Goal: Task Accomplishment & Management: Manage account settings

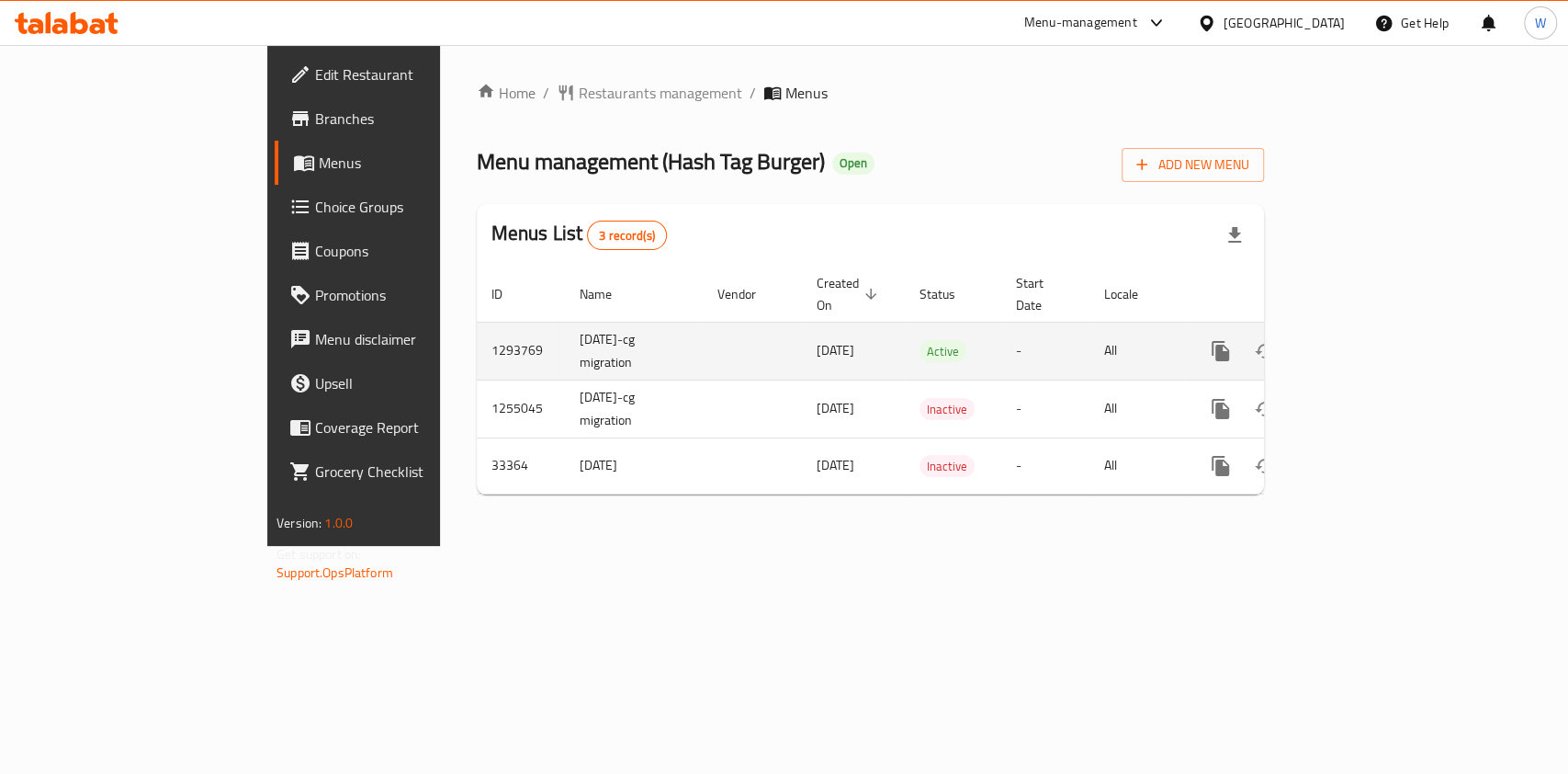
click at [1375, 329] on link "enhanced table" at bounding box center [1352, 350] width 44 height 44
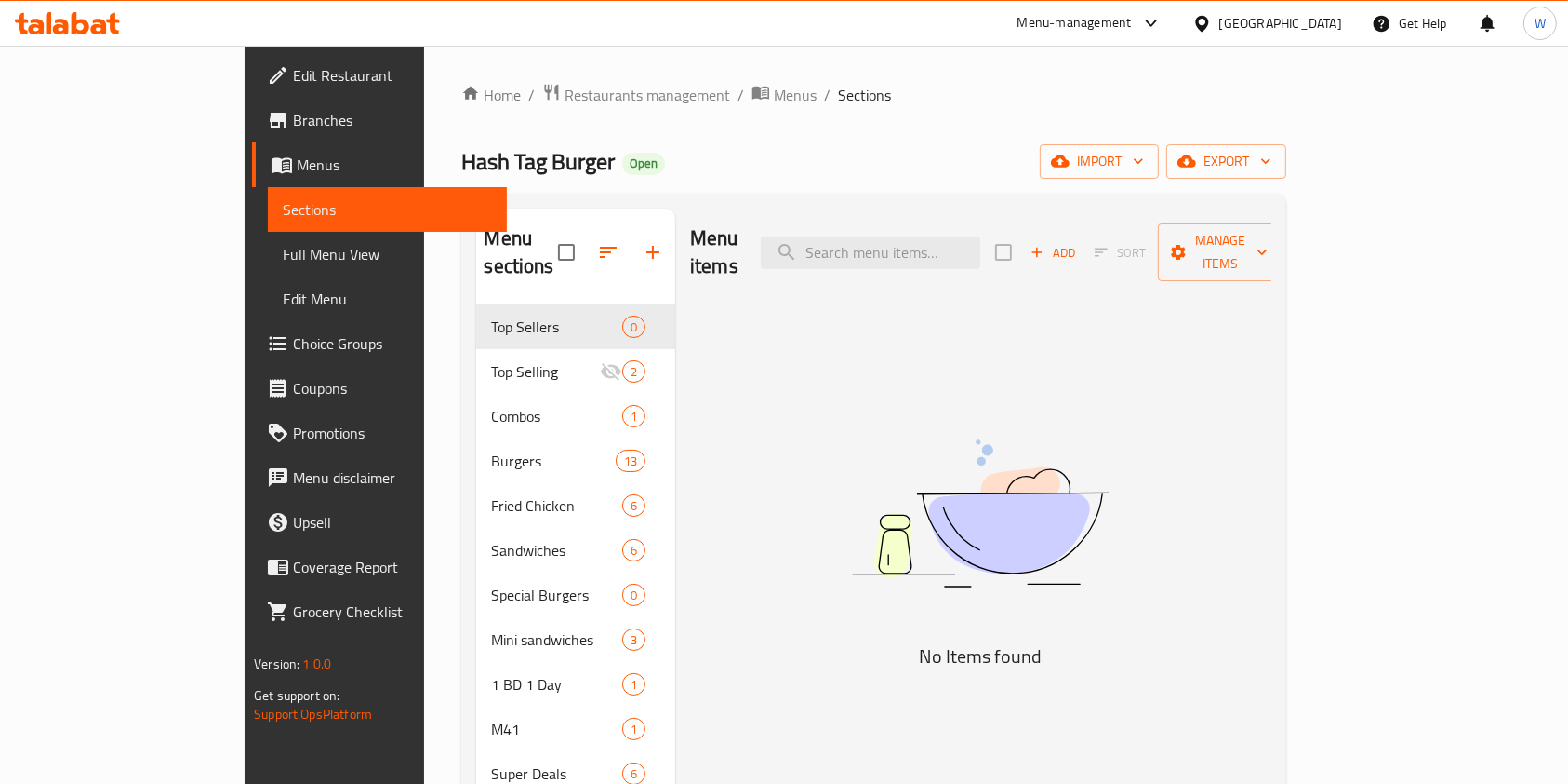
click at [978, 197] on div "Menu sections Top Sellers 0 Top Selling 2 Combos 1 Burgers 13 Fried Chicken 6 S…" at bounding box center [873, 796] width 825 height 1206
click at [980, 237] on input "search" at bounding box center [870, 253] width 219 height 32
paste input "Hash tag Burger"
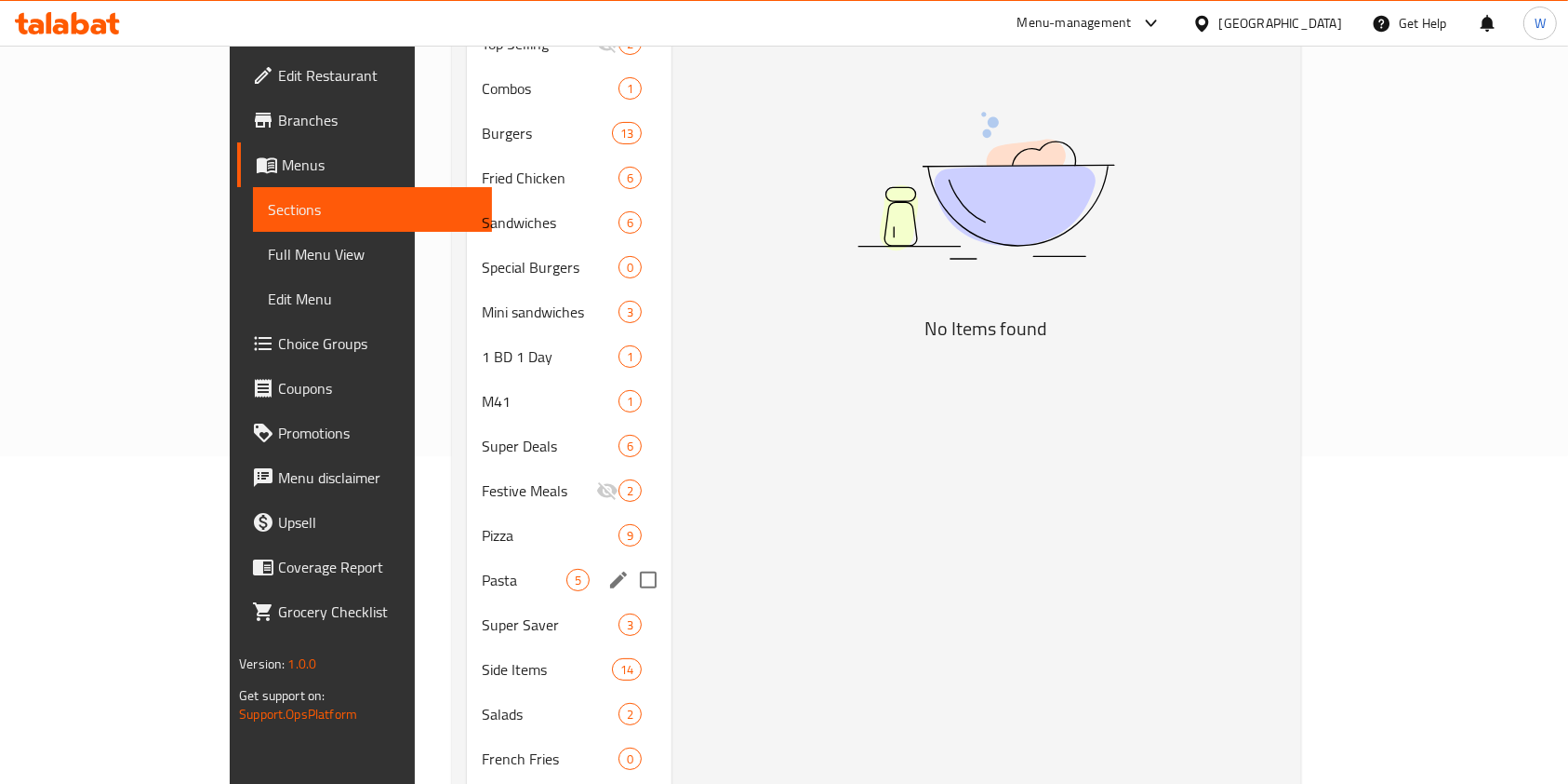
scroll to position [372, 0]
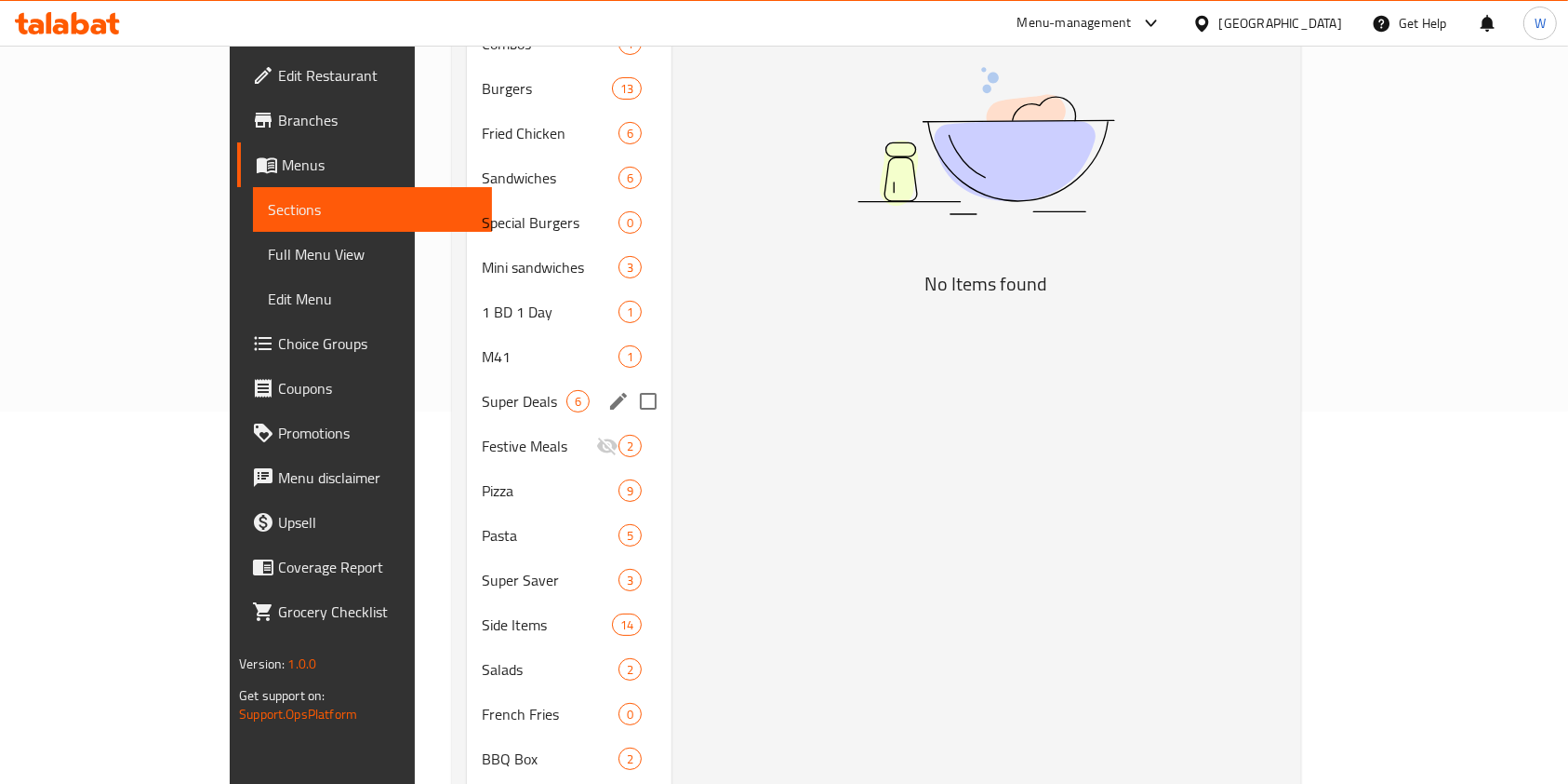
type input "Hash tag Burger"
click at [482, 345] on span "M41" at bounding box center [524, 356] width 85 height 22
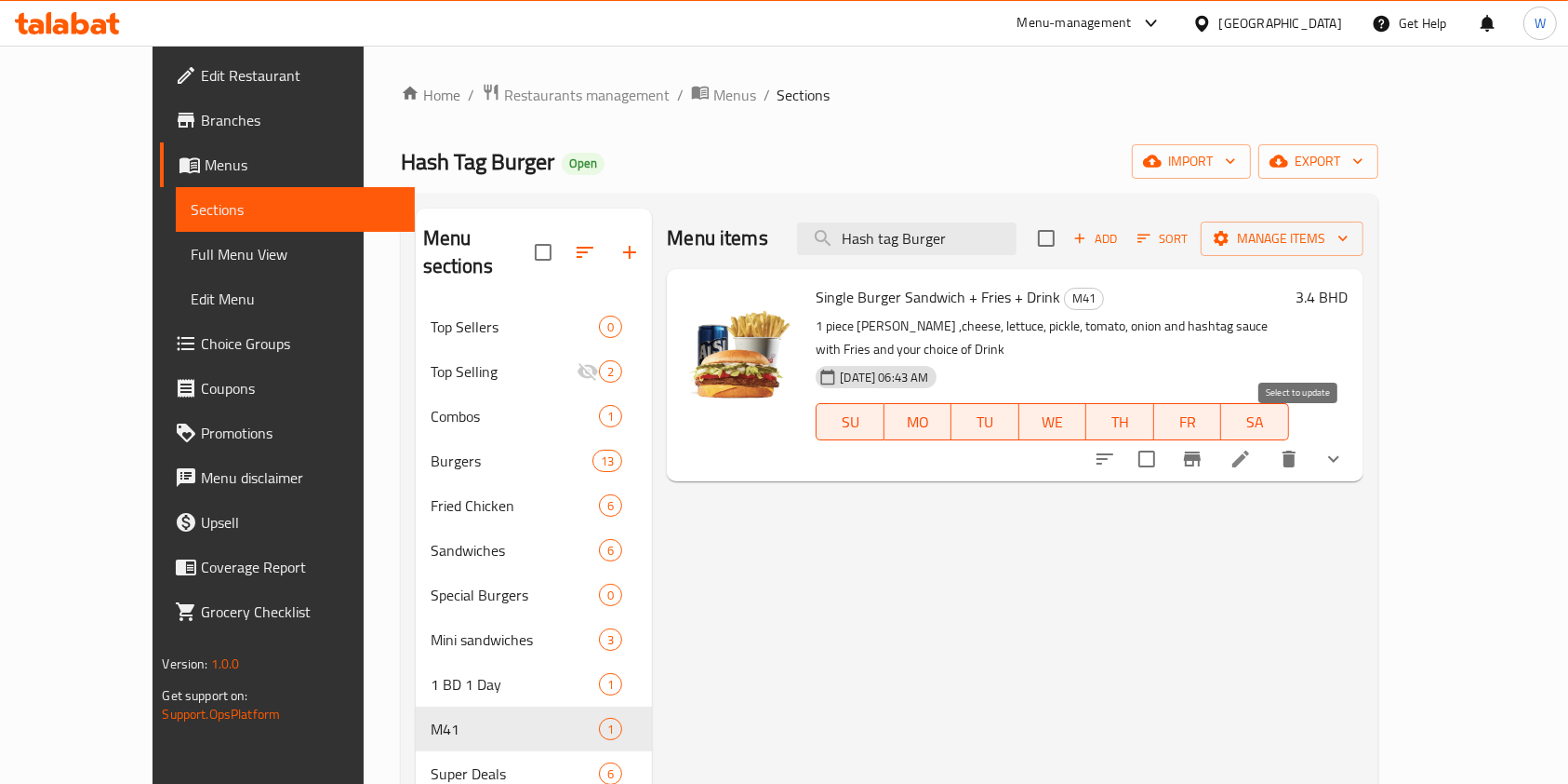
click at [1167, 440] on input "checkbox" at bounding box center [1147, 459] width 39 height 39
checkbox input "true"
click at [1349, 228] on span "Manage items" at bounding box center [1283, 238] width 133 height 23
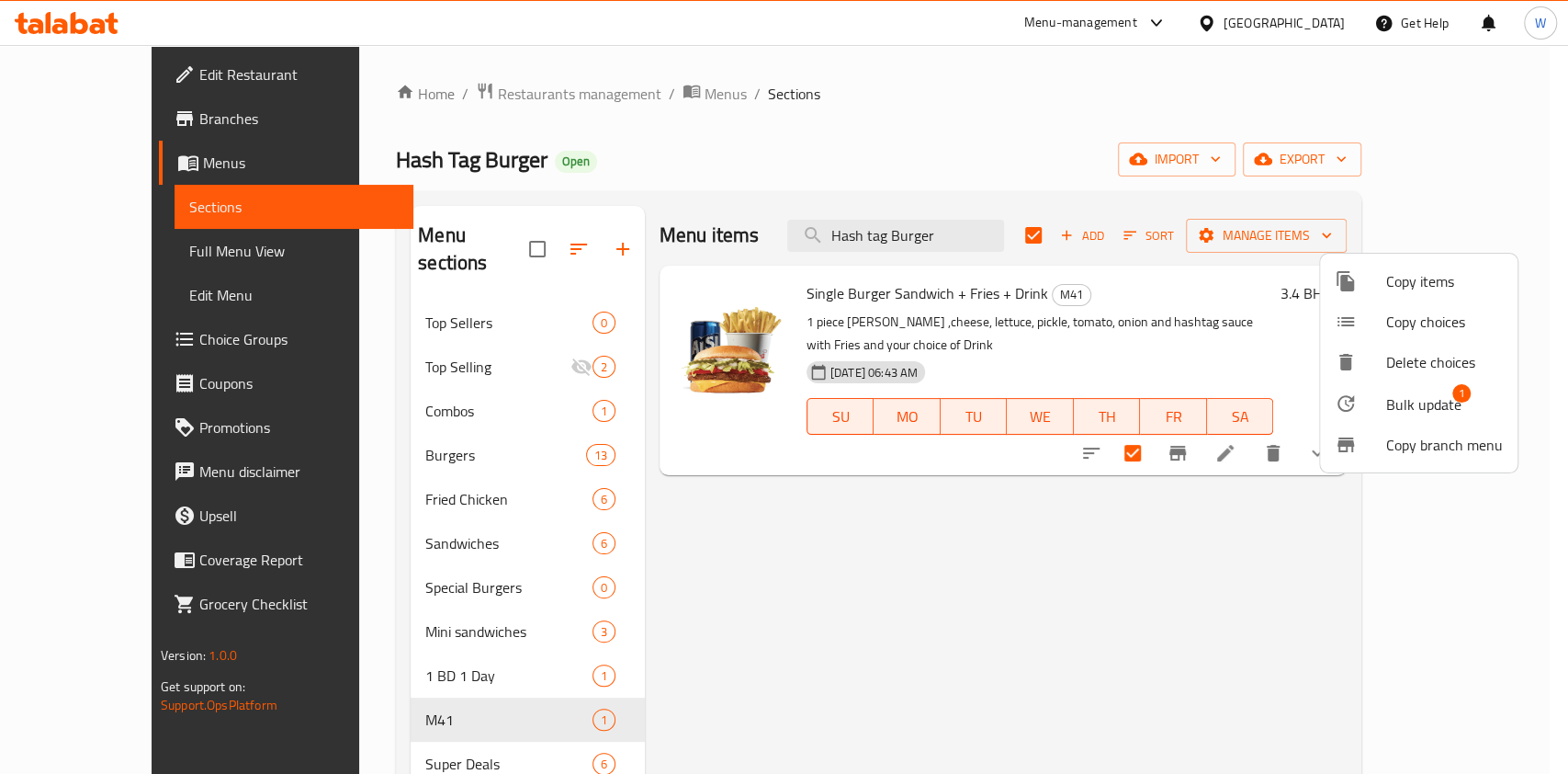
click at [1440, 397] on span "Bulk update" at bounding box center [1424, 404] width 75 height 22
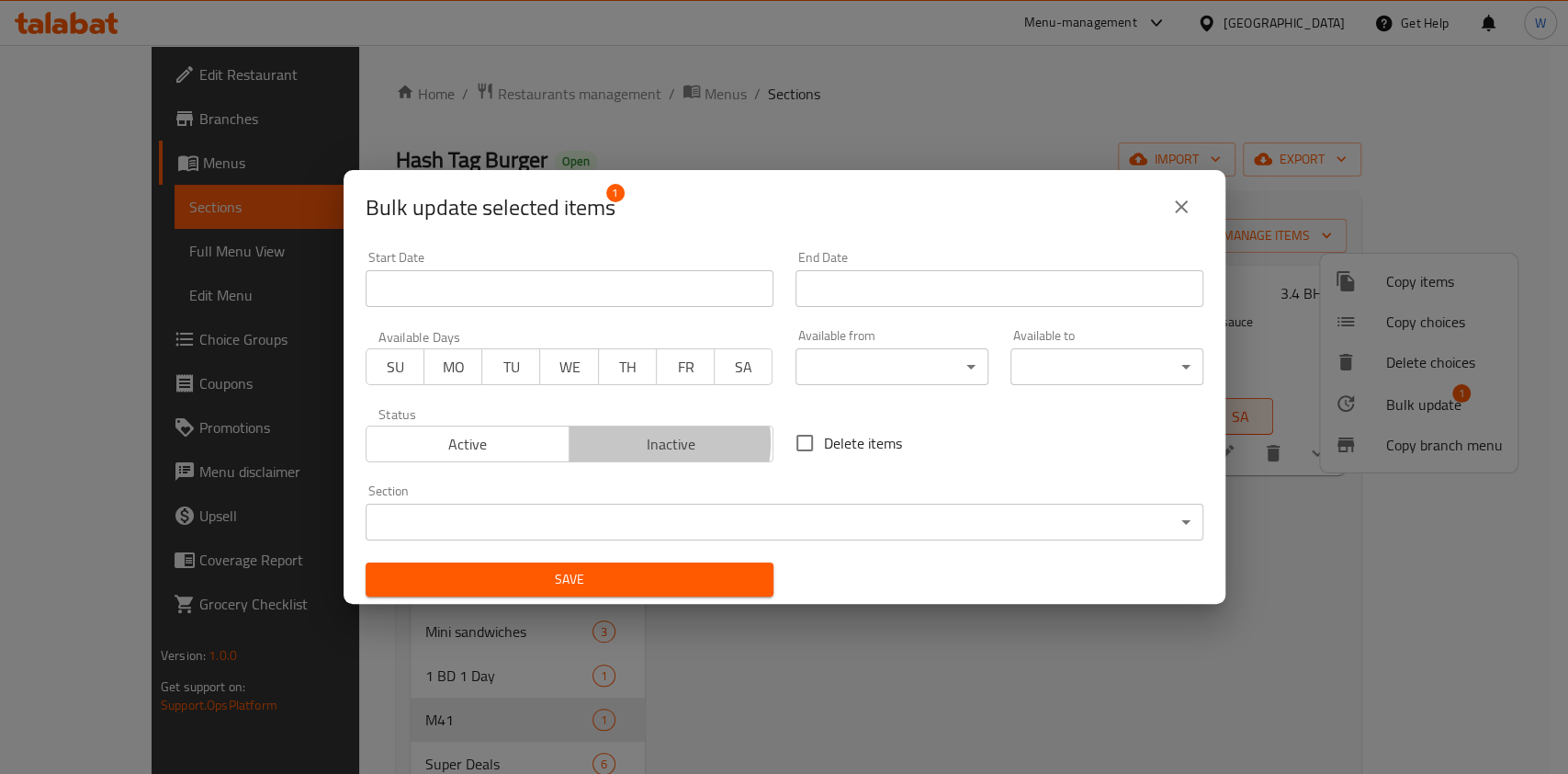
click at [637, 442] on span "Inactive" at bounding box center [671, 444] width 189 height 26
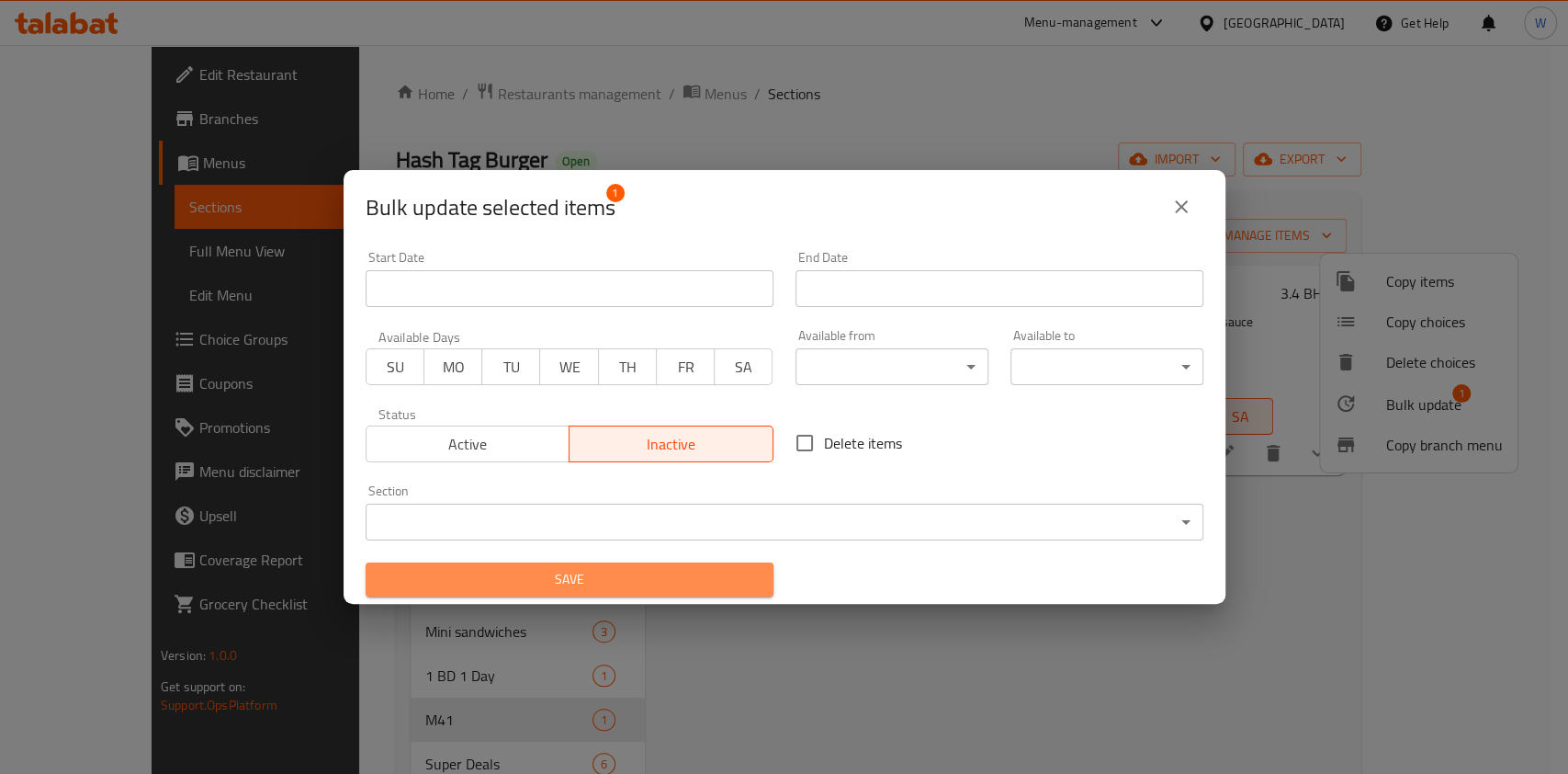
click at [657, 577] on span "Save" at bounding box center [569, 579] width 378 height 23
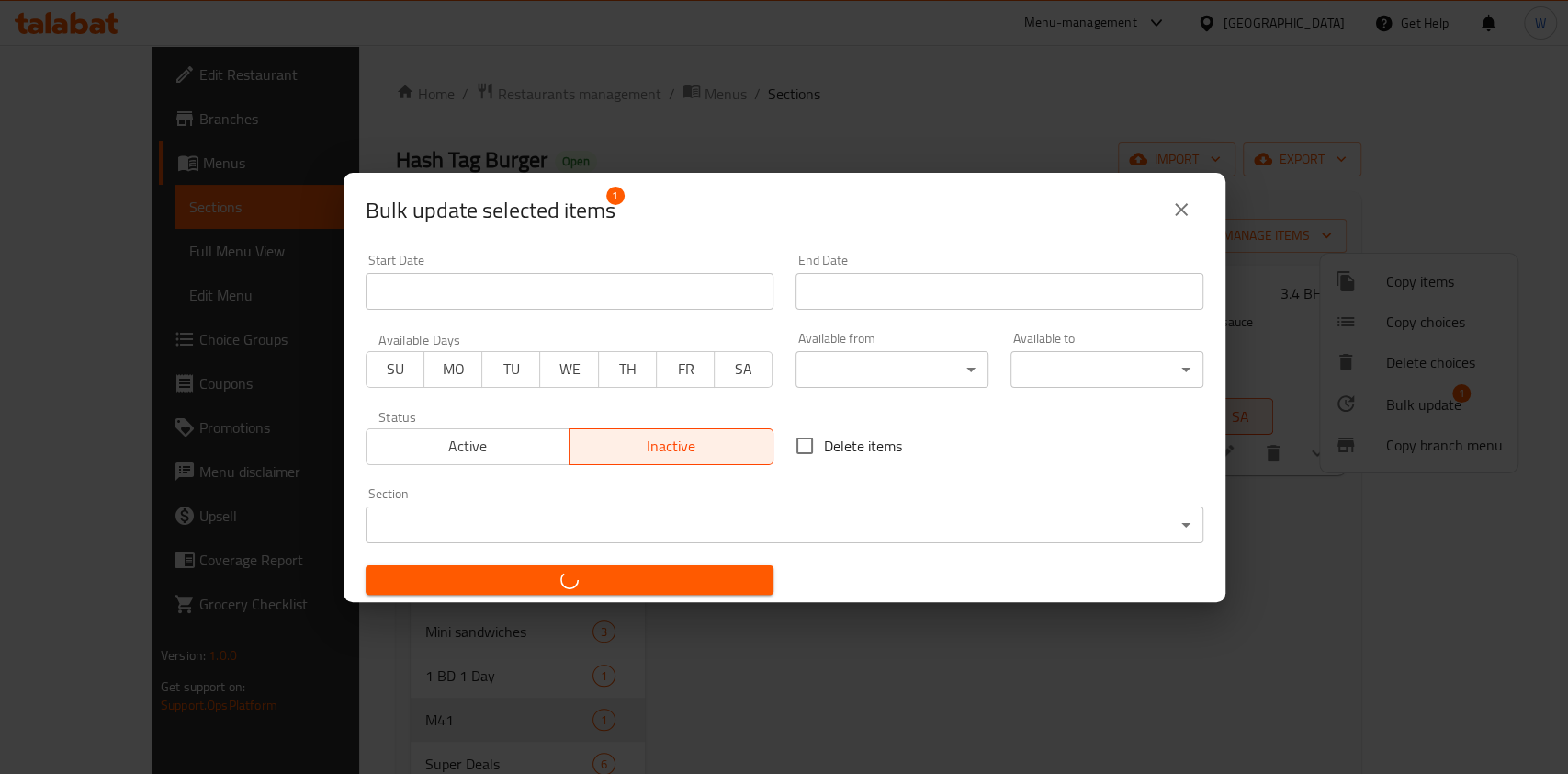
checkbox input "false"
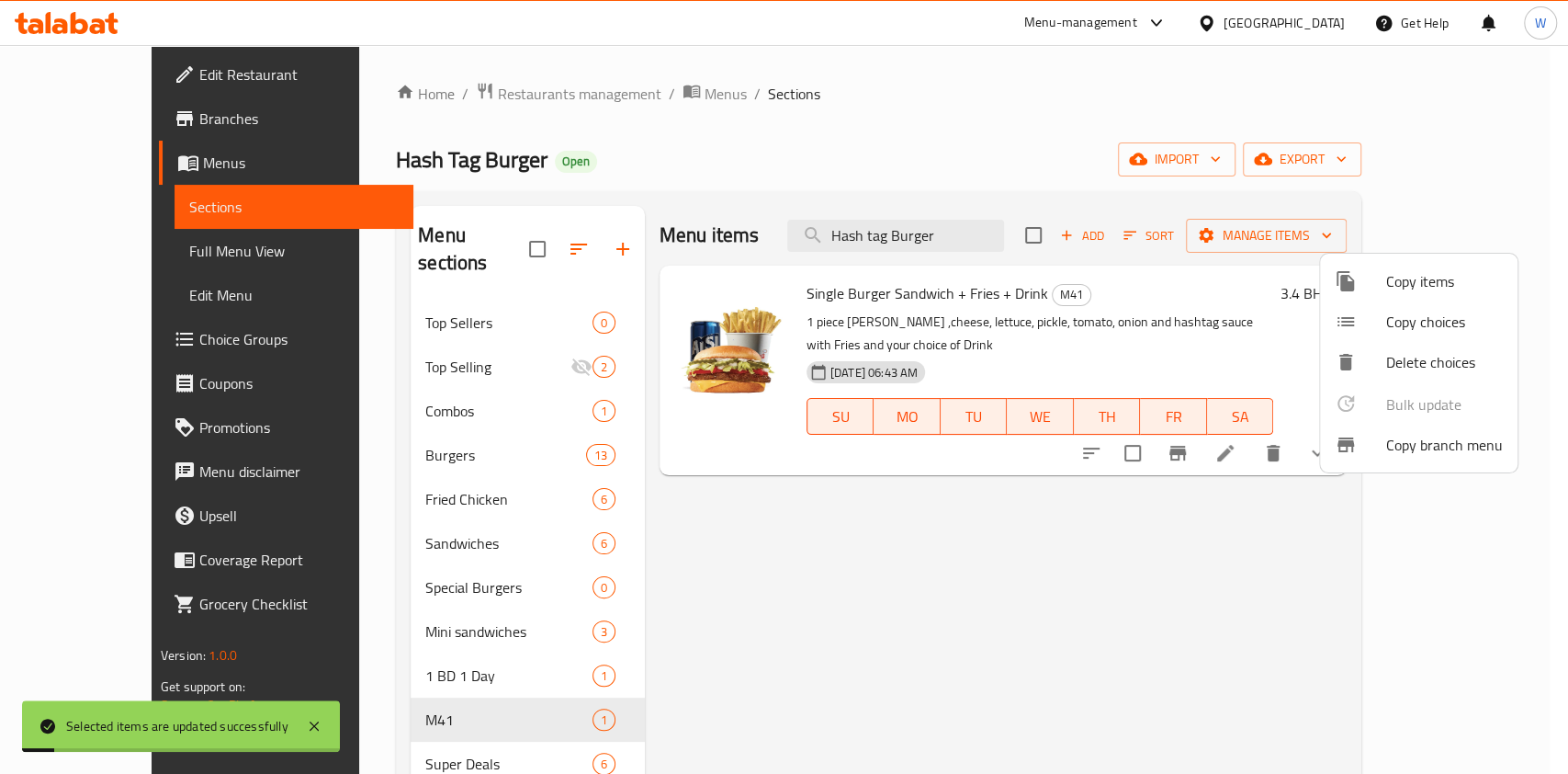
click at [1122, 643] on div at bounding box center [784, 387] width 1568 height 774
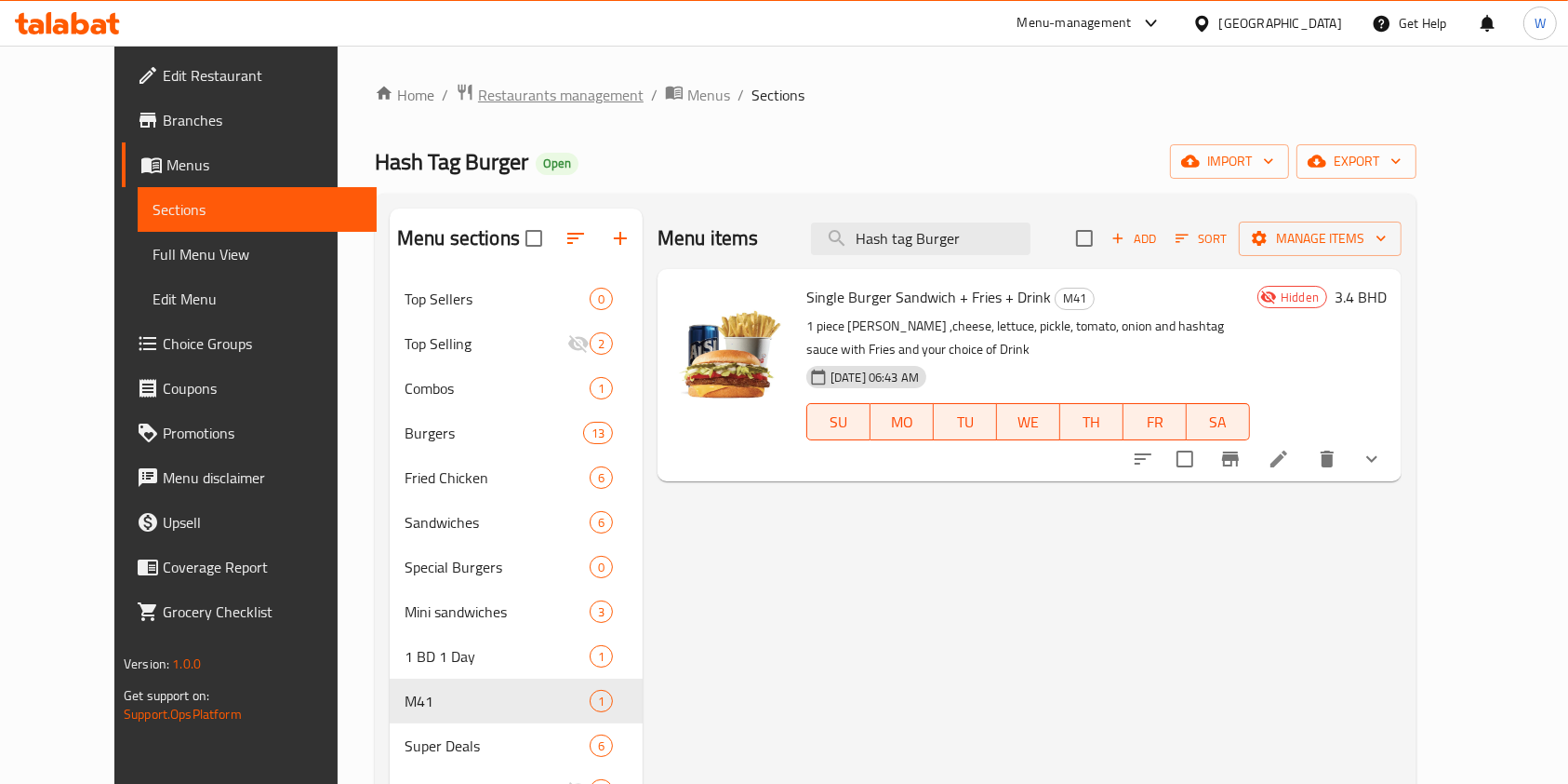
click at [479, 96] on span "Restaurants management" at bounding box center [561, 94] width 166 height 22
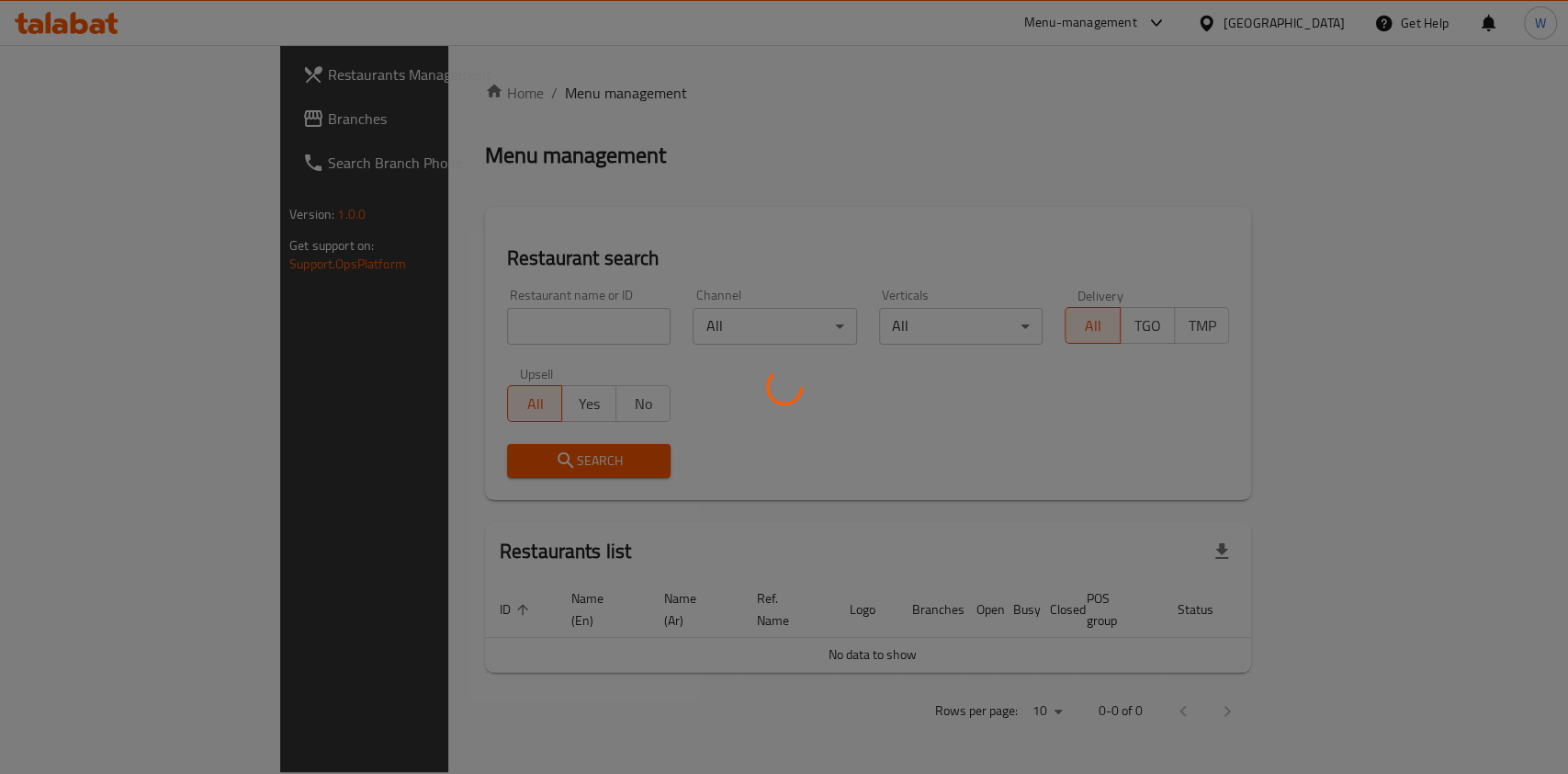
click at [390, 327] on div at bounding box center [784, 387] width 1568 height 774
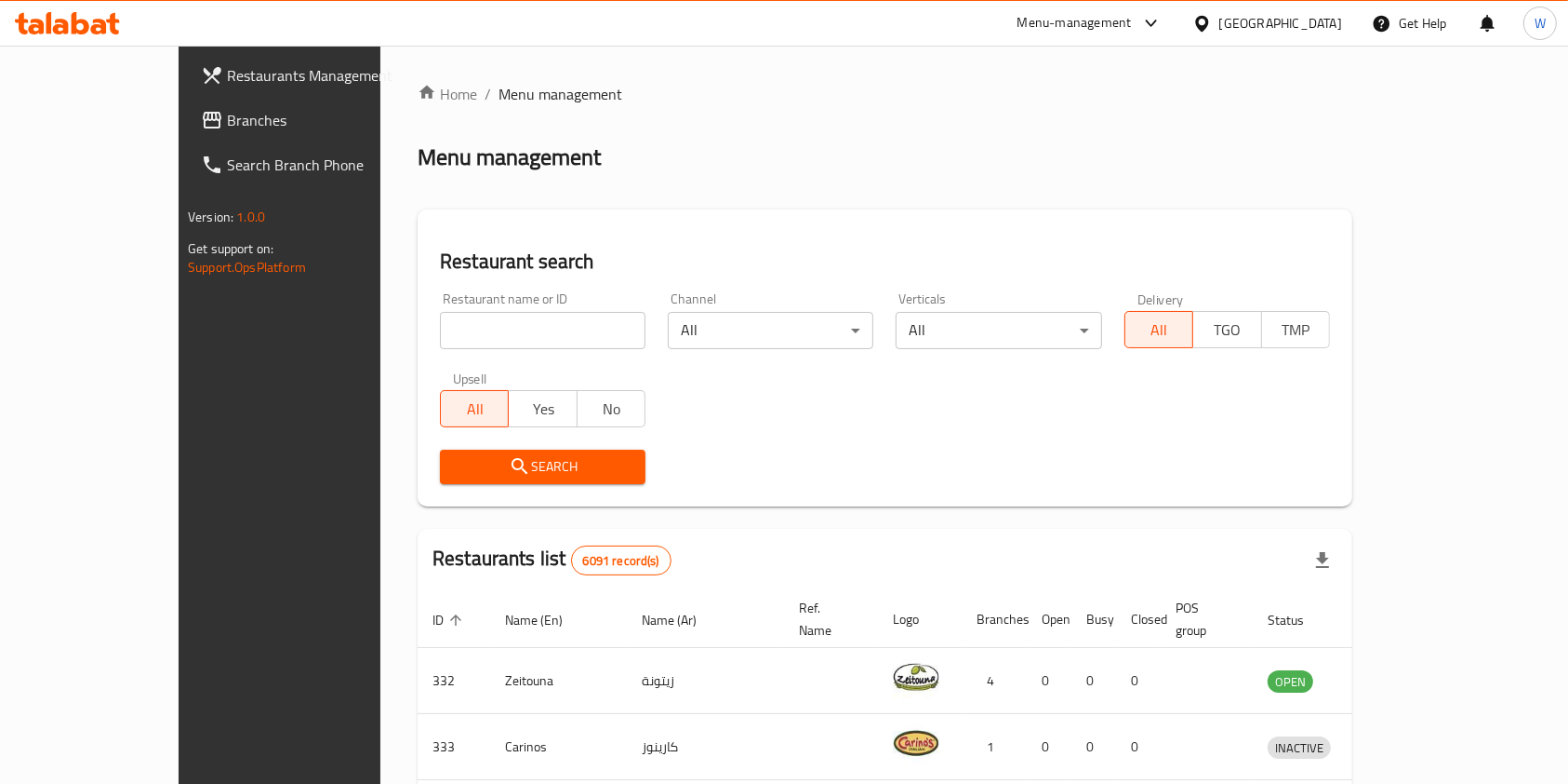
click at [440, 342] on input "search" at bounding box center [543, 330] width 206 height 37
paste input "Costa Coffee"
type input "Costa Coffee"
click button "Search" at bounding box center [543, 466] width 206 height 34
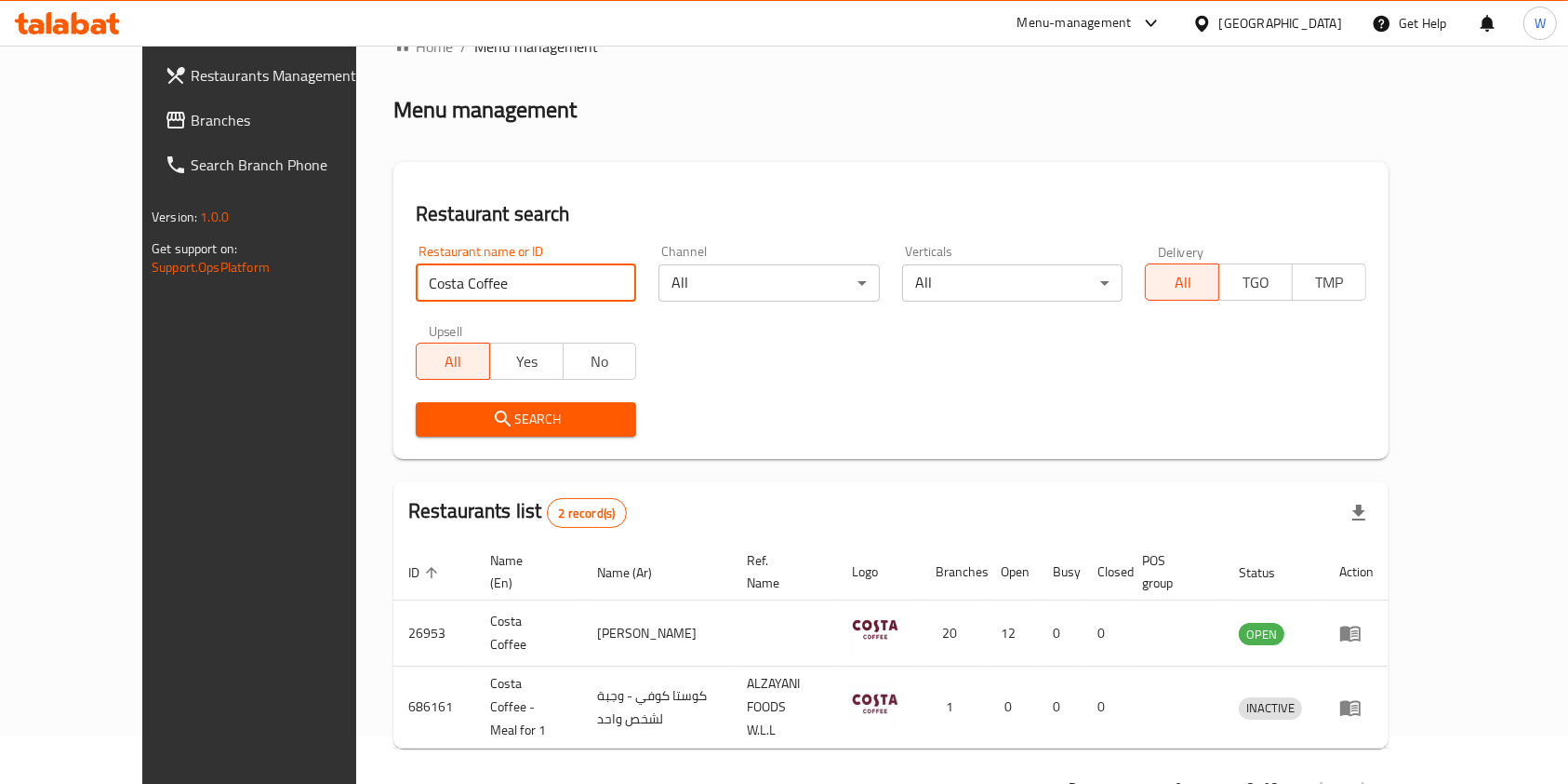
scroll to position [74, 0]
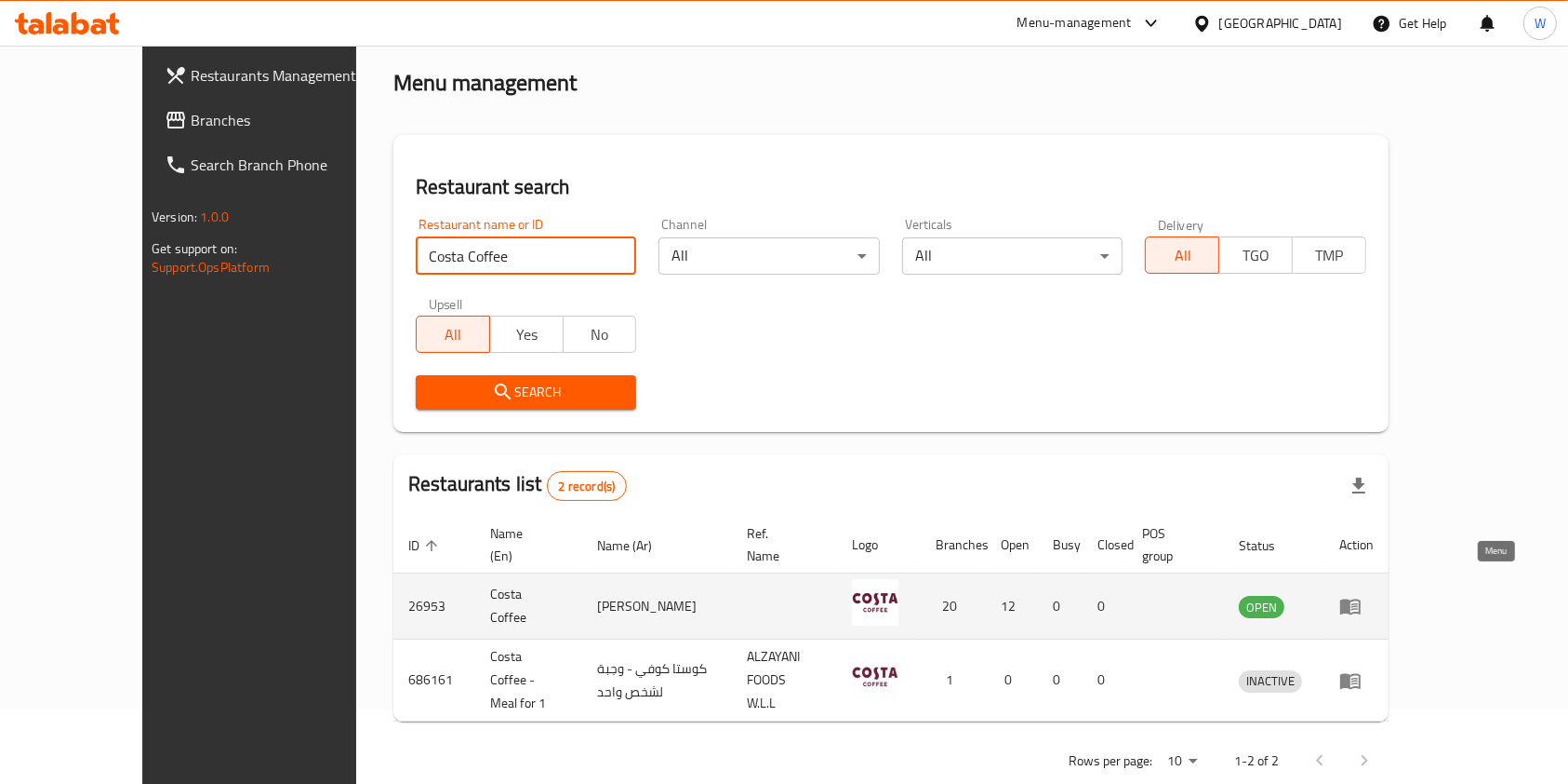
click at [1362, 595] on icon "enhanced table" at bounding box center [1350, 606] width 22 height 22
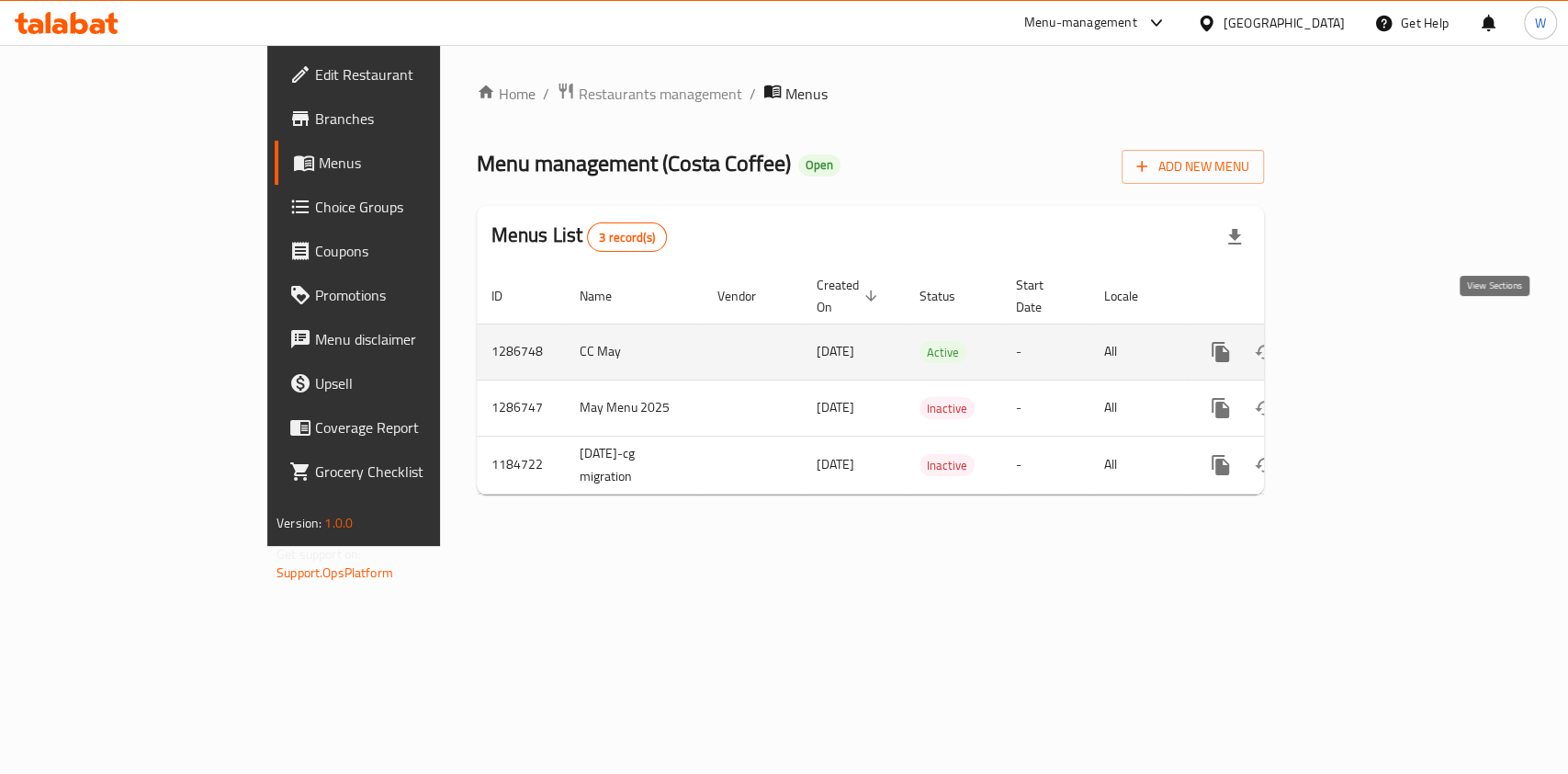
click at [1375, 330] on link "enhanced table" at bounding box center [1352, 351] width 44 height 44
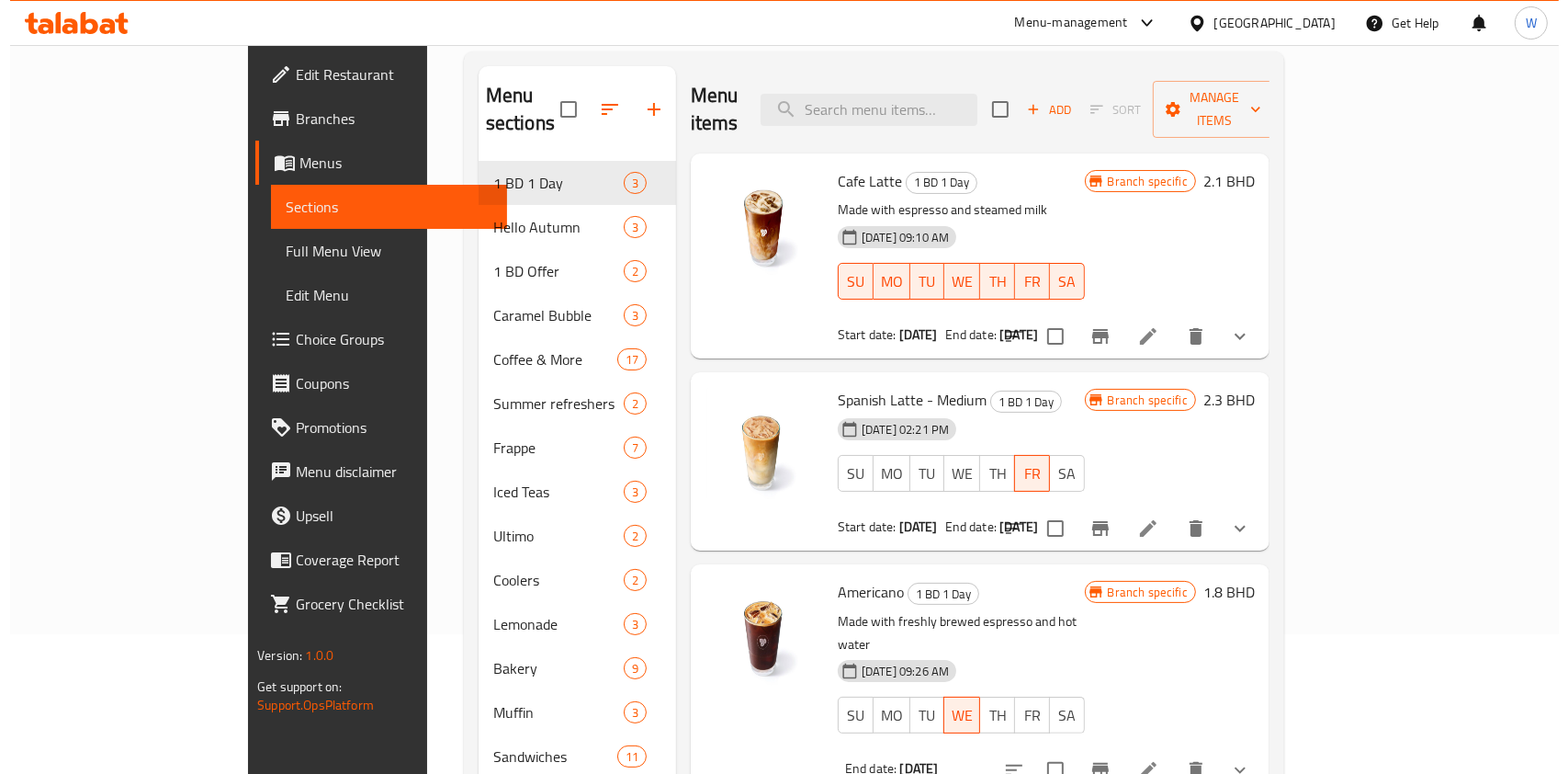
scroll to position [245, 0]
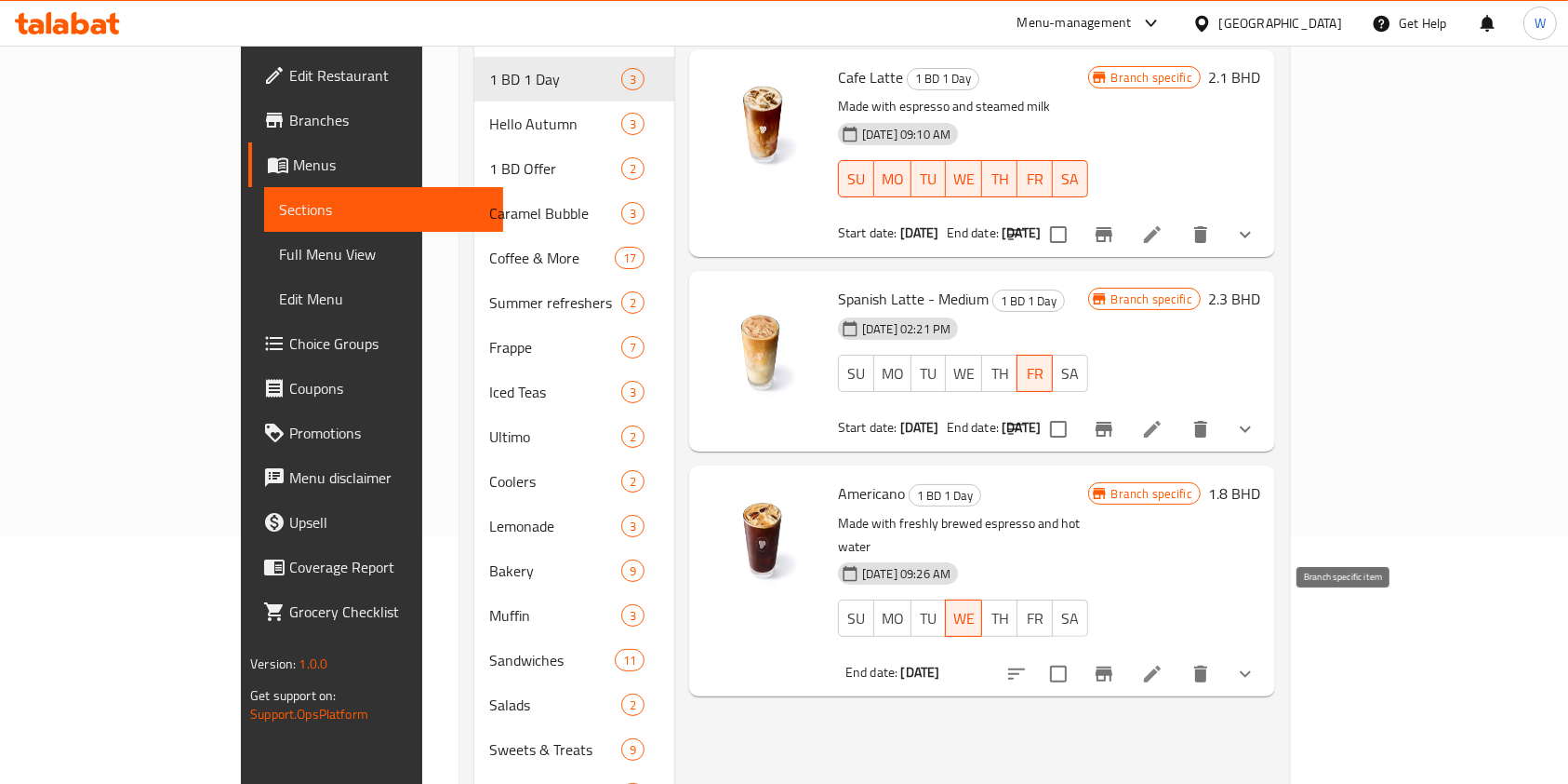
click at [1112, 667] on icon "Branch-specific-item" at bounding box center [1105, 674] width 17 height 15
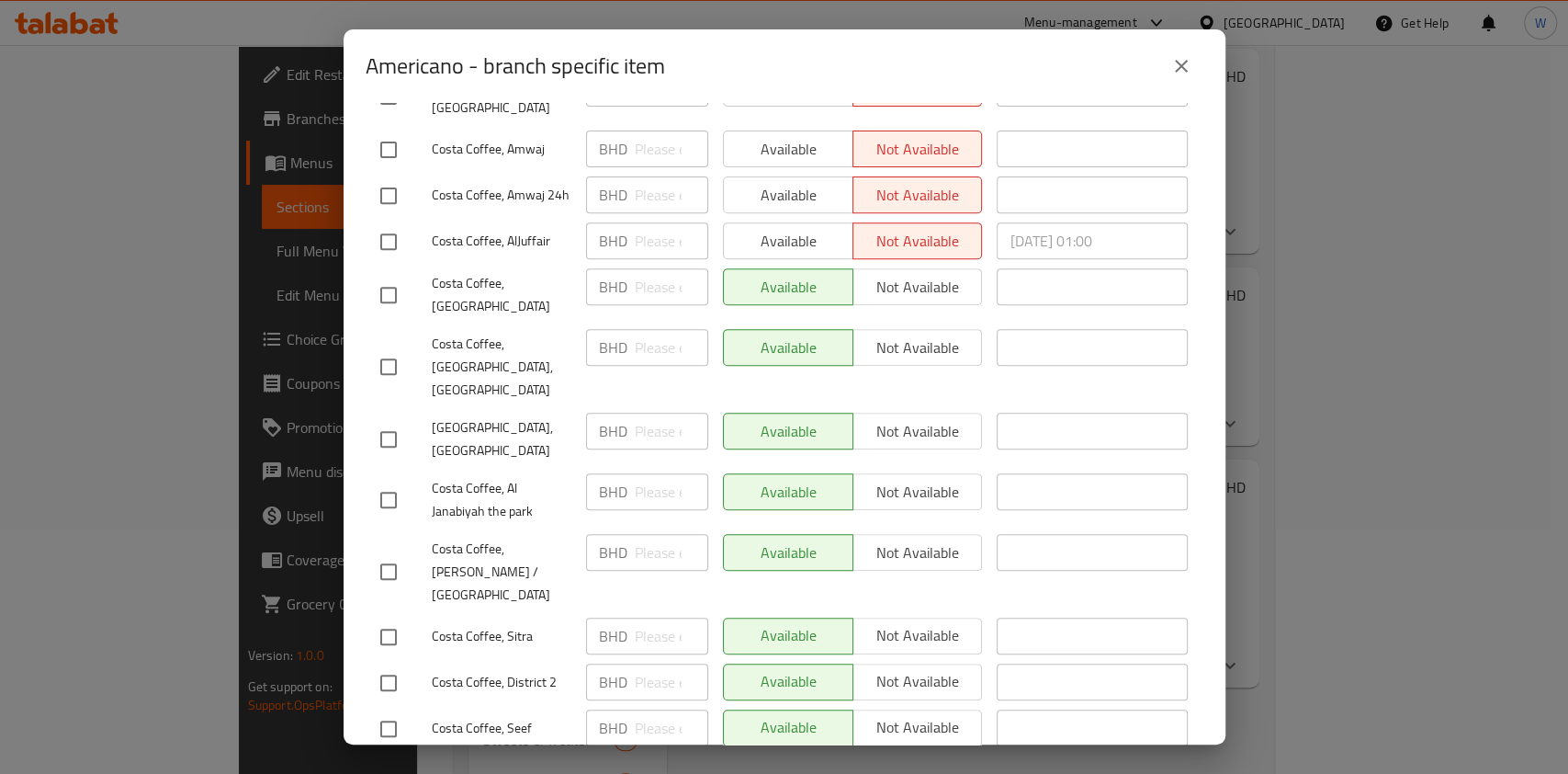
scroll to position [0, 0]
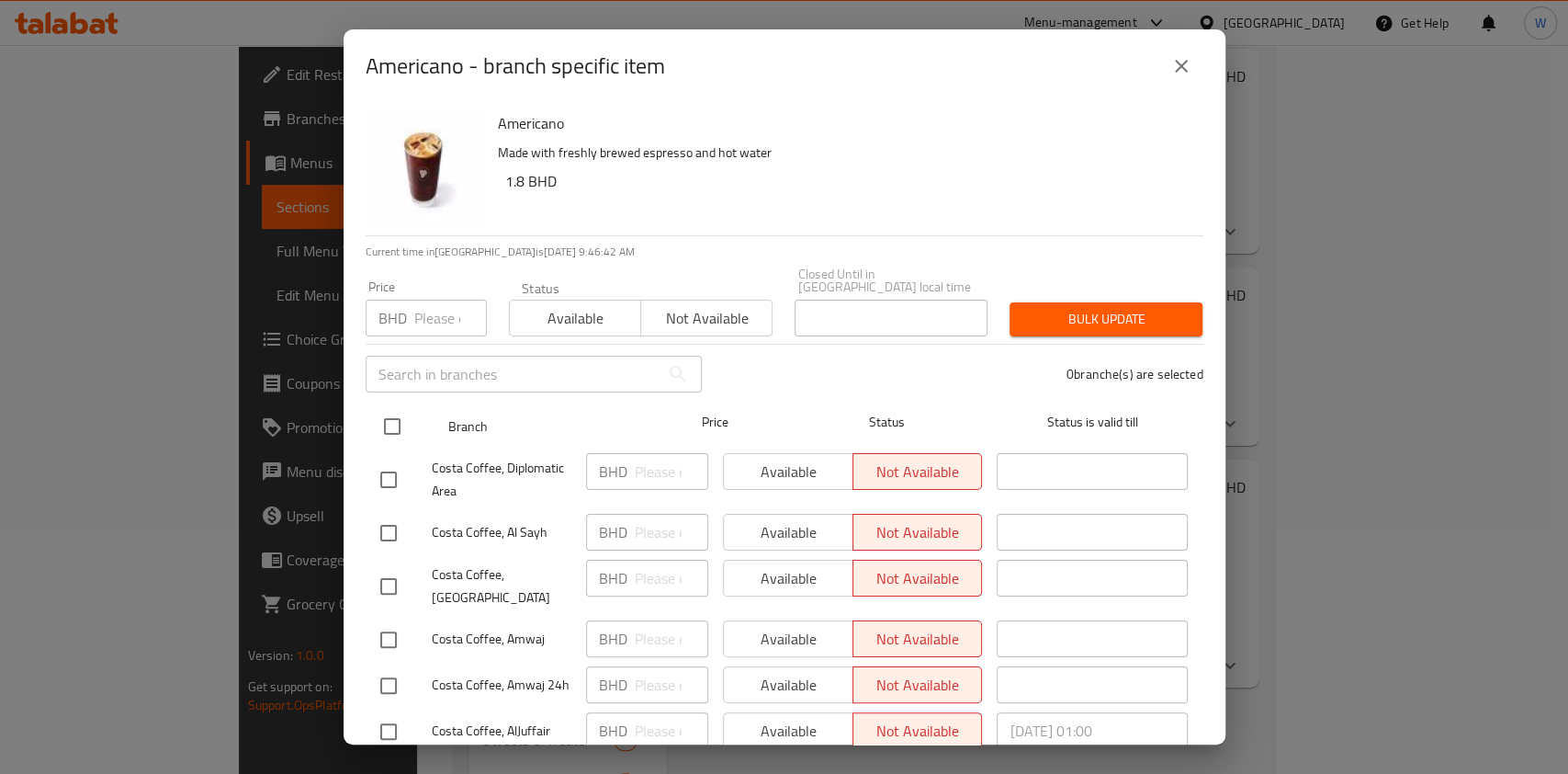
click at [397, 407] on input "checkbox" at bounding box center [392, 426] width 39 height 39
checkbox input "true"
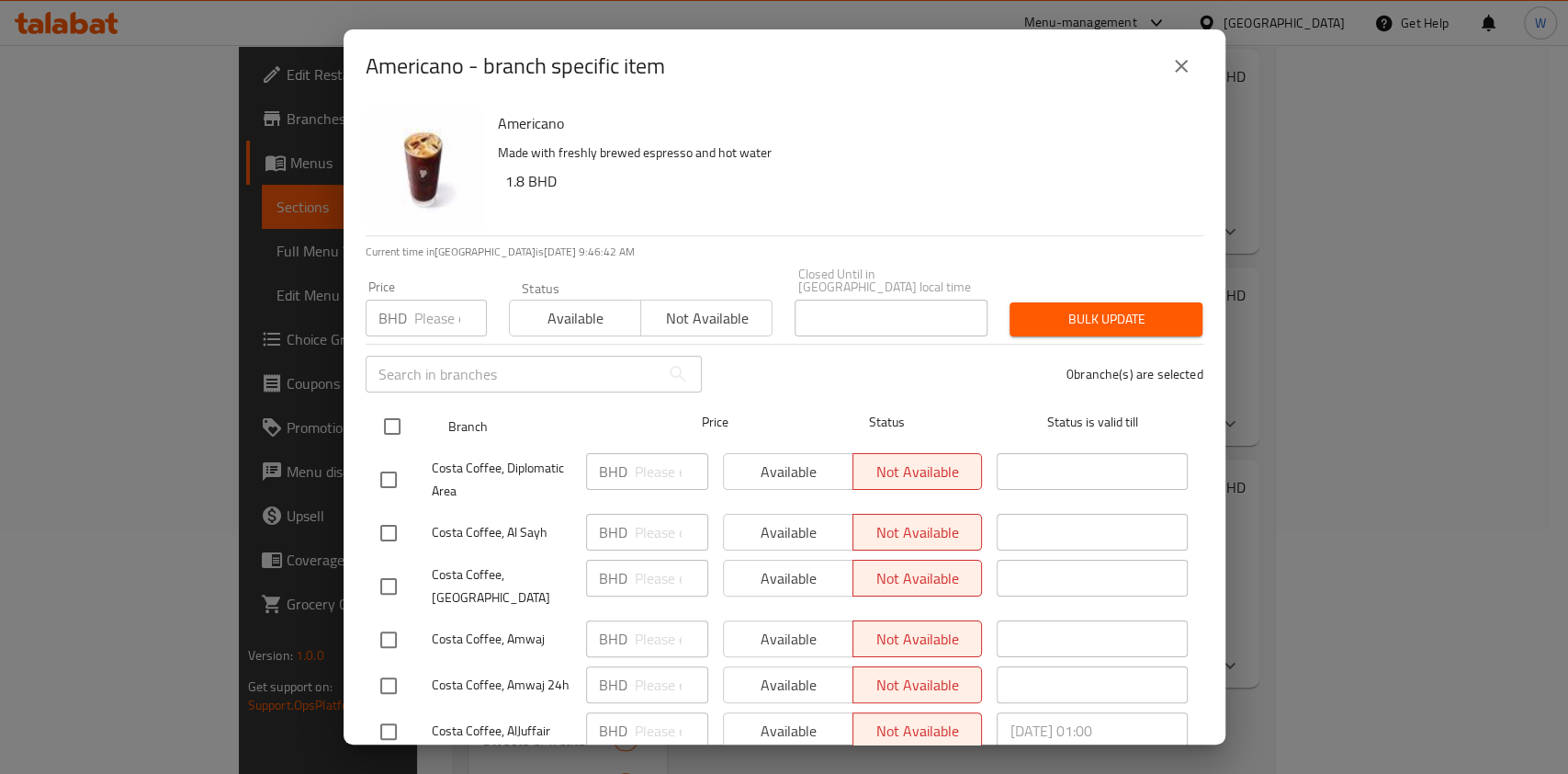
checkbox input "true"
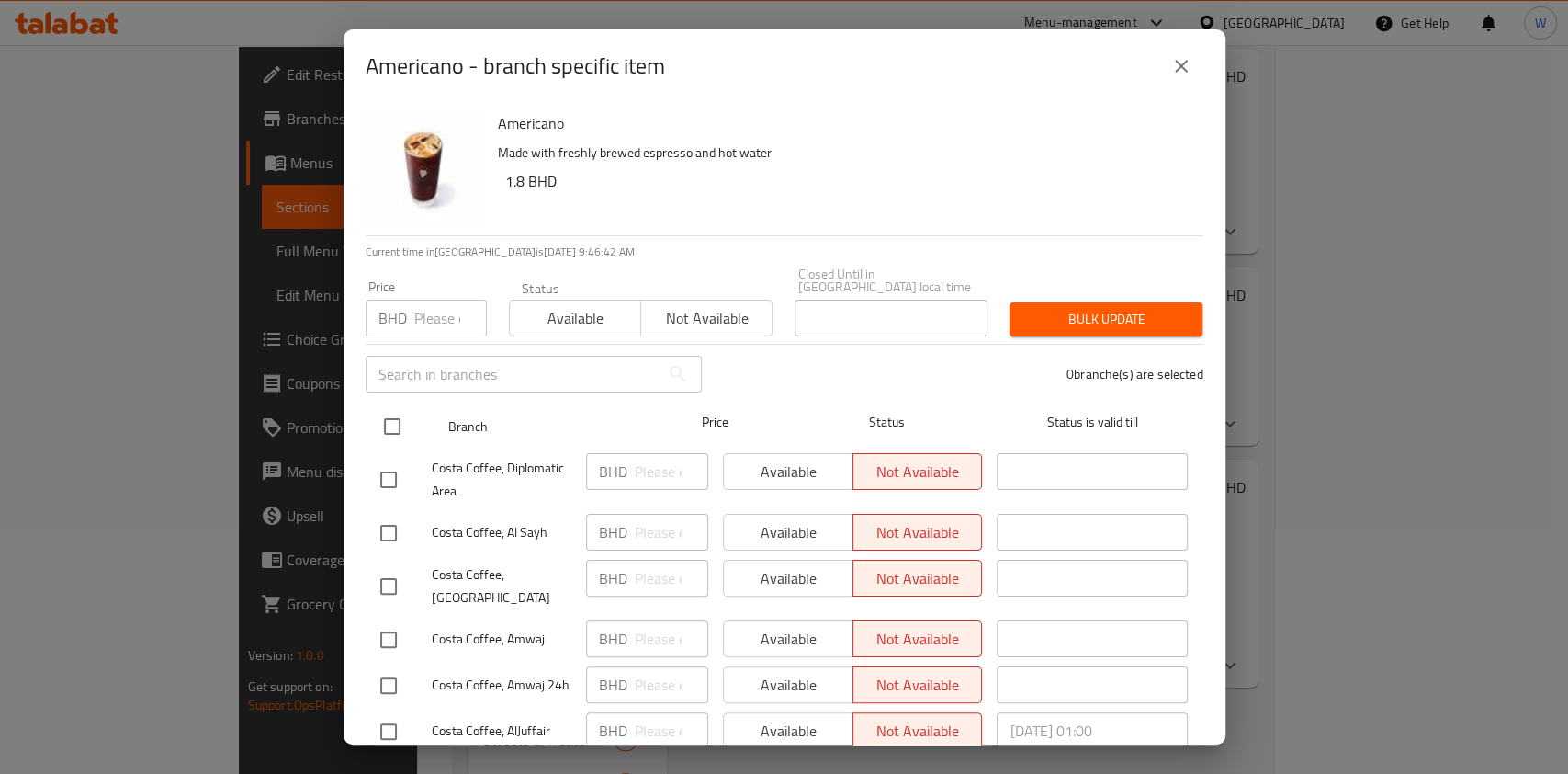
checkbox input "true"
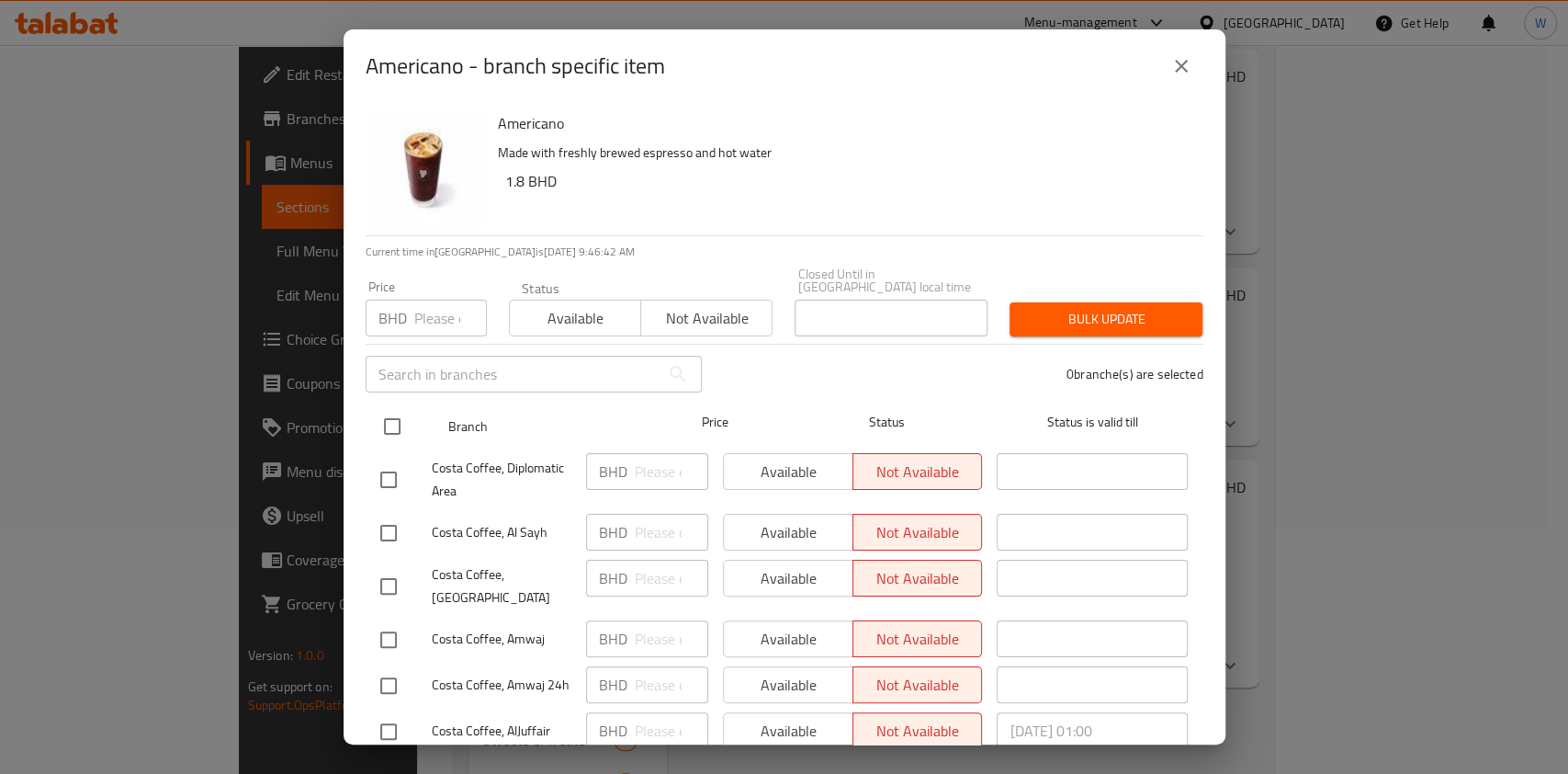
checkbox input "true"
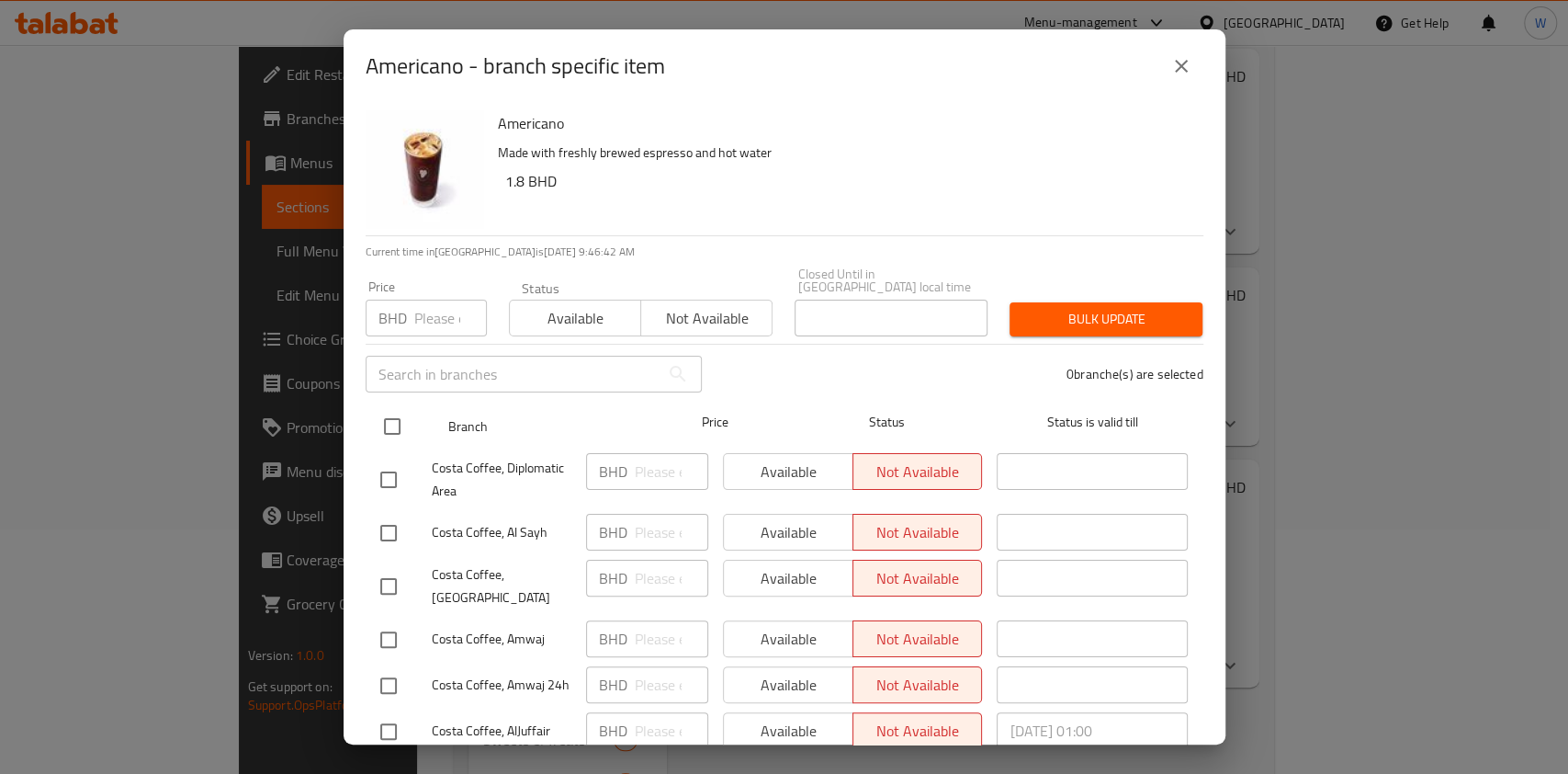
checkbox input "true"
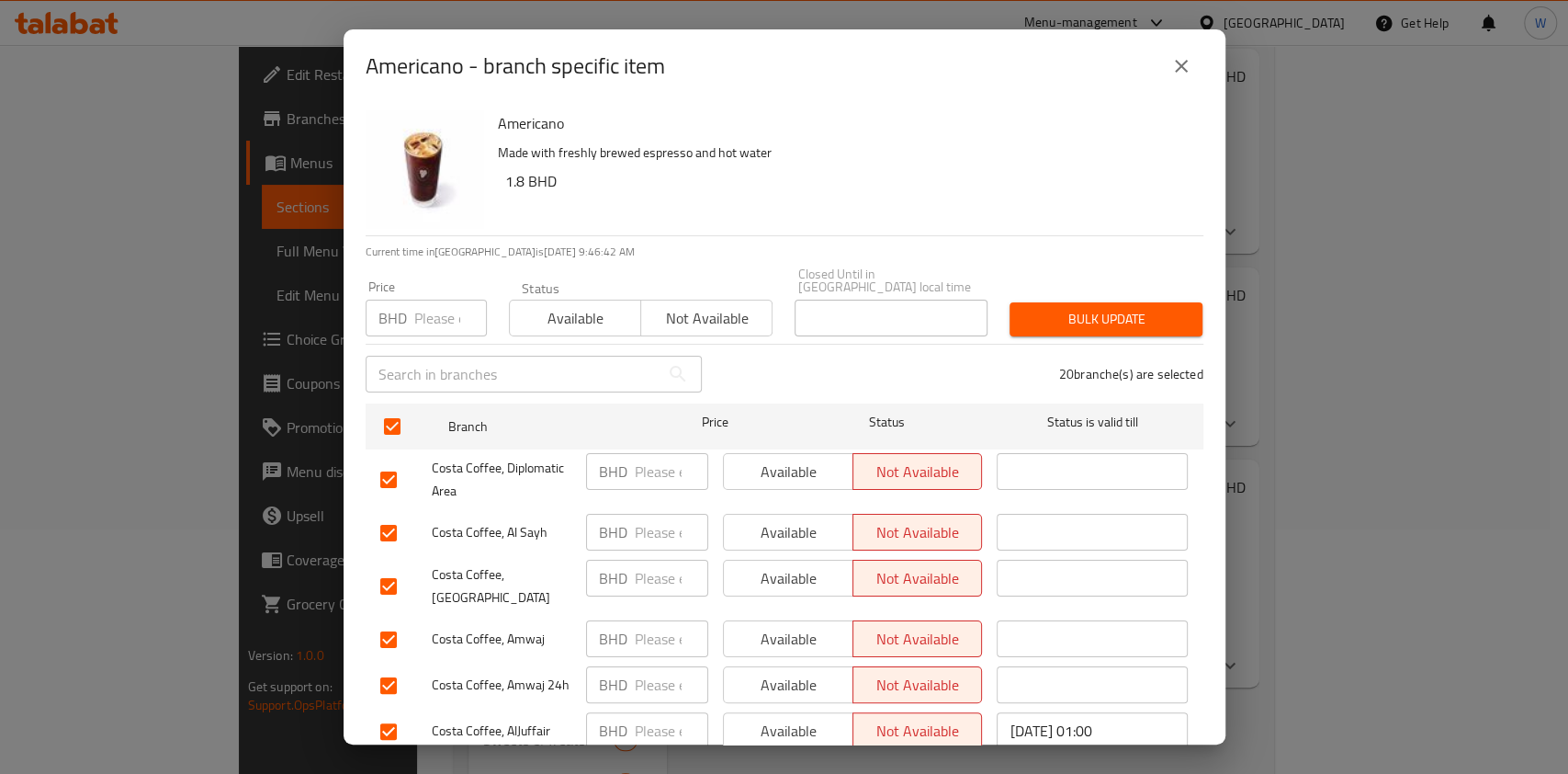
click at [550, 305] on span "Available" at bounding box center [575, 318] width 117 height 26
click at [1010, 302] on button "Bulk update" at bounding box center [1106, 319] width 193 height 34
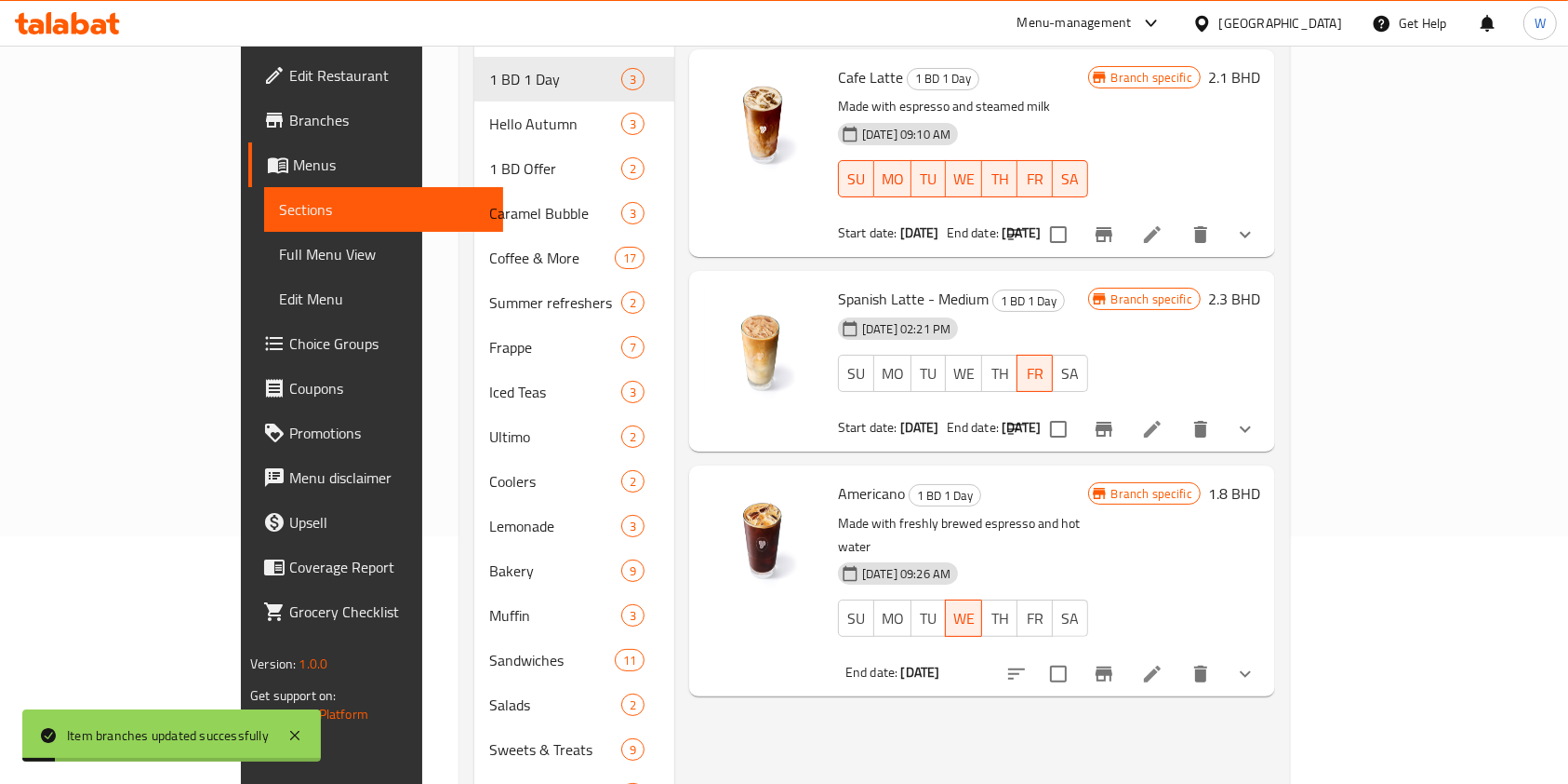
click at [1256, 699] on div "Menu items Add Sort Manage items Cafe Latte 1 BD 1 Day Made with espresso and s…" at bounding box center [975, 415] width 601 height 908
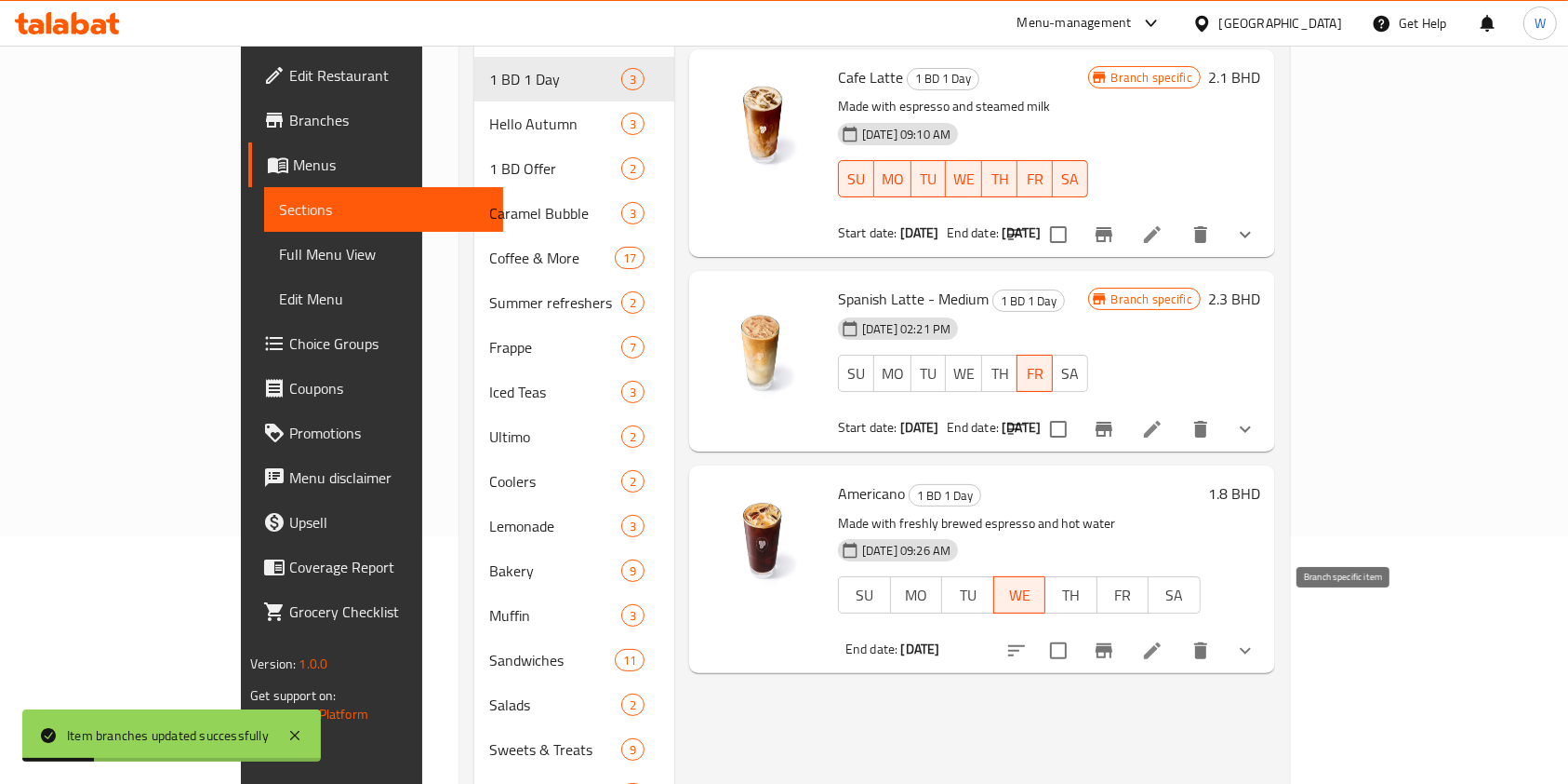
click at [1112, 643] on icon "Branch-specific-item" at bounding box center [1105, 650] width 17 height 15
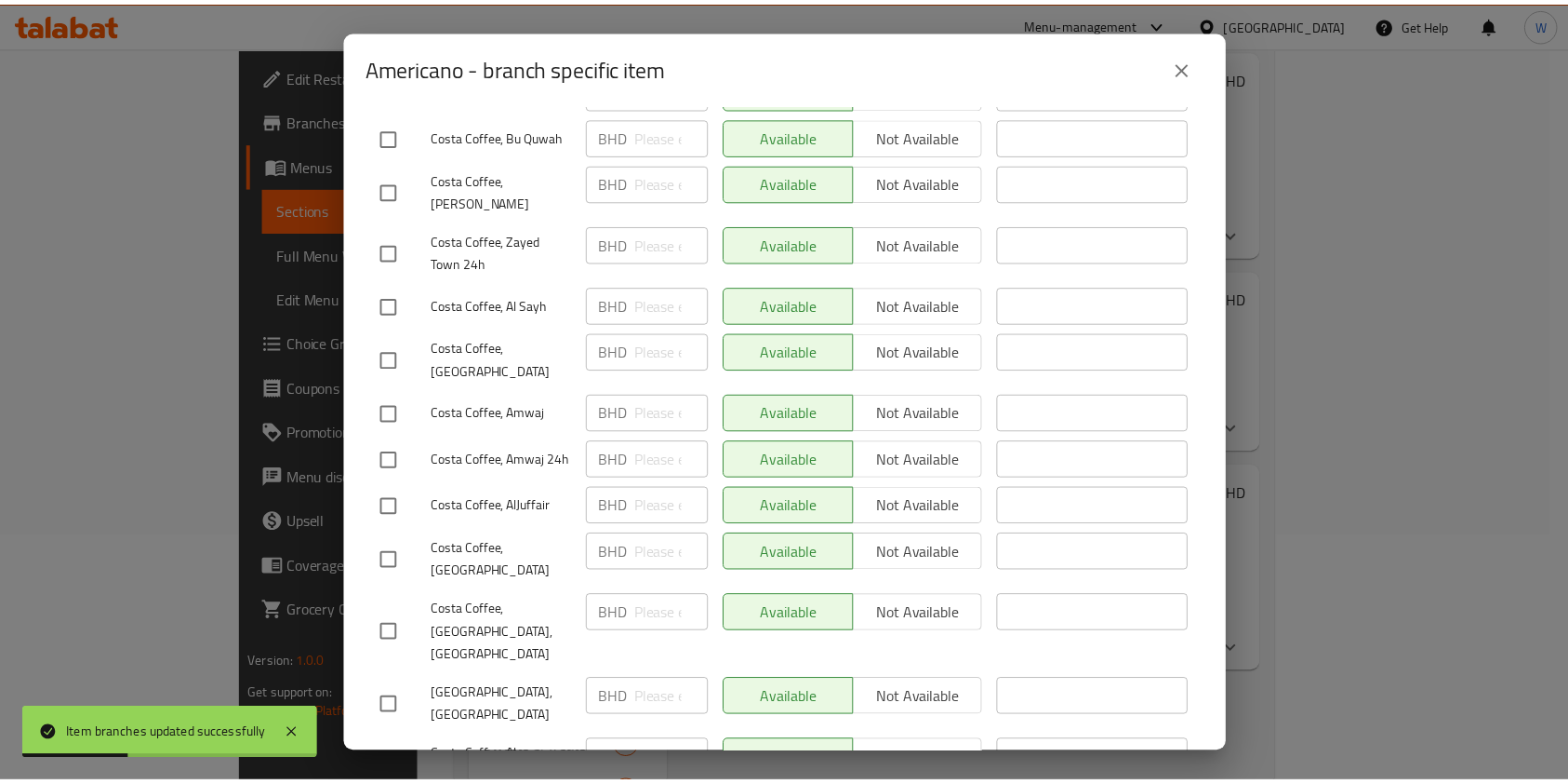
scroll to position [802, 0]
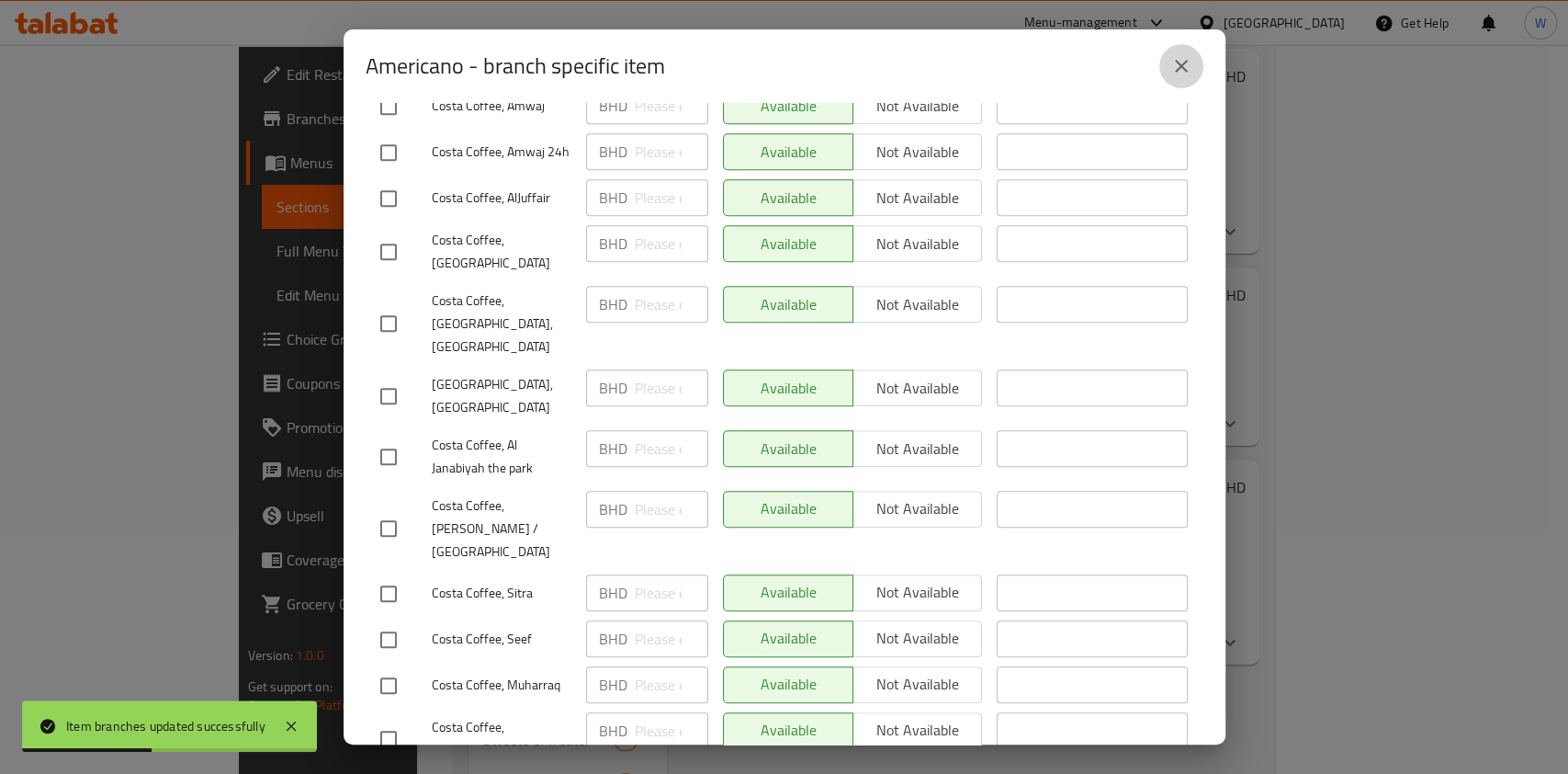
click at [1173, 72] on icon "close" at bounding box center [1180, 66] width 22 height 22
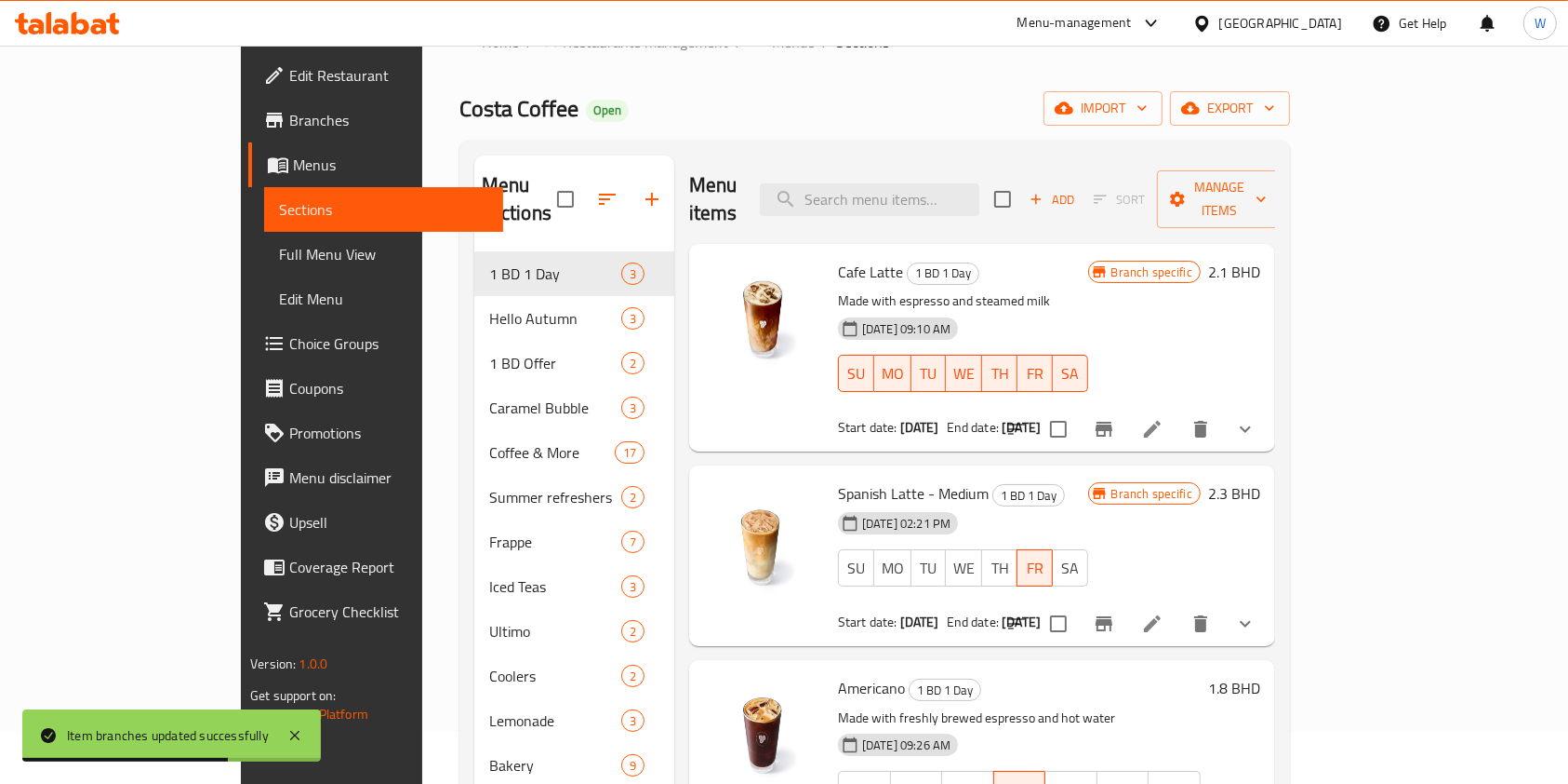
scroll to position [0, 0]
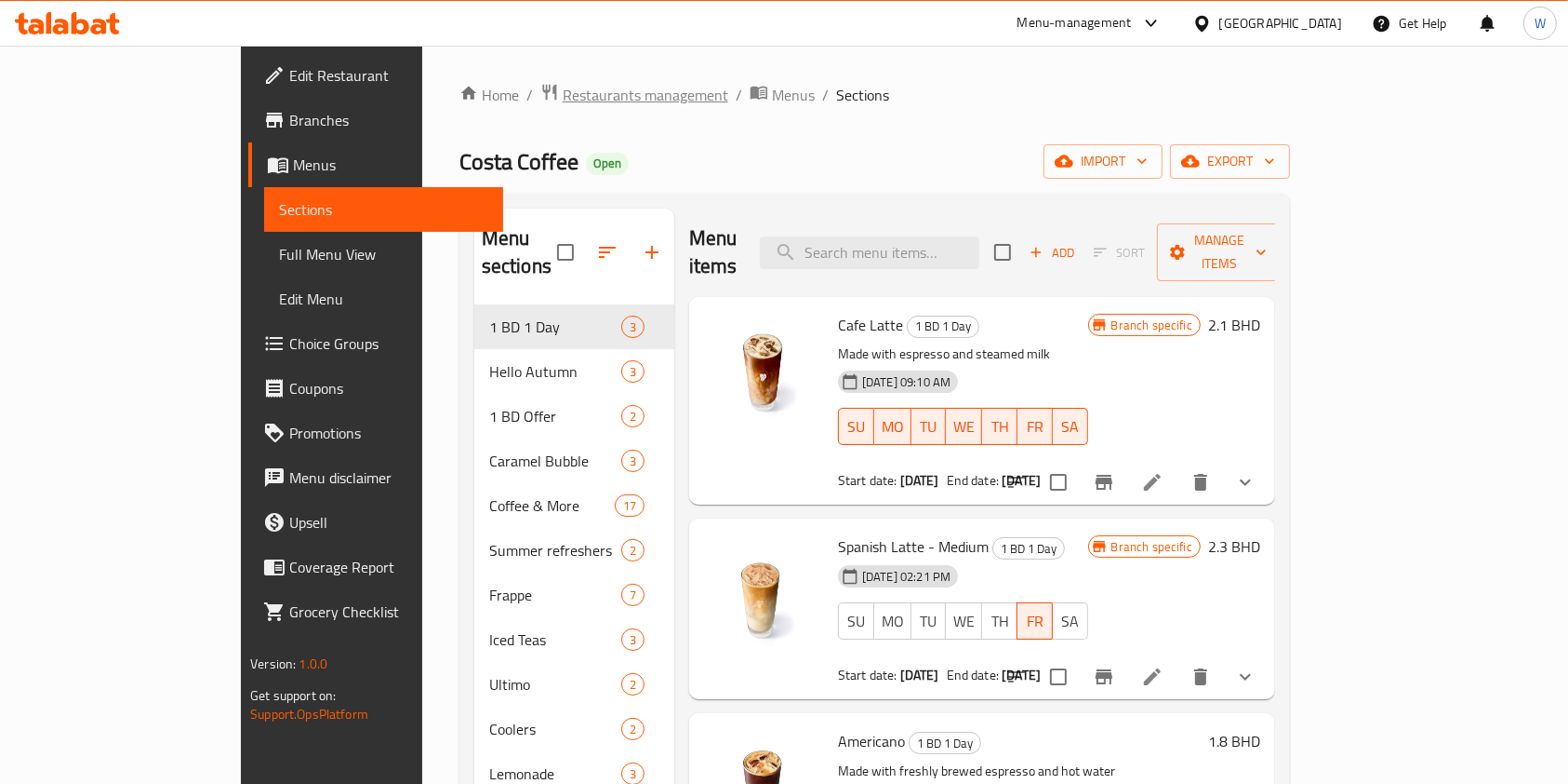
click at [562, 98] on span "Restaurants management" at bounding box center [645, 94] width 166 height 22
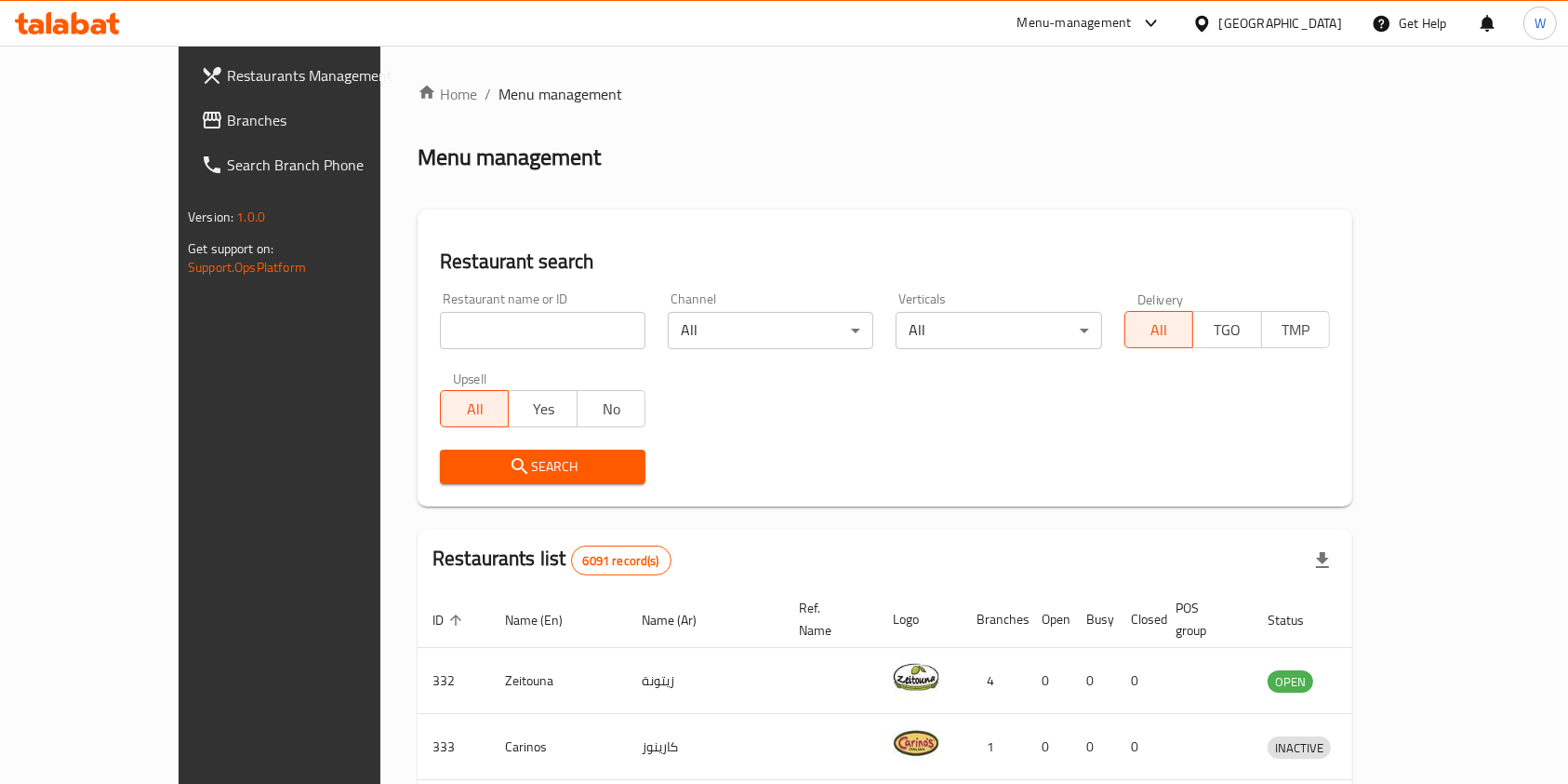
click at [542, 336] on input "search" at bounding box center [543, 330] width 206 height 37
type input "Krispy Kreme"
click button "Search" at bounding box center [543, 466] width 206 height 34
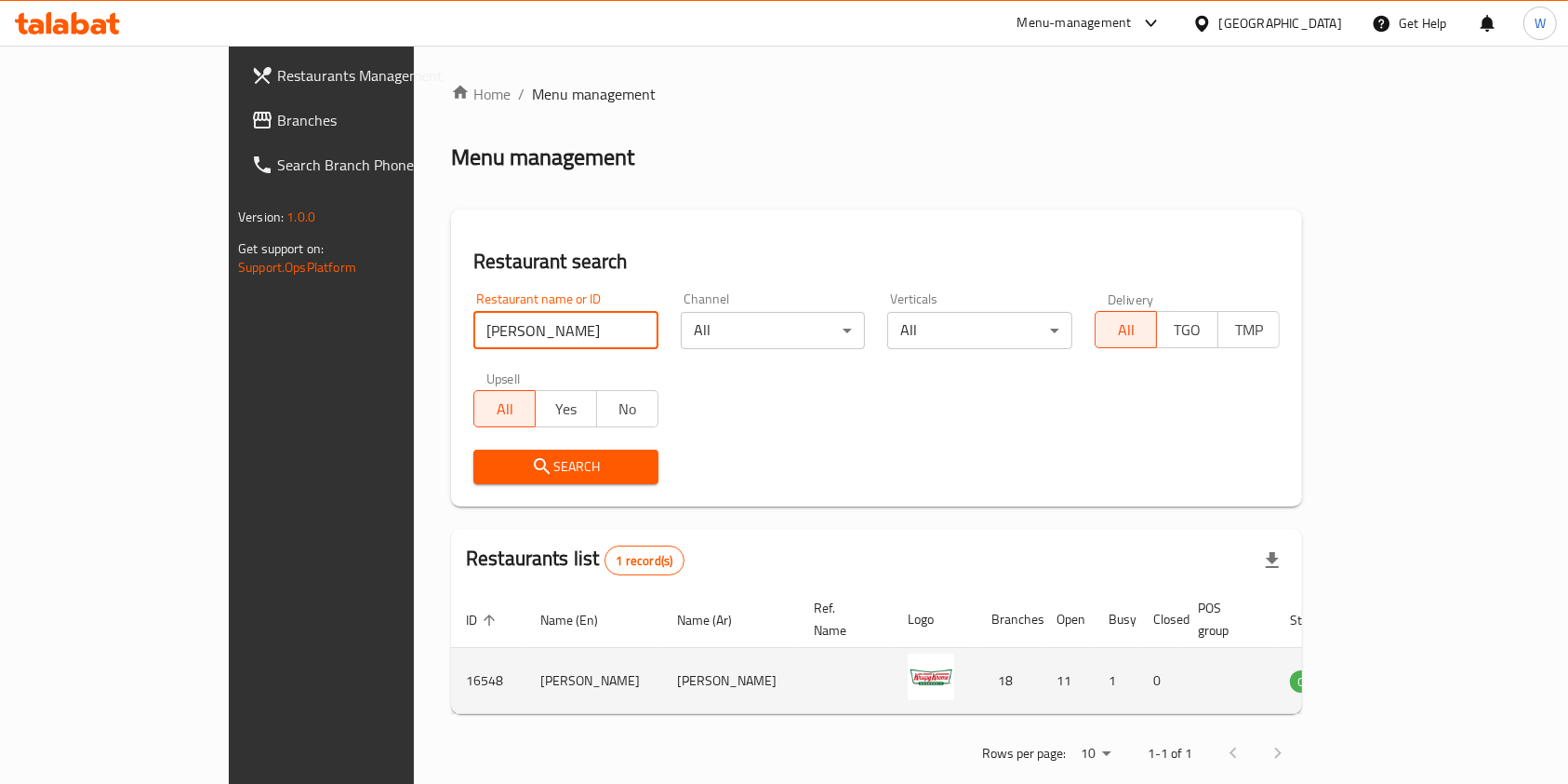
click at [1437, 648] on td "enhanced table" at bounding box center [1404, 680] width 64 height 66
click at [1410, 670] on icon "enhanced table" at bounding box center [1398, 680] width 22 height 22
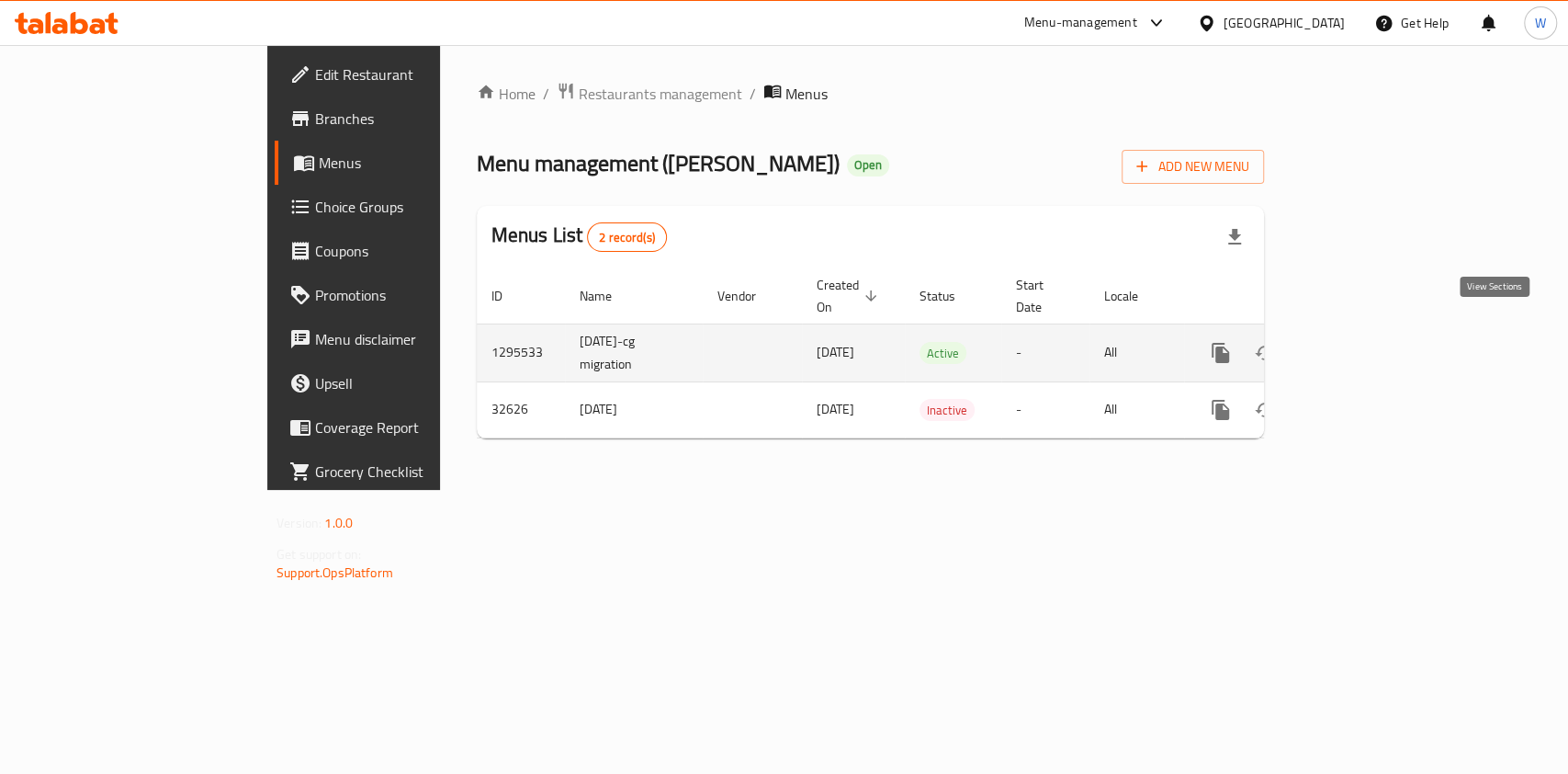
click at [1364, 342] on icon "enhanced table" at bounding box center [1352, 352] width 22 height 22
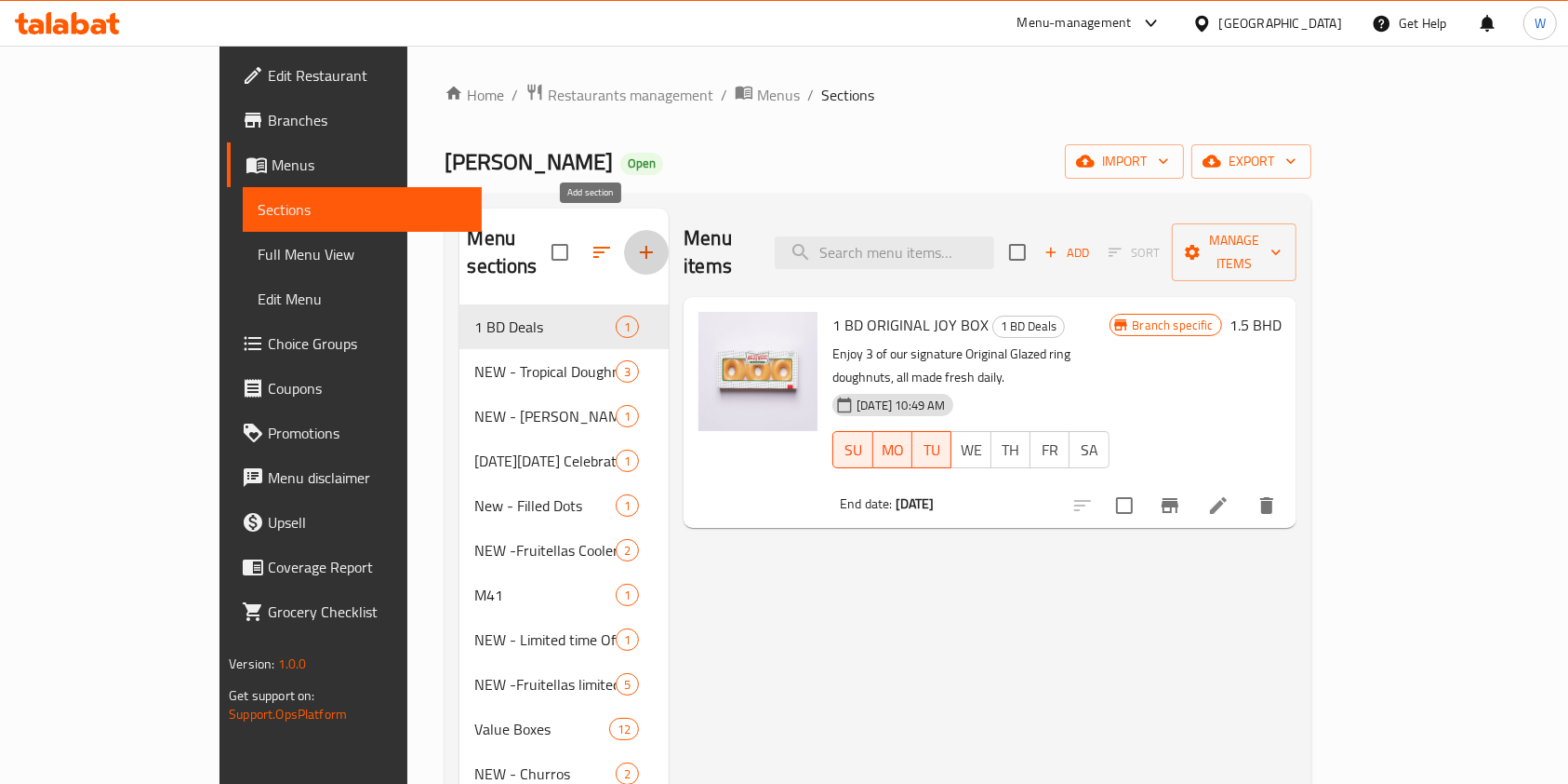
click at [636, 242] on icon "button" at bounding box center [646, 252] width 22 height 22
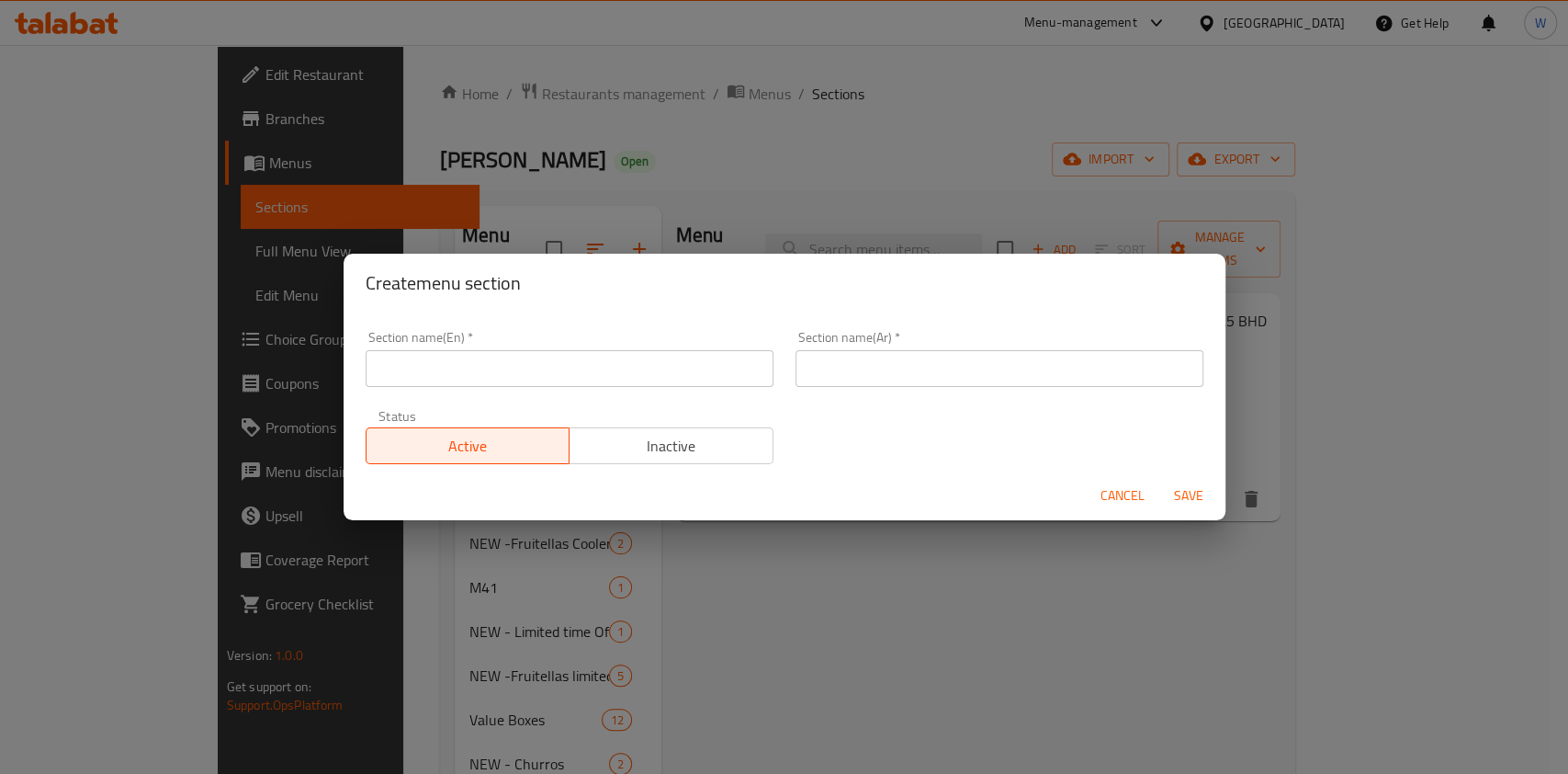
click at [573, 367] on input "text" at bounding box center [568, 368] width 408 height 37
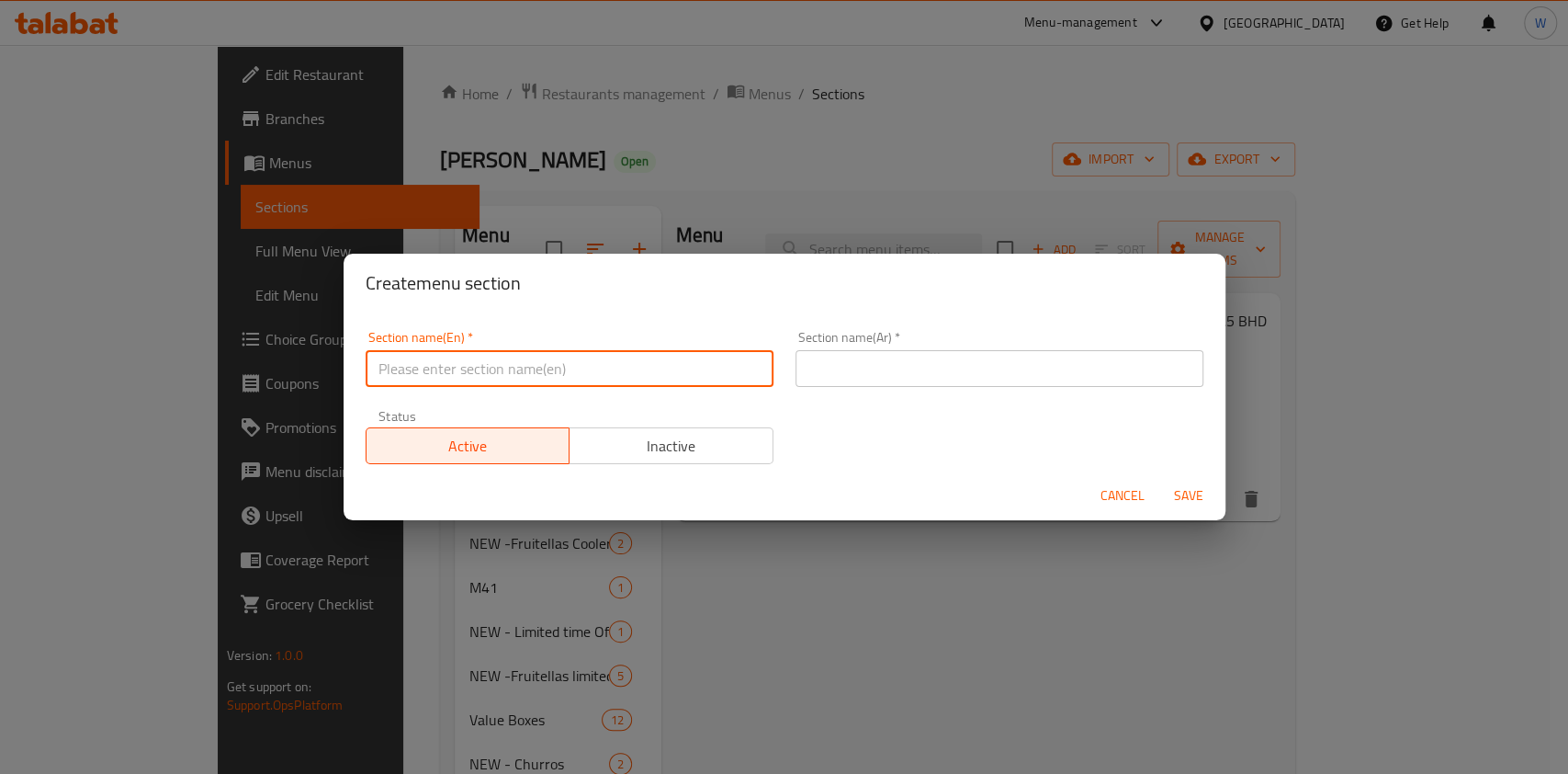
paste input "NEW - Trick or Treat - Limited Time"
type input "NEW - Trick or Treat - Limited Time"
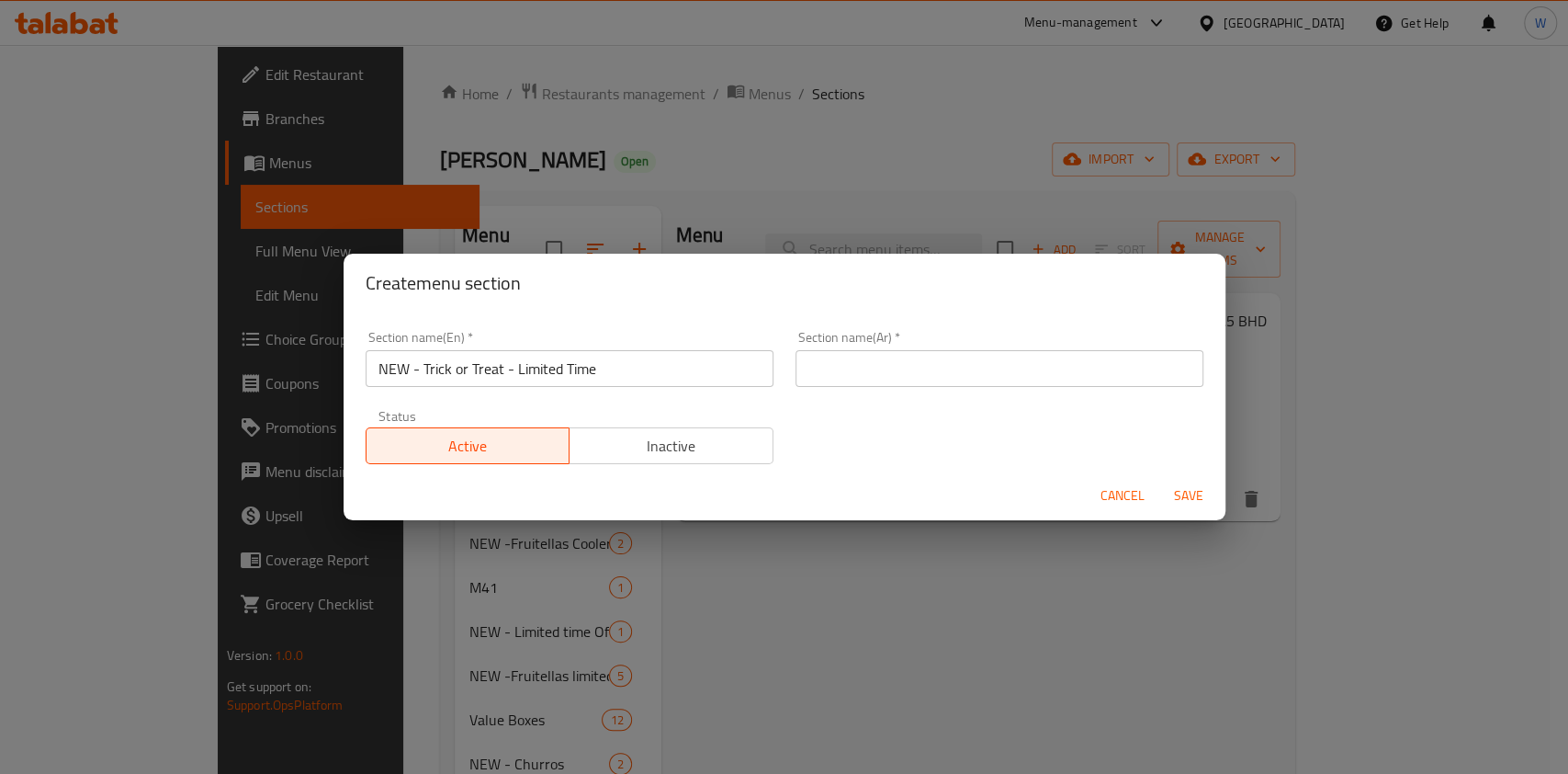
click at [1108, 363] on input "text" at bounding box center [999, 368] width 408 height 37
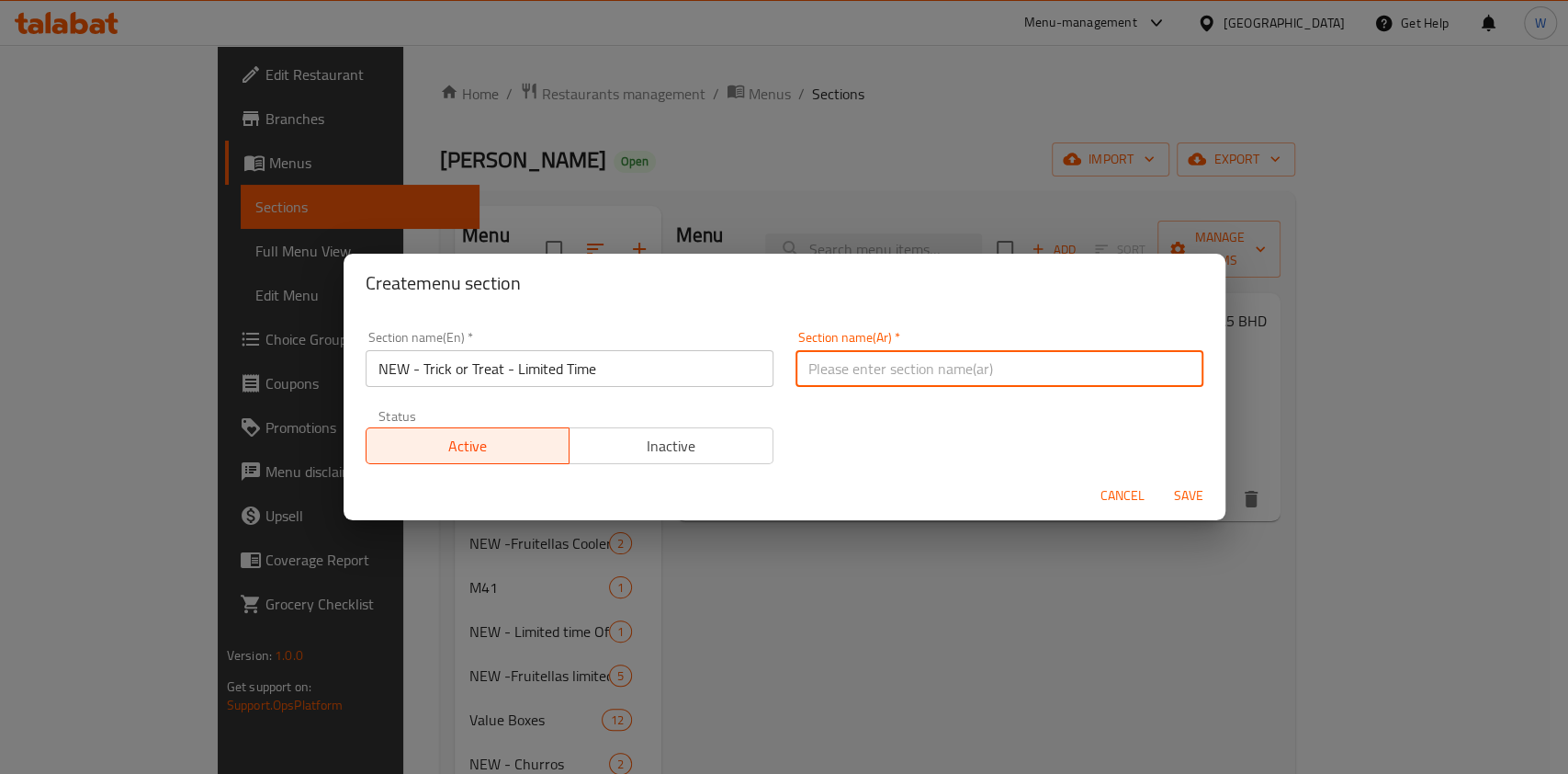
paste input "جديد - خدعة ولا دونات - لفترة محدودة"
type input "جديد - خدعة ولا دونات - لفترة محدودة"
click at [1196, 498] on span "Save" at bounding box center [1188, 495] width 44 height 23
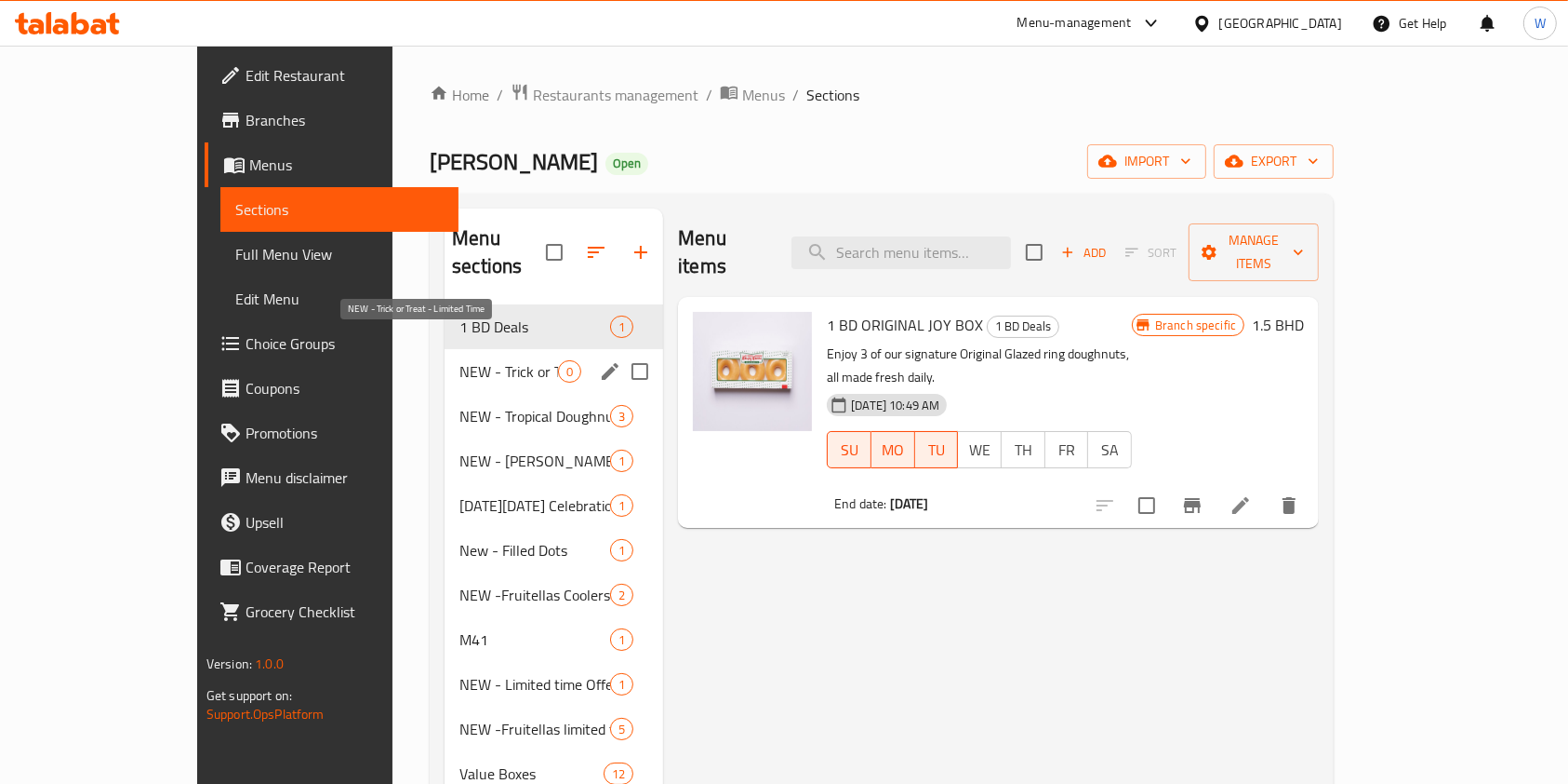
drag, startPoint x: 437, startPoint y: 347, endPoint x: 467, endPoint y: 352, distance: 30.4
click at [459, 361] on span "NEW - Trick or Treat - Limited Time" at bounding box center [508, 371] width 98 height 22
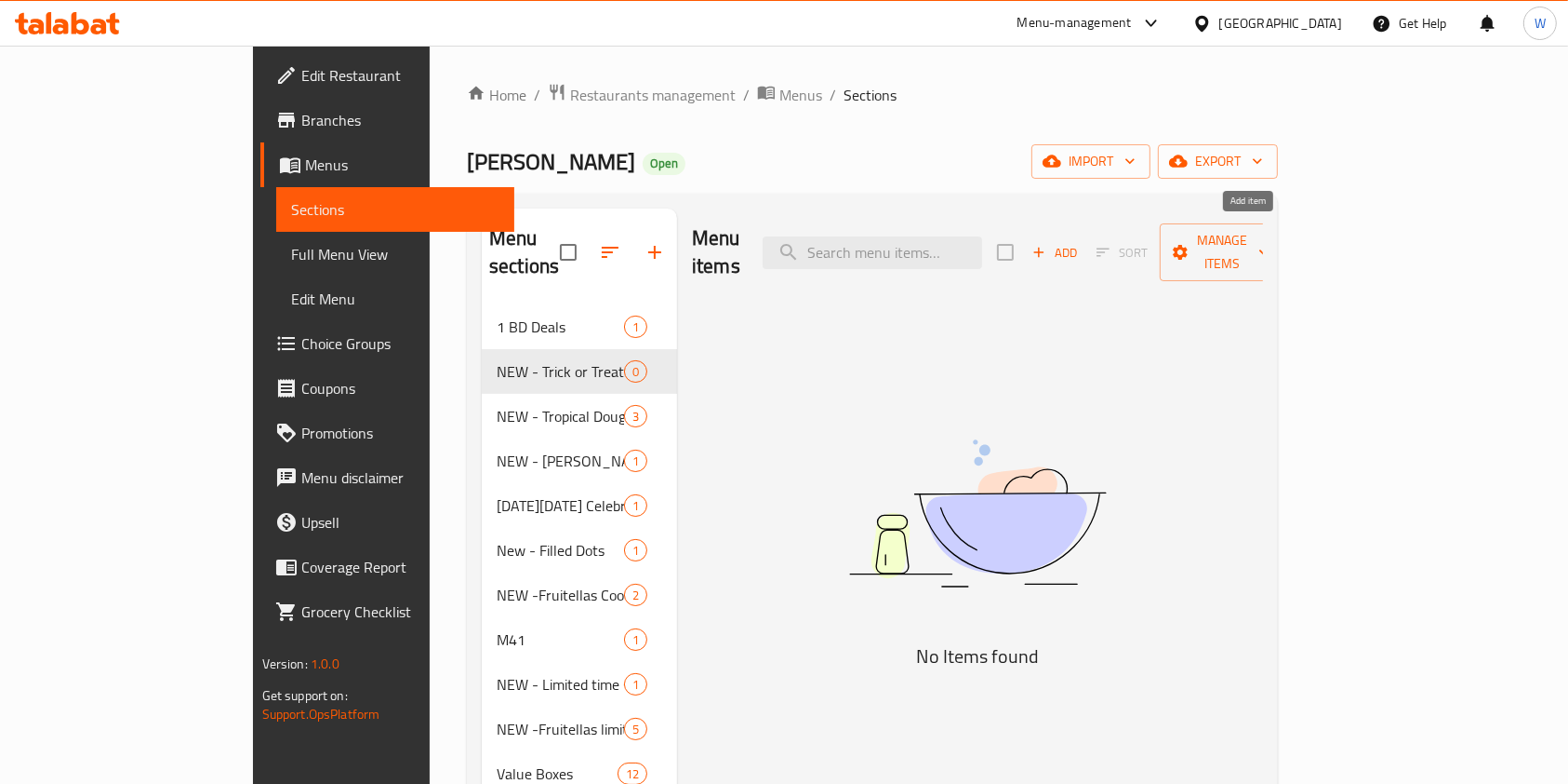
click at [1080, 242] on span "Add" at bounding box center [1054, 253] width 51 height 21
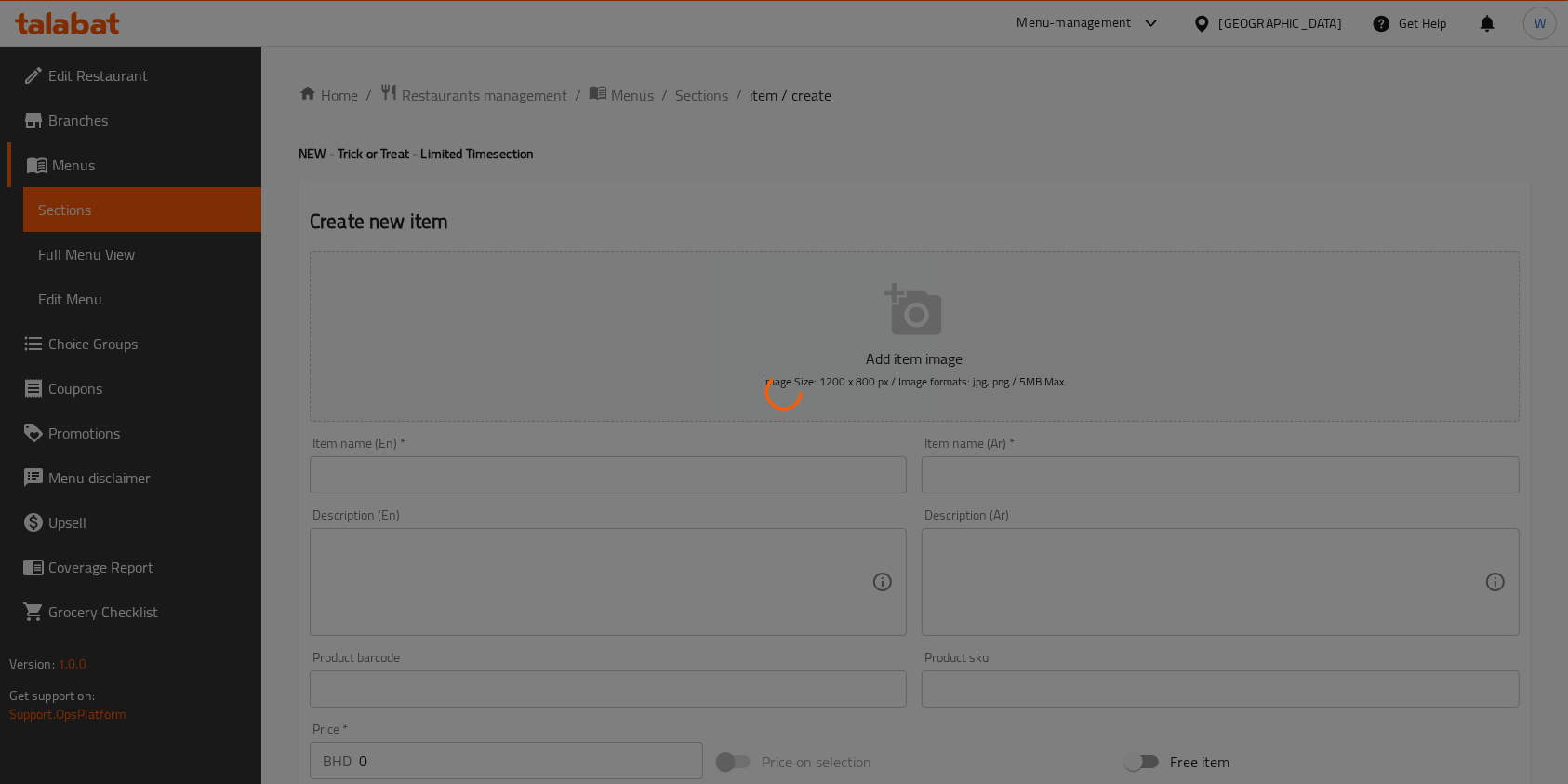
click at [662, 466] on div at bounding box center [784, 392] width 1568 height 784
click at [662, 477] on div at bounding box center [784, 392] width 1568 height 784
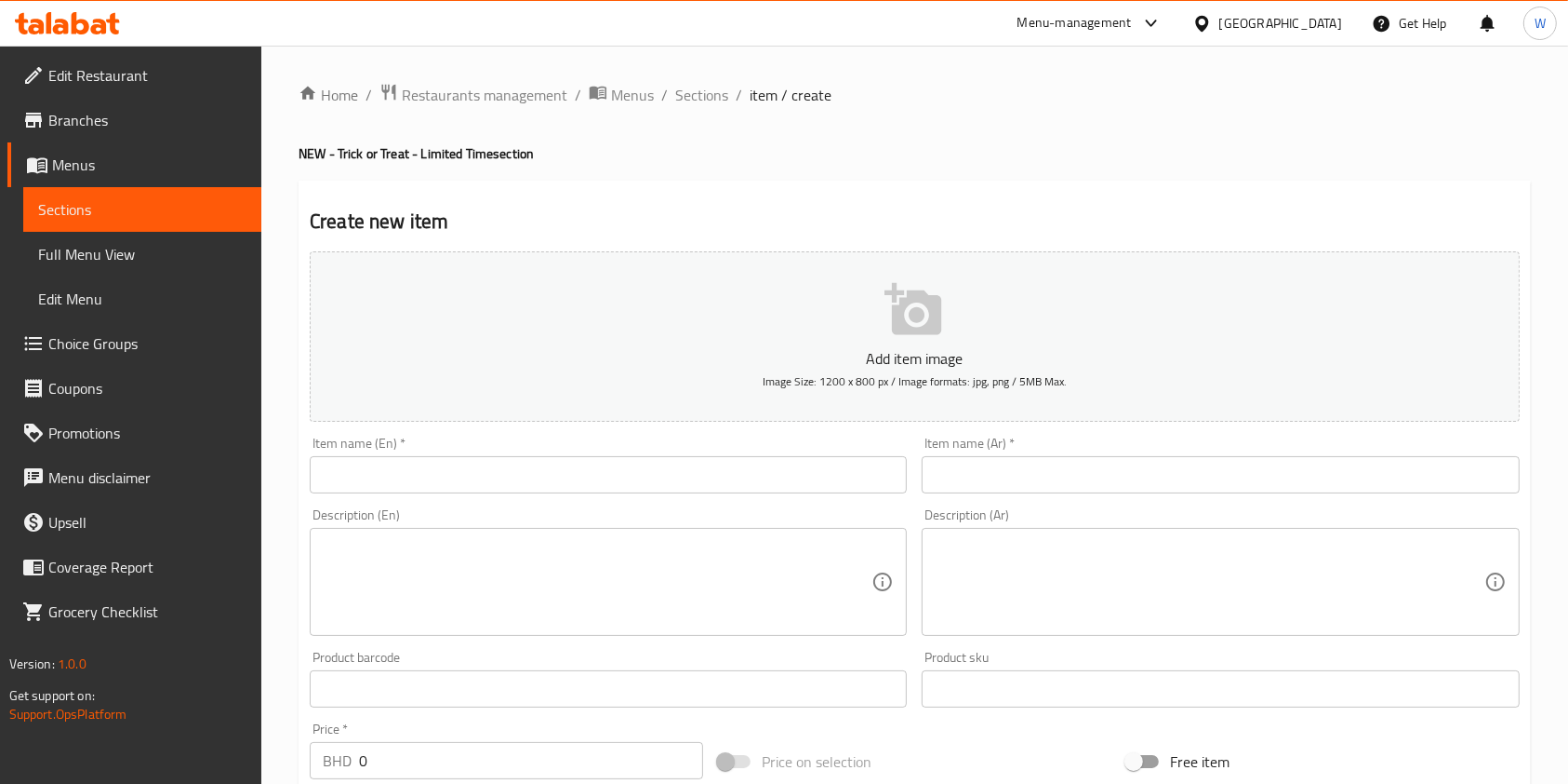
click at [663, 465] on input "text" at bounding box center [608, 474] width 598 height 37
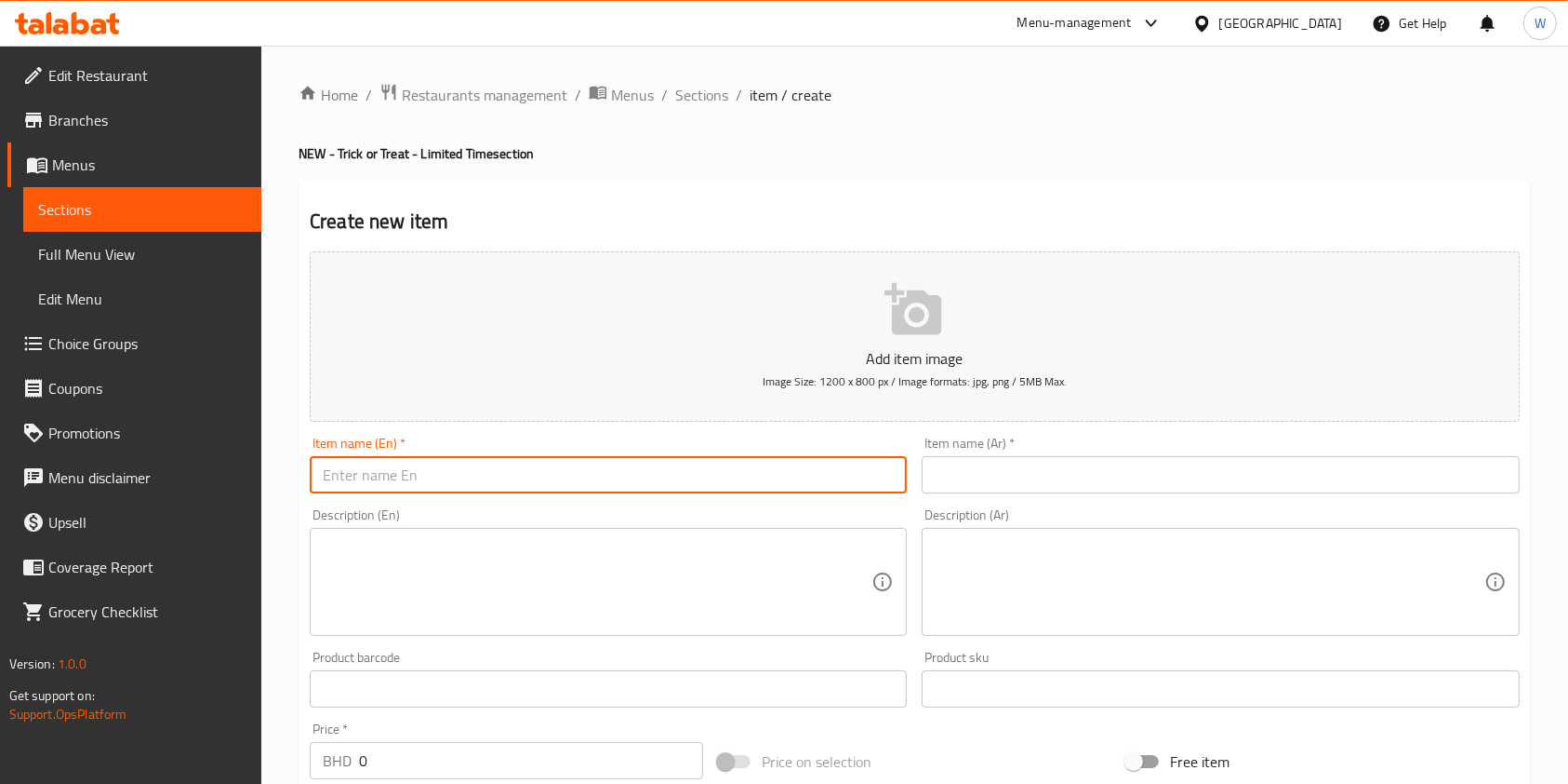
paste input "Candy Bag"
type input "Candy Bag"
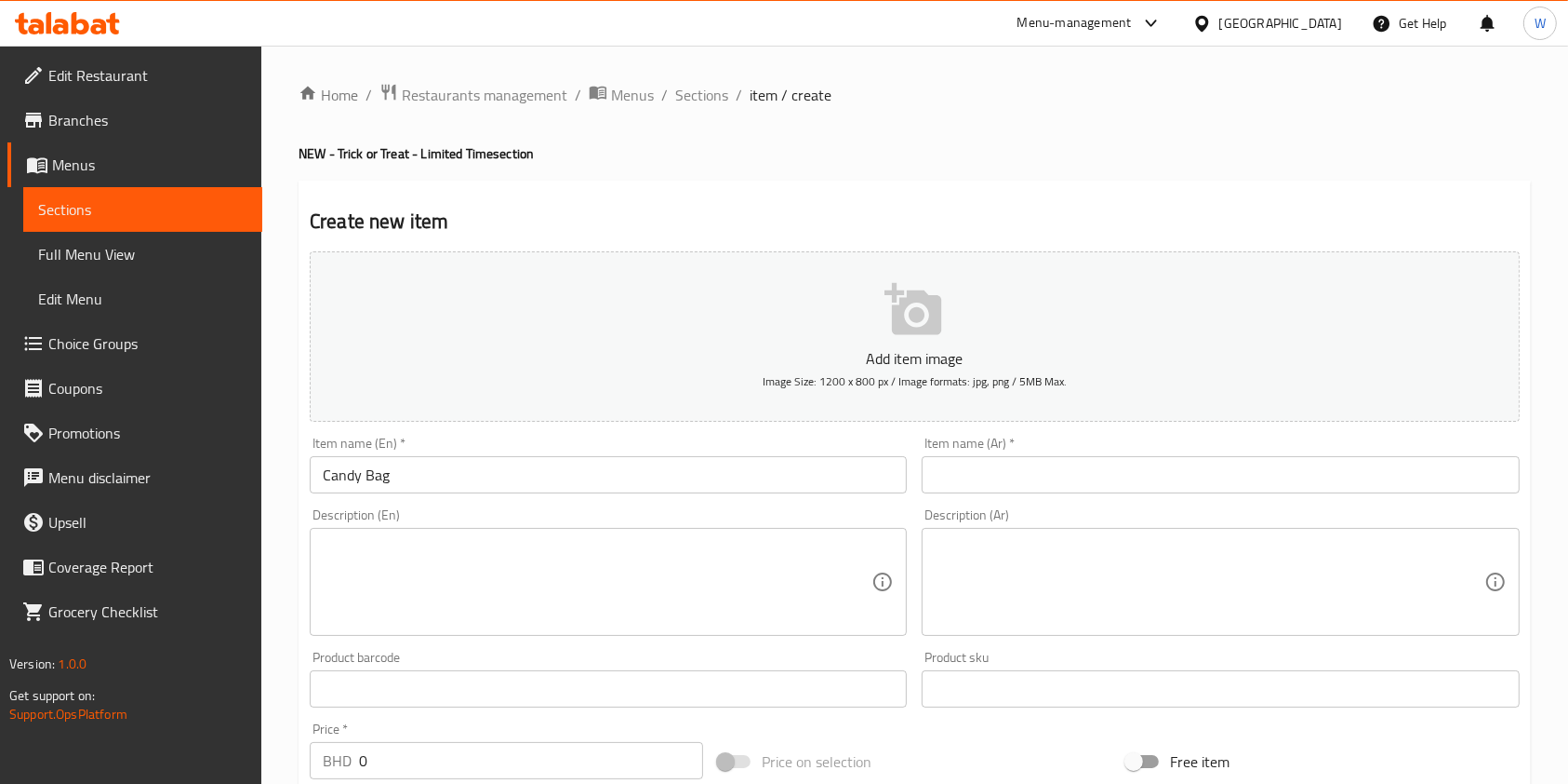
click at [1050, 477] on input "text" at bounding box center [1220, 474] width 598 height 37
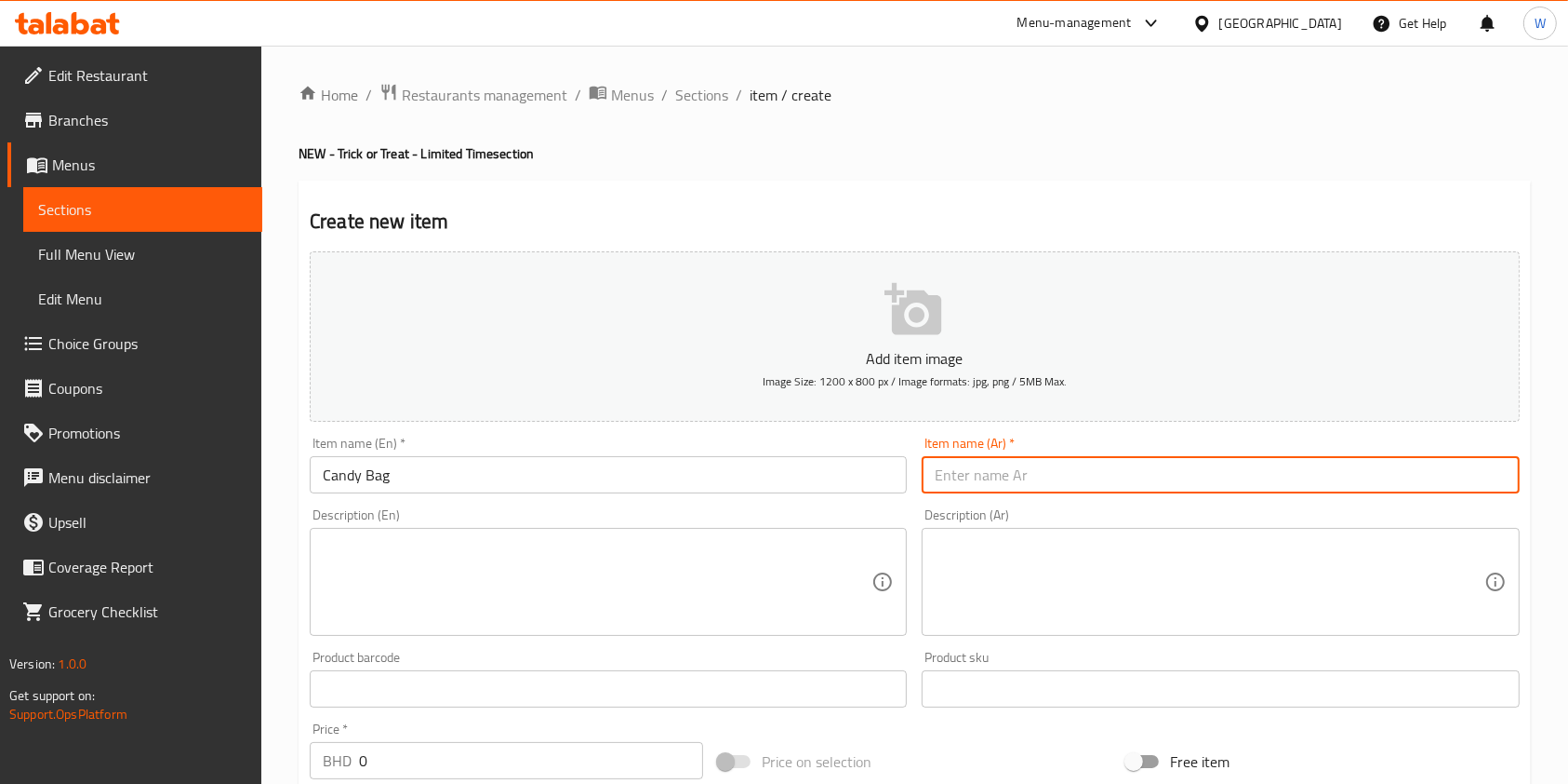
paste input "ذا كاندي باج"
type input "ذا كاندي باج"
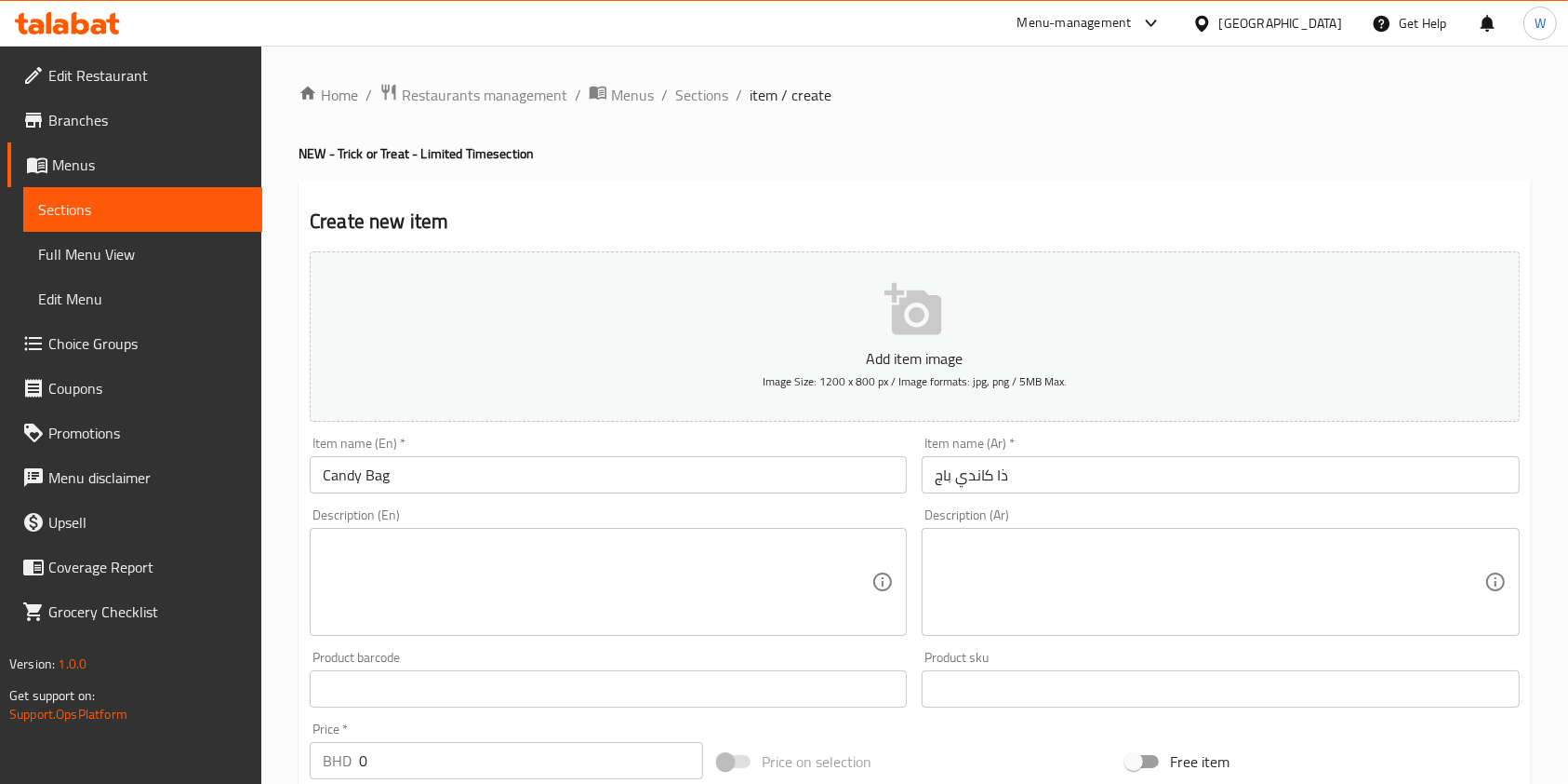
click at [697, 586] on textarea at bounding box center [598, 582] width 549 height 89
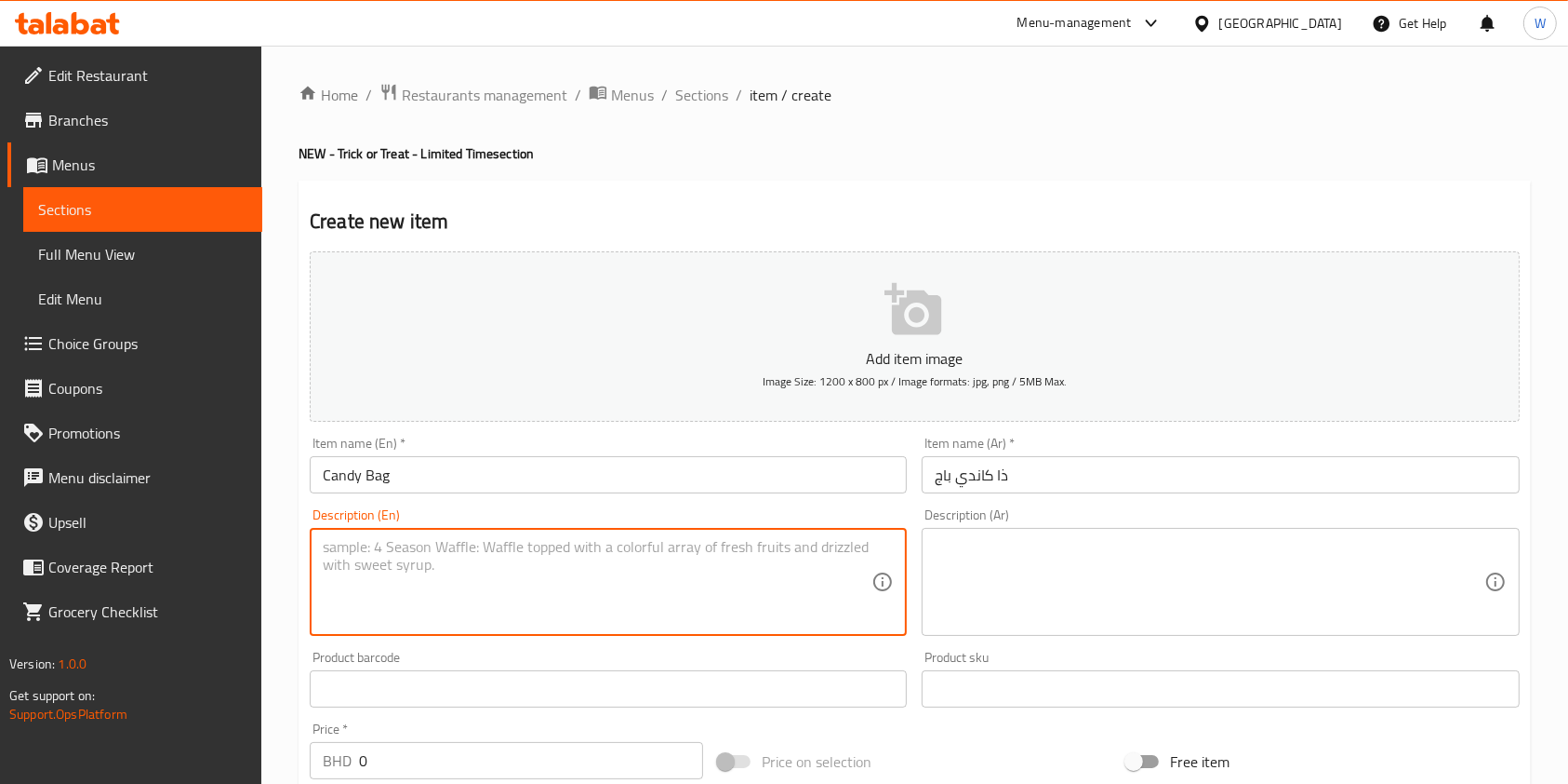
paste textarea "Original Glazed doughnut piped with chocolate buttercream, sprinkled with trick…"
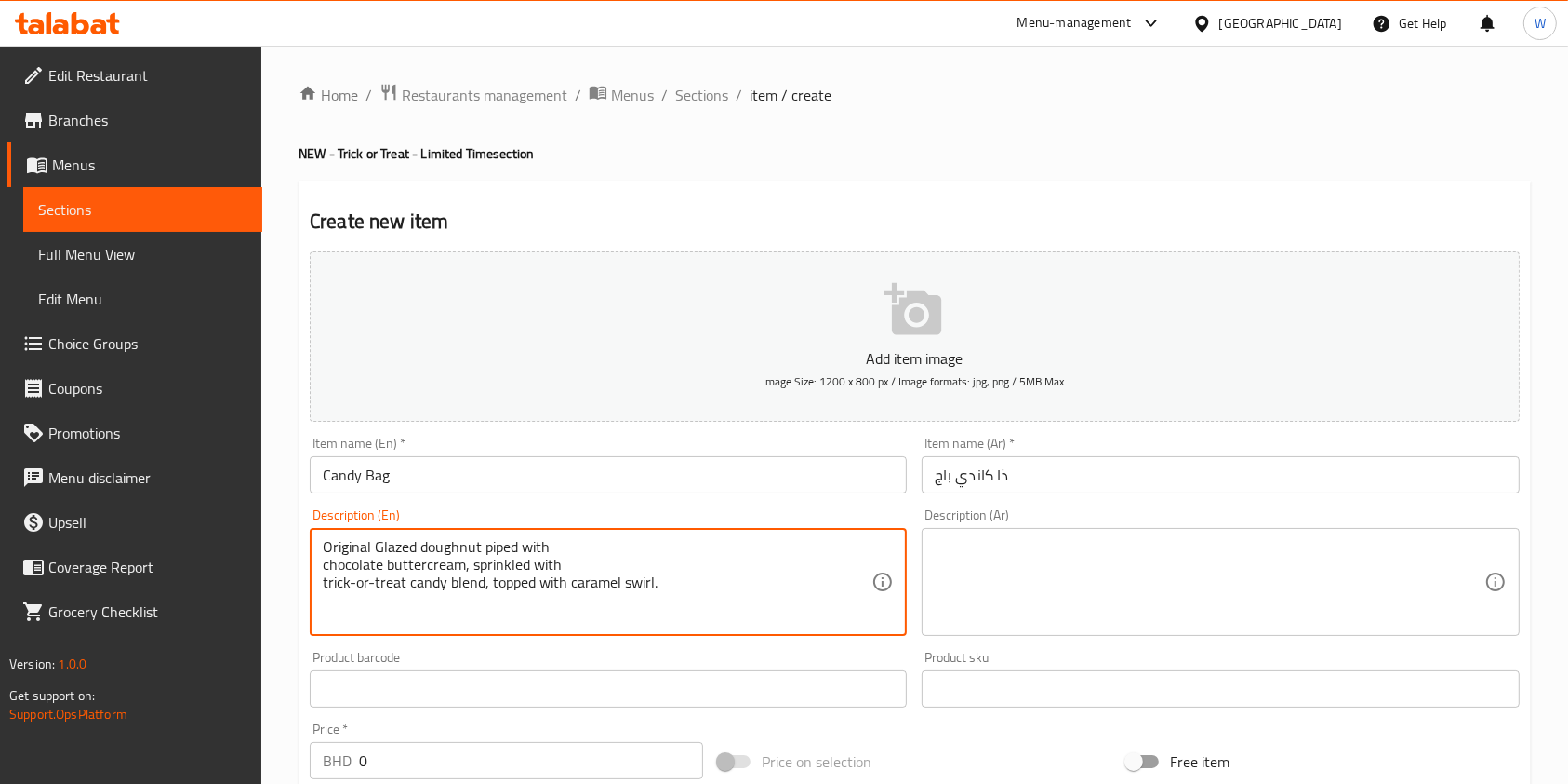
type textarea "Original Glazed doughnut piped with chocolate buttercream, sprinkled with trick…"
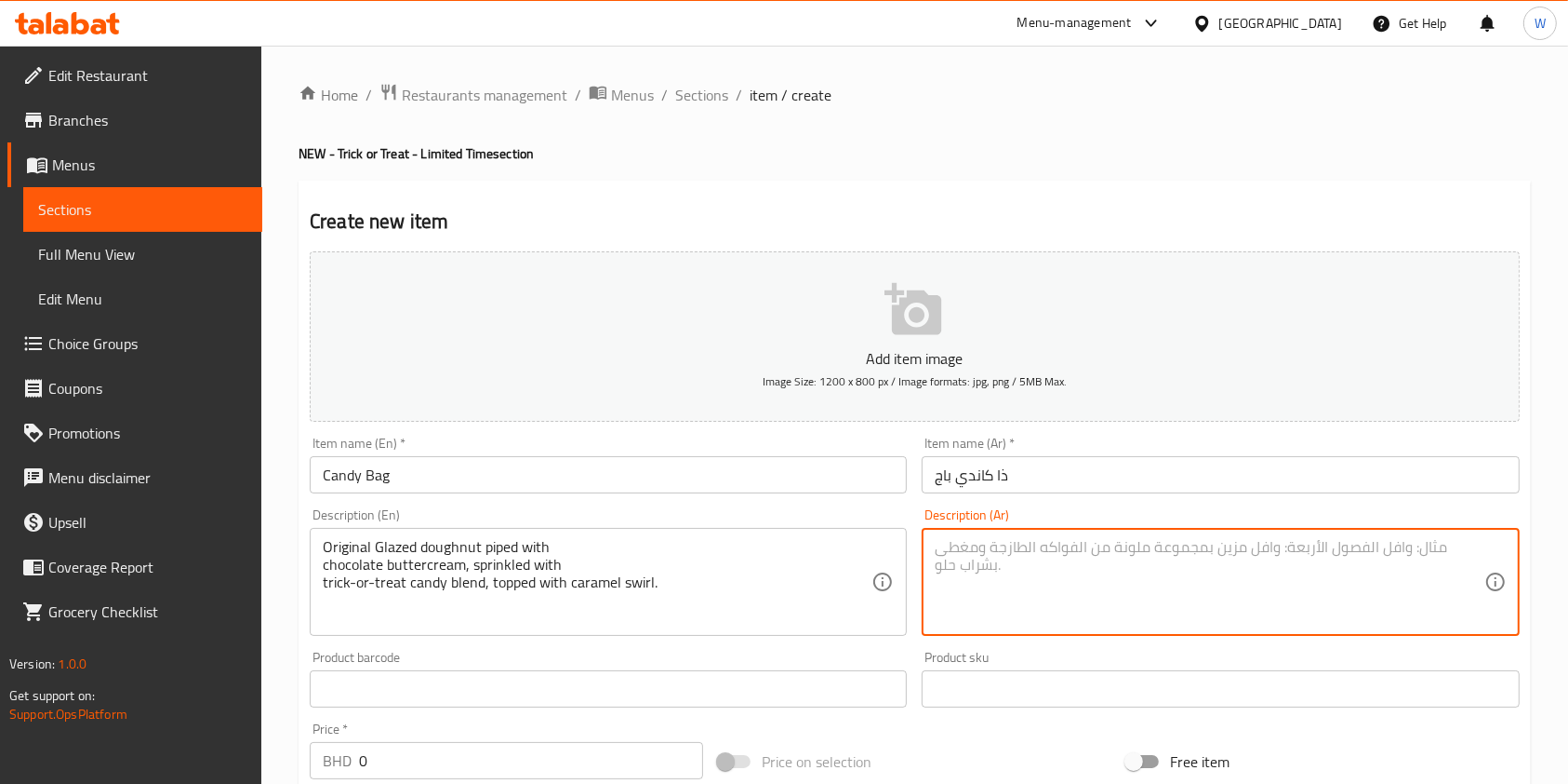
click at [1103, 555] on textarea at bounding box center [1210, 582] width 549 height 89
paste textarea "دونات الاصلية مغطاة بكريمة الزبدة بالشوكولاتة، مرشوشة بمزيج من حلوى خدعة او دون…"
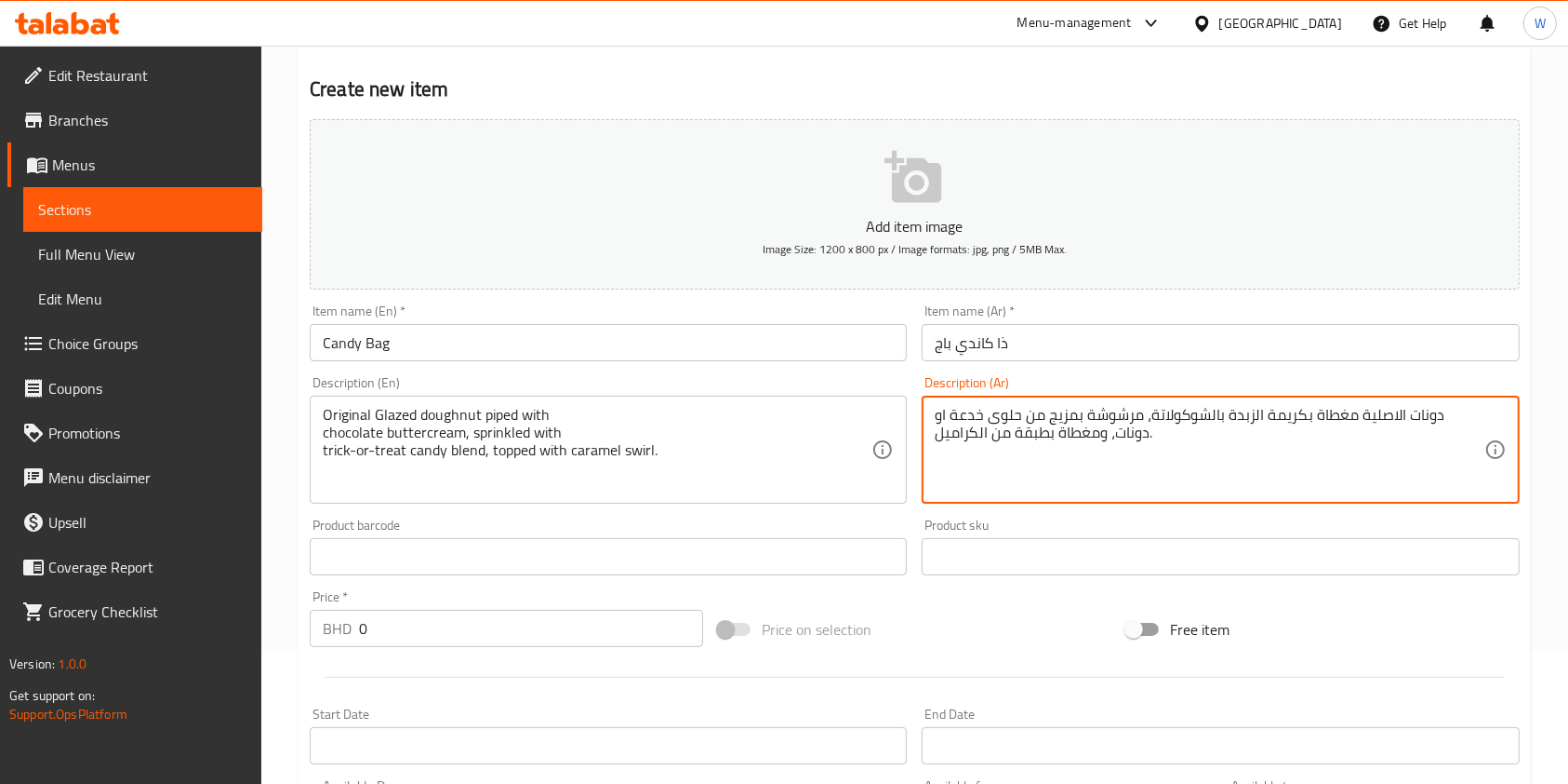
scroll to position [248, 0]
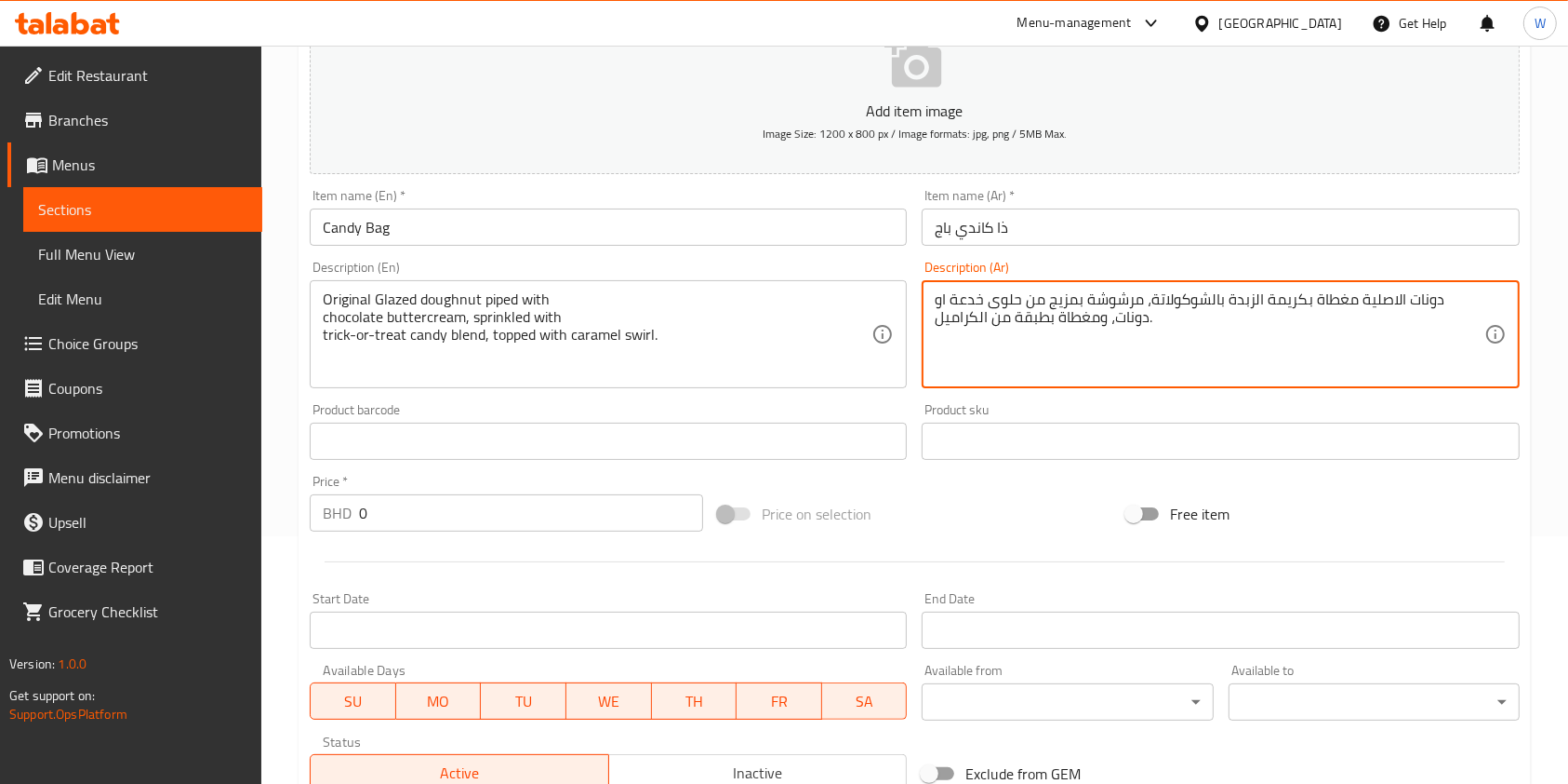
type textarea "دونات الاصلية مغطاة بكريمة الزبدة بالشوكولاتة، مرشوشة بمزيج من حلوى خدعة او دون…"
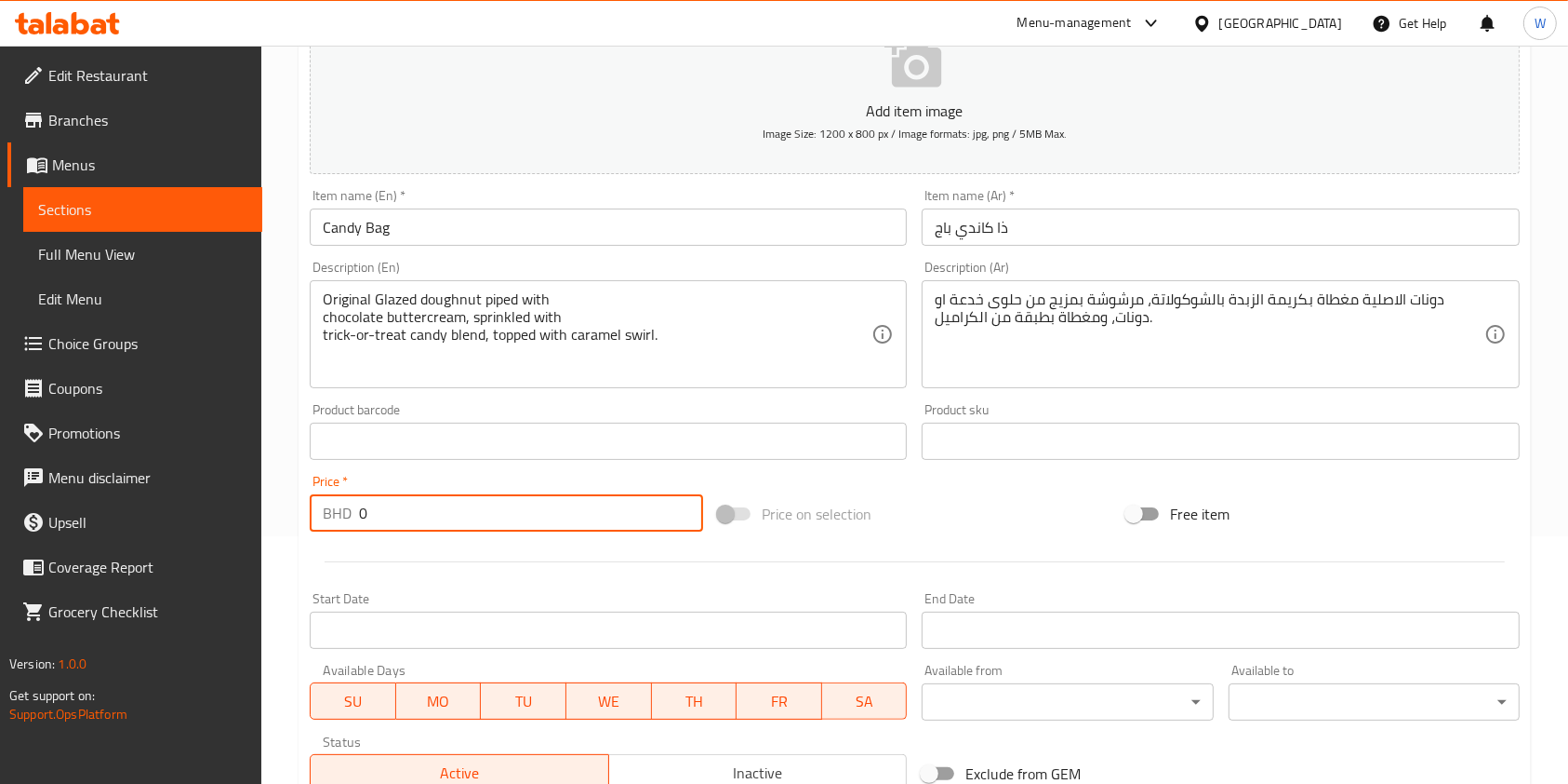
drag, startPoint x: 421, startPoint y: 522, endPoint x: 317, endPoint y: 524, distance: 104.0
click at [317, 524] on div "BHD 0 Price *" at bounding box center [506, 512] width 394 height 37
paste input ".85"
type input "0.85"
click at [469, 542] on div at bounding box center [914, 562] width 1225 height 46
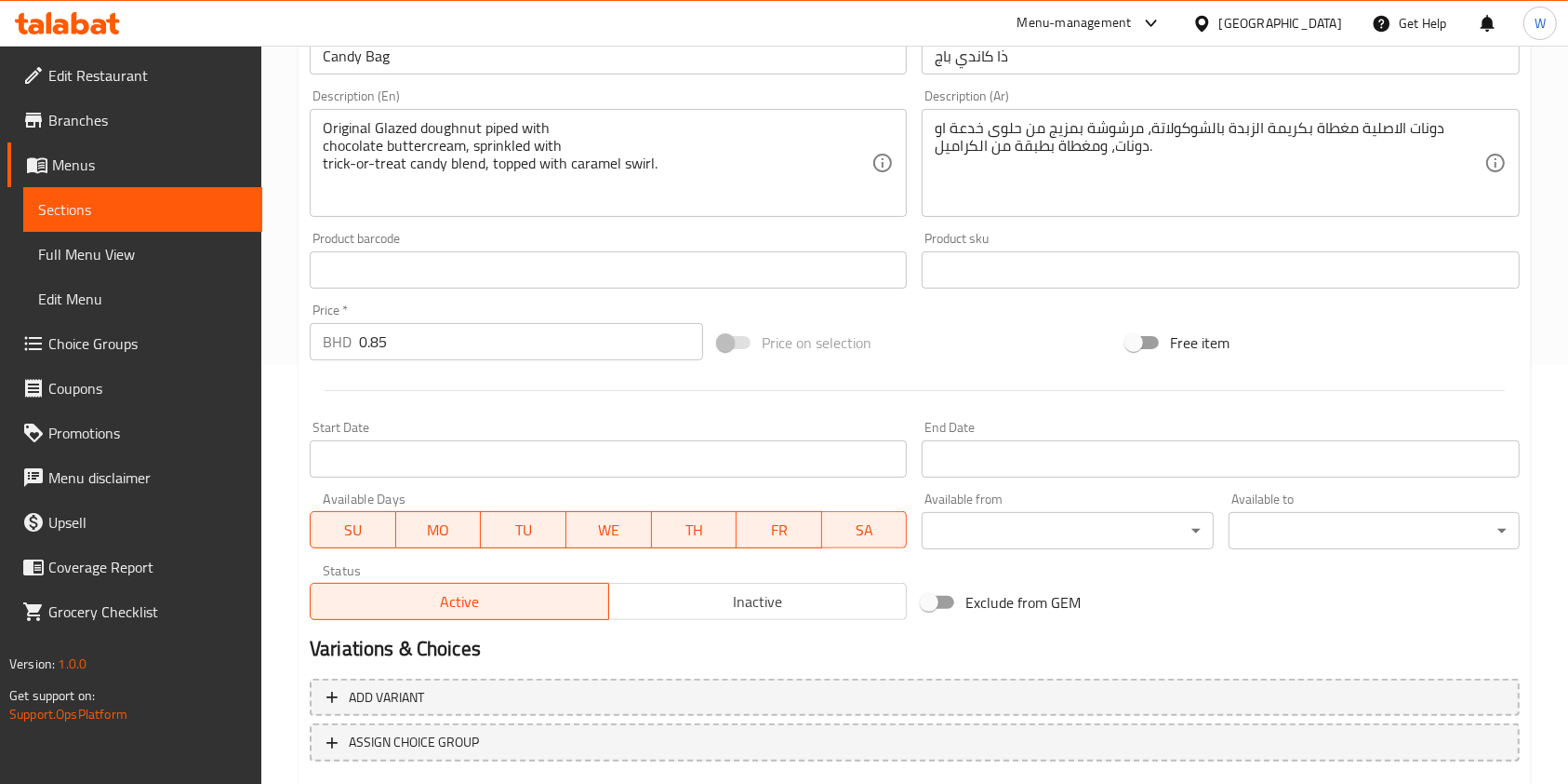
scroll to position [531, 0]
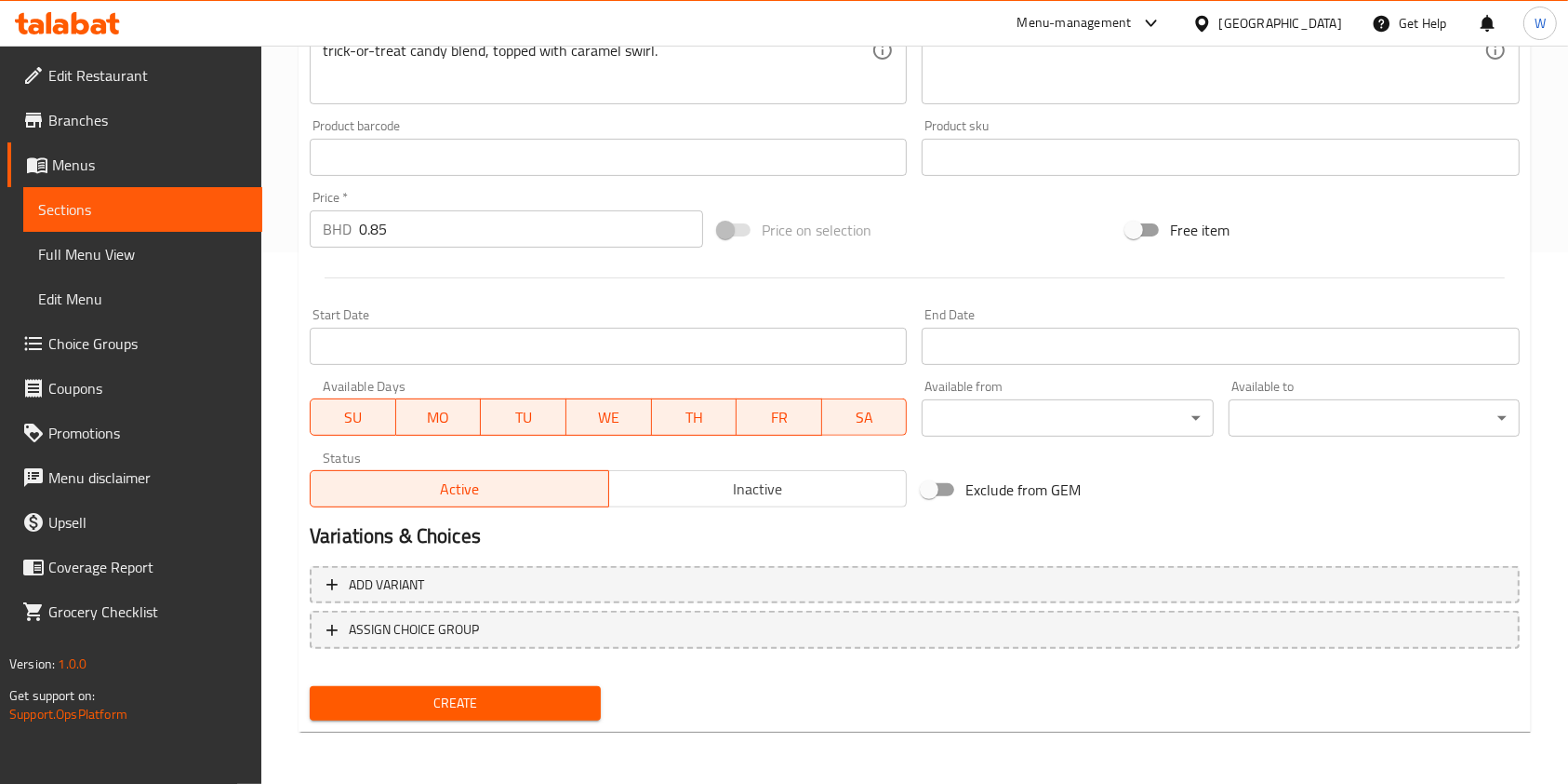
click at [470, 741] on div "Home / Restaurants management / Menus / Sections / item / create NEW - Trick or…" at bounding box center [914, 149] width 1232 height 1195
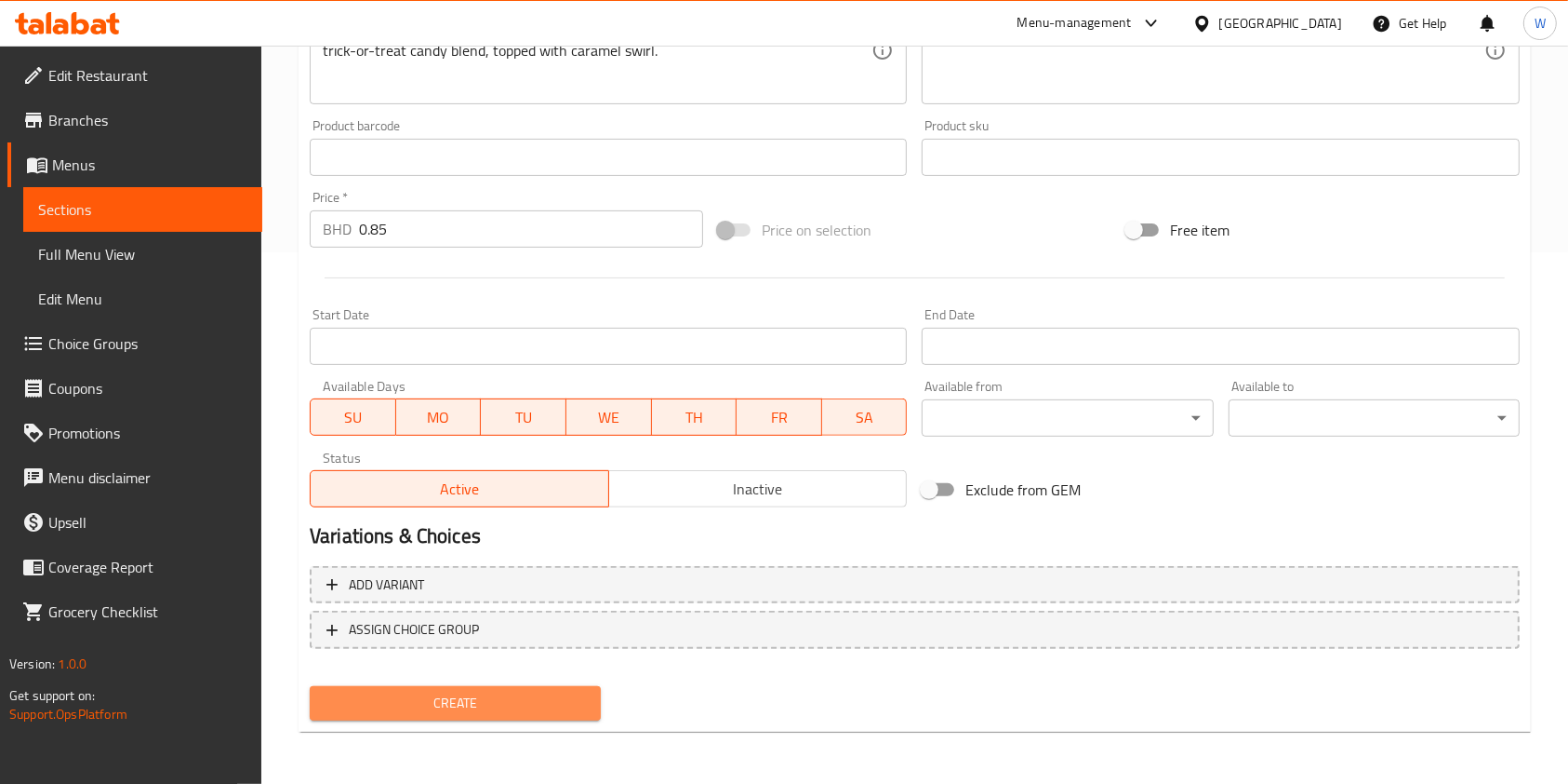
click at [488, 708] on span "Create" at bounding box center [456, 703] width 261 height 23
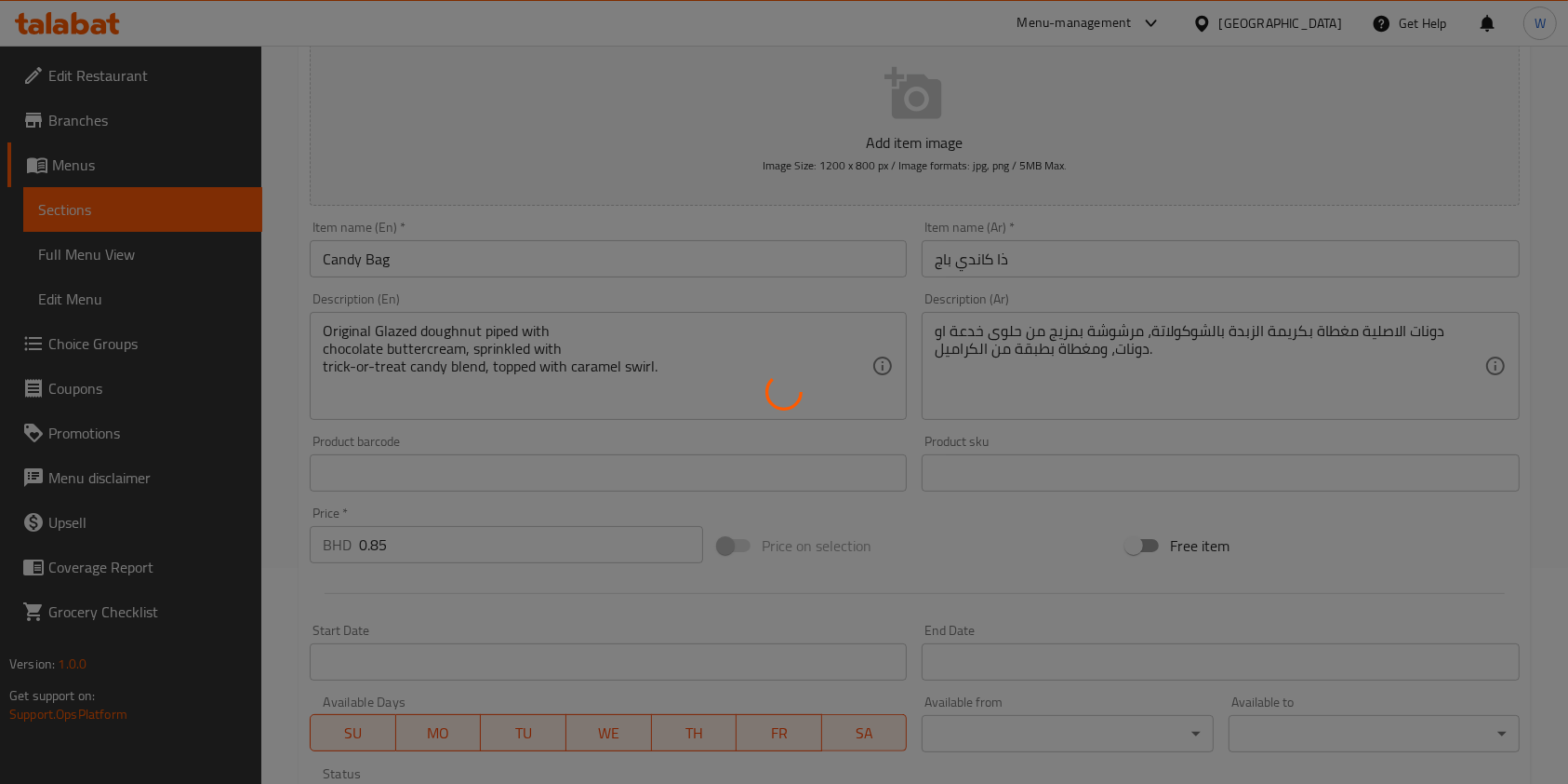
scroll to position [0, 0]
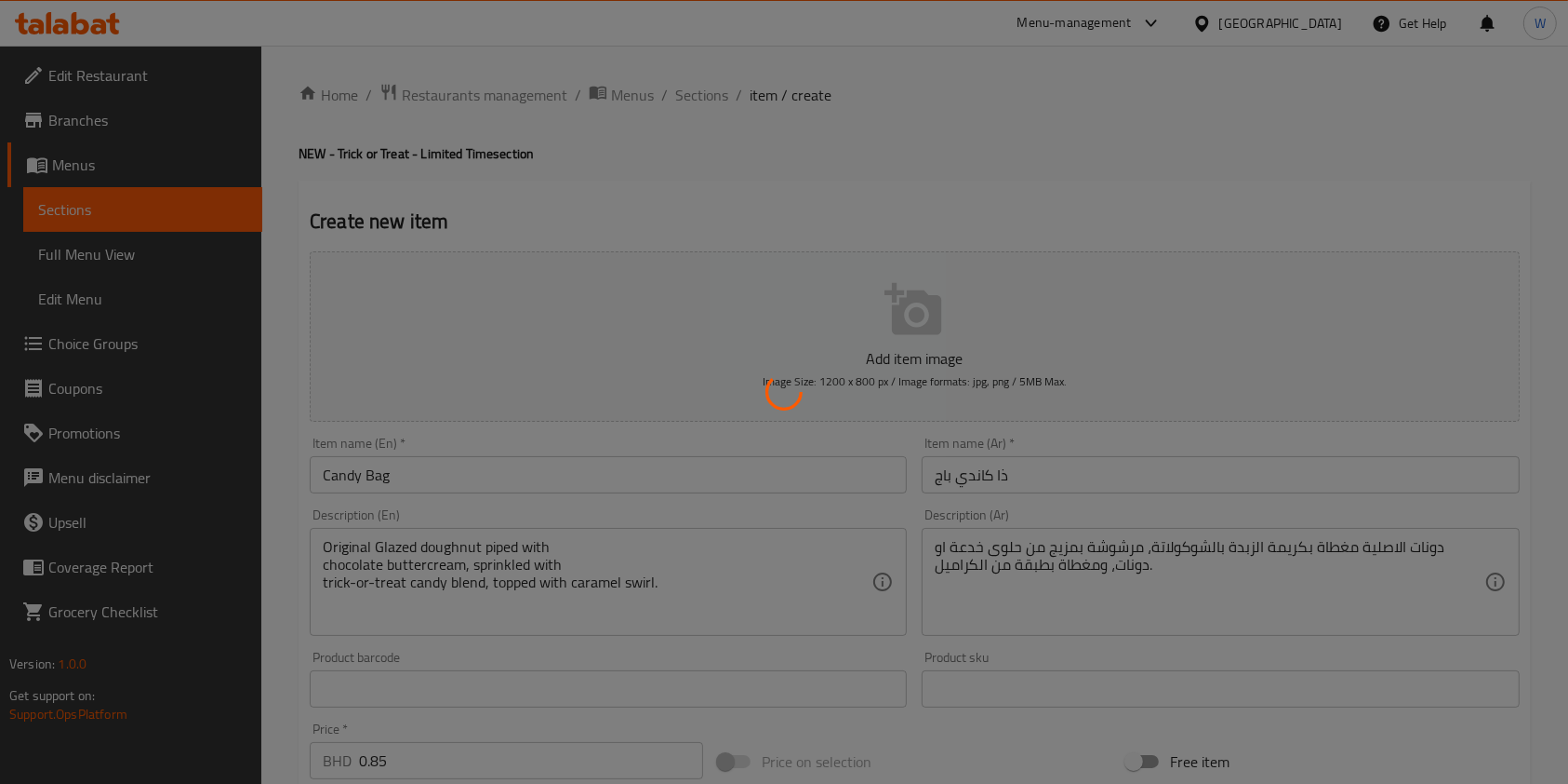
type input "0"
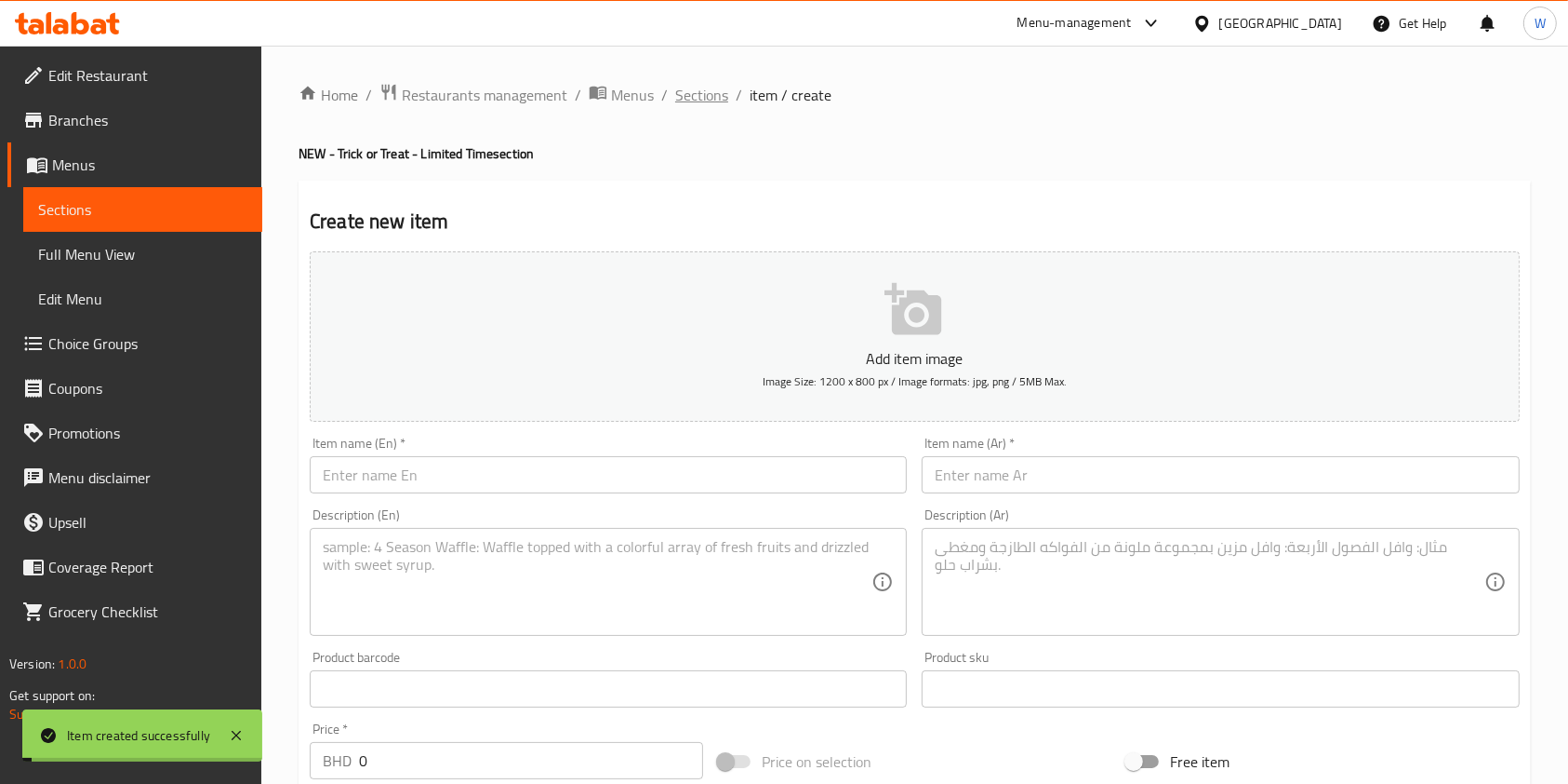
click at [696, 97] on span "Sections" at bounding box center [703, 94] width 53 height 22
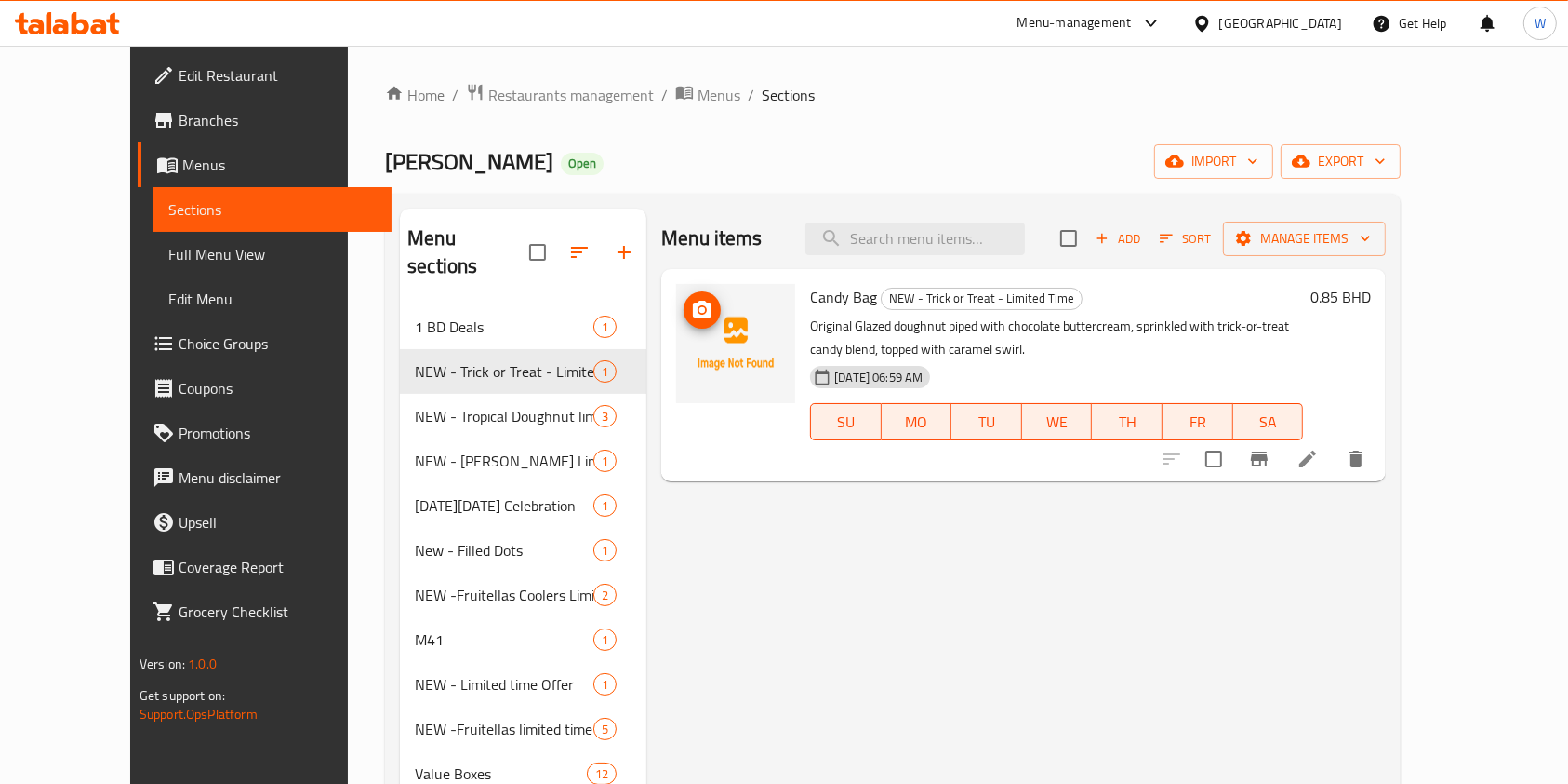
click at [691, 313] on img at bounding box center [735, 343] width 119 height 119
click at [693, 313] on icon "upload picture" at bounding box center [703, 309] width 19 height 17
click at [946, 532] on div "Menu items Add Sort Manage items Candy Bag NEW - Trick or Treat - Limited Time …" at bounding box center [1016, 685] width 740 height 952
click at [1073, 619] on div "Menu items Add Sort Manage items Candy Bag NEW - Trick or Treat - Limited Time …" at bounding box center [1016, 685] width 740 height 952
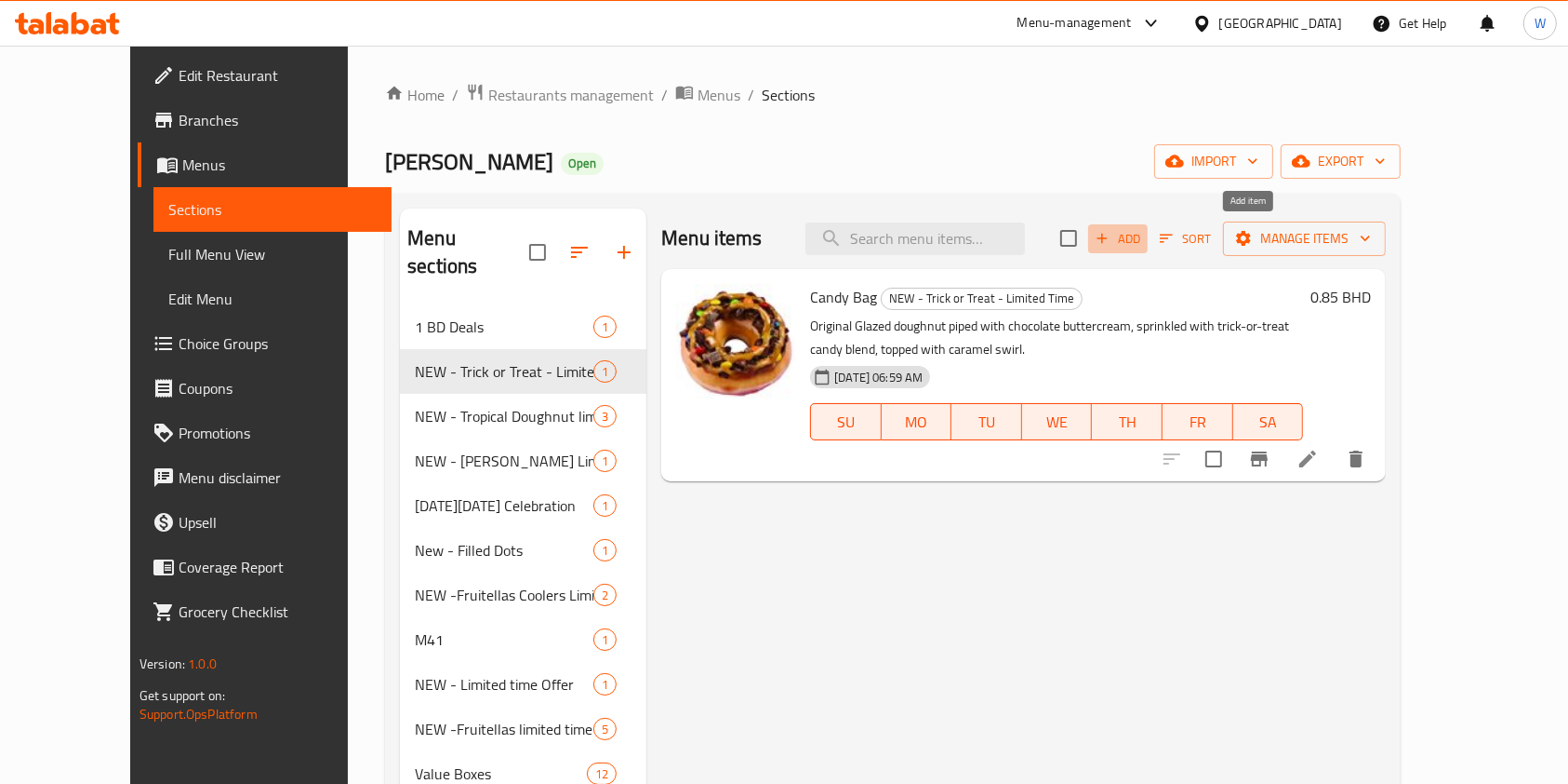
click at [1143, 233] on span "Add" at bounding box center [1118, 238] width 51 height 21
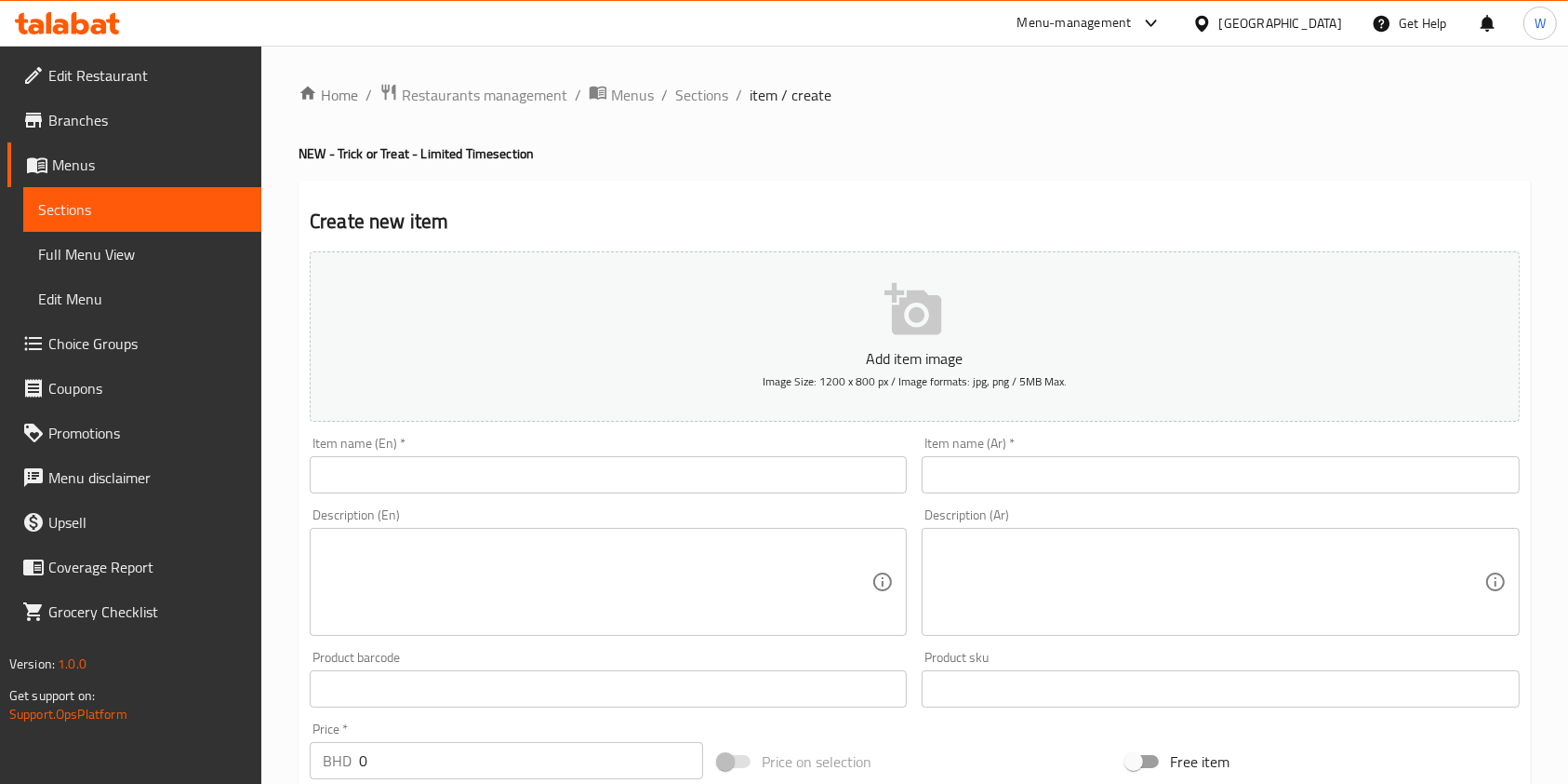
click at [475, 461] on input "text" at bounding box center [608, 474] width 598 height 37
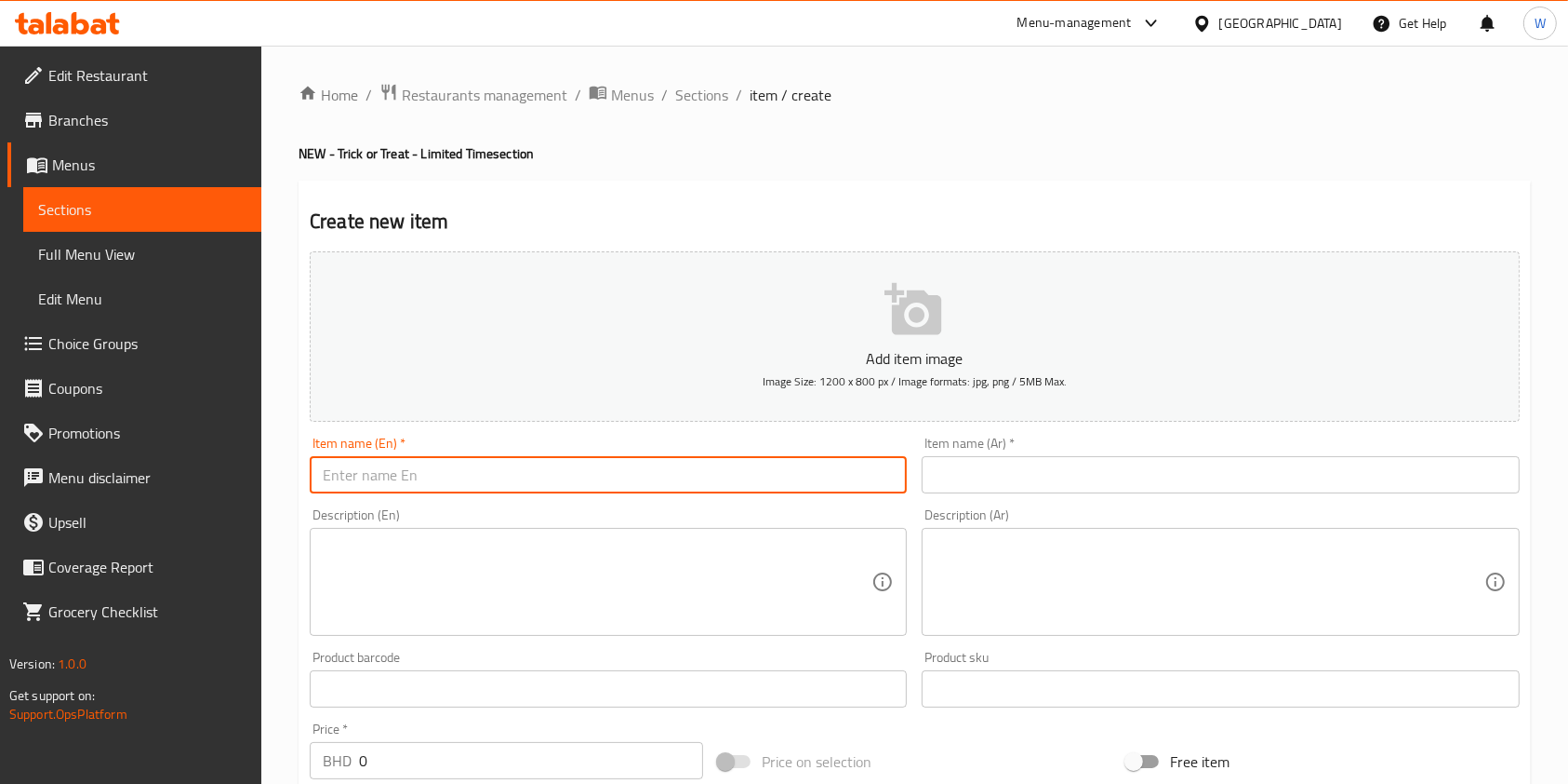
paste input "Jack-o-lantern"
type input "Jack-o-lantern"
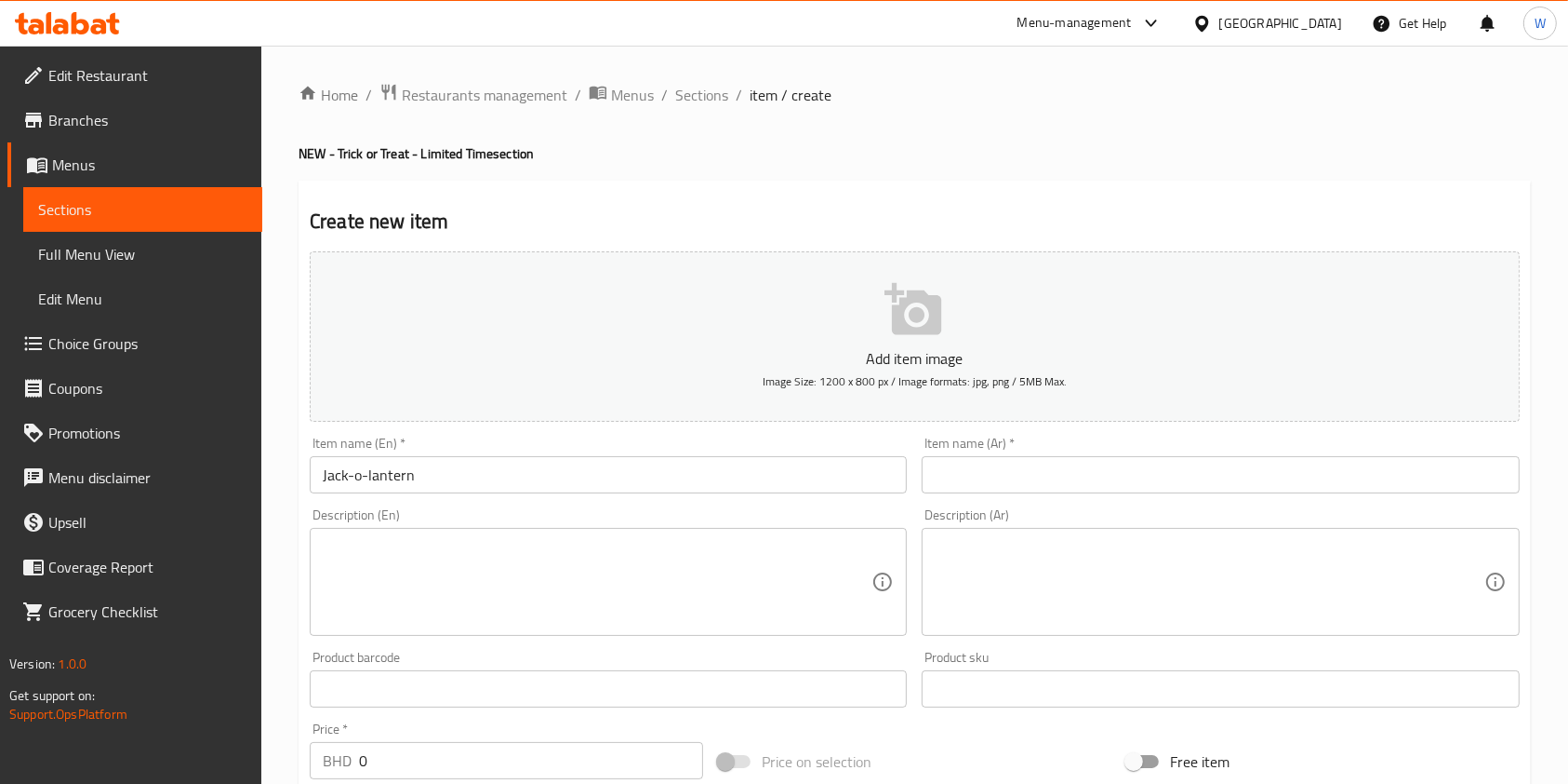
click at [1020, 468] on input "text" at bounding box center [1220, 474] width 598 height 37
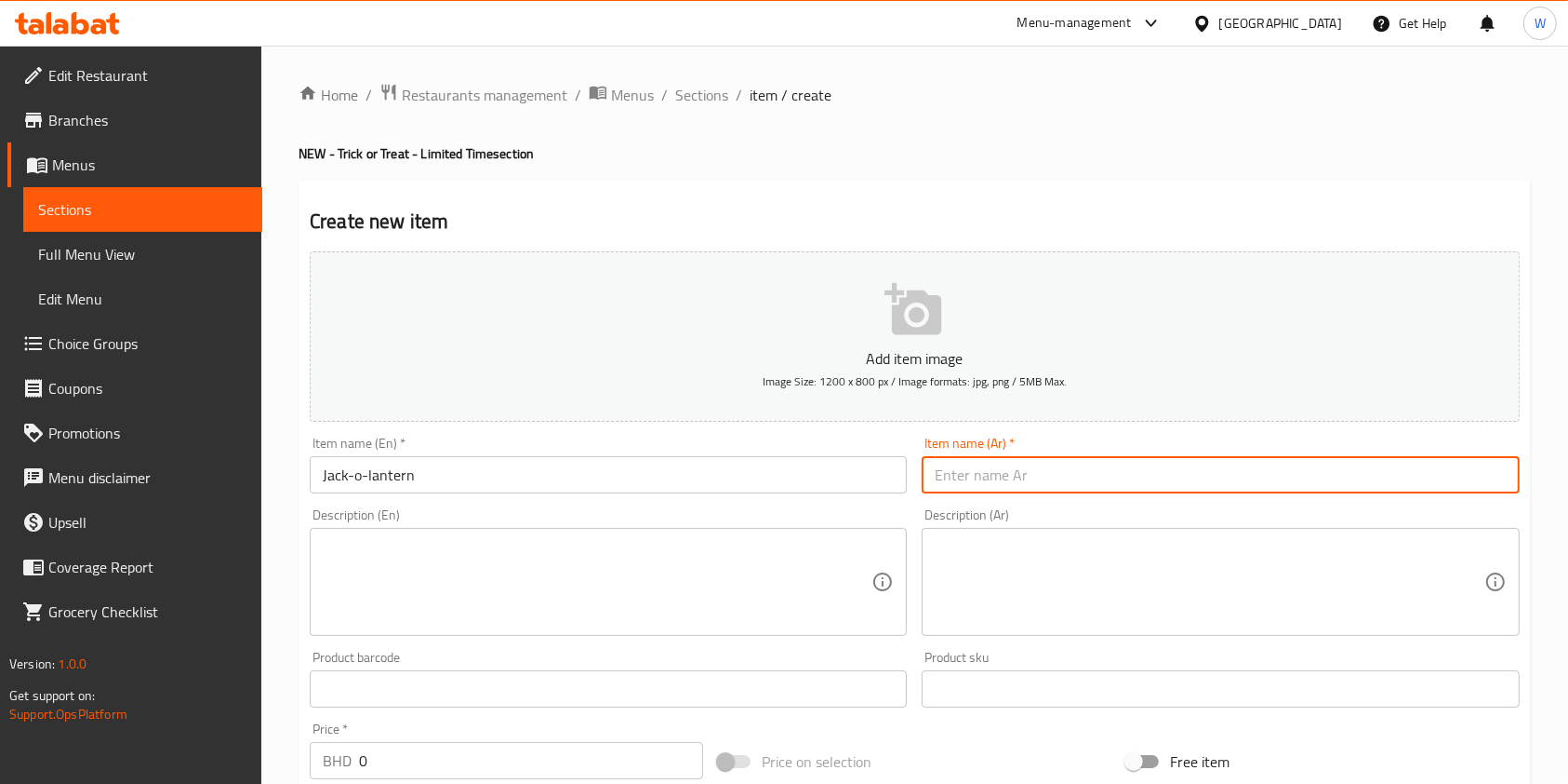
paste input "جاك أو لانترن"
type input "جاك أو لانترن"
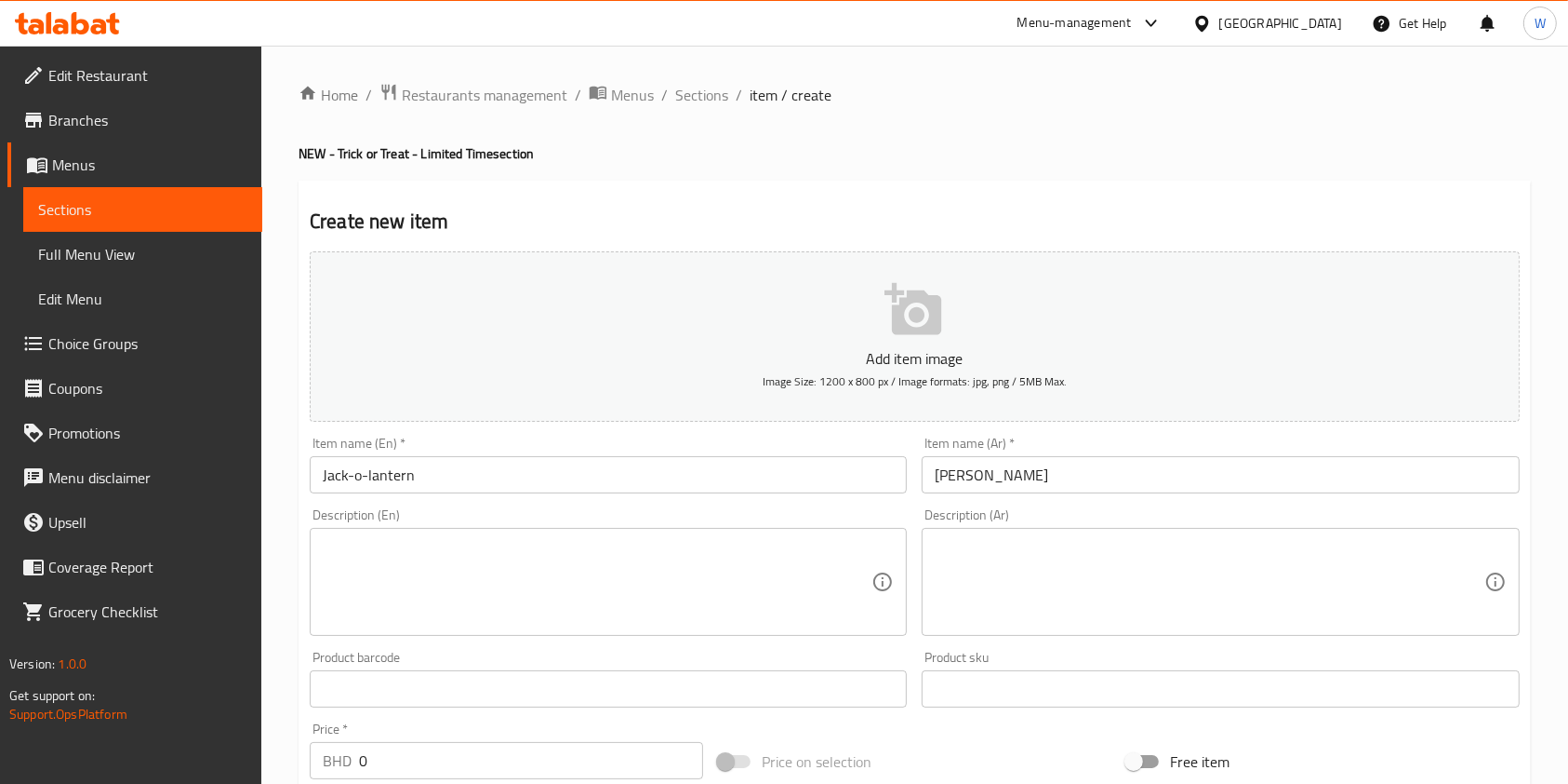
click at [446, 583] on textarea at bounding box center [598, 582] width 549 height 89
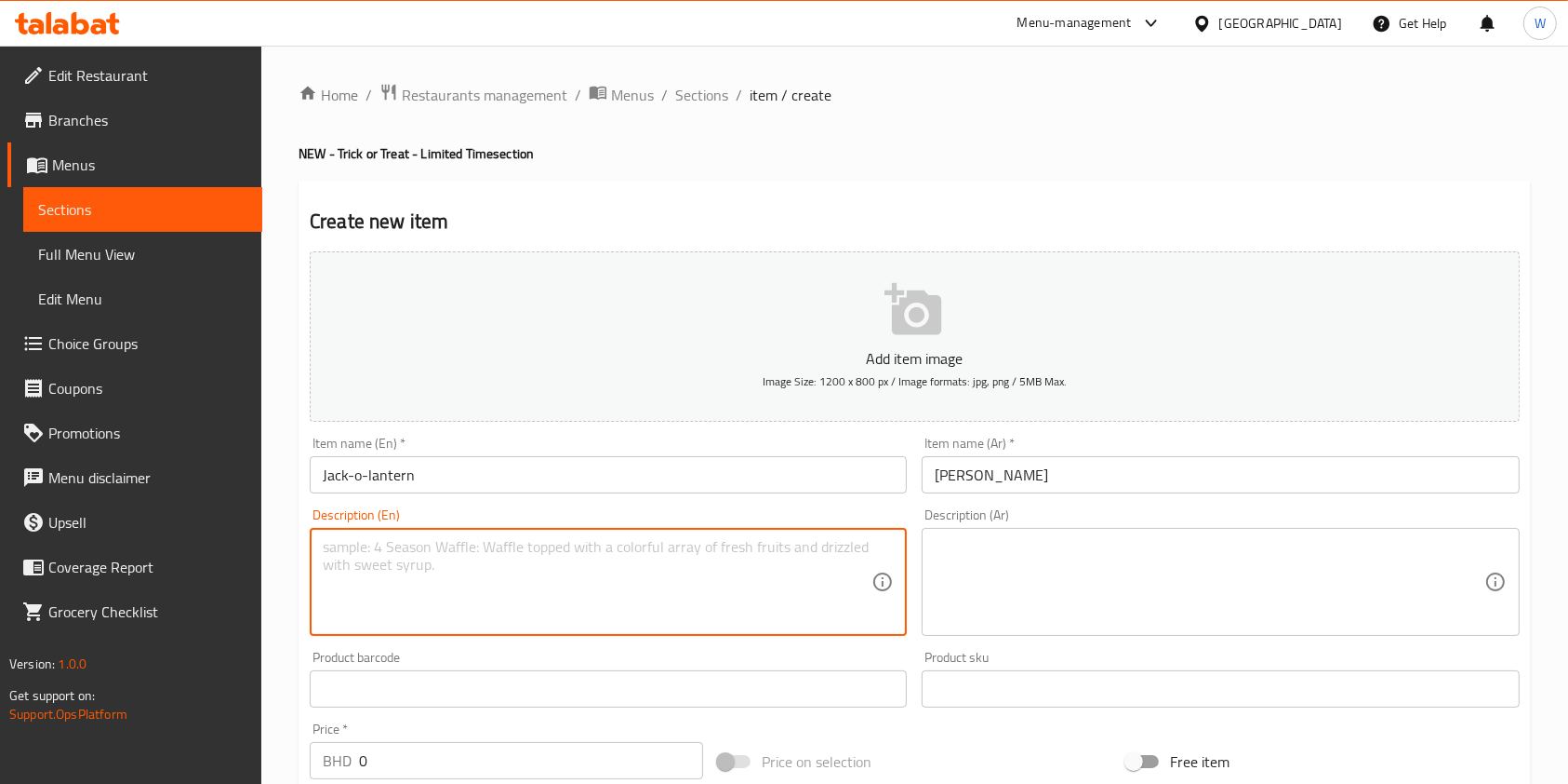
paste textarea "Shell doughnut filled with custard piped with orange icing and green buttercrea…"
type textarea "Shell doughnut filled with custard piped with orange icing and green buttercrea…"
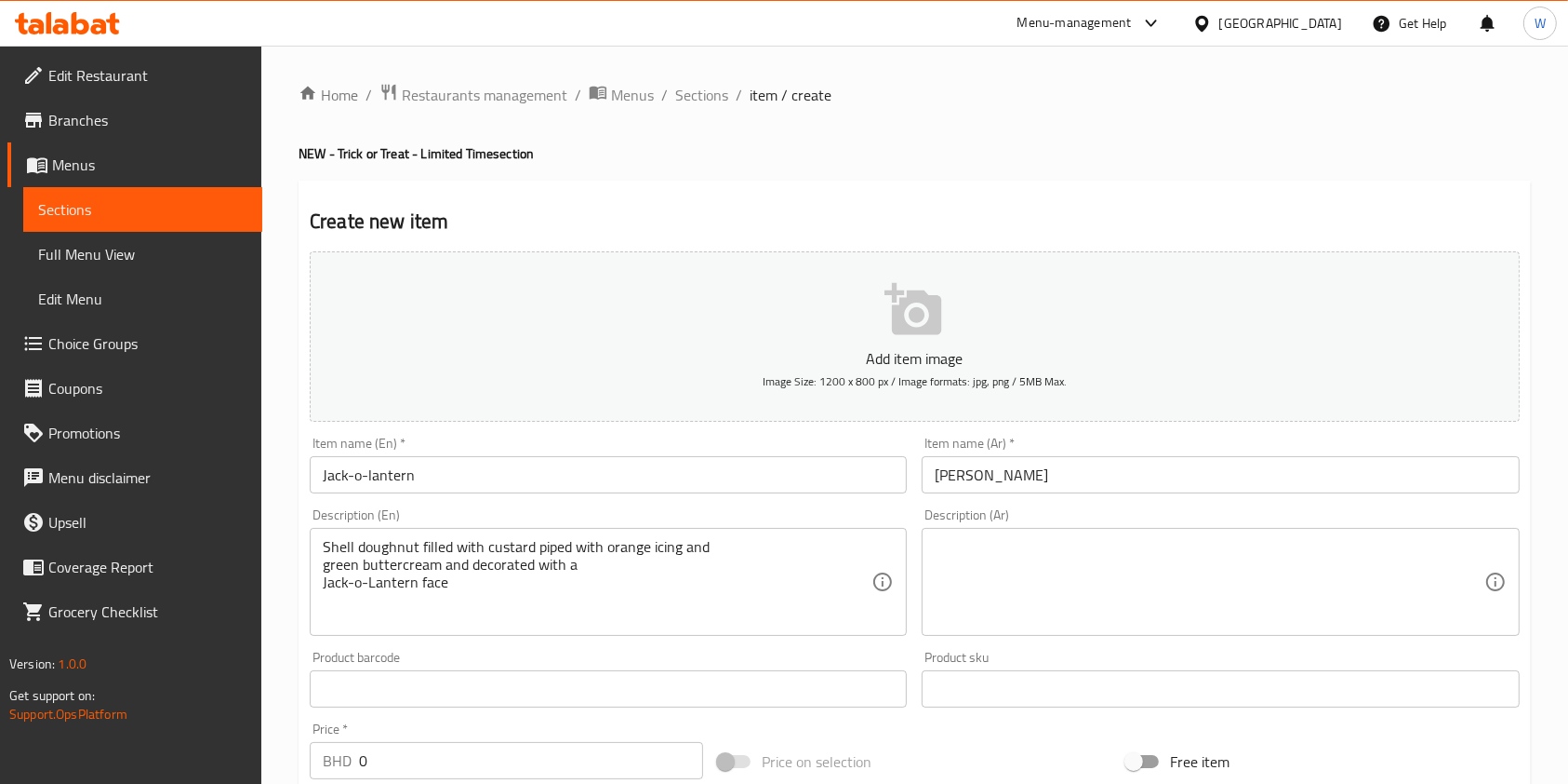
click at [1124, 622] on textarea at bounding box center [1210, 582] width 549 height 89
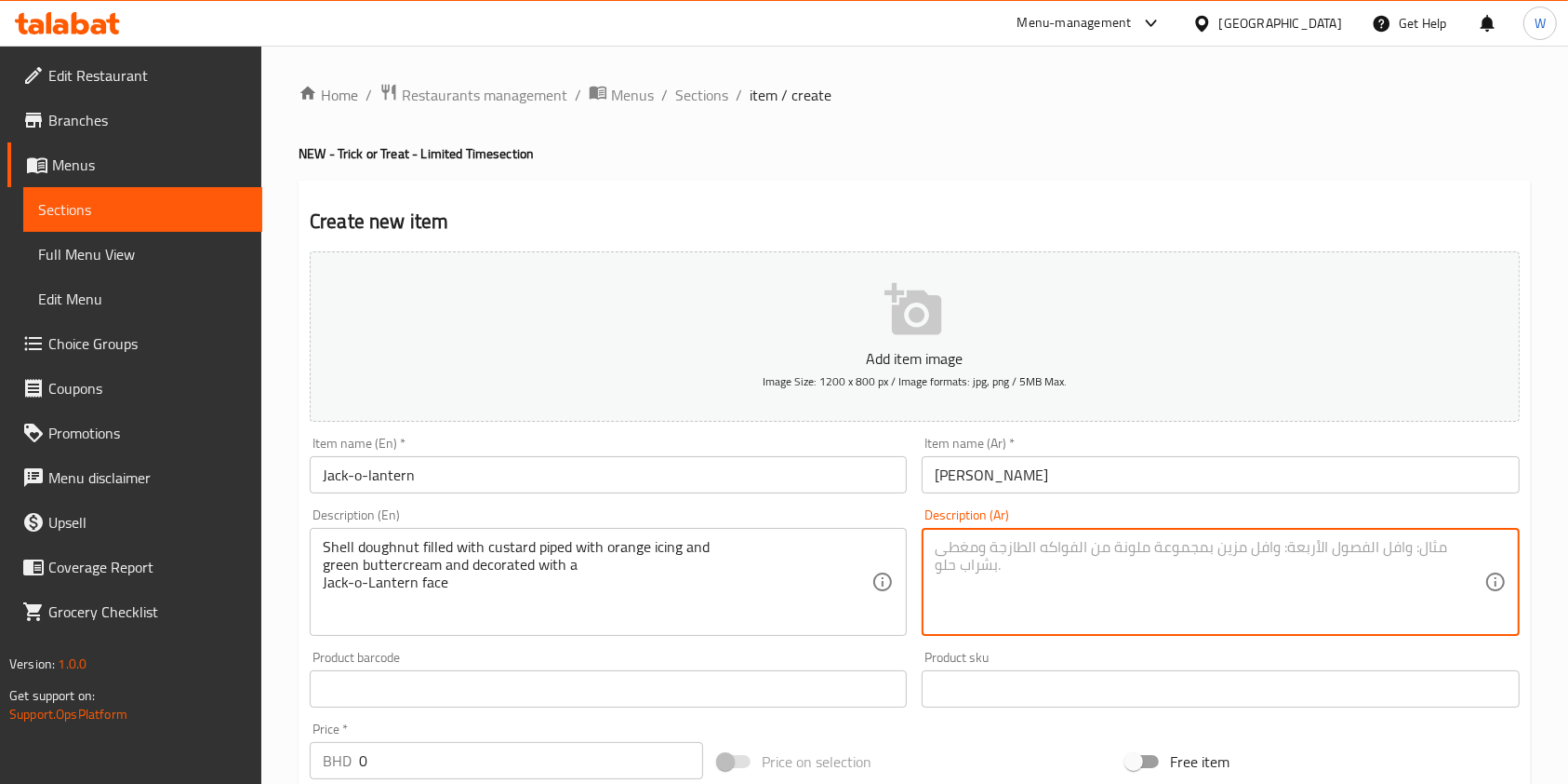
paste textarea "دونات محشي بالكاسترد، مغطى بكريمة البرتقال وكريمة الزبدة الخضراء، ومزين بوجه فا…"
type textarea "دونات محشي بالكاسترد، مغطى بكريمة البرتقال وكريمة الزبدة الخضراء، ومزين بوجه فا…"
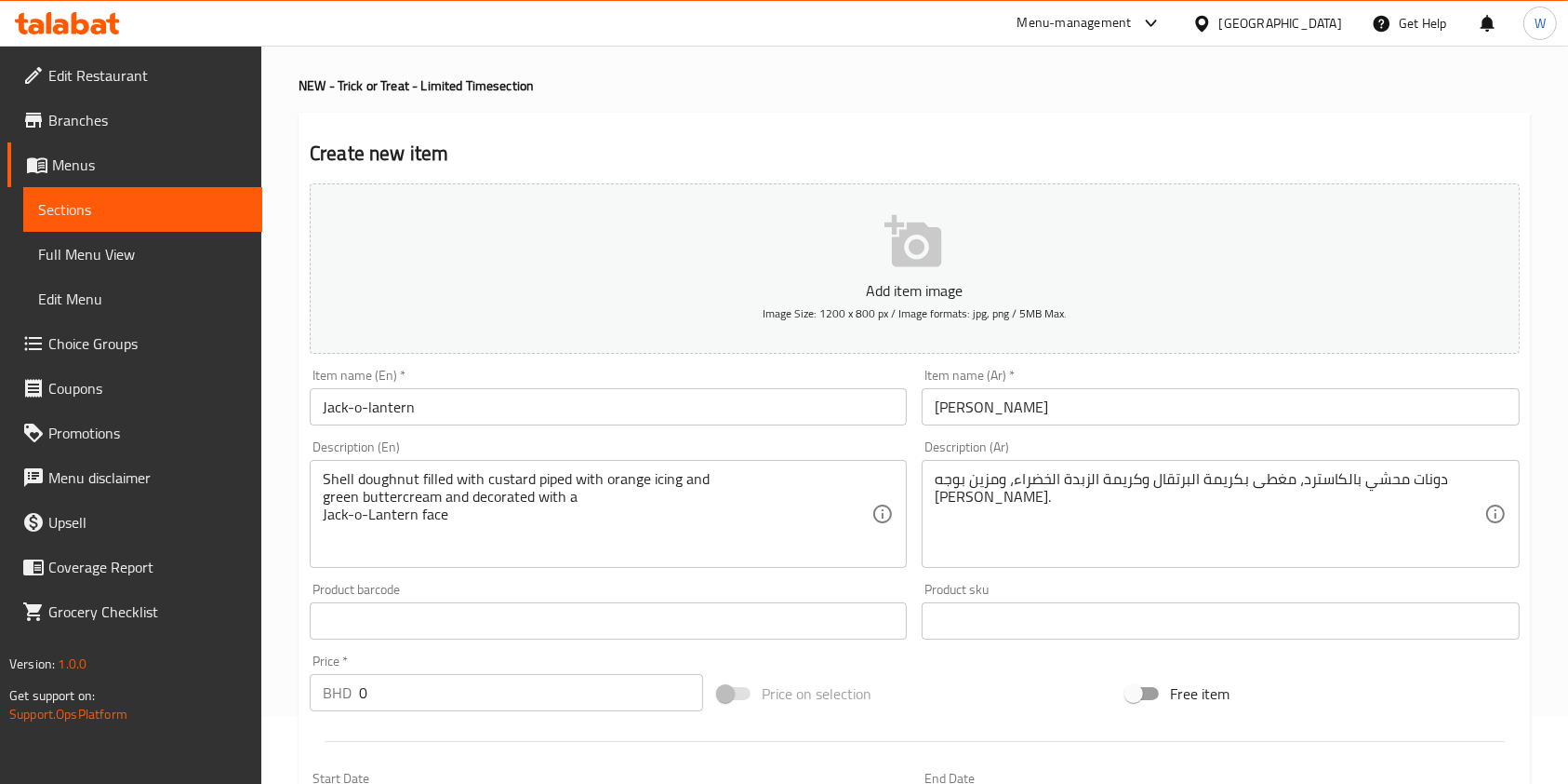
scroll to position [124, 0]
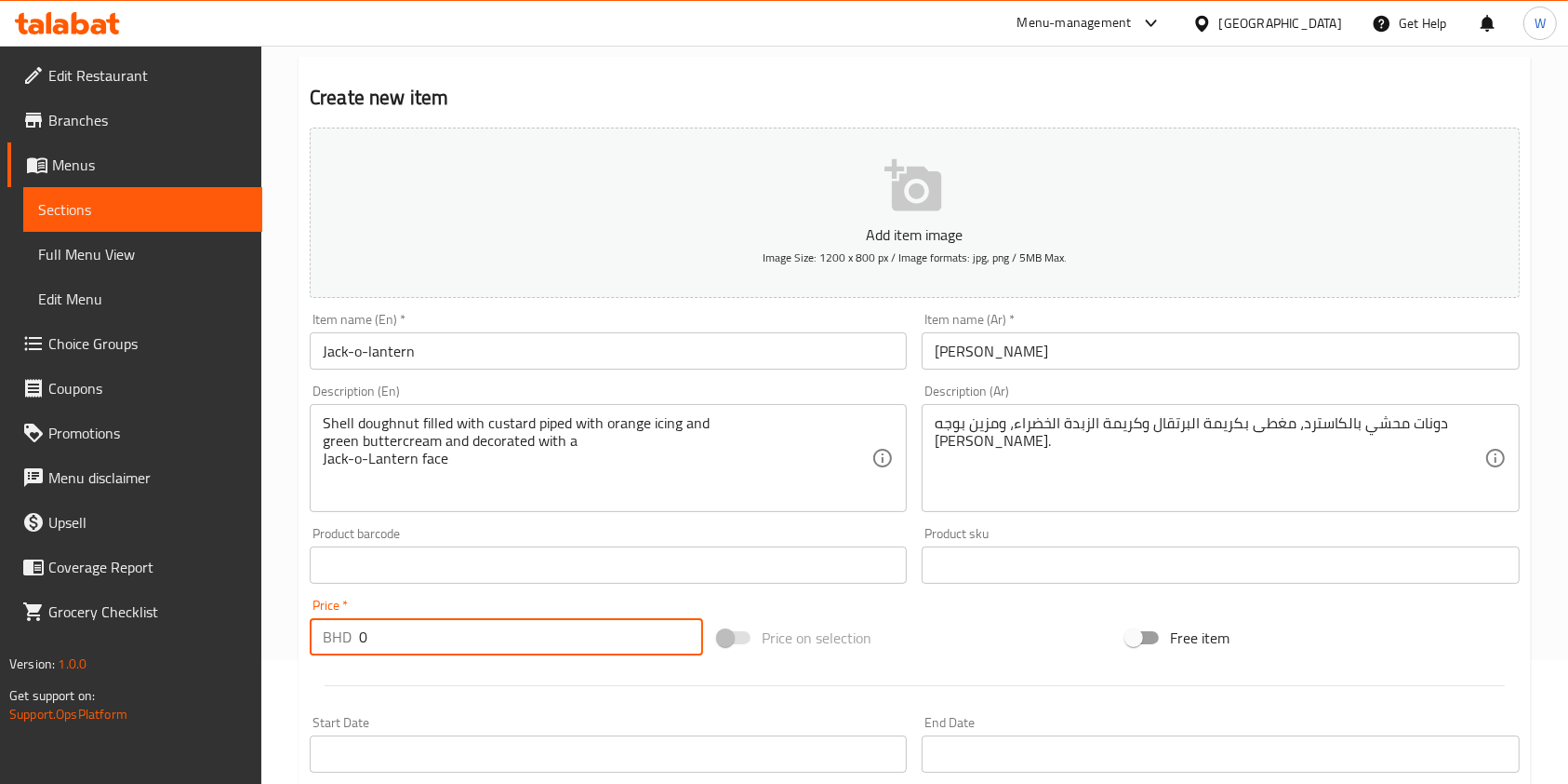
drag, startPoint x: 295, startPoint y: 637, endPoint x: 238, endPoint y: 649, distance: 58.2
click at [263, 640] on div "Home / Restaurants management / Menus / Sections / item / create NEW - Trick or…" at bounding box center [914, 556] width 1307 height 1269
paste input ".85"
type input "0.85"
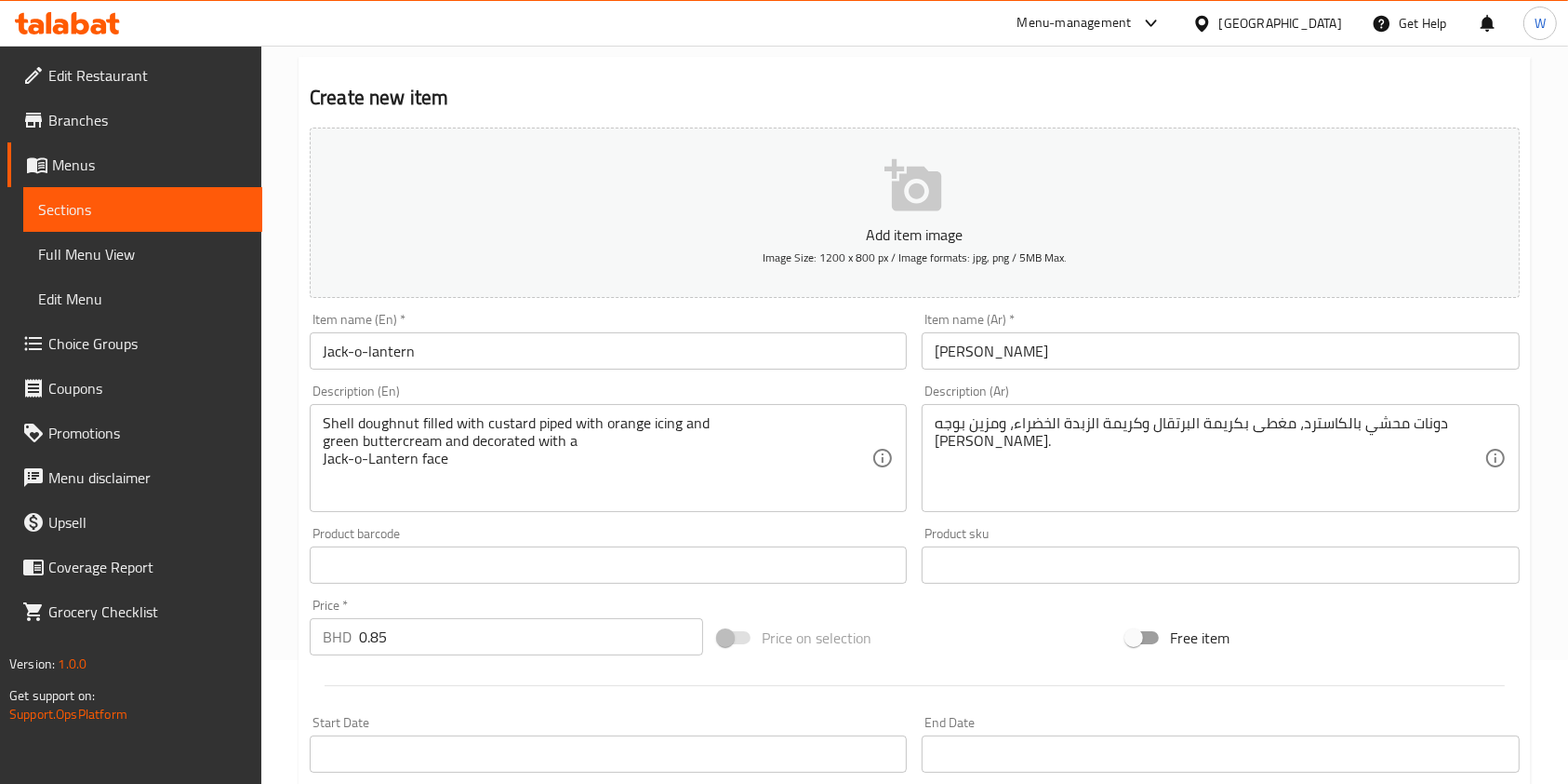
drag, startPoint x: 395, startPoint y: 685, endPoint x: 408, endPoint y: 686, distance: 13.0
click at [396, 686] on hr at bounding box center [915, 685] width 1180 height 1
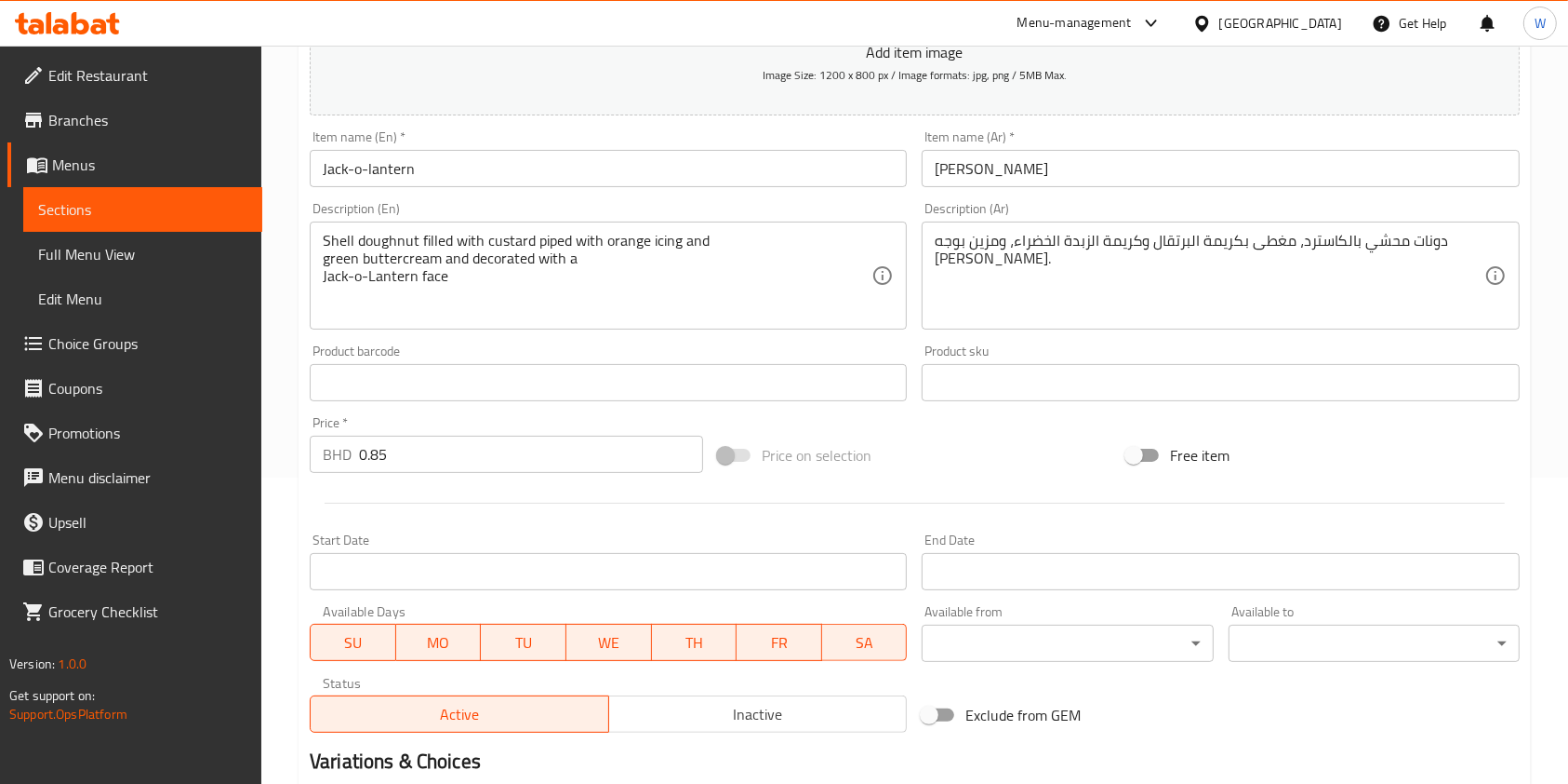
scroll to position [531, 0]
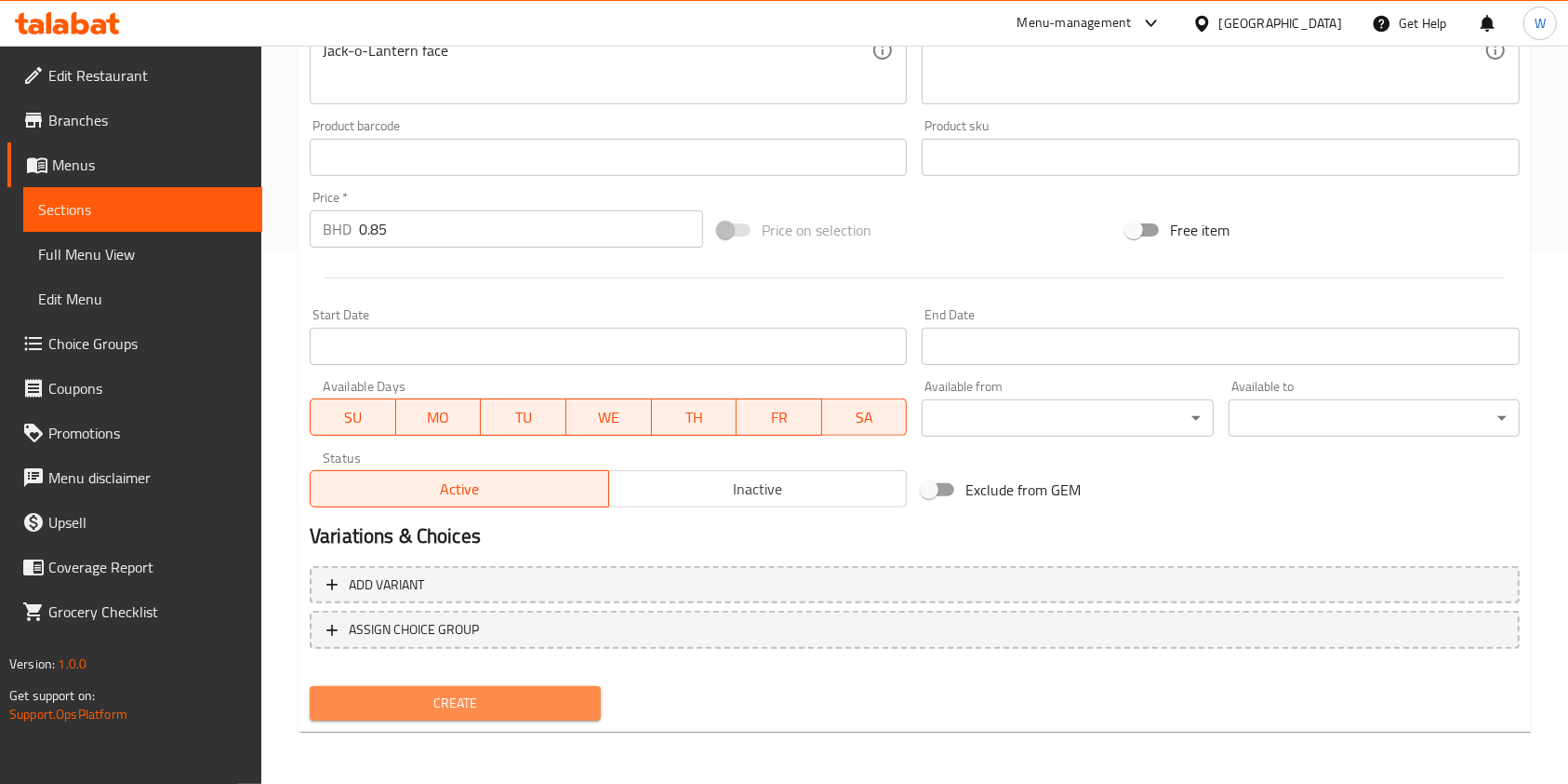
click at [558, 716] on button "Create" at bounding box center [455, 703] width 291 height 34
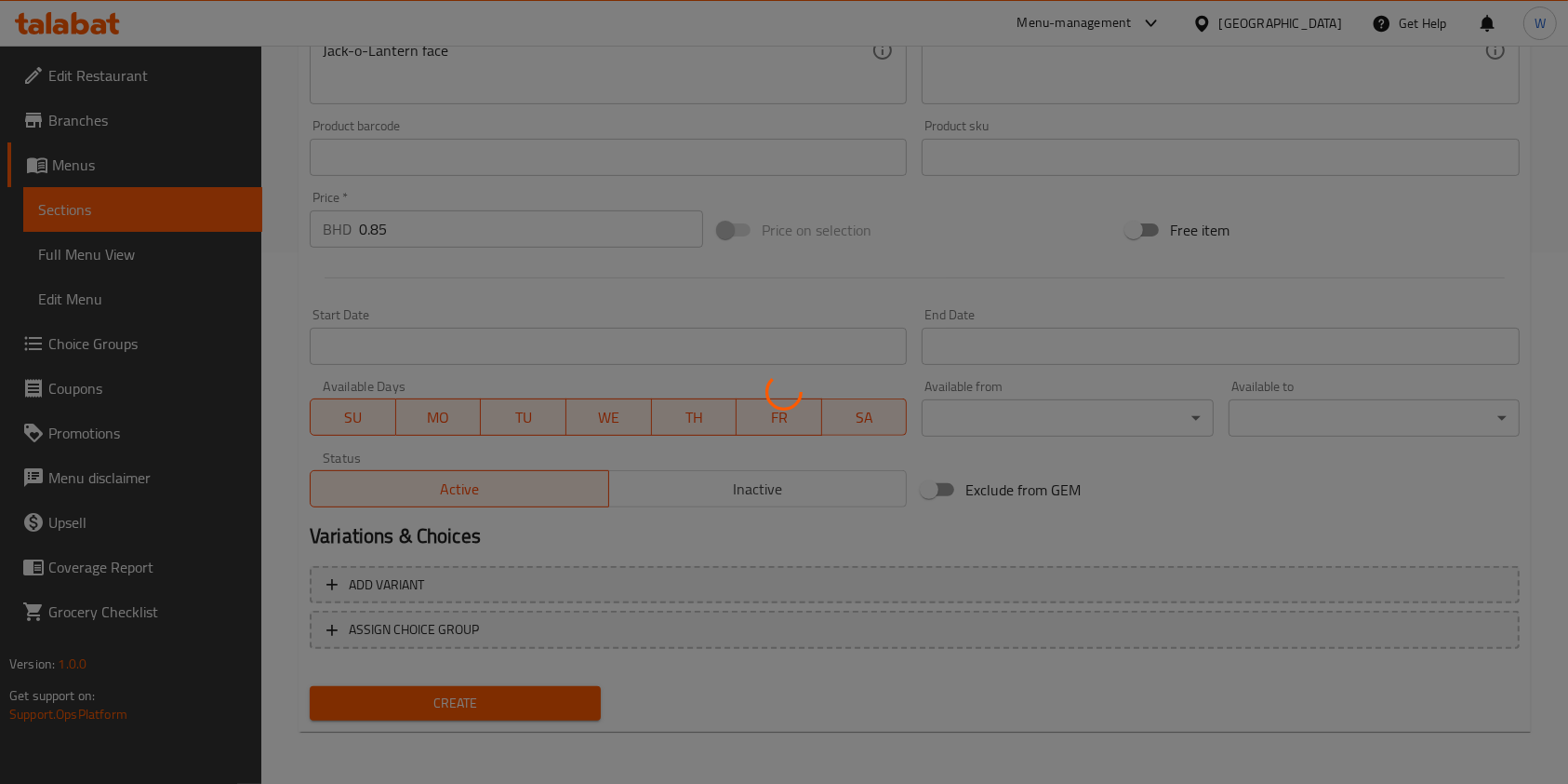
type input "0"
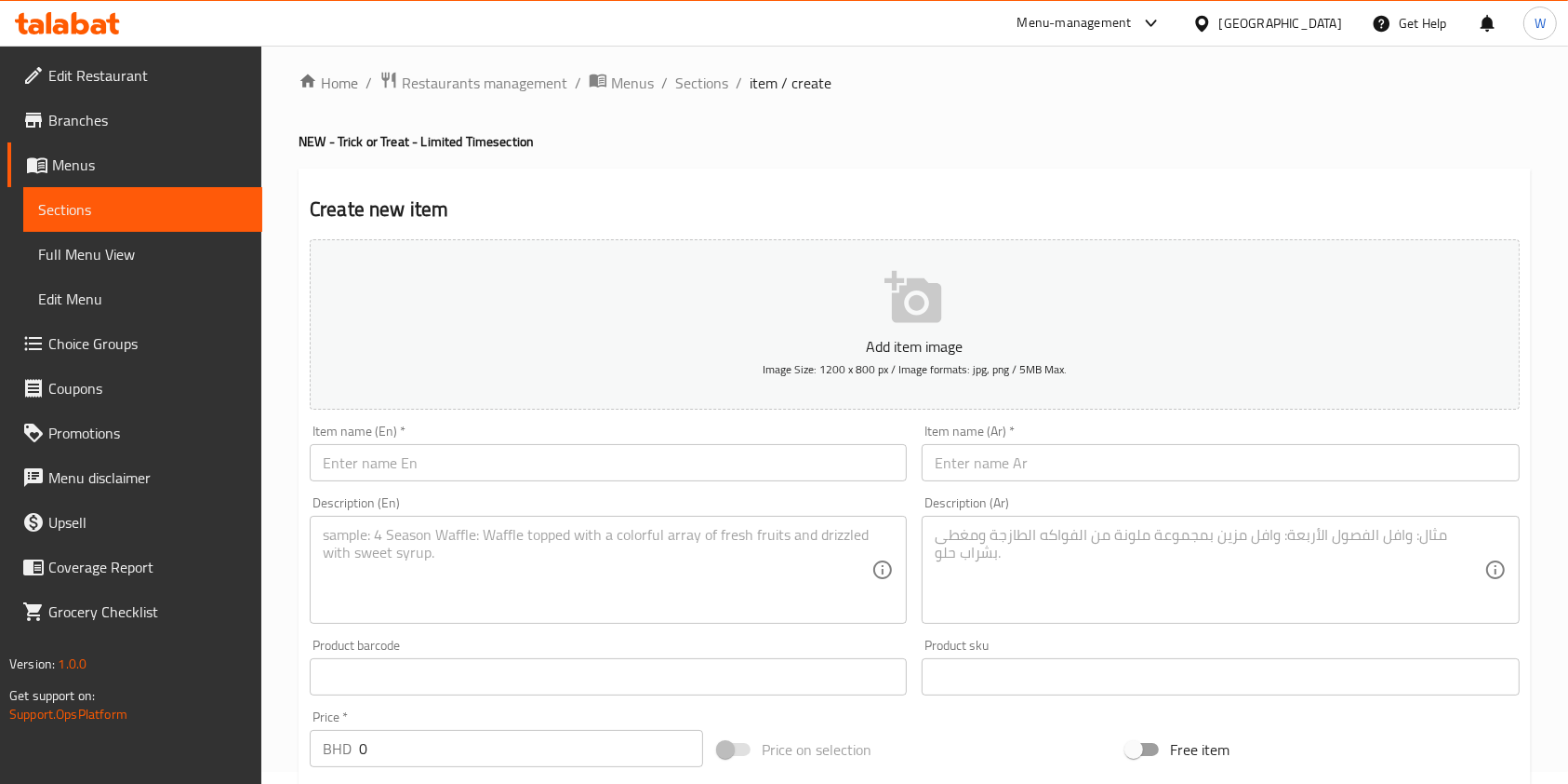
scroll to position [0, 0]
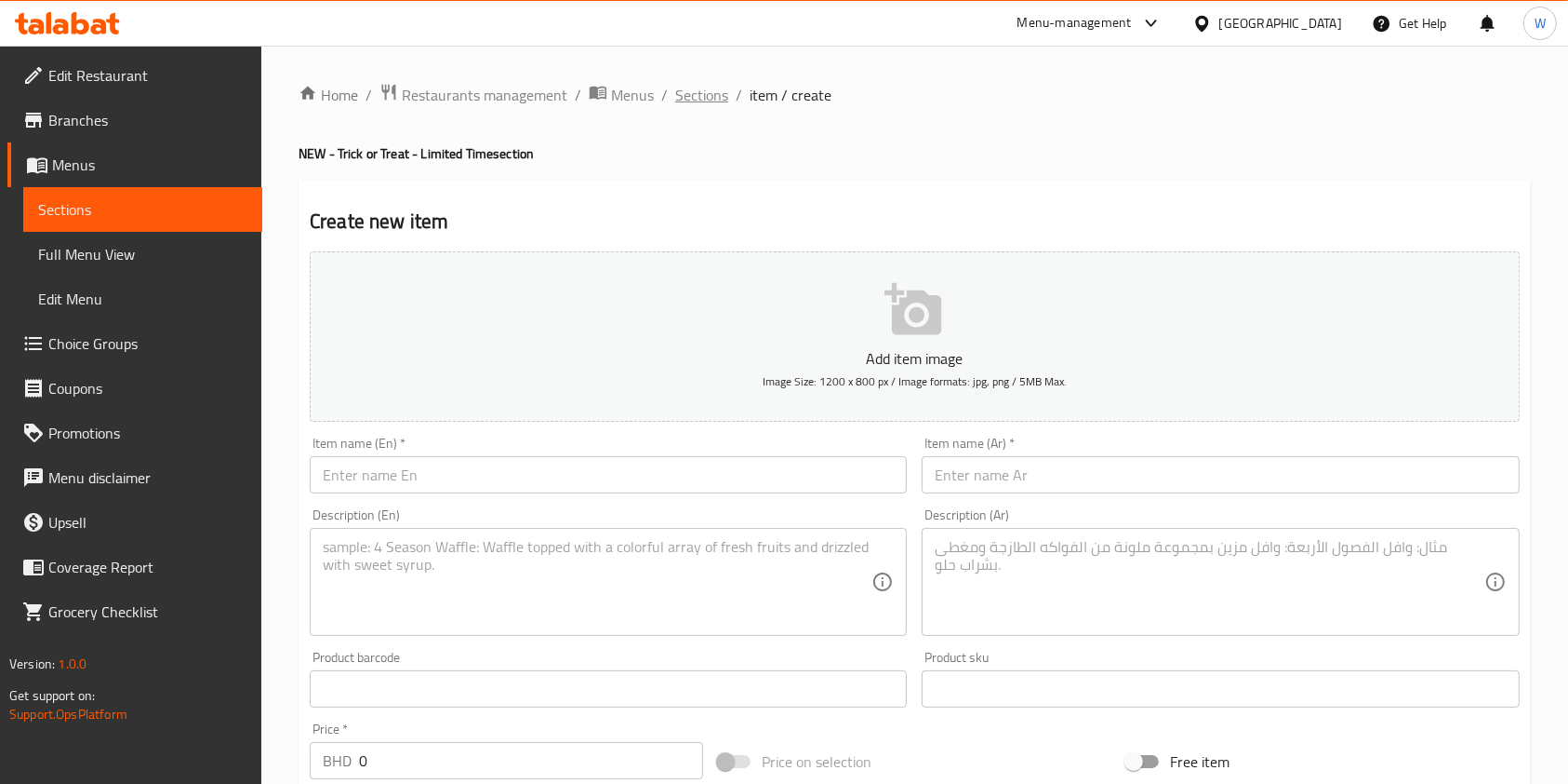
click at [692, 84] on span "Sections" at bounding box center [703, 94] width 53 height 22
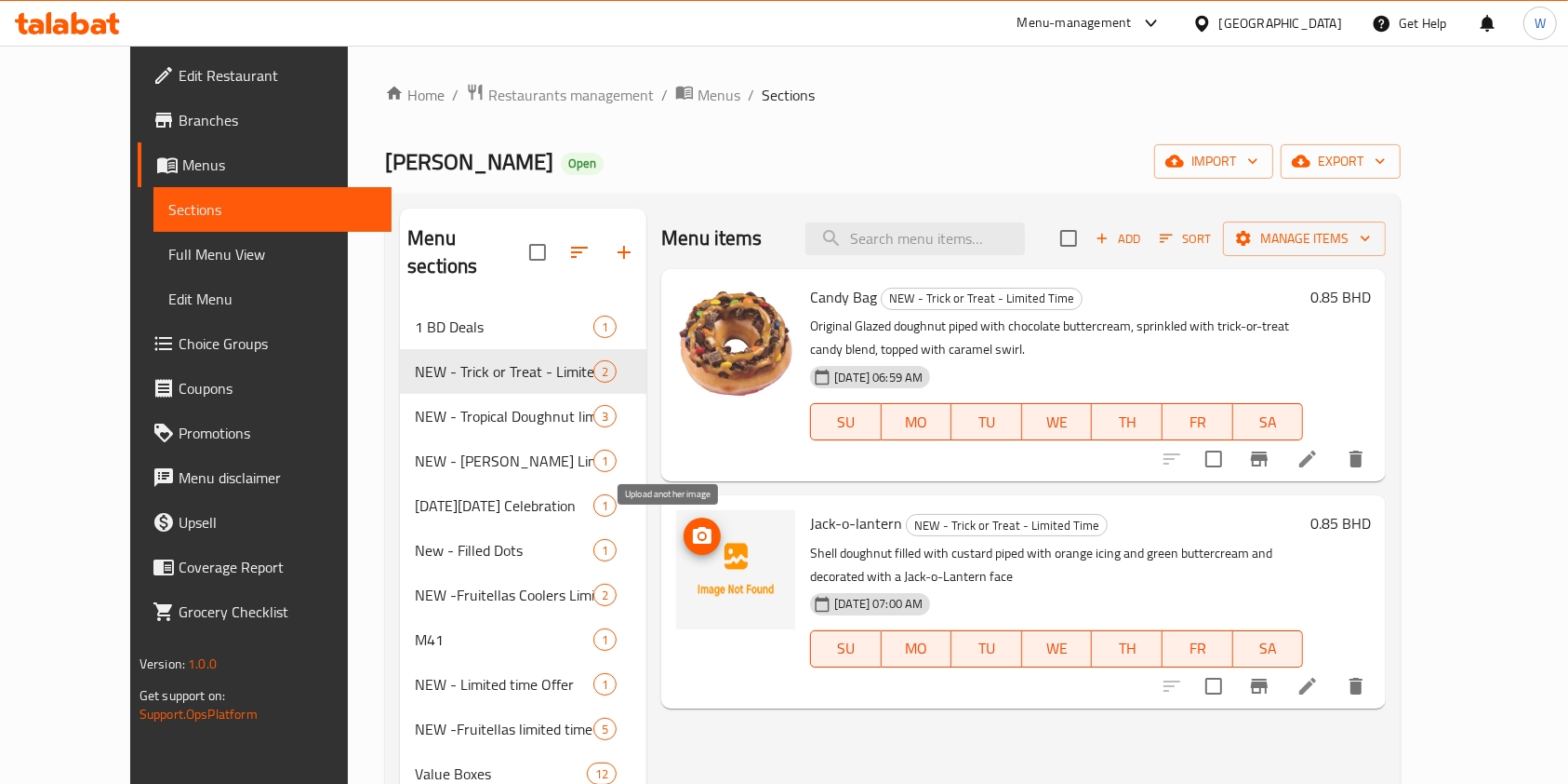
click at [693, 531] on icon "upload picture" at bounding box center [703, 535] width 19 height 17
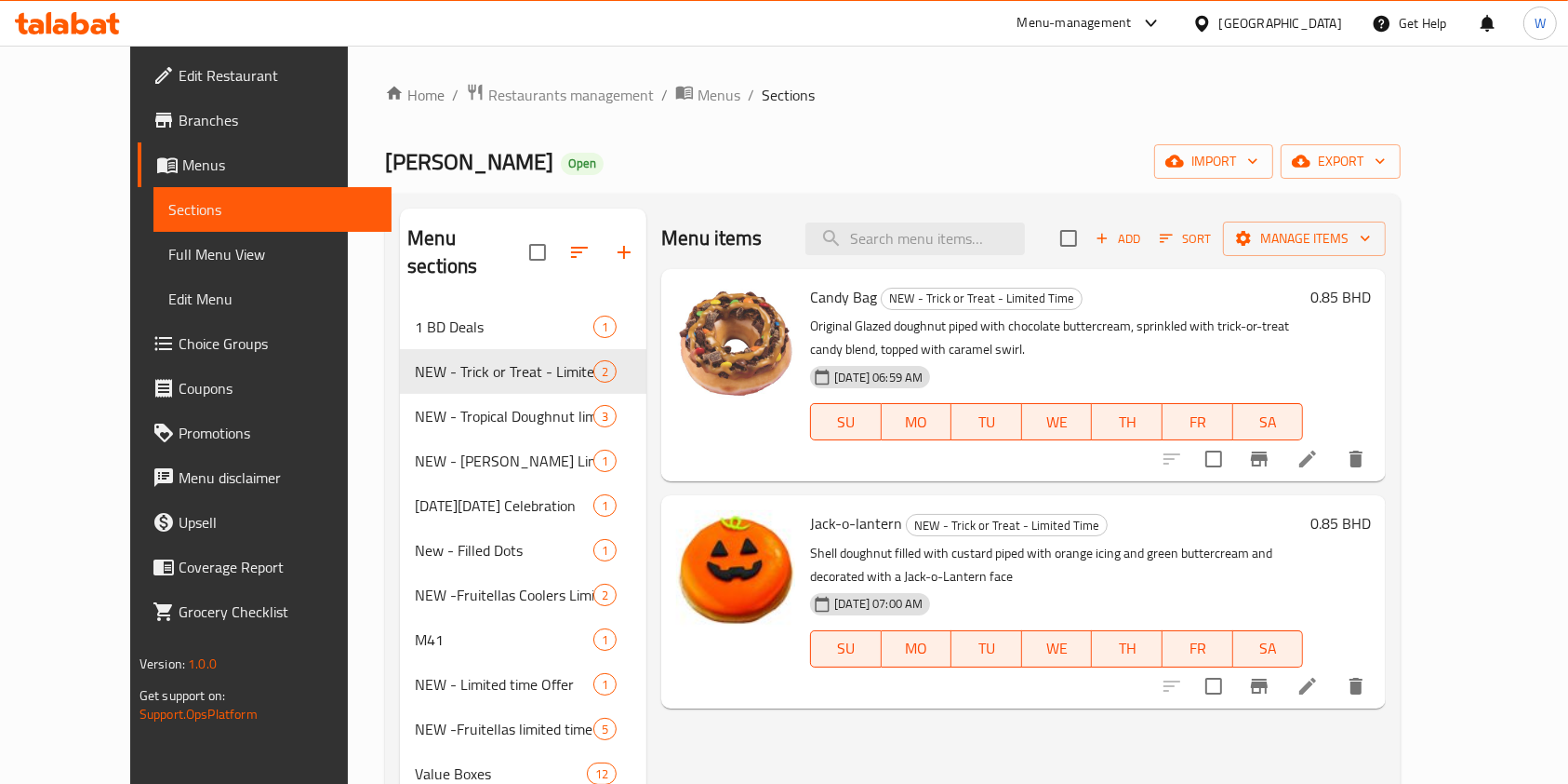
click at [1244, 219] on div "Add Sort Manage items" at bounding box center [1224, 237] width 326 height 39
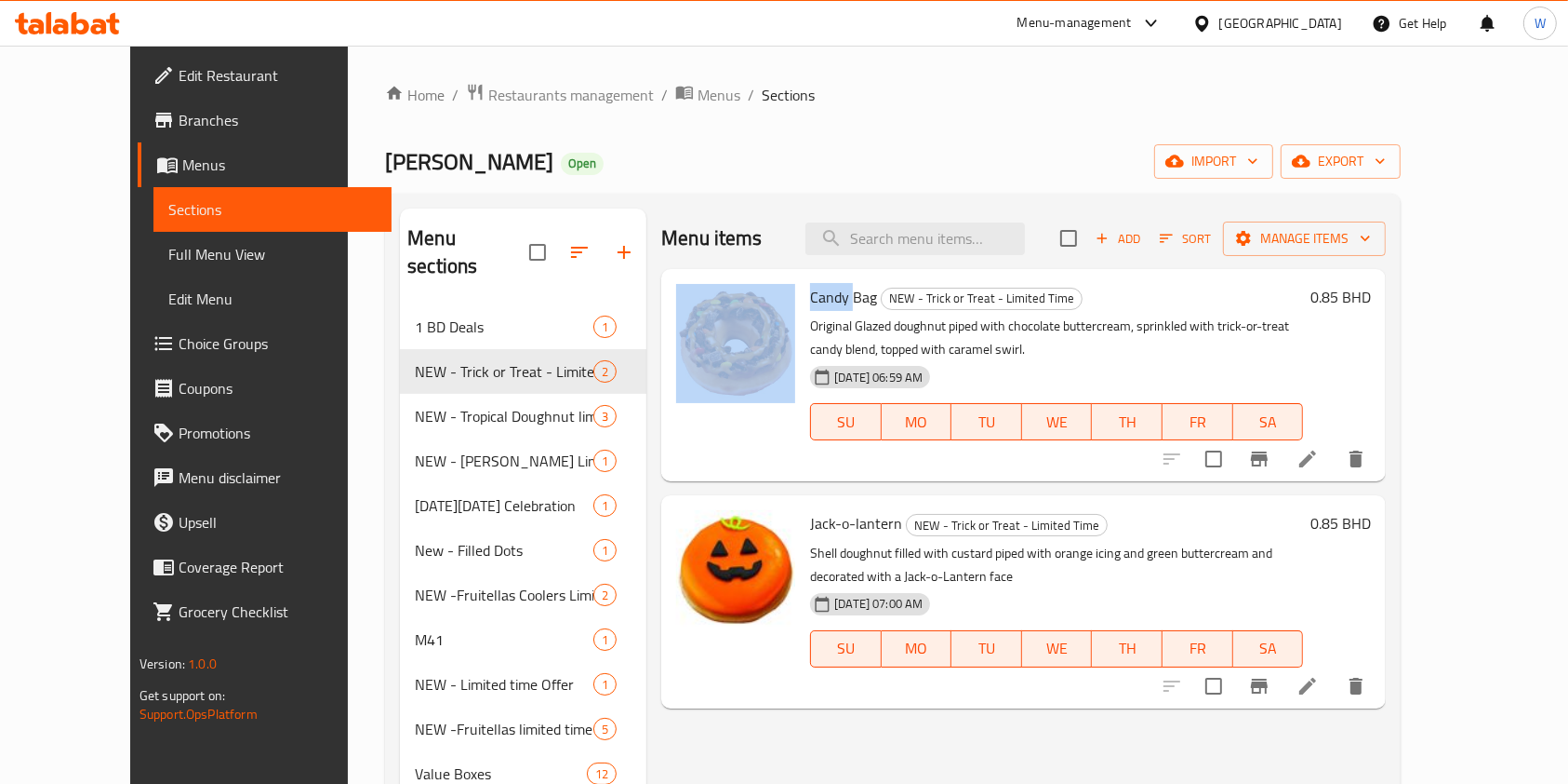
click at [1246, 221] on div "Add Sort Manage items" at bounding box center [1224, 237] width 326 height 39
click at [1143, 243] on span "Add" at bounding box center [1118, 238] width 51 height 21
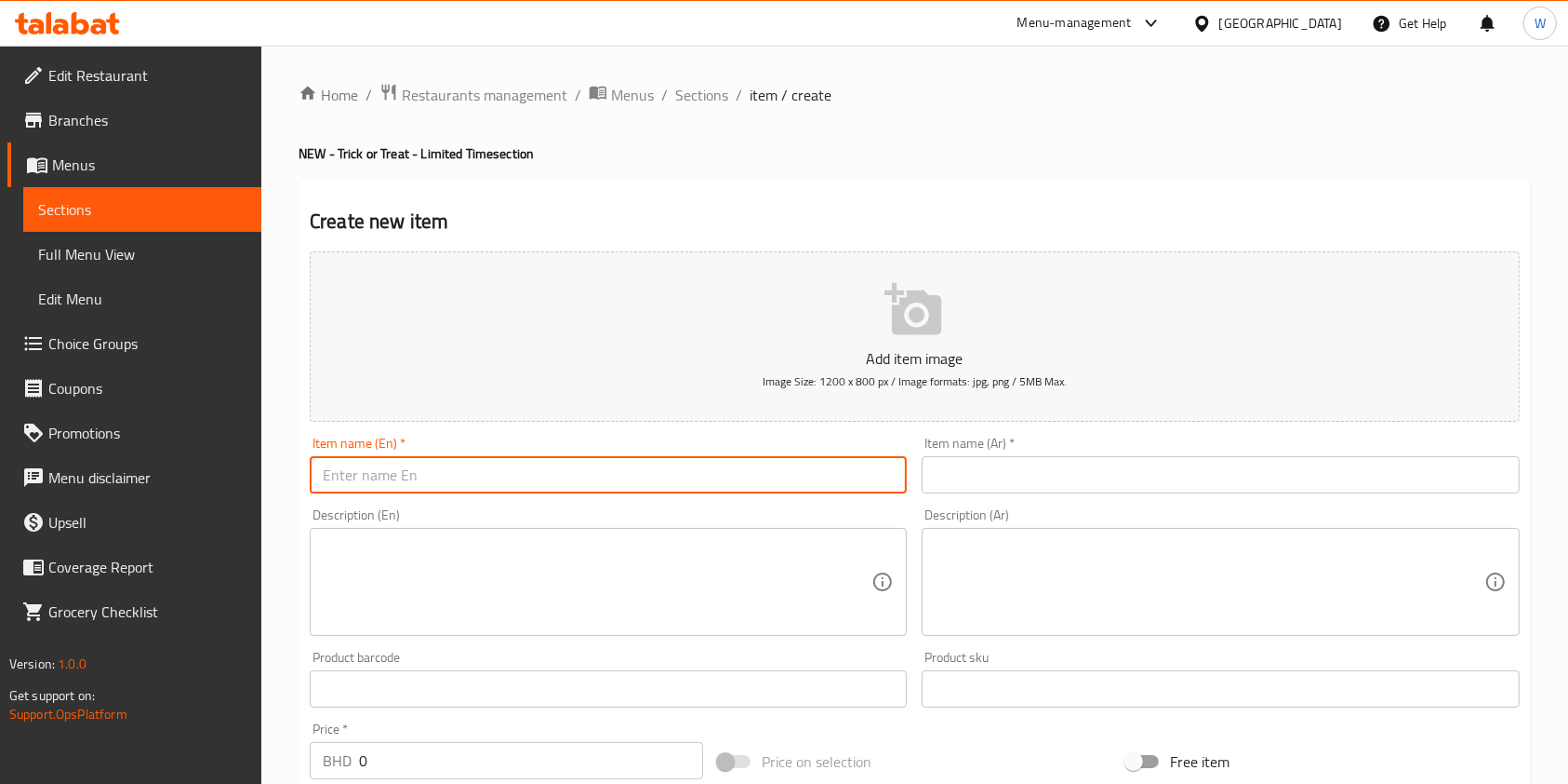
click at [794, 473] on input "text" at bounding box center [608, 474] width 598 height 37
paste input "Spooky Sprinkle"
type input "Spooky Sprinkle"
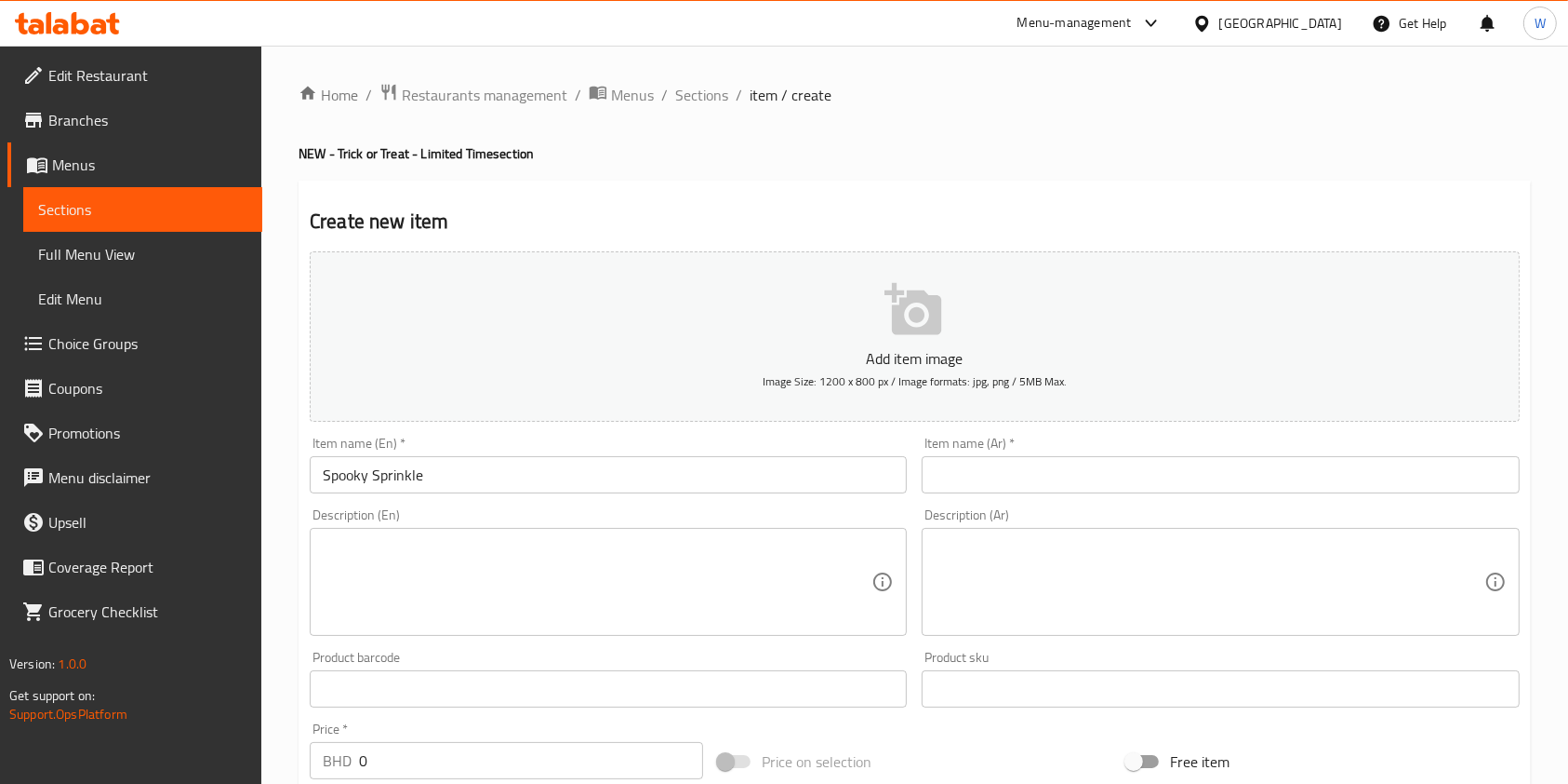
click at [1009, 479] on input "text" at bounding box center [1220, 474] width 598 height 37
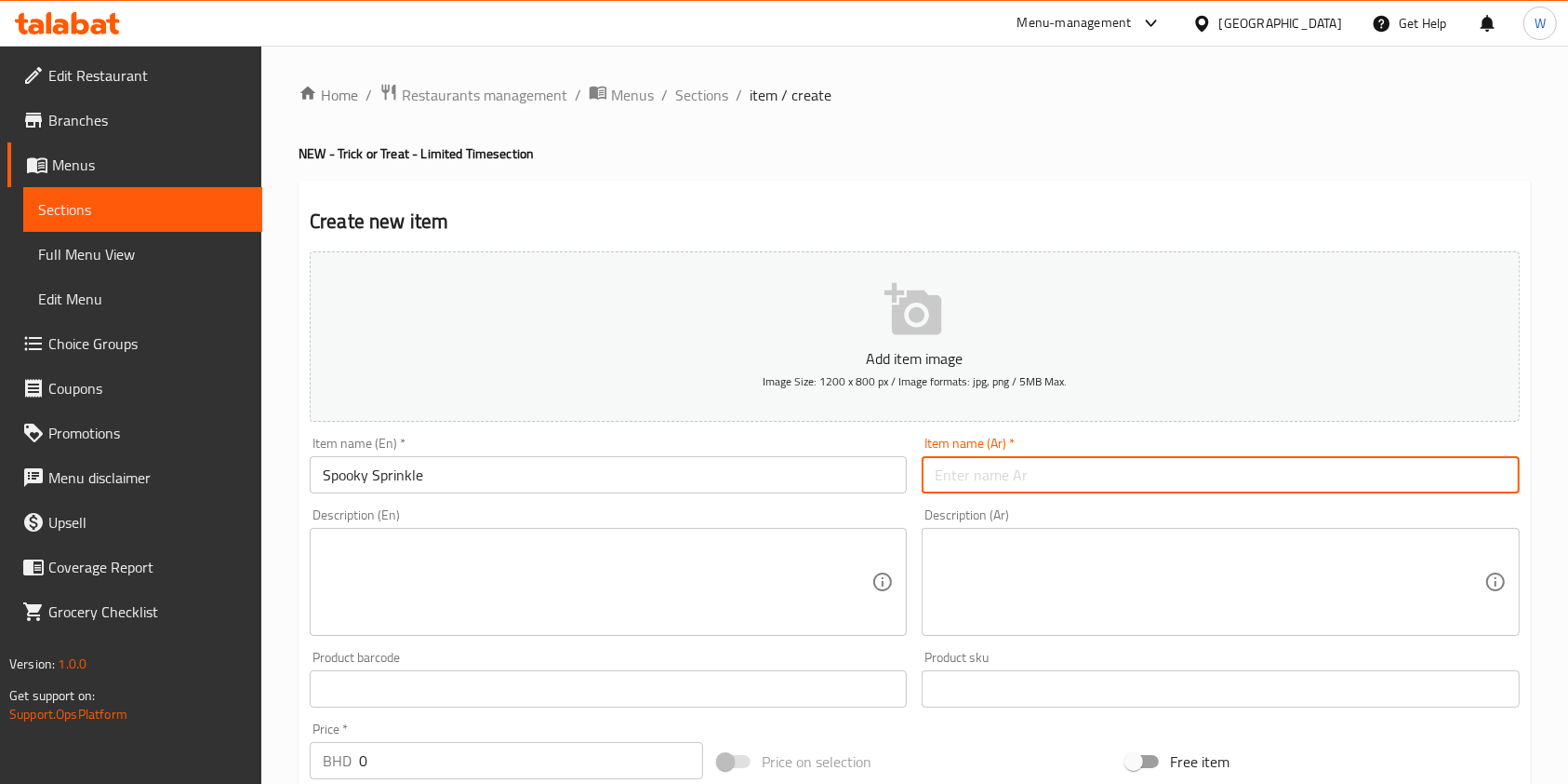
paste input "سبوكي سبرنكل"
type input "سبوكي سبرنكل"
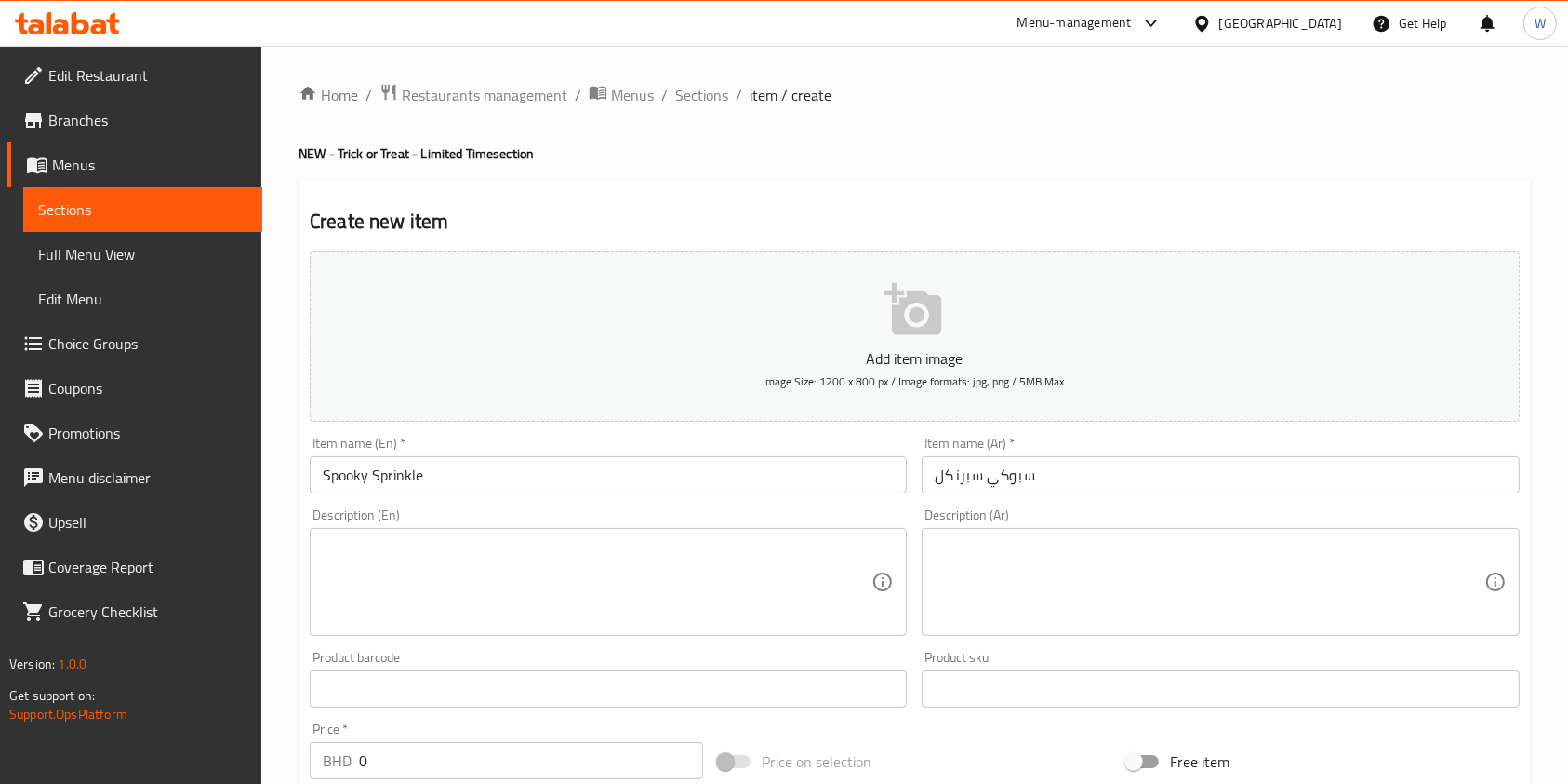
click at [412, 617] on textarea at bounding box center [598, 582] width 549 height 89
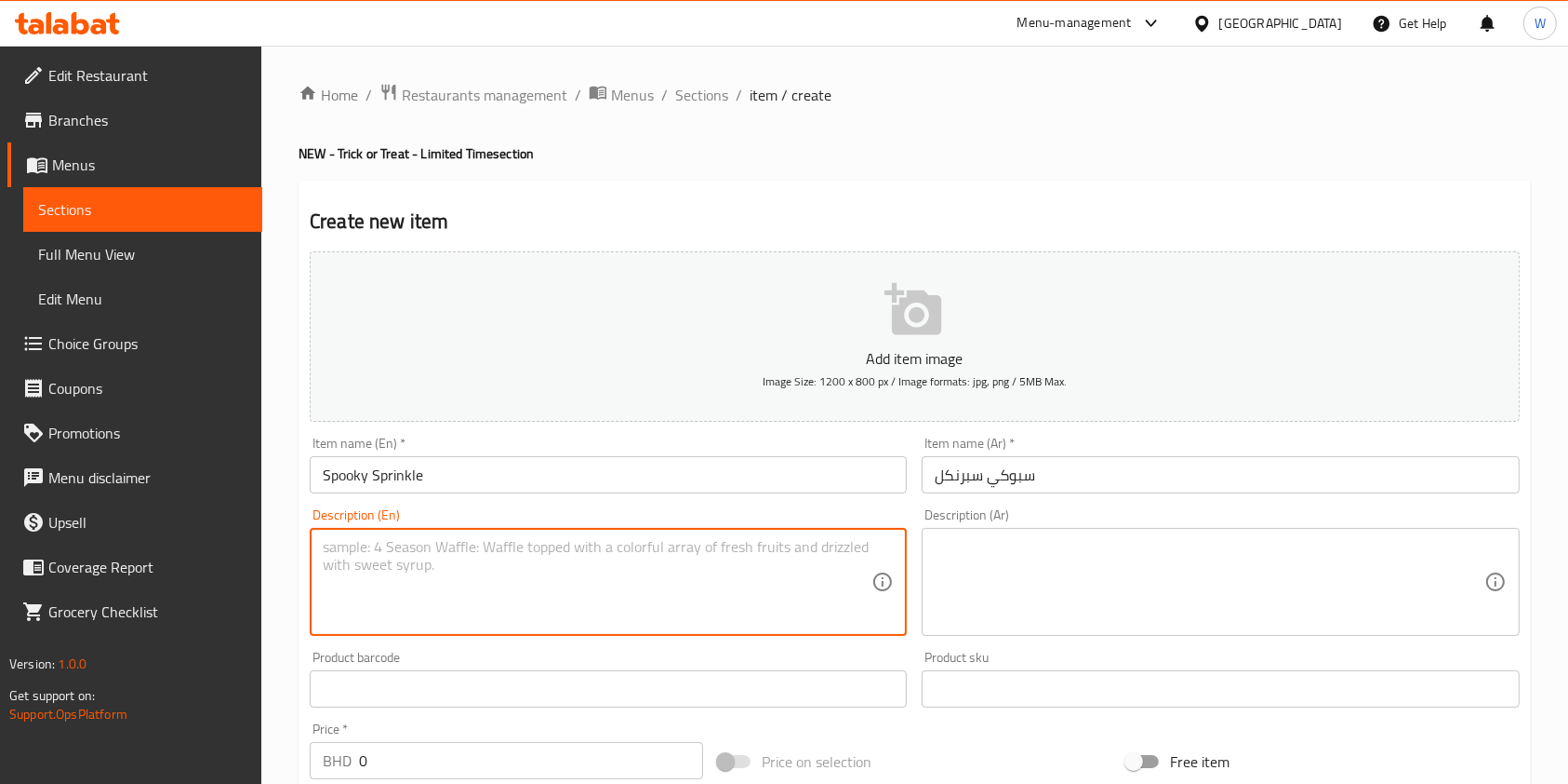
paste textarea "Original Glazed doughnut dipped in green icing and topped with ghostly Hallowee…"
type textarea "Original Glazed doughnut dipped in green icing and topped with ghostly Hallowee…"
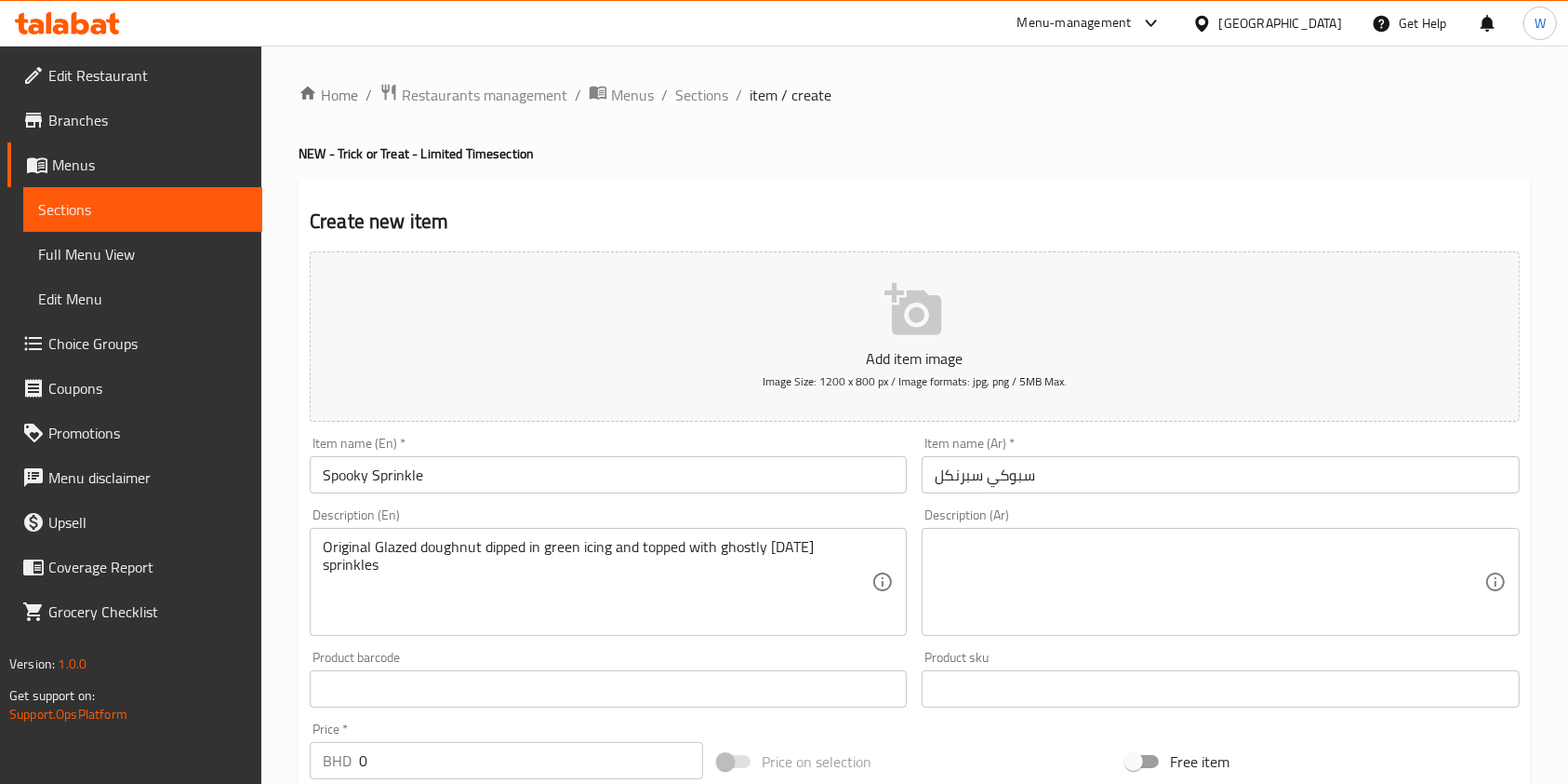
click at [1169, 594] on textarea at bounding box center [1210, 582] width 549 height 89
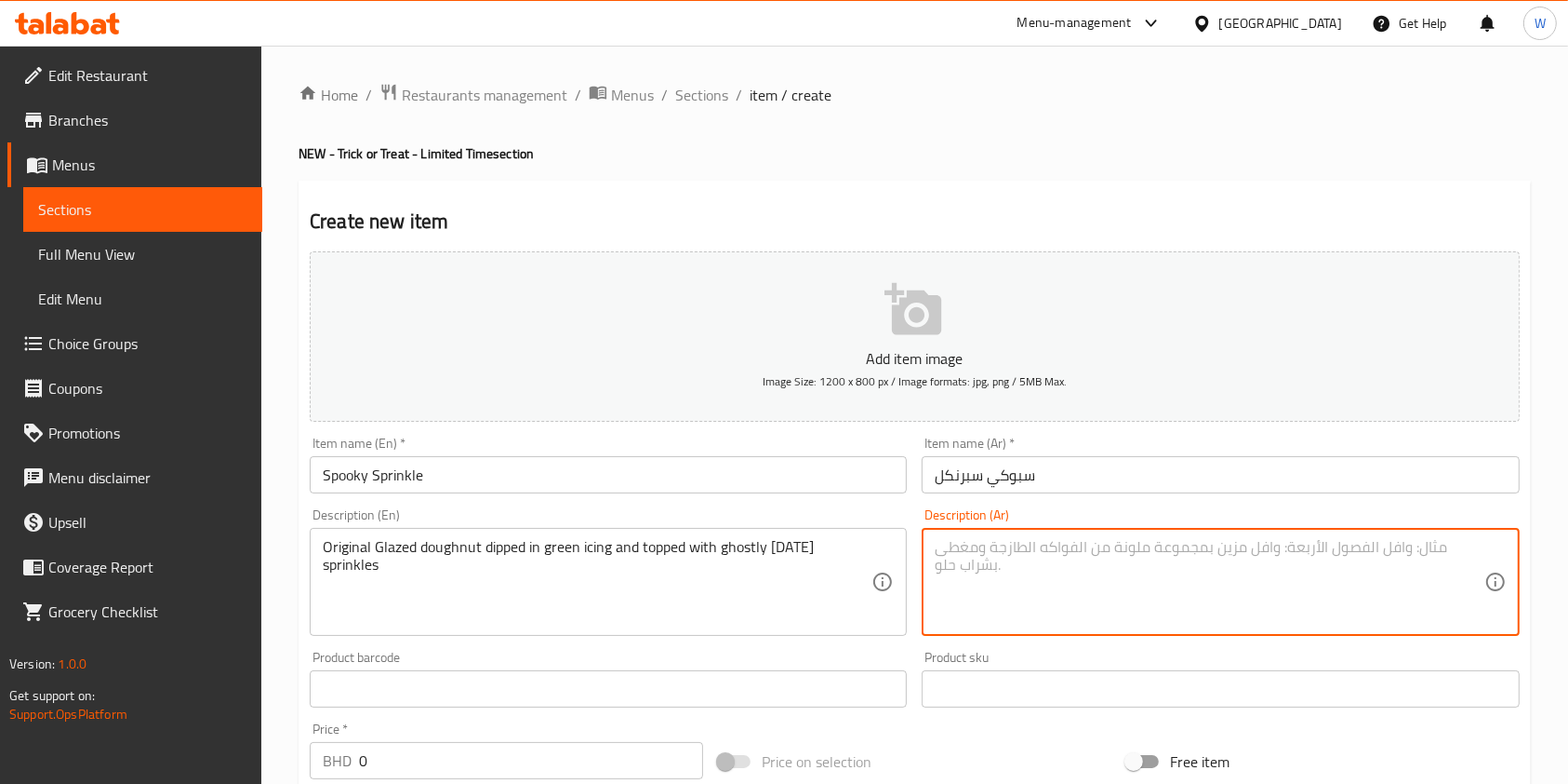
paste textarea "دونات أصلية مطلية بالكريمة الخضراء ومغطاة برشات خدعة او دونات الشبحية"
type textarea "دونات أصلية مطلية بالكريمة الخضراء ومغطاة برشات خدعة او دونات الشبحية"
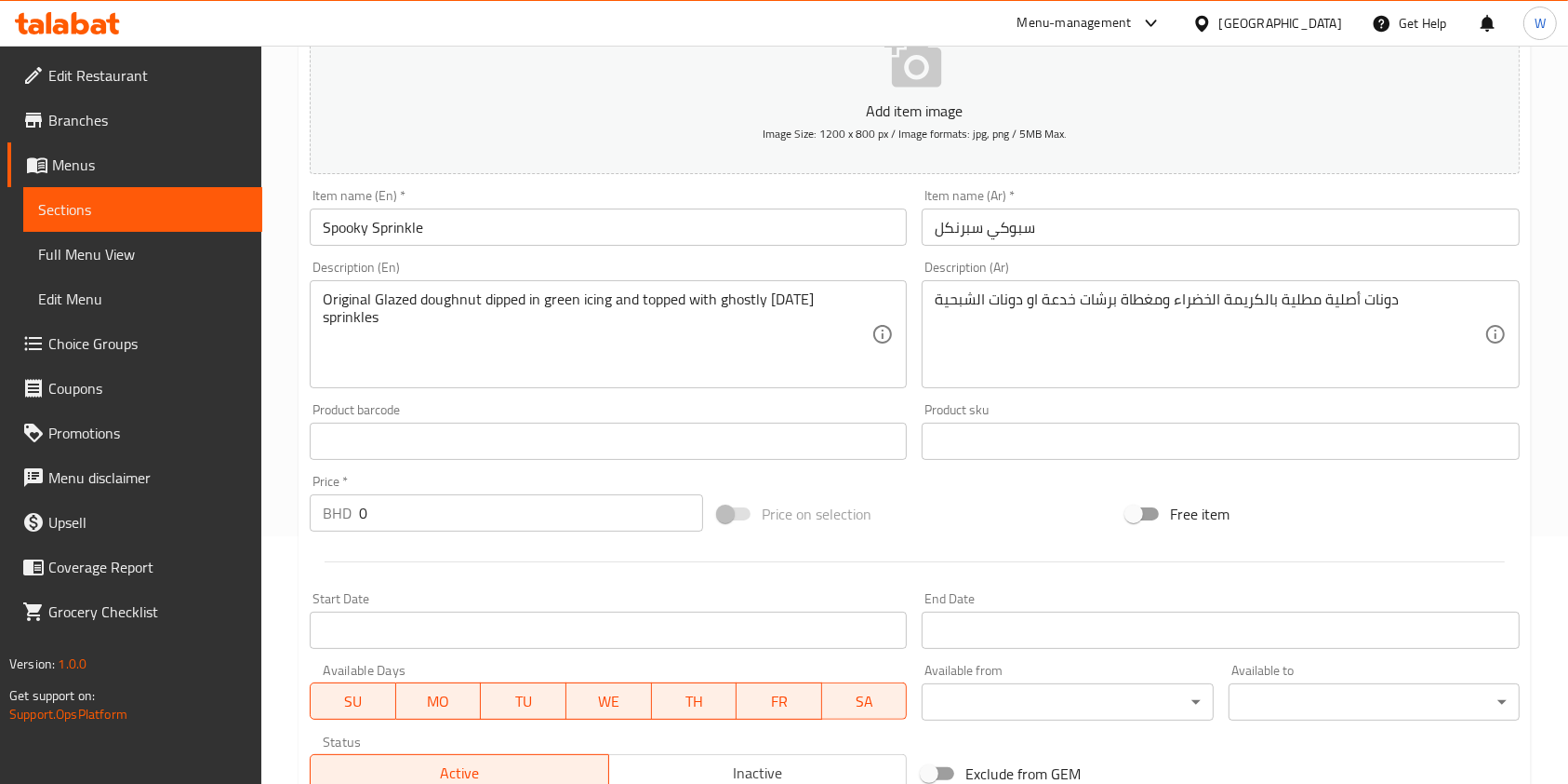
scroll to position [531, 0]
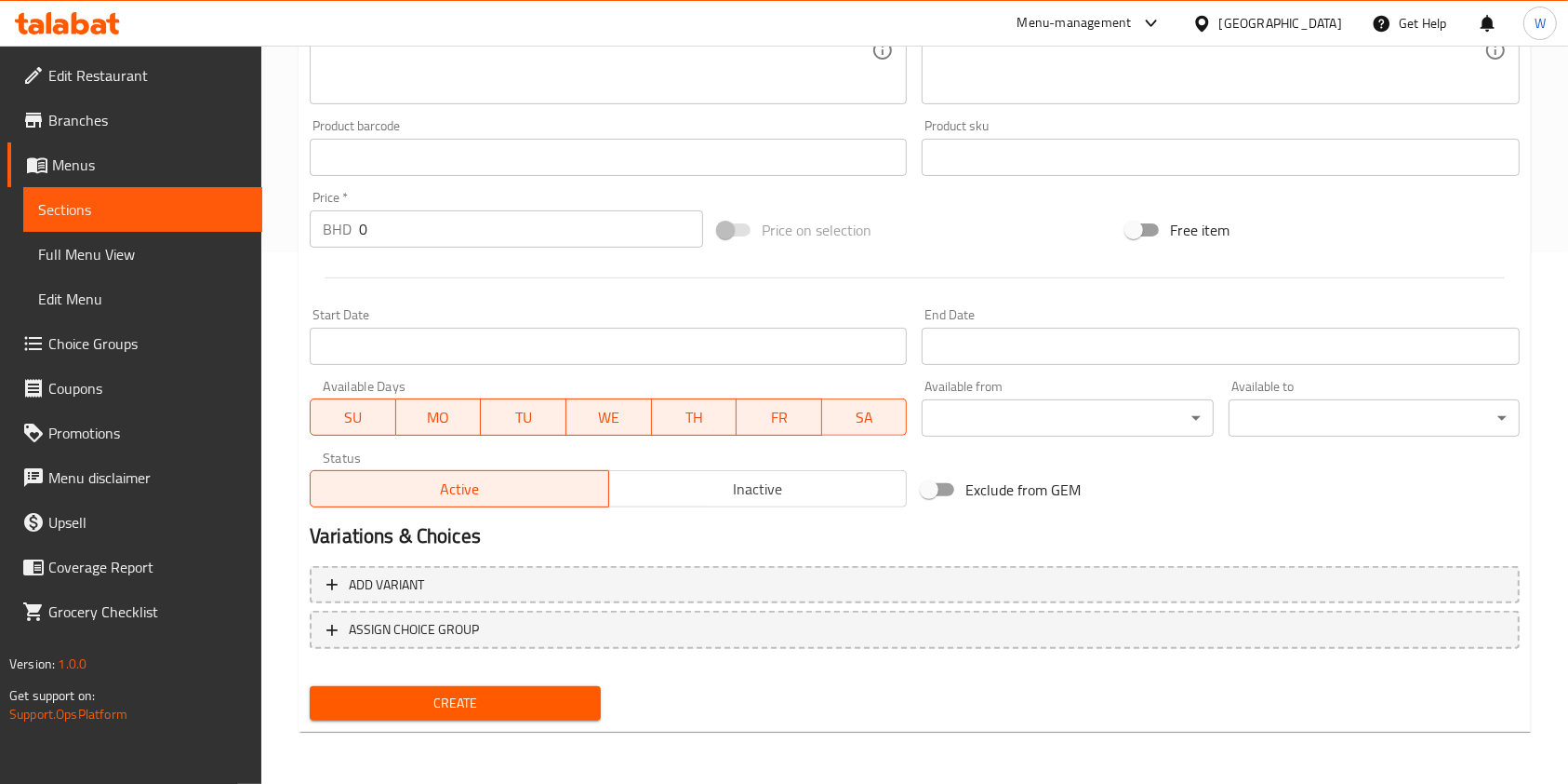
drag, startPoint x: 380, startPoint y: 210, endPoint x: 223, endPoint y: 243, distance: 160.4
click at [225, 241] on div "Edit Restaurant Branches Menus Sections Full Menu View Edit Menu Choice Groups …" at bounding box center [784, 149] width 1568 height 1269
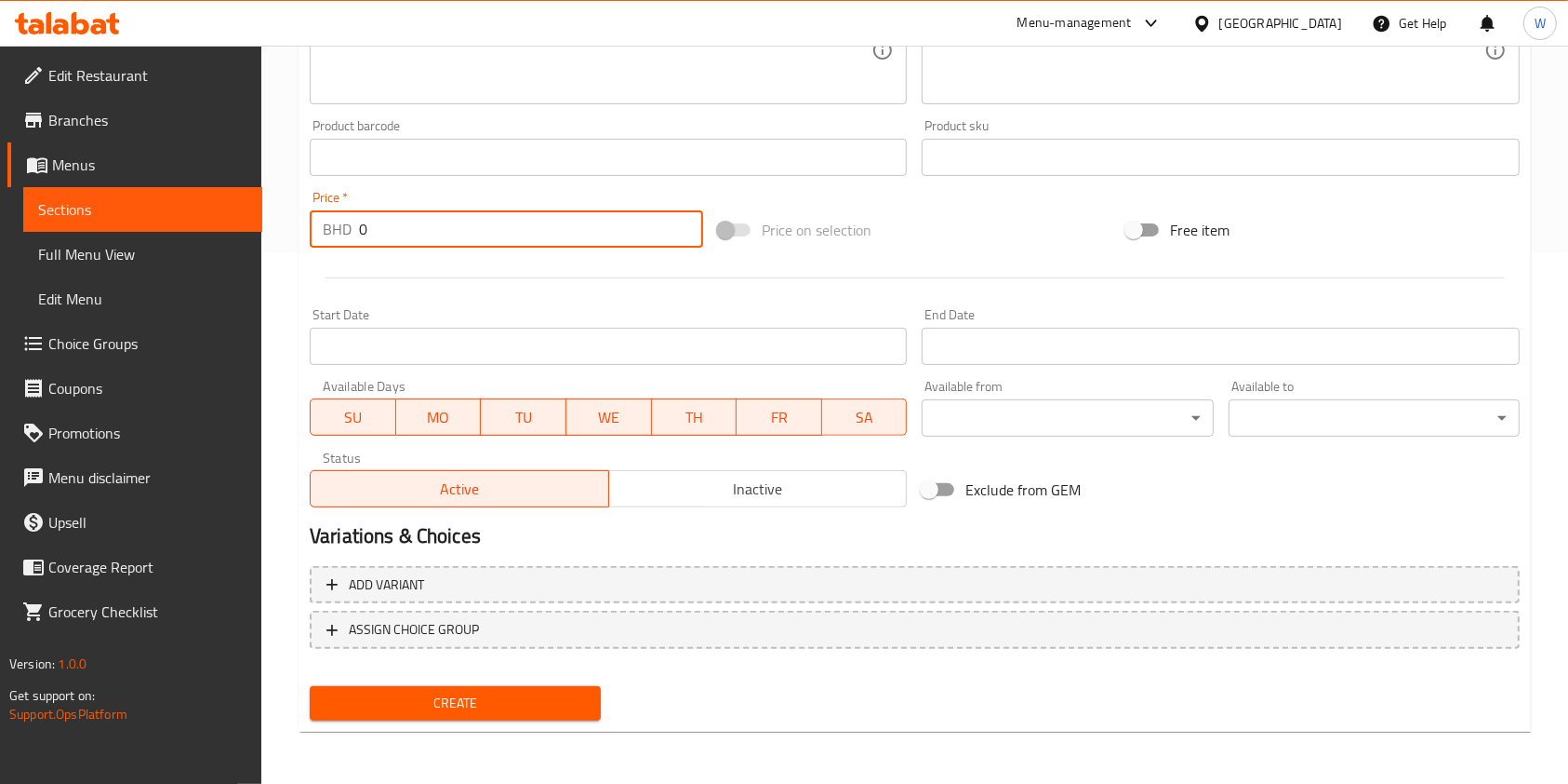
paste input ".85"
type input "0.85"
click at [411, 272] on div at bounding box center [914, 278] width 1225 height 46
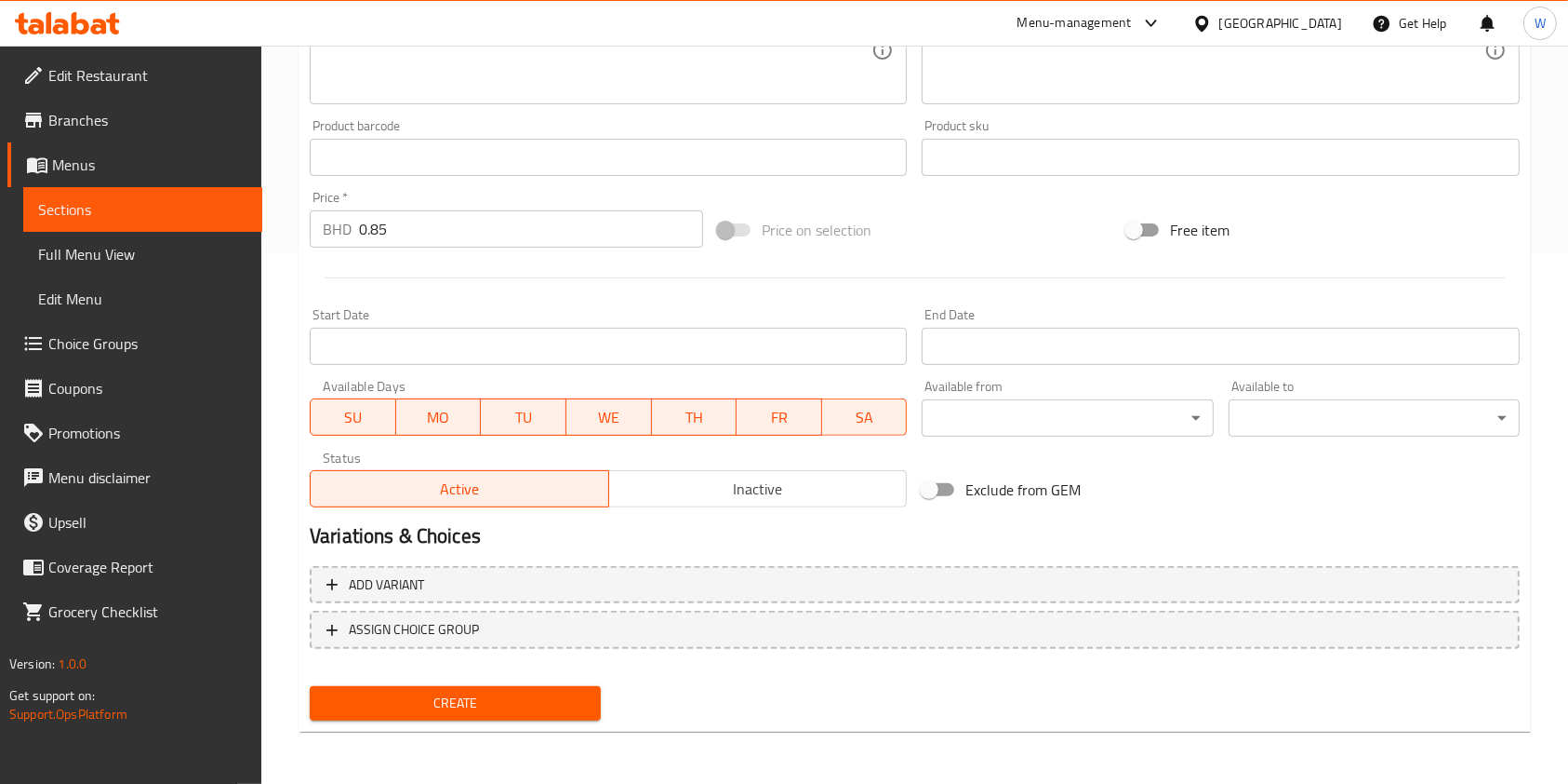
click at [479, 713] on span "Create" at bounding box center [456, 703] width 261 height 23
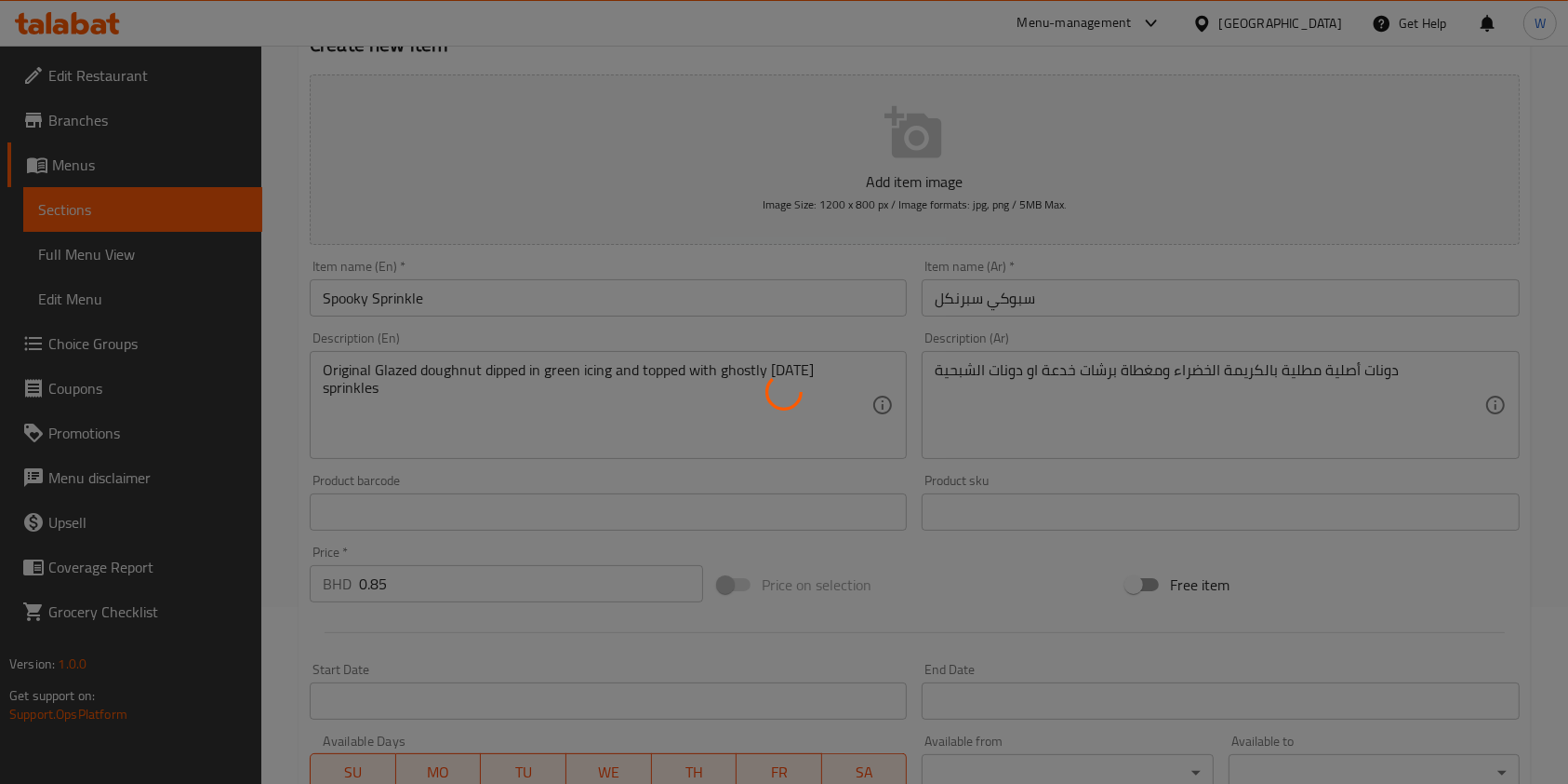
scroll to position [0, 0]
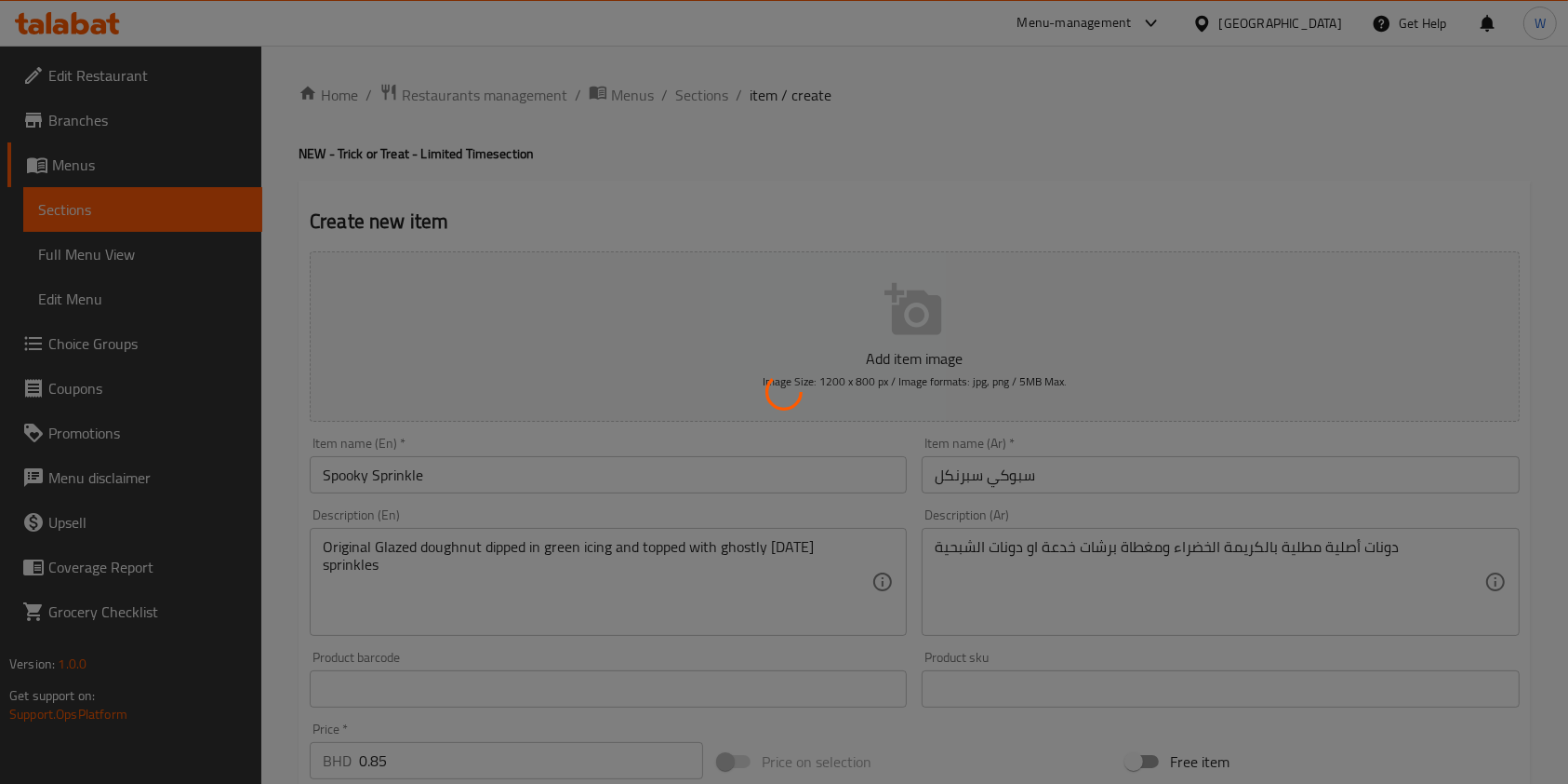
type input "0"
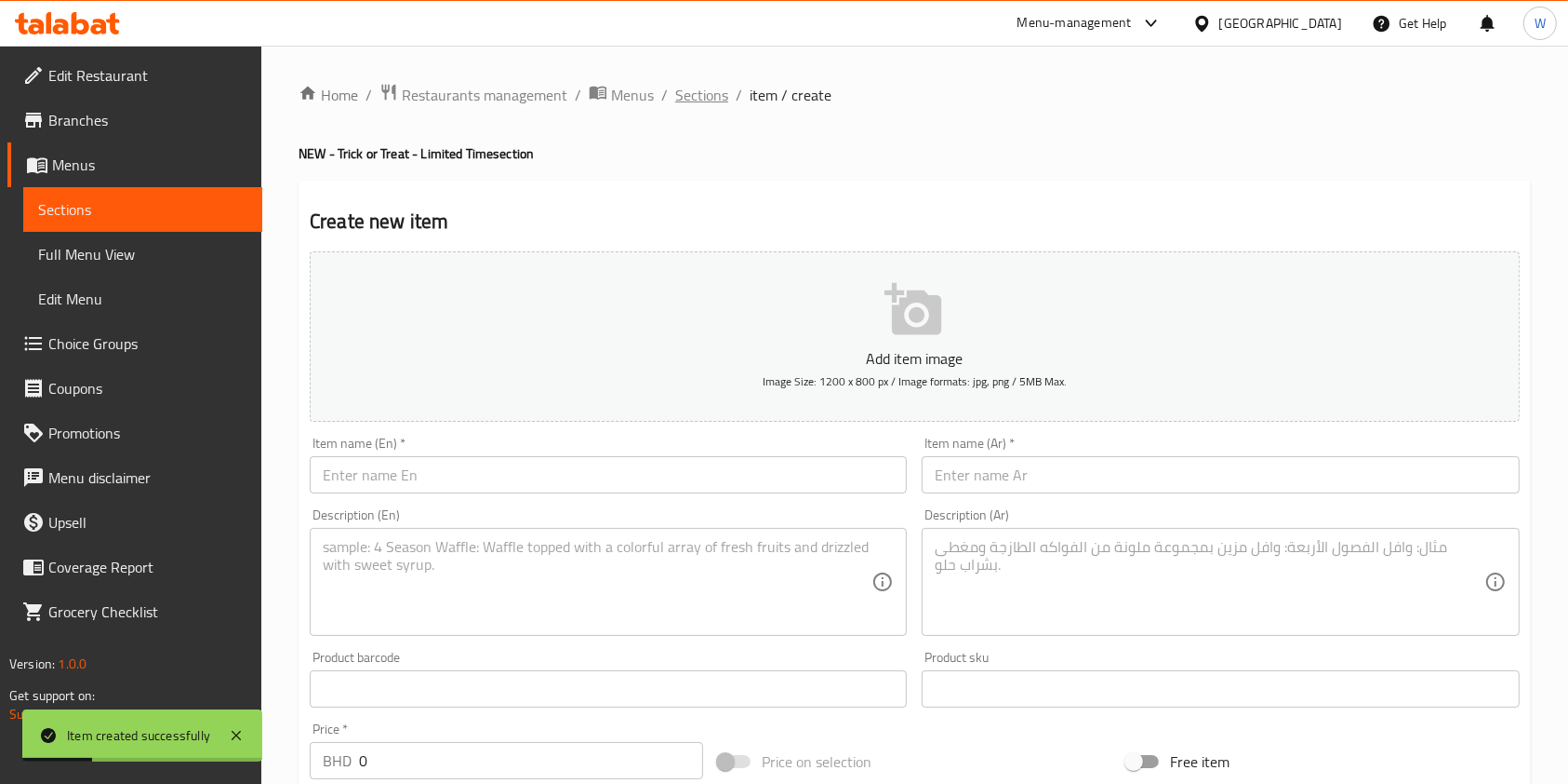
click at [702, 90] on span "Sections" at bounding box center [703, 94] width 53 height 22
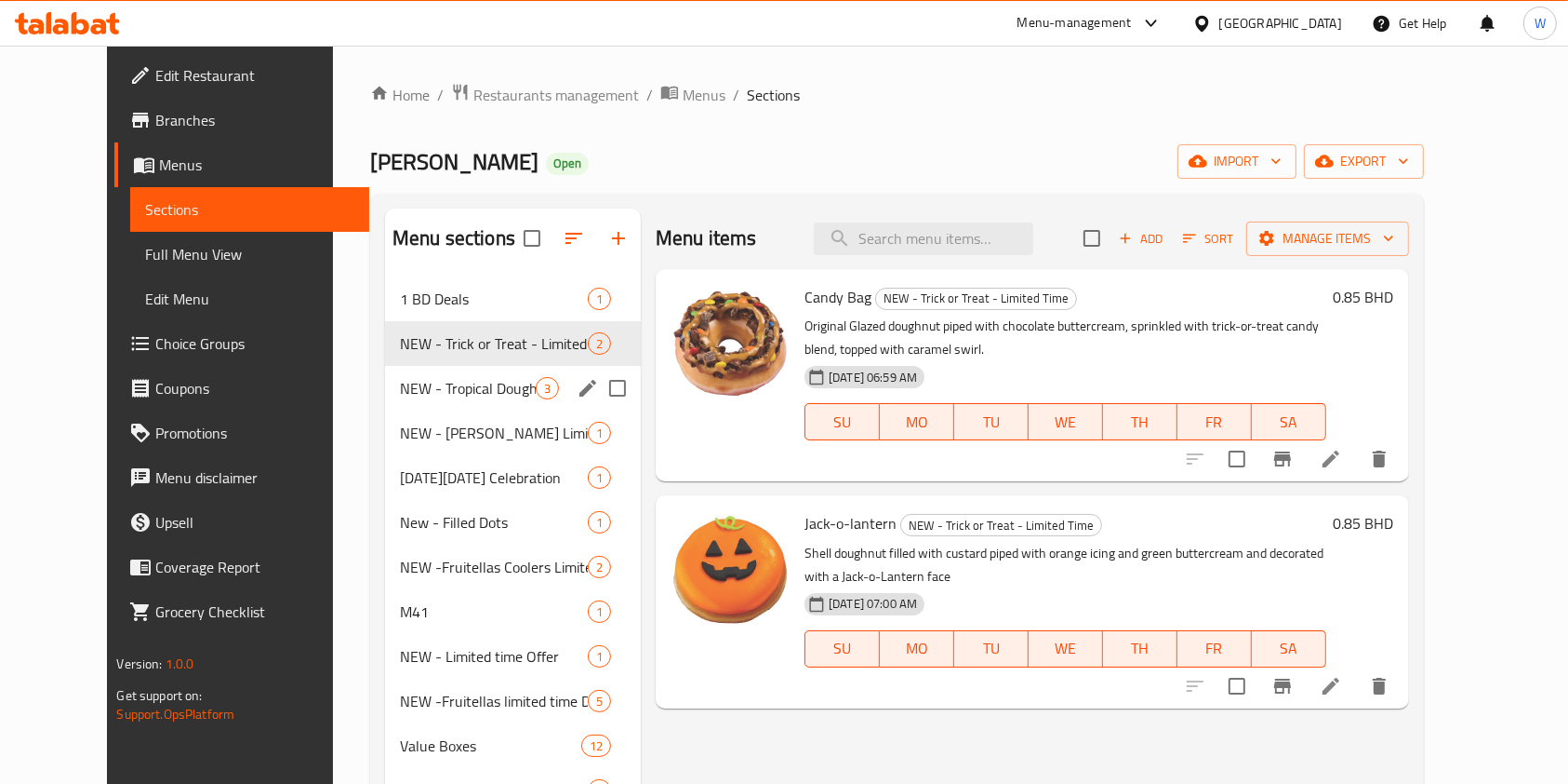
click at [491, 382] on span "NEW - Tropical Doughnut limited time" at bounding box center [468, 387] width 135 height 22
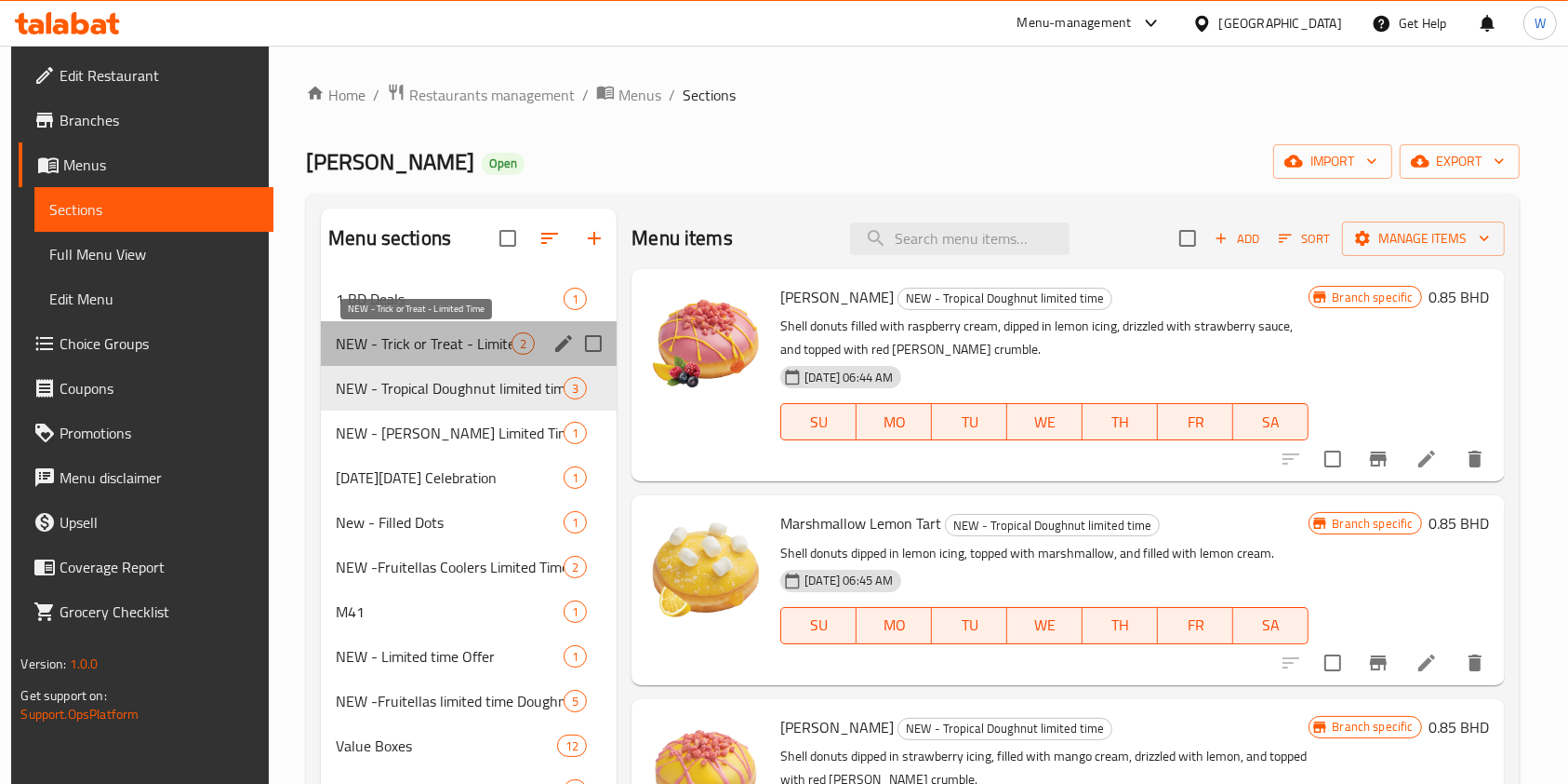
click at [459, 343] on span "NEW - Trick or Treat - Limited Time" at bounding box center [423, 342] width 175 height 22
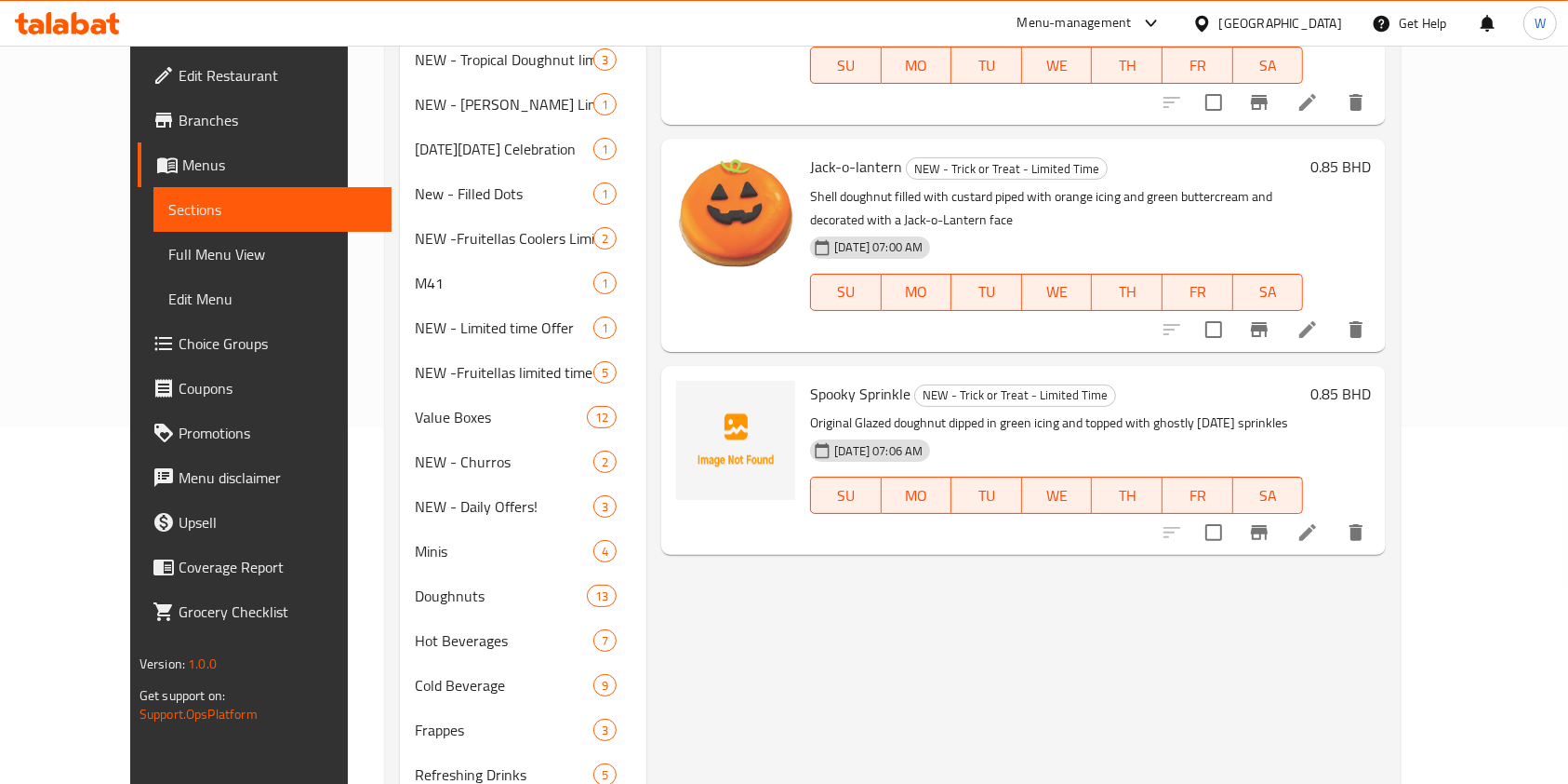
scroll to position [372, 0]
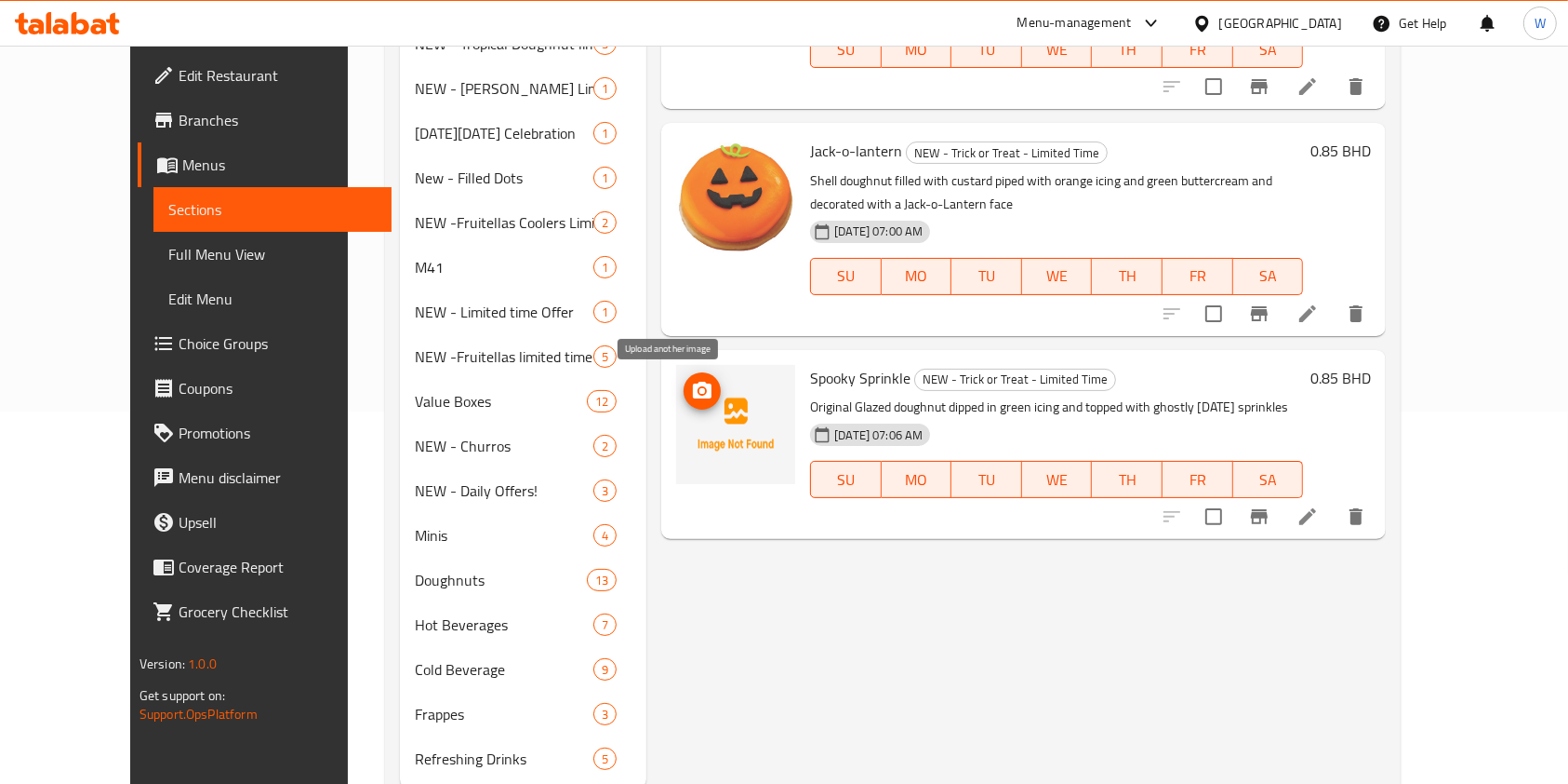
click at [683, 376] on button "upload picture" at bounding box center [702, 390] width 37 height 37
click at [662, 123] on div "Jack-o-lantern NEW - Trick or Treat - Limited Time Shell doughnut filled with c…" at bounding box center [1024, 229] width 724 height 213
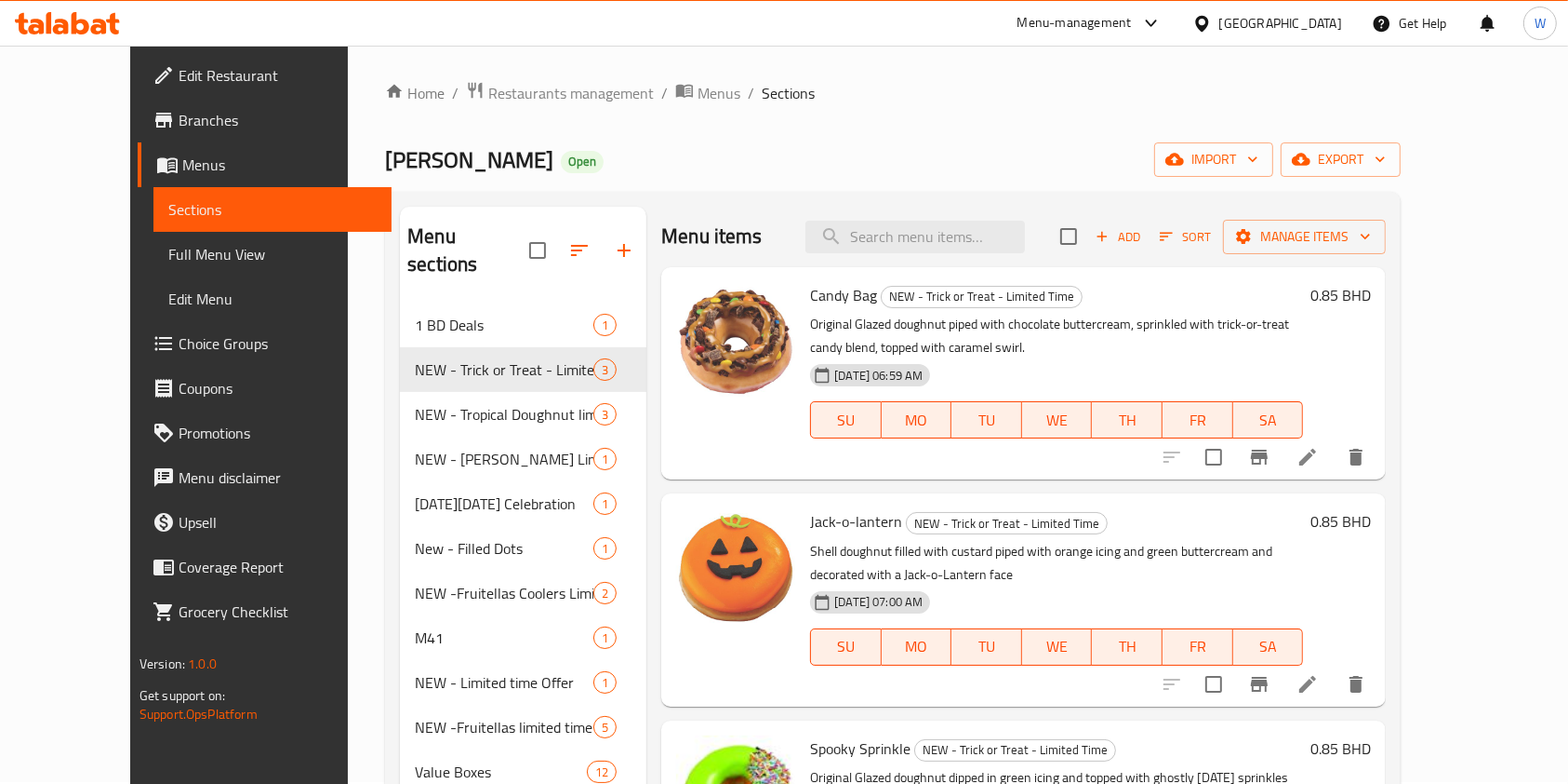
scroll to position [0, 0]
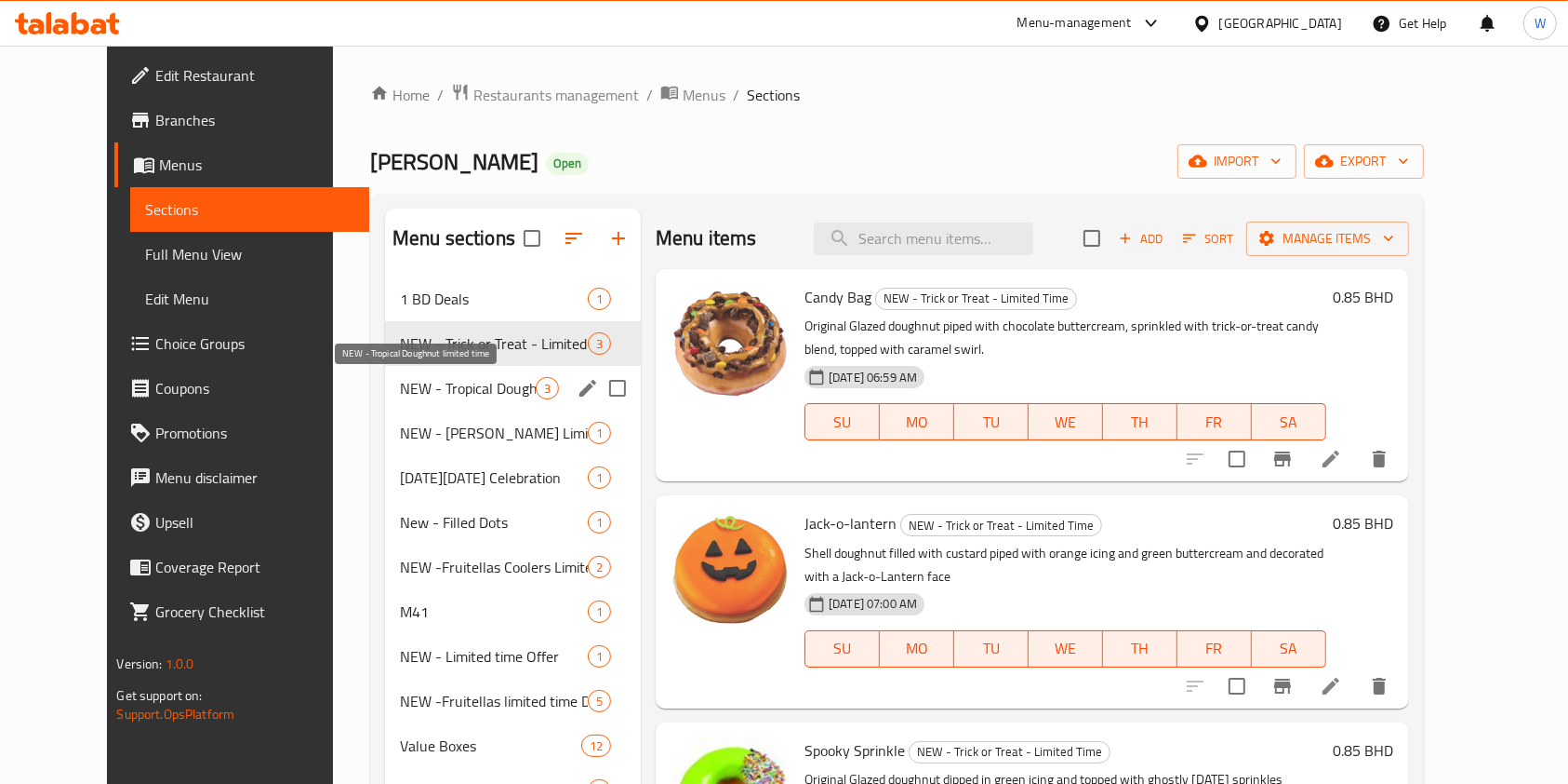
click at [420, 395] on span "NEW - Tropical Doughnut limited time" at bounding box center [468, 387] width 135 height 22
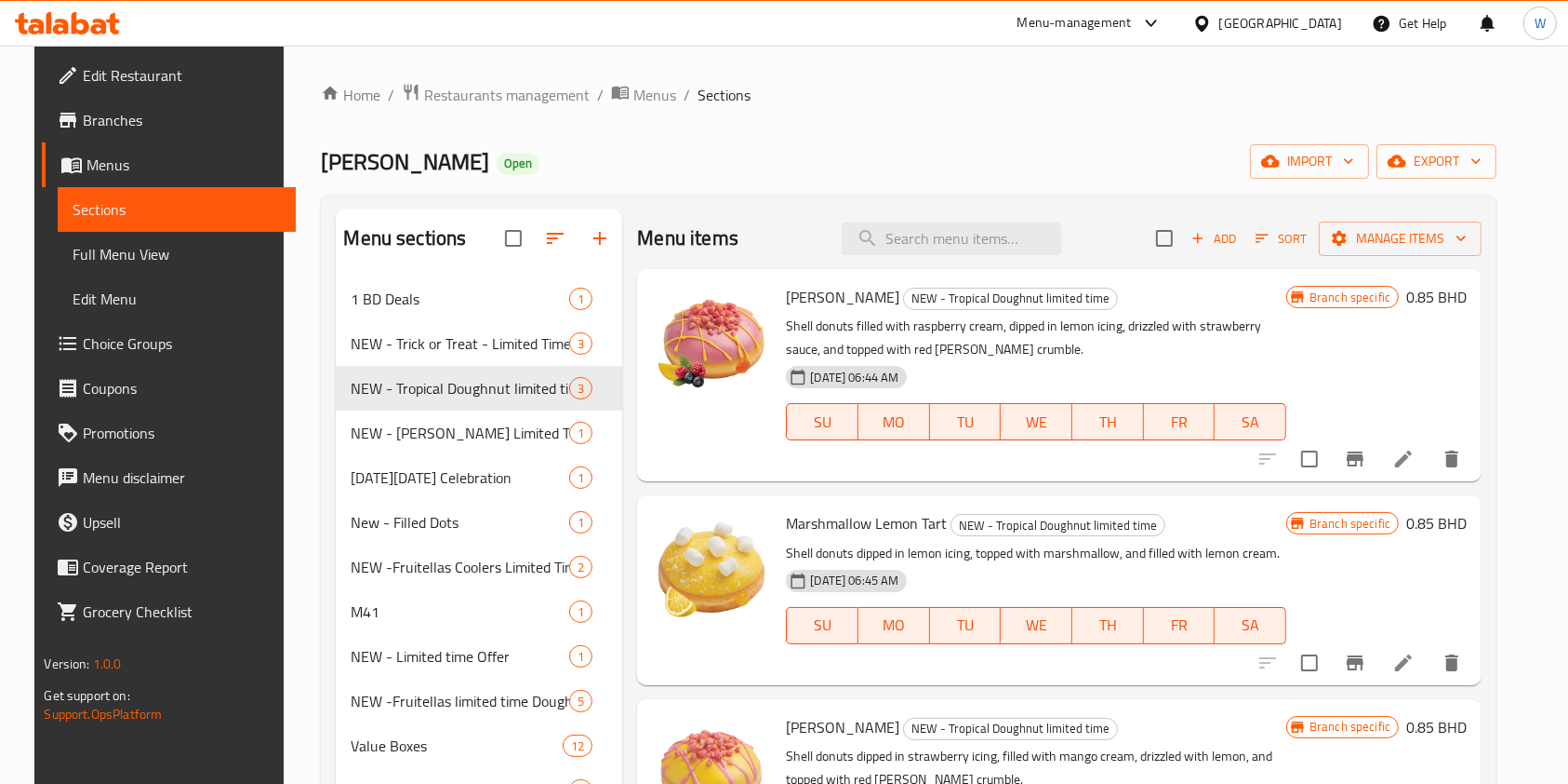
scroll to position [248, 0]
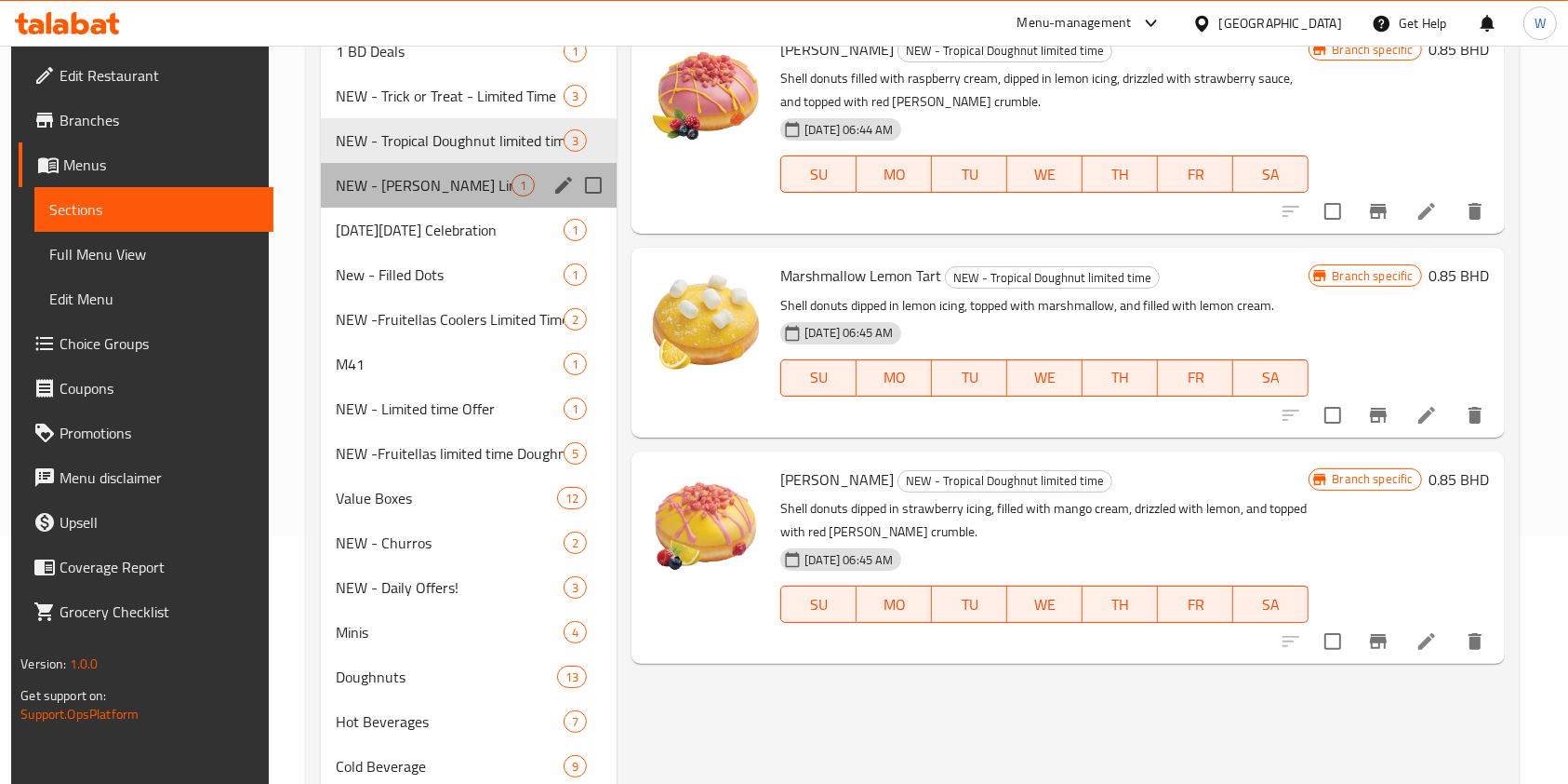
click at [365, 166] on div "NEW - Harry Potter Limited Time 1" at bounding box center [469, 185] width 295 height 45
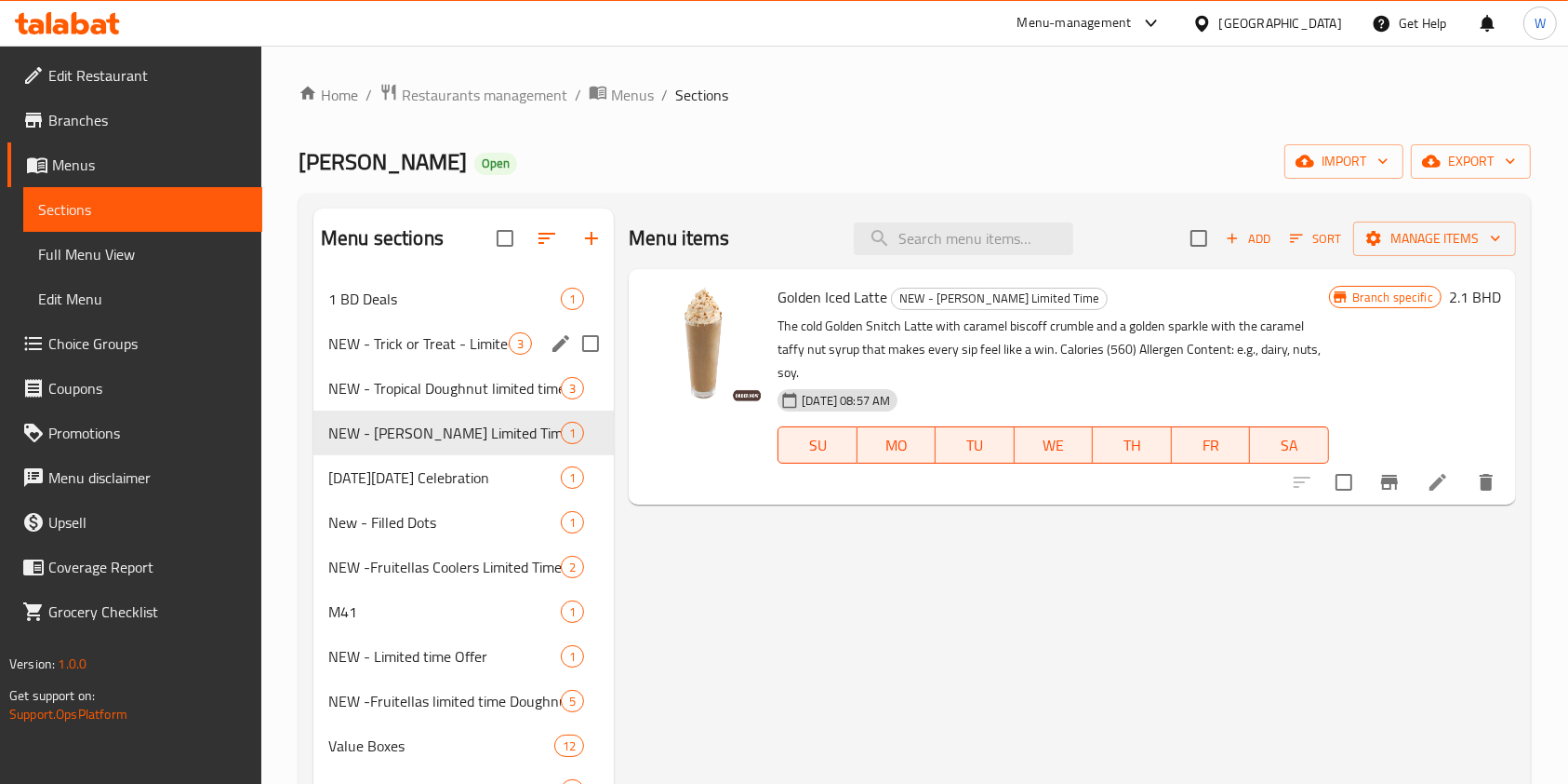
click at [379, 337] on span "NEW - Trick or Treat - Limited Time" at bounding box center [417, 342] width 180 height 22
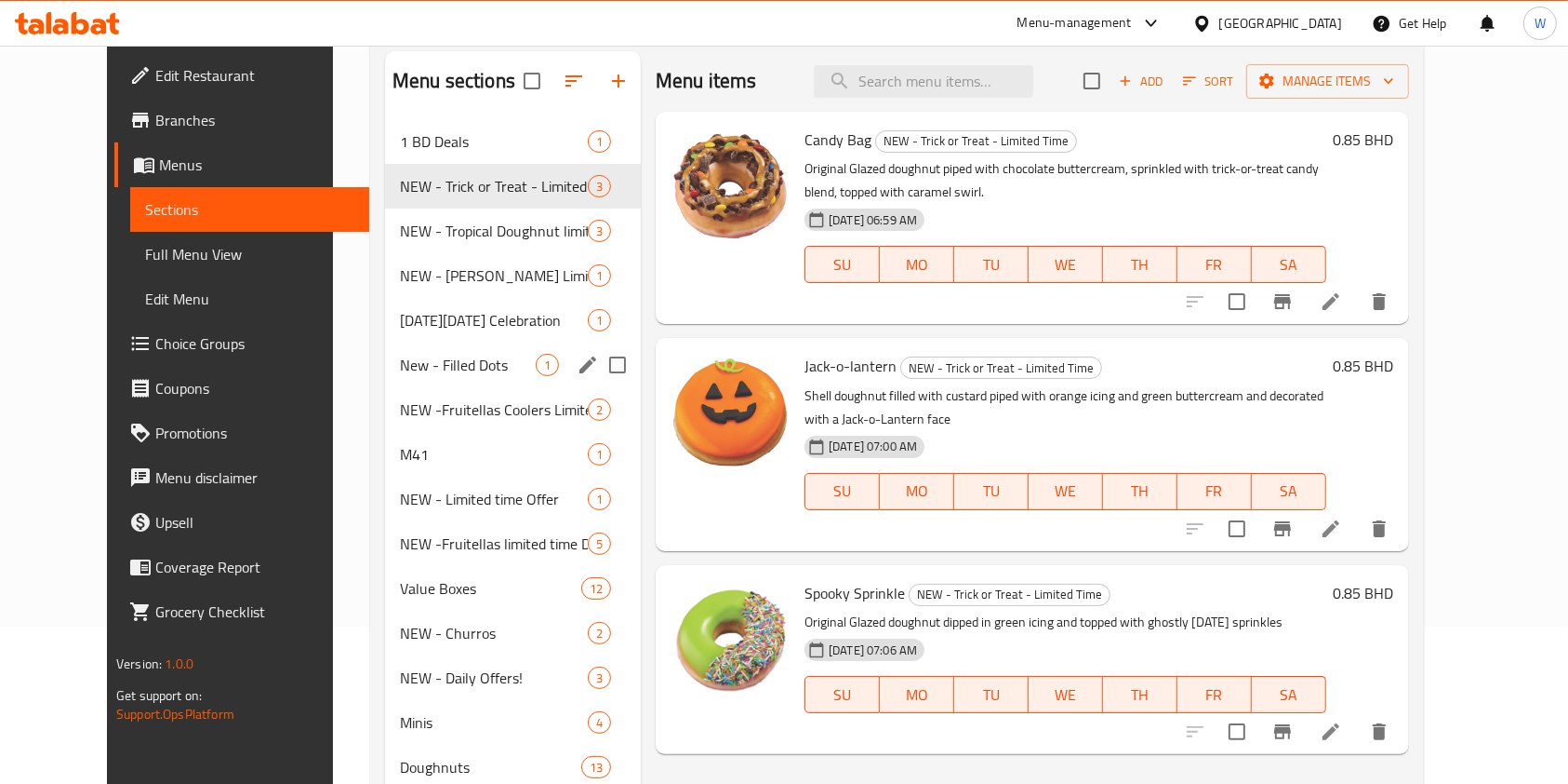
scroll to position [248, 0]
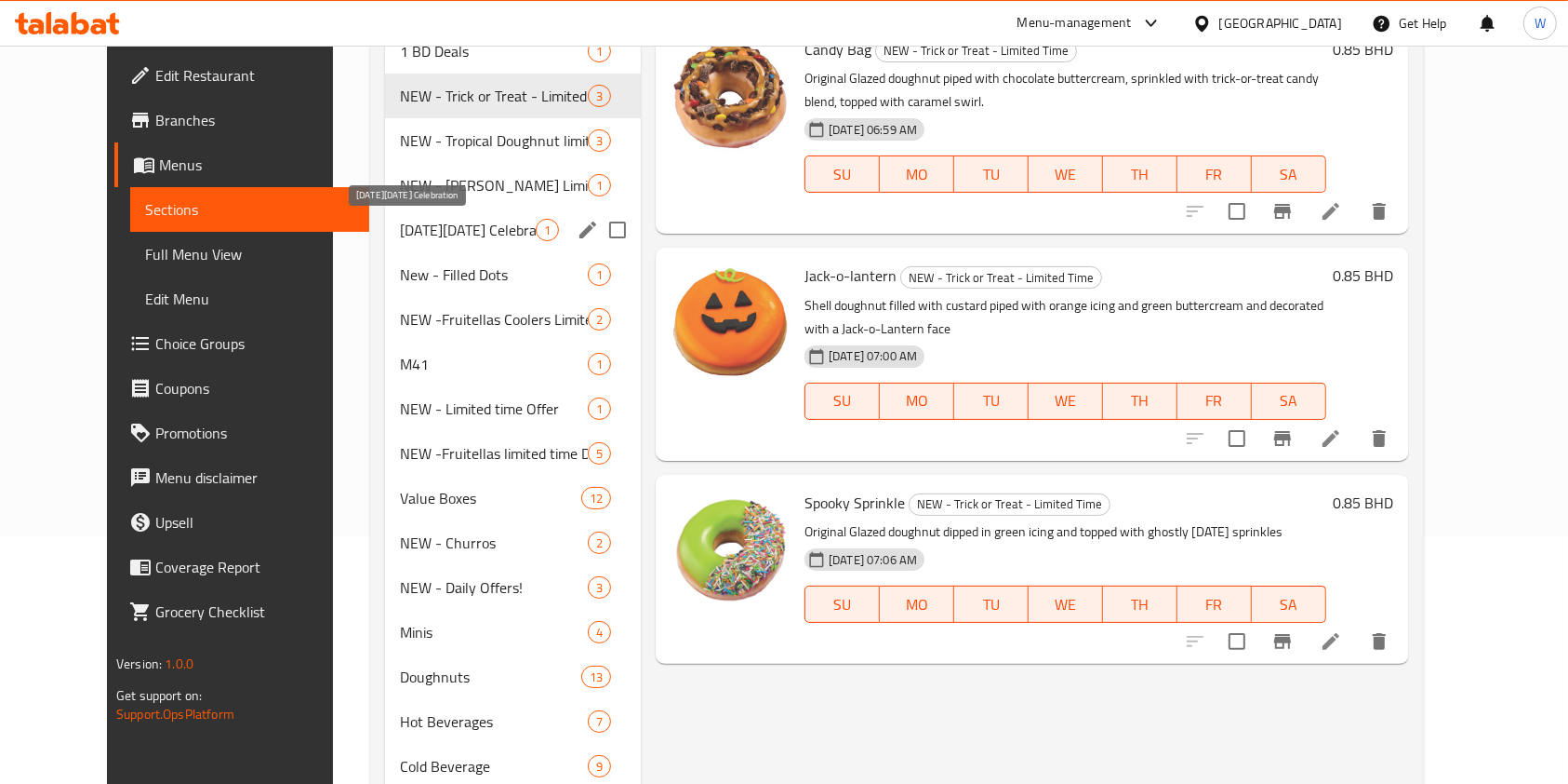
click at [400, 220] on span "Saudi National Day Celebration" at bounding box center [468, 229] width 135 height 22
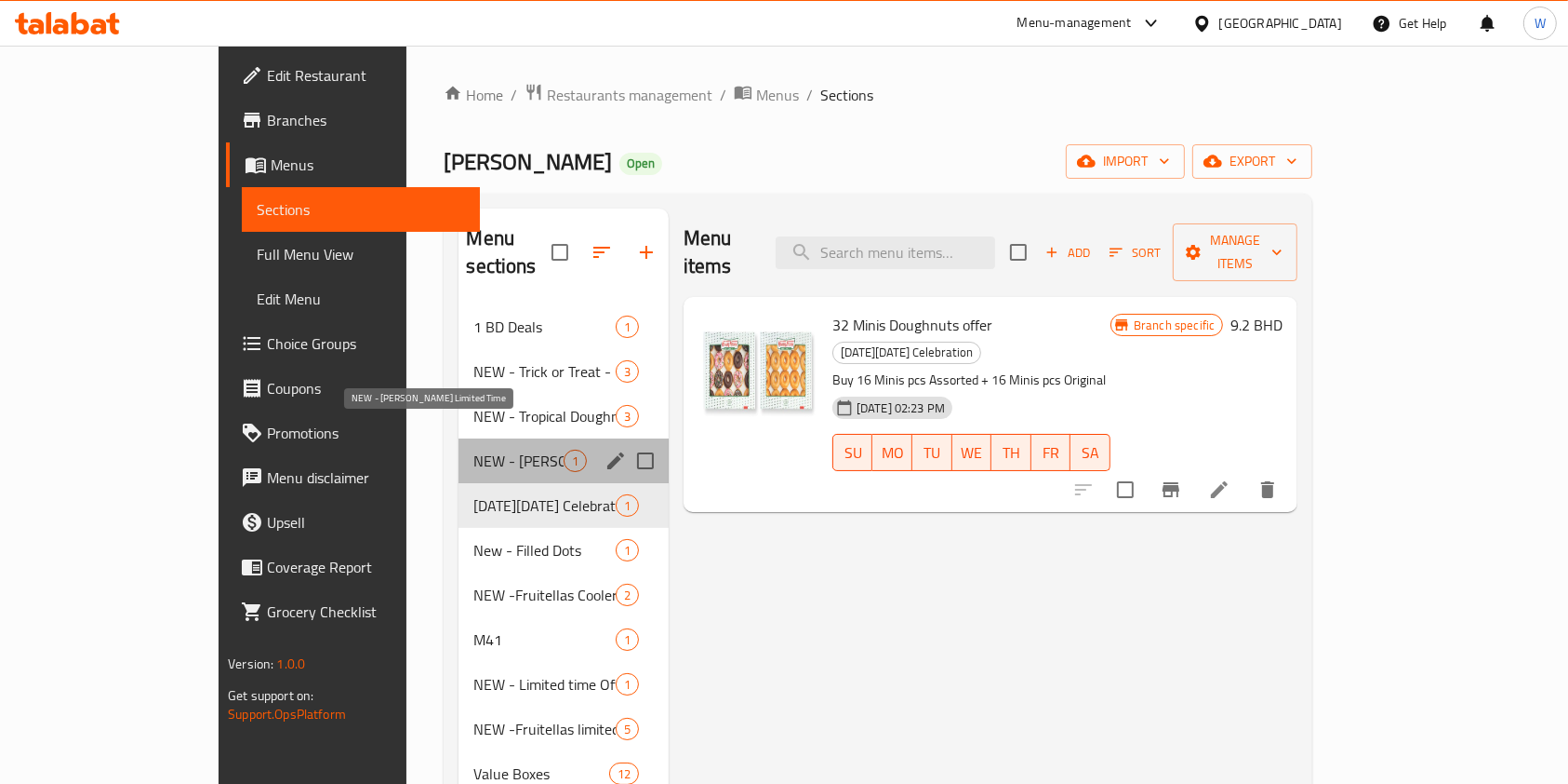
click at [474, 449] on span "NEW - Harry Potter Limited Time" at bounding box center [519, 460] width 90 height 22
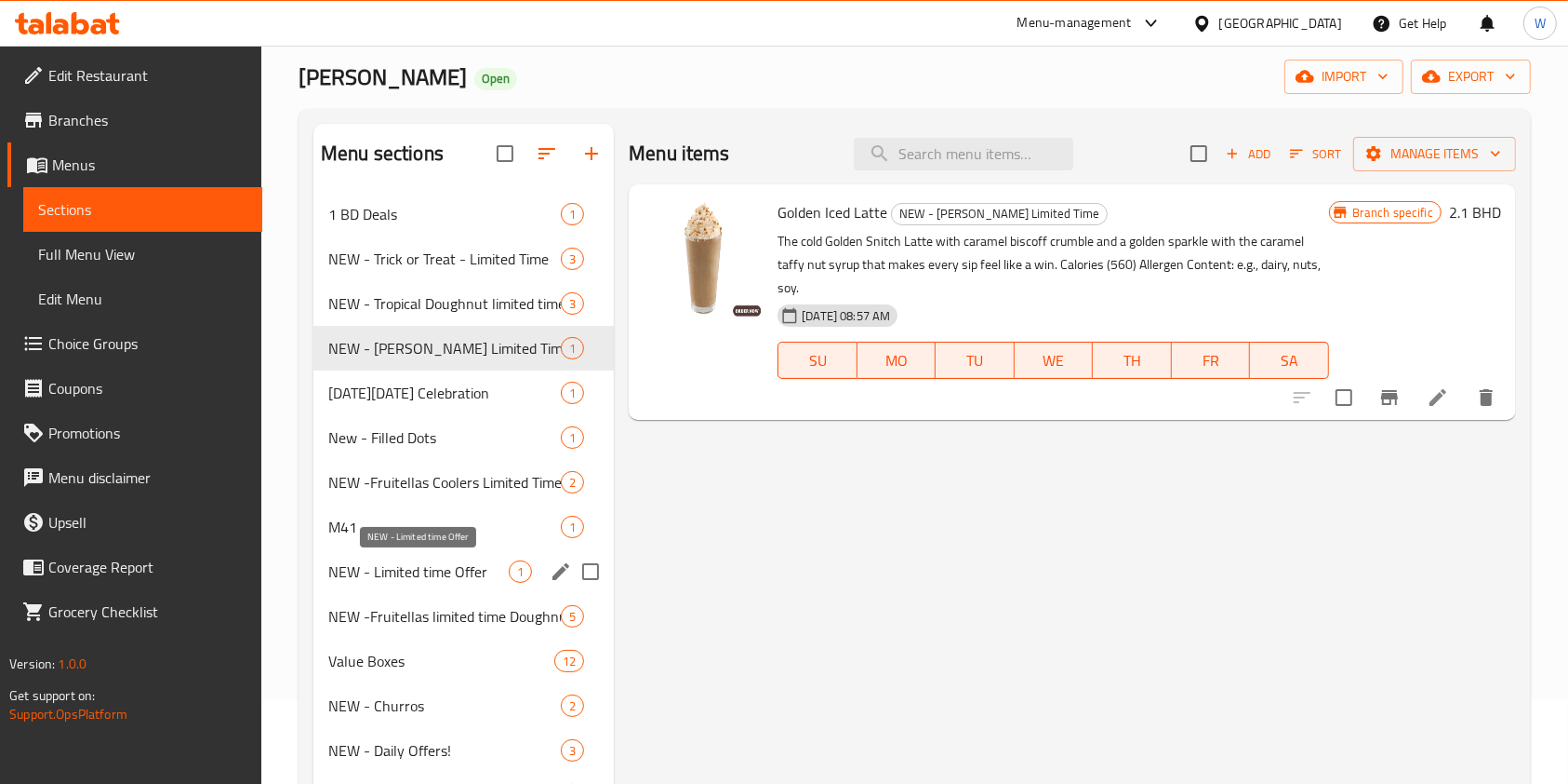
scroll to position [124, 0]
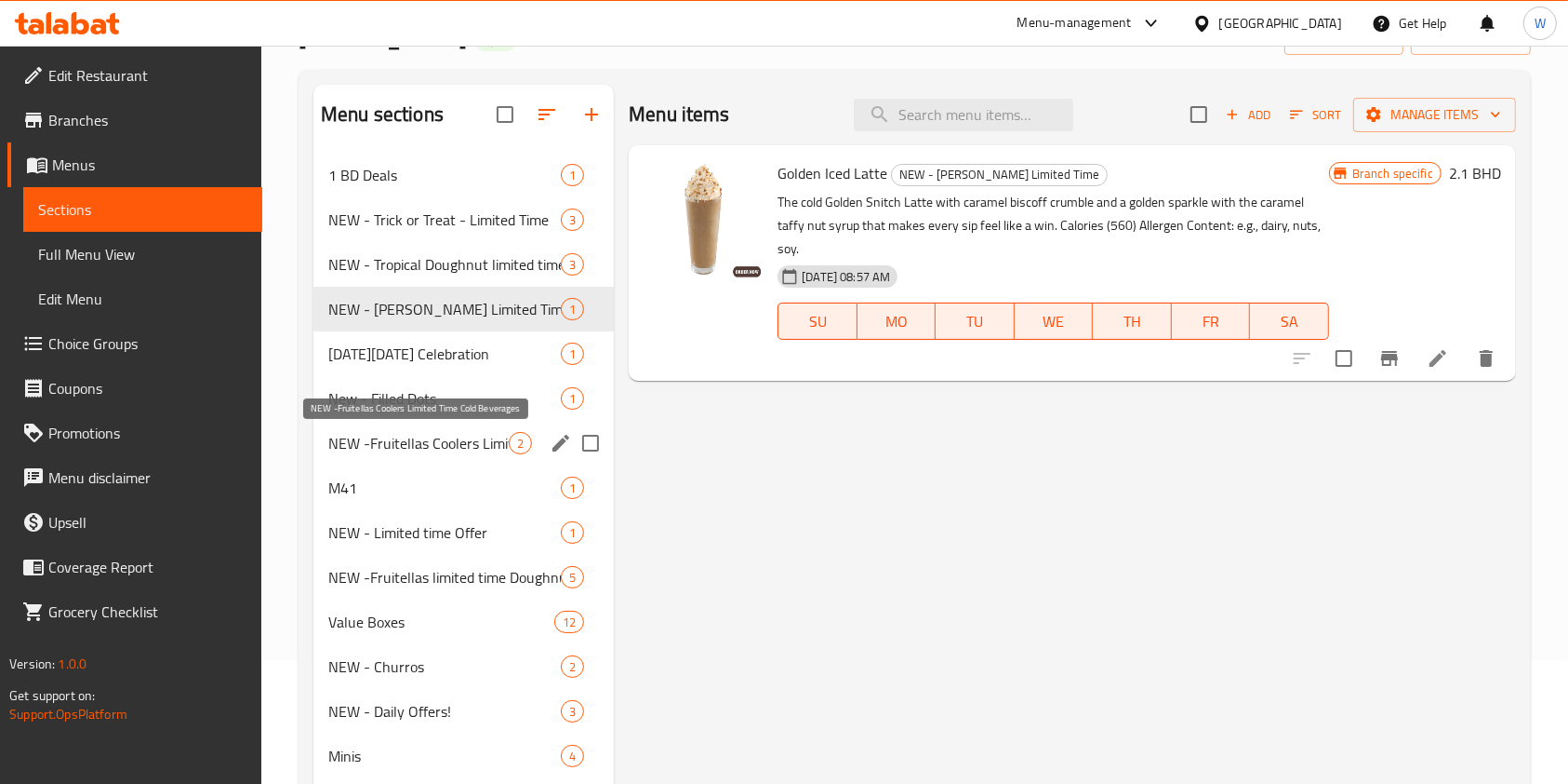
click at [429, 436] on span "NEW -Fruitellas Coolers Limited Time Cold Beverages" at bounding box center [417, 443] width 180 height 22
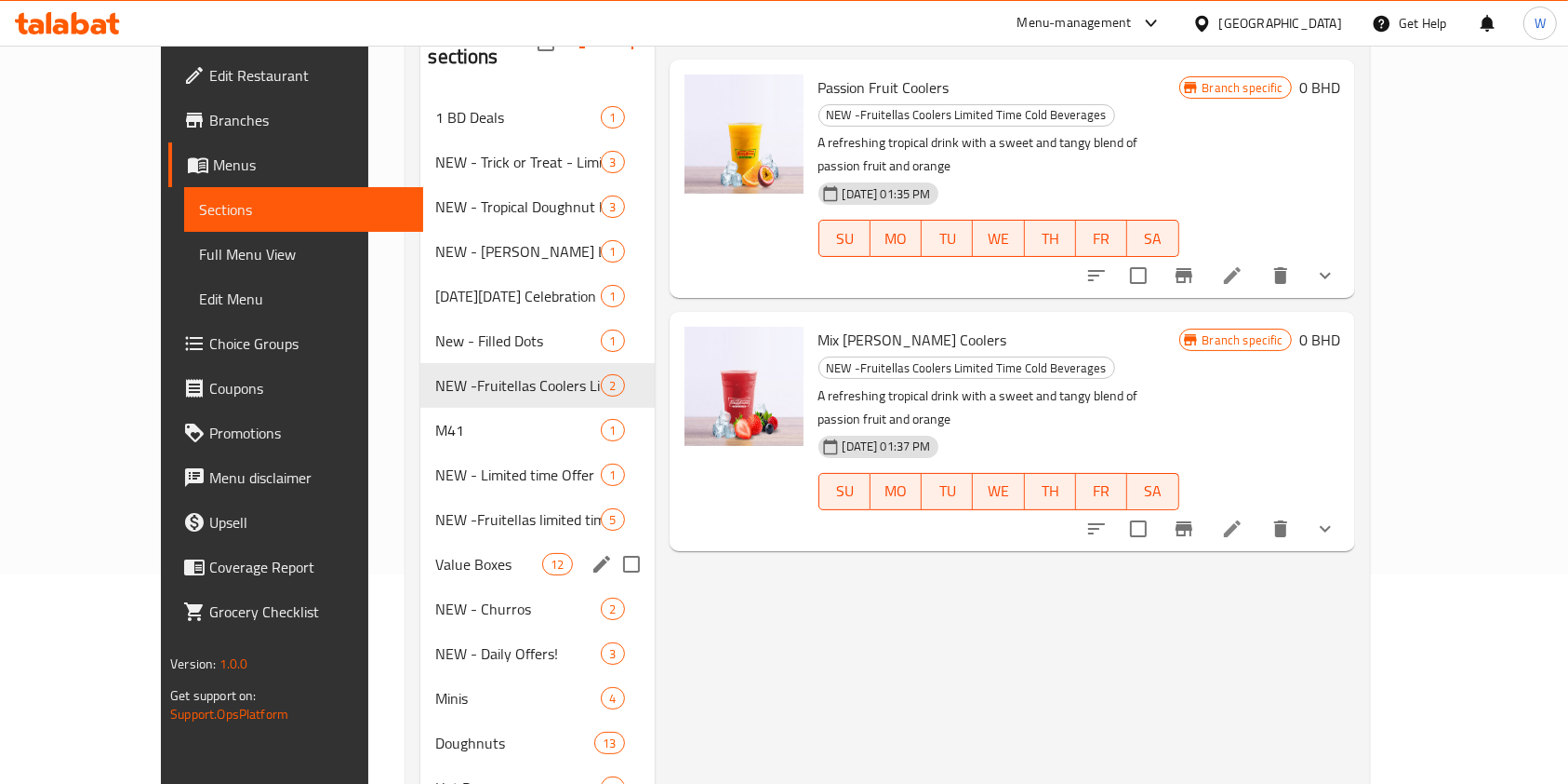
scroll to position [248, 0]
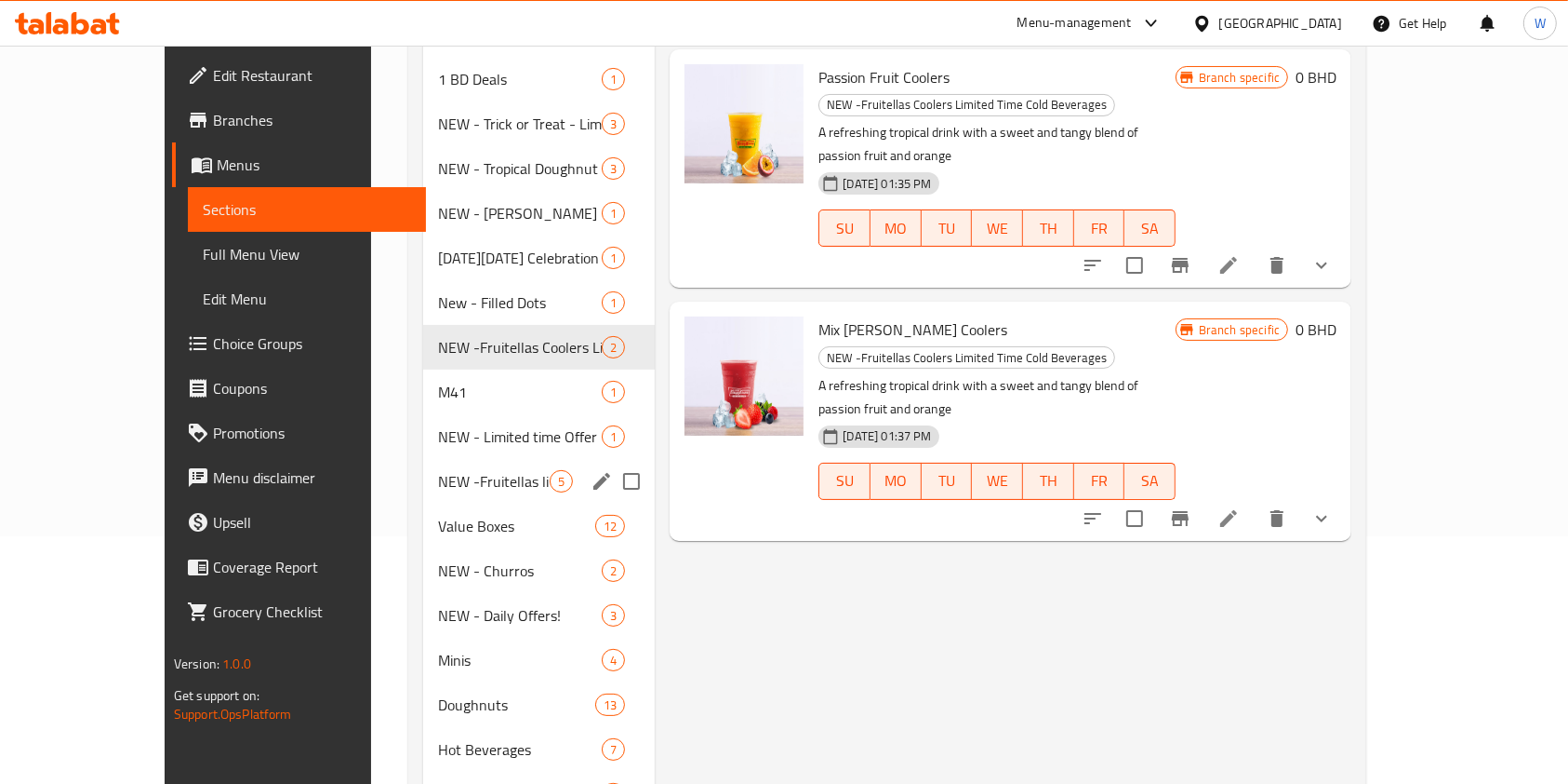
click at [438, 470] on span "NEW -Fruitellas limited time Doughnut -" at bounding box center [494, 481] width 112 height 22
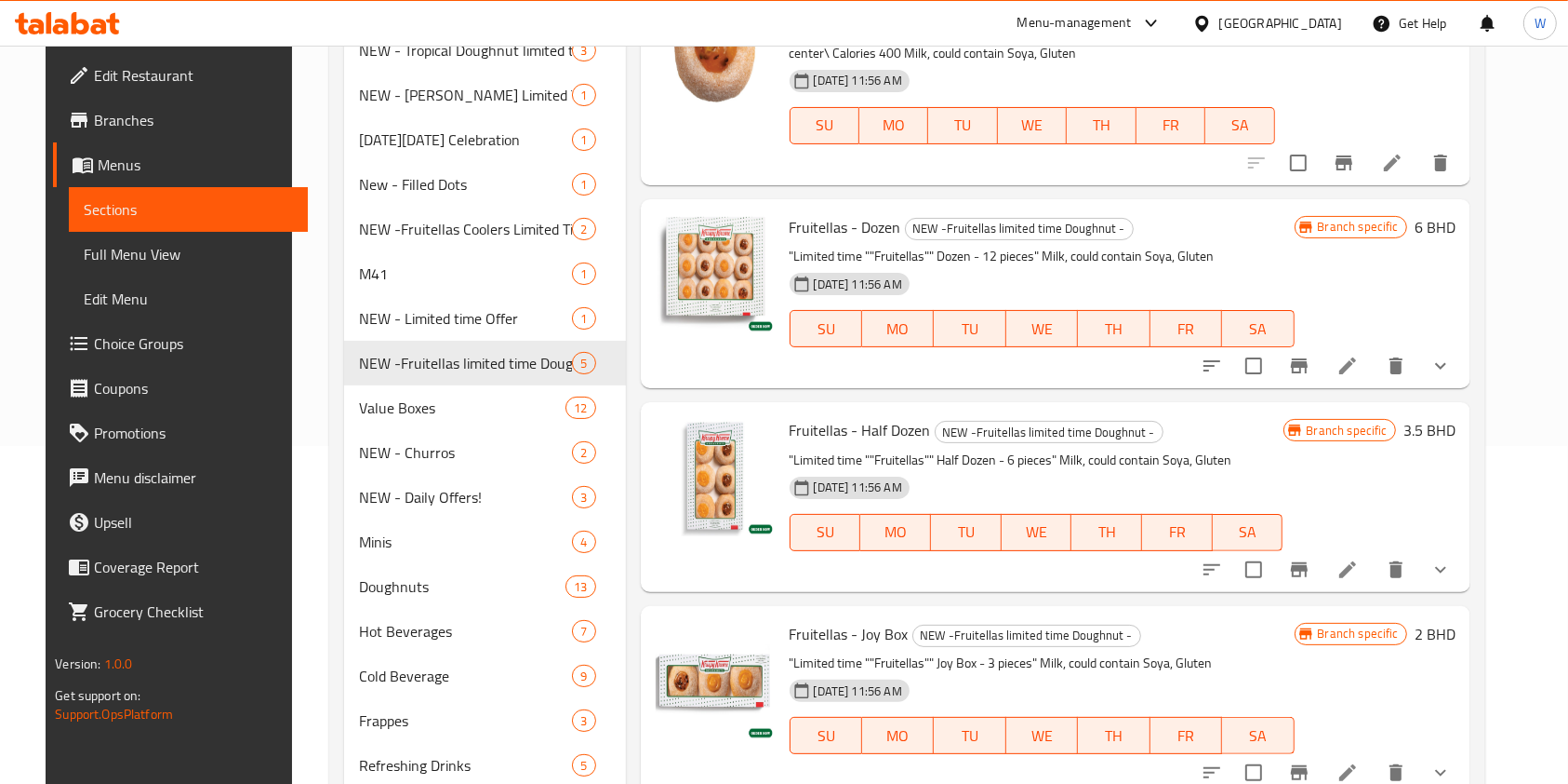
scroll to position [372, 0]
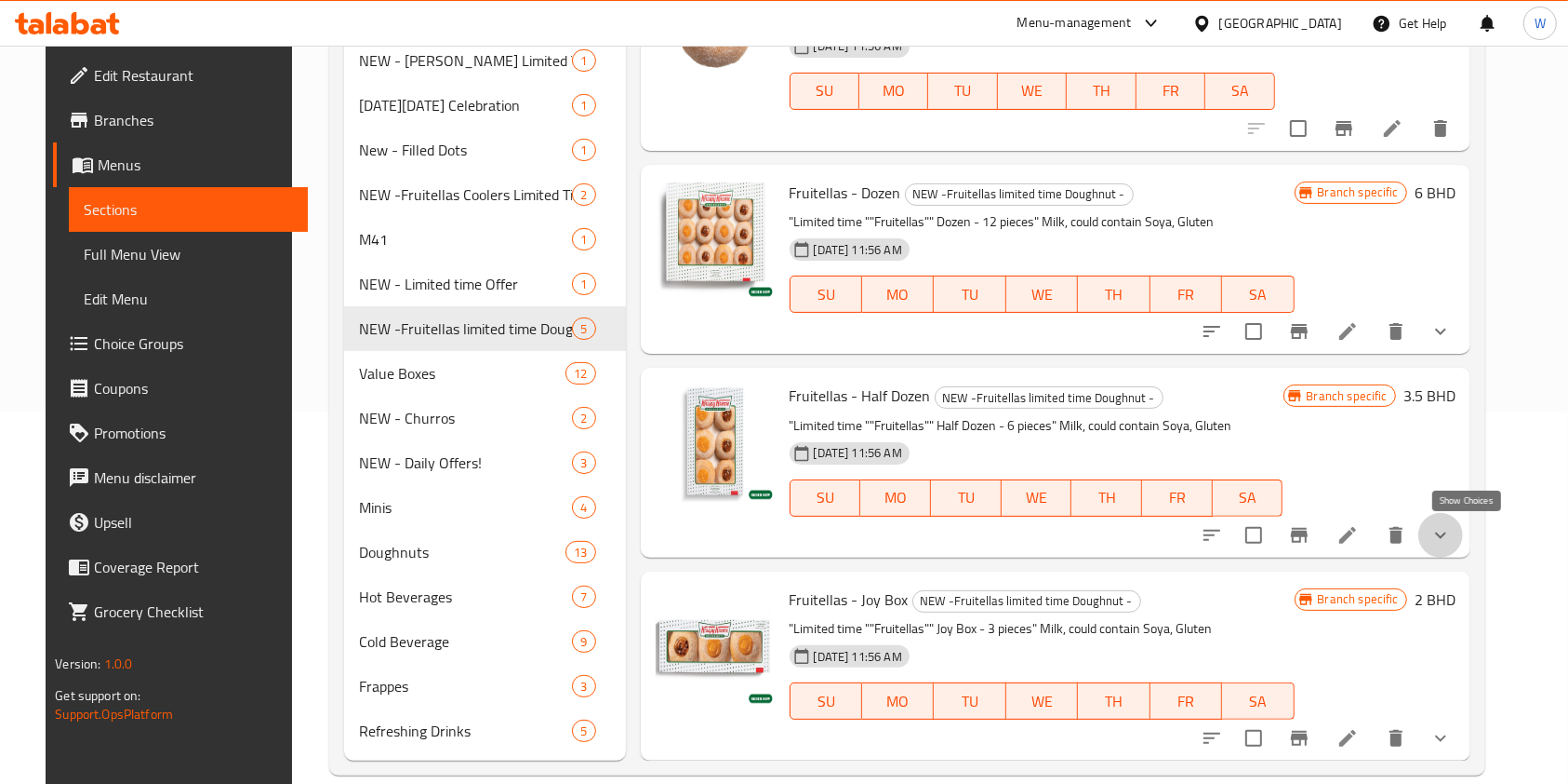
click at [1452, 536] on icon "show more" at bounding box center [1440, 534] width 22 height 22
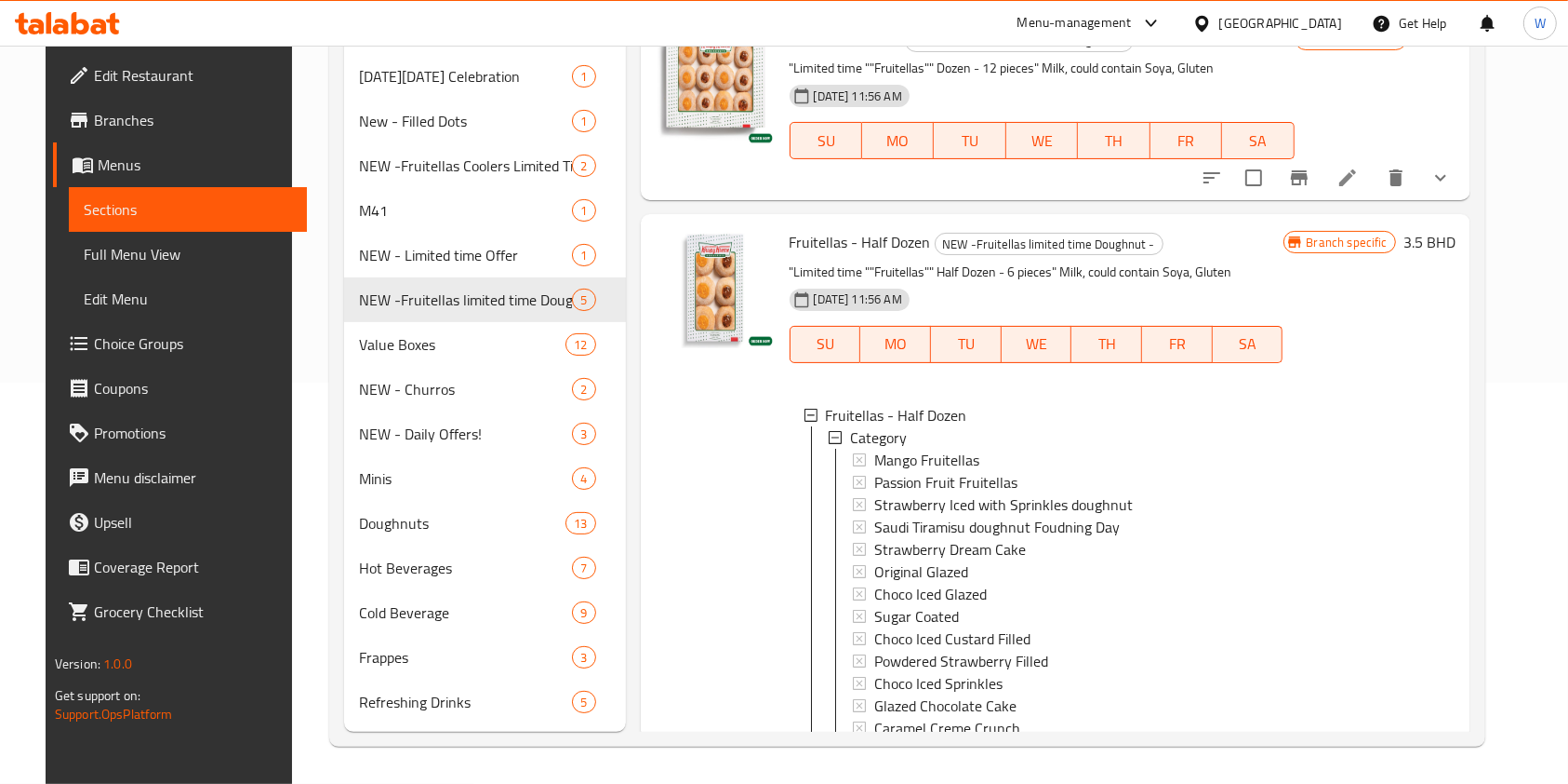
scroll to position [558, 0]
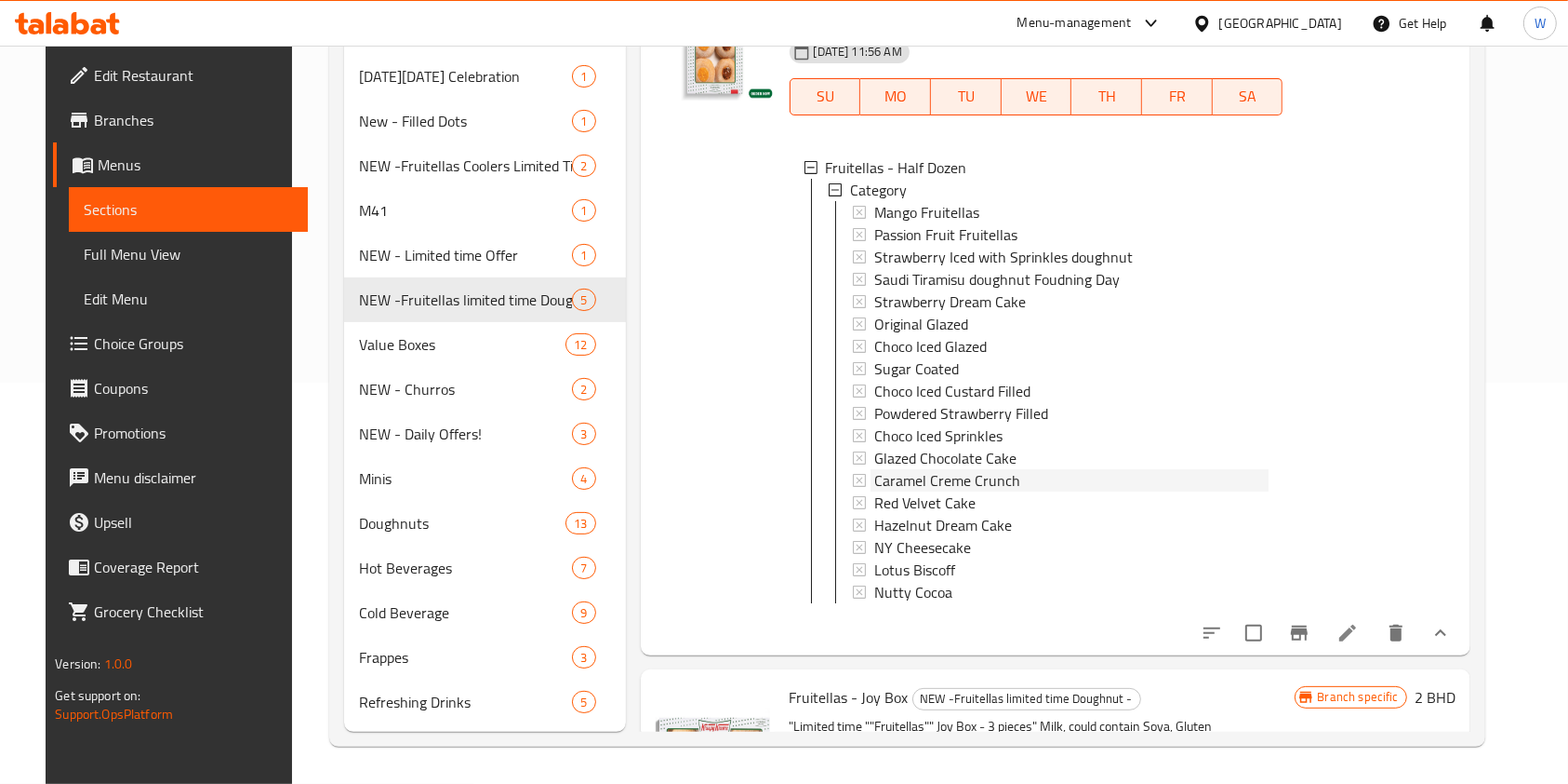
click at [1077, 484] on div "Caramel Creme Crunch" at bounding box center [1071, 480] width 395 height 22
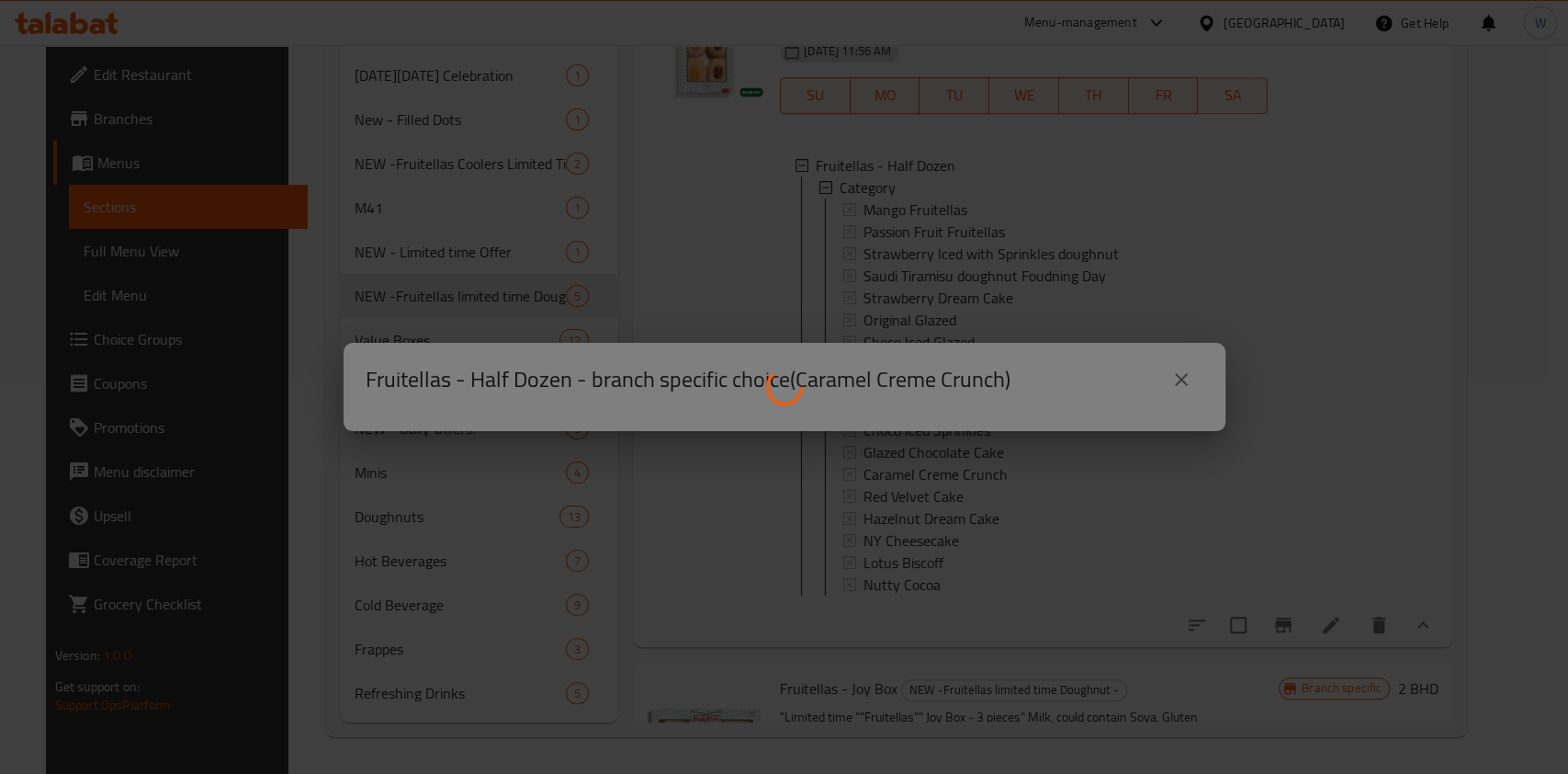
drag, startPoint x: 1399, startPoint y: 365, endPoint x: 1345, endPoint y: 370, distance: 54.2
click at [1400, 365] on div at bounding box center [784, 387] width 1568 height 774
click at [1396, 555] on div at bounding box center [784, 387] width 1568 height 774
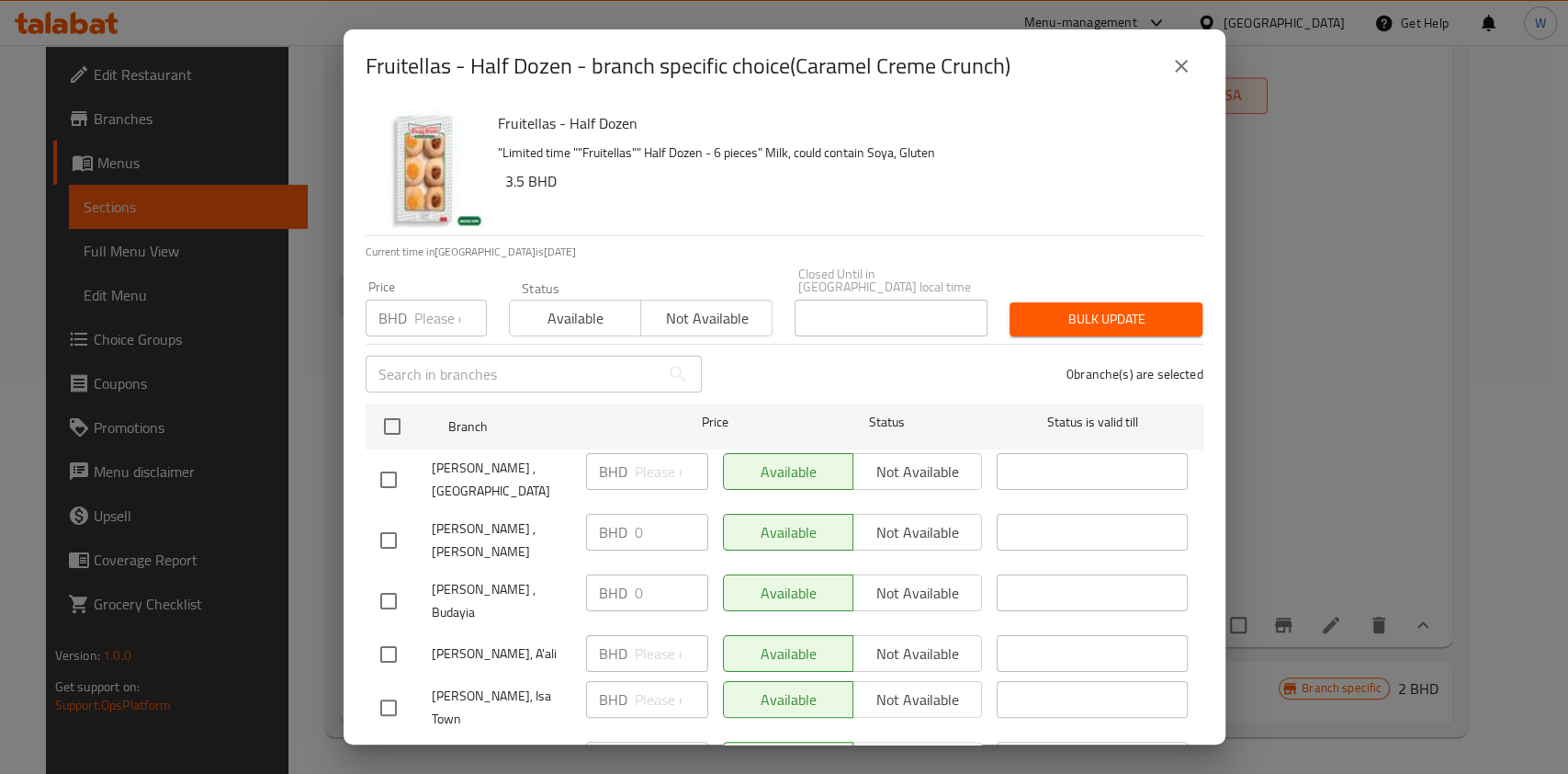
click at [1168, 62] on button "close" at bounding box center [1181, 66] width 44 height 44
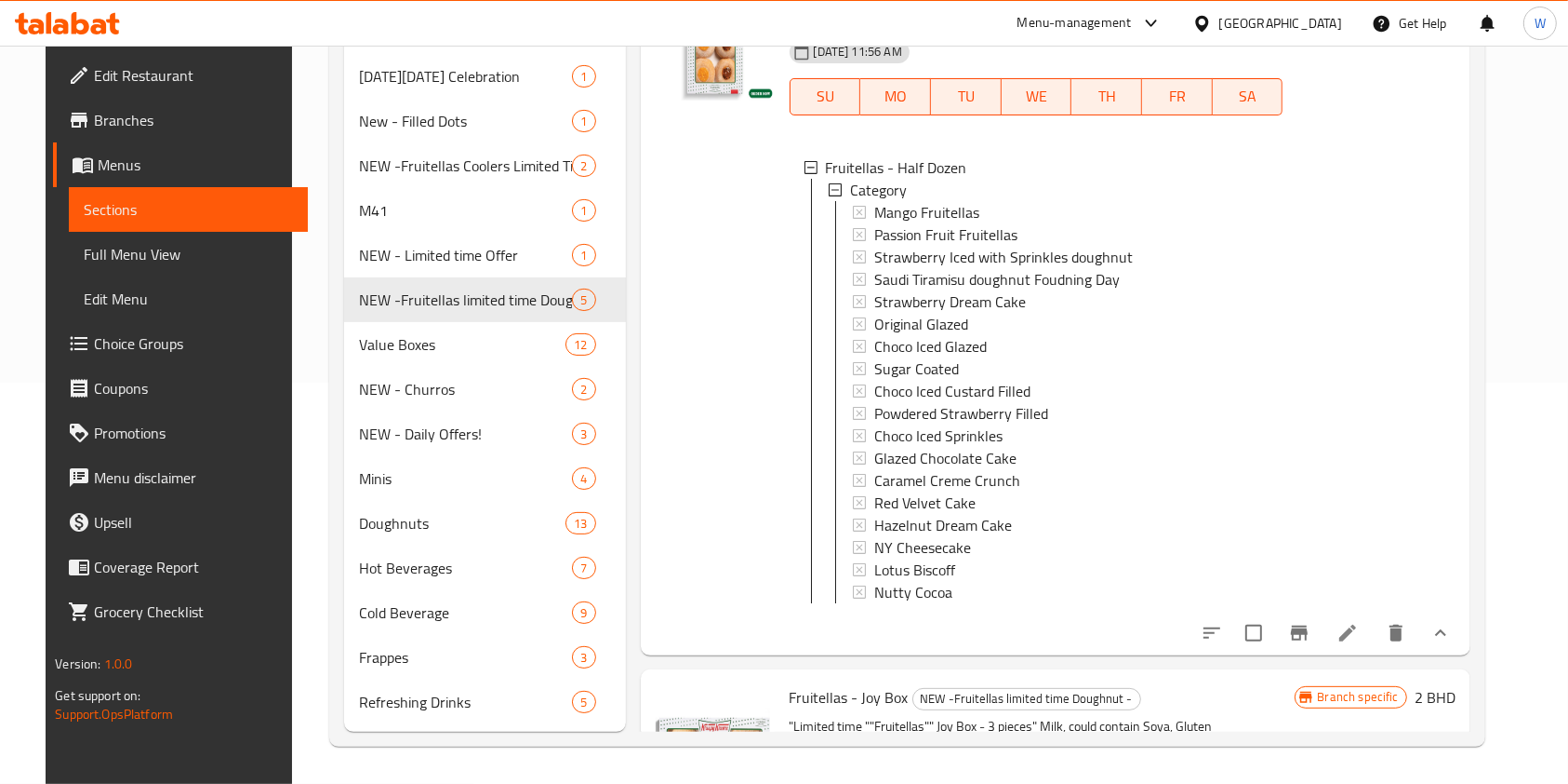
click at [1359, 641] on icon at bounding box center [1347, 632] width 22 height 22
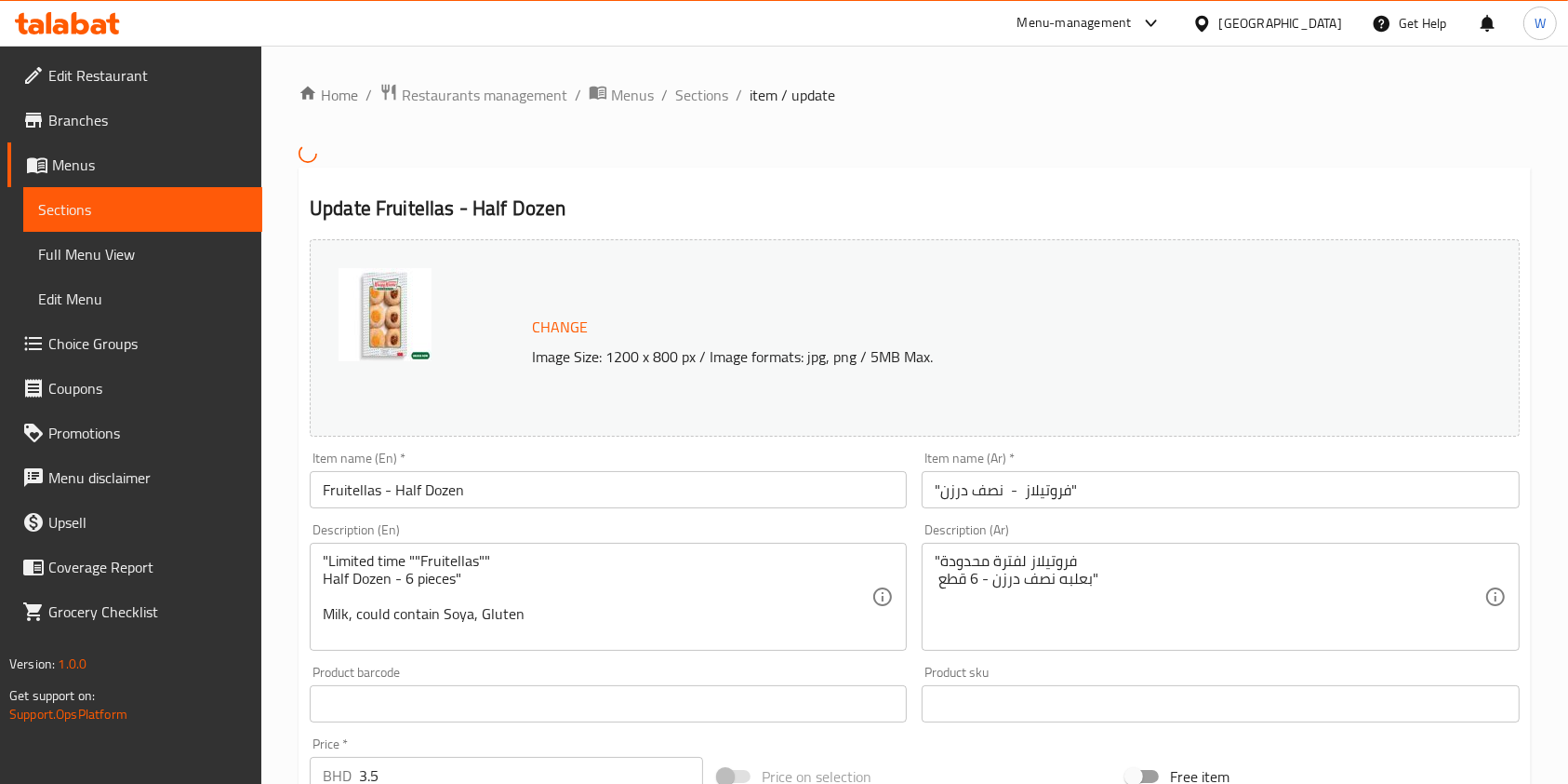
scroll to position [576, 0]
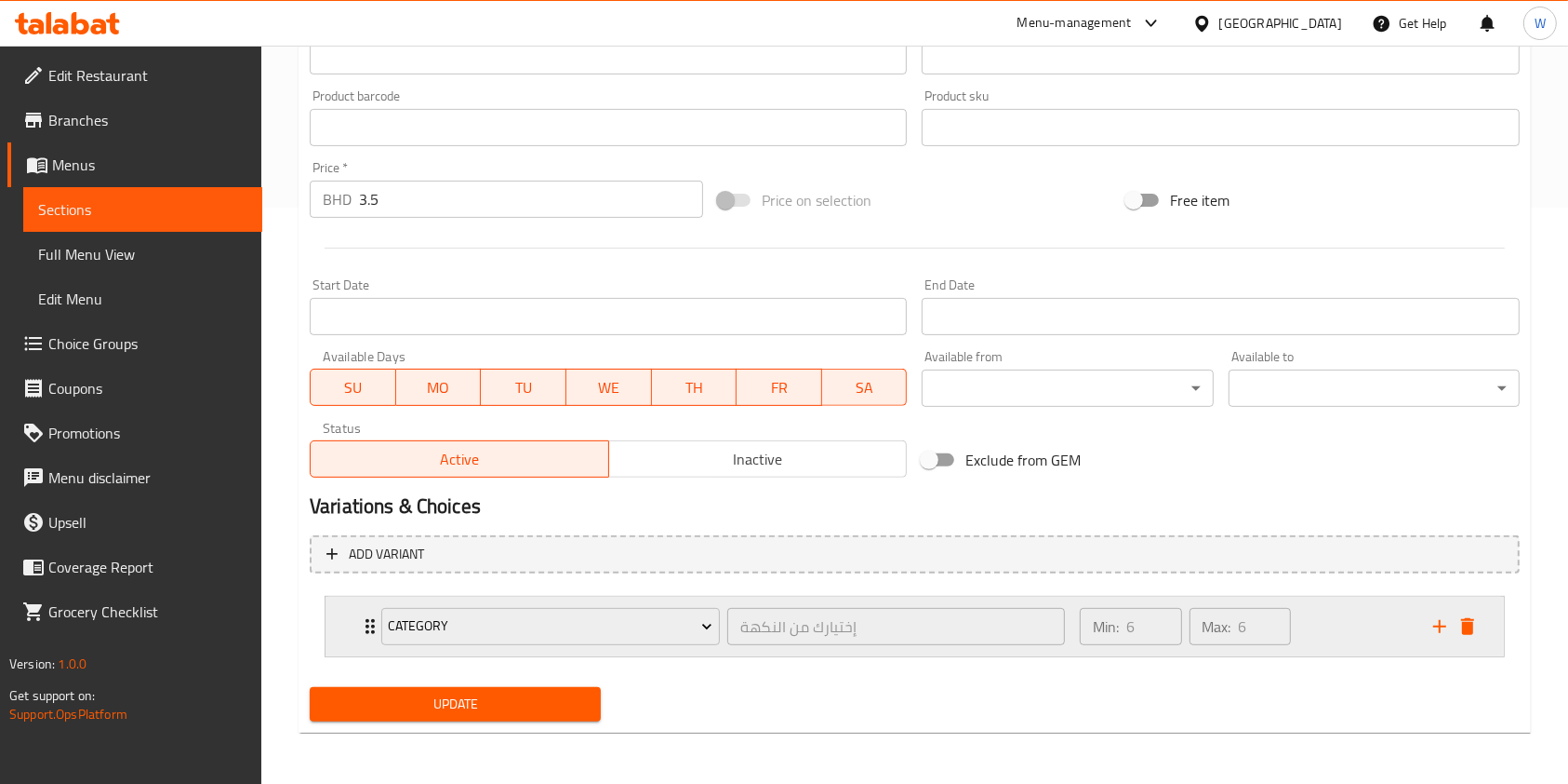
click at [349, 624] on div "Category إختيارك من النكهة ​ Min: 6 ​ Max: 6 ​" at bounding box center [915, 627] width 1178 height 59
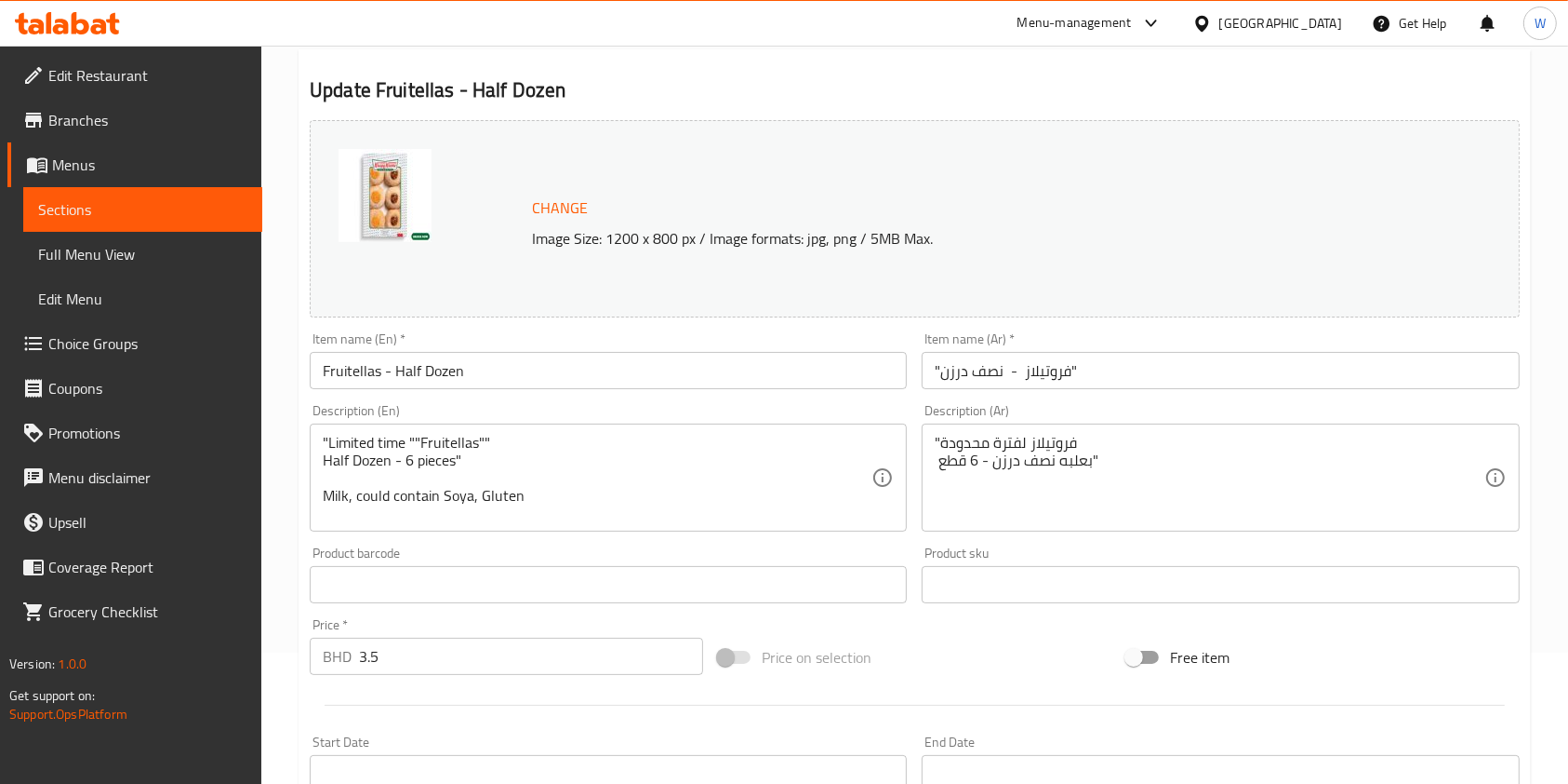
scroll to position [0, 0]
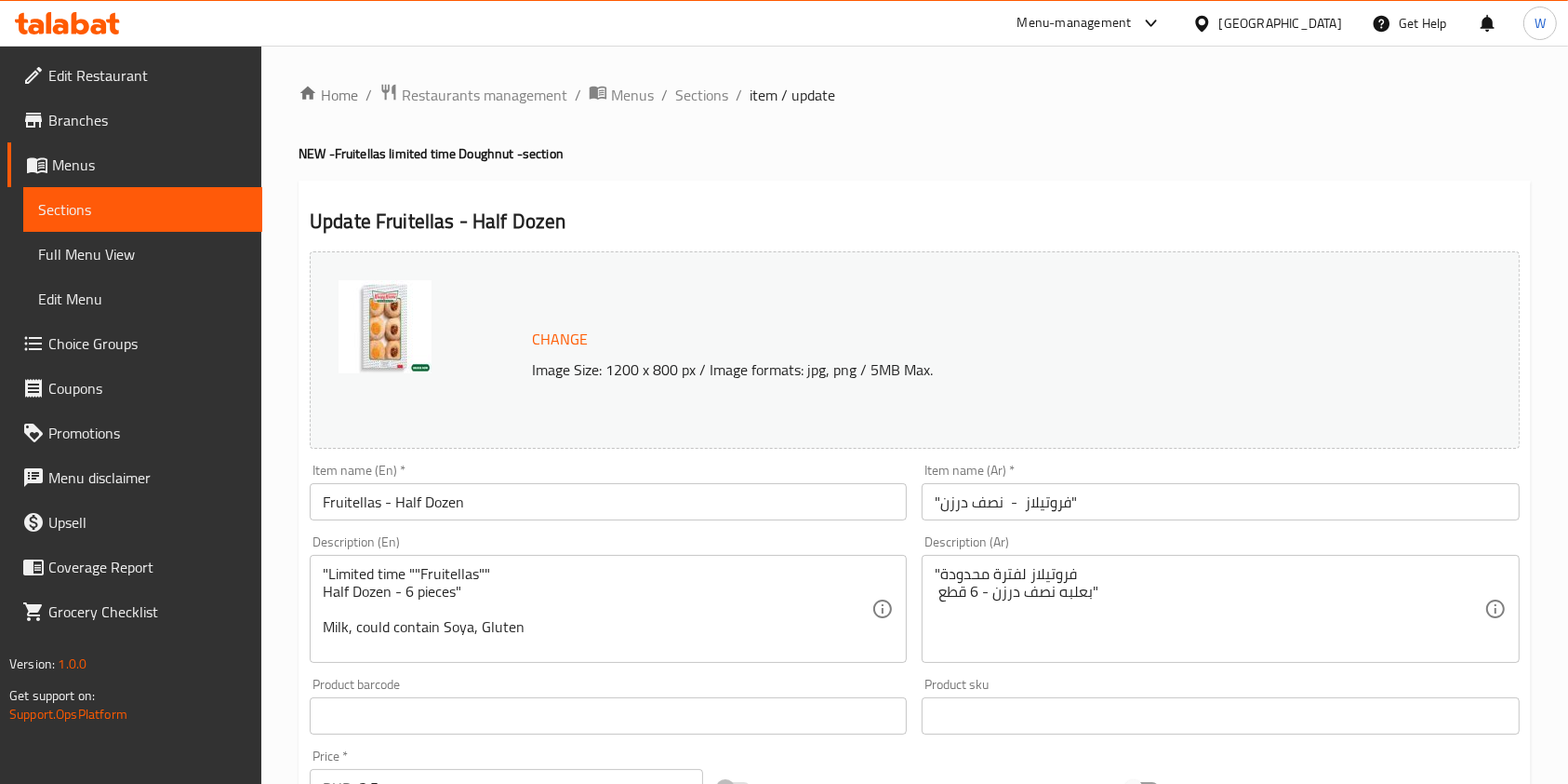
click at [158, 174] on span "Menus" at bounding box center [150, 164] width 195 height 22
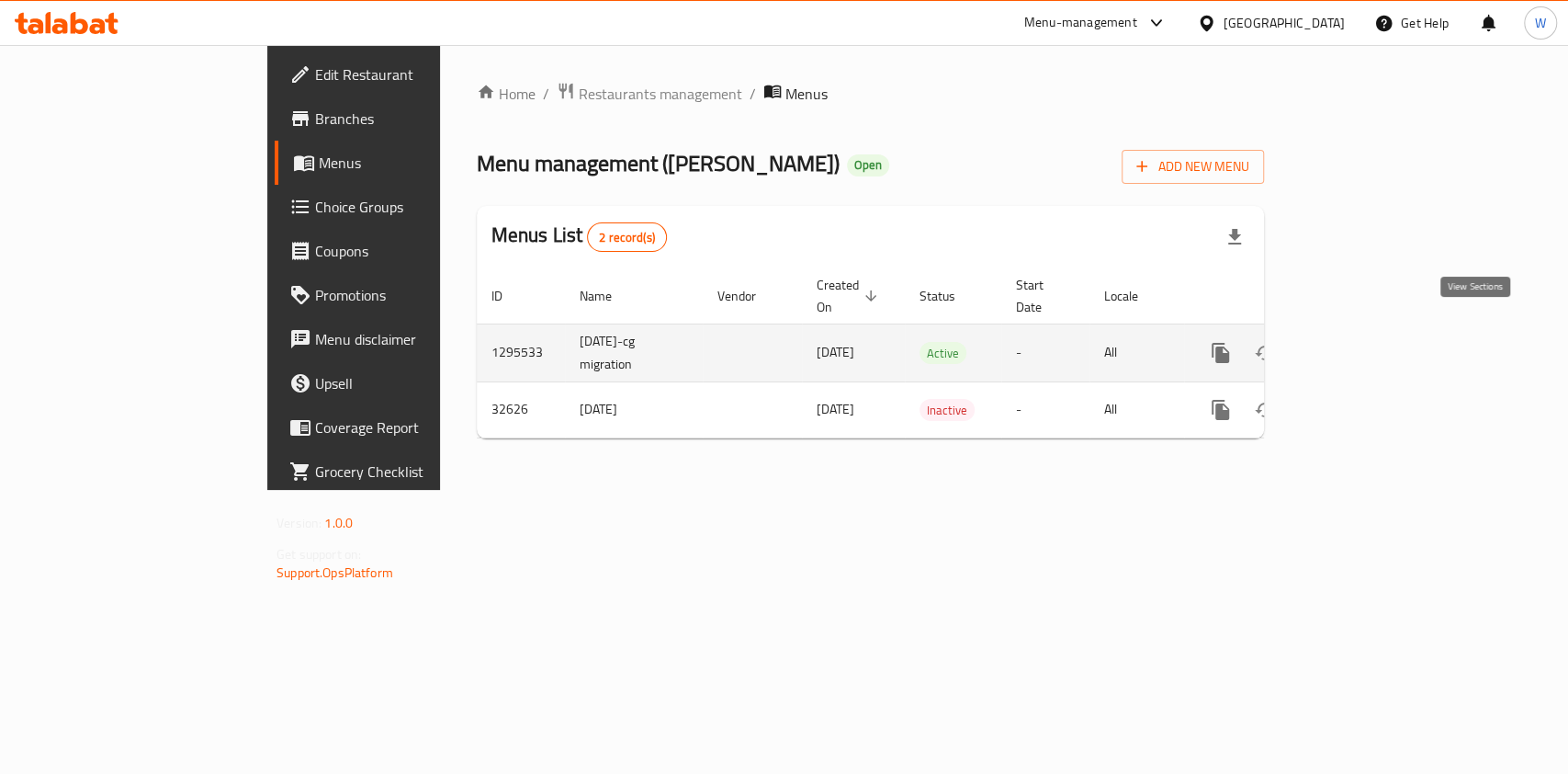
click at [1375, 334] on link "enhanced table" at bounding box center [1352, 352] width 44 height 44
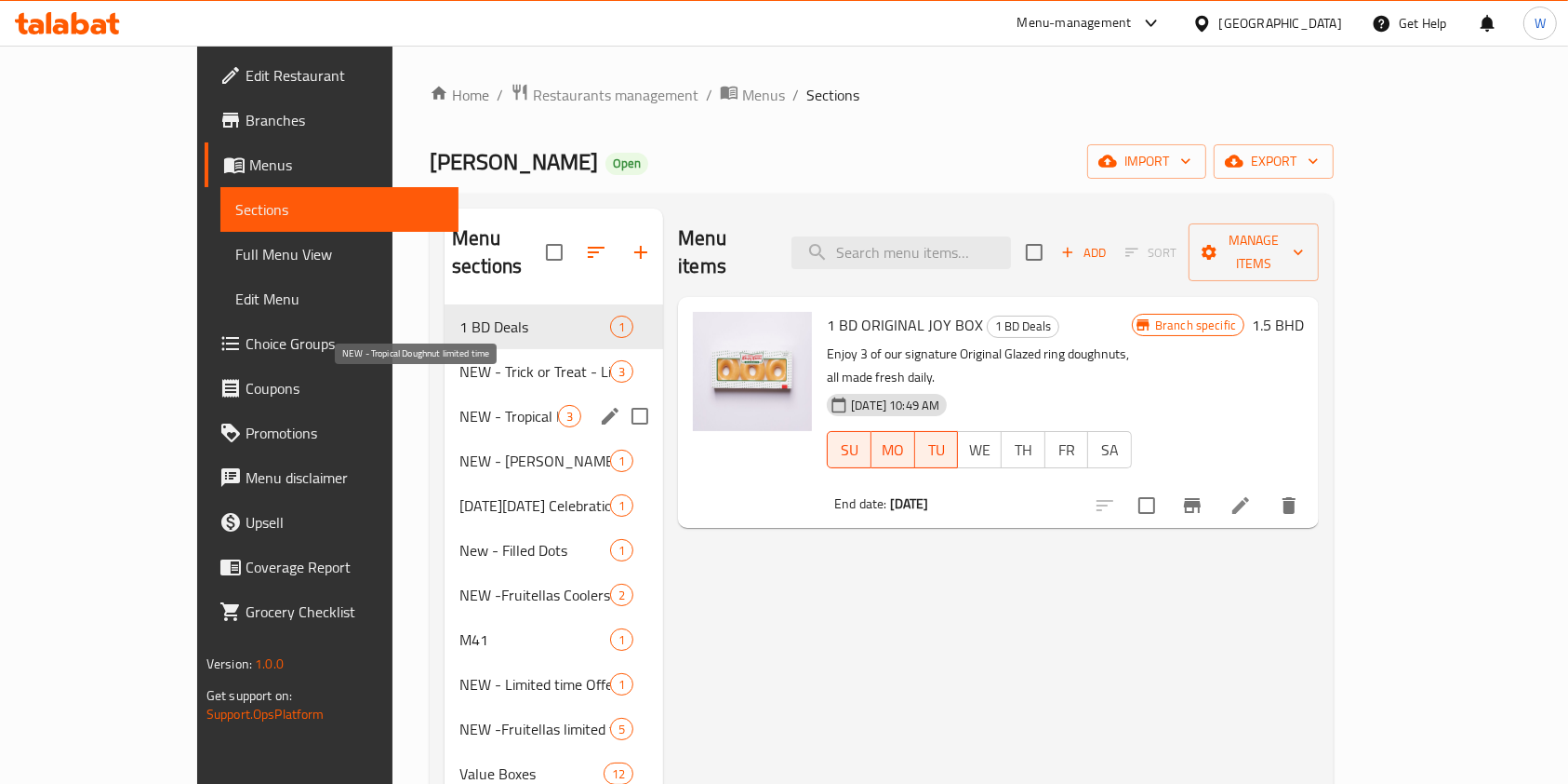
click at [444, 394] on div "NEW - Tropical Doughnut limited time 3" at bounding box center [553, 416] width 218 height 45
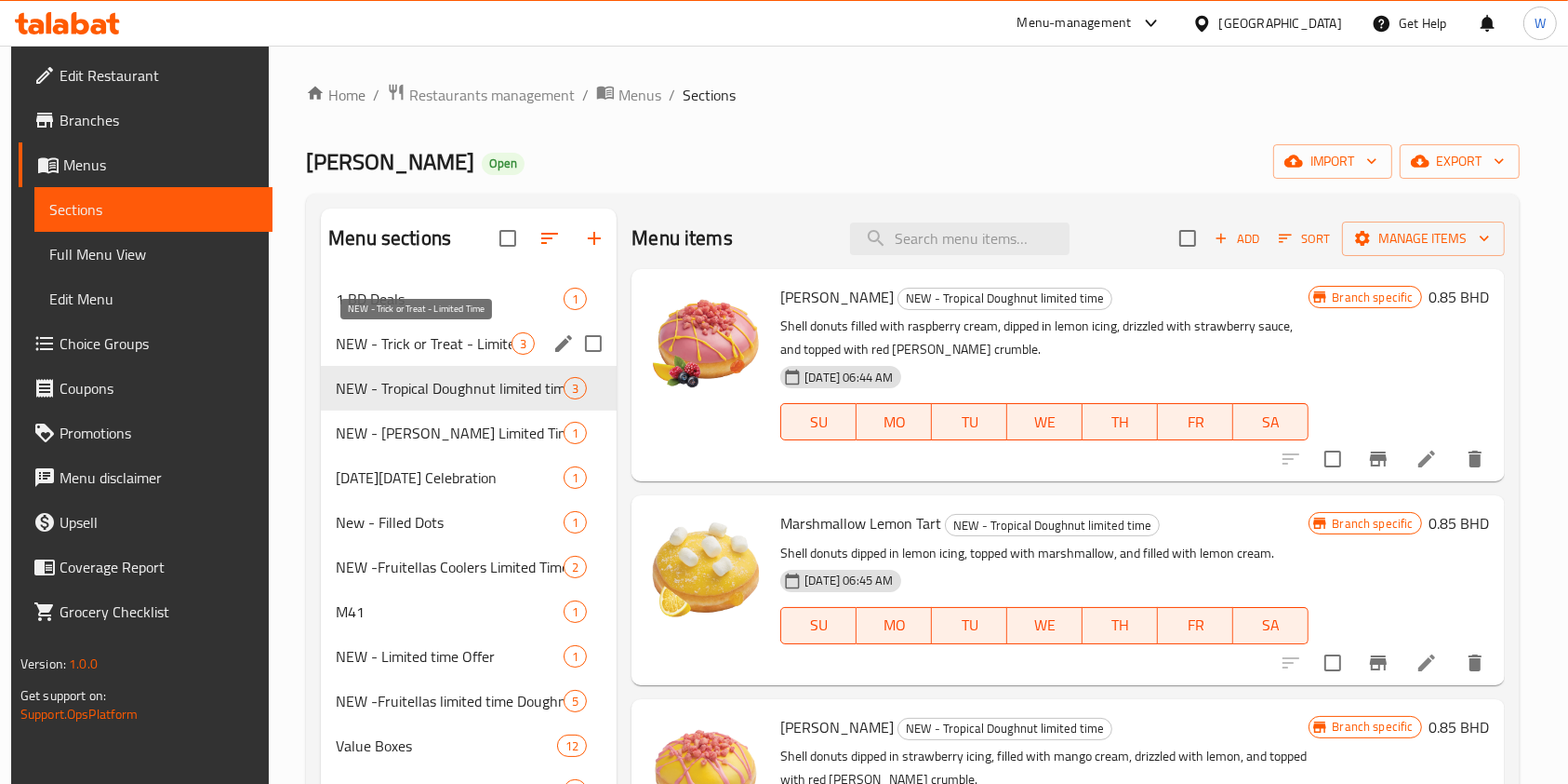
click at [482, 332] on span "NEW - Trick or Treat - Limited Time" at bounding box center [423, 342] width 175 height 22
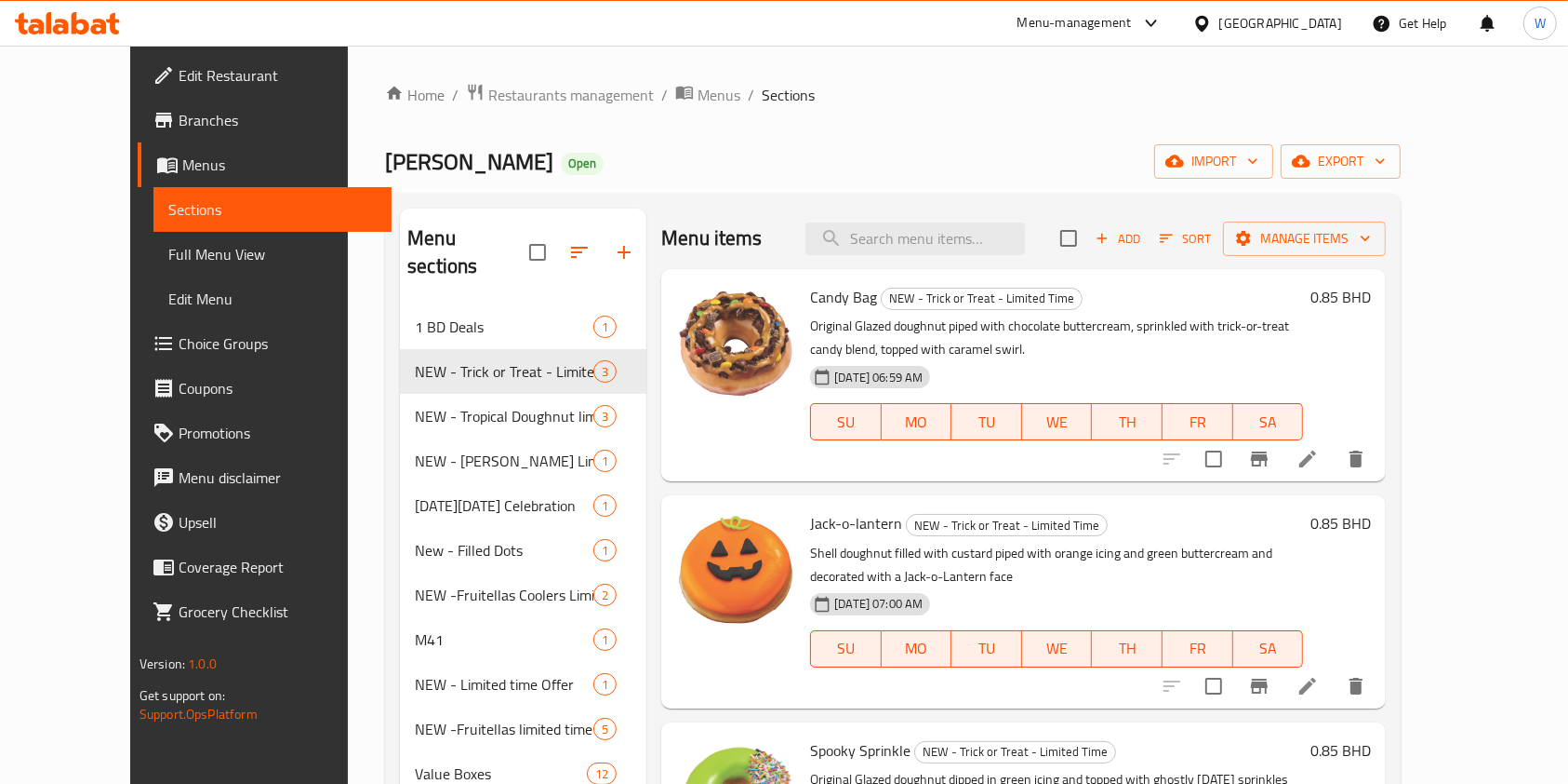
click at [1143, 248] on span "Add" at bounding box center [1118, 238] width 51 height 21
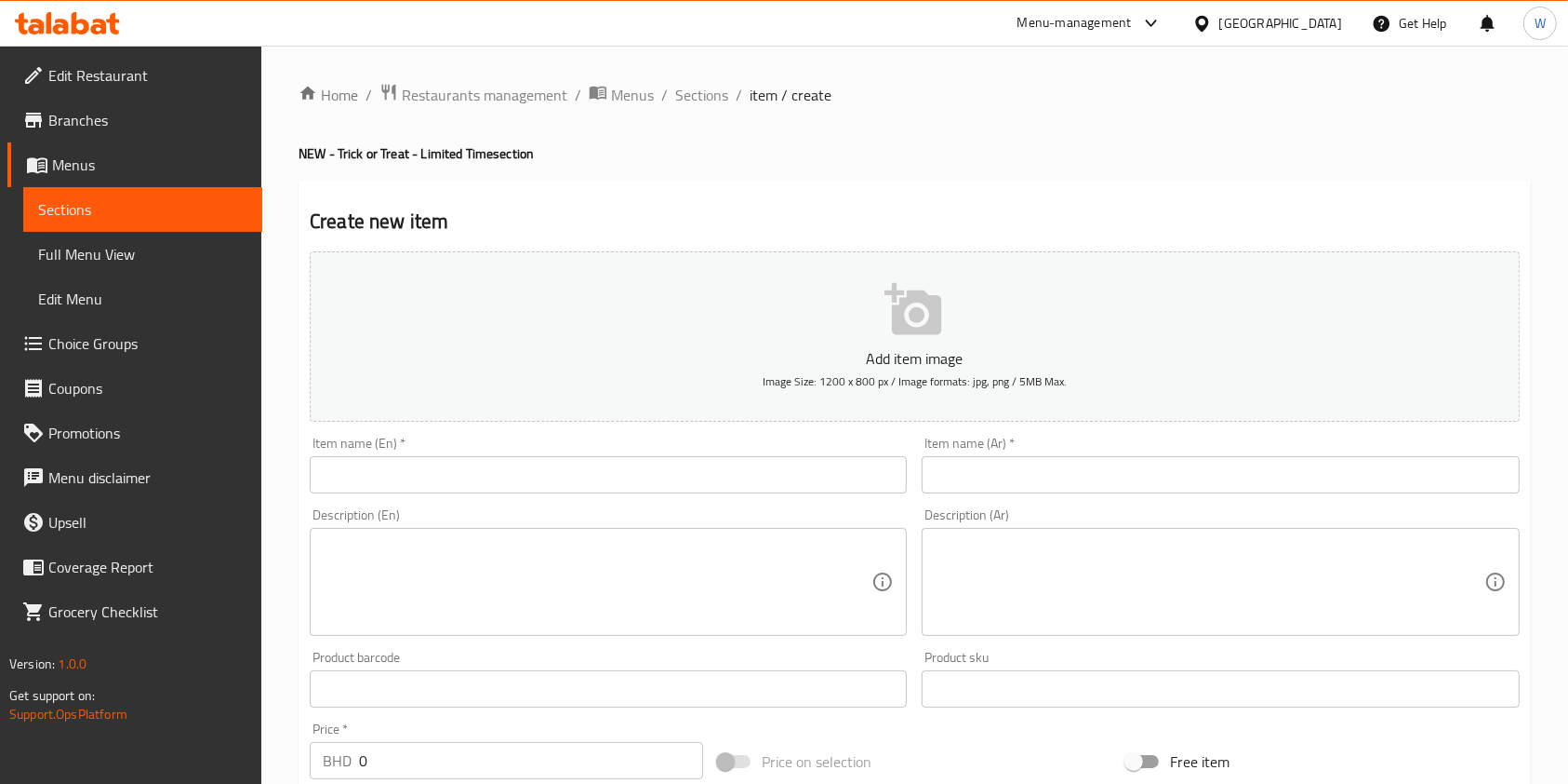
click at [458, 474] on input "text" at bounding box center [608, 474] width 598 height 37
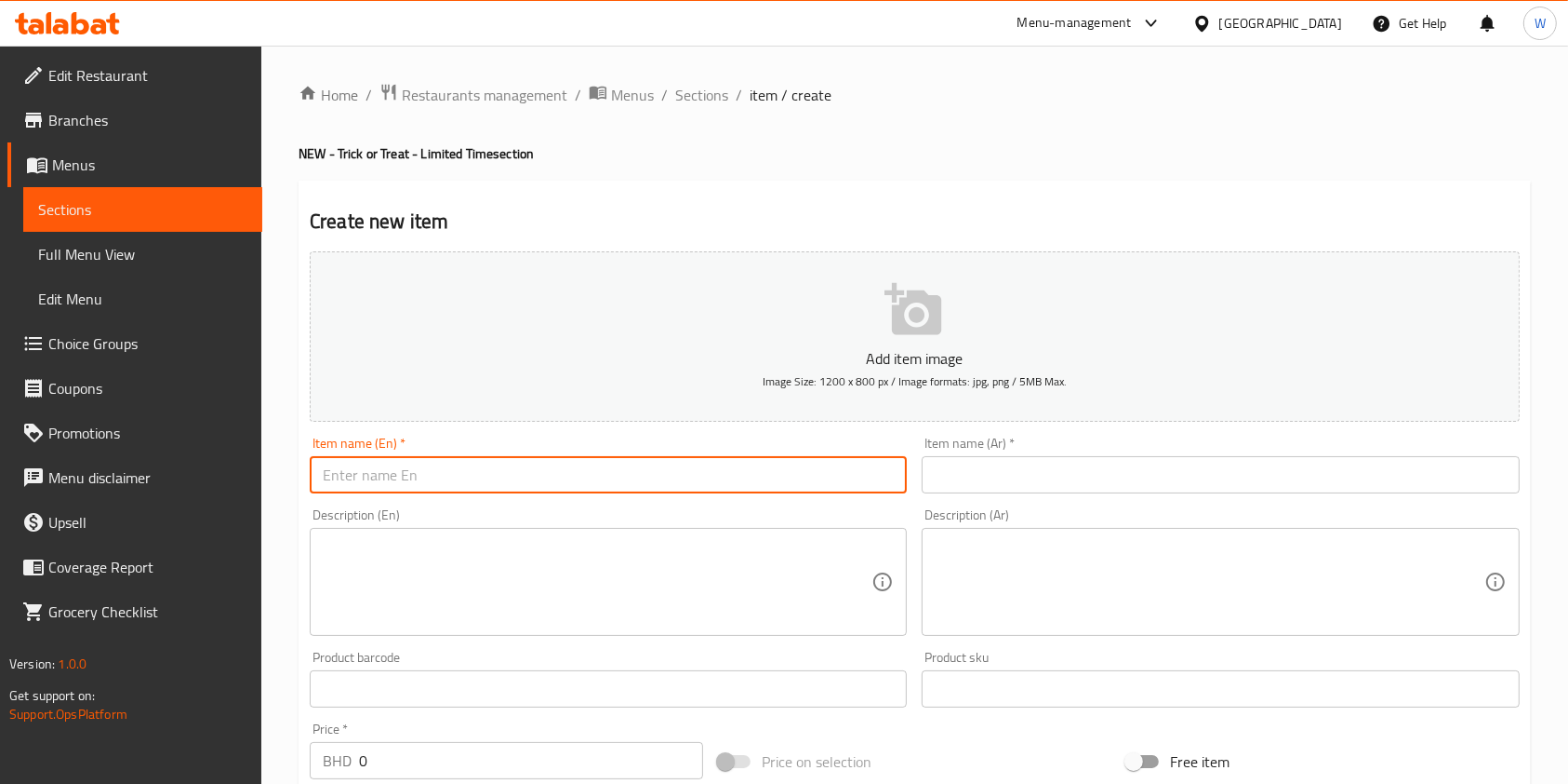
paste input "Trick or Treat - Dozen"
type input "Trick or Treat - Dozen"
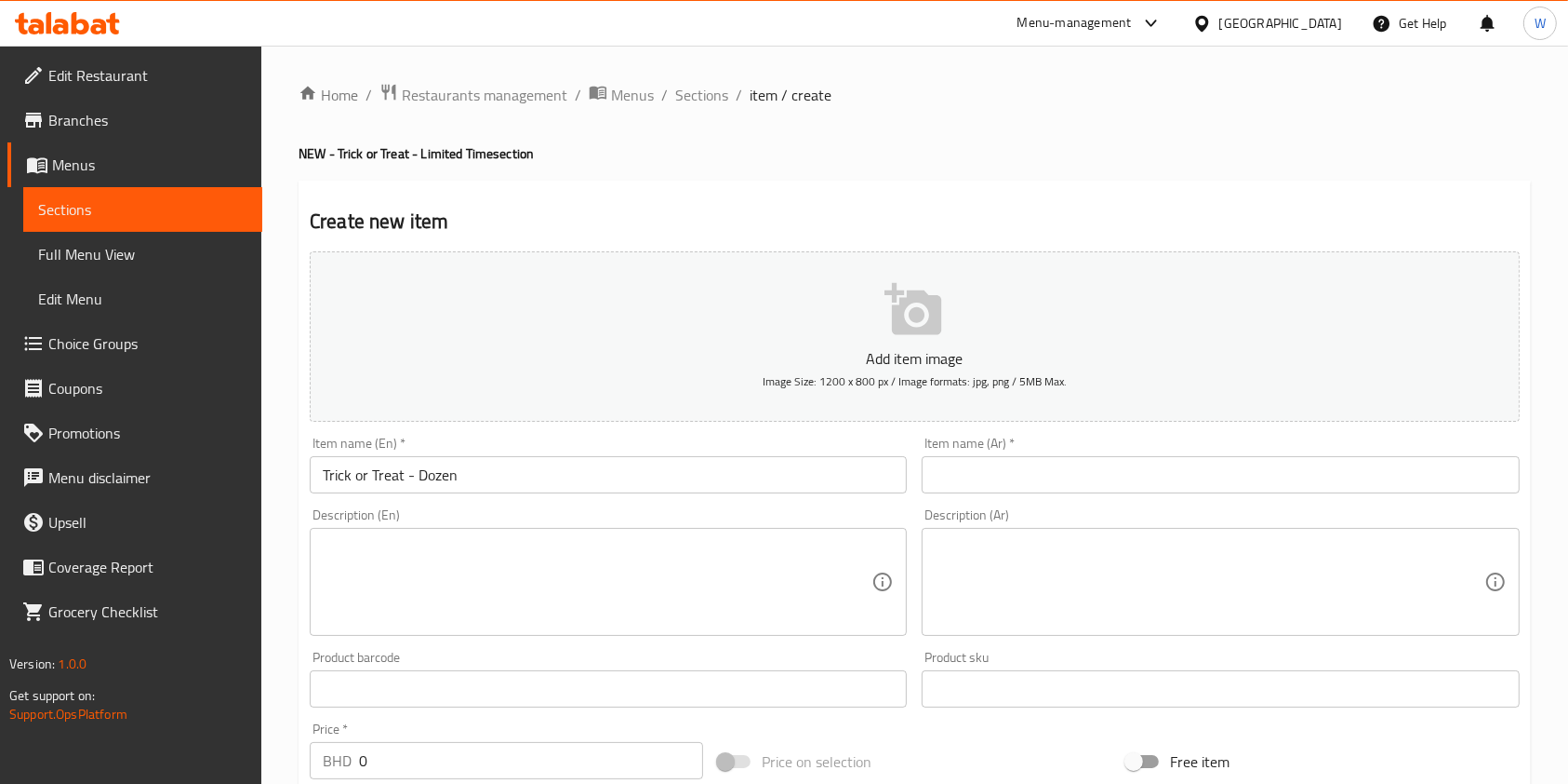
drag, startPoint x: 999, startPoint y: 495, endPoint x: 1008, endPoint y: 480, distance: 17.5
click at [1000, 495] on div "Item name (Ar)   * Item name (Ar) *" at bounding box center [1220, 464] width 612 height 72
click at [1012, 466] on input "text" at bounding box center [1220, 474] width 598 height 37
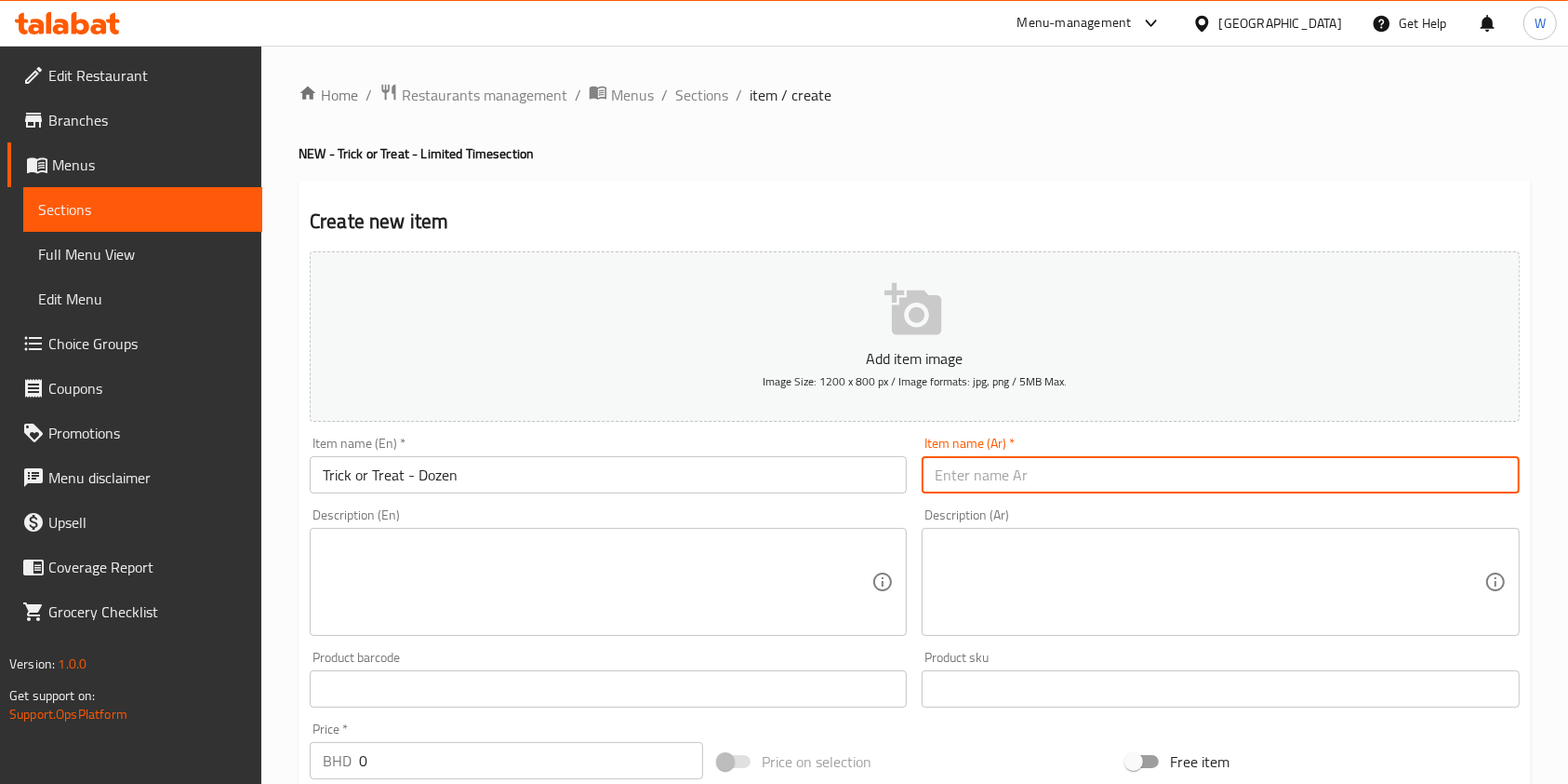
paste input "خدعة ولا دونات - درزن"
type input "خدعة ولا دونات - درزن"
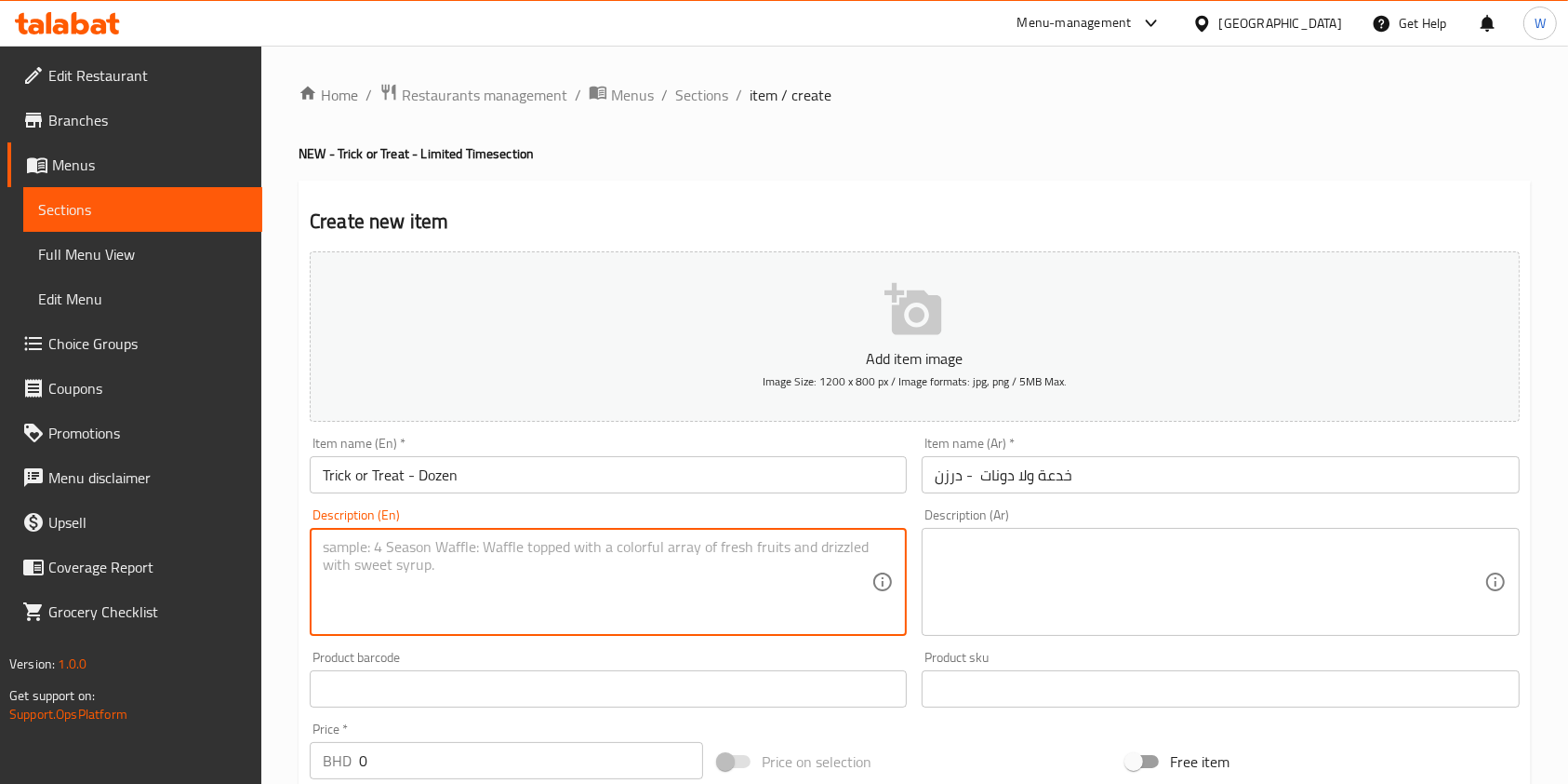
click at [760, 544] on textarea at bounding box center [598, 582] width 549 height 89
paste textarea ""Trick or Treat" Dozen - 12 pieces"
type textarea ""Trick or Treat" Dozen - 12 pieces"
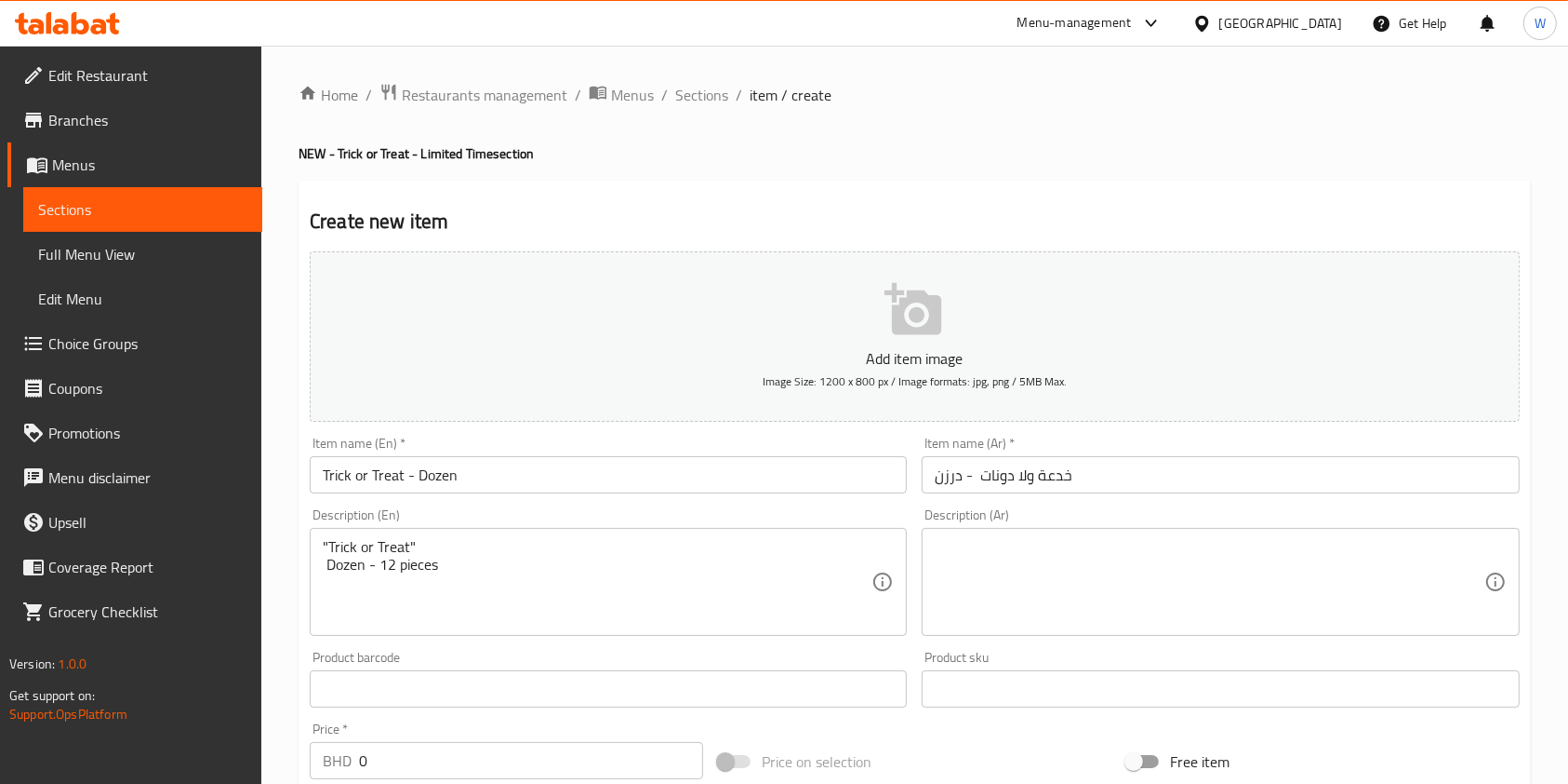
click at [1191, 567] on textarea at bounding box center [1210, 582] width 549 height 89
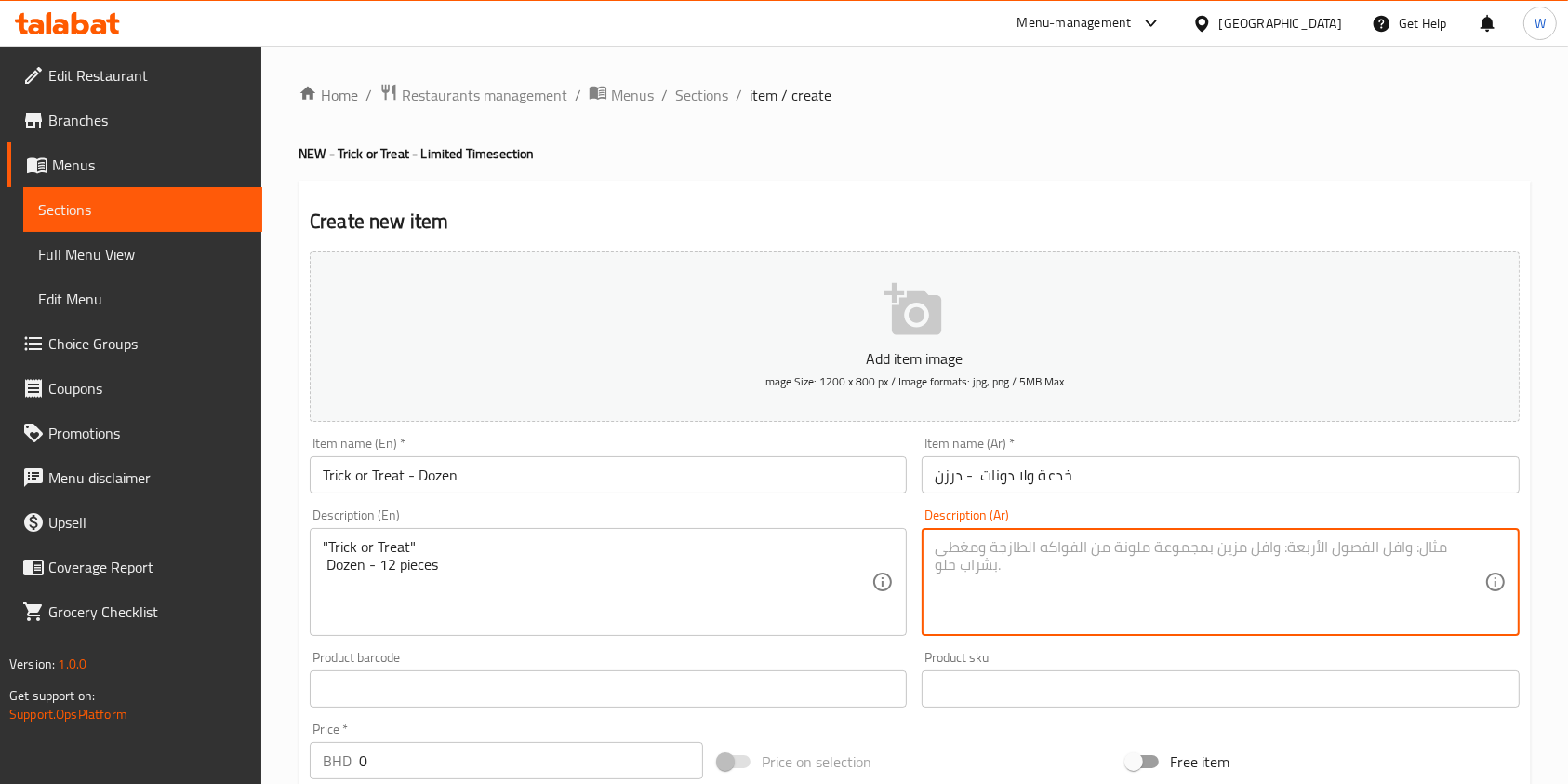
paste textarea "خدعة ولا دونات لفترة محدودة درزن - 12 قطعة"
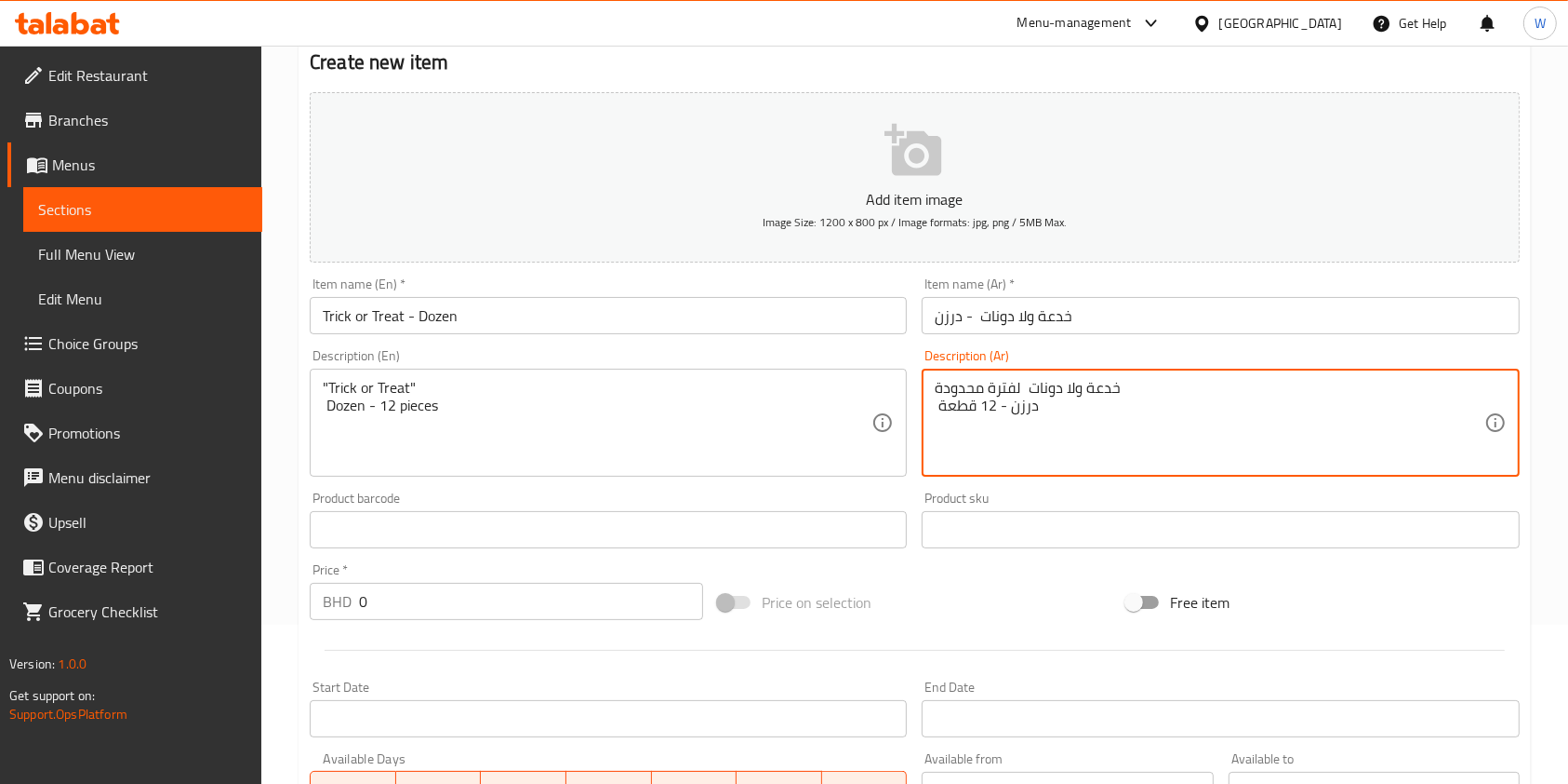
scroll to position [248, 0]
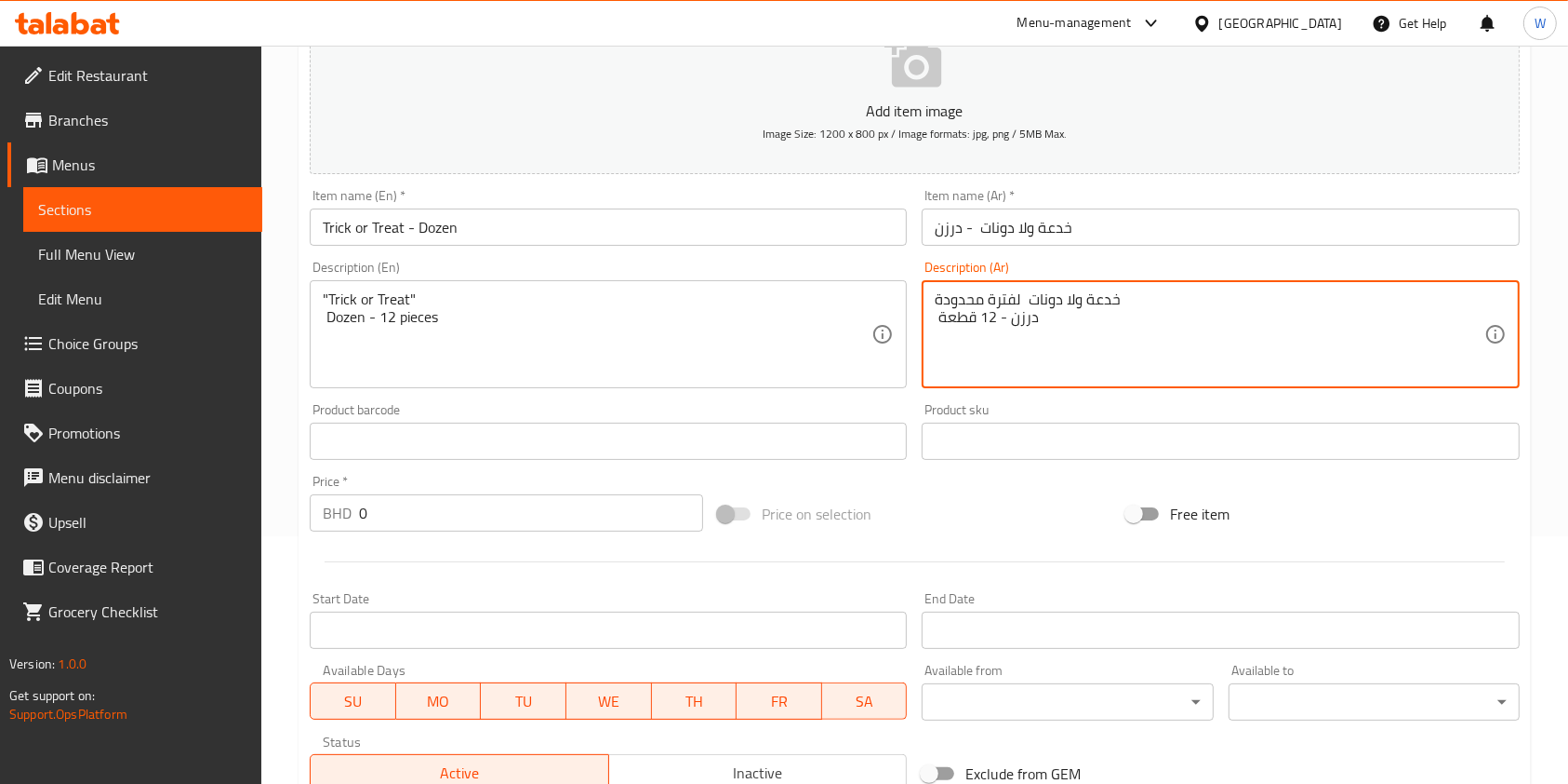
type textarea "خدعة ولا دونات لفترة محدودة درزن - 12 قطعة"
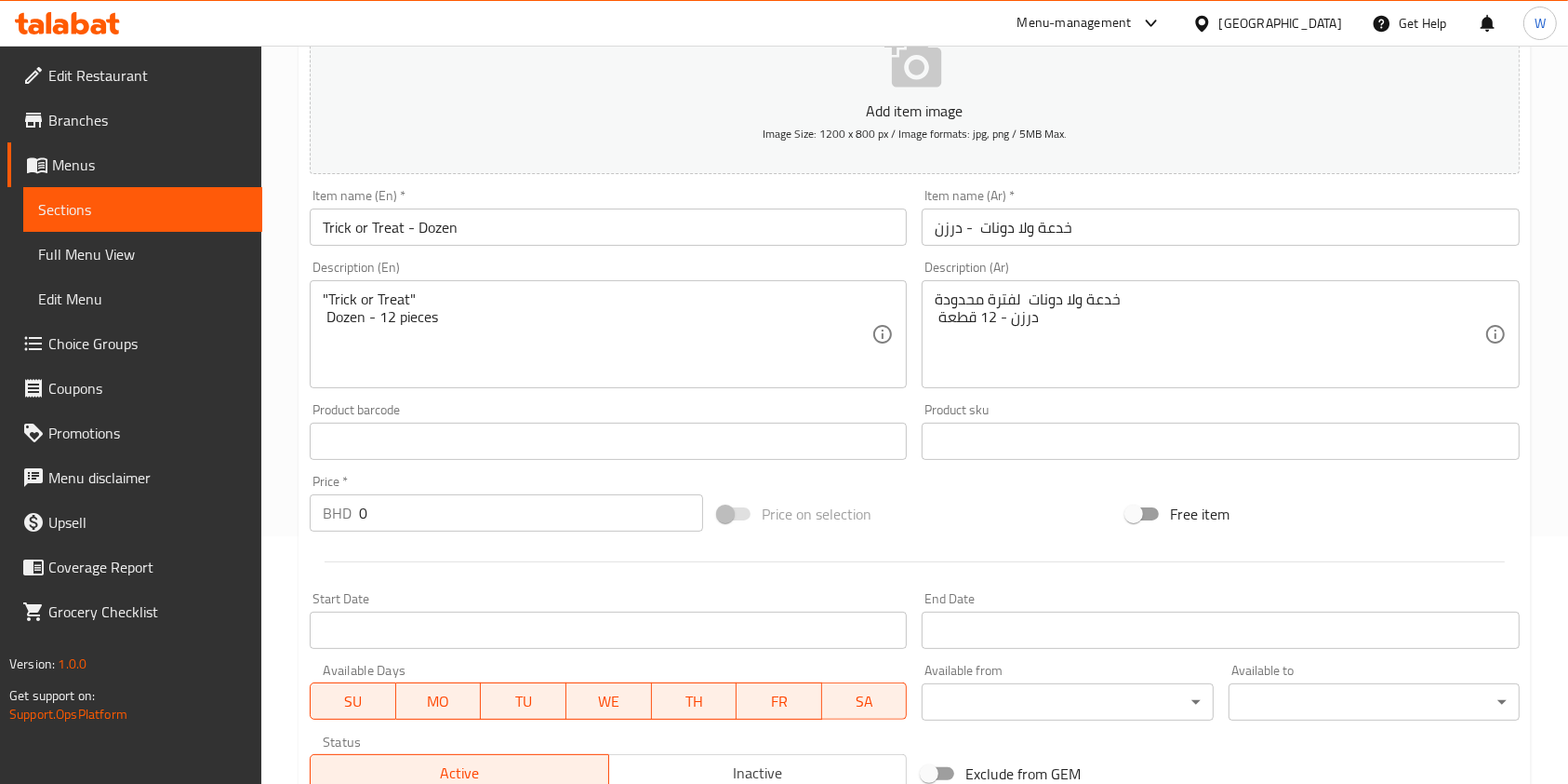
drag, startPoint x: 483, startPoint y: 490, endPoint x: 416, endPoint y: 502, distance: 68.1
click at [416, 502] on div "Price   * BHD 0 Price *" at bounding box center [506, 504] width 394 height 57
drag, startPoint x: 410, startPoint y: 512, endPoint x: 266, endPoint y: 526, distance: 144.7
click at [273, 523] on div "Home / Restaurants management / Menus / Sections / item / create NEW - Trick or…" at bounding box center [914, 432] width 1307 height 1269
paste input "7"
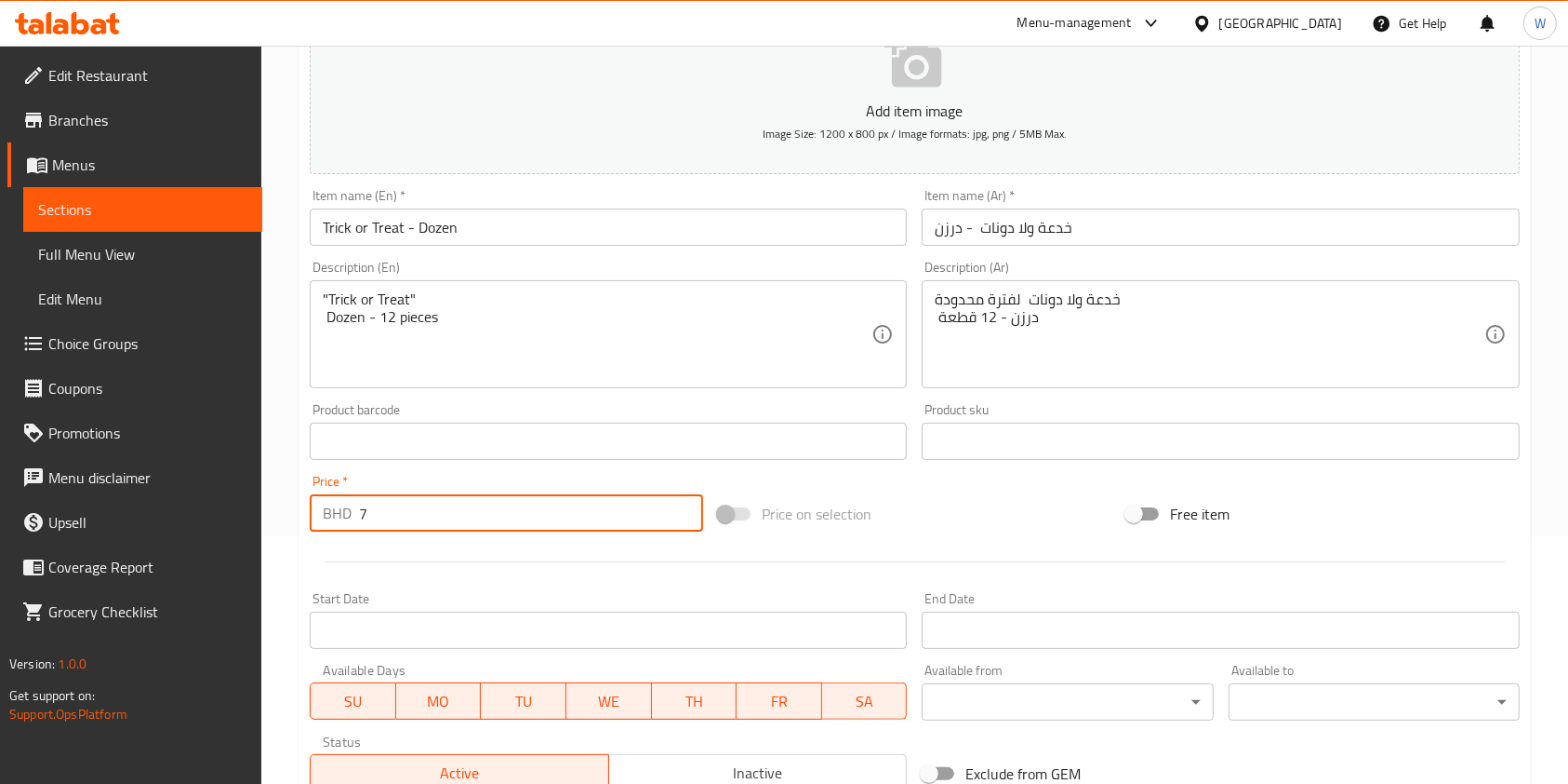
type input "7"
click at [390, 553] on div at bounding box center [914, 562] width 1225 height 46
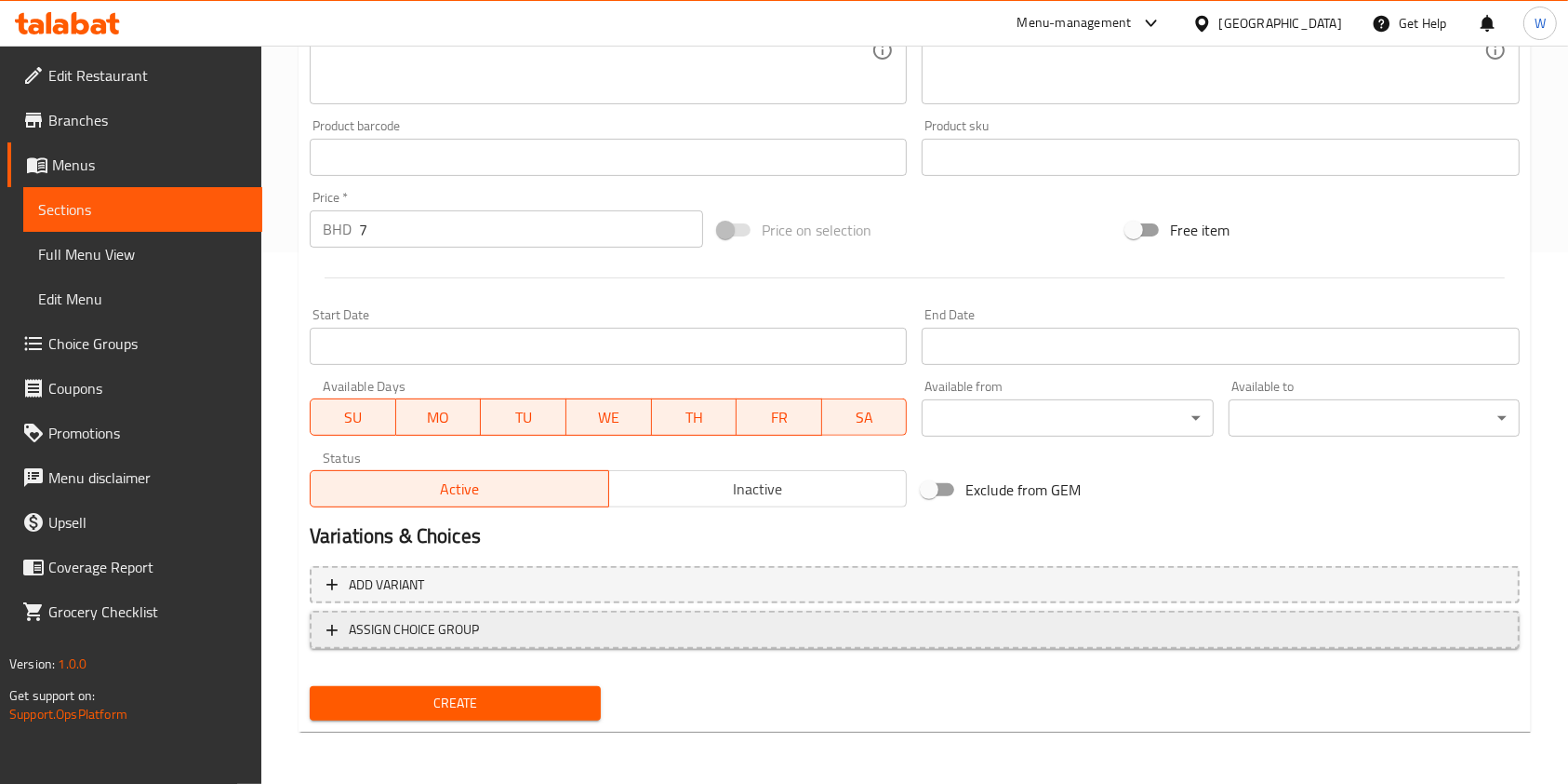
click at [466, 628] on span "ASSIGN CHOICE GROUP" at bounding box center [414, 629] width 131 height 23
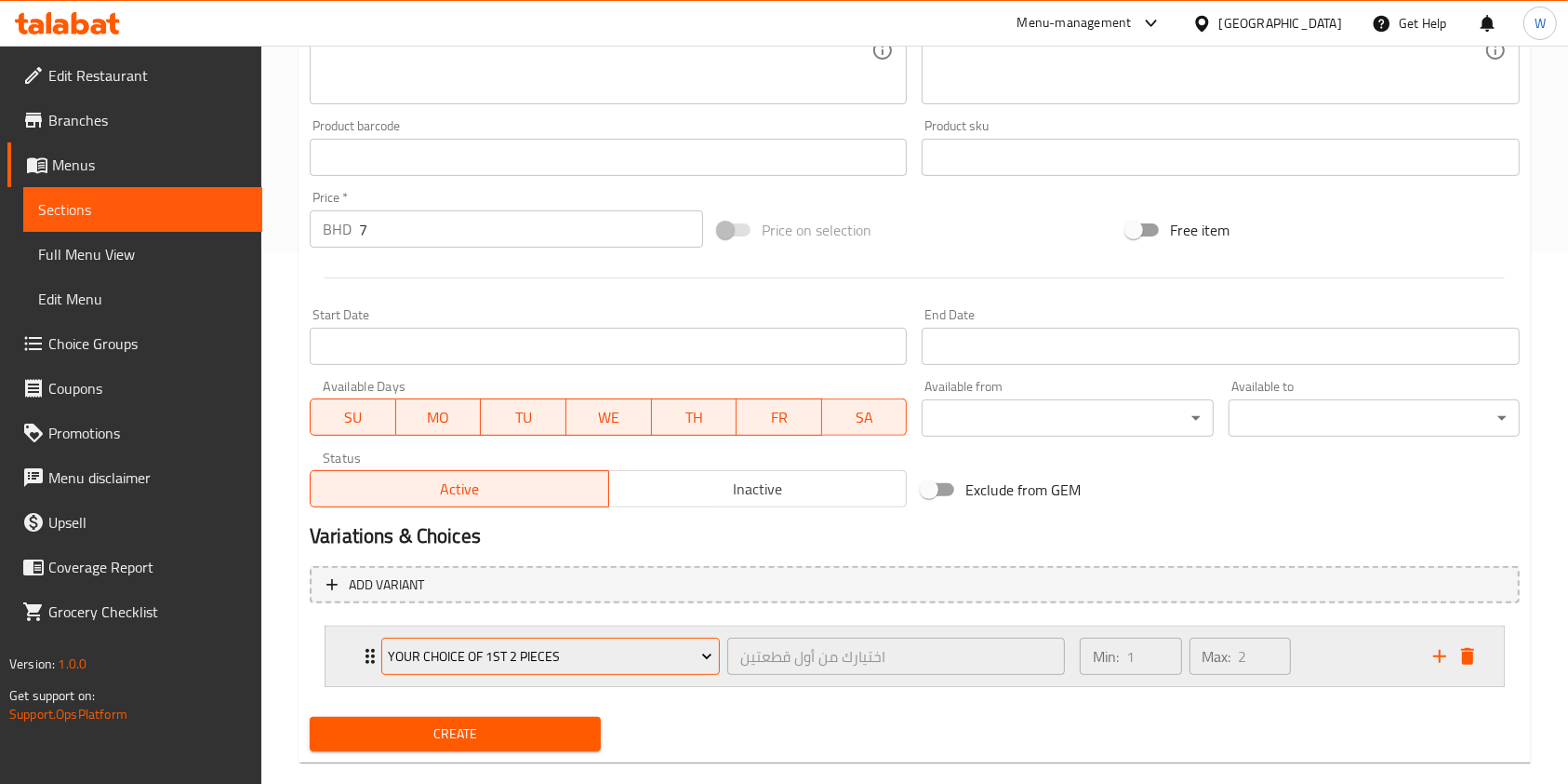
click at [480, 657] on span "Your choice of 1st 2 pieces" at bounding box center [550, 656] width 325 height 23
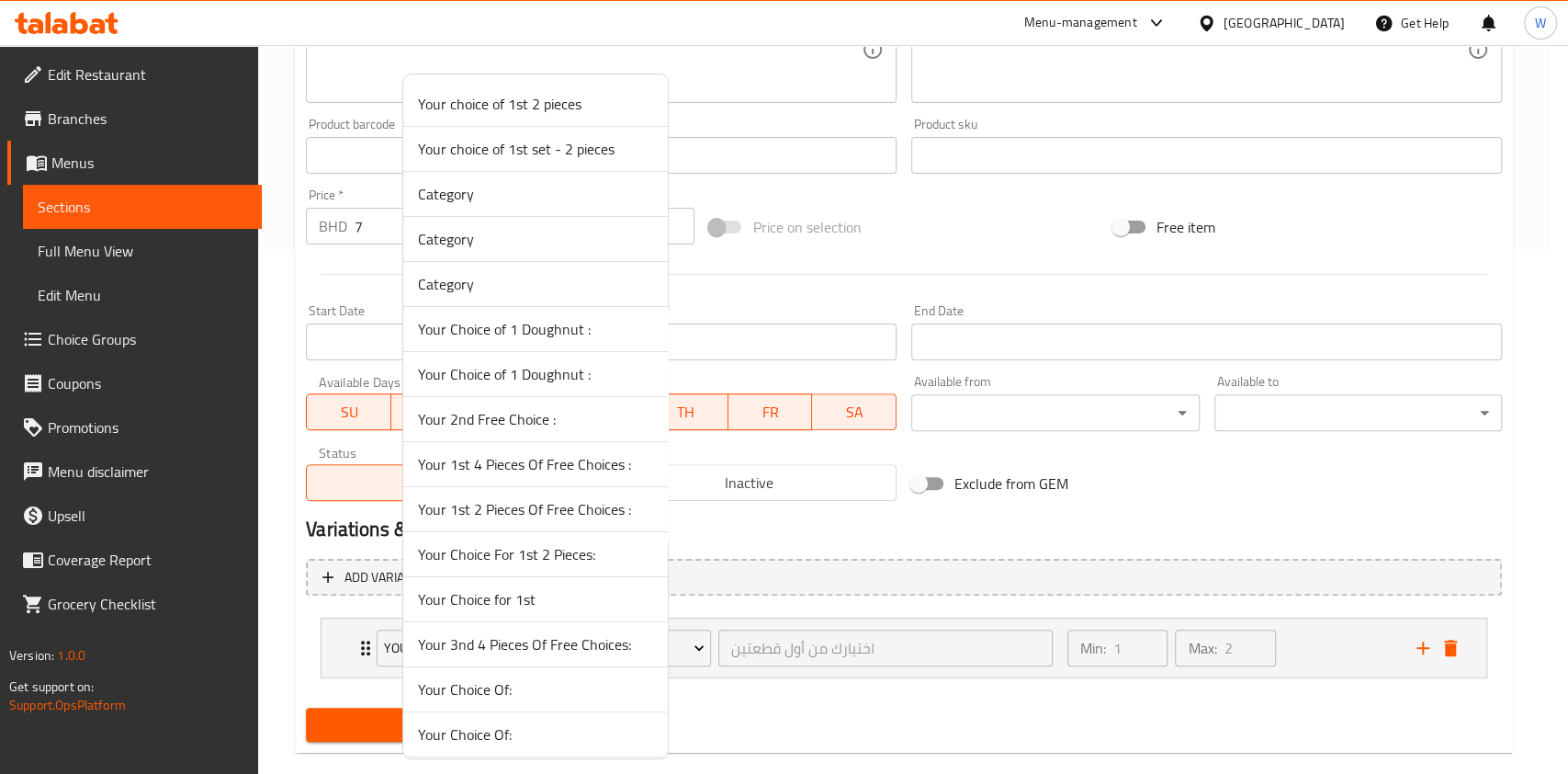
click at [503, 184] on span "Category" at bounding box center [536, 193] width 235 height 22
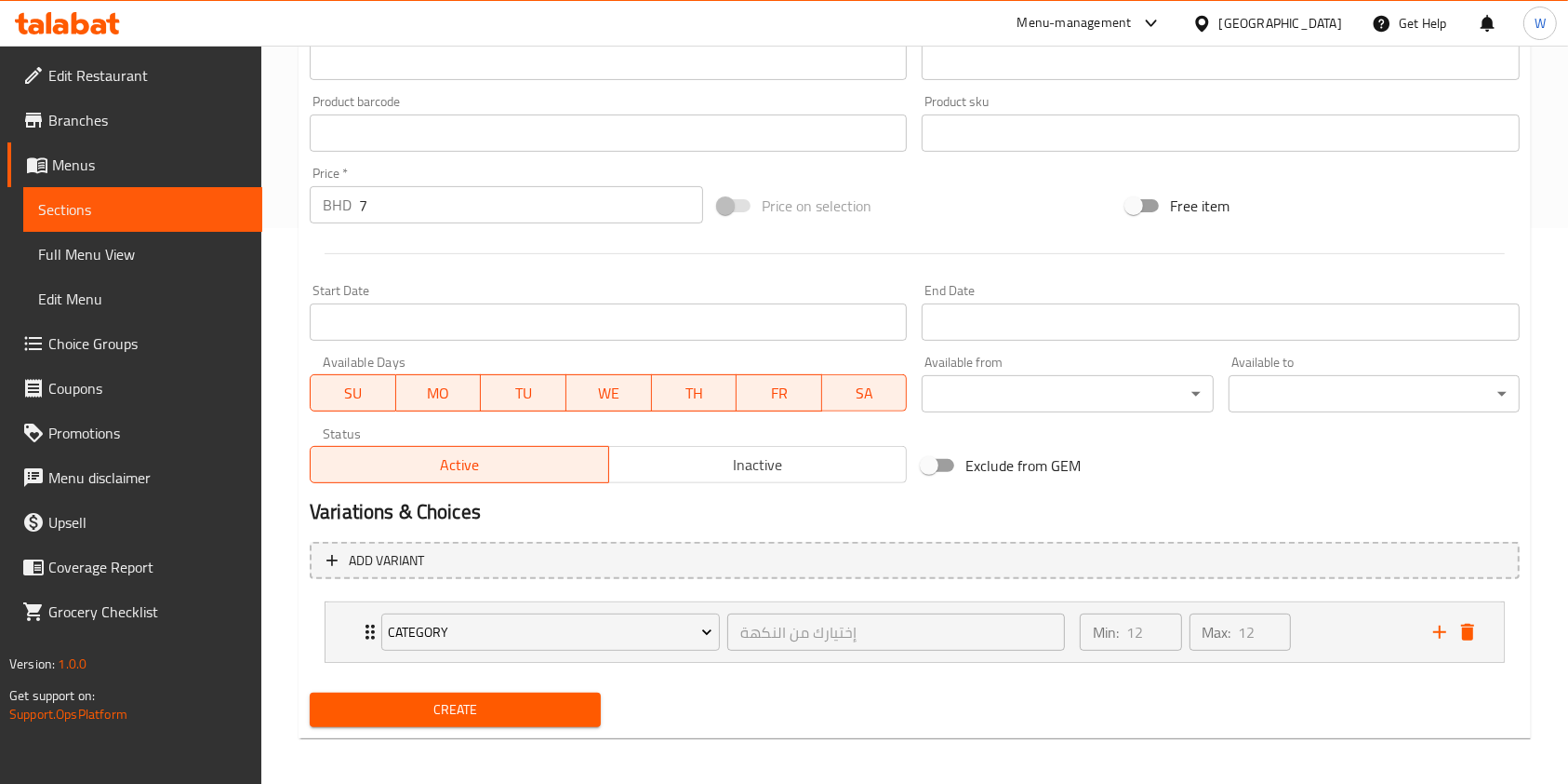
scroll to position [562, 0]
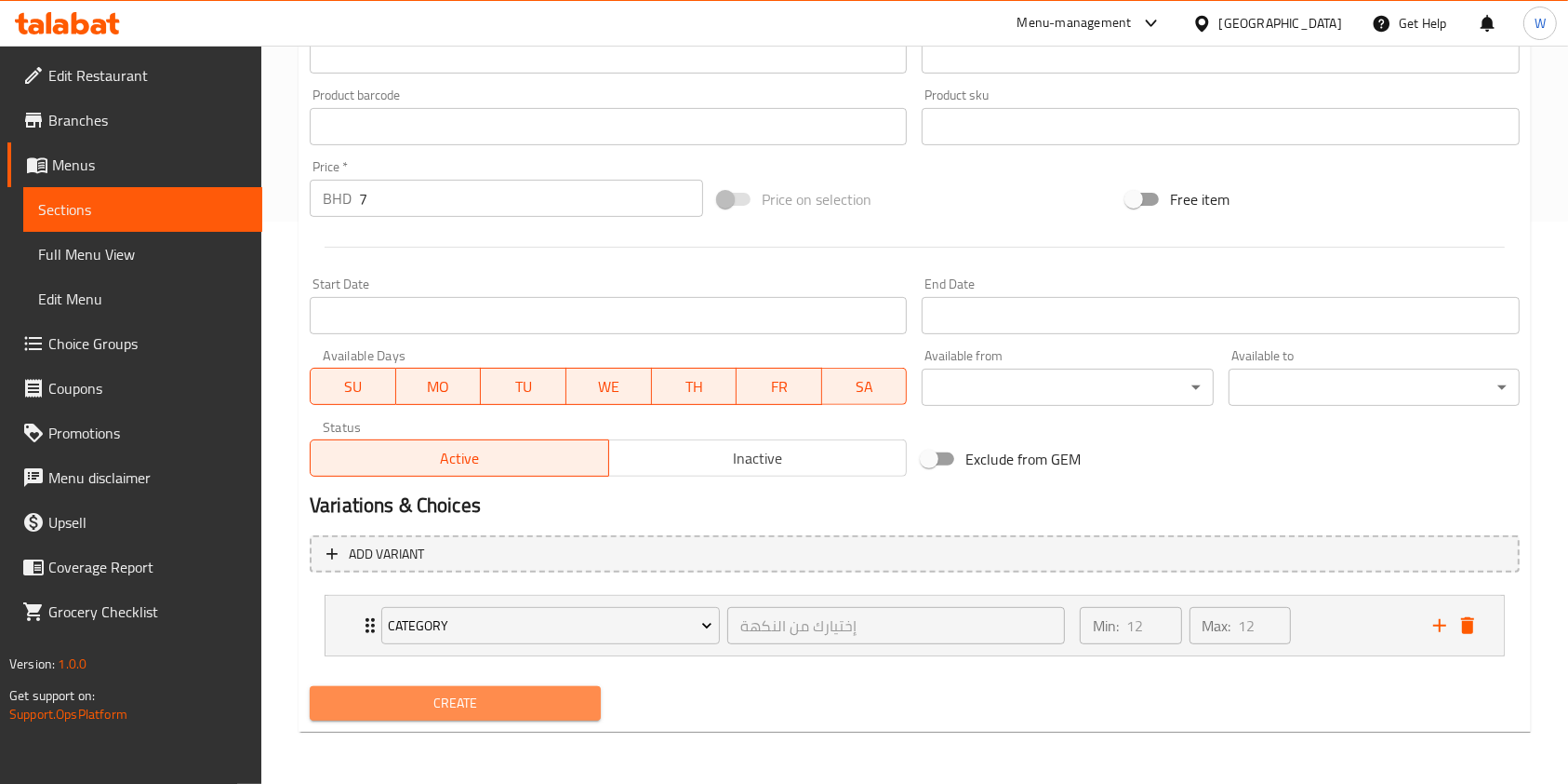
click at [501, 705] on span "Create" at bounding box center [456, 703] width 261 height 23
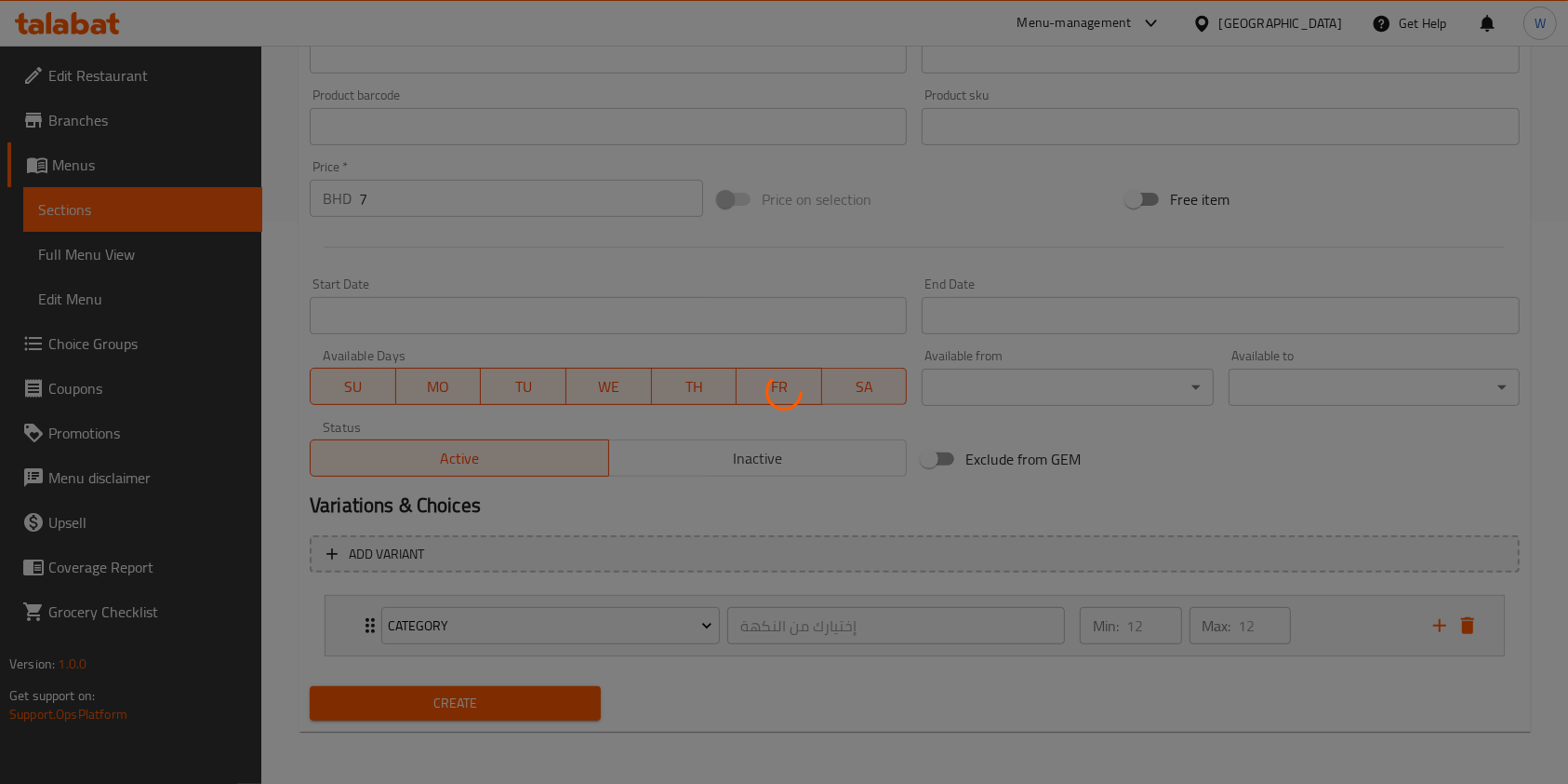
type input "0"
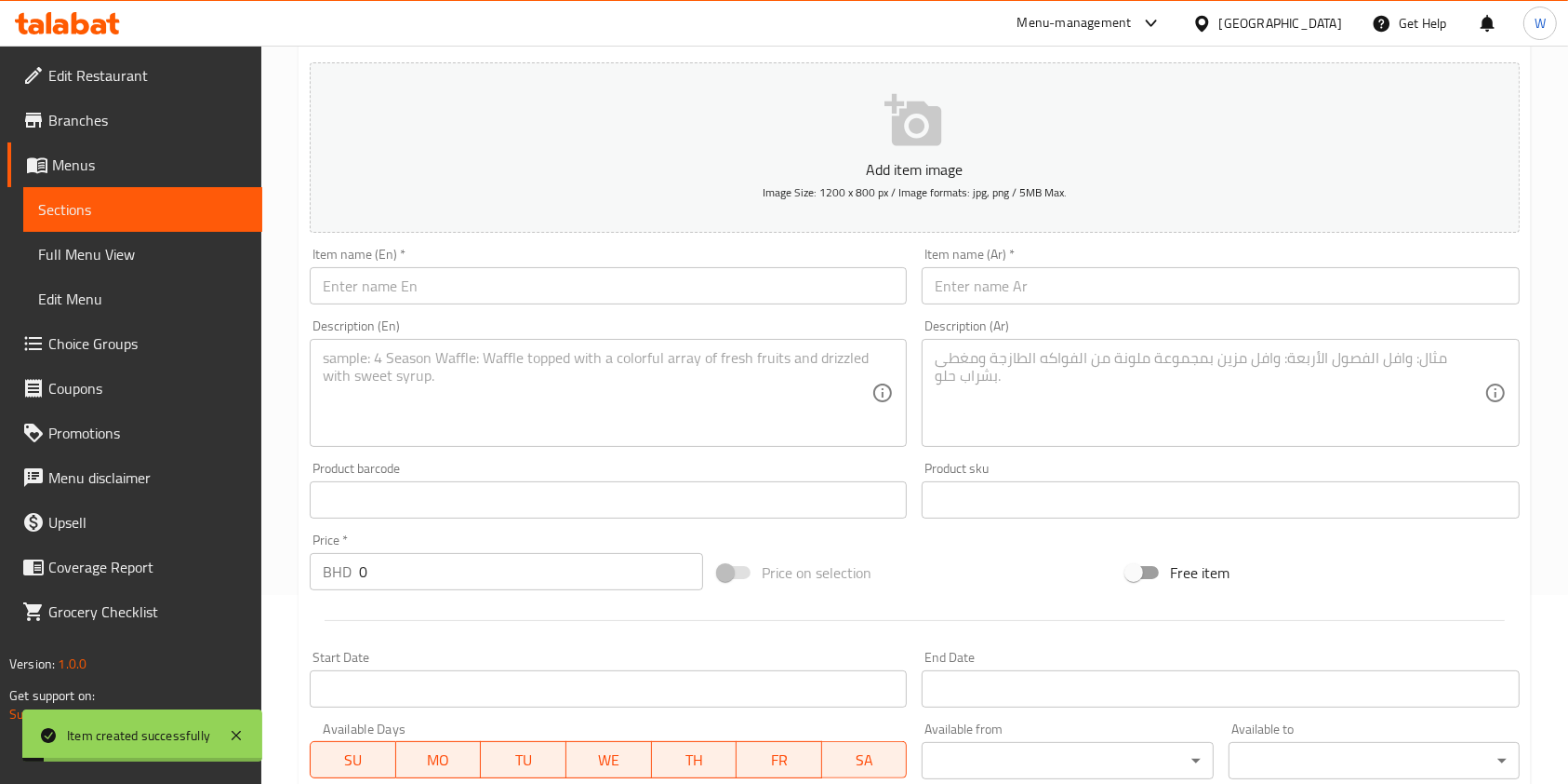
scroll to position [0, 0]
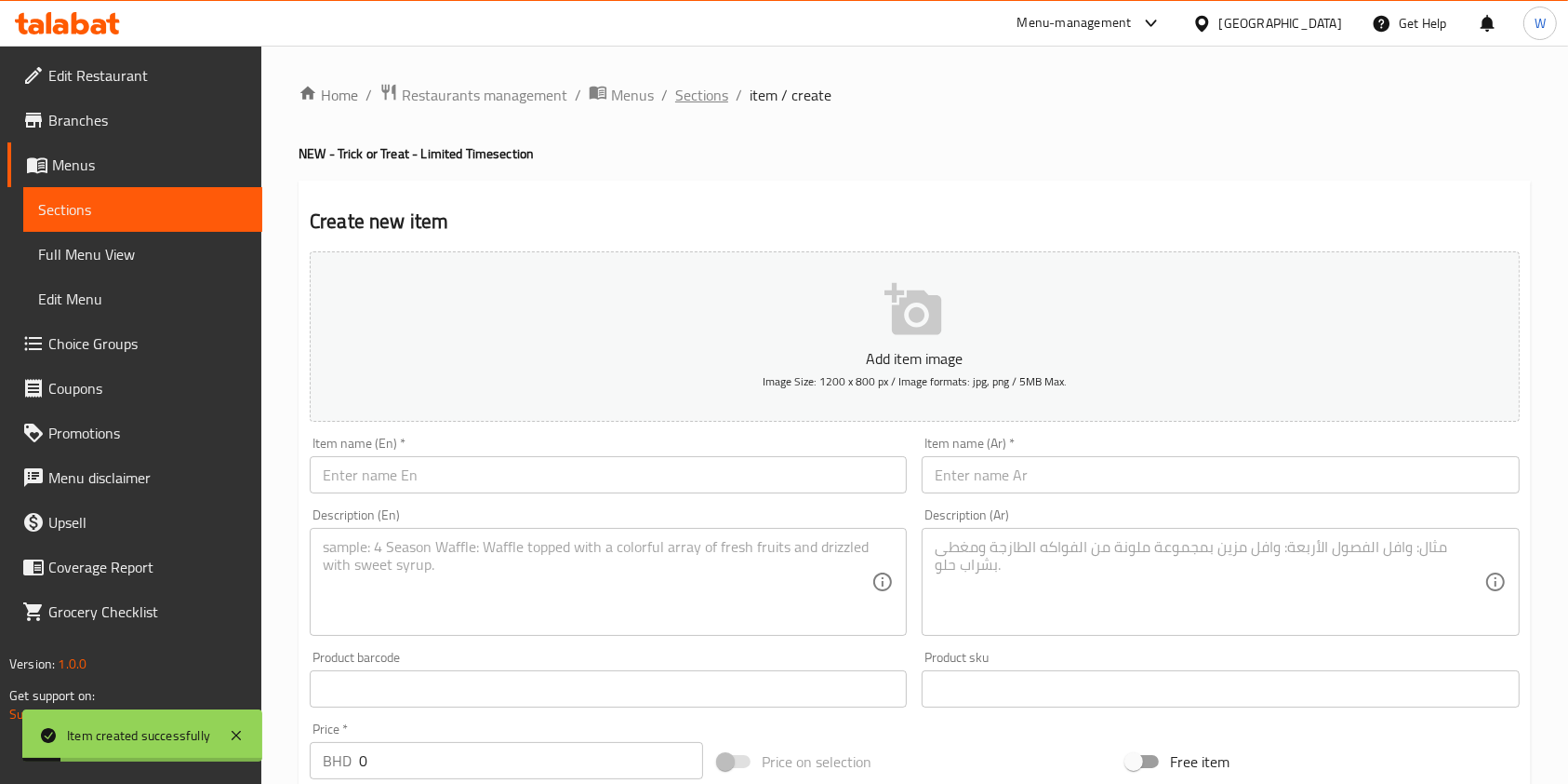
click at [704, 94] on span "Sections" at bounding box center [703, 94] width 53 height 22
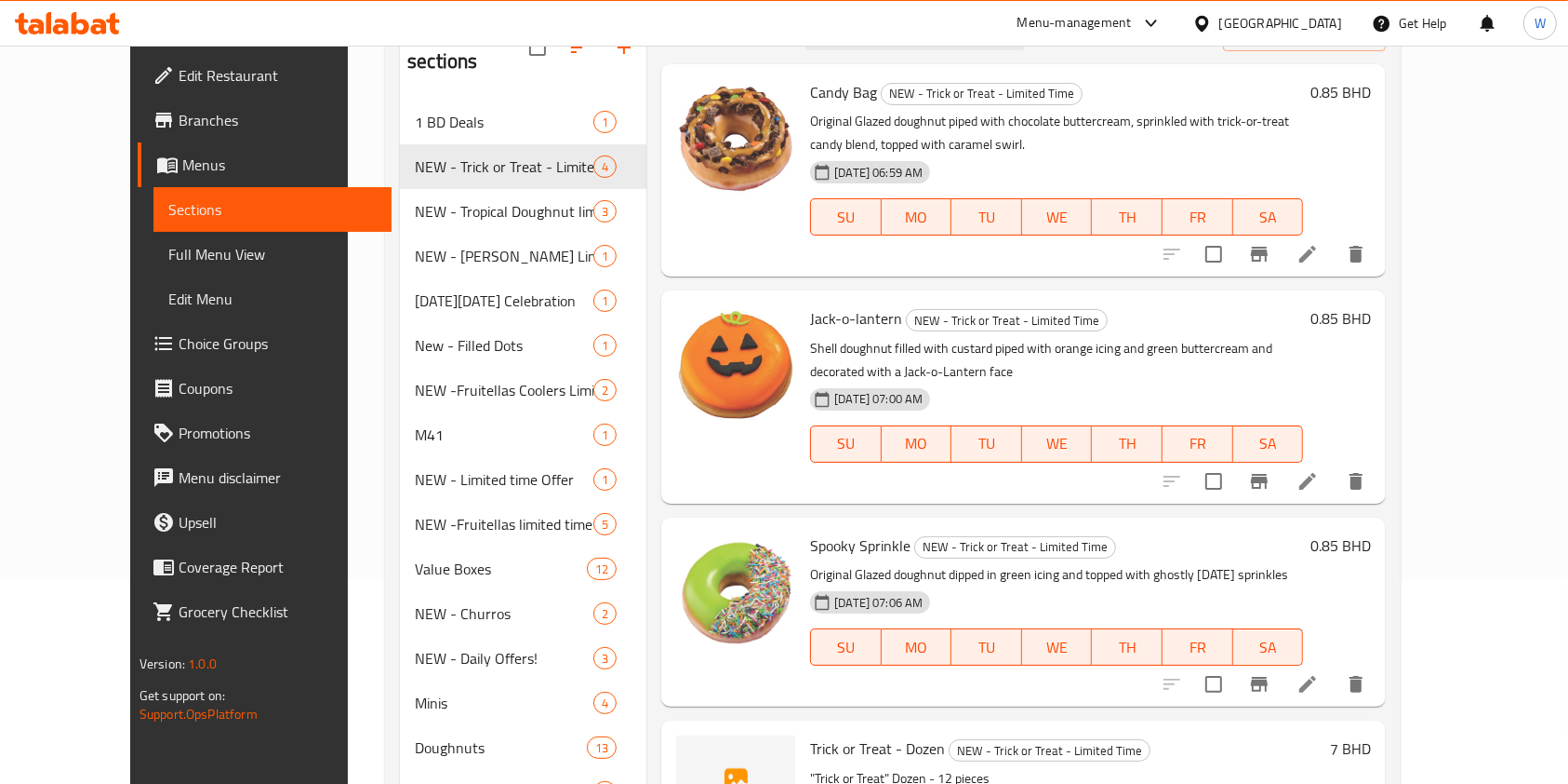
scroll to position [402, 0]
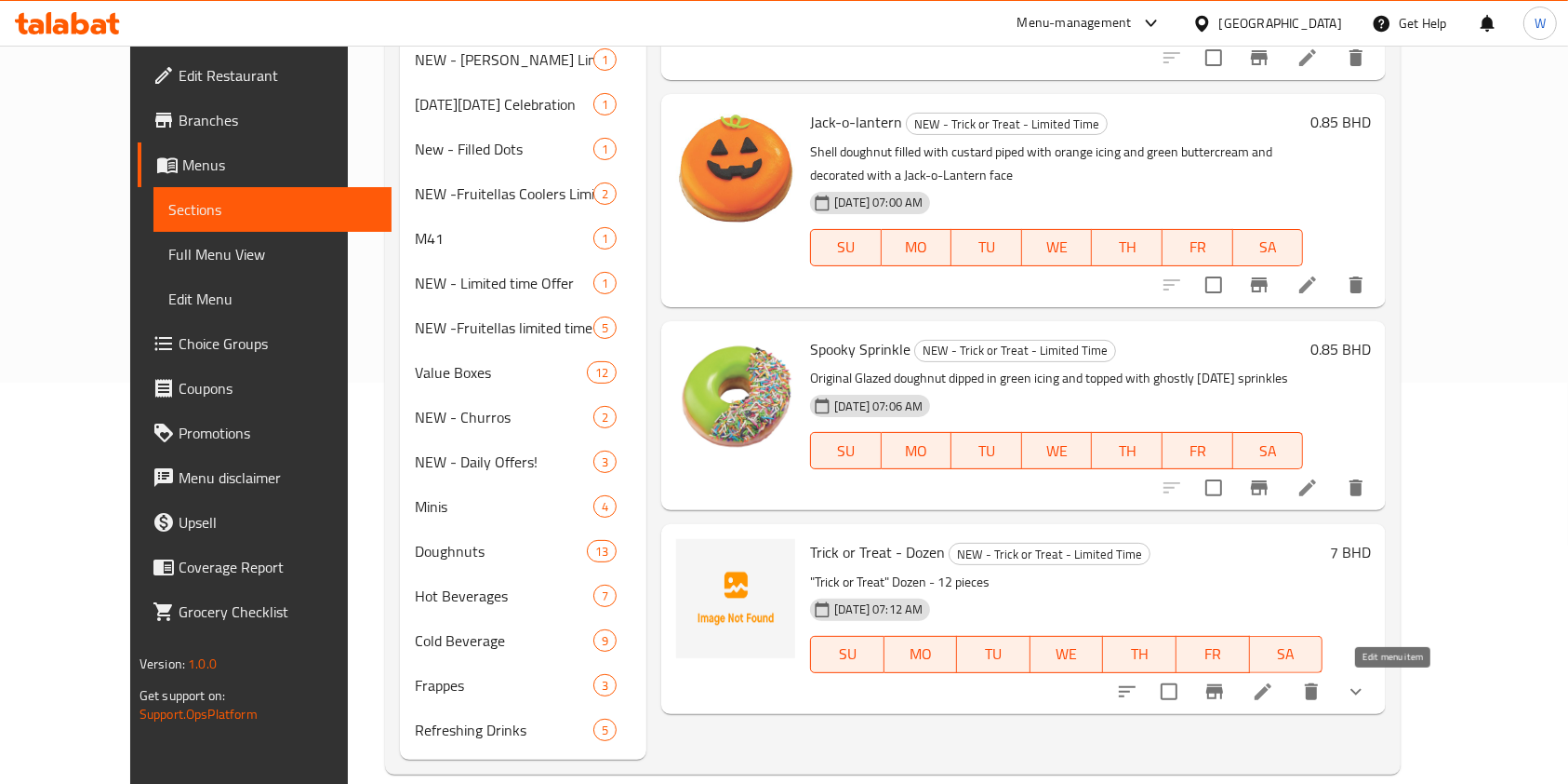
click at [1274, 696] on icon at bounding box center [1263, 691] width 22 height 22
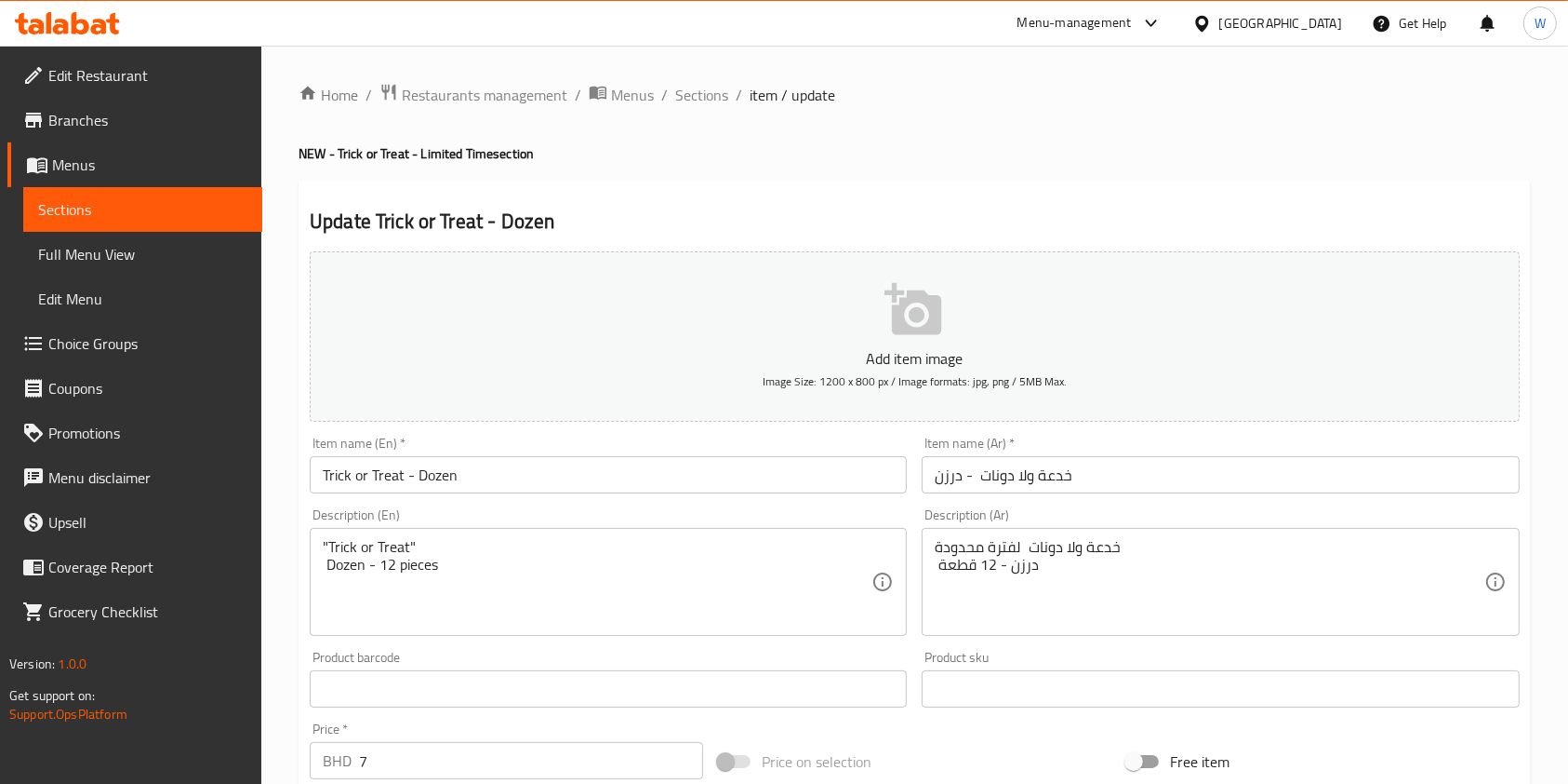
scroll to position [562, 0]
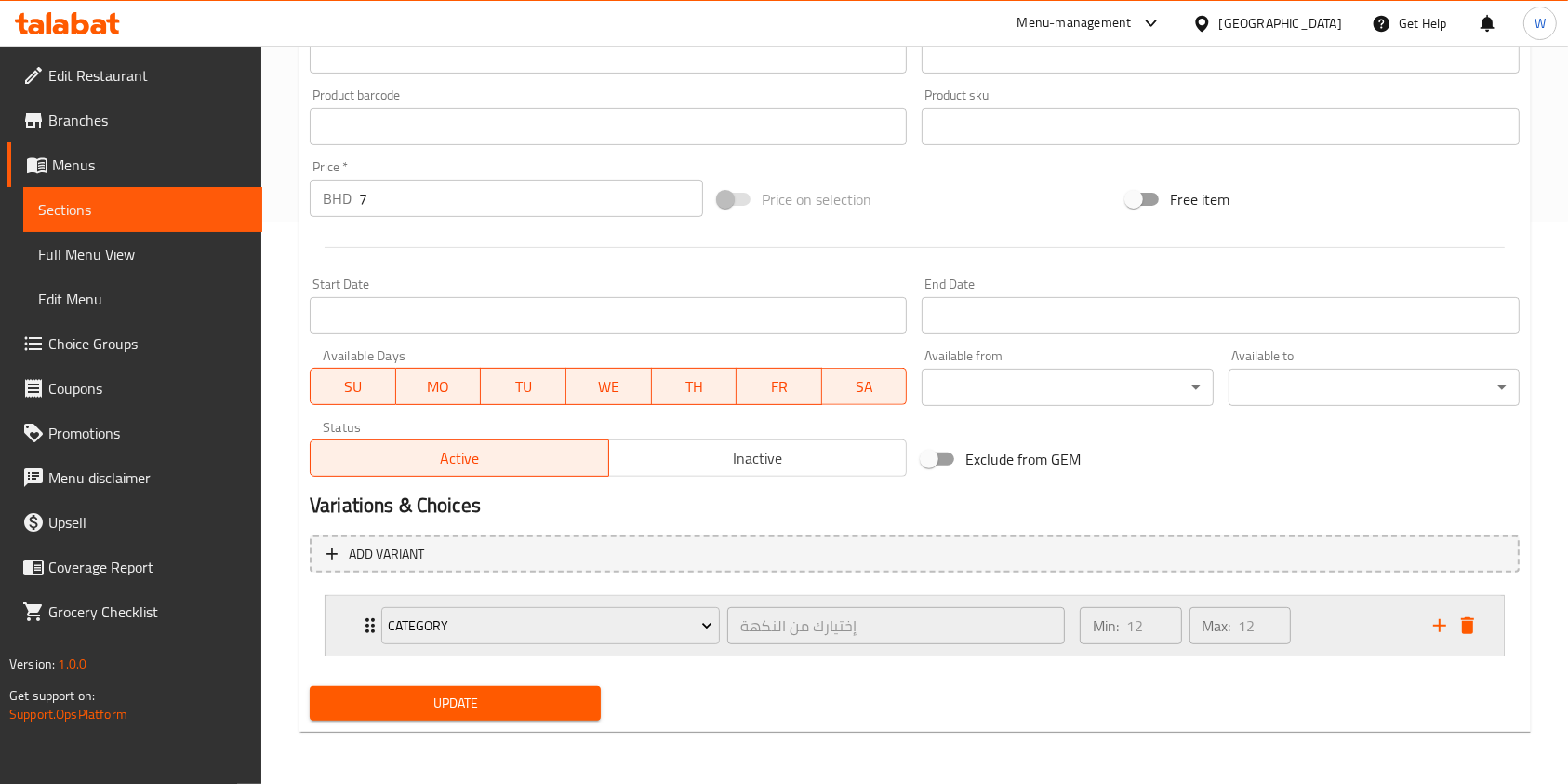
click at [357, 631] on div "Category إختيارك من النكهة ​ Min: 12 ​ Max: 12 ​" at bounding box center [915, 626] width 1178 height 59
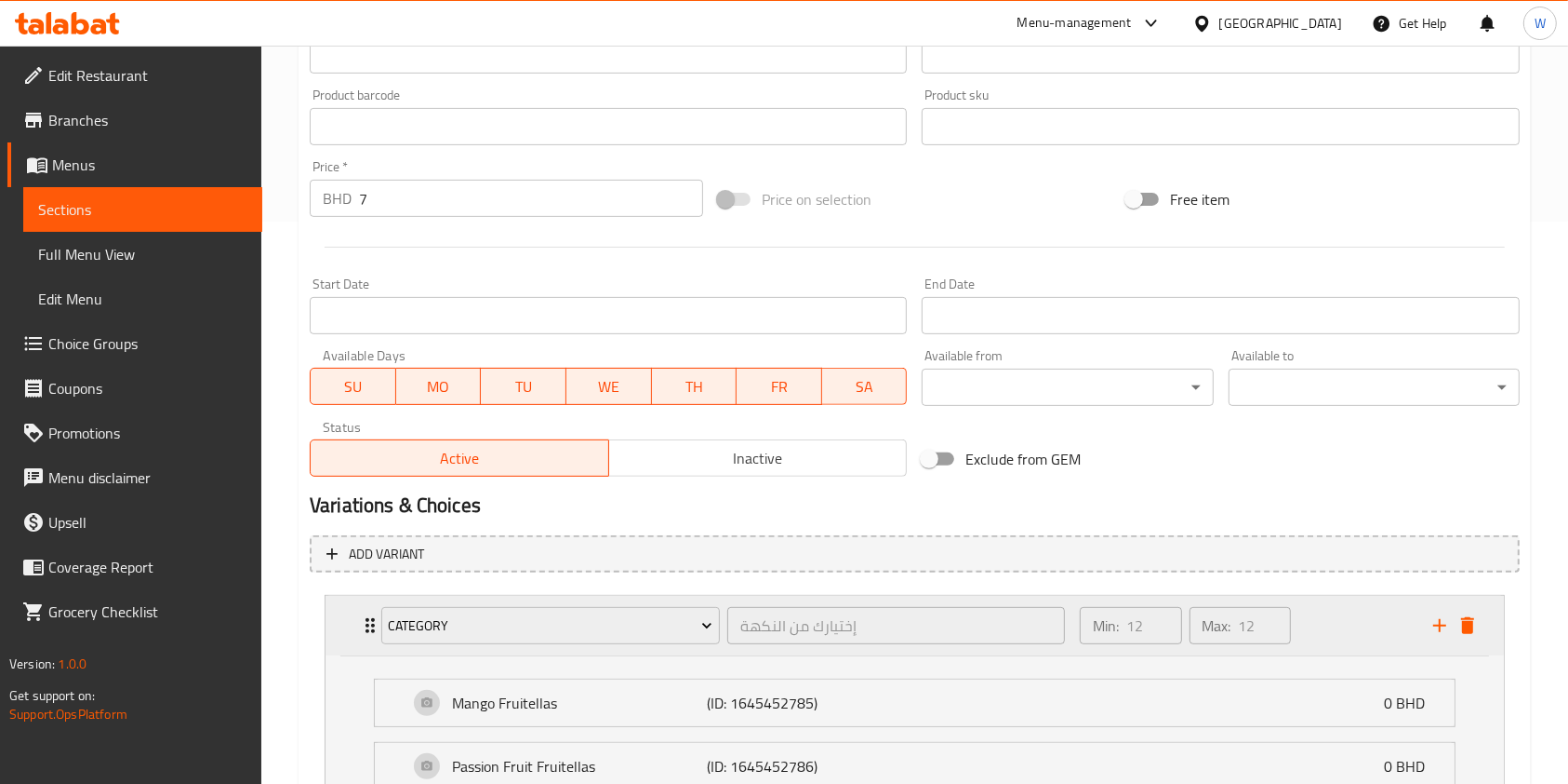
click at [366, 637] on icon "Expand" at bounding box center [370, 625] width 22 height 22
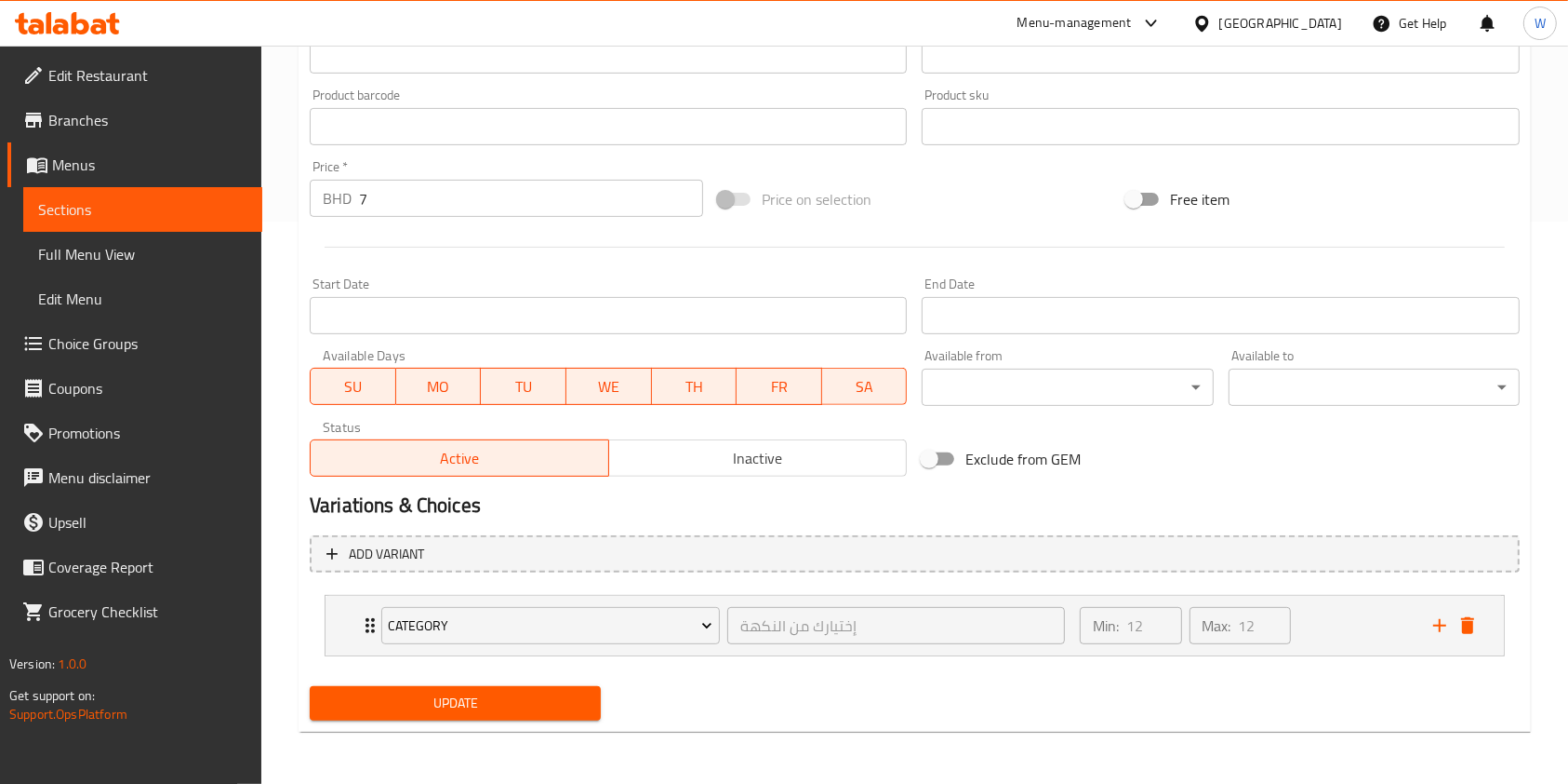
click at [755, 718] on div "Update" at bounding box center [914, 703] width 1225 height 50
click at [474, 705] on span "Update" at bounding box center [456, 703] width 261 height 23
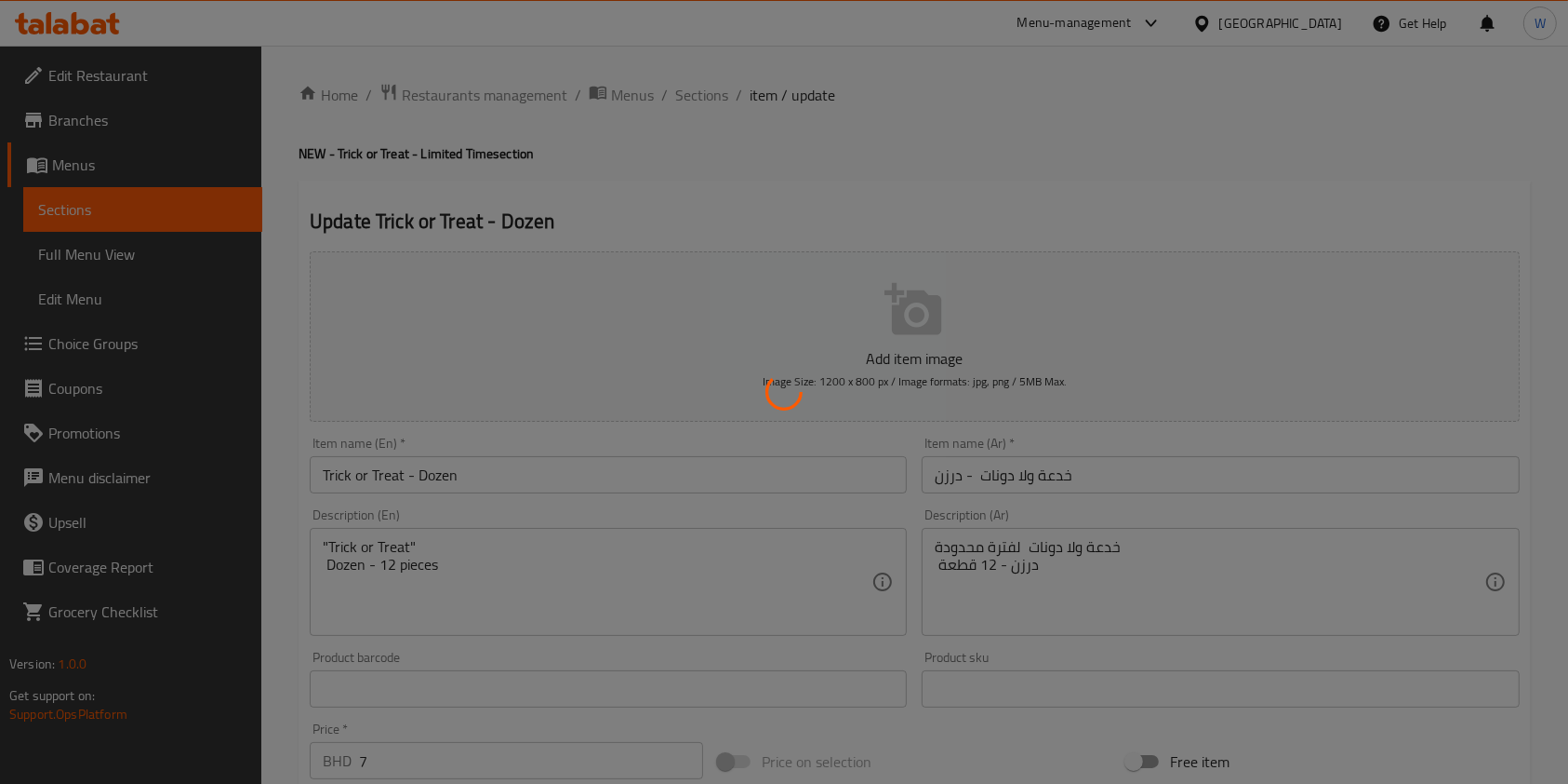
scroll to position [0, 0]
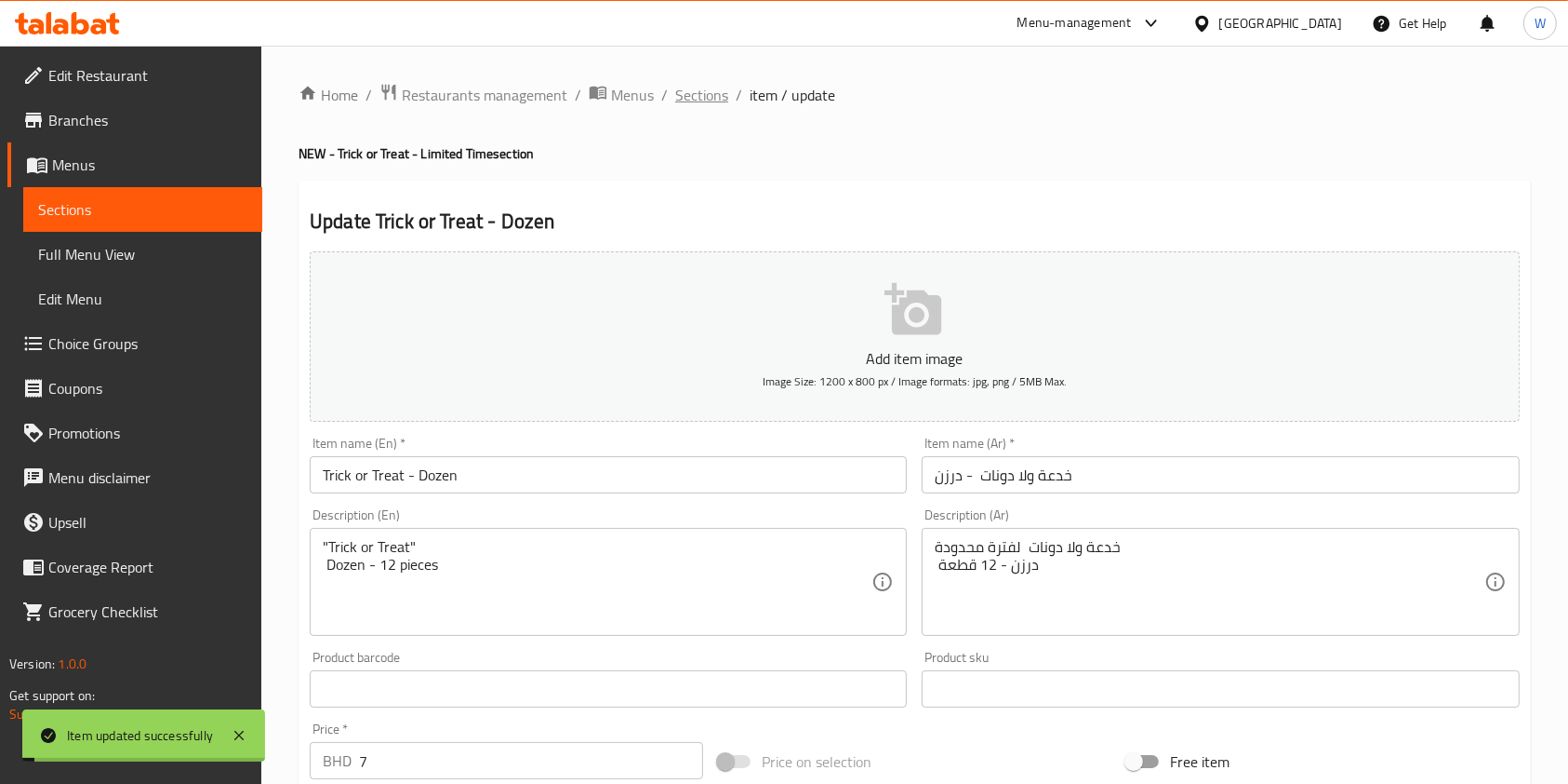
click at [701, 88] on span "Sections" at bounding box center [703, 94] width 53 height 22
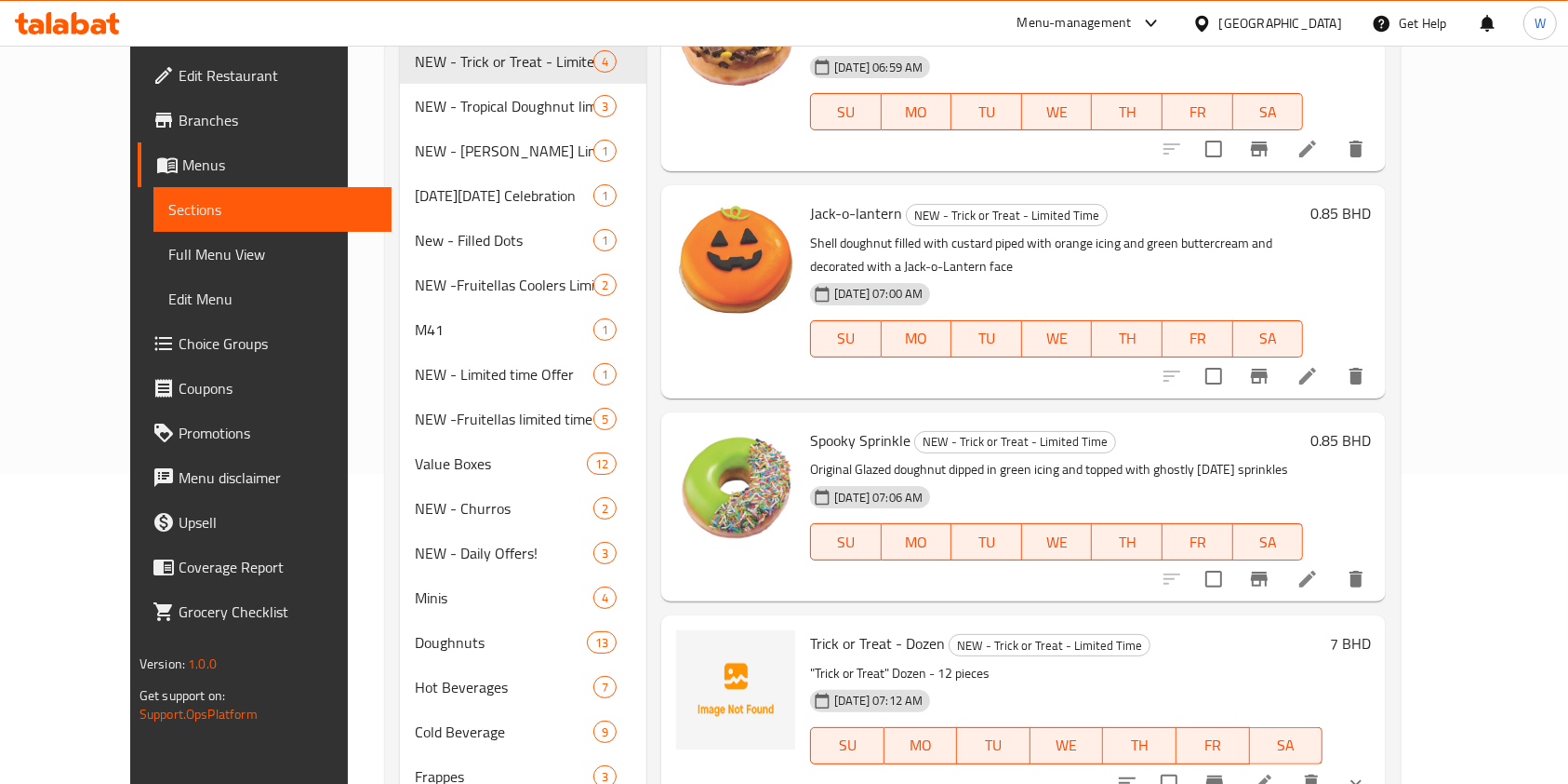
scroll to position [402, 0]
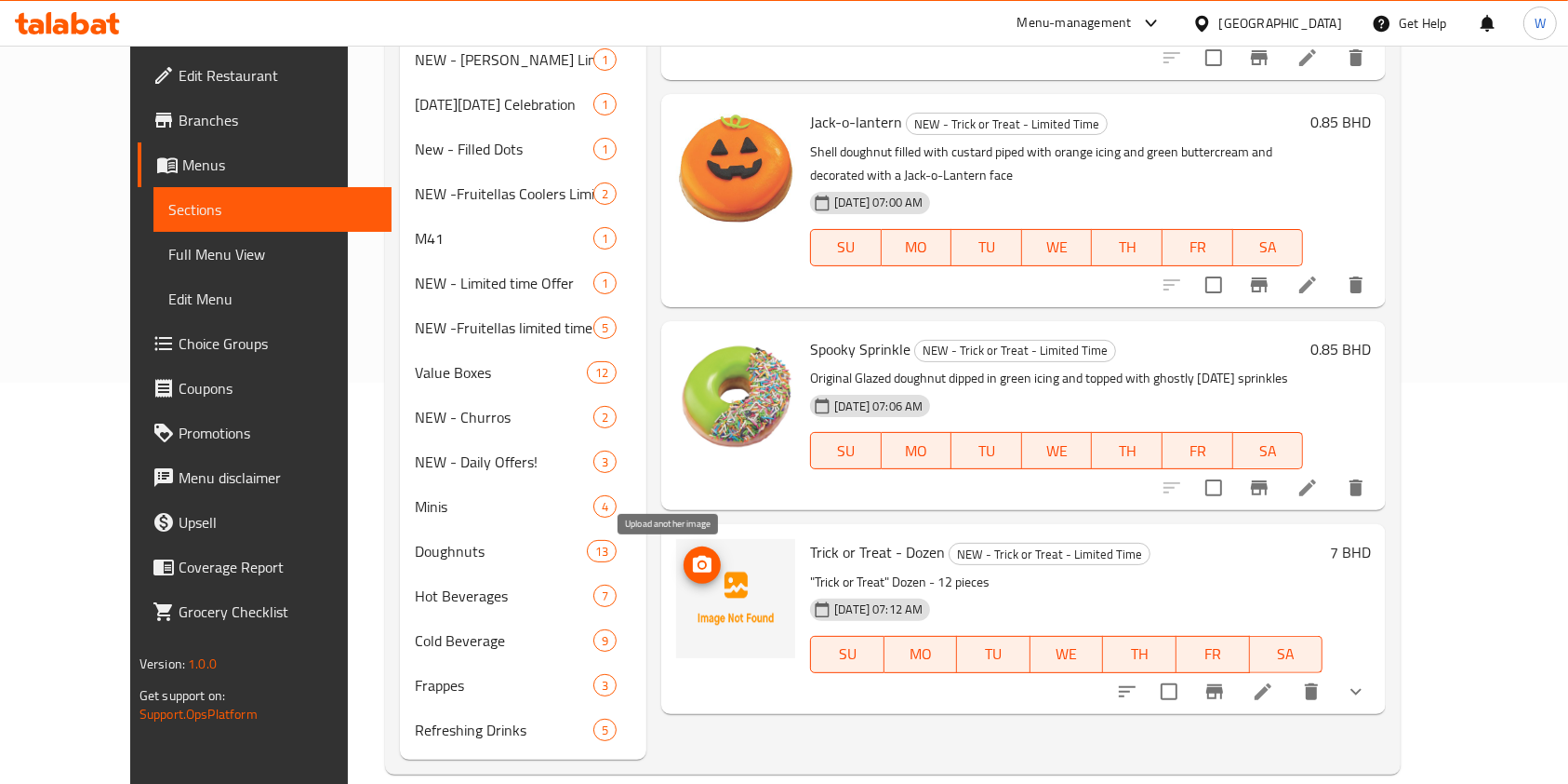
click at [691, 569] on icon "upload picture" at bounding box center [702, 565] width 22 height 22
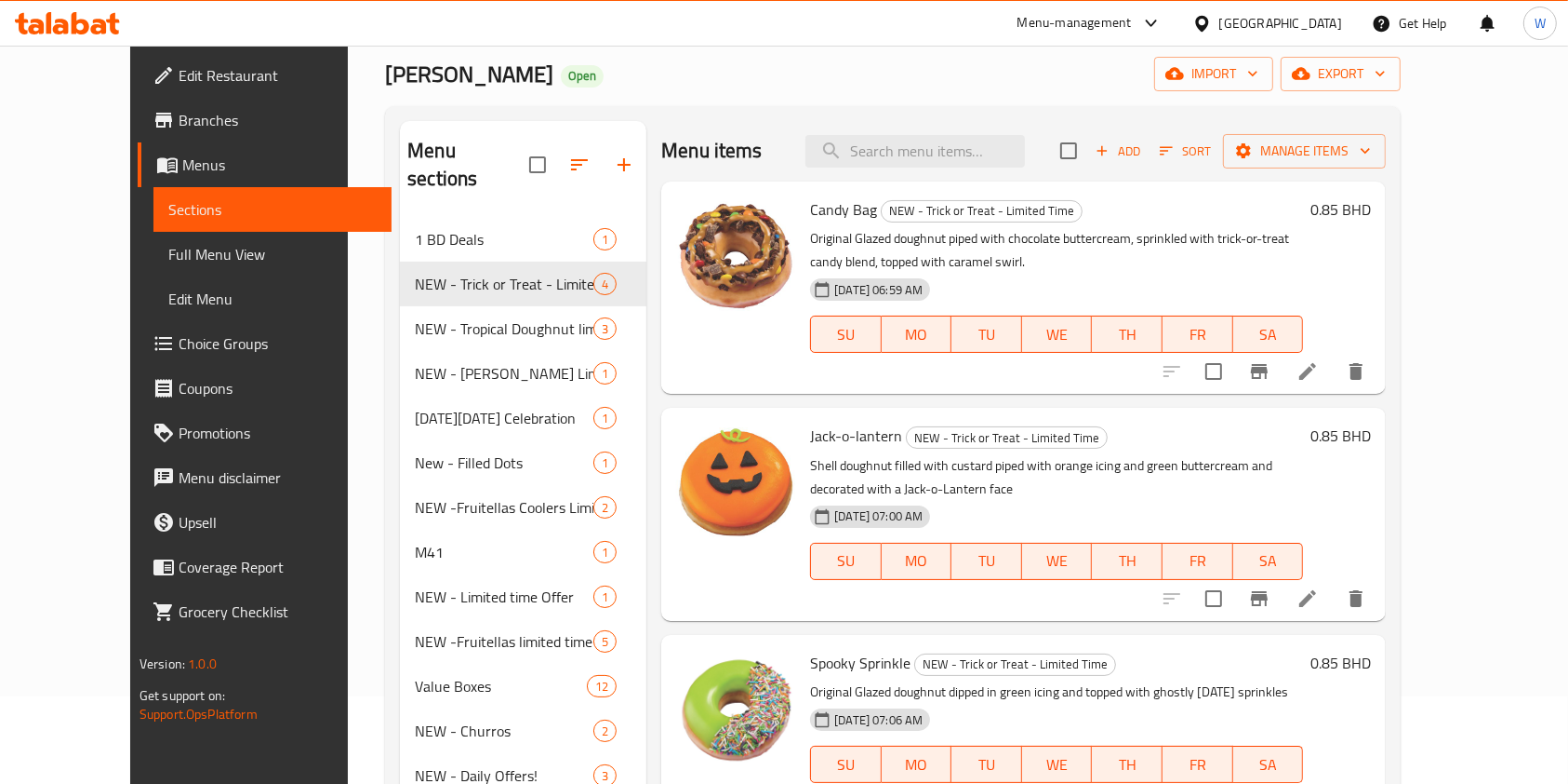
scroll to position [0, 0]
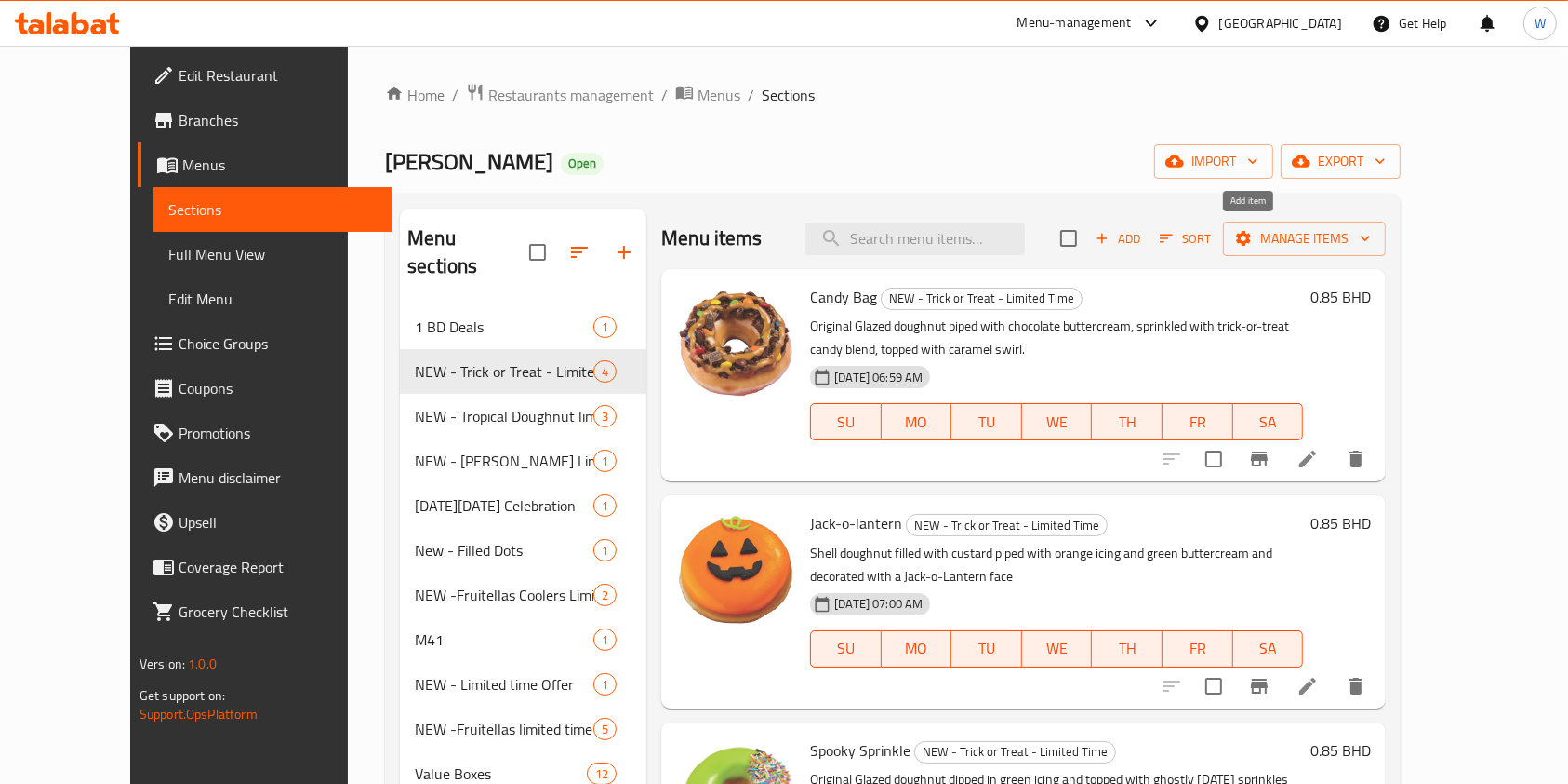
click at [1143, 237] on span "Add" at bounding box center [1118, 238] width 51 height 21
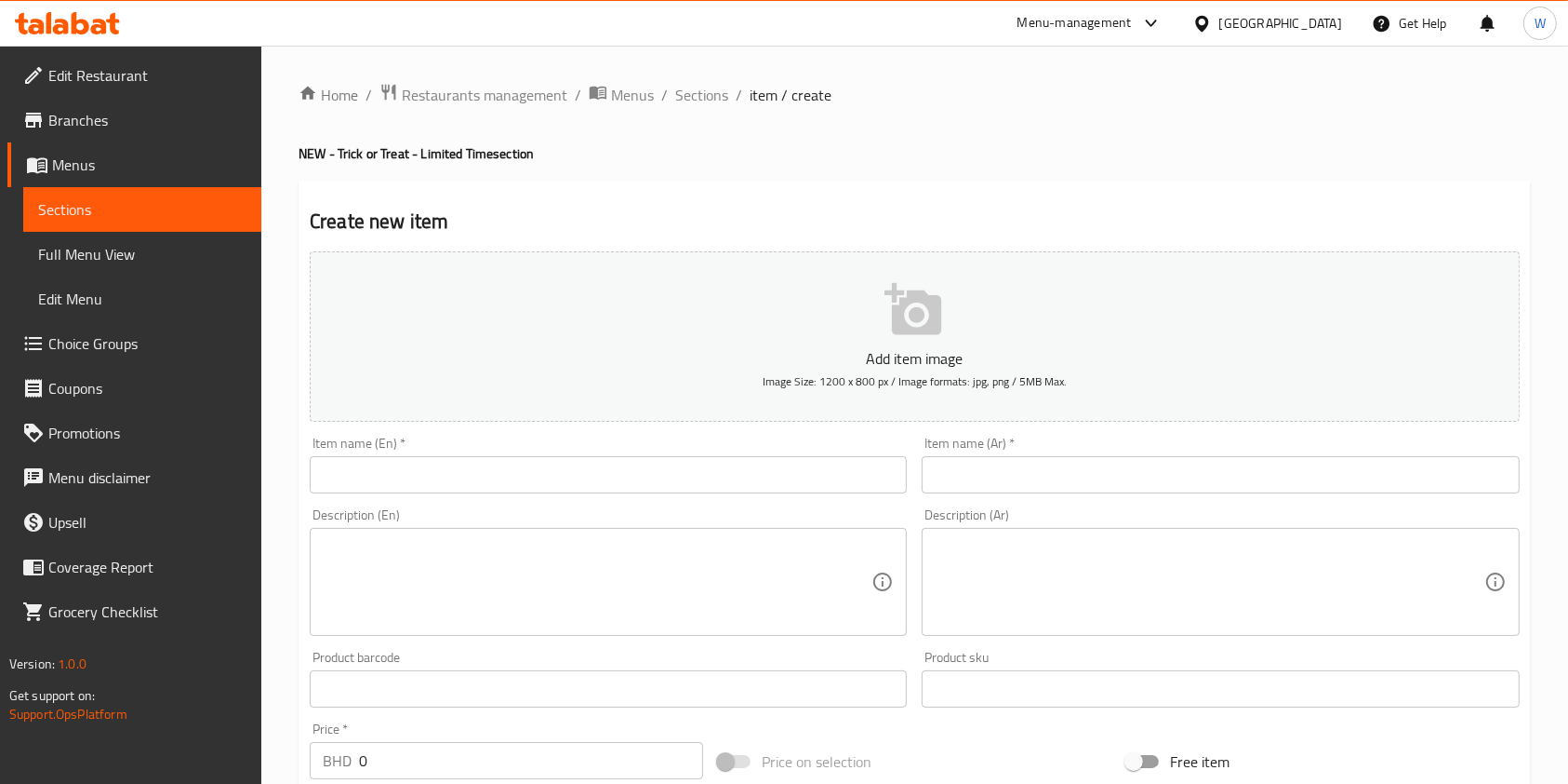
drag, startPoint x: 546, startPoint y: 440, endPoint x: 543, endPoint y: 452, distance: 12.4
click at [546, 443] on div "Item name (En)   * Item name (En) *" at bounding box center [608, 465] width 598 height 57
click at [543, 460] on input "text" at bounding box center [608, 474] width 598 height 37
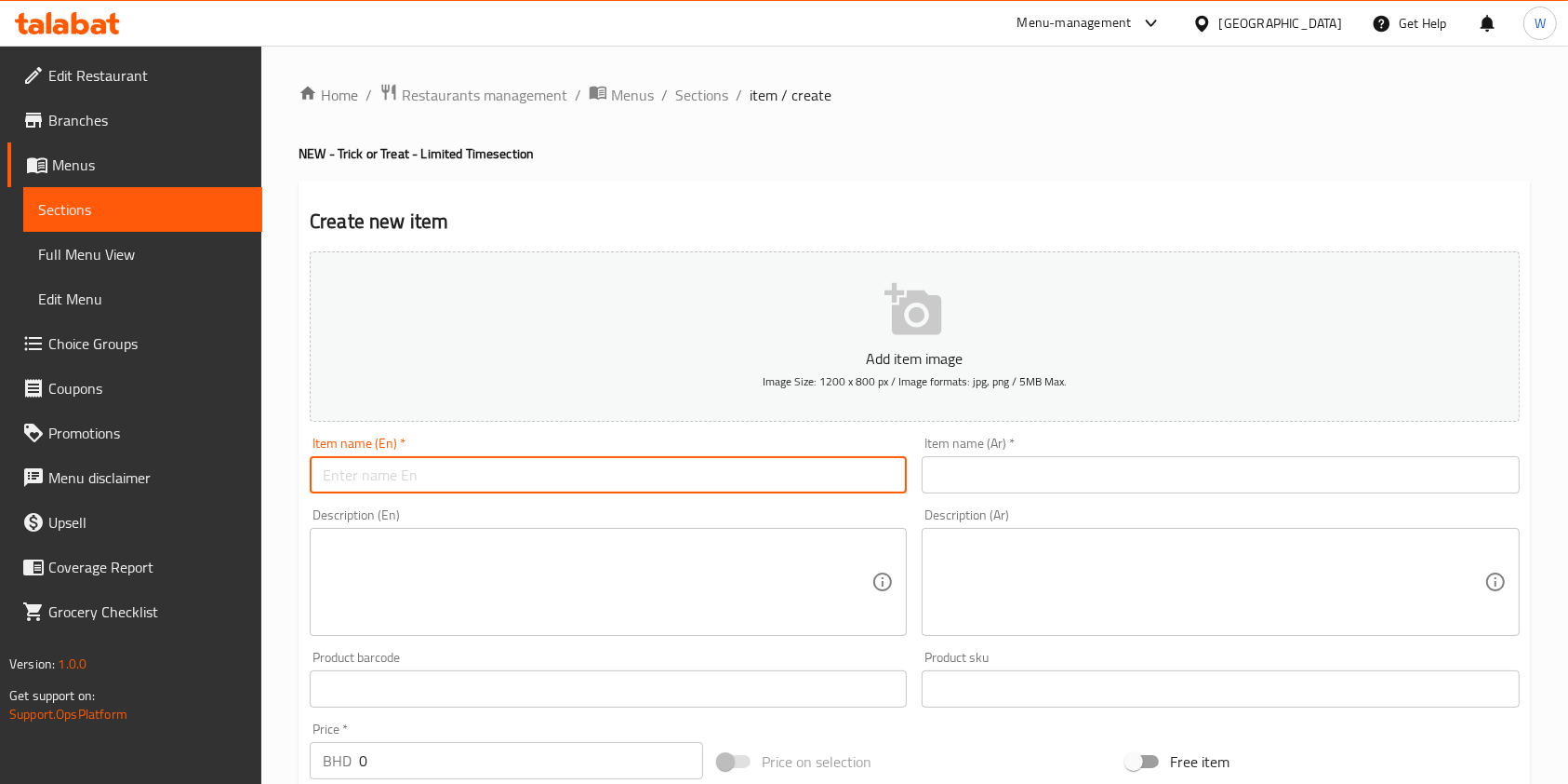
paste input "Trick or Treat - Half Dozen"
type input "Trick or Treat - Half Dozen"
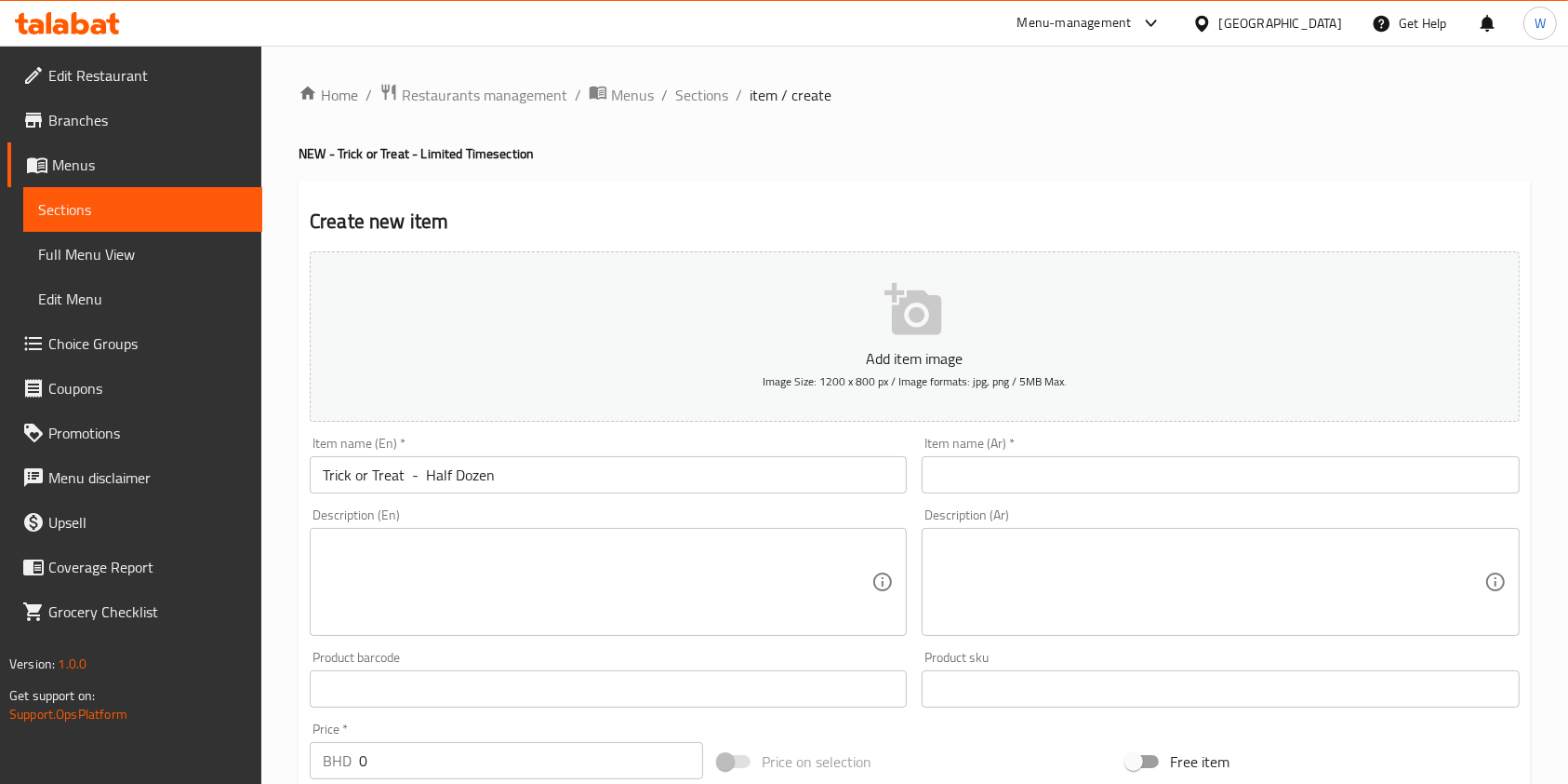
drag, startPoint x: 1028, startPoint y: 445, endPoint x: 1026, endPoint y: 460, distance: 15.1
click at [1029, 445] on div "Item name (Ar)   * Item name (Ar) *" at bounding box center [1220, 465] width 598 height 57
click at [1026, 465] on input "text" at bounding box center [1220, 474] width 598 height 37
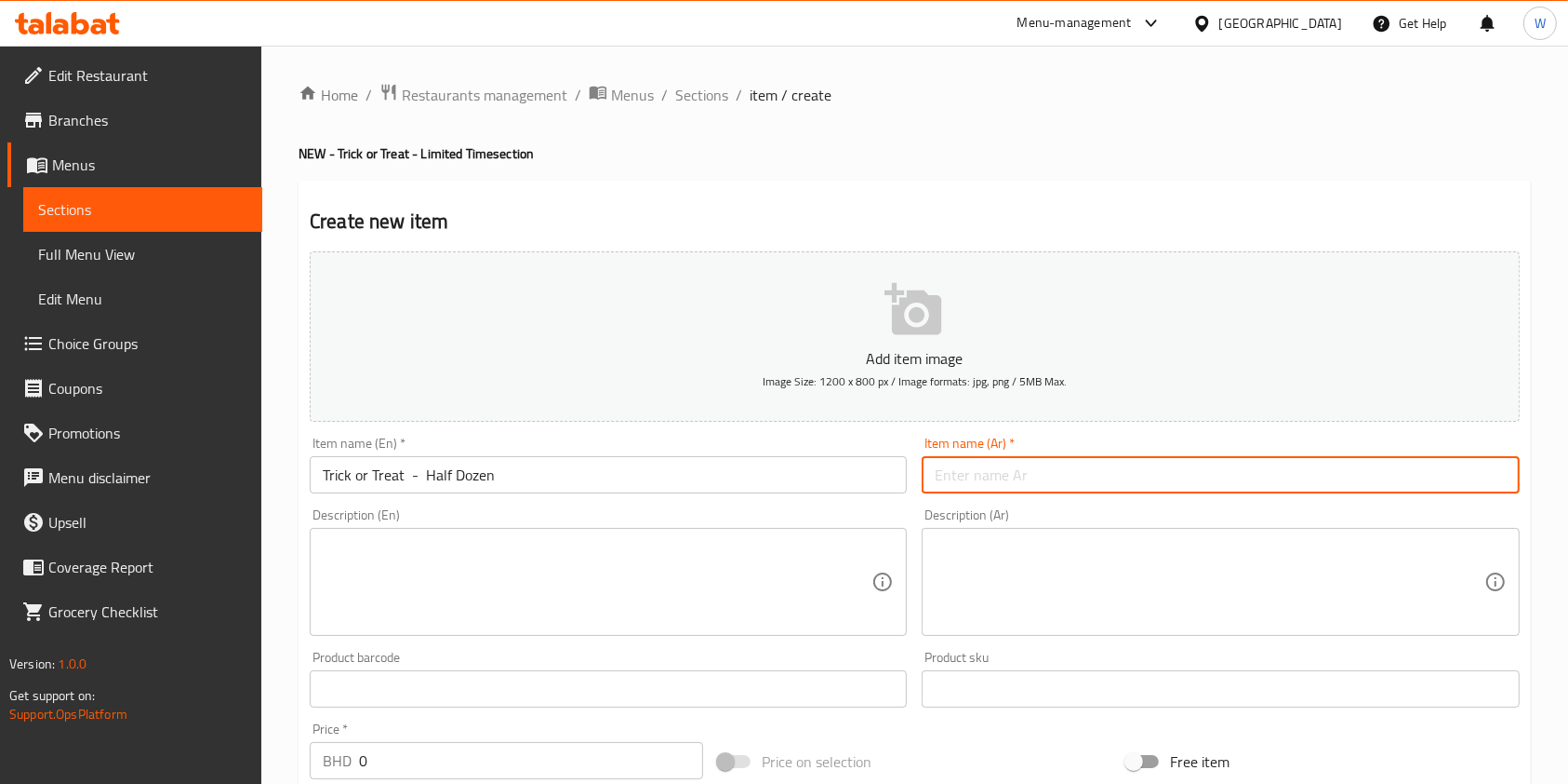
paste input "خدعة ولا دونات - نصف درزن"
type input "خدعة ولا دونات - نصف درزن"
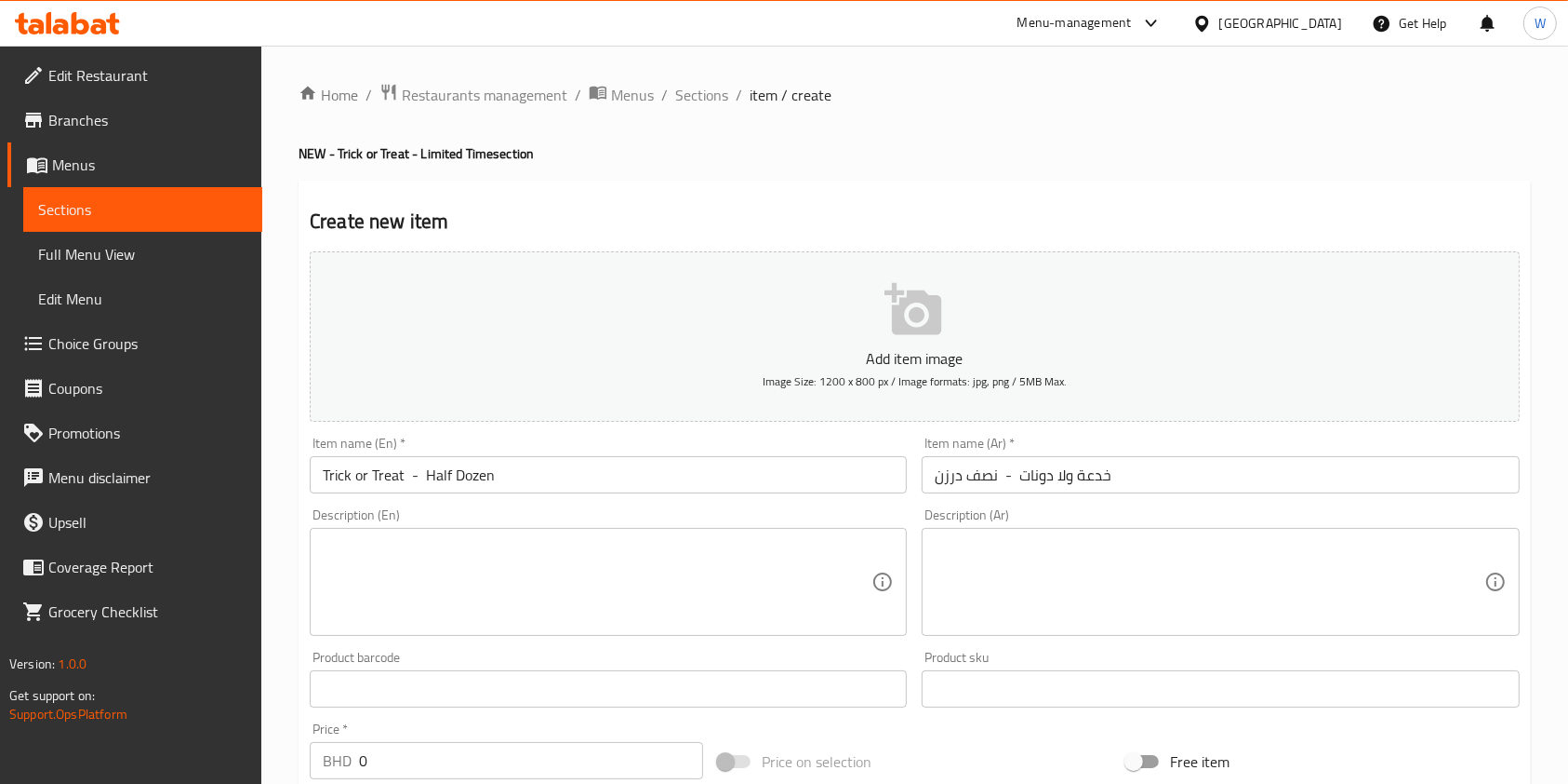
click at [433, 566] on textarea at bounding box center [598, 582] width 549 height 89
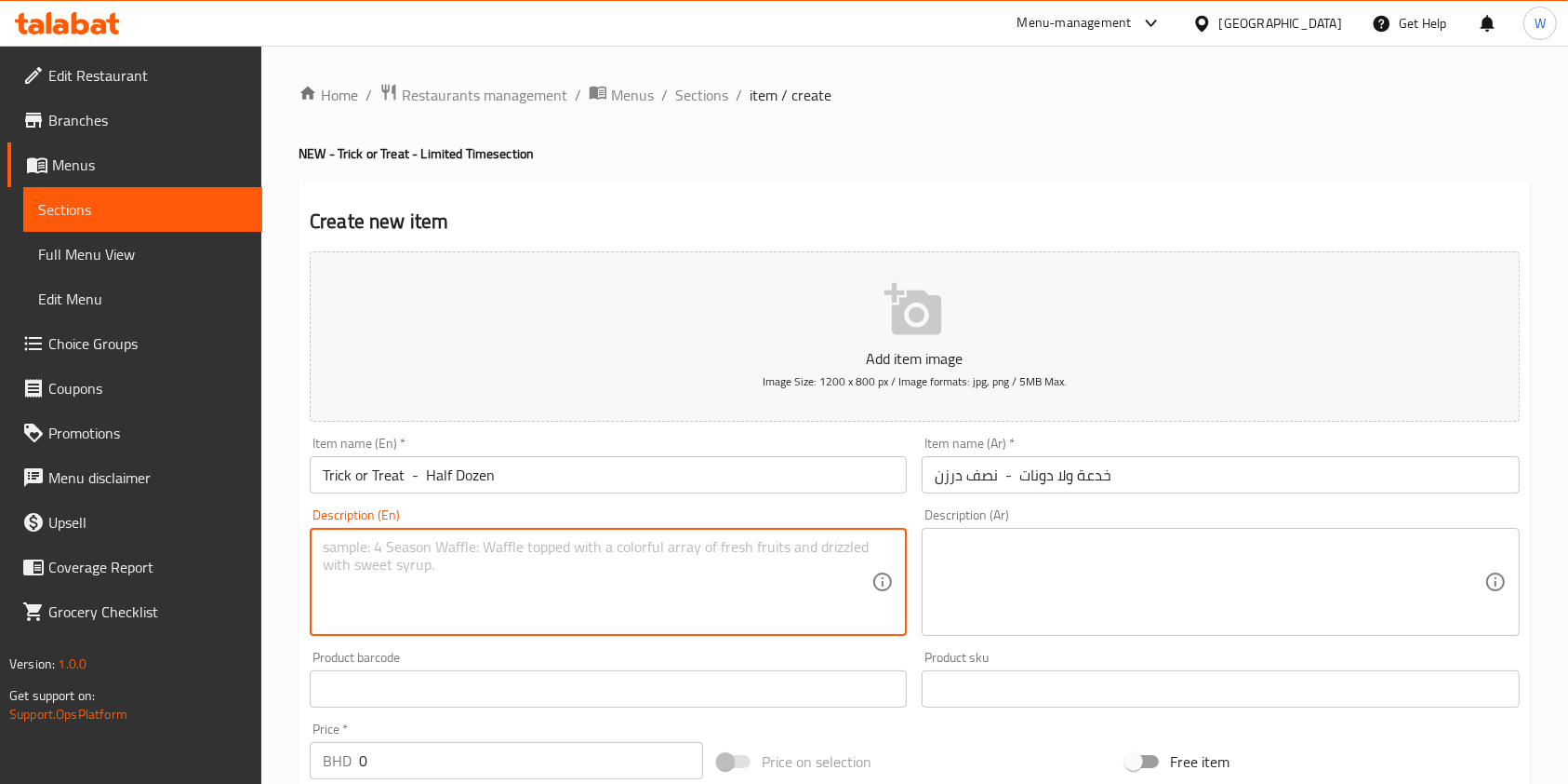
paste textarea "Limited time "Trick or Treat" Half Dozen - 6 pieces"
type textarea "Limited time "Trick or Treat" Half Dozen - 6 pieces"
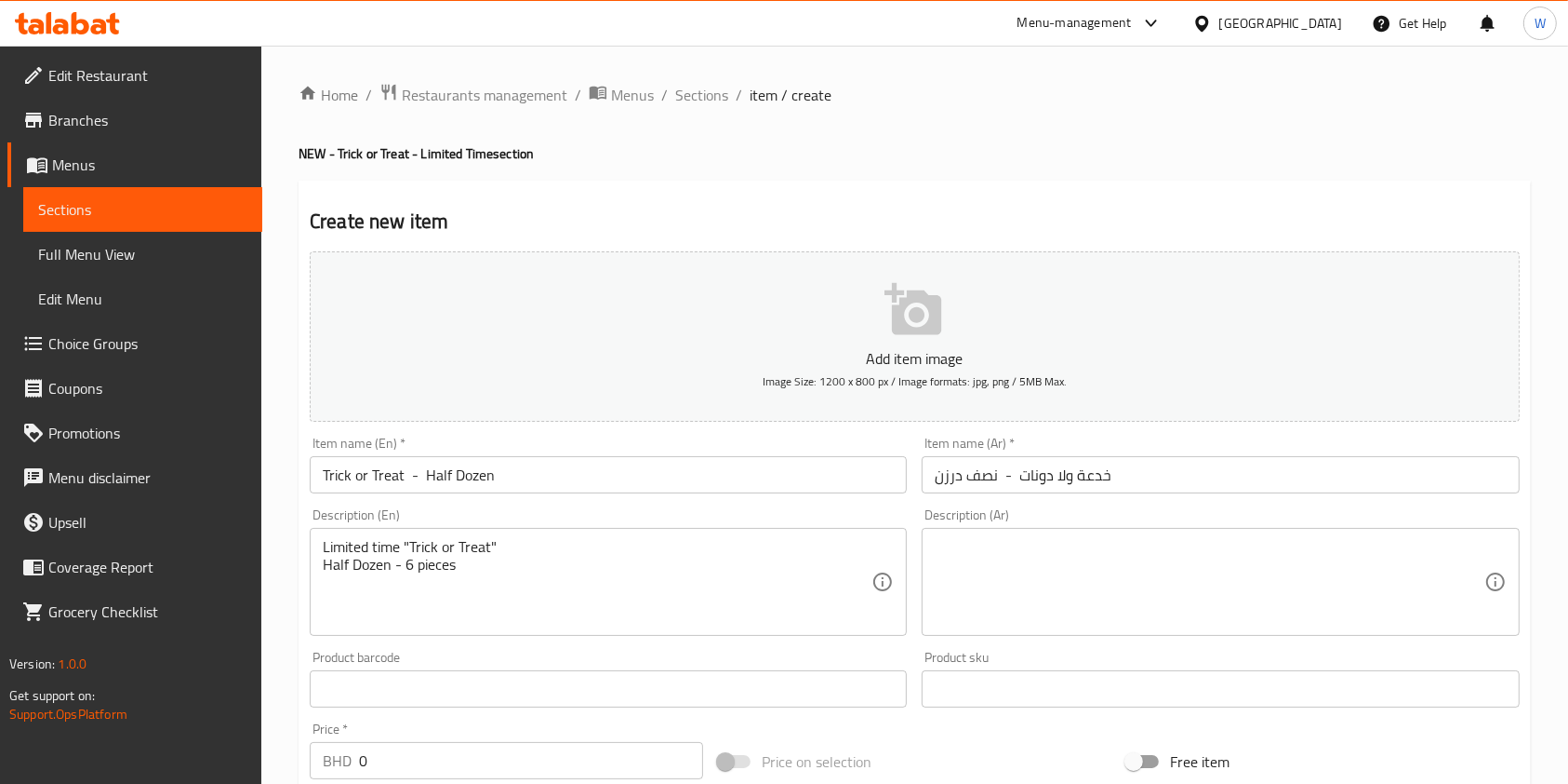
click at [1331, 559] on textarea at bounding box center [1210, 582] width 549 height 89
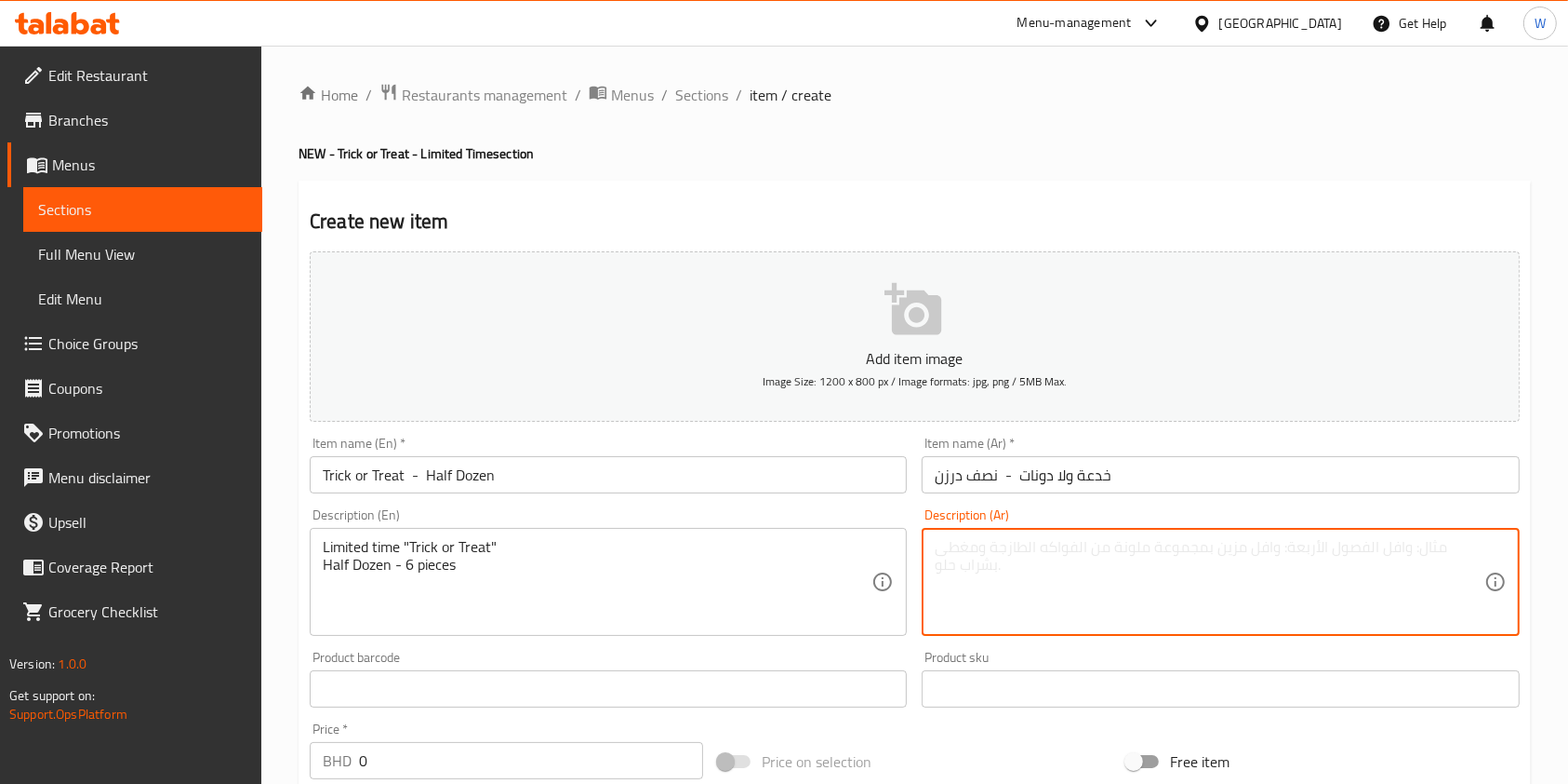
paste textarea "خدعة ولا دونات لفترة محدودة نصف درزن - 6 قطع"
type textarea "خدعة ولا دونات لفترة محدودة نصف درزن - 6 قطع"
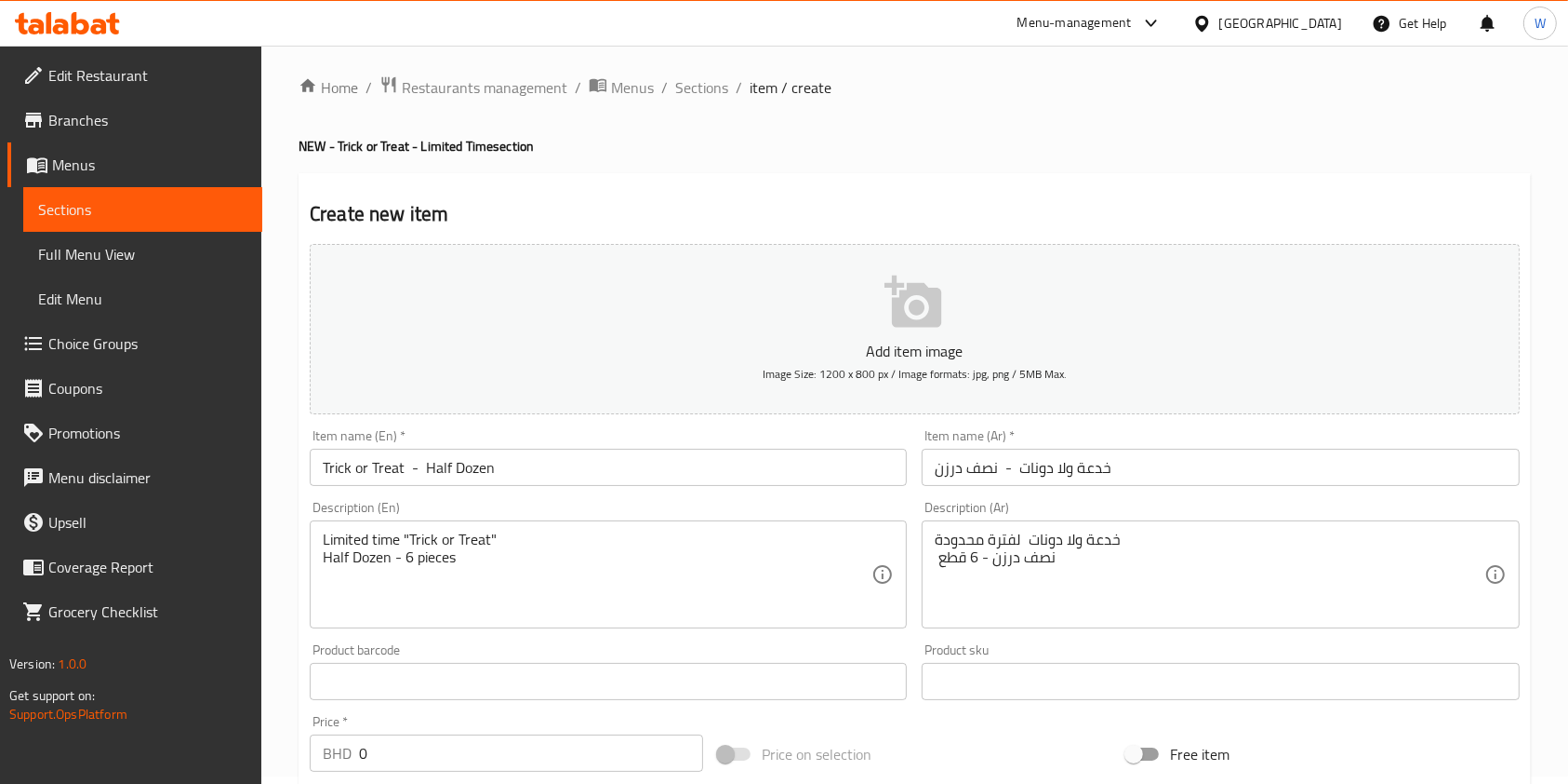
scroll to position [248, 0]
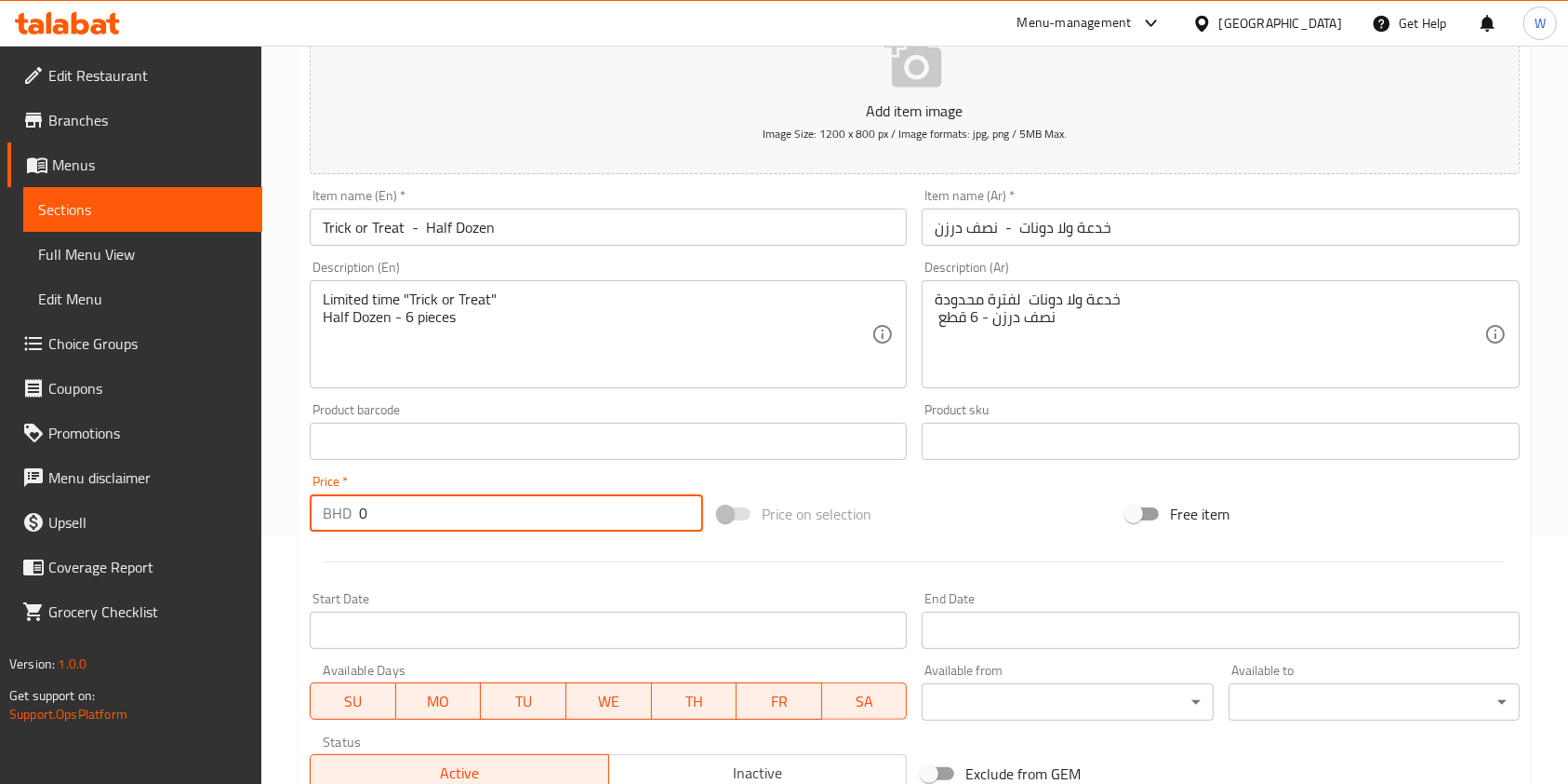
drag, startPoint x: 463, startPoint y: 499, endPoint x: 290, endPoint y: 495, distance: 173.0
click at [302, 495] on div "Price   * BHD 0 Price *" at bounding box center [506, 503] width 408 height 72
paste input "4.0"
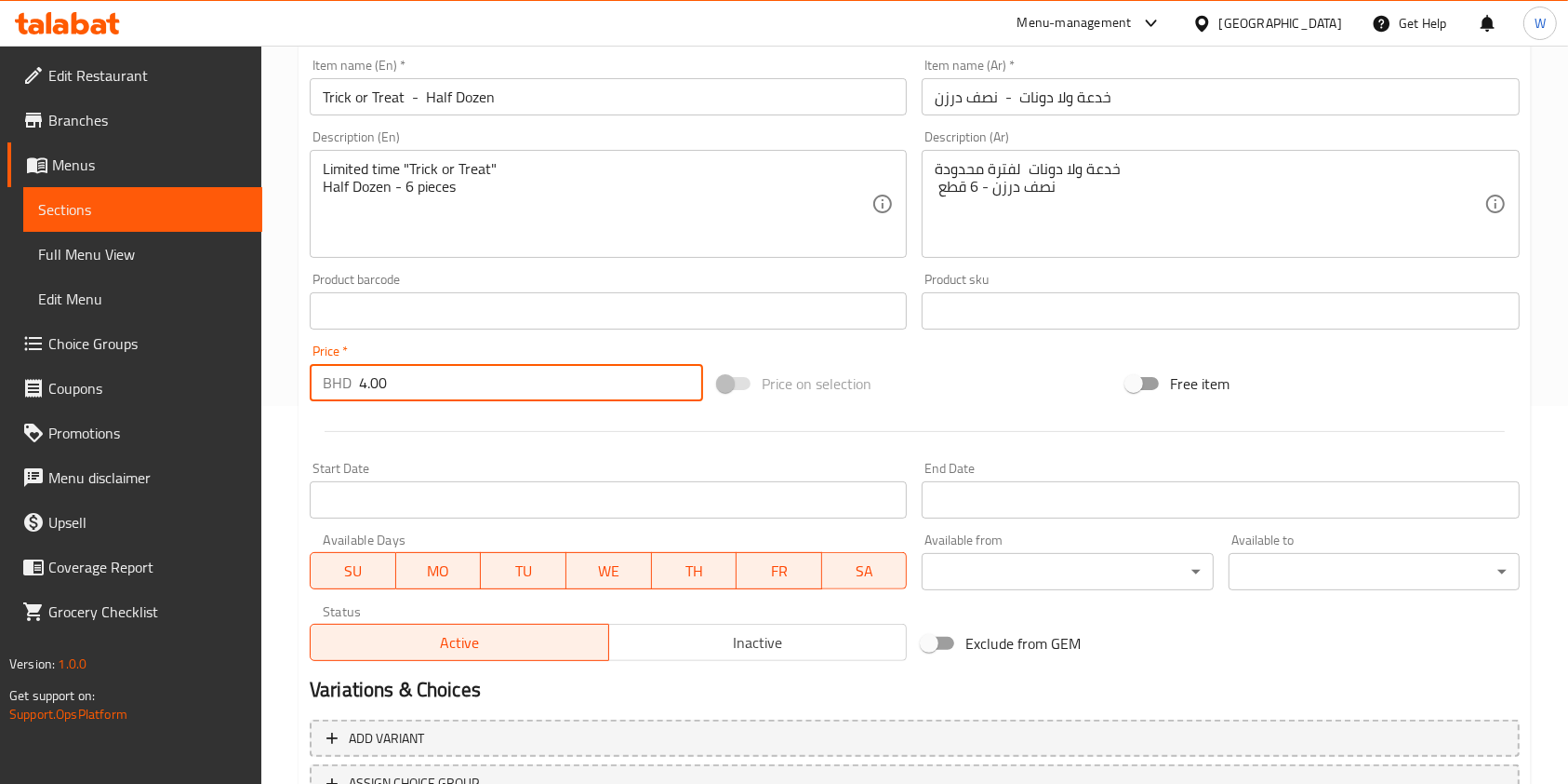
scroll to position [496, 0]
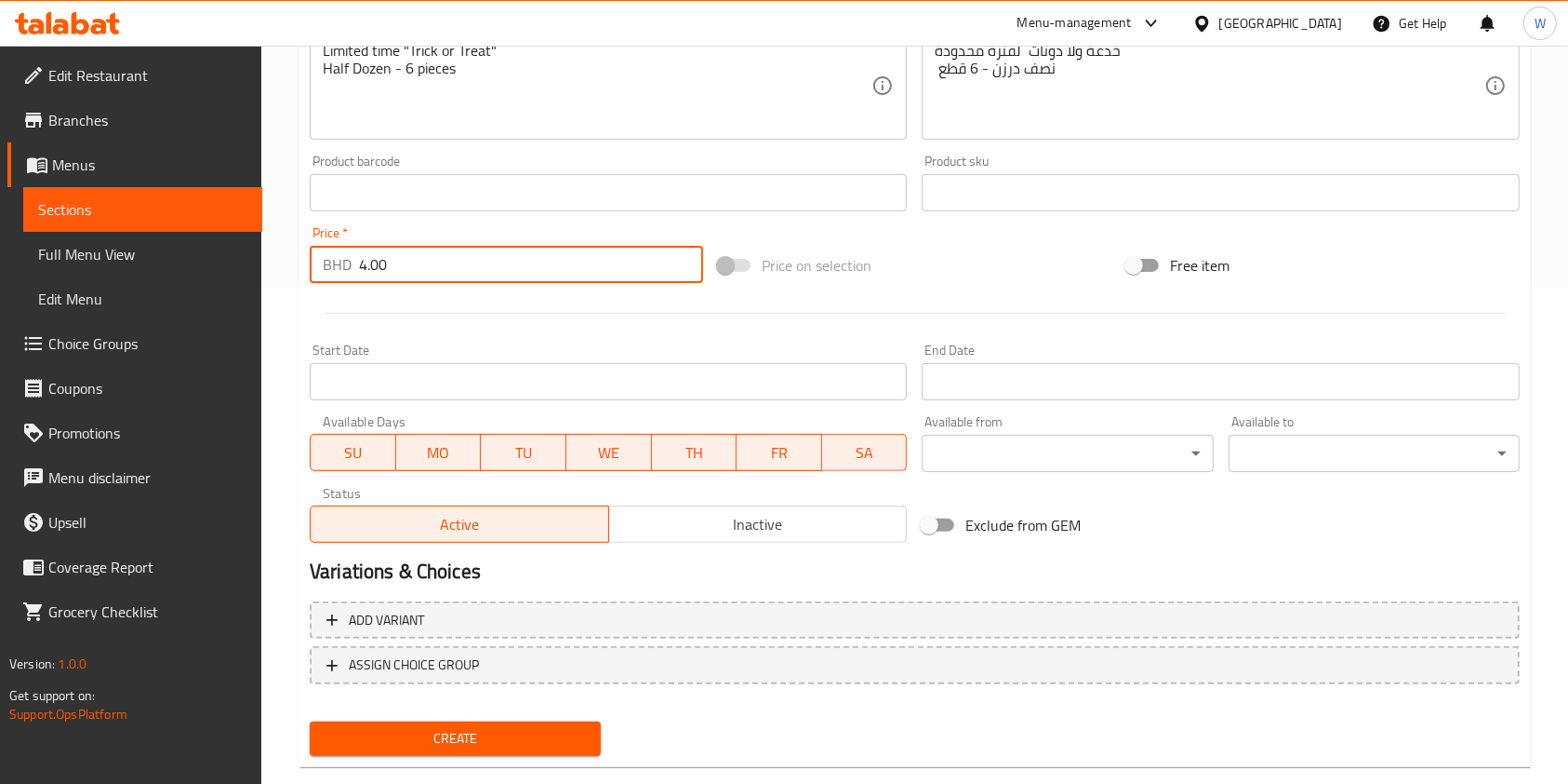
type input "4.00"
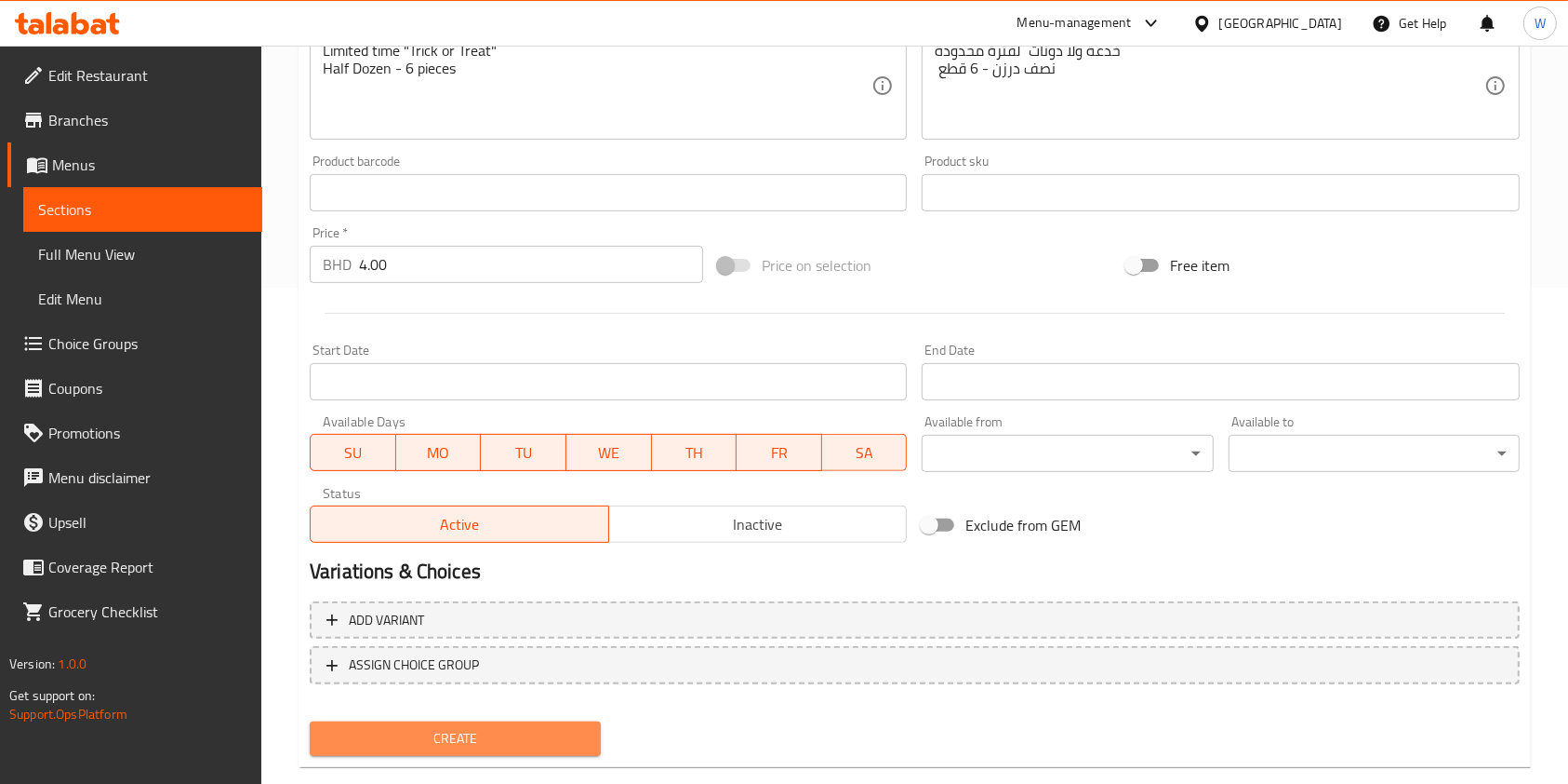
click at [490, 741] on span "Create" at bounding box center [456, 738] width 261 height 23
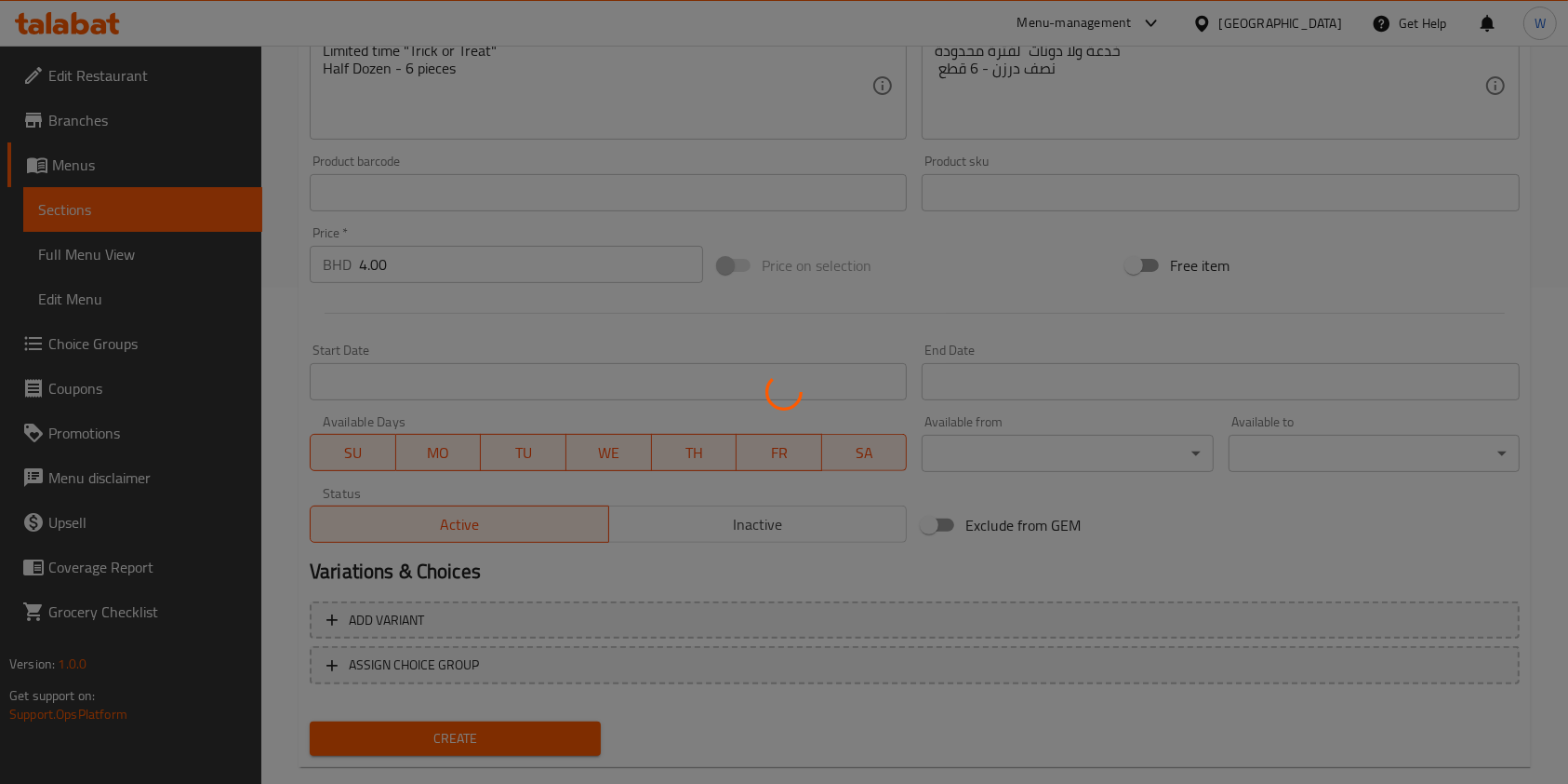
type input "0"
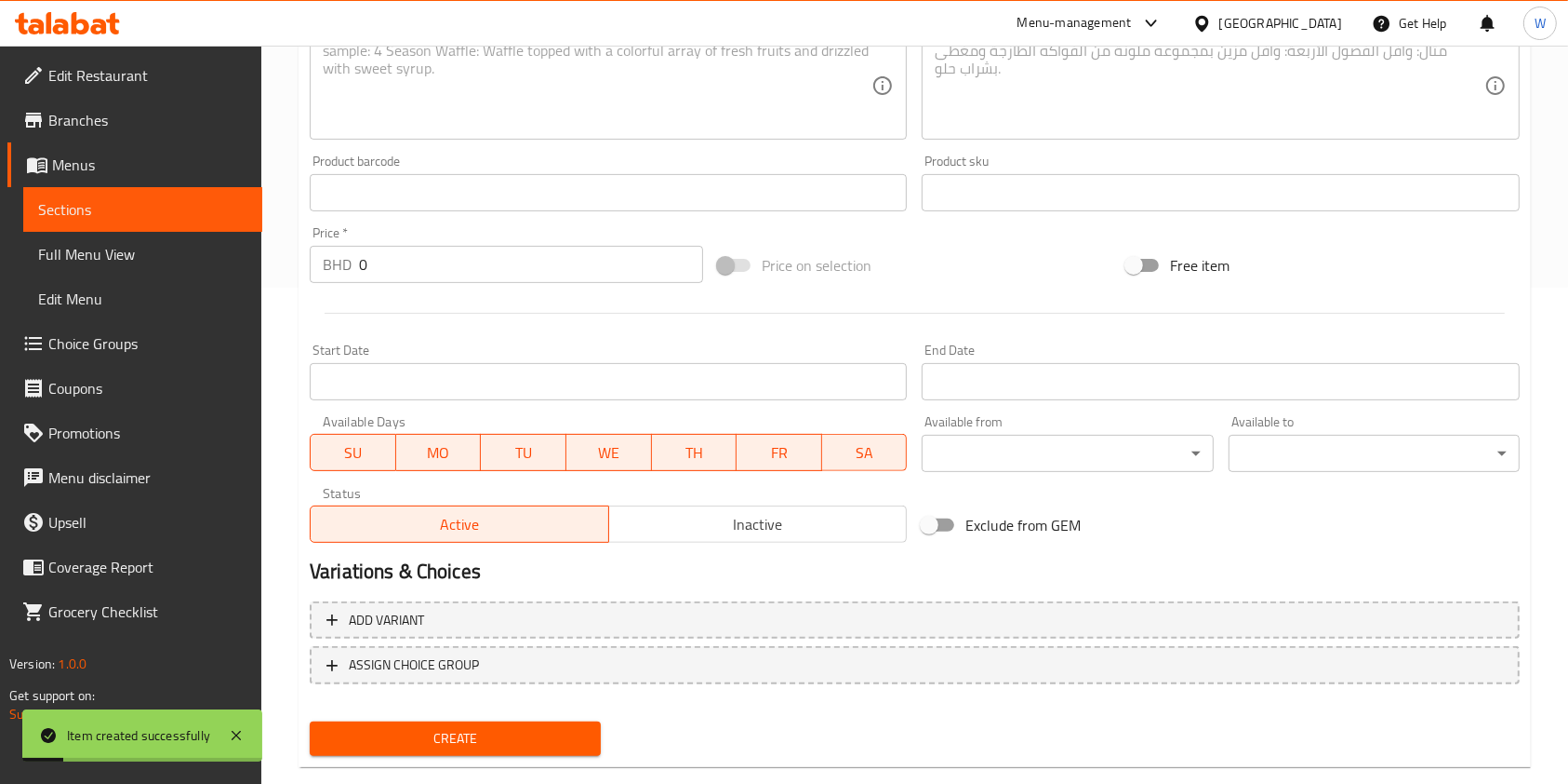
click at [459, 690] on div "Add variant ASSIGN CHOICE GROUP" at bounding box center [914, 654] width 1225 height 121
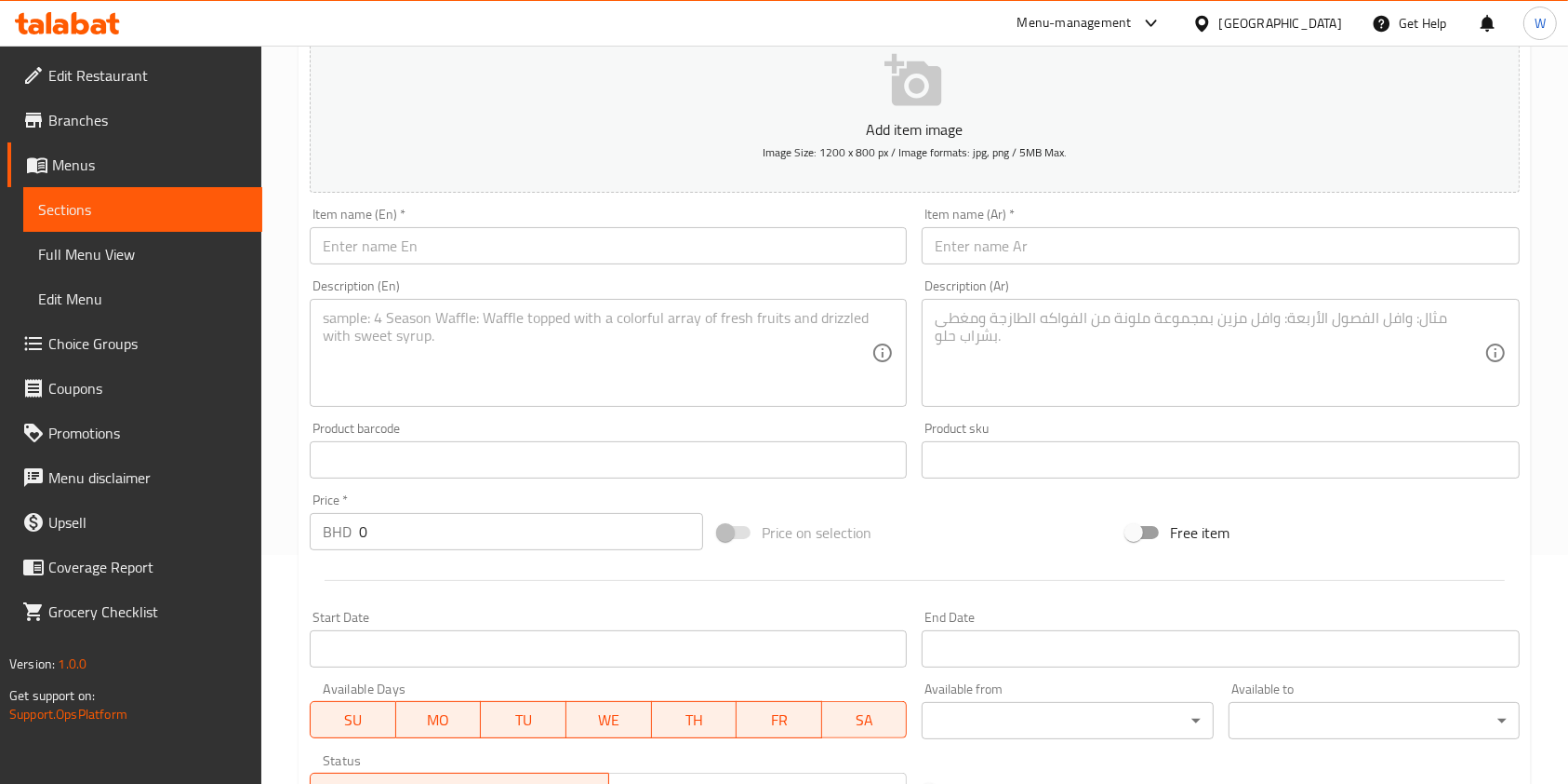
scroll to position [0, 0]
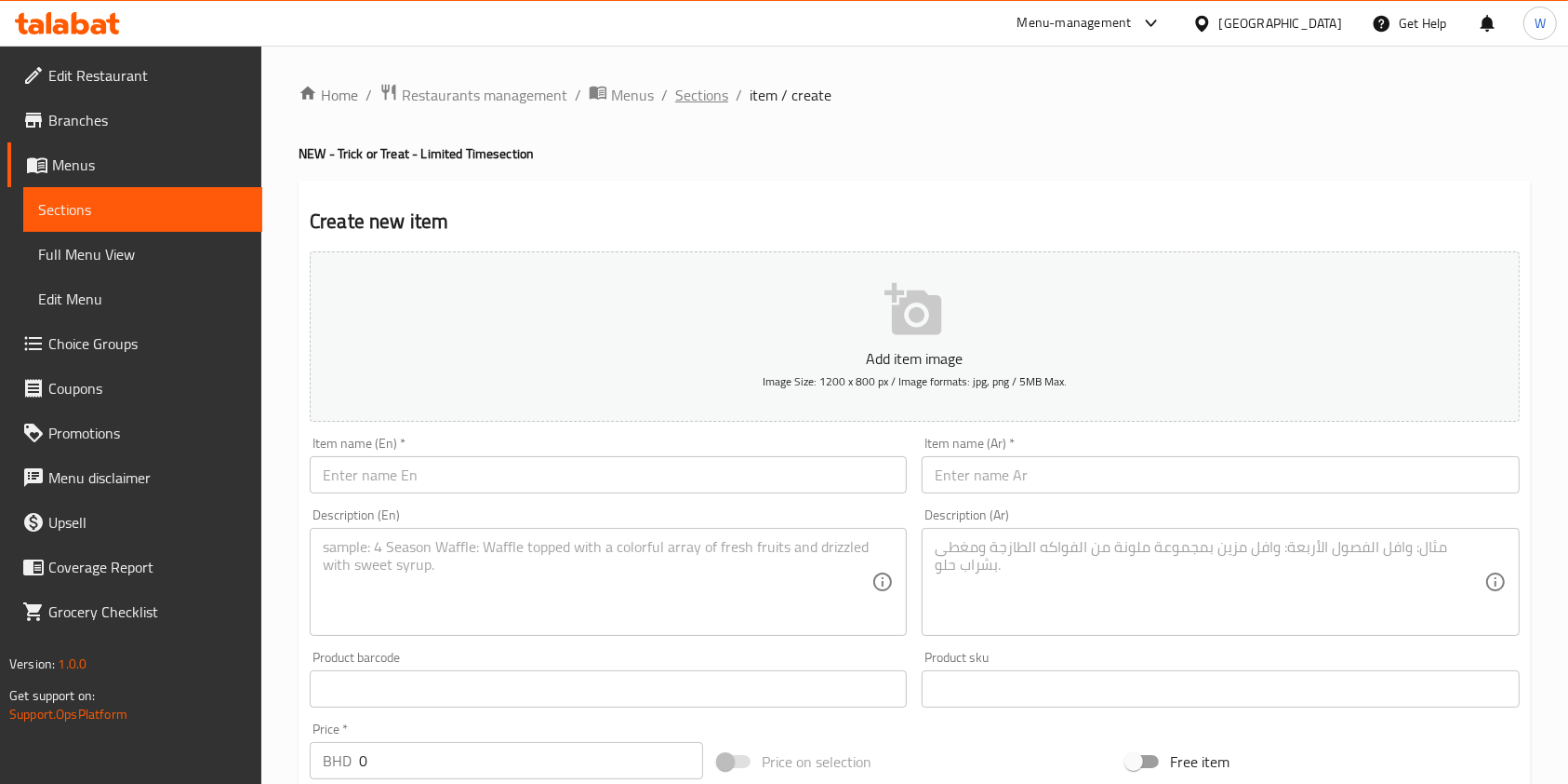
click at [696, 88] on span "Sections" at bounding box center [703, 94] width 53 height 22
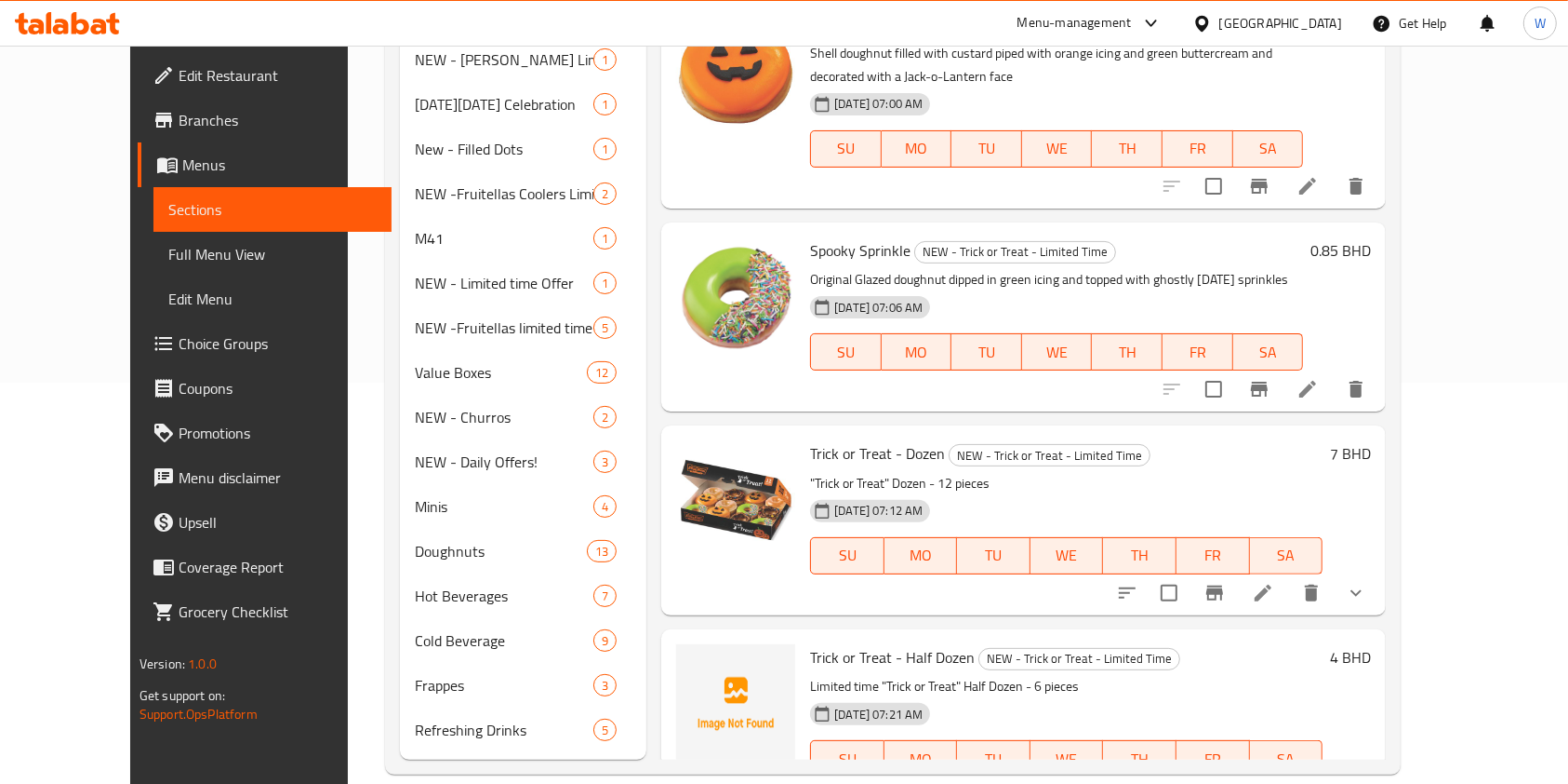
scroll to position [185, 0]
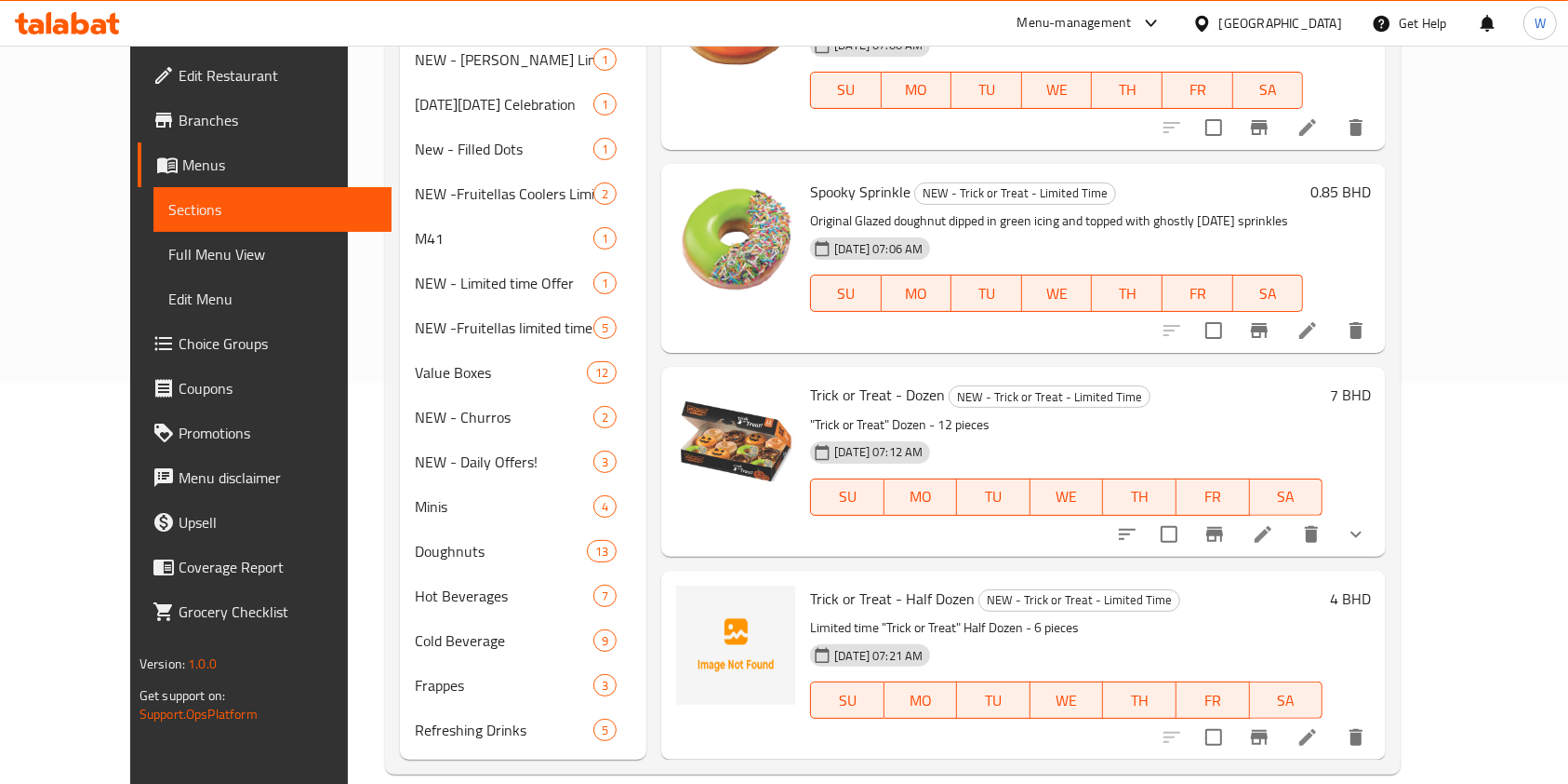
click at [1319, 726] on icon at bounding box center [1307, 736] width 22 height 22
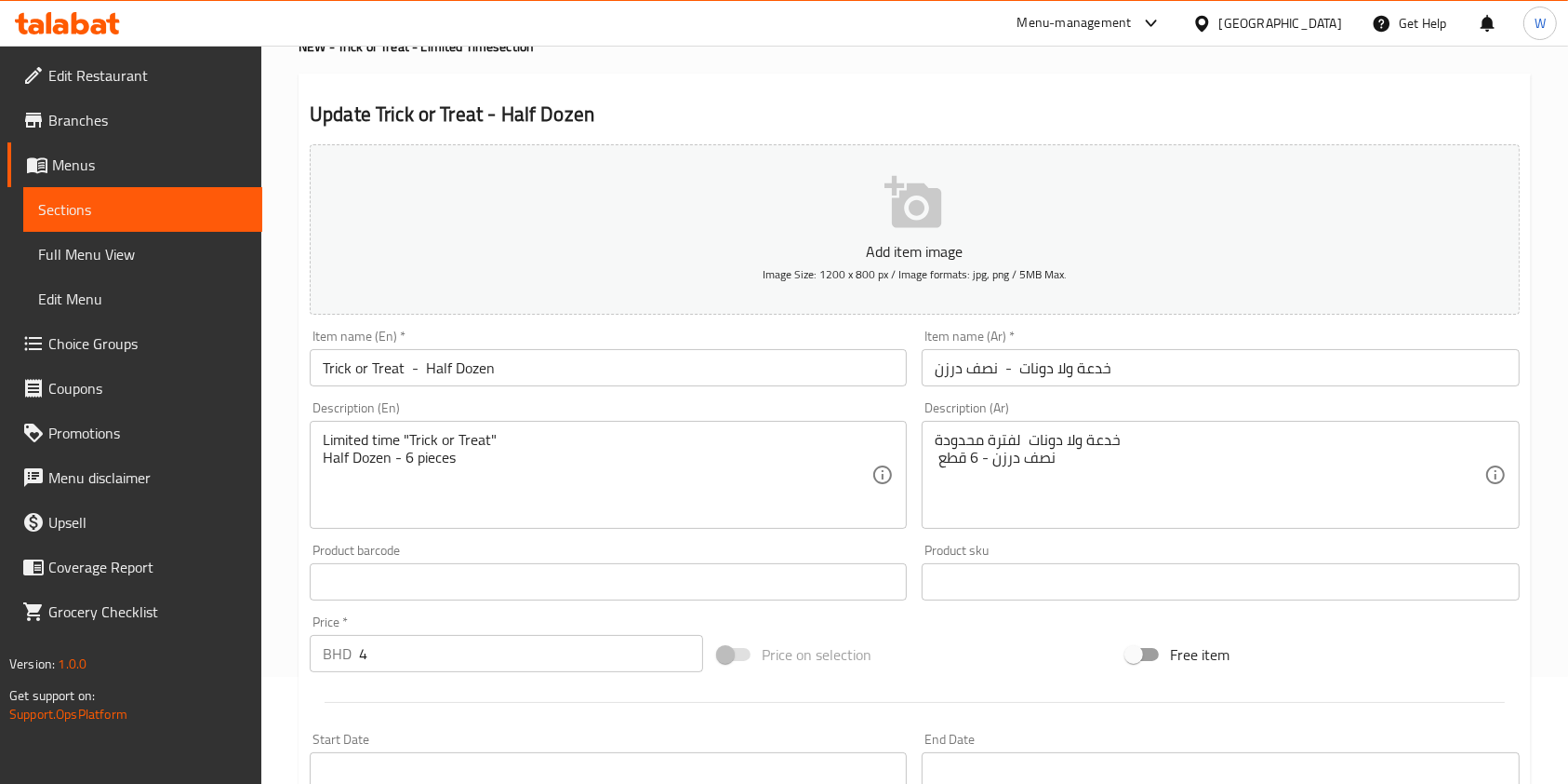
scroll to position [496, 0]
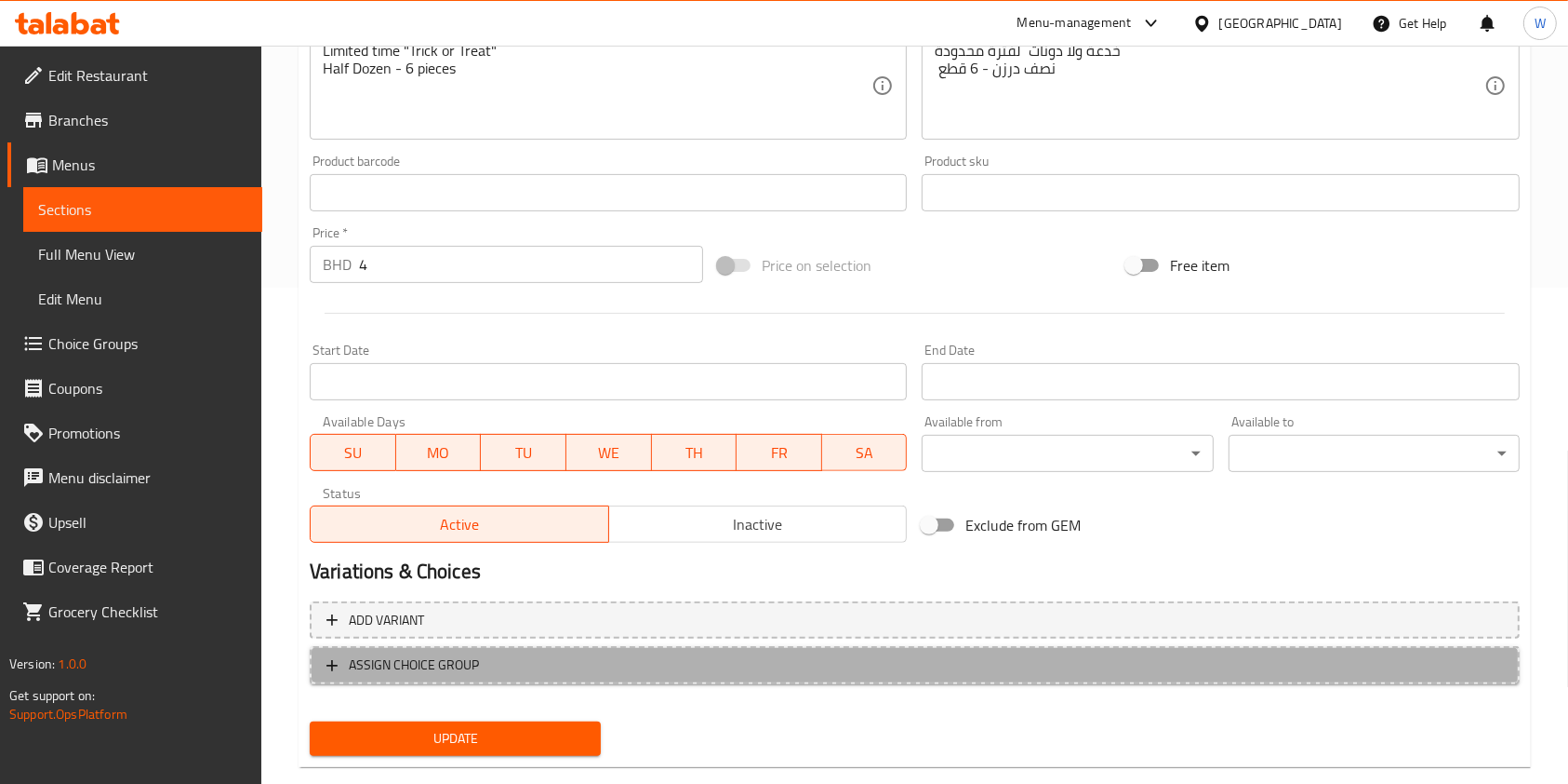
click at [395, 667] on span "ASSIGN CHOICE GROUP" at bounding box center [414, 665] width 131 height 23
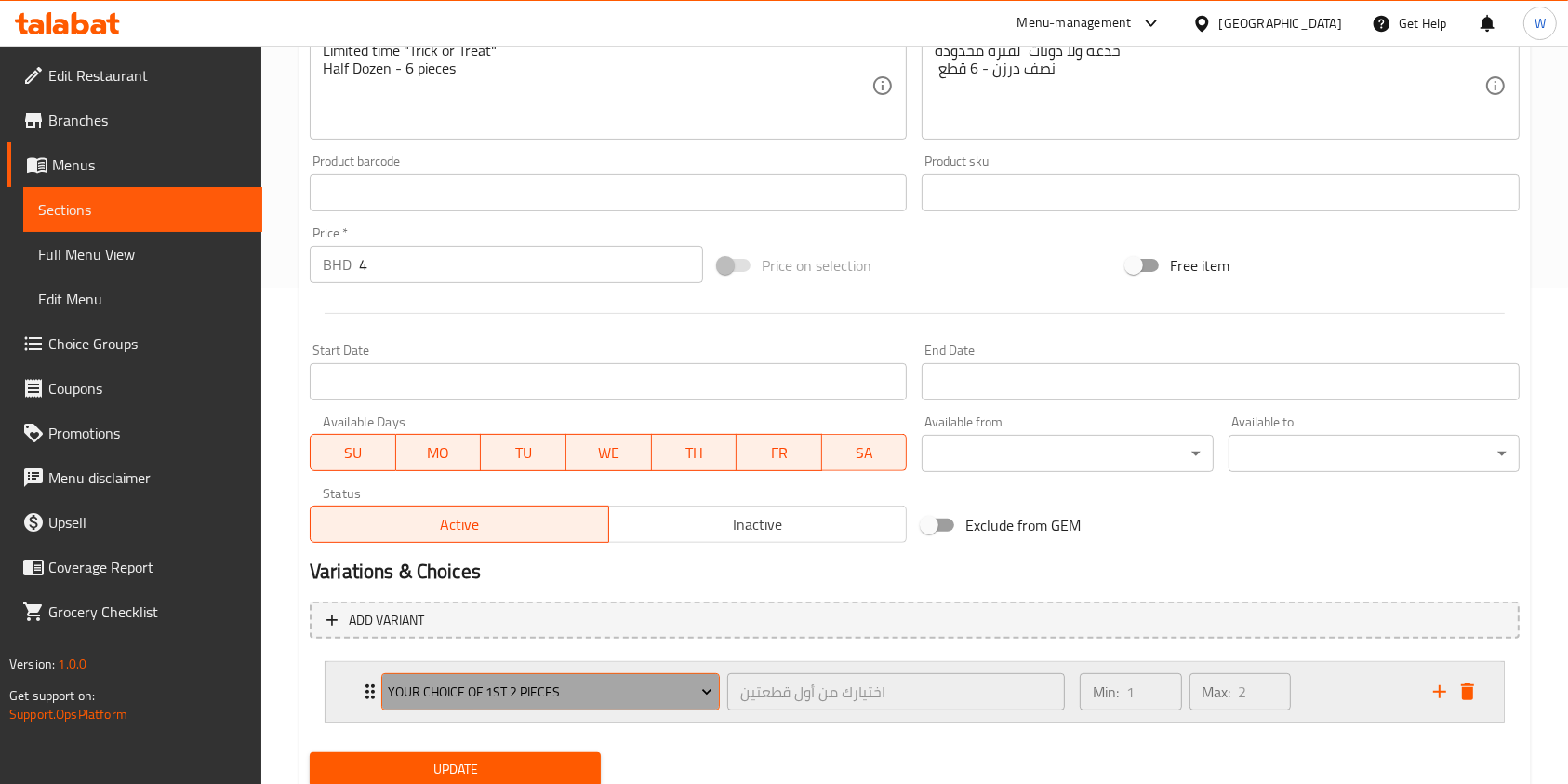
click at [431, 686] on span "Your choice of 1st 2 pieces" at bounding box center [550, 691] width 325 height 23
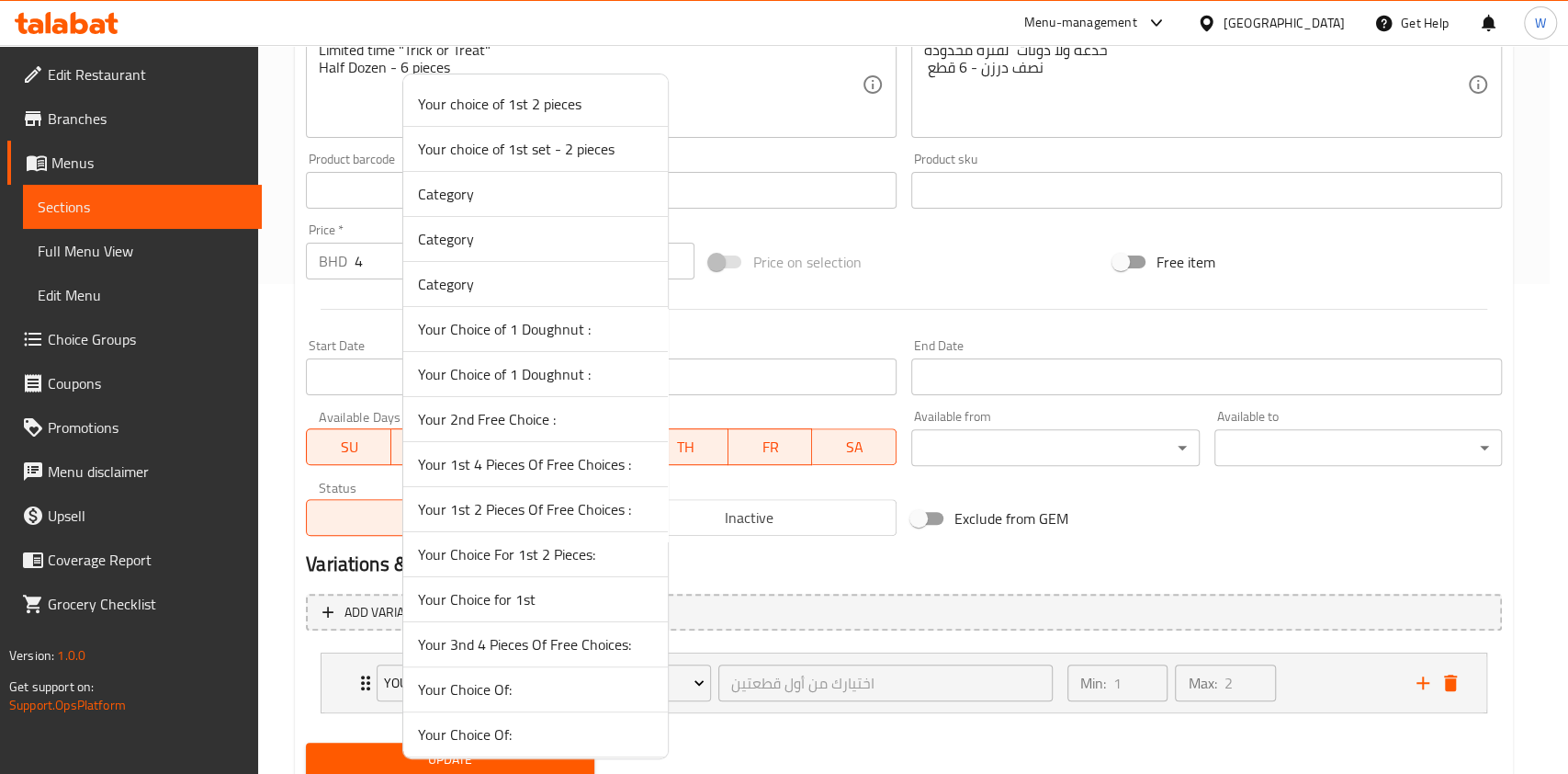
click at [550, 228] on span "Category" at bounding box center [536, 238] width 235 height 22
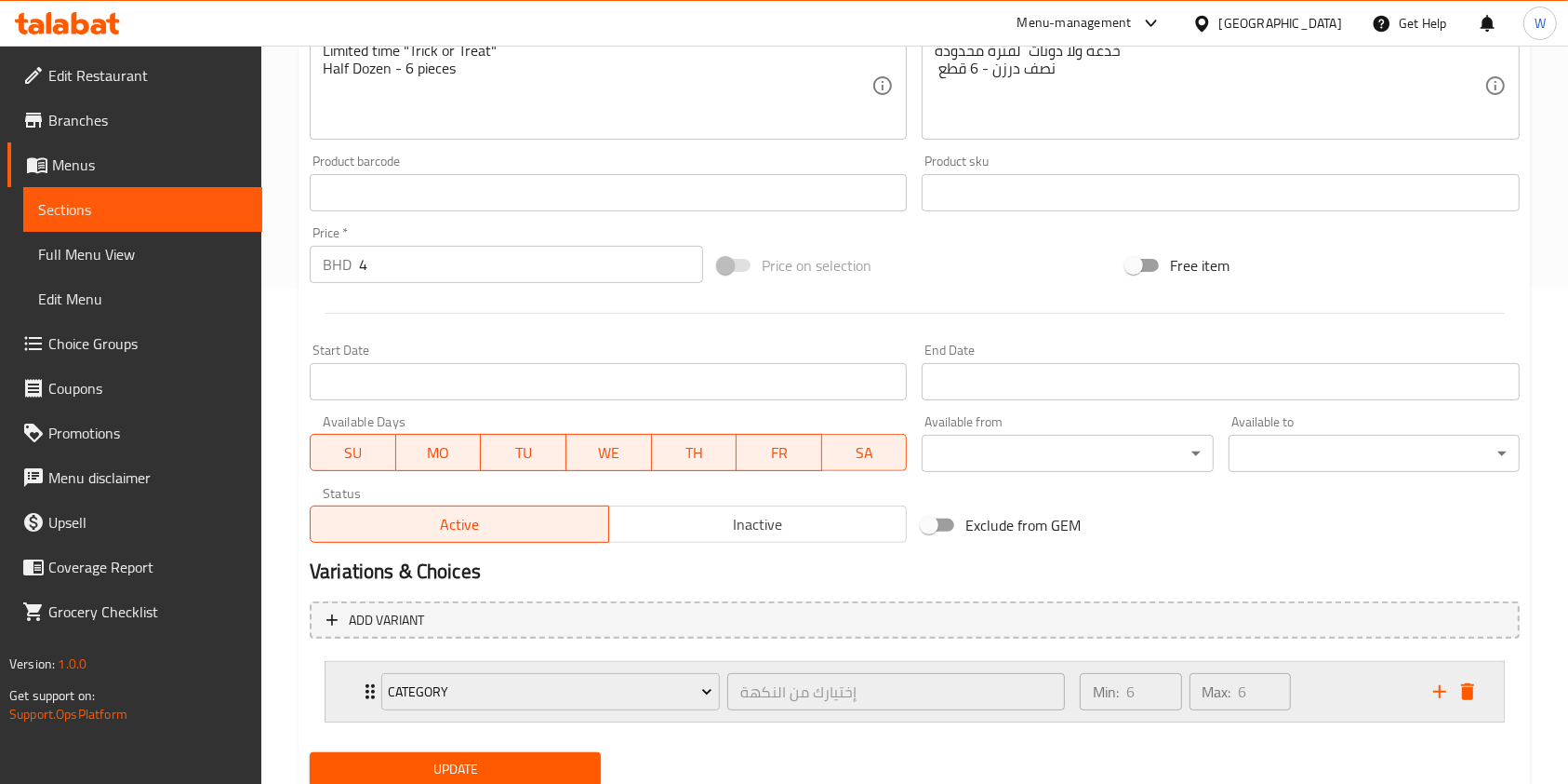
click at [352, 690] on div "Category إختيارك من النكهة ​ Min: 6 ​ Max: 6 ​" at bounding box center [915, 691] width 1178 height 59
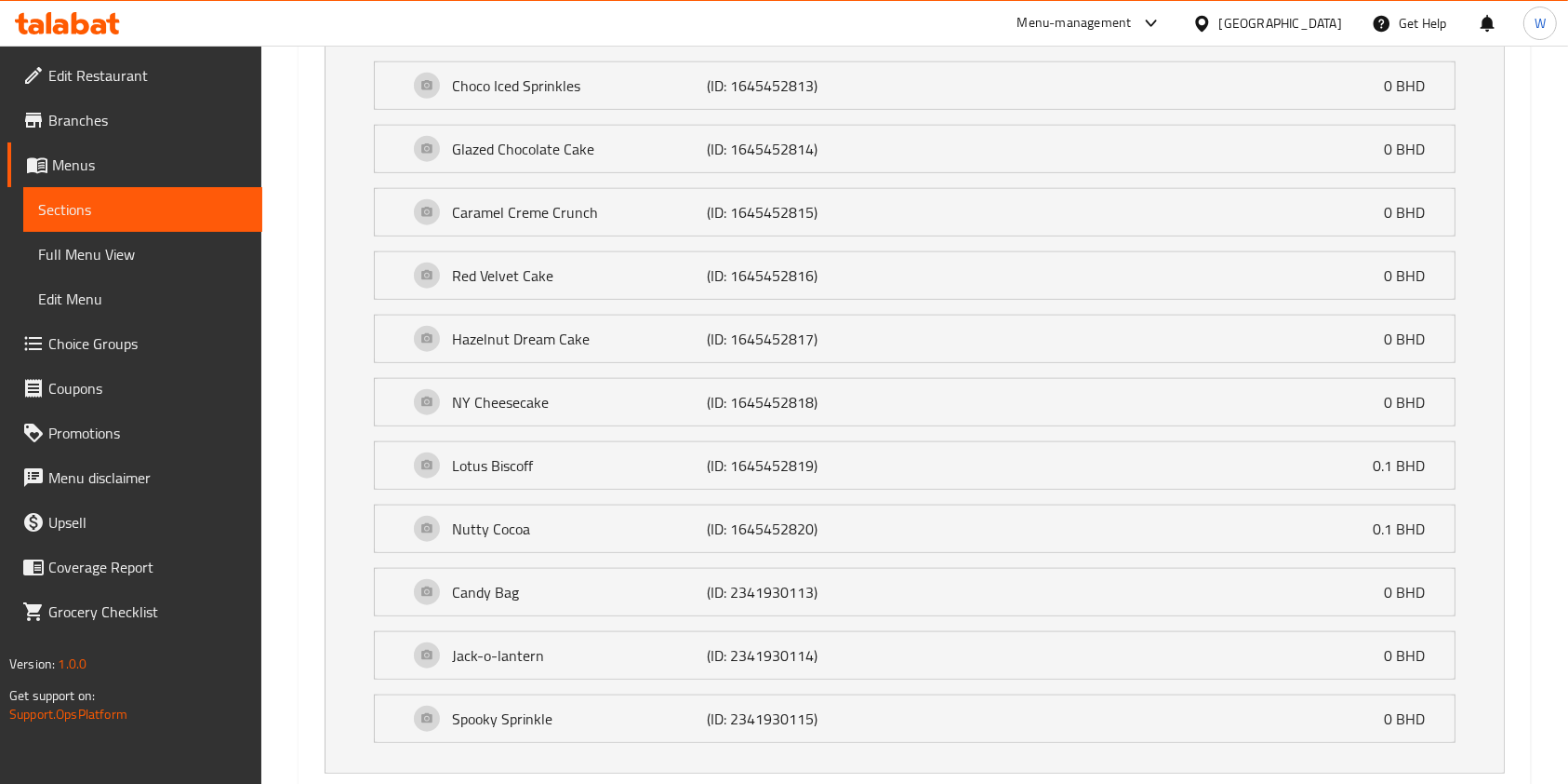
scroll to position [1862, 0]
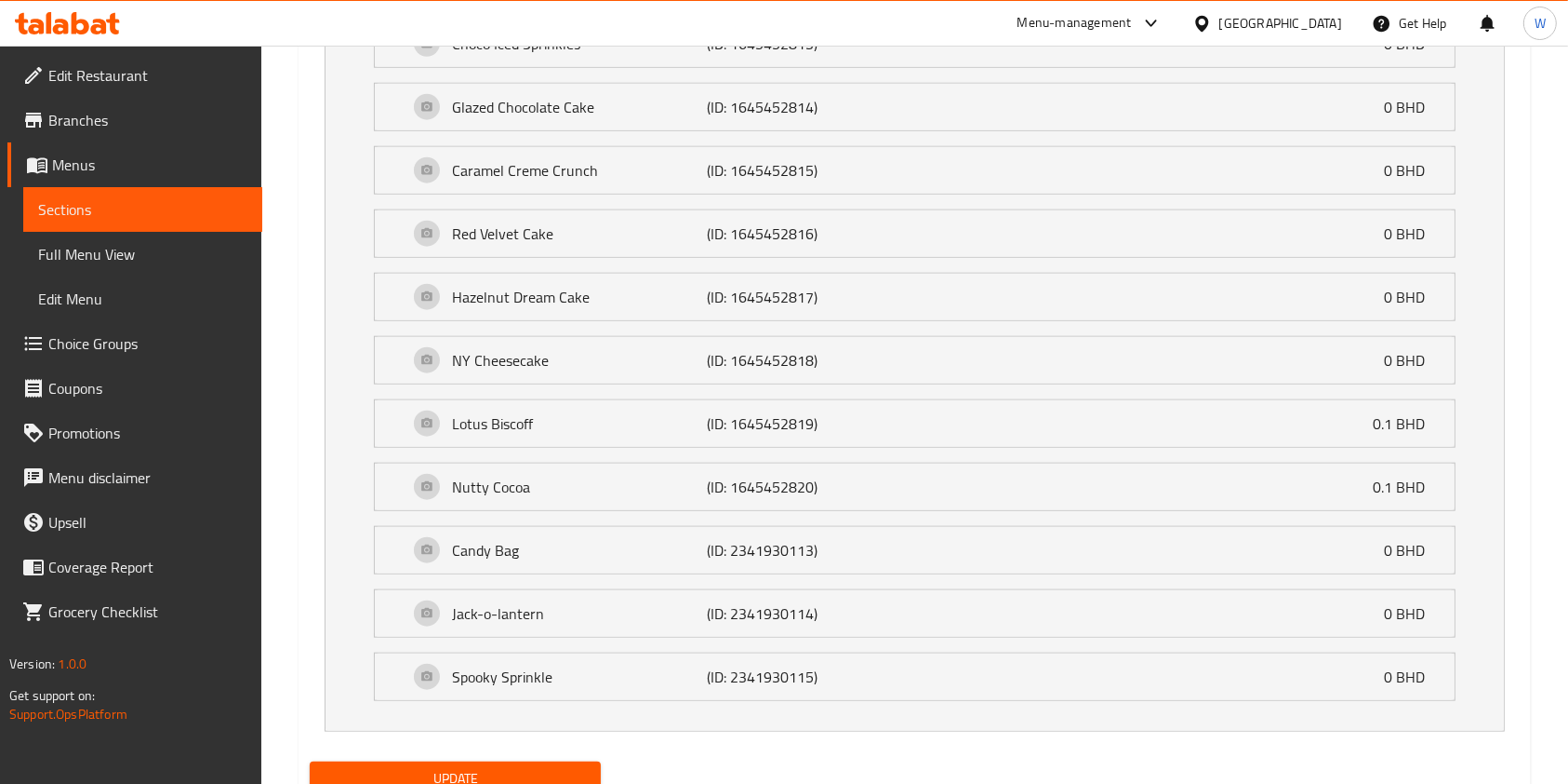
click at [460, 753] on div "Update" at bounding box center [455, 778] width 306 height 50
click at [460, 767] on span "Update" at bounding box center [456, 778] width 261 height 23
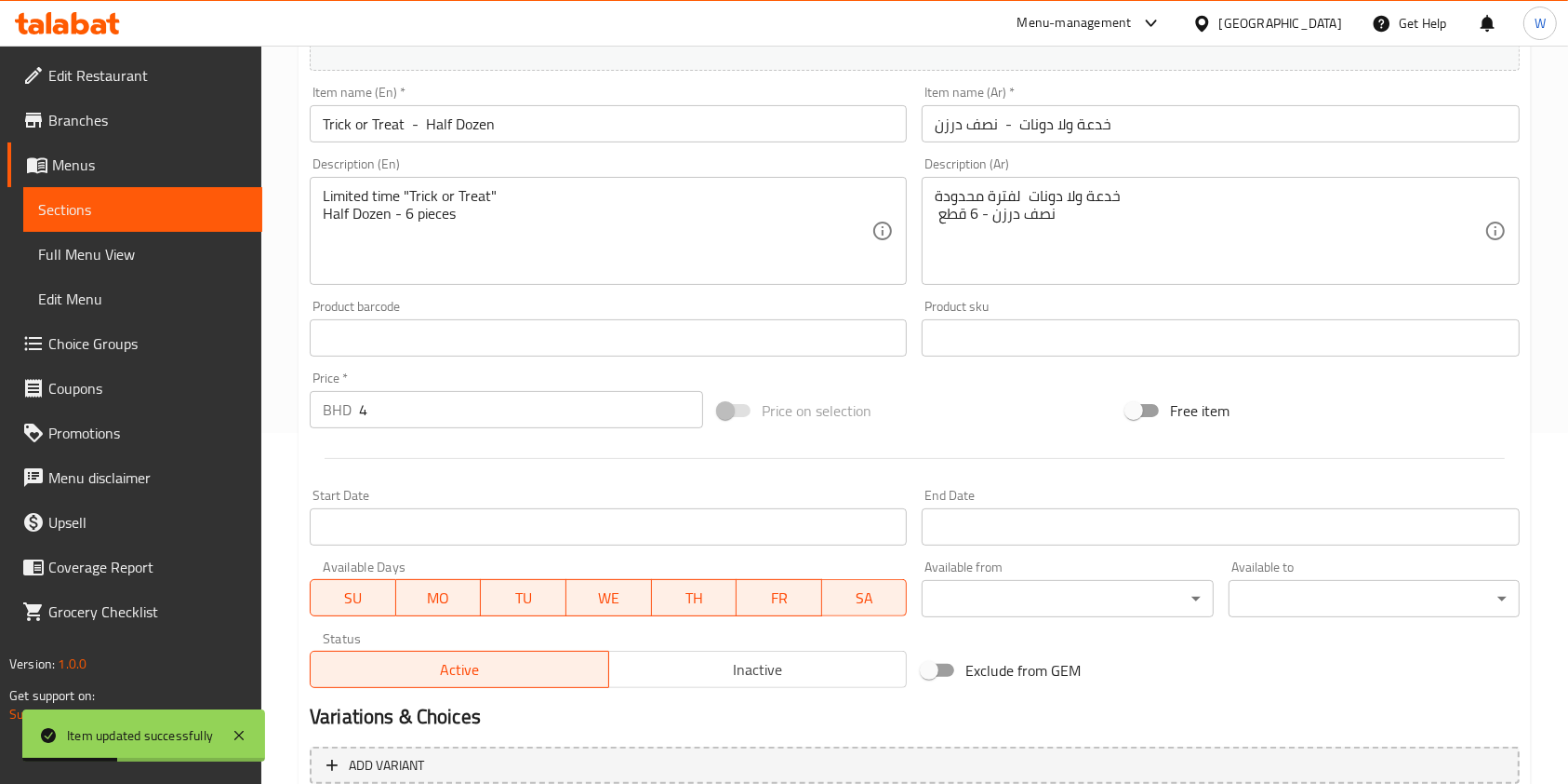
scroll to position [0, 0]
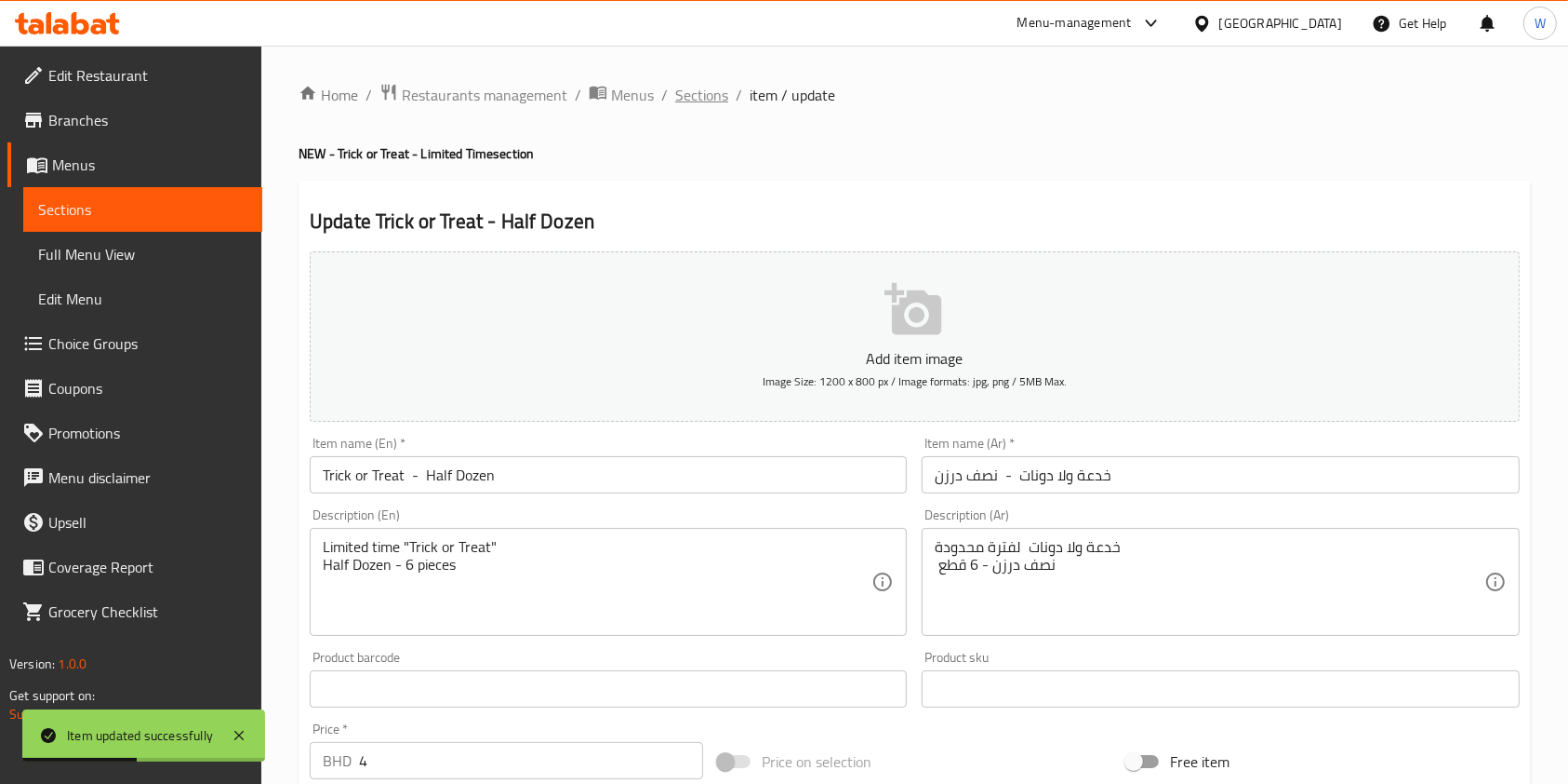
click at [712, 96] on span "Sections" at bounding box center [703, 94] width 53 height 22
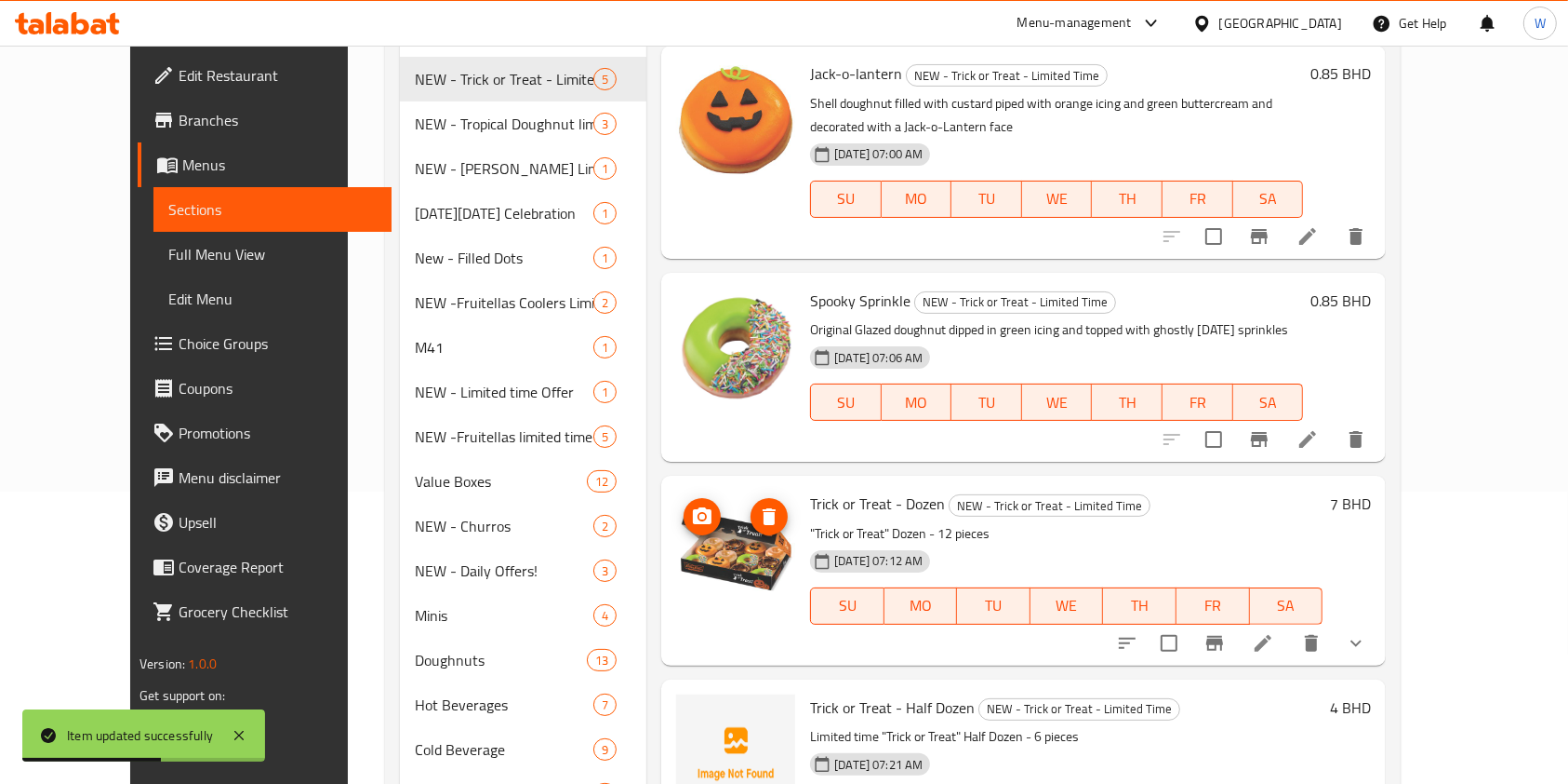
scroll to position [402, 0]
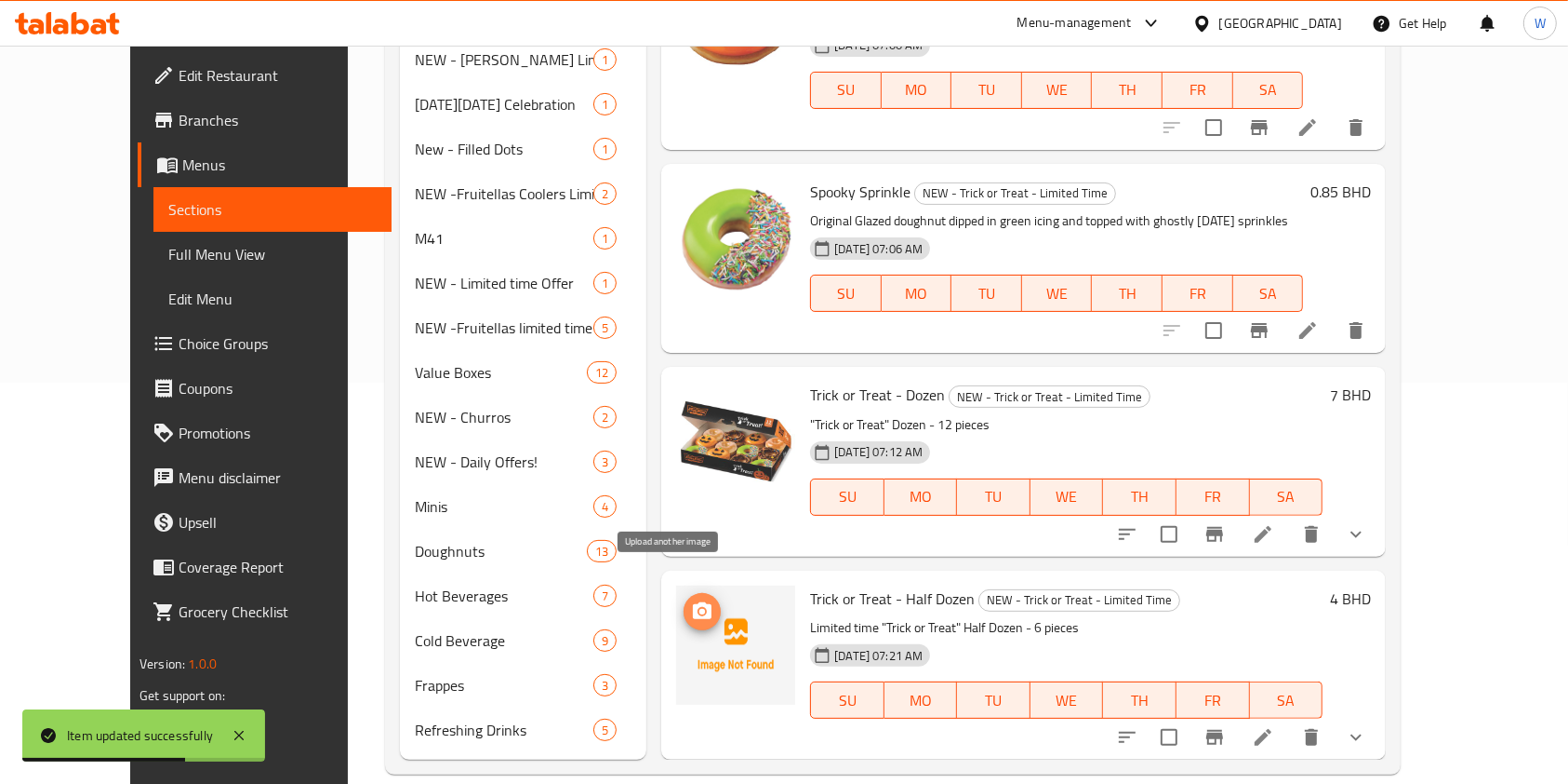
click at [691, 600] on icon "upload picture" at bounding box center [702, 610] width 22 height 22
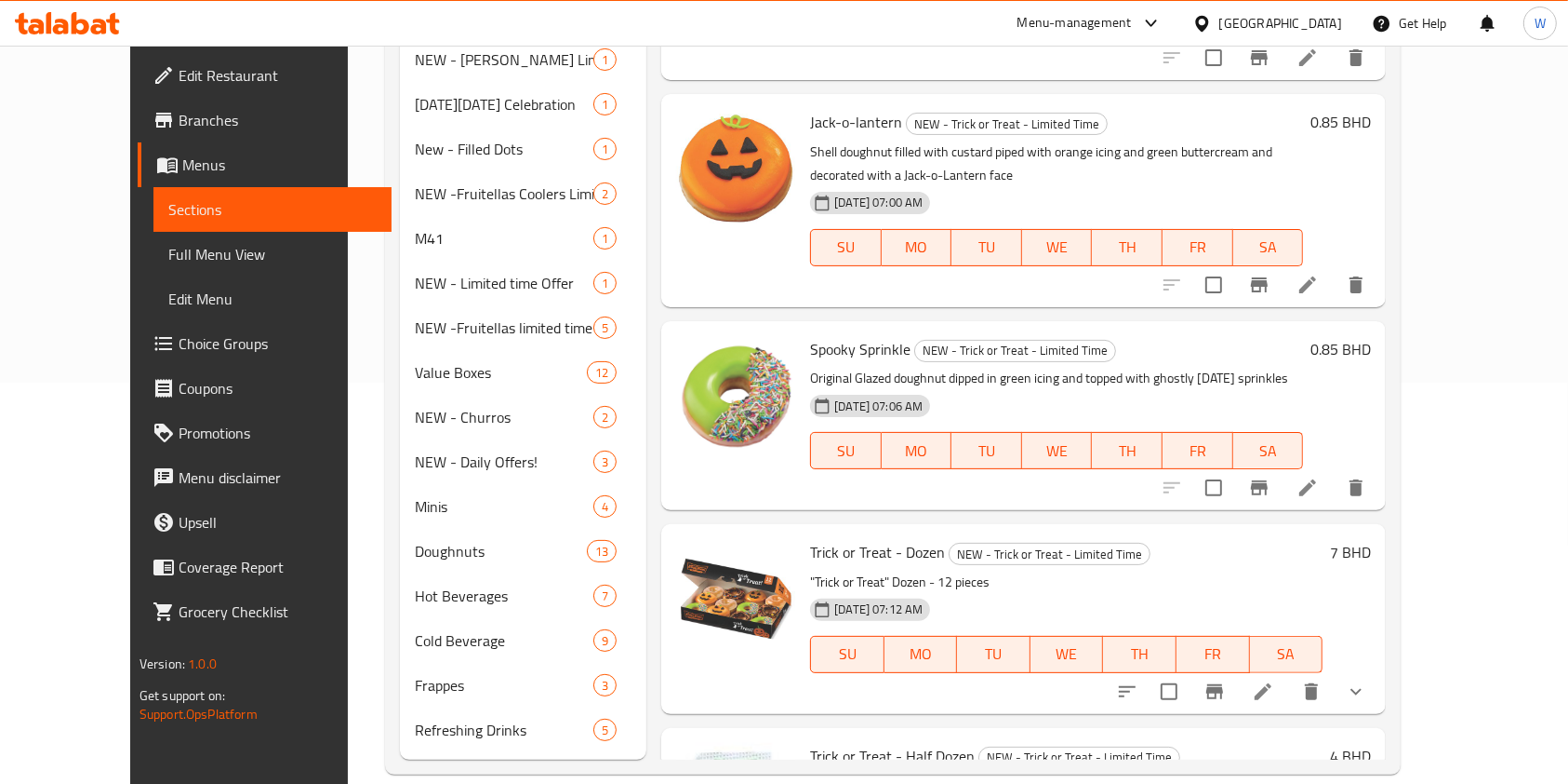
scroll to position [0, 0]
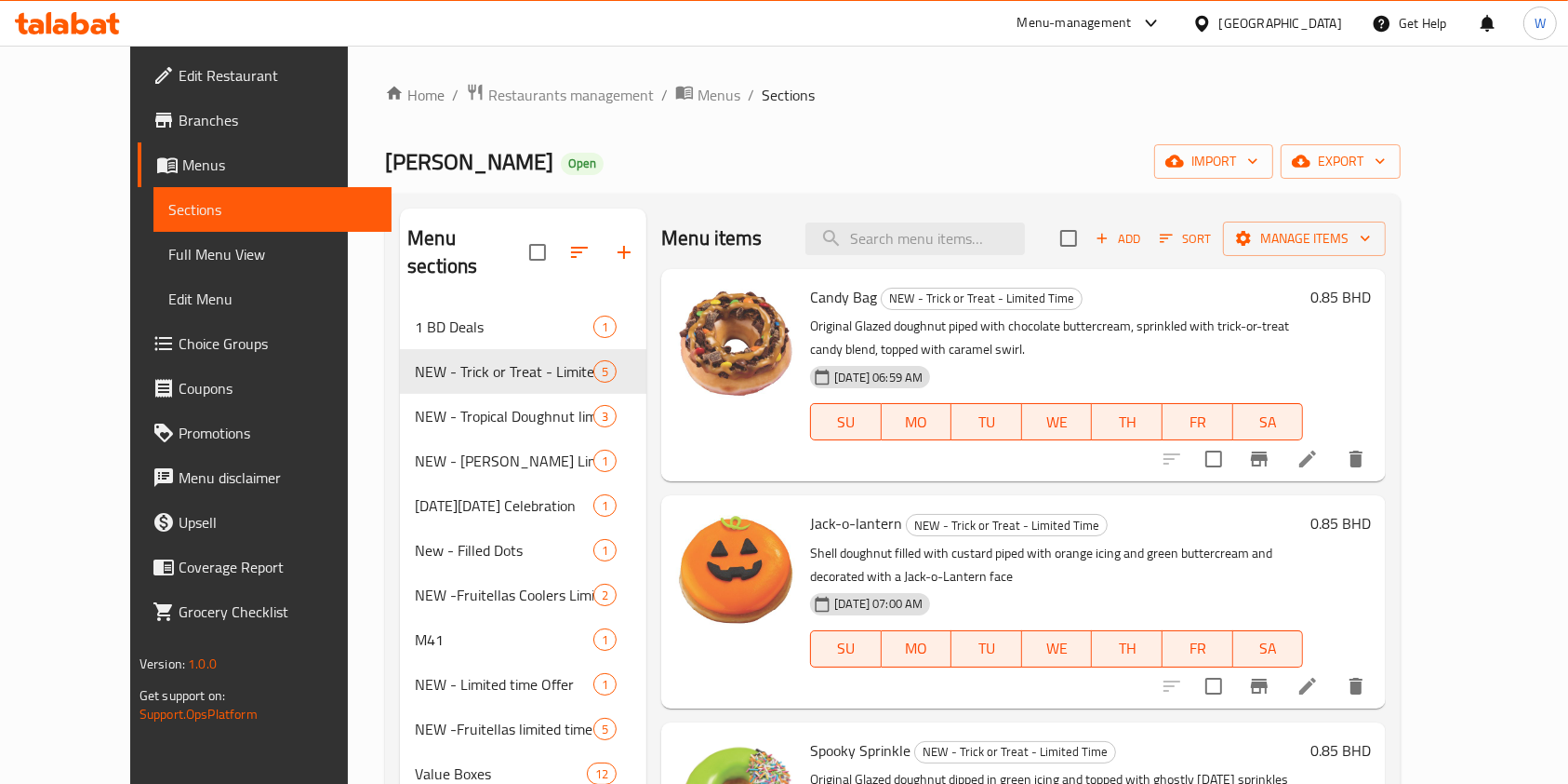
click at [1143, 247] on span "Add" at bounding box center [1118, 238] width 51 height 21
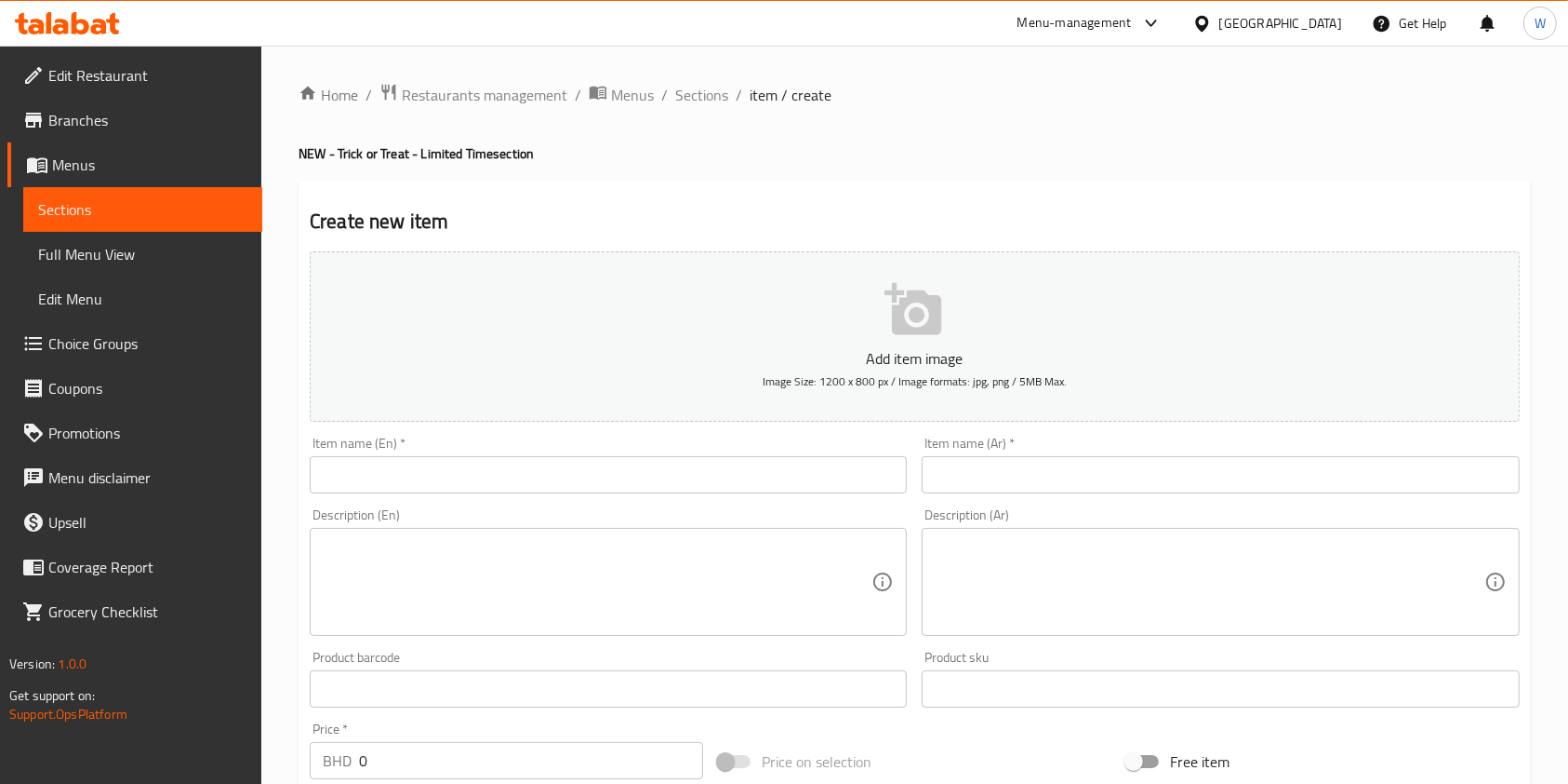
click at [665, 491] on input "text" at bounding box center [608, 474] width 598 height 37
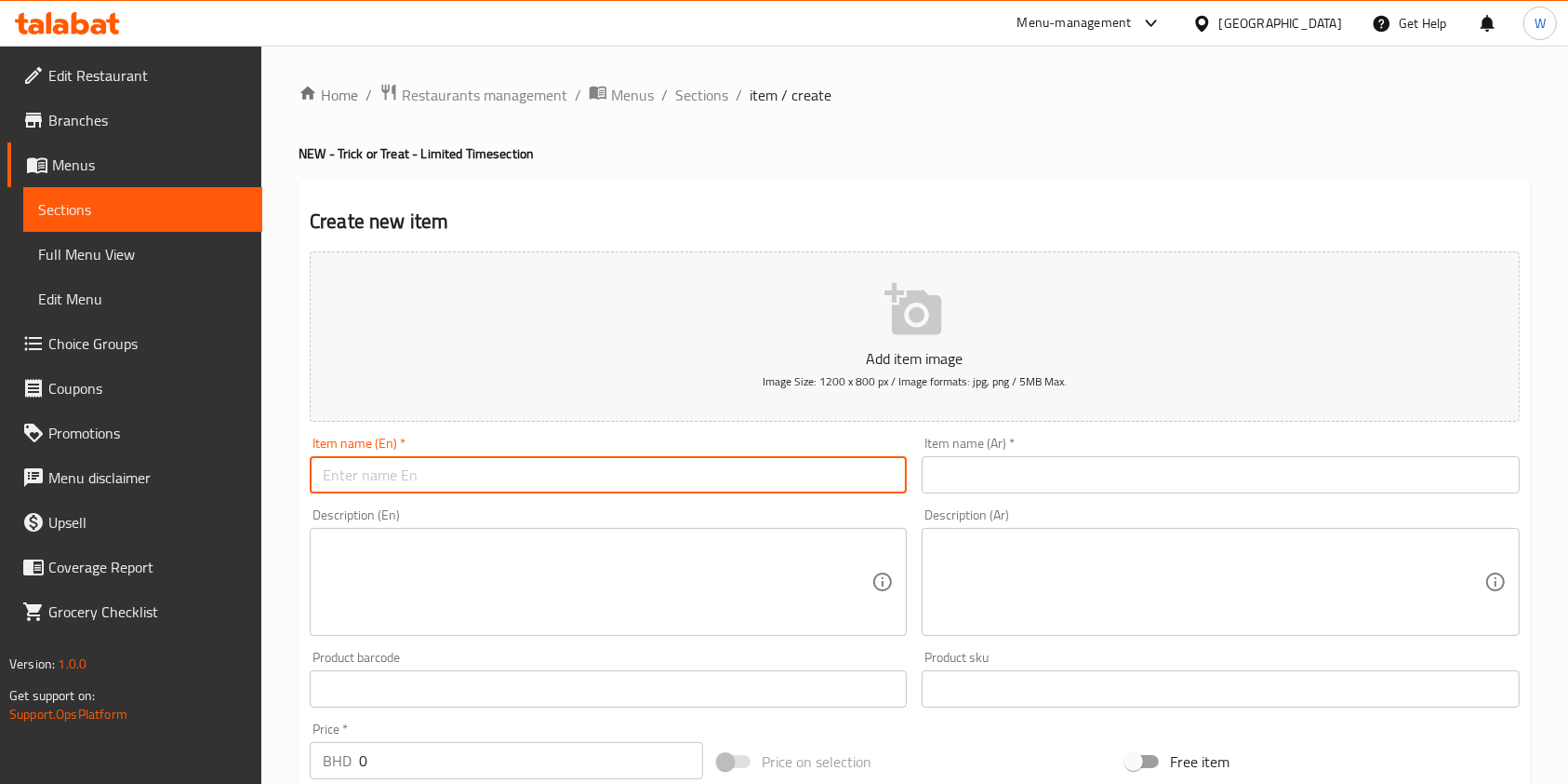
paste input "Trick or Treat - Joy Box"
type input "Trick or Treat - Joy Box"
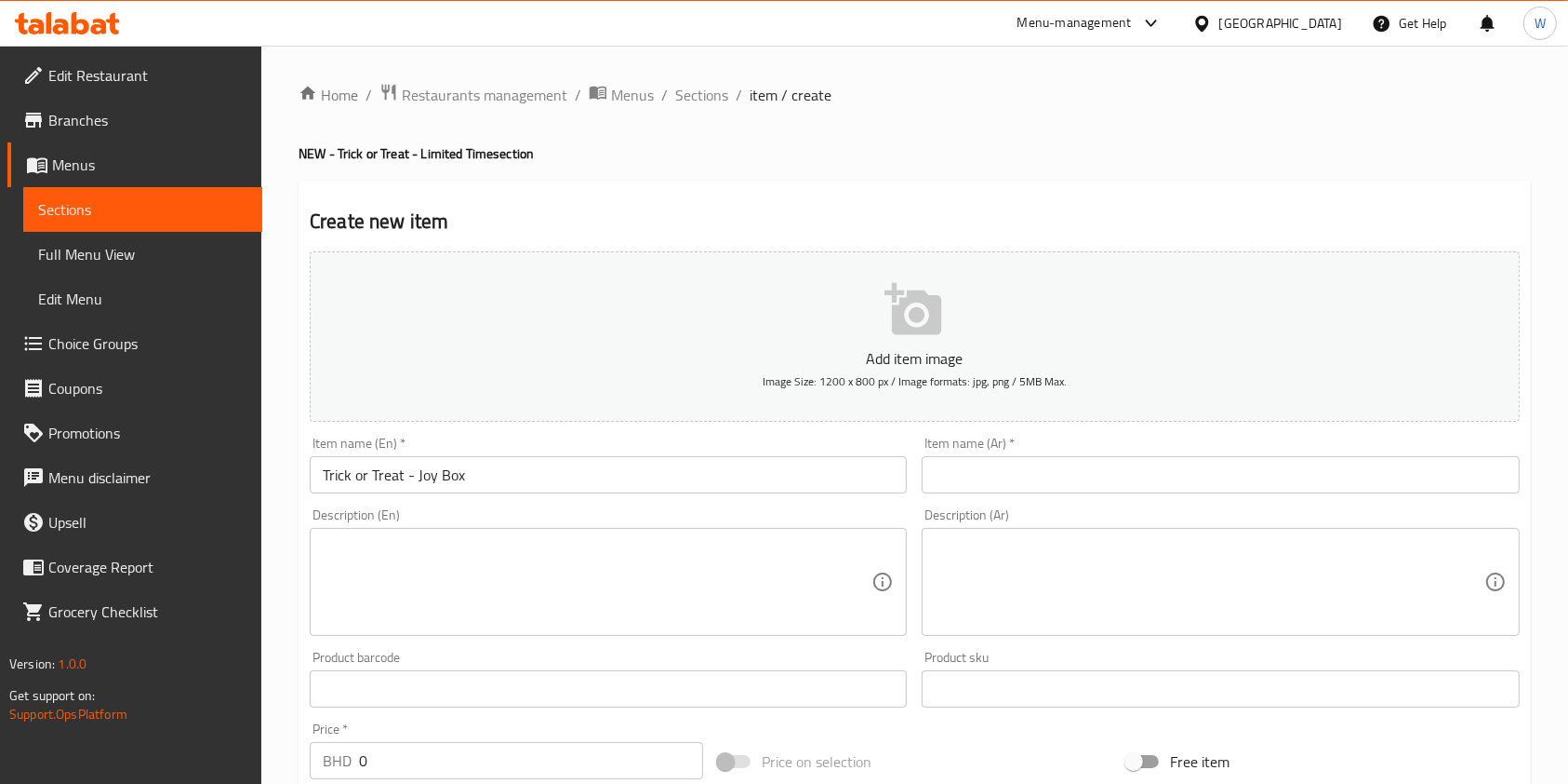
click at [1223, 513] on div "Description (Ar) Description (Ar)" at bounding box center [1220, 572] width 598 height 128
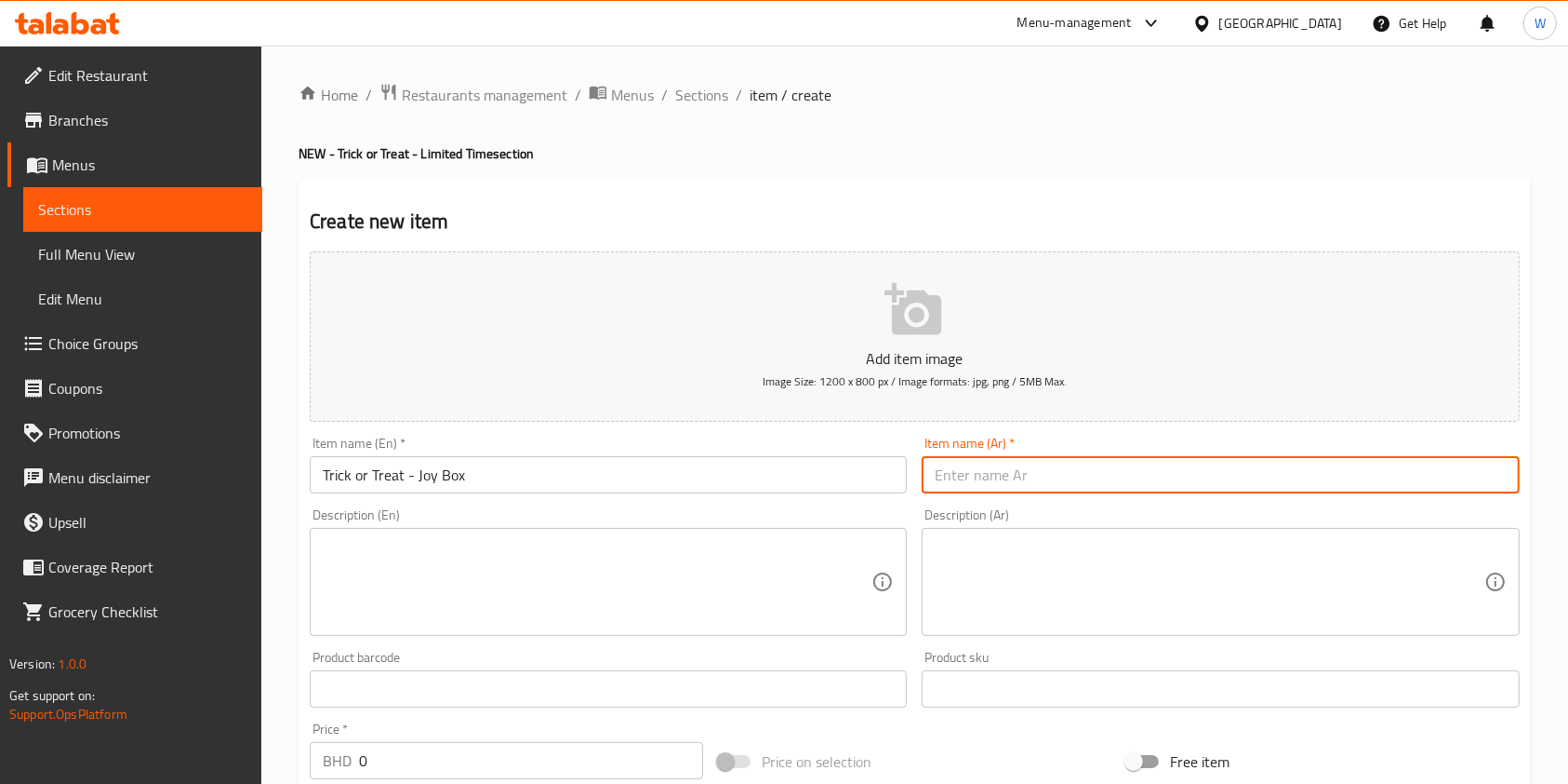
click at [1212, 476] on input "text" at bounding box center [1220, 474] width 598 height 37
paste input "خدعة ولا دونات - صندوق السعادة"
type input "خدعة ولا دونات - صندوق السعادة"
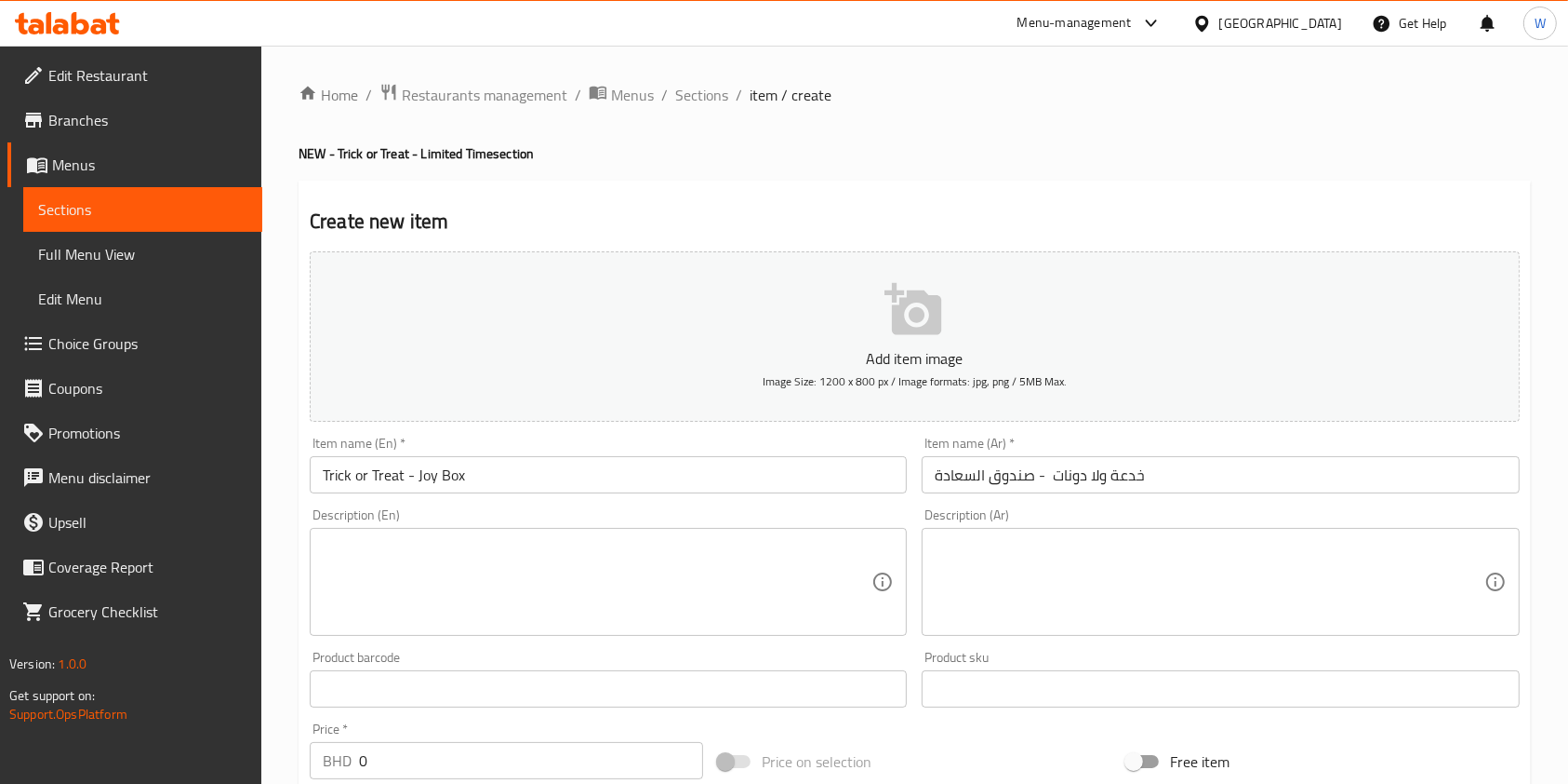
click at [629, 551] on textarea at bounding box center [598, 582] width 549 height 89
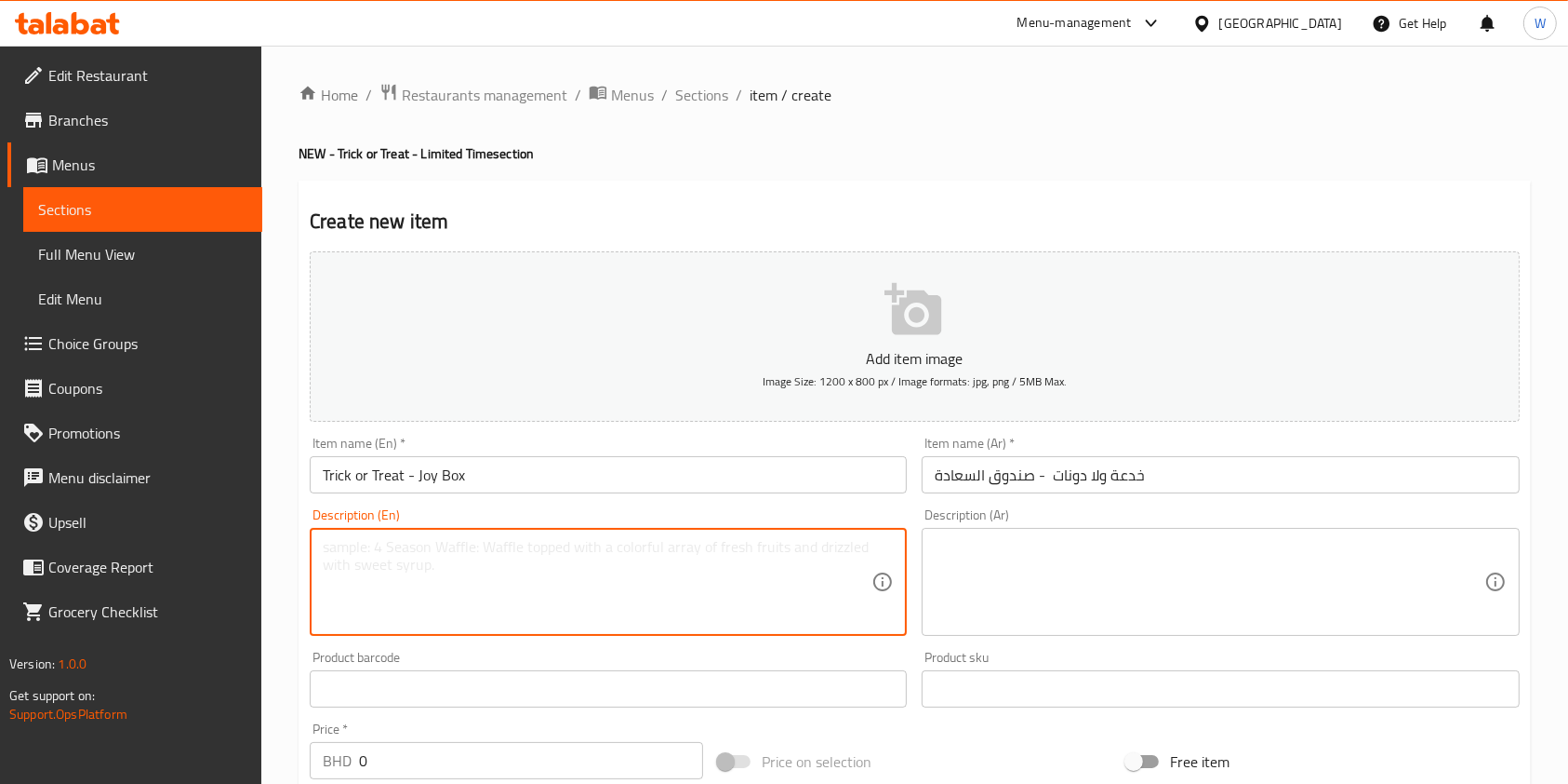
paste textarea "Limited time "Trick or Treat" Joy Box - 3 pieces"
type textarea "Limited time "Trick or Treat" Joy Box - 3 pieces"
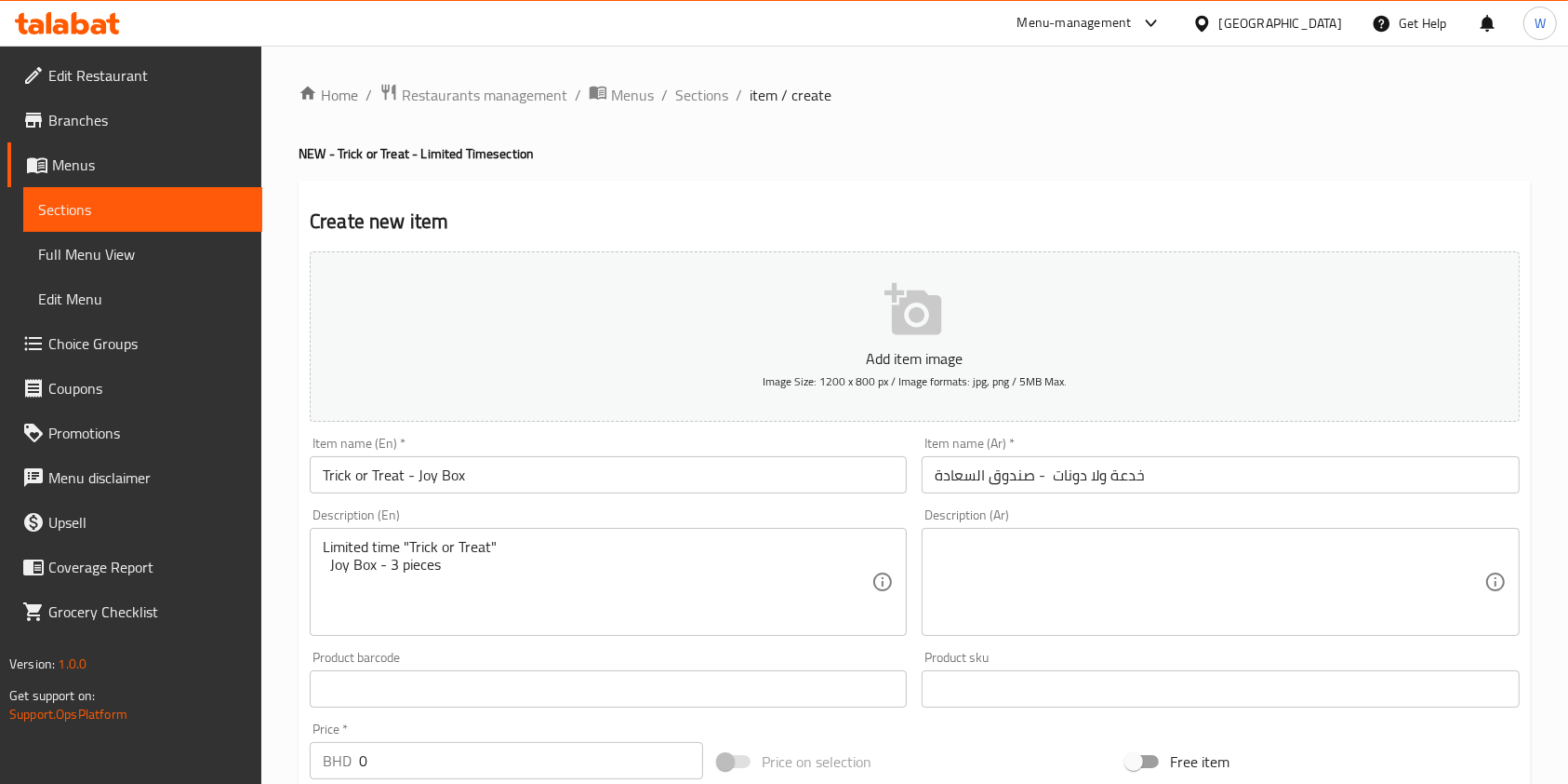
click at [1269, 563] on textarea at bounding box center [1210, 582] width 549 height 89
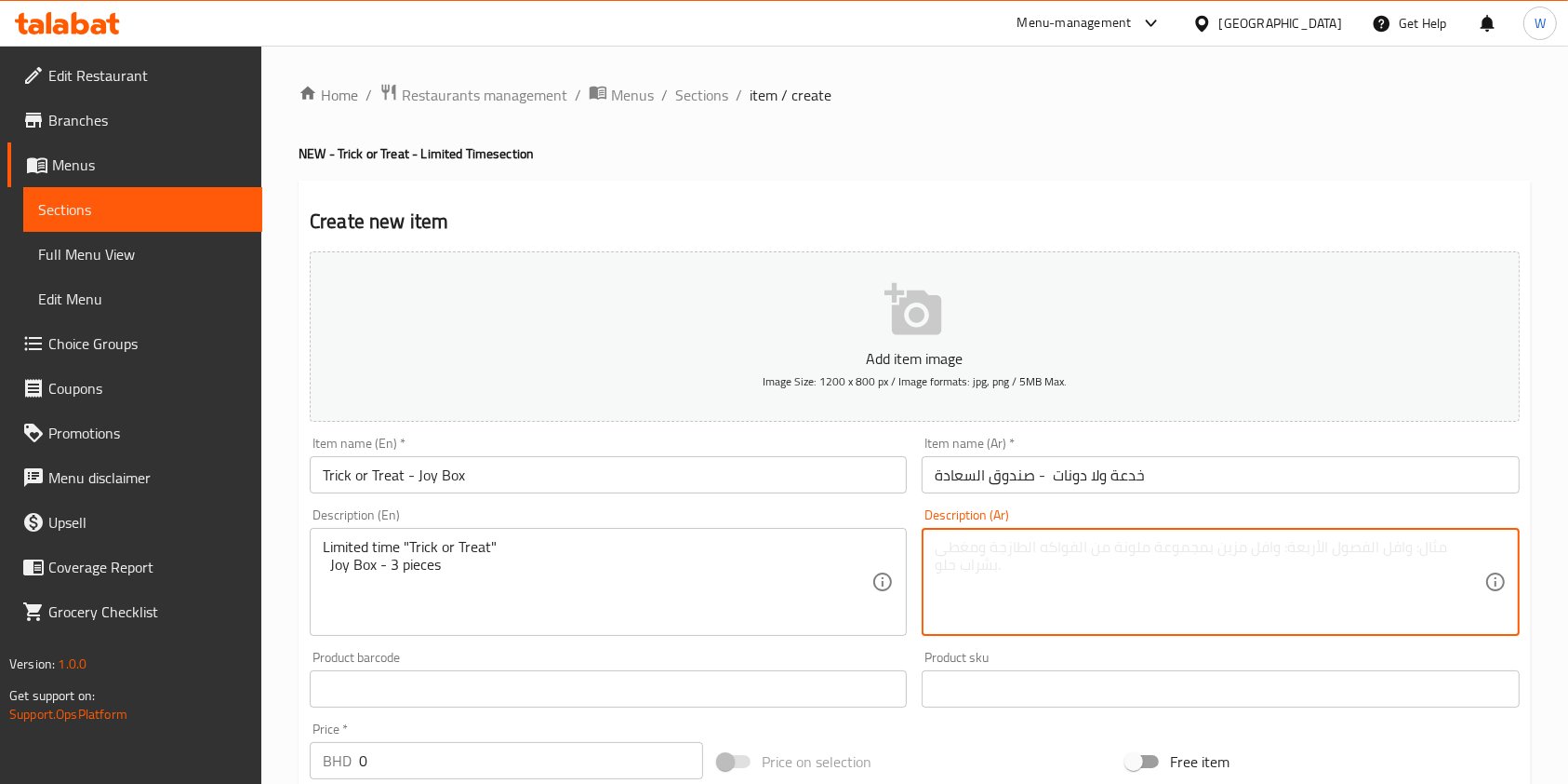
paste textarea "`خدعة ولا دونات لفترة محدودة صندوق السعادة - 3 قطع"
type textarea "`خدعة ولا دونات لفترة محدودة صندوق السعادة - 3 قطع"
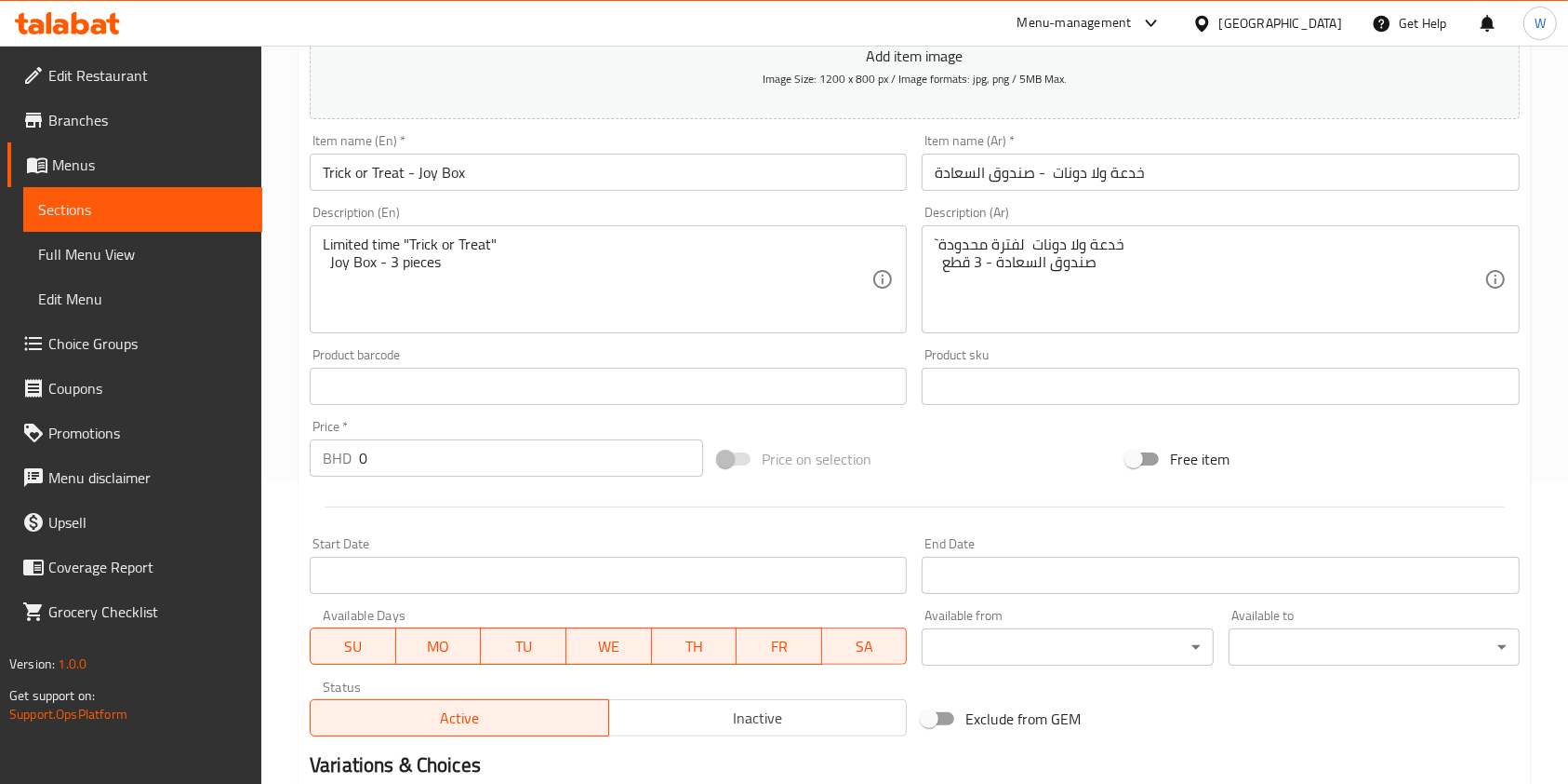
scroll to position [372, 0]
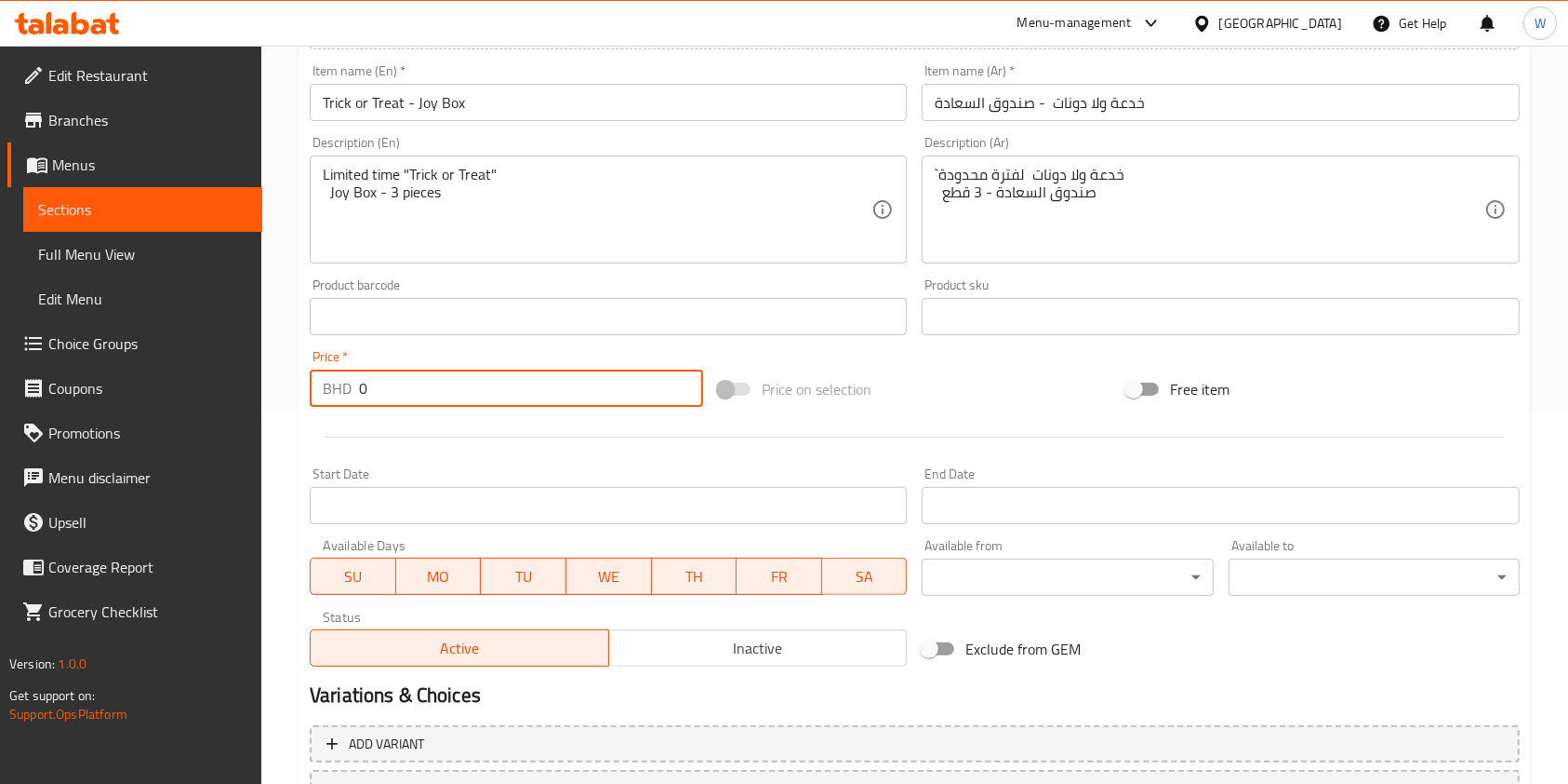
drag, startPoint x: 418, startPoint y: 374, endPoint x: 287, endPoint y: 378, distance: 131.1
click at [287, 378] on div "Home / Restaurants management / Menus / Sections / item / create NEW - Trick or…" at bounding box center [914, 307] width 1307 height 1269
click at [485, 382] on input "0" at bounding box center [531, 387] width 344 height 37
type input "2.25"
drag, startPoint x: 558, startPoint y: 450, endPoint x: 565, endPoint y: 444, distance: 9.2
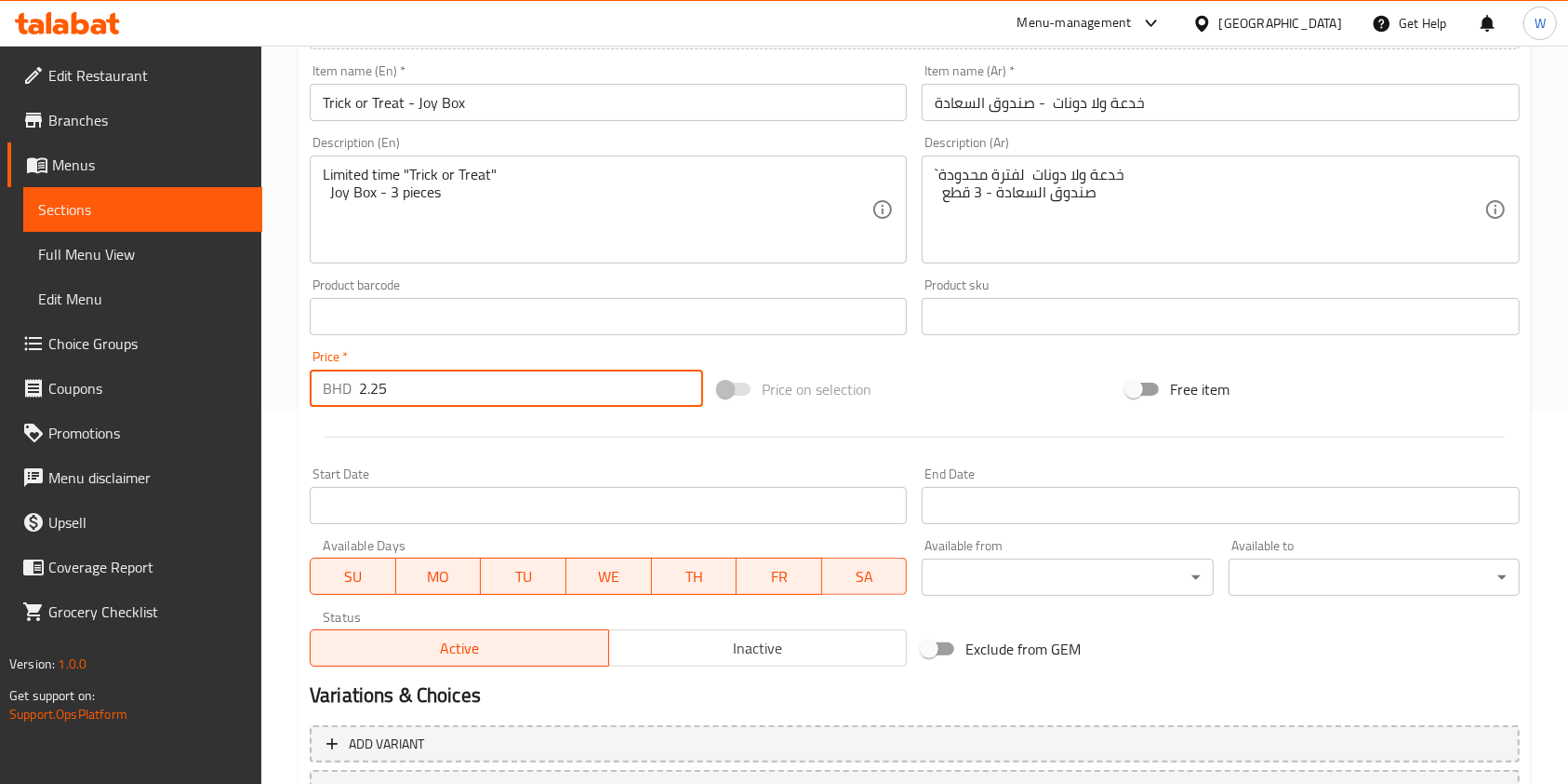
click at [559, 448] on div at bounding box center [914, 437] width 1225 height 46
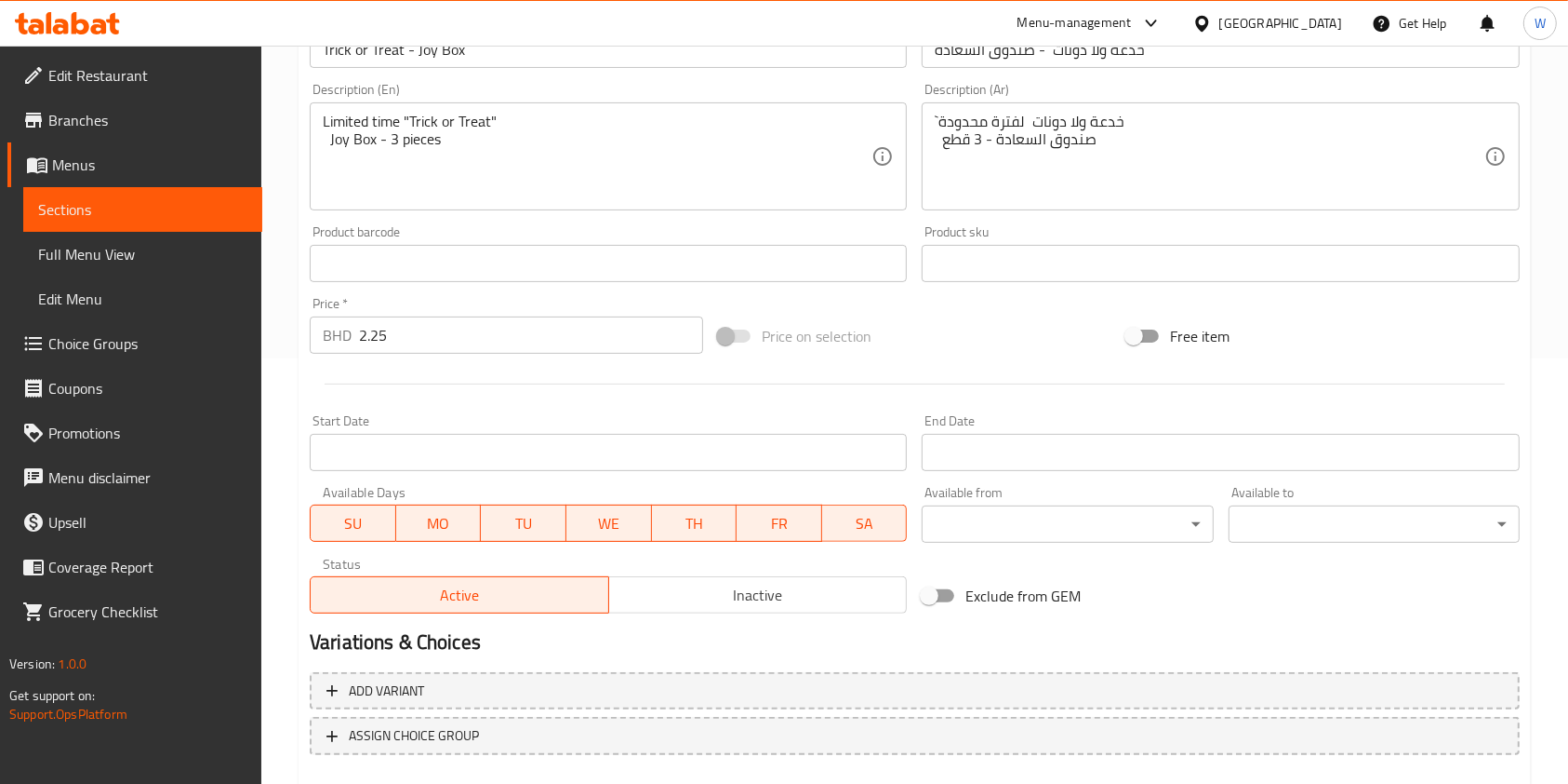
scroll to position [531, 0]
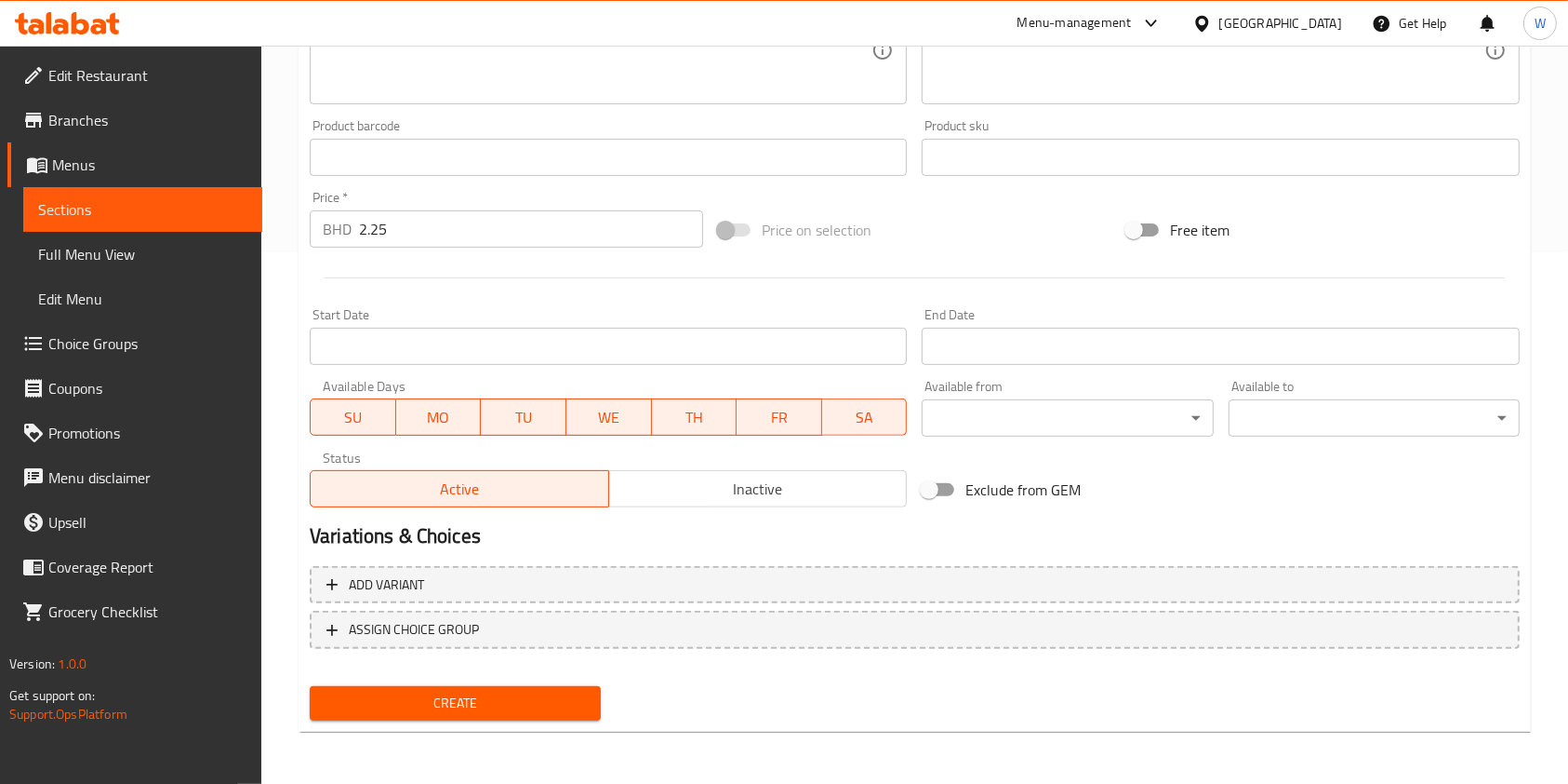
click at [502, 712] on span "Create" at bounding box center [456, 703] width 261 height 23
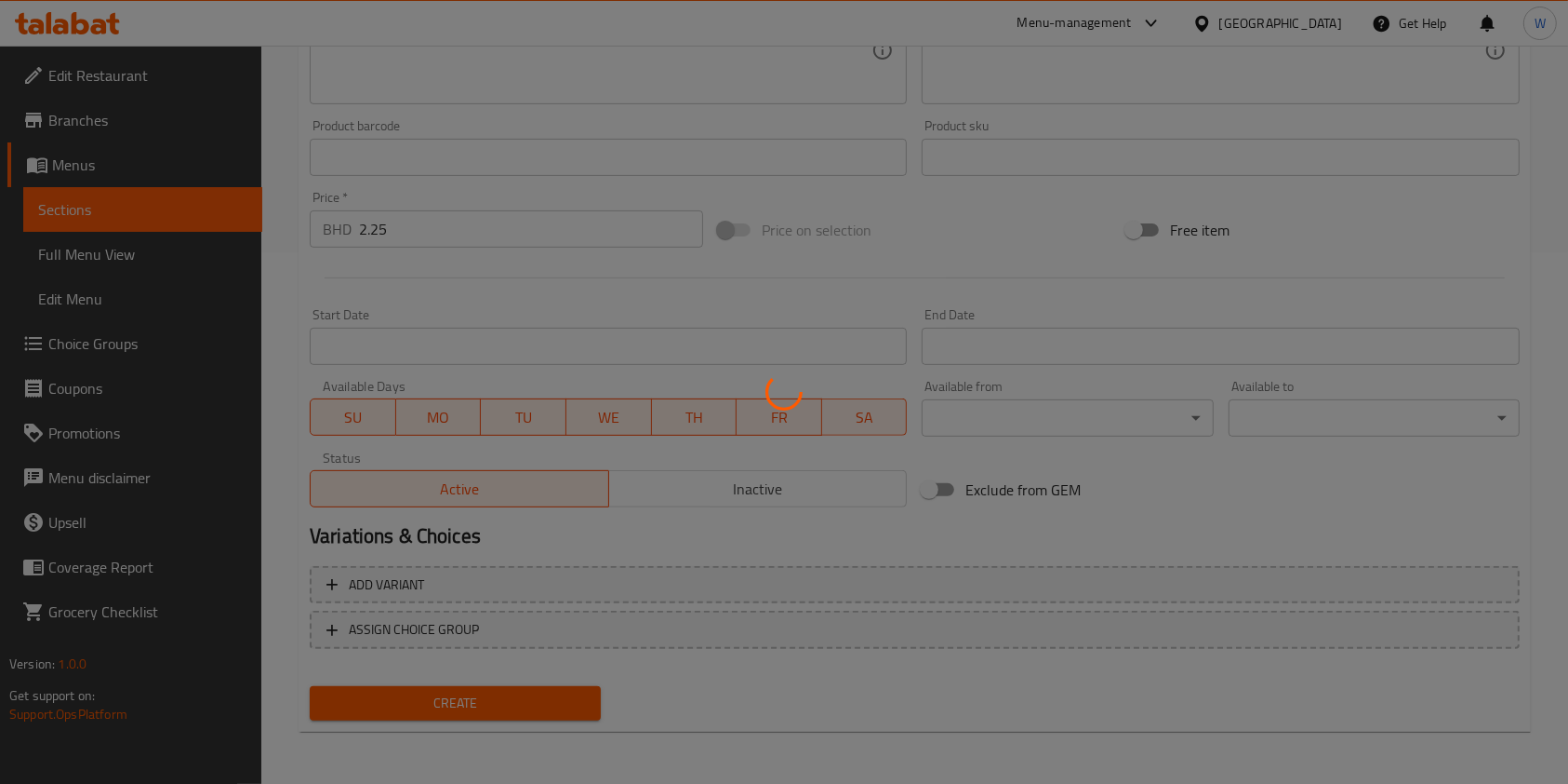
type input "0"
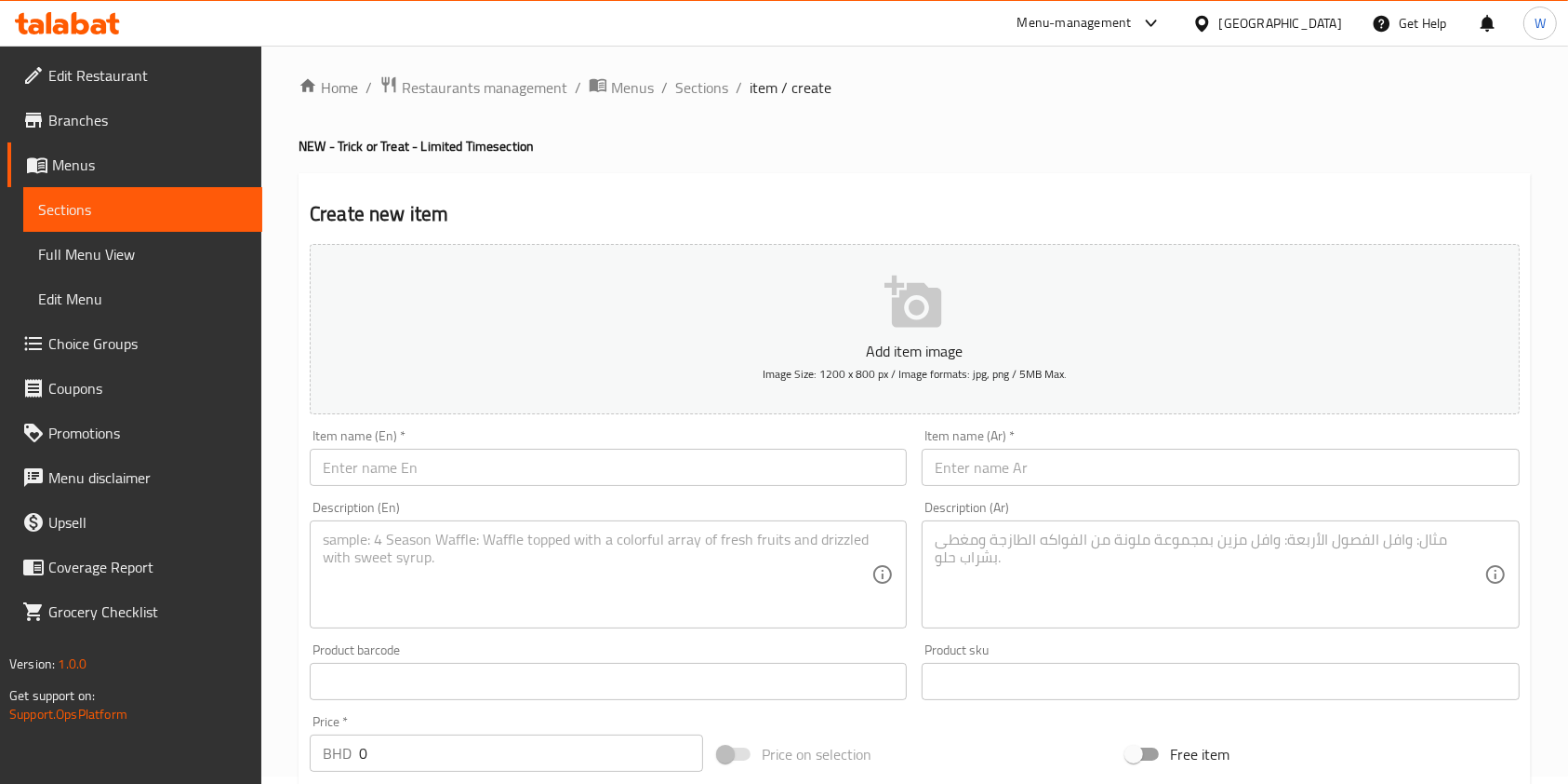
scroll to position [0, 0]
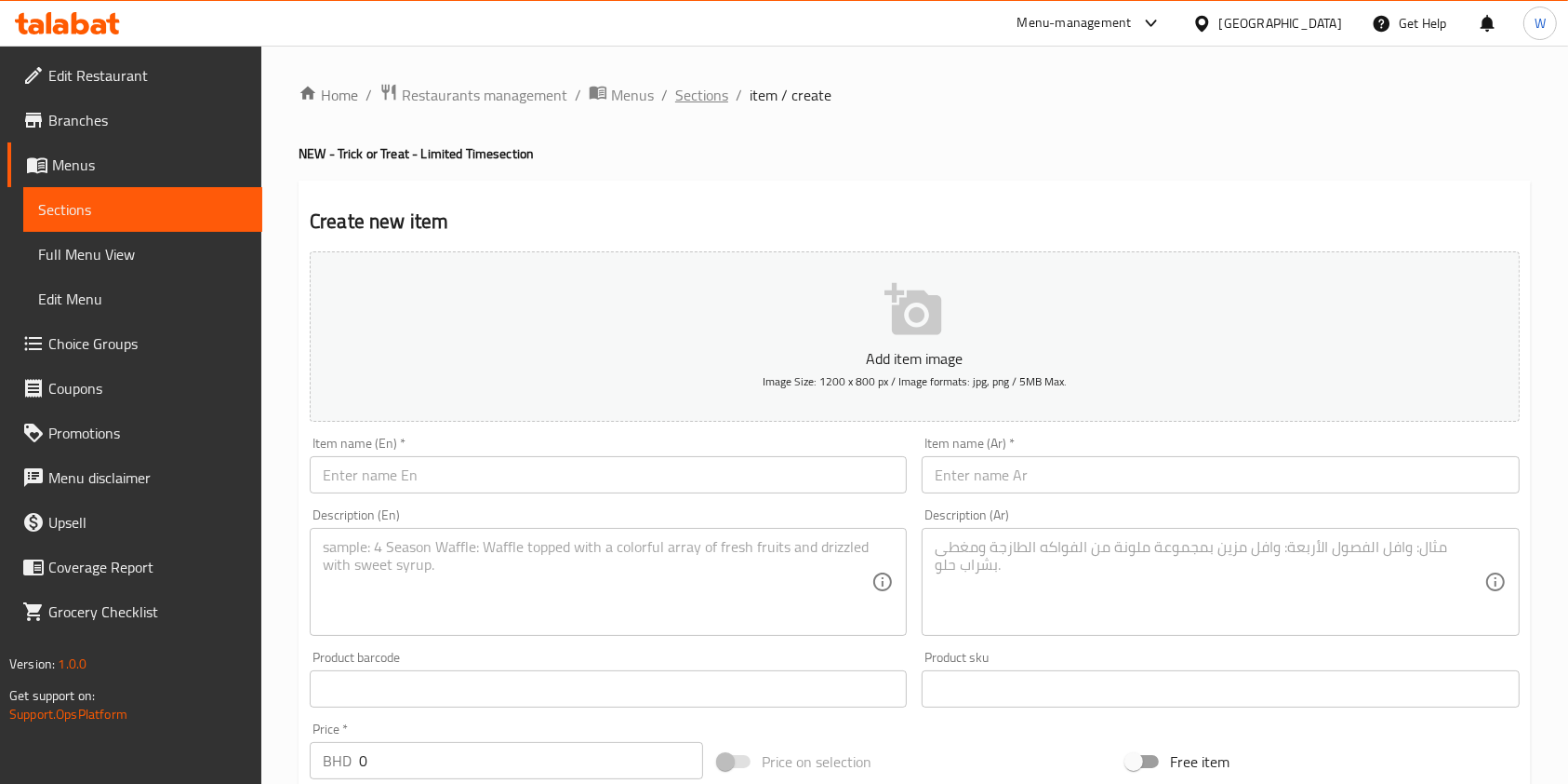
click at [711, 96] on span "Sections" at bounding box center [703, 94] width 53 height 22
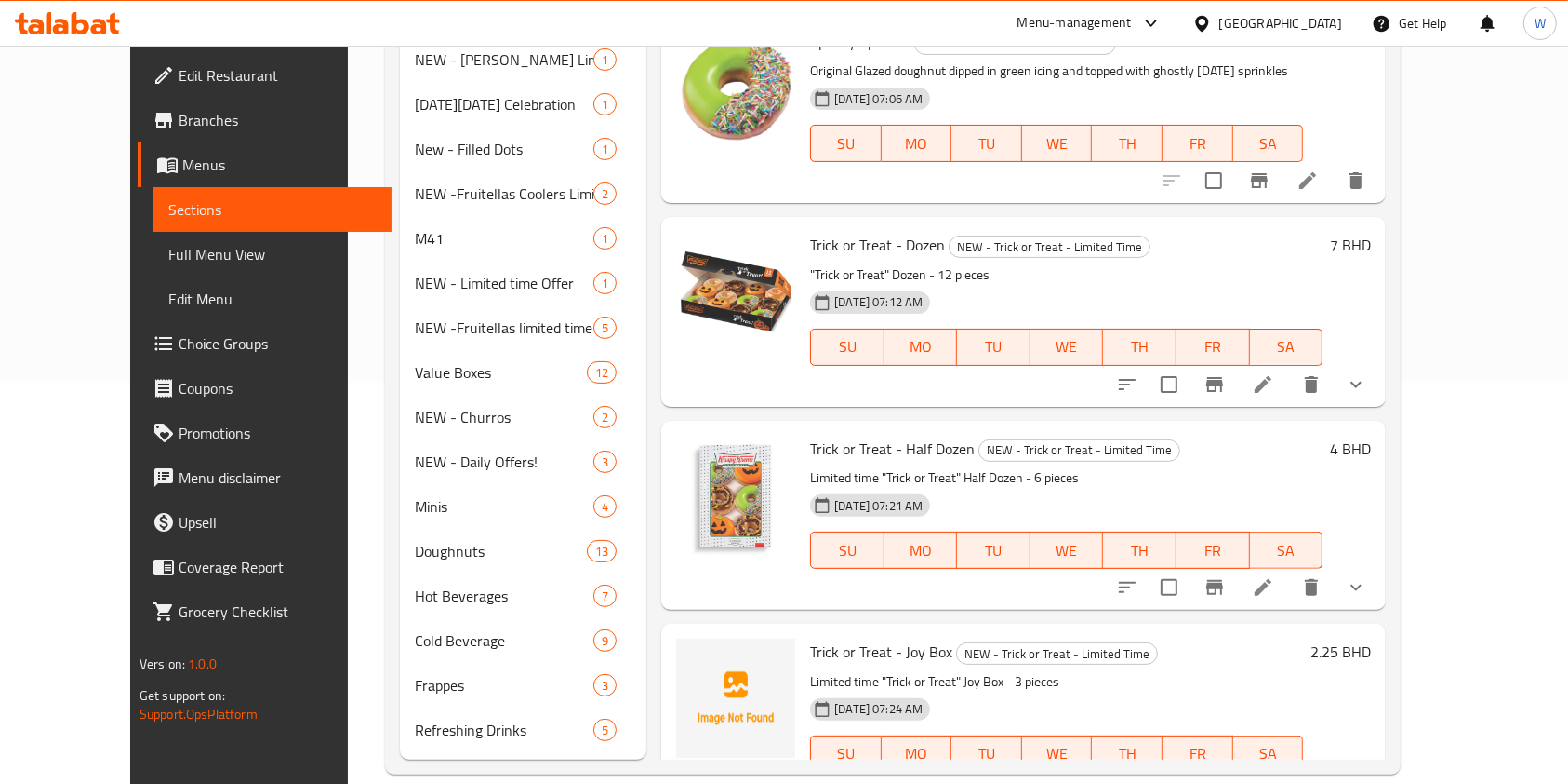
scroll to position [388, 0]
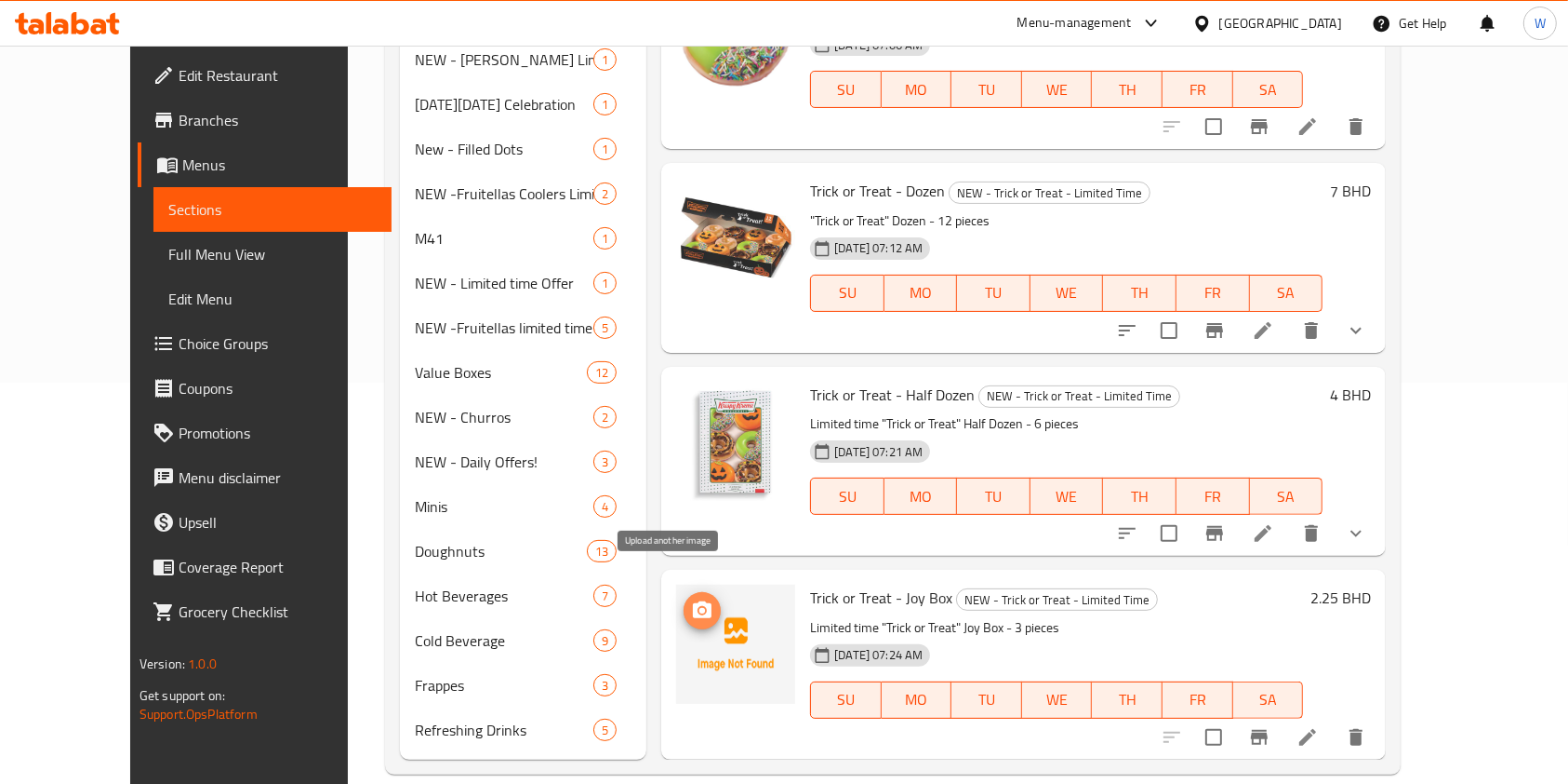
click at [691, 599] on icon "upload picture" at bounding box center [702, 609] width 22 height 22
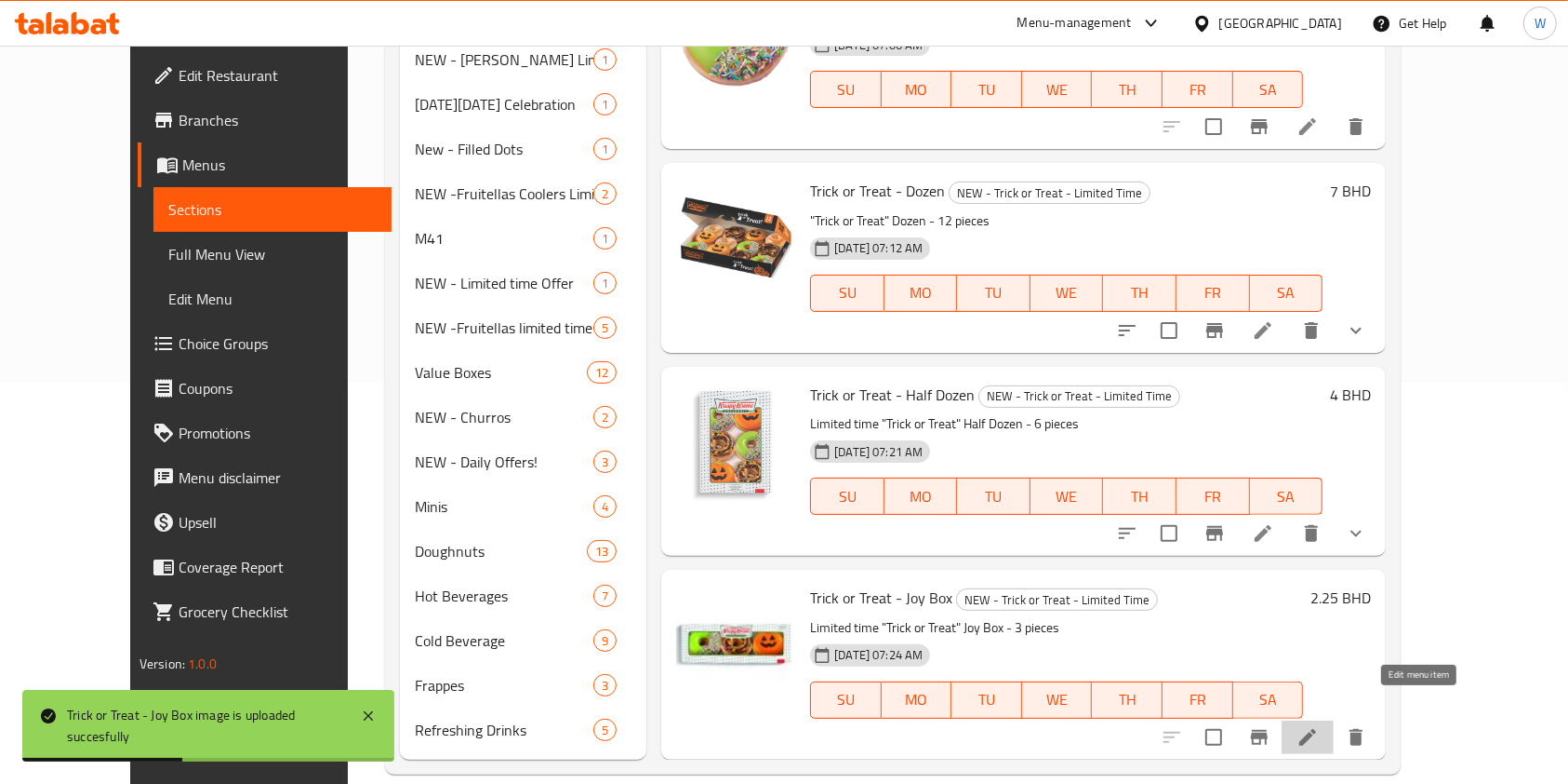
click at [1316, 729] on icon at bounding box center [1308, 737] width 17 height 17
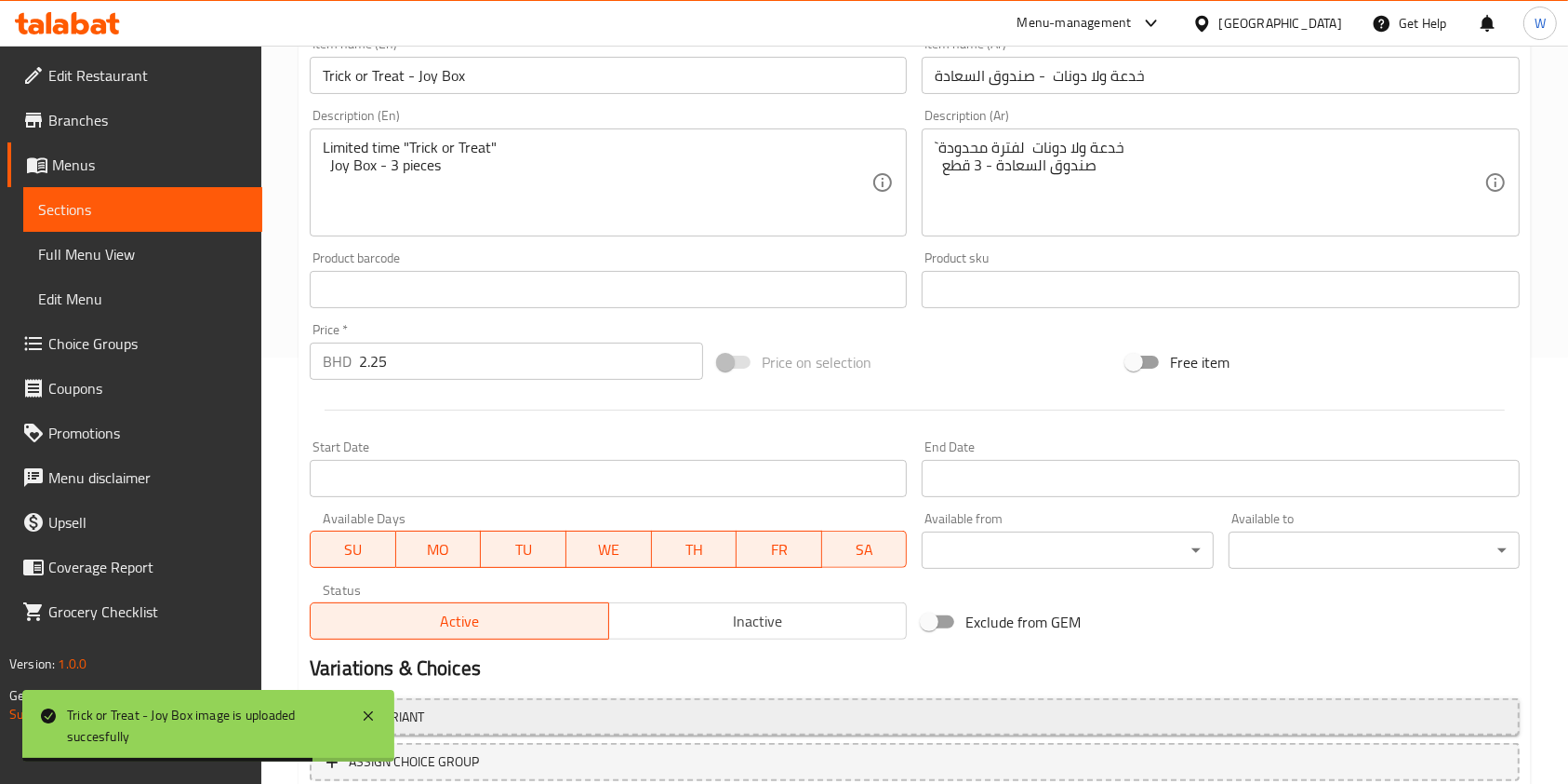
scroll to position [559, 0]
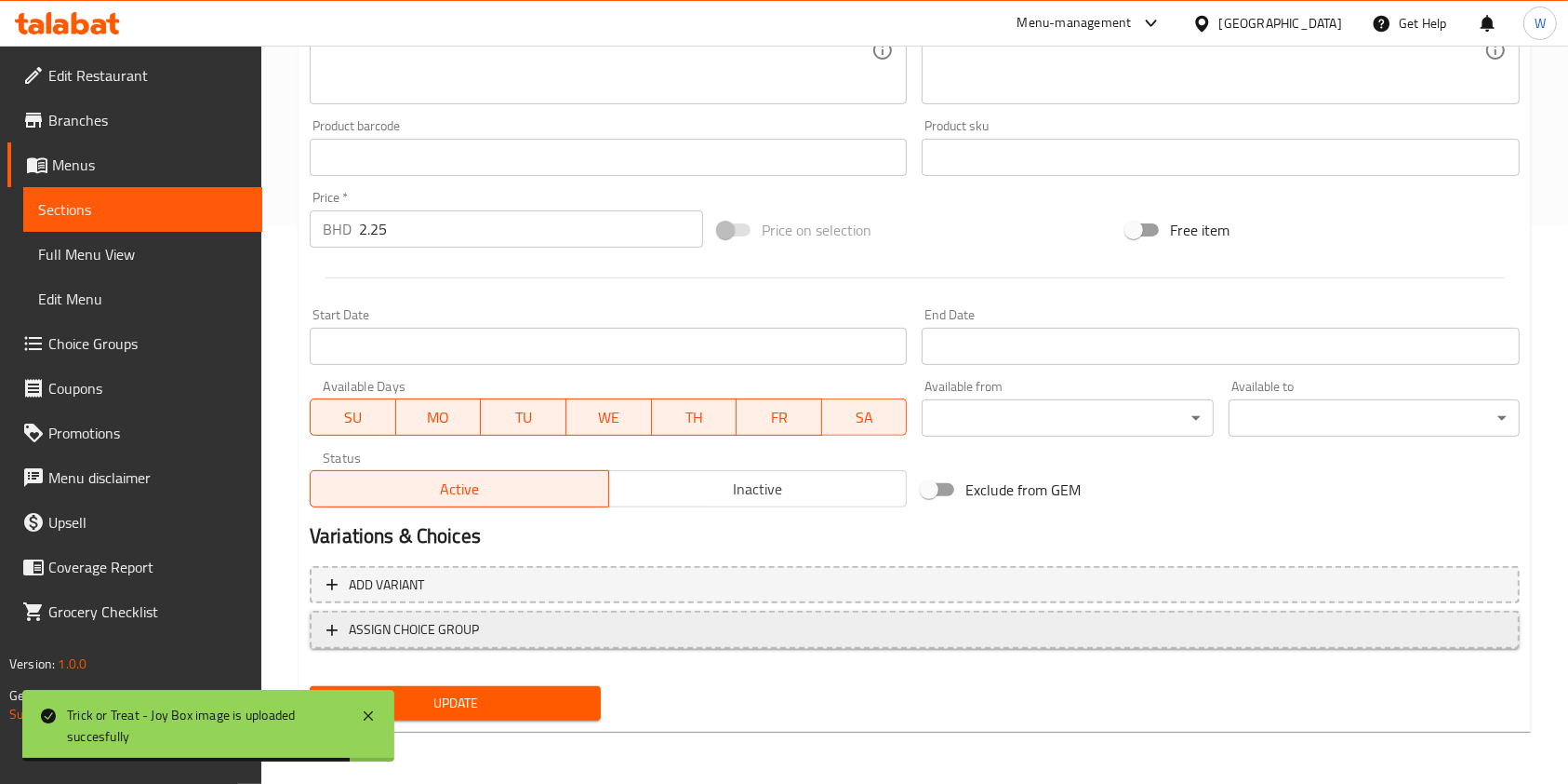
click at [460, 635] on span "ASSIGN CHOICE GROUP" at bounding box center [414, 629] width 131 height 23
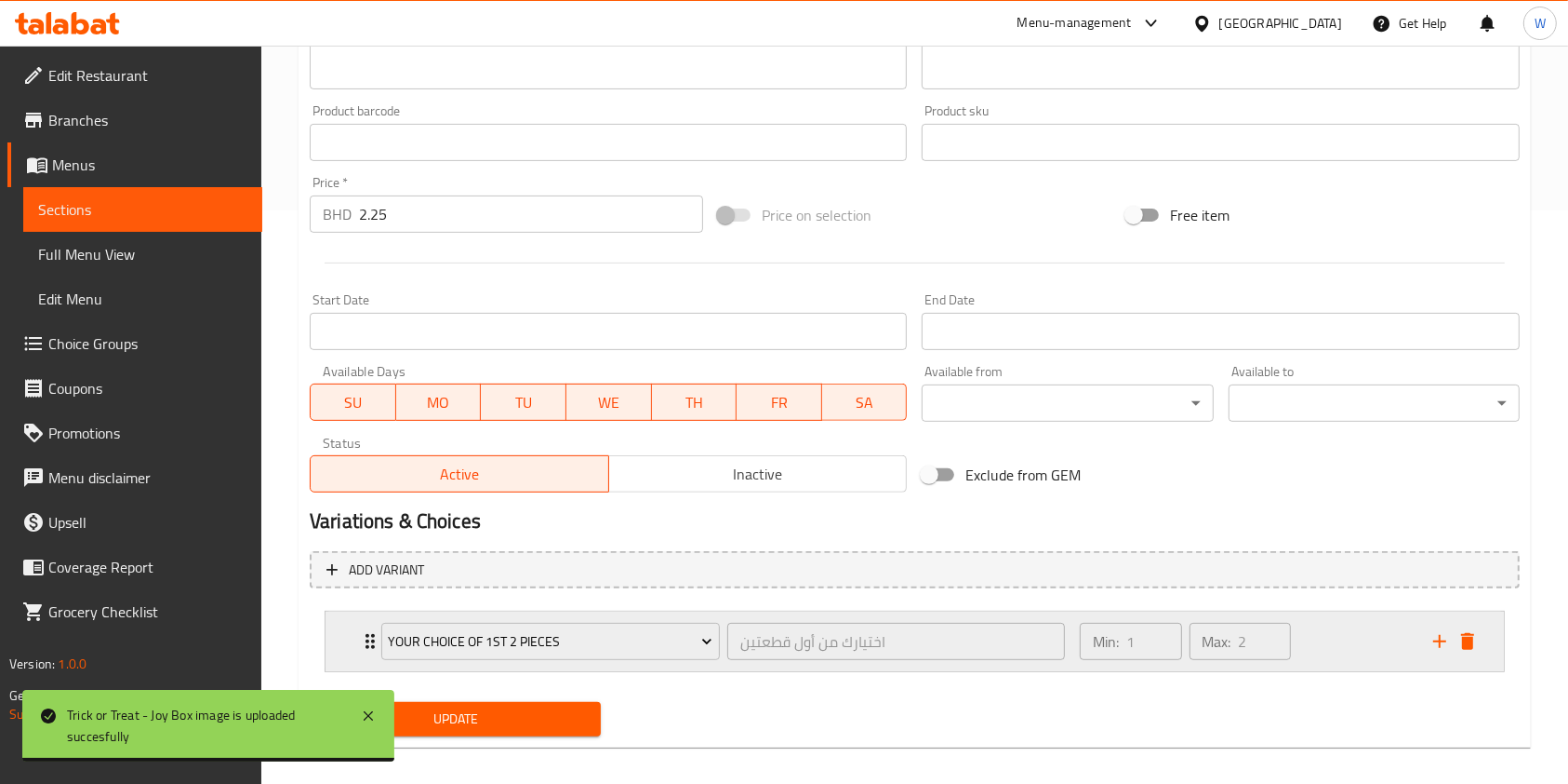
scroll to position [588, 0]
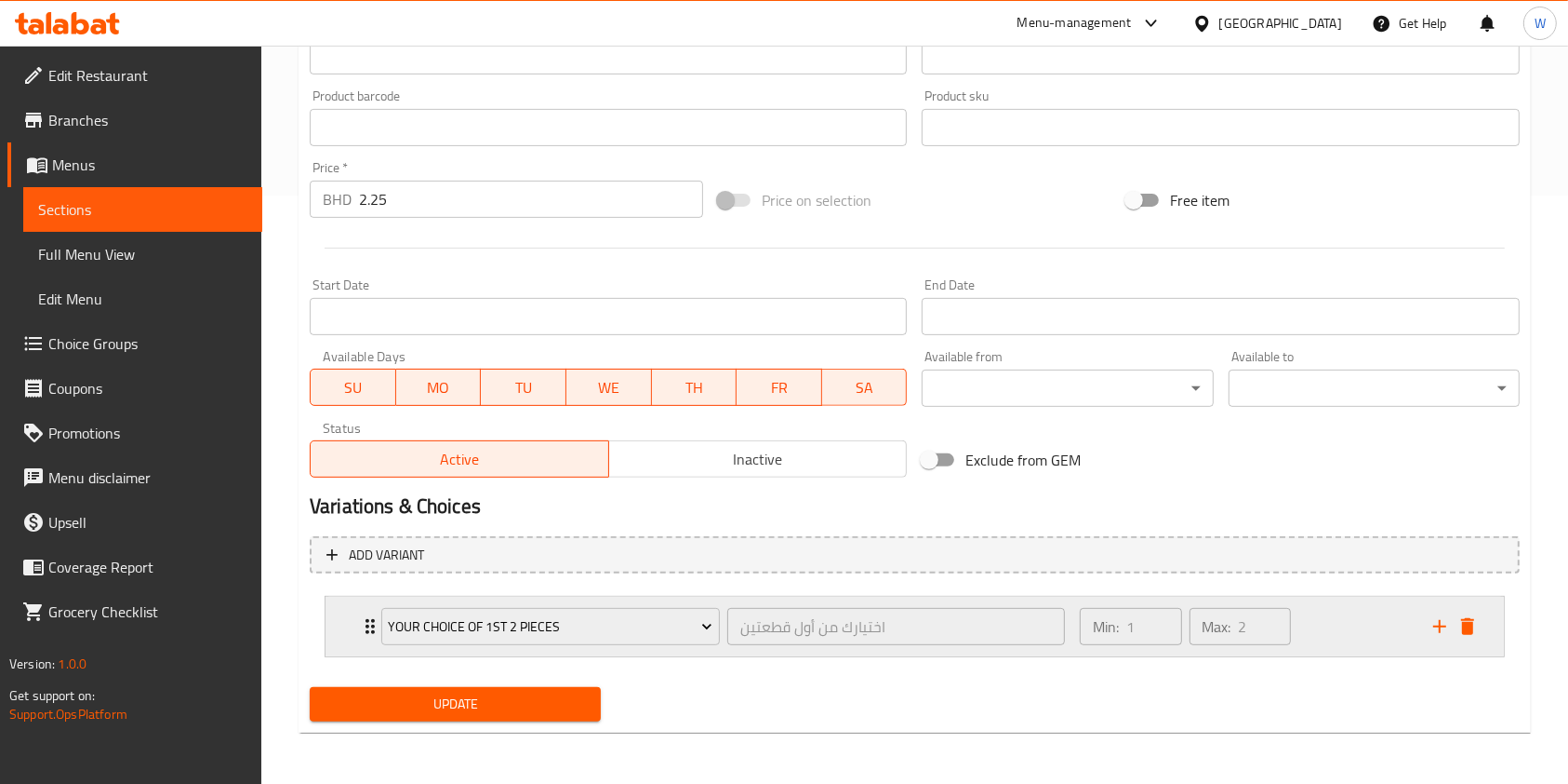
click at [578, 632] on span "Your choice of 1st 2 pieces" at bounding box center [550, 627] width 325 height 23
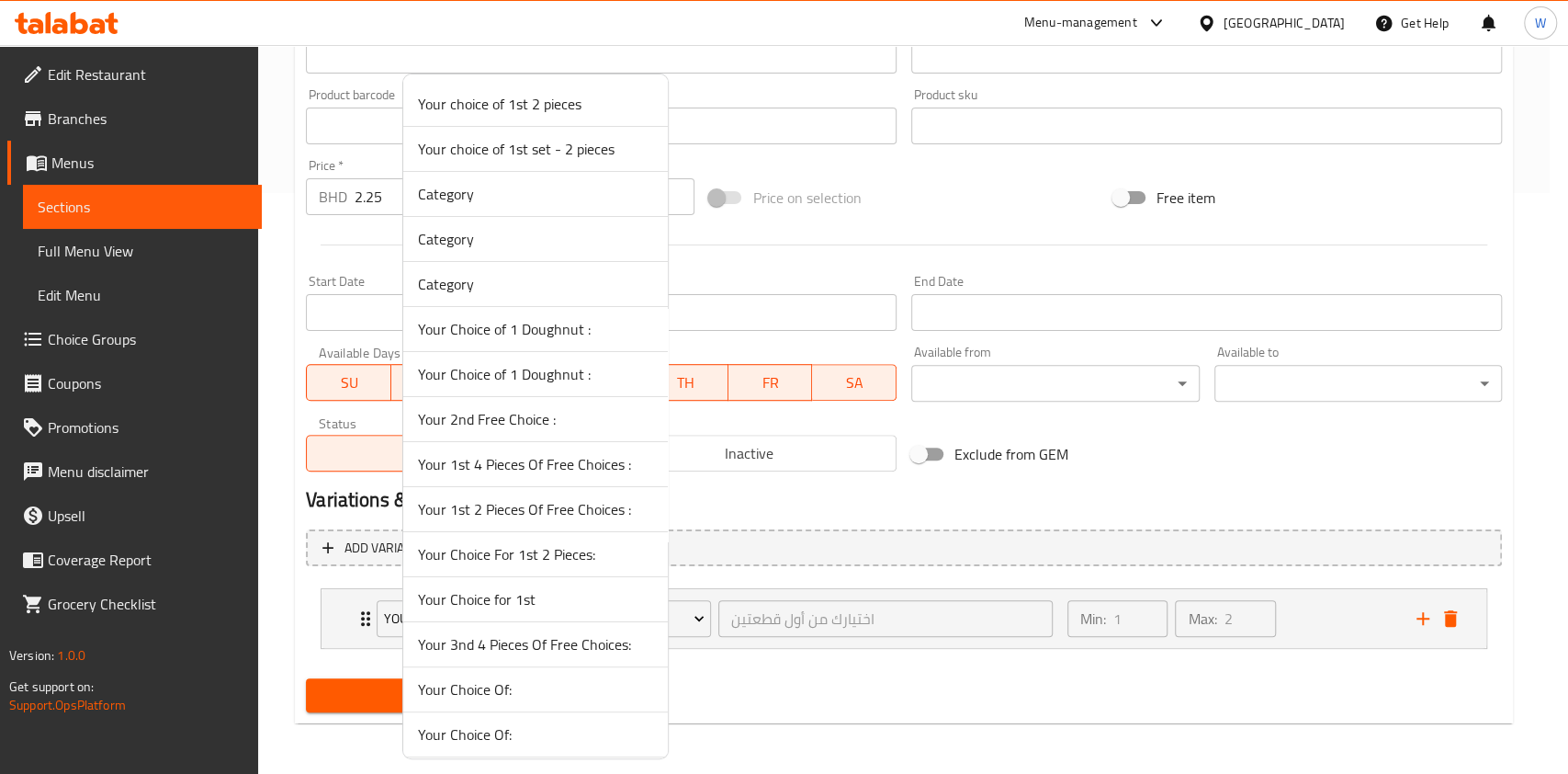
click at [544, 278] on span "Category" at bounding box center [536, 283] width 235 height 22
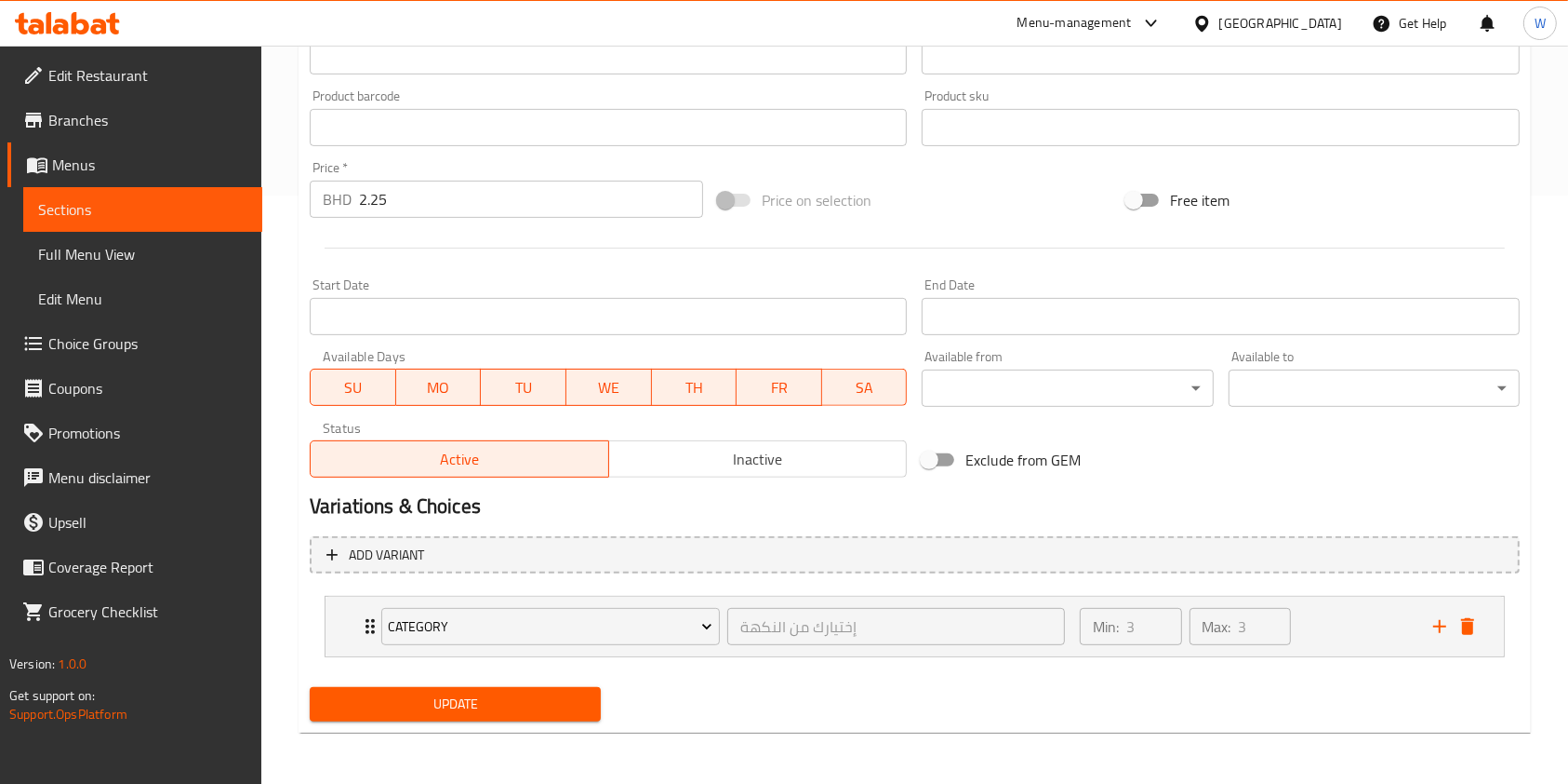
click at [430, 709] on span "Update" at bounding box center [456, 704] width 261 height 23
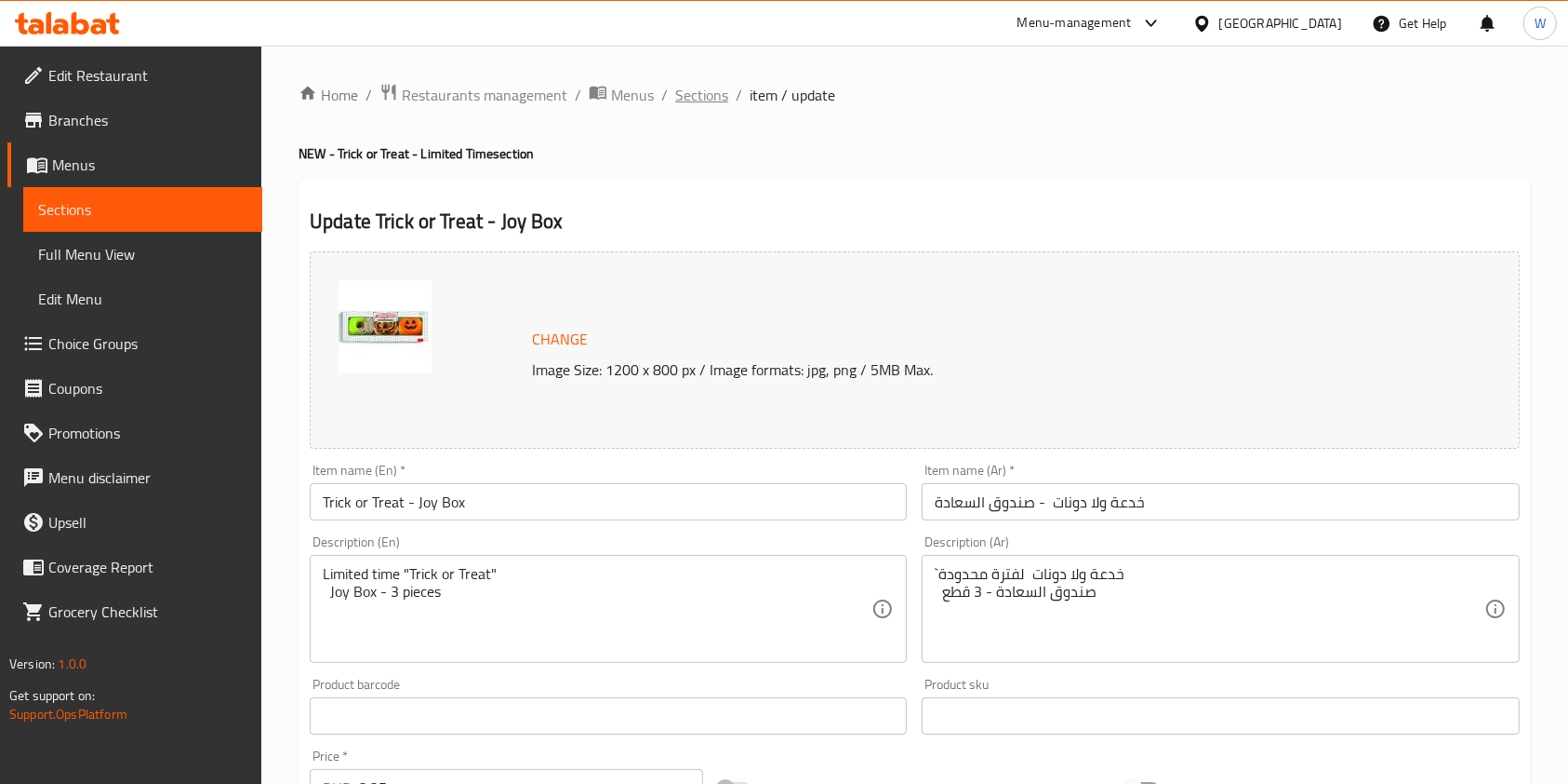
click at [718, 97] on span "Sections" at bounding box center [703, 94] width 53 height 22
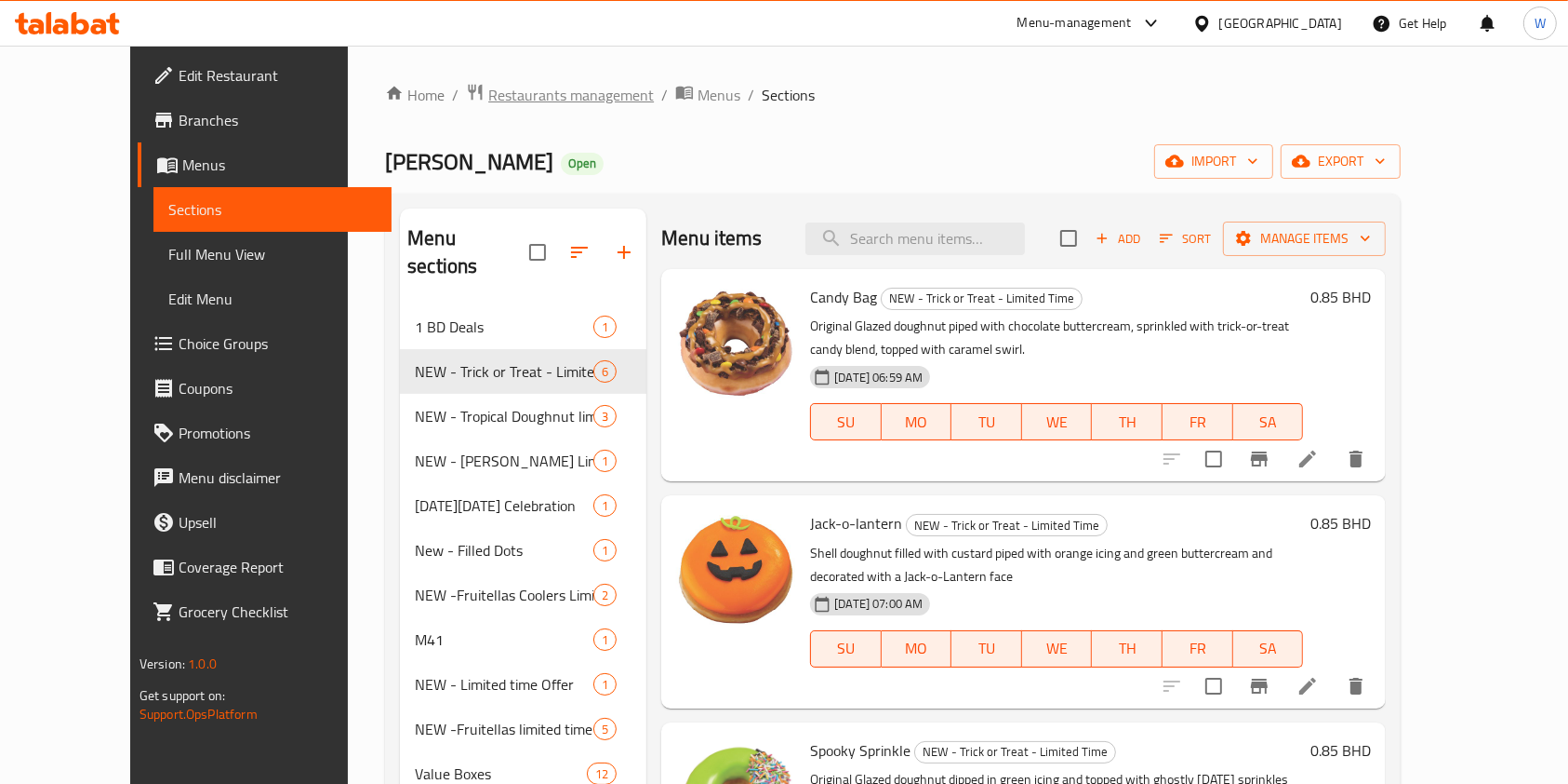
click at [526, 93] on span "Restaurants management" at bounding box center [571, 94] width 166 height 22
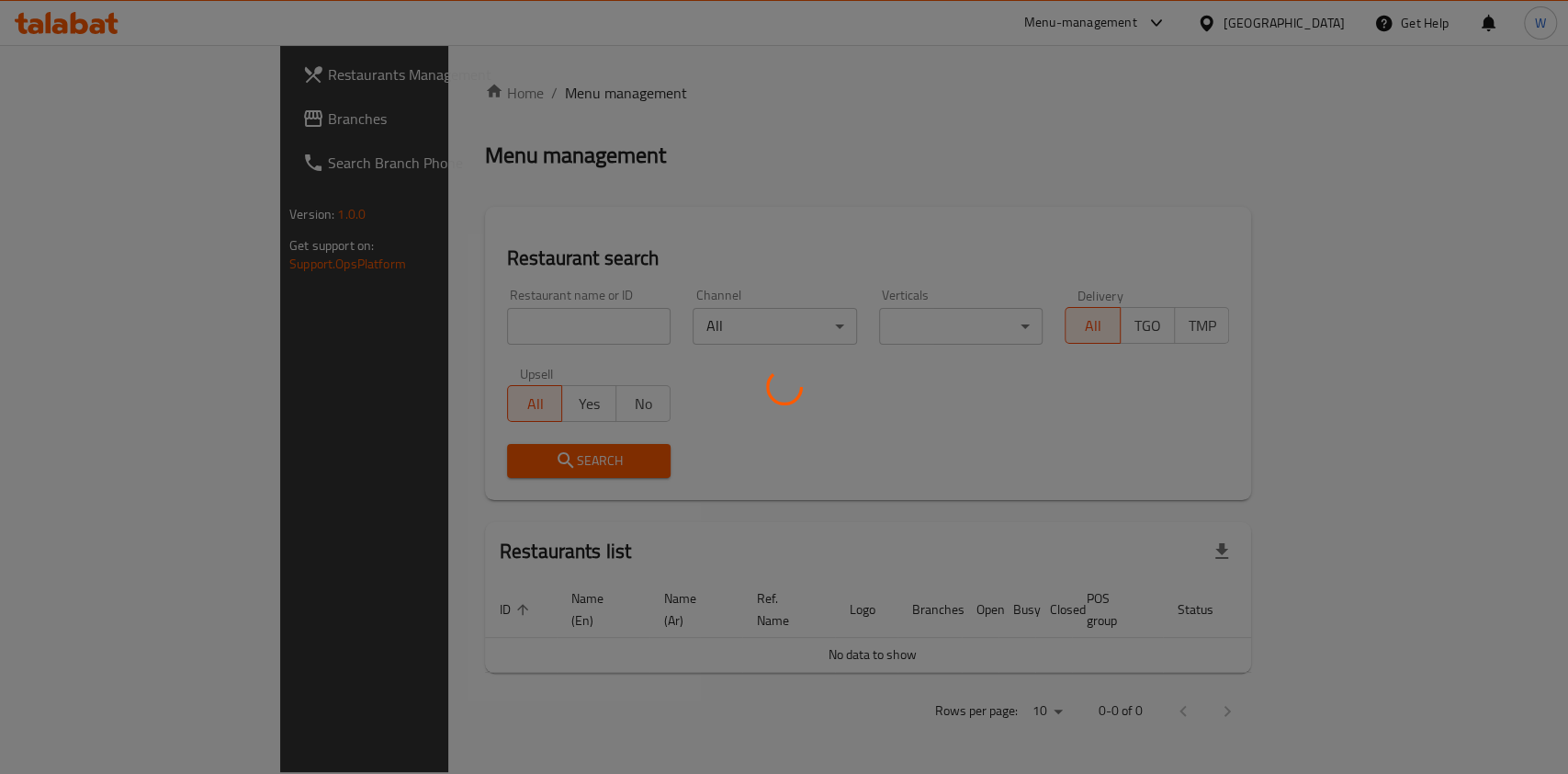
click at [493, 327] on div at bounding box center [784, 387] width 1568 height 774
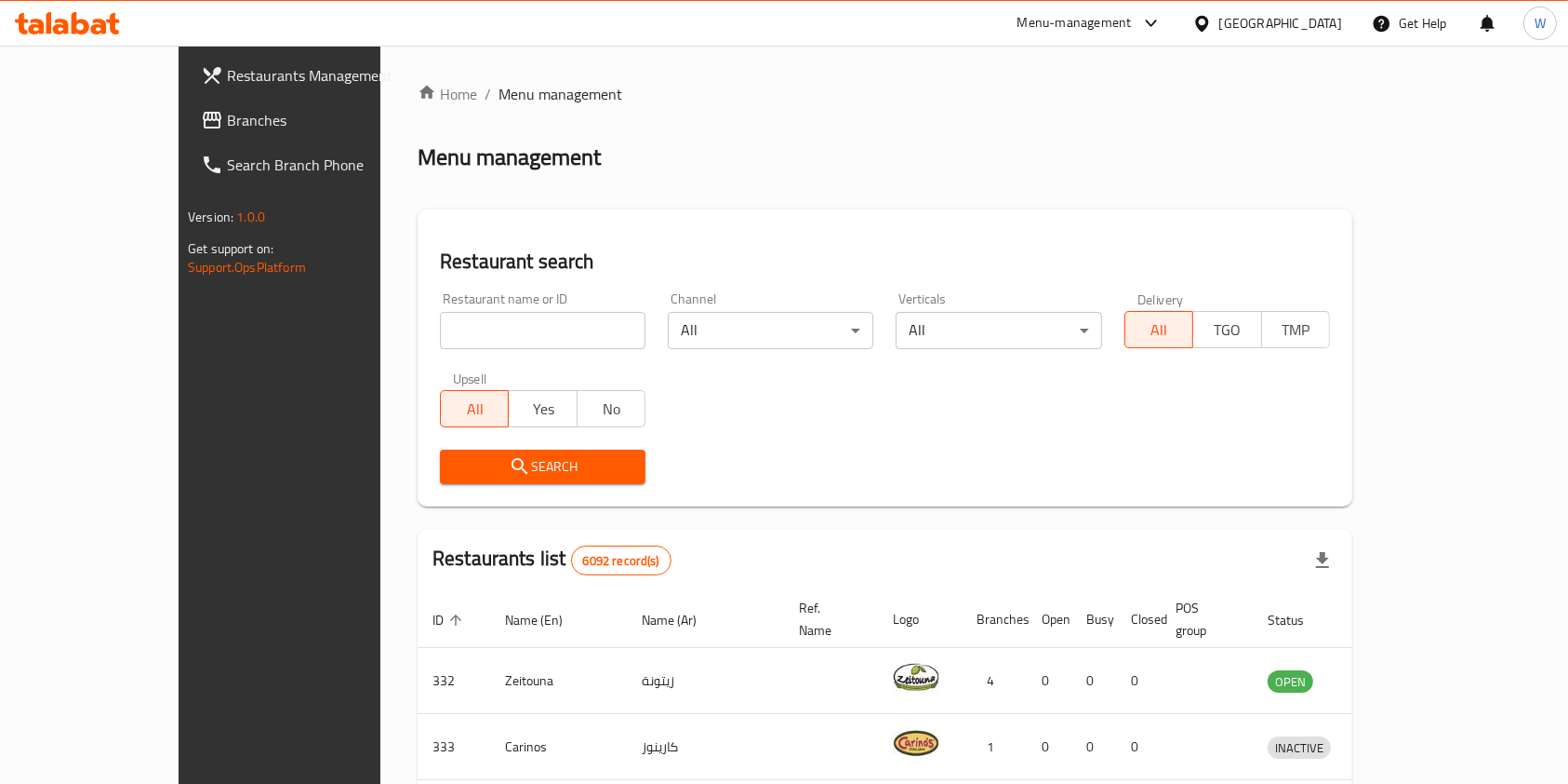
click at [499, 331] on input "search" at bounding box center [543, 330] width 206 height 37
paste input "Yemen Traditional Restaurant"
click button "Search" at bounding box center [543, 466] width 206 height 34
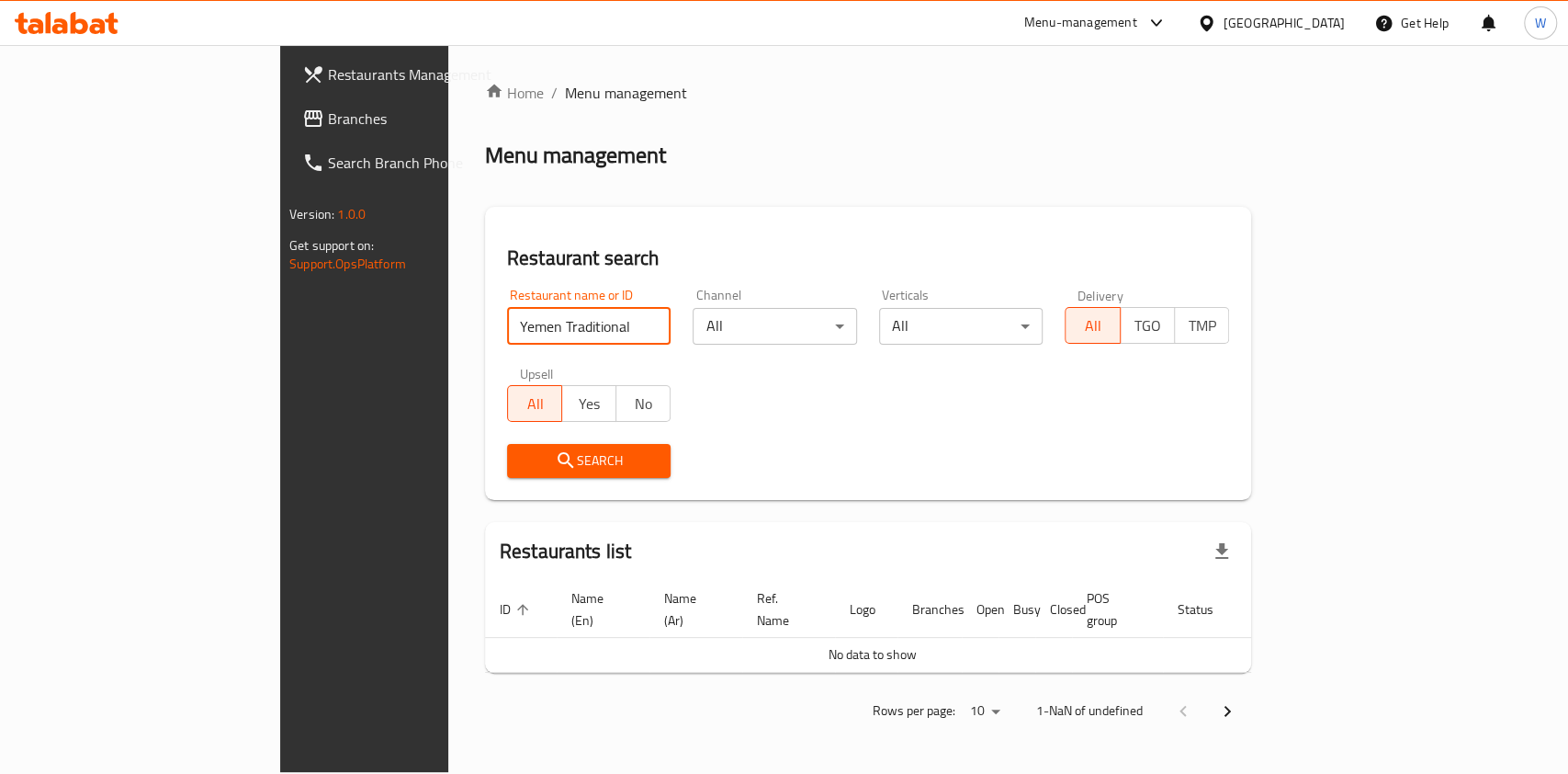
type input "Yemen Traditional"
click button "Search" at bounding box center [589, 460] width 165 height 34
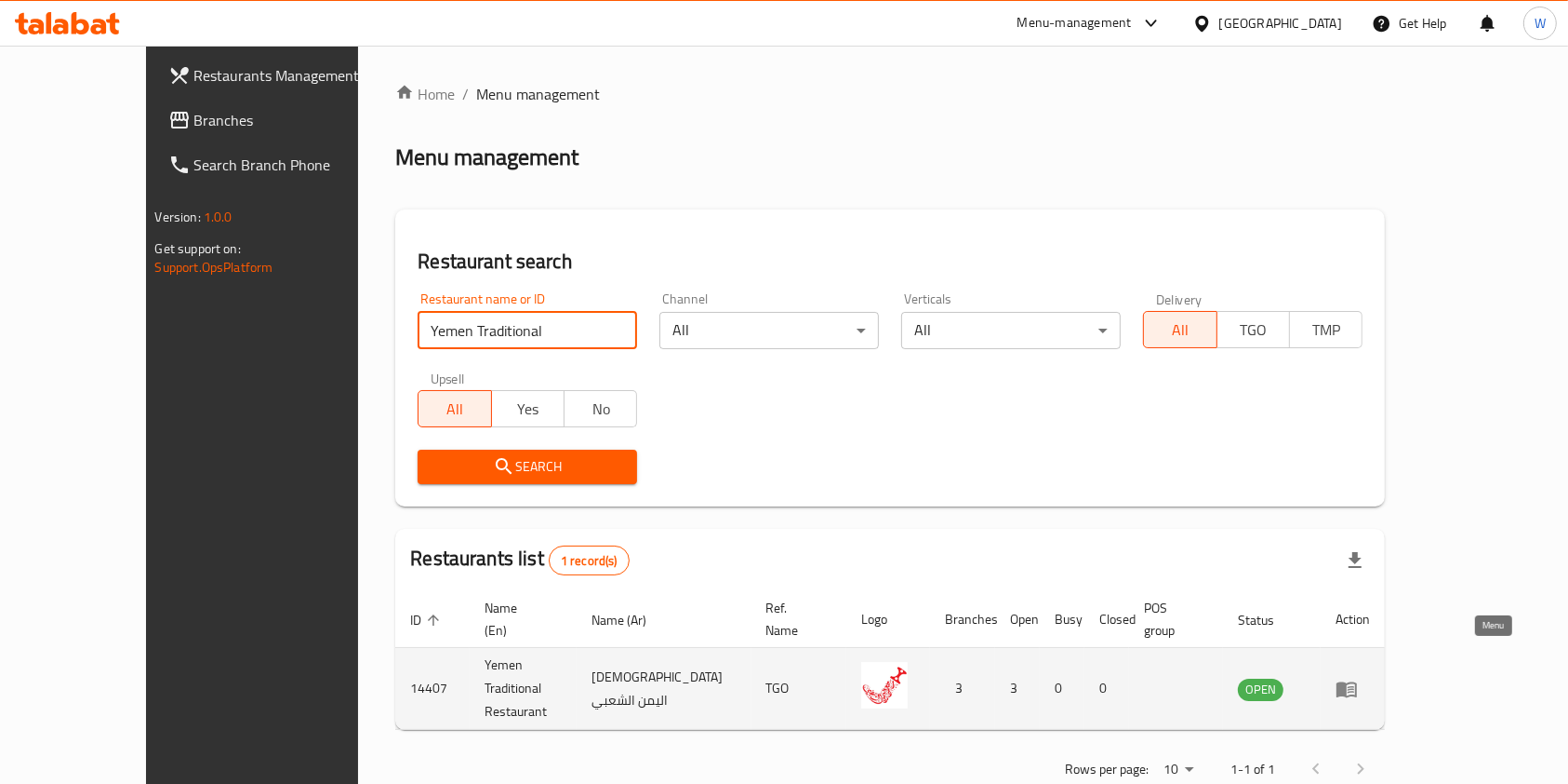
click at [1357, 681] on icon "enhanced table" at bounding box center [1346, 689] width 20 height 16
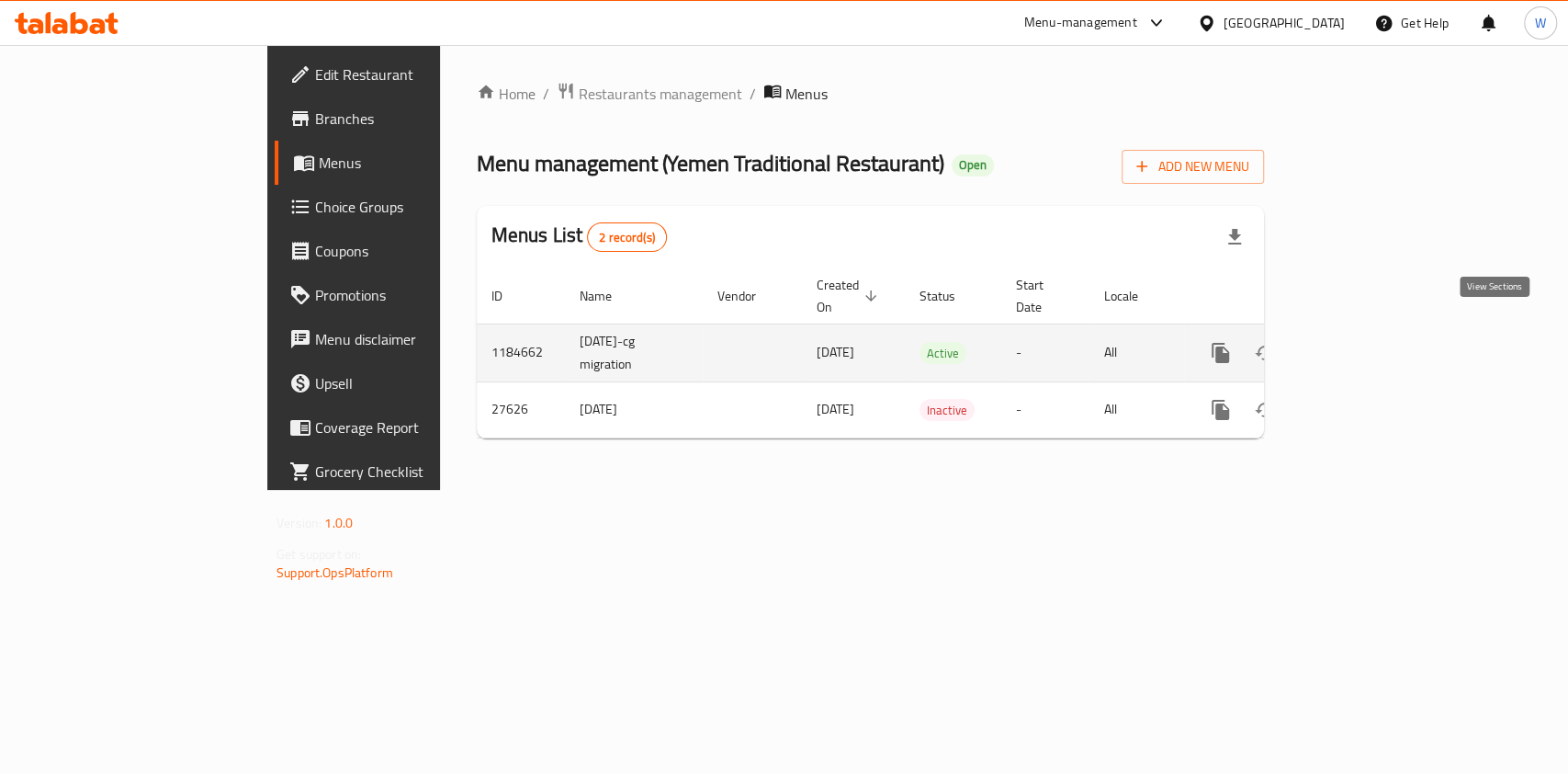
click at [1364, 342] on icon "enhanced table" at bounding box center [1352, 352] width 22 height 22
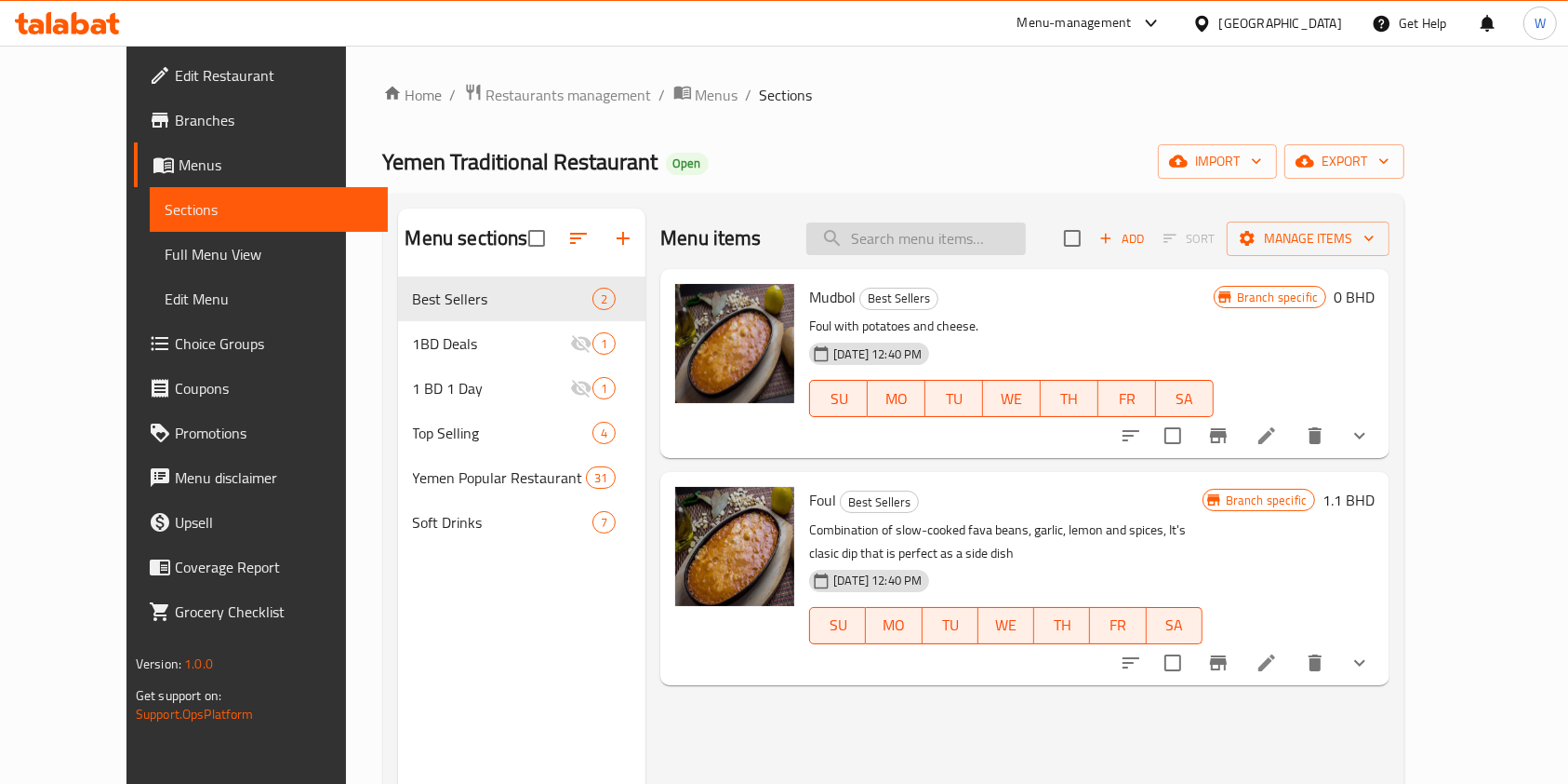
click at [1026, 242] on input "search" at bounding box center [916, 238] width 219 height 32
paste input "Al Shabah"
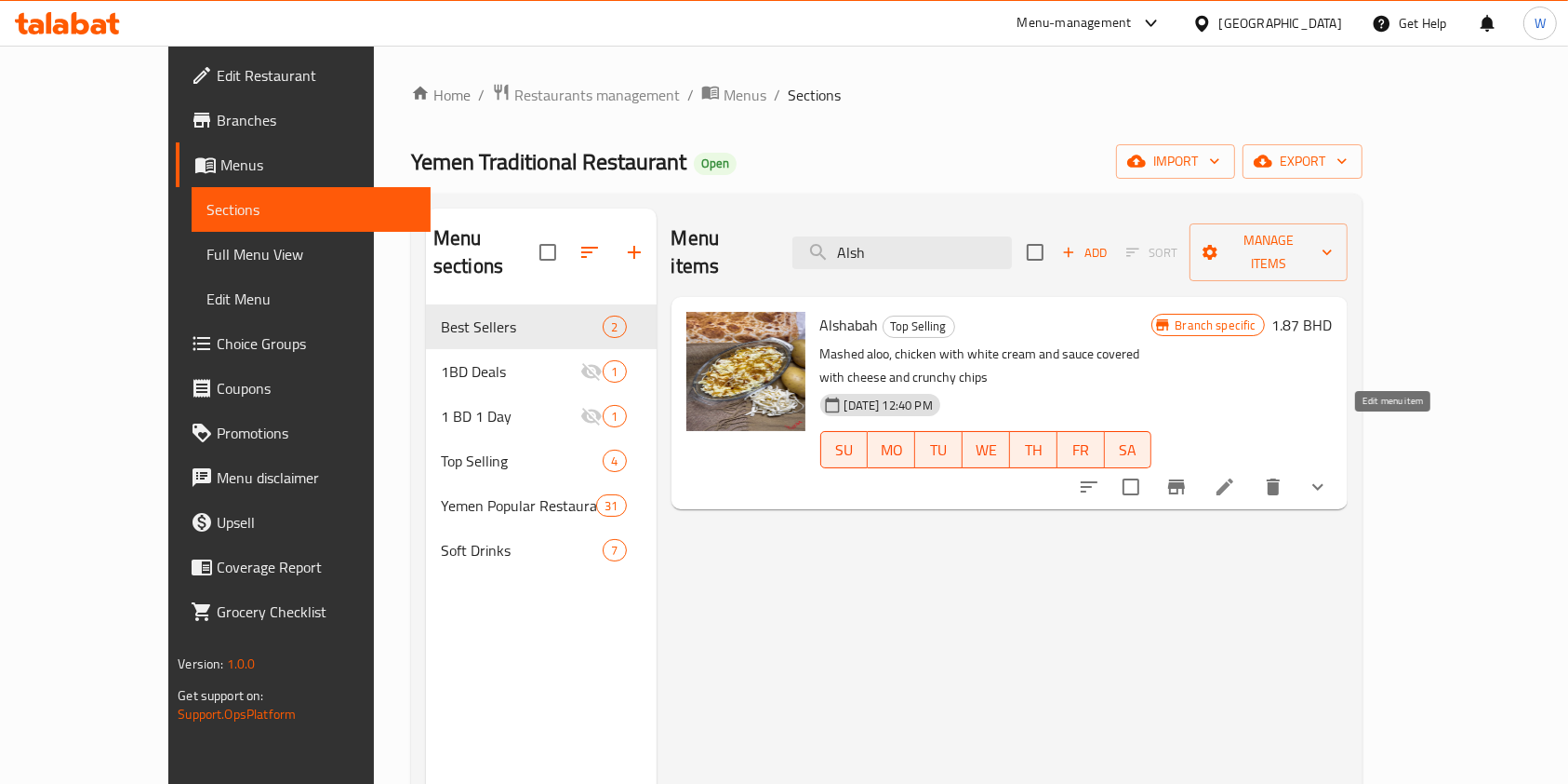
type input "Alsh"
click at [1236, 476] on icon at bounding box center [1225, 486] width 22 height 22
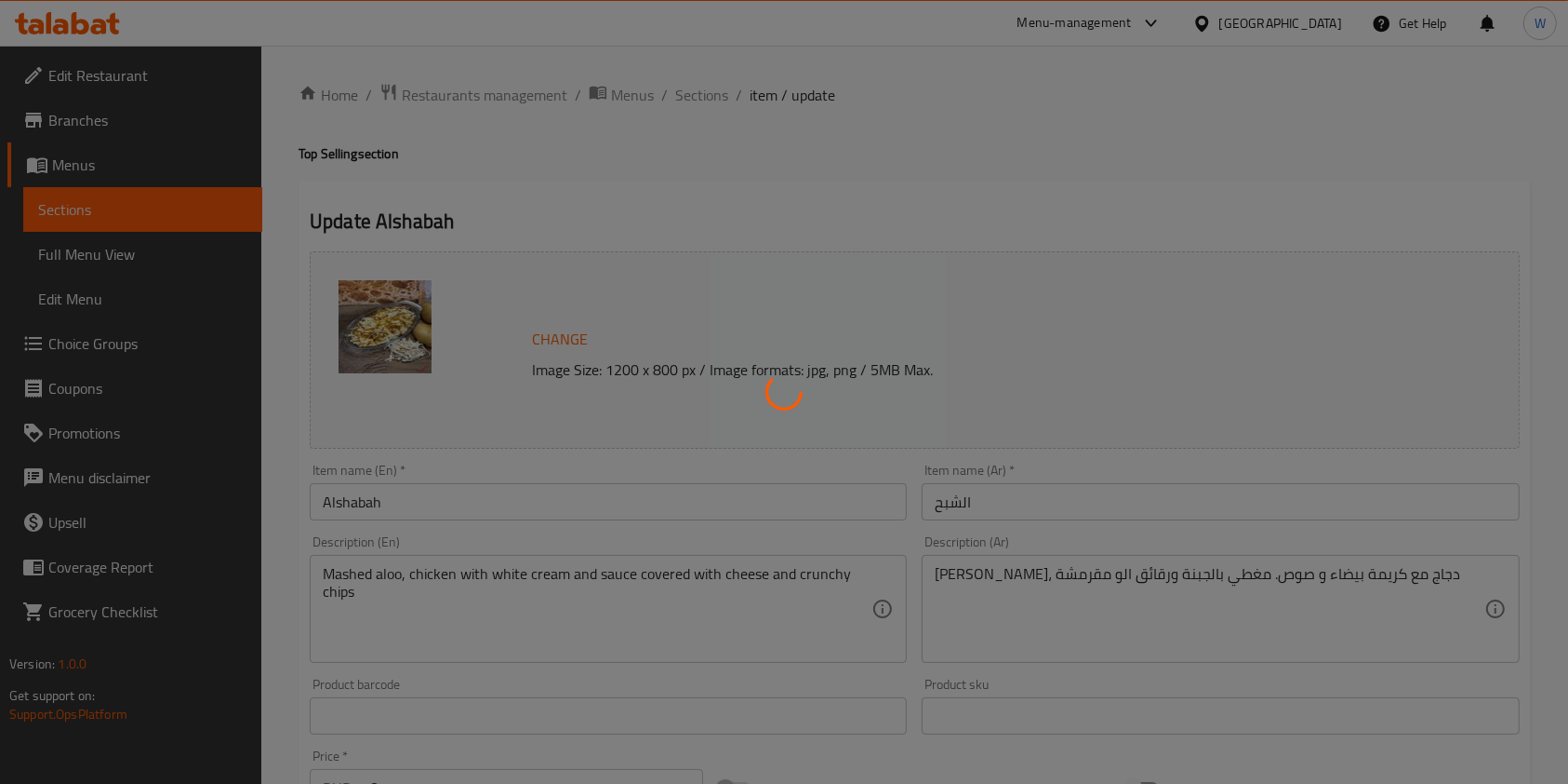
type input "الشبح"
type input "1"
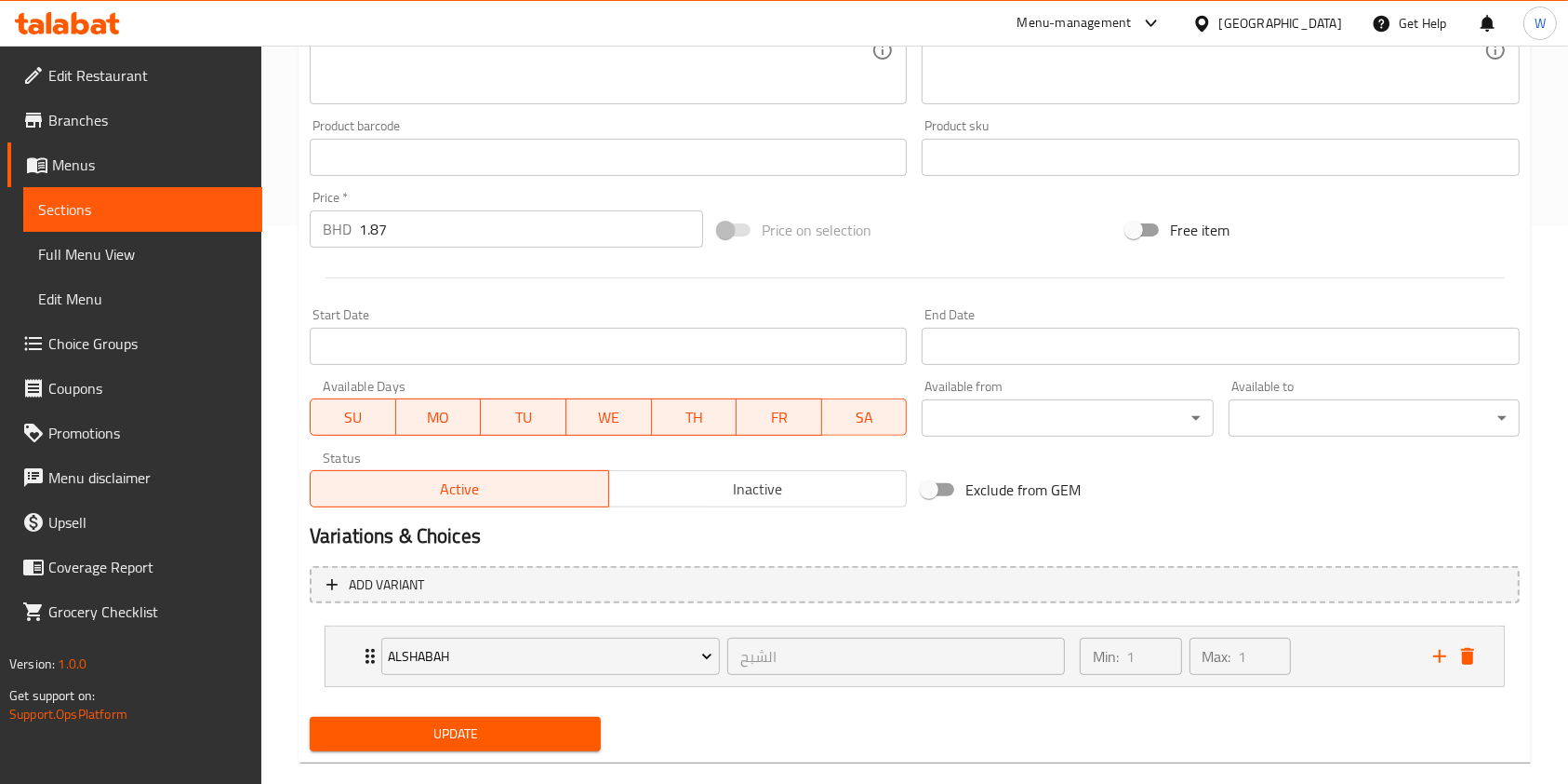
scroll to position [588, 0]
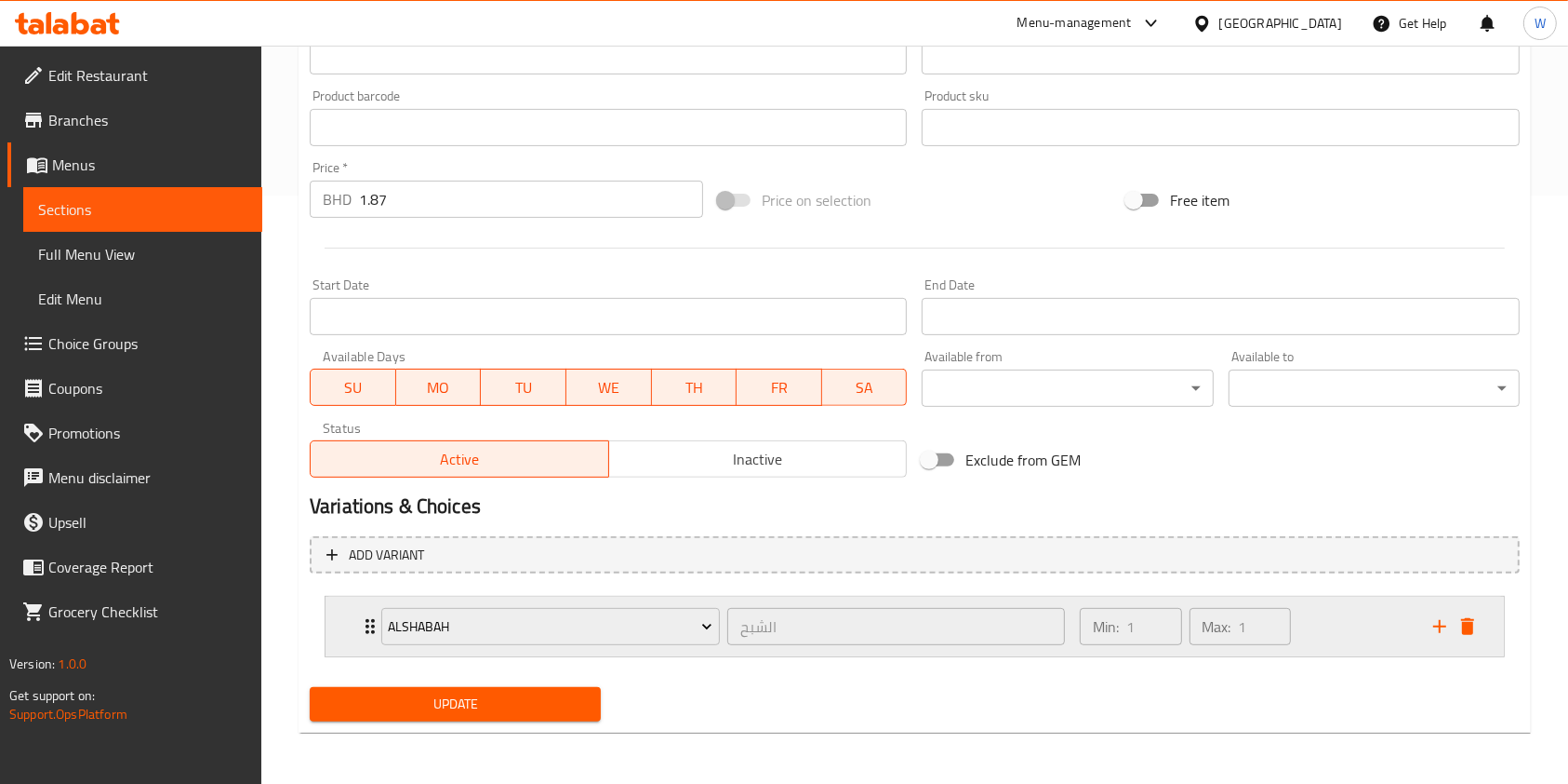
click at [367, 633] on icon "Expand" at bounding box center [370, 626] width 22 height 22
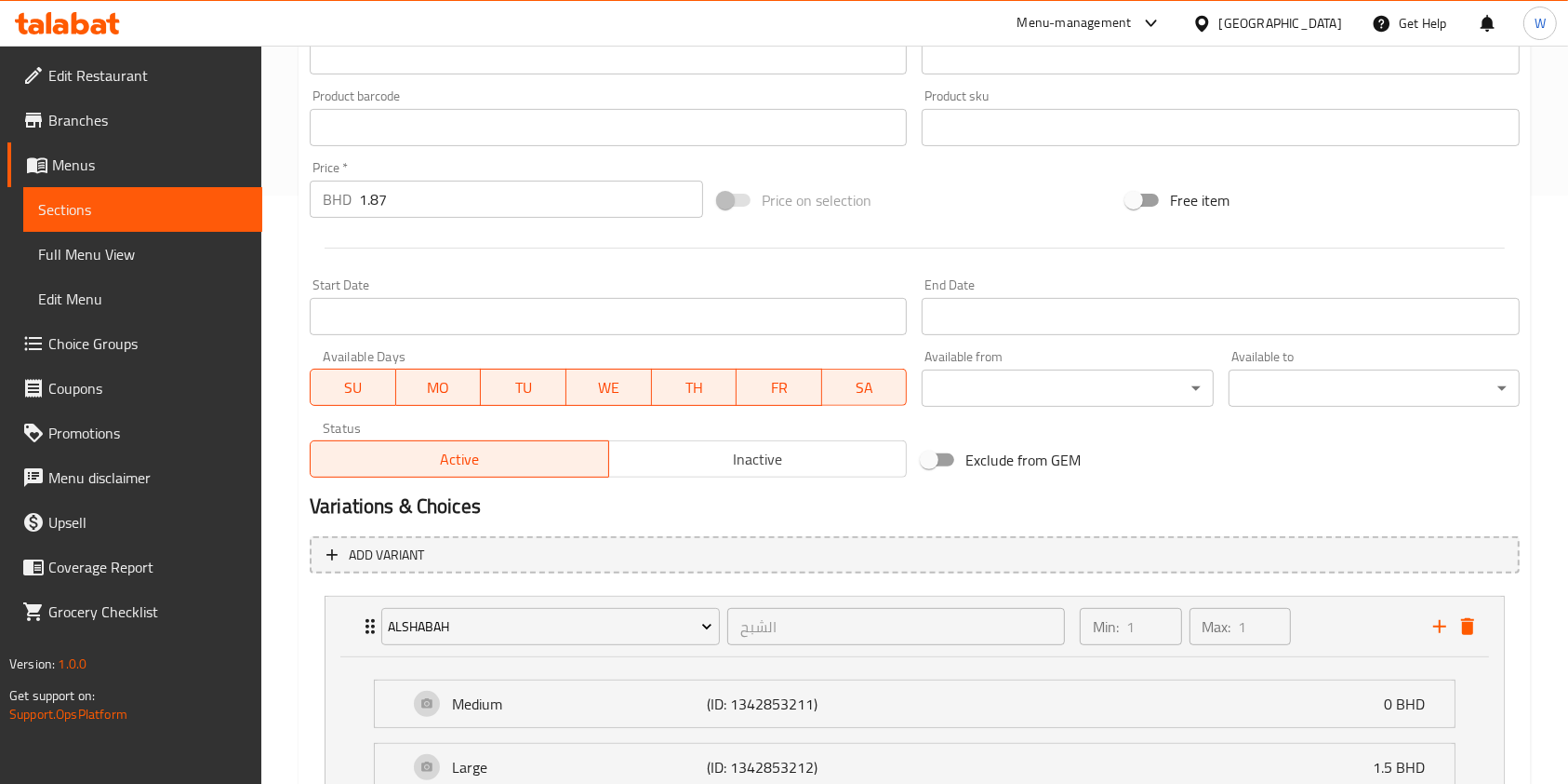
click at [888, 220] on div "Price on selection" at bounding box center [915, 199] width 408 height 51
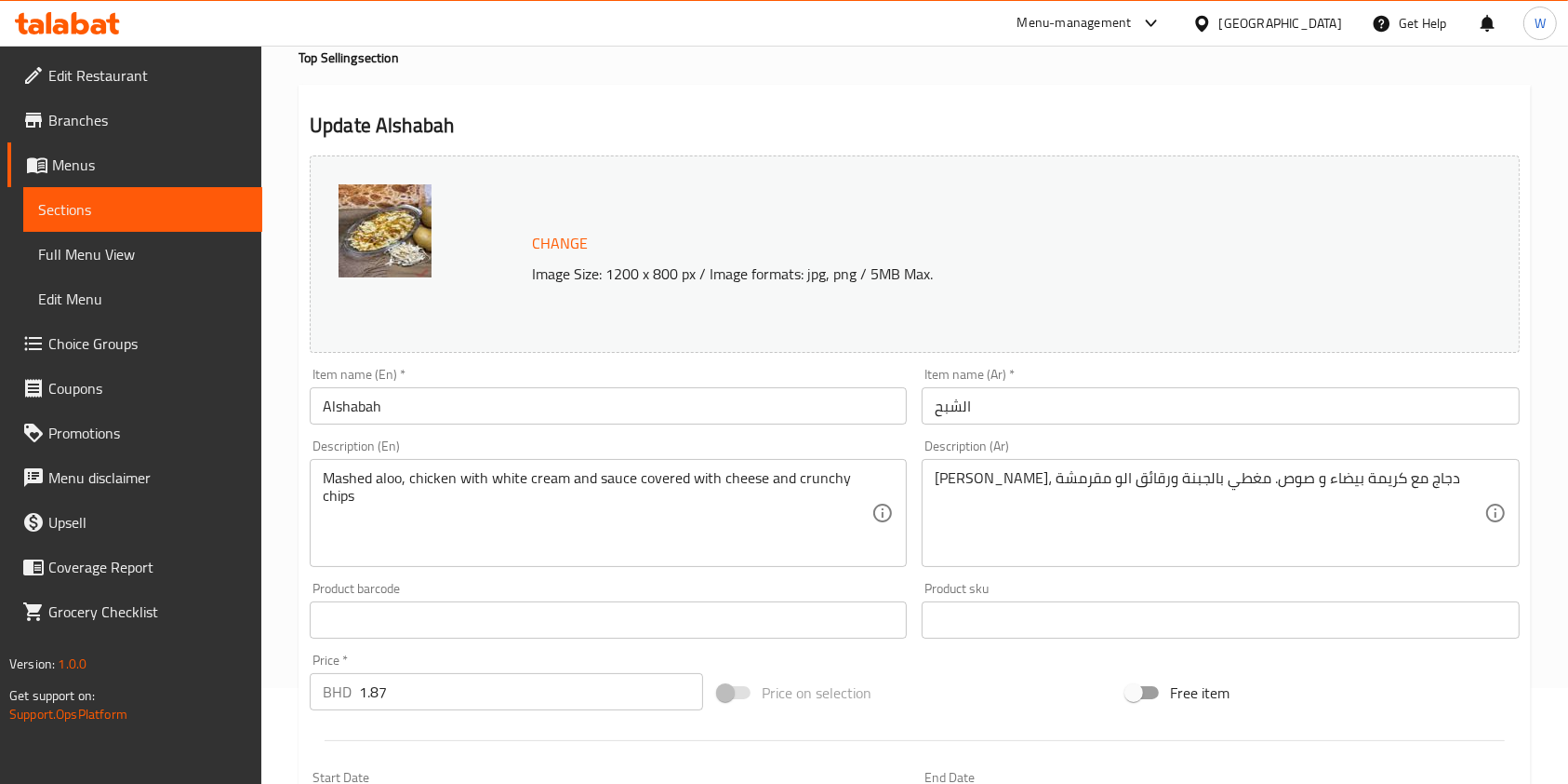
scroll to position [0, 0]
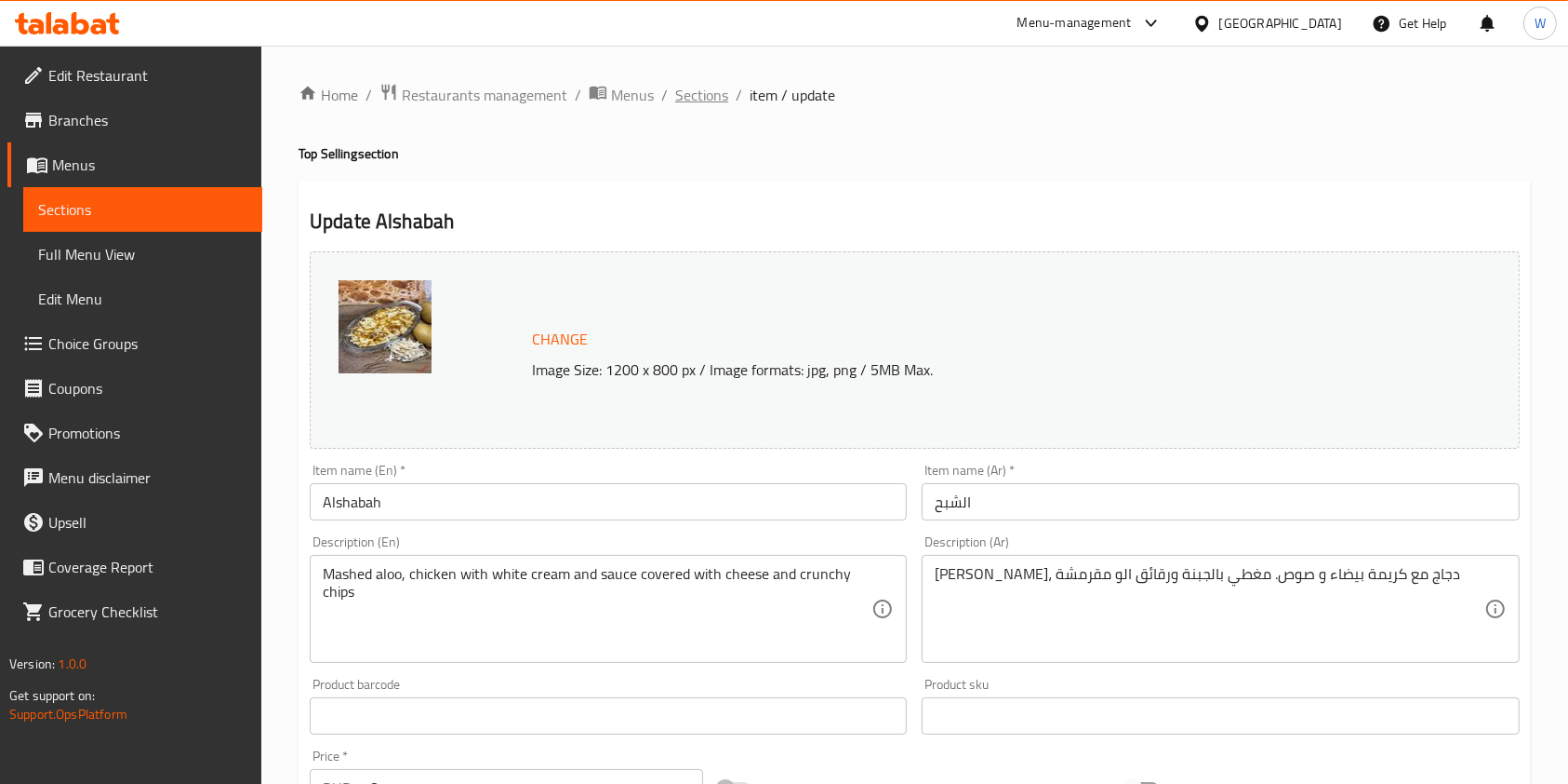
click at [700, 99] on span "Sections" at bounding box center [703, 94] width 53 height 22
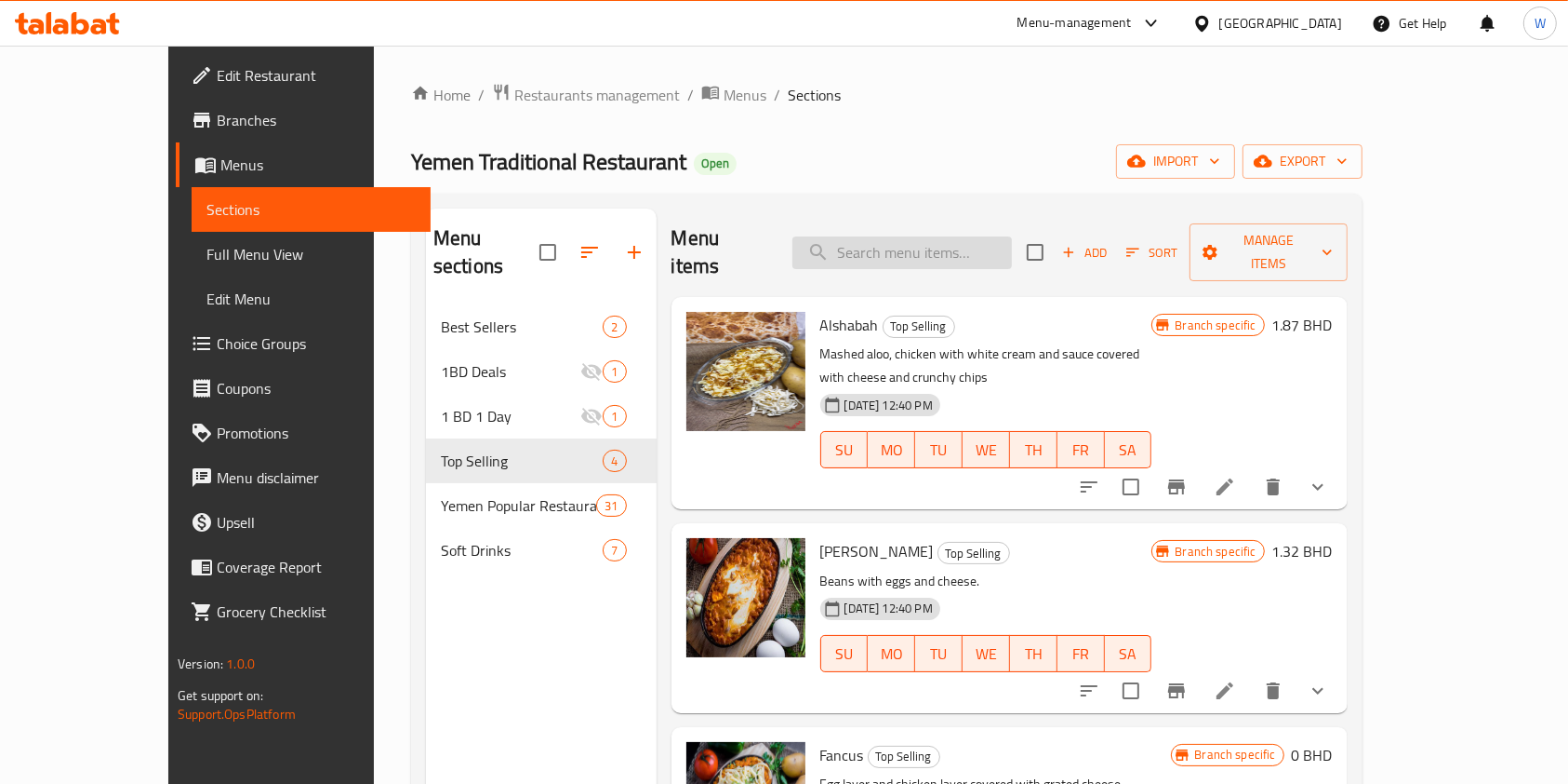
click at [910, 252] on input "search" at bounding box center [902, 253] width 219 height 32
paste input "Lahsa"
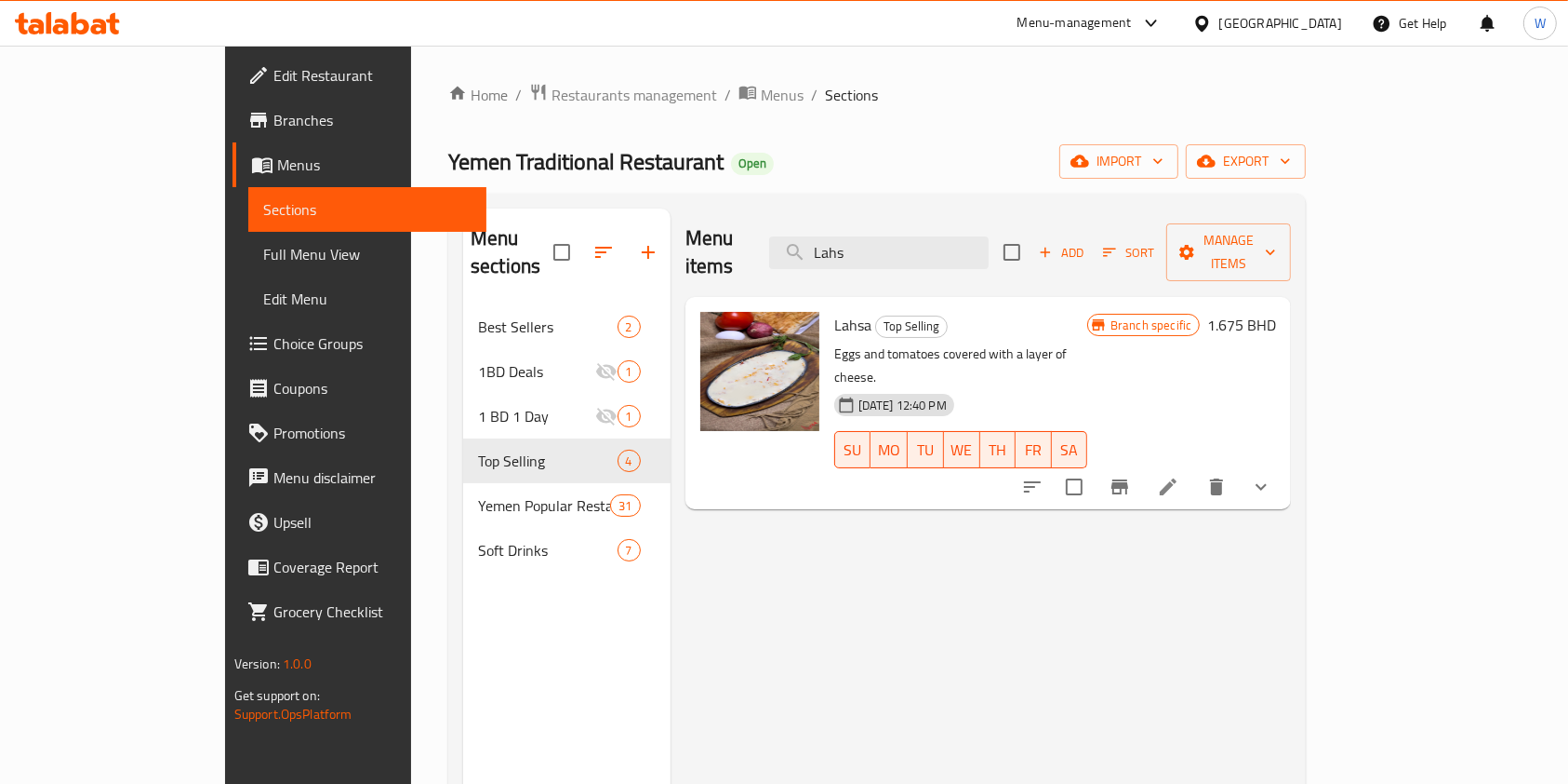
type input "Lahs"
click at [1284, 464] on button "show more" at bounding box center [1261, 486] width 45 height 45
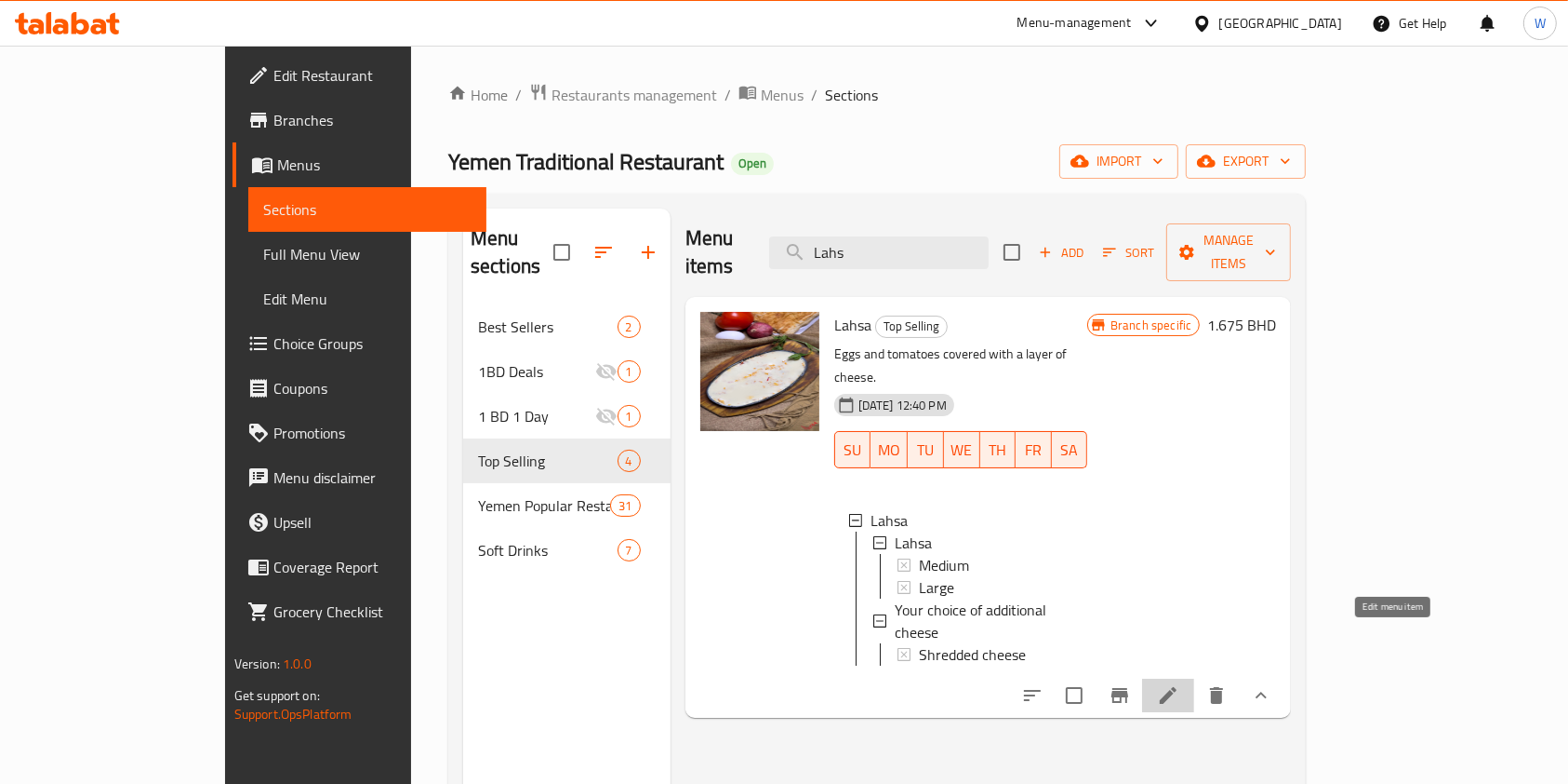
click at [1177, 687] on icon at bounding box center [1169, 695] width 17 height 17
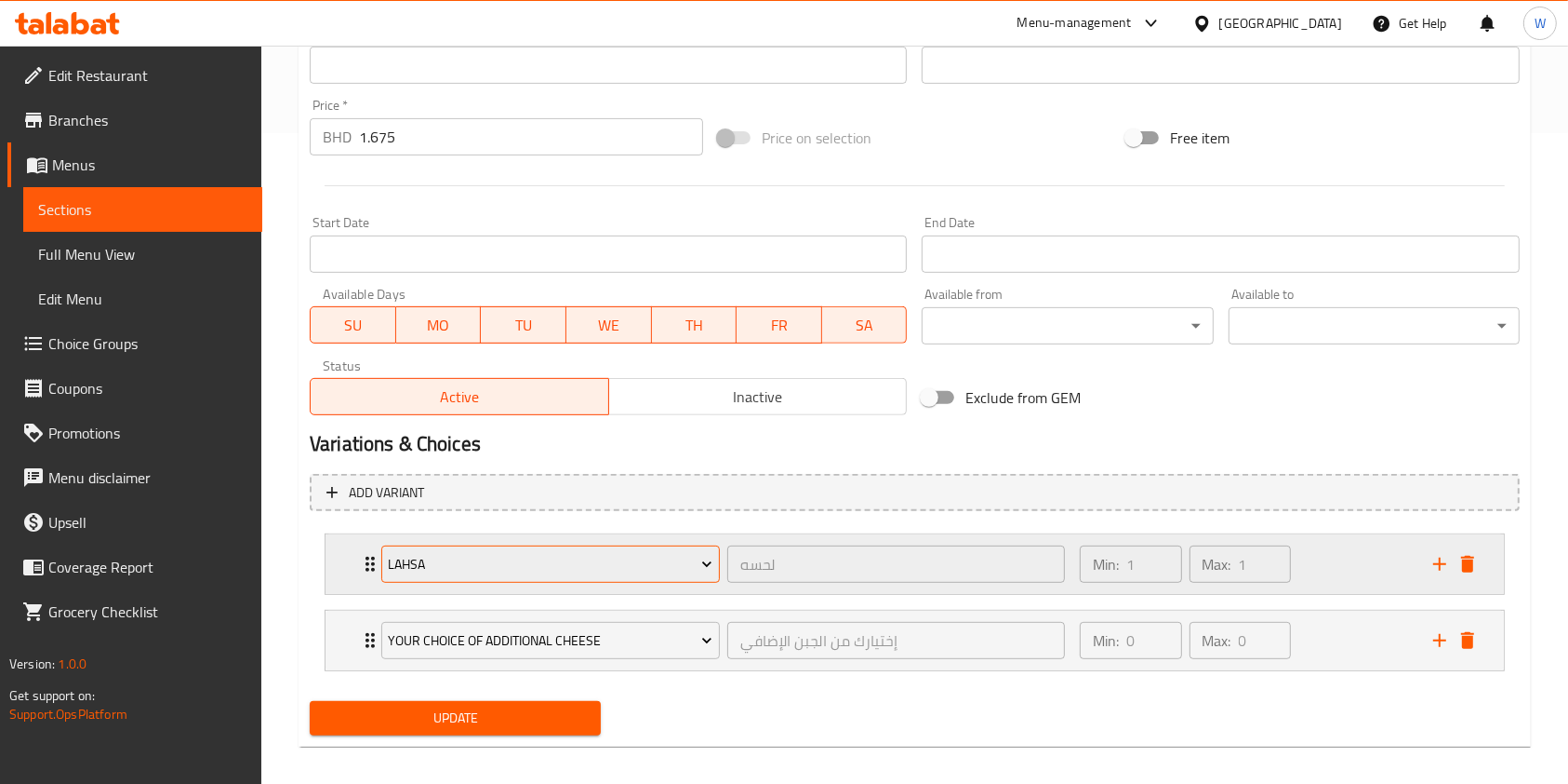
scroll to position [665, 0]
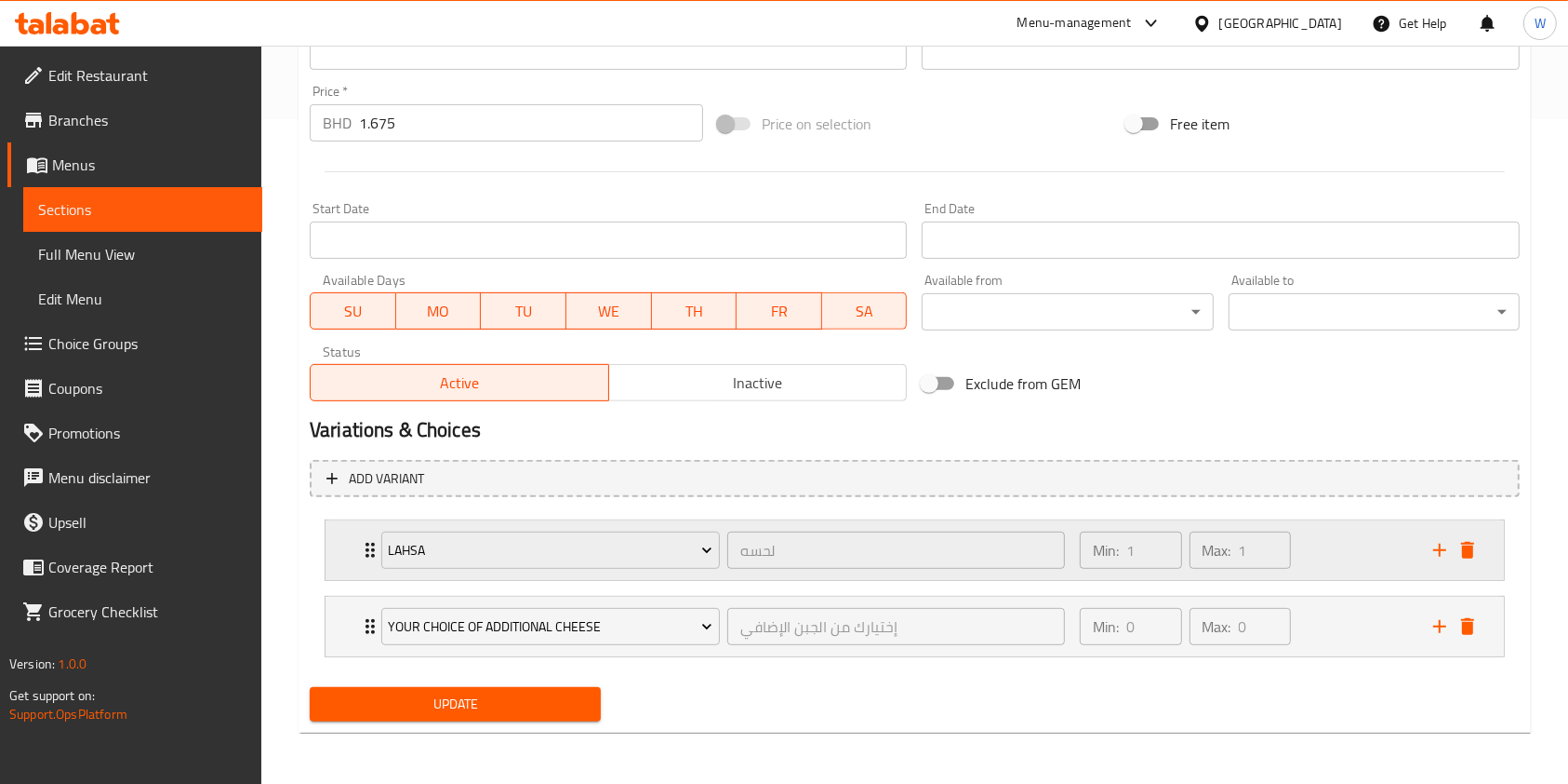
click at [377, 551] on div "Lahsa" at bounding box center [550, 549] width 346 height 45
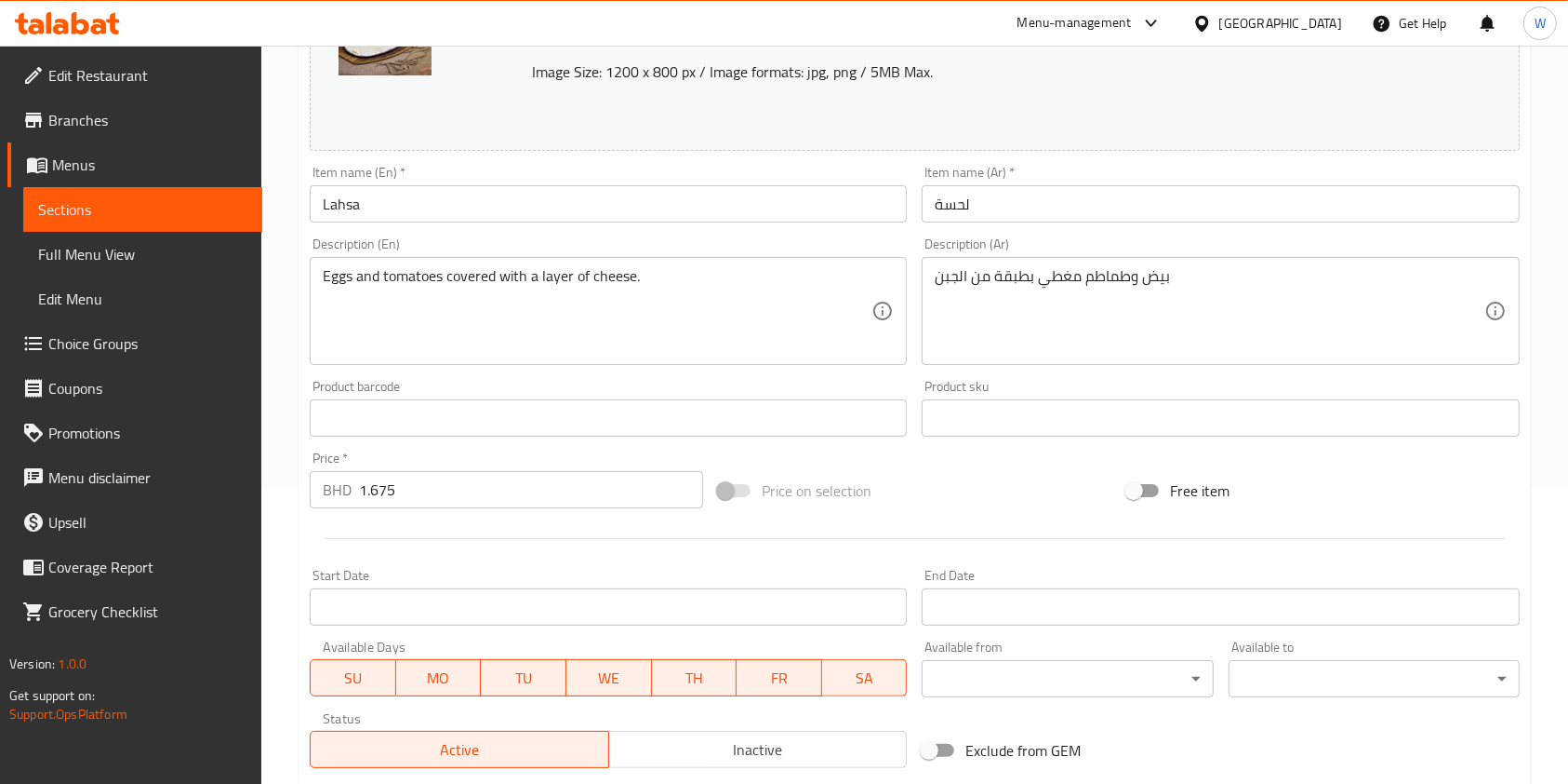
scroll to position [0, 0]
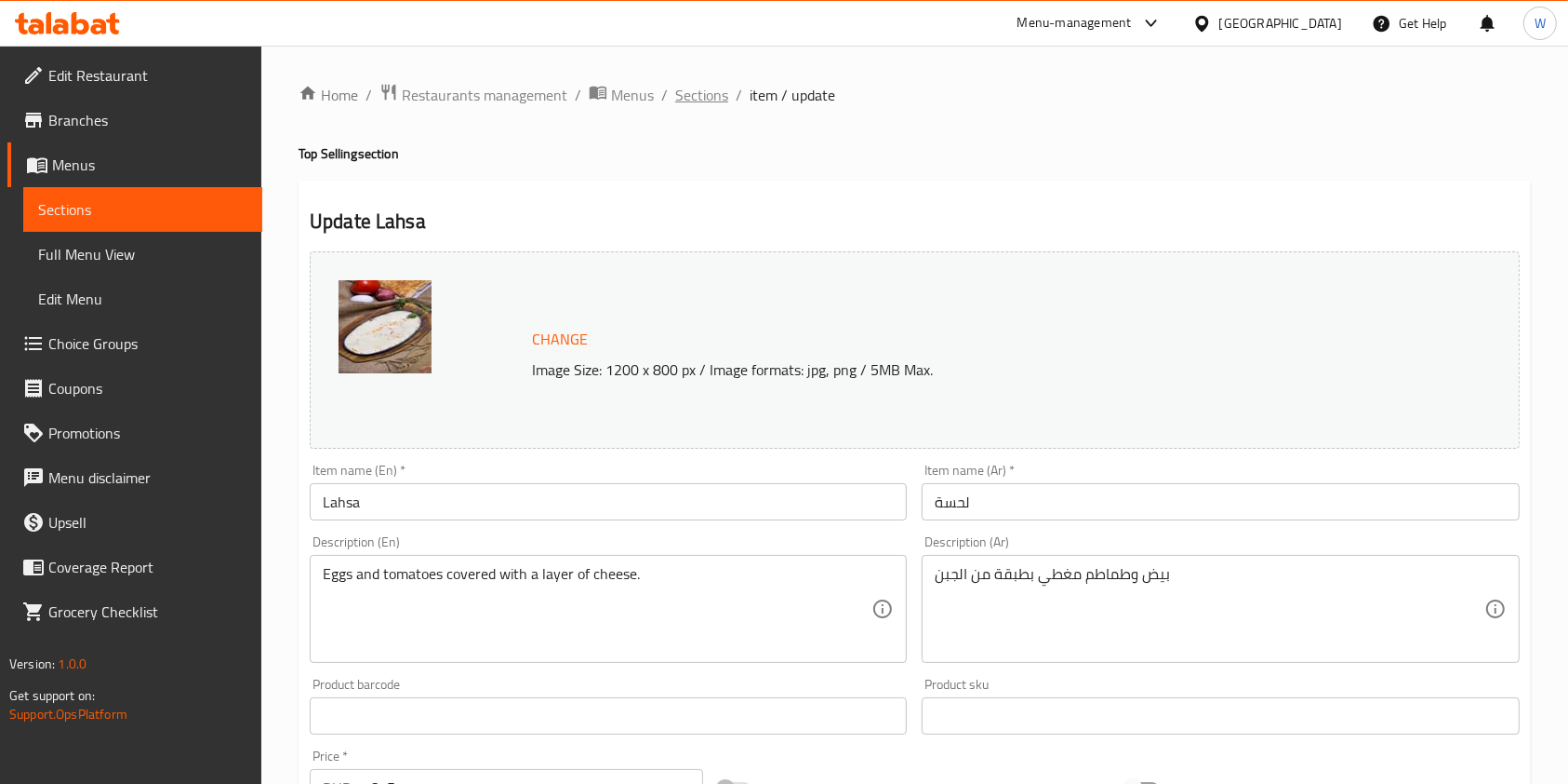
click at [700, 86] on span "Sections" at bounding box center [703, 94] width 53 height 22
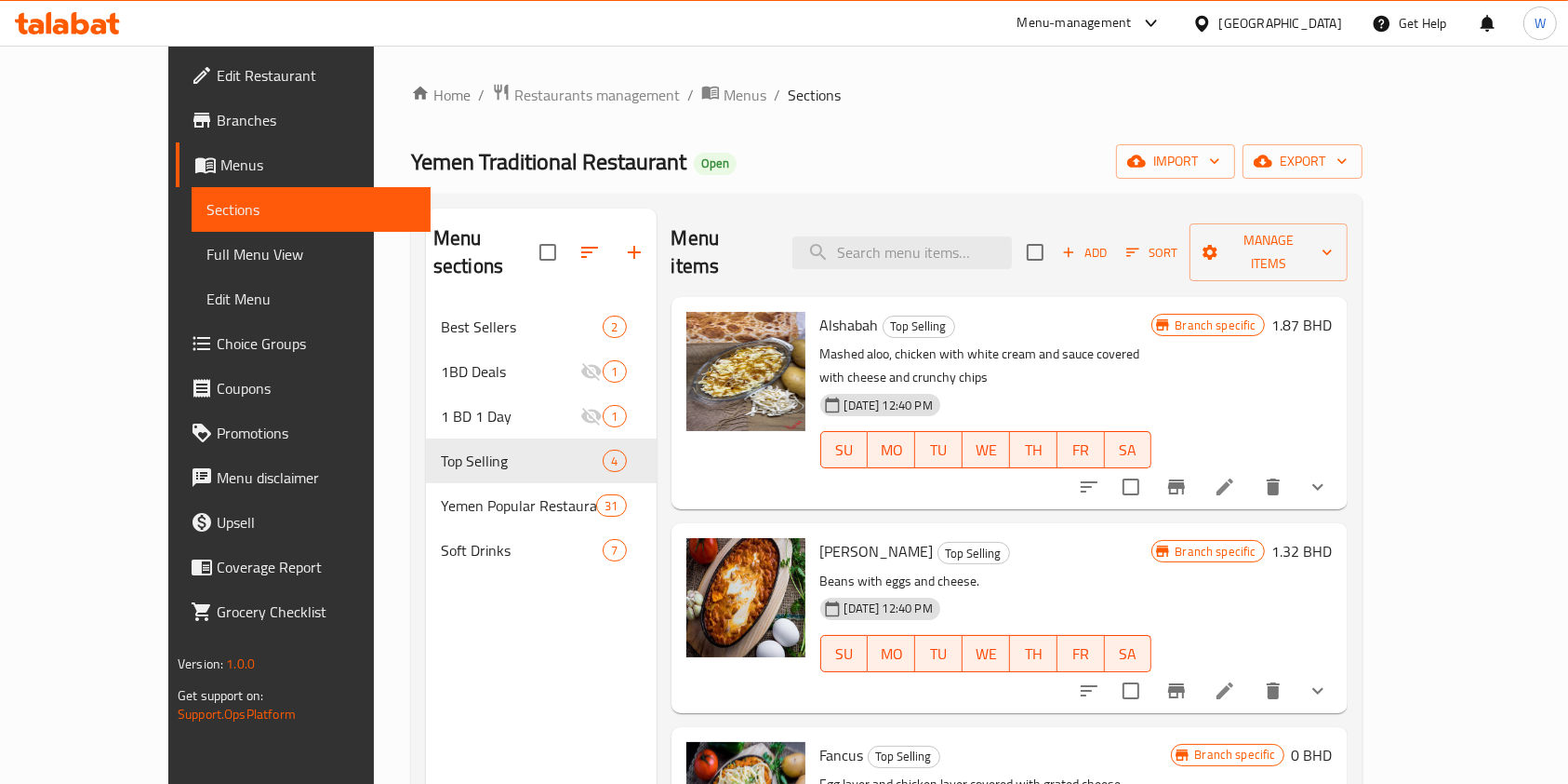
click at [927, 213] on div "Menu items Add Sort Manage items" at bounding box center [1009, 253] width 676 height 89
click at [928, 237] on input "search" at bounding box center [902, 253] width 219 height 32
paste input "chicken Oqda"
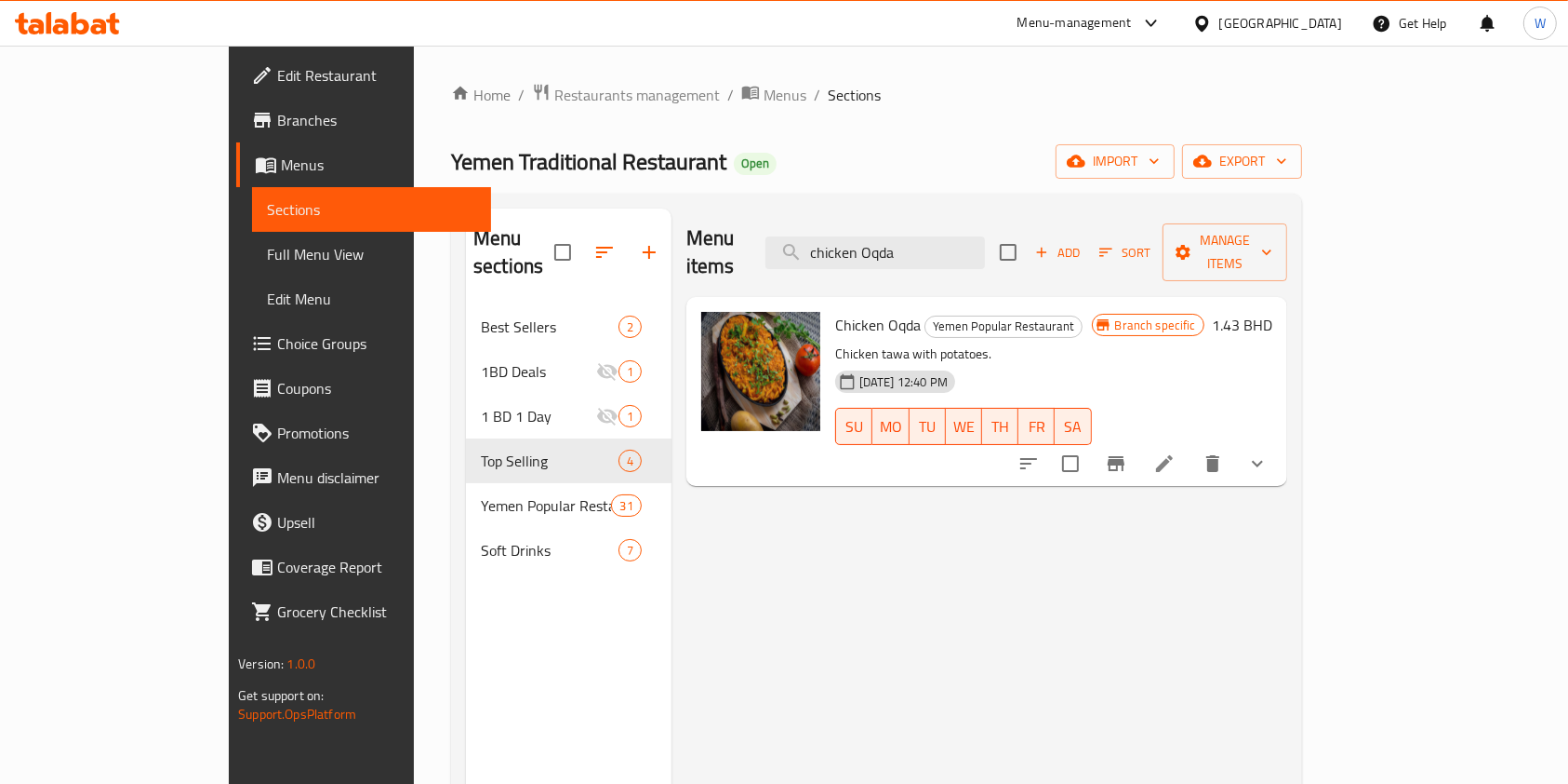
type input "chicken Oqda"
click at [1176, 452] on icon at bounding box center [1164, 463] width 22 height 22
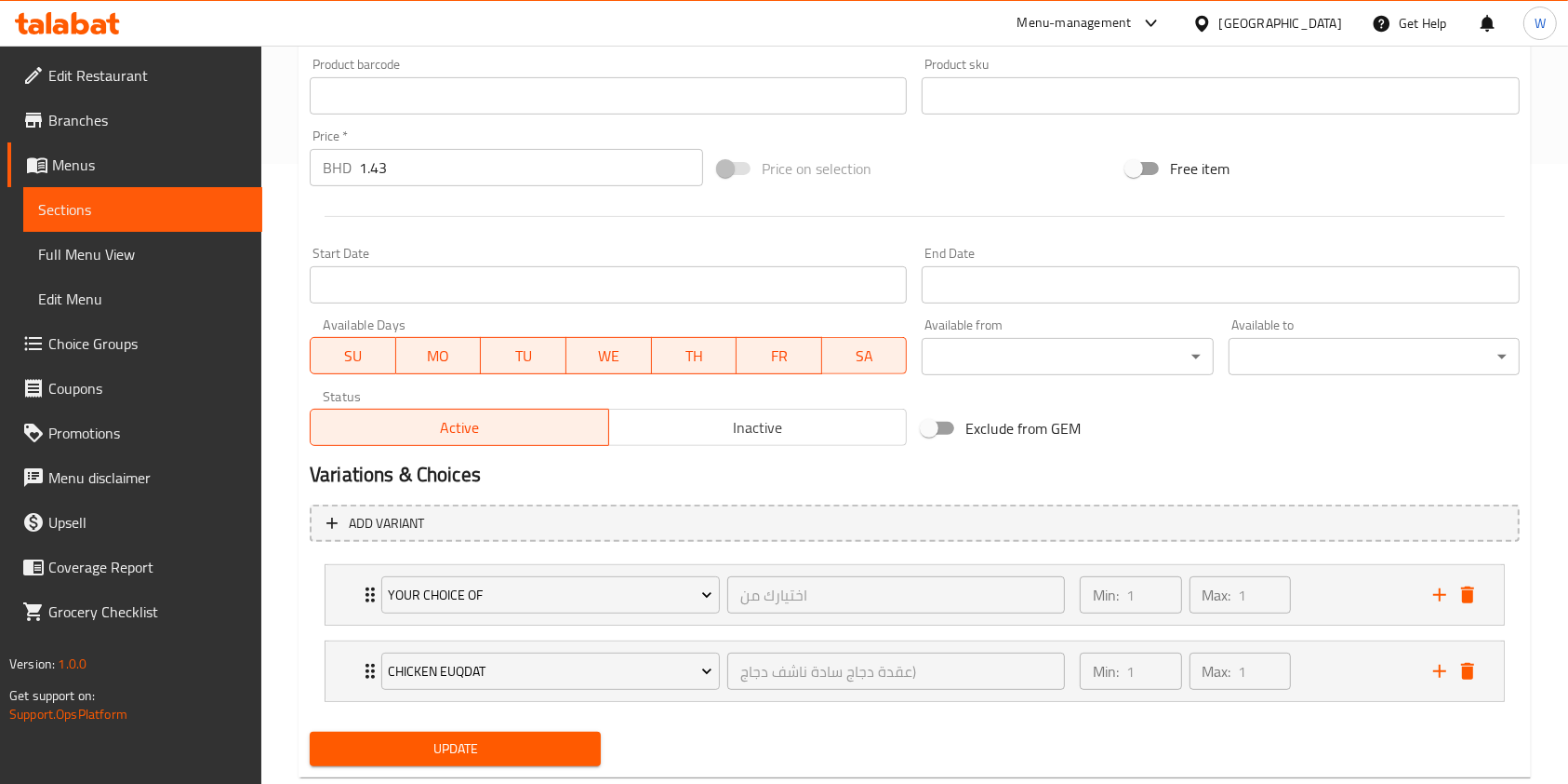
scroll to position [665, 0]
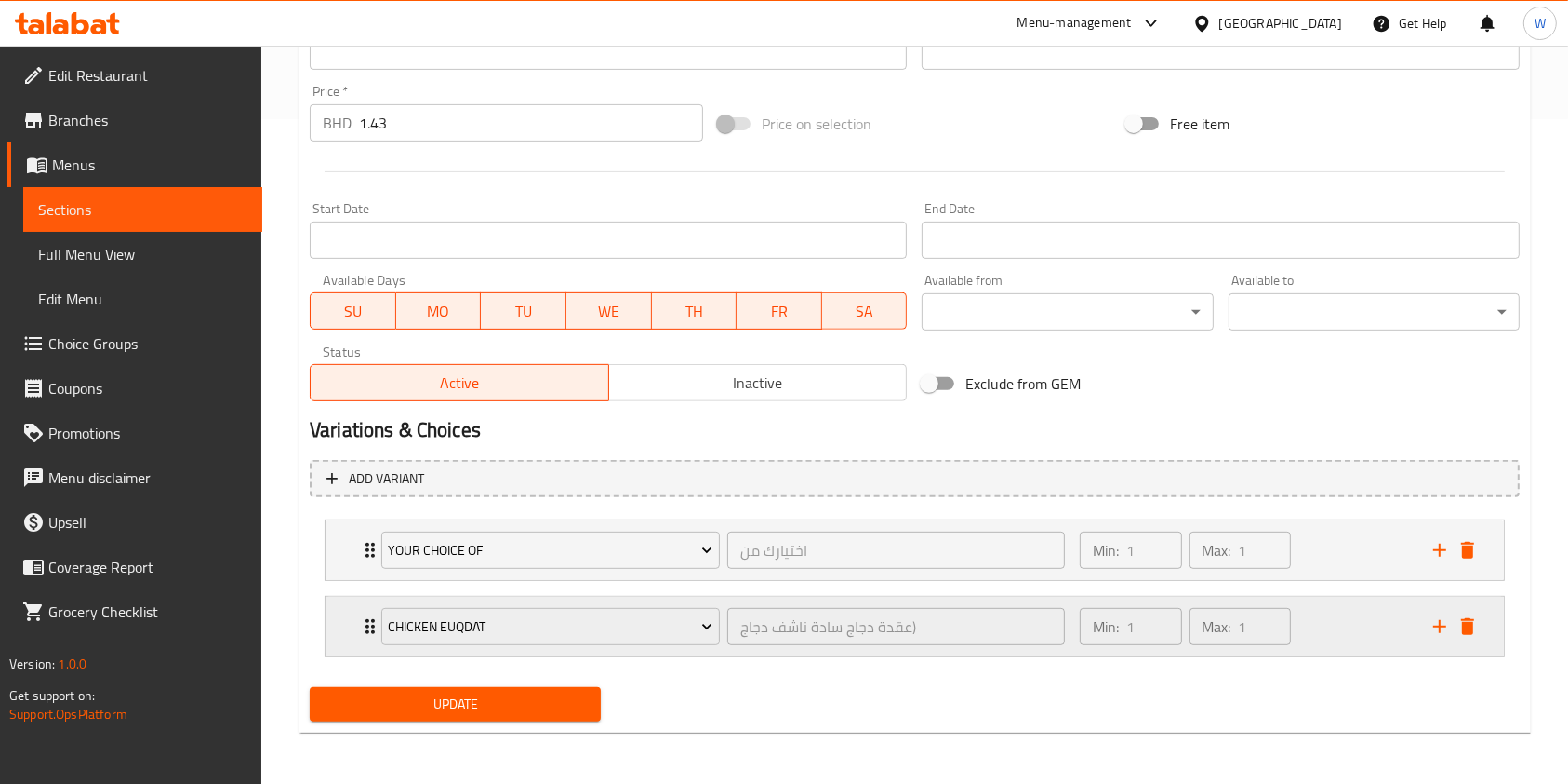
click at [368, 626] on icon "Expand" at bounding box center [371, 627] width 10 height 15
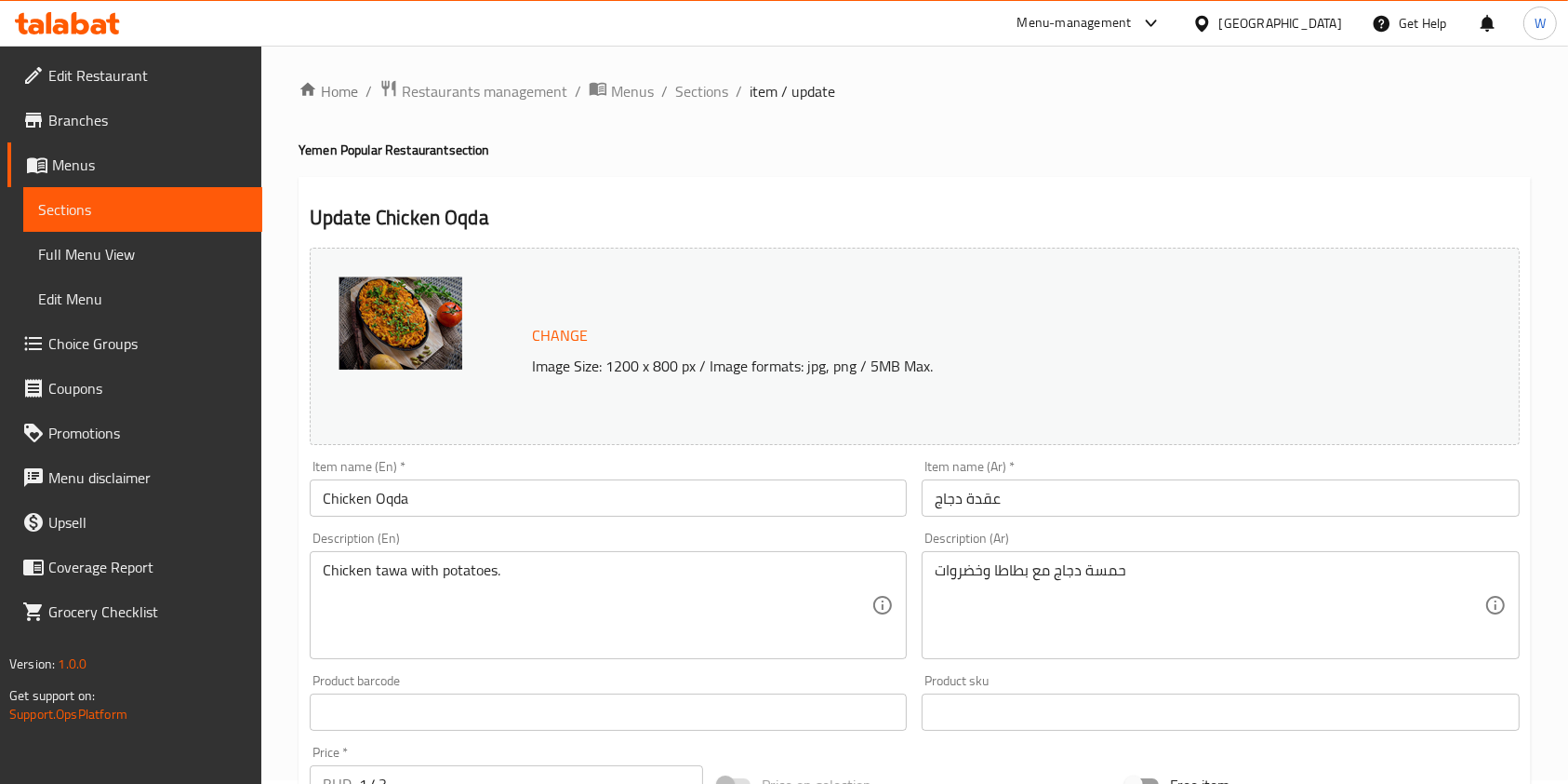
scroll to position [0, 0]
click at [700, 89] on span "Sections" at bounding box center [703, 94] width 53 height 22
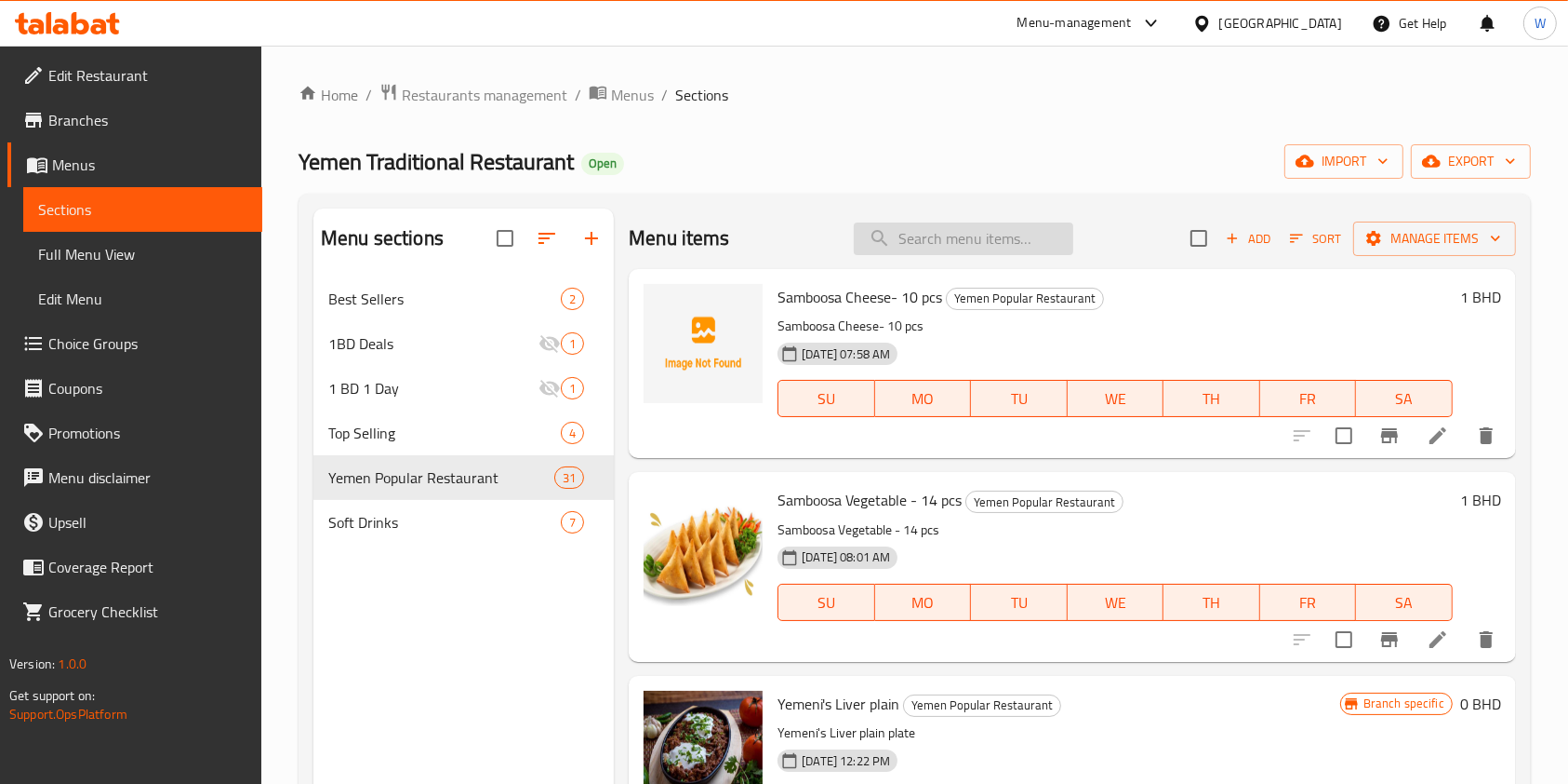
click at [976, 237] on input "search" at bounding box center [964, 238] width 219 height 32
paste input "beef oqda"
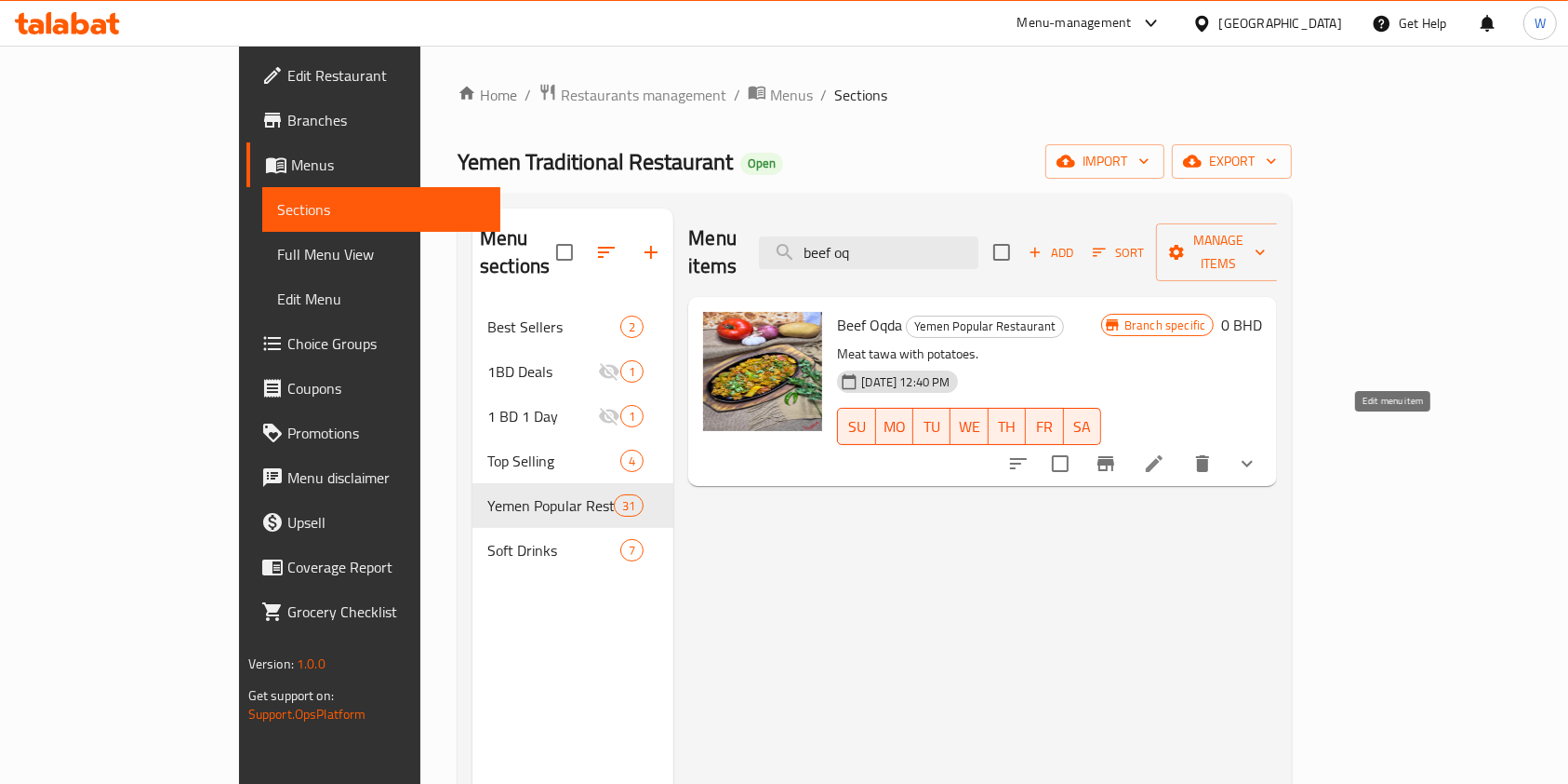
type input "beef oq"
click at [1166, 452] on icon at bounding box center [1153, 463] width 22 height 22
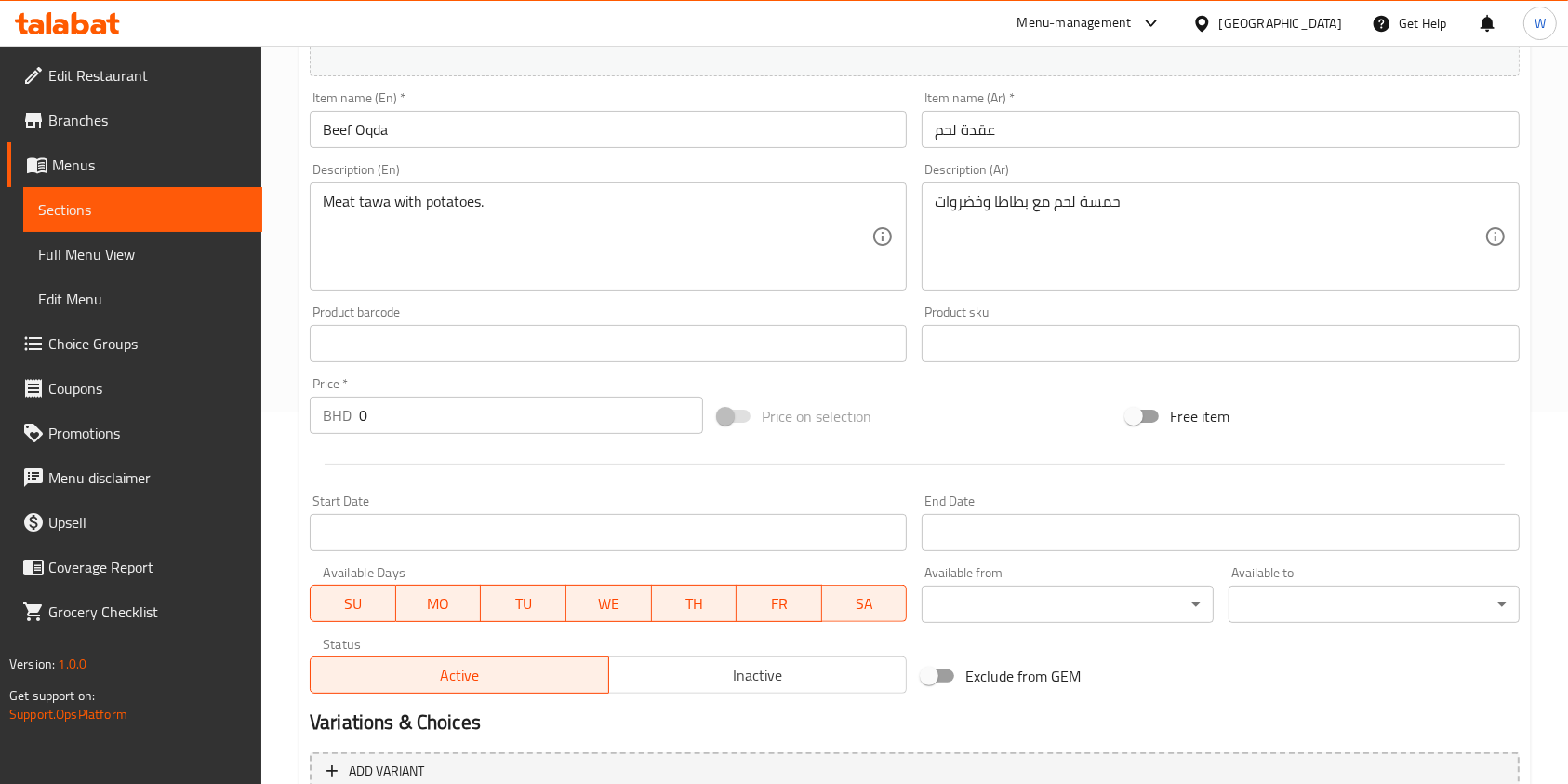
scroll to position [665, 0]
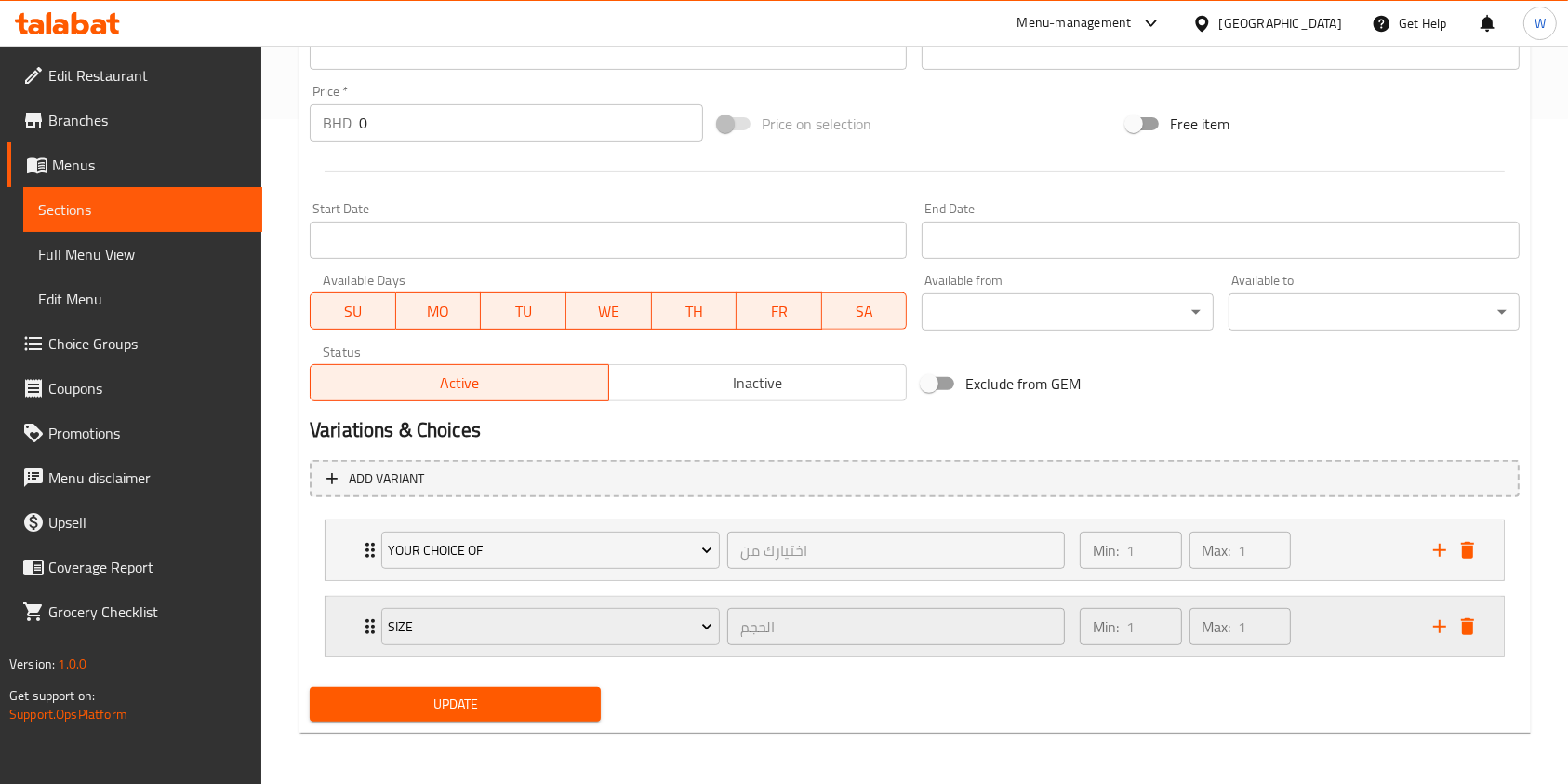
click at [366, 622] on icon "Expand" at bounding box center [370, 626] width 22 height 22
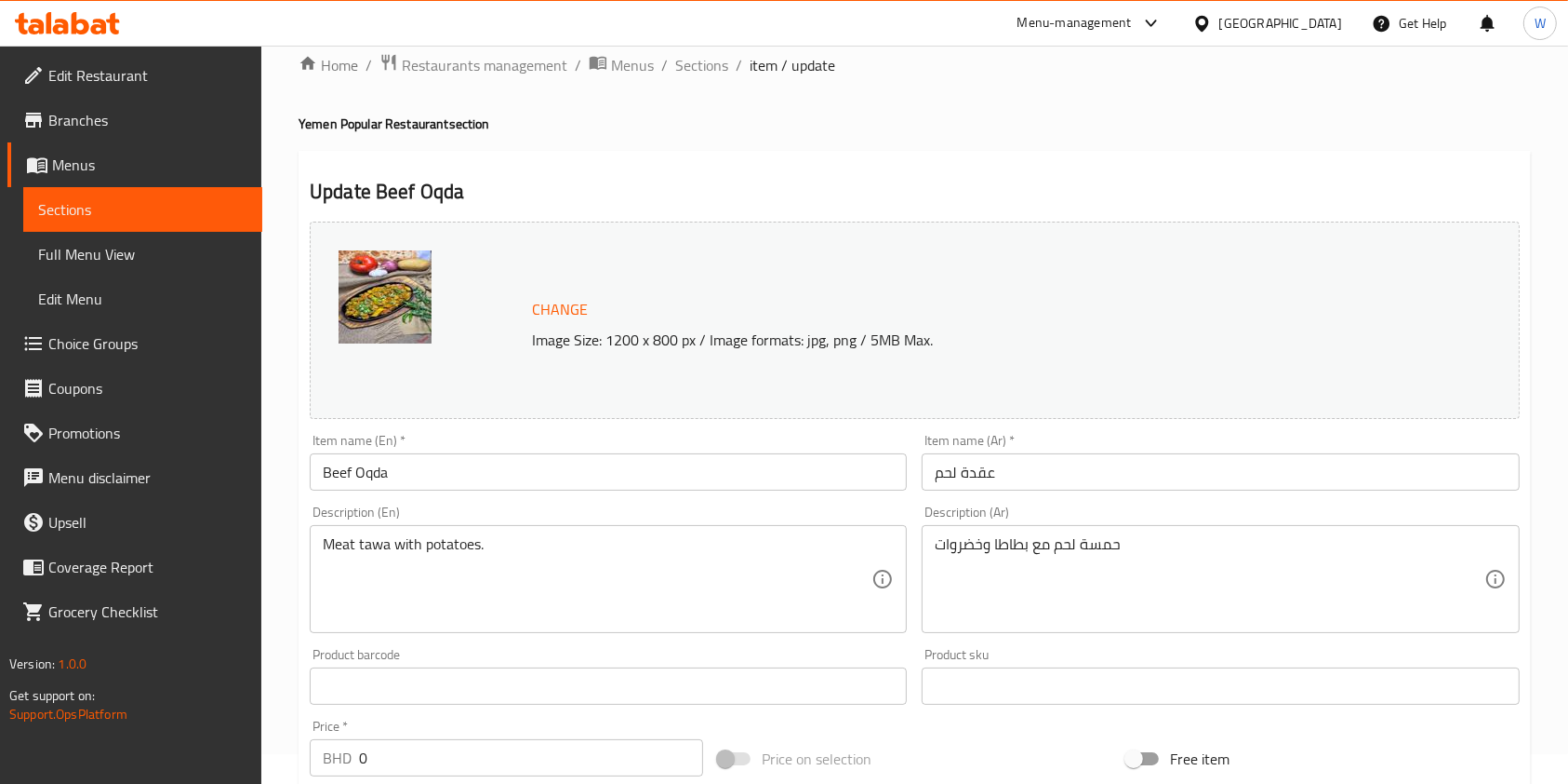
scroll to position [0, 0]
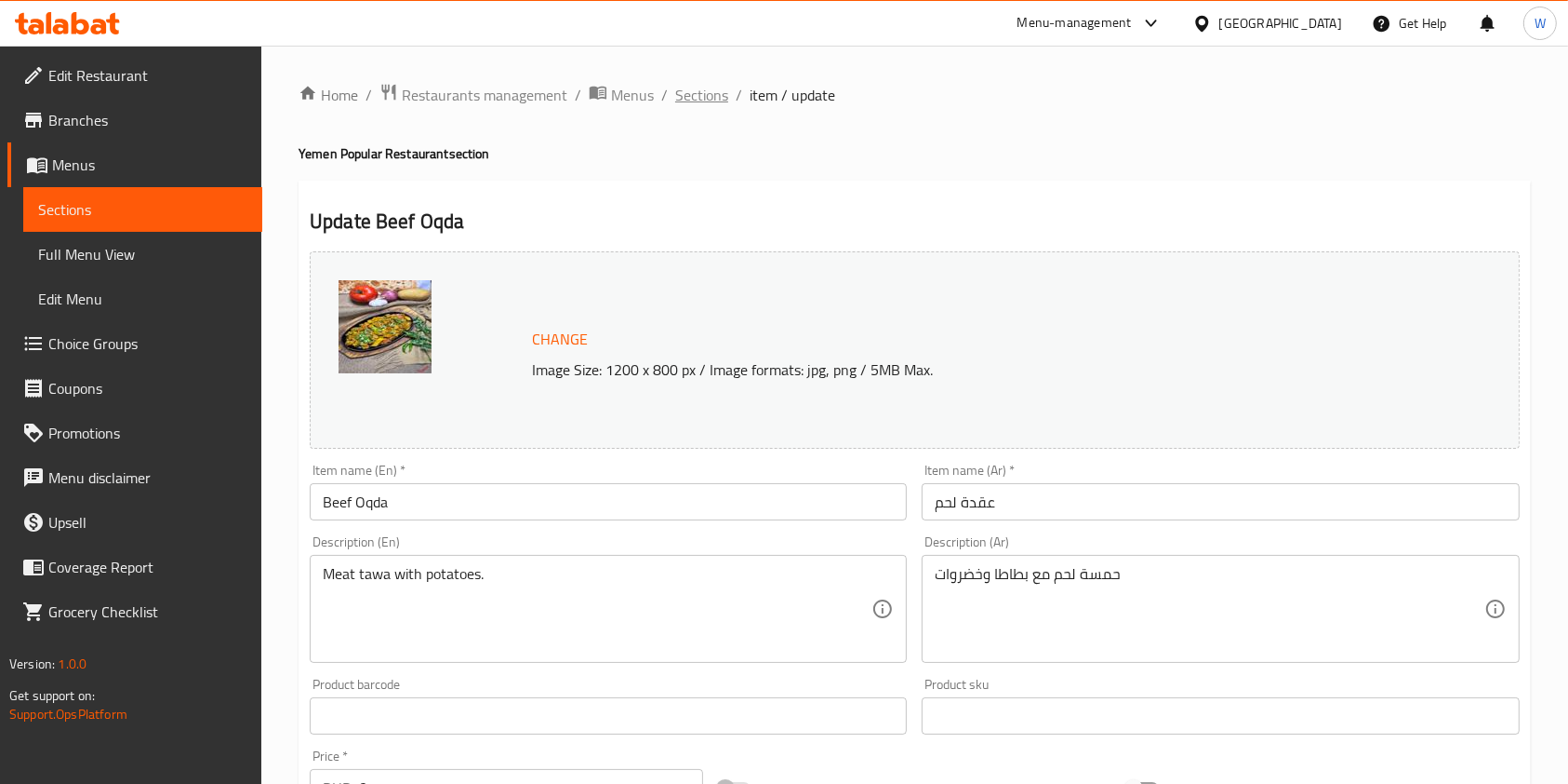
click at [721, 92] on span "Sections" at bounding box center [703, 94] width 53 height 22
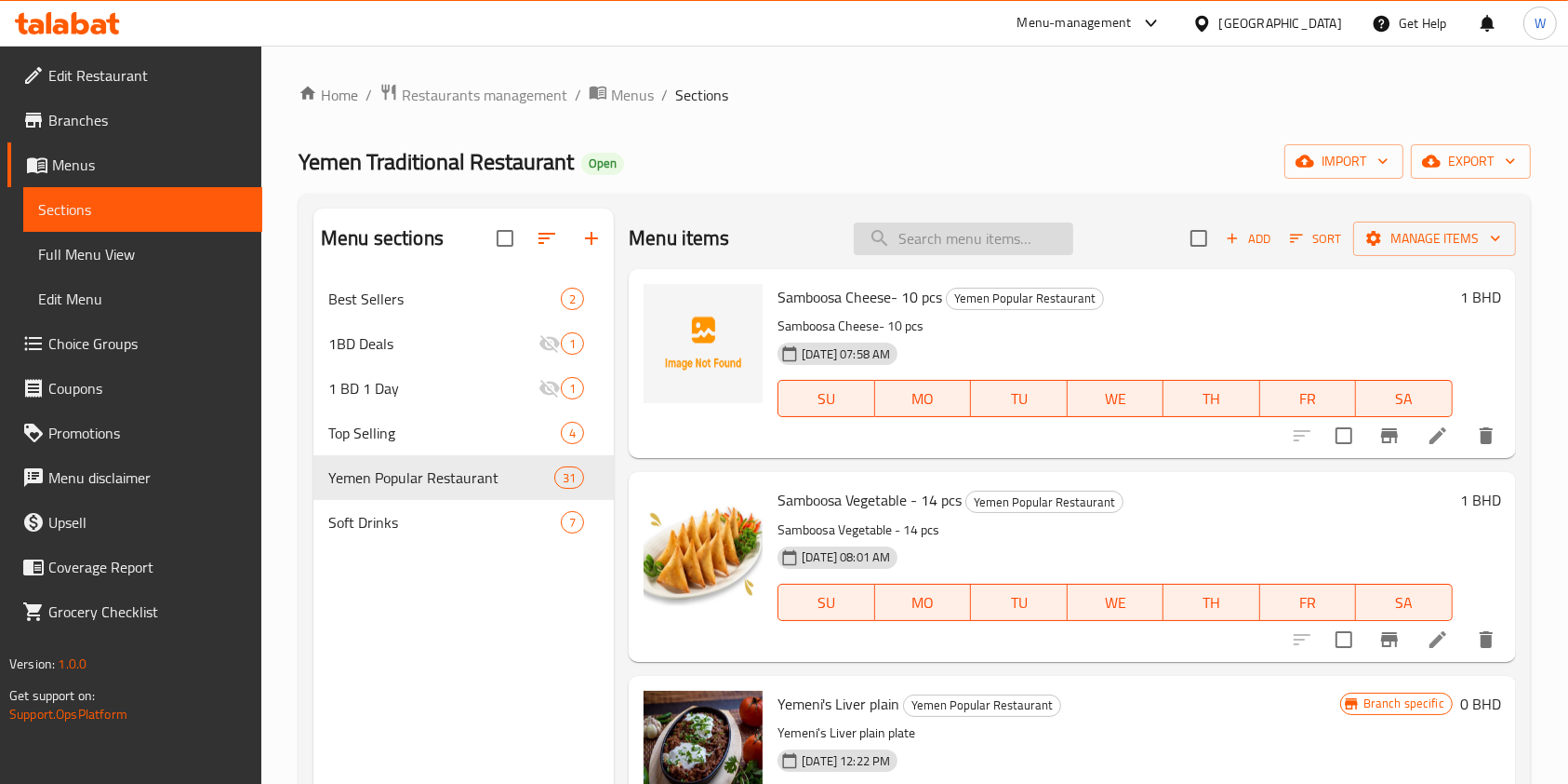
click at [938, 251] on input "search" at bounding box center [964, 238] width 219 height 32
paste input "yemni liver"
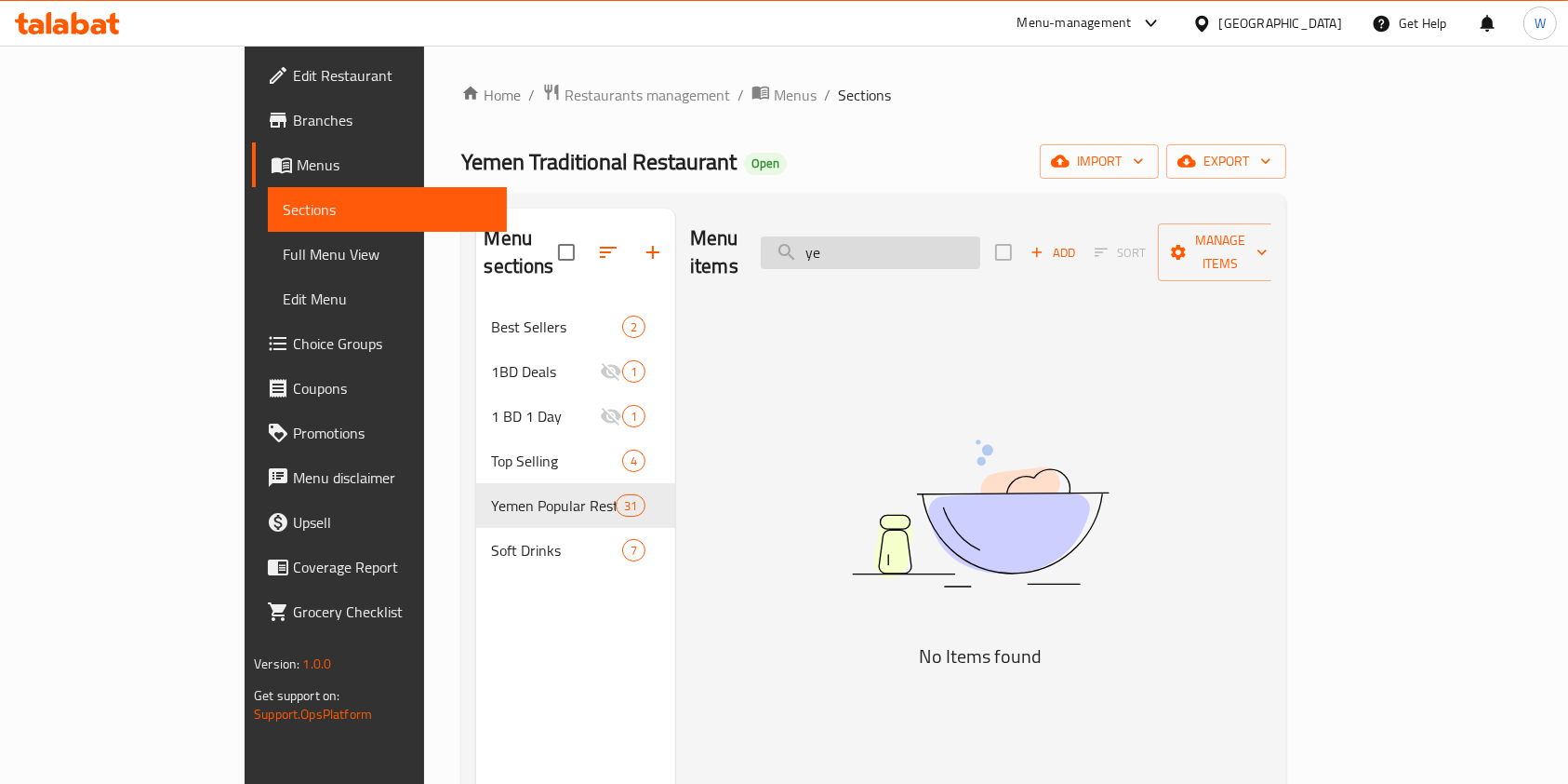
type input "y"
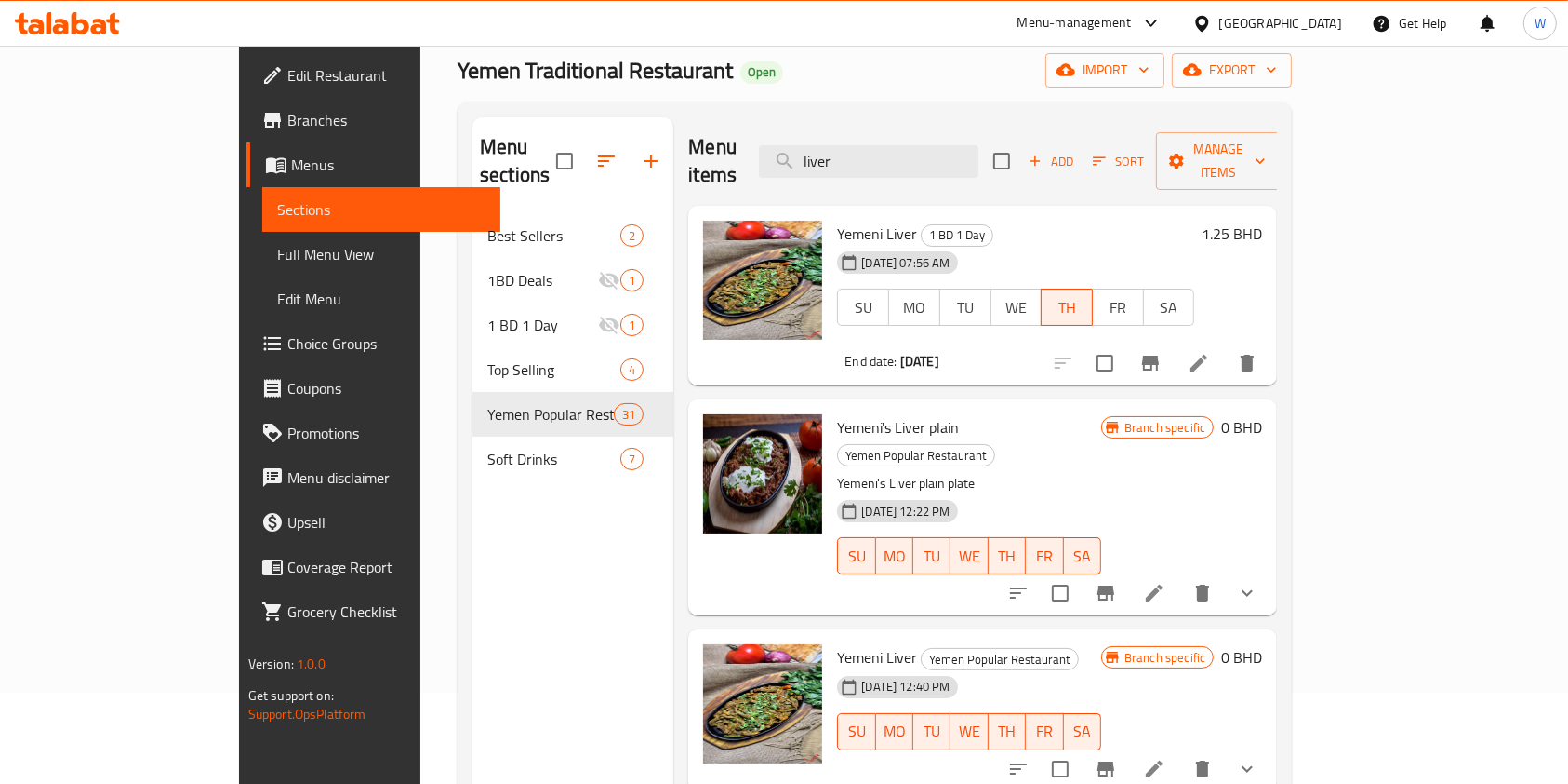
scroll to position [124, 0]
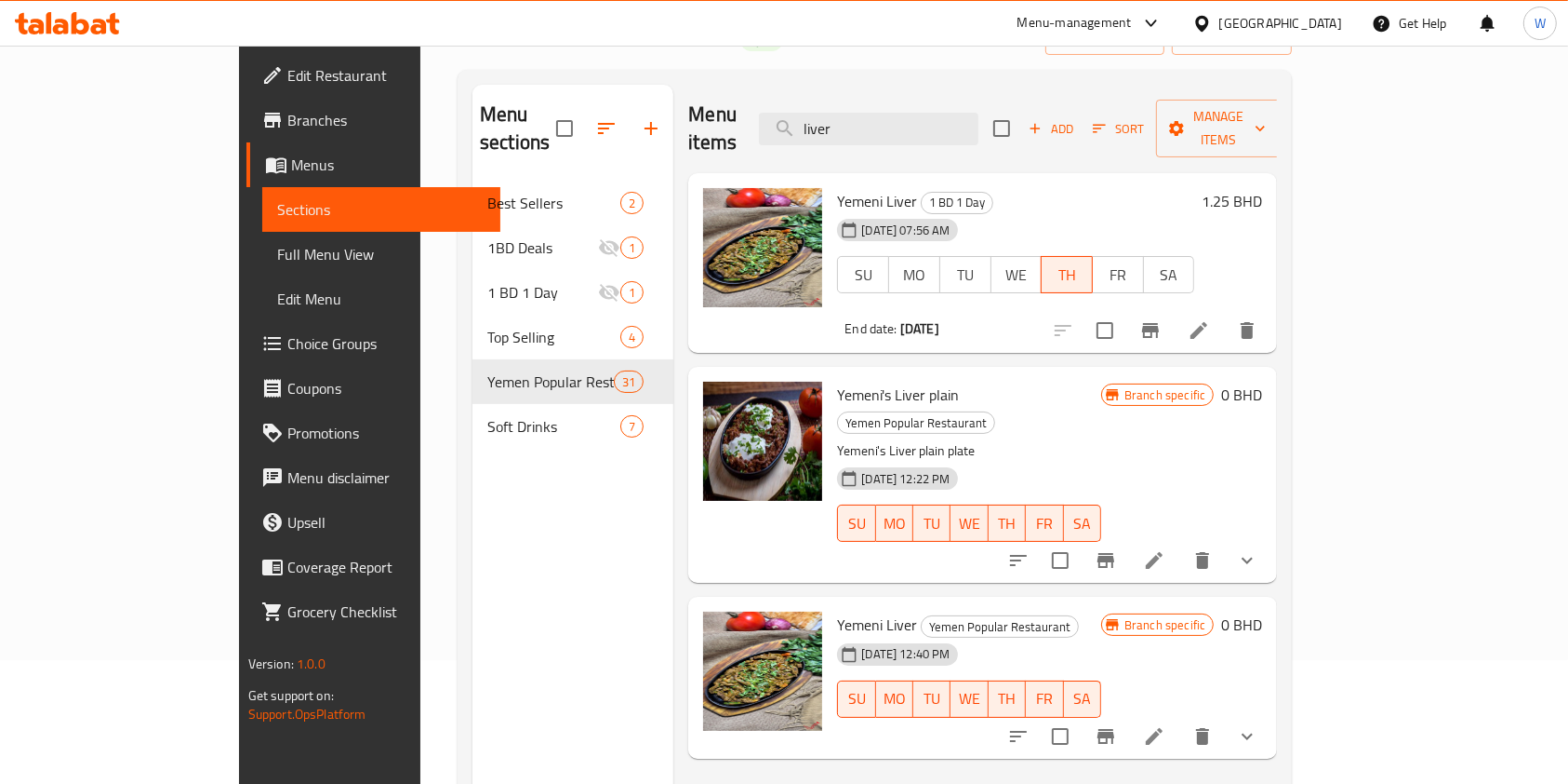
type input "liver"
click at [1166, 725] on icon at bounding box center [1153, 735] width 22 height 22
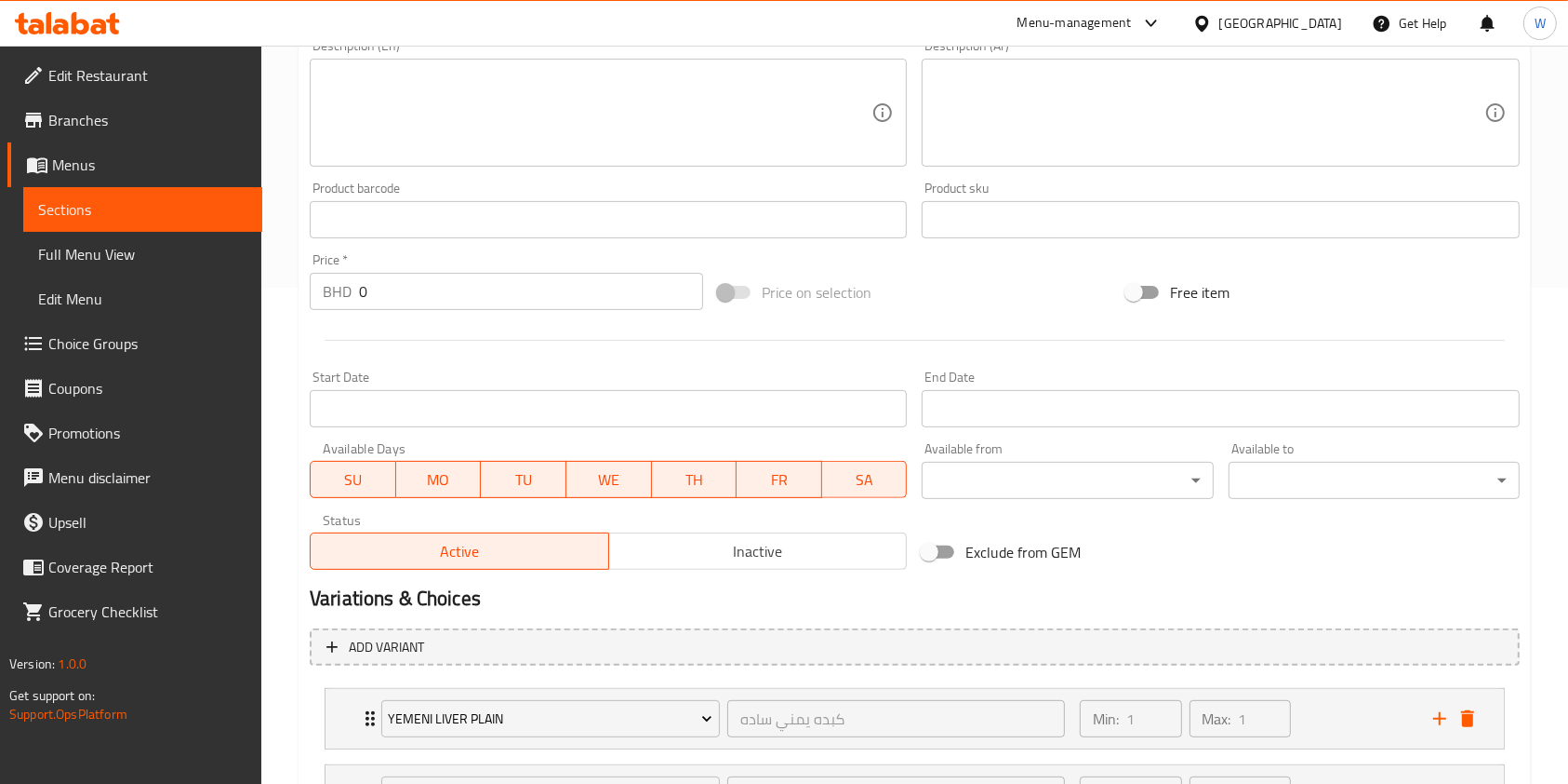
scroll to position [665, 0]
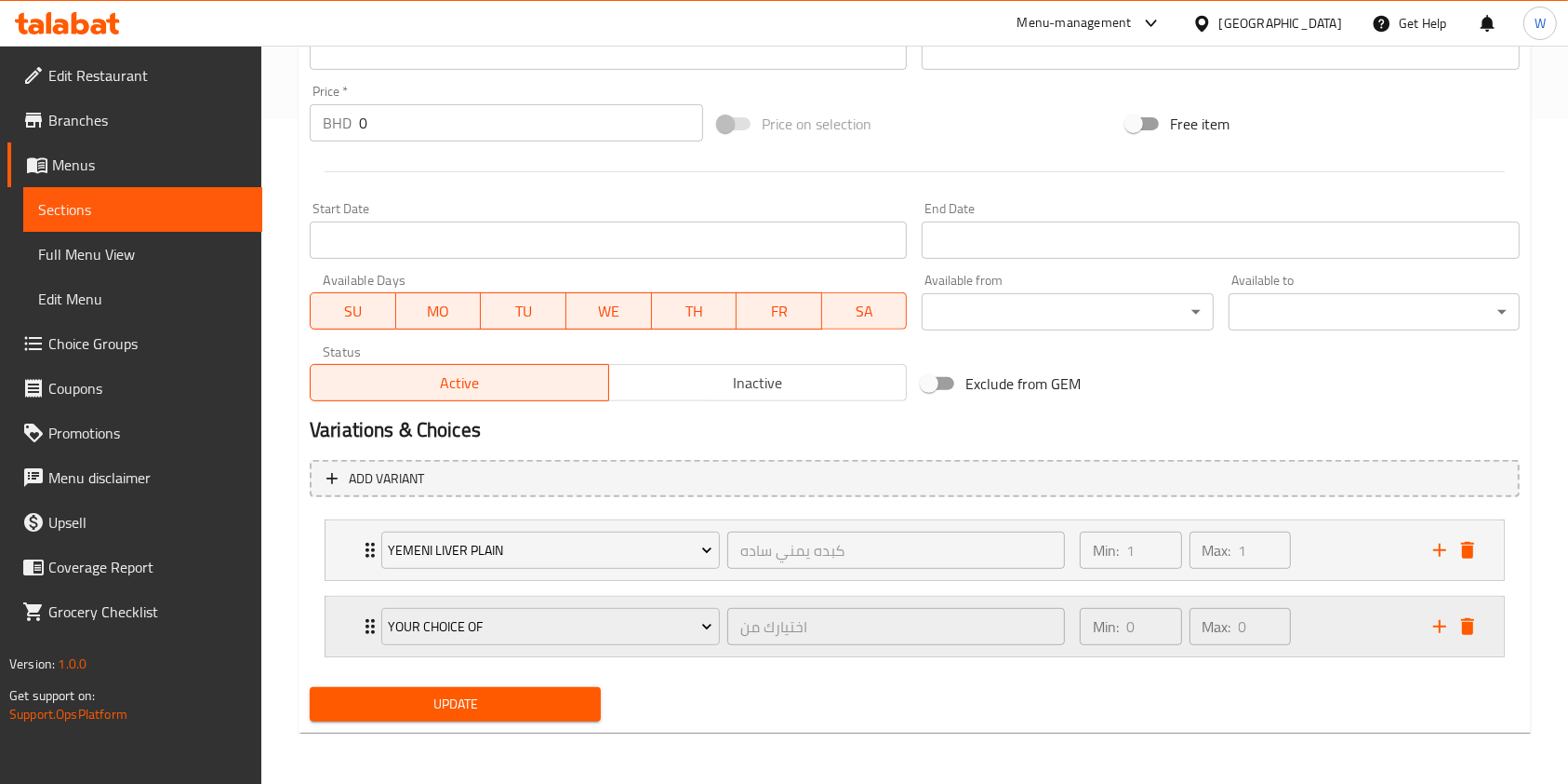
click at [360, 620] on icon "Expand" at bounding box center [370, 626] width 22 height 22
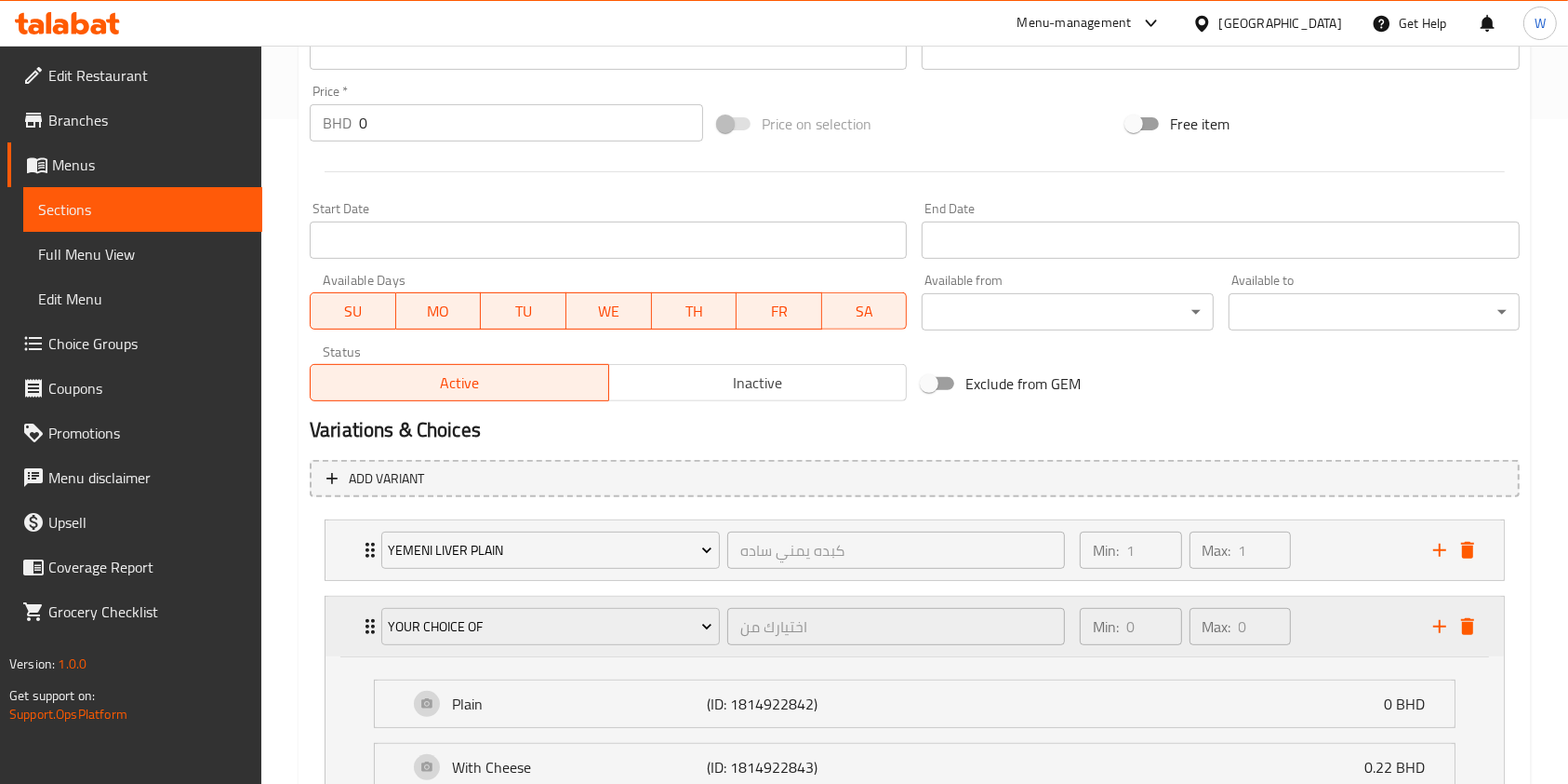
scroll to position [893, 0]
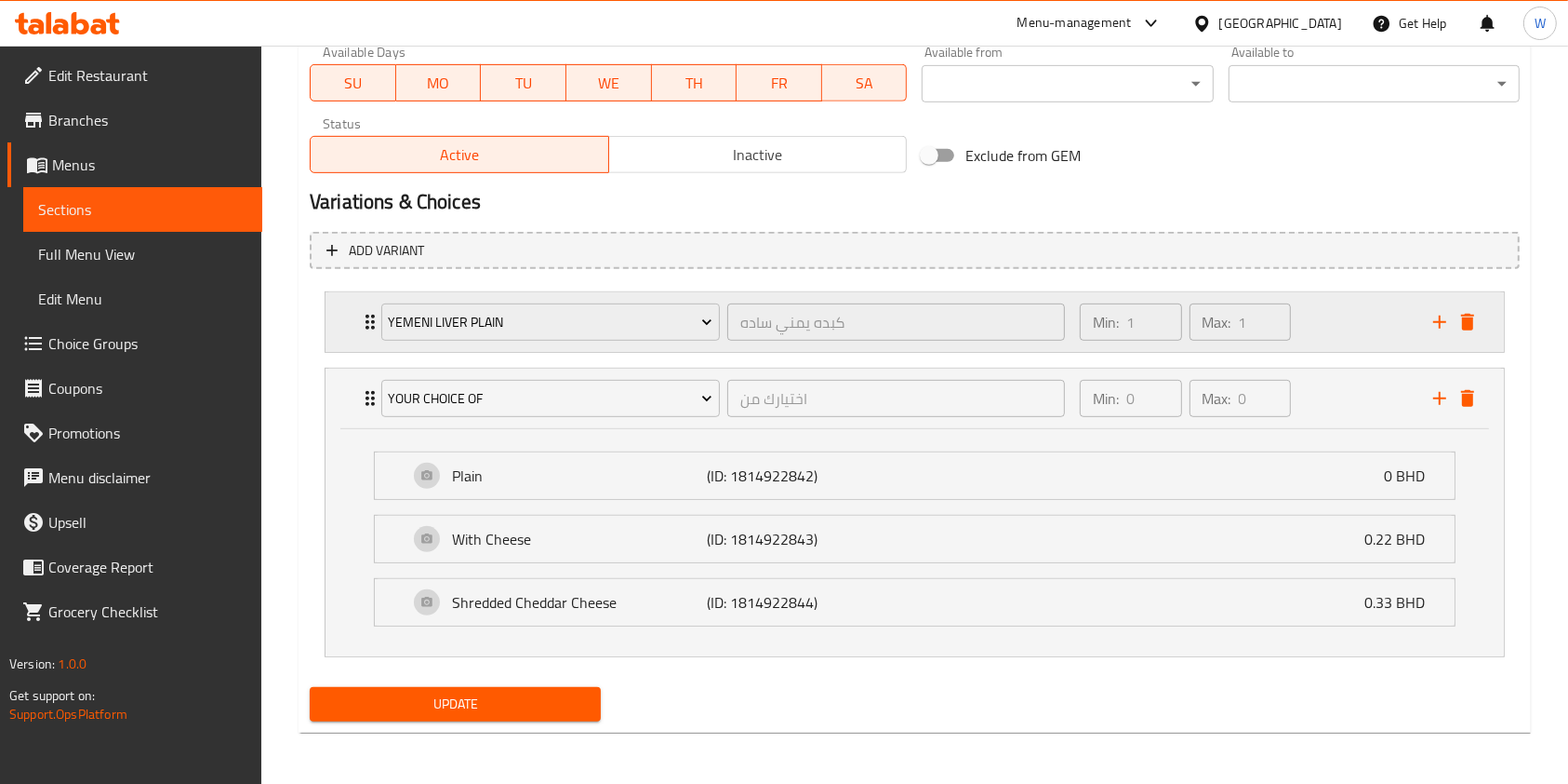
click at [372, 317] on div "Yemeni liver plain كبده يمني ساده ​" at bounding box center [723, 321] width 706 height 59
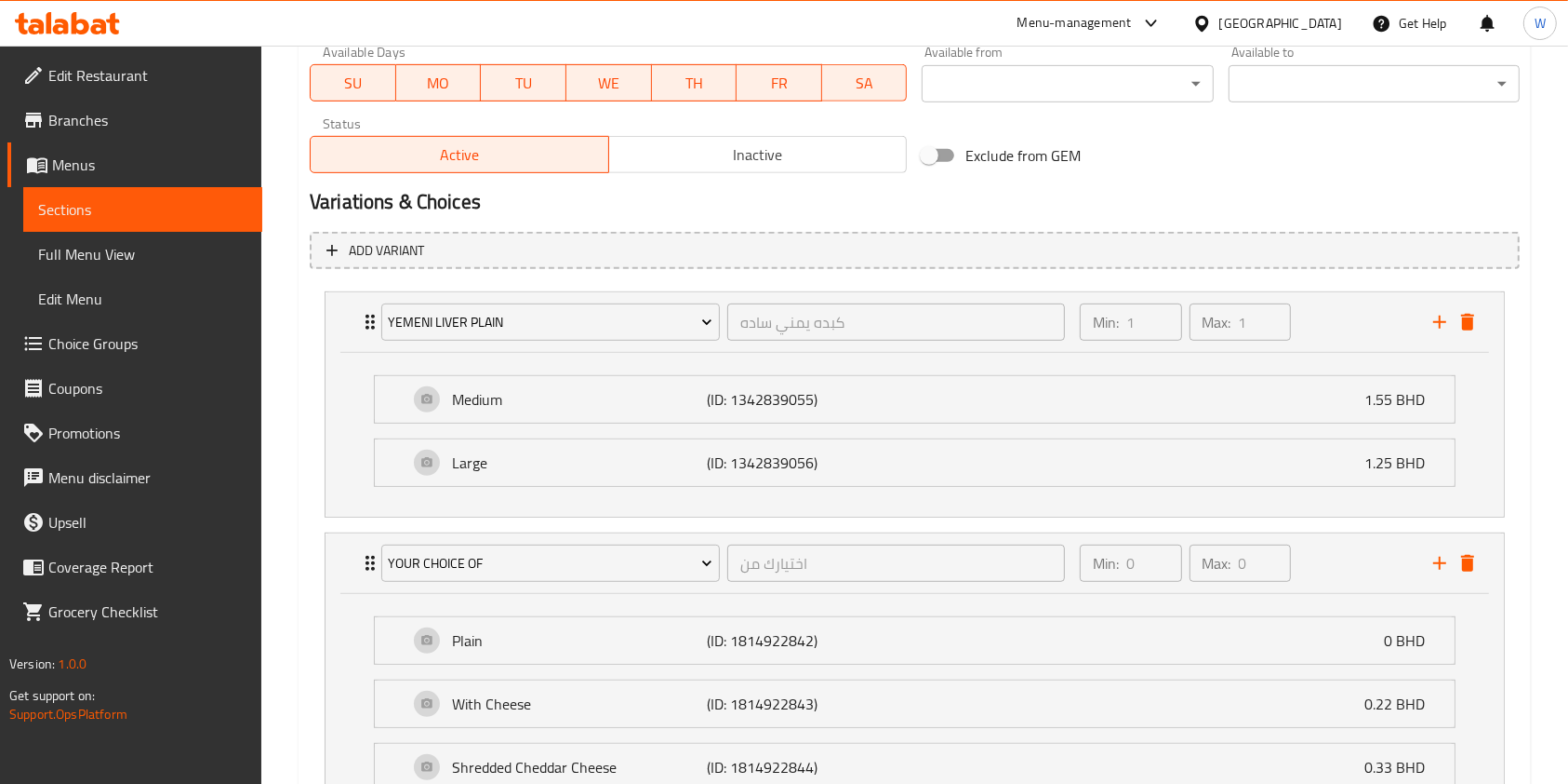
scroll to position [1017, 0]
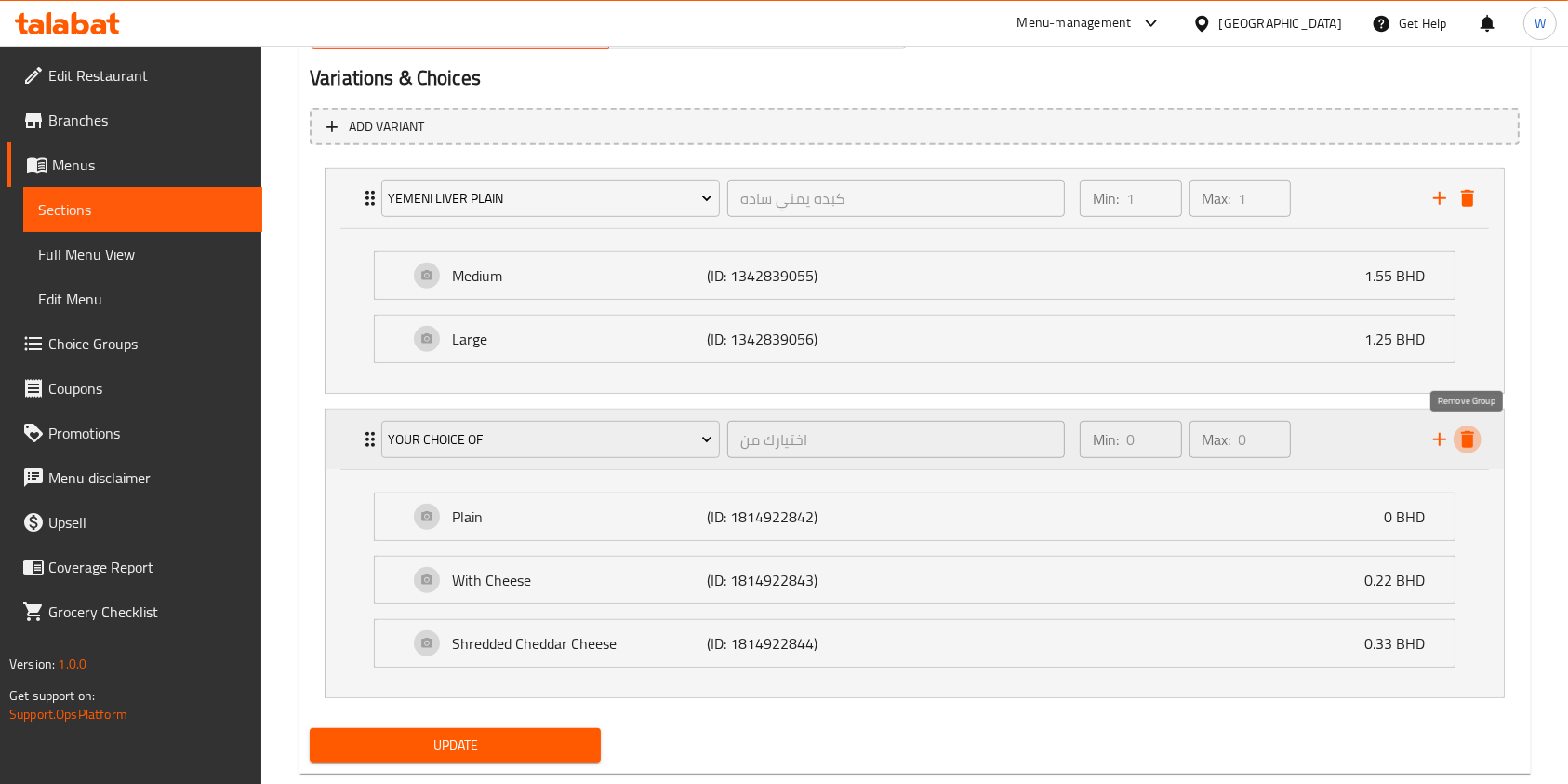
click at [1467, 449] on button "delete" at bounding box center [1467, 439] width 28 height 28
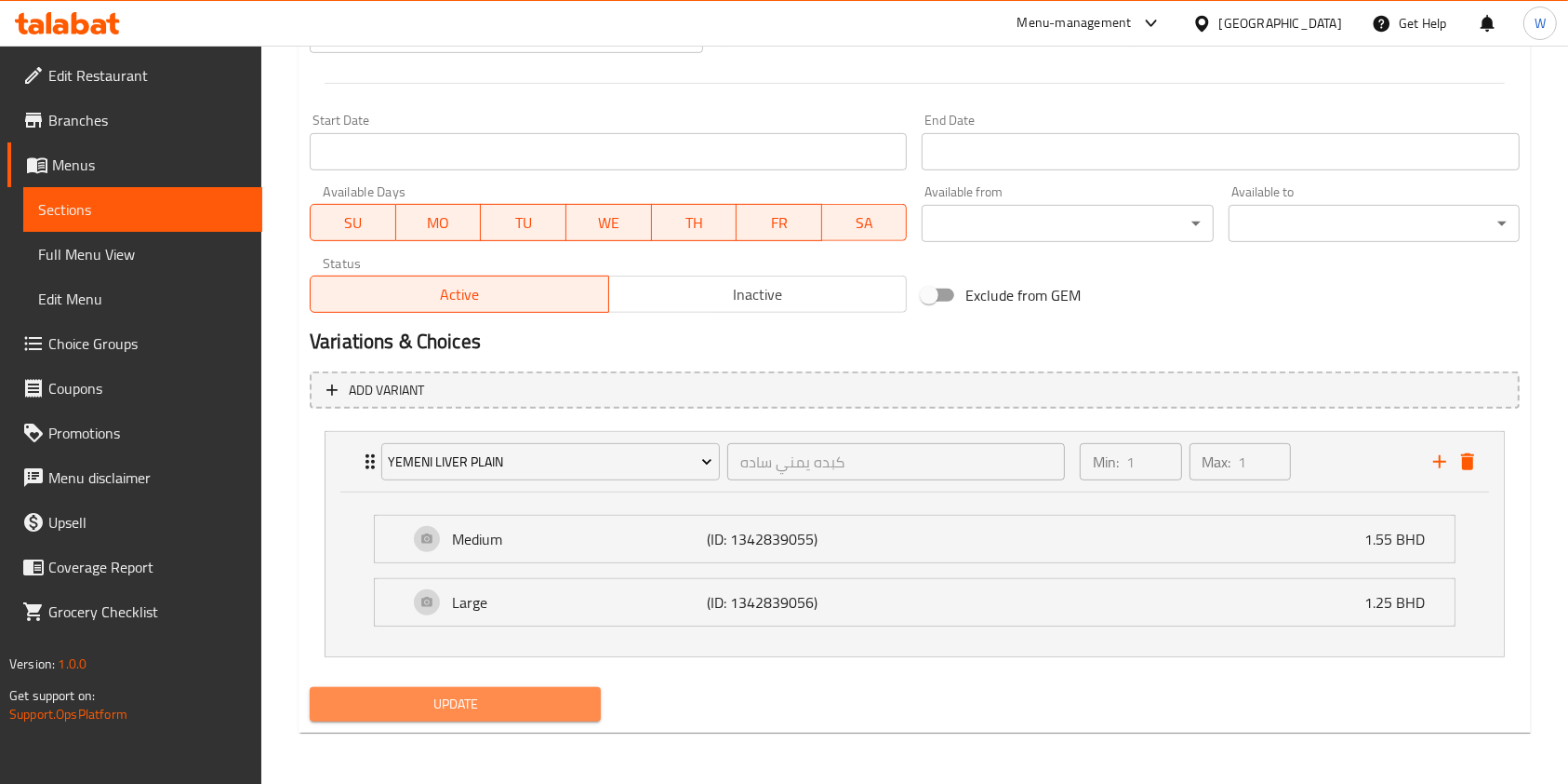
click at [363, 710] on span "Update" at bounding box center [456, 704] width 261 height 23
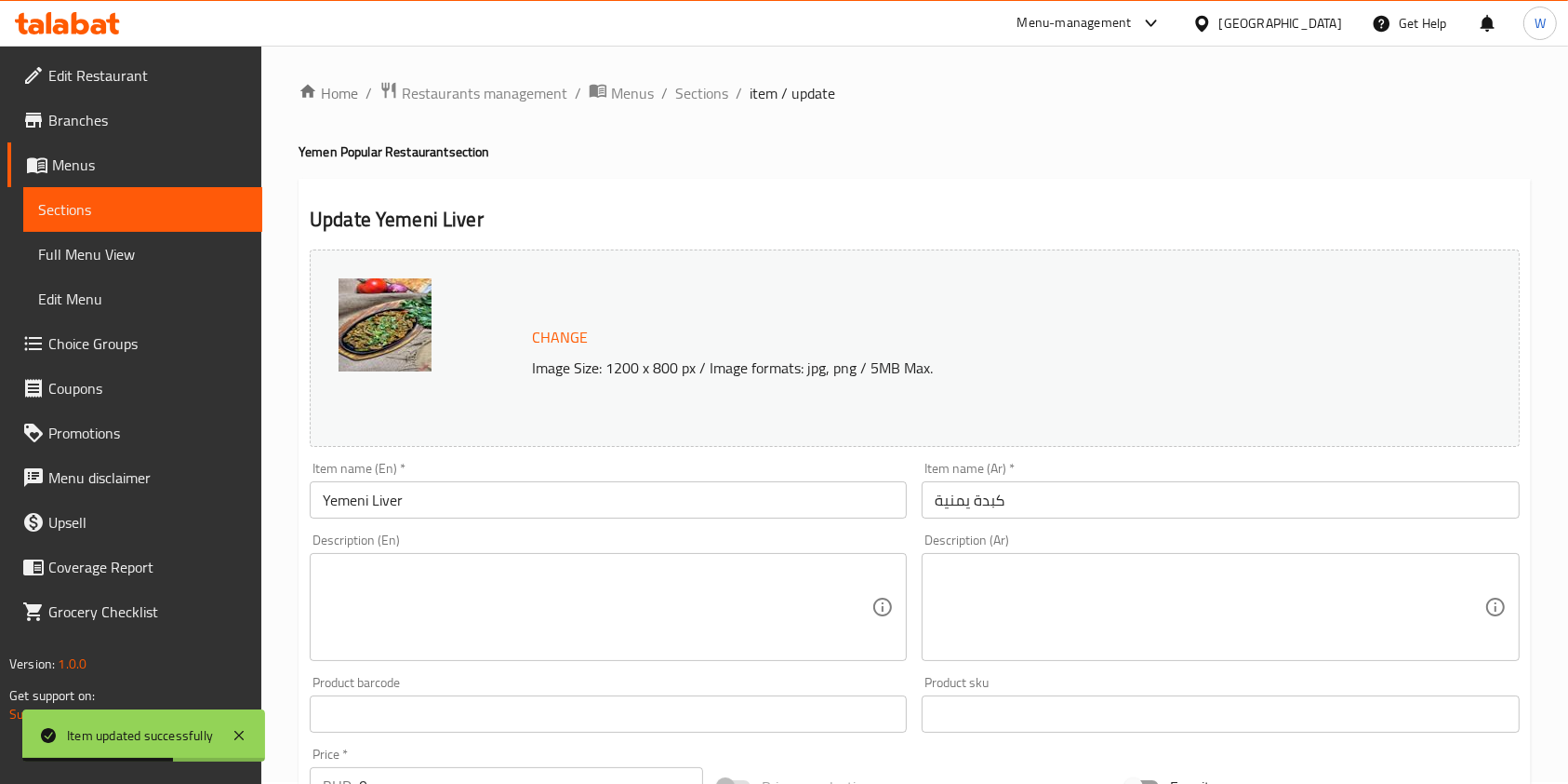
scroll to position [0, 0]
click at [576, 99] on li "/" at bounding box center [578, 94] width 7 height 22
click at [562, 93] on span "Restaurants management" at bounding box center [485, 94] width 166 height 22
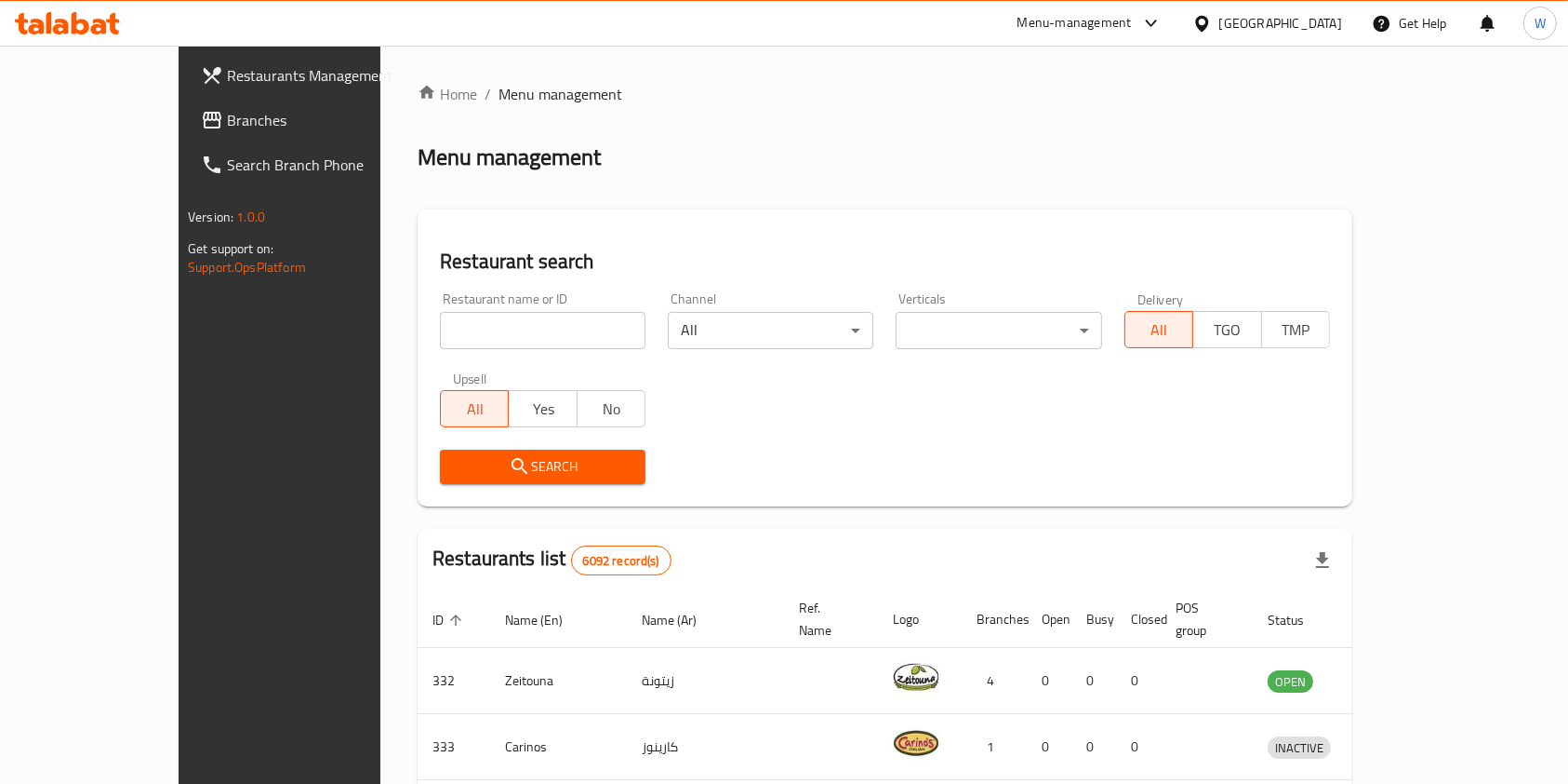
click at [527, 324] on input "search" at bounding box center [543, 330] width 206 height 37
paste input "Allo Beirut"
type input "Allo Beirut"
click button "Search" at bounding box center [543, 466] width 206 height 34
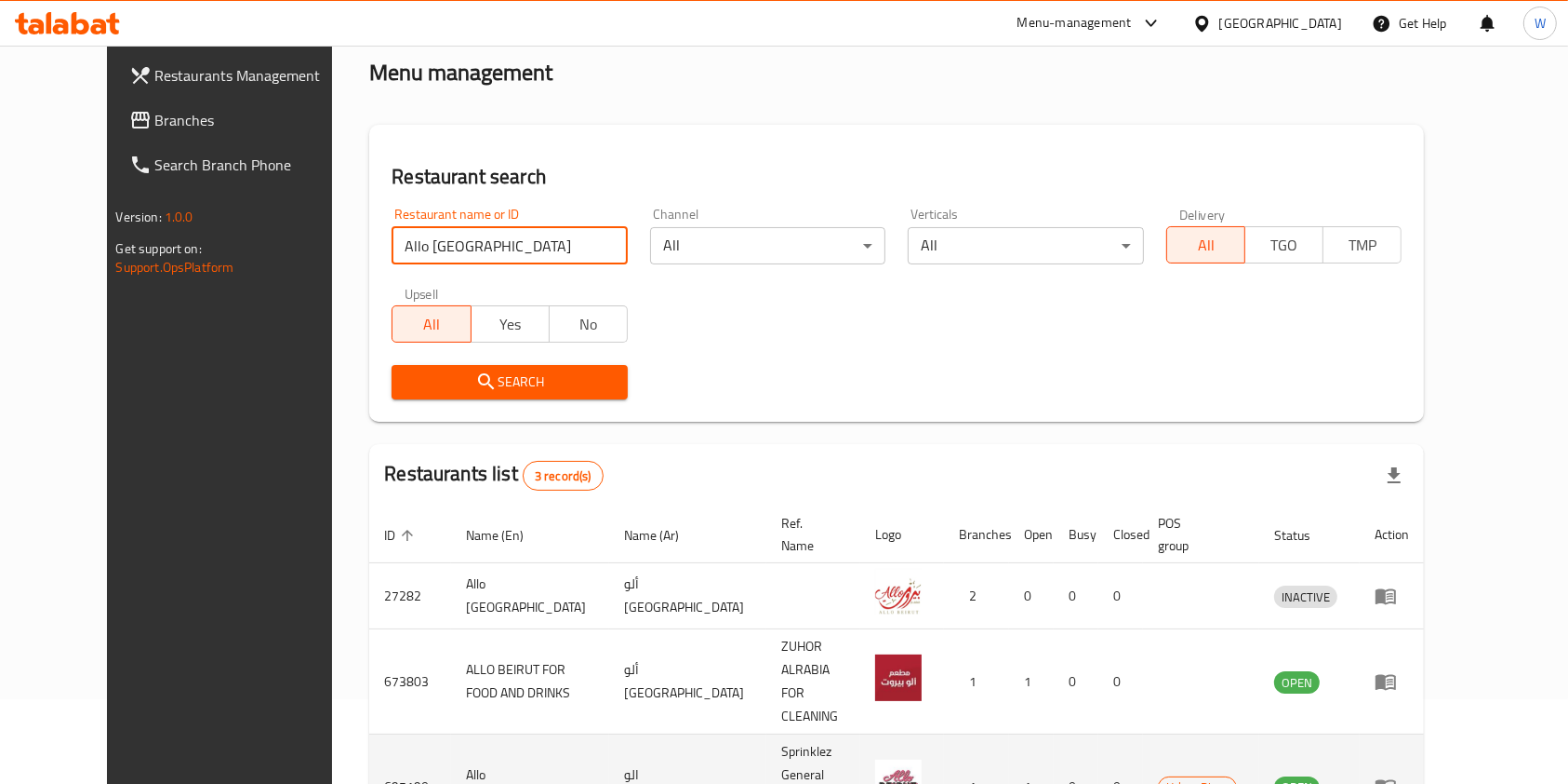
scroll to position [124, 0]
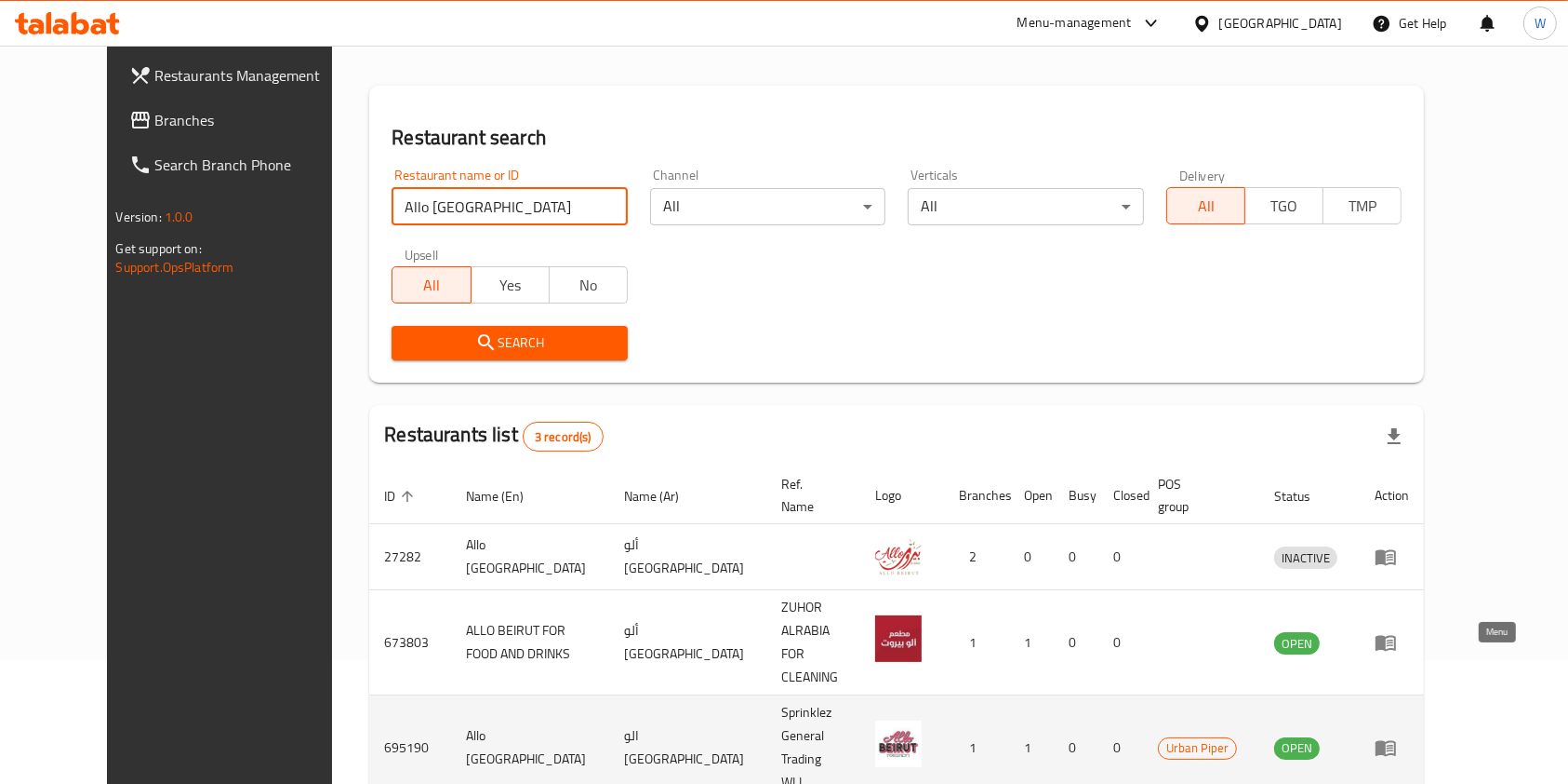
click at [1396, 741] on icon "enhanced table" at bounding box center [1385, 749] width 20 height 16
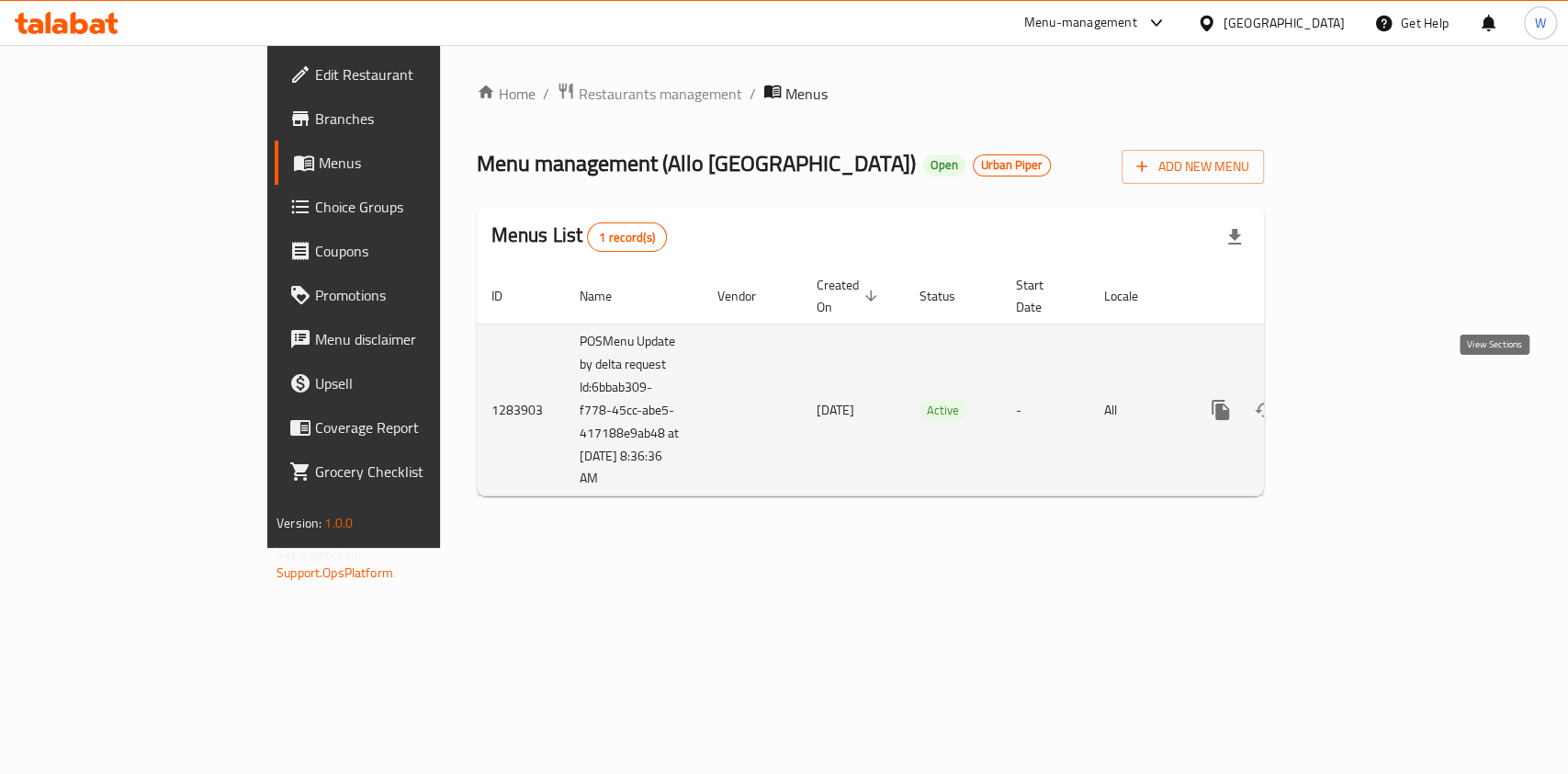
click at [1364, 399] on icon "enhanced table" at bounding box center [1352, 410] width 22 height 22
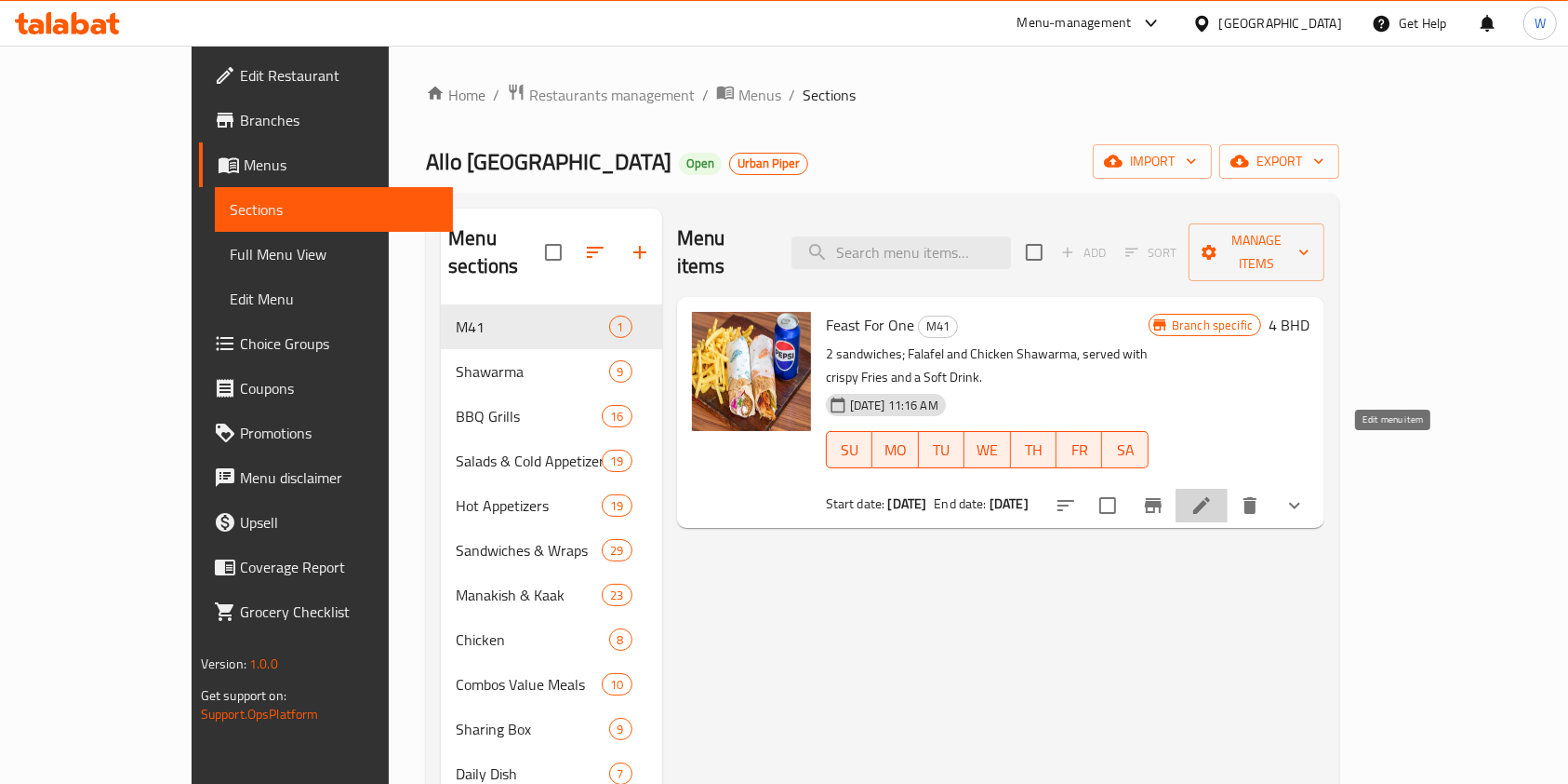
click at [1213, 494] on icon at bounding box center [1201, 505] width 22 height 22
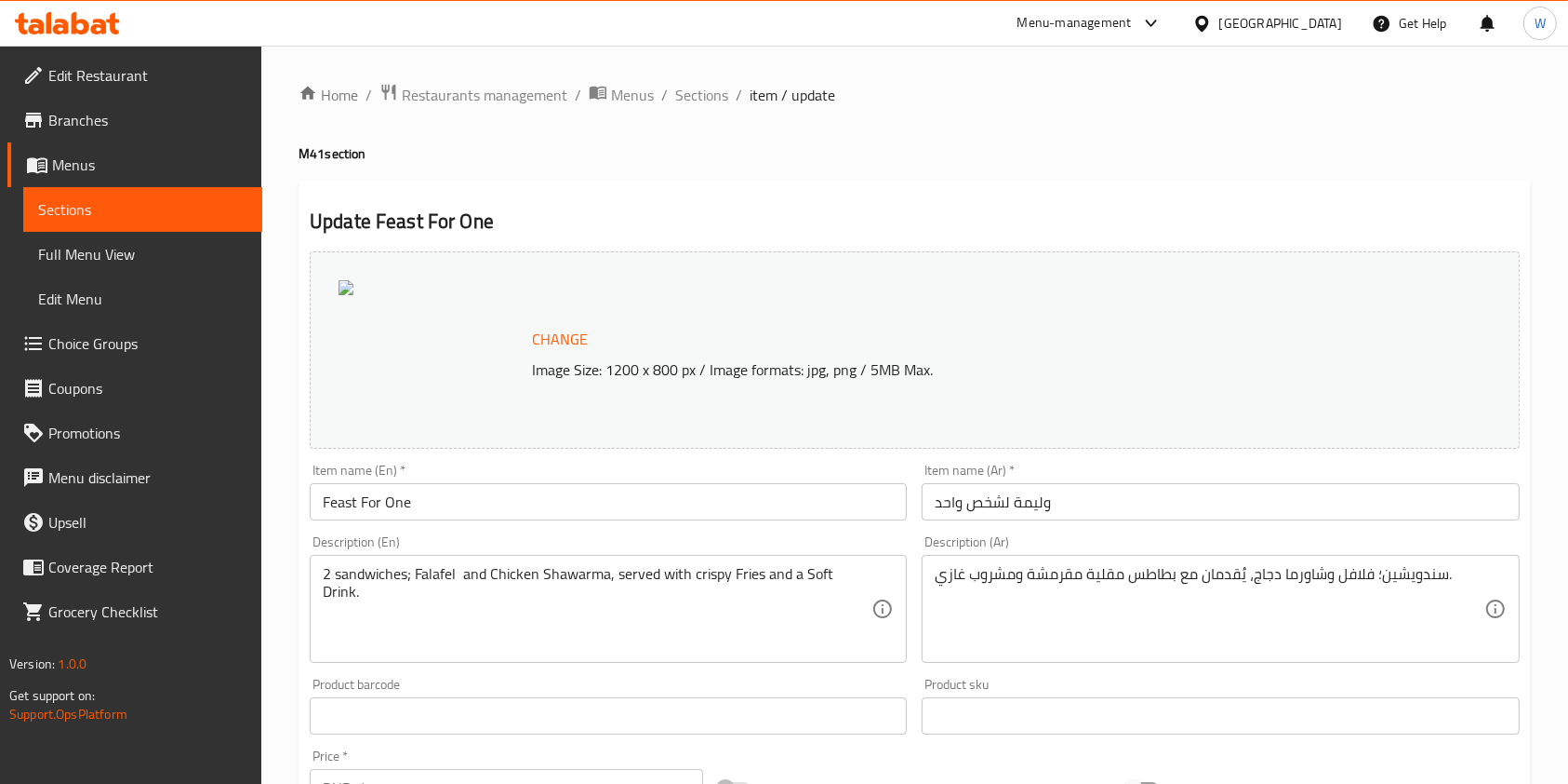
click at [79, 131] on span "Branches" at bounding box center [148, 119] width 199 height 22
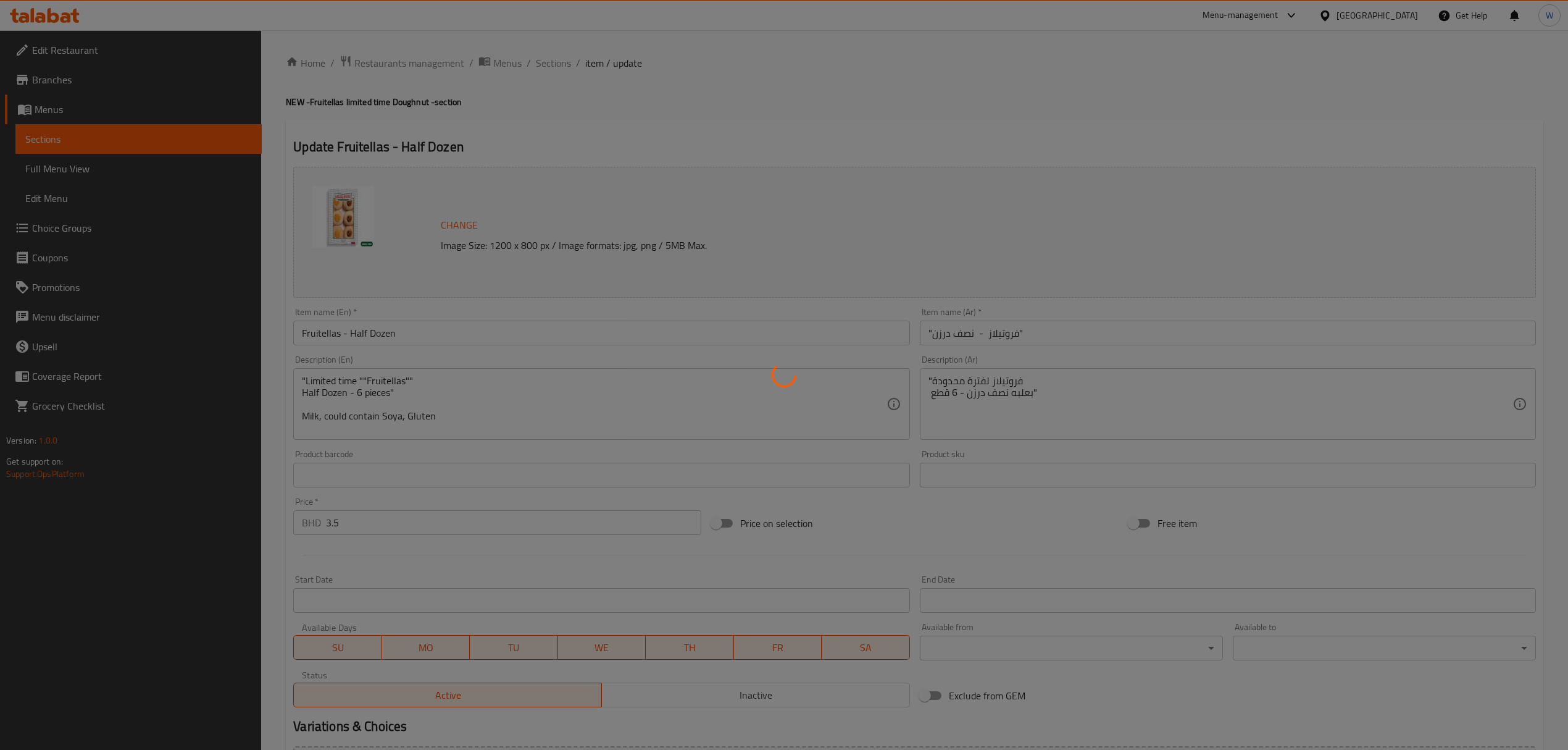
type input "إختيارك من النكهة"
type input "6"
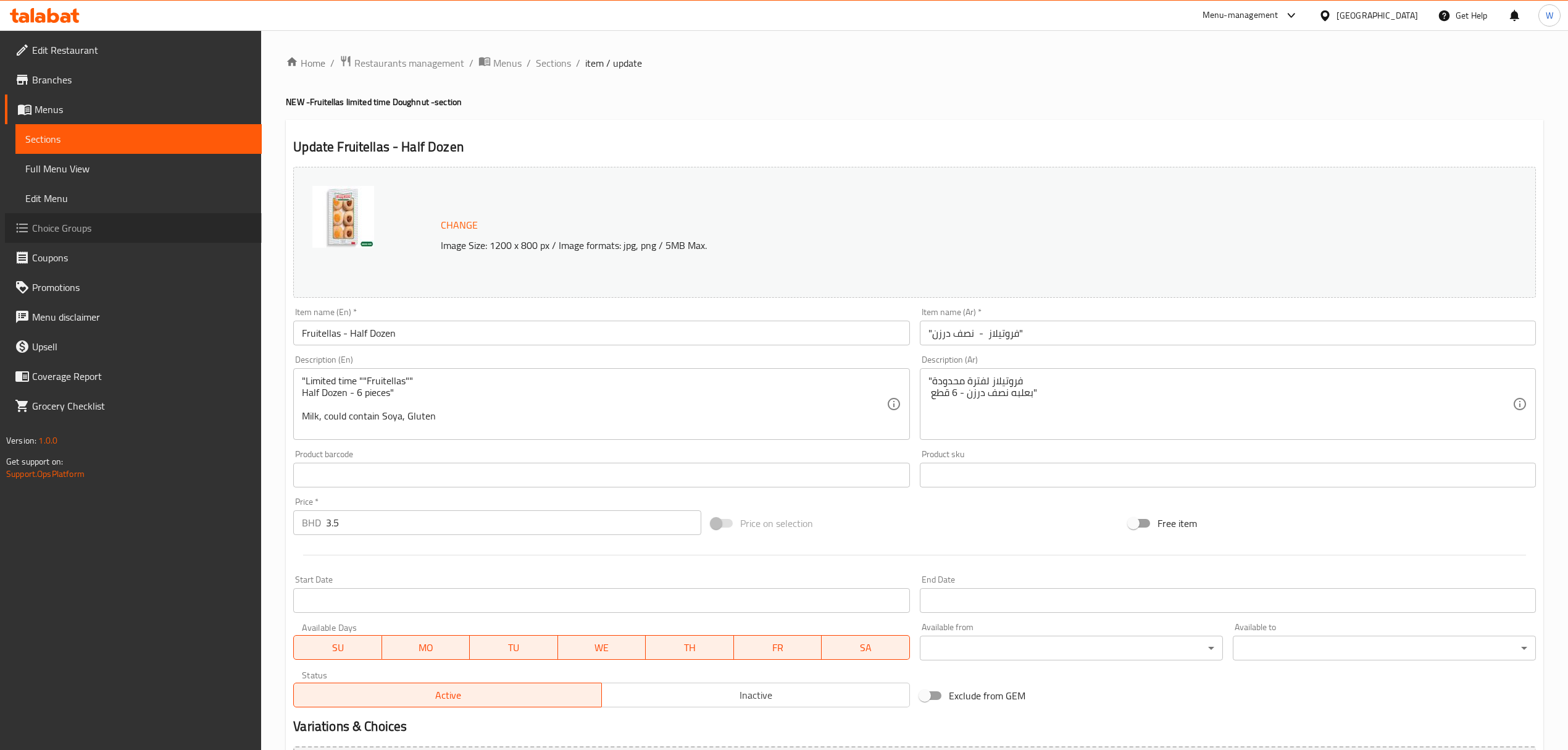
click at [71, 231] on span "Choice Groups" at bounding box center [142, 227] width 219 height 15
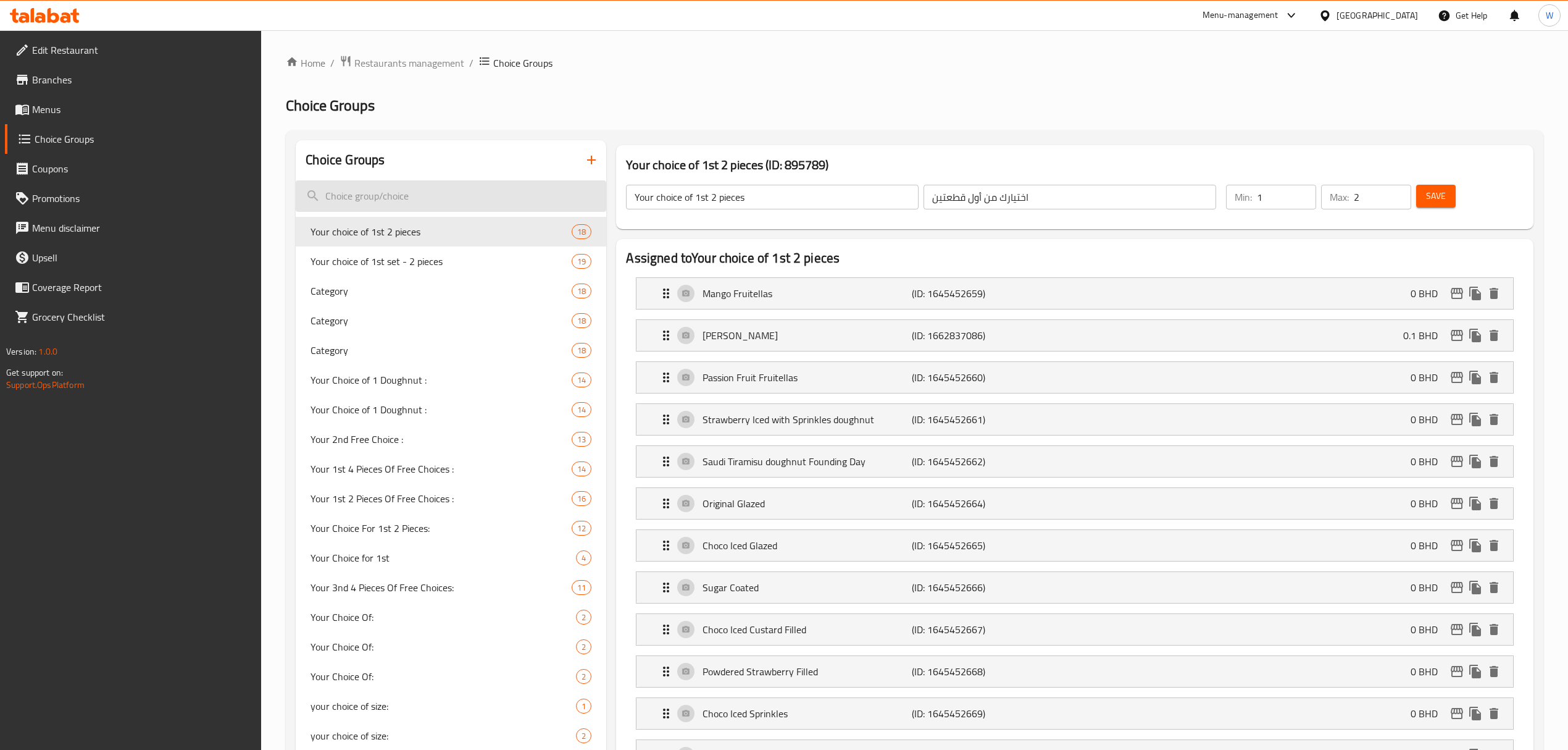
click at [400, 193] on input "search" at bounding box center [450, 196] width 311 height 32
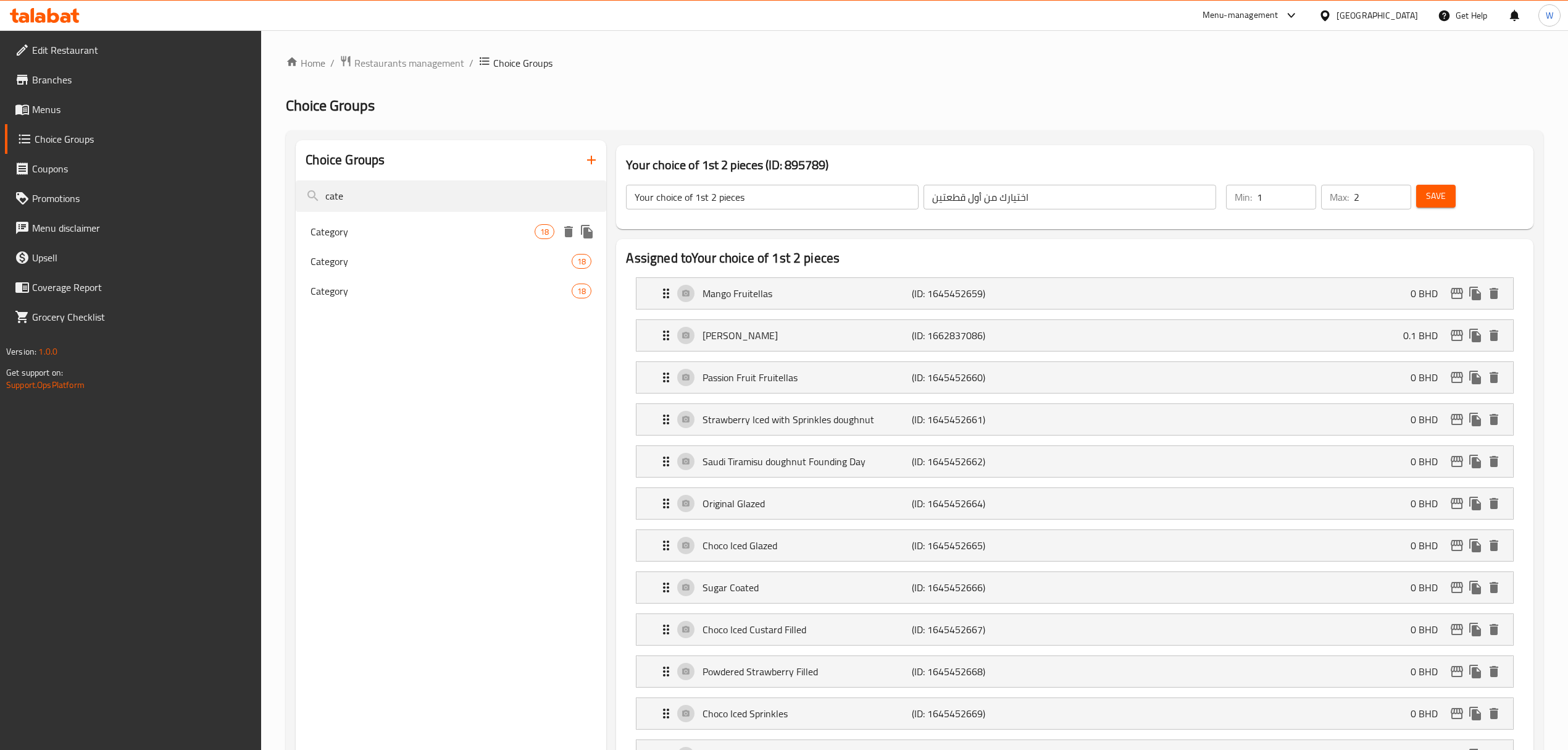
type input "cate"
click at [412, 244] on div "Category 18" at bounding box center [450, 232] width 311 height 30
type input "Category"
type input "إختيارك من النكهة"
type input "12"
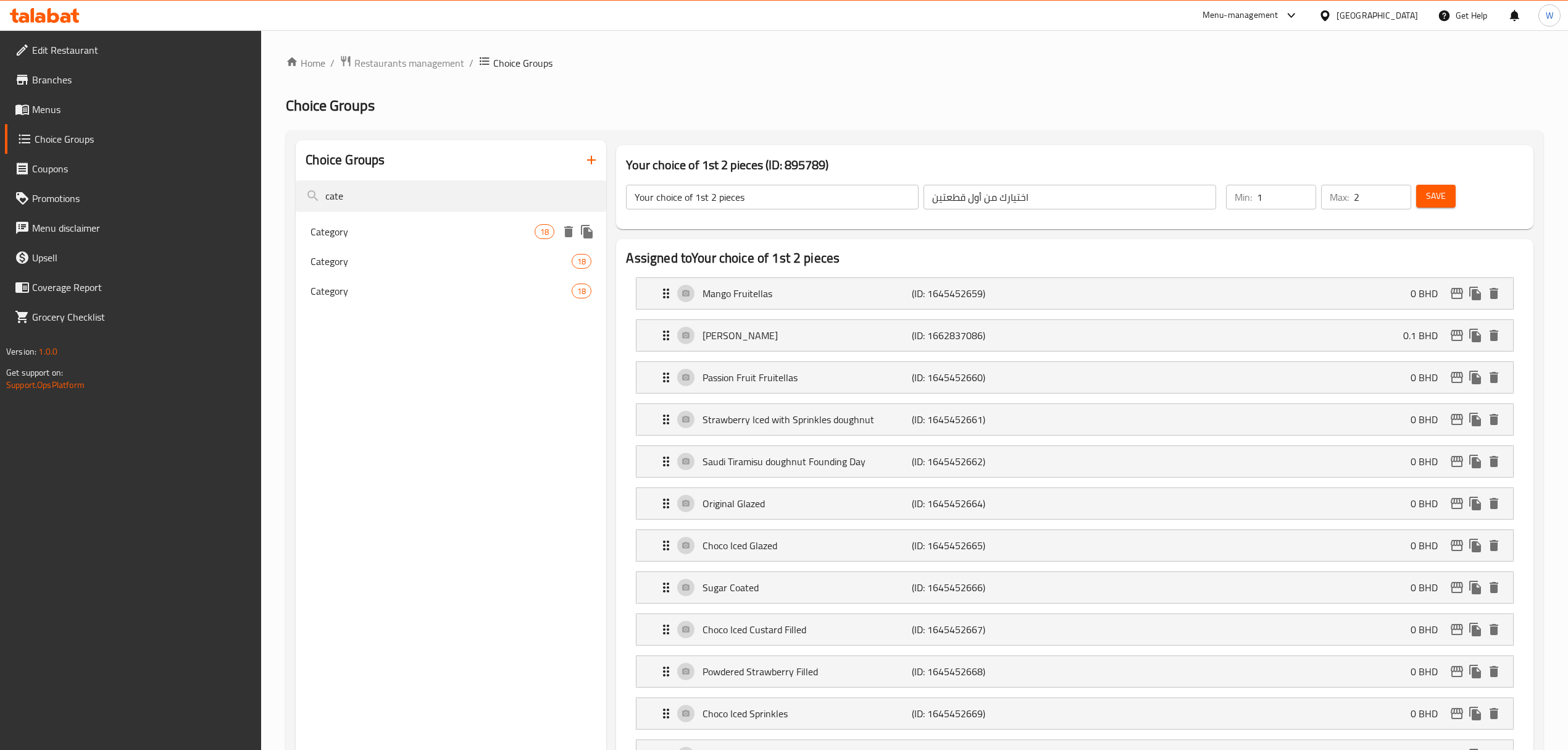
type input "12"
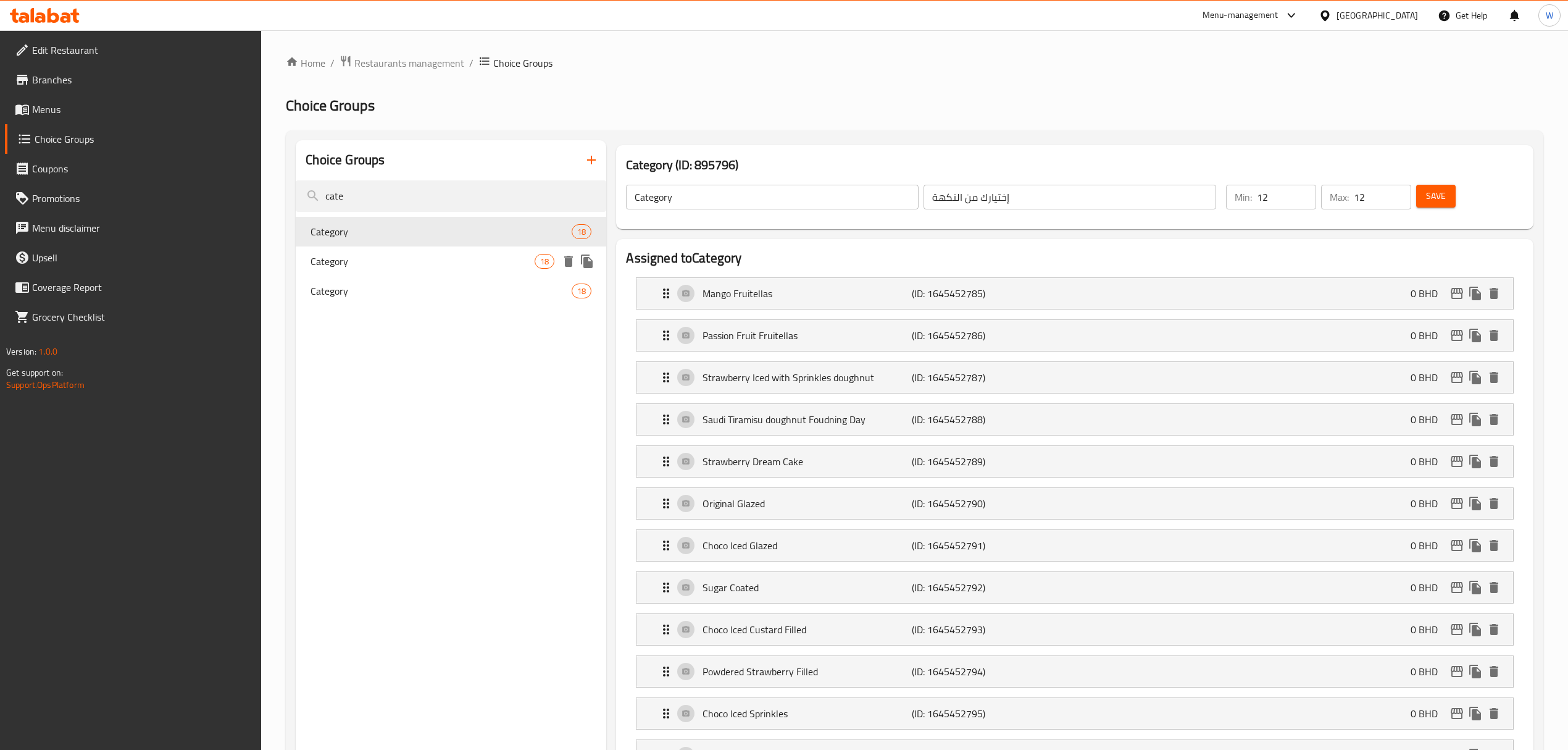
click at [416, 257] on span "Category" at bounding box center [423, 261] width 224 height 15
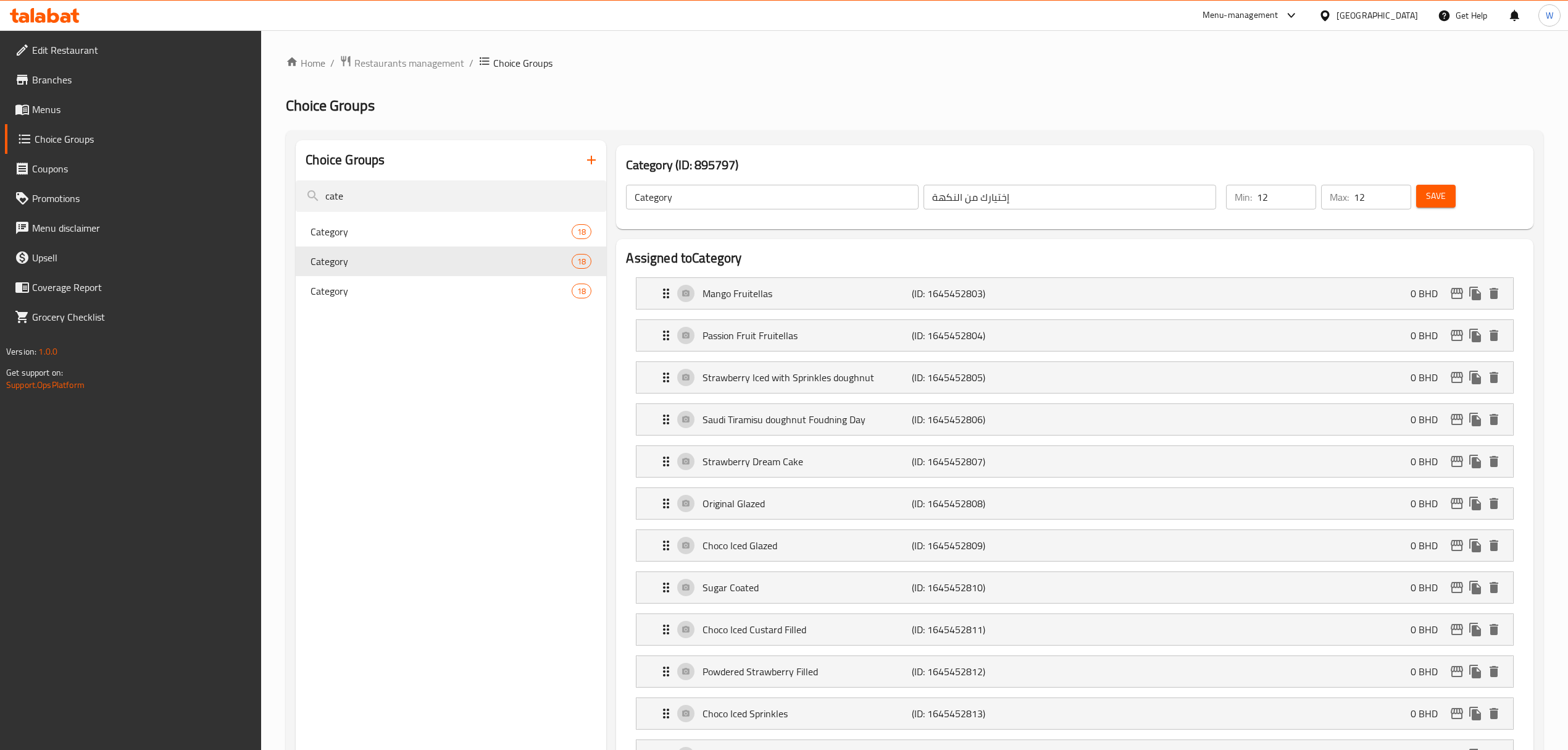
type input "6"
click at [394, 266] on span "Category" at bounding box center [423, 261] width 224 height 15
click at [394, 293] on span "Category" at bounding box center [423, 291] width 224 height 15
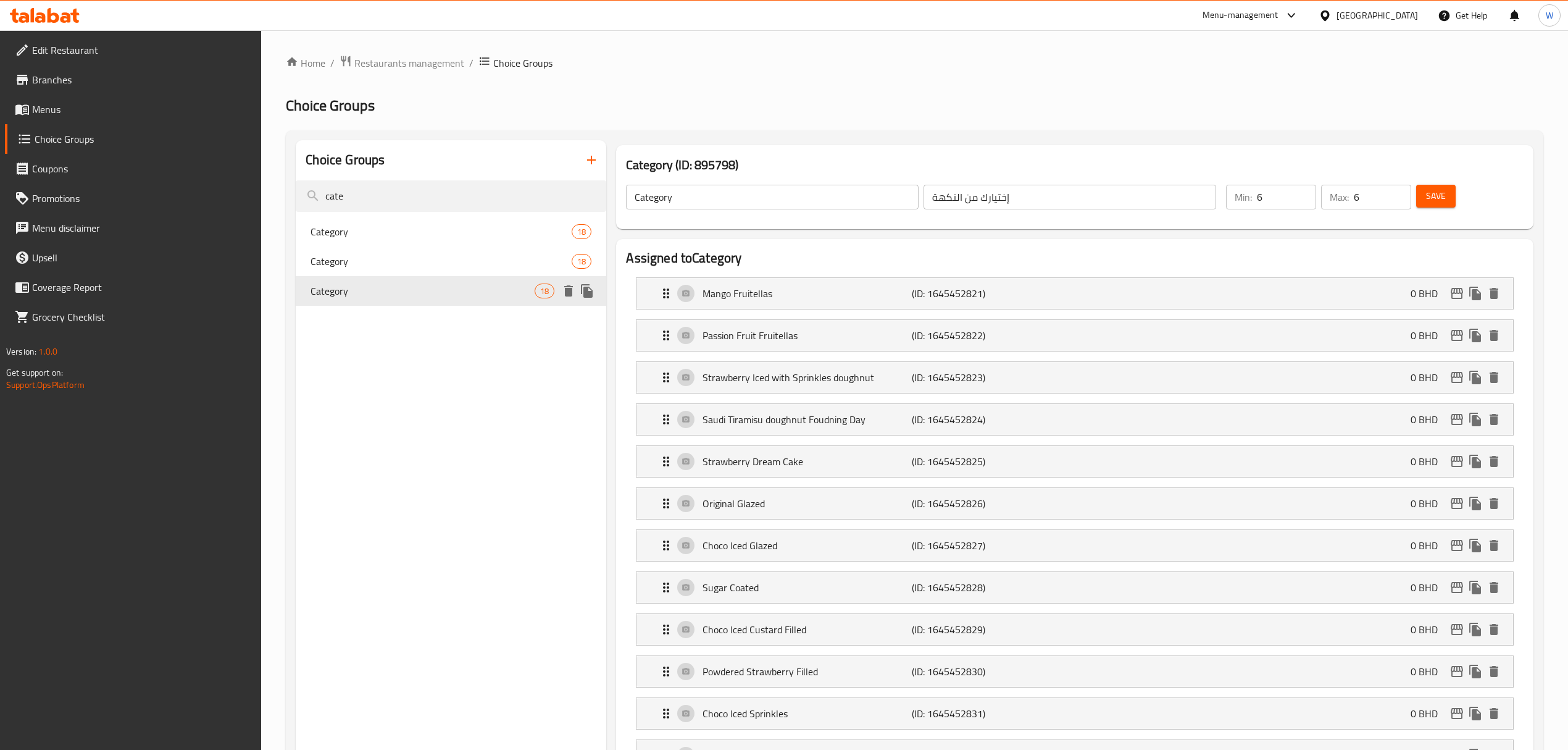
type input "3"
click at [507, 272] on div "Category 18" at bounding box center [450, 261] width 311 height 30
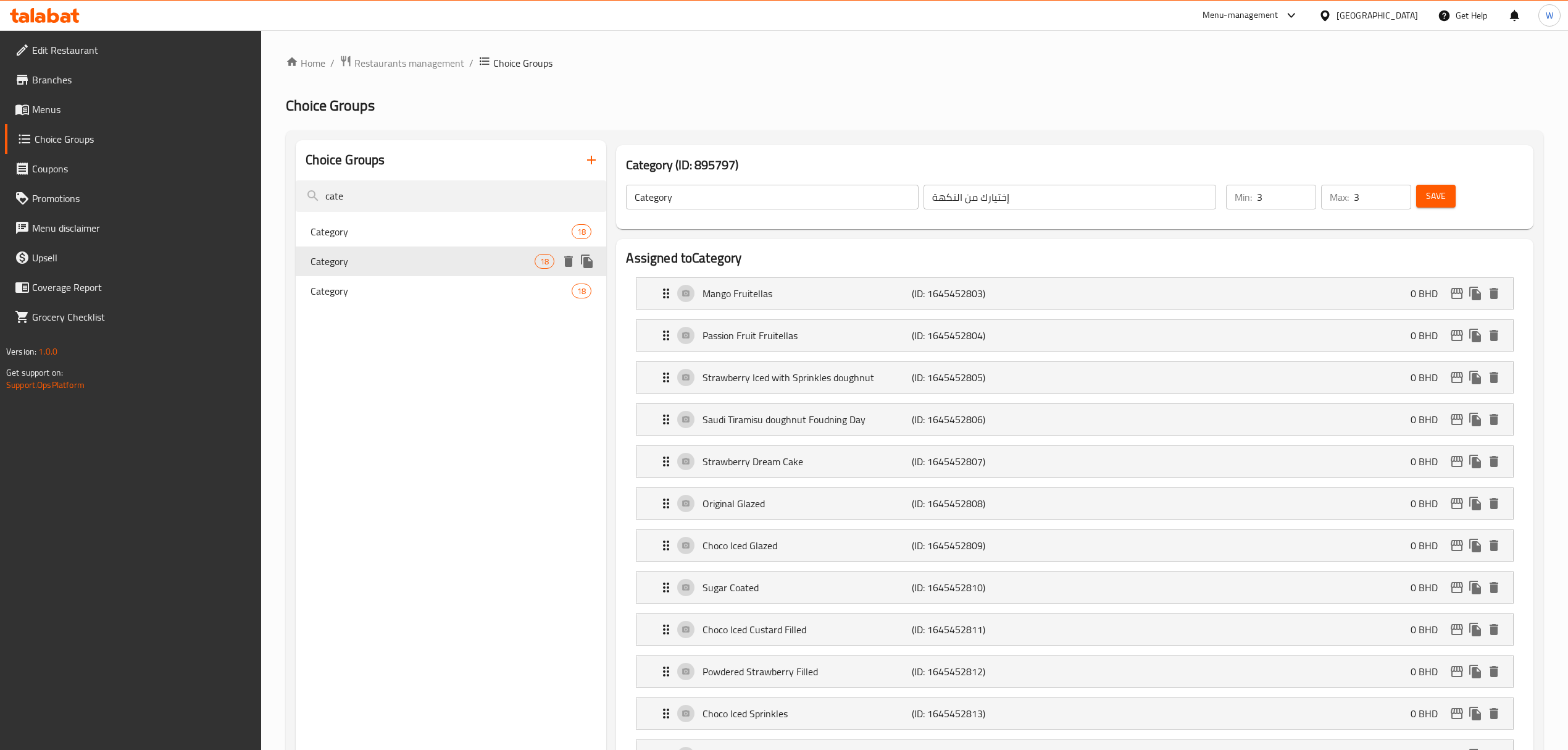
type input "6"
click at [506, 237] on span "Category" at bounding box center [423, 231] width 224 height 15
type input "12"
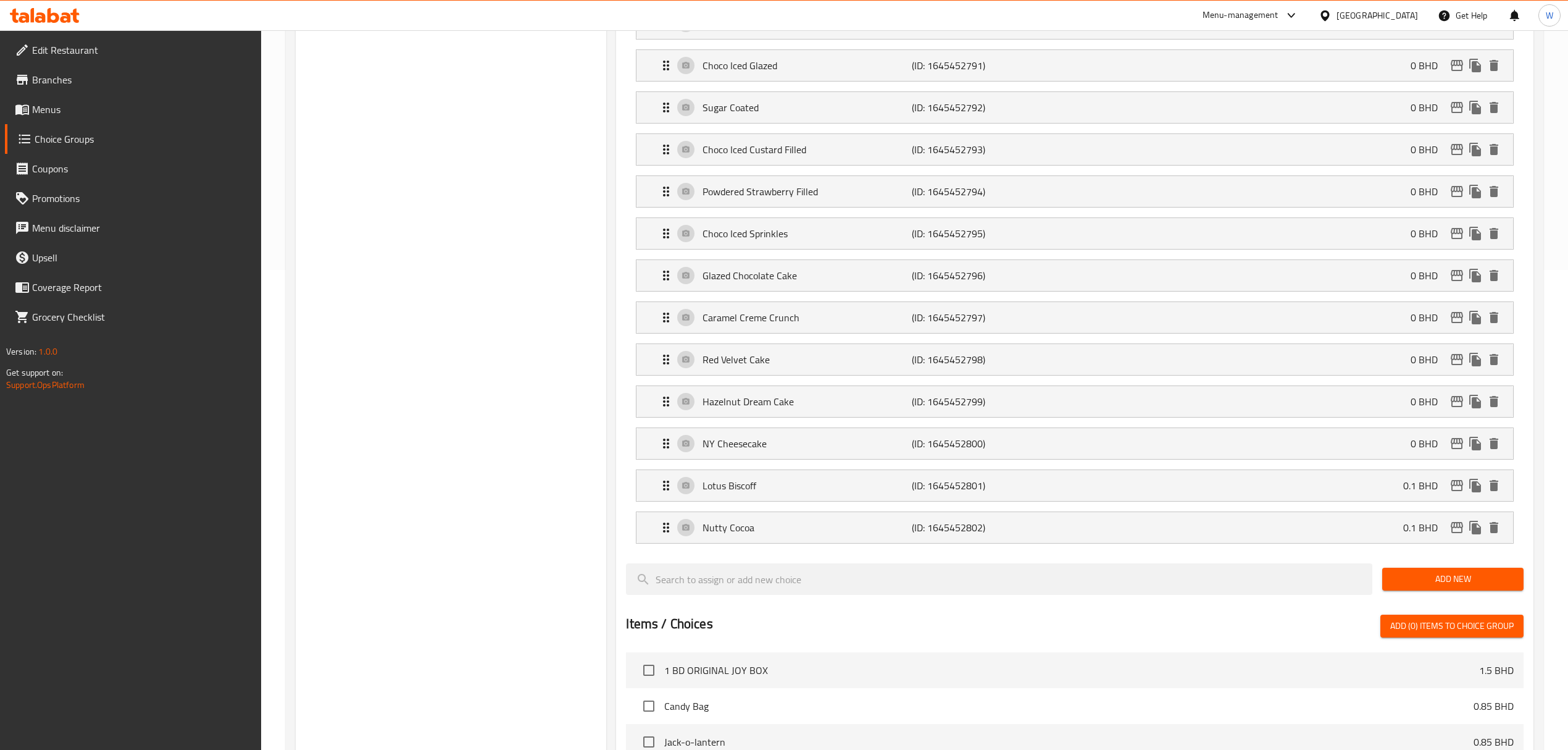
scroll to position [658, 0]
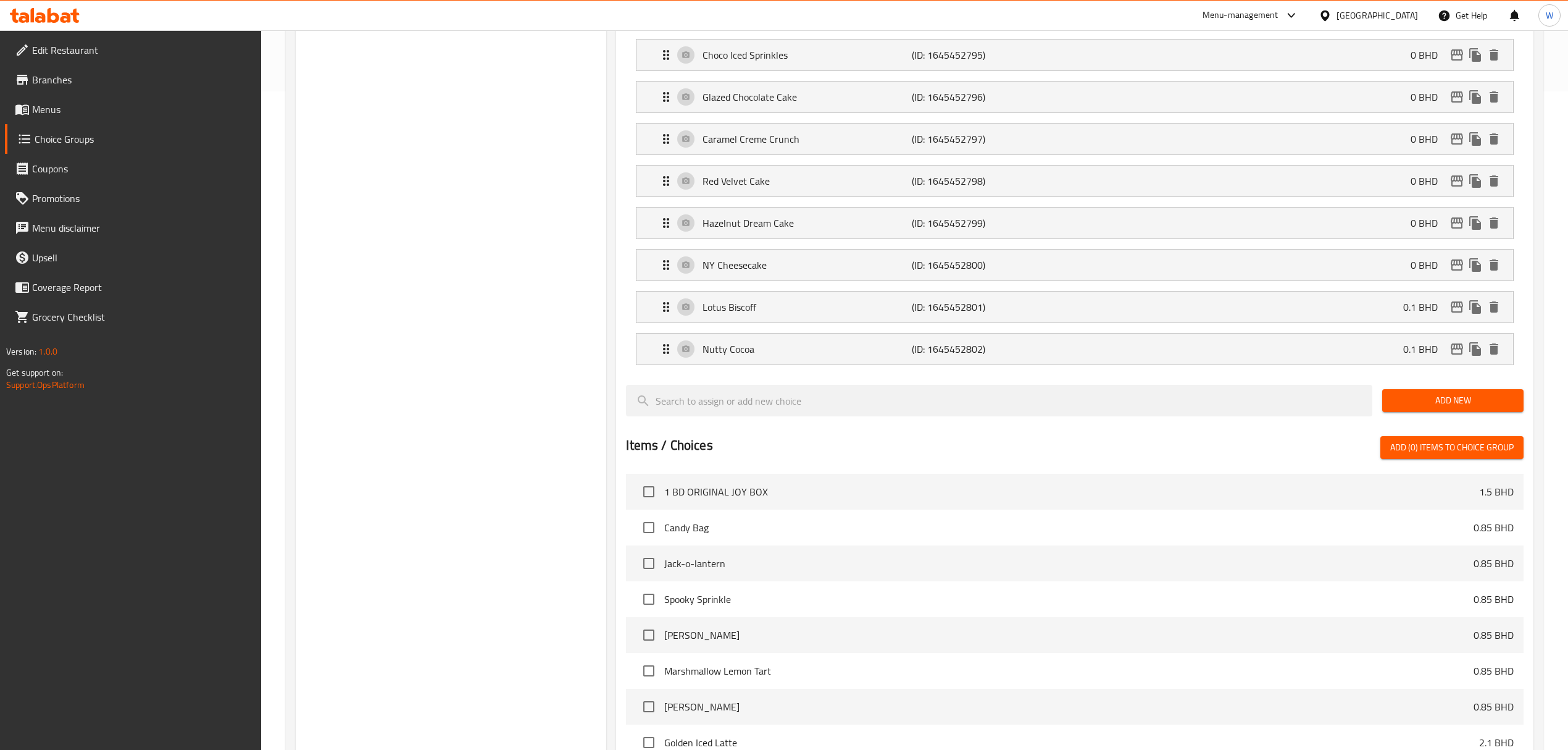
click at [1502, 408] on span "Add New" at bounding box center [1453, 401] width 121 height 15
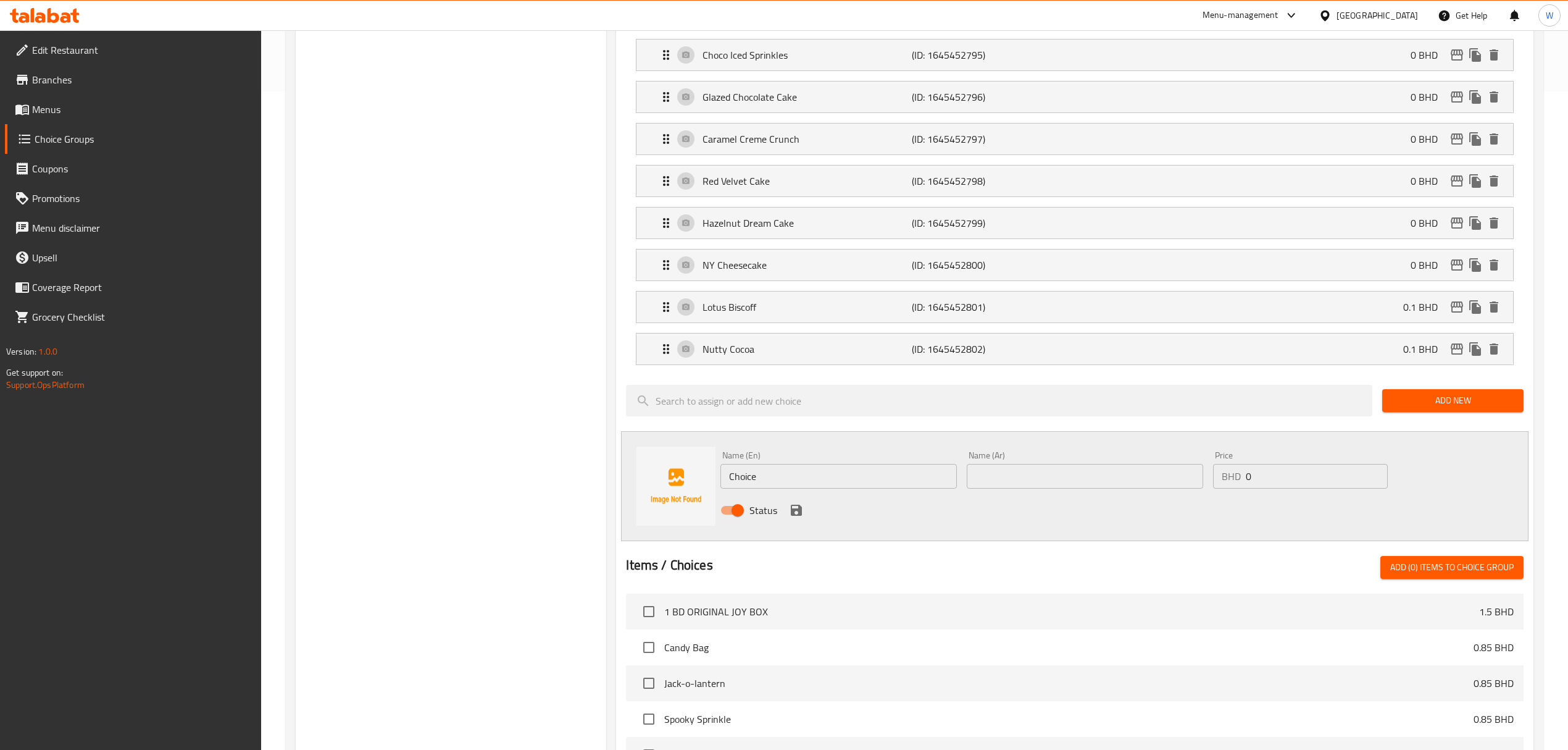
click at [833, 489] on input "Choice" at bounding box center [839, 476] width 237 height 25
paste input "andy Bag"
type input "Candy Bag"
click at [997, 487] on input "text" at bounding box center [1085, 476] width 237 height 25
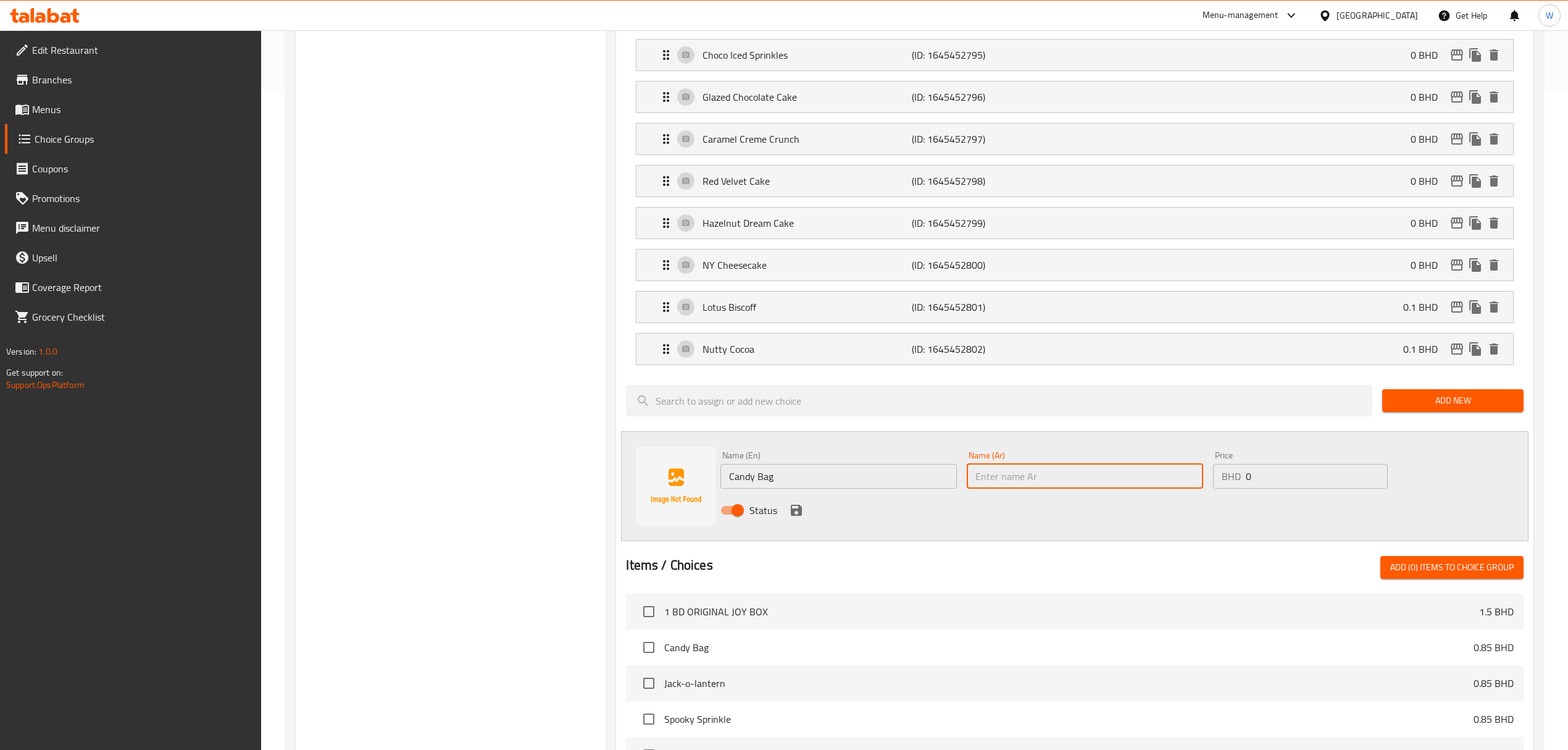
paste input "ذا كاندي باج"
type input "ذا كاندي باج"
click at [795, 513] on icon "save" at bounding box center [796, 510] width 11 height 11
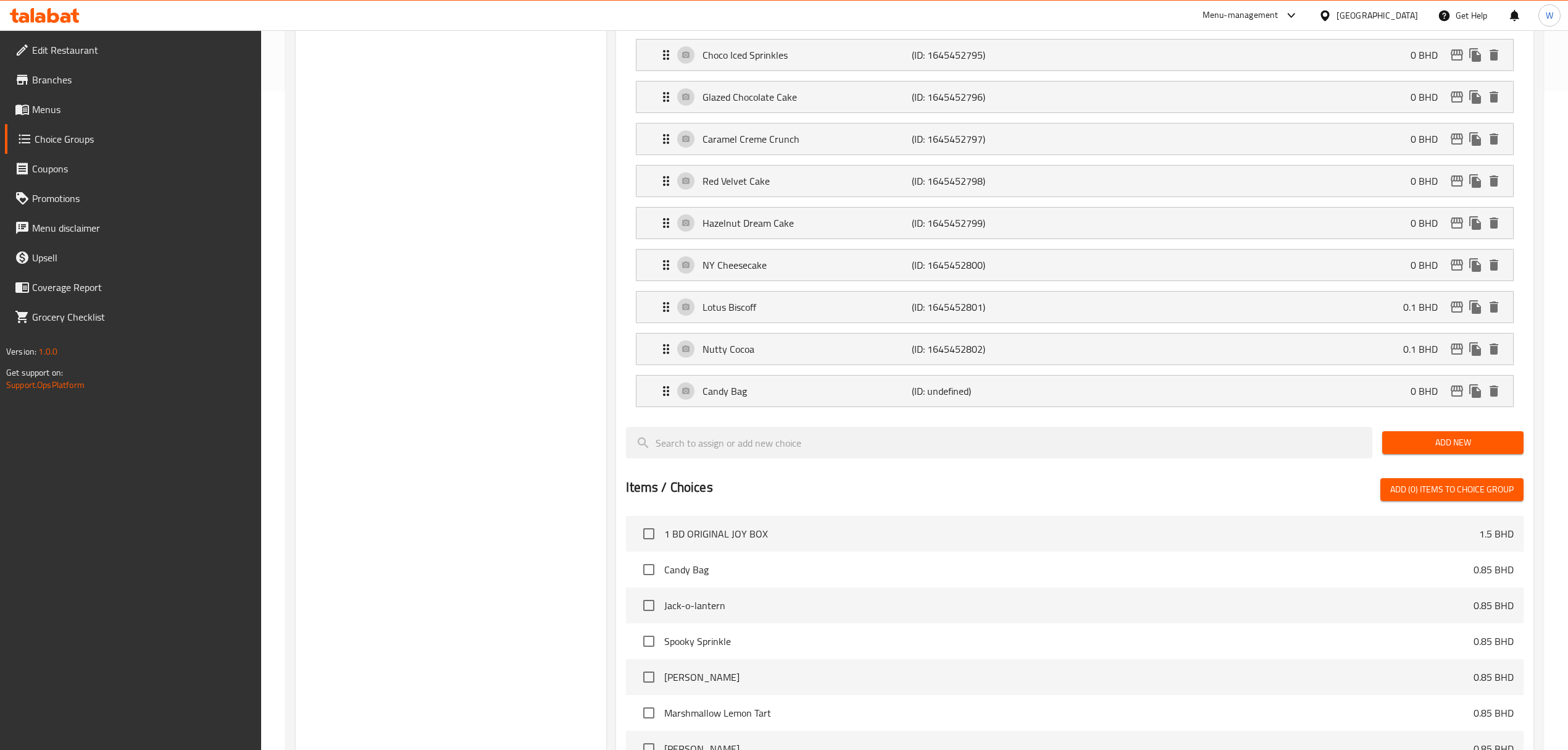
click at [1472, 450] on span "Add New" at bounding box center [1453, 442] width 121 height 15
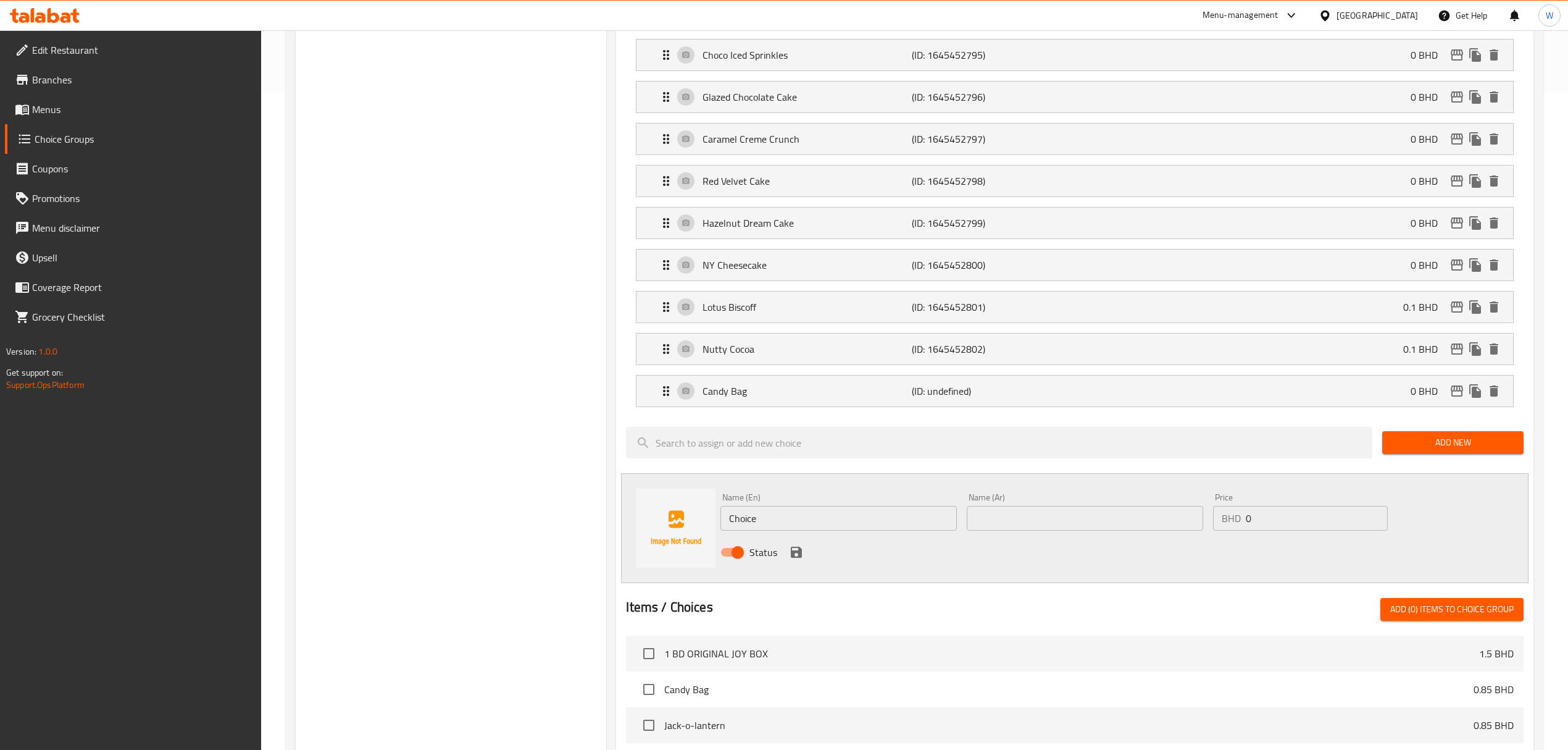
click at [858, 523] on input "Choice" at bounding box center [839, 518] width 237 height 25
paste input "Jack-o-lantern"
type input "Jack-o-lantern"
click at [989, 506] on div "Name (Ar) Name (Ar)" at bounding box center [1085, 512] width 237 height 38
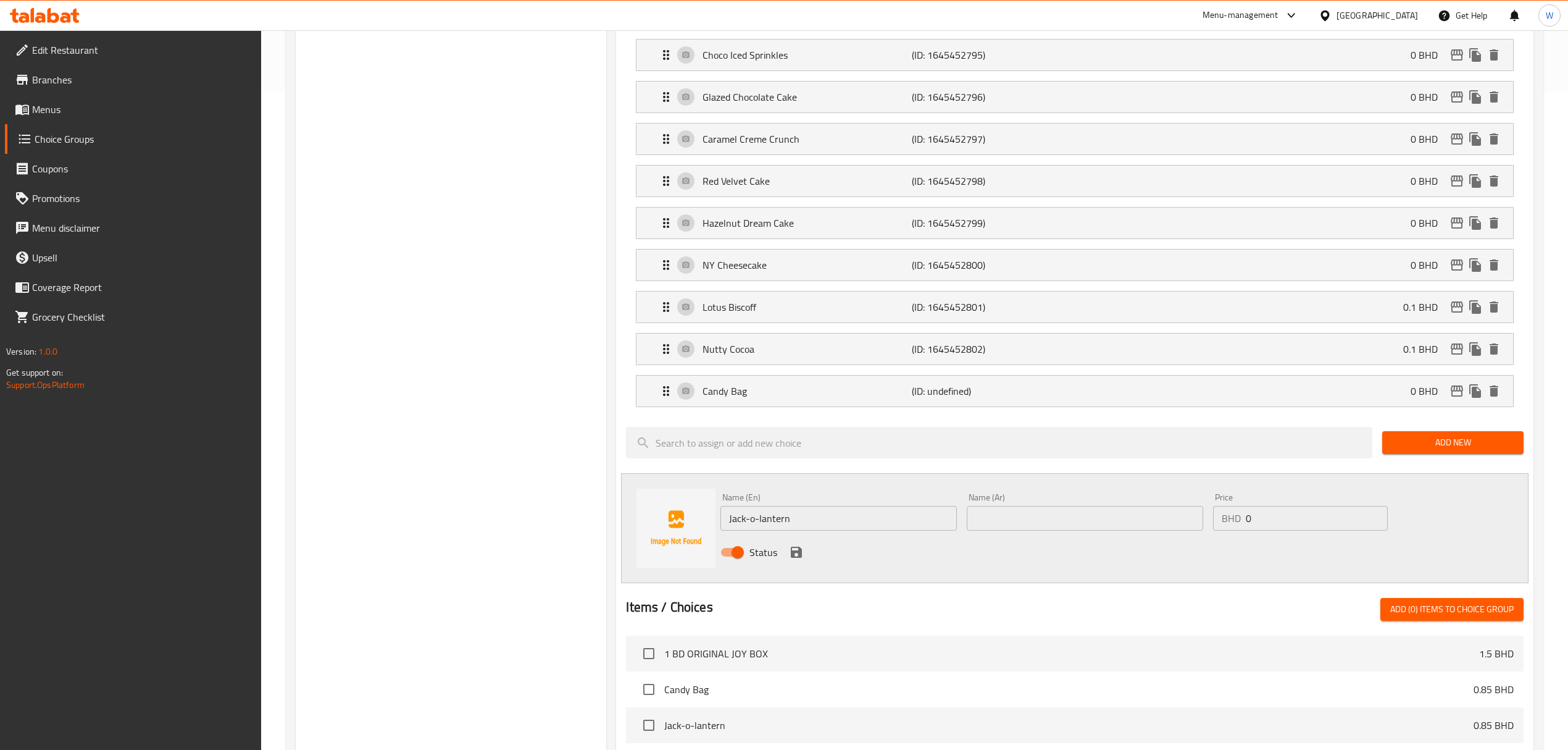
click at [989, 518] on input "text" at bounding box center [1085, 518] width 237 height 25
paste input "جاك أو لانترن"
type input "جاك أو لانترن"
click at [791, 558] on icon "save" at bounding box center [796, 553] width 11 height 11
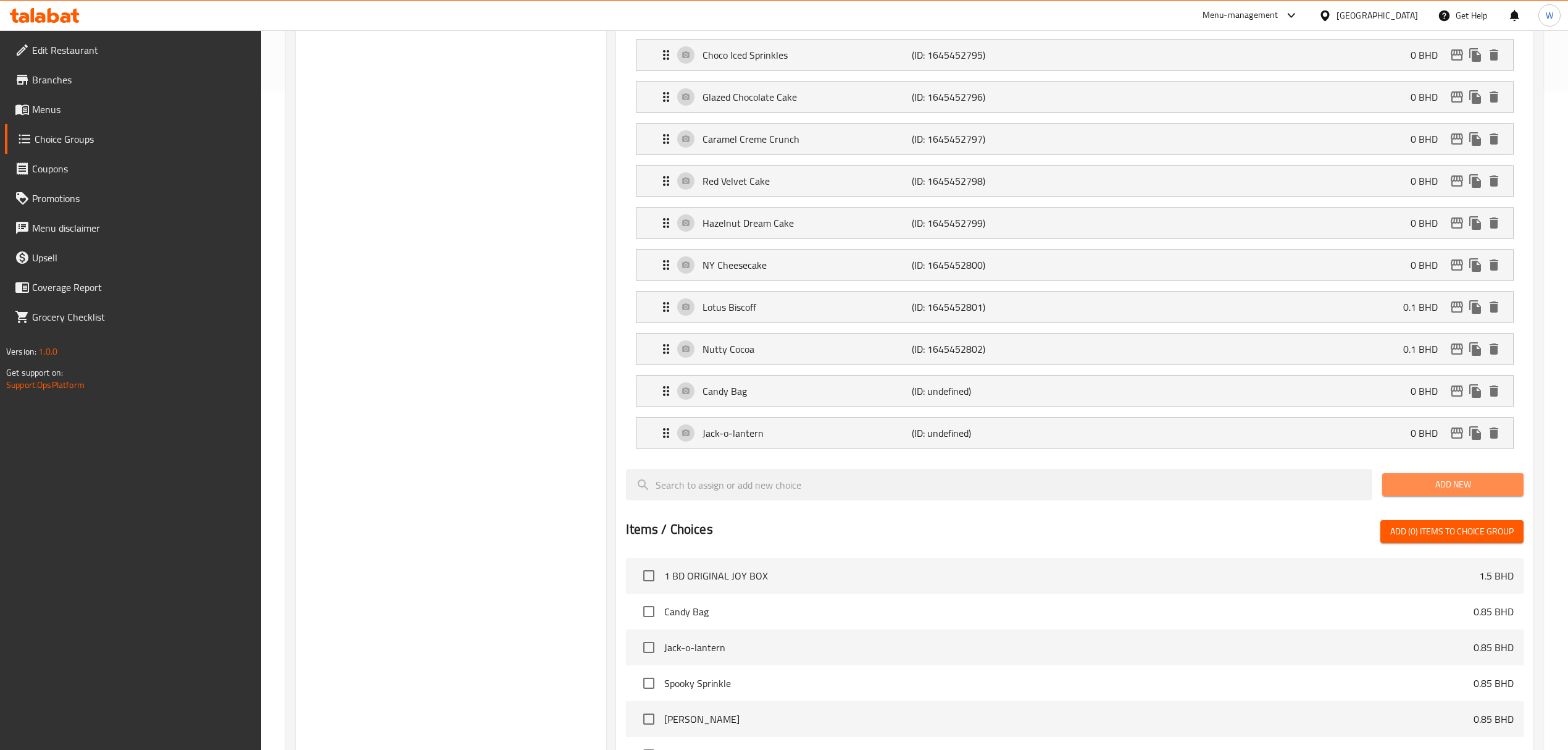
click at [1428, 496] on button "Add New" at bounding box center [1452, 485] width 141 height 23
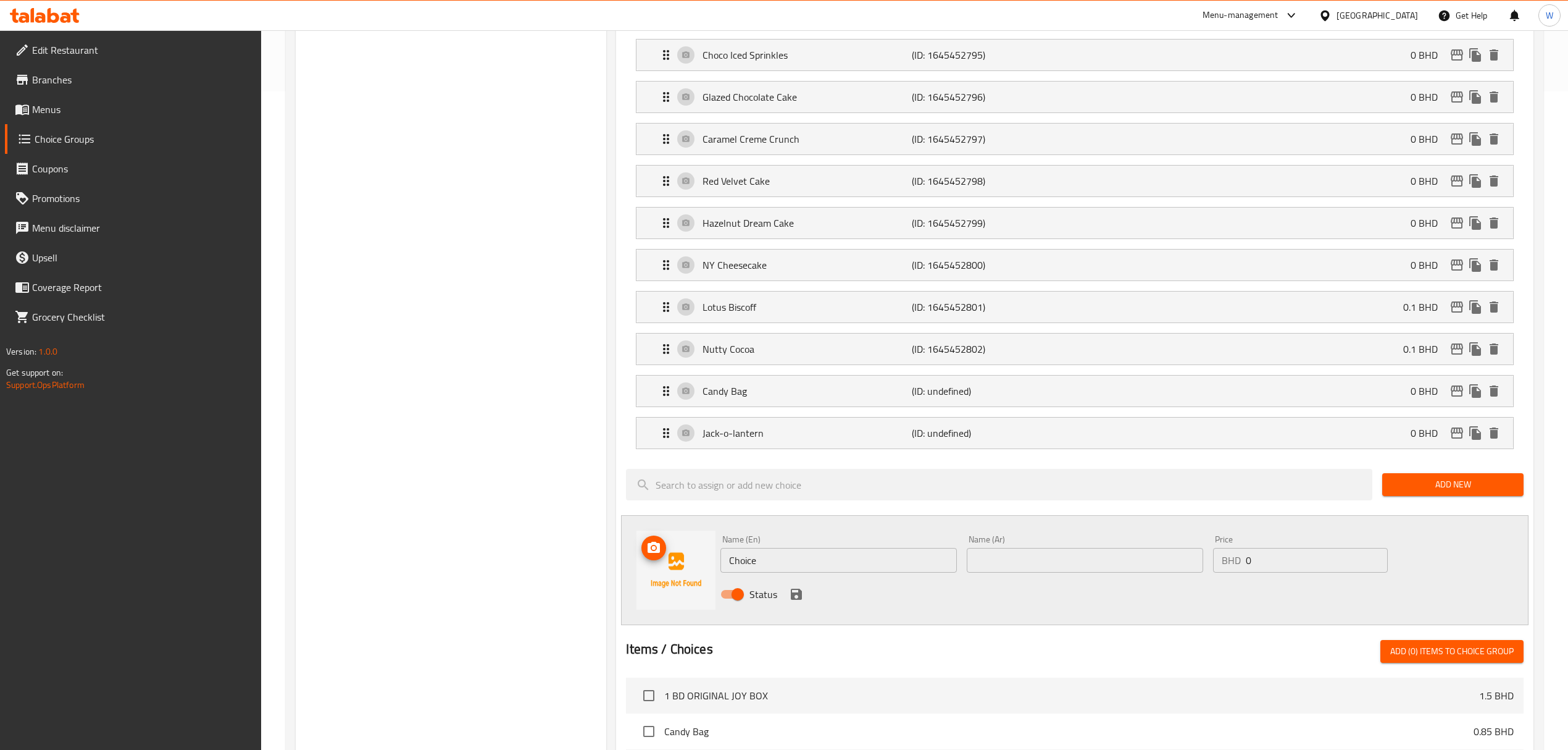
click at [753, 565] on input "Choice" at bounding box center [839, 560] width 237 height 25
paste input "Spooky Sprinkl"
type input "Spooky Sprinkle"
click at [1015, 564] on input "text" at bounding box center [1085, 560] width 237 height 25
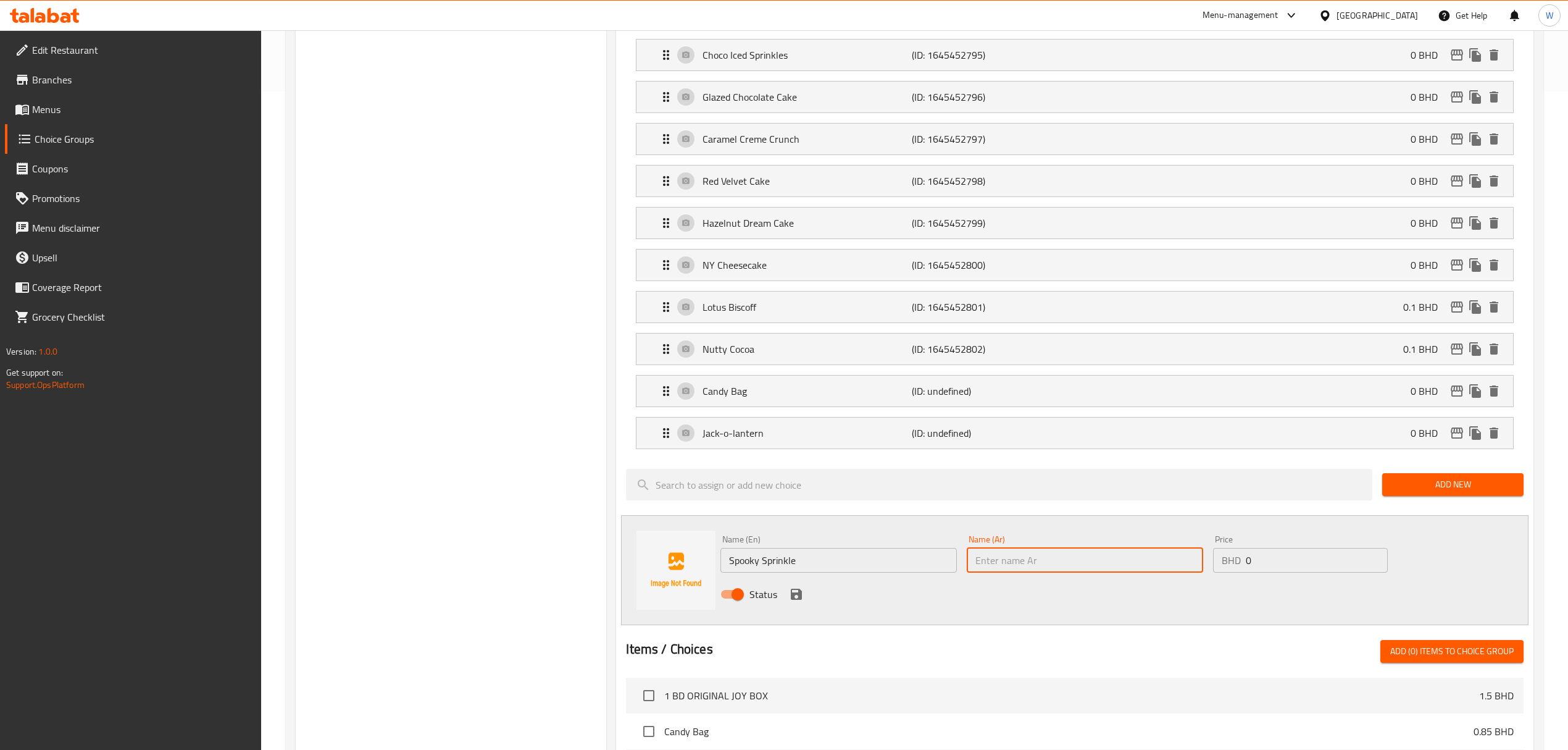
paste input "Spooky Sprinkle"
type input "Spooky Sprinkle"
click at [798, 598] on icon "save" at bounding box center [796, 594] width 11 height 11
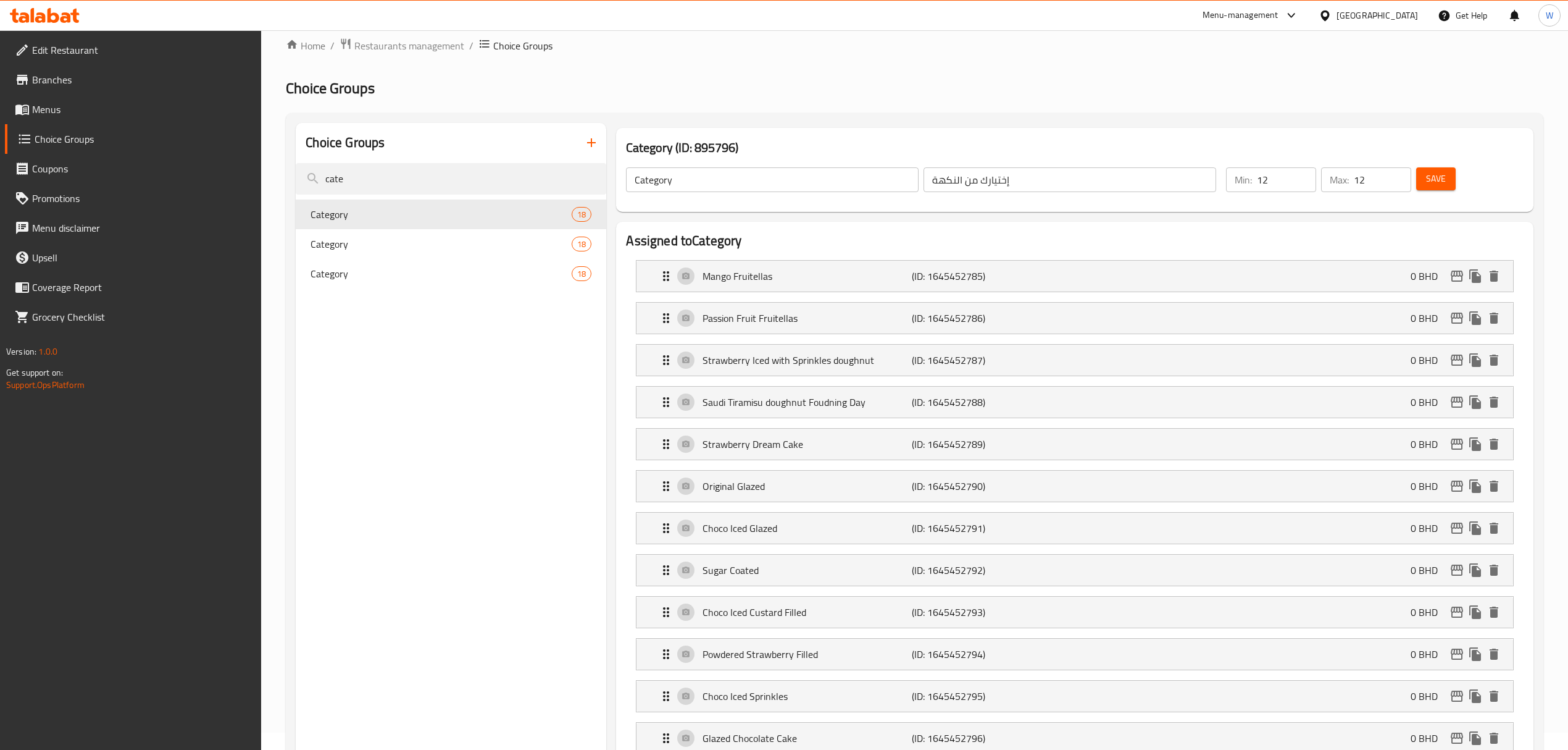
scroll to position [0, 0]
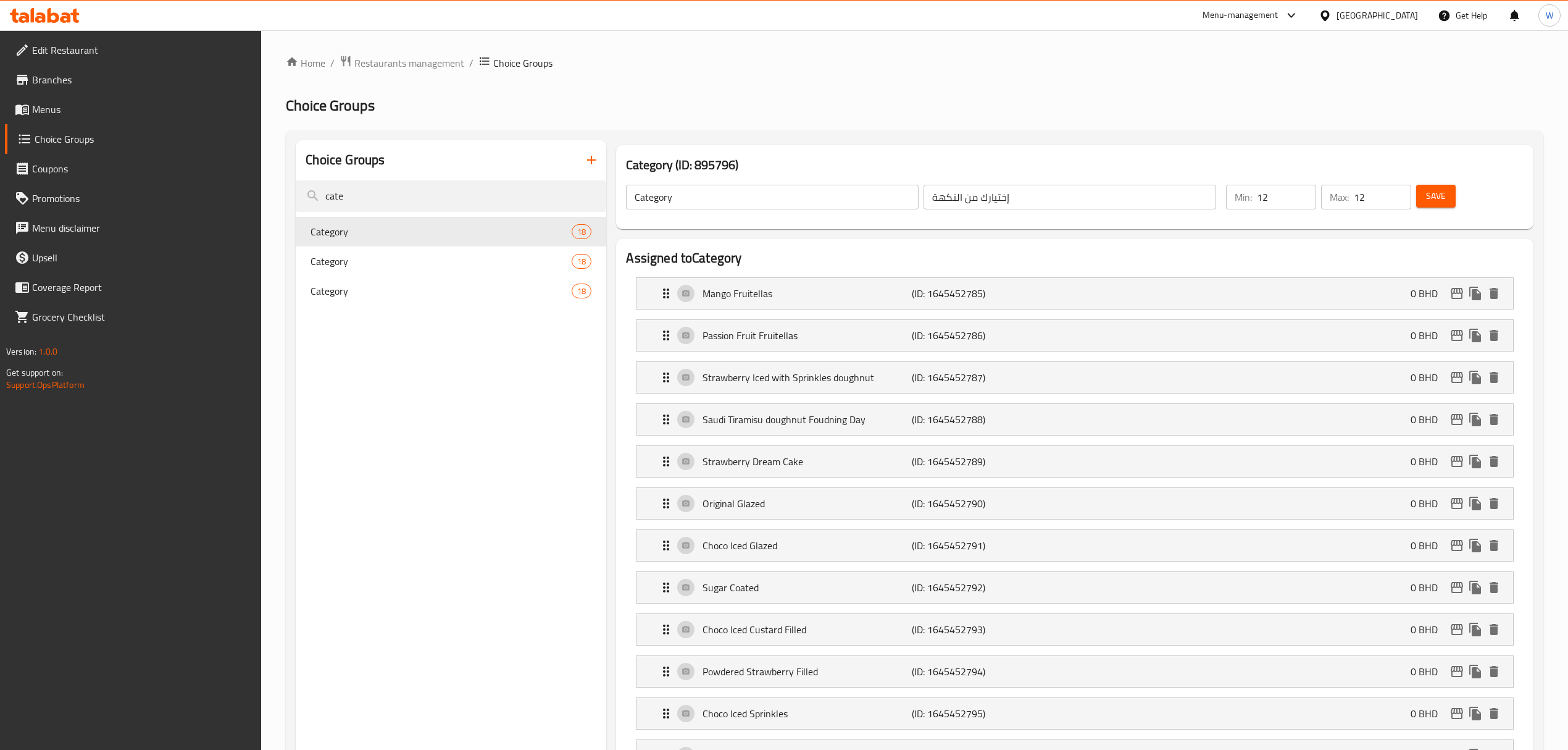
click at [1450, 205] on button "Save" at bounding box center [1436, 196] width 39 height 23
drag, startPoint x: 1429, startPoint y: 191, endPoint x: 512, endPoint y: 377, distance: 935.7
click at [1430, 191] on span "Save" at bounding box center [1435, 196] width 20 height 15
click at [468, 258] on span "Category" at bounding box center [423, 261] width 224 height 15
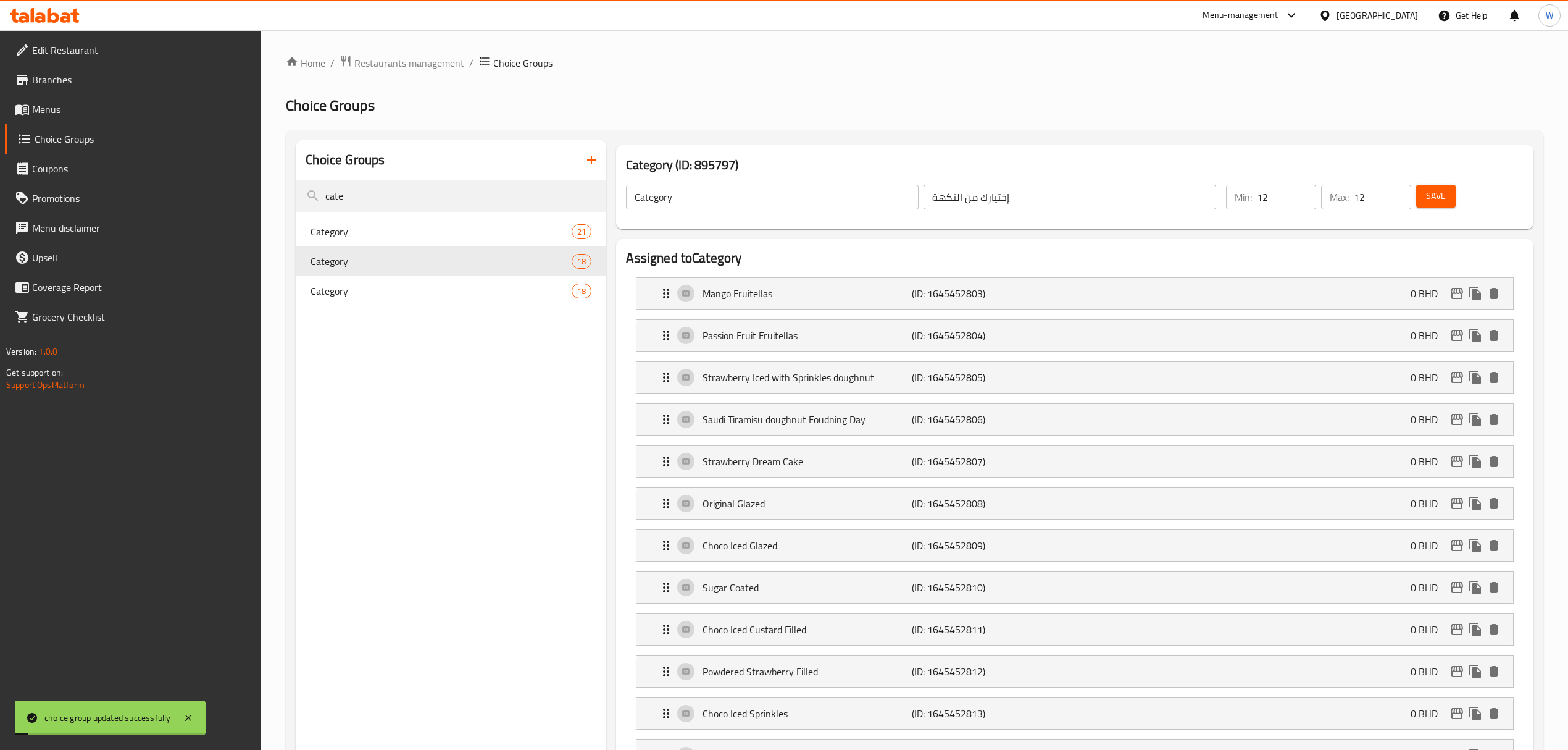
type input "6"
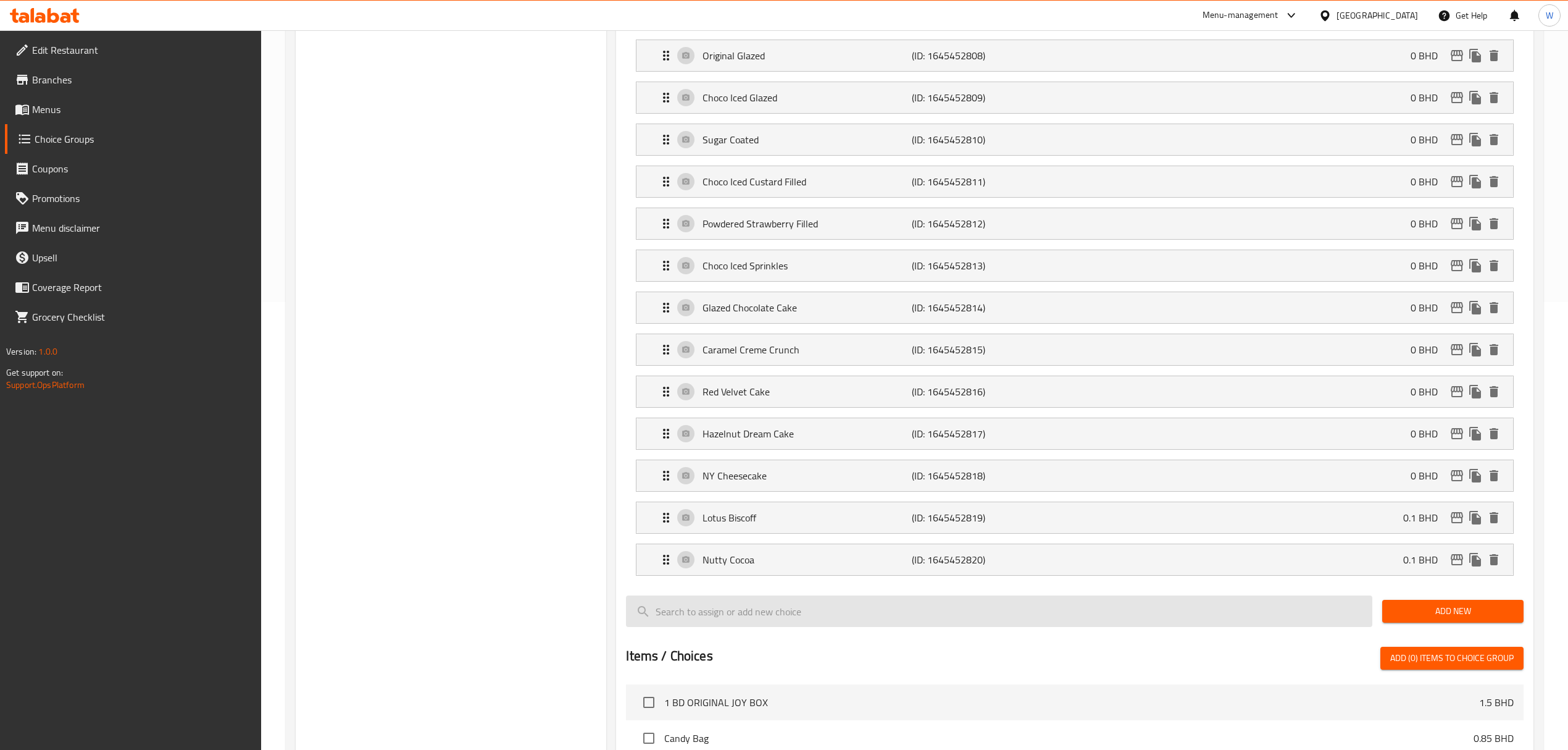
scroll to position [577, 0]
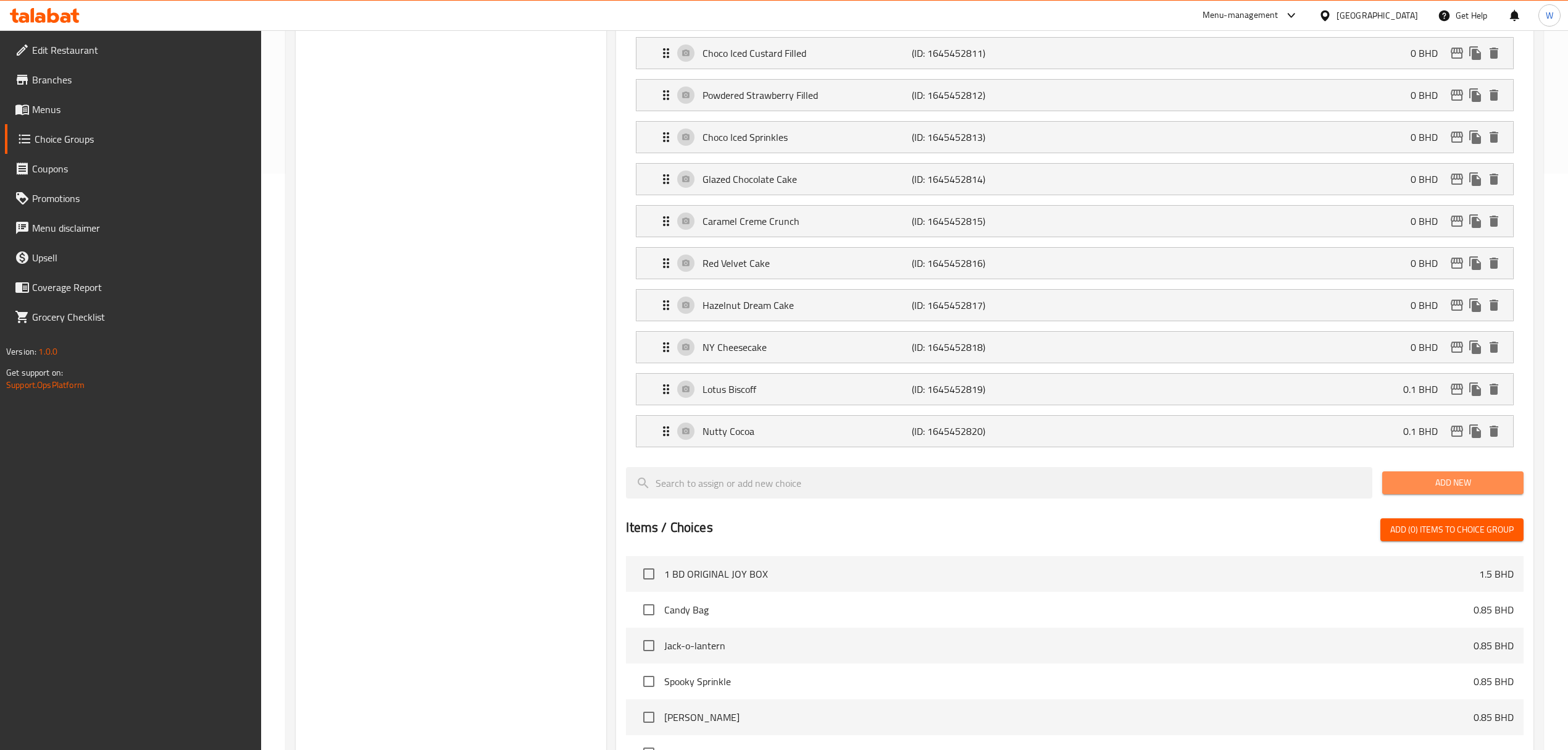
click at [1408, 491] on span "Add New" at bounding box center [1453, 482] width 121 height 15
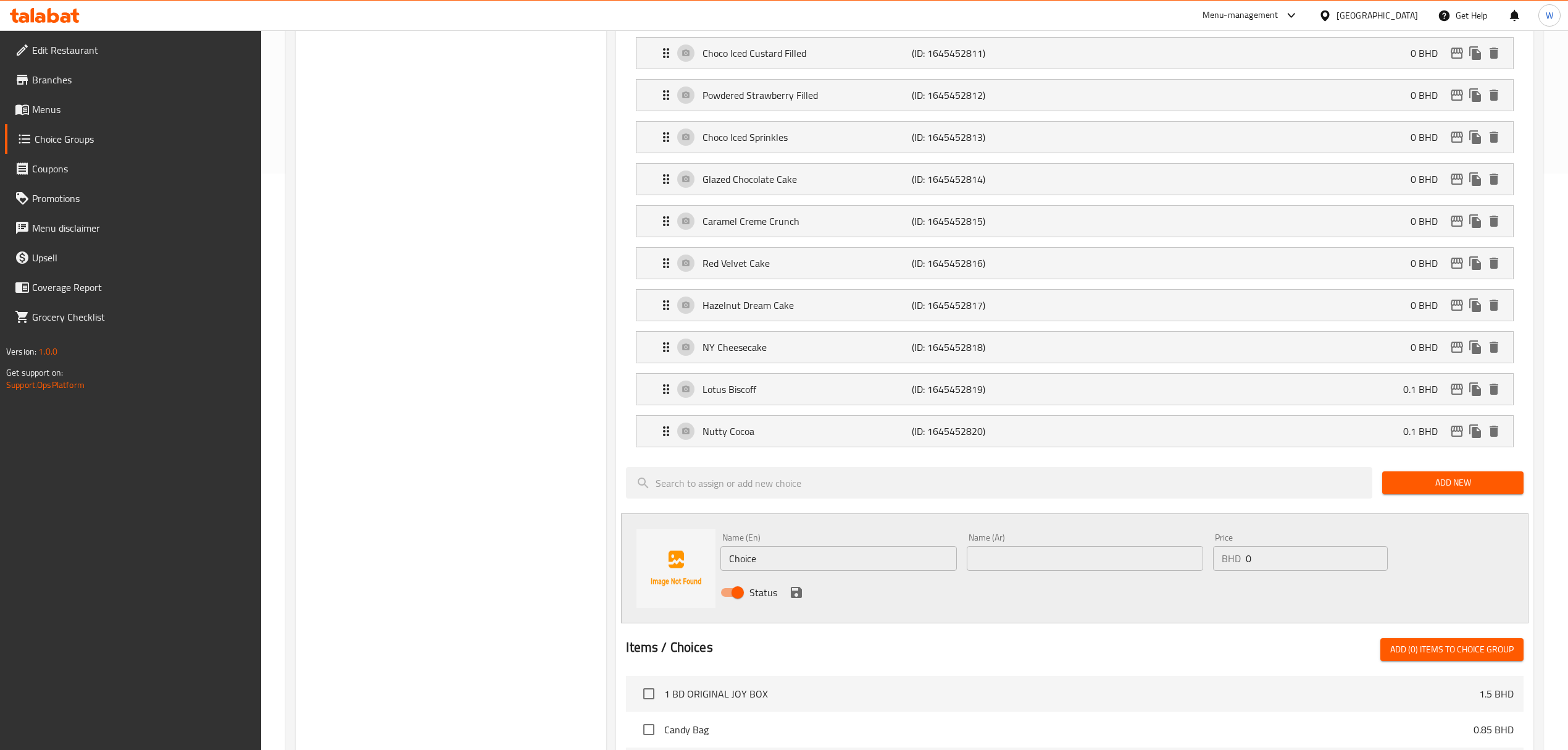
click at [836, 563] on input "Choice" at bounding box center [839, 558] width 237 height 25
paste input "andy Bag"
type input "Candy Bag"
click at [1038, 559] on input "text" at bounding box center [1085, 558] width 237 height 25
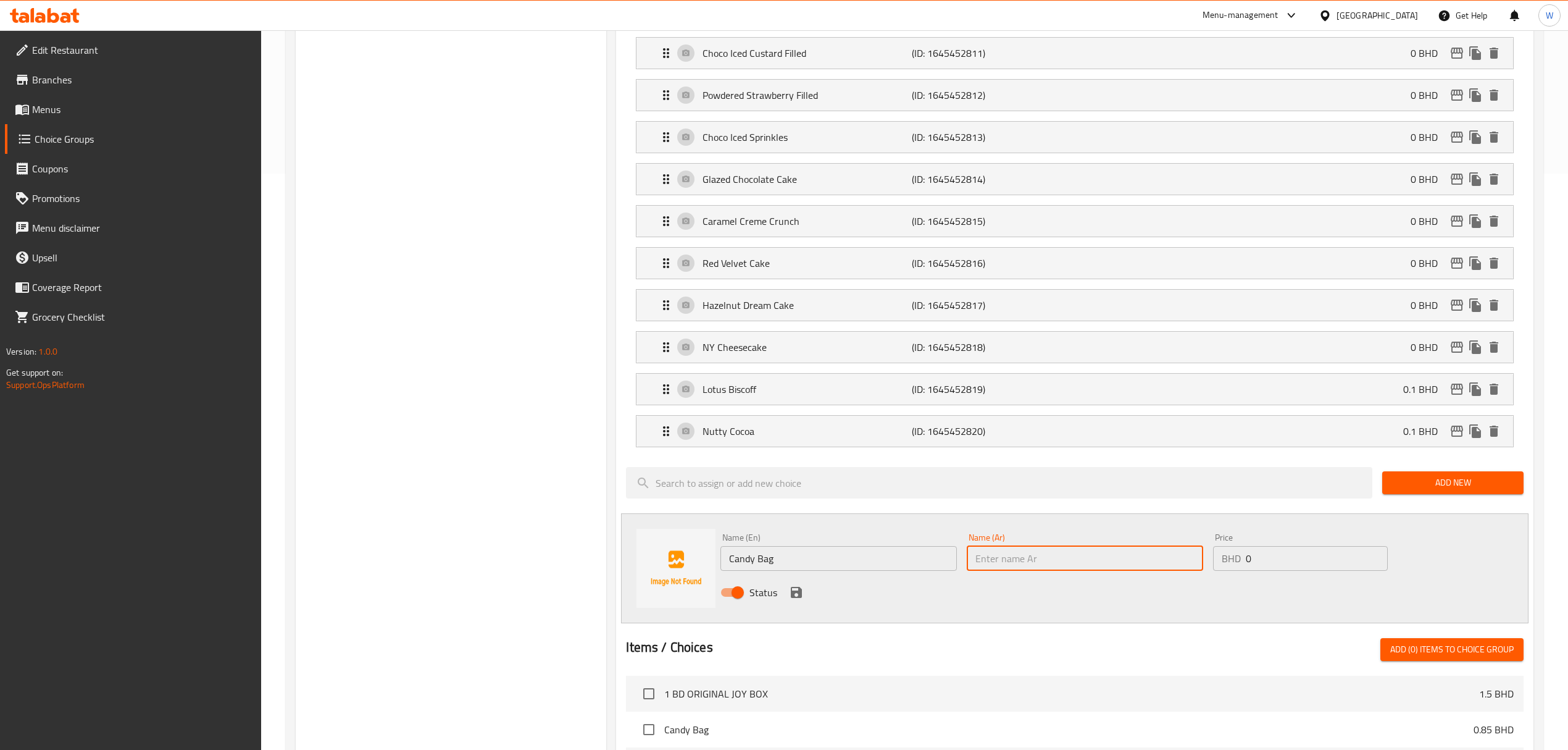
paste input "ذا كاندي باج"
type input "ذا كاندي باج"
click at [798, 598] on icon "save" at bounding box center [796, 592] width 11 height 11
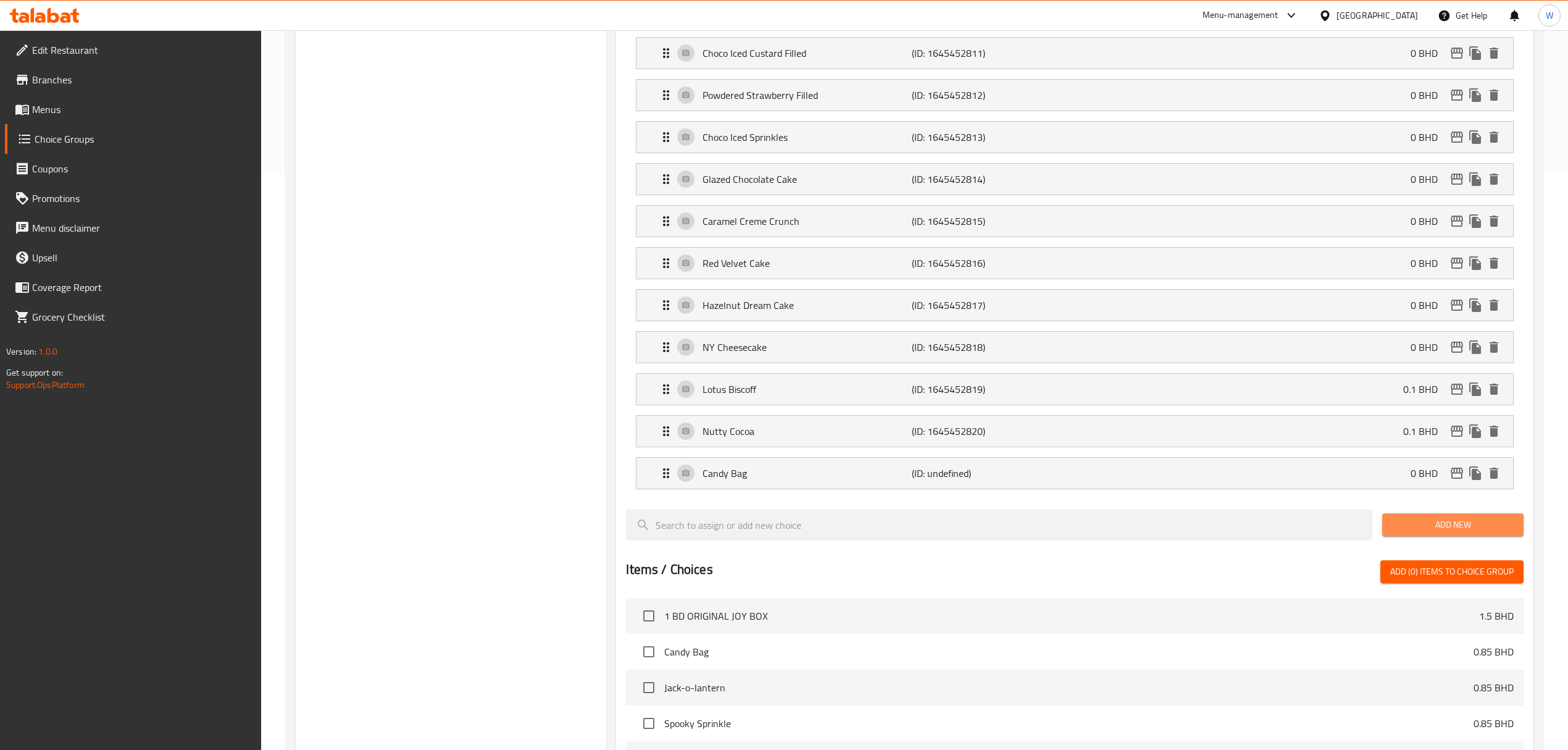
click at [1406, 536] on button "Add New" at bounding box center [1452, 525] width 141 height 23
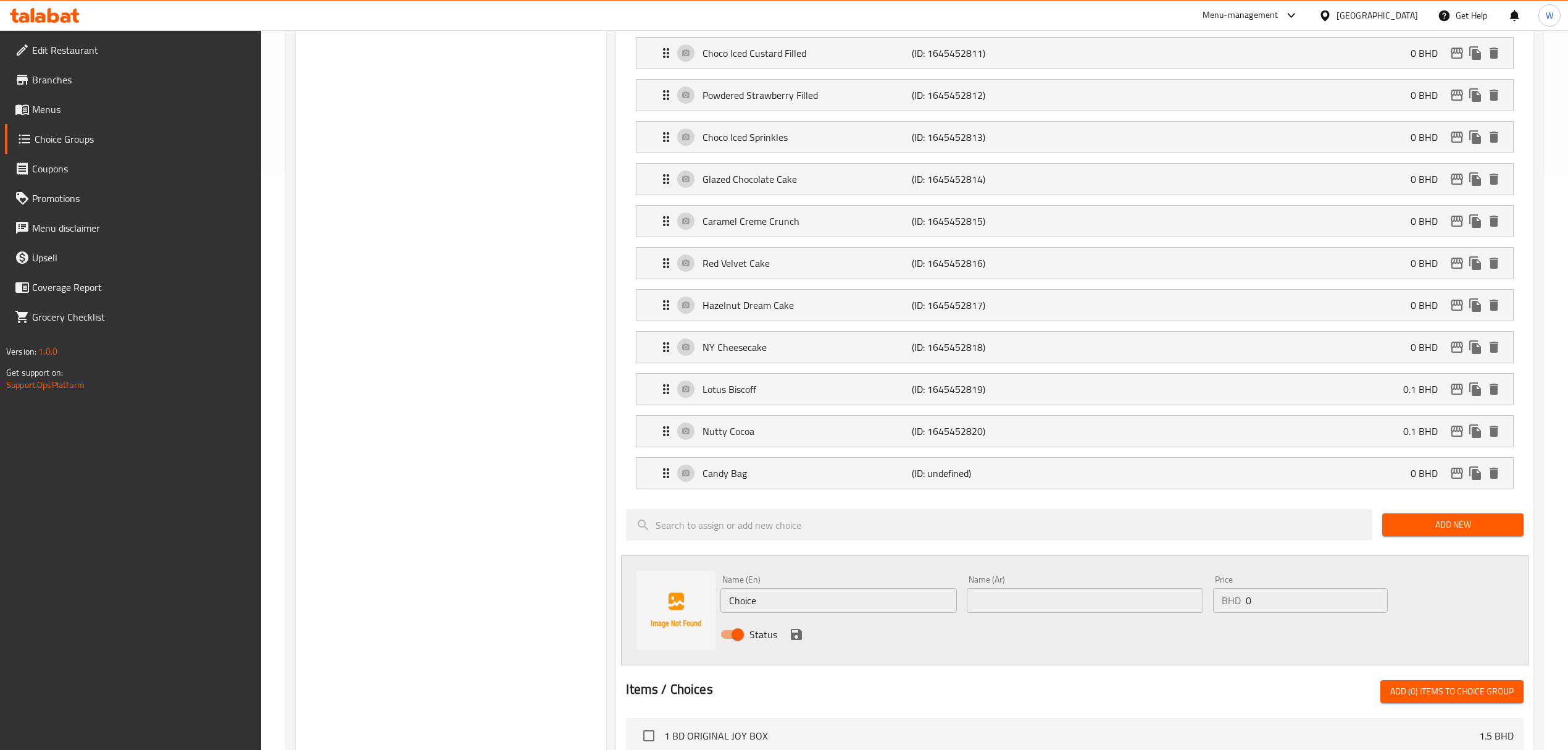
click at [730, 602] on input "Choice" at bounding box center [839, 600] width 237 height 25
click at [739, 604] on input "Choice" at bounding box center [839, 600] width 237 height 25
paste input "Jack-o-lantern"
type input "Jack-o-lantern"
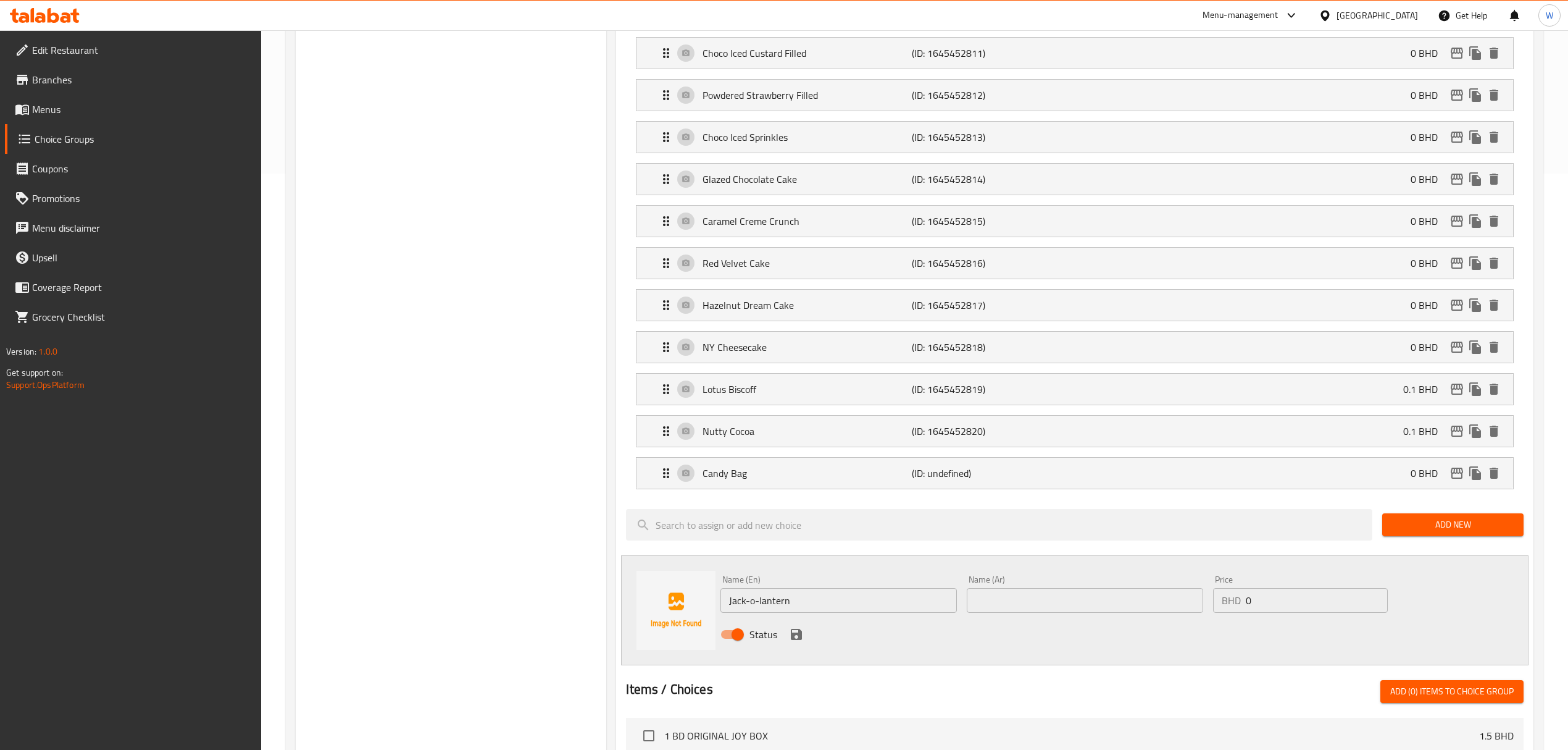
click at [969, 591] on div "Name (Ar) Name (Ar)" at bounding box center [1085, 594] width 237 height 38
click at [983, 594] on div "Name (Ar) Name (Ar)" at bounding box center [1085, 594] width 237 height 38
click at [978, 608] on input "text" at bounding box center [1085, 600] width 237 height 25
paste input "جاك أو لانترن"
type input "جاك أو لانترن"
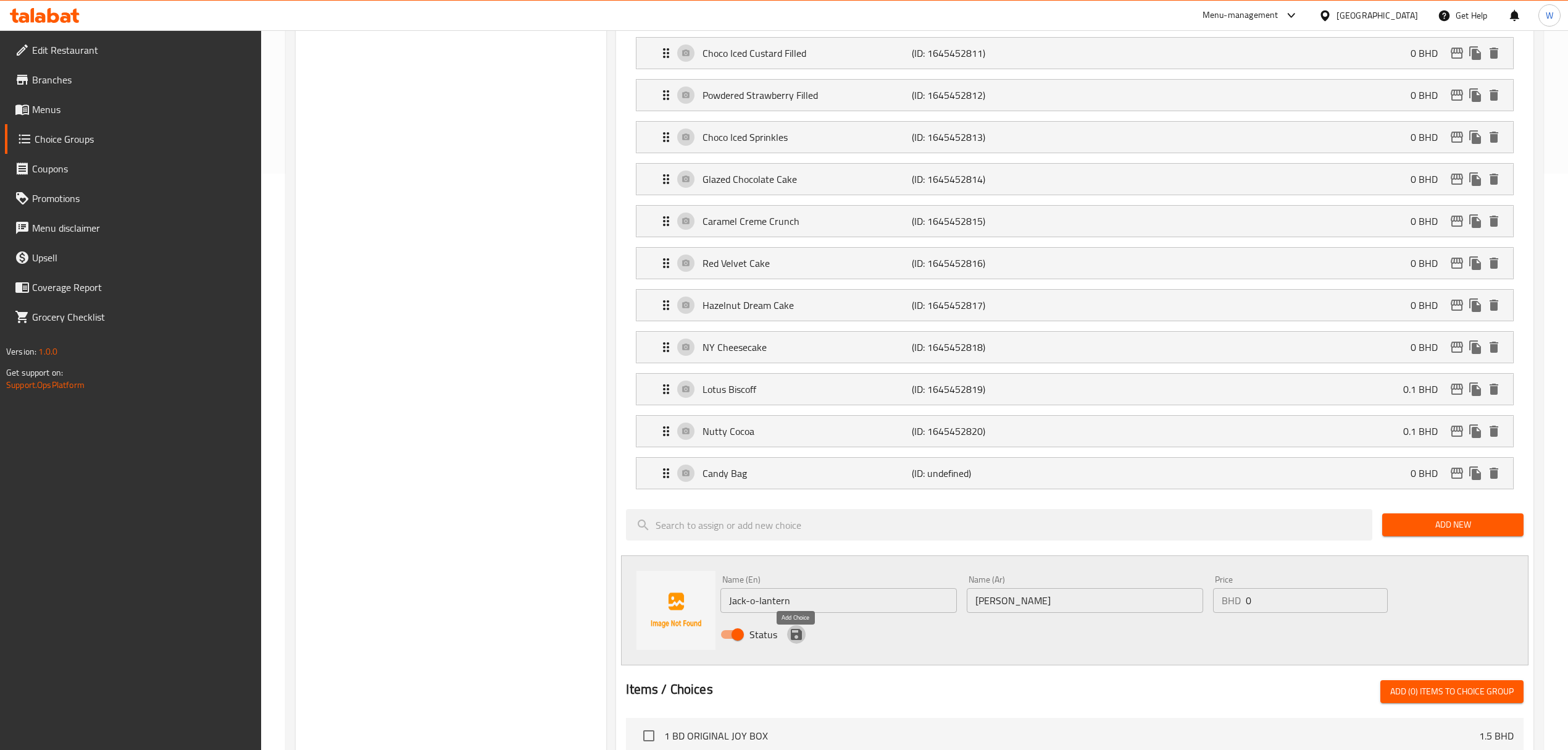
drag, startPoint x: 789, startPoint y: 643, endPoint x: 1137, endPoint y: 618, distance: 348.9
click at [790, 642] on icon "save" at bounding box center [796, 634] width 15 height 15
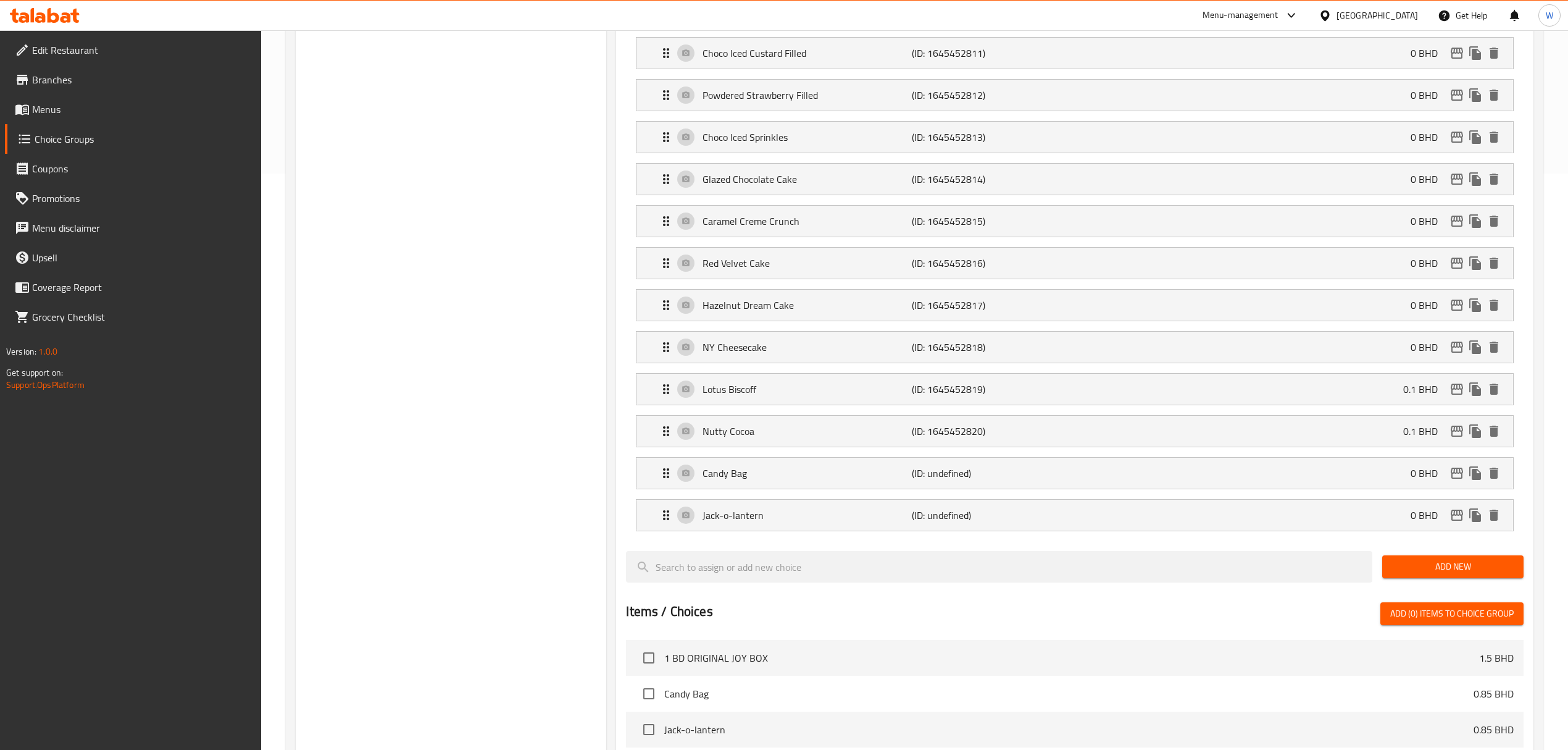
click at [1485, 575] on span "Add New" at bounding box center [1453, 566] width 121 height 15
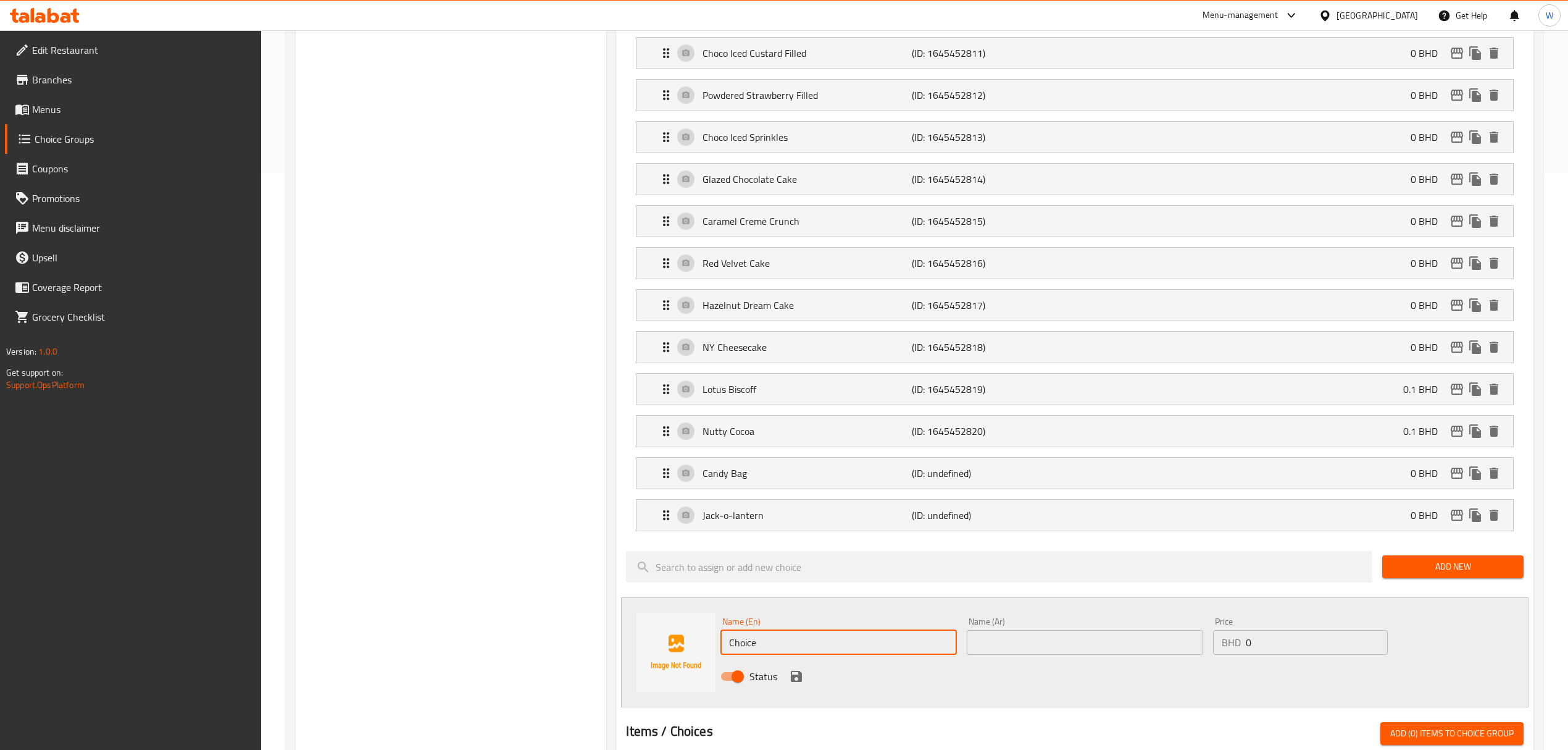
click at [886, 648] on input "Choice" at bounding box center [839, 642] width 237 height 25
paste input "Spooky Sprinkl"
type input "Spooky Sprinkle"
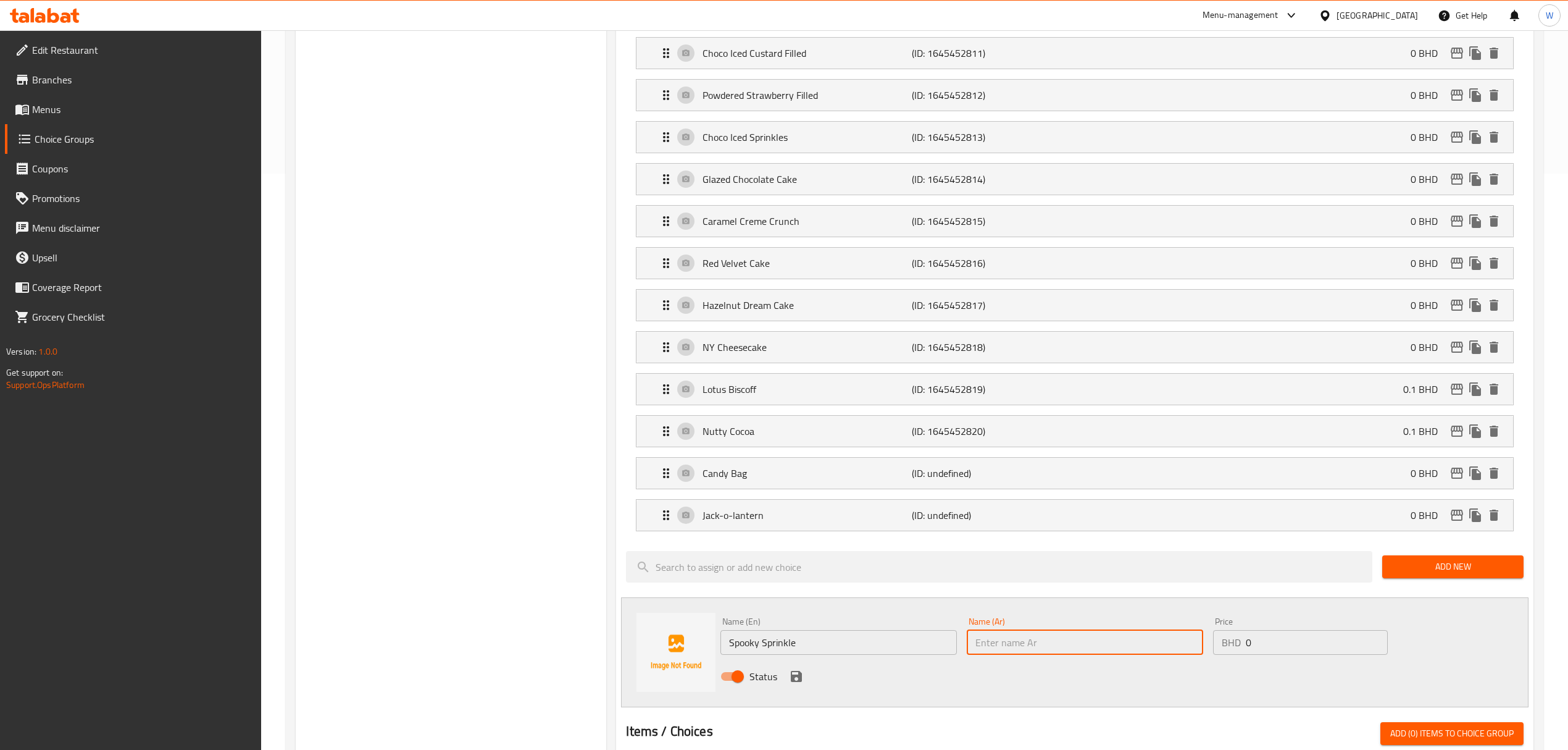
click at [994, 649] on input "text" at bounding box center [1085, 642] width 237 height 25
paste input "سبوكي سبرنكل"
type input "سبوكي سبرنكل"
click at [798, 682] on icon "save" at bounding box center [796, 677] width 11 height 11
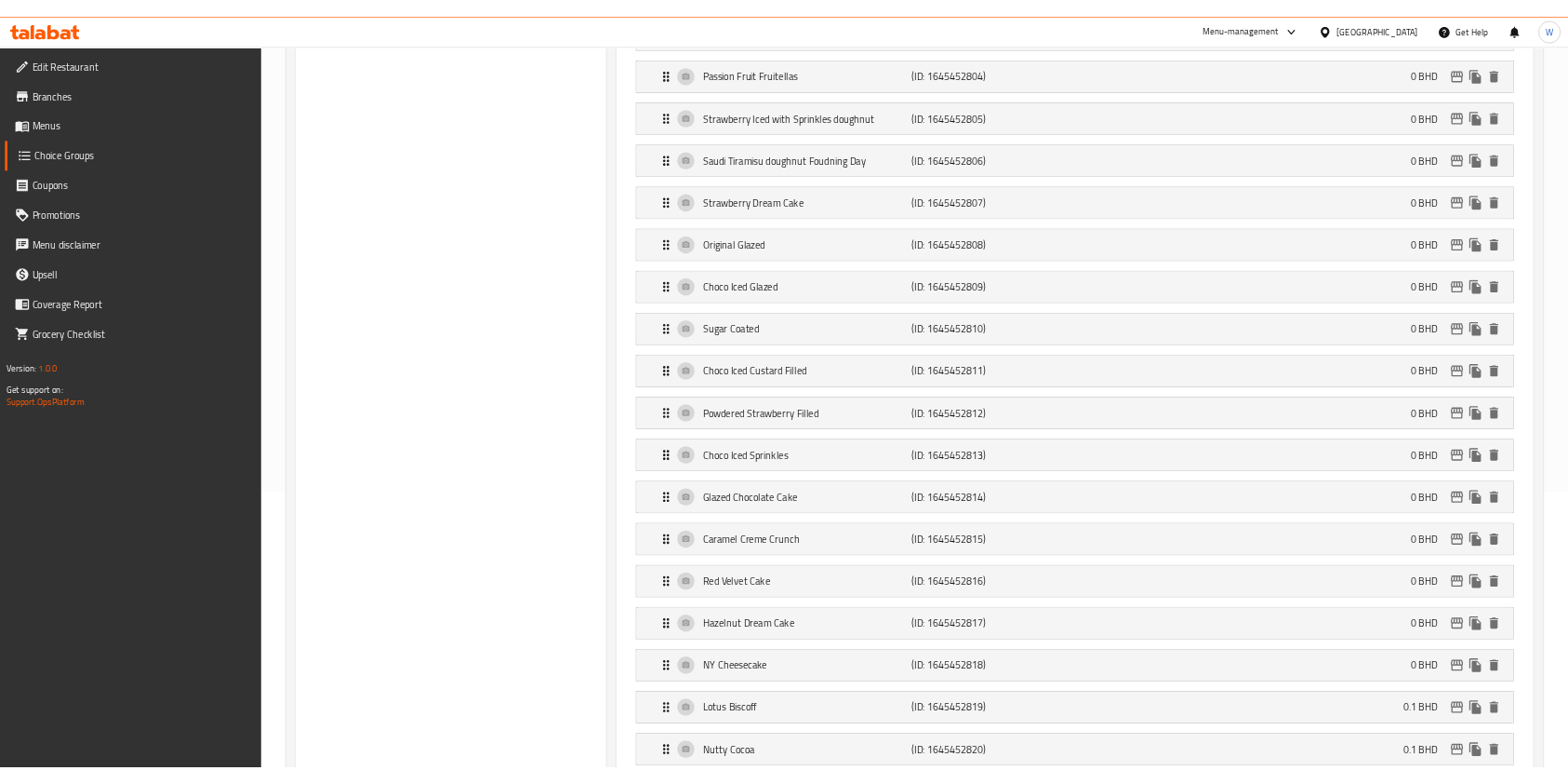
scroll to position [0, 0]
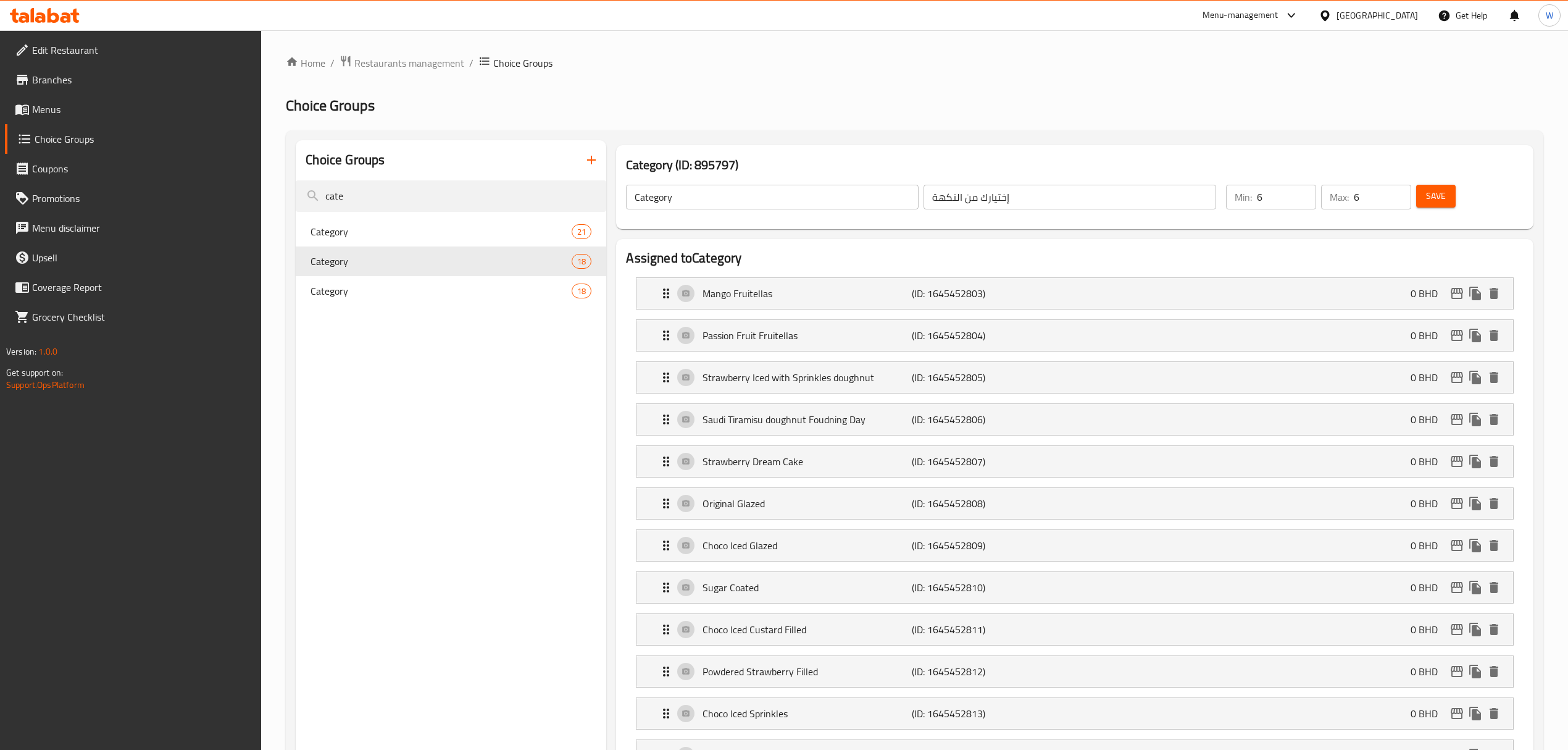
click at [1457, 185] on div "Save" at bounding box center [1462, 197] width 97 height 30
click at [1455, 187] on div "Save" at bounding box center [1462, 197] width 97 height 30
click at [1447, 196] on button "Save" at bounding box center [1436, 196] width 39 height 23
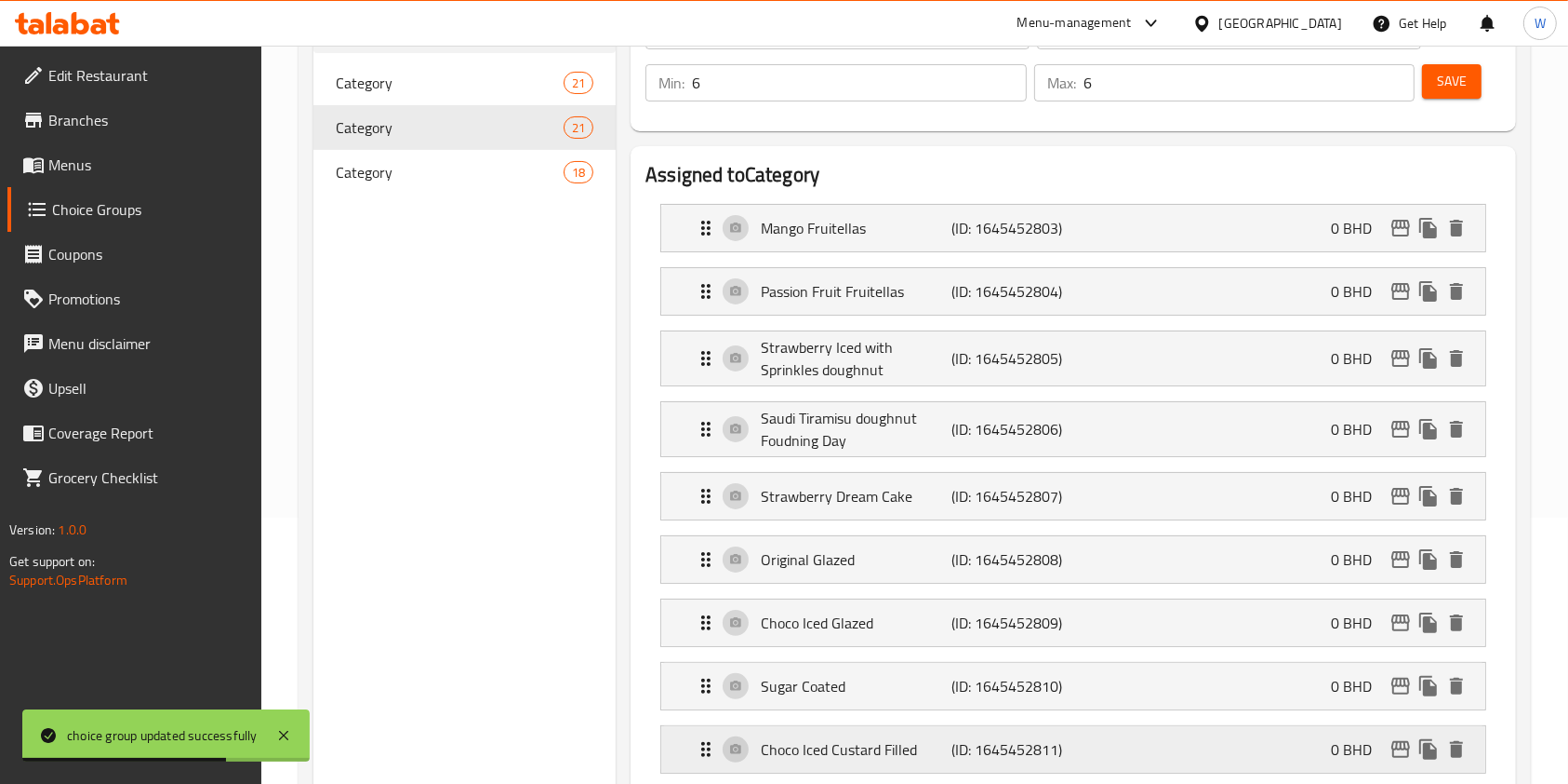
scroll to position [124, 0]
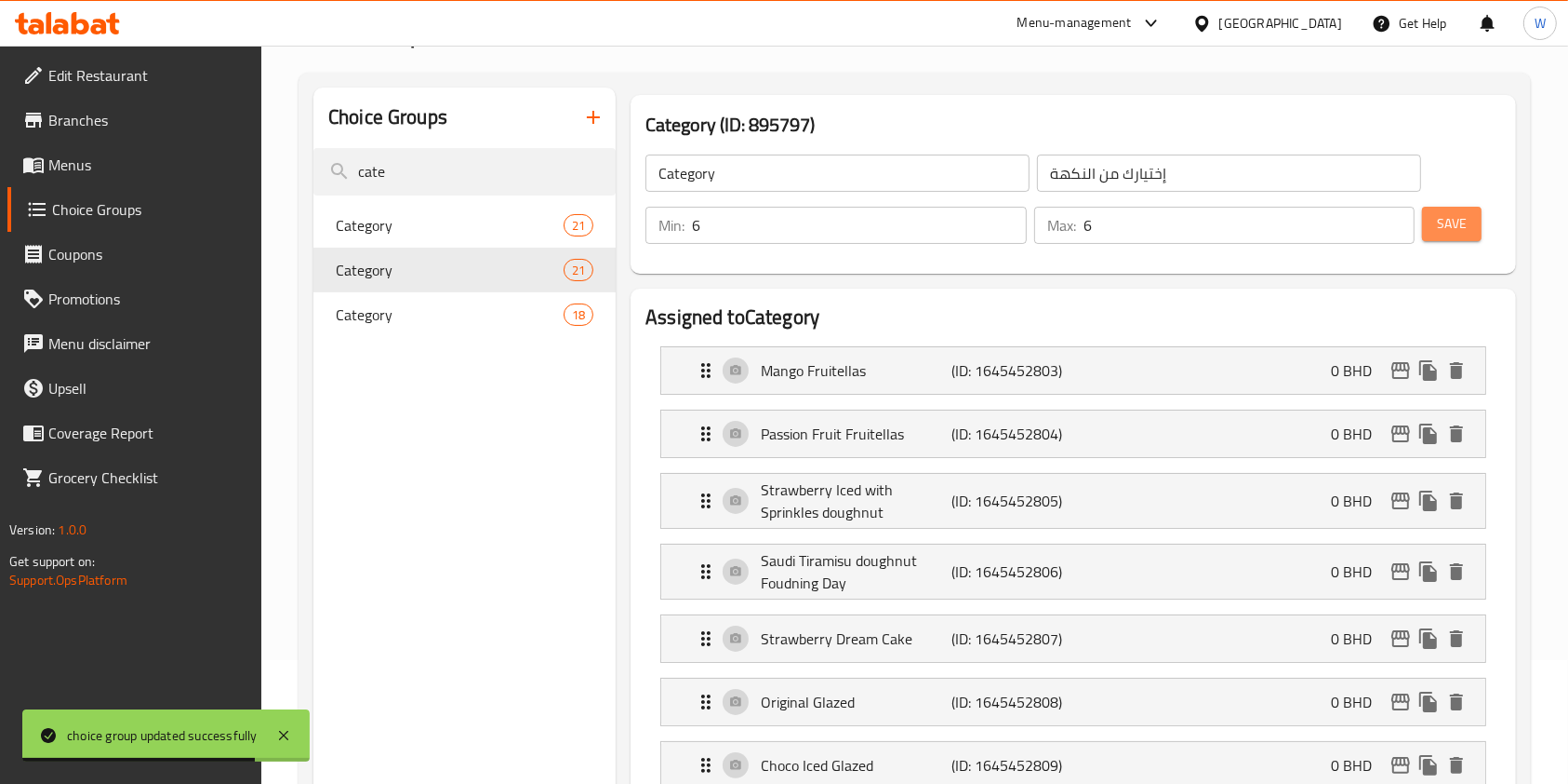
click at [1463, 219] on span "Save" at bounding box center [1452, 224] width 30 height 23
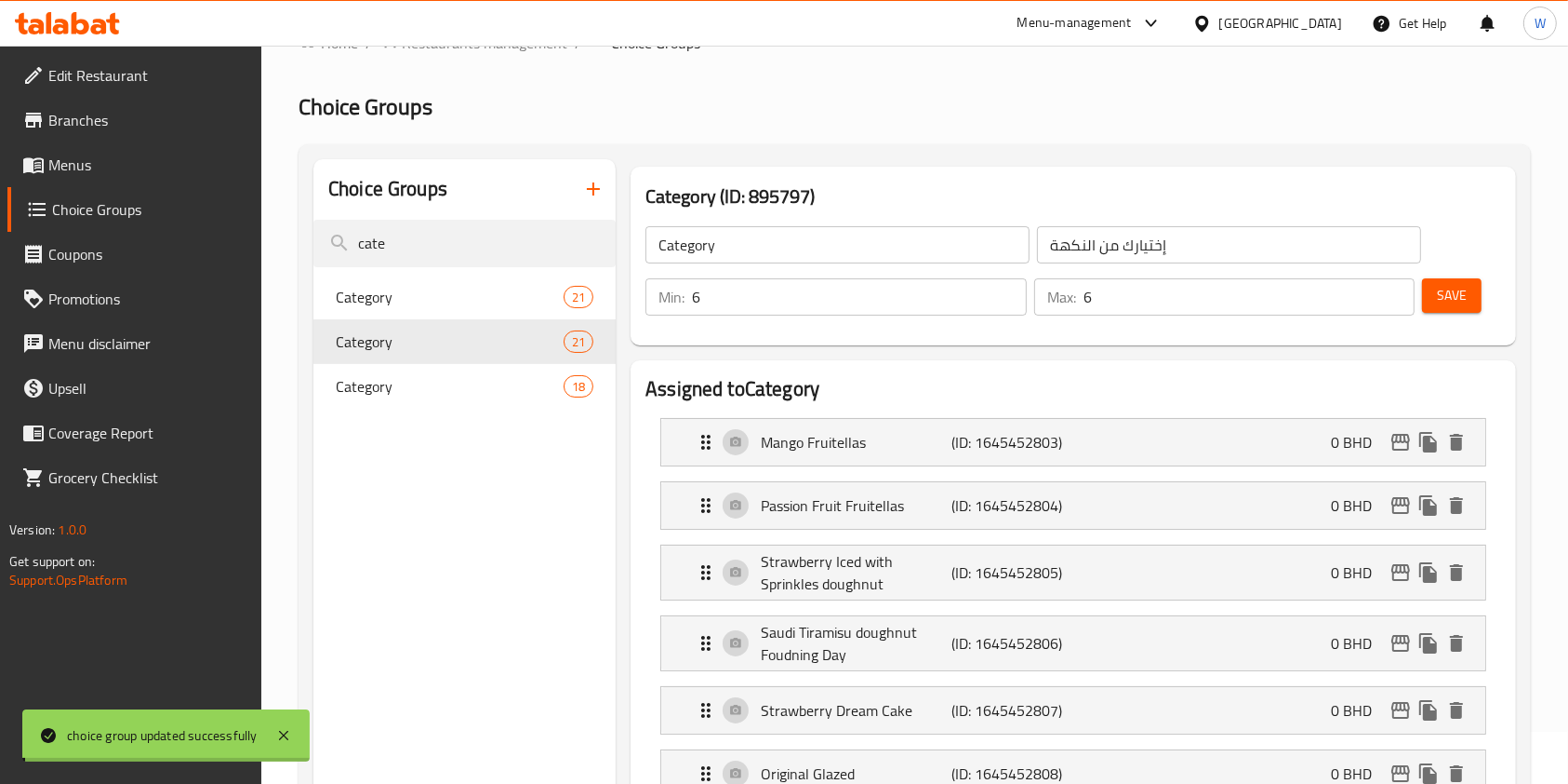
scroll to position [0, 0]
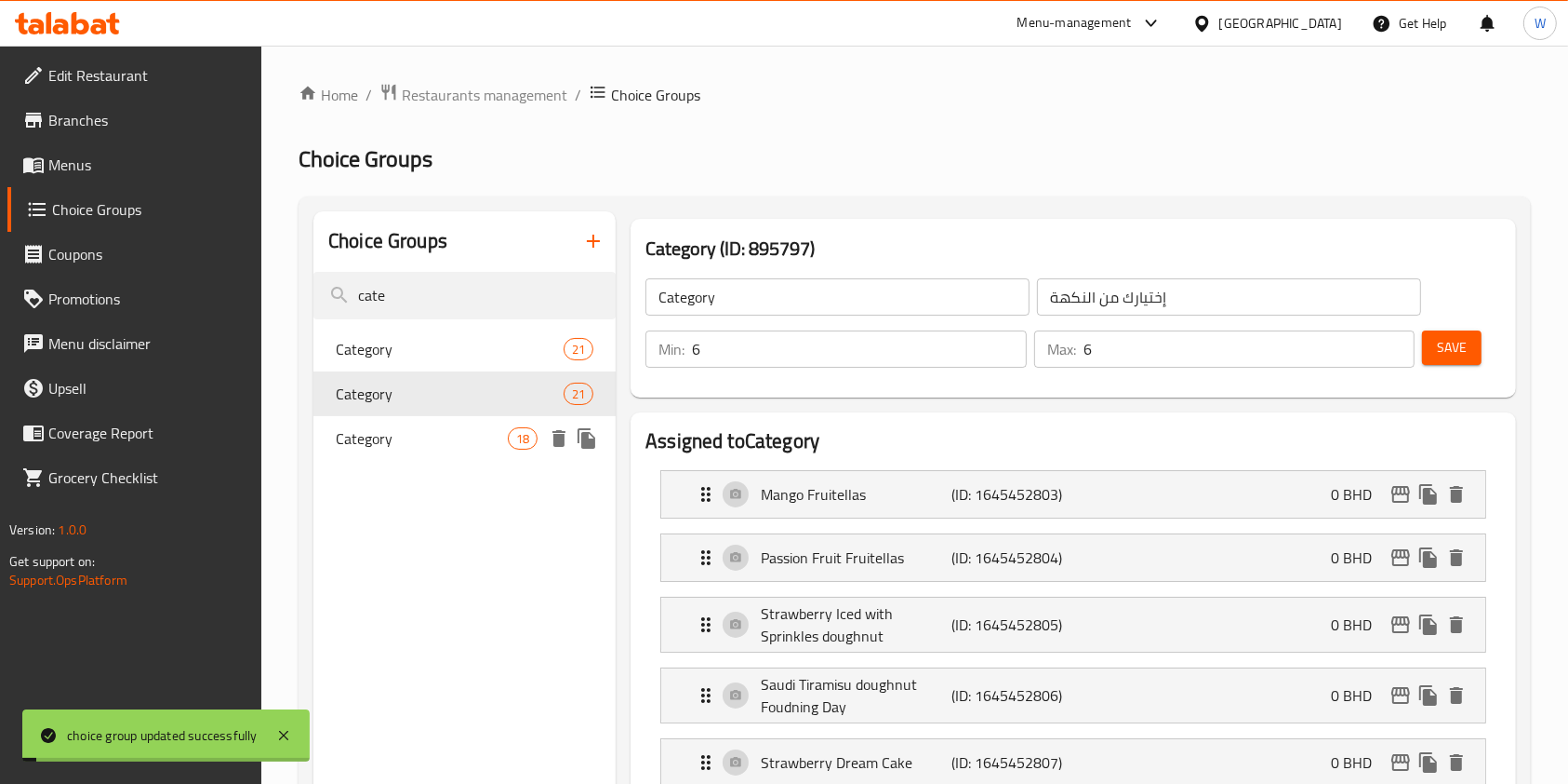
click at [462, 450] on div "Category 18" at bounding box center [464, 438] width 302 height 45
type input "3"
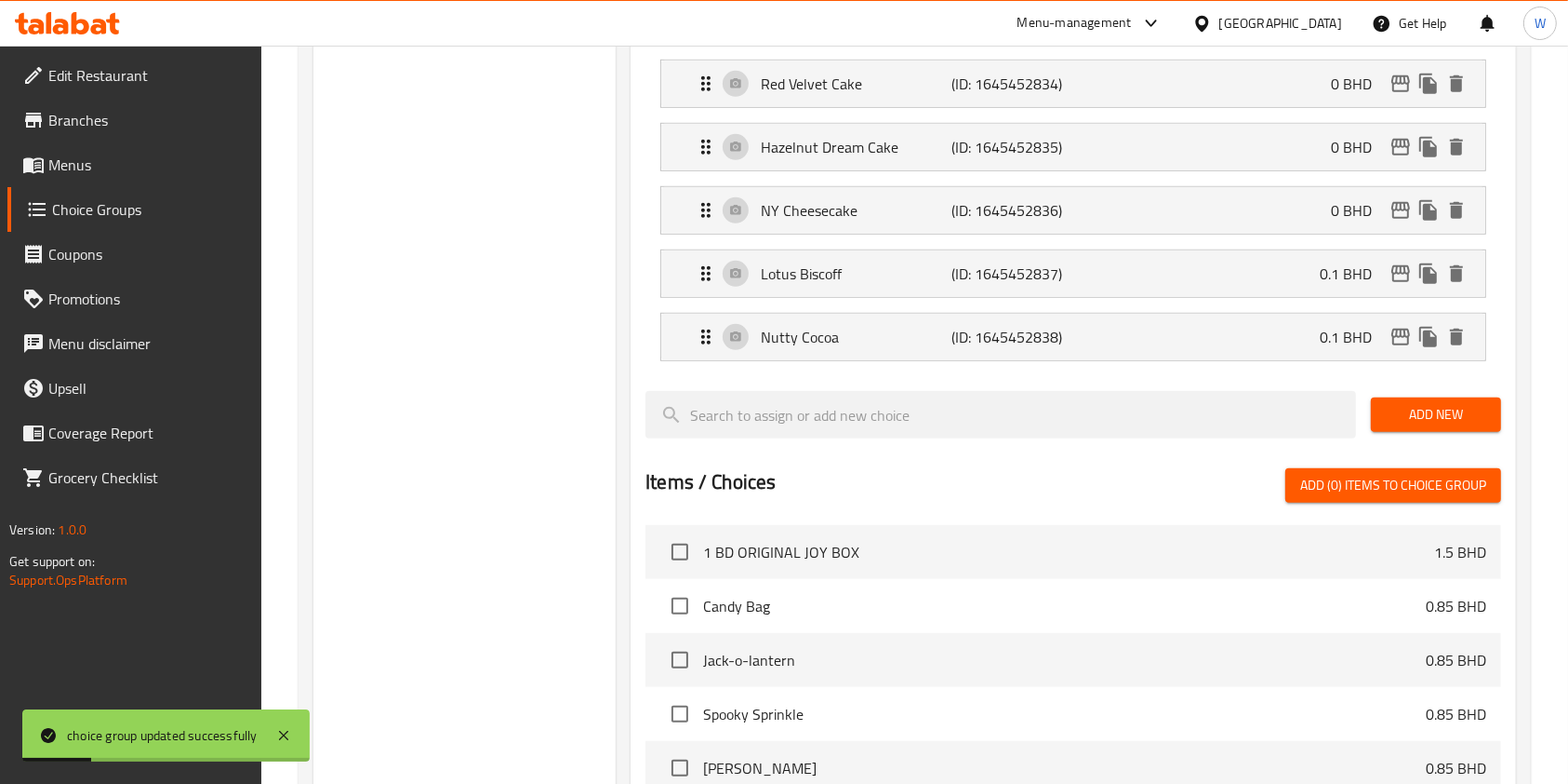
scroll to position [1117, 0]
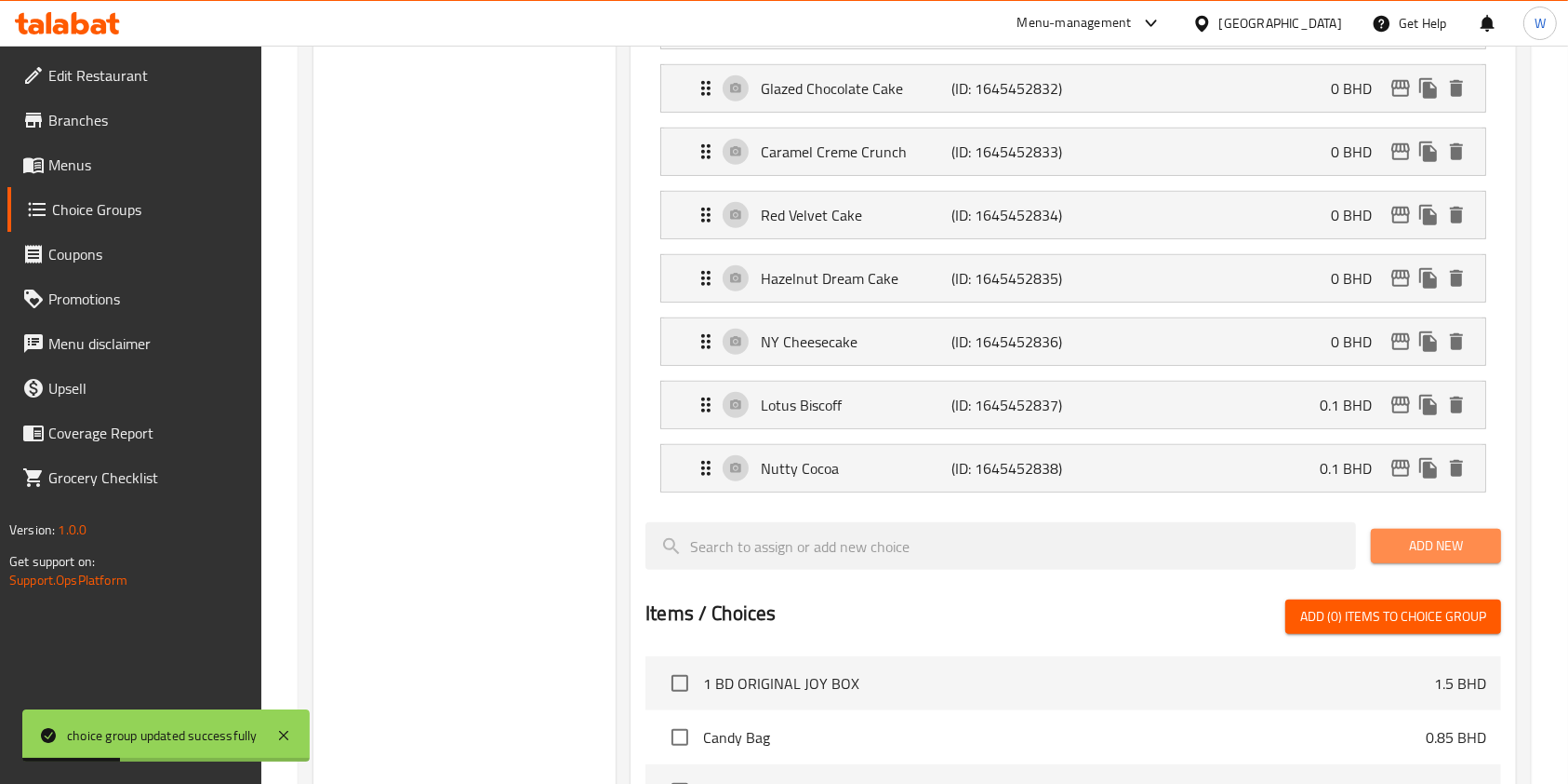
click at [1454, 552] on span "Add New" at bounding box center [1436, 546] width 100 height 23
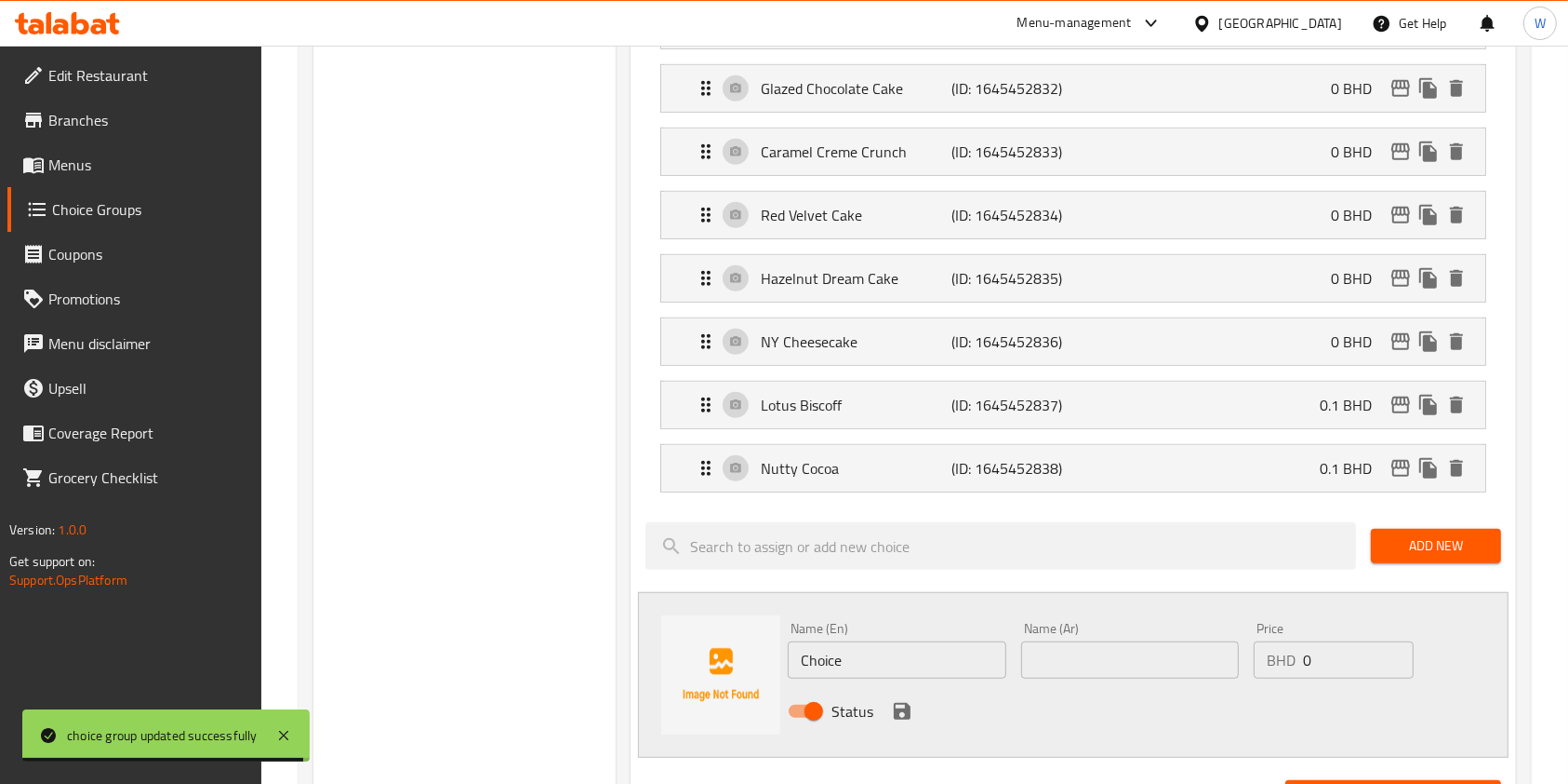
click at [868, 653] on input "Choice" at bounding box center [897, 659] width 217 height 37
click at [869, 653] on input "Choice" at bounding box center [897, 659] width 217 height 37
paste input "andy Bag"
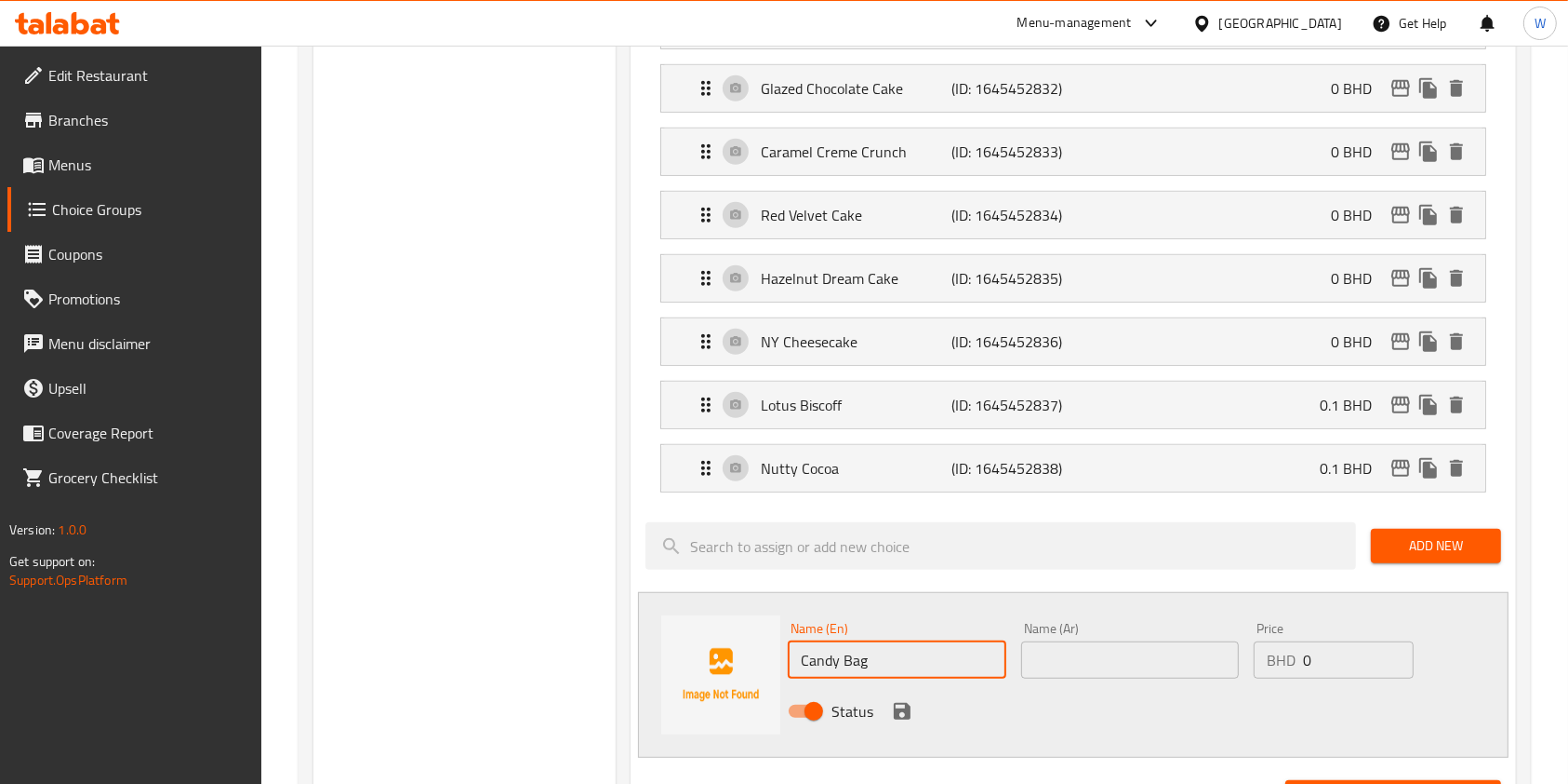
type input "Candy Bag"
click at [1139, 649] on input "text" at bounding box center [1130, 659] width 217 height 37
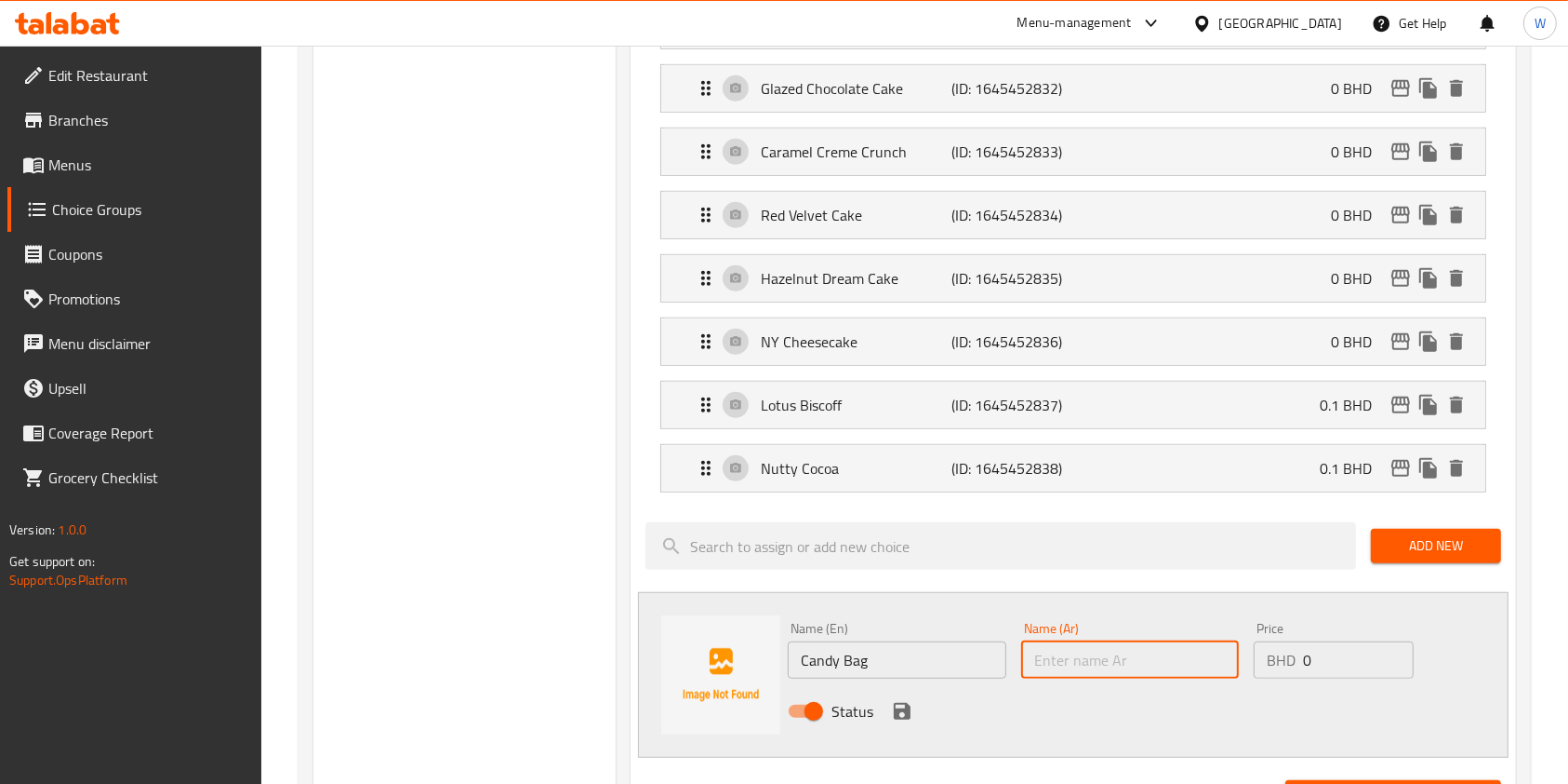
paste input "ذا كاندي باج"
type input "ذا كاندي باج"
click at [897, 703] on icon "save" at bounding box center [903, 712] width 17 height 17
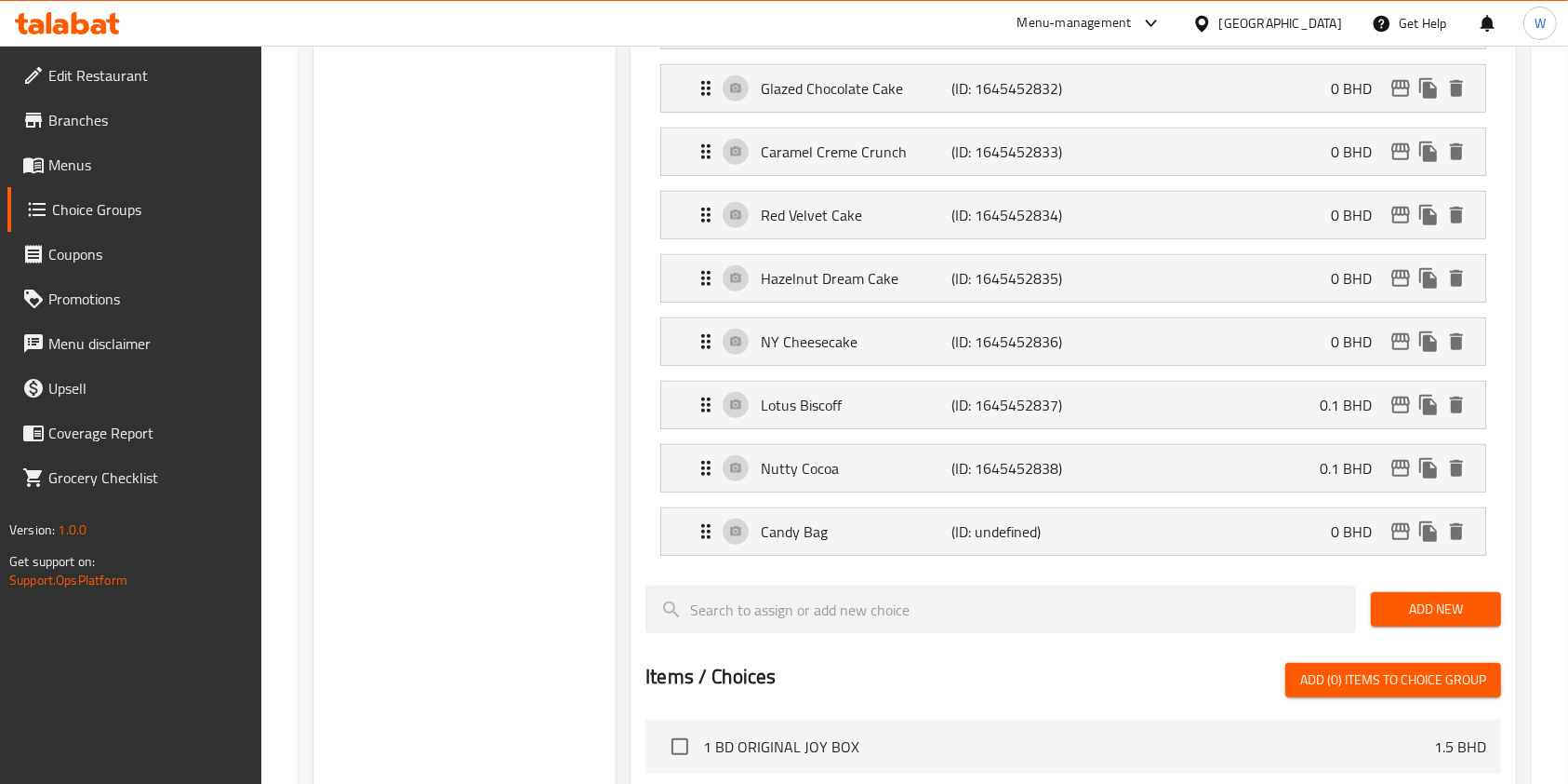
click at [1471, 599] on span "Add New" at bounding box center [1436, 609] width 100 height 23
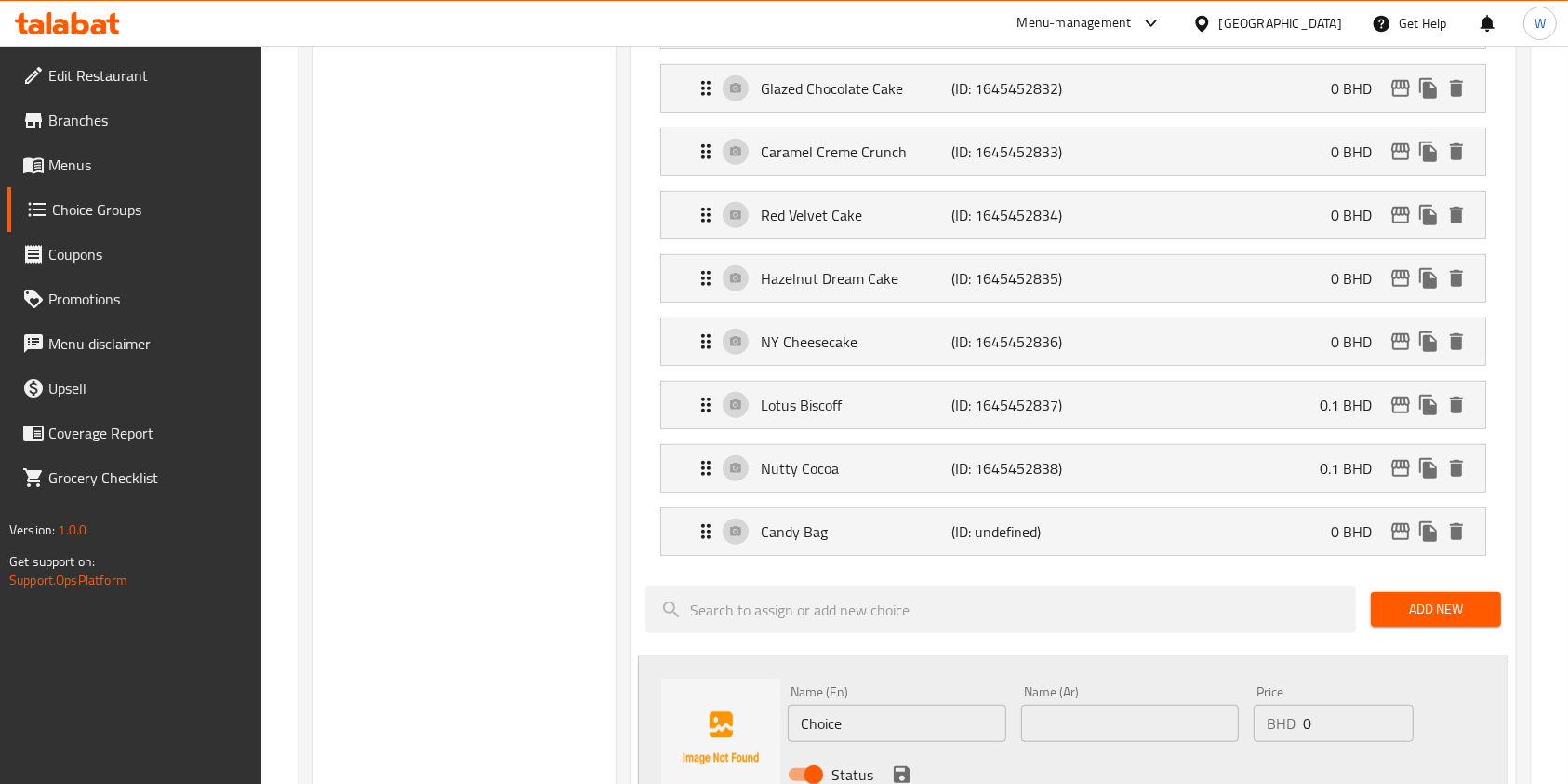
click at [868, 716] on input "Choice" at bounding box center [897, 723] width 217 height 37
paste input "Jack-o-lantern"
type input "Jack-o-lantern"
click at [1186, 715] on input "text" at bounding box center [1130, 723] width 217 height 37
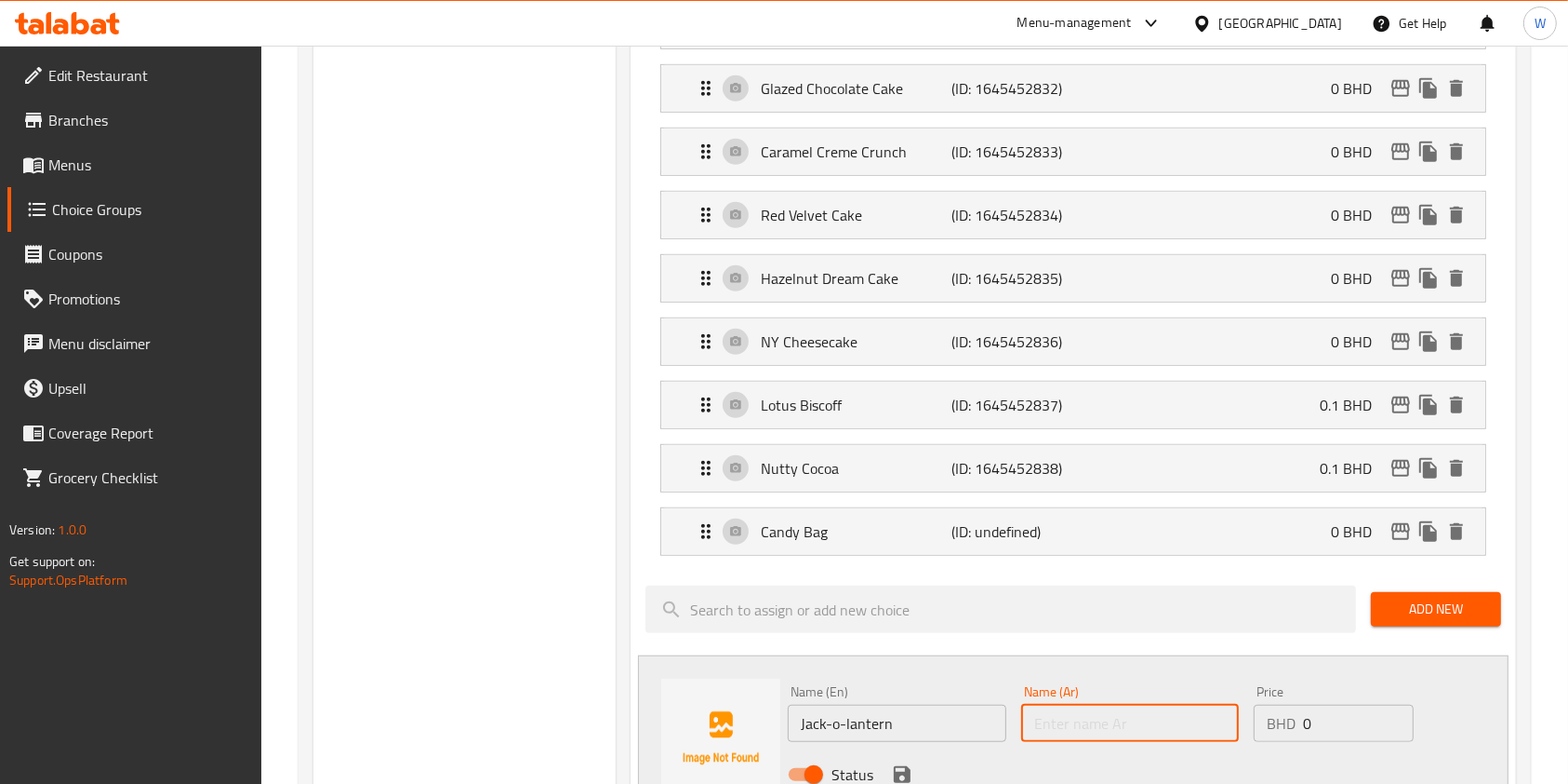
paste input "جاك أو لانترن"
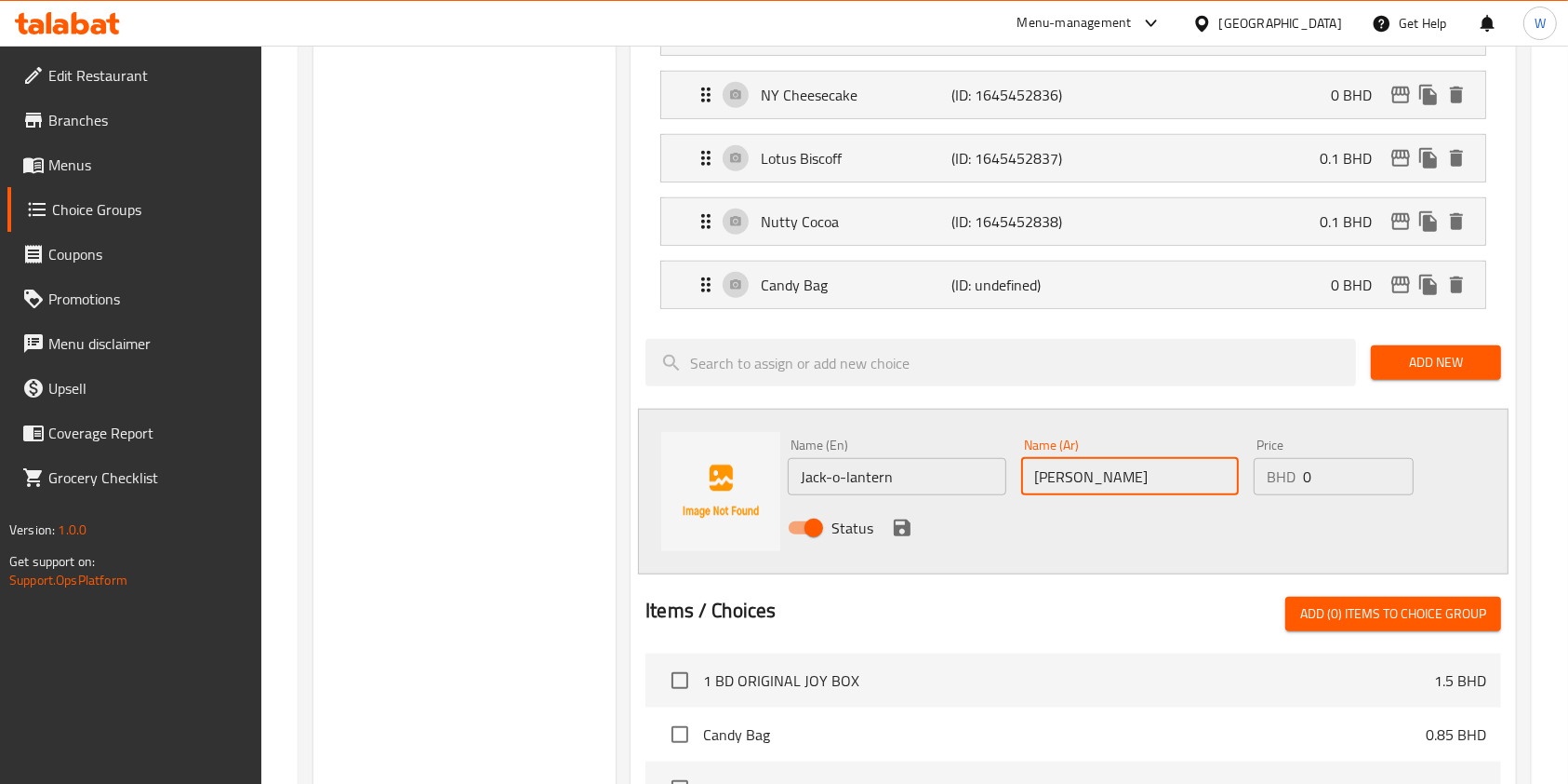
scroll to position [1365, 0]
type input "جاك أو لانترن"
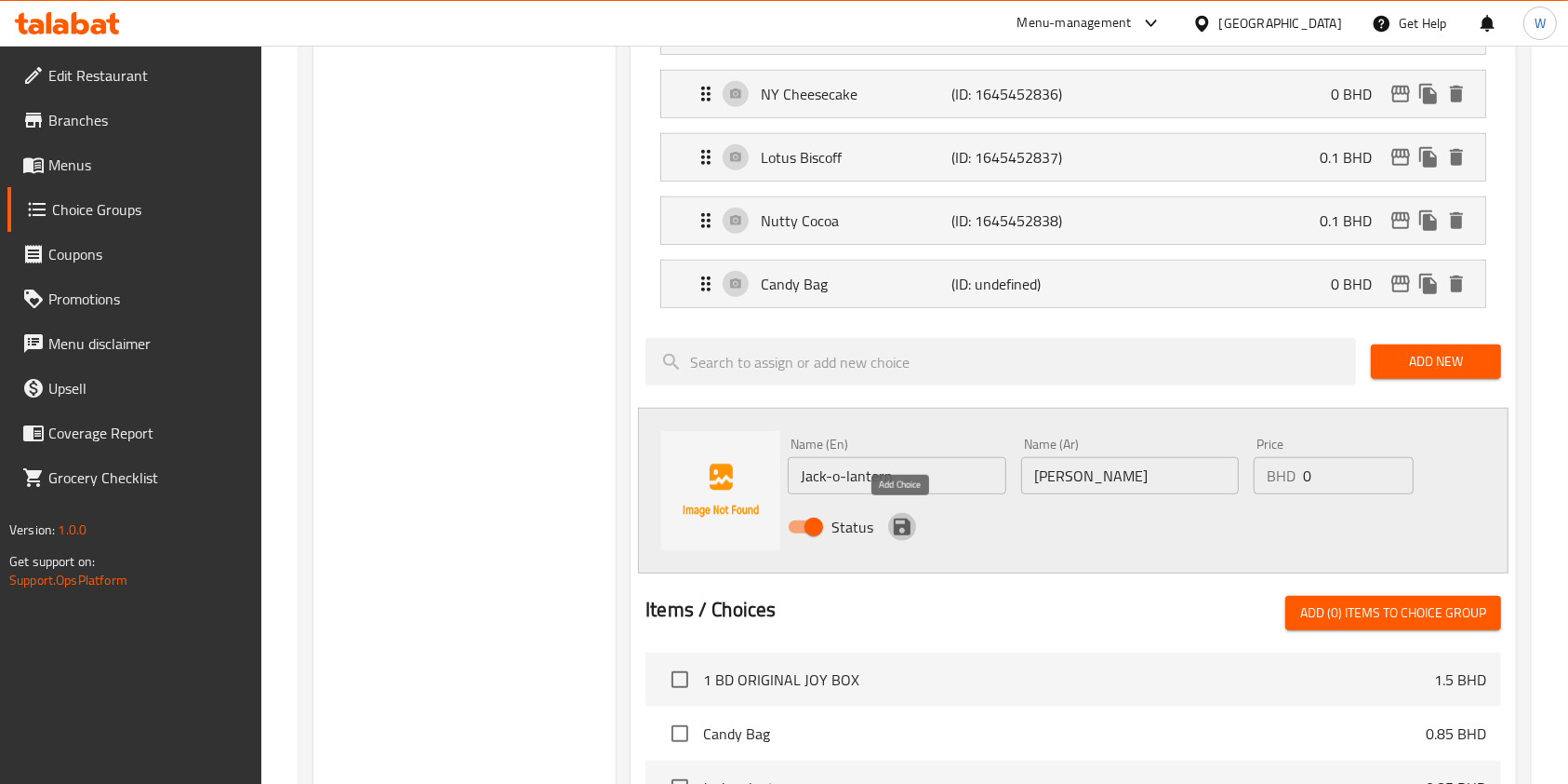
click at [906, 513] on button "save" at bounding box center [902, 526] width 28 height 28
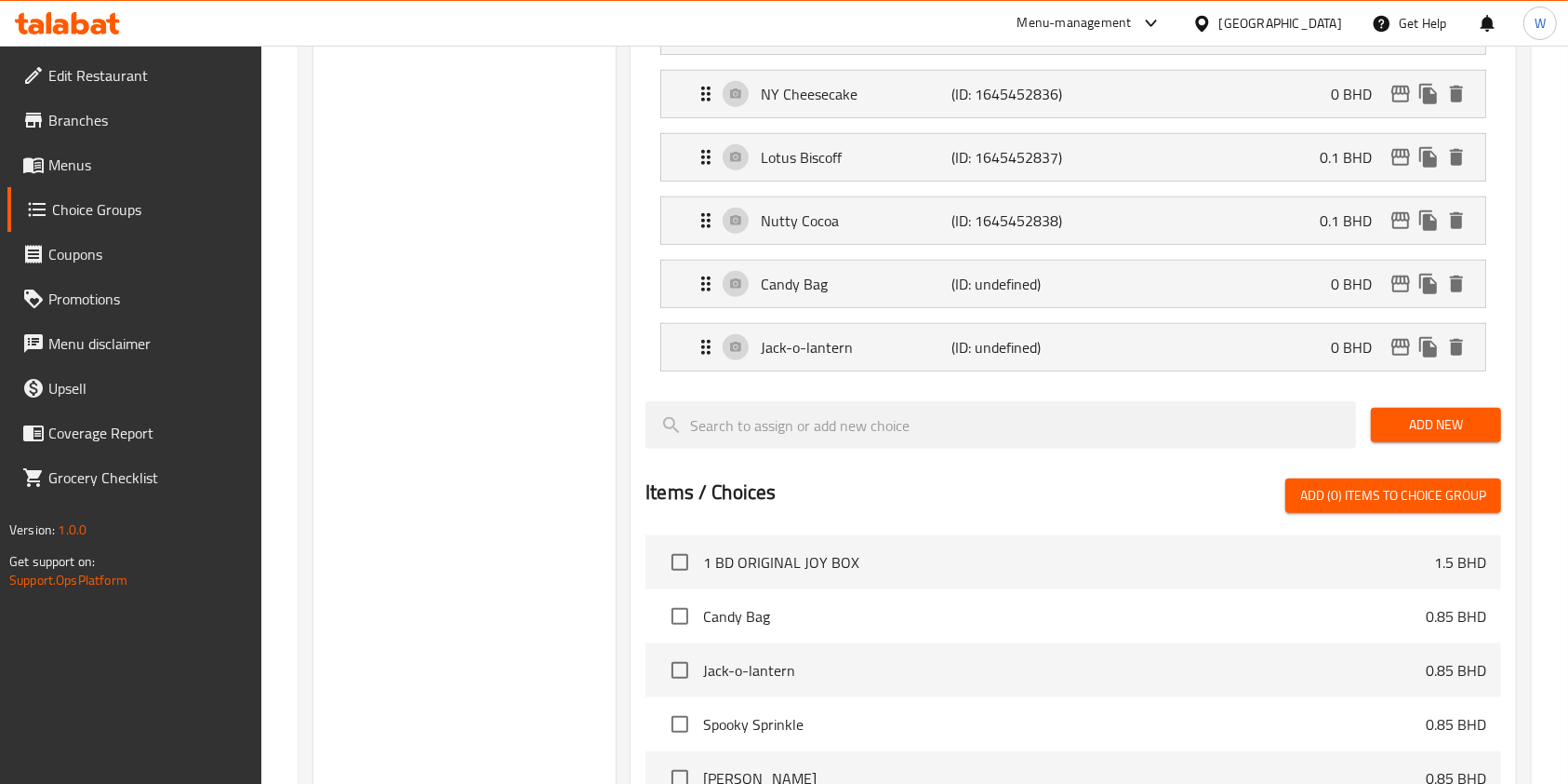
click at [1438, 426] on span "Add New" at bounding box center [1436, 424] width 100 height 23
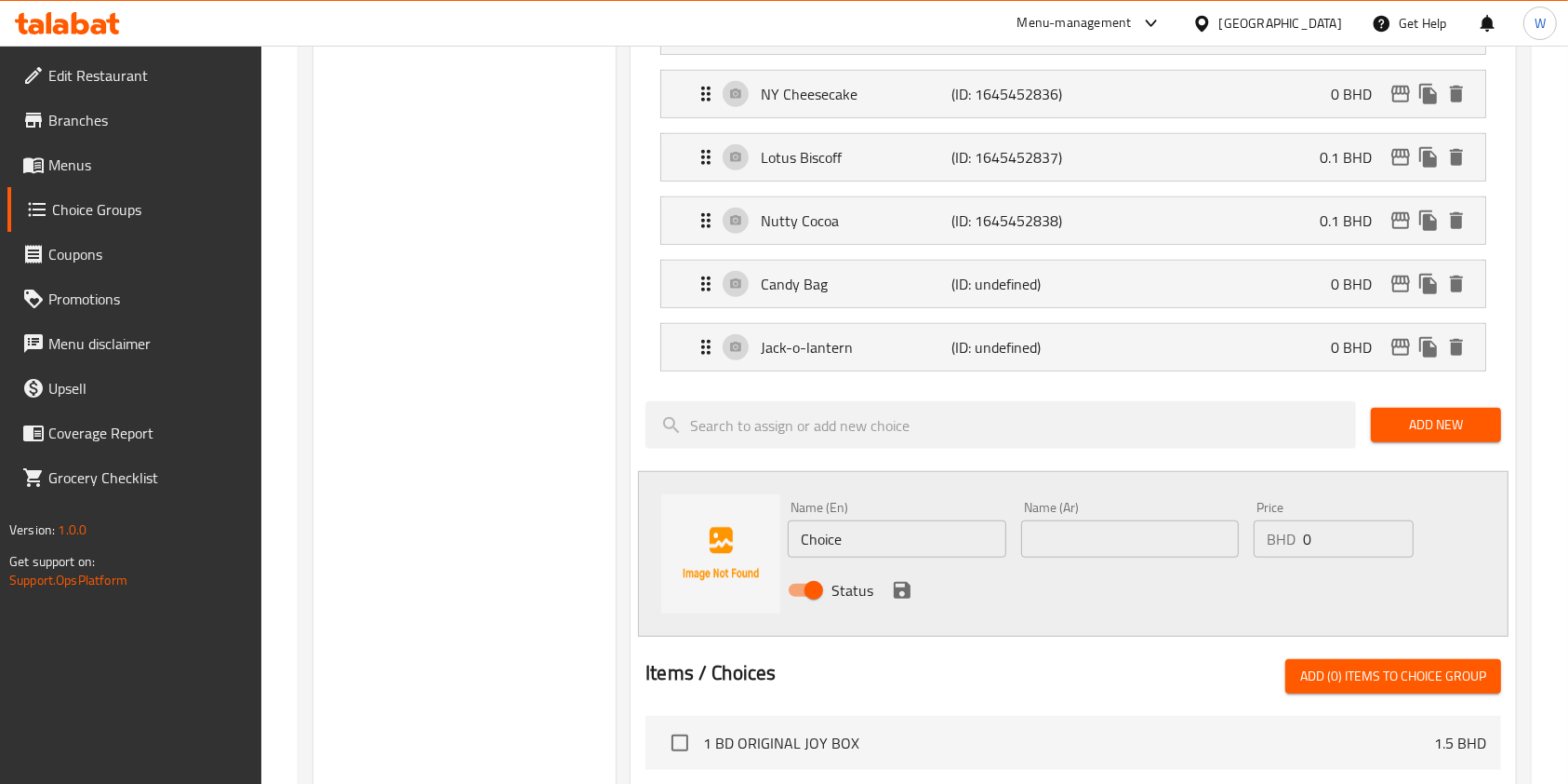
click at [840, 532] on input "Choice" at bounding box center [897, 539] width 217 height 37
paste input "Spooky Sprinkl"
type input "Spooky Sprinkle"
click at [1205, 539] on input "text" at bounding box center [1130, 539] width 217 height 37
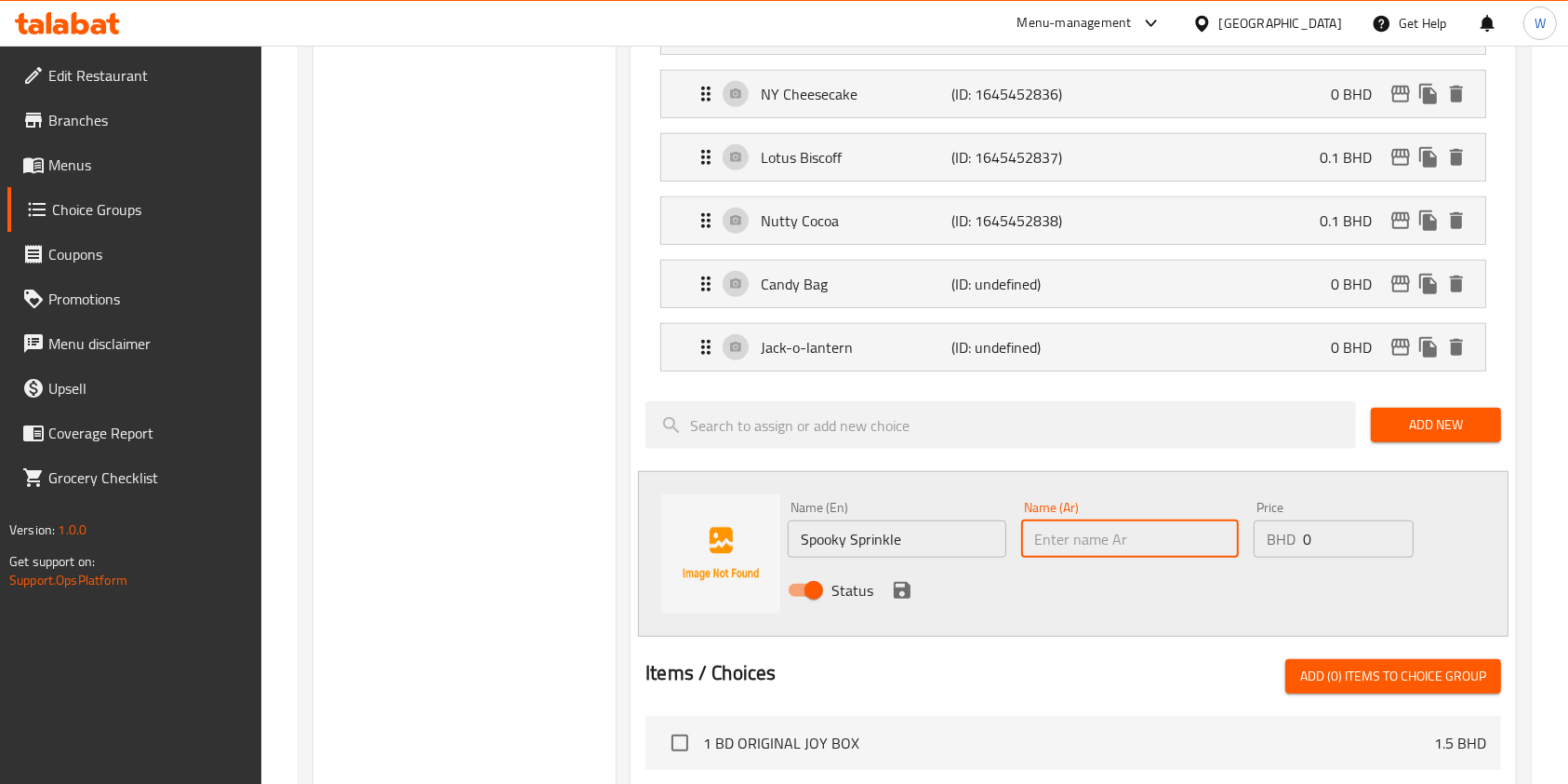
paste input "سبوكي سبرنكل"
type input "سبوكي سبرنكل"
click at [907, 582] on icon "save" at bounding box center [903, 590] width 17 height 17
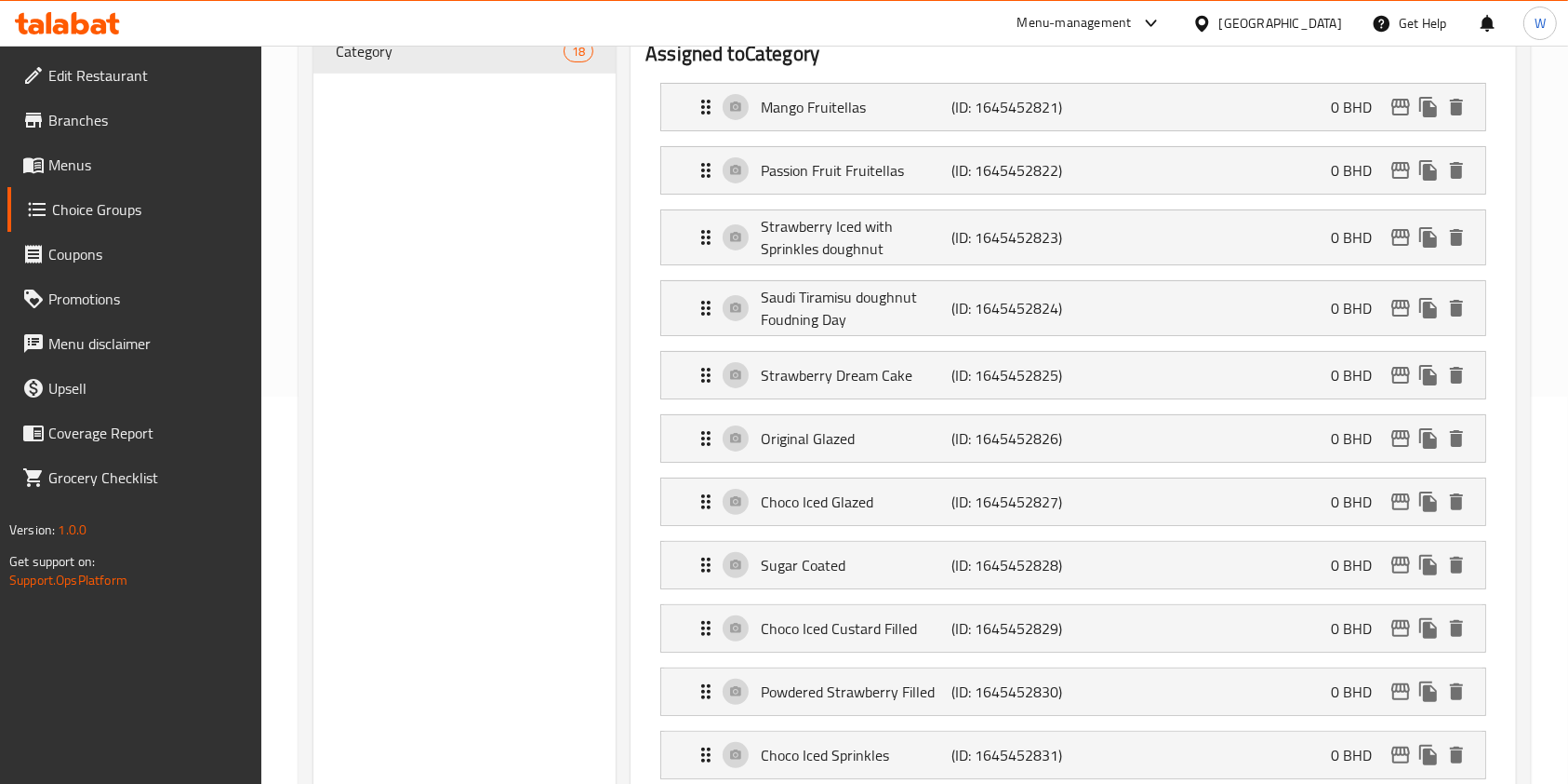
scroll to position [0, 0]
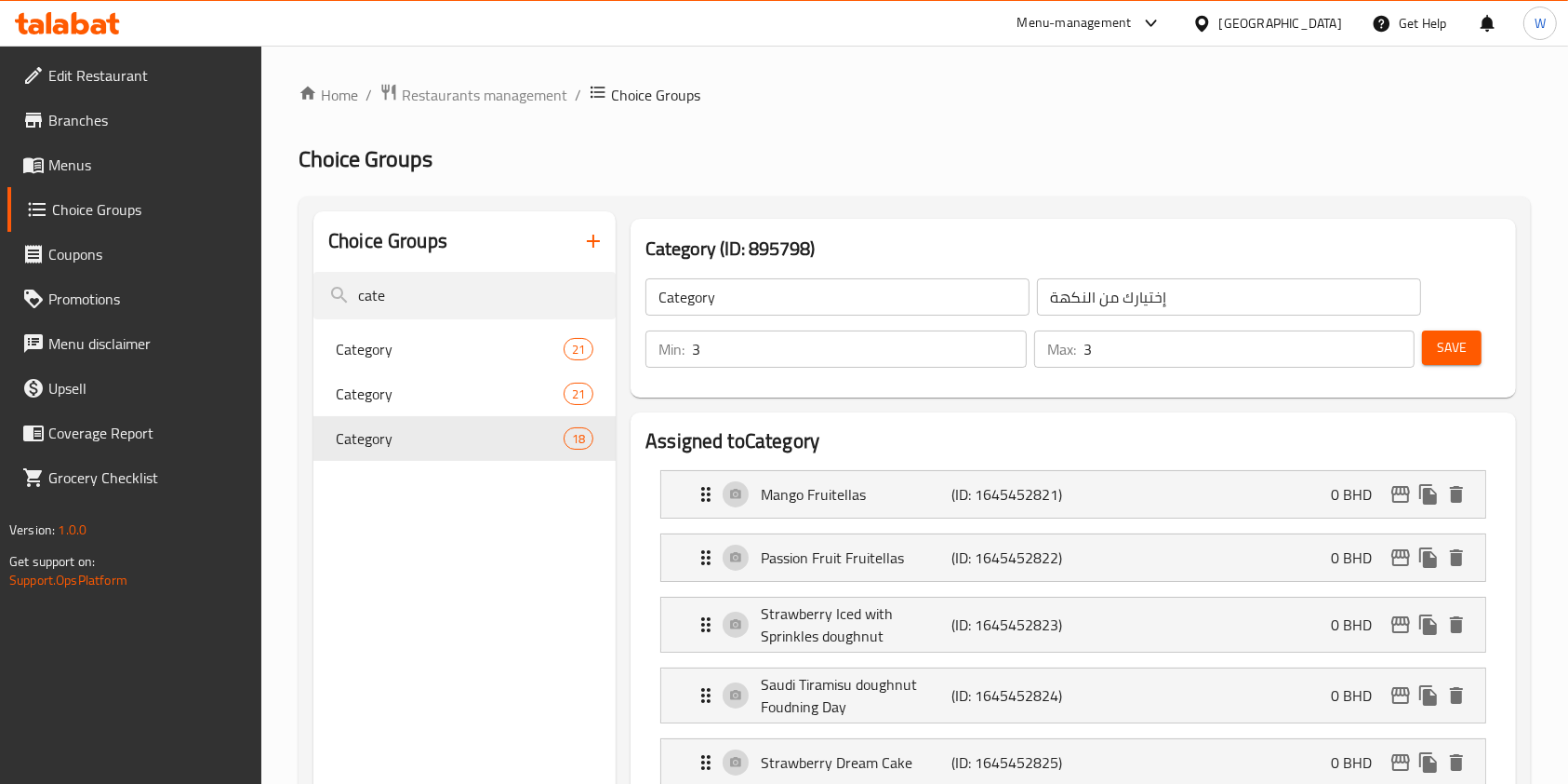
click at [1440, 346] on span "Save" at bounding box center [1452, 347] width 30 height 23
click at [1465, 351] on span "Save" at bounding box center [1452, 347] width 30 height 23
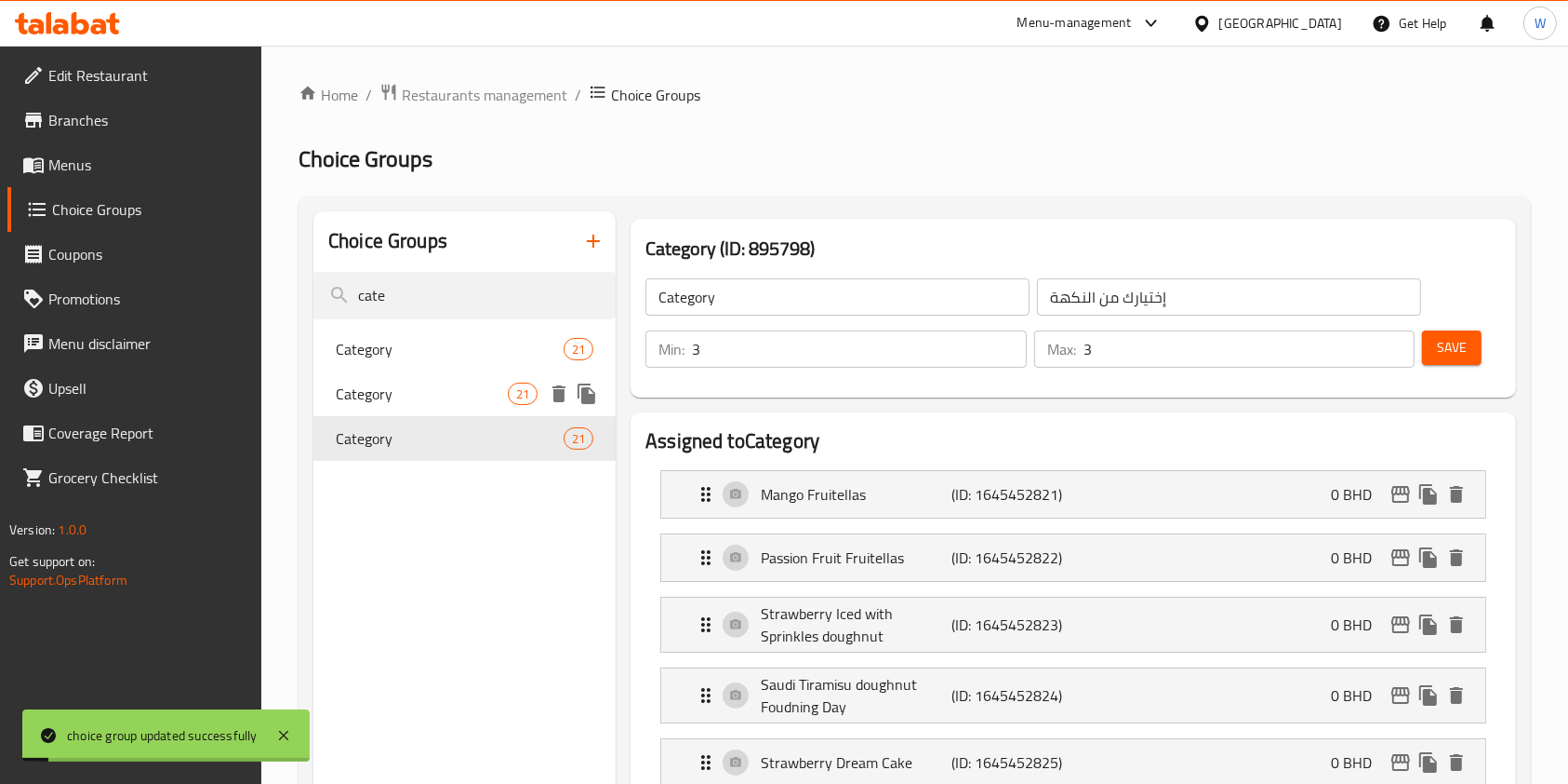
click at [482, 406] on div "Category 21" at bounding box center [464, 393] width 302 height 45
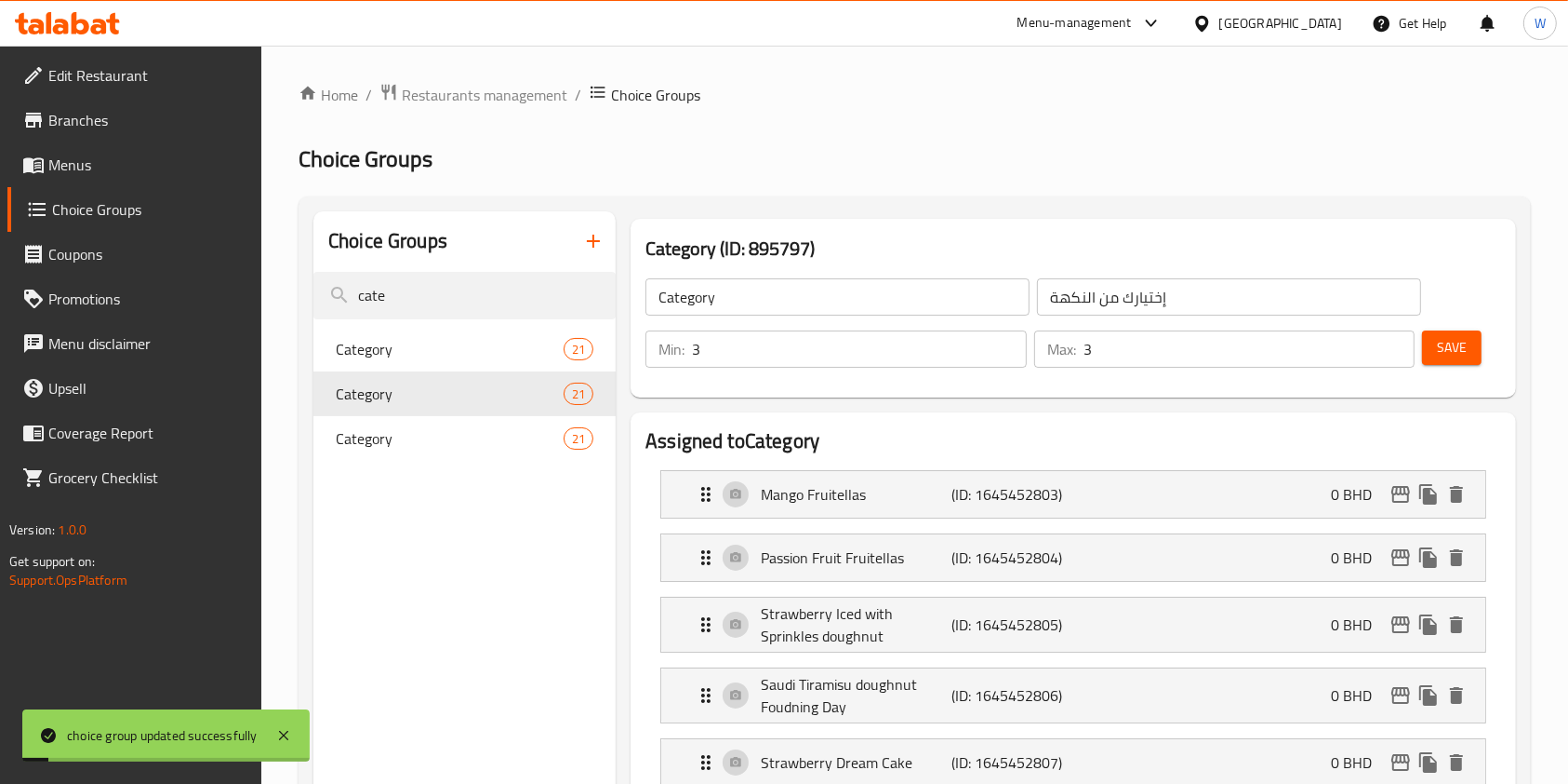
type input "6"
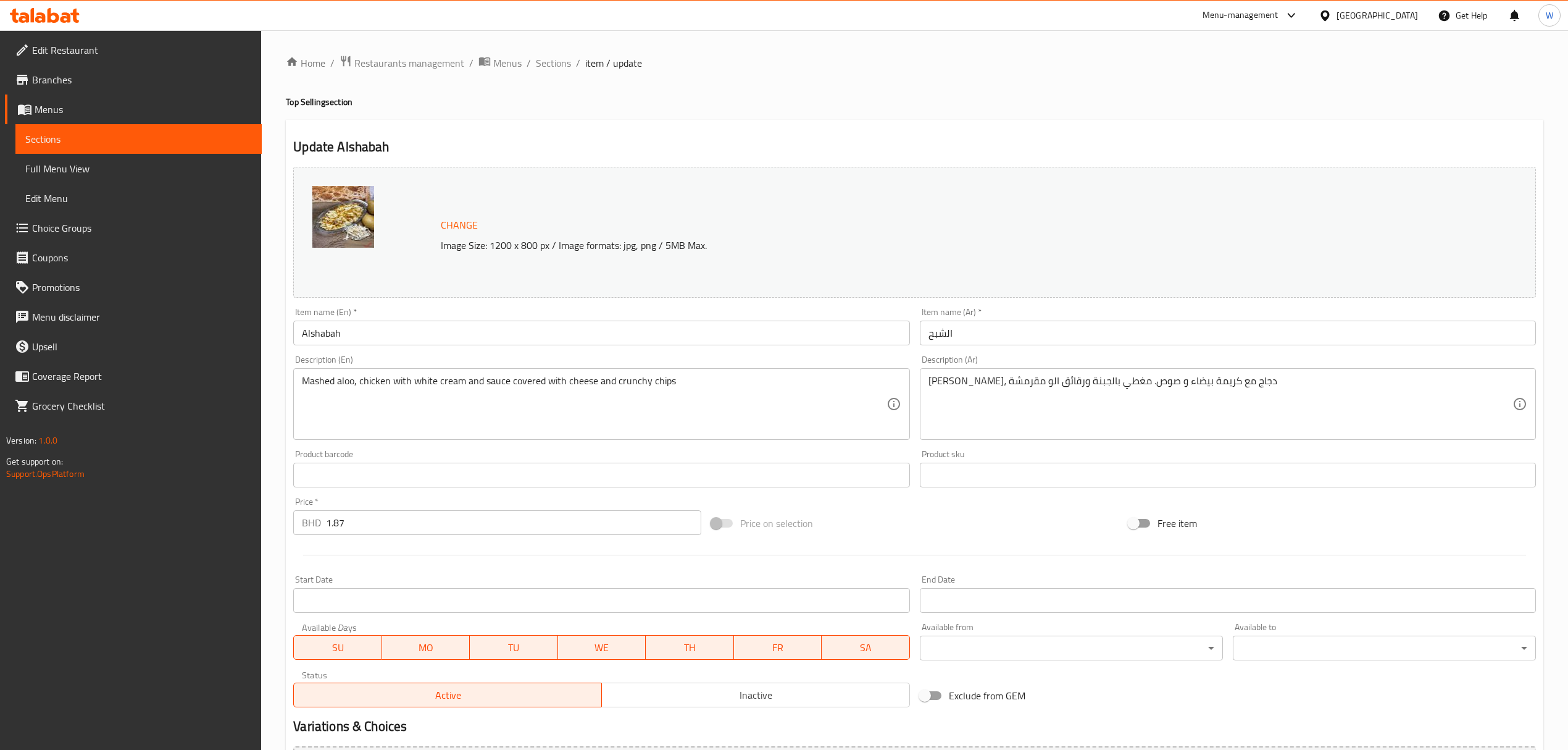
click at [117, 218] on link "Choice Groups" at bounding box center [133, 228] width 257 height 30
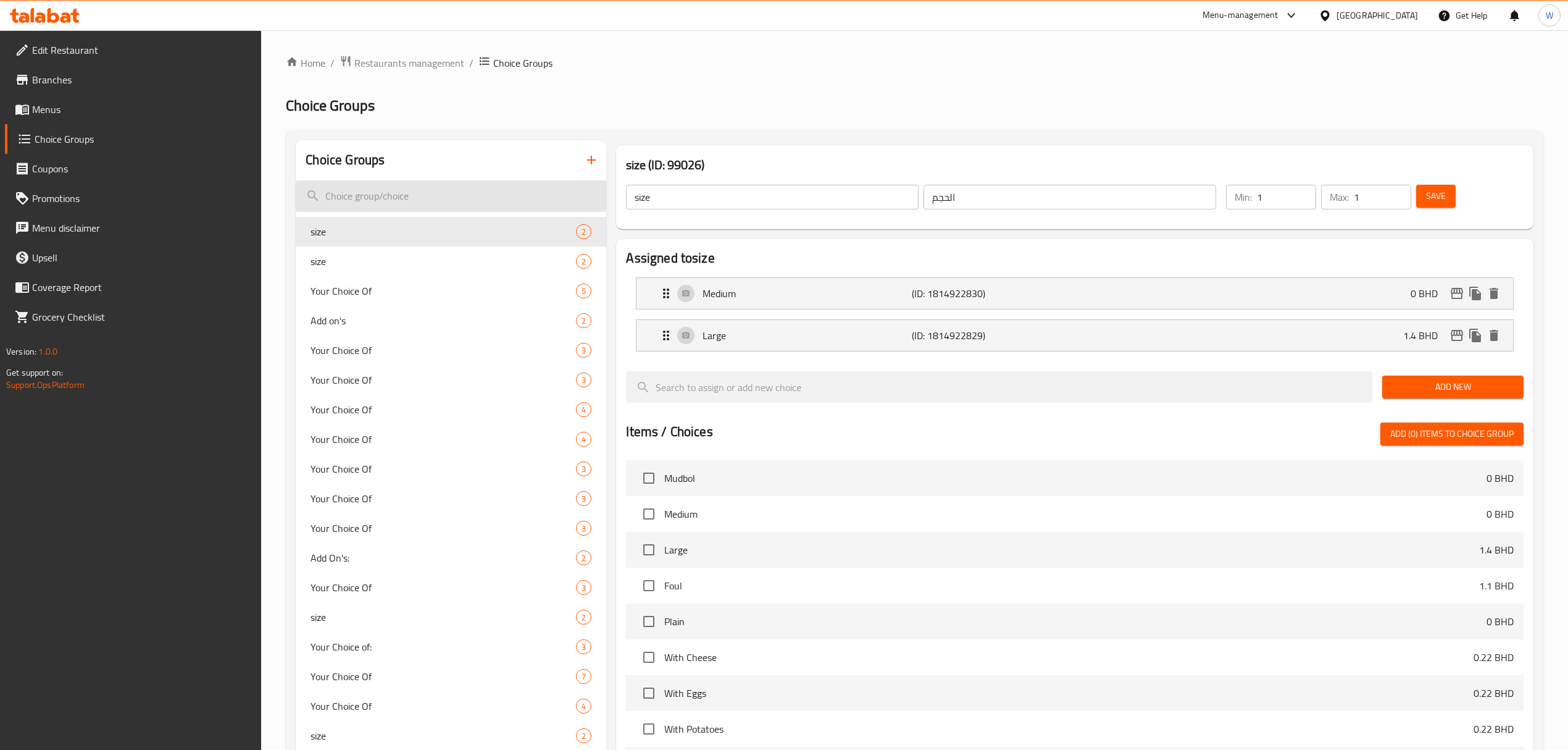
click at [492, 204] on input "search" at bounding box center [450, 196] width 311 height 32
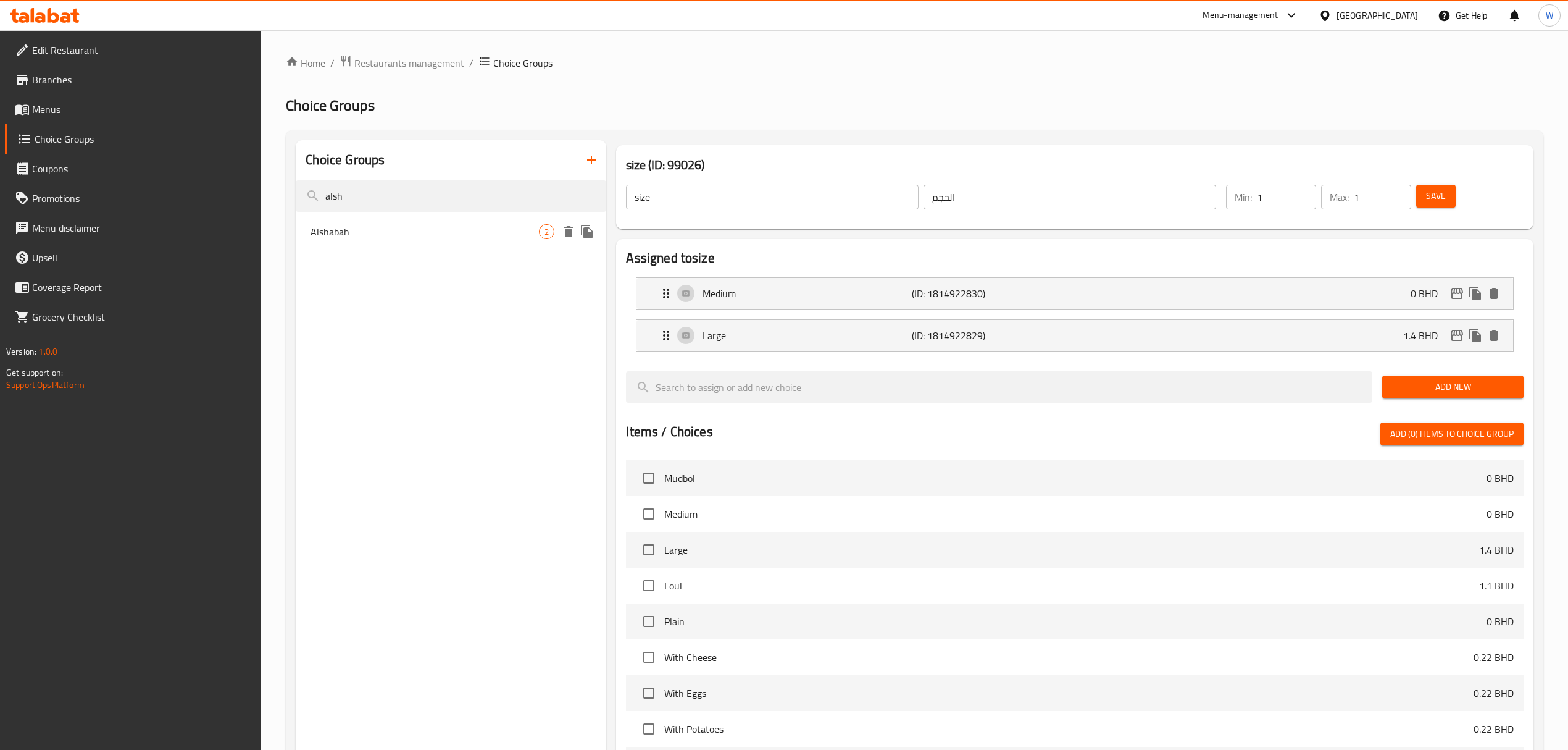
type input "alsh"
click at [480, 245] on div "Alshabah 2" at bounding box center [450, 232] width 311 height 30
type input "Alshabah"
type input "الشبح"
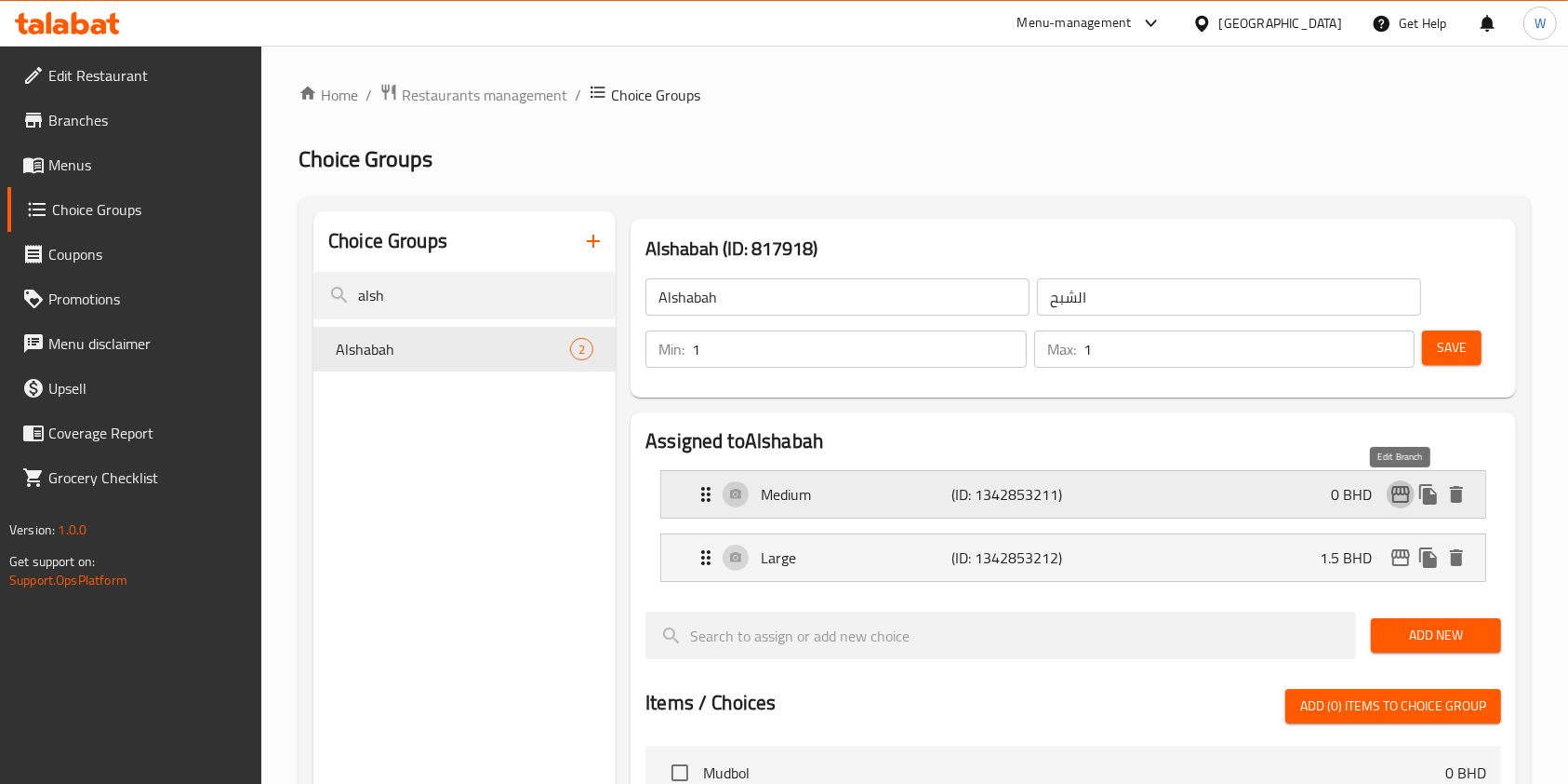
click at [1402, 495] on icon "edit" at bounding box center [1400, 494] width 22 height 22
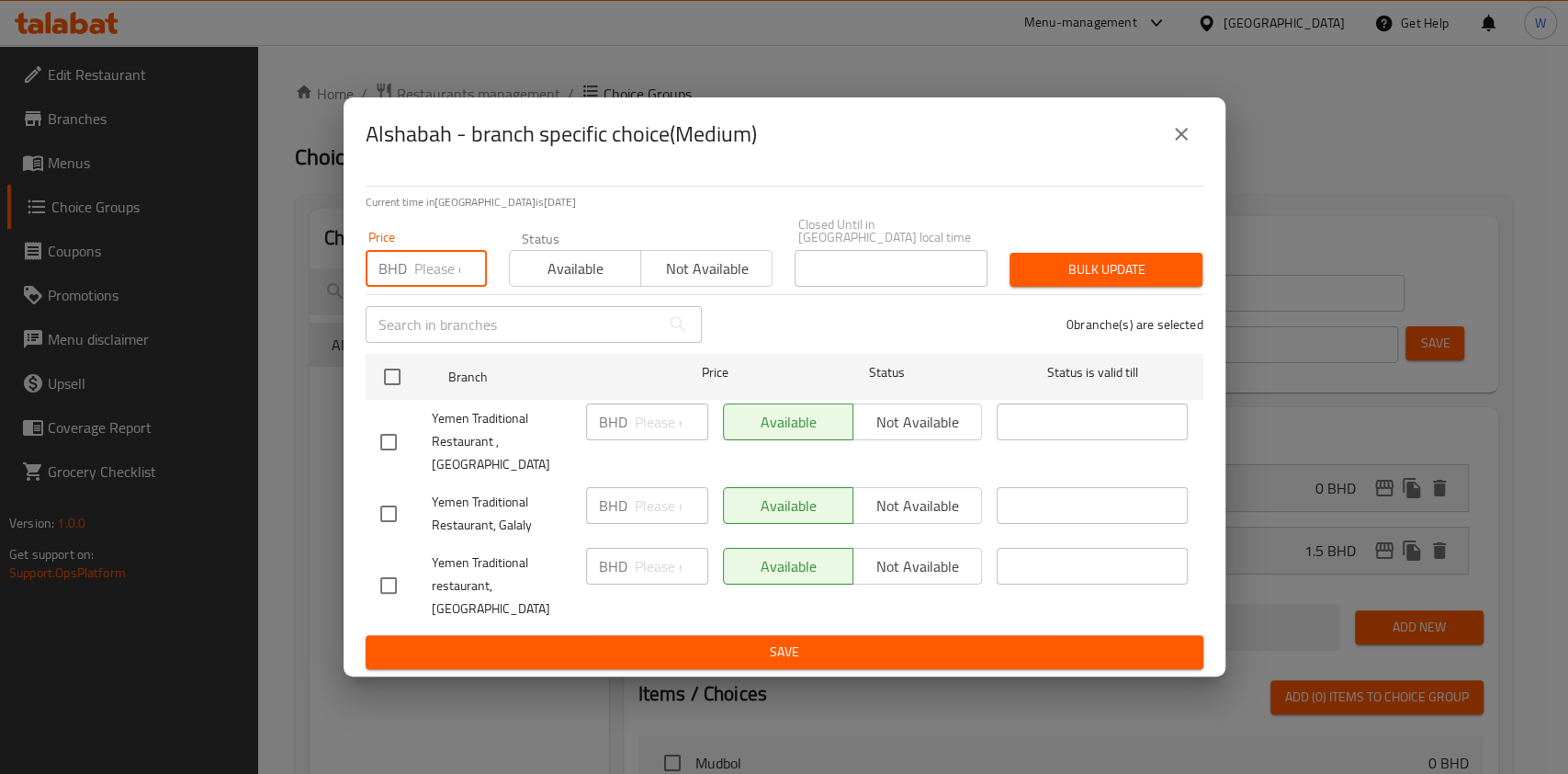
click at [440, 276] on input "number" at bounding box center [450, 267] width 72 height 37
paste input "2.475"
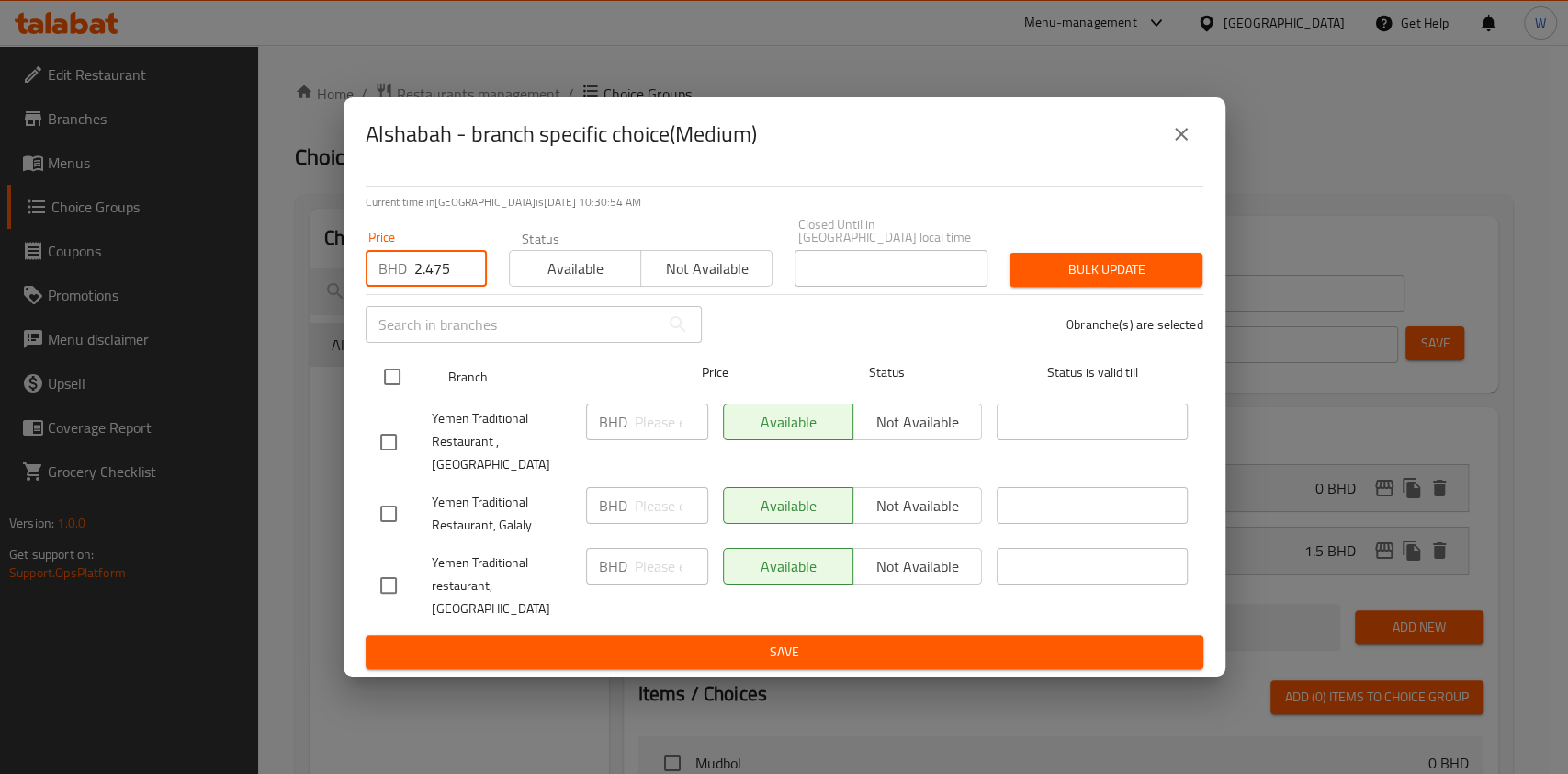
type input "2.475"
click at [393, 386] on input "checkbox" at bounding box center [392, 377] width 39 height 39
checkbox input "true"
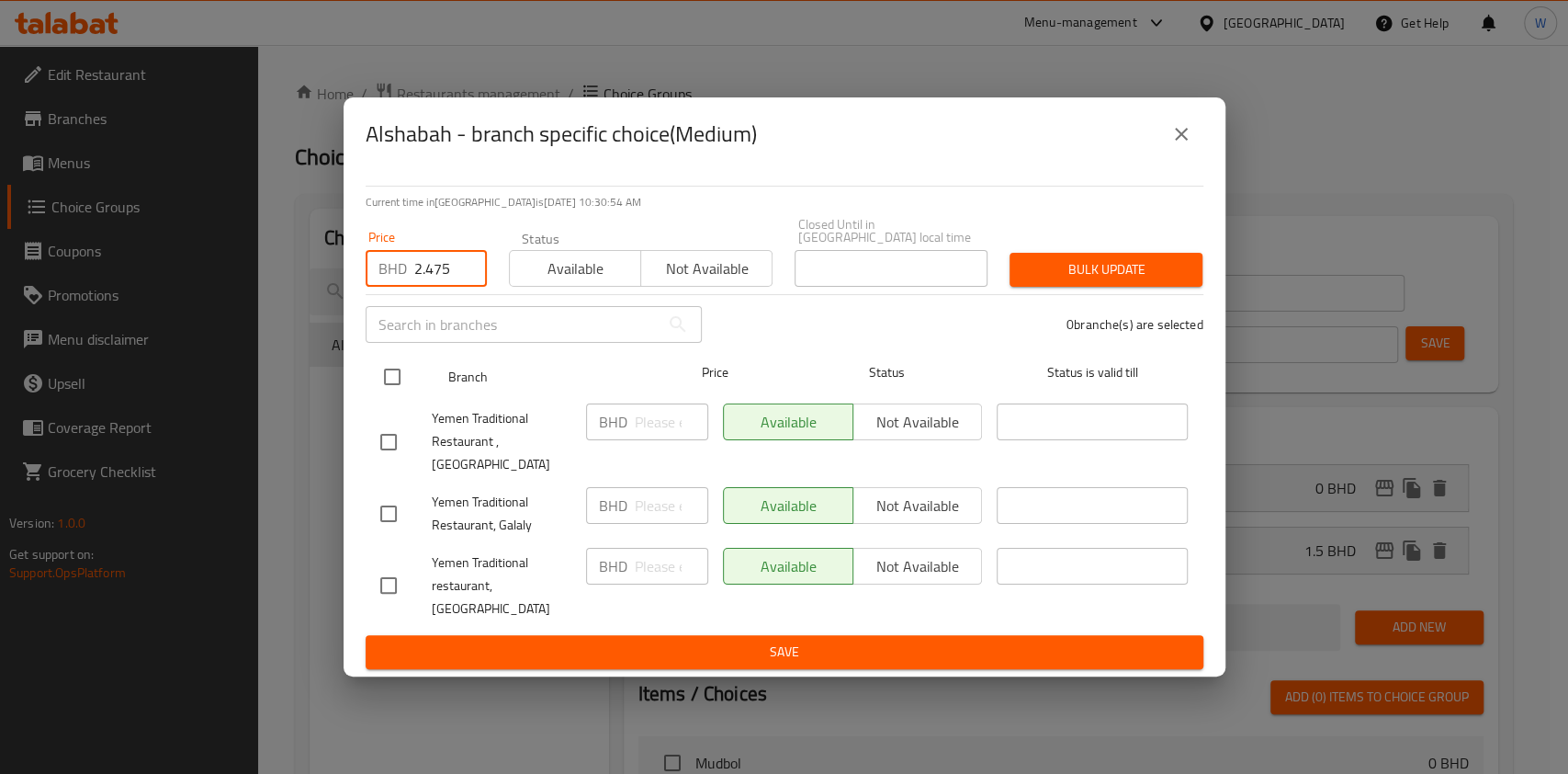
checkbox input "true"
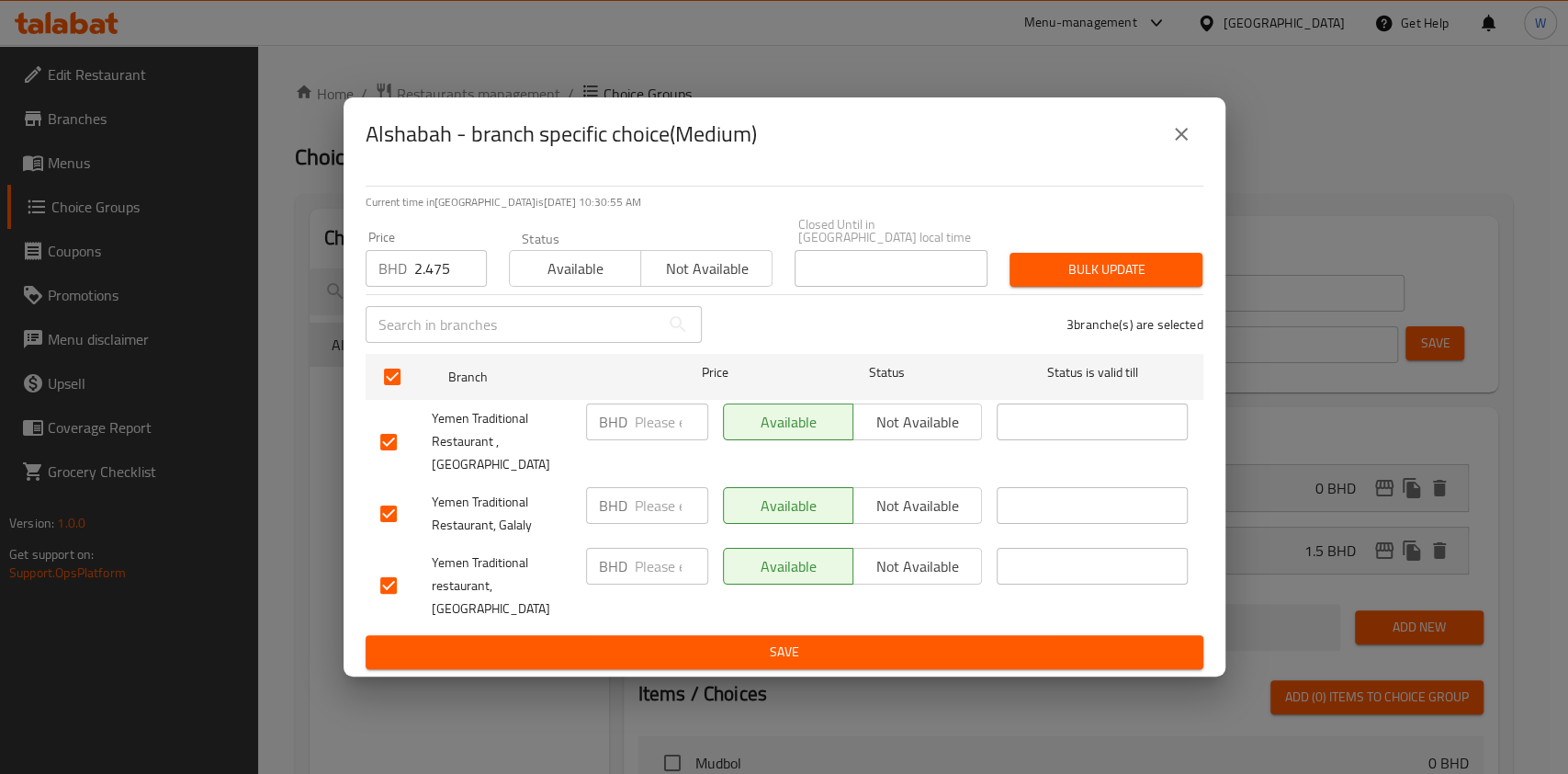
click at [1080, 271] on button "Bulk update" at bounding box center [1106, 269] width 193 height 34
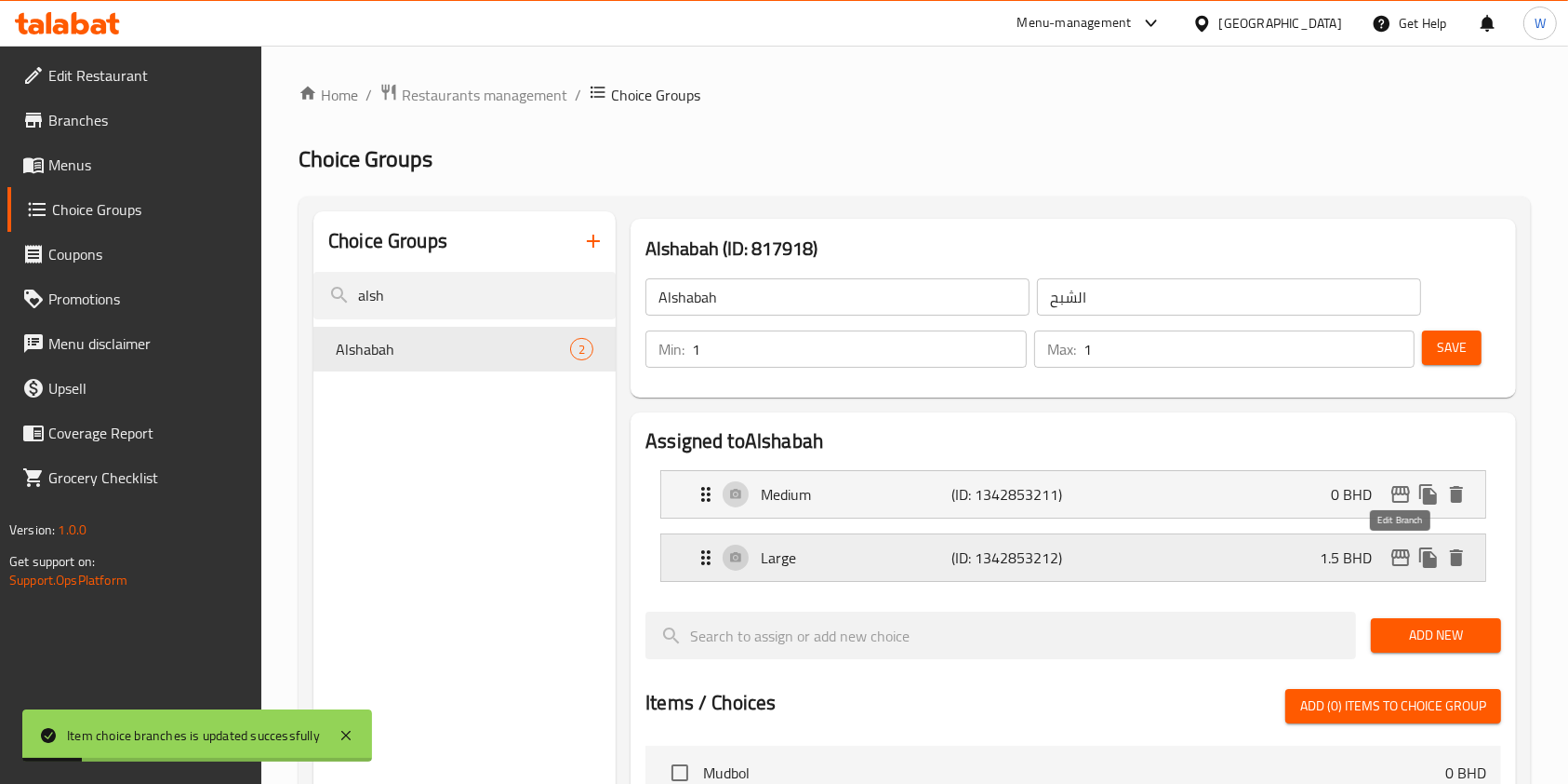
click at [1400, 556] on icon "edit" at bounding box center [1401, 558] width 19 height 17
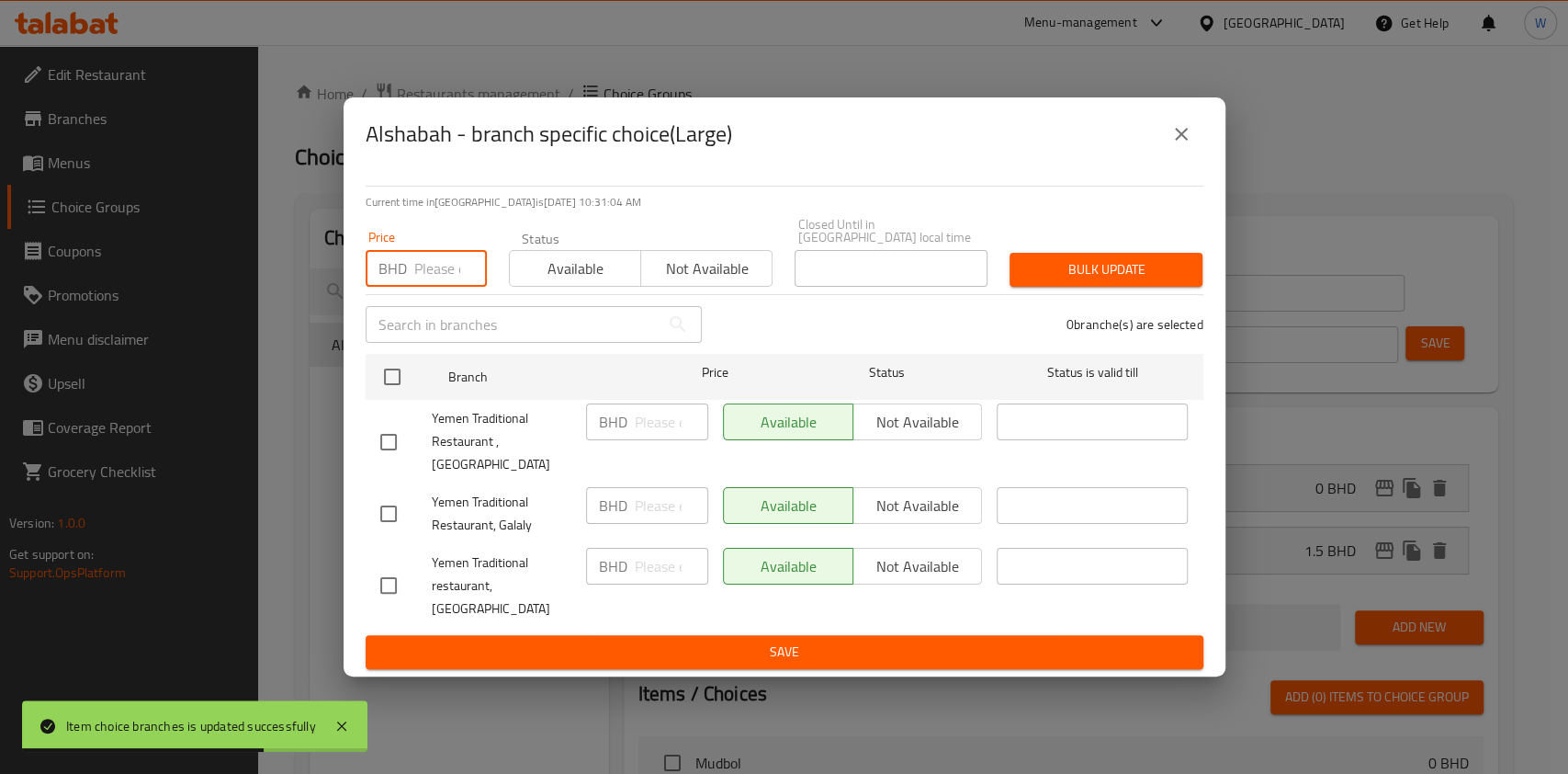
click at [444, 278] on input "number" at bounding box center [450, 267] width 72 height 37
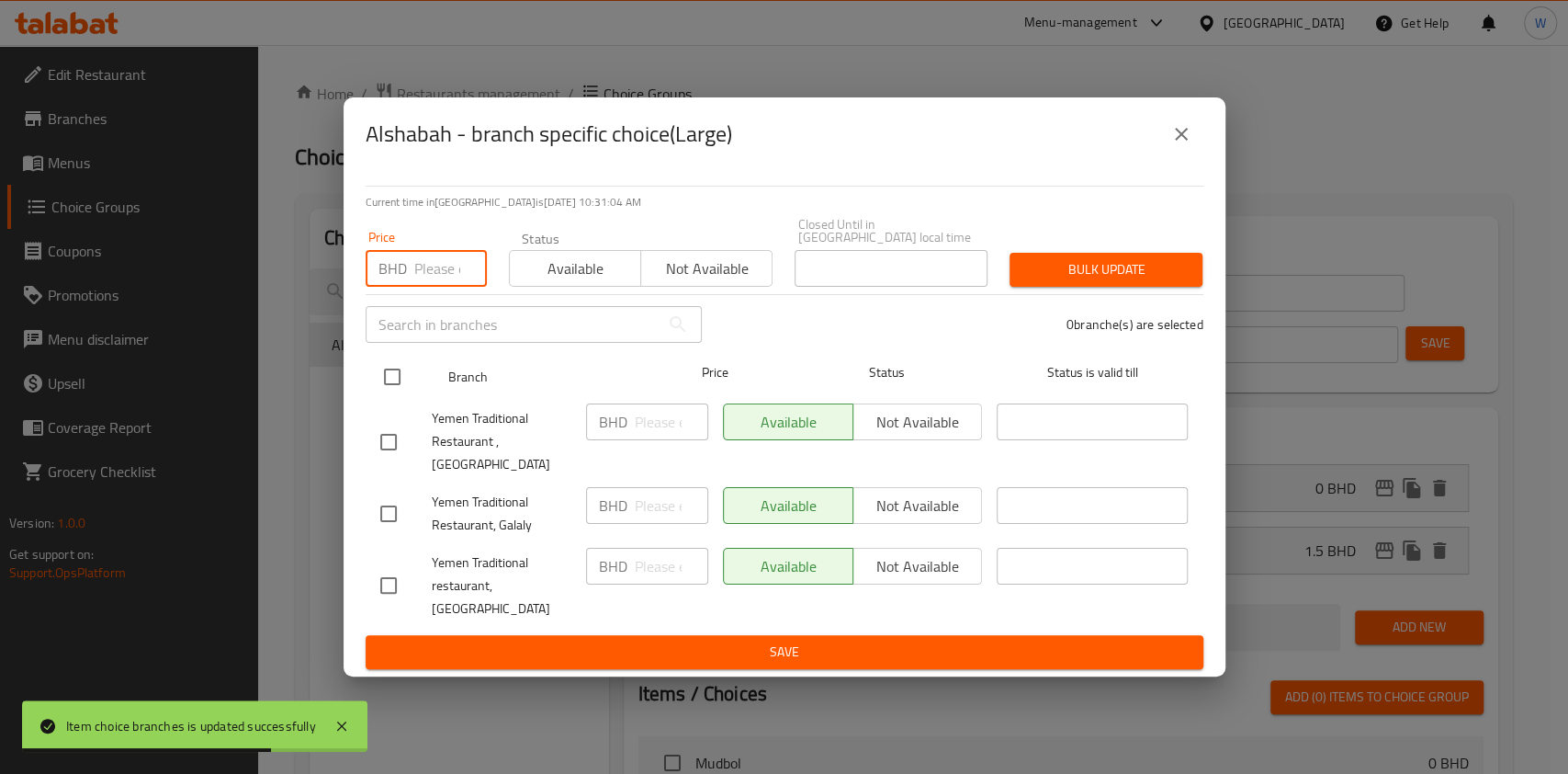
paste input "2.475"
type input "2.475"
click at [375, 396] on input "checkbox" at bounding box center [392, 377] width 39 height 39
checkbox input "true"
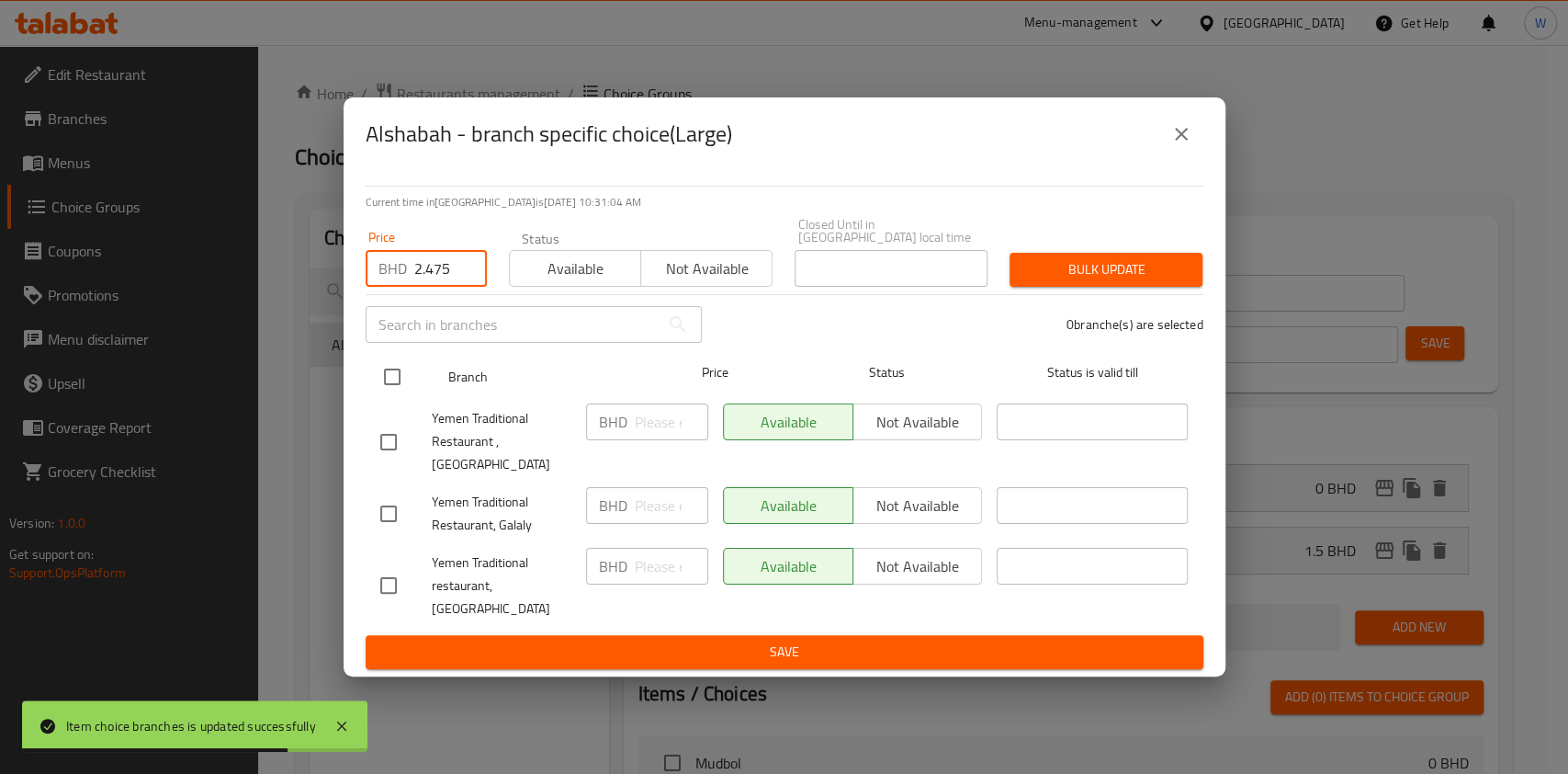
checkbox input "true"
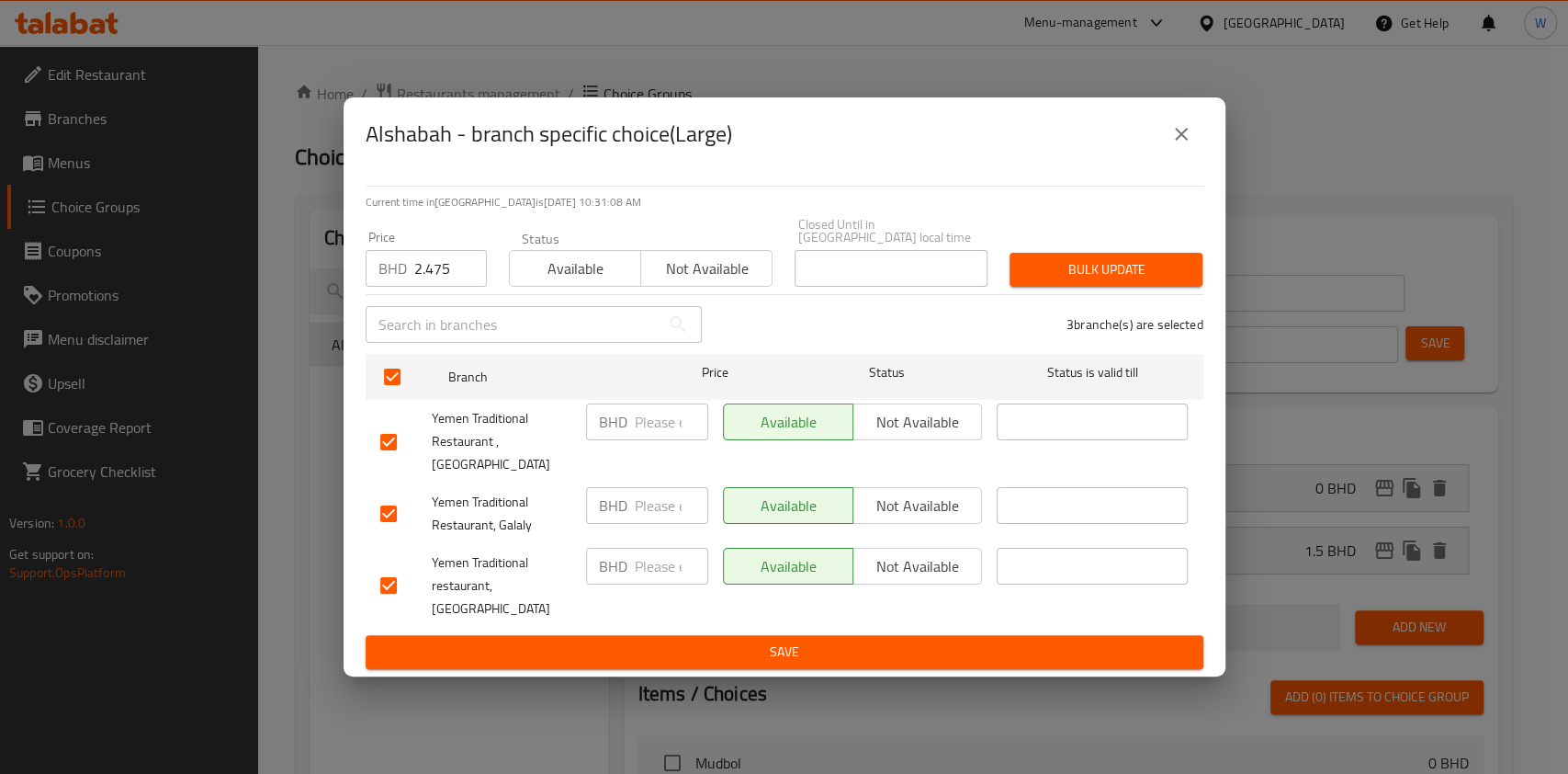
click at [456, 283] on input "2.475" at bounding box center [450, 267] width 72 height 37
paste input "3.9"
type input "3.975"
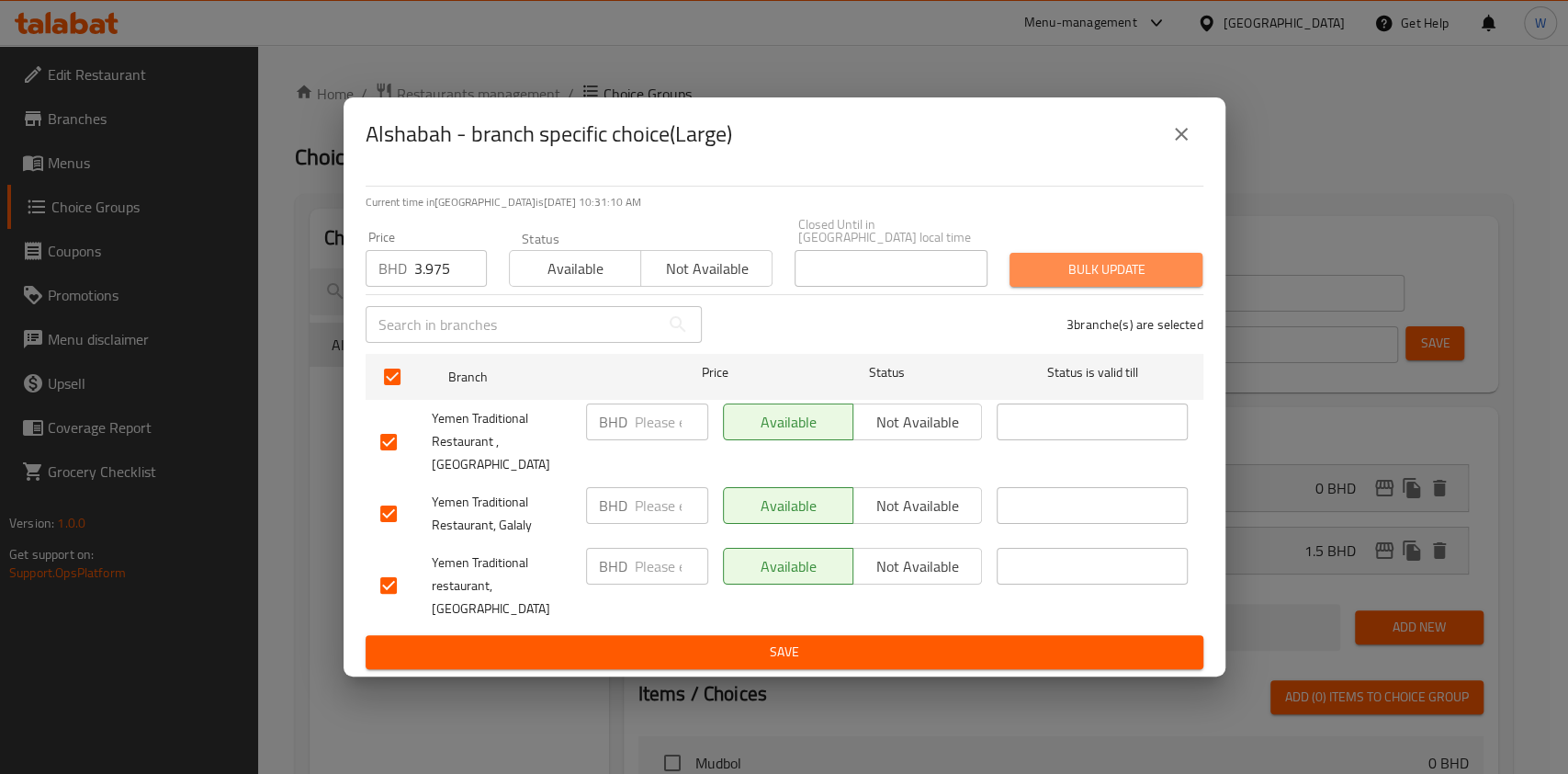
click at [1154, 286] on button "Bulk update" at bounding box center [1106, 269] width 193 height 34
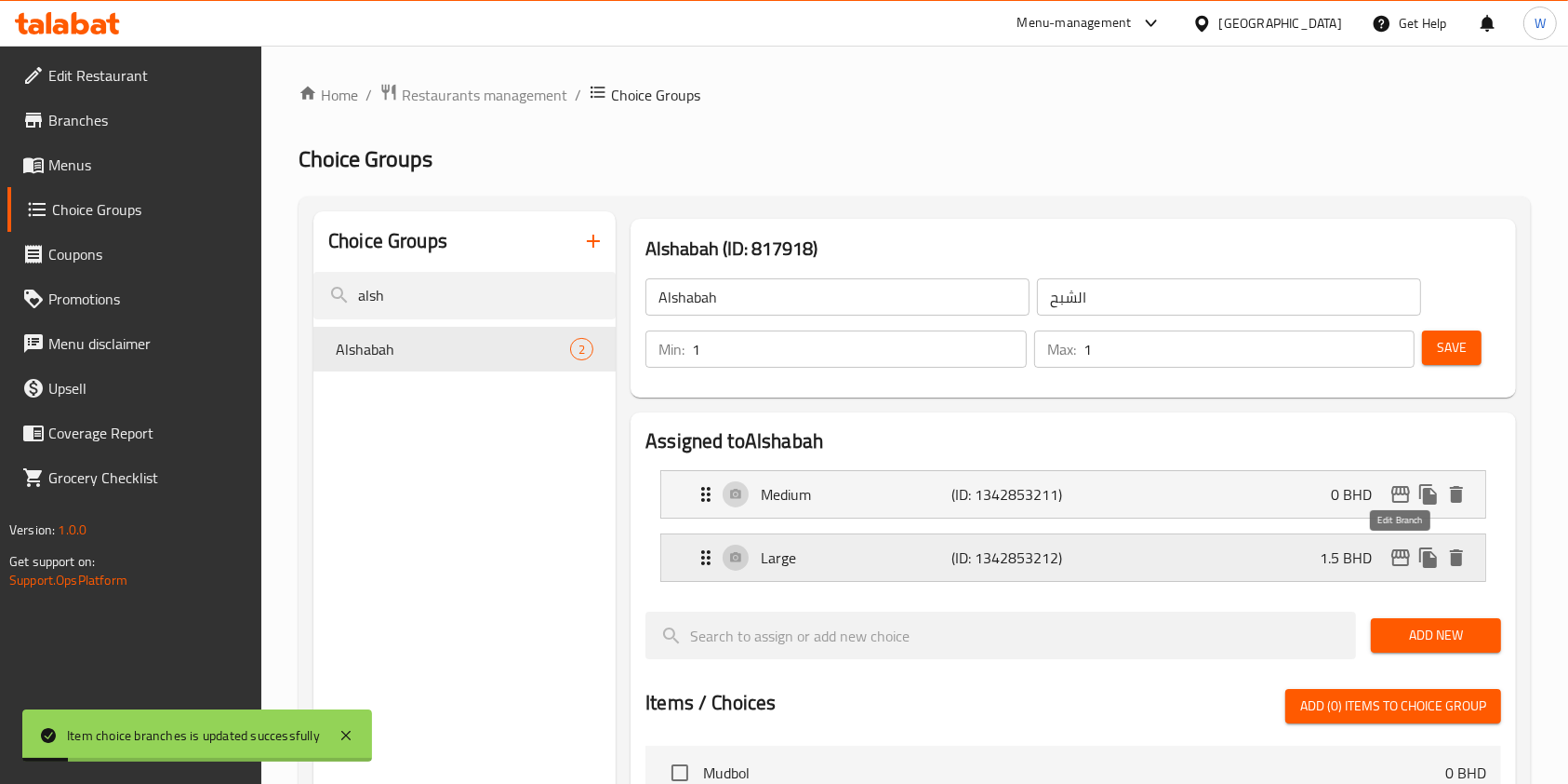
click at [1402, 554] on icon "edit" at bounding box center [1400, 557] width 22 height 22
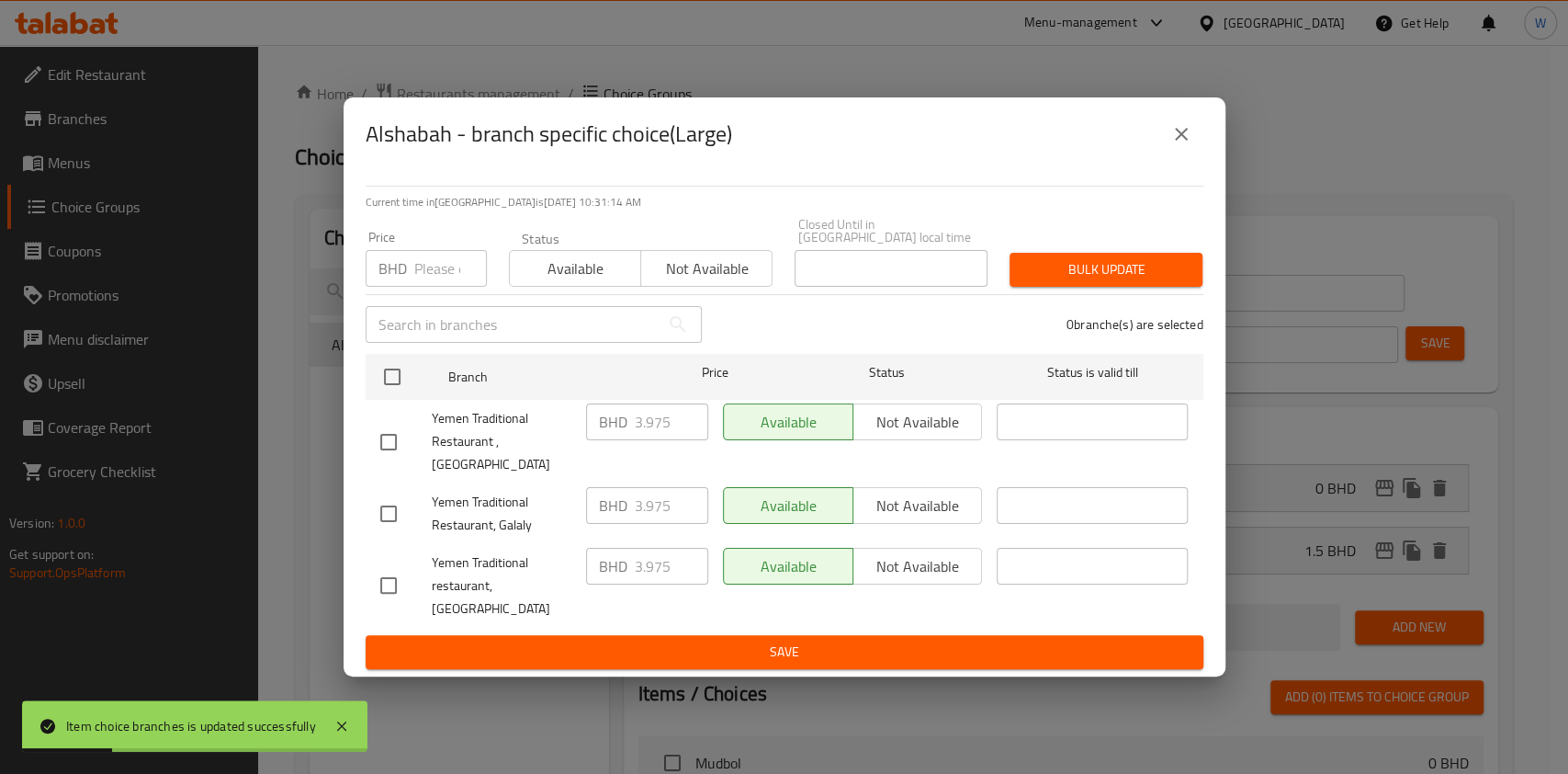
click at [1181, 145] on icon "close" at bounding box center [1180, 134] width 22 height 22
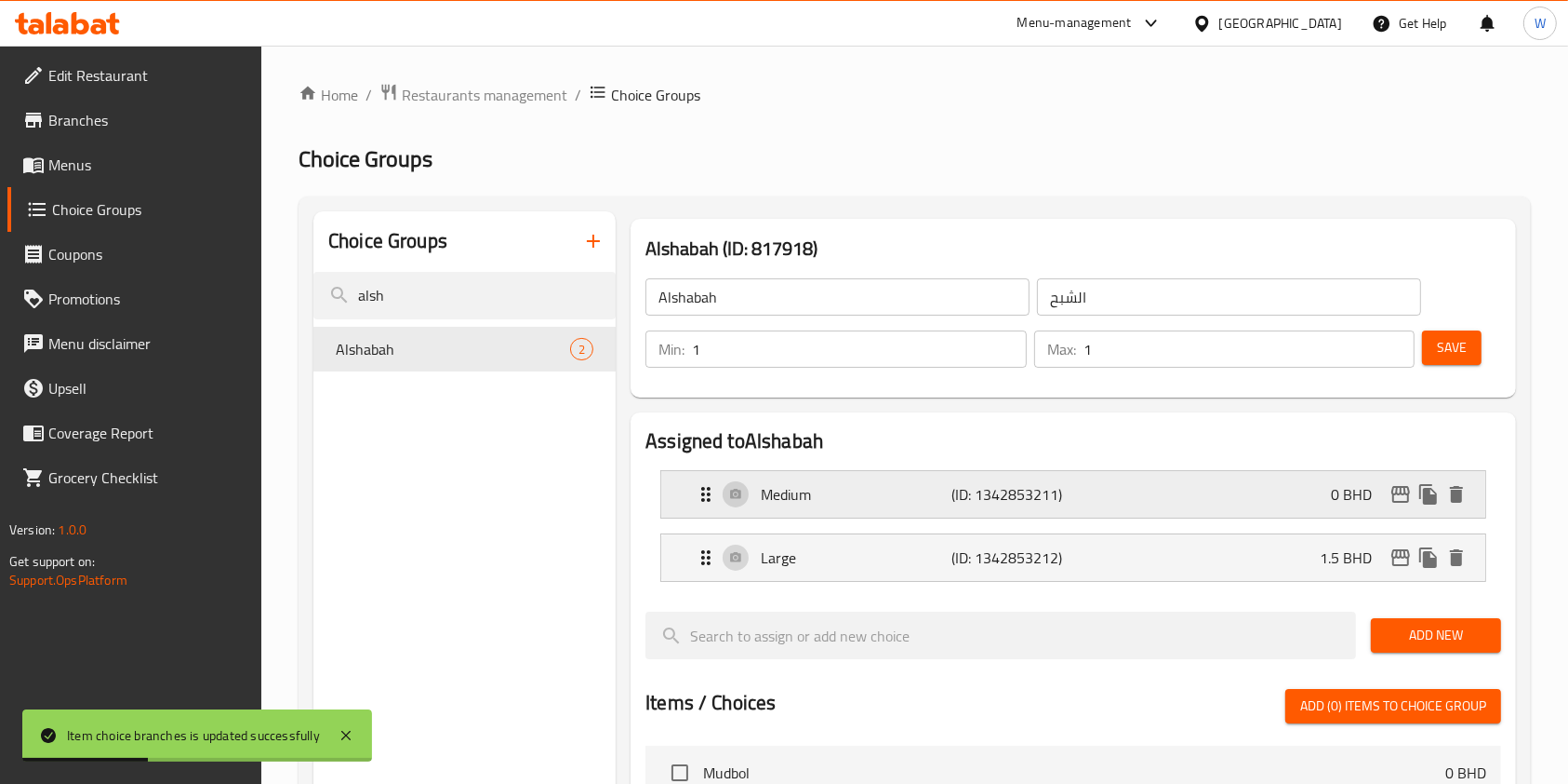
click at [1399, 498] on icon "edit" at bounding box center [1400, 494] width 22 height 22
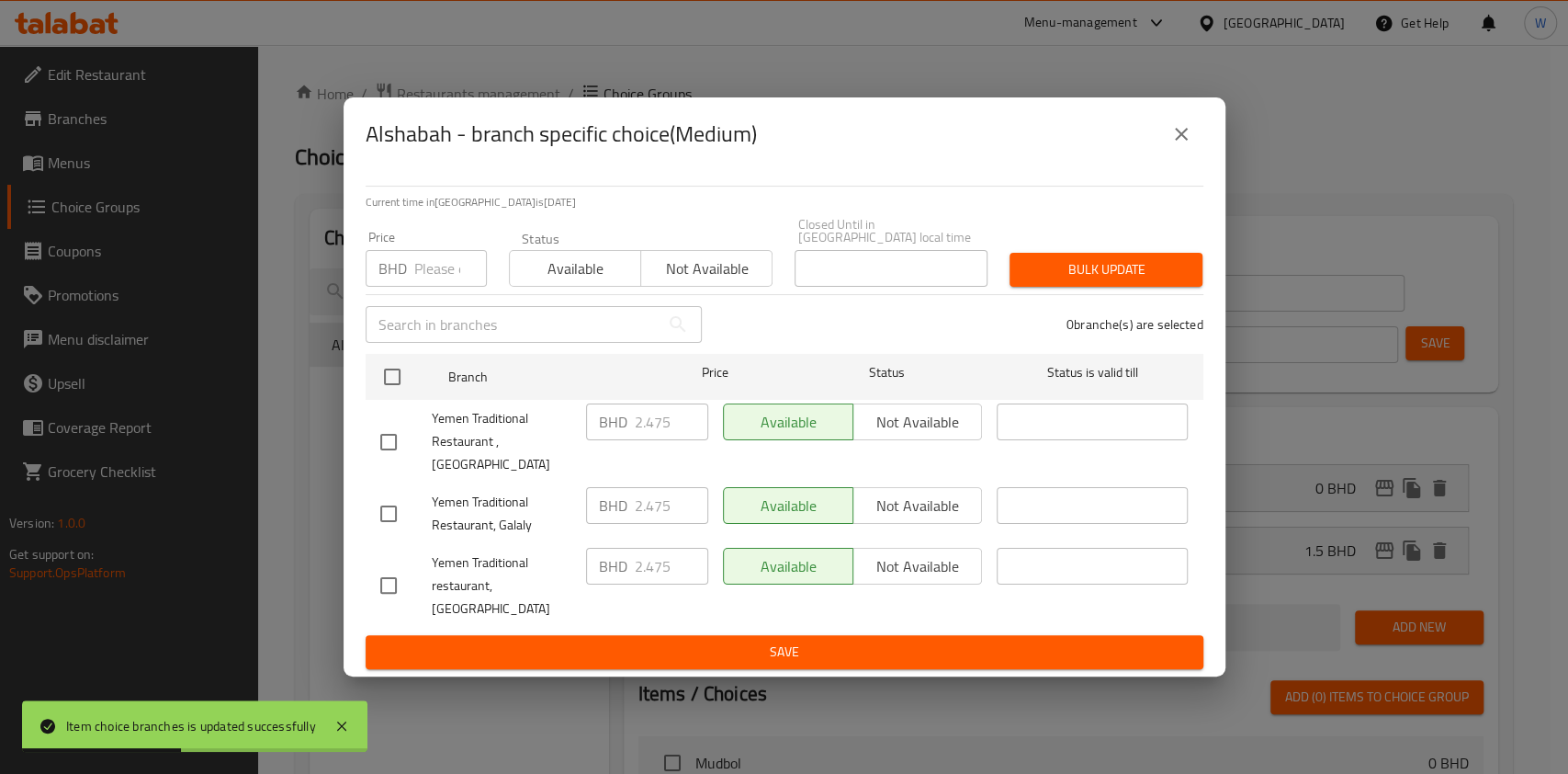
click at [1181, 140] on icon "close" at bounding box center [1181, 135] width 13 height 13
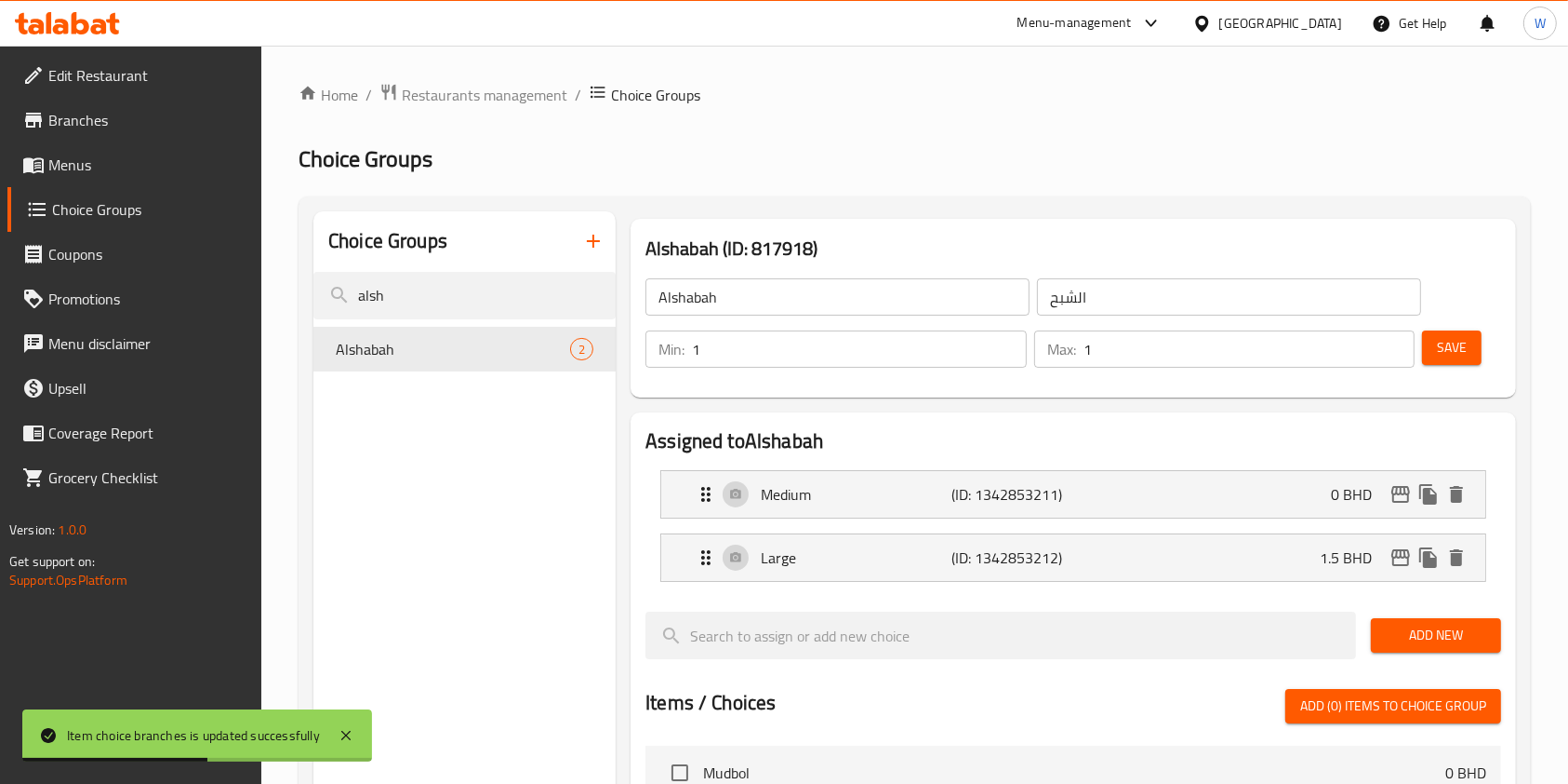
click at [1453, 351] on span "Save" at bounding box center [1452, 347] width 30 height 23
click at [477, 301] on input "alsh" at bounding box center [464, 296] width 302 height 48
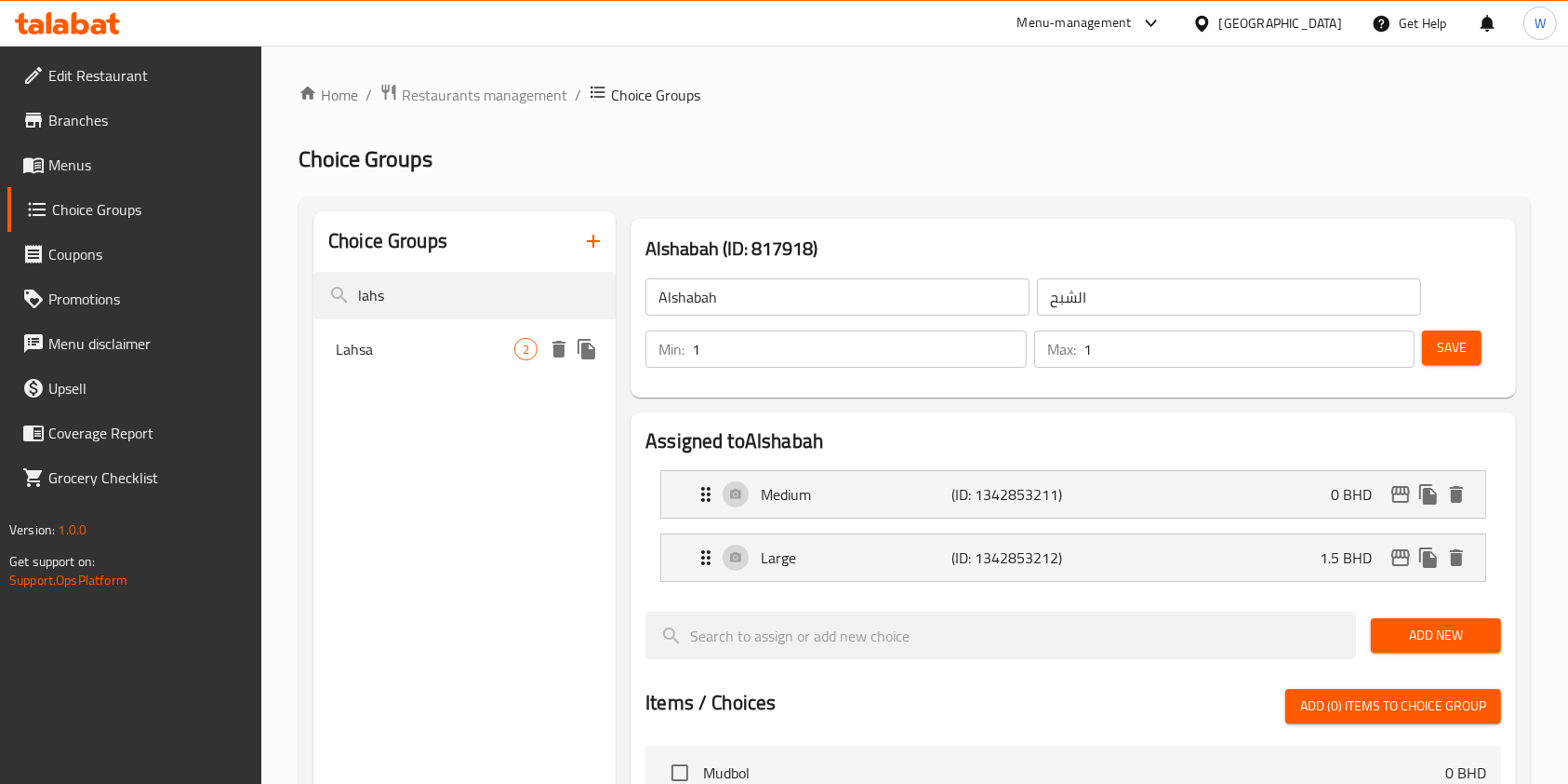
type input "lahs"
click at [465, 345] on span "Lahsa" at bounding box center [424, 348] width 178 height 22
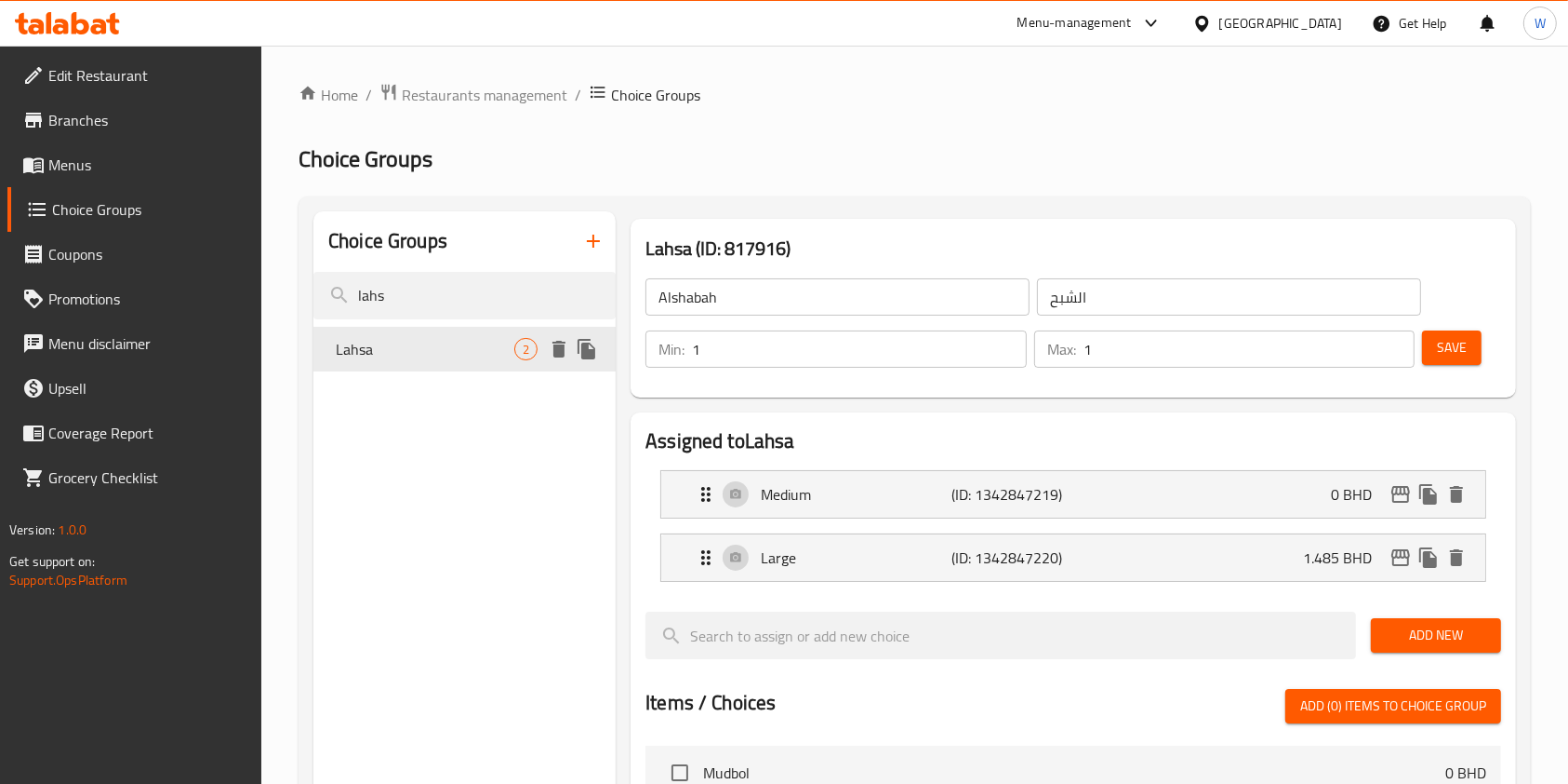
type input "Lahsa"
type input "لحسه"
click at [1405, 496] on icon "edit" at bounding box center [1400, 494] width 22 height 22
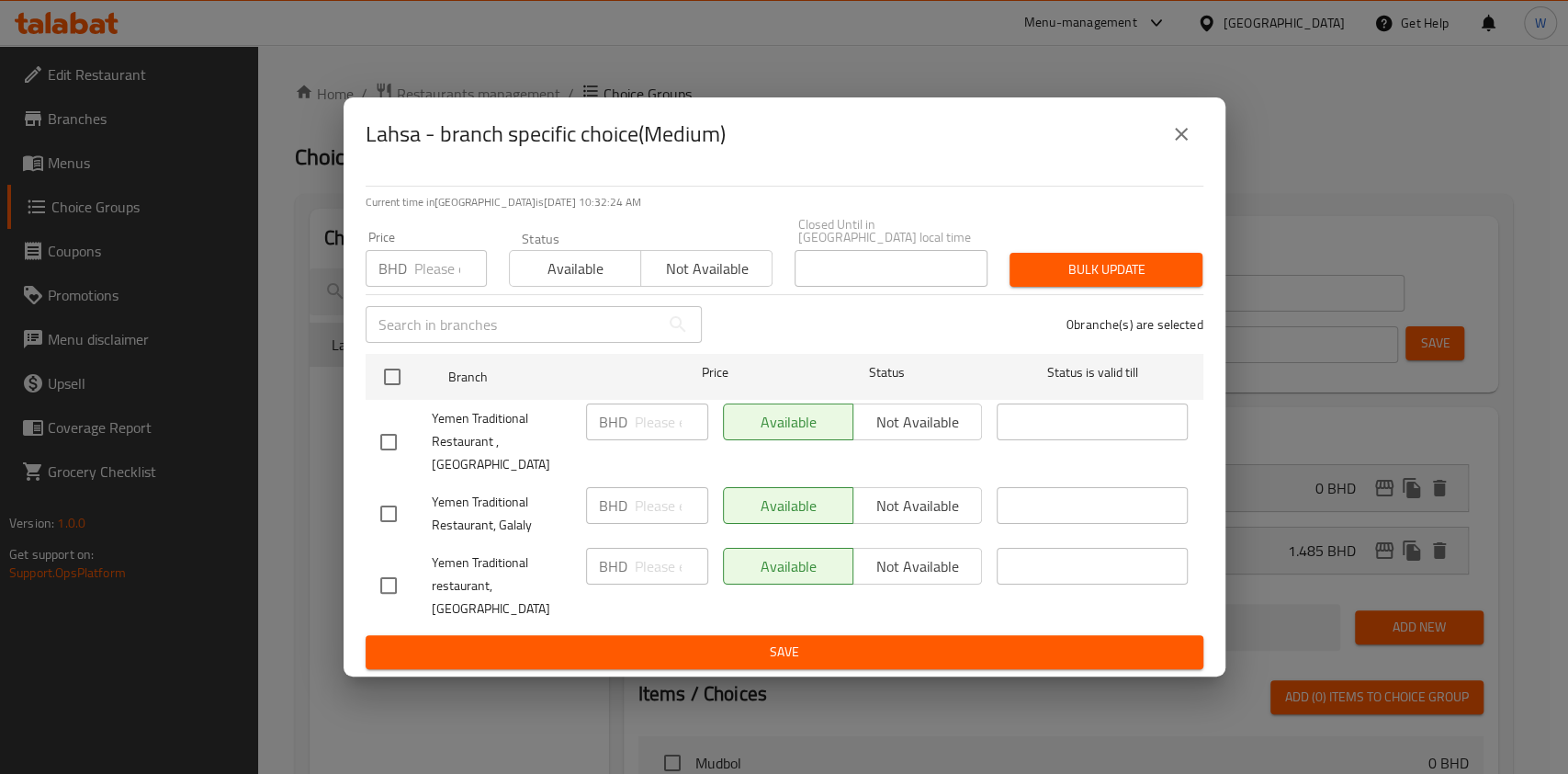
click at [416, 261] on div "Price BHD Price" at bounding box center [425, 259] width 121 height 56
click at [419, 277] on input "number" at bounding box center [450, 267] width 72 height 37
paste input "1.875"
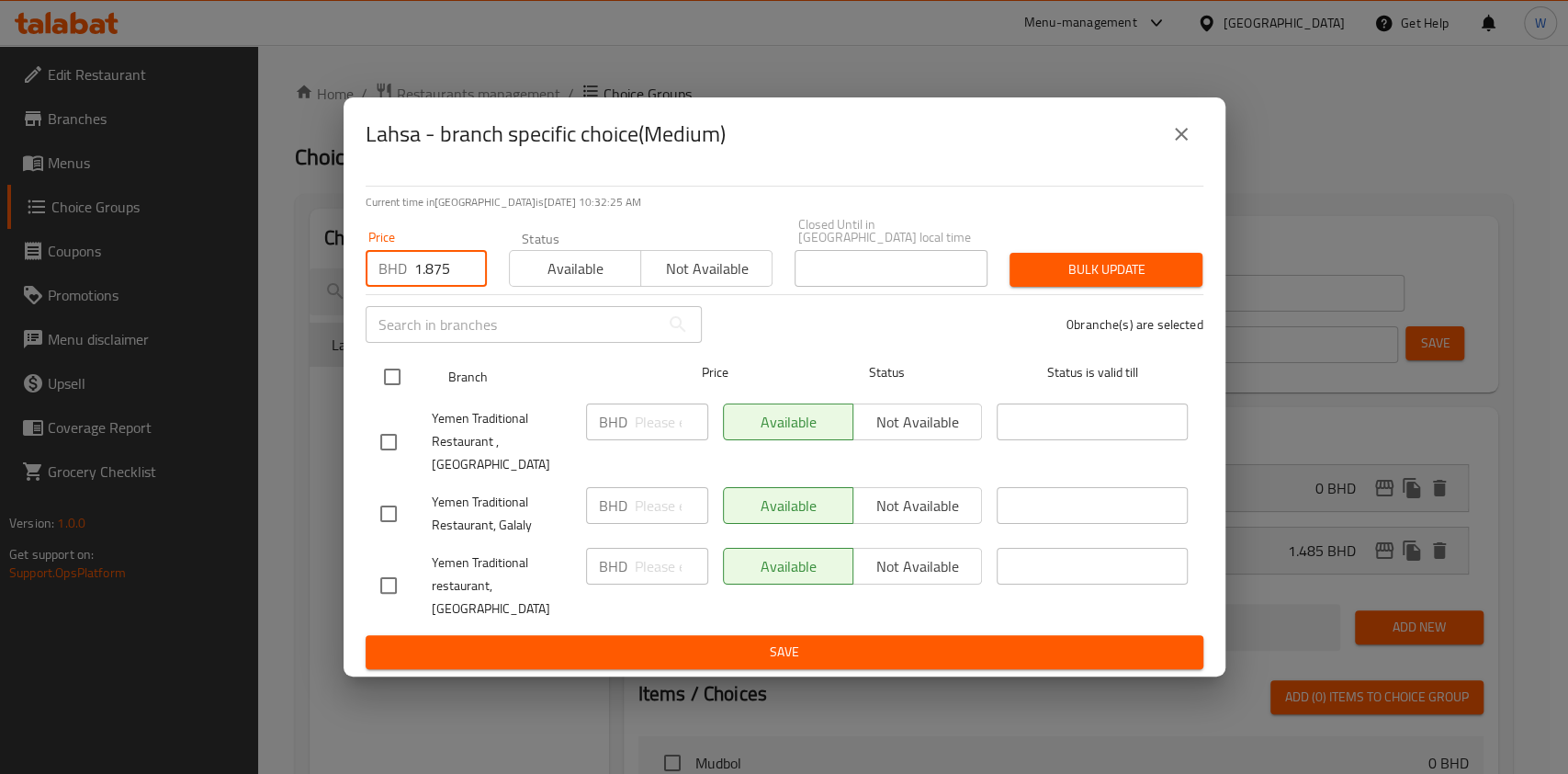
type input "1.875"
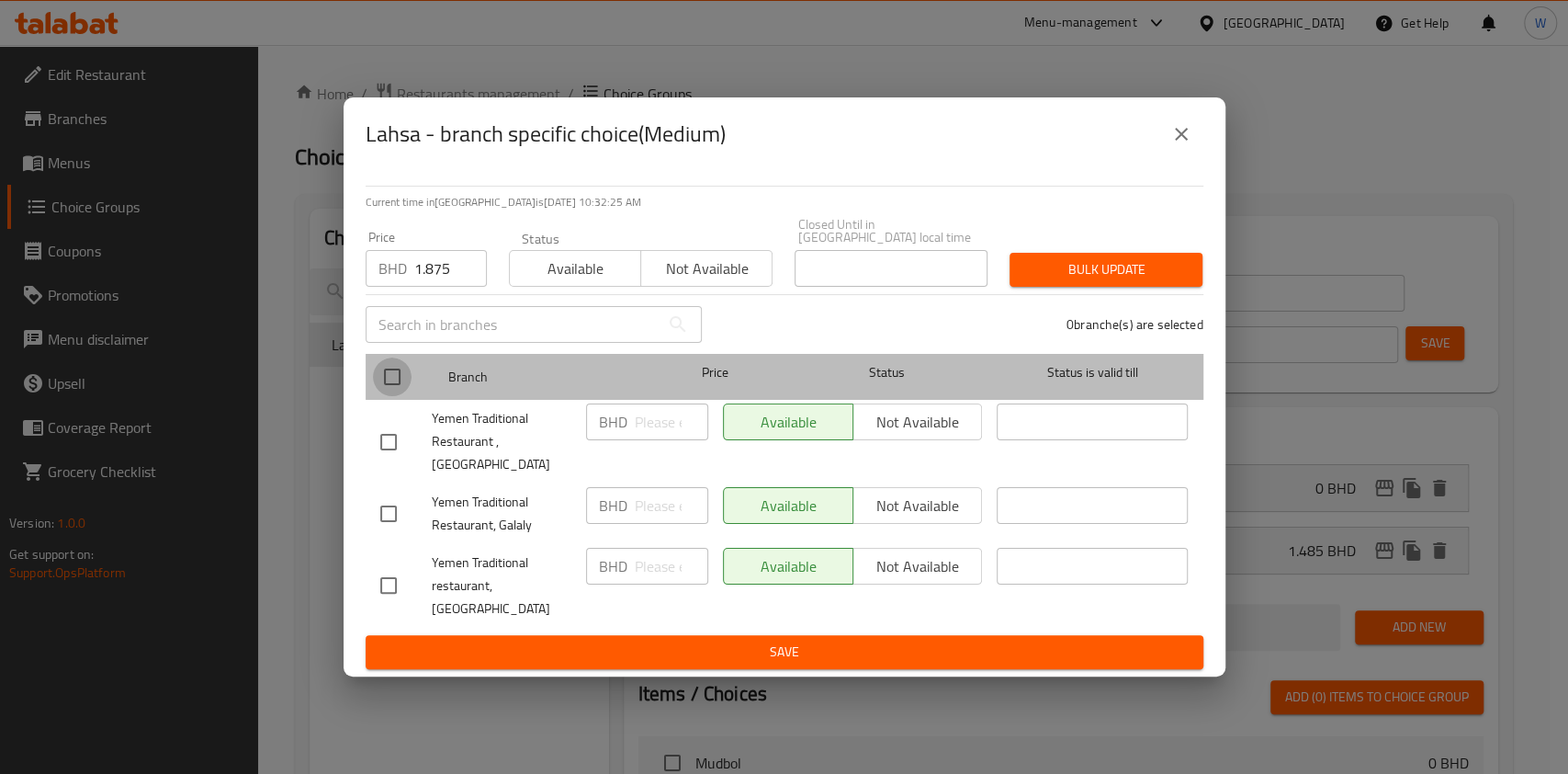
click at [397, 396] on input "checkbox" at bounding box center [392, 377] width 39 height 39
checkbox input "true"
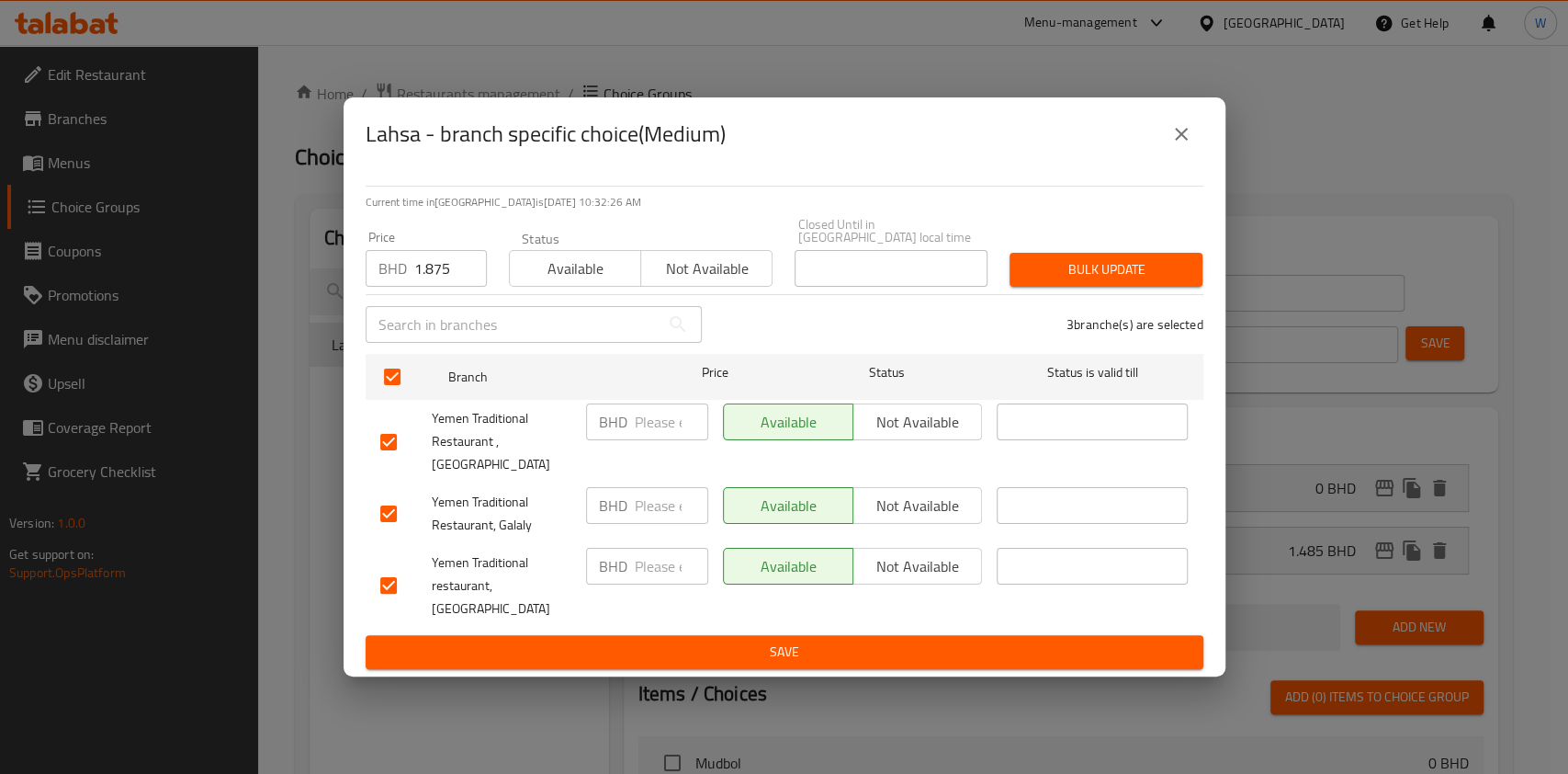
click at [1148, 268] on div "Bulk update" at bounding box center [1106, 270] width 215 height 56
click at [1072, 282] on span "Bulk update" at bounding box center [1106, 269] width 164 height 23
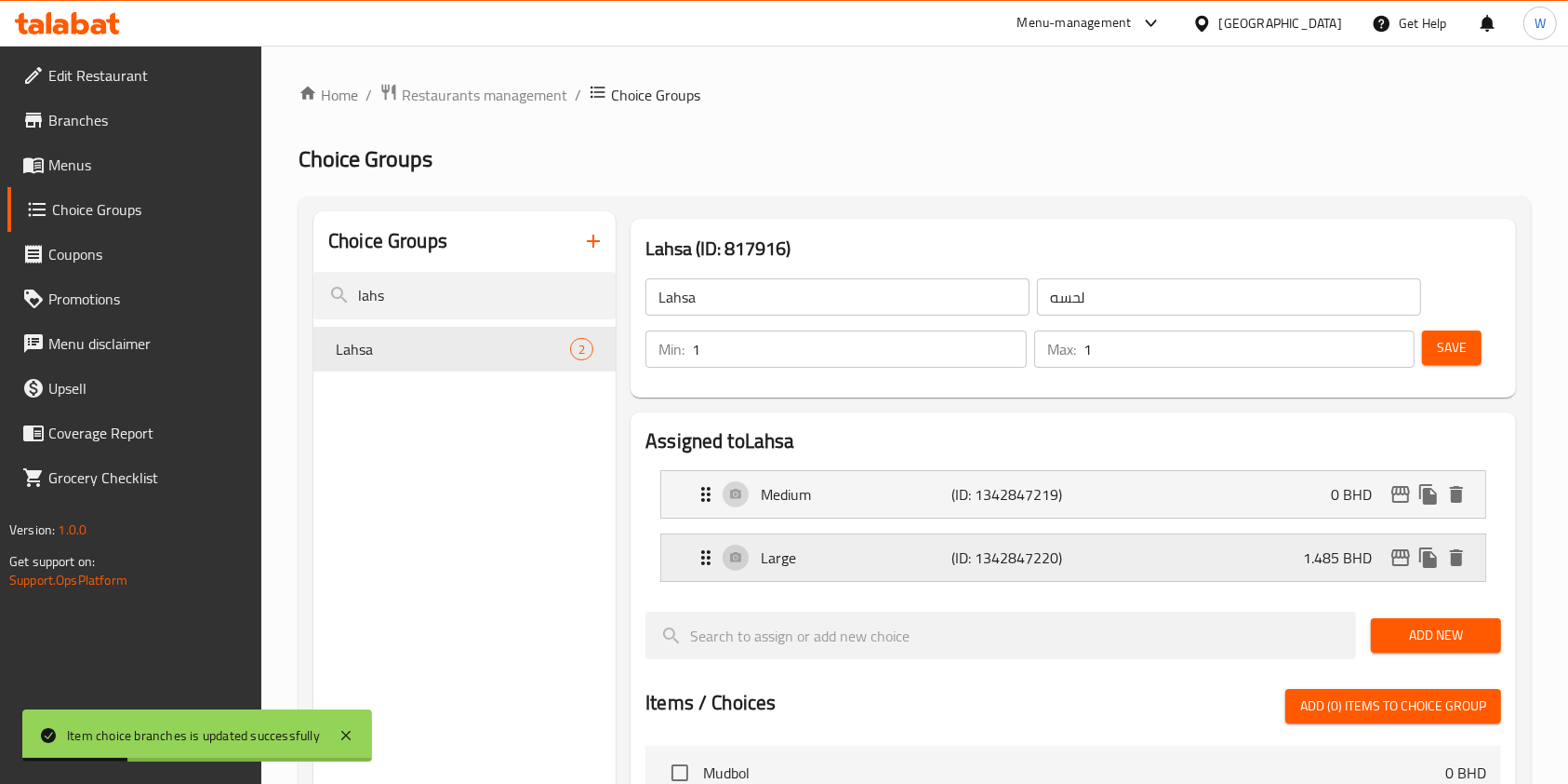
click at [1399, 555] on icon "edit" at bounding box center [1400, 557] width 22 height 22
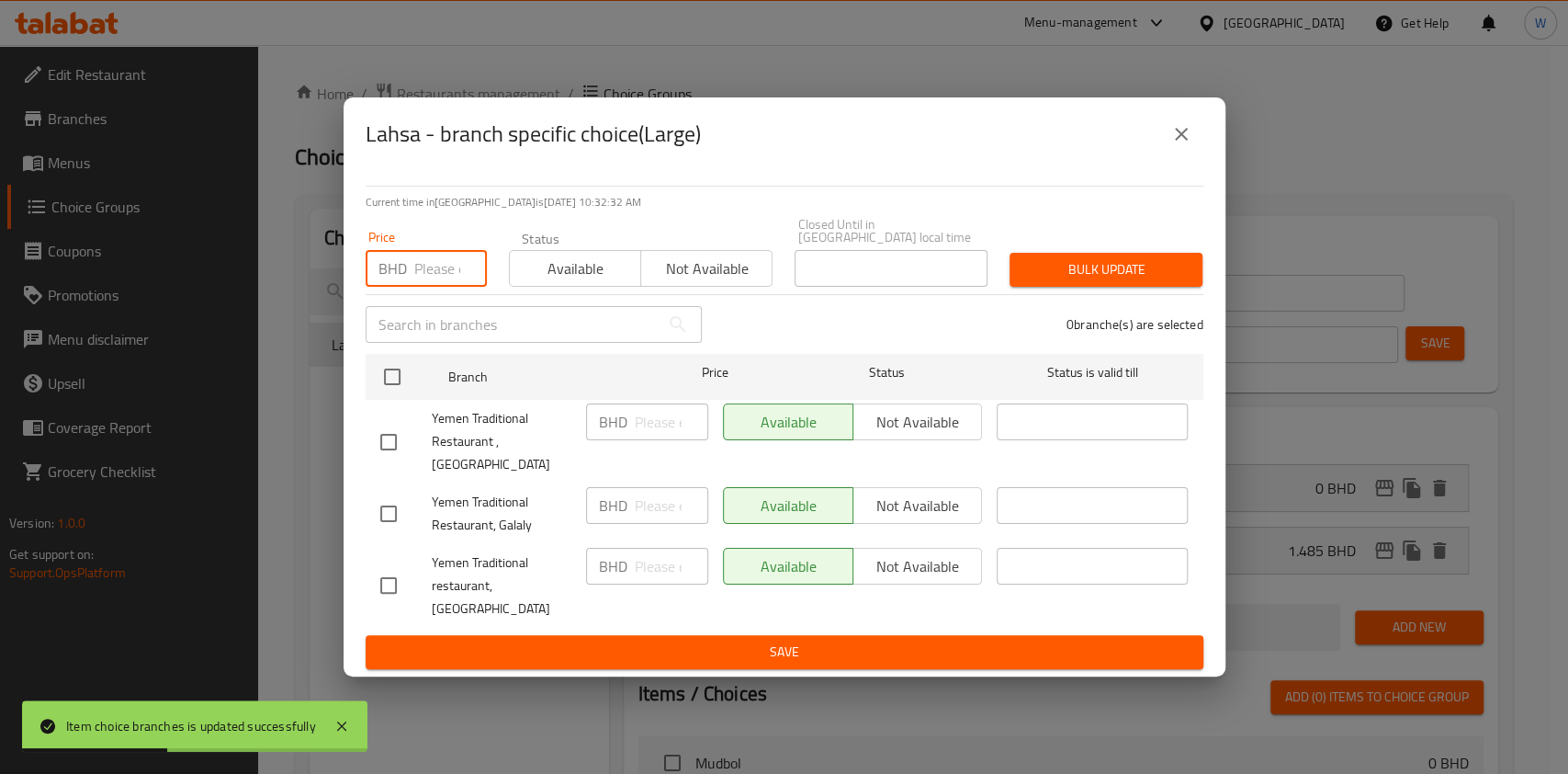
click at [423, 286] on input "number" at bounding box center [450, 267] width 72 height 37
paste input "3.780"
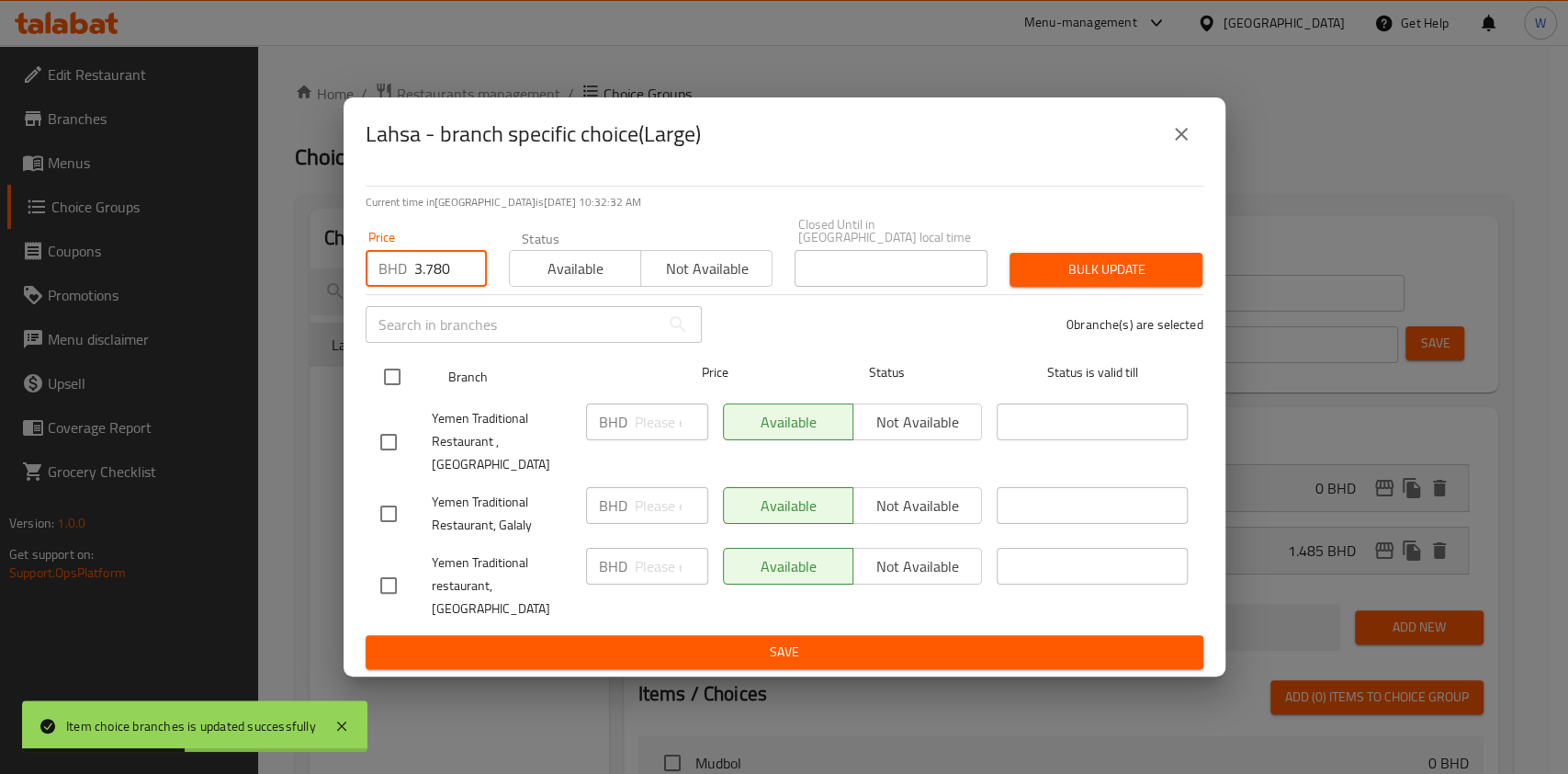
type input "3.780"
click at [380, 387] on input "checkbox" at bounding box center [392, 377] width 39 height 39
checkbox input "true"
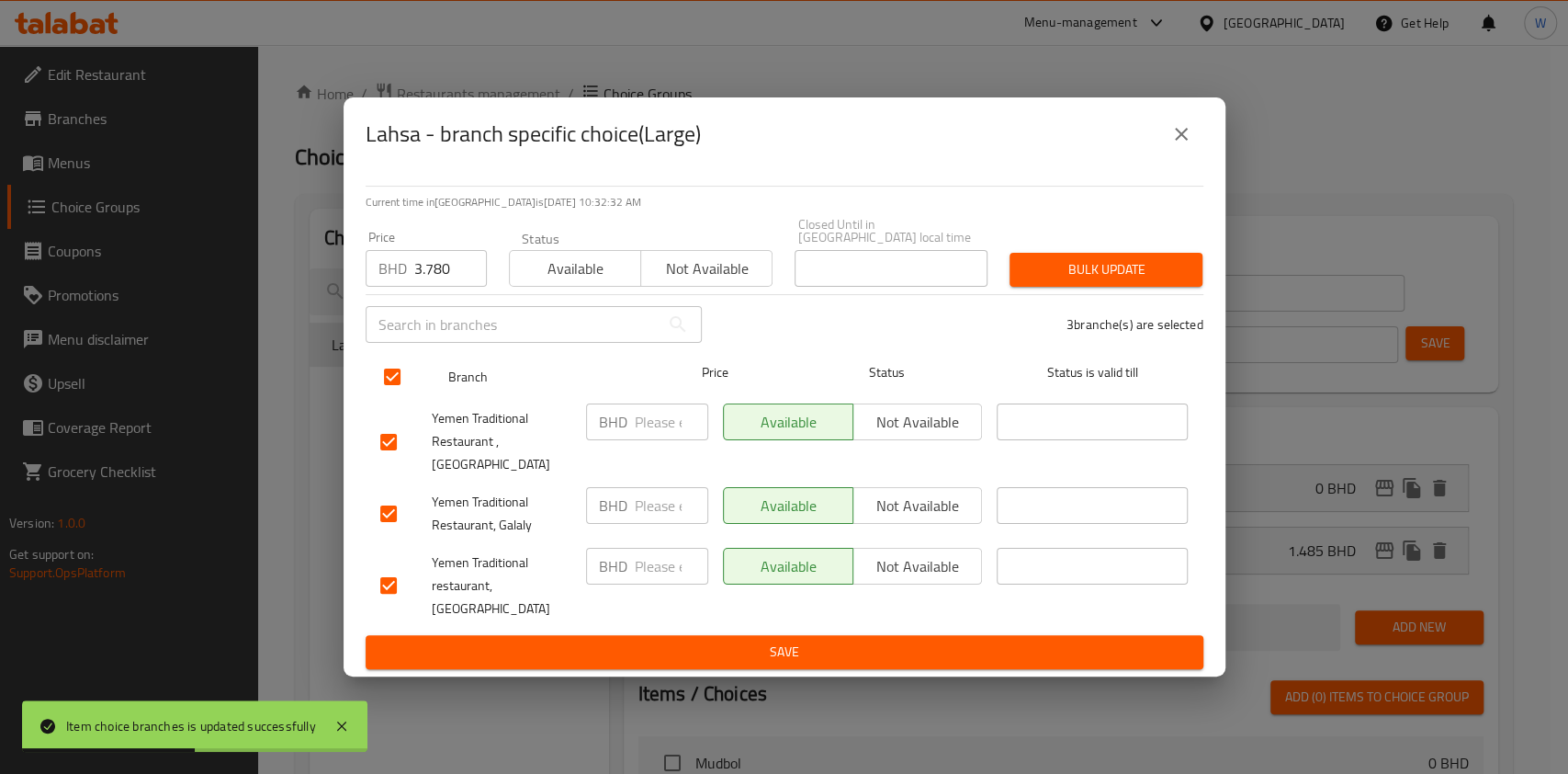
checkbox input "true"
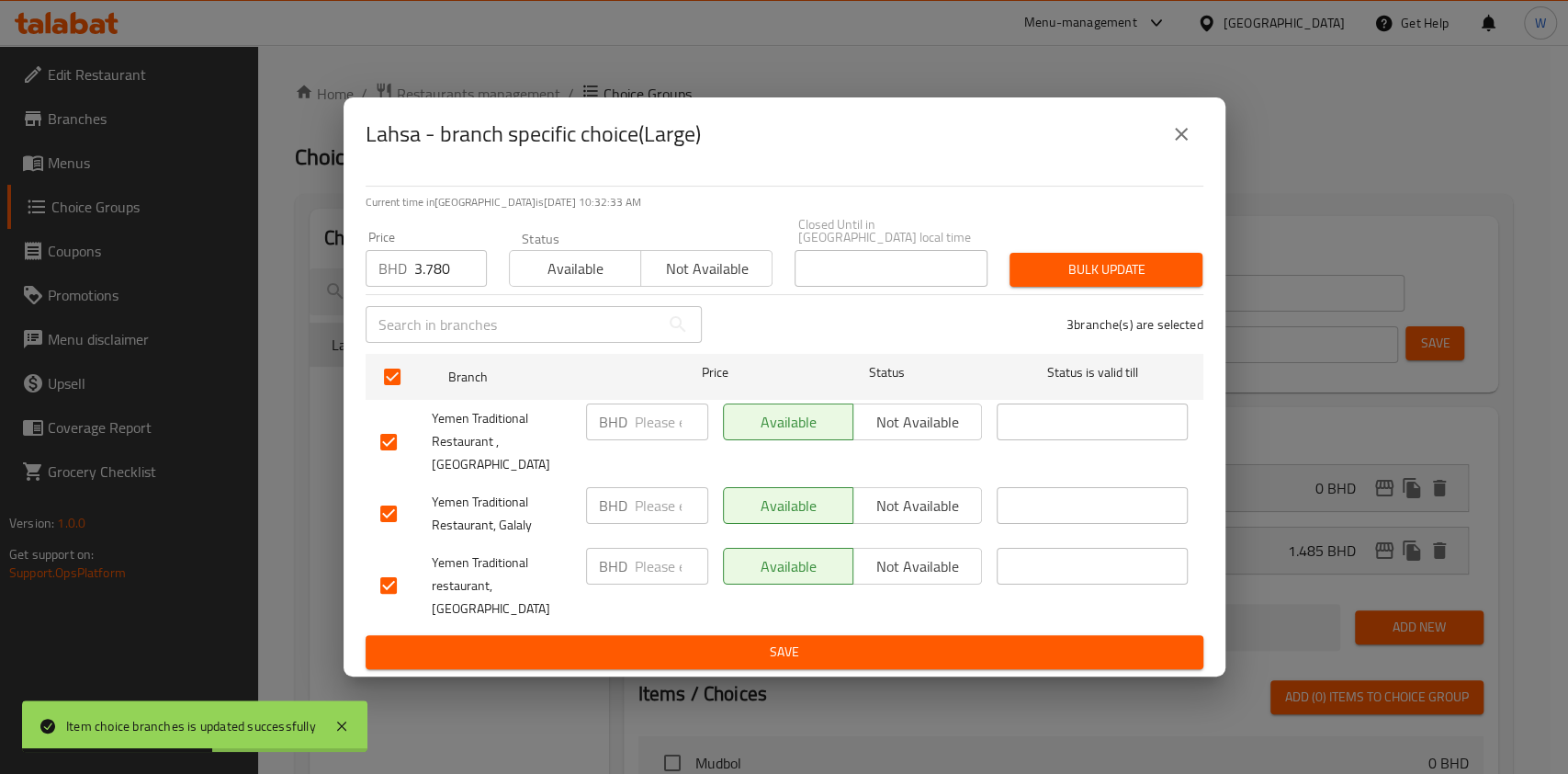
click at [1145, 282] on span "Bulk update" at bounding box center [1106, 269] width 164 height 23
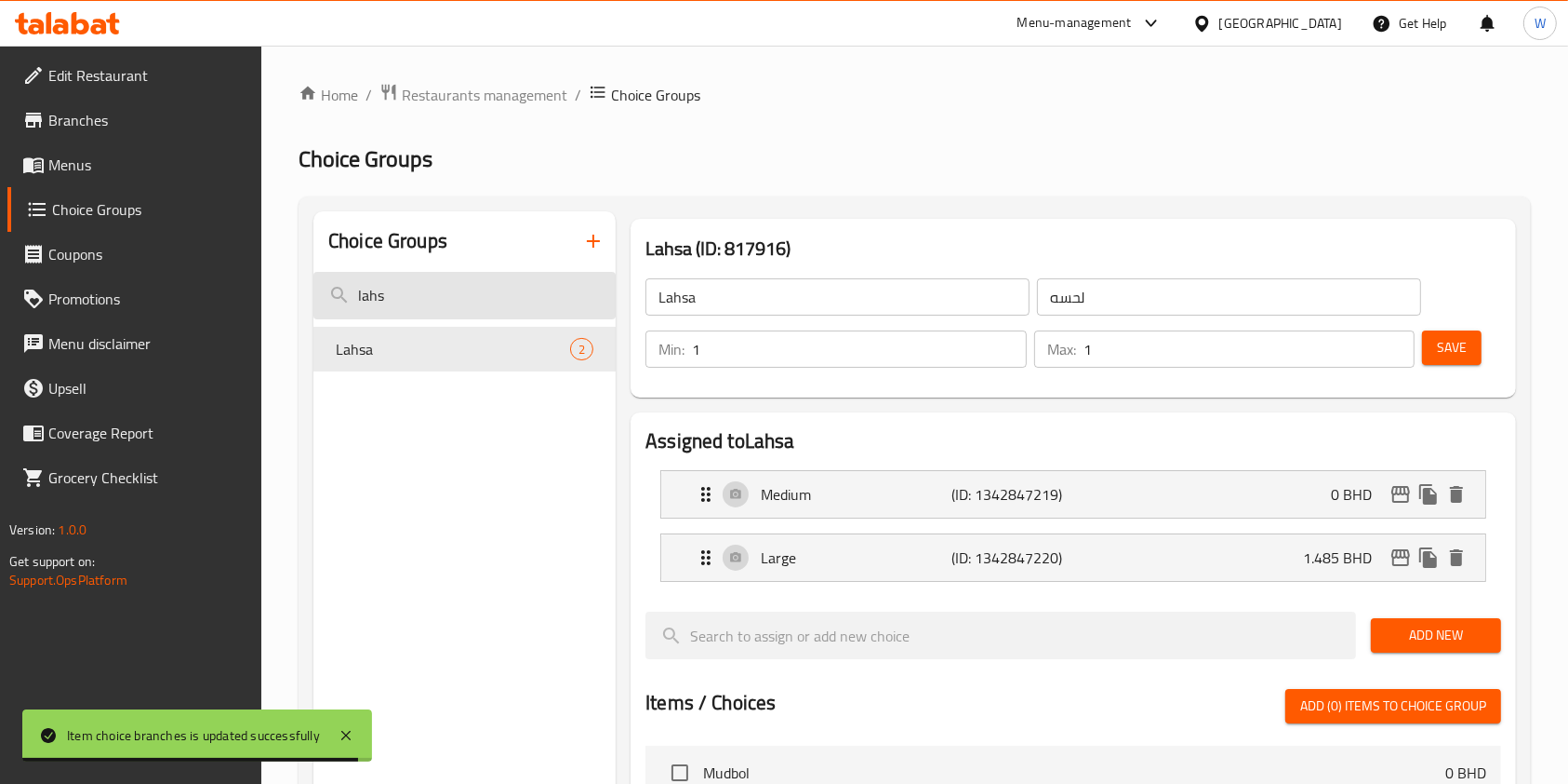
click at [494, 279] on input "lahs" at bounding box center [464, 296] width 302 height 48
paste input "chicken Oqda"
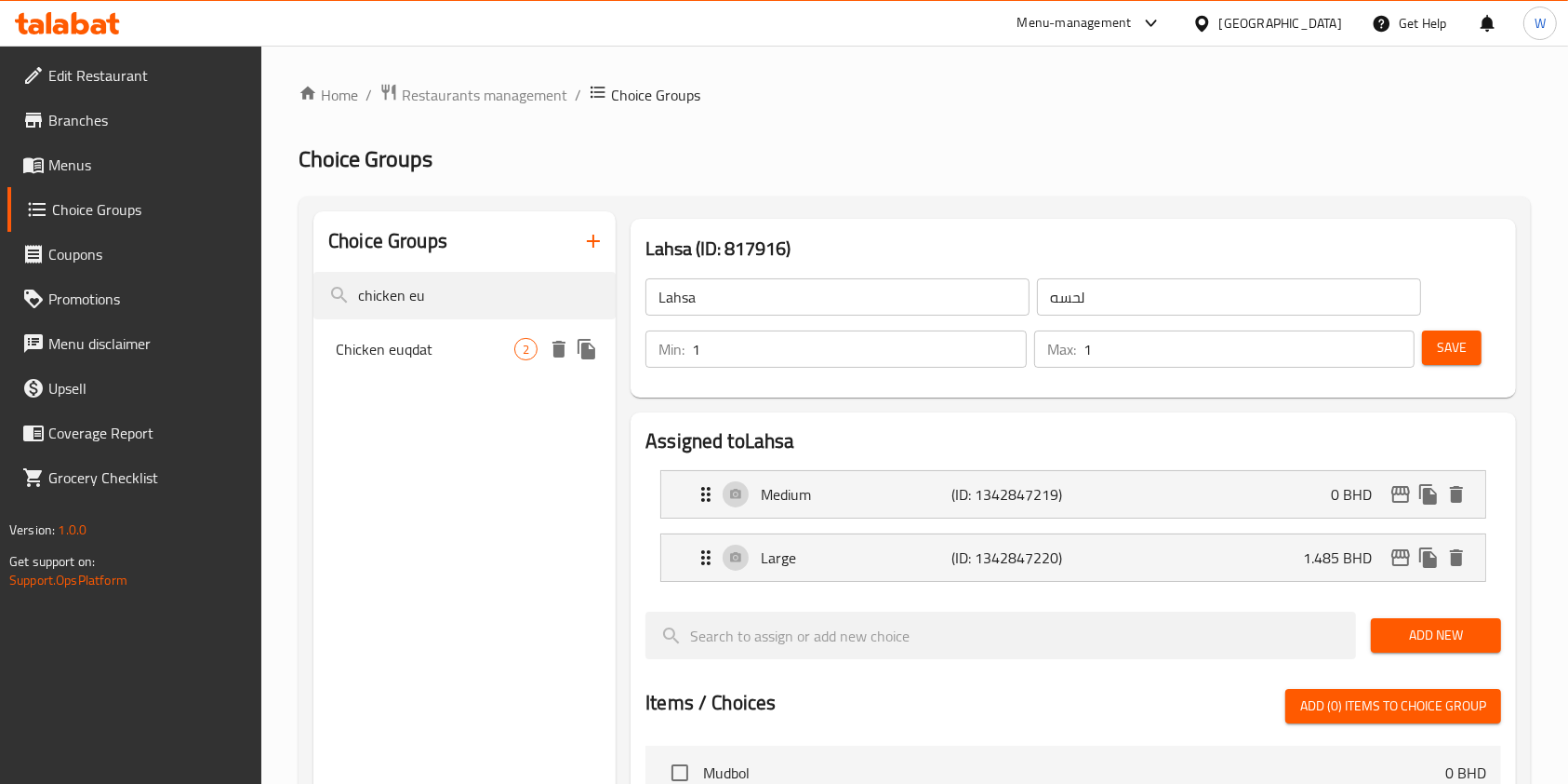
type input "chicken eu"
click at [426, 338] on span "Chicken euqdat" at bounding box center [424, 348] width 178 height 22
type input "Chicken euqdat"
type input "عقدة دجاج سادة ناشف دجاج)"
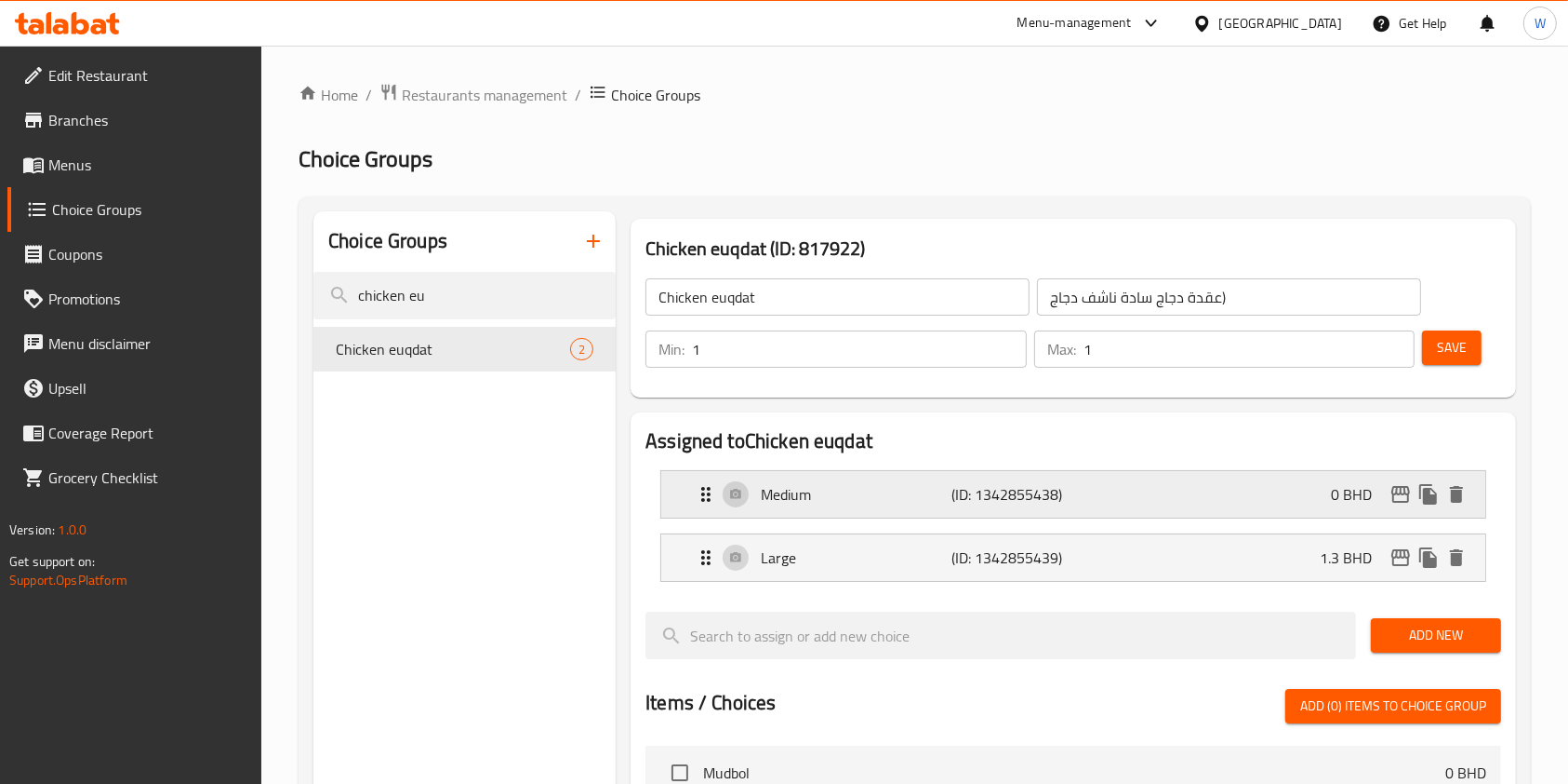
click at [1405, 492] on icon "edit" at bounding box center [1401, 494] width 19 height 17
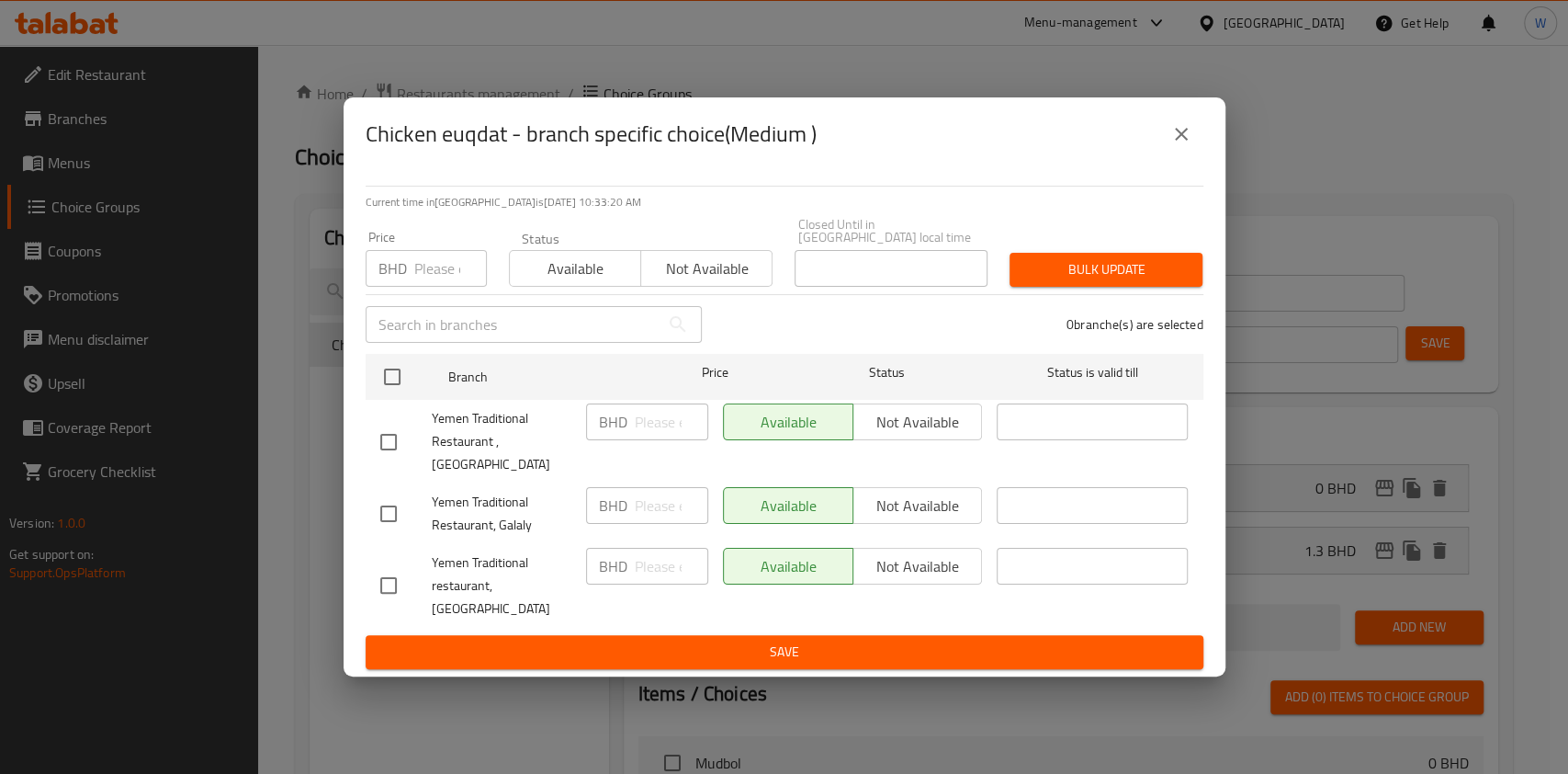
click at [418, 265] on div "Price BHD Price" at bounding box center [425, 259] width 121 height 56
click at [424, 286] on input "number" at bounding box center [450, 267] width 72 height 37
paste input "2.350"
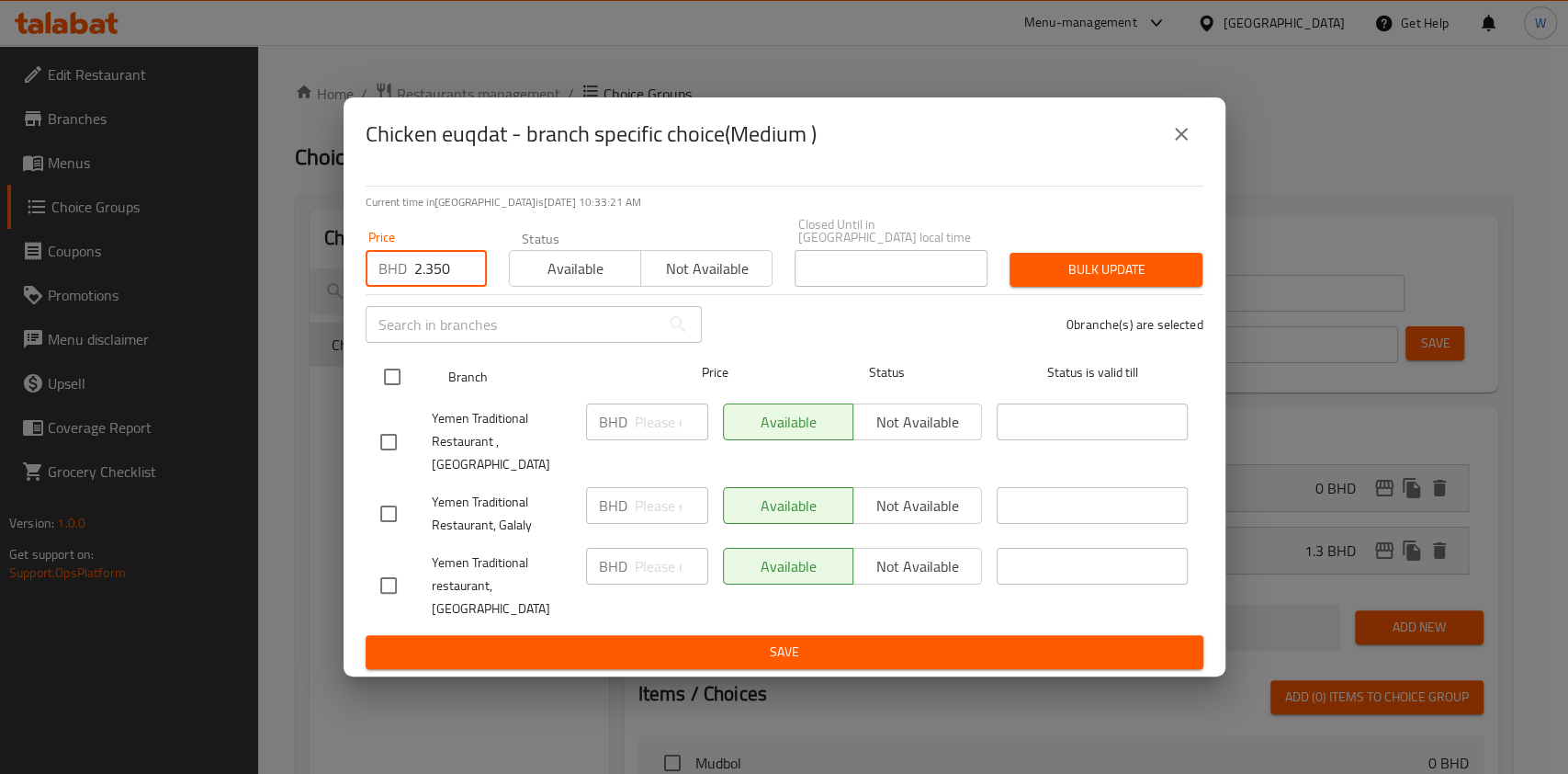
type input "2.350"
click at [397, 395] on input "checkbox" at bounding box center [392, 377] width 39 height 39
checkbox input "true"
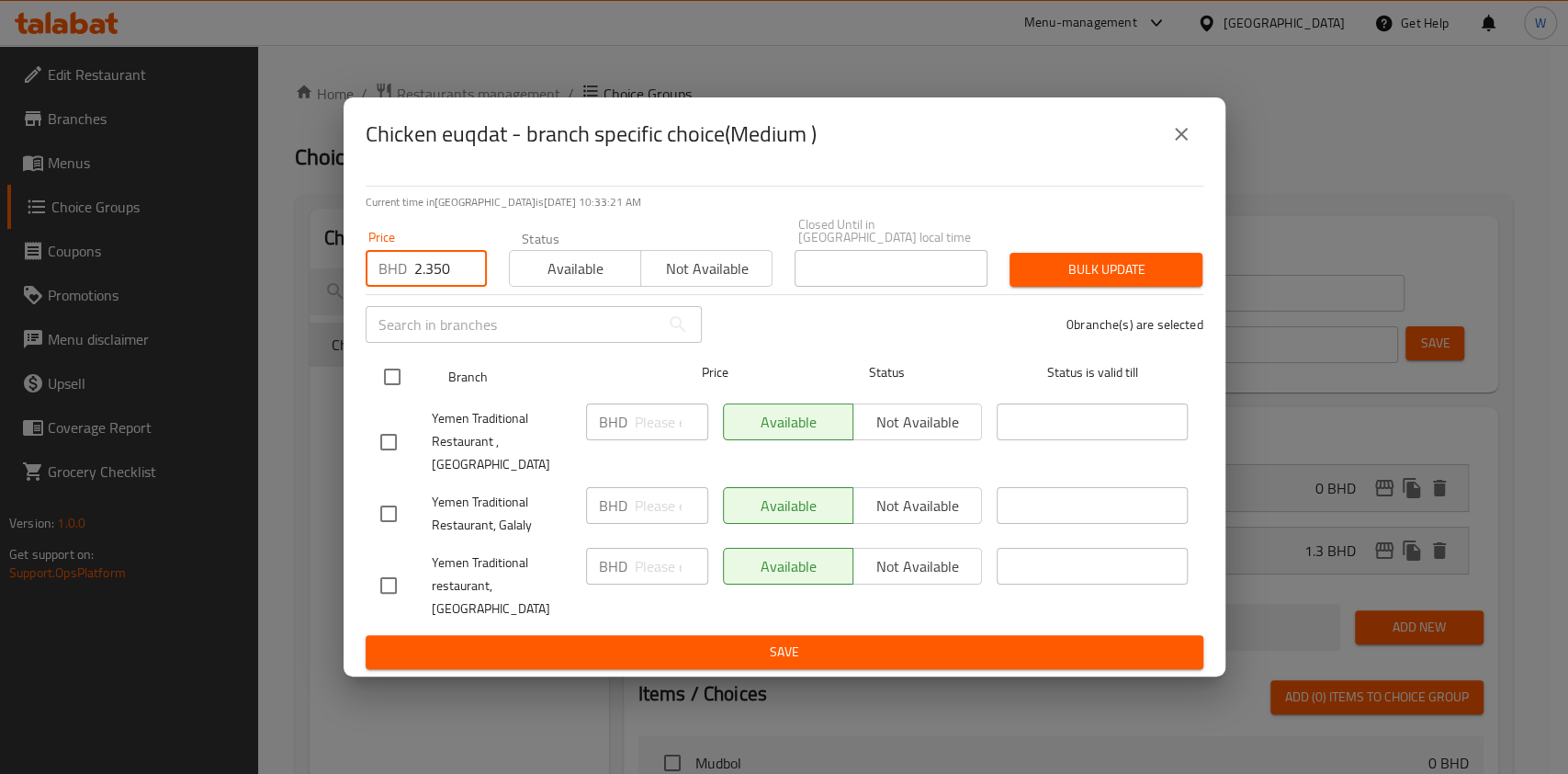
checkbox input "true"
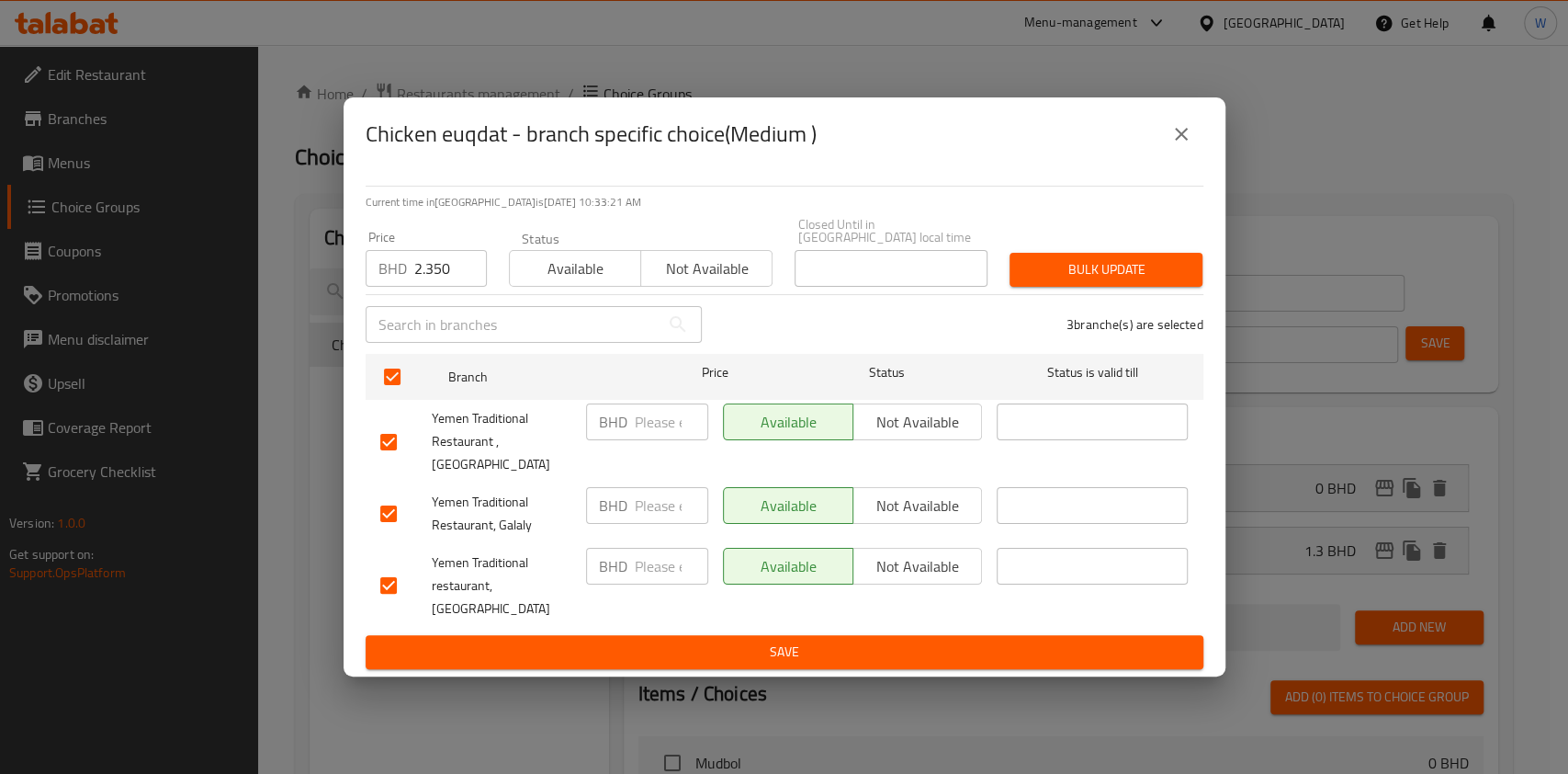
click at [1103, 286] on button "Bulk update" at bounding box center [1106, 269] width 193 height 34
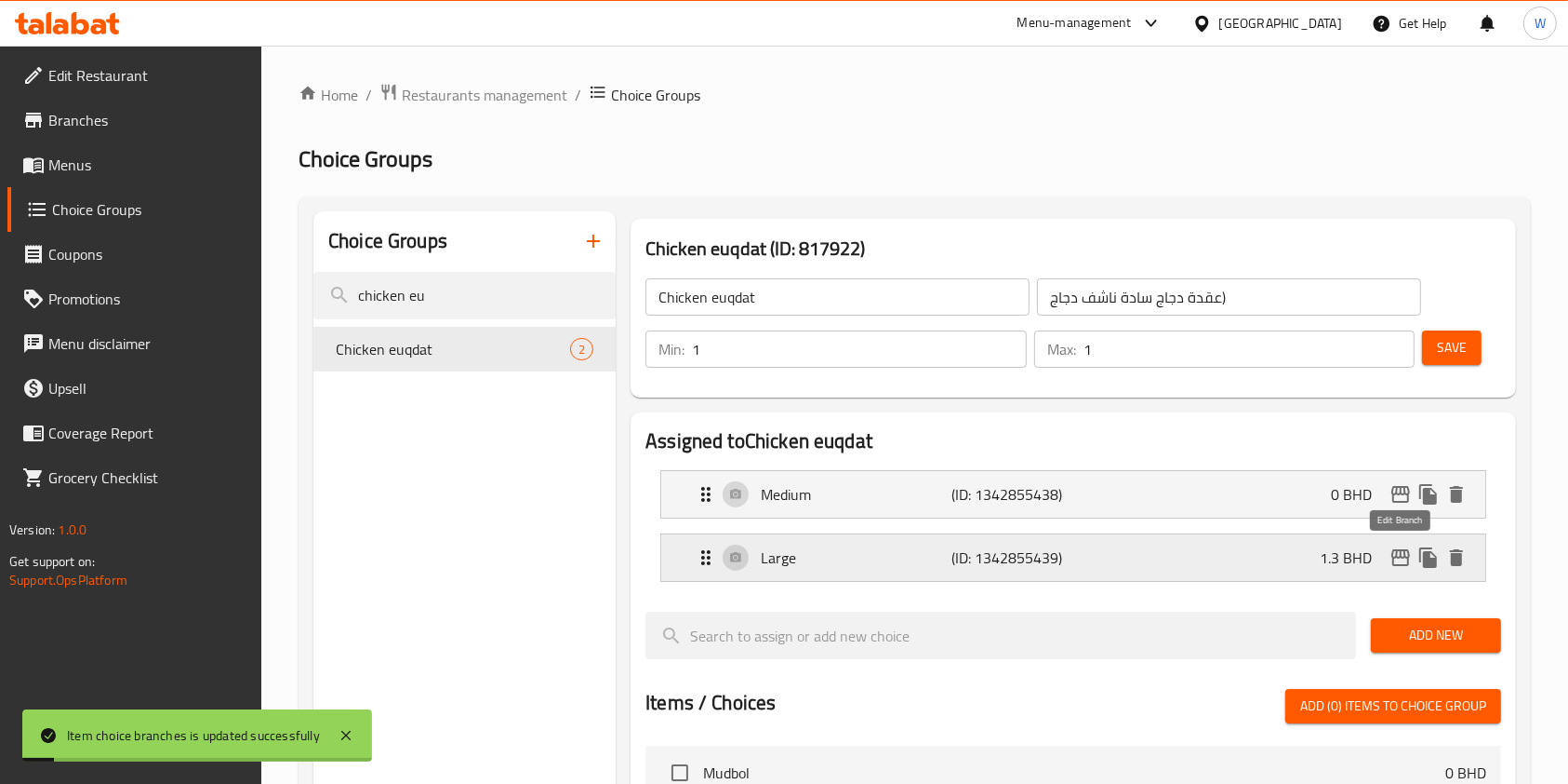
click at [1407, 557] on icon "edit" at bounding box center [1401, 558] width 19 height 17
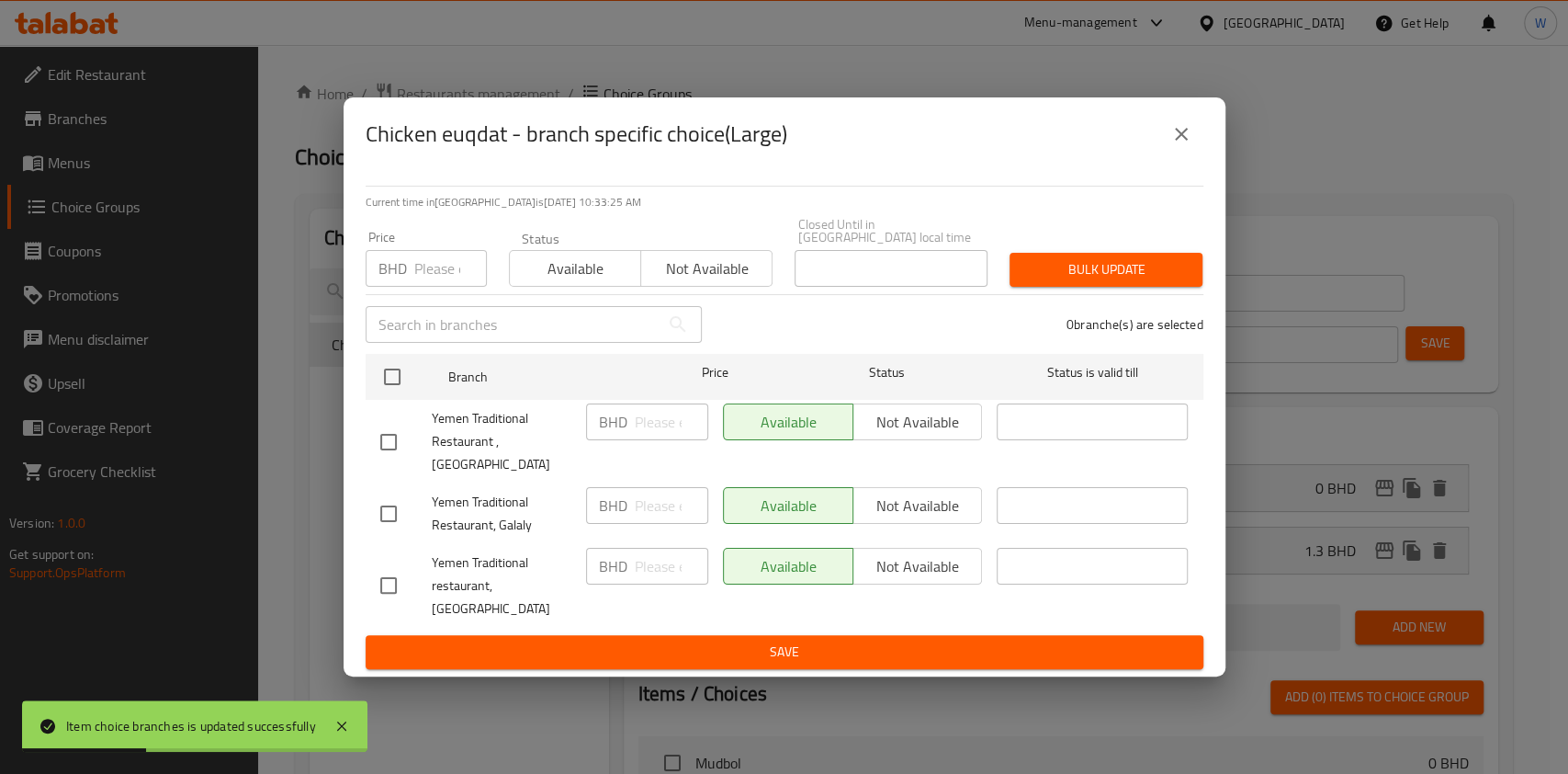
click at [449, 284] on input "number" at bounding box center [450, 267] width 72 height 37
paste input "4.1"
type input "4.1"
click at [372, 430] on input "checkbox" at bounding box center [388, 442] width 39 height 39
checkbox input "true"
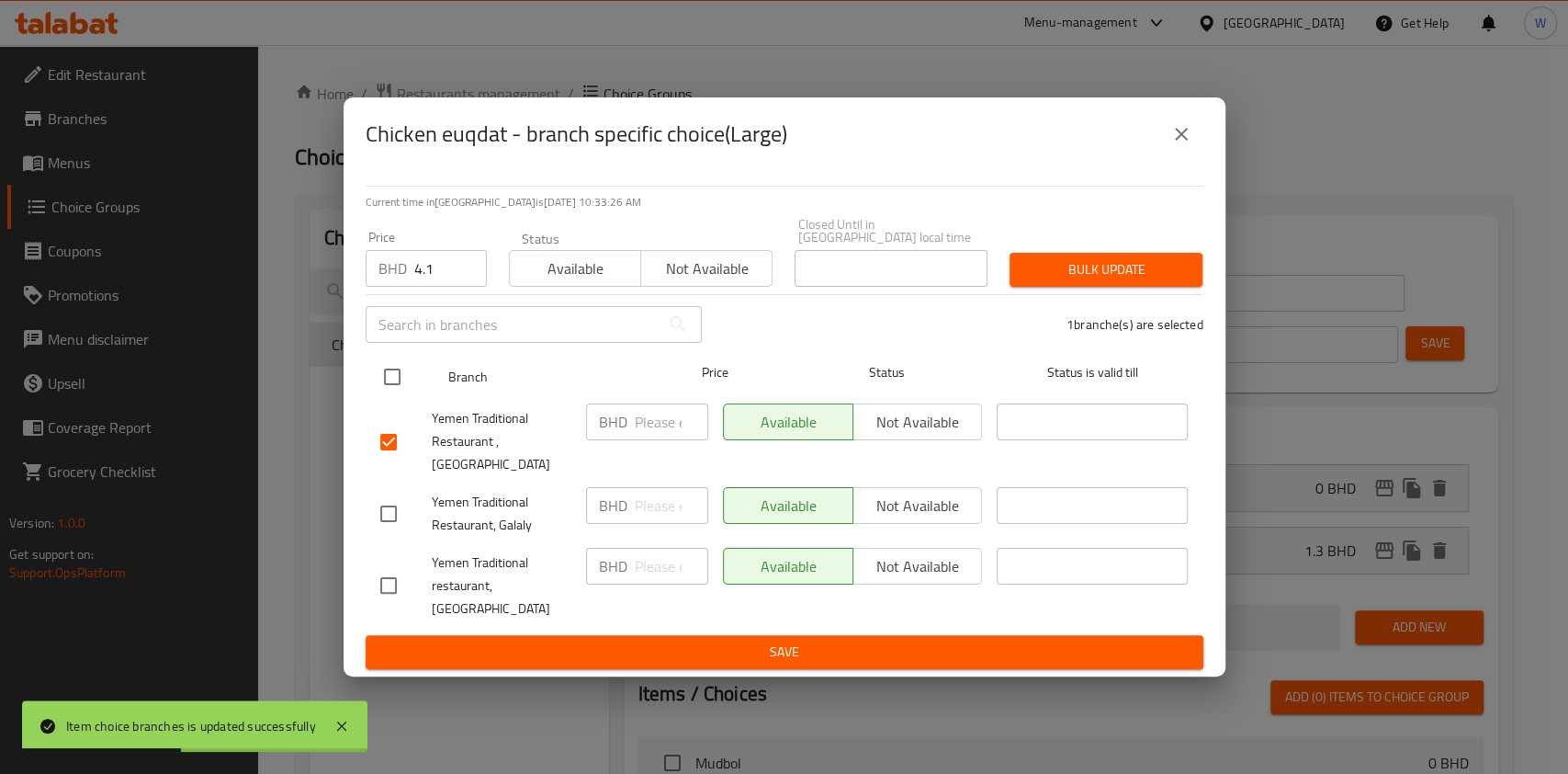
click at [396, 393] on input "checkbox" at bounding box center [392, 377] width 39 height 39
checkbox input "true"
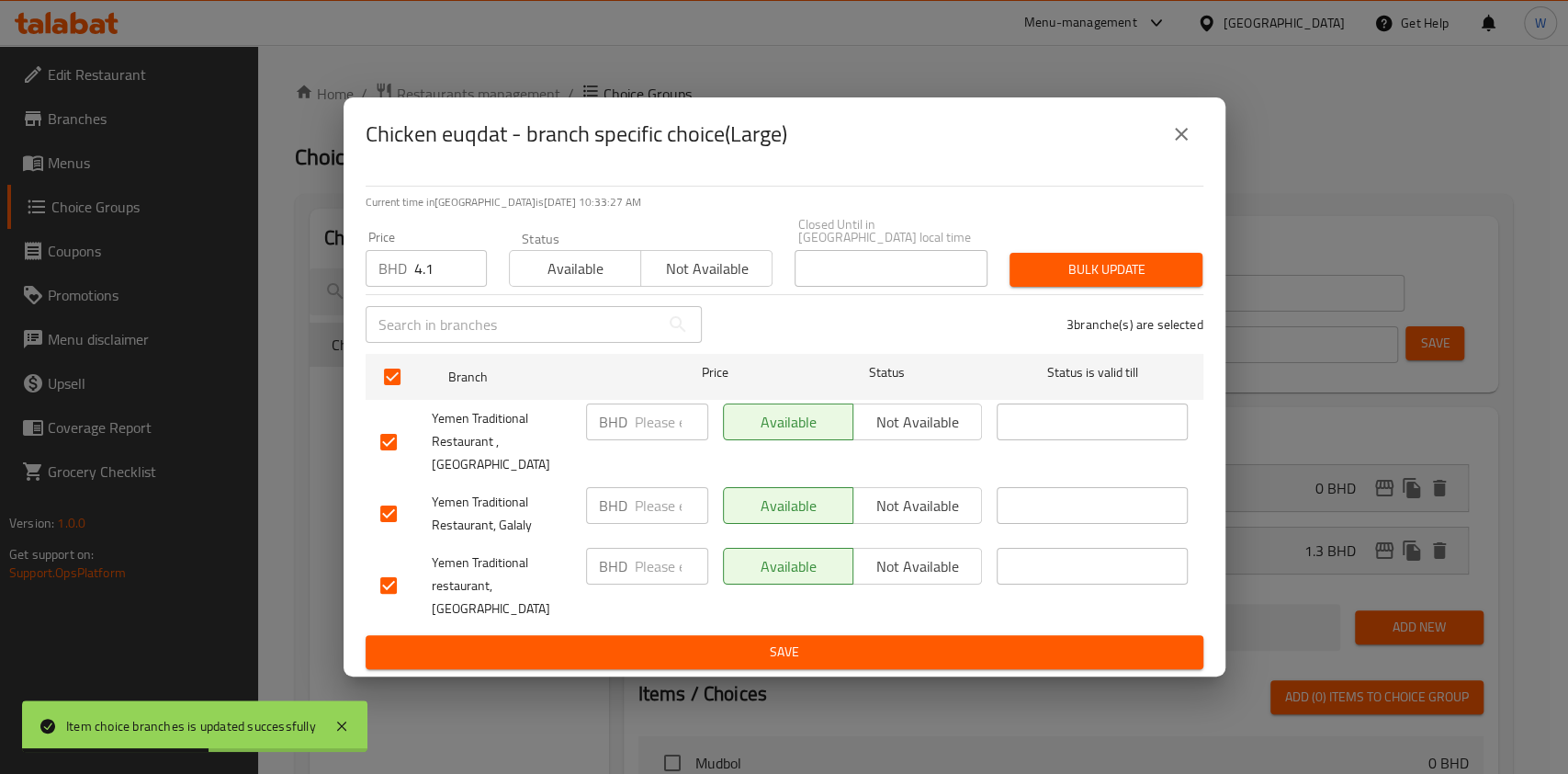
click at [1170, 277] on span "Bulk update" at bounding box center [1106, 269] width 164 height 23
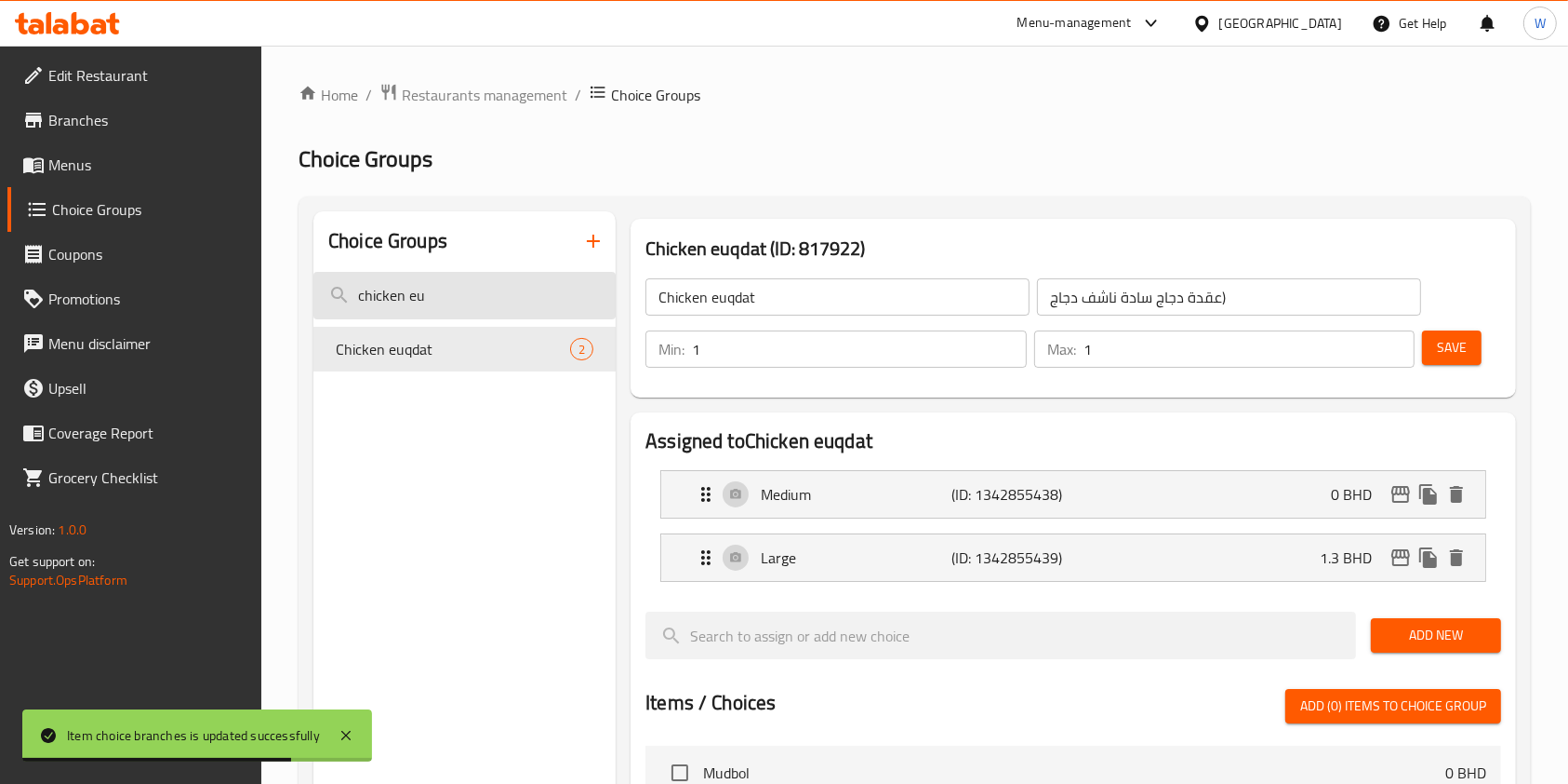
click at [416, 297] on input "chicken eu" at bounding box center [464, 296] width 302 height 48
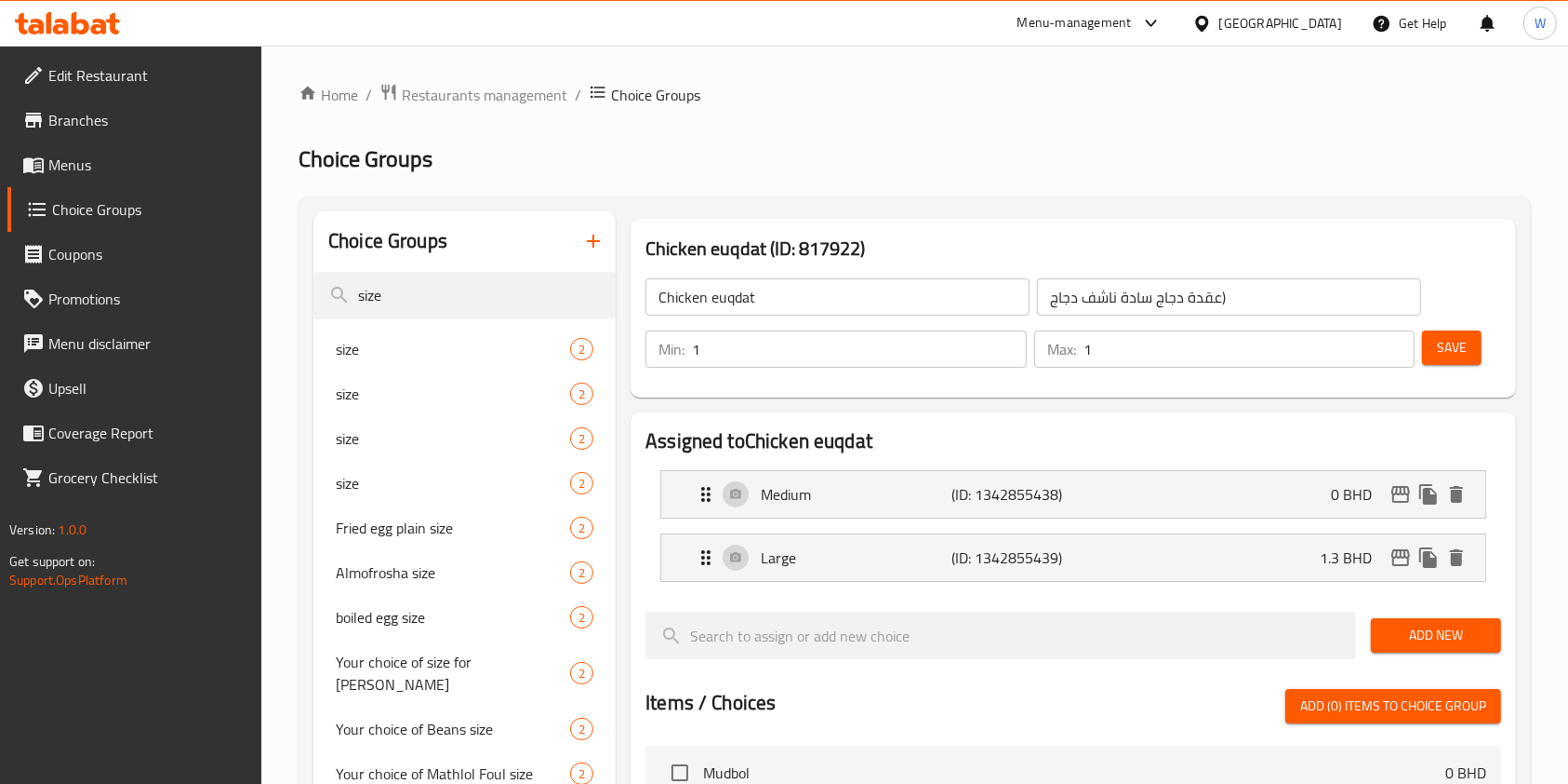
type input "size"
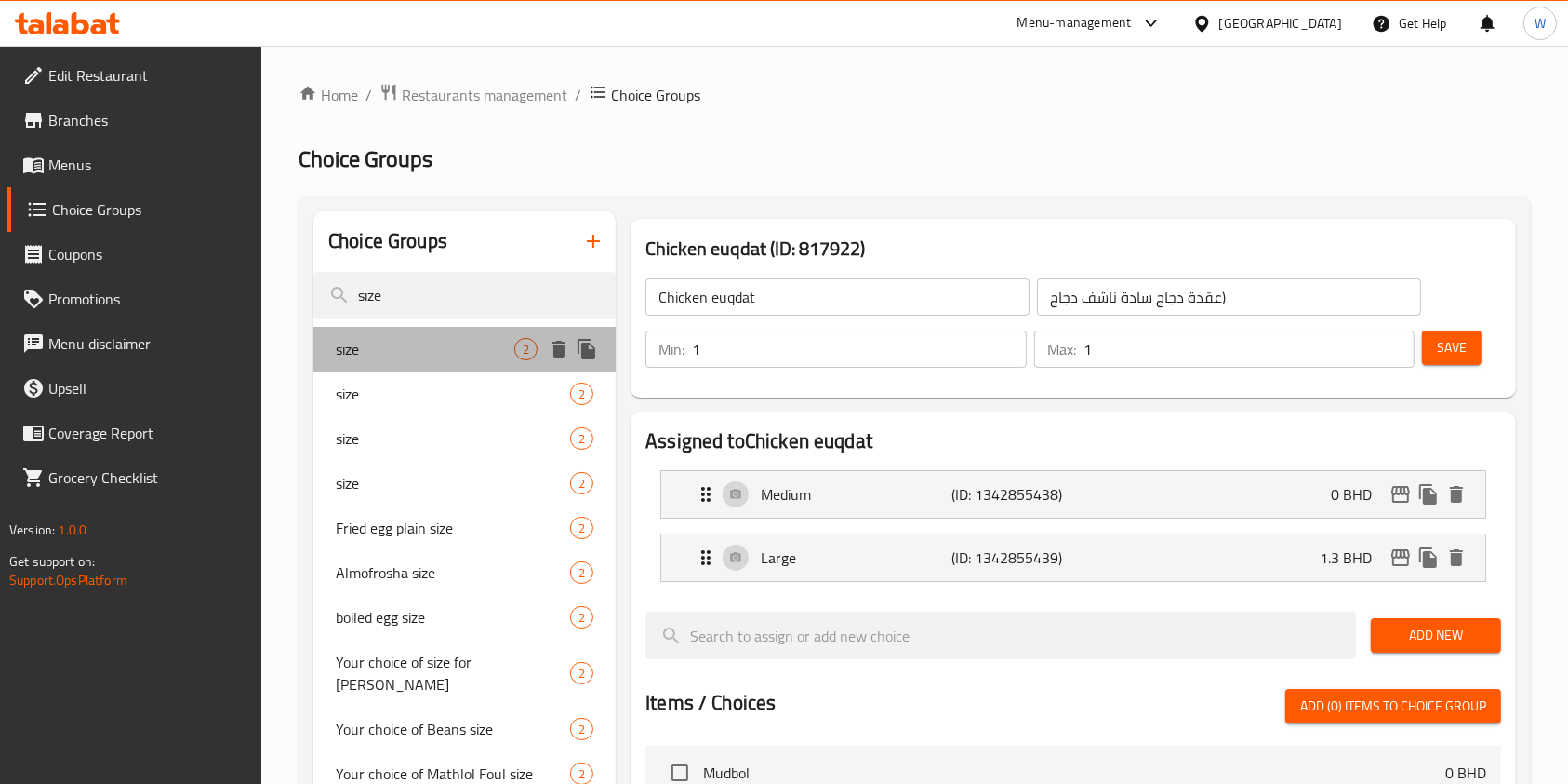
click at [489, 330] on div "size 2" at bounding box center [464, 349] width 302 height 45
type input "size"
type input "الحجم"
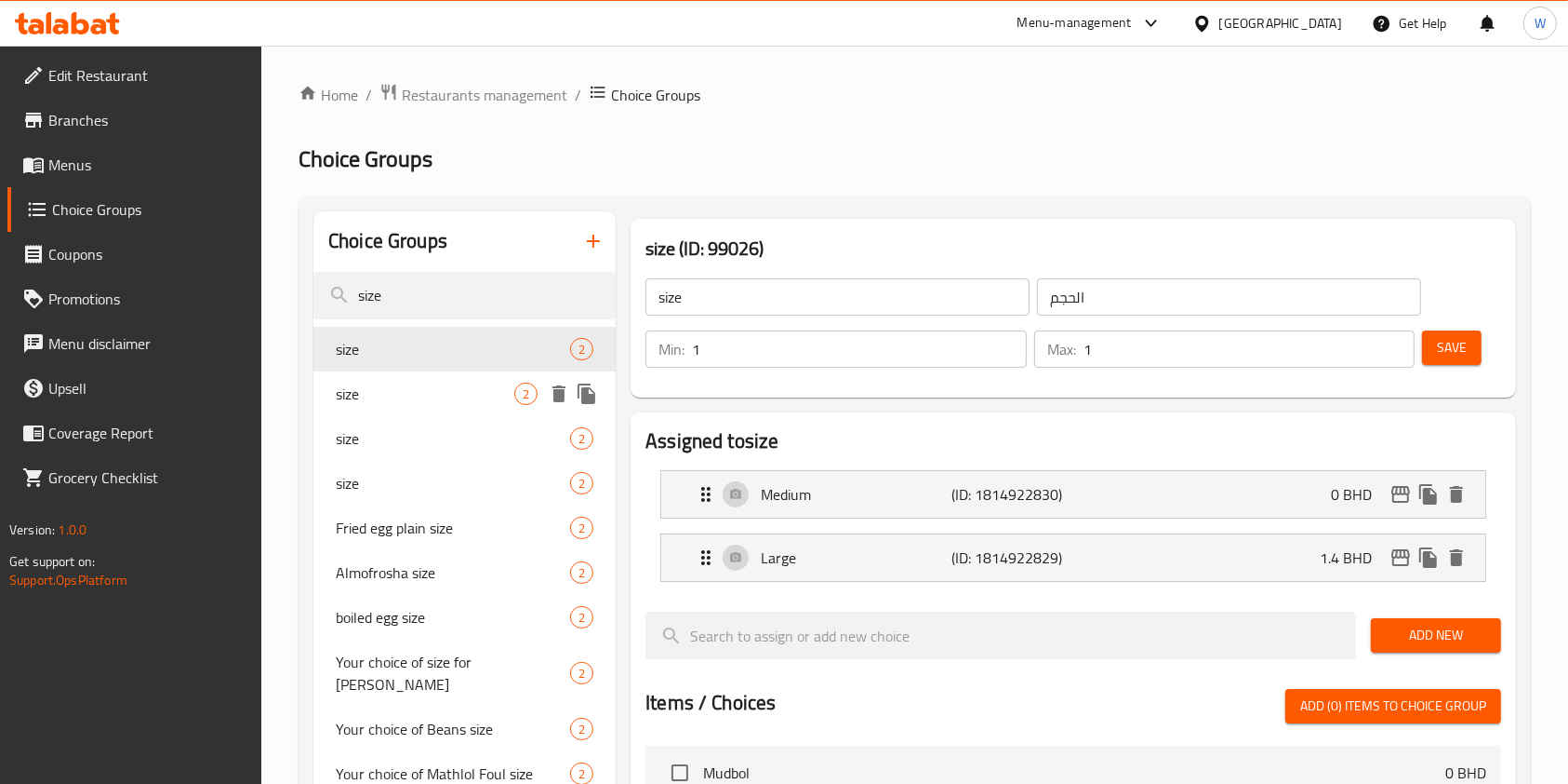
click at [472, 383] on span "size" at bounding box center [424, 393] width 178 height 22
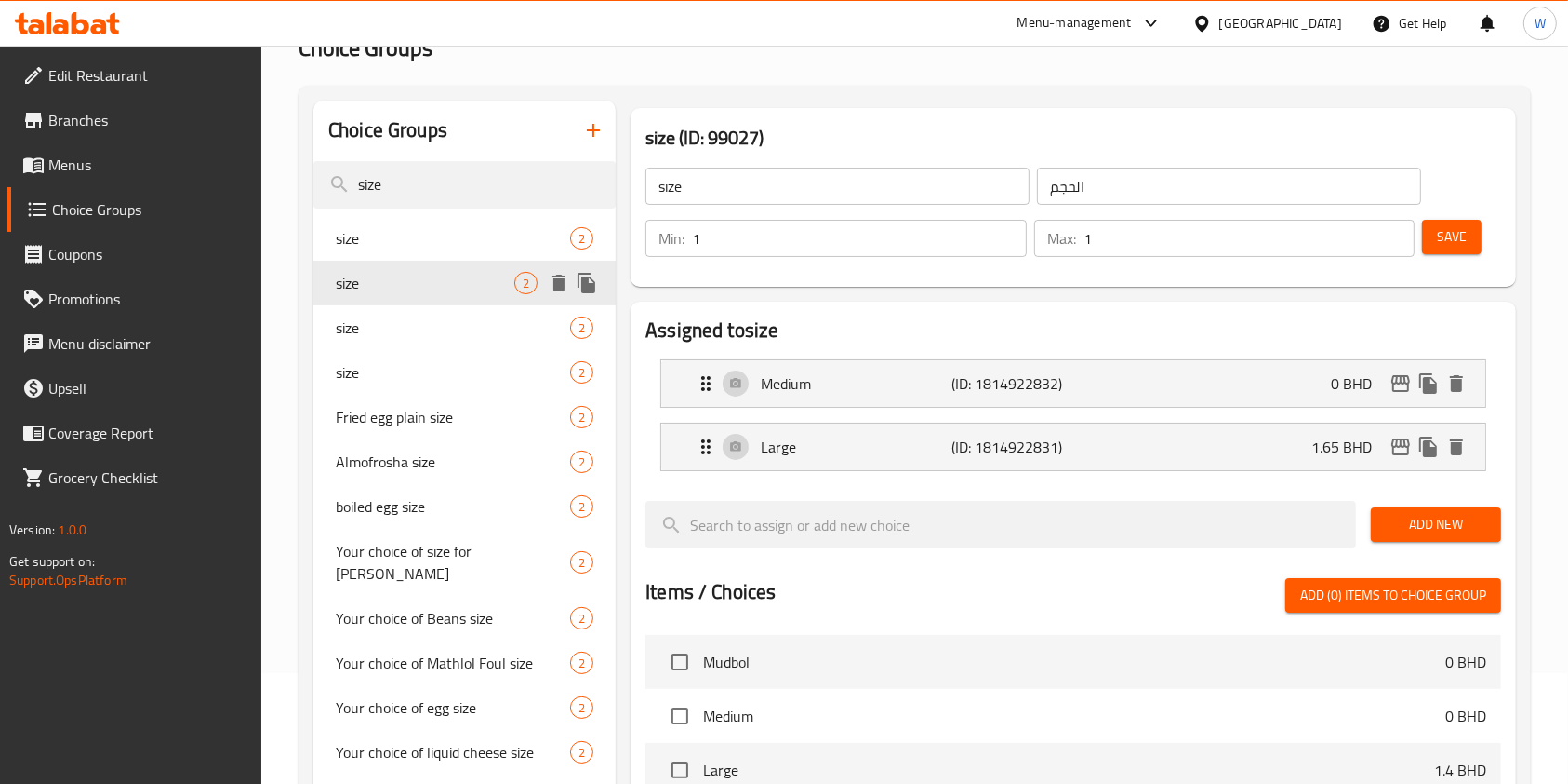
scroll to position [248, 0]
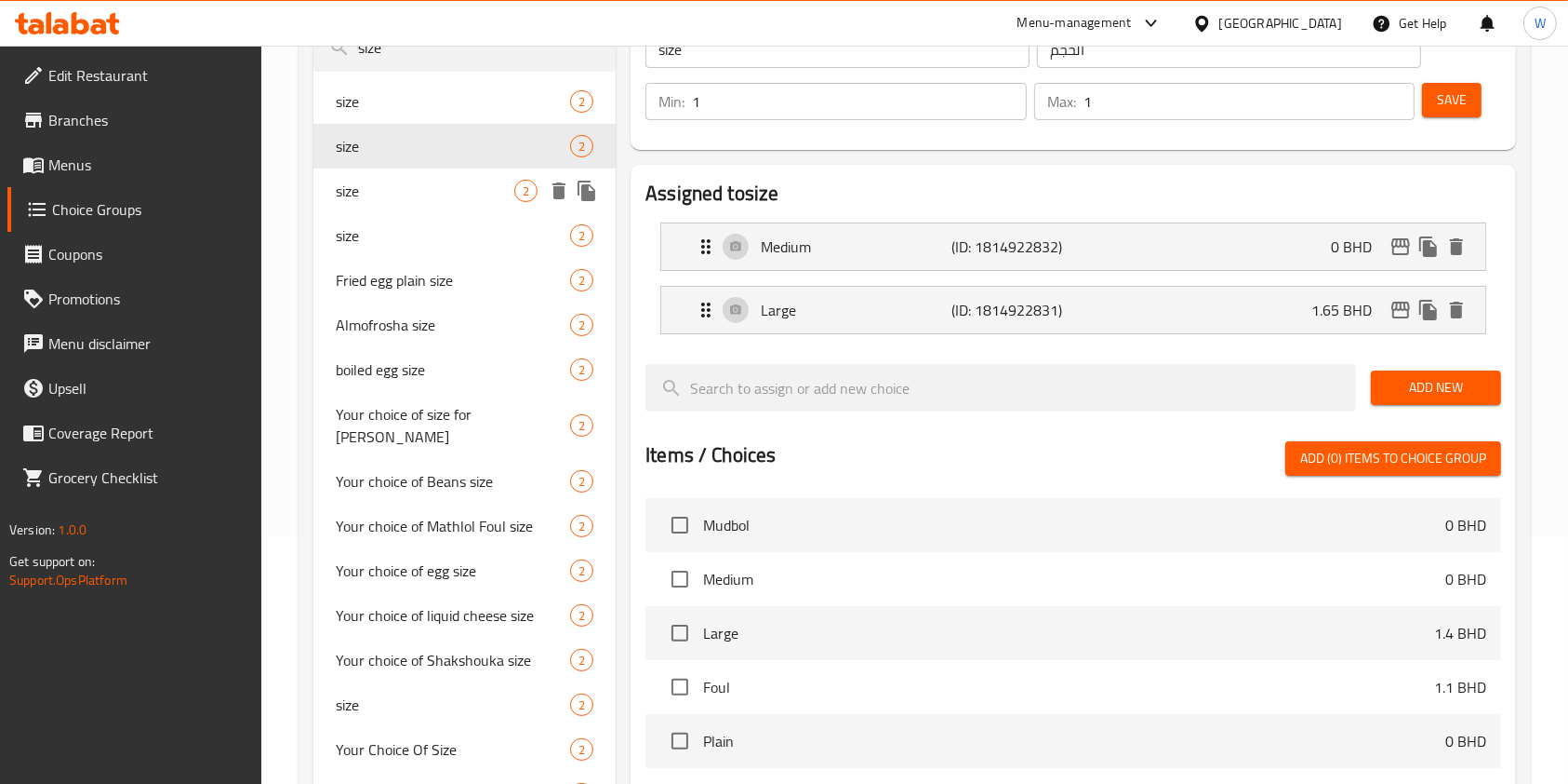
click at [428, 184] on span "size" at bounding box center [424, 190] width 178 height 22
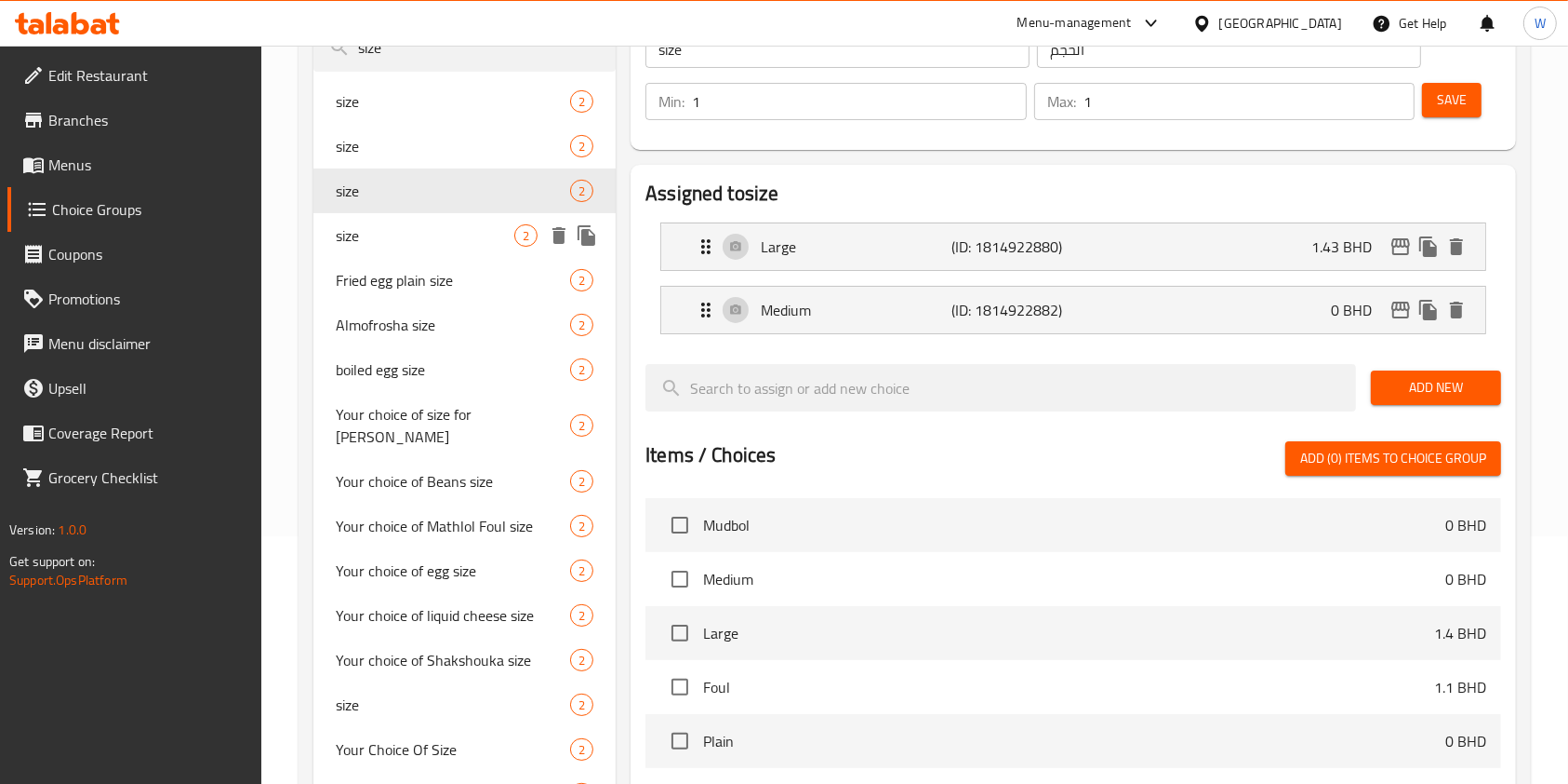
click at [428, 238] on span "size" at bounding box center [424, 235] width 178 height 22
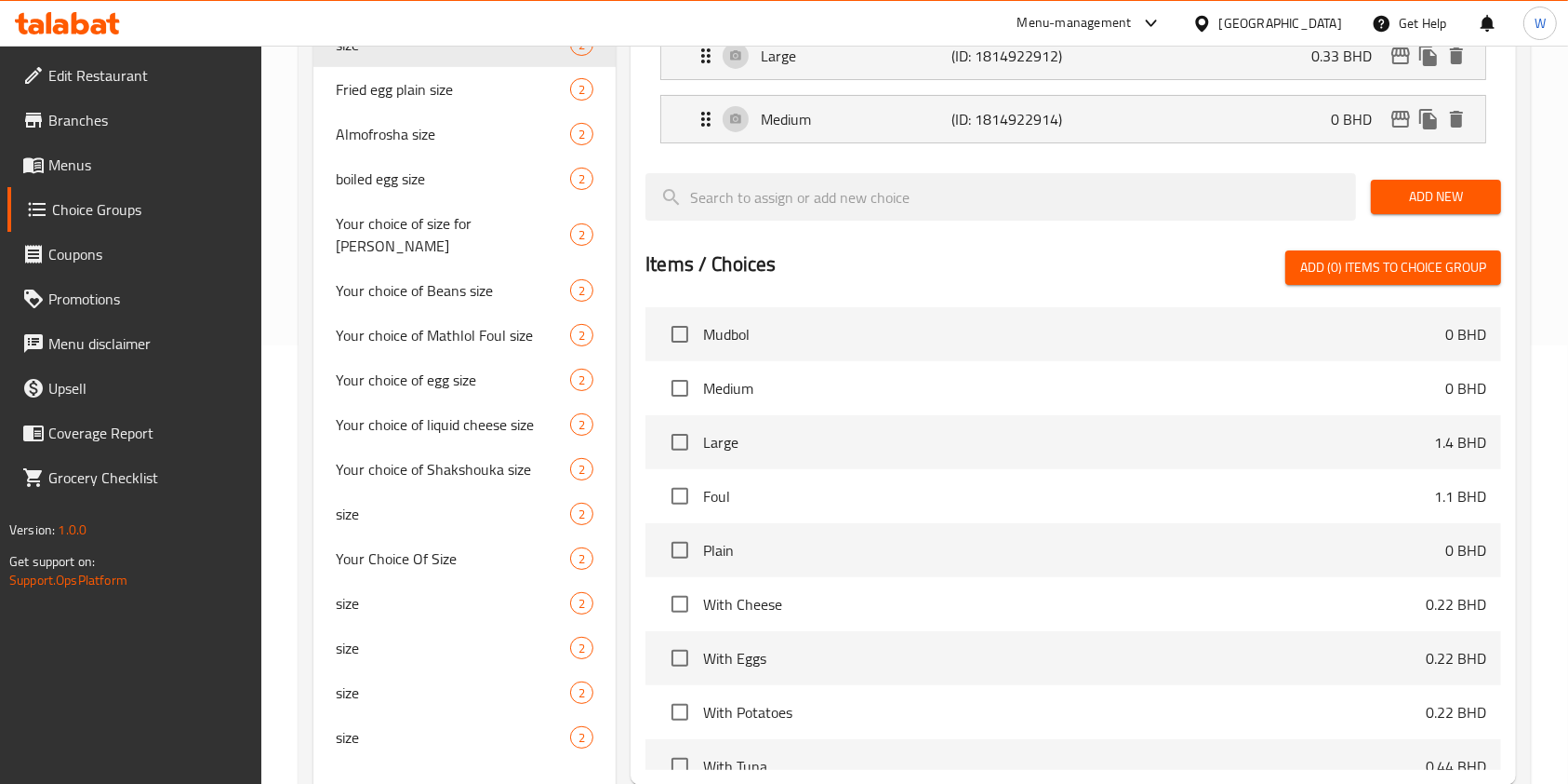
scroll to position [496, 0]
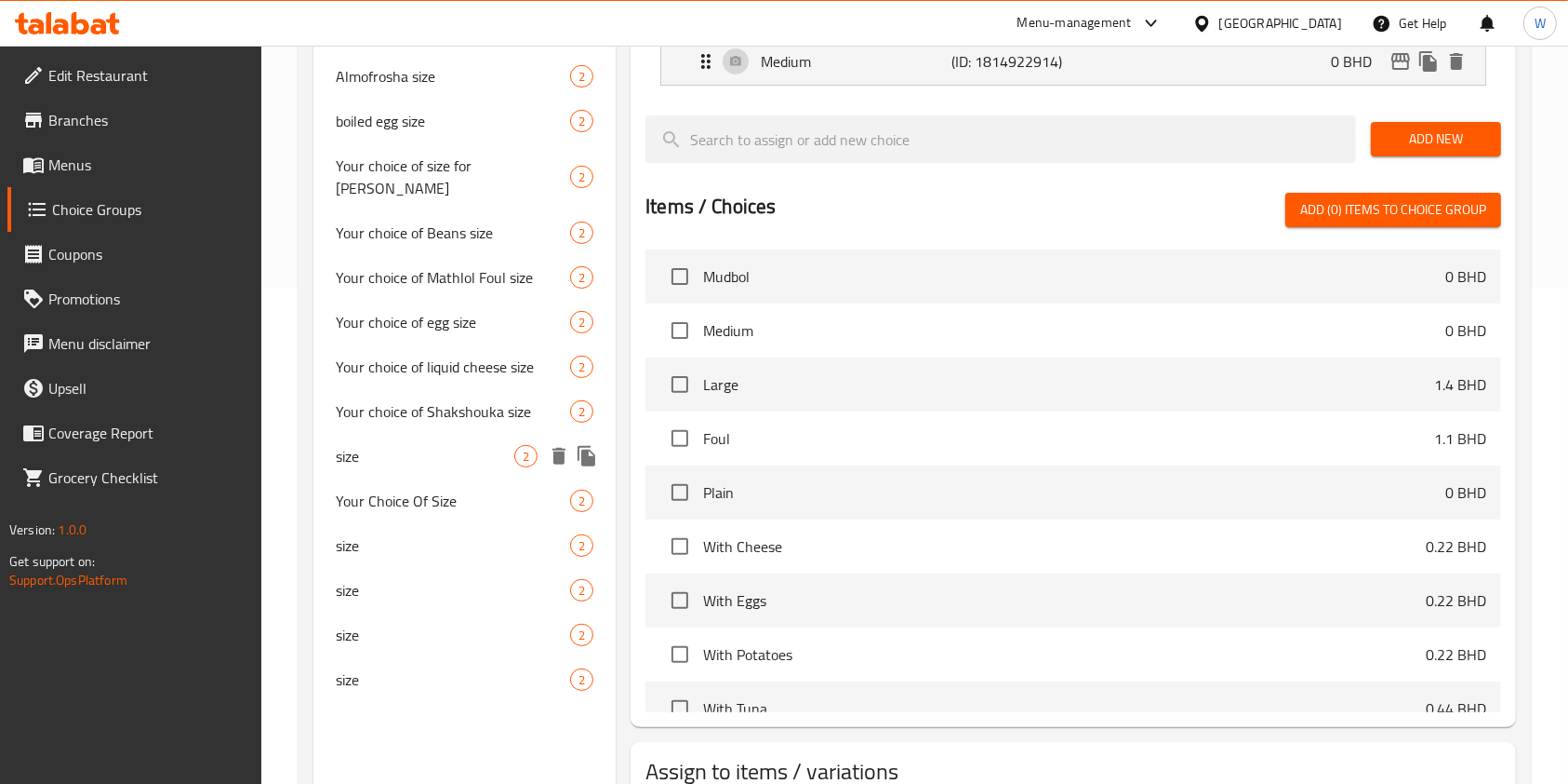
click at [440, 444] on span "size" at bounding box center [424, 455] width 178 height 22
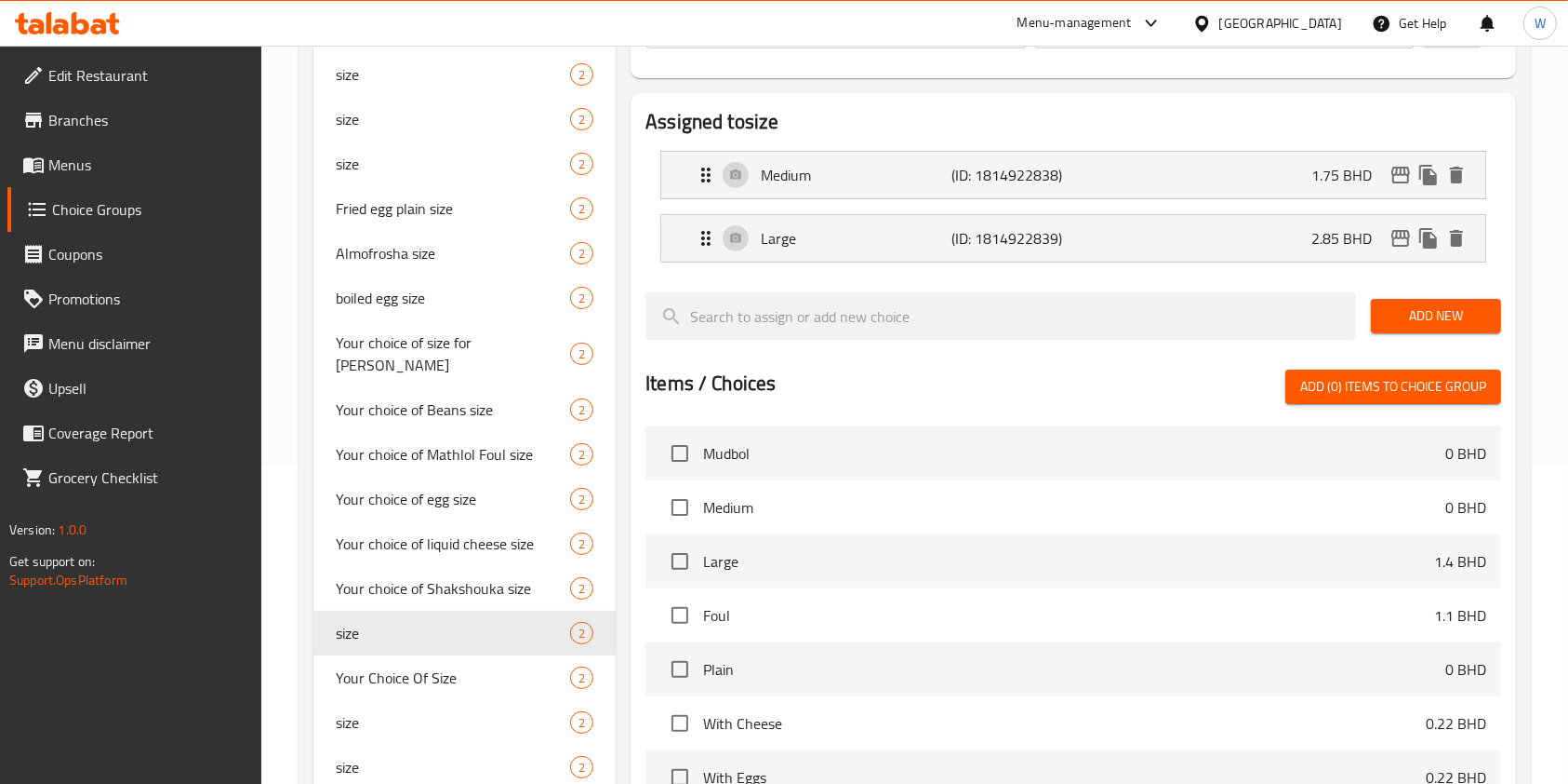
scroll to position [620, 0]
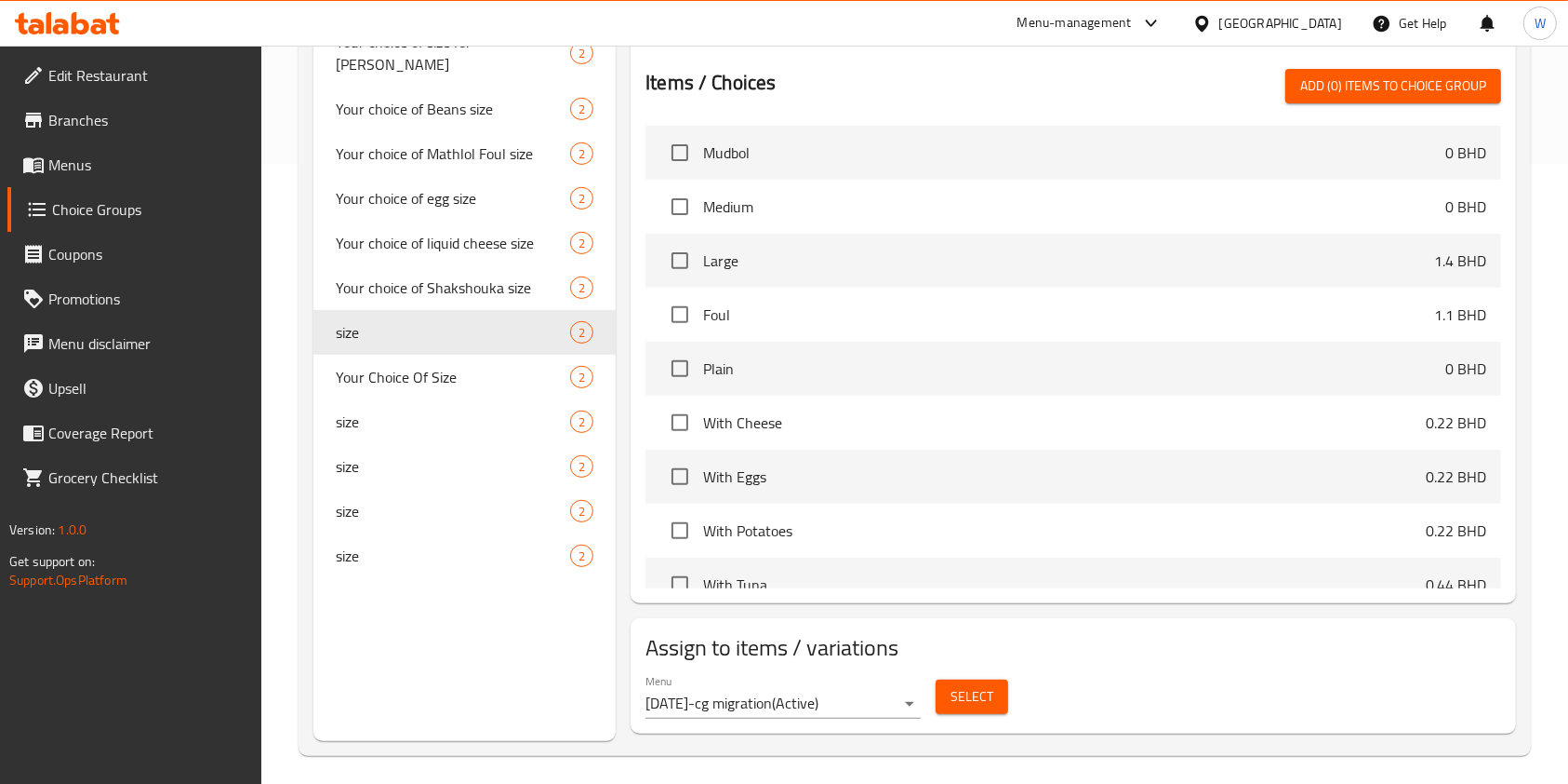
click at [507, 557] on nav "size 2 size 2 size 2 size 2 Fried egg plain size 2 Almofrosha size 2 boiled egg…" at bounding box center [464, 142] width 302 height 886
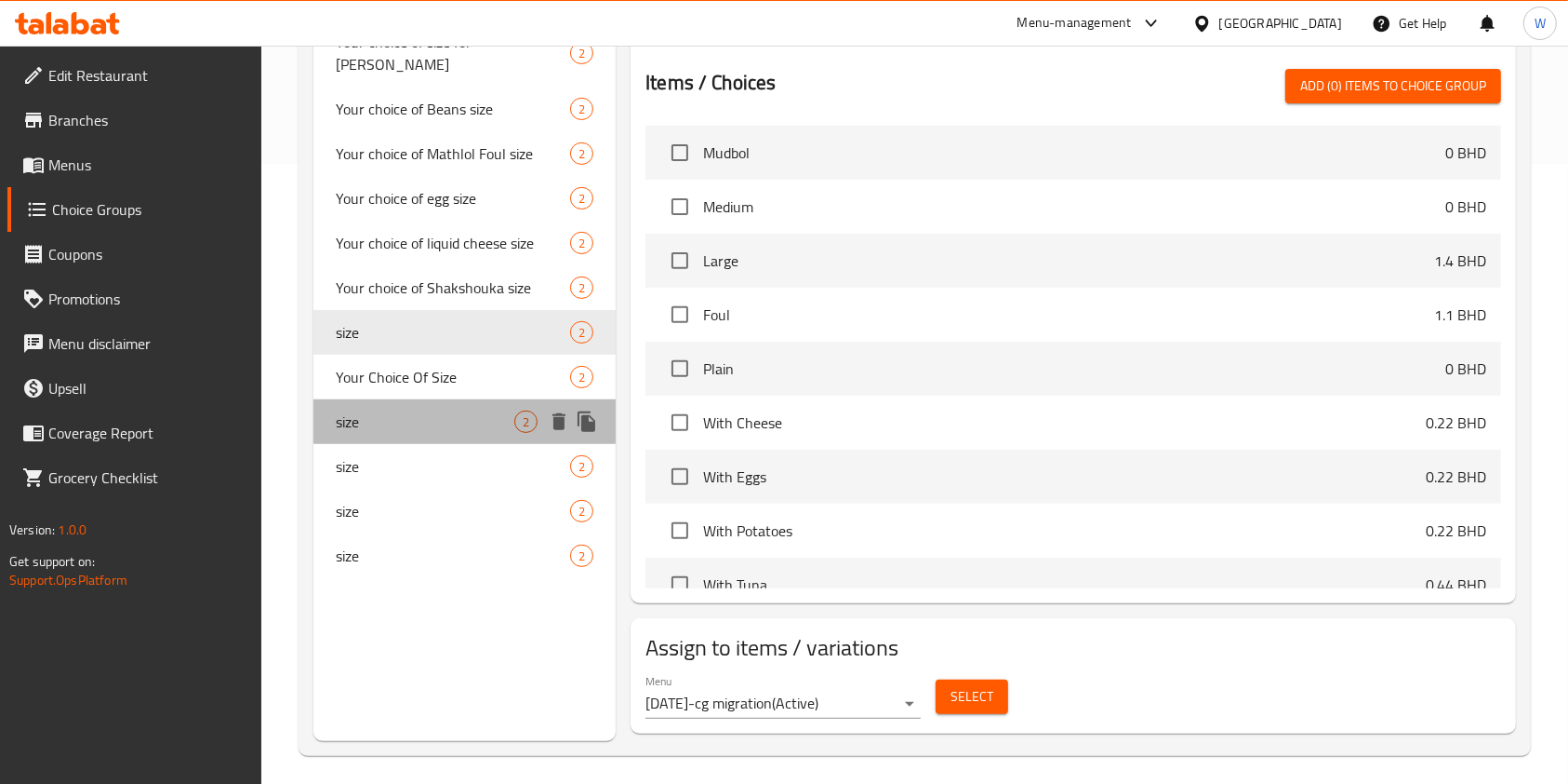
click at [450, 410] on span "size" at bounding box center [424, 421] width 178 height 22
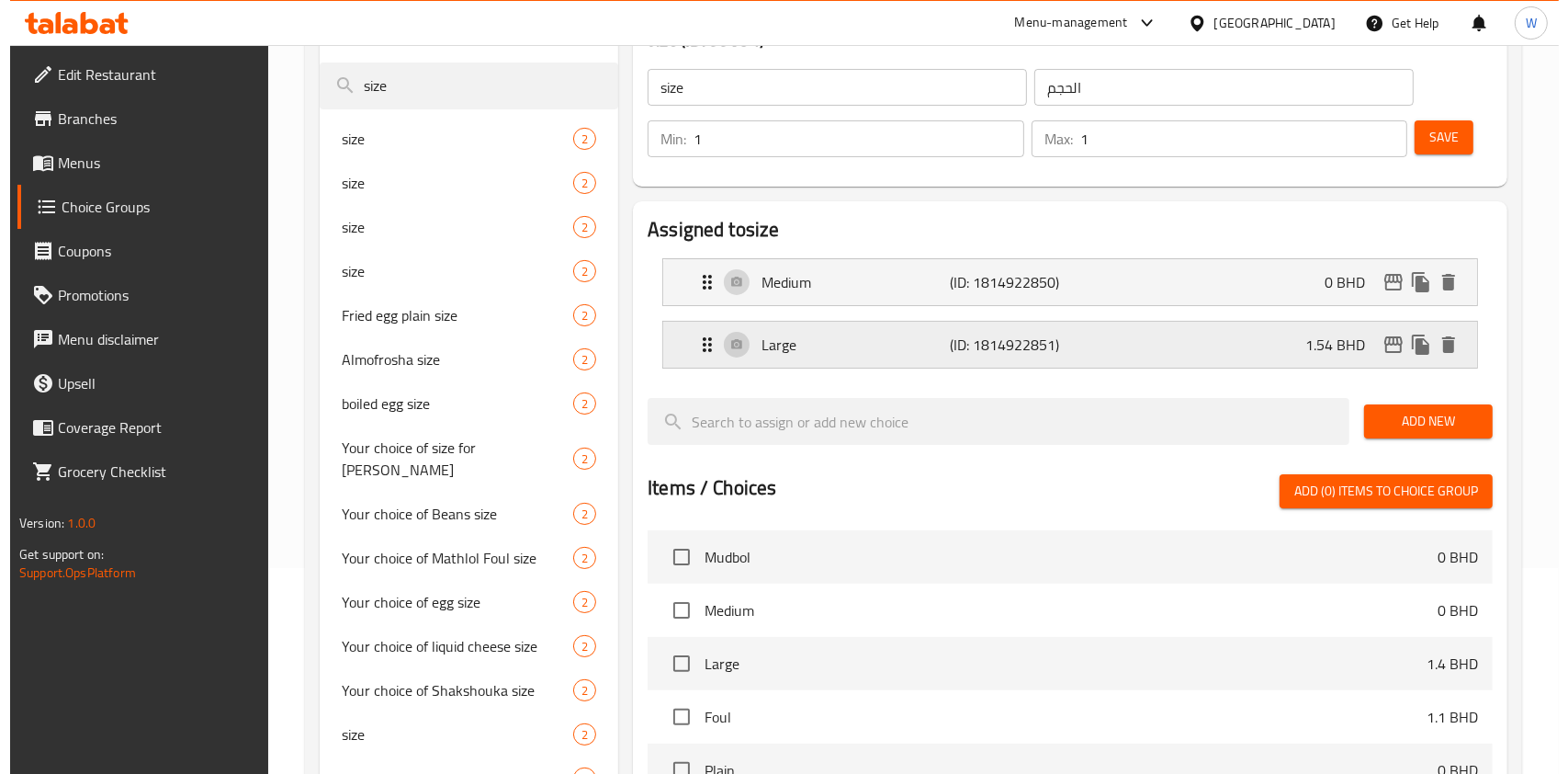
scroll to position [245, 0]
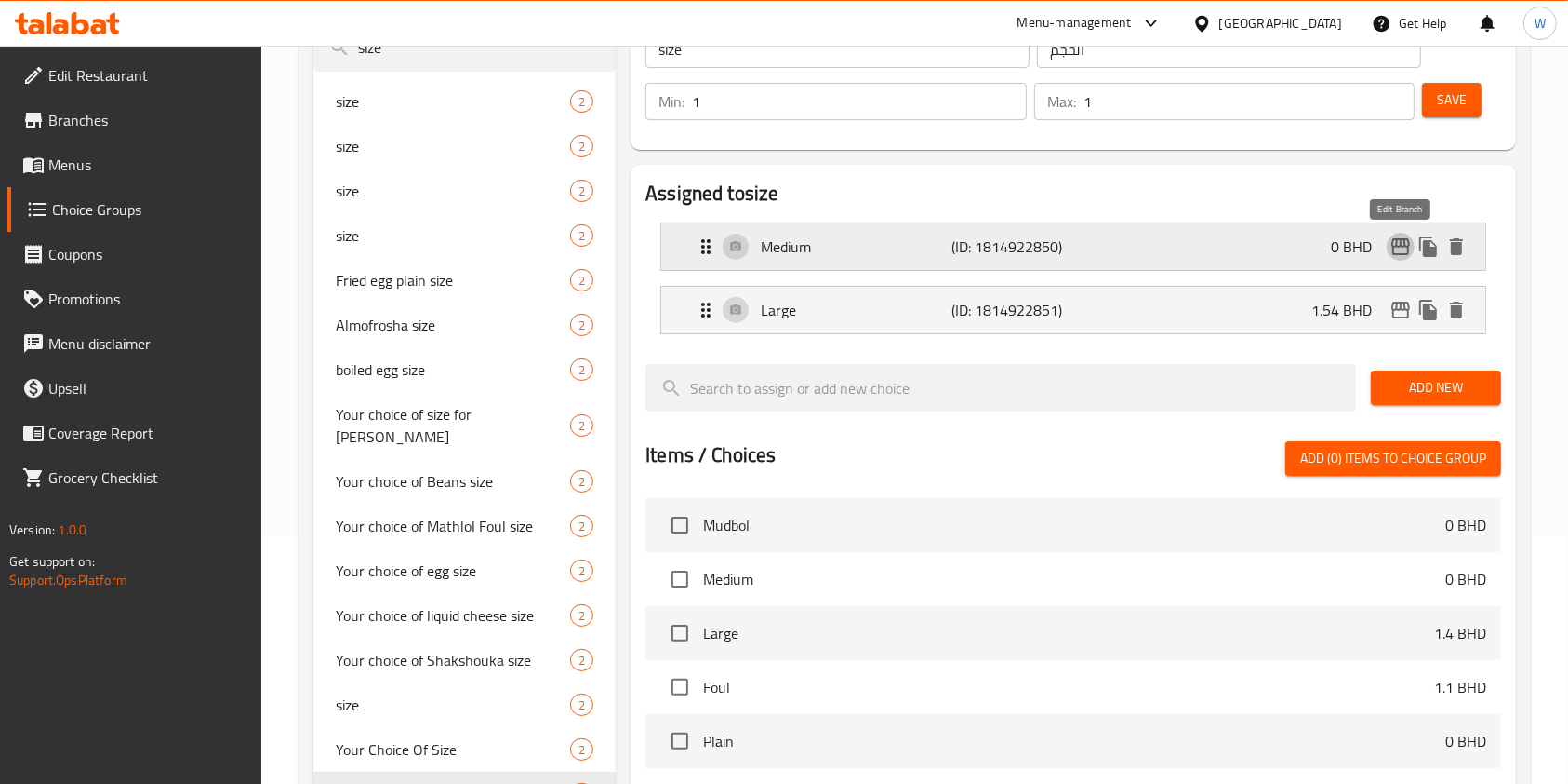
click at [1393, 242] on icon "edit" at bounding box center [1401, 247] width 19 height 17
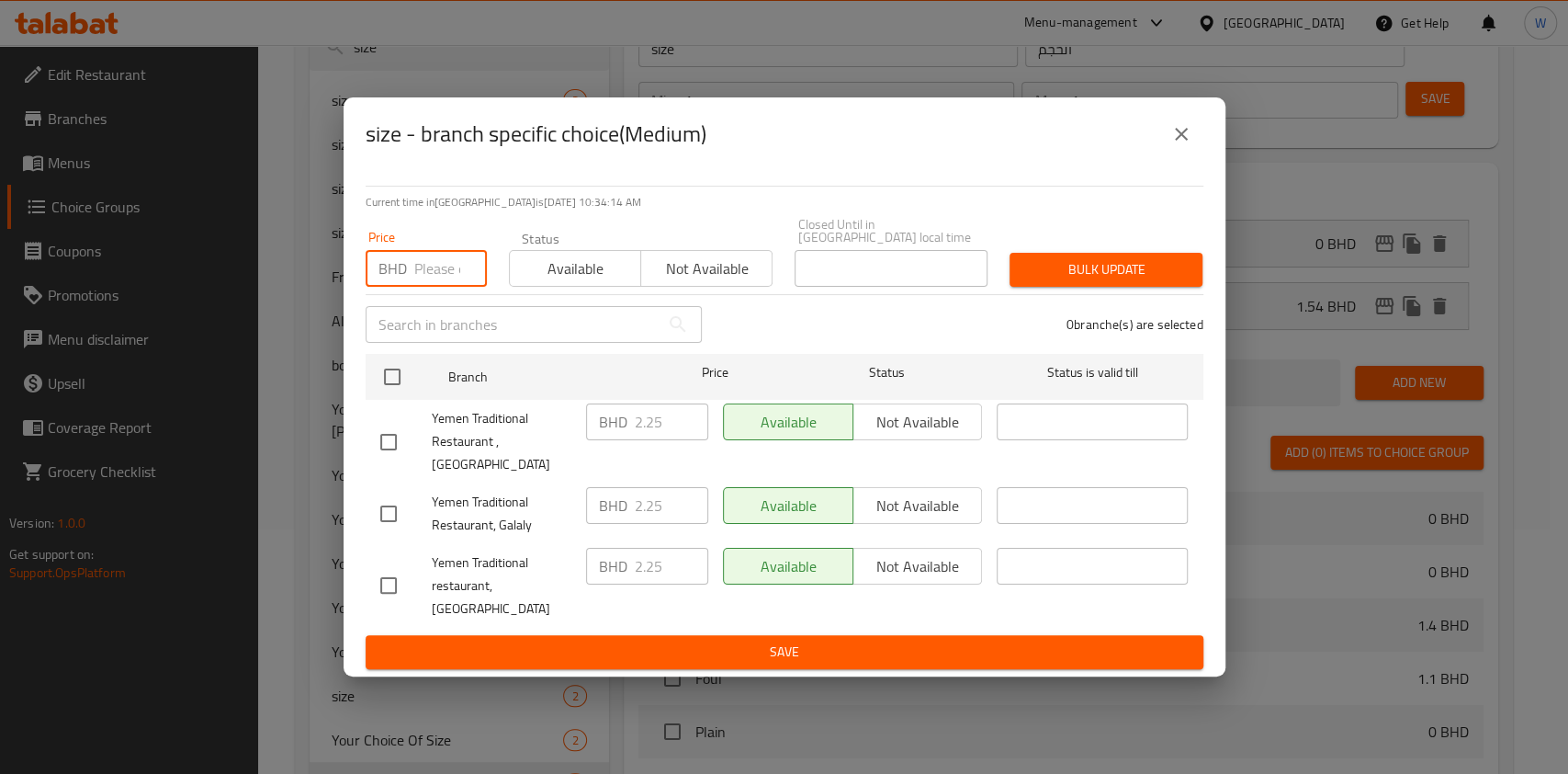
click at [443, 267] on input "number" at bounding box center [450, 267] width 72 height 37
paste input "2.450"
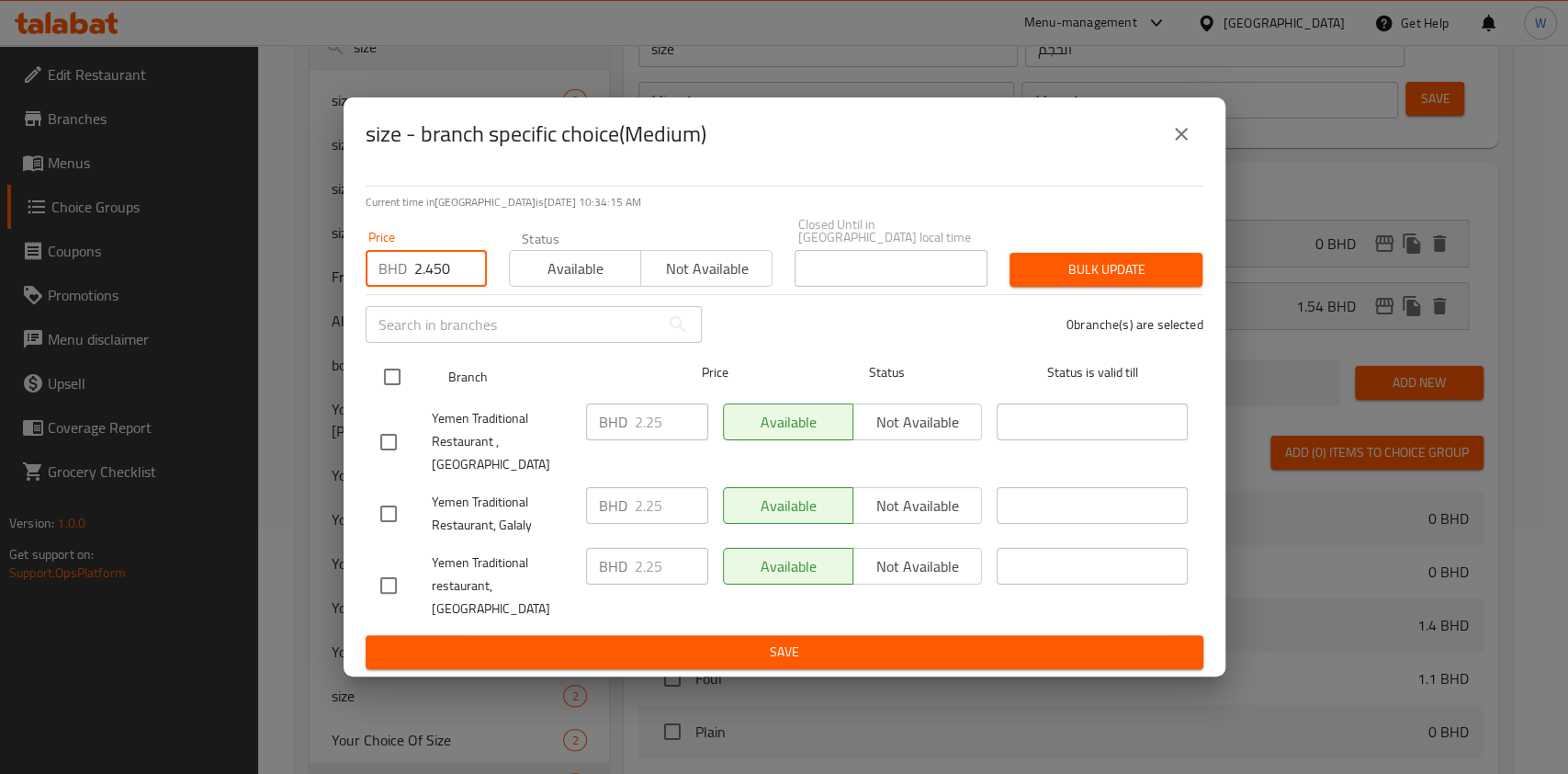
type input "2.450"
click at [380, 383] on input "checkbox" at bounding box center [392, 377] width 39 height 39
checkbox input "true"
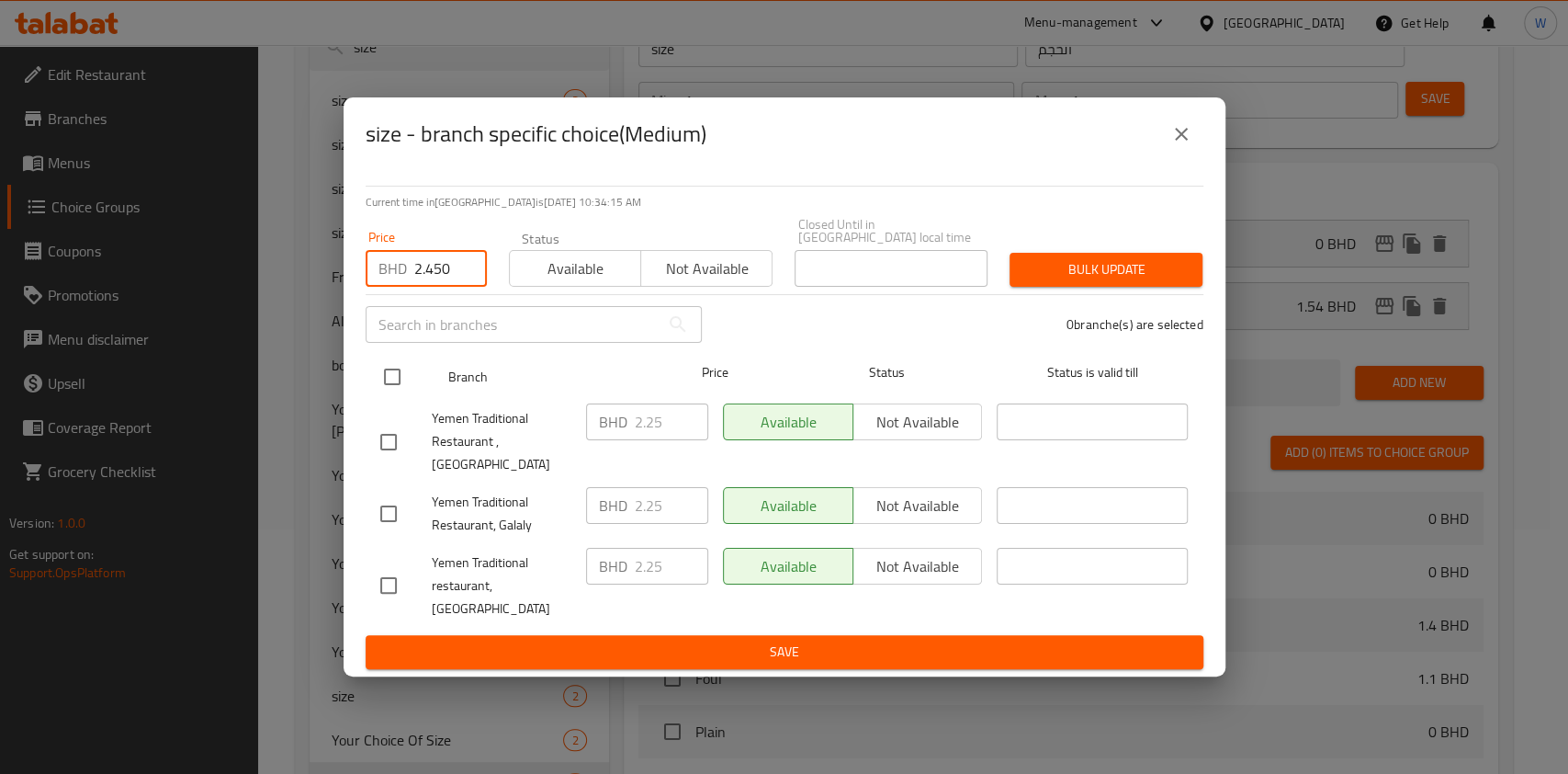
checkbox input "true"
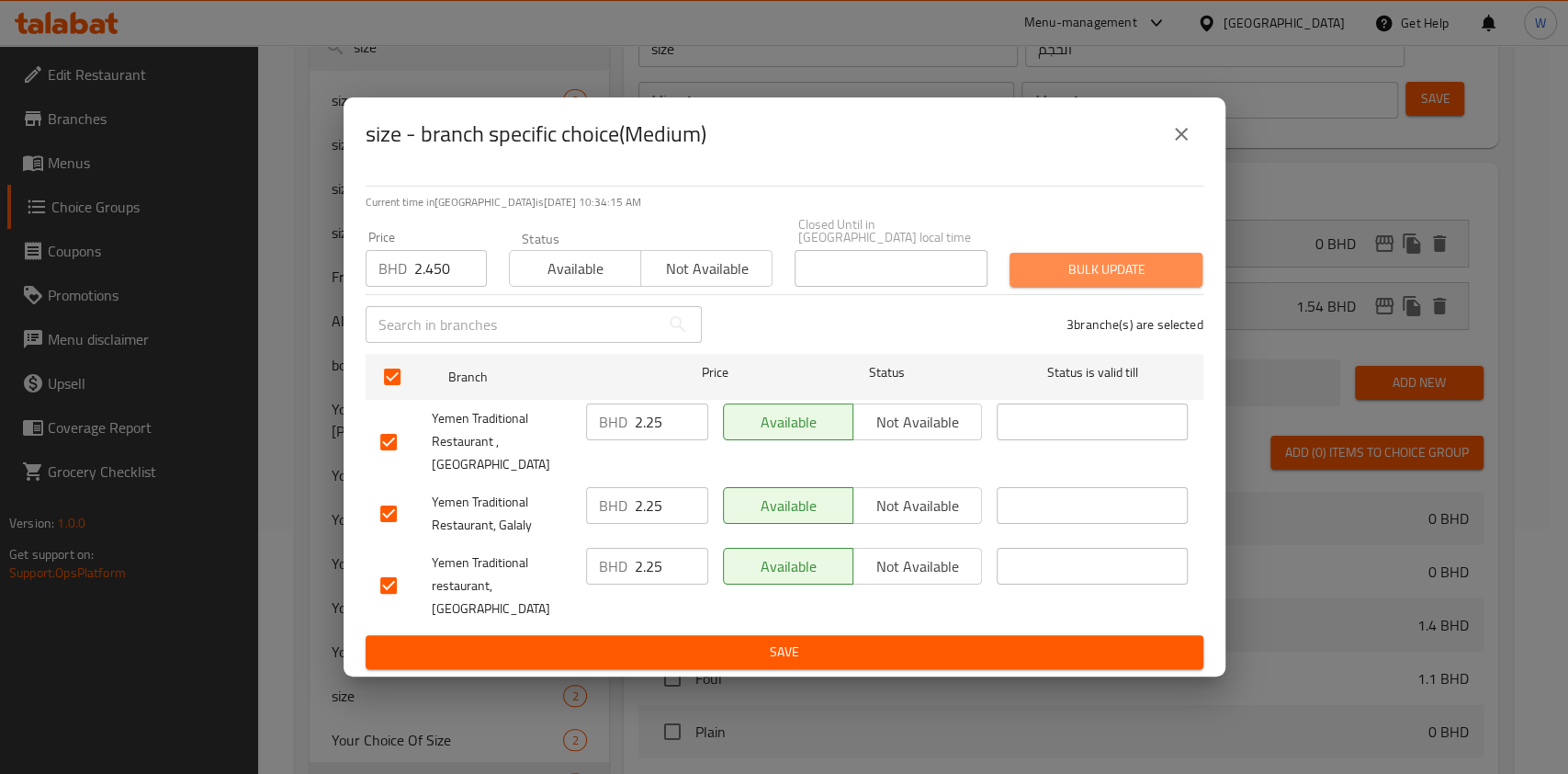
click at [1103, 282] on span "Bulk update" at bounding box center [1106, 269] width 164 height 23
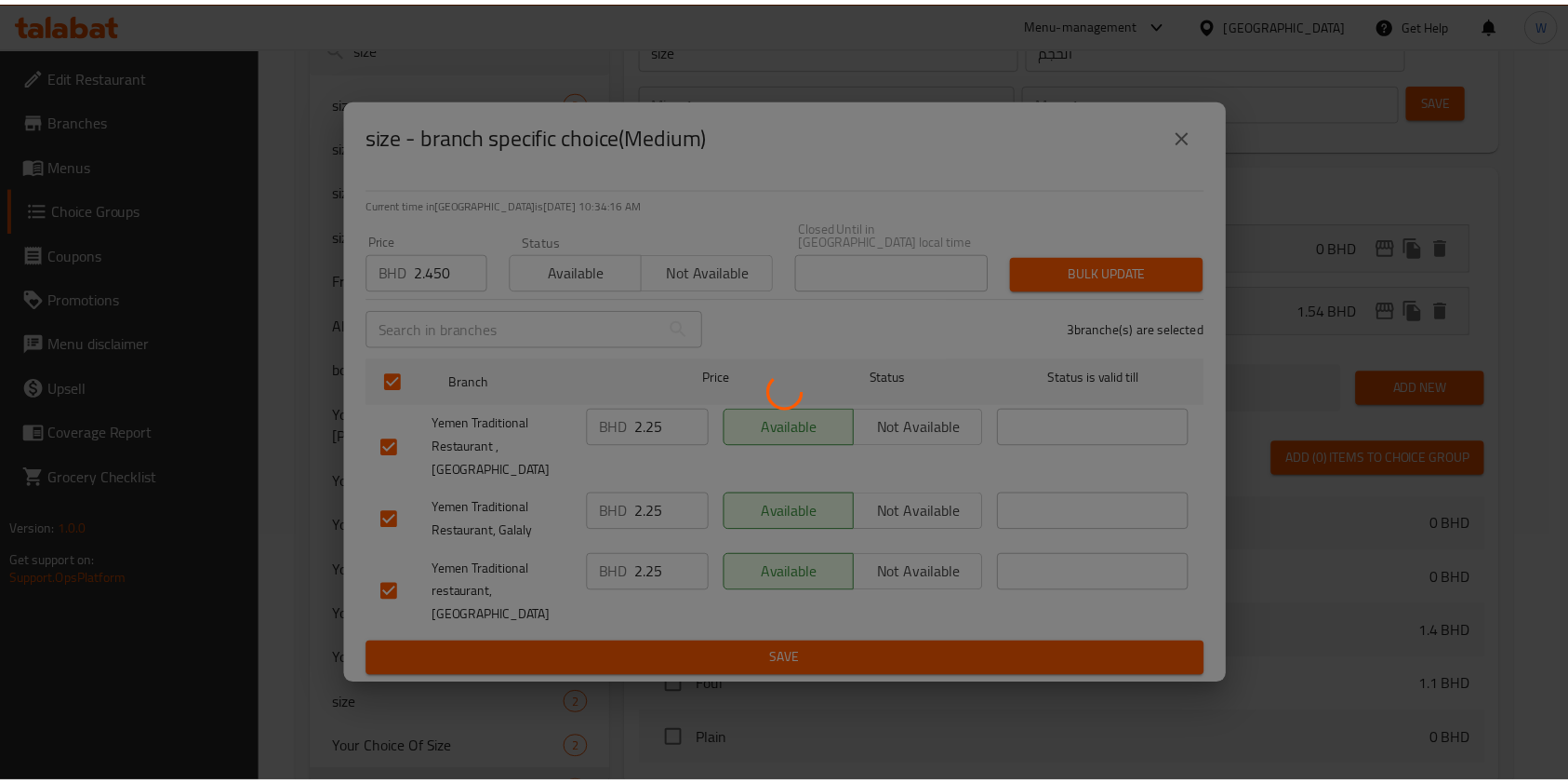
scroll to position [258, 0]
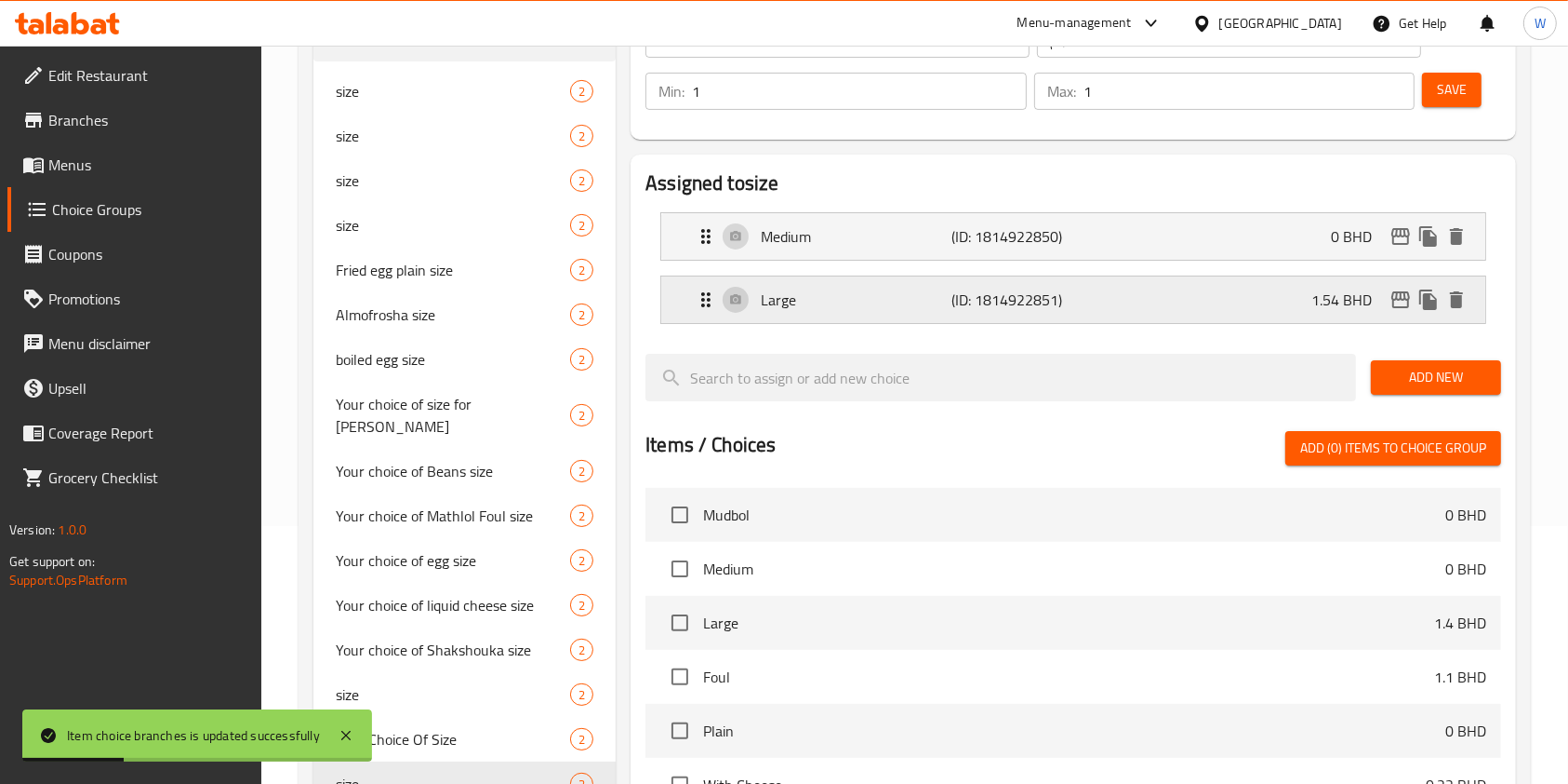
click at [1407, 299] on icon "edit" at bounding box center [1401, 299] width 19 height 17
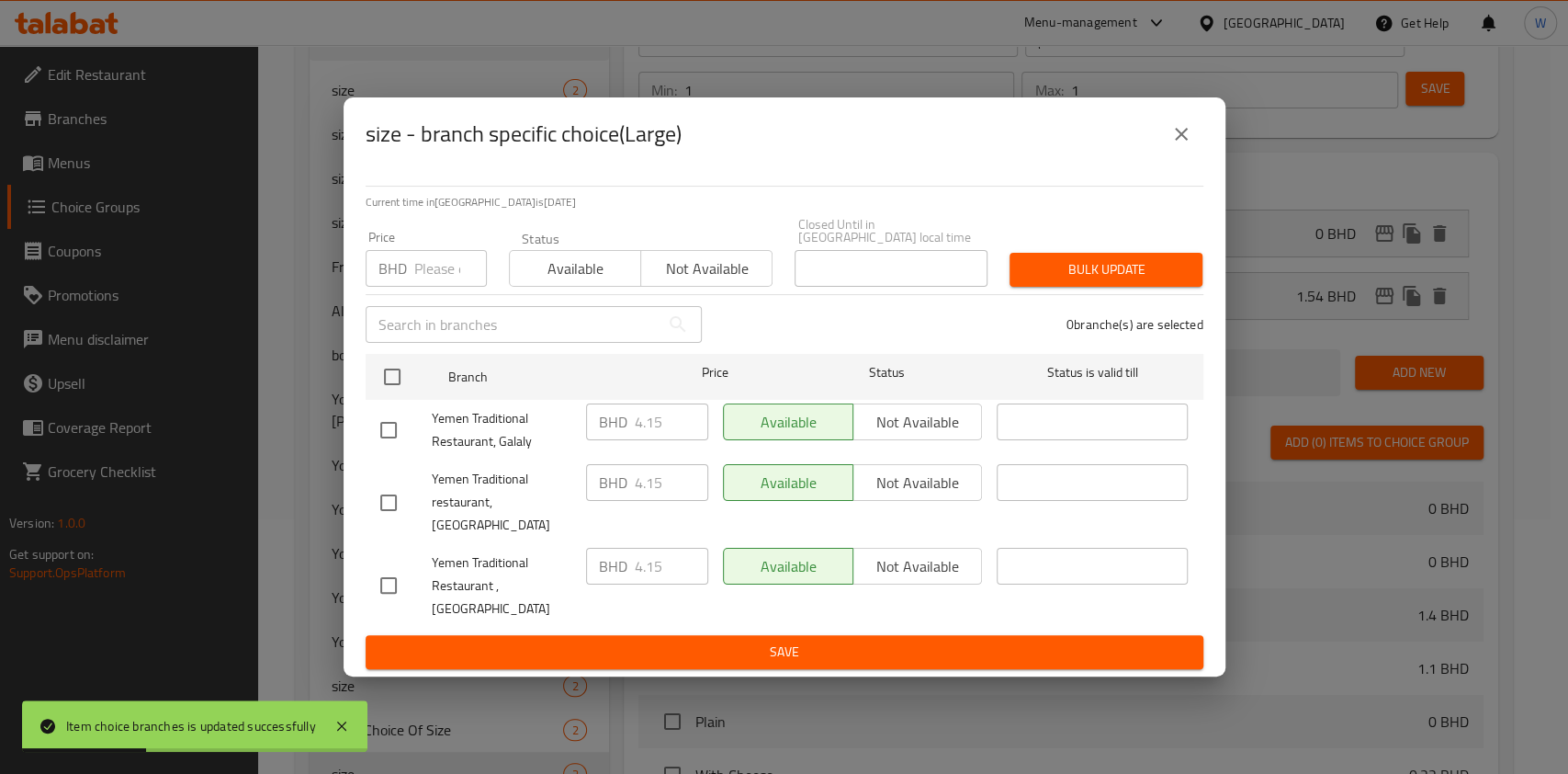
click at [456, 298] on div "Price BHD Price" at bounding box center [426, 258] width 143 height 78
click at [452, 298] on div "Price BHD Price" at bounding box center [426, 258] width 143 height 78
click at [447, 286] on input "number" at bounding box center [450, 267] width 72 height 37
paste input "4.350"
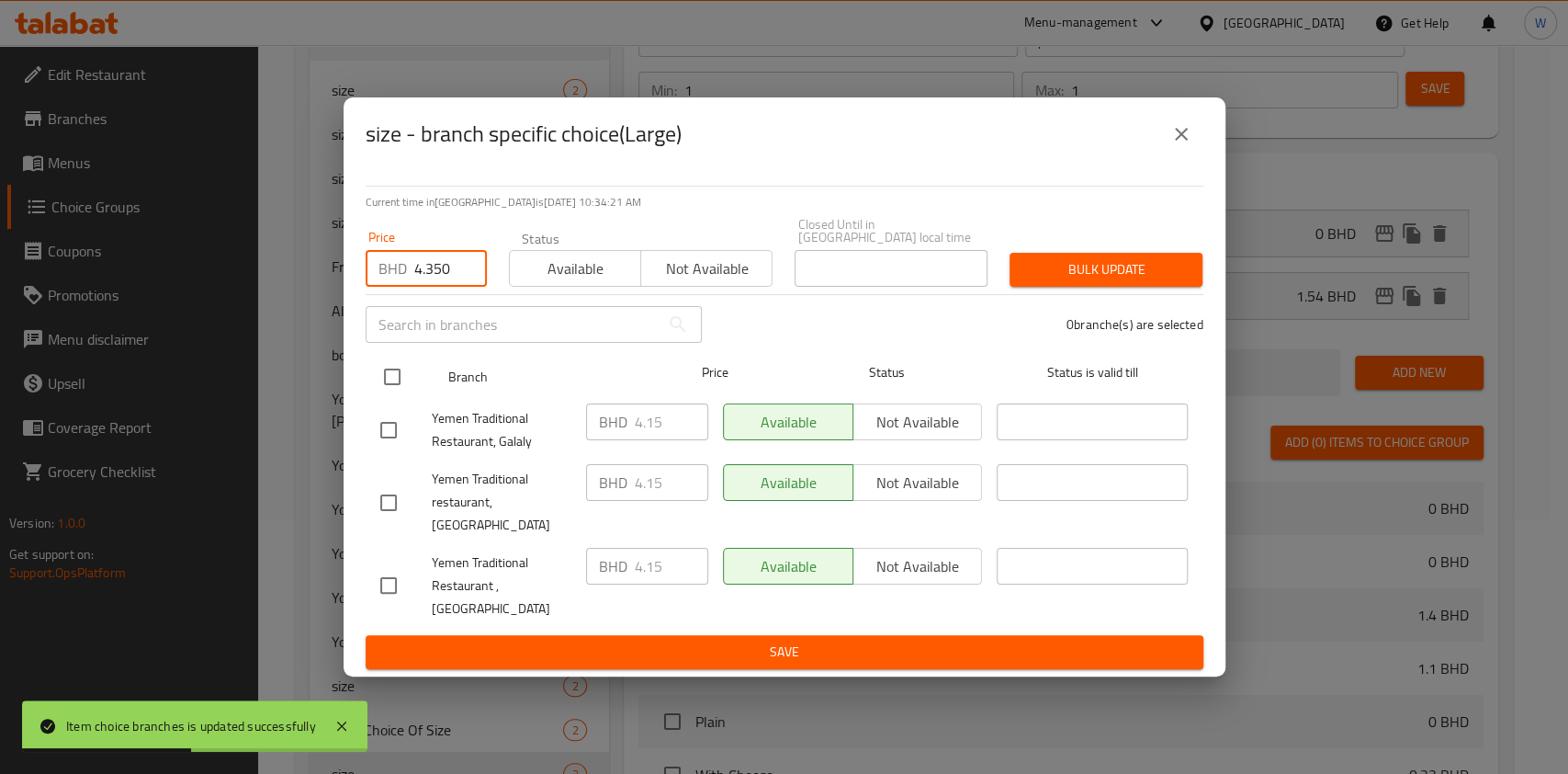
type input "4.350"
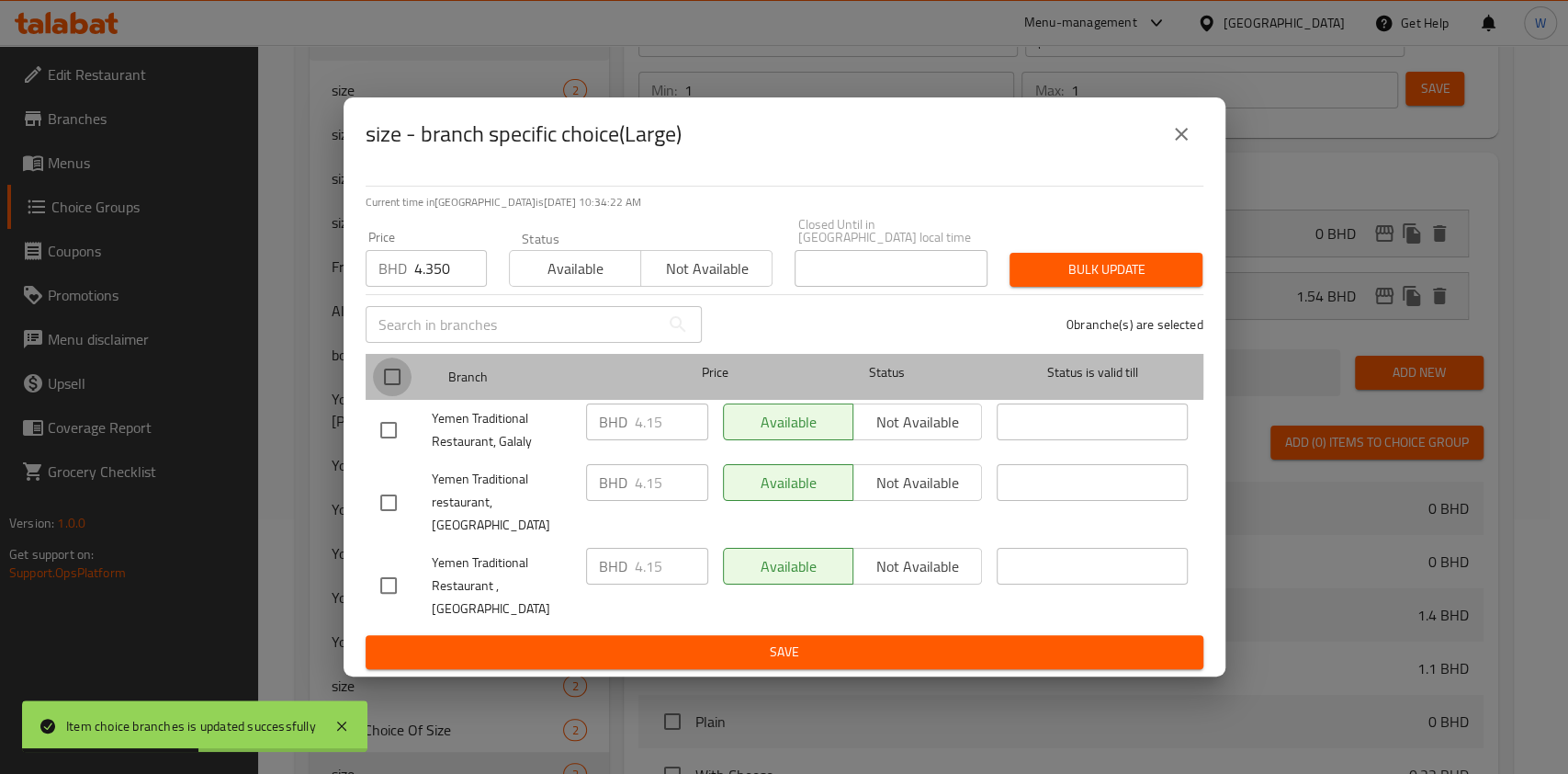
click at [386, 386] on input "checkbox" at bounding box center [392, 377] width 39 height 39
checkbox input "true"
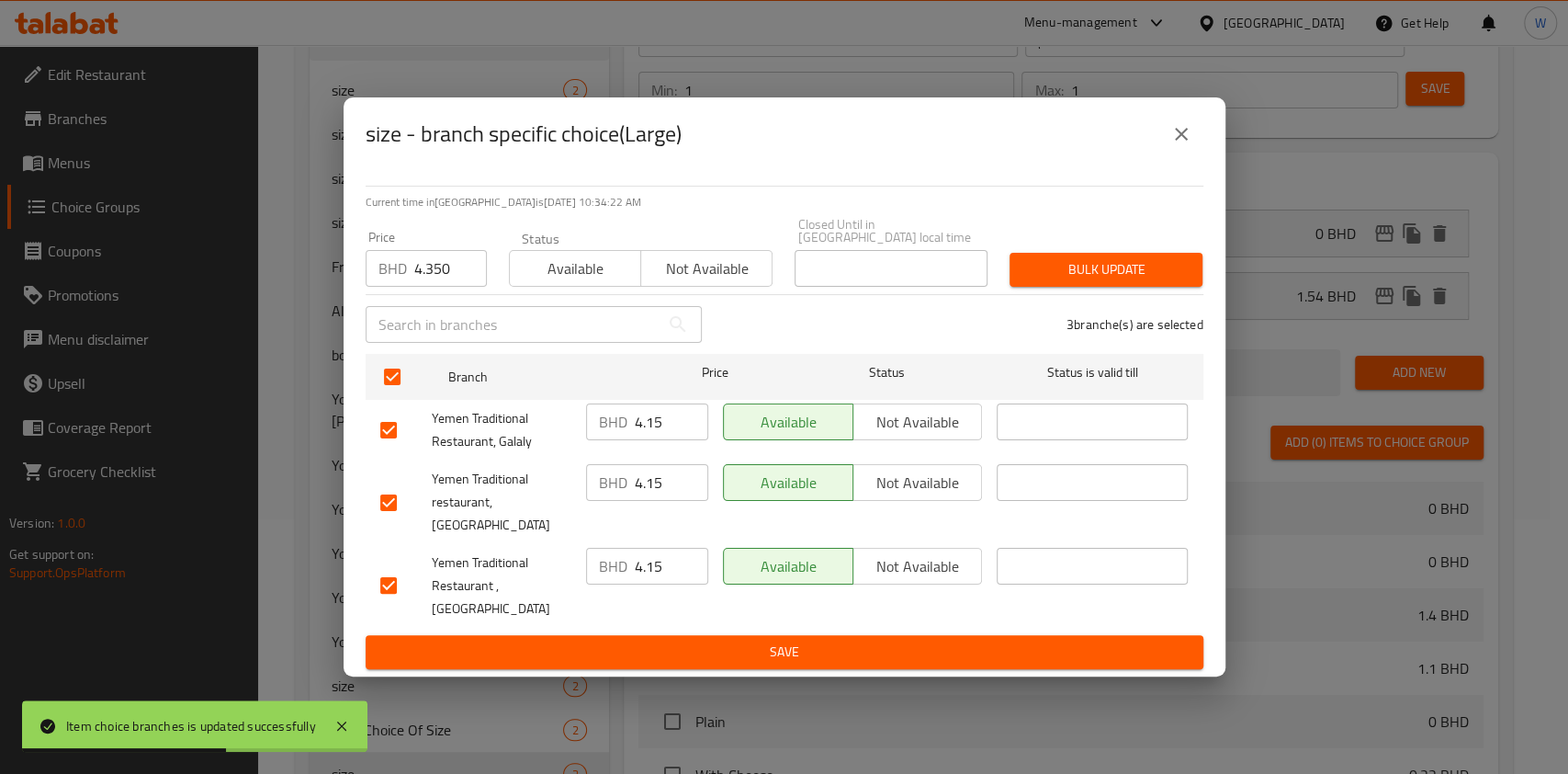
click at [1089, 263] on div "Bulk update" at bounding box center [1106, 270] width 215 height 56
click at [1101, 282] on span "Bulk update" at bounding box center [1106, 269] width 164 height 23
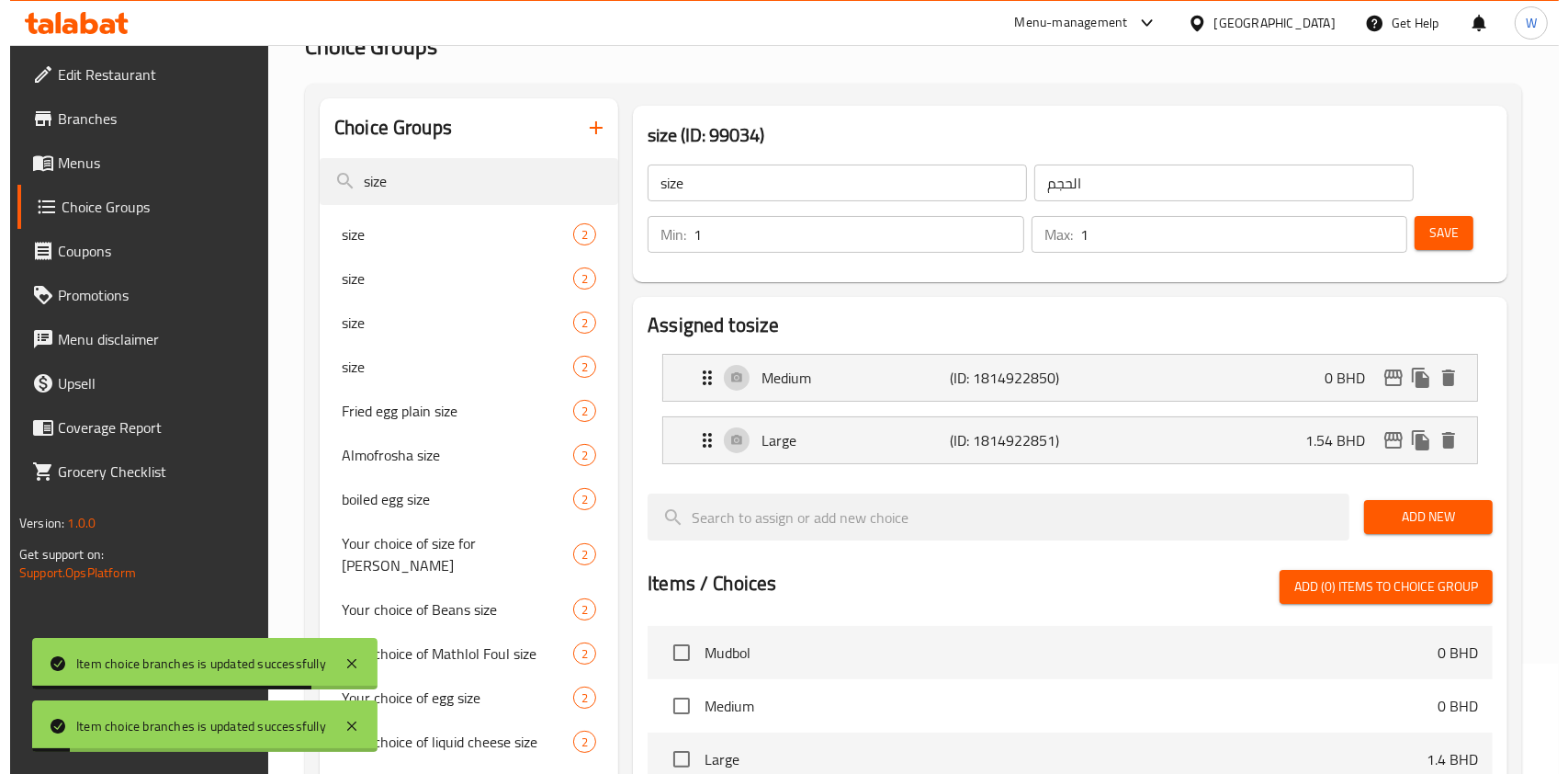
scroll to position [0, 0]
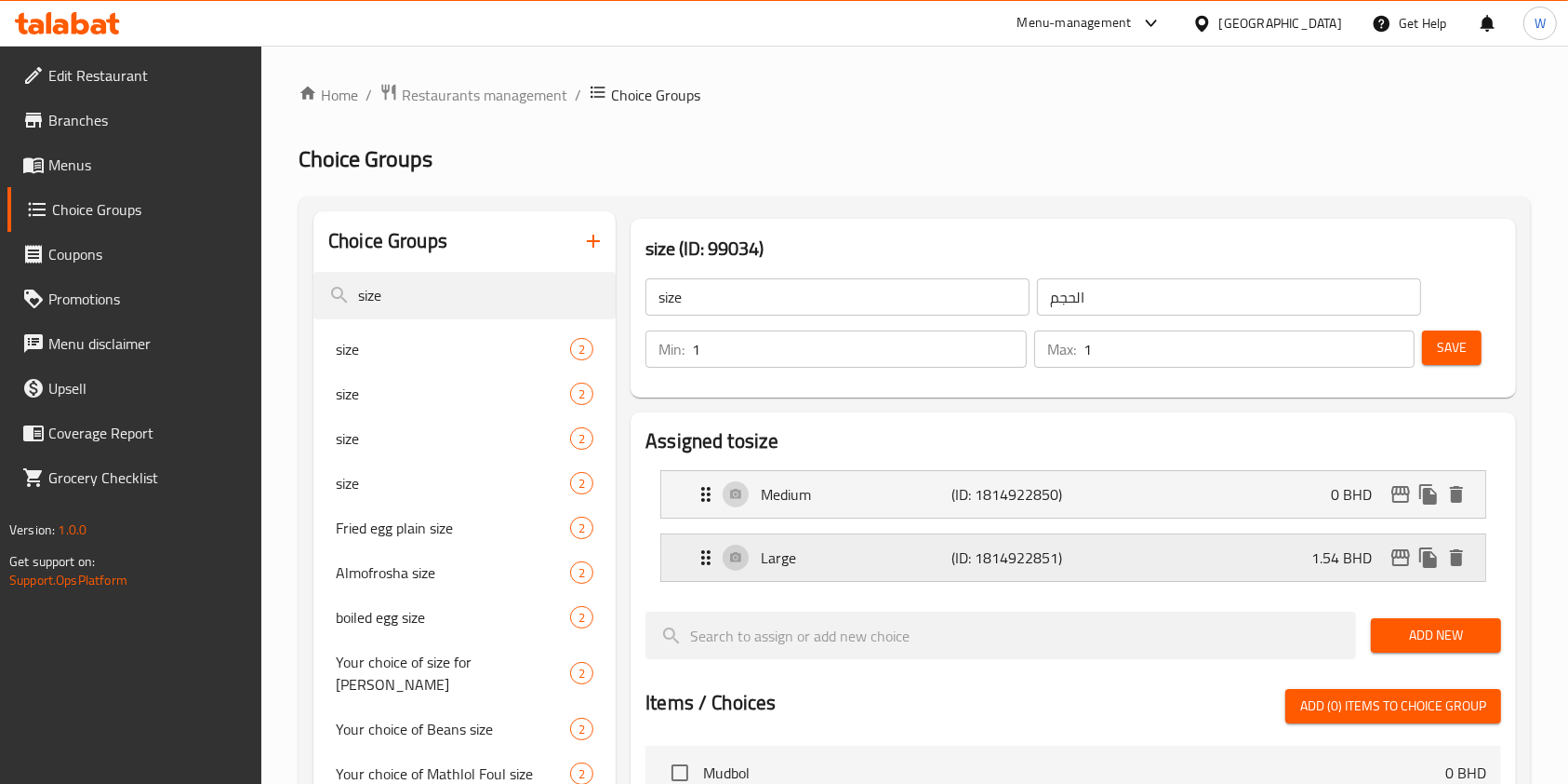
click at [1399, 559] on icon "edit" at bounding box center [1400, 557] width 22 height 22
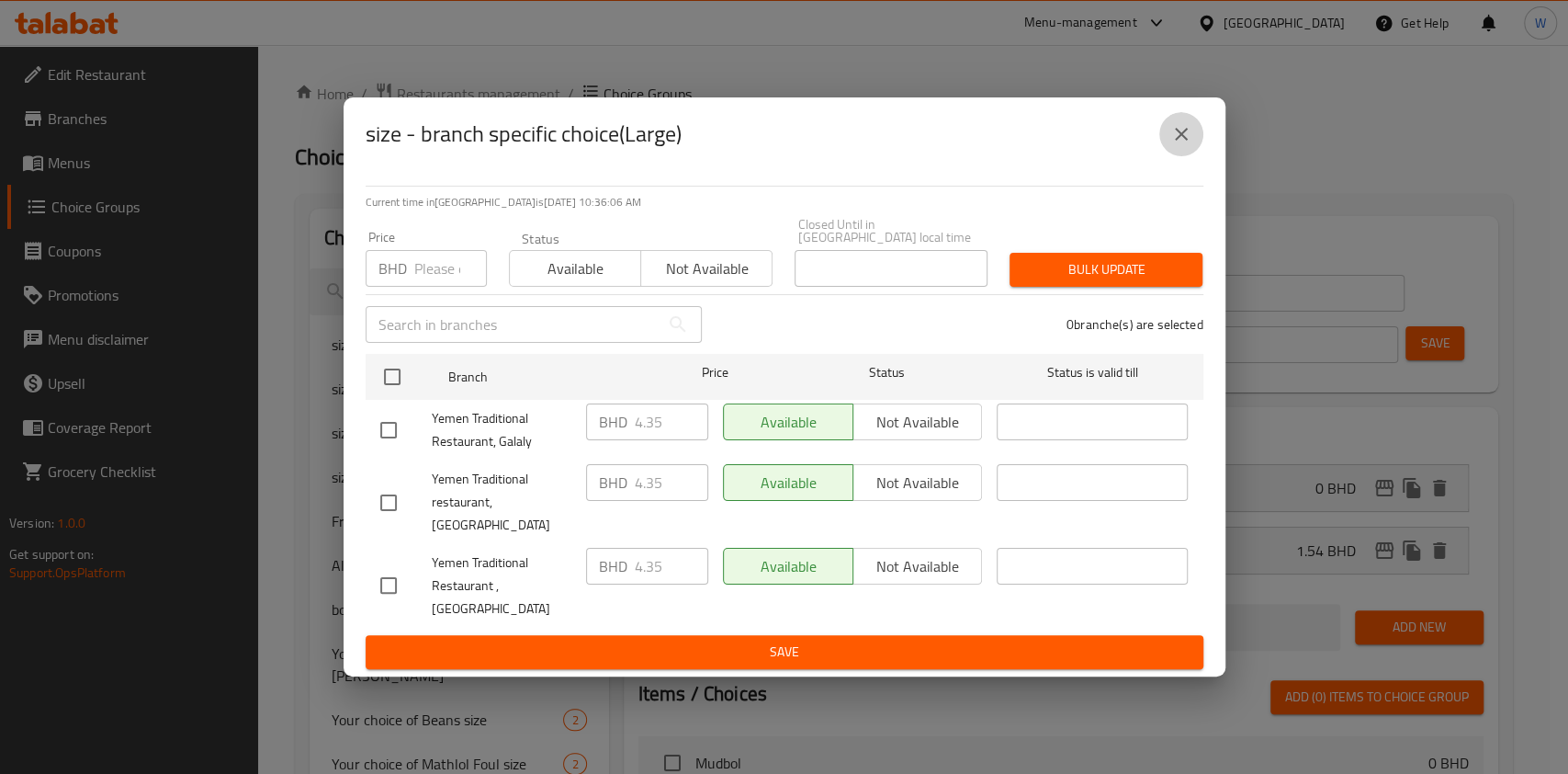
click at [1187, 150] on button "close" at bounding box center [1181, 134] width 44 height 44
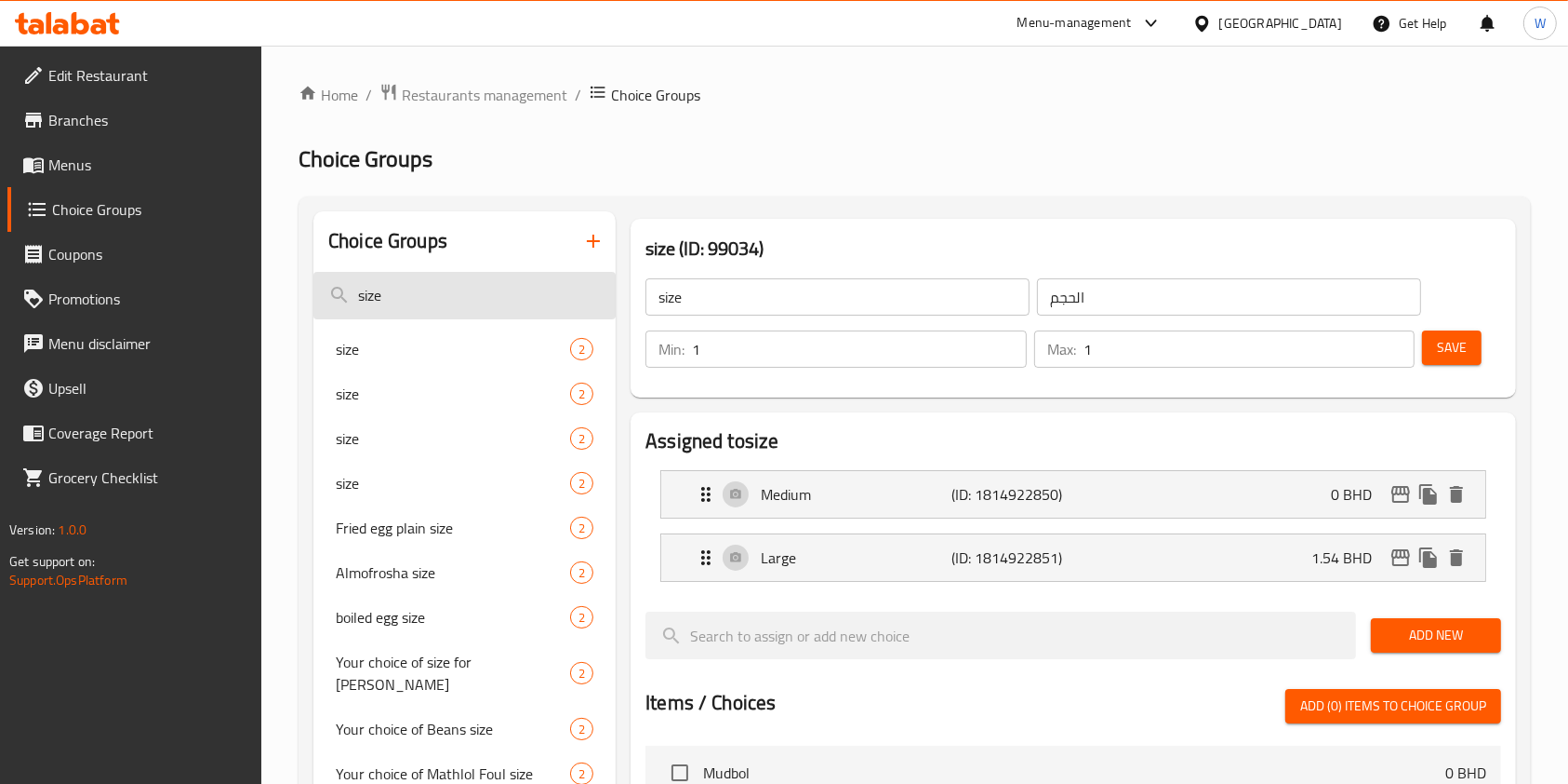
click at [456, 307] on input "size" at bounding box center [464, 296] width 302 height 48
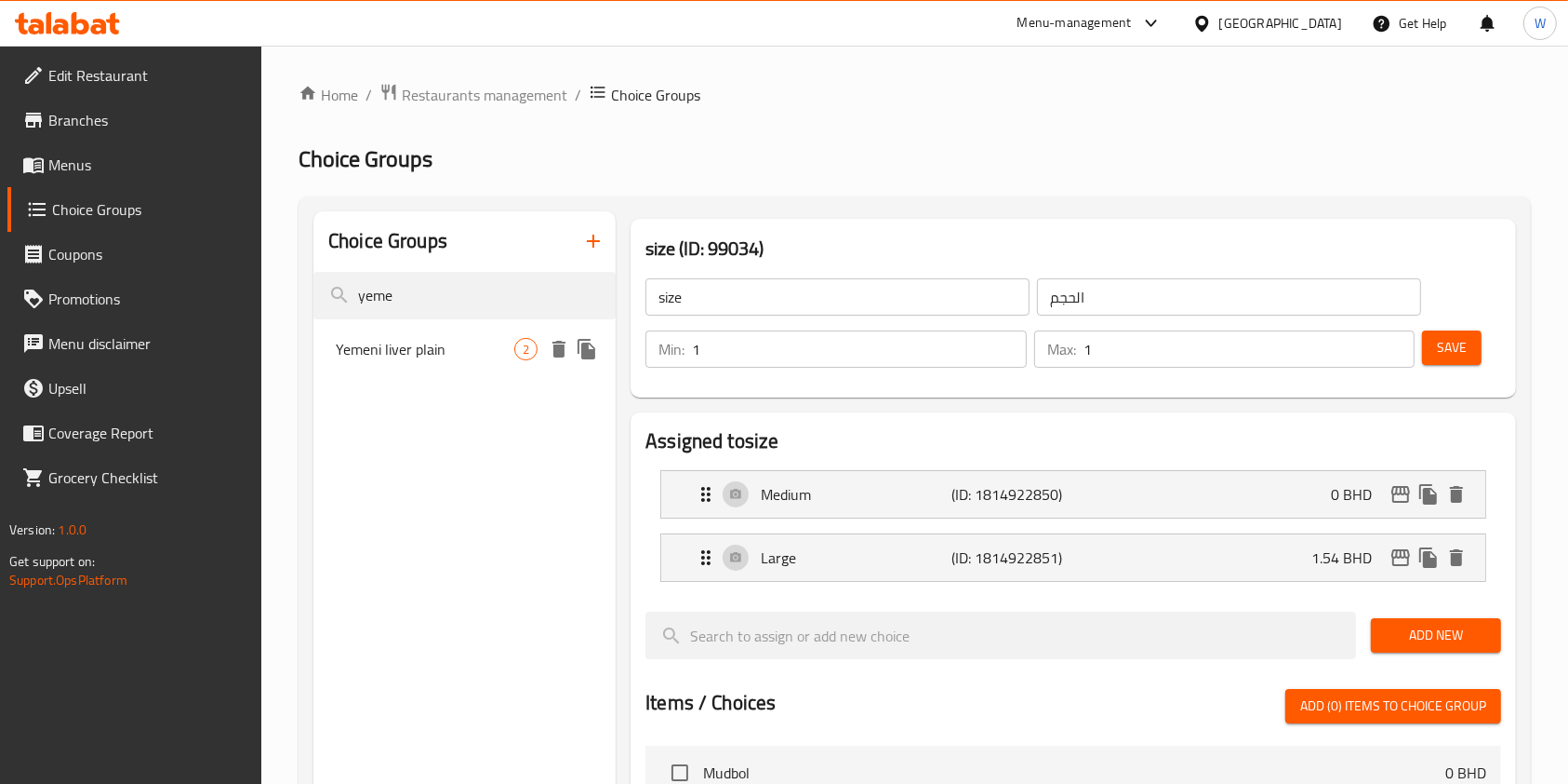
type input "yeme"
click at [441, 340] on span "Yemeni liver plain" at bounding box center [424, 348] width 178 height 22
type input "Yemeni liver plain"
type input "كبده يمني ساده"
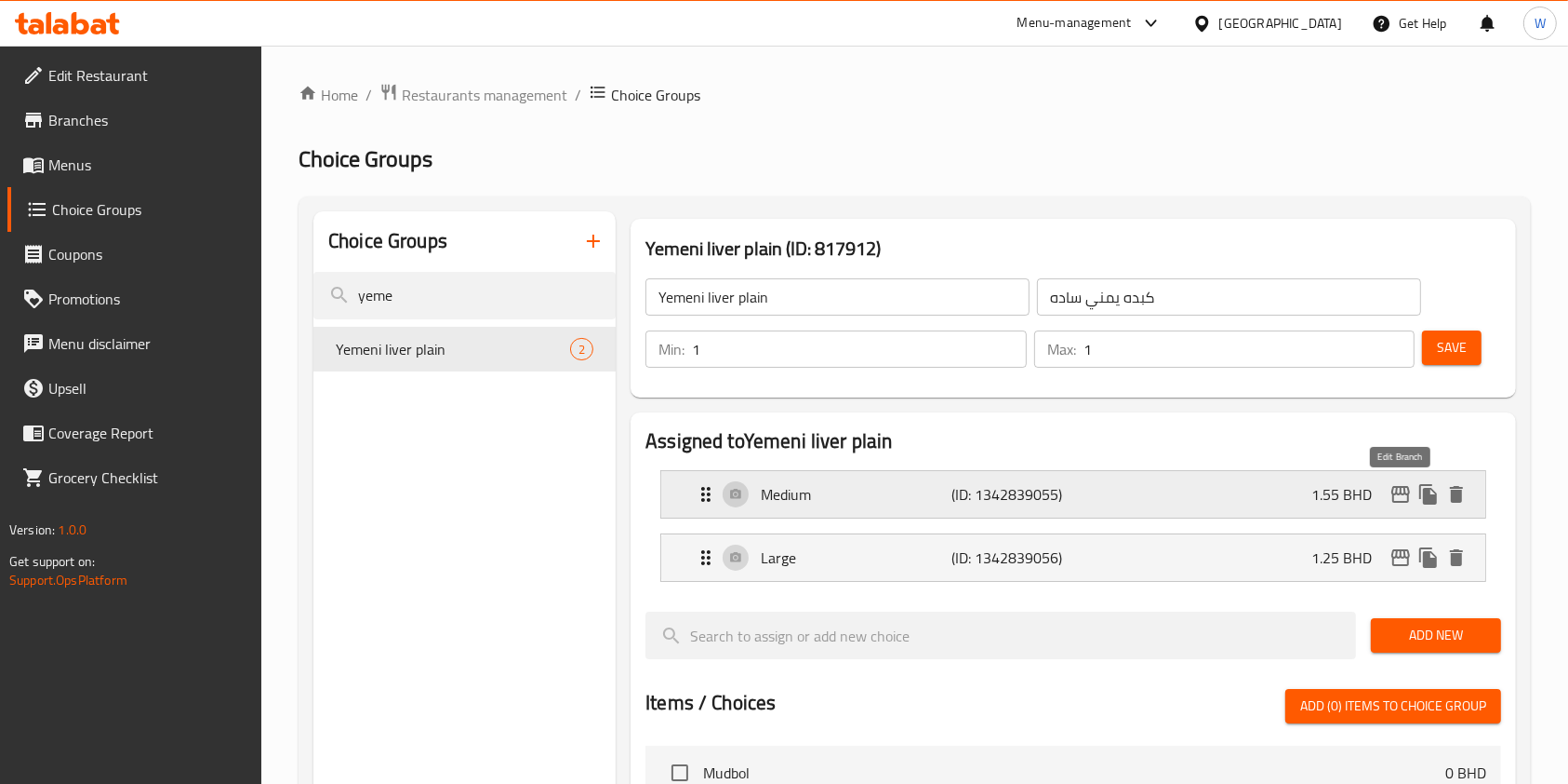
click at [1402, 487] on icon "edit" at bounding box center [1400, 494] width 22 height 22
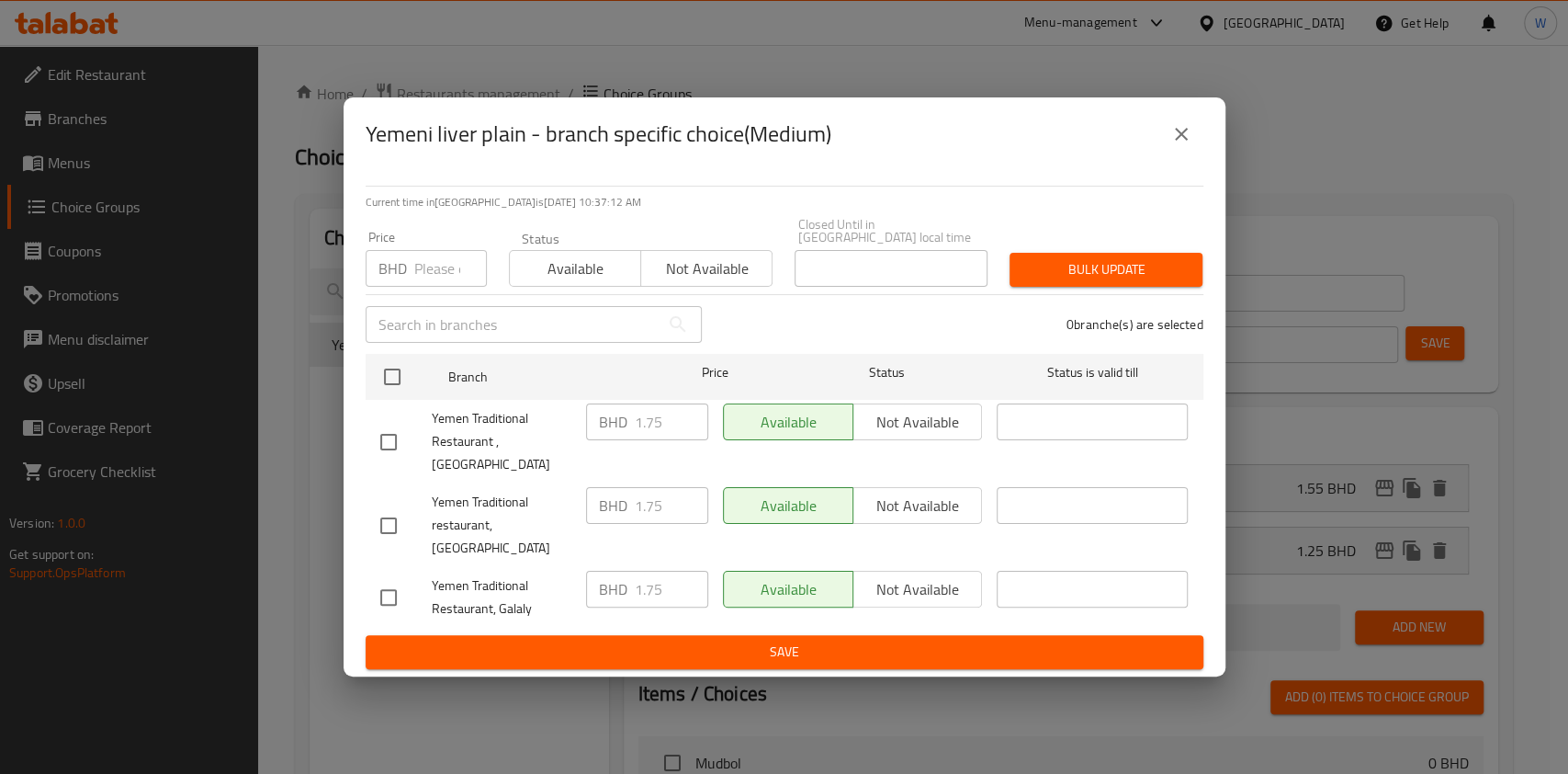
click at [439, 286] on input "number" at bounding box center [450, 267] width 72 height 37
paste input "1.950"
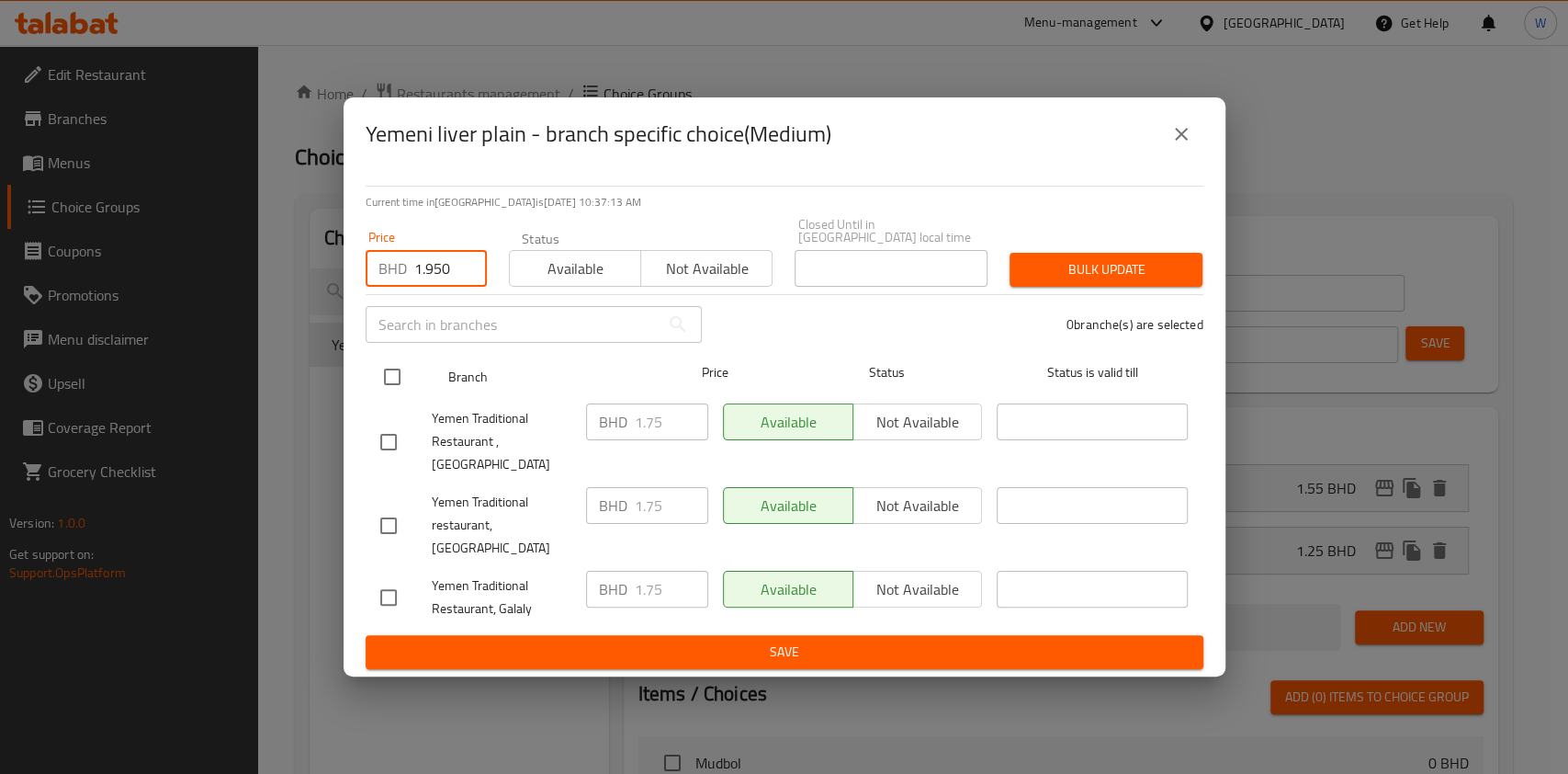
type input "1.950"
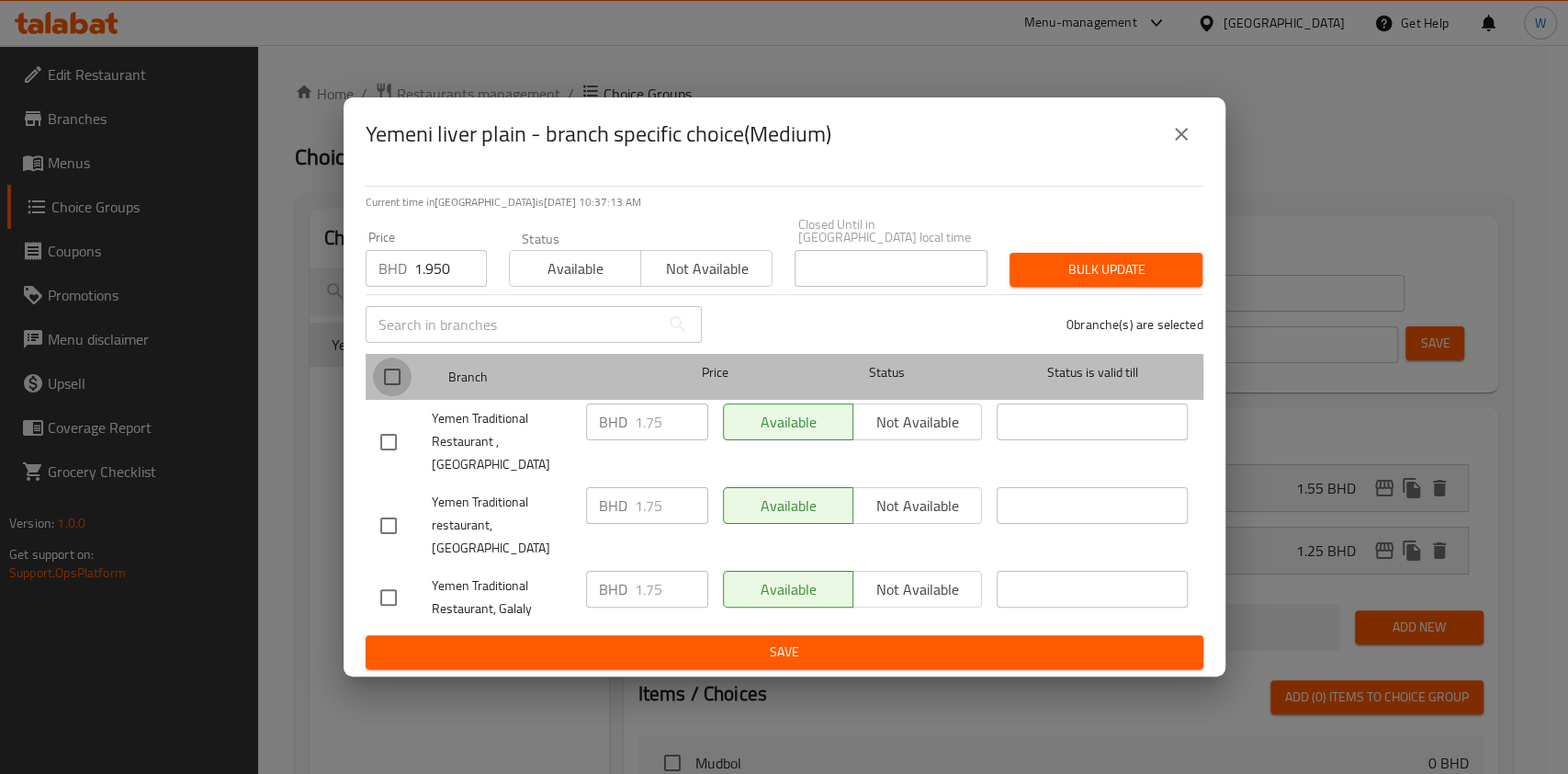
click at [393, 396] on input "checkbox" at bounding box center [392, 377] width 39 height 39
checkbox input "true"
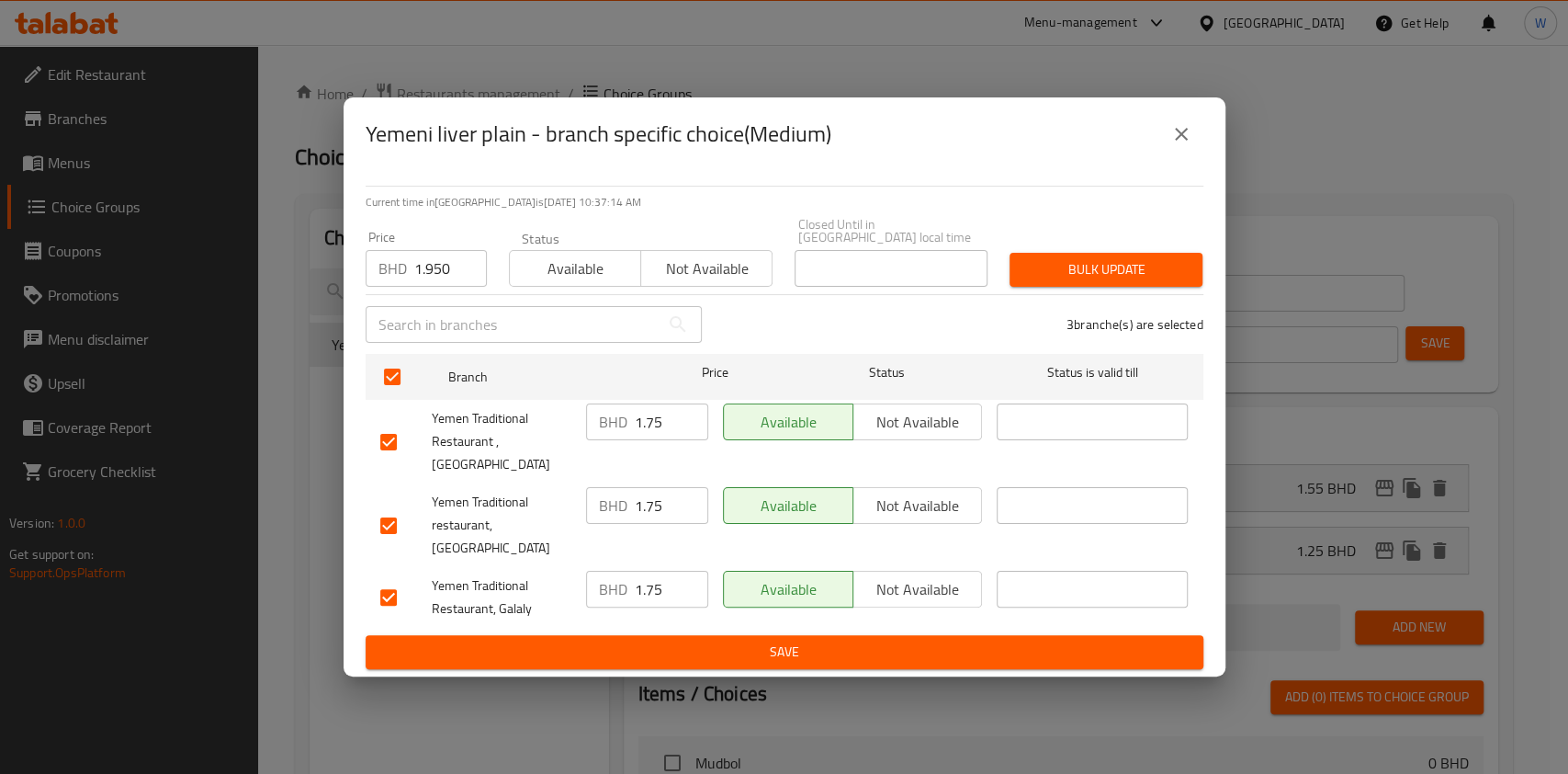
click at [1105, 278] on span "Bulk update" at bounding box center [1106, 269] width 164 height 23
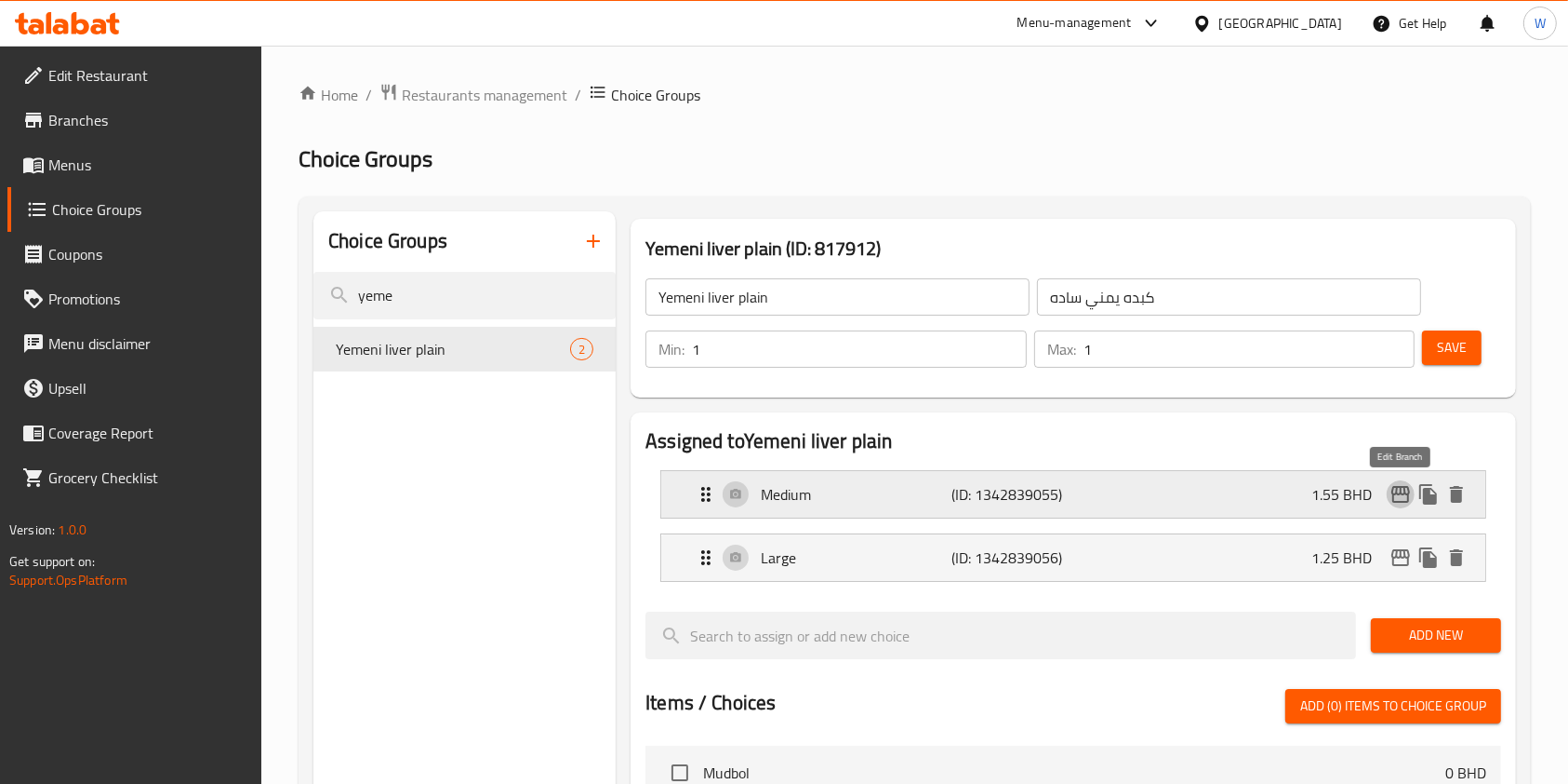
click at [1403, 504] on icon "edit" at bounding box center [1400, 494] width 22 height 22
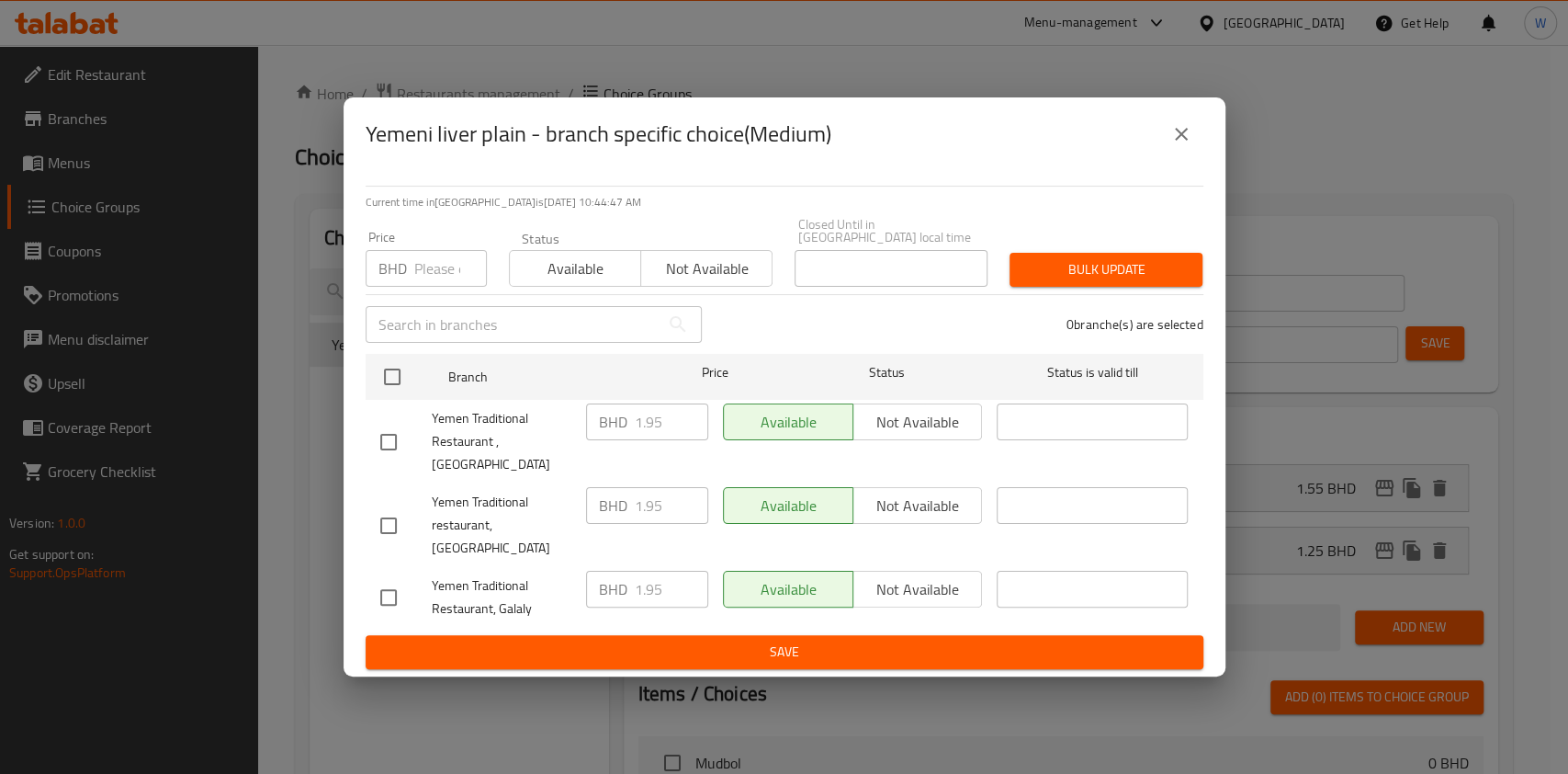
click at [1188, 145] on icon "close" at bounding box center [1180, 134] width 22 height 22
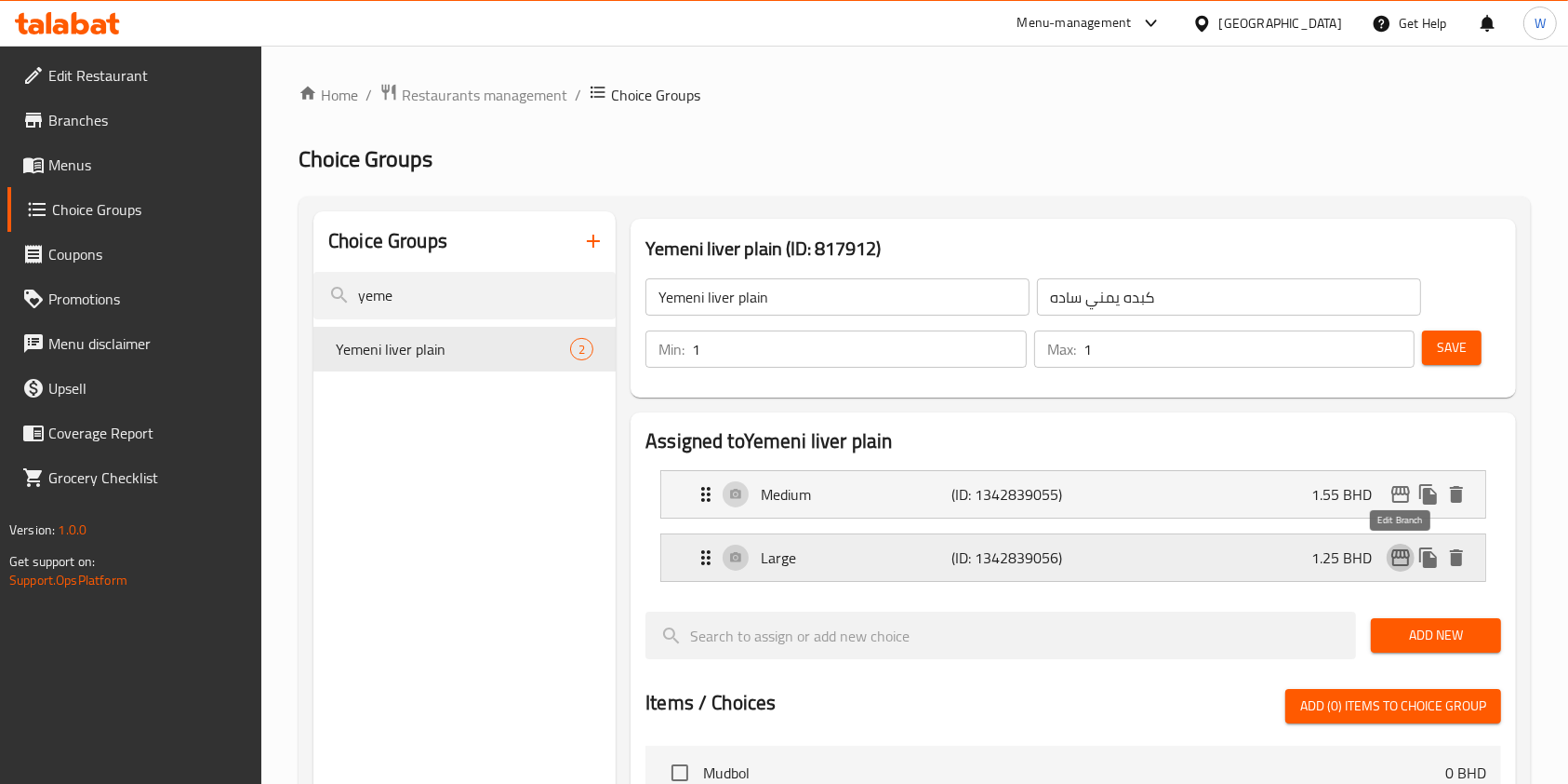
click at [1402, 552] on icon "edit" at bounding box center [1400, 557] width 22 height 22
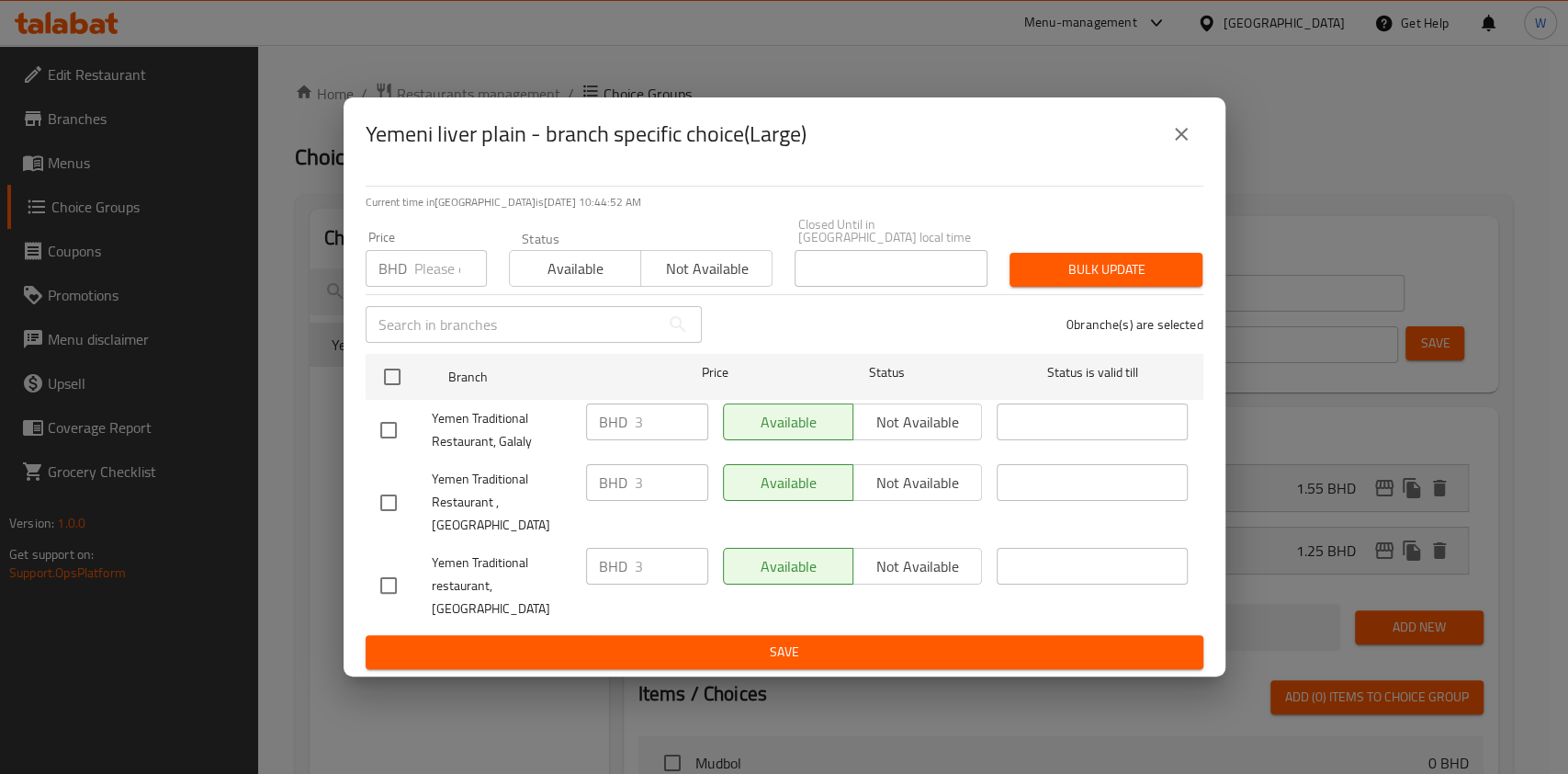
click at [434, 286] on input "number" at bounding box center [450, 267] width 72 height 37
paste input "3.4"
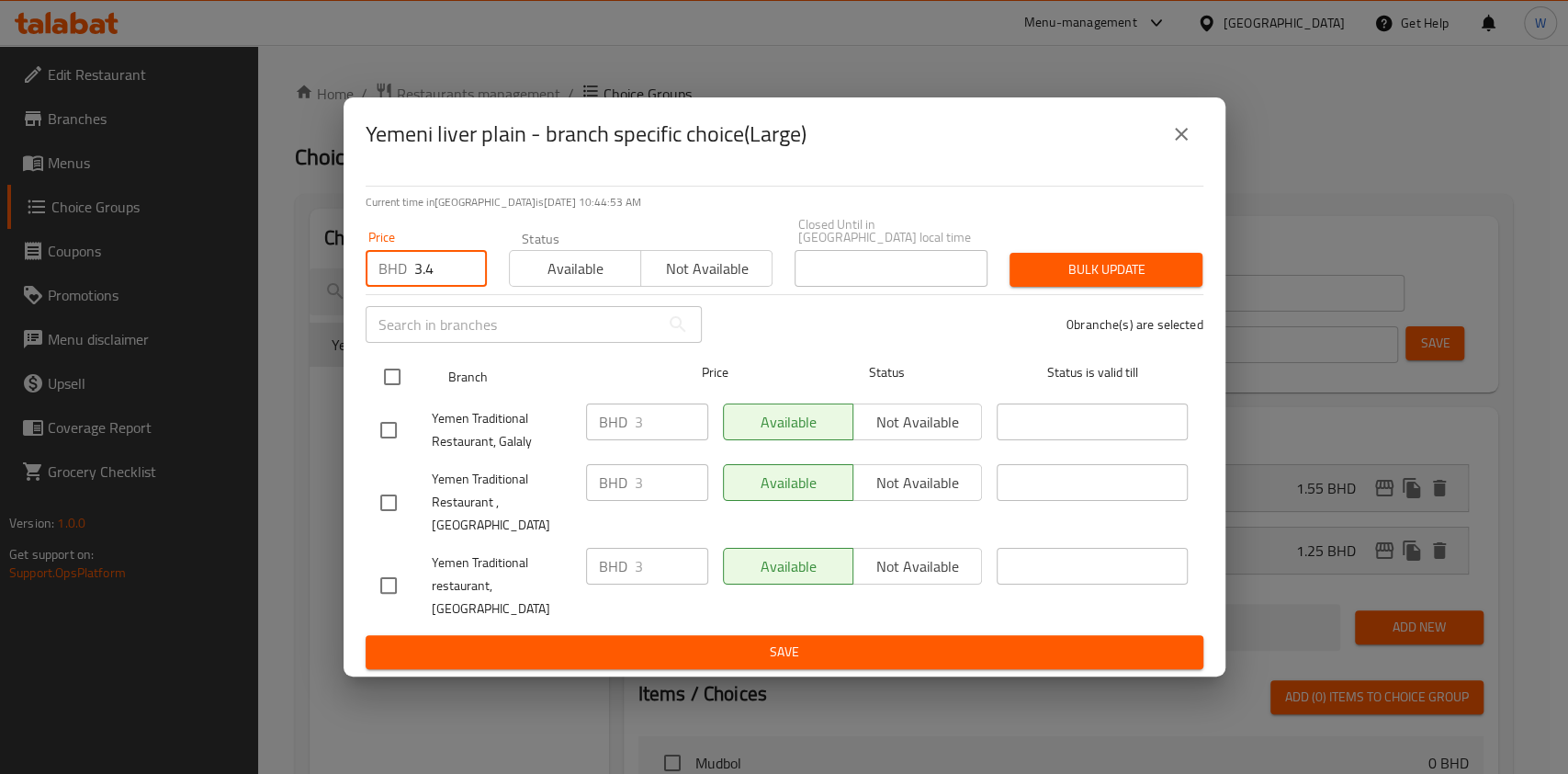
type input "3.4"
click at [384, 391] on input "checkbox" at bounding box center [392, 377] width 39 height 39
checkbox input "true"
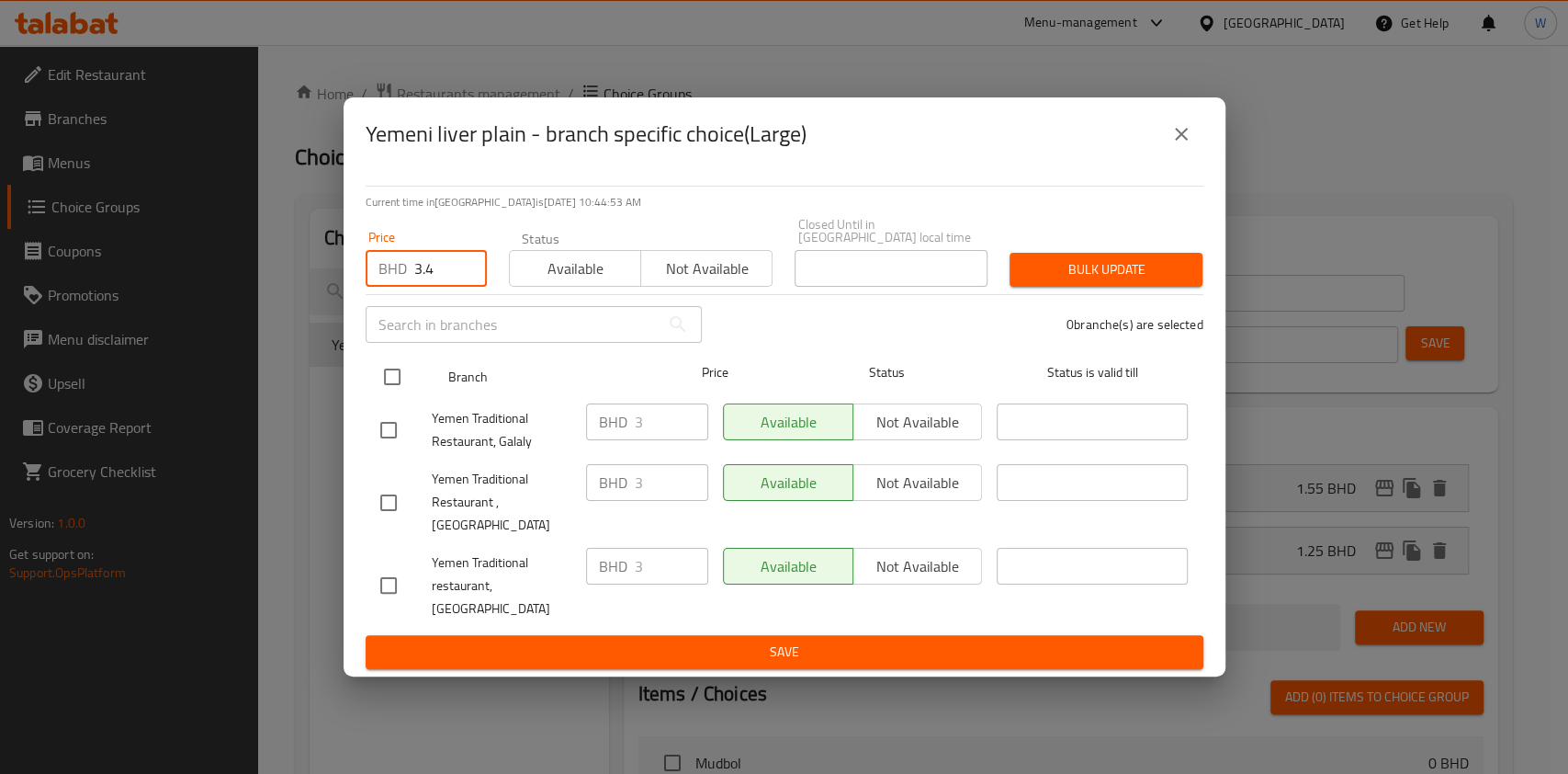
checkbox input "true"
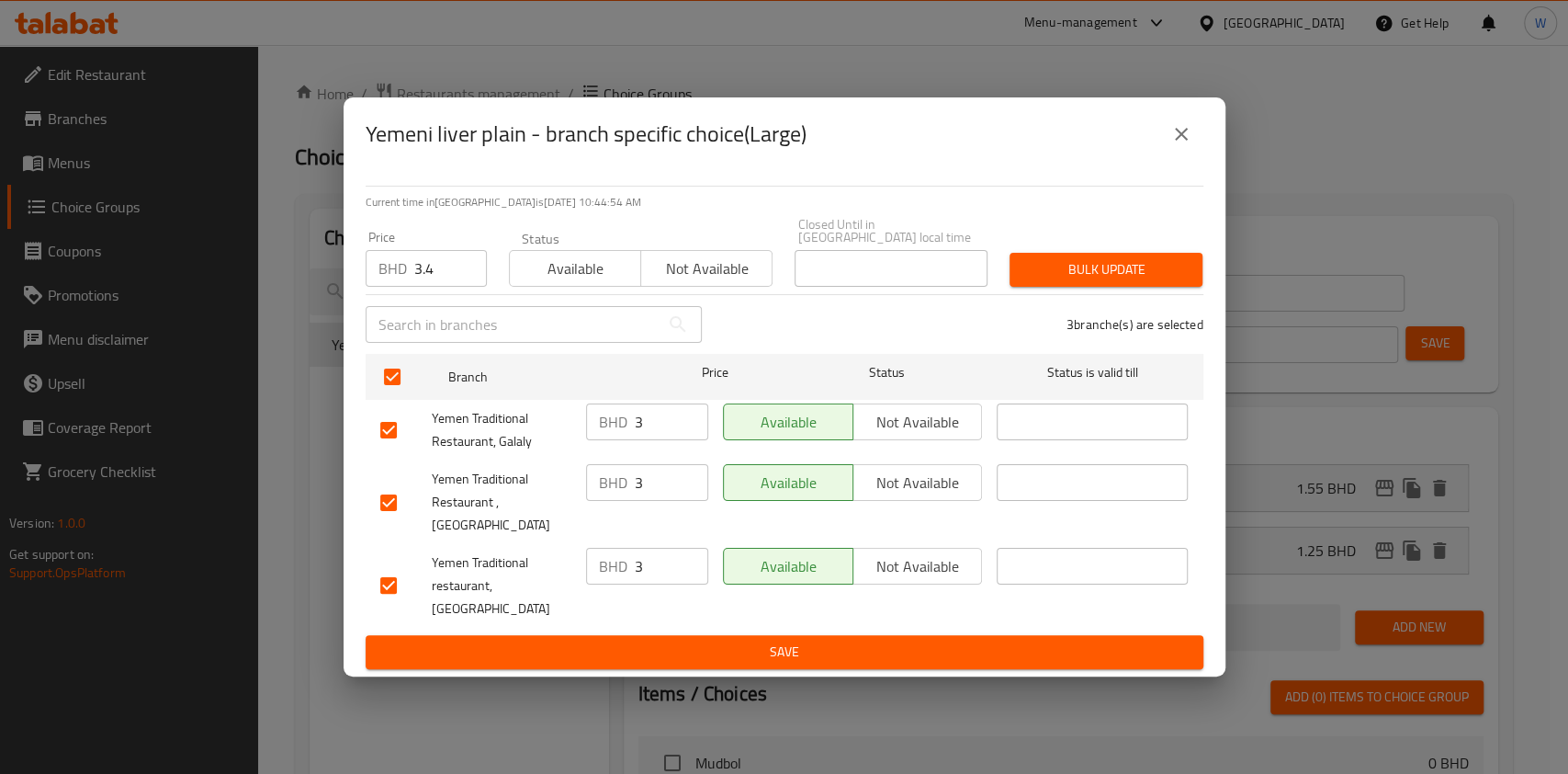
click at [1131, 282] on span "Bulk update" at bounding box center [1106, 269] width 164 height 23
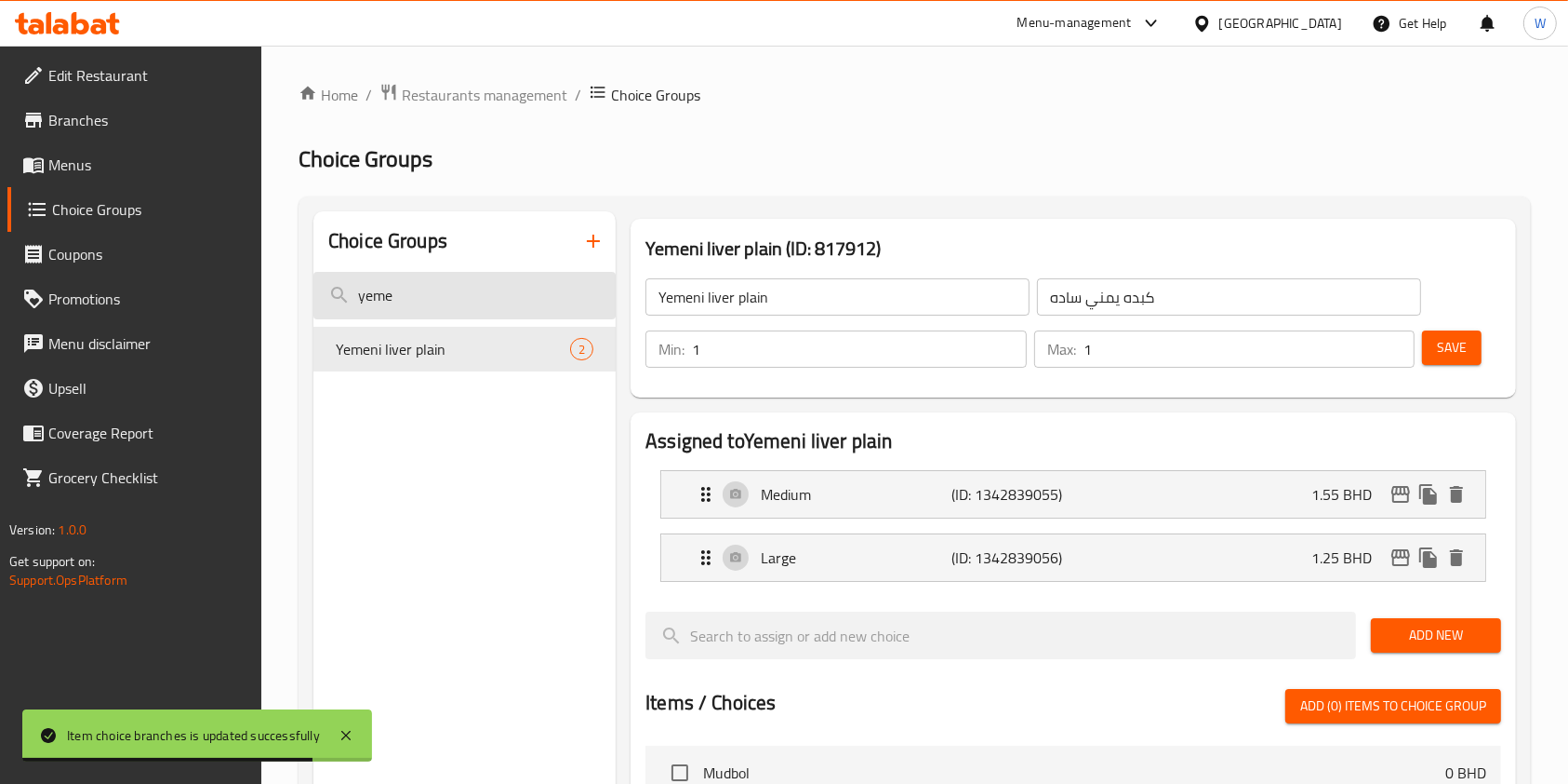
click at [473, 299] on input "yeme" at bounding box center [464, 296] width 302 height 48
click at [471, 299] on input "yeme" at bounding box center [464, 296] width 302 height 48
paste input "liquid chees"
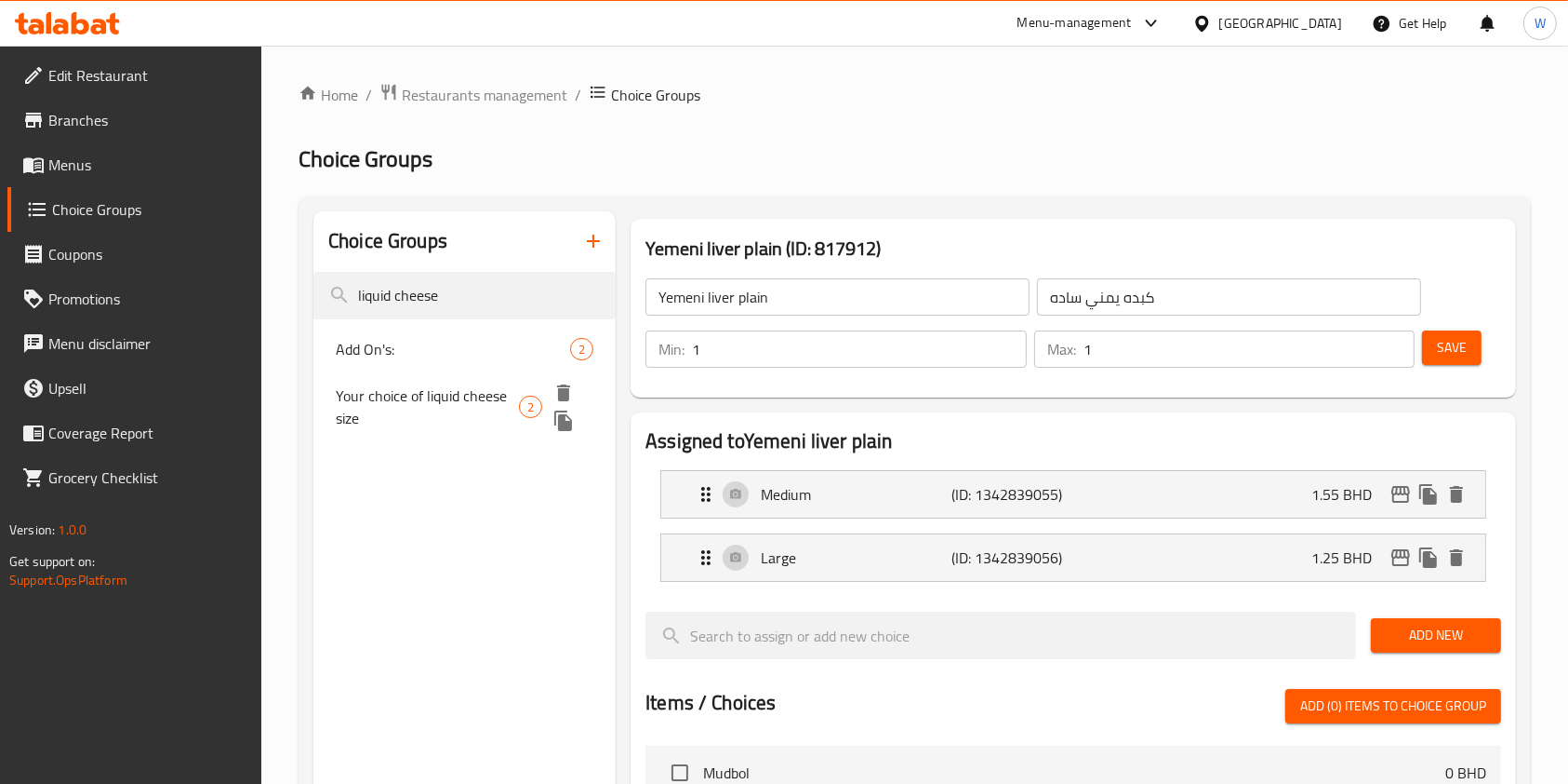
type input "liquid cheese"
click at [488, 394] on span "Your choice of liquid cheese size" at bounding box center [427, 406] width 183 height 45
type input "Your choice of liquid cheese size"
type input "إختيارك من حجم الجبن السائل"
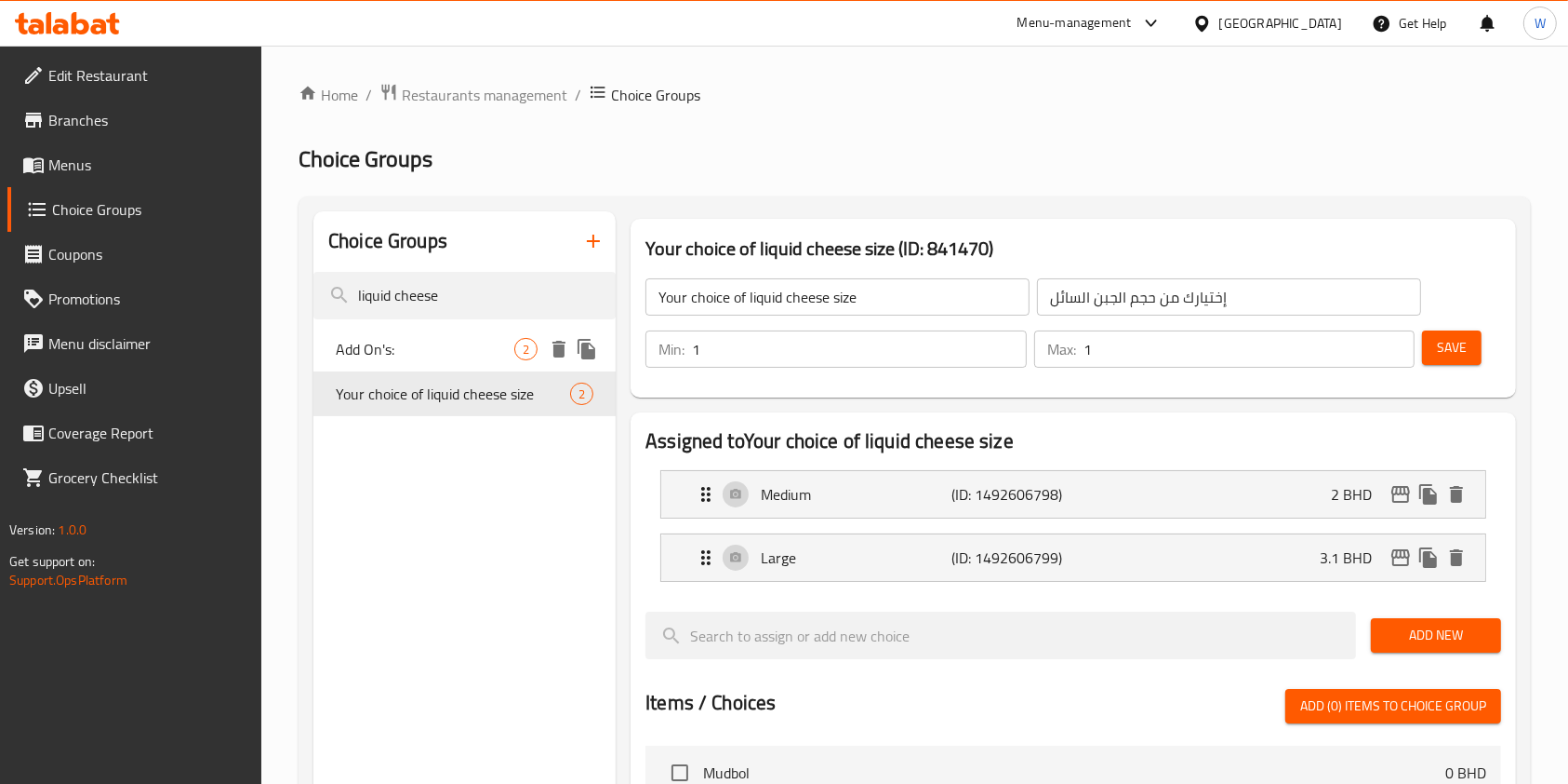
click at [353, 334] on div "Add On's: 2" at bounding box center [464, 349] width 302 height 45
type input "Add On's:"
type input "اضافات:"
type input "0"
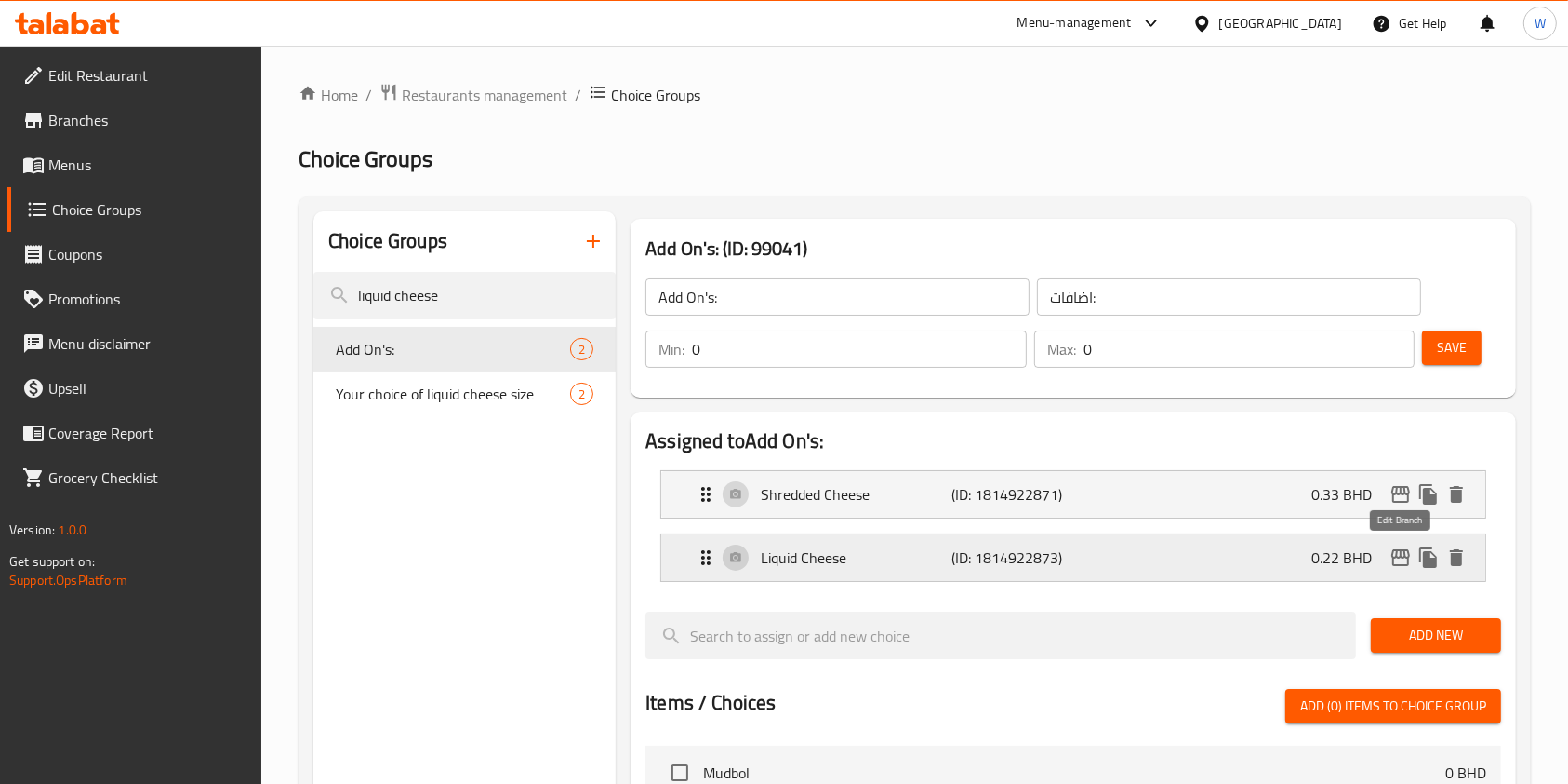
click at [1402, 559] on icon "edit" at bounding box center [1400, 557] width 22 height 22
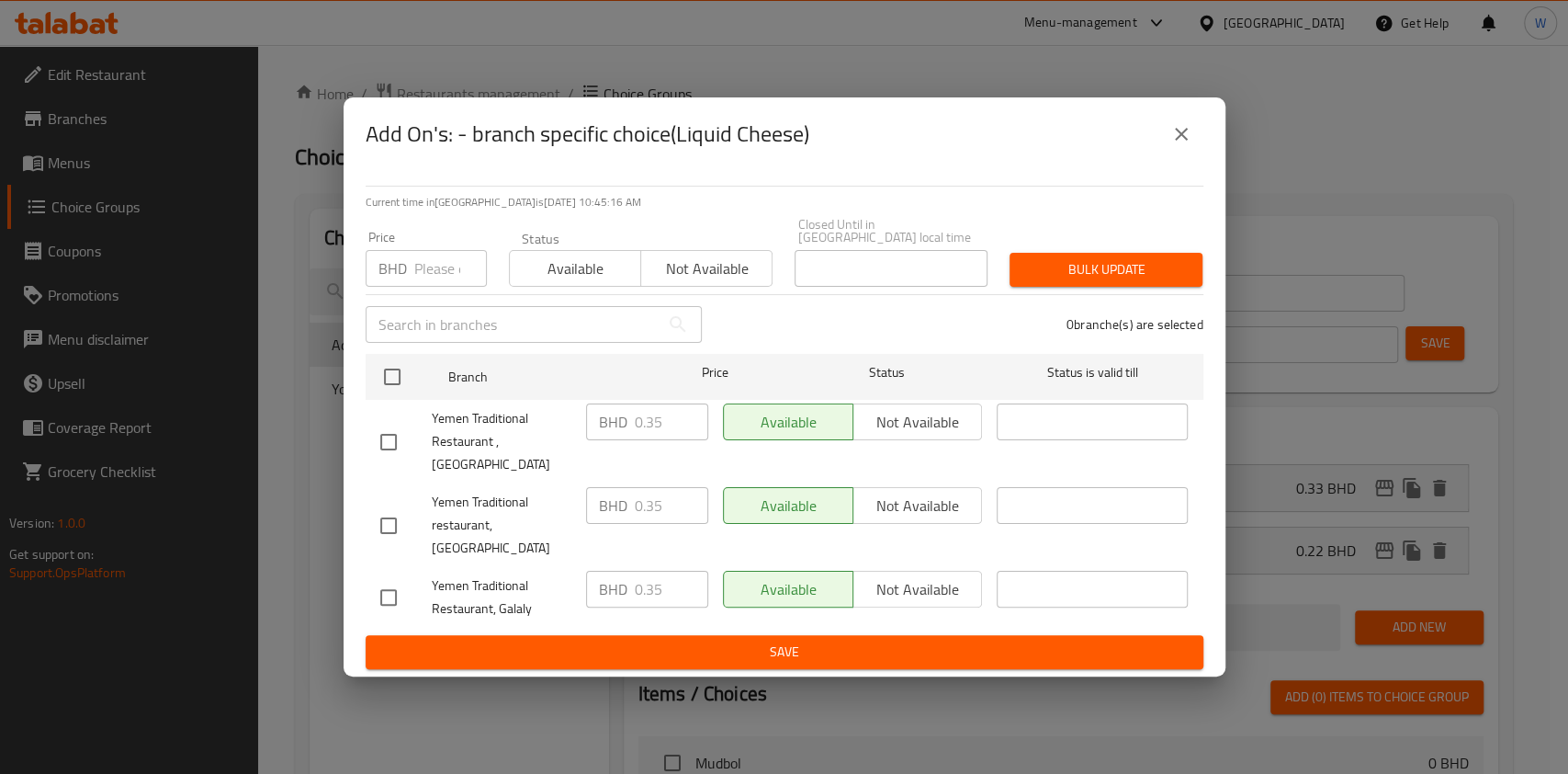
click at [1184, 145] on icon "close" at bounding box center [1180, 134] width 22 height 22
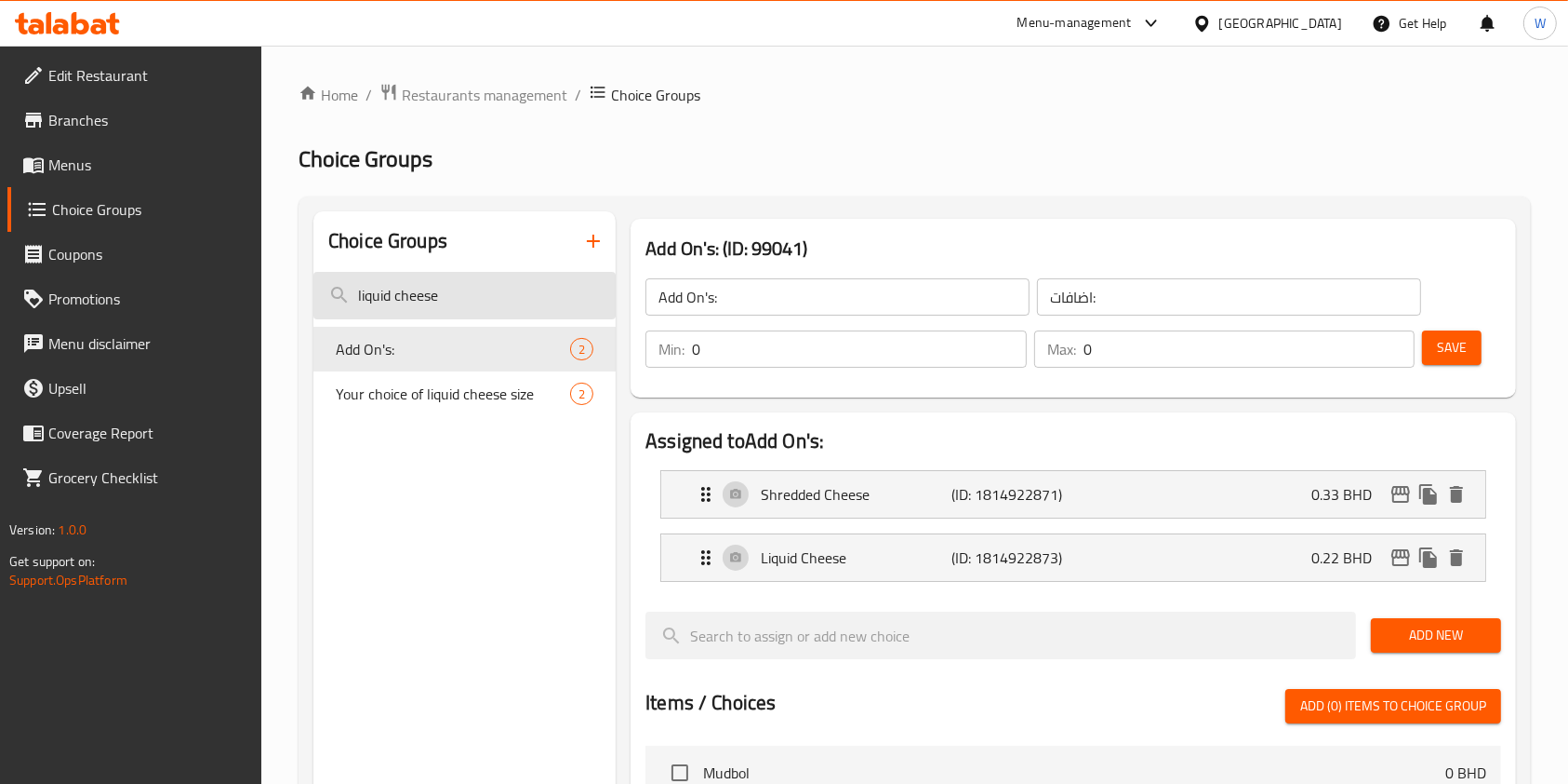
click at [488, 301] on input "liquid cheese" at bounding box center [464, 296] width 302 height 48
click at [488, 300] on input "liquid cheese" at bounding box center [464, 296] width 302 height 48
click at [488, 294] on input "liquid cheese" at bounding box center [464, 296] width 302 height 48
type input "l"
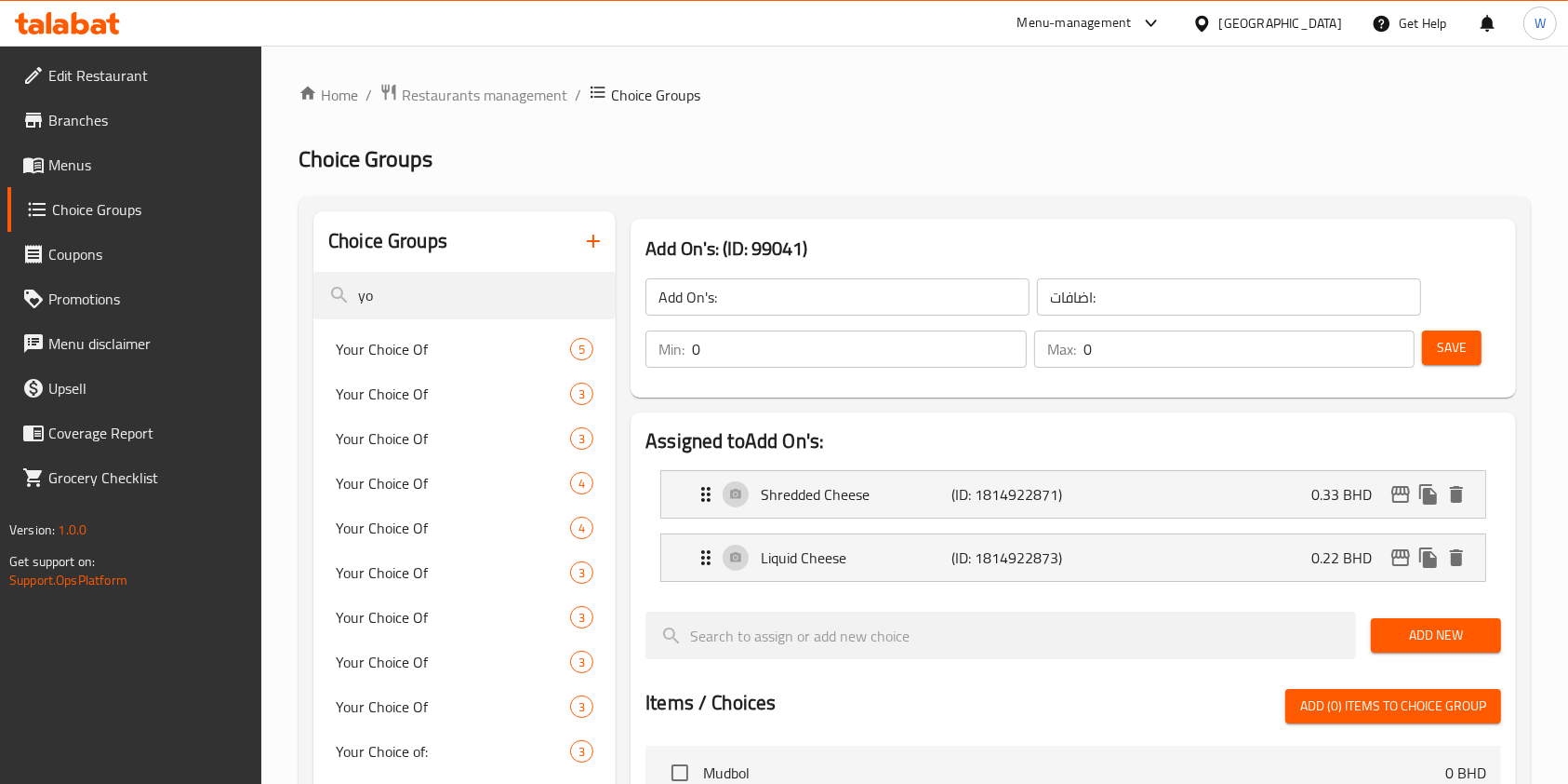
type input "y"
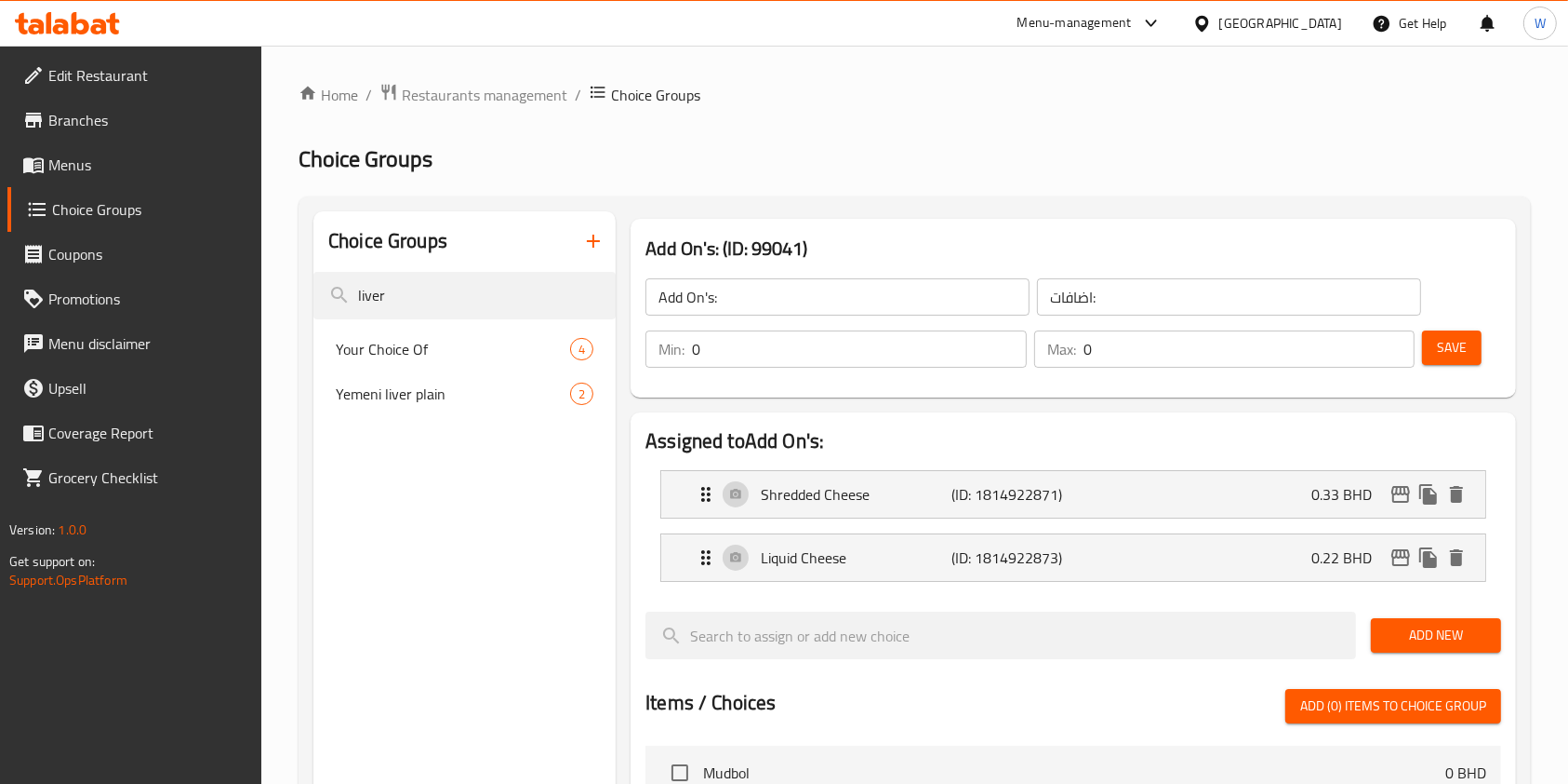
type input "liver"
click at [350, 397] on span "Yemeni liver plain" at bounding box center [453, 393] width 234 height 22
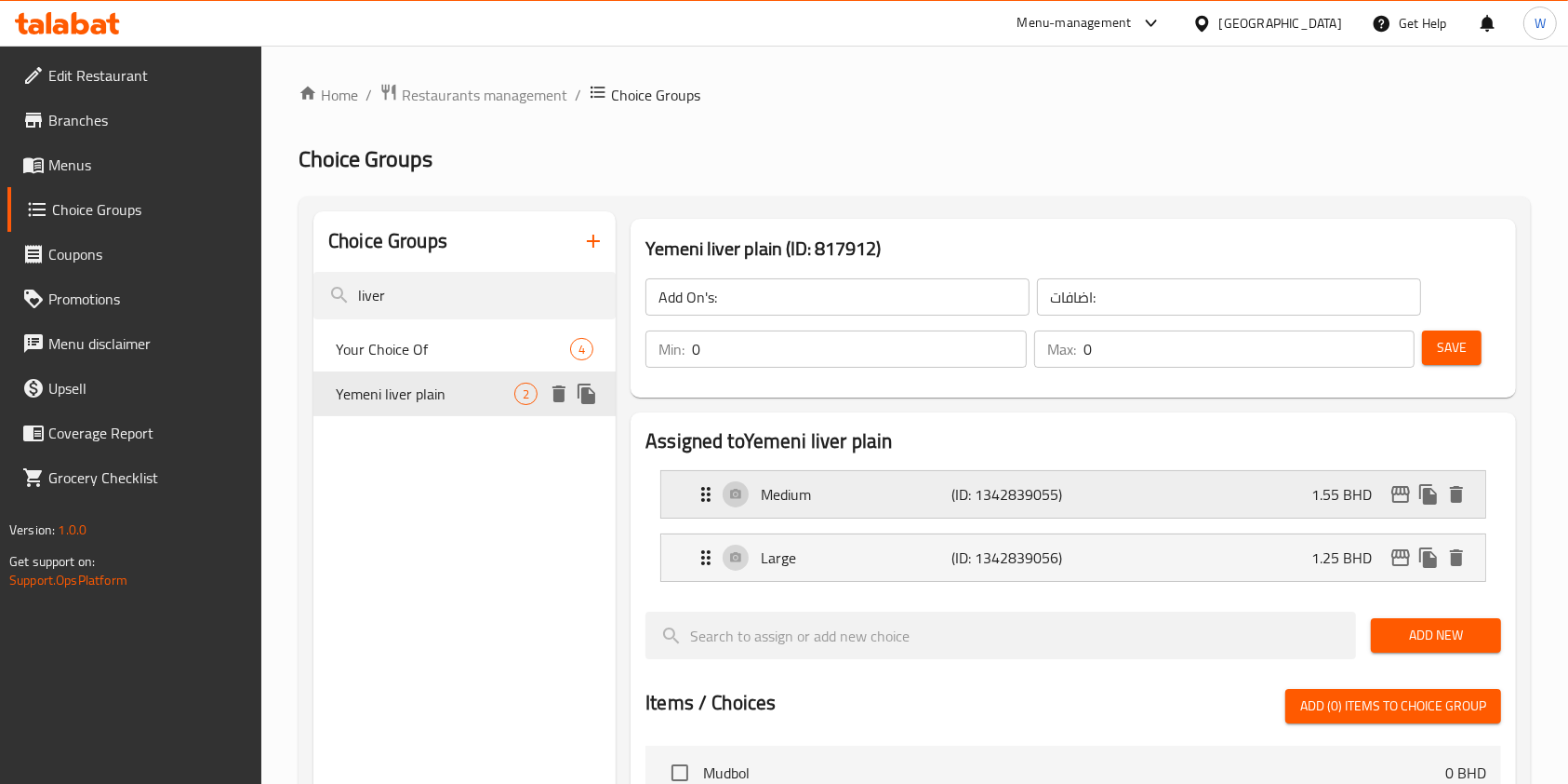
type input "Yemeni liver plain"
type input "كبده يمني ساده"
type input "1"
click at [1436, 626] on span "Add New" at bounding box center [1436, 635] width 100 height 23
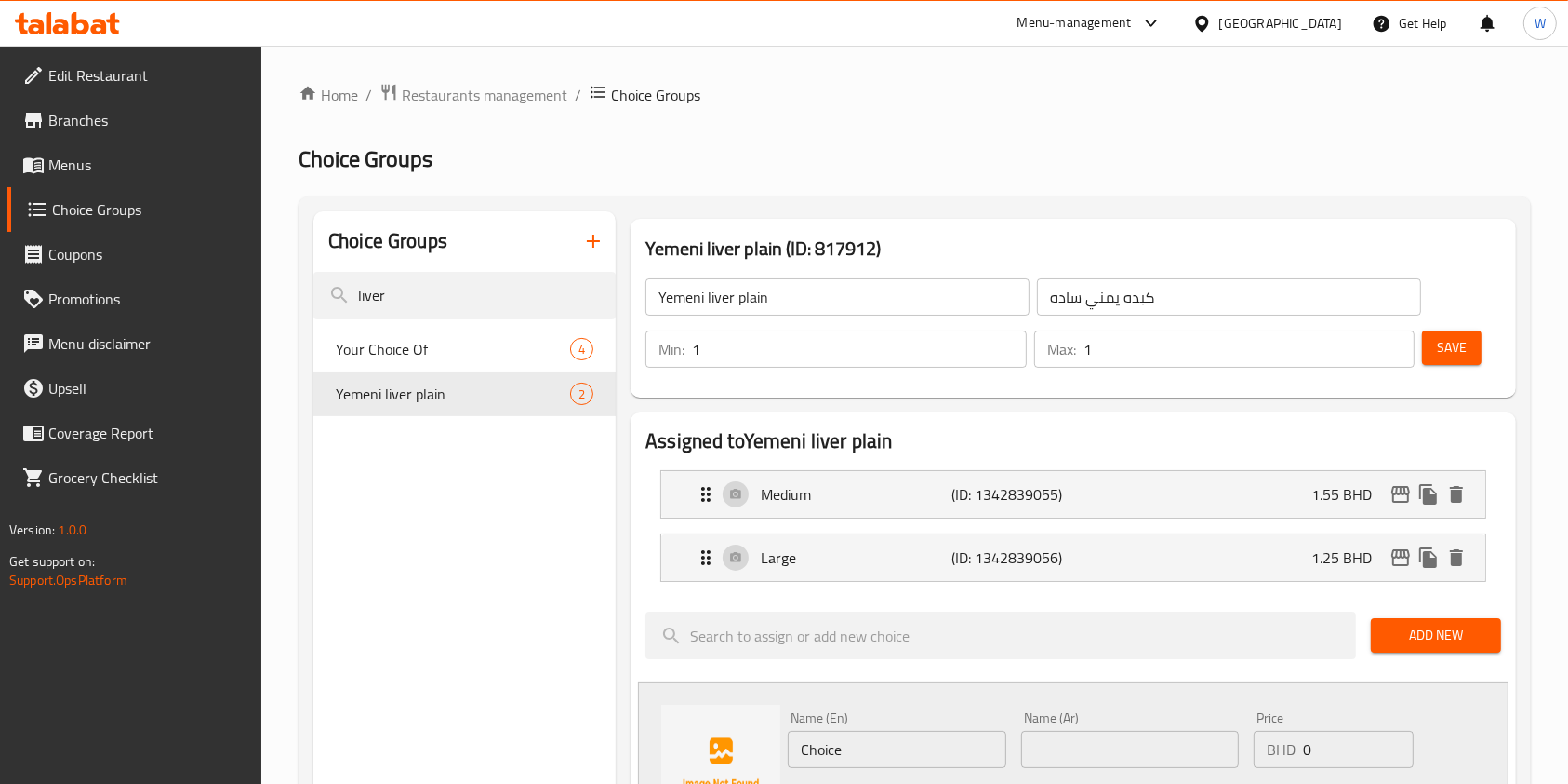
scroll to position [124, 0]
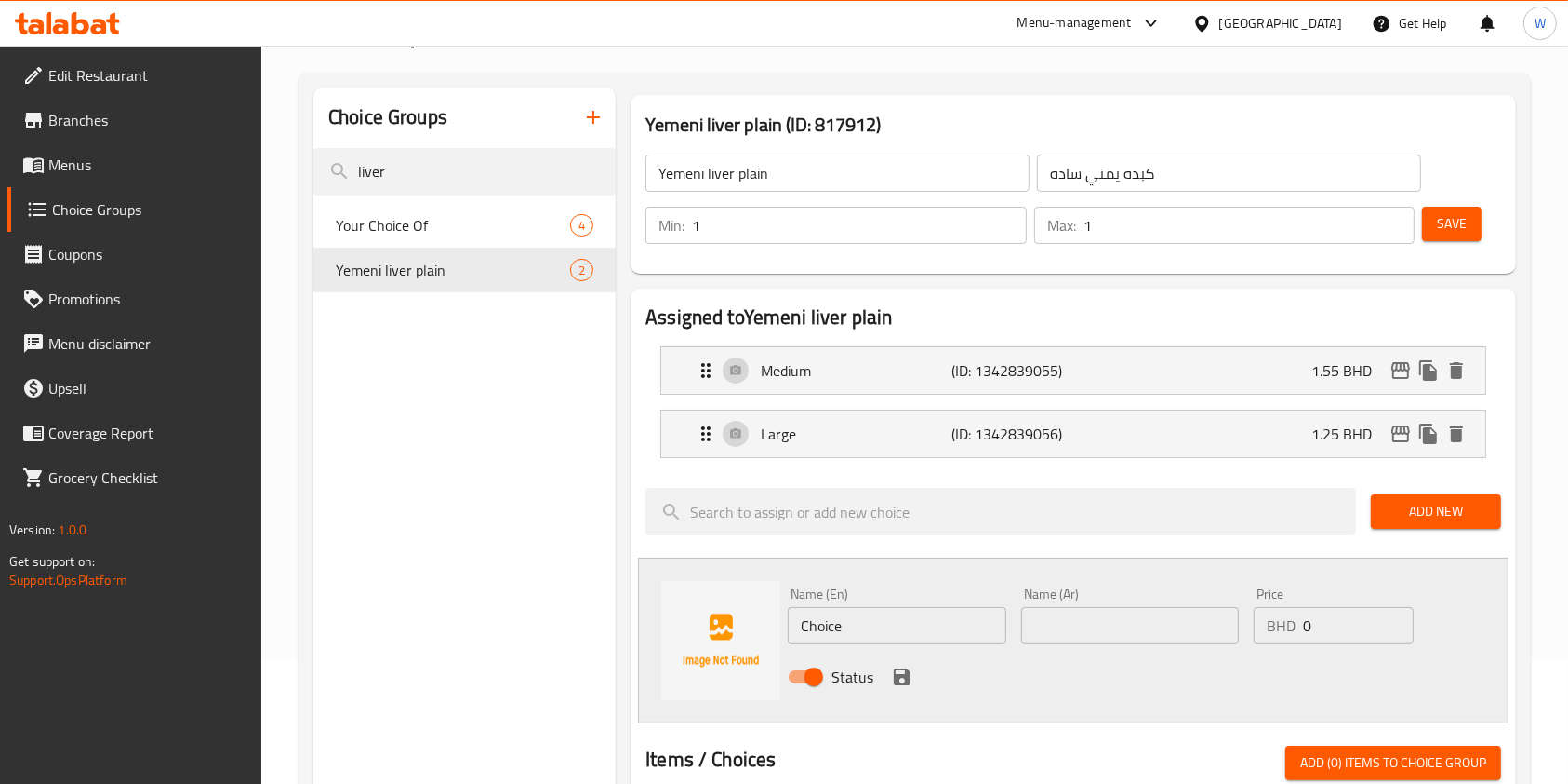
click at [903, 629] on input "Choice" at bounding box center [897, 625] width 217 height 37
paste input "liquid cheese"
type input "with liquid cheese"
type input "مع [PERSON_NAME]"
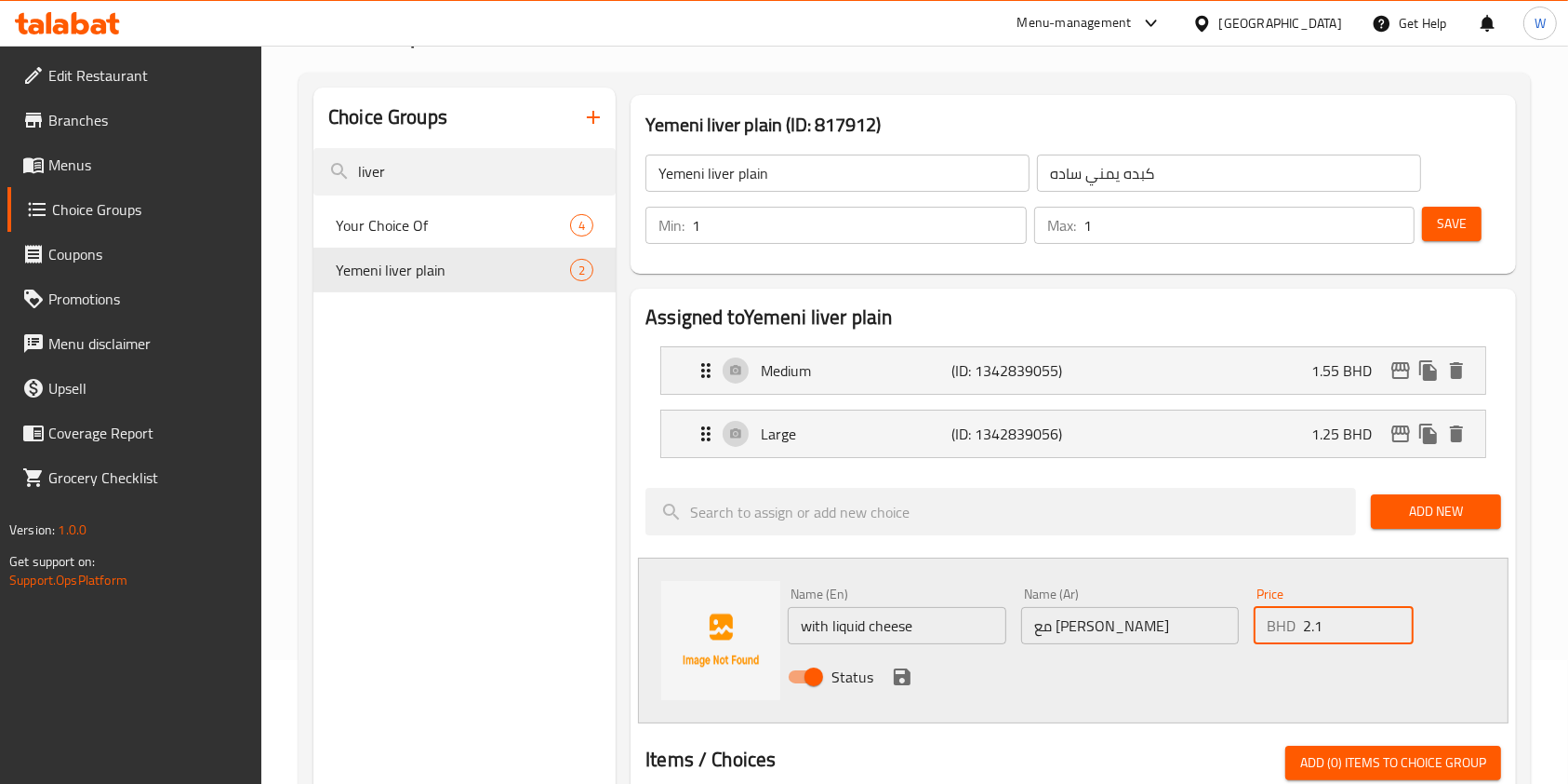
type input "2.1"
click at [903, 677] on icon "save" at bounding box center [902, 676] width 22 height 22
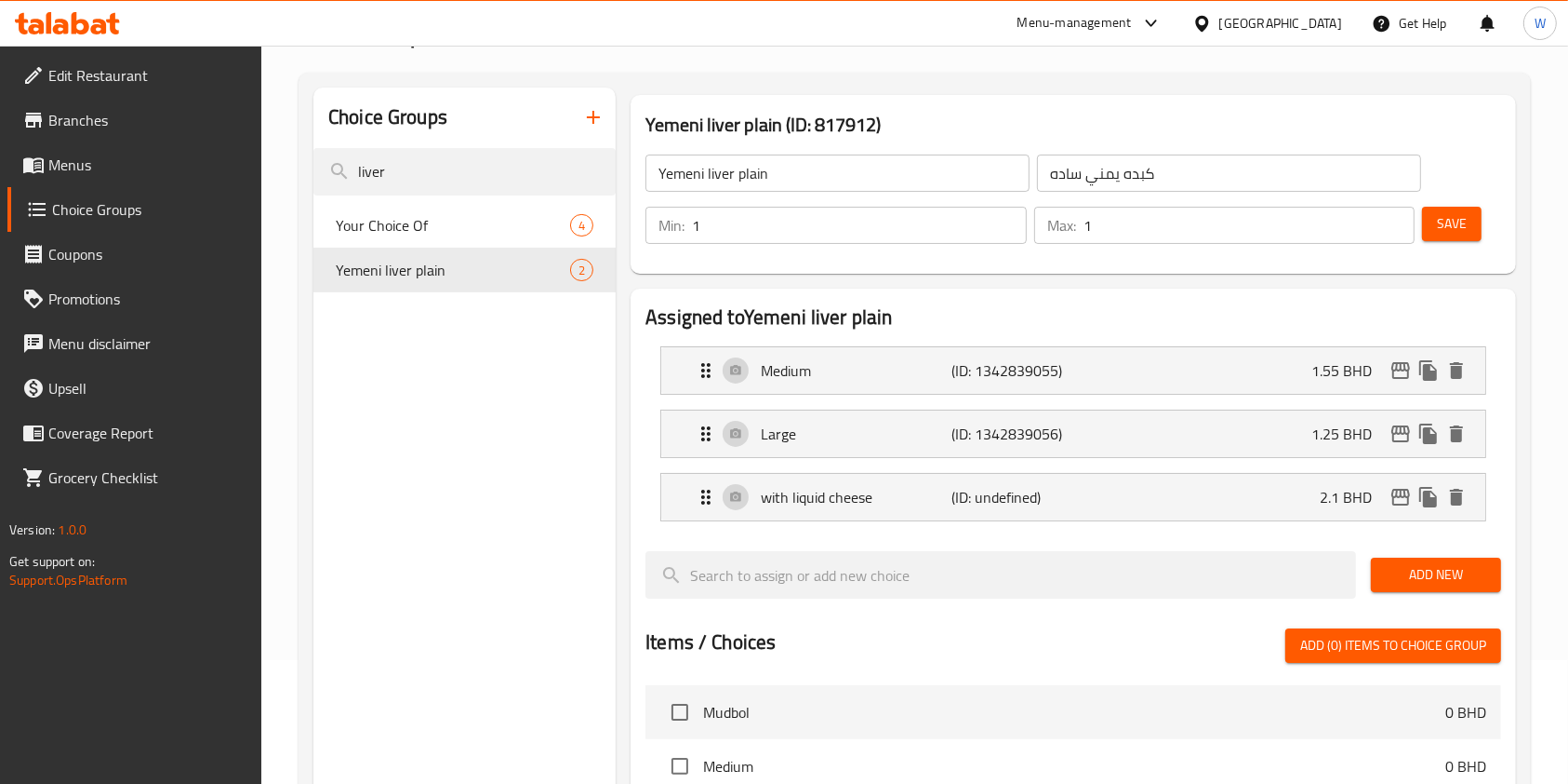
click at [1449, 563] on span "Add New" at bounding box center [1436, 574] width 100 height 23
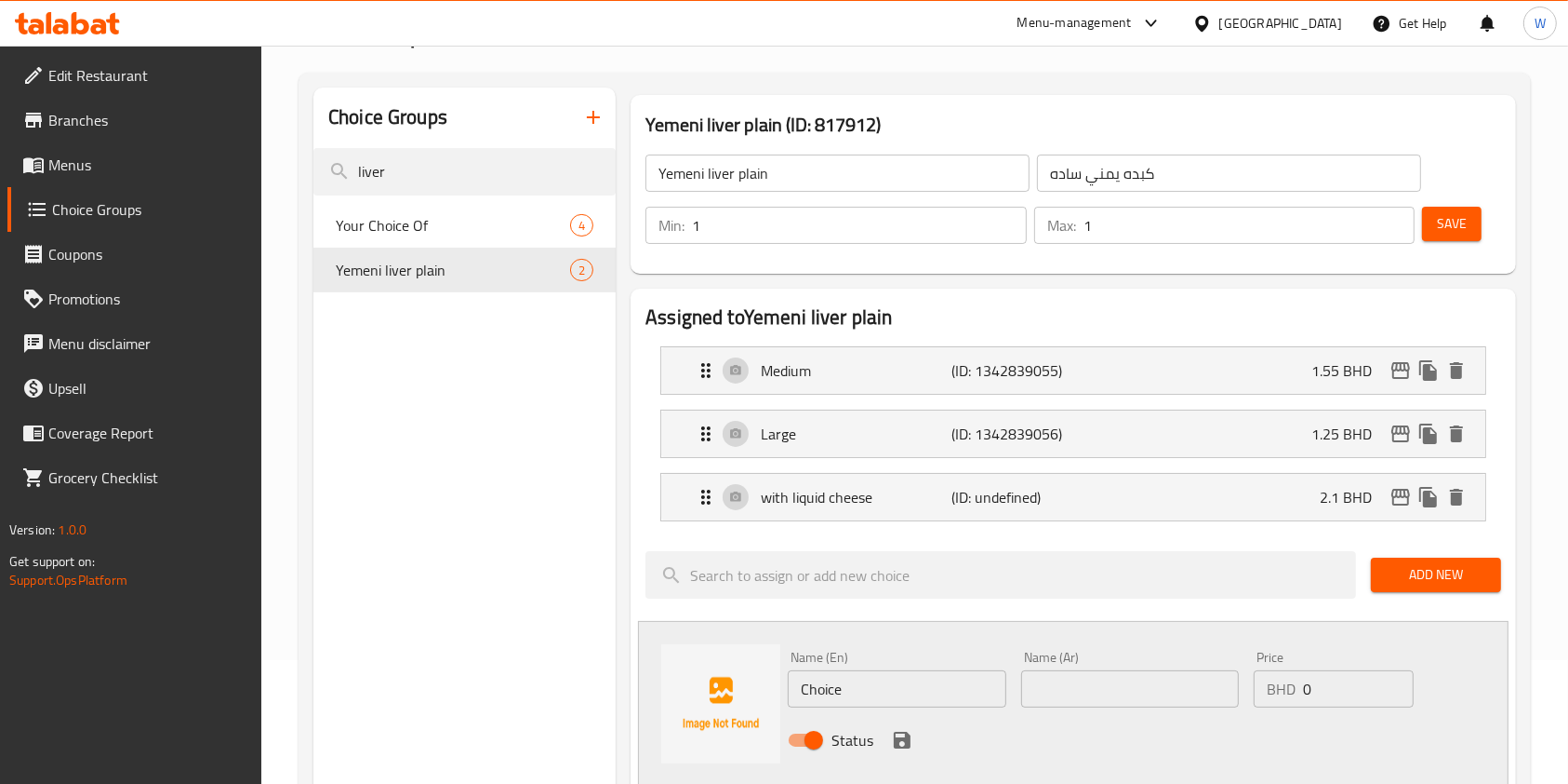
click at [841, 681] on input "Choice" at bounding box center [897, 689] width 217 height 37
paste input "grated cheese"
type input "with grated cheese"
type input "مع [PERSON_NAME]"
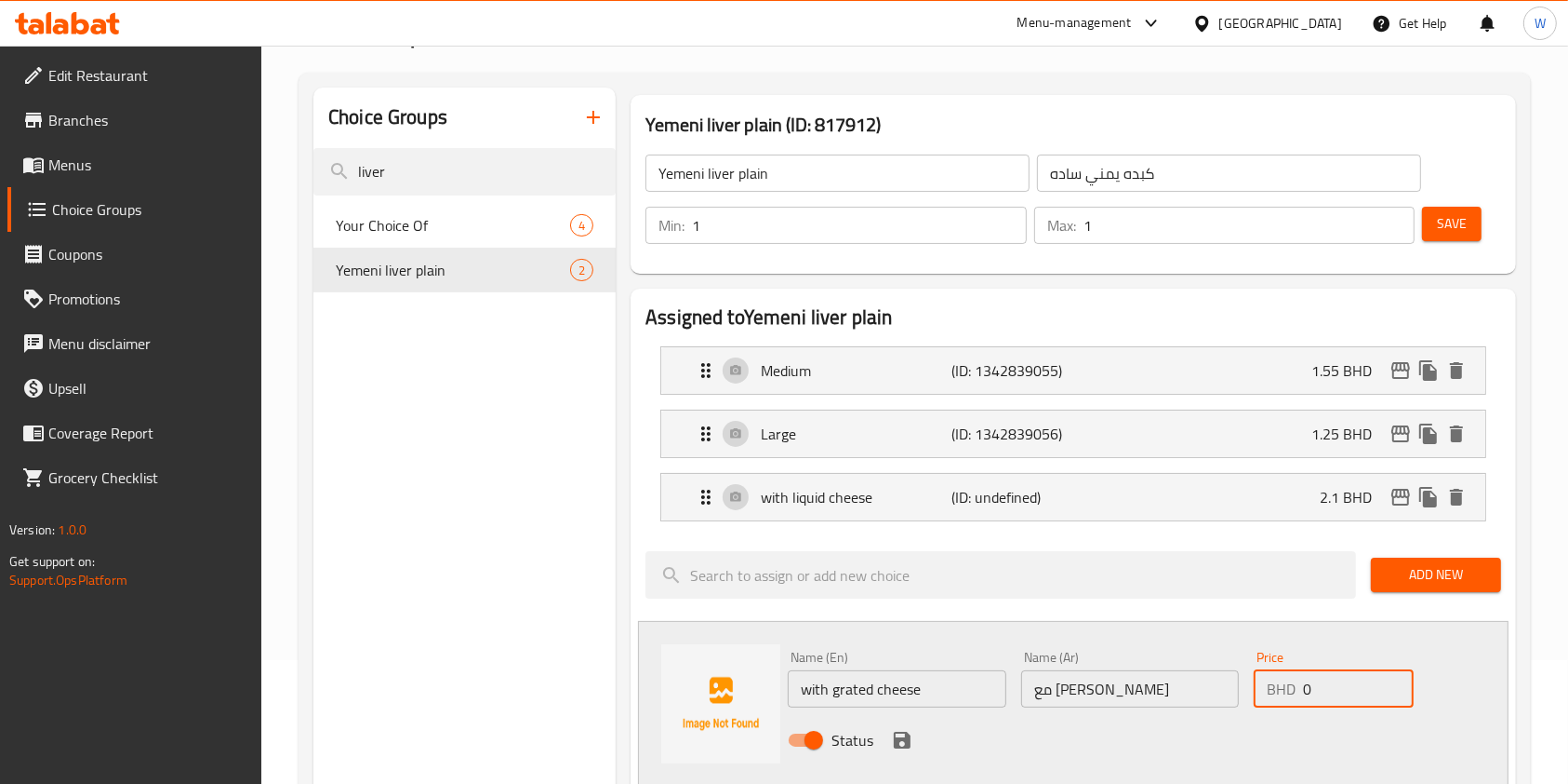
type input "2"
click at [901, 737] on icon "save" at bounding box center [903, 740] width 17 height 17
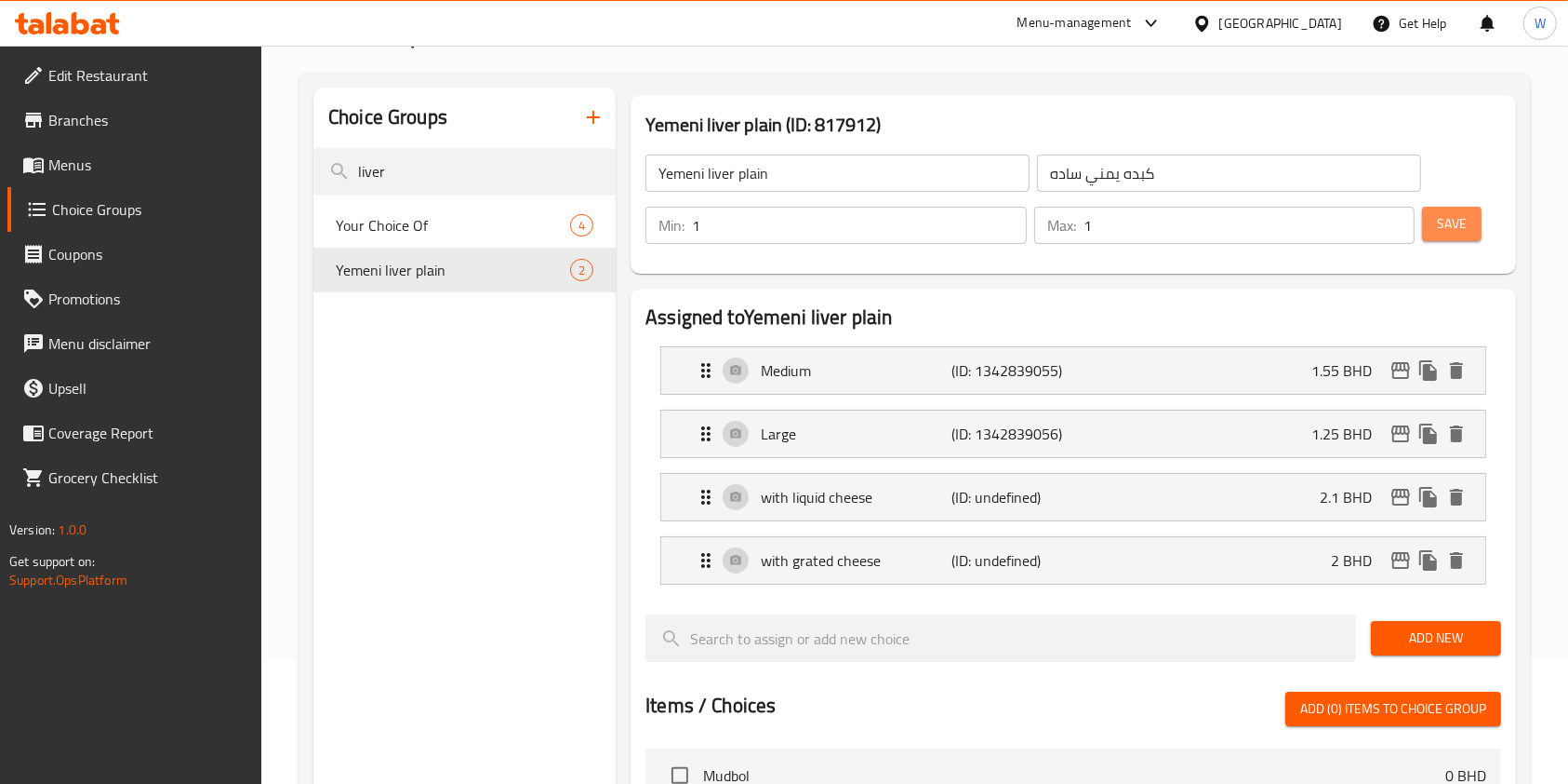
click at [1476, 221] on button "Save" at bounding box center [1452, 224] width 59 height 34
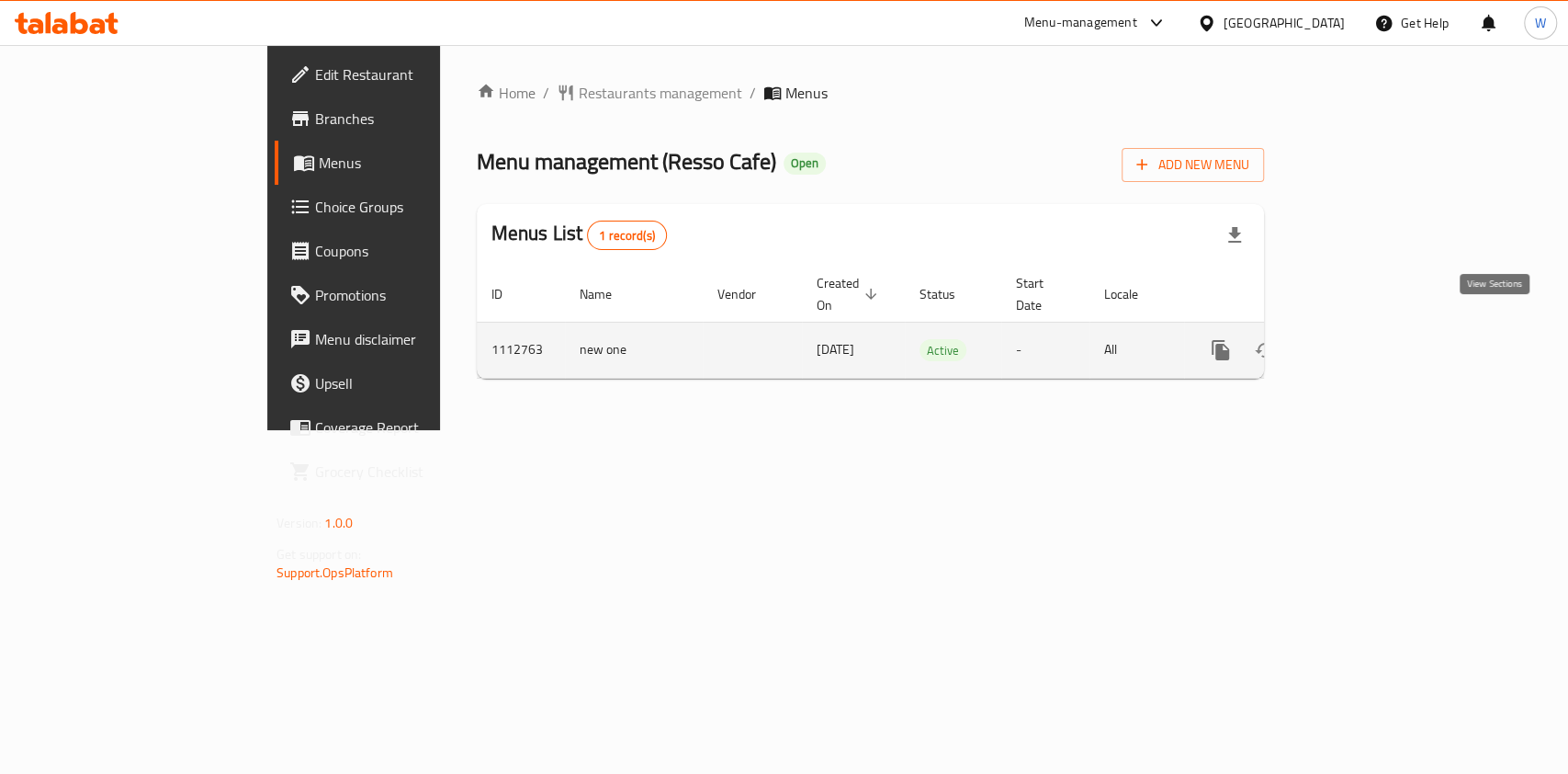
click at [1375, 330] on link "enhanced table" at bounding box center [1352, 349] width 44 height 44
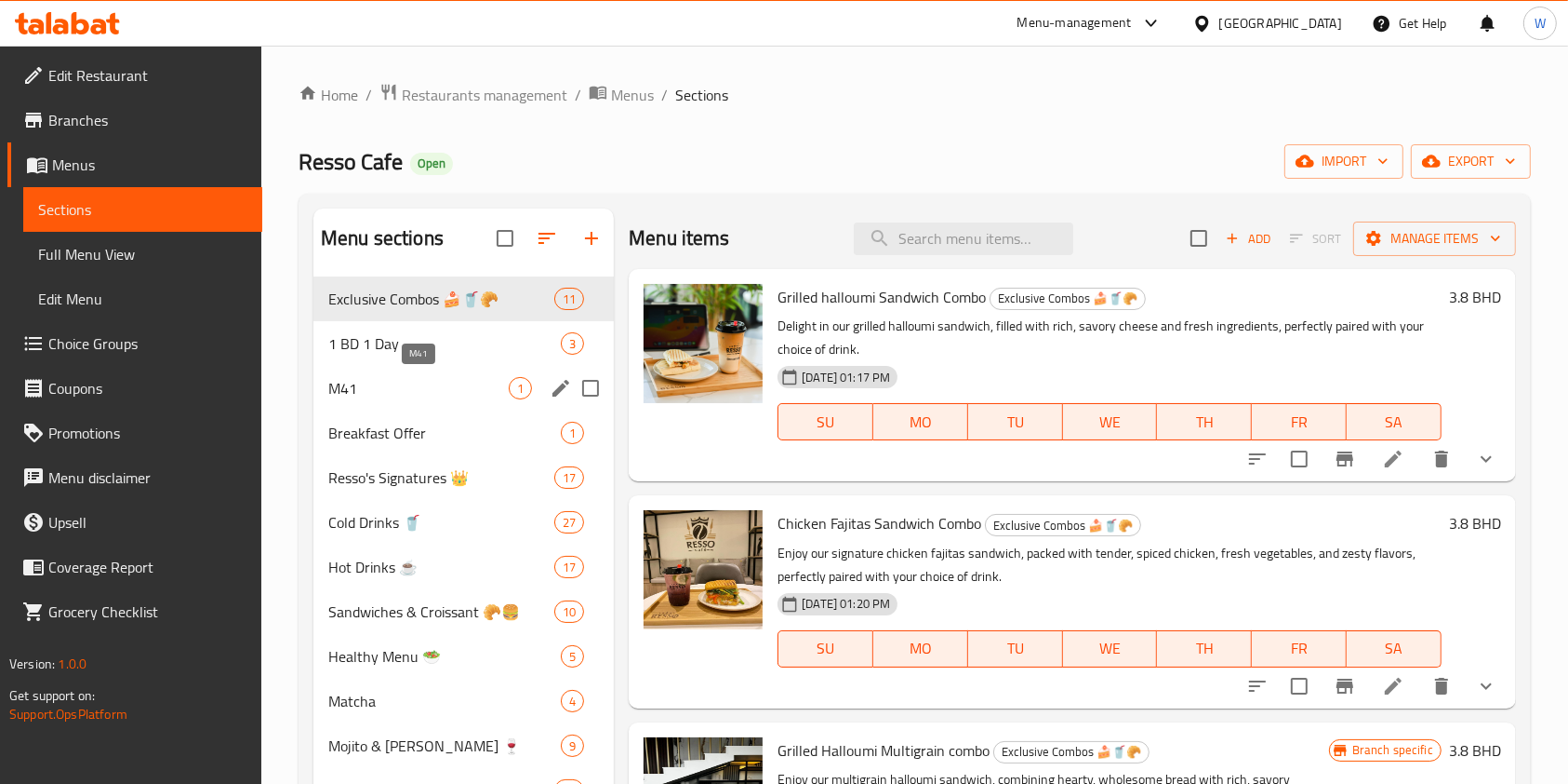
click at [436, 387] on span "M41" at bounding box center [417, 387] width 180 height 22
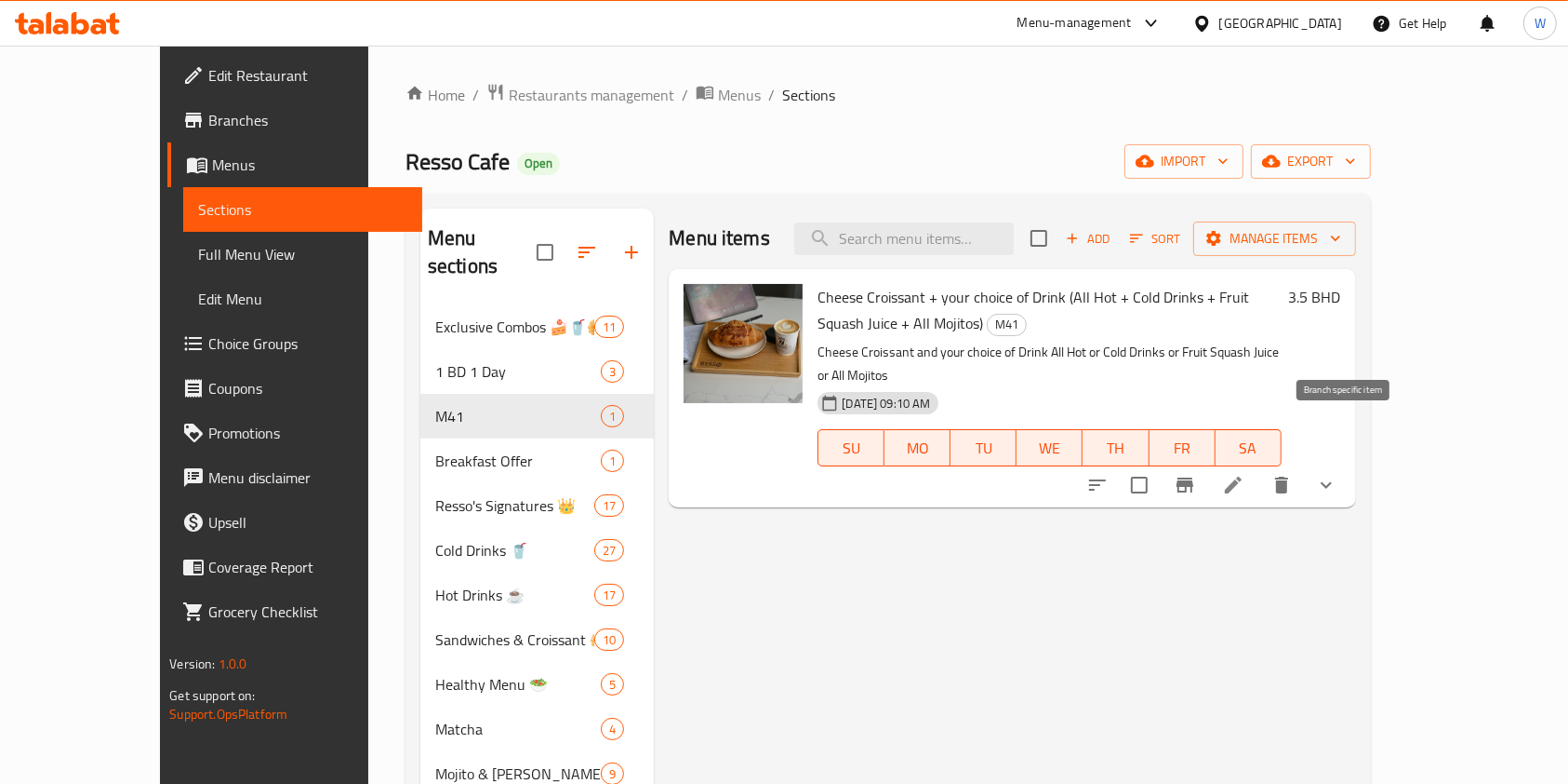
click at [1208, 463] on button "Branch-specific-item" at bounding box center [1185, 485] width 45 height 45
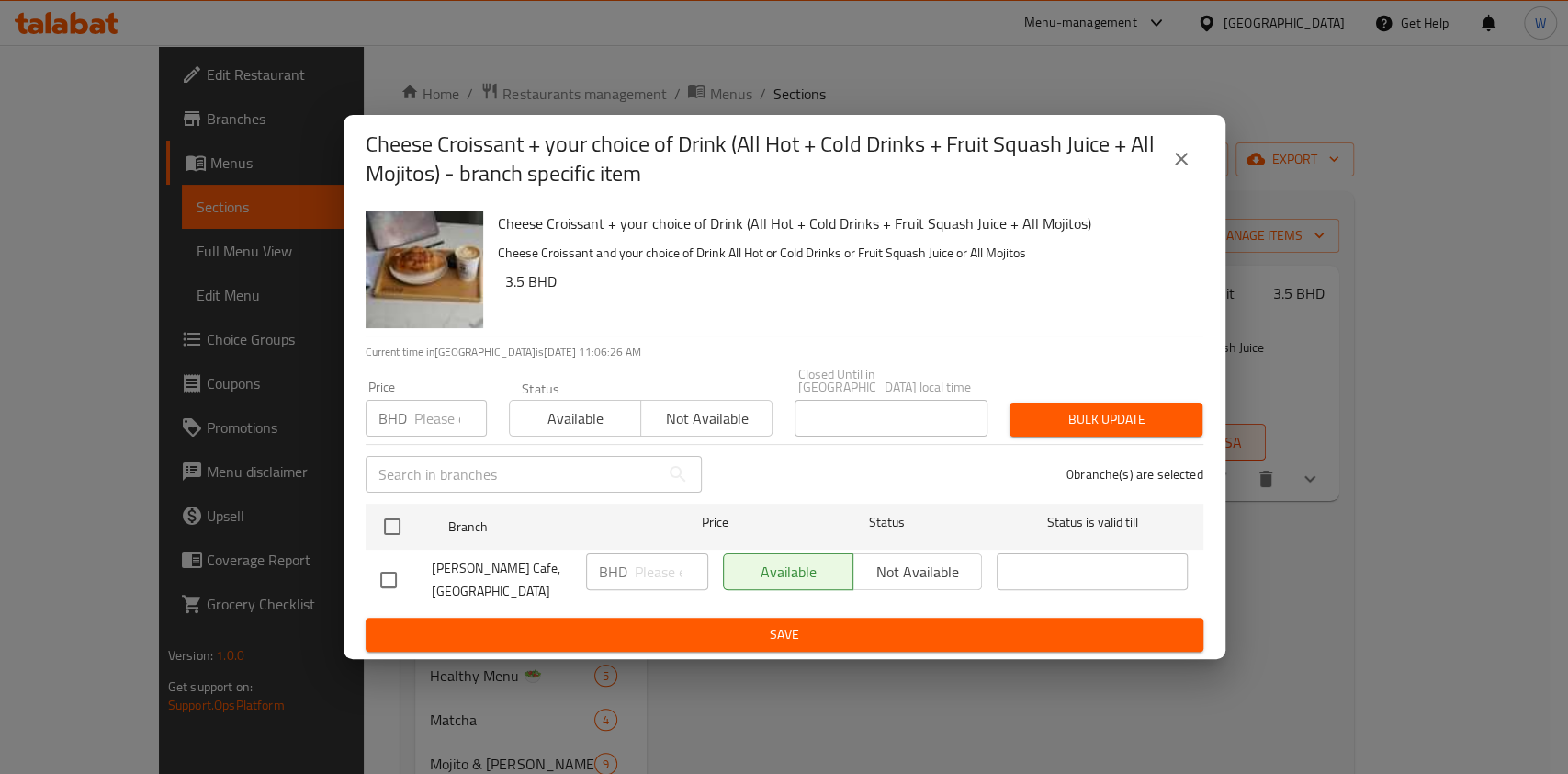
click at [1173, 170] on icon "close" at bounding box center [1180, 158] width 22 height 22
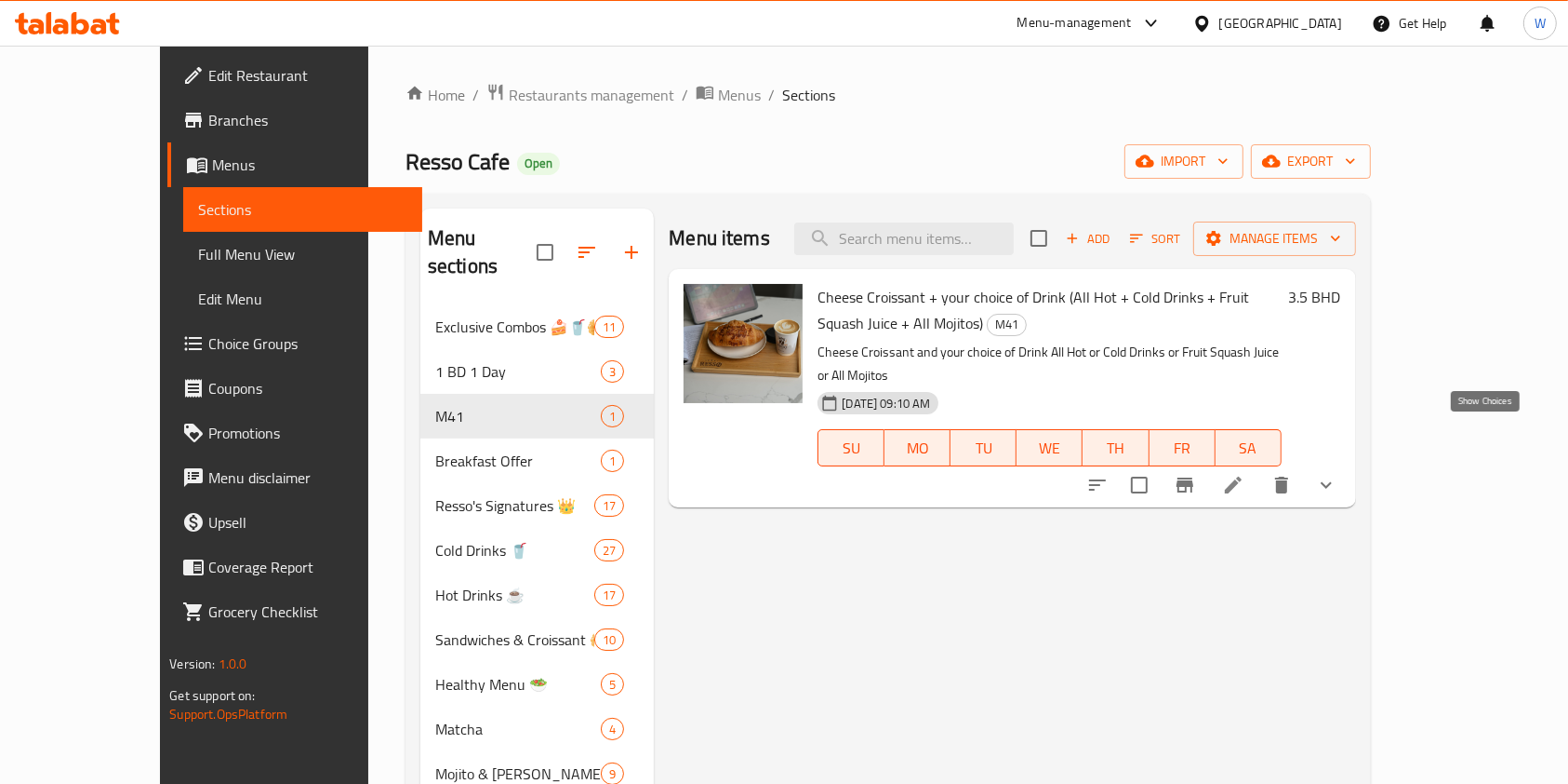
click at [1337, 474] on icon "show more" at bounding box center [1326, 485] width 22 height 22
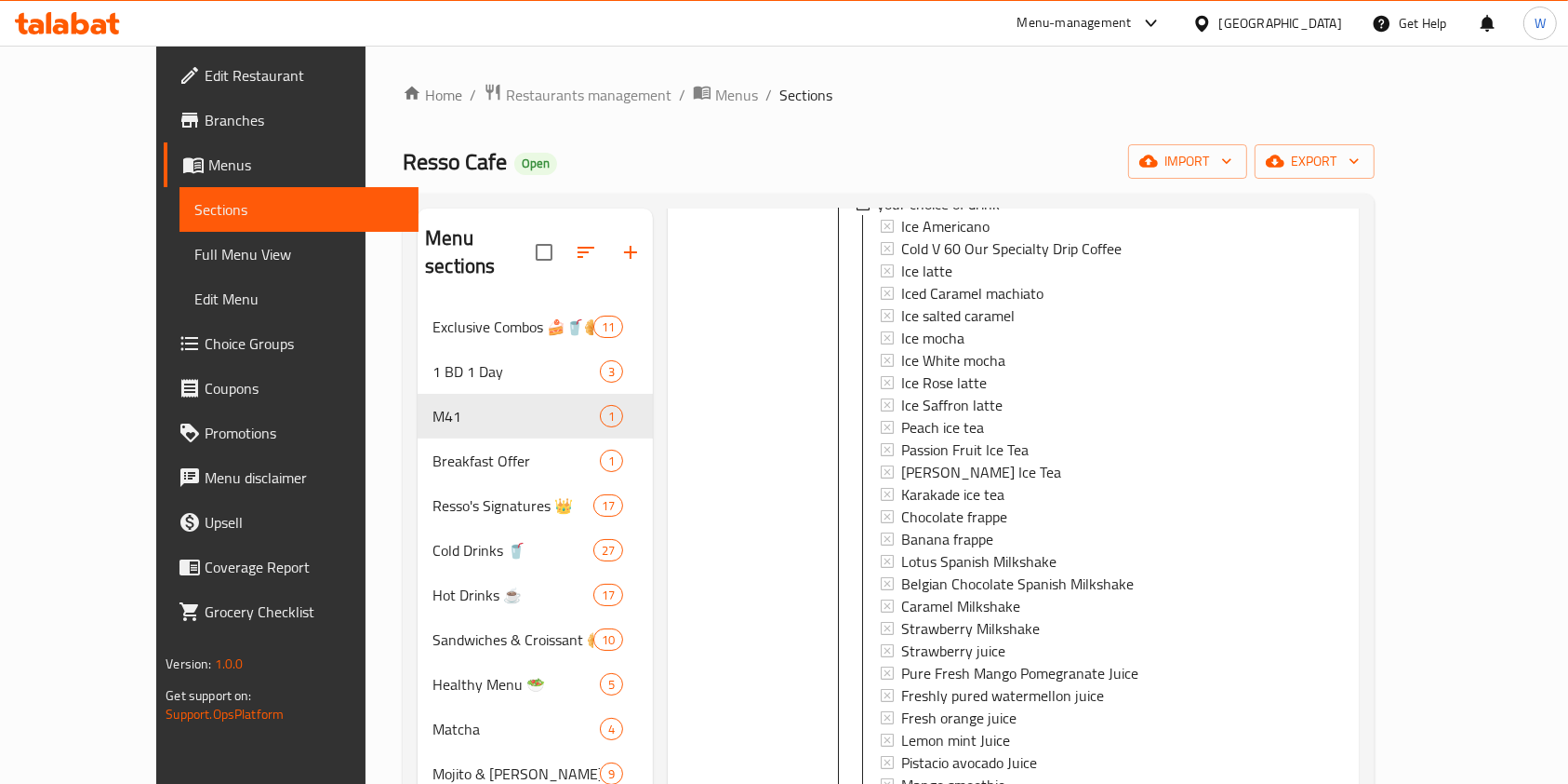
scroll to position [580, 0]
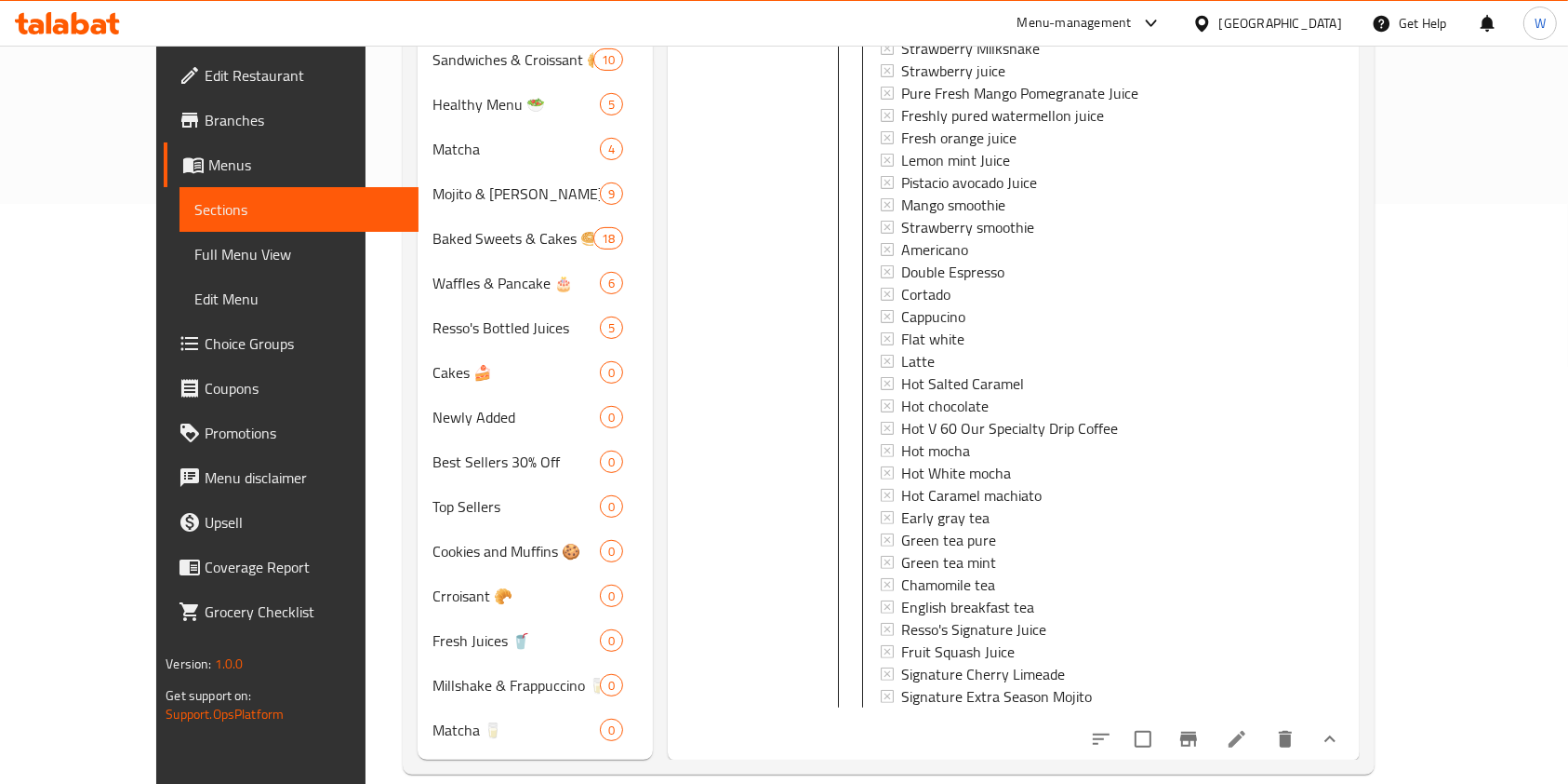
click at [1212, 716] on button "Branch-specific-item" at bounding box center [1189, 738] width 45 height 45
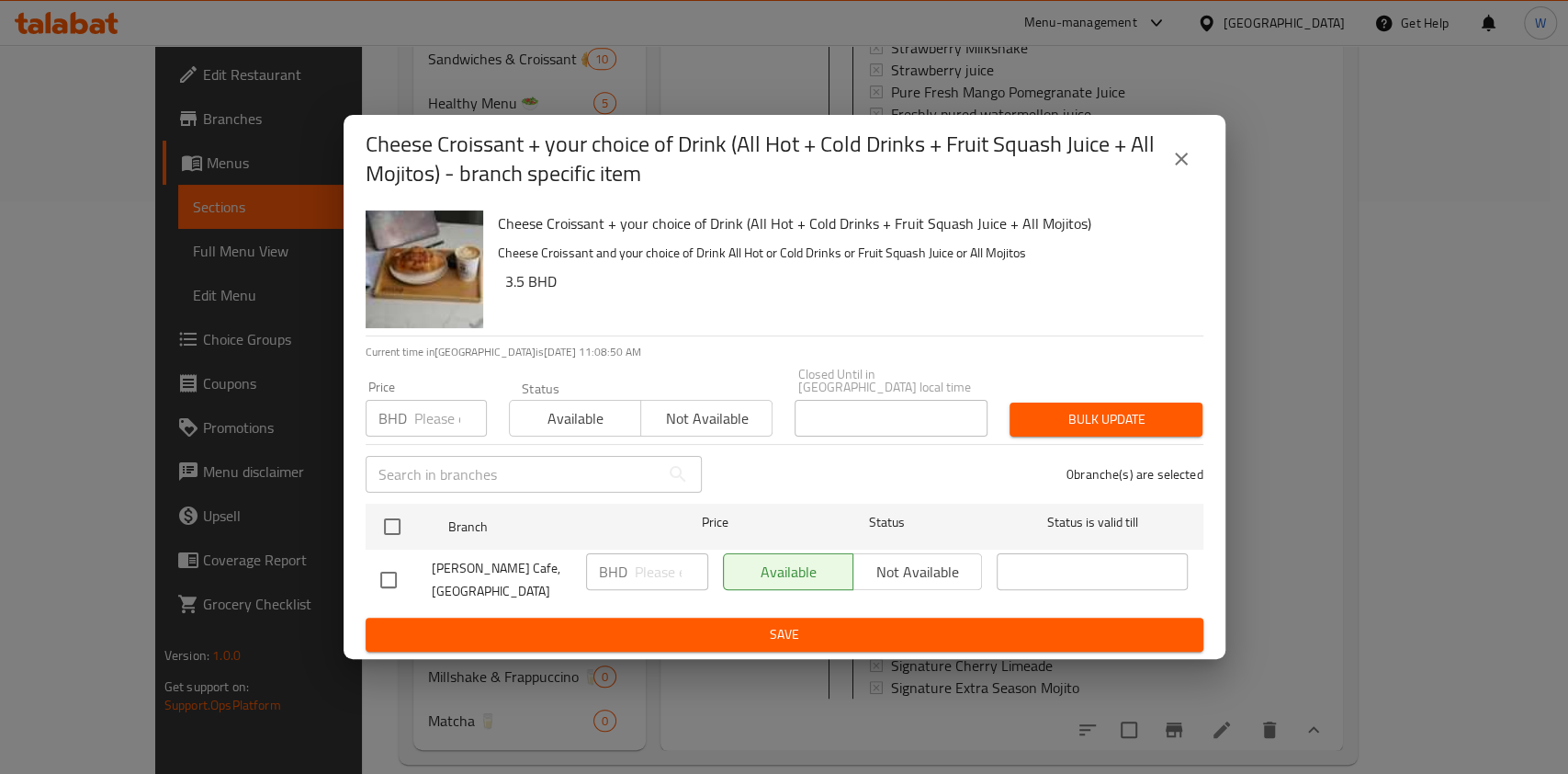
click at [1191, 164] on icon "close" at bounding box center [1180, 158] width 22 height 22
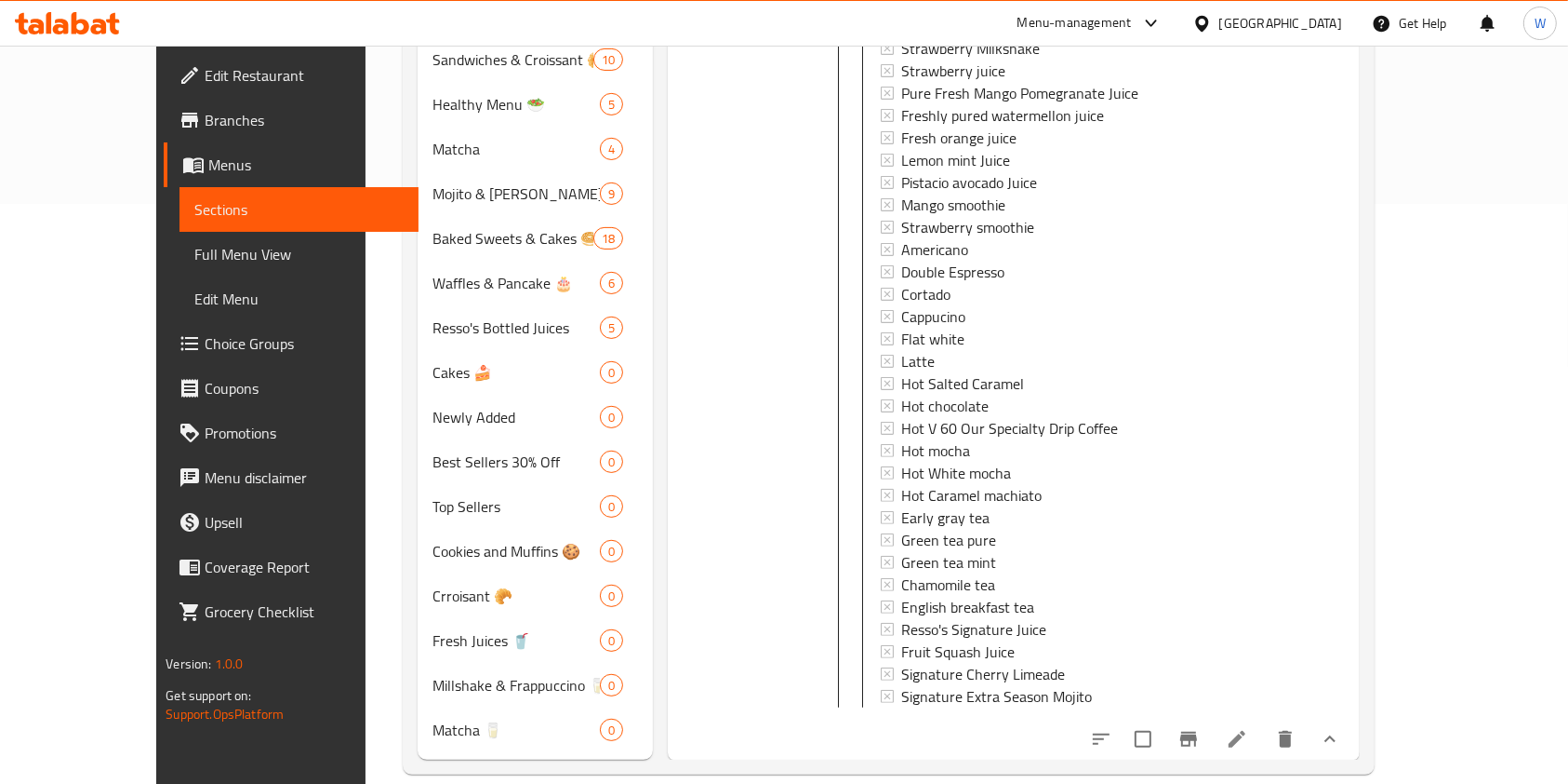
click at [1249, 728] on icon at bounding box center [1236, 738] width 22 height 22
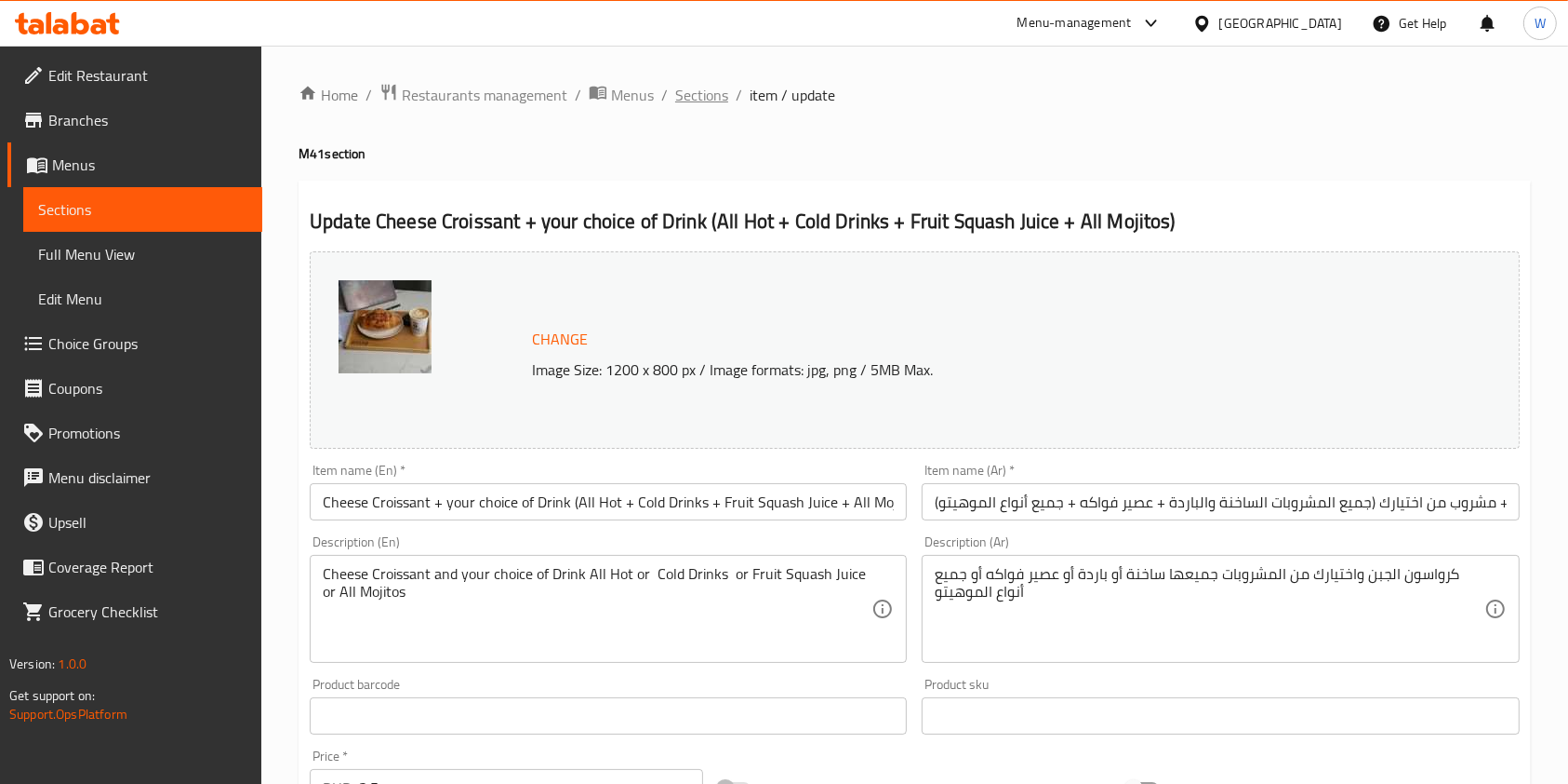
click at [715, 87] on span "Sections" at bounding box center [703, 94] width 53 height 22
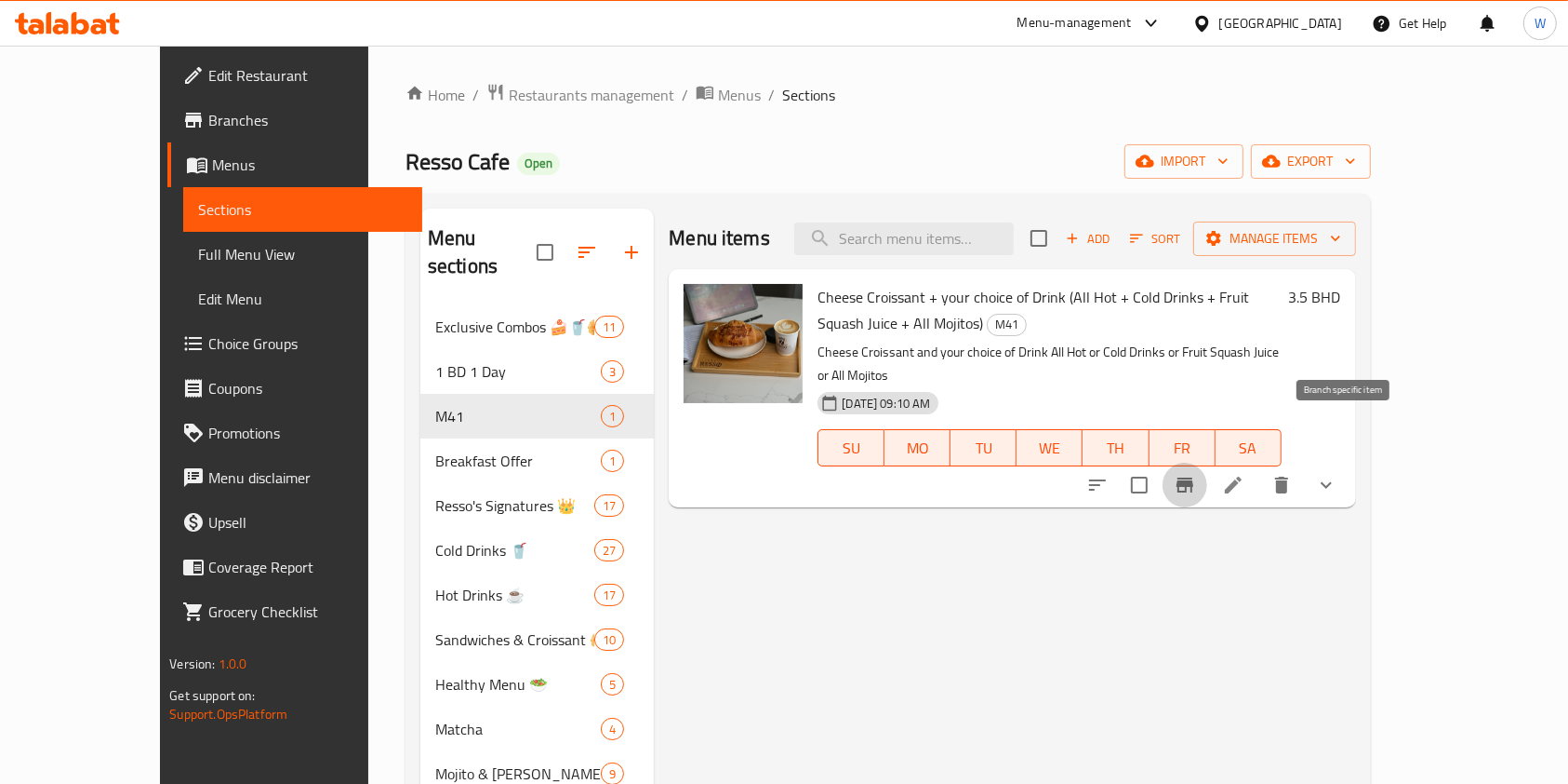
click at [1208, 463] on button "Branch-specific-item" at bounding box center [1185, 485] width 45 height 45
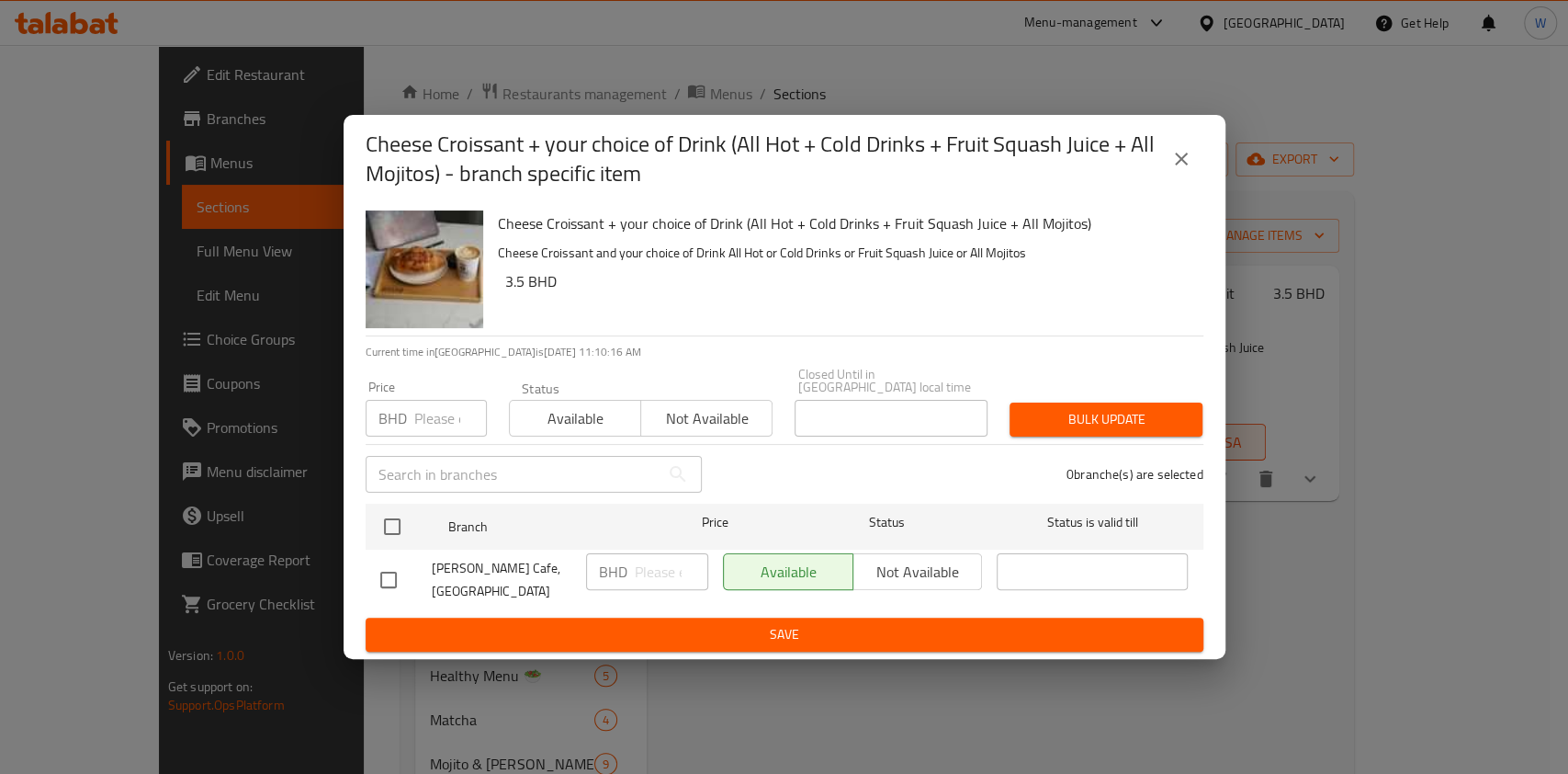
click at [1176, 156] on button "close" at bounding box center [1181, 158] width 44 height 44
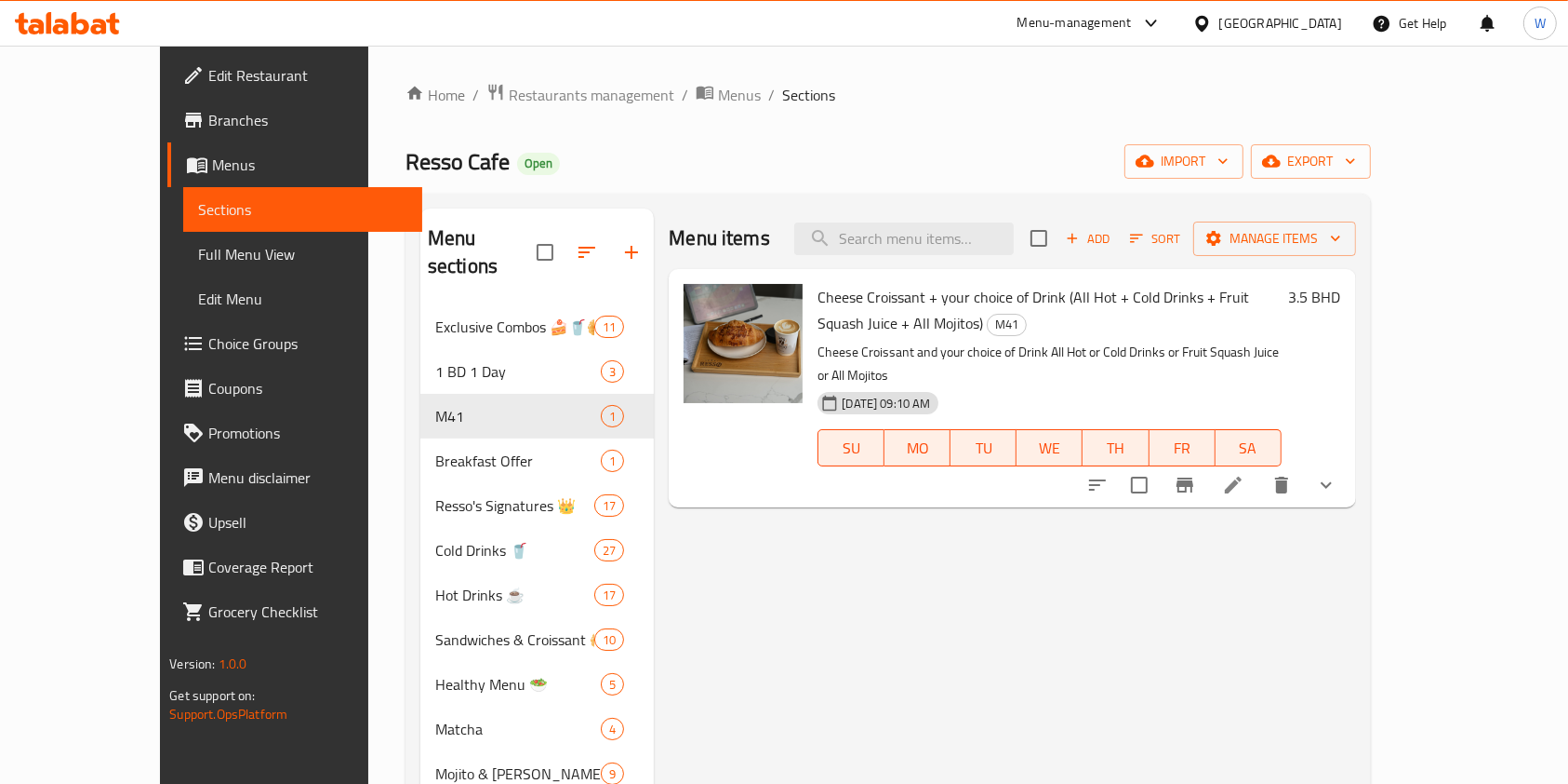
click at [209, 121] on span "Branches" at bounding box center [308, 119] width 199 height 22
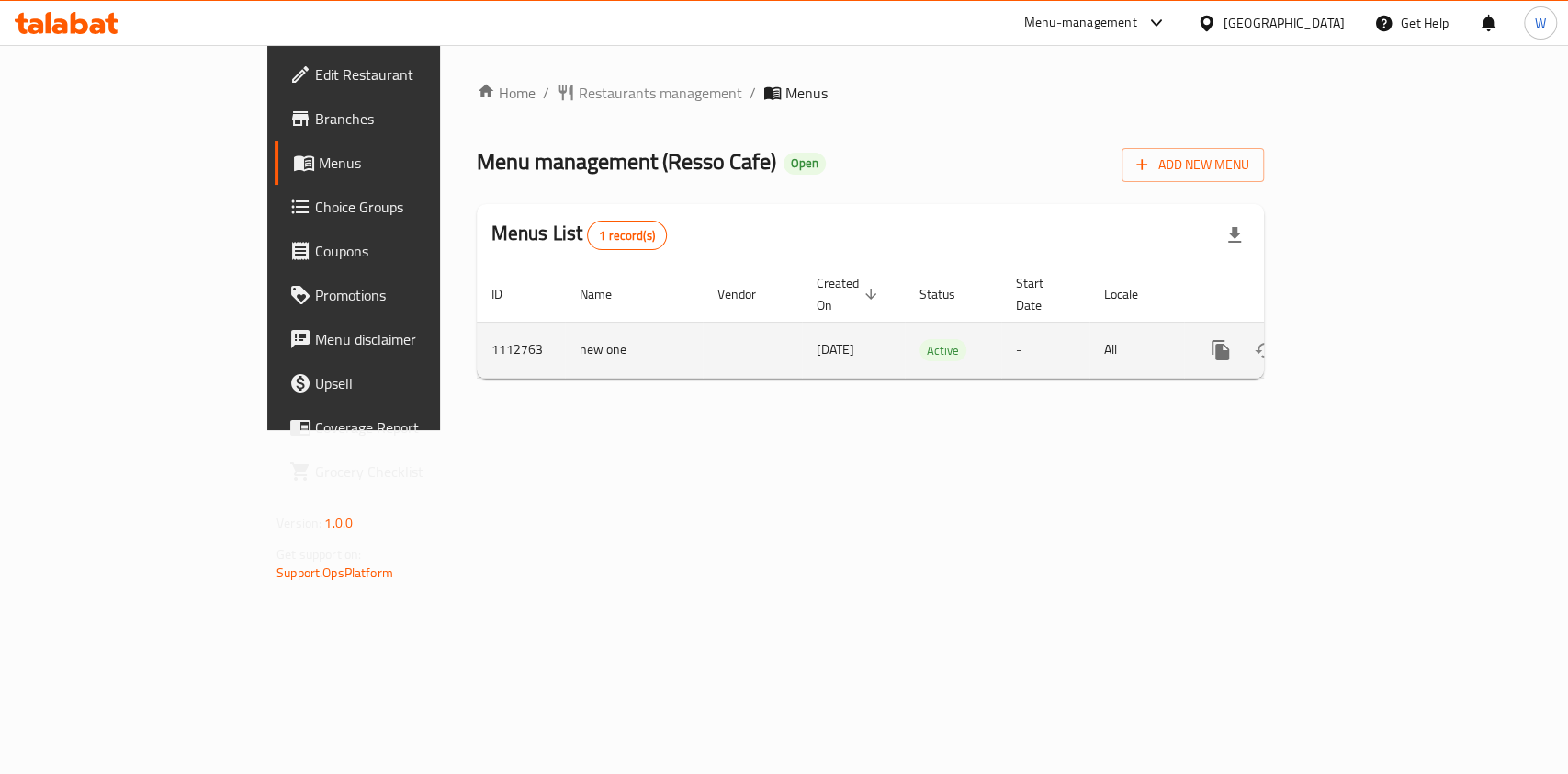
click at [1375, 337] on link "enhanced table" at bounding box center [1352, 349] width 44 height 44
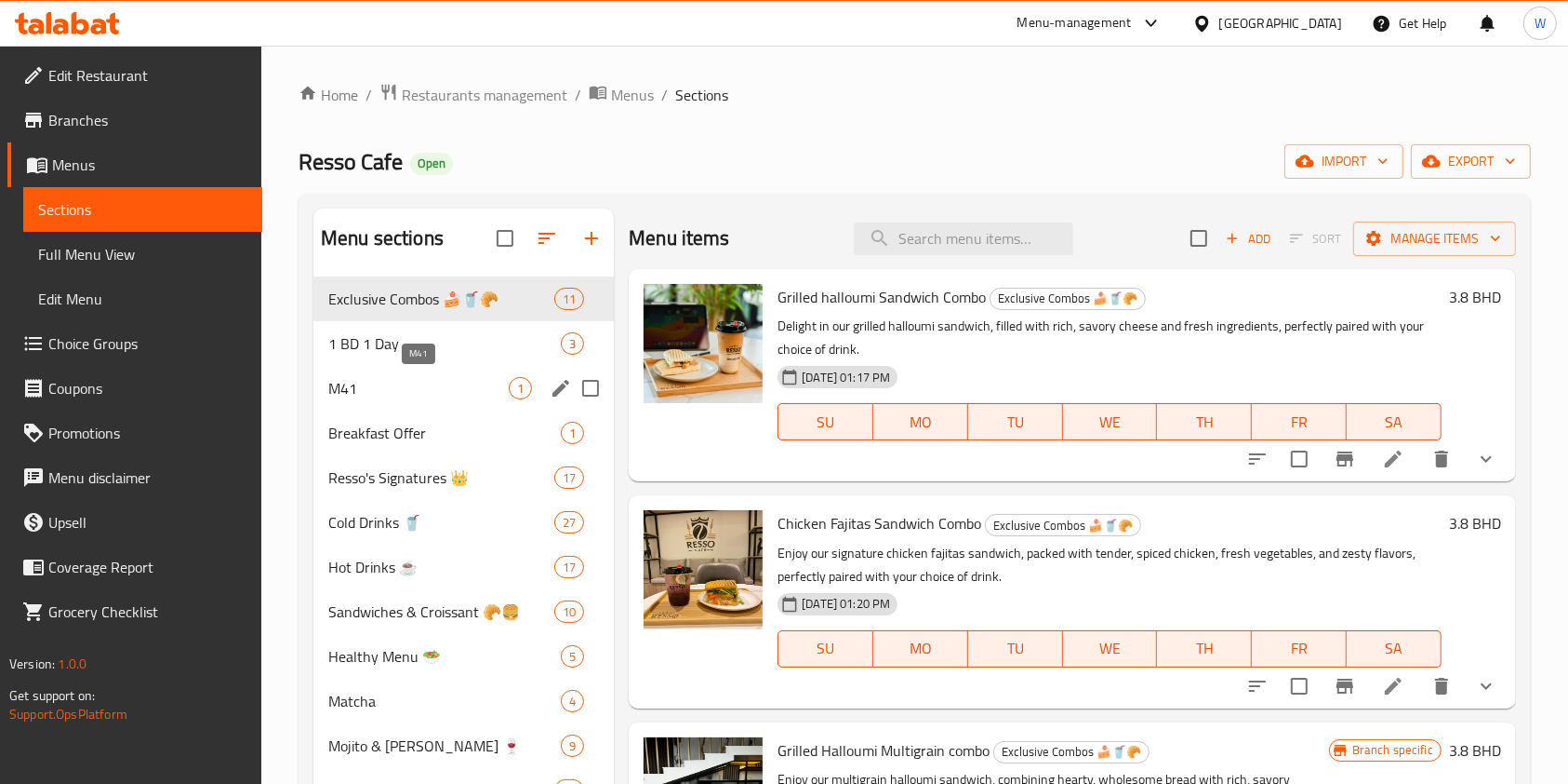
click at [397, 379] on span "M41" at bounding box center [417, 387] width 180 height 22
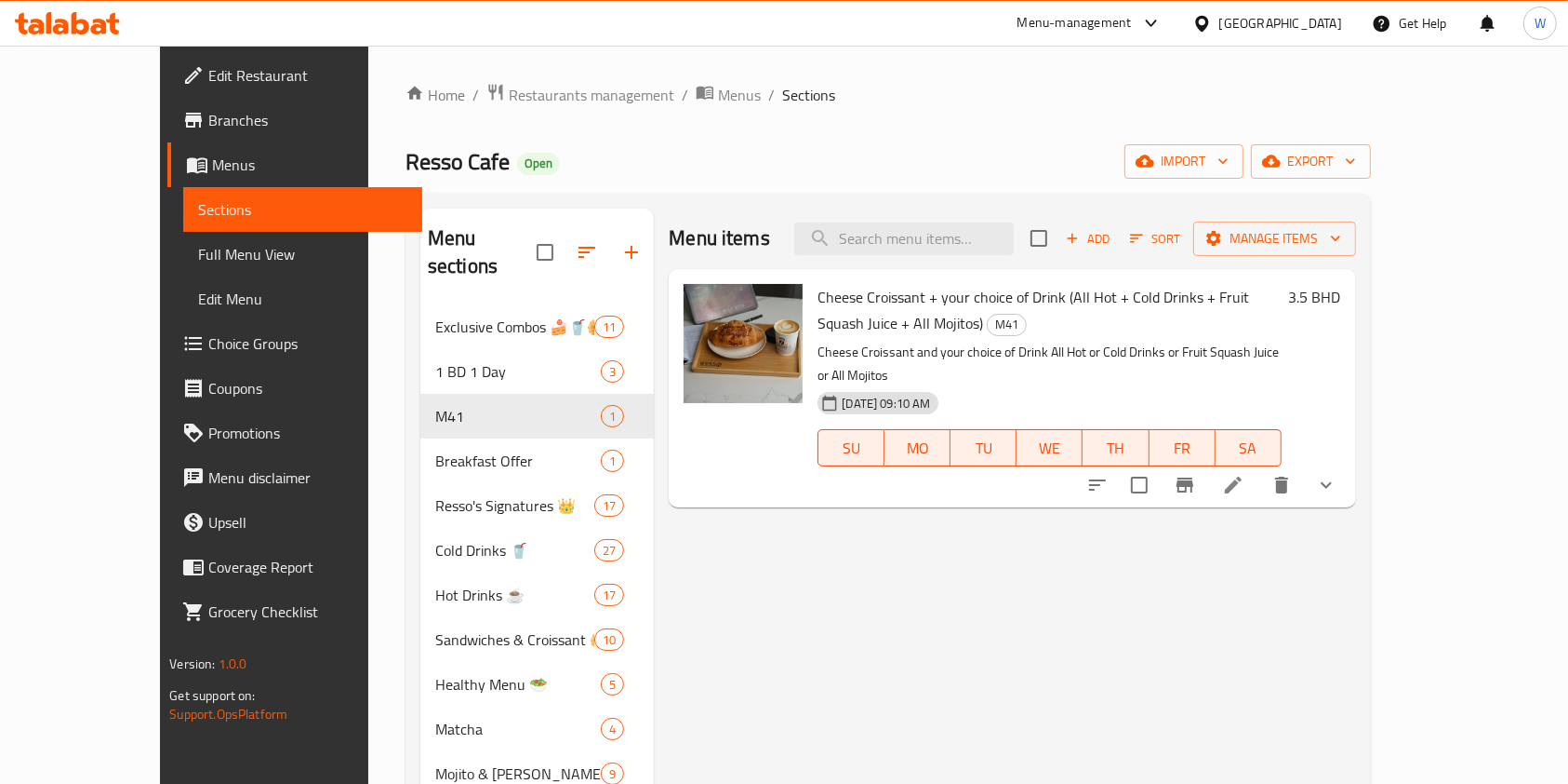
click at [1259, 468] on li at bounding box center [1233, 485] width 52 height 33
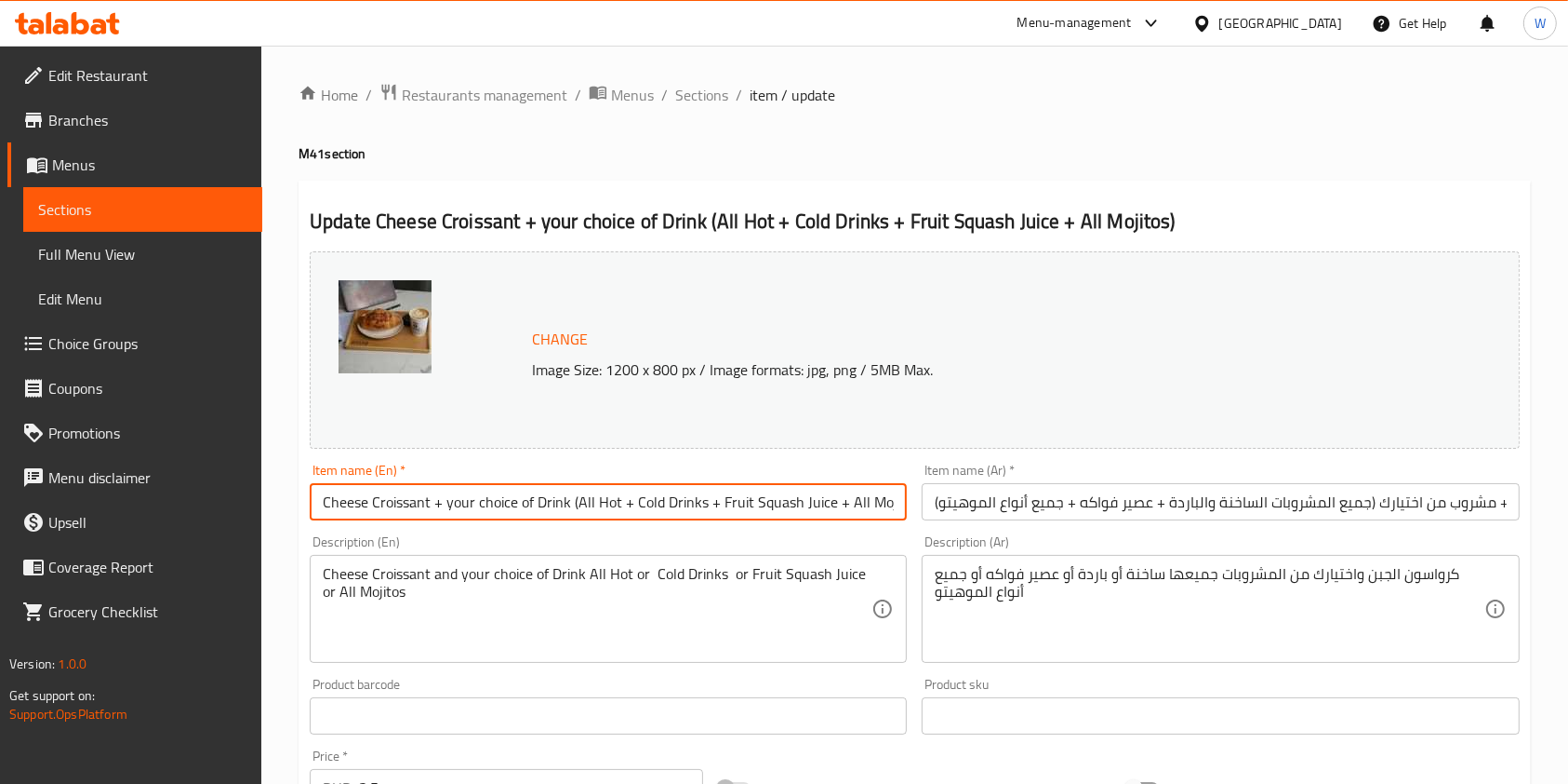
click at [732, 501] on input "Cheese Croissant + your choice of Drink (All Hot + Cold Drinks + Fruit Squash J…" at bounding box center [608, 502] width 598 height 37
click at [804, 505] on input "Cheese Croissant + your choice of Drink (All Hot + Cold Drinks + Fruit Squash J…" at bounding box center [608, 502] width 598 height 37
click at [904, 505] on input "Cheese Croissant + your choice of Drink (All Hot + Cold Drinks + Fruit Squash J…" at bounding box center [608, 502] width 598 height 37
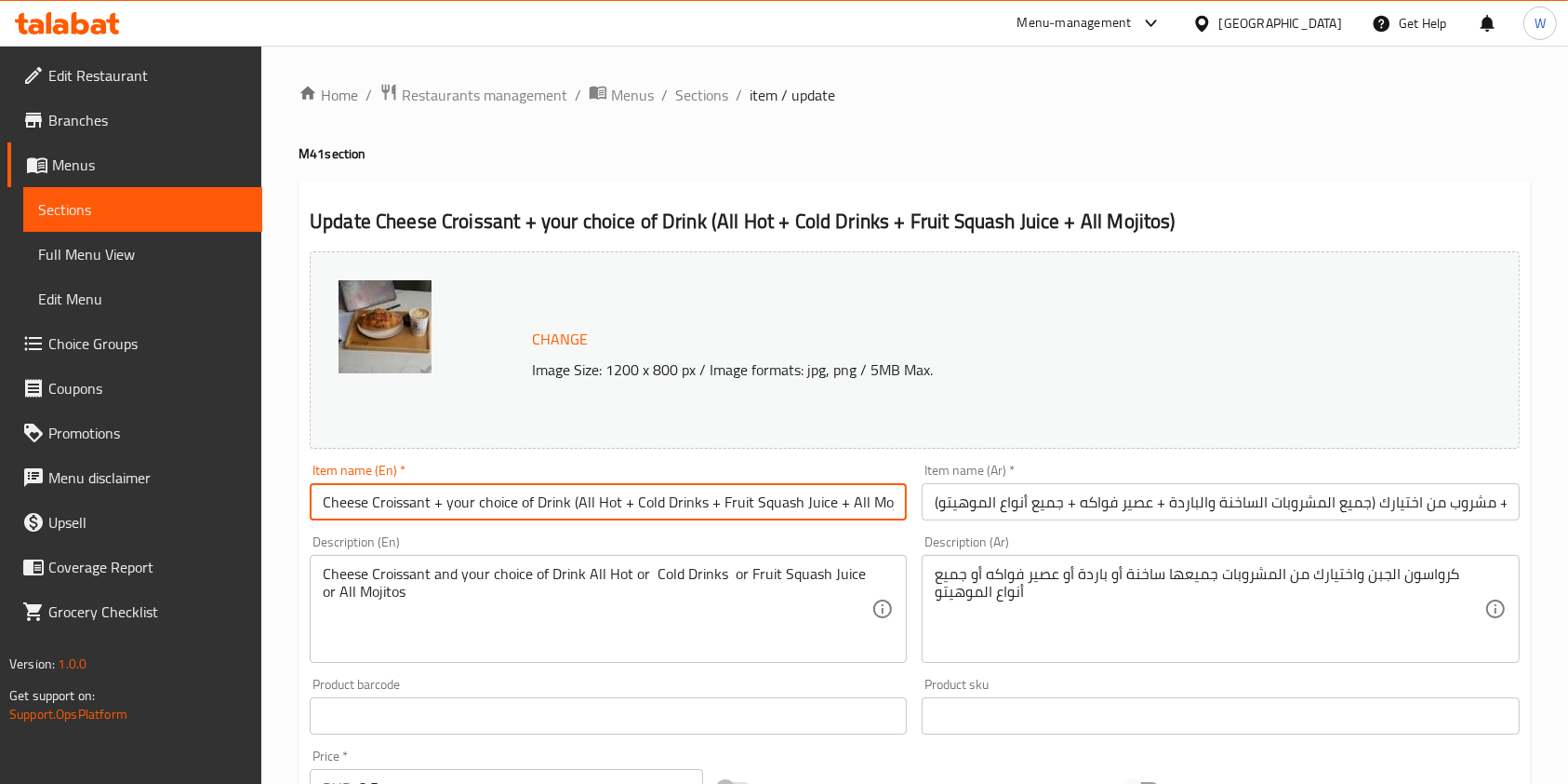
scroll to position [0, 18]
drag, startPoint x: 901, startPoint y: 508, endPoint x: 781, endPoint y: 512, distance: 120.1
click at [781, 512] on input "Cheese Croissant + your choice of Drink (All Hot + Cold Drinks + Fruit Squash J…" at bounding box center [608, 502] width 598 height 37
click at [870, 508] on input "Cheese Croissant + your choice of Drink (All Hot + Cold Drinks + Fruit Squash J…" at bounding box center [608, 502] width 598 height 37
drag, startPoint x: 904, startPoint y: 502, endPoint x: 551, endPoint y: 541, distance: 355.1
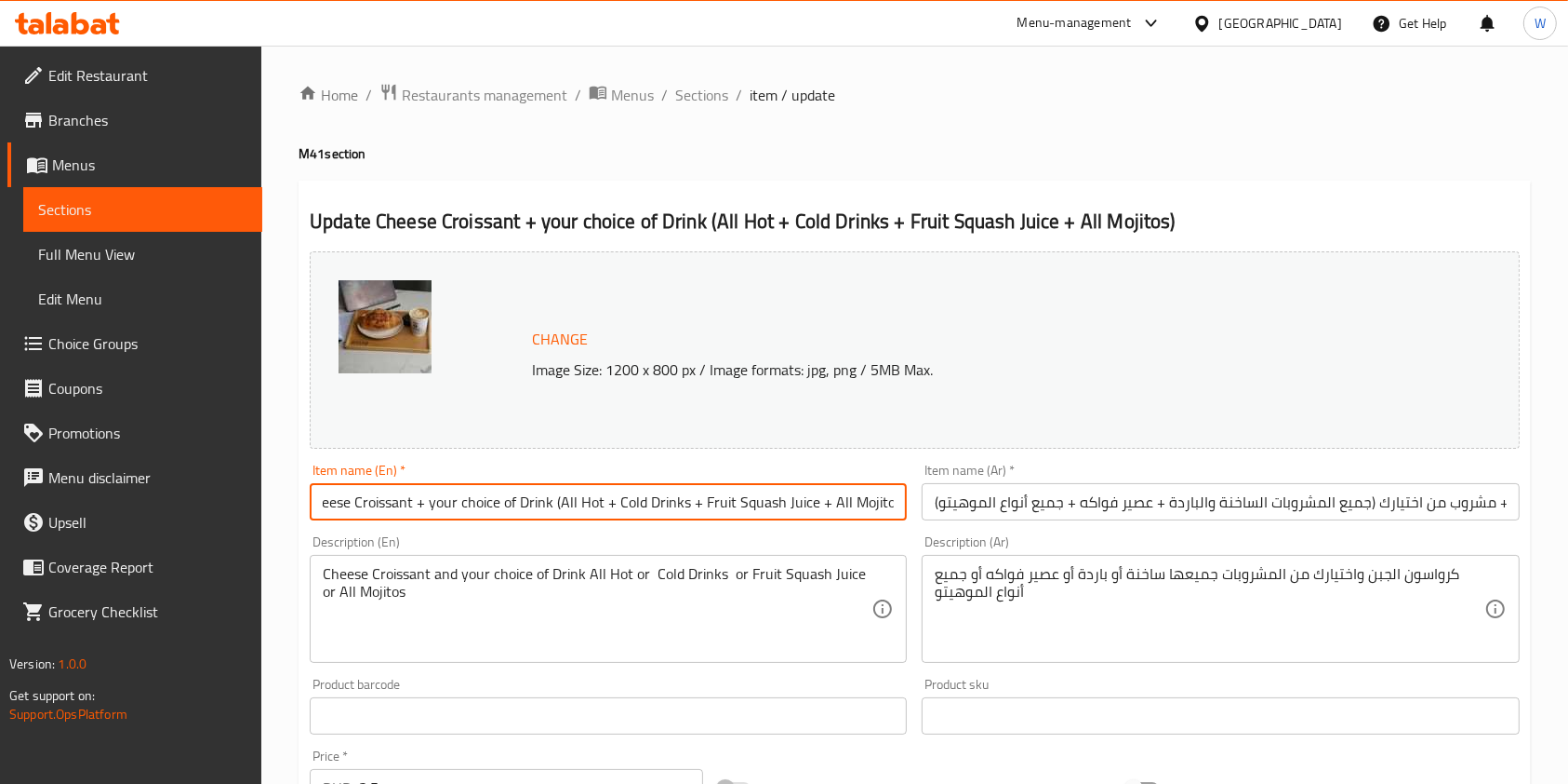
click at [551, 541] on div "Change Image Size: 1200 x 800 px / Image formats: jpg, png / 5MB Max. Item name…" at bounding box center [914, 659] width 1225 height 830
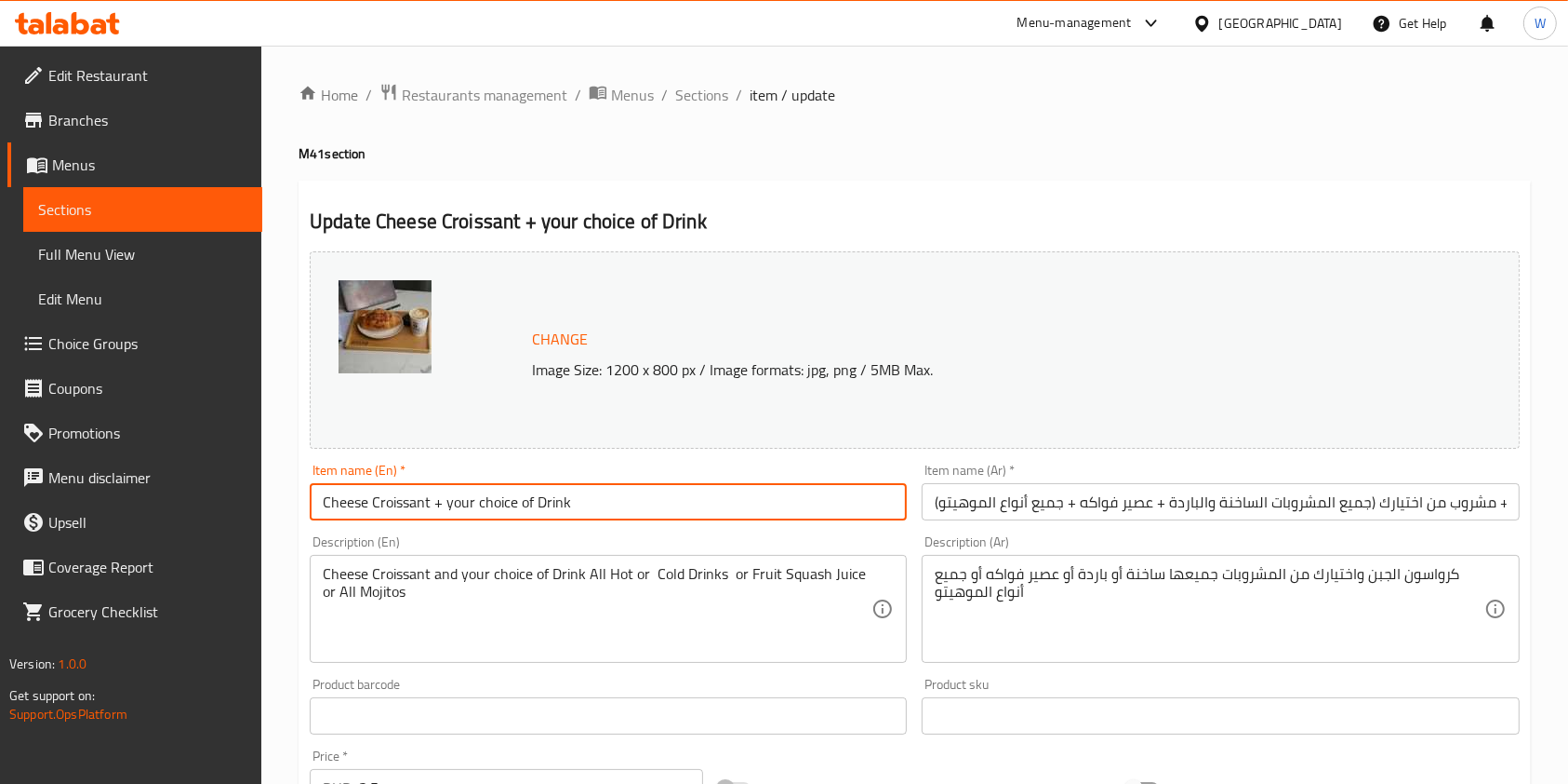
scroll to position [0, 0]
type input "Cheese Croissant + your choice of Drink"
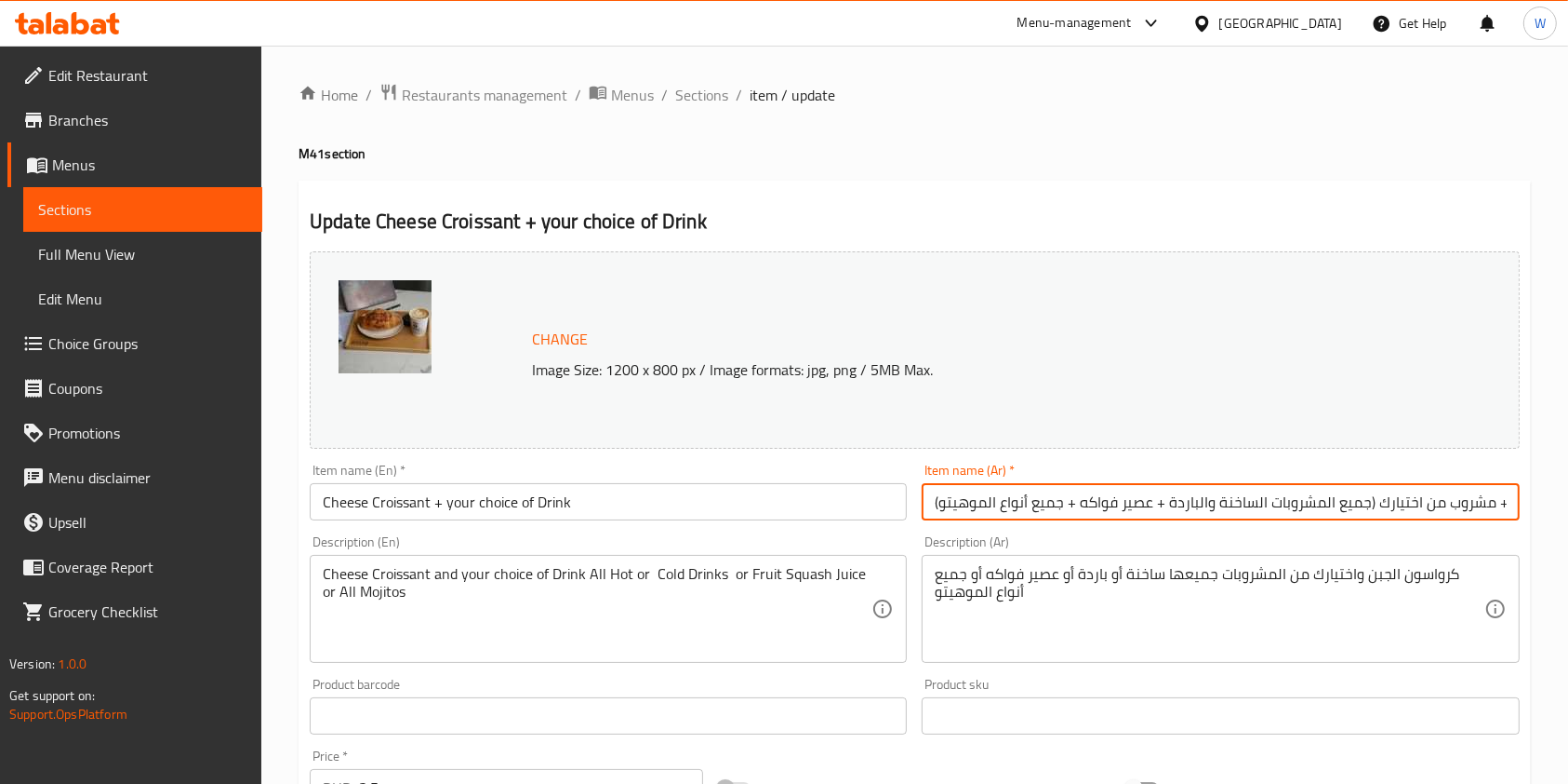
drag, startPoint x: 933, startPoint y: 510, endPoint x: 1373, endPoint y: 539, distance: 441.0
click at [1373, 539] on div "Change Image Size: 1200 x 800 px / Image formats: jpg, png / 5MB Max. Item name…" at bounding box center [914, 659] width 1225 height 830
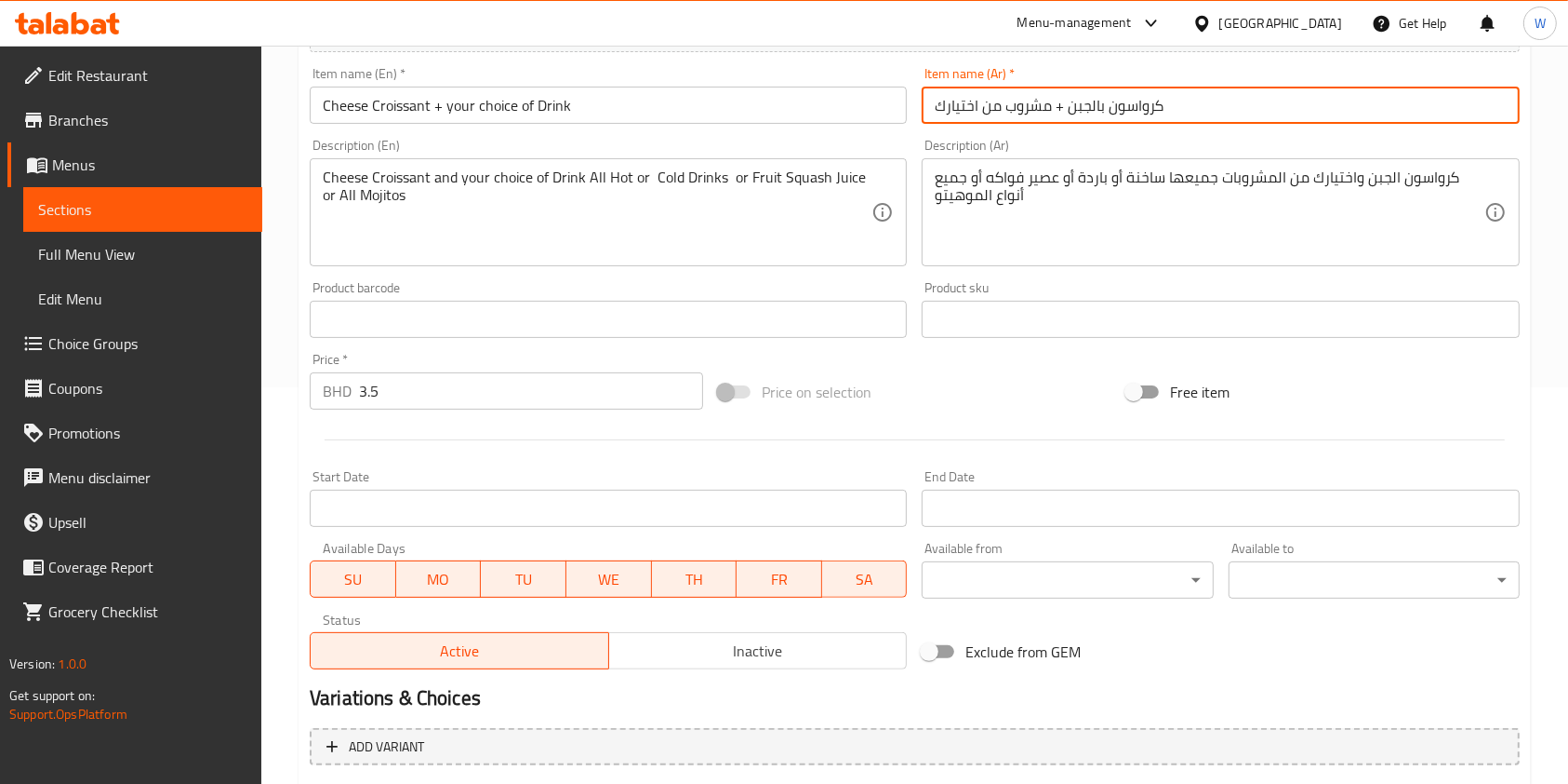
scroll to position [588, 0]
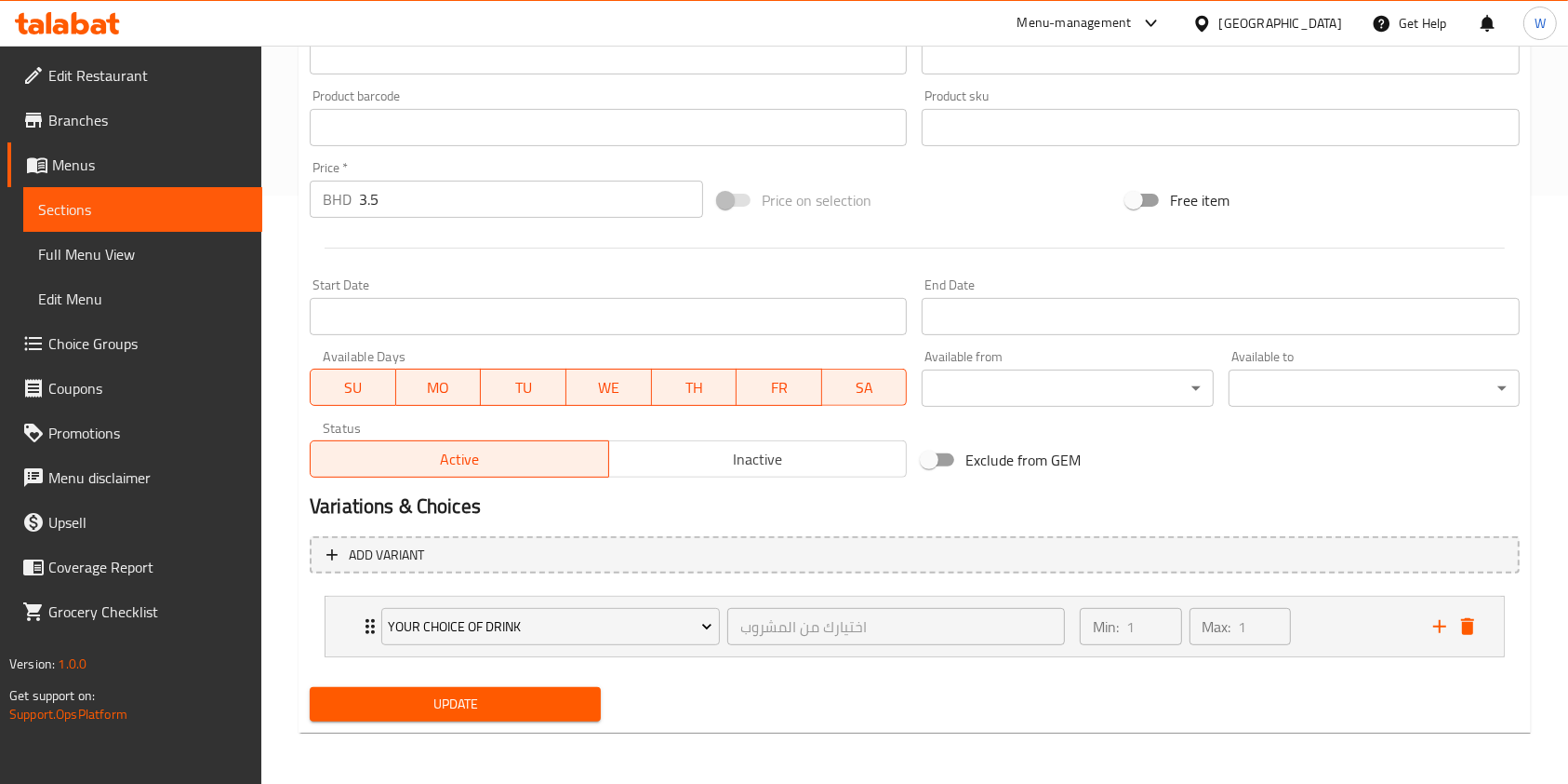
type input "كرواسون بالجبن + مشروب من اختيارك"
click at [521, 718] on button "Update" at bounding box center [455, 704] width 291 height 34
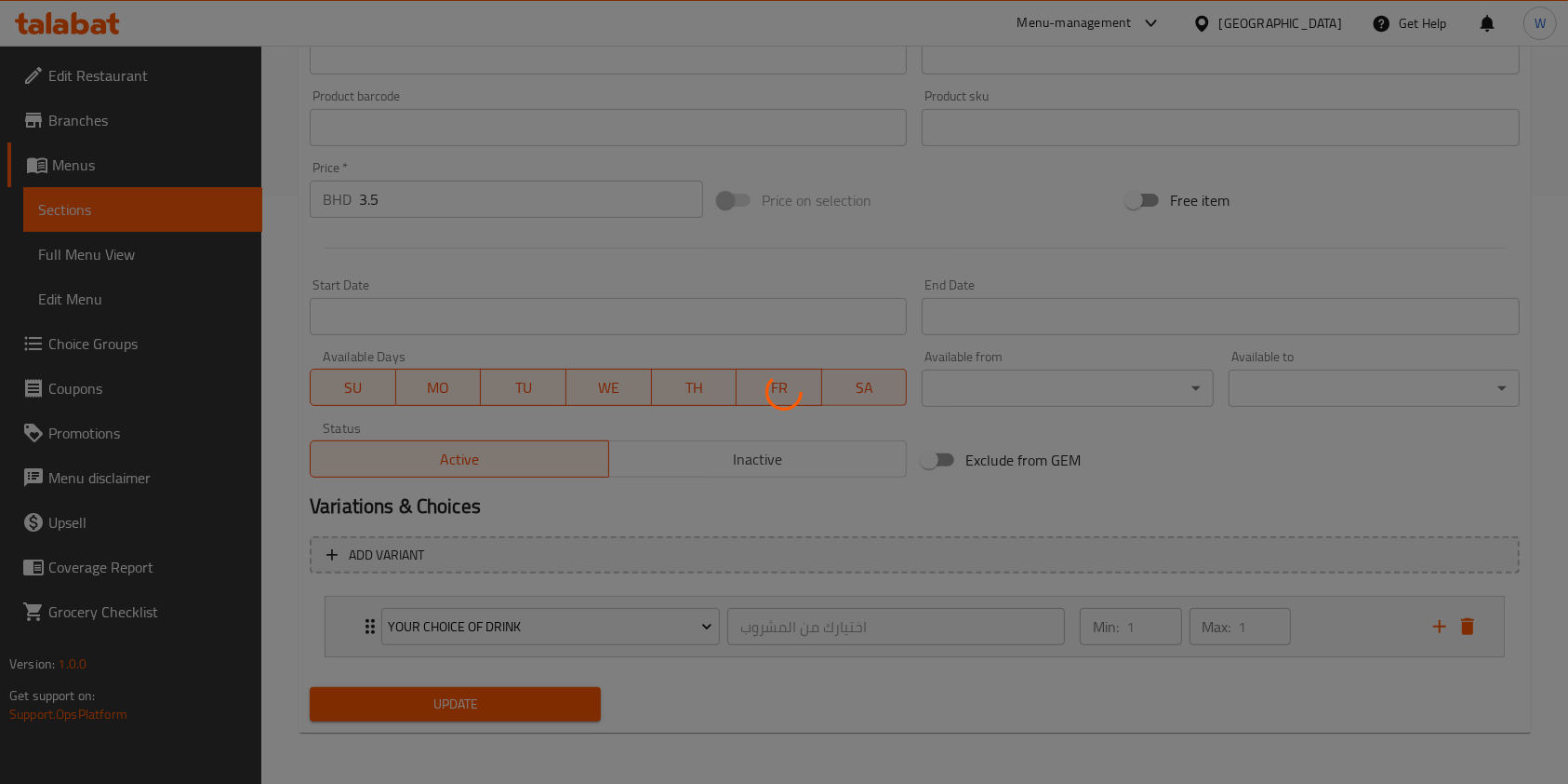
click at [521, 715] on div at bounding box center [784, 392] width 1568 height 784
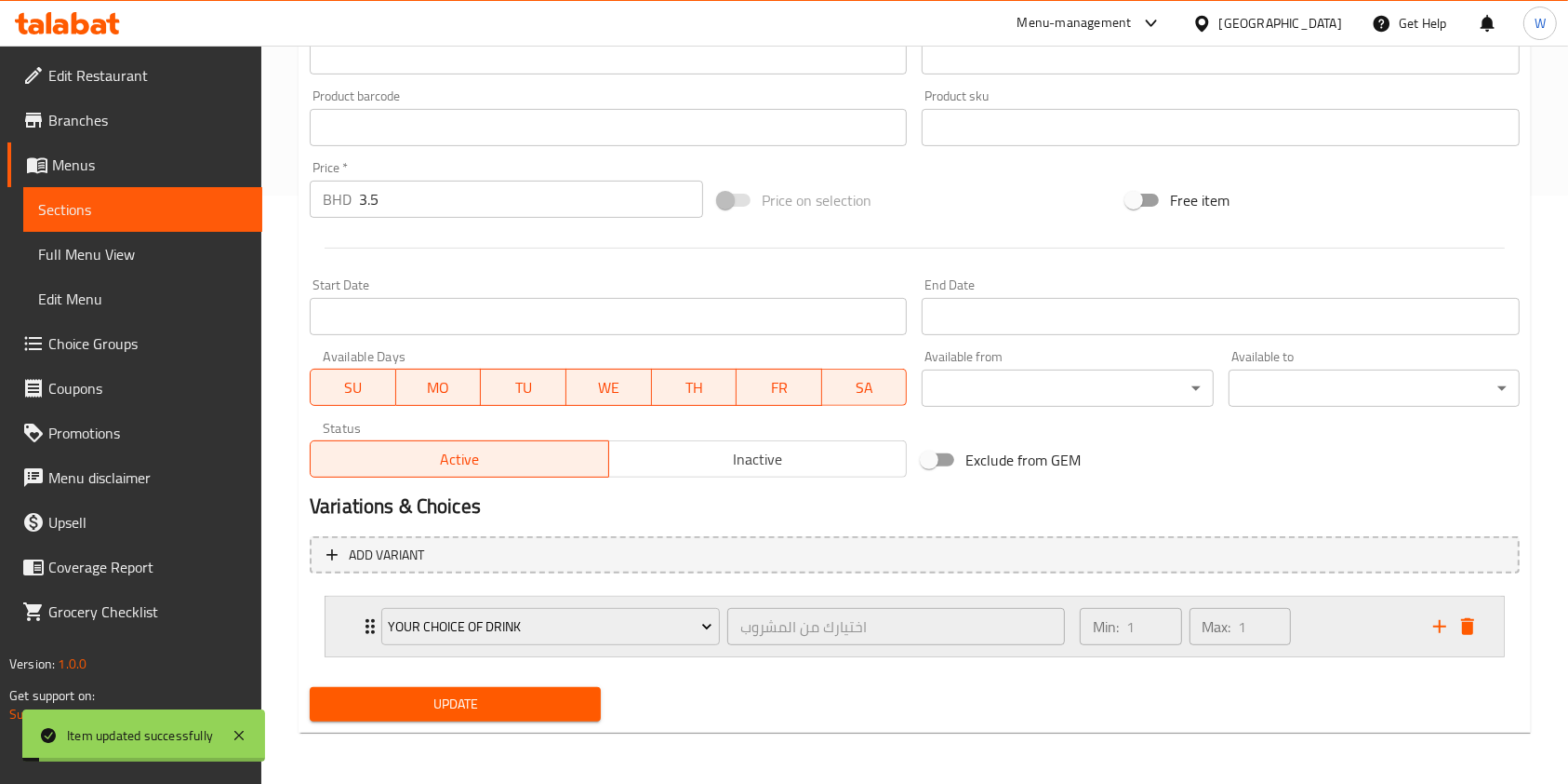
click at [336, 620] on div "your choice of drink اختيارك من المشروب ​ Min: 1 ​ Max: 1 ​" at bounding box center [915, 627] width 1178 height 59
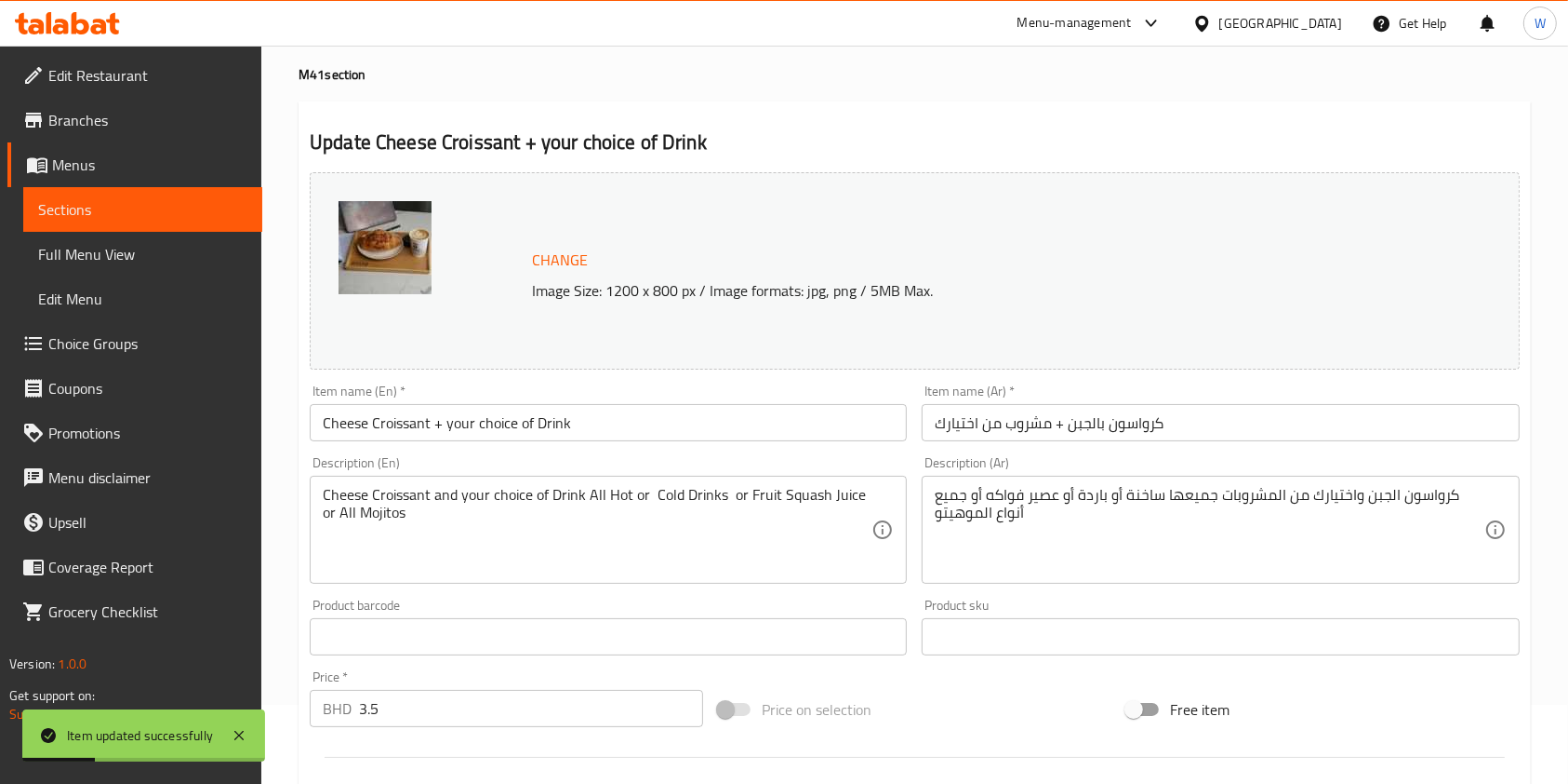
scroll to position [0, 0]
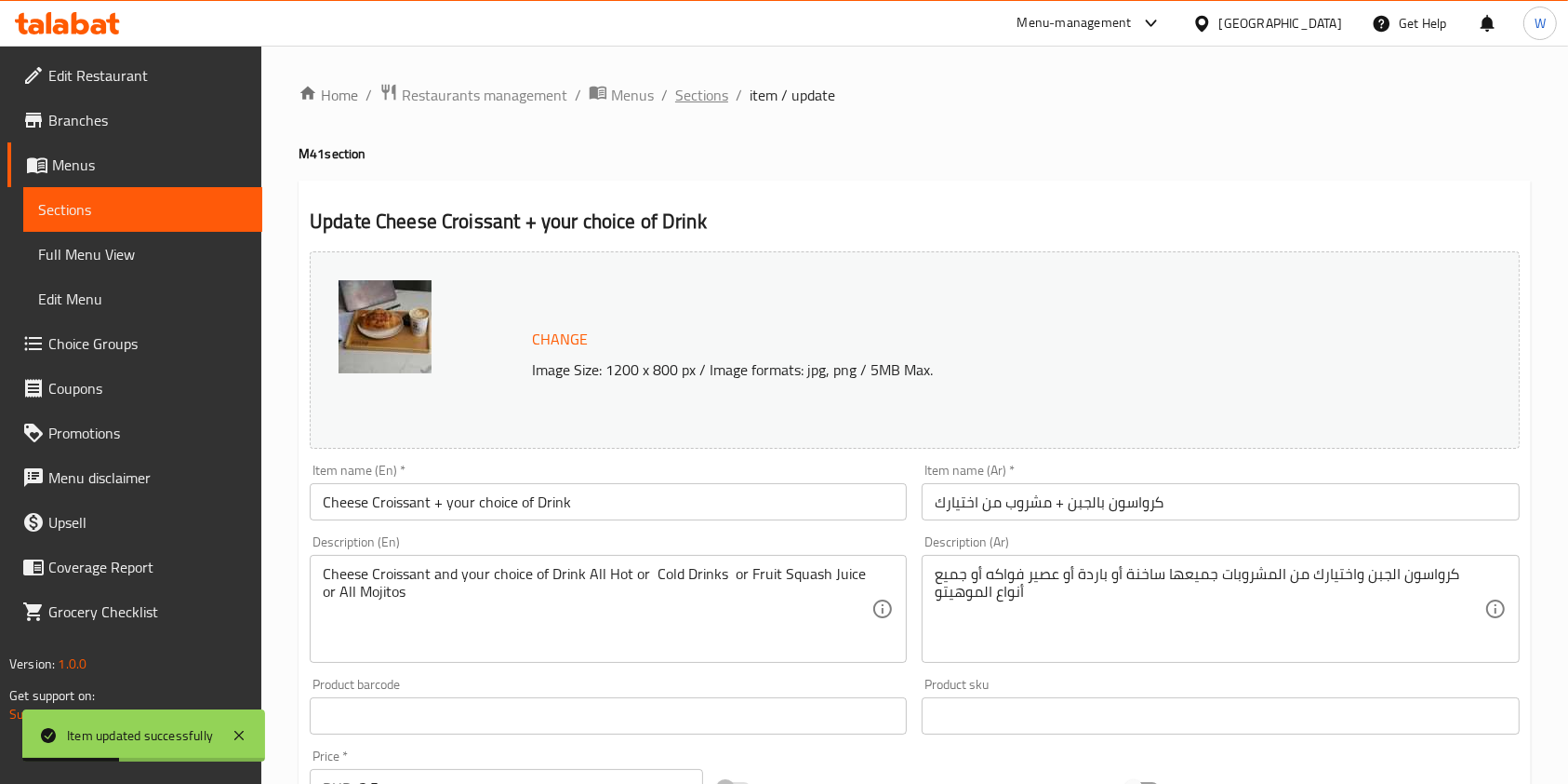
click at [715, 89] on span "Sections" at bounding box center [703, 94] width 53 height 22
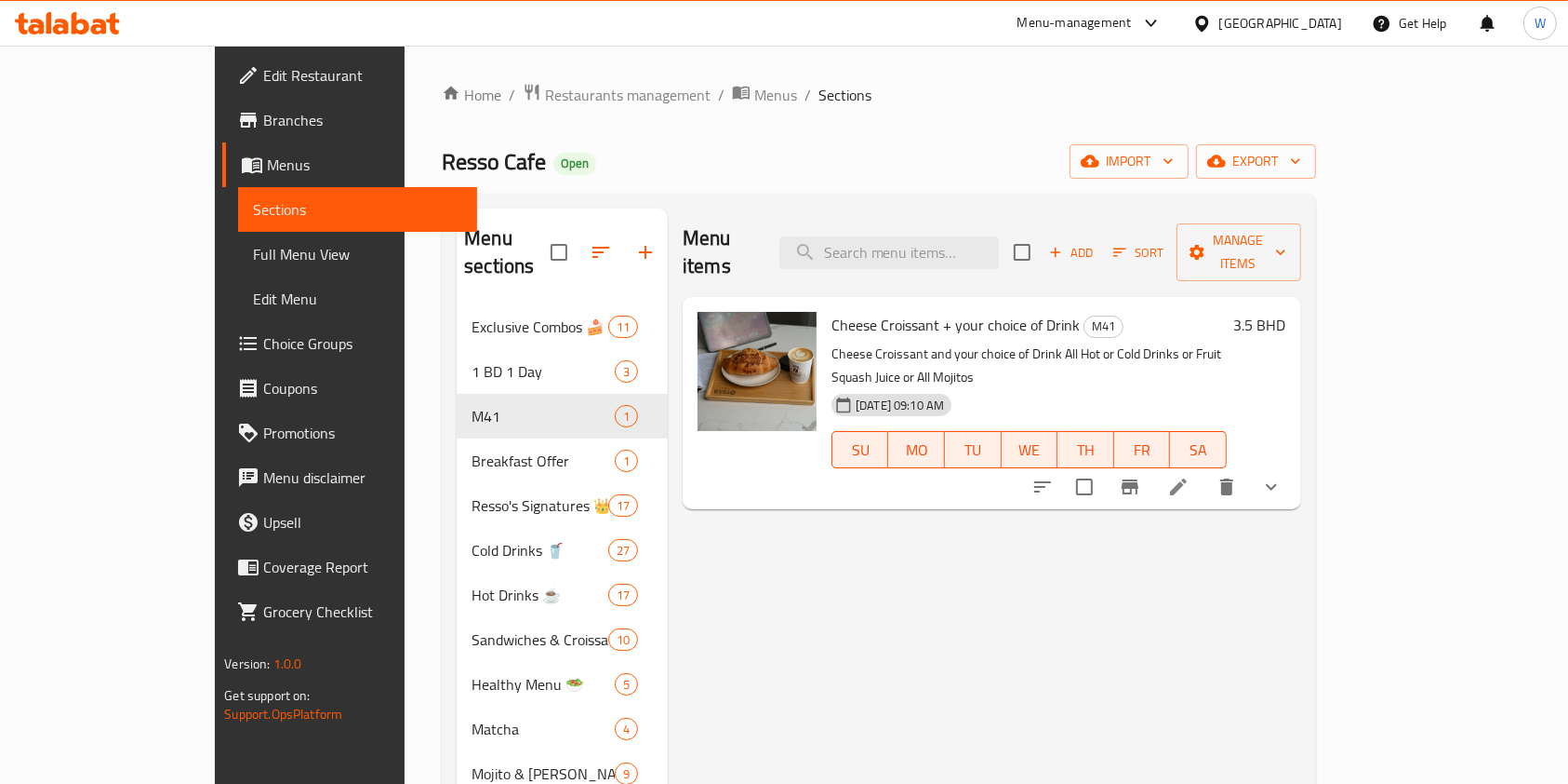
click at [848, 569] on div "Menu items Add Sort Manage items Cheese Croissant + your choice of Drink M41 Ch…" at bounding box center [985, 774] width 634 height 1131
click at [1238, 476] on icon "delete" at bounding box center [1227, 486] width 22 height 22
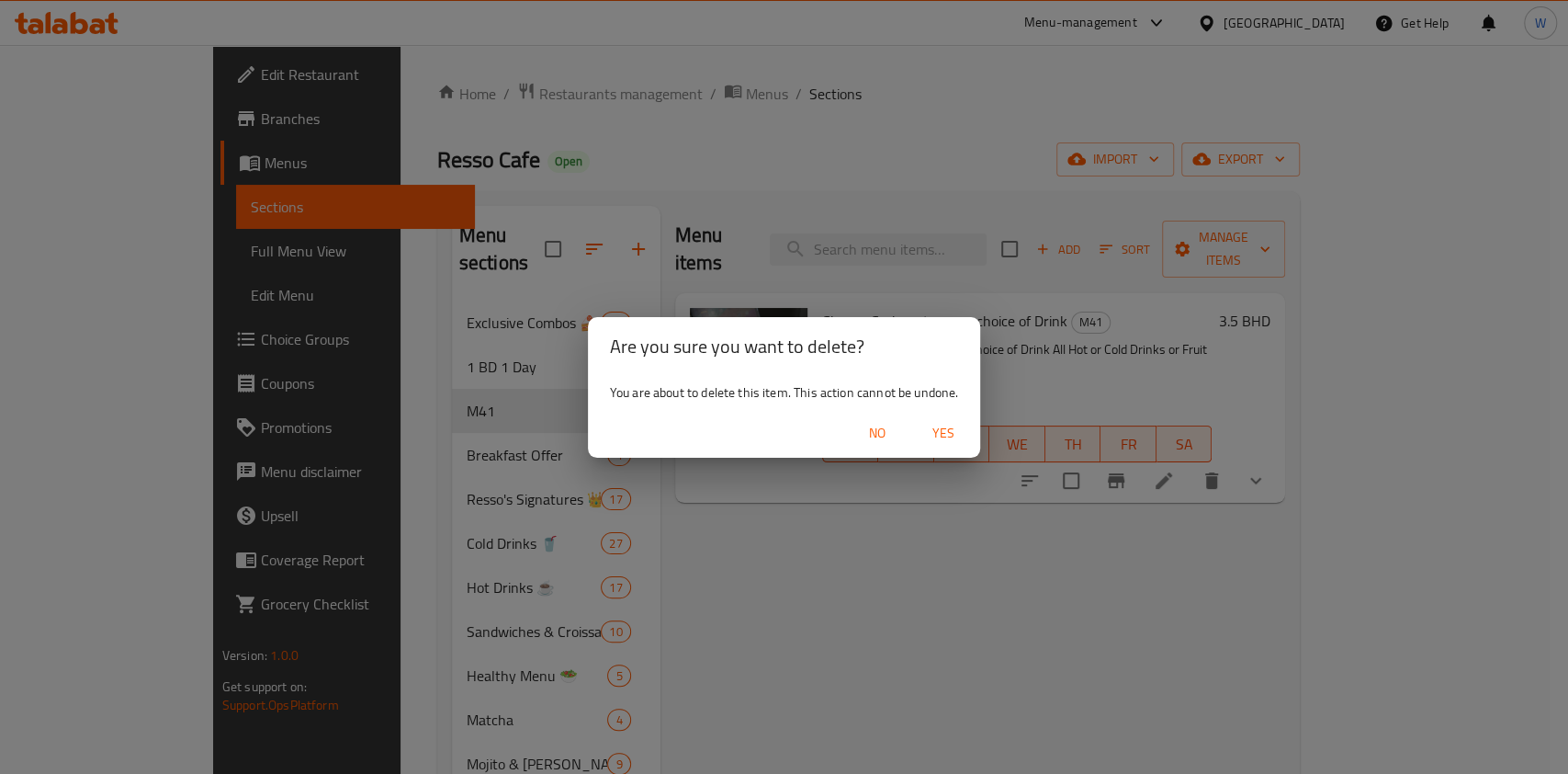
click at [969, 431] on button "Yes" at bounding box center [943, 433] width 58 height 34
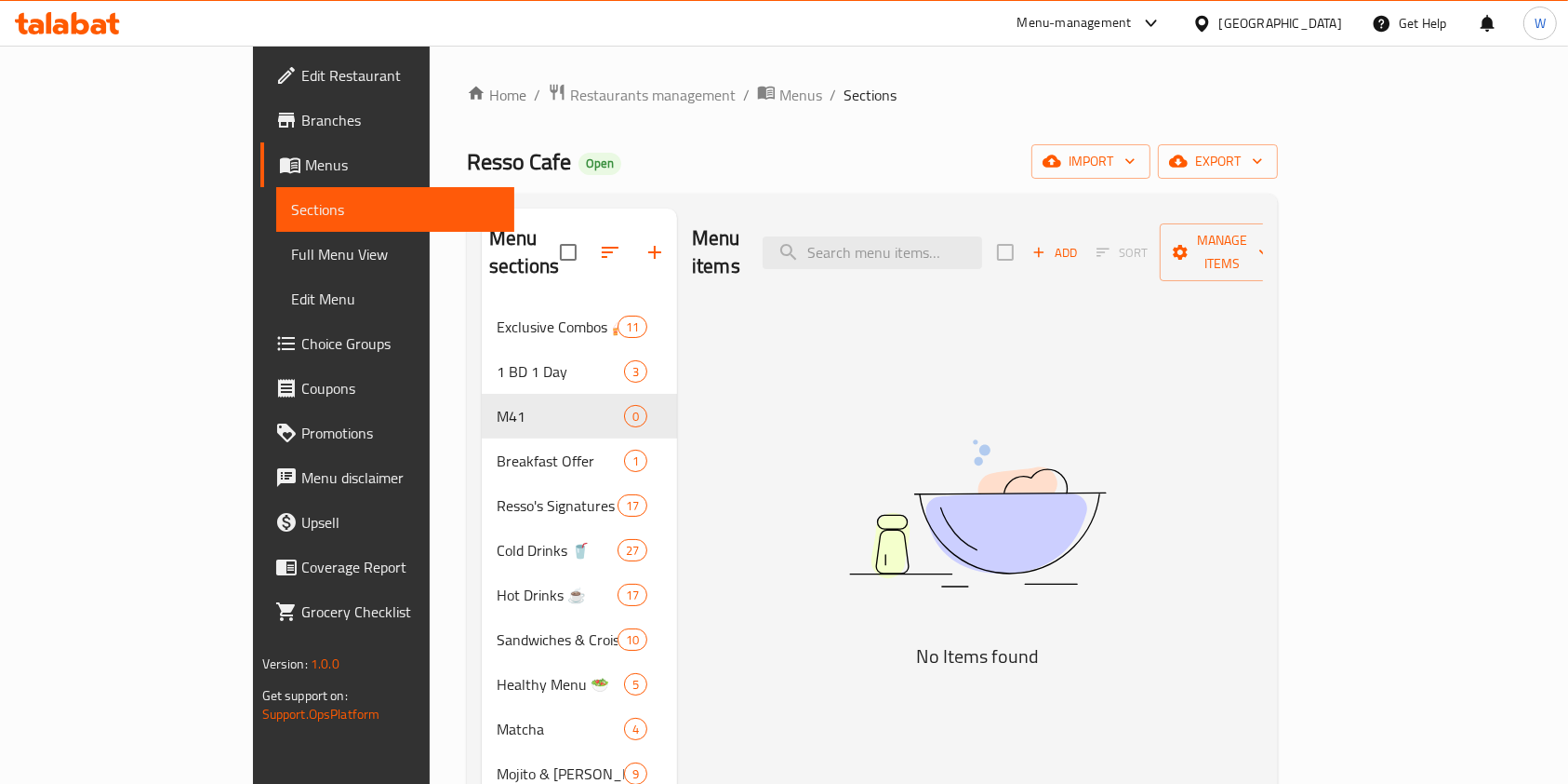
click at [1048, 244] on icon "button" at bounding box center [1039, 253] width 17 height 17
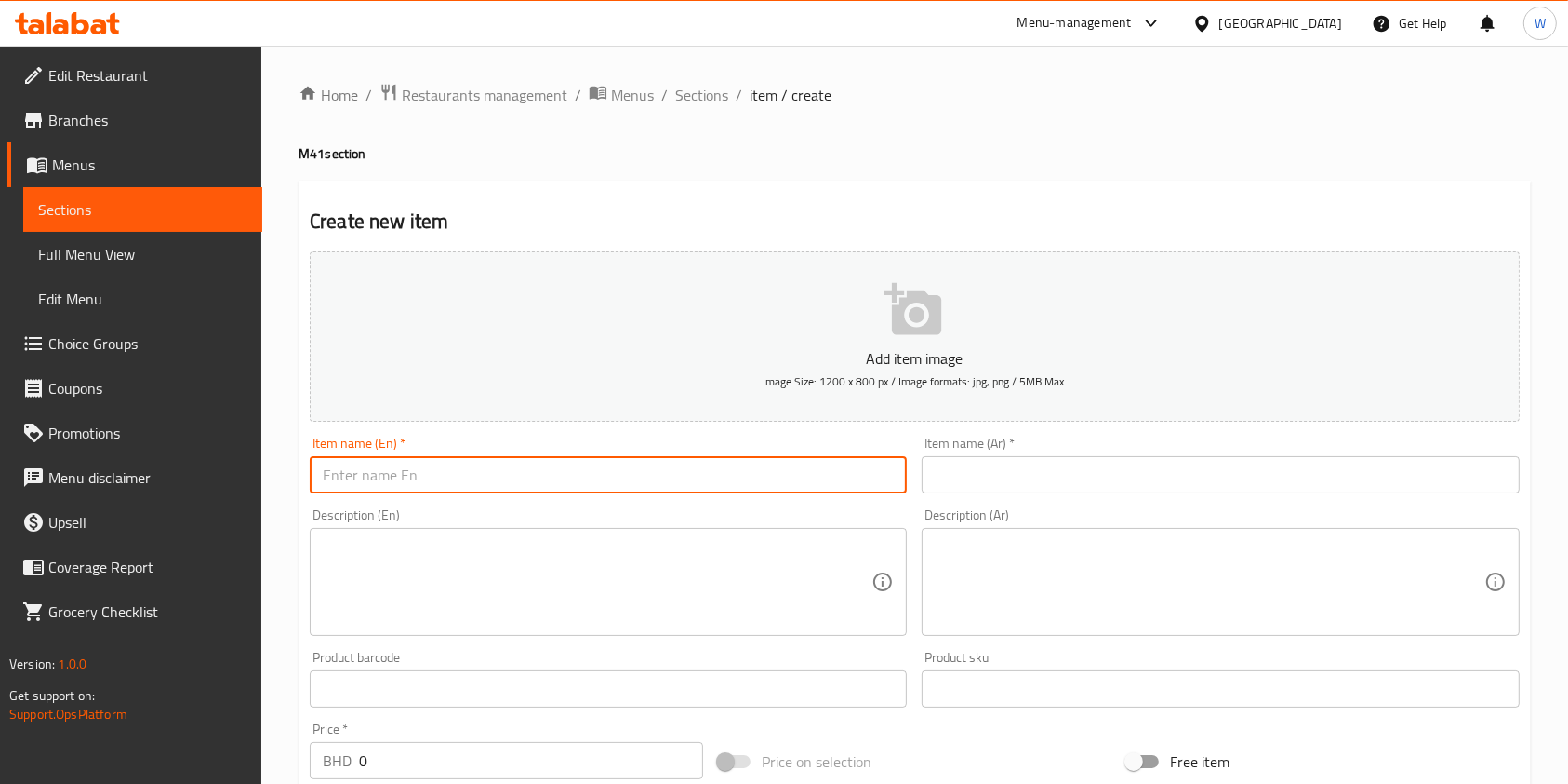
click at [712, 484] on input "text" at bounding box center [608, 474] width 598 height 37
paste input "Cheese Croissant + your choice of Drink"
type input "Cheese Croissant + your choice of Drink"
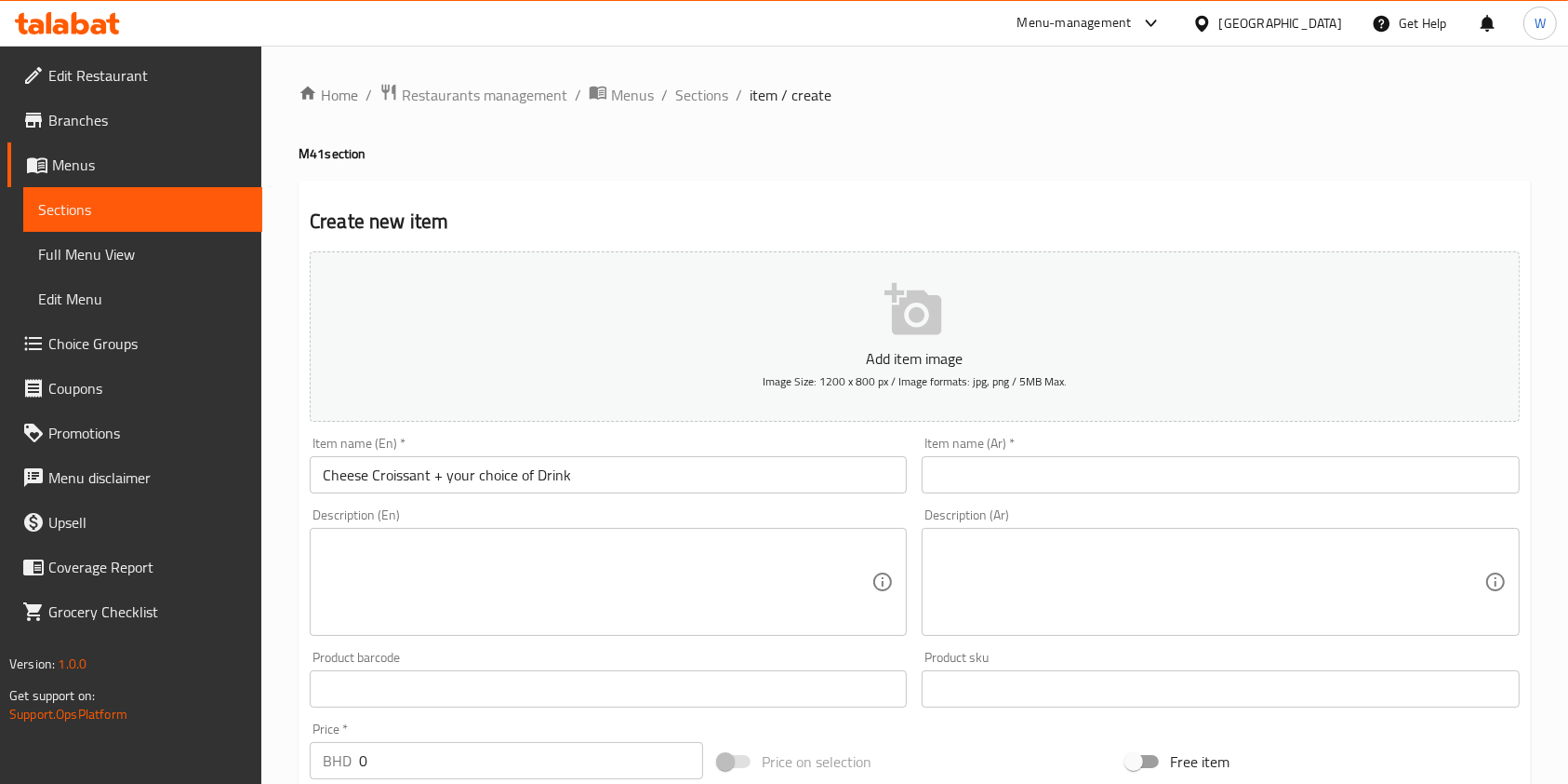
click at [1217, 512] on div "Description (Ar) Description (Ar)" at bounding box center [1220, 572] width 598 height 128
click at [1224, 486] on input "text" at bounding box center [1220, 474] width 598 height 37
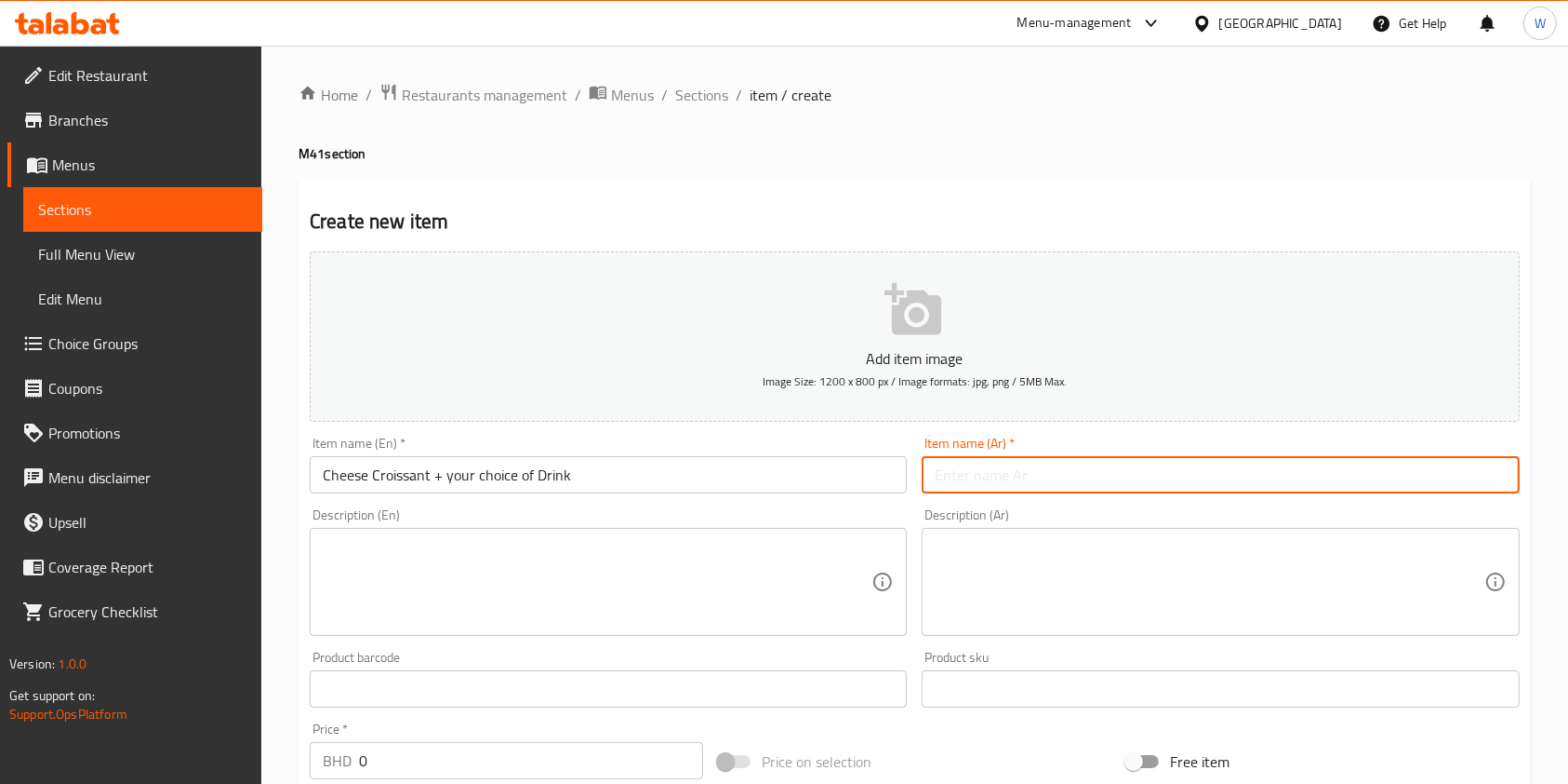
paste input "كرواسون بالجبن + مشروب من اختيارك"
type input "كرواسون بالجبن + مشروب من اختيارك"
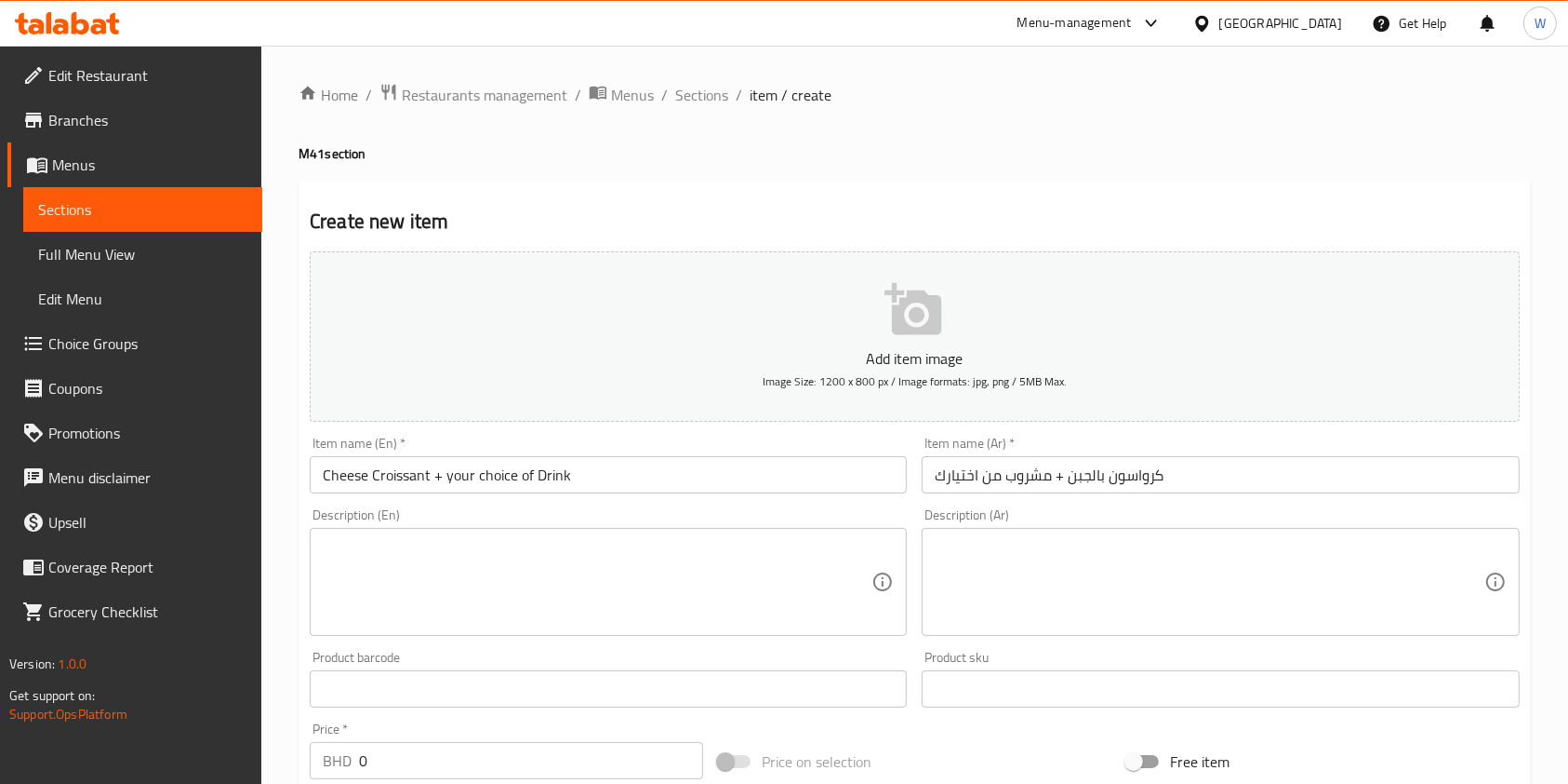
click at [670, 537] on div "Description (En)" at bounding box center [608, 581] width 598 height 108
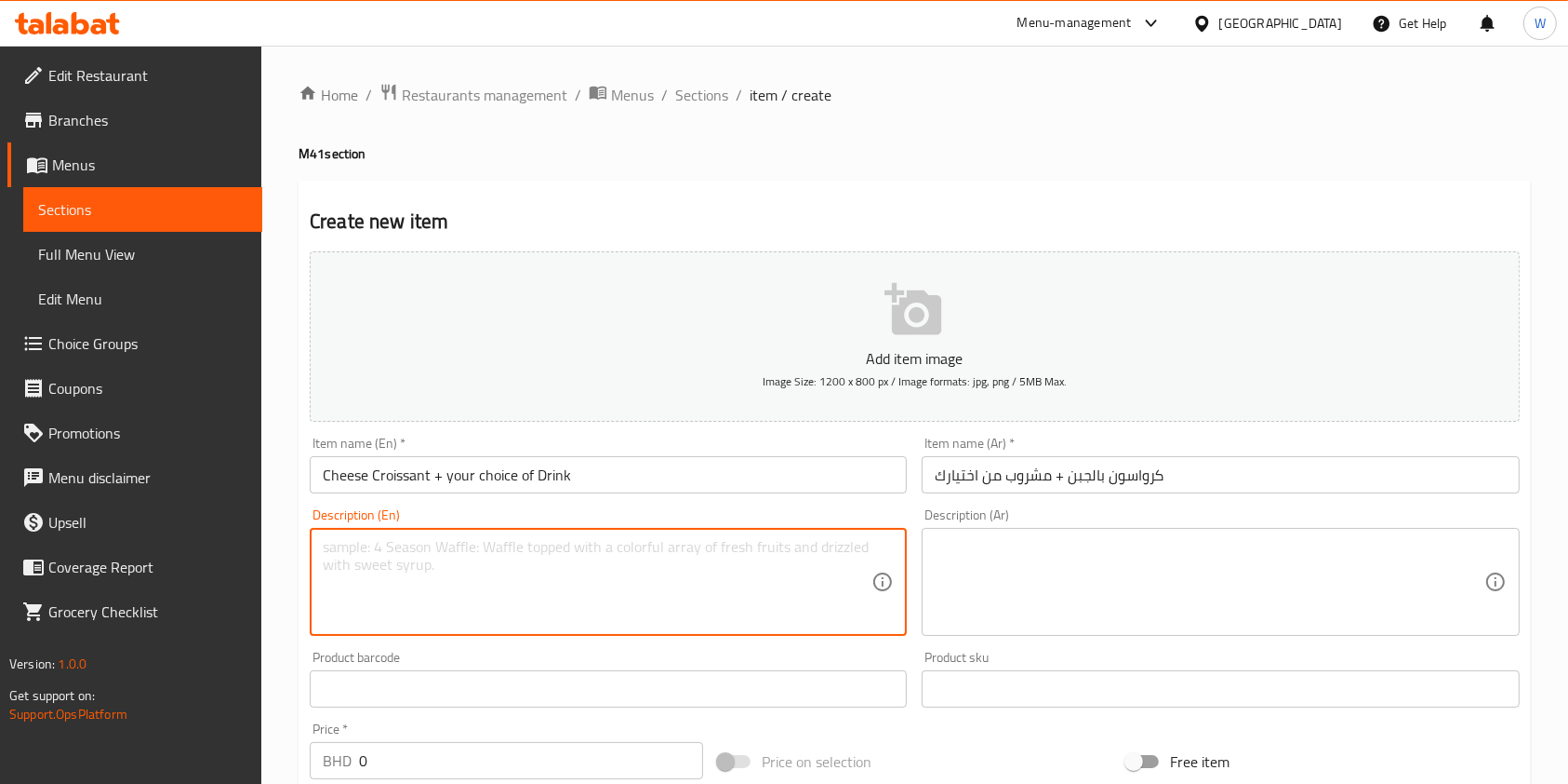
paste textarea "Cheese Croissant and your choice of Drink All Hot or Cold Drinks or Fruit Squas…"
type textarea "Cheese Croissant and your choice of Drink All Hot or Cold Drinks or Fruit Squas…"
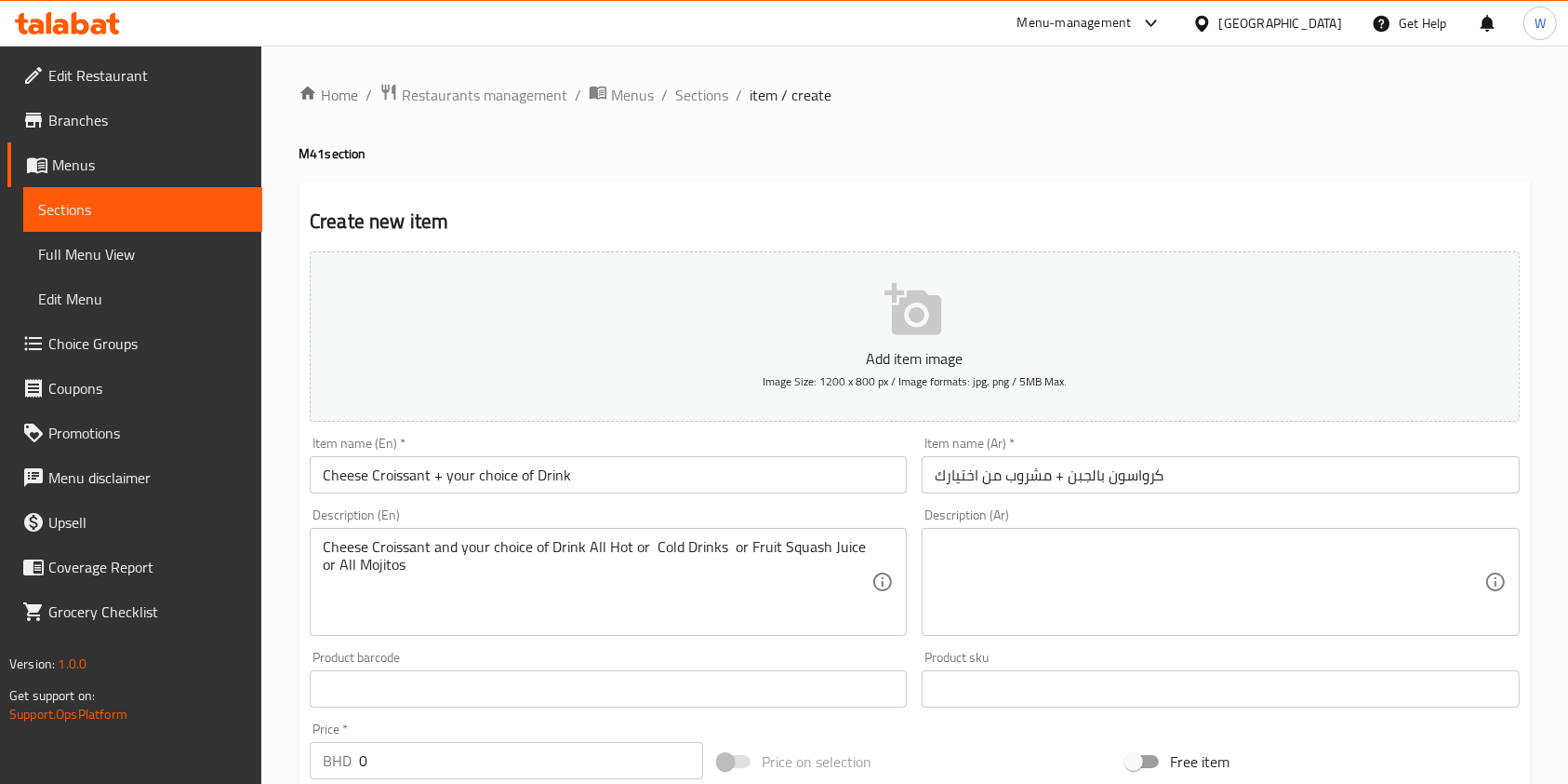
click at [829, 555] on textarea "Cheese Croissant and your choice of Drink All Hot or Cold Drinks or Fruit Squas…" at bounding box center [598, 582] width 549 height 89
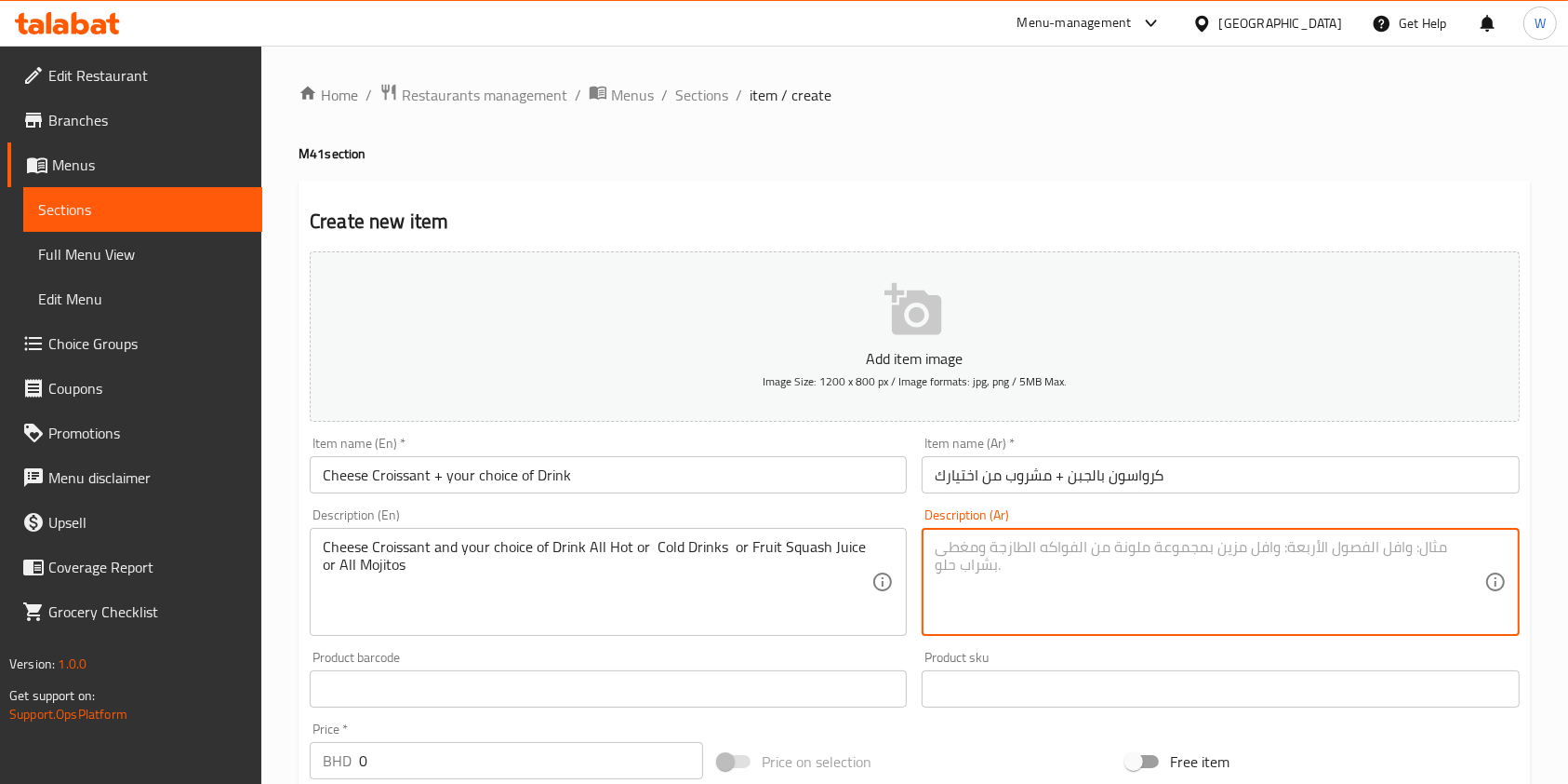
click at [1001, 552] on textarea at bounding box center [1210, 582] width 549 height 89
paste textarea "كرواسون الجبن واختيارك من المشروبات جميعها ساخنة أو باردة أو عصير فواكه أو جميع…"
type textarea "كرواسون الجبن واختيارك من المشروبات جميعها ساخنة أو باردة أو عصير فواكه أو جميع…"
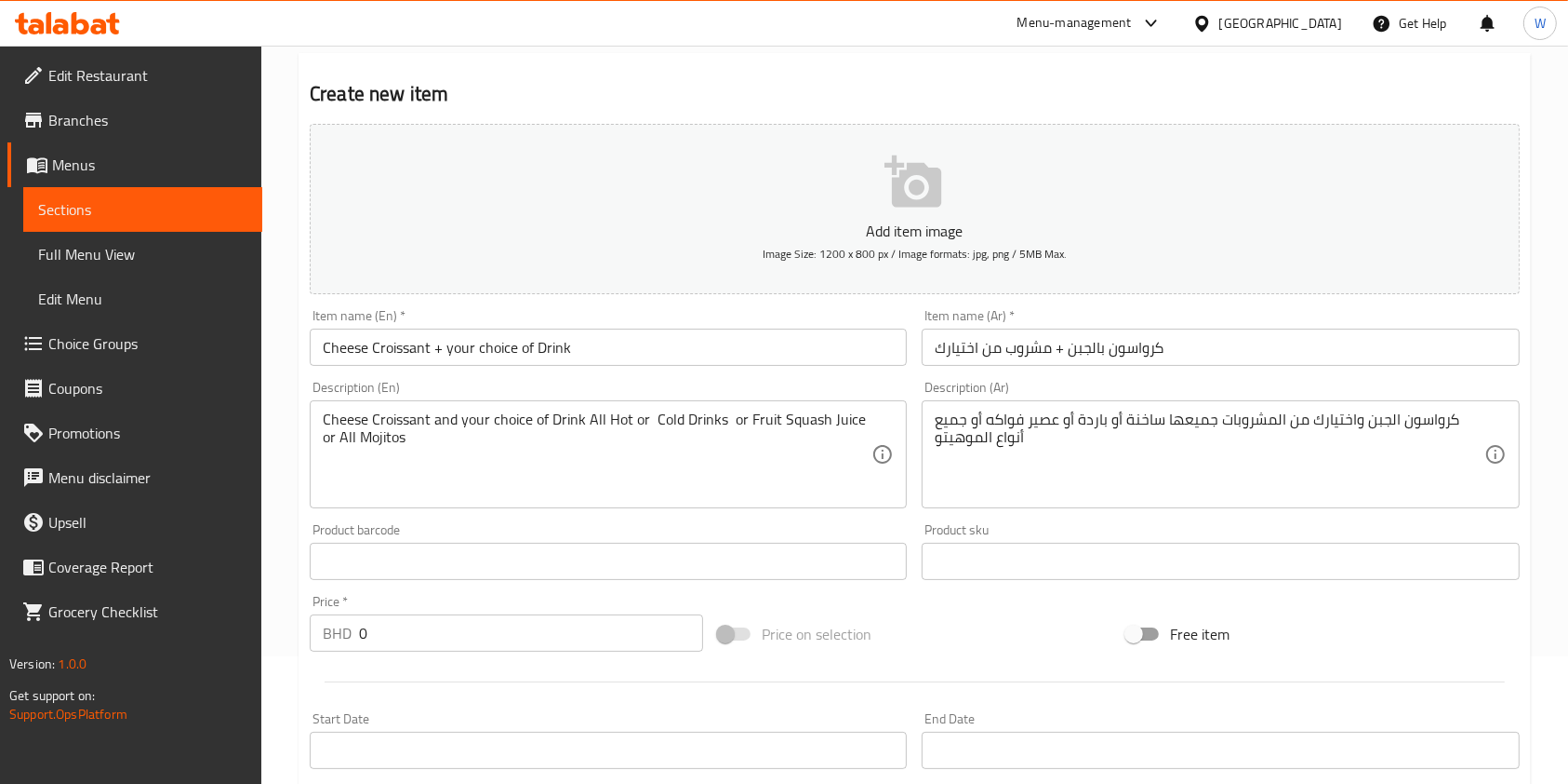
scroll to position [248, 0]
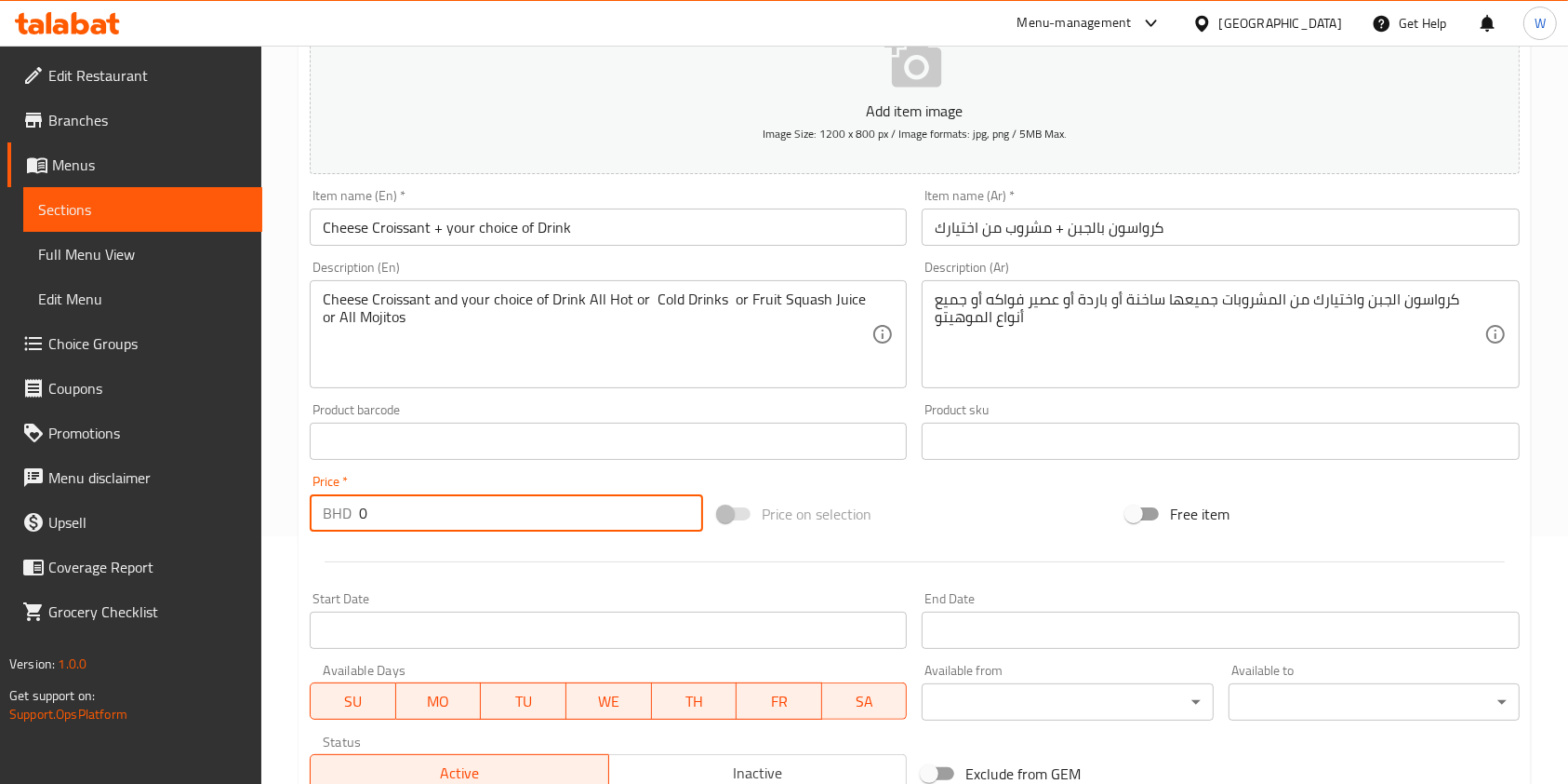
drag, startPoint x: 410, startPoint y: 525, endPoint x: 291, endPoint y: 525, distance: 119.0
click at [291, 525] on div "Home / Restaurants management / Menus / Sections / item / create M41 section Cr…" at bounding box center [914, 432] width 1307 height 1269
paste input "3.5"
type input "3.5"
click at [424, 551] on div at bounding box center [914, 562] width 1225 height 46
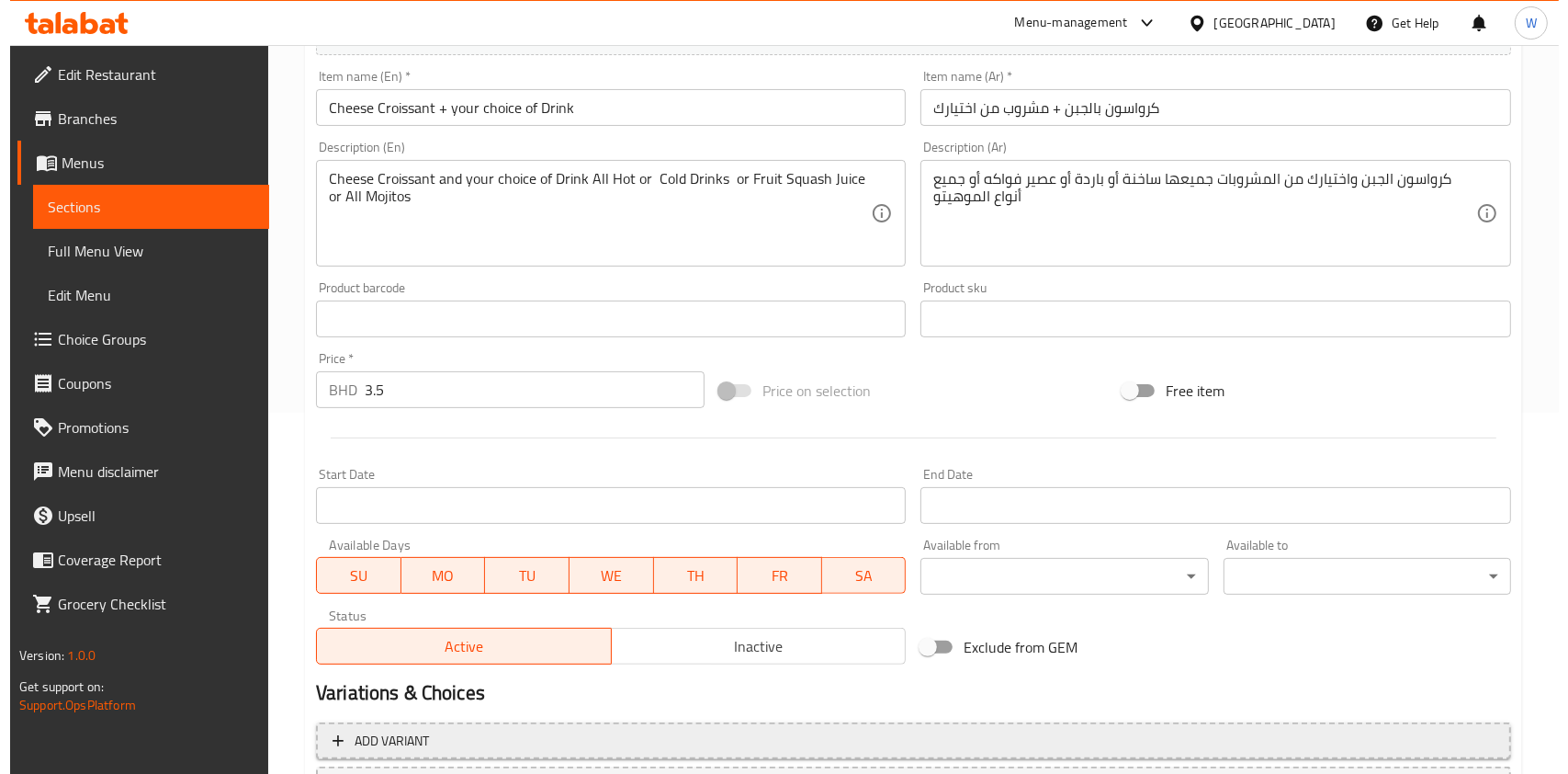
scroll to position [524, 0]
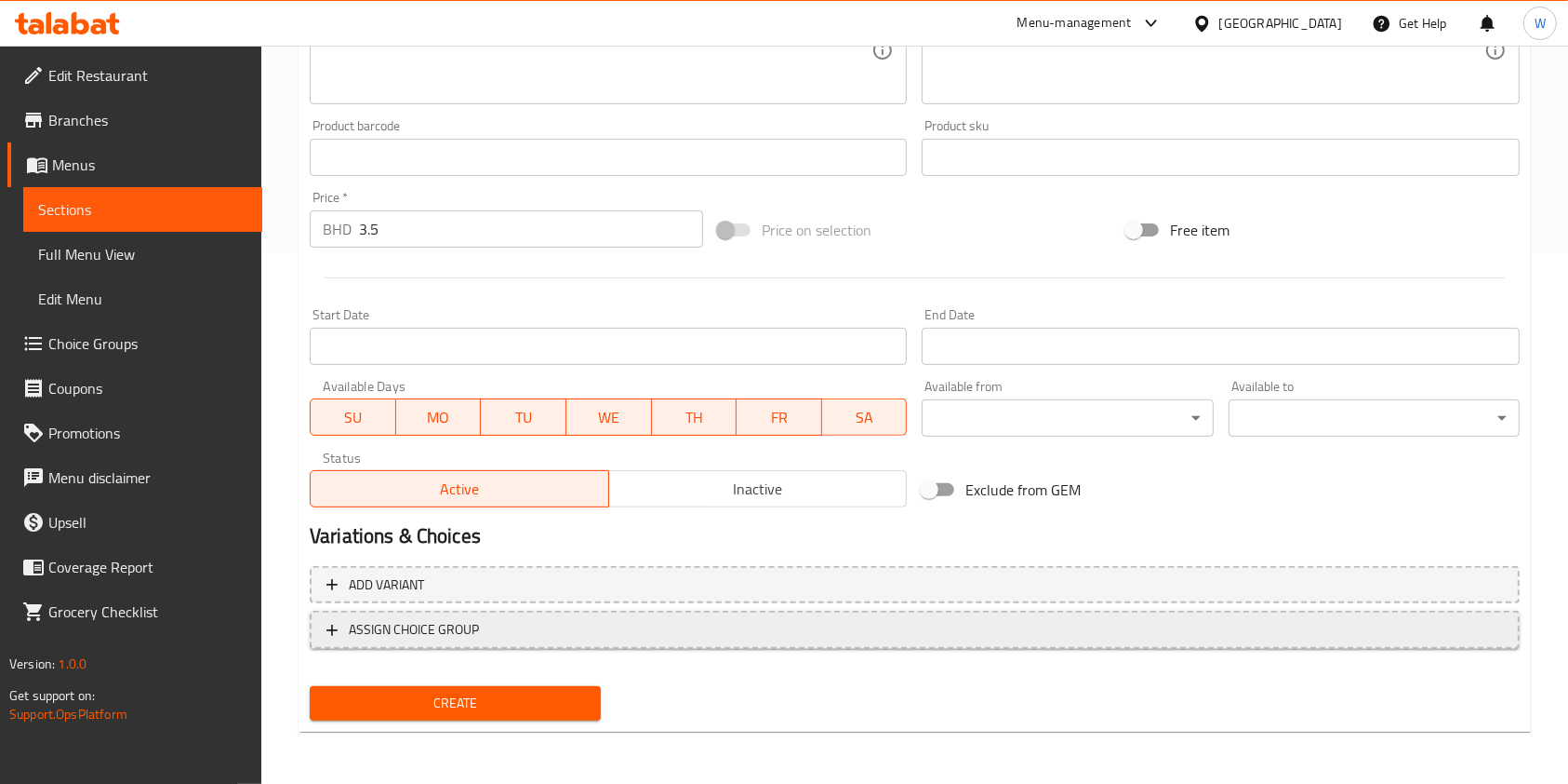
click at [737, 642] on button "ASSIGN CHOICE GROUP" at bounding box center [915, 629] width 1211 height 38
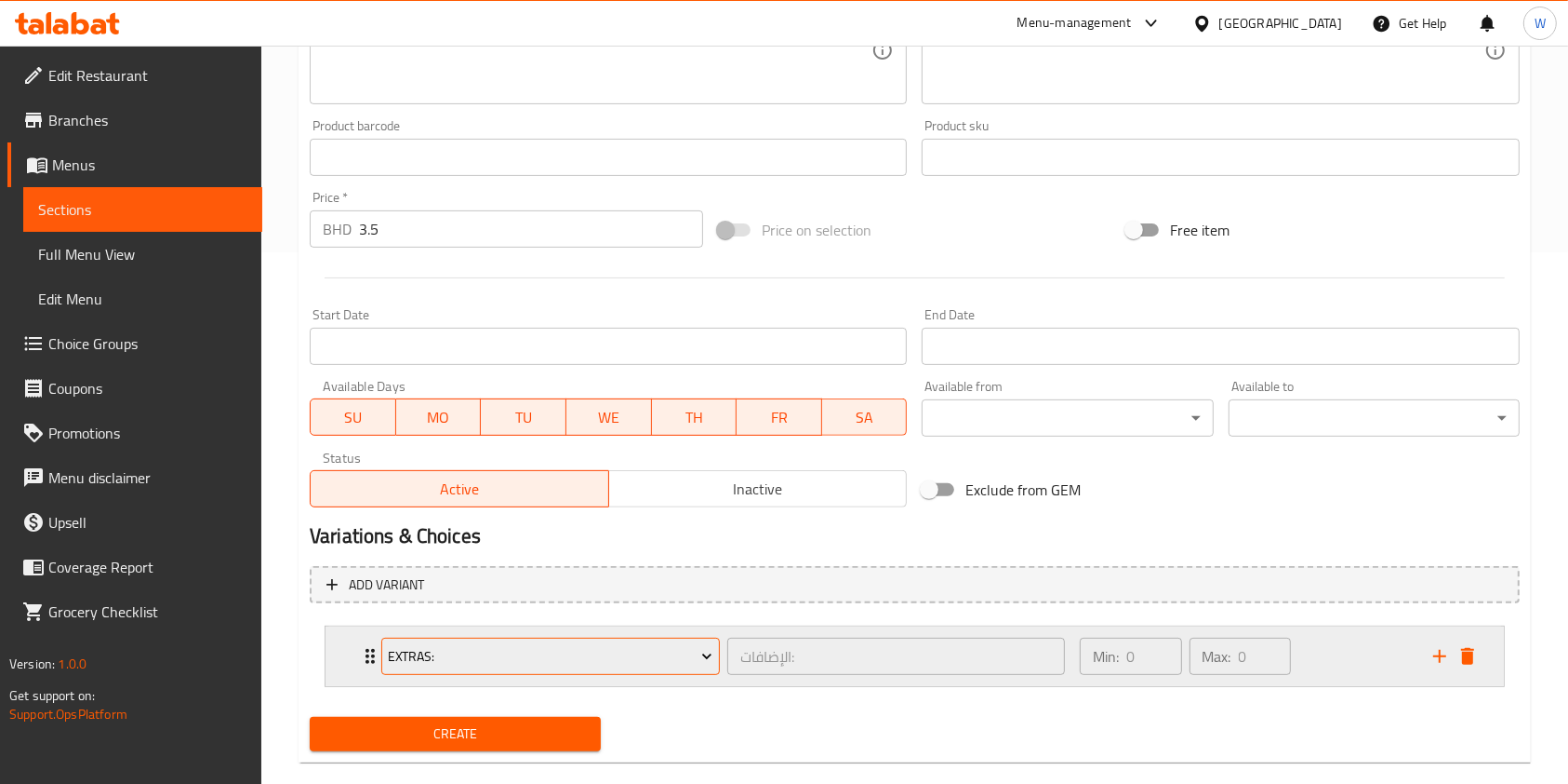
click at [667, 645] on span "Extras:" at bounding box center [550, 656] width 325 height 23
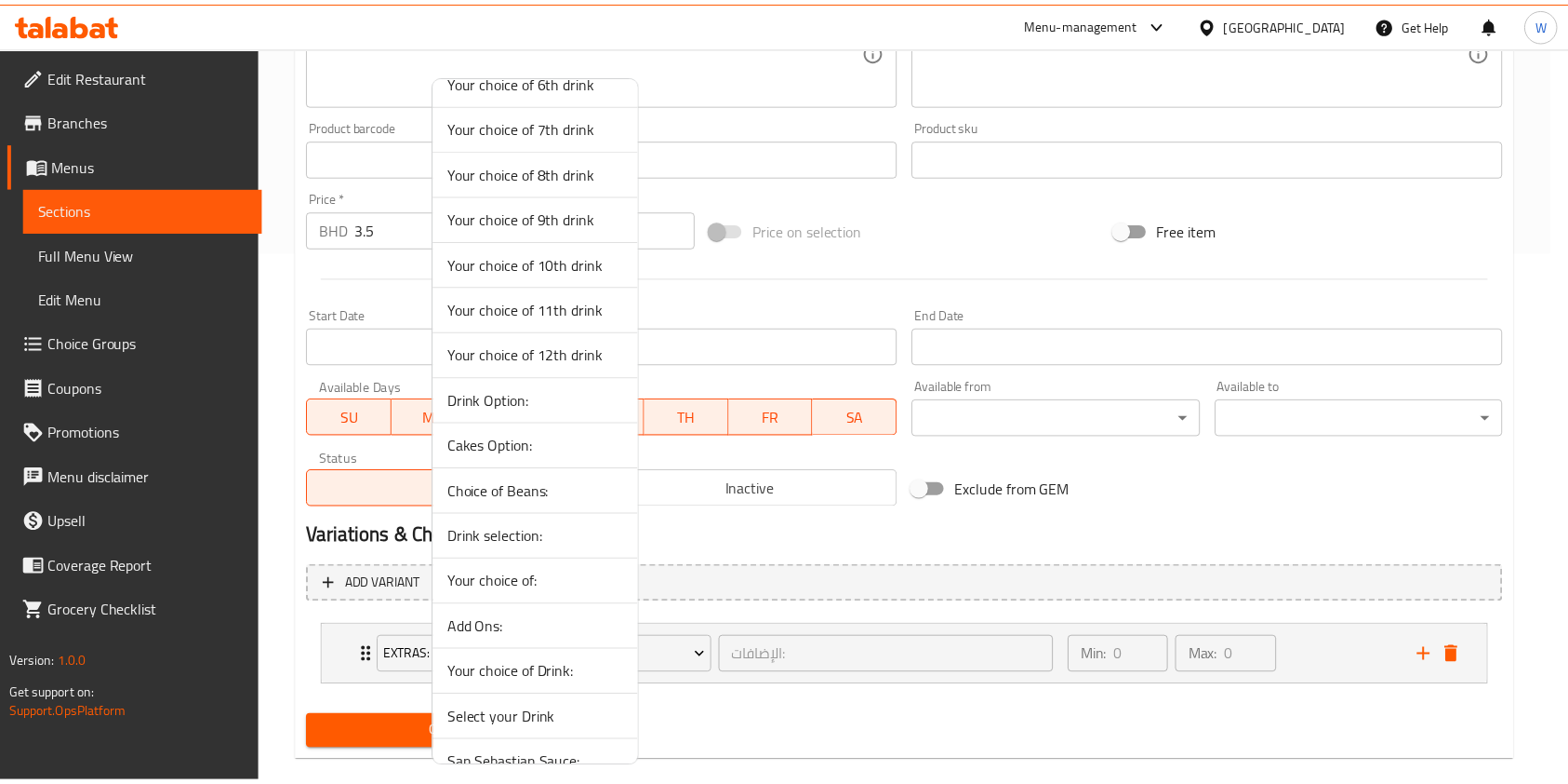
scroll to position [1597, 0]
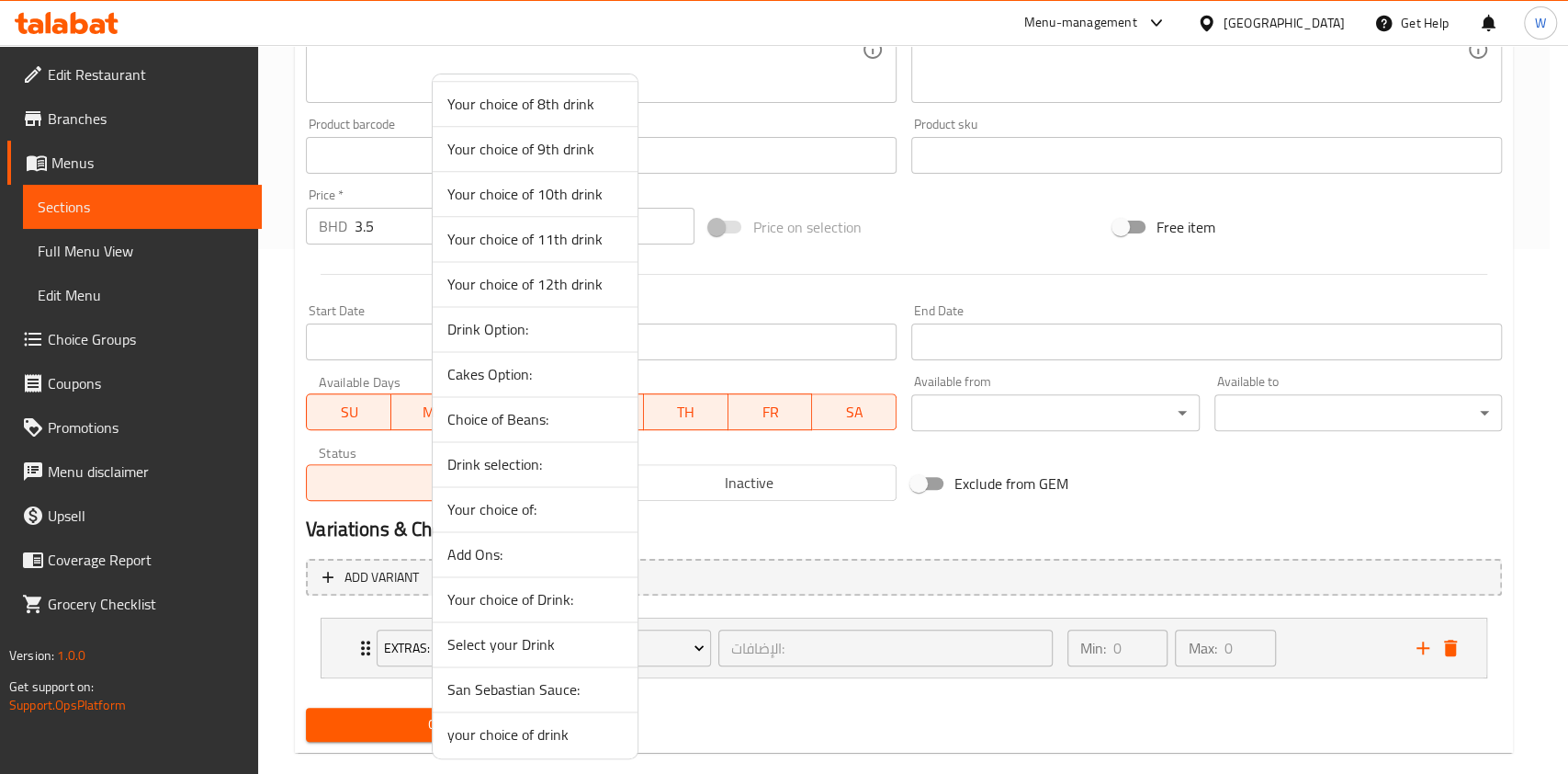
click at [562, 736] on span "your choice of drink" at bounding box center [535, 734] width 175 height 22
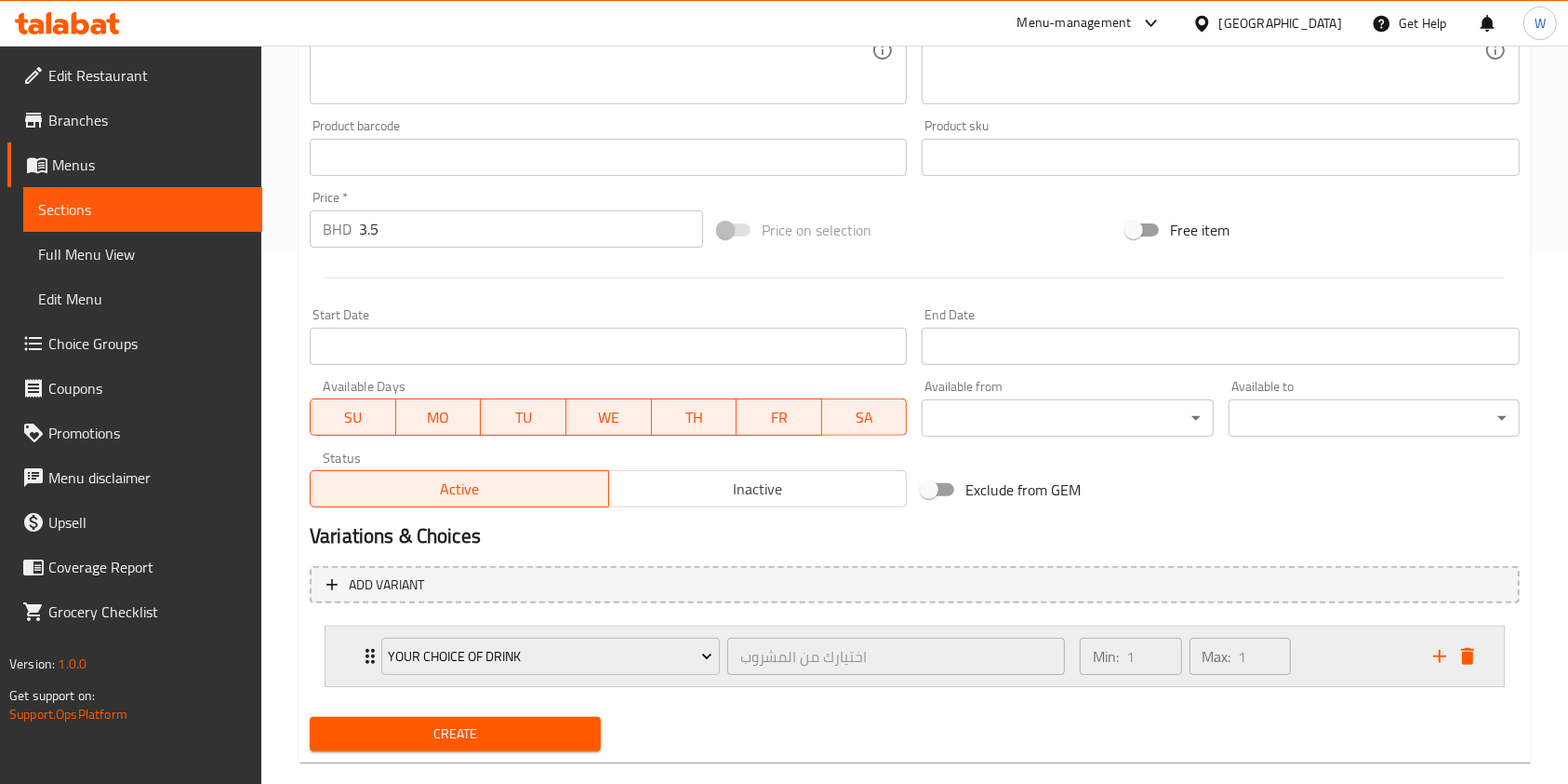
click at [359, 655] on icon "Expand" at bounding box center [370, 655] width 22 height 22
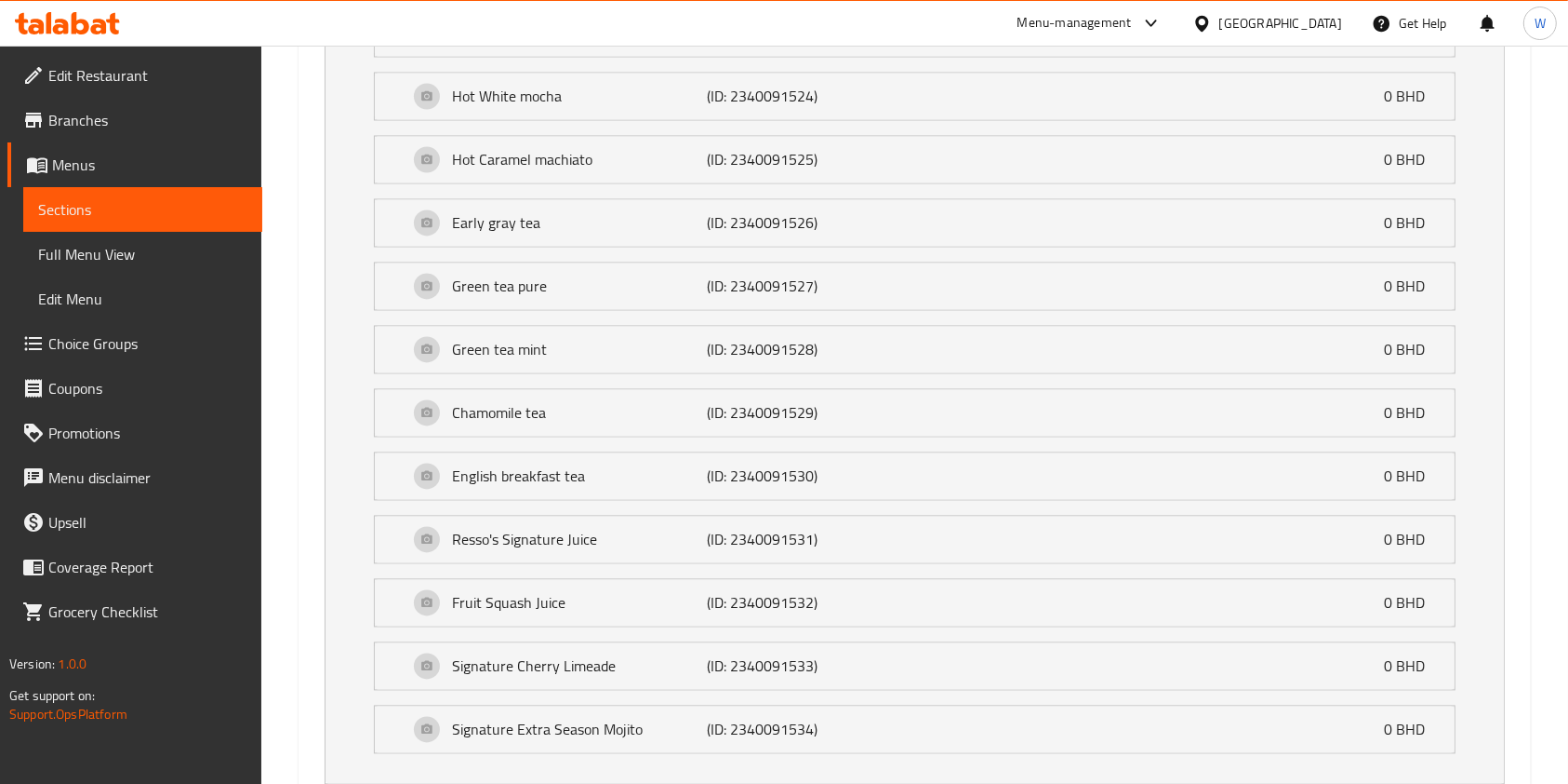
scroll to position [3629, 0]
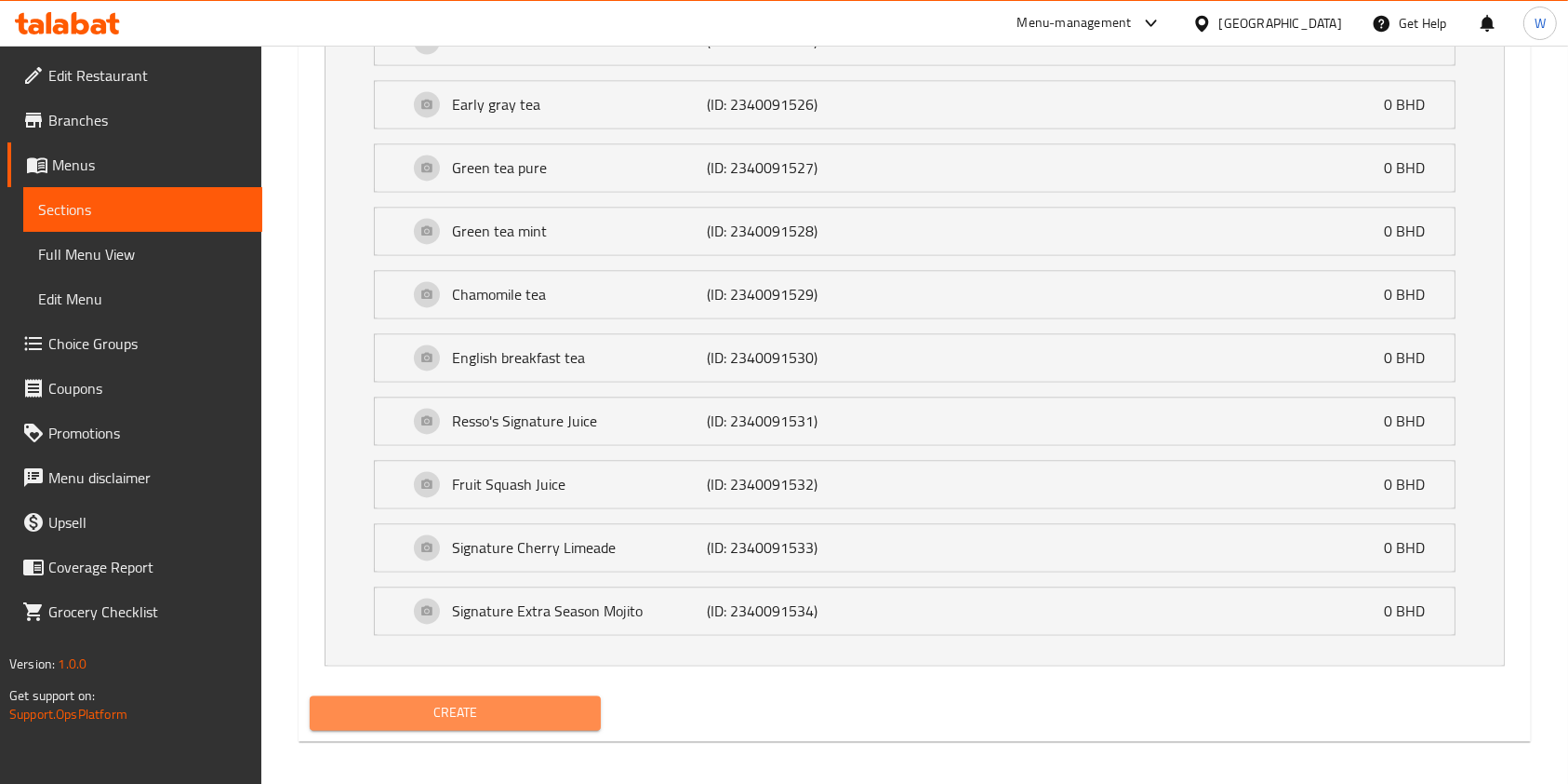
click at [424, 701] on span "Create" at bounding box center [456, 712] width 261 height 23
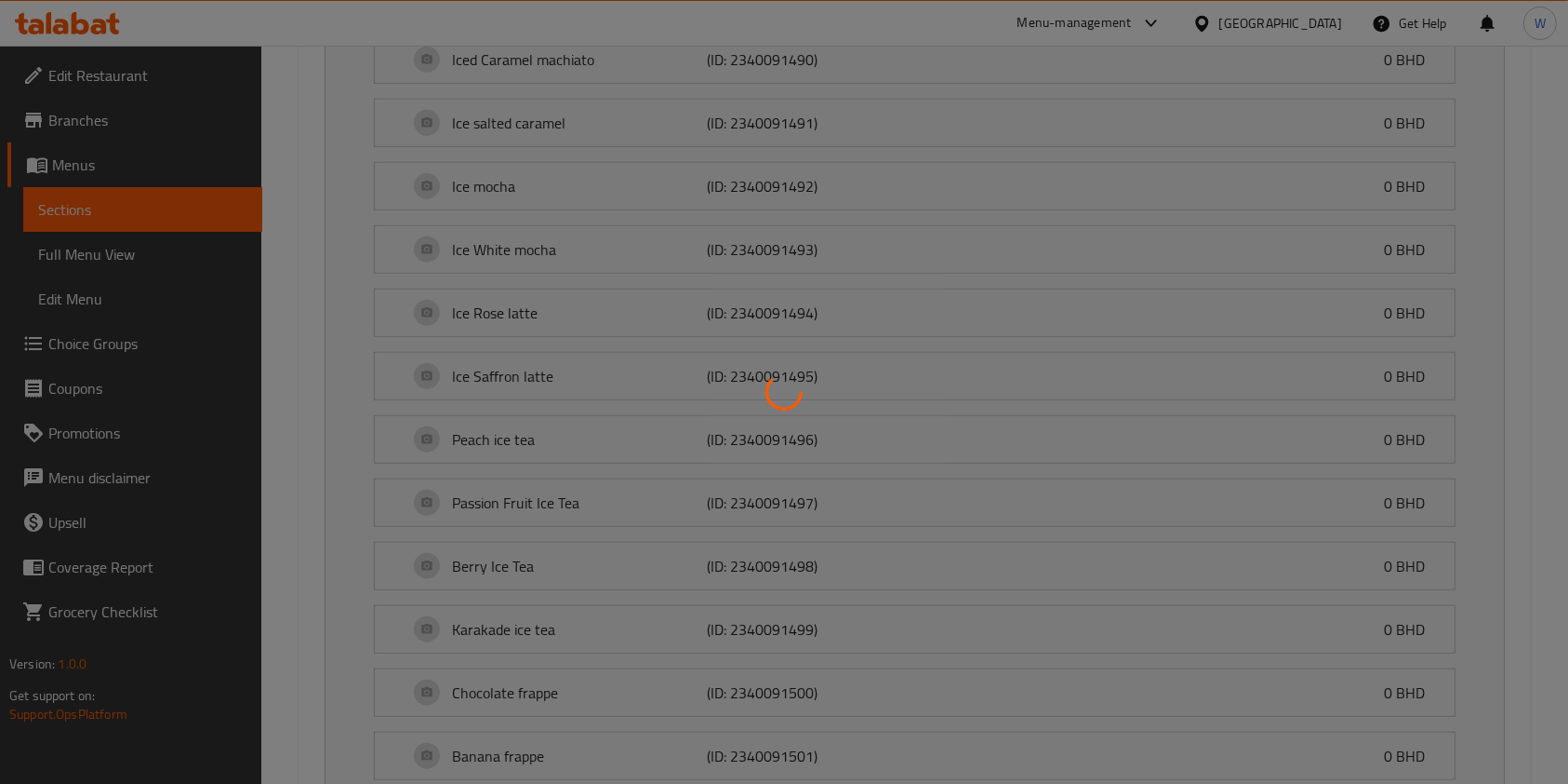
type input "0"
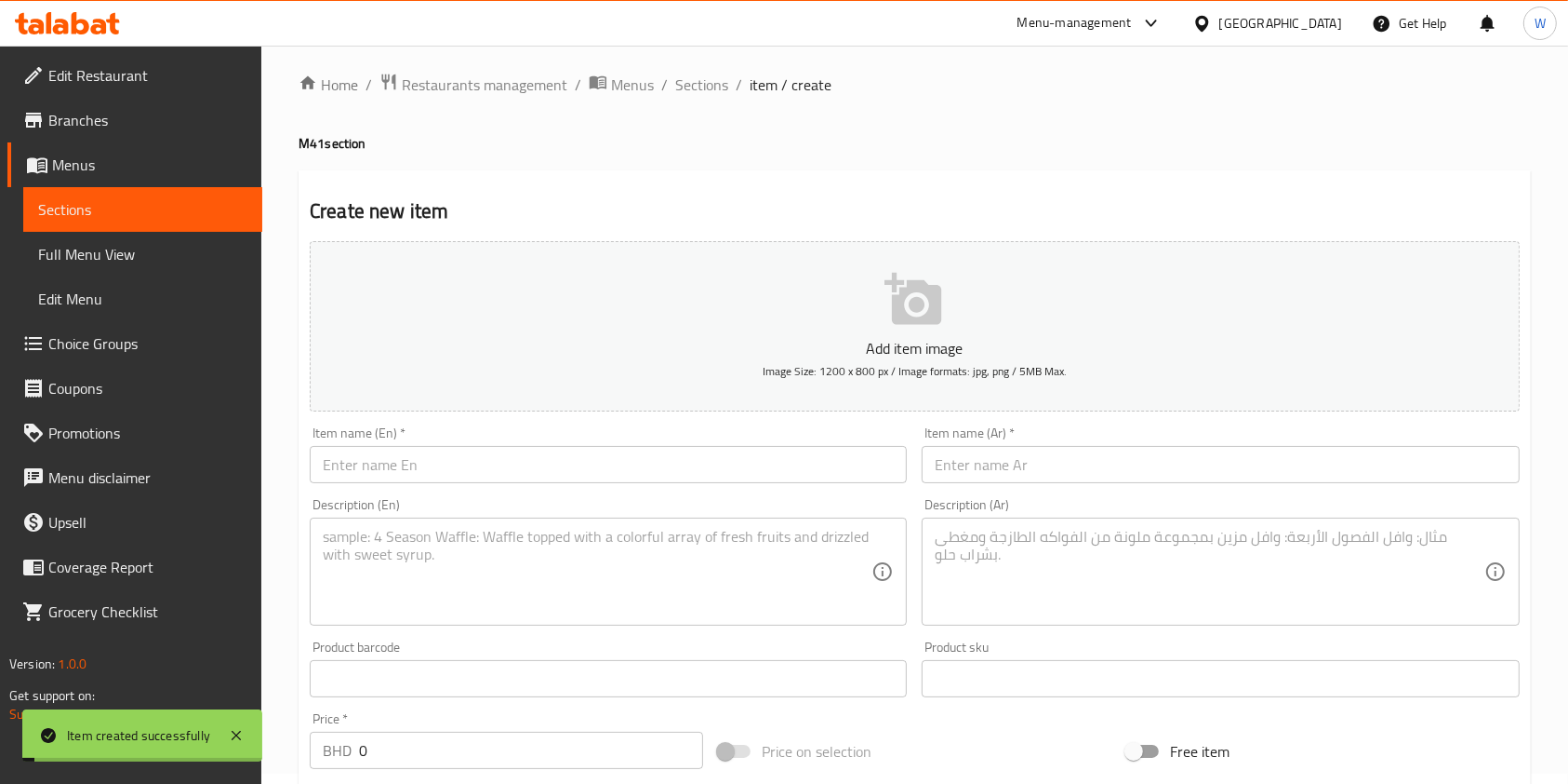
scroll to position [0, 0]
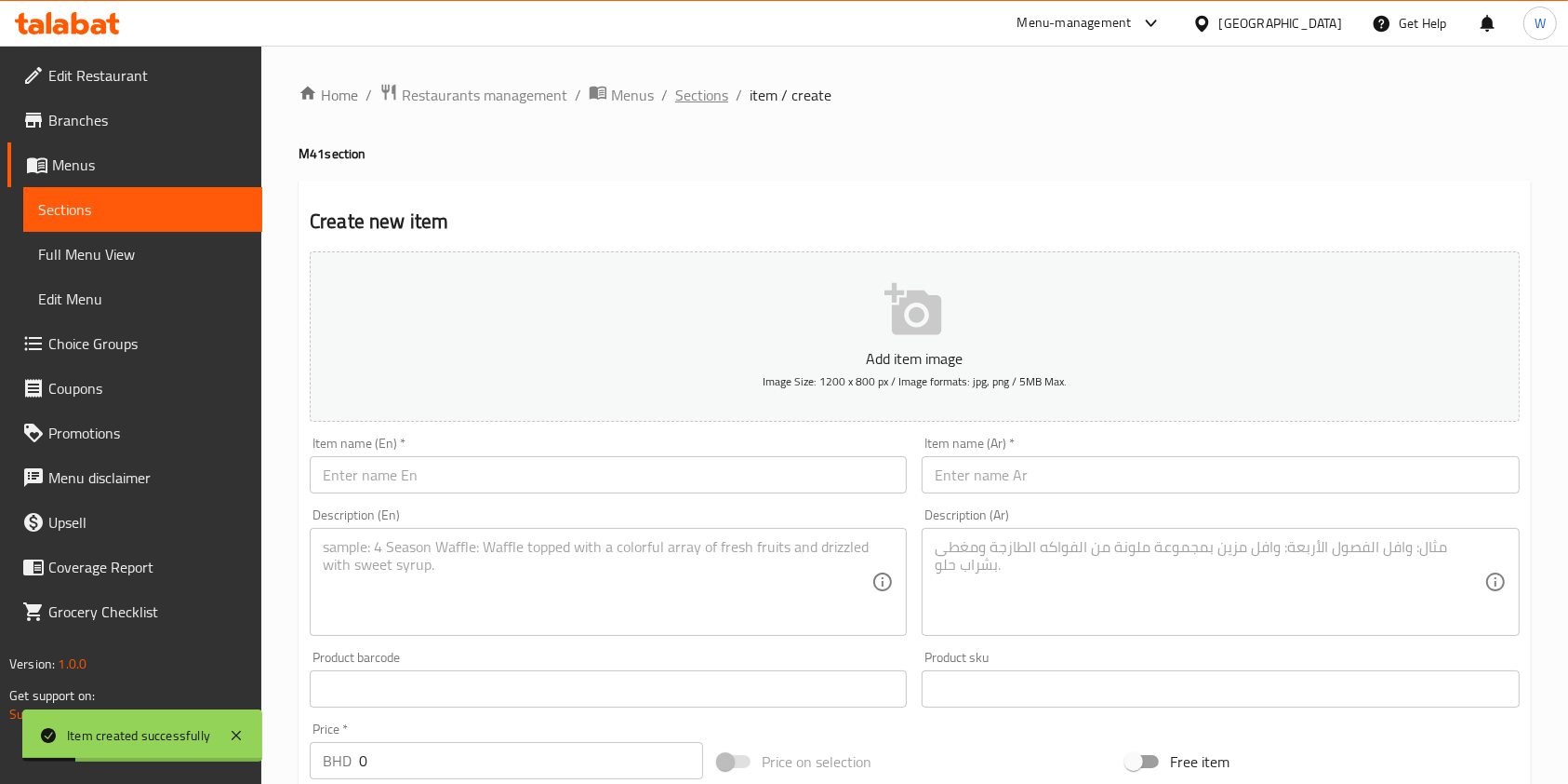
click at [688, 105] on span "Sections" at bounding box center [703, 94] width 53 height 22
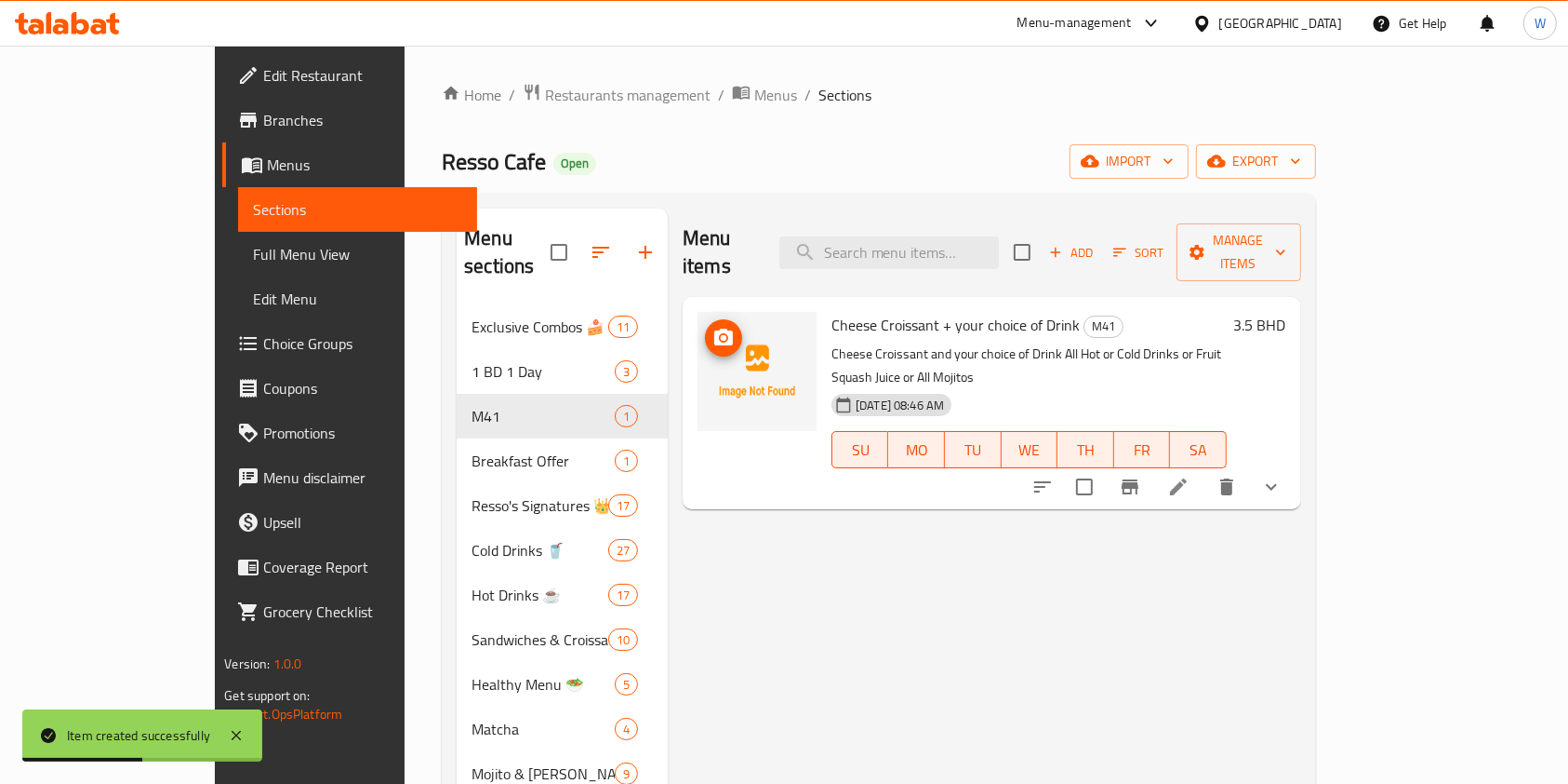
click at [698, 331] on img at bounding box center [757, 371] width 119 height 119
click at [715, 328] on icon "upload picture" at bounding box center [724, 337] width 19 height 17
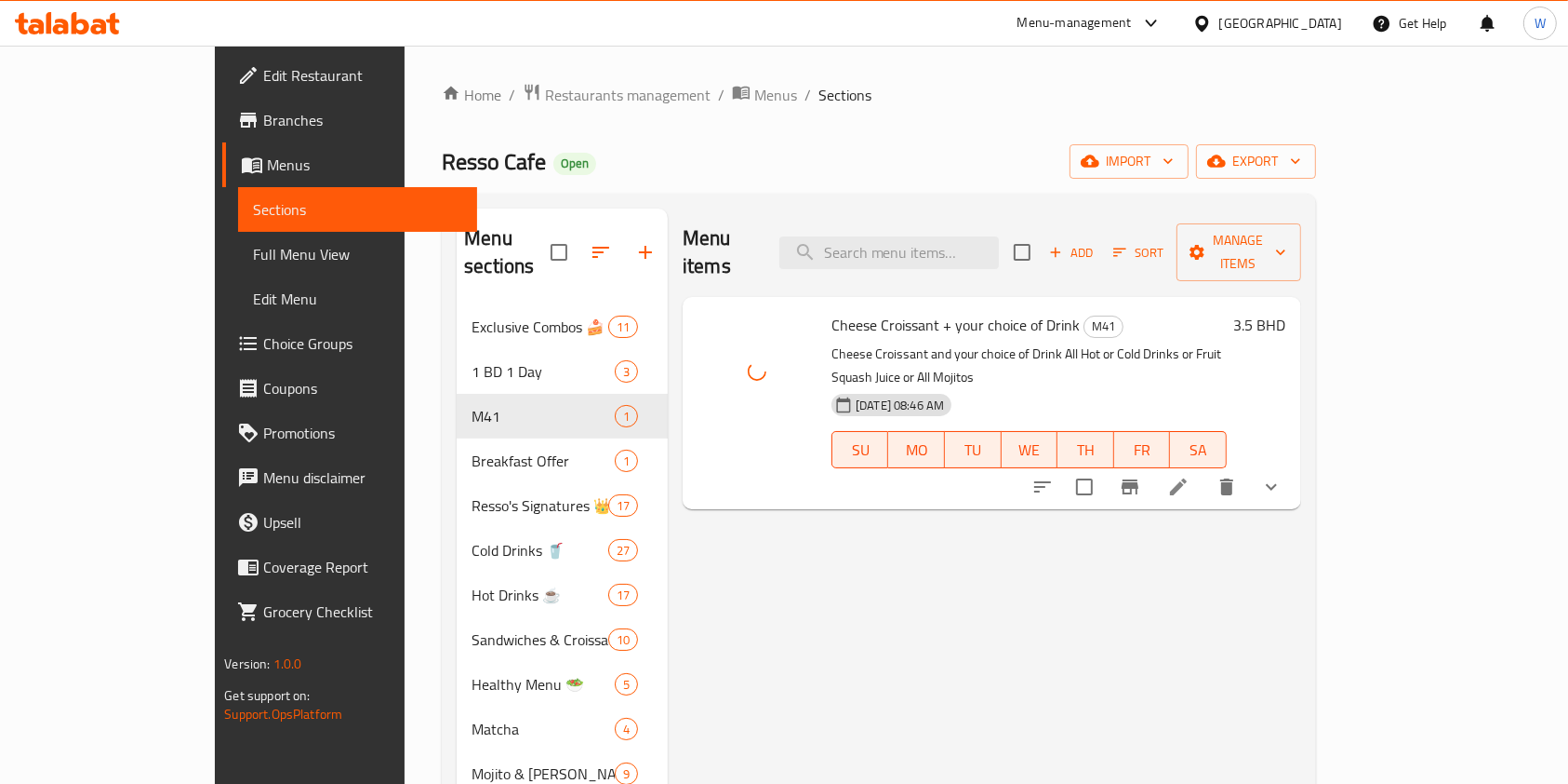
click at [983, 629] on div "Menu items Add Sort Manage items Cheese Croissant + your choice of Drink M41 Ch…" at bounding box center [985, 774] width 634 height 1131
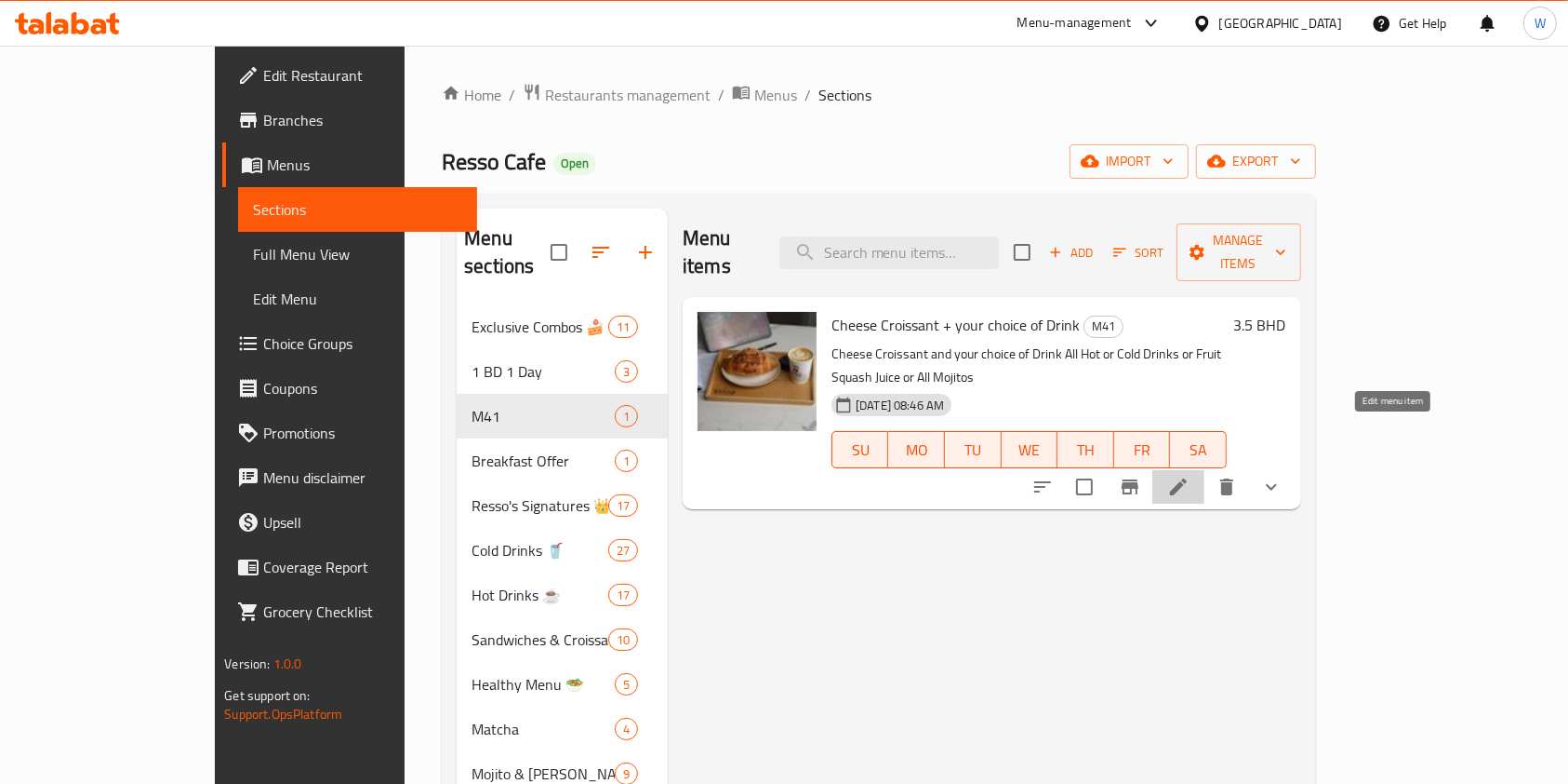
click at [1190, 476] on icon at bounding box center [1178, 486] width 22 height 22
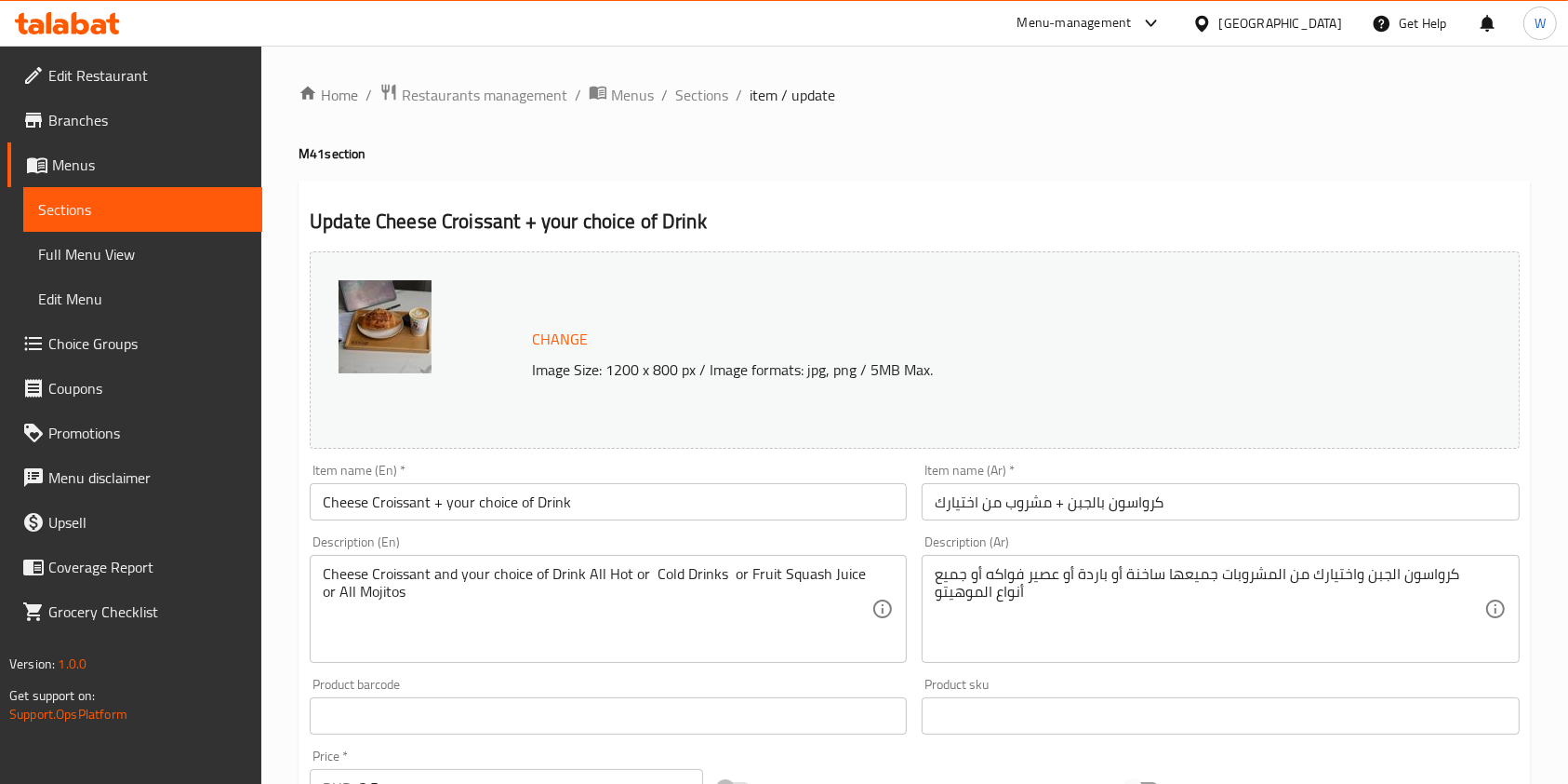
click at [116, 19] on icon at bounding box center [68, 23] width 105 height 22
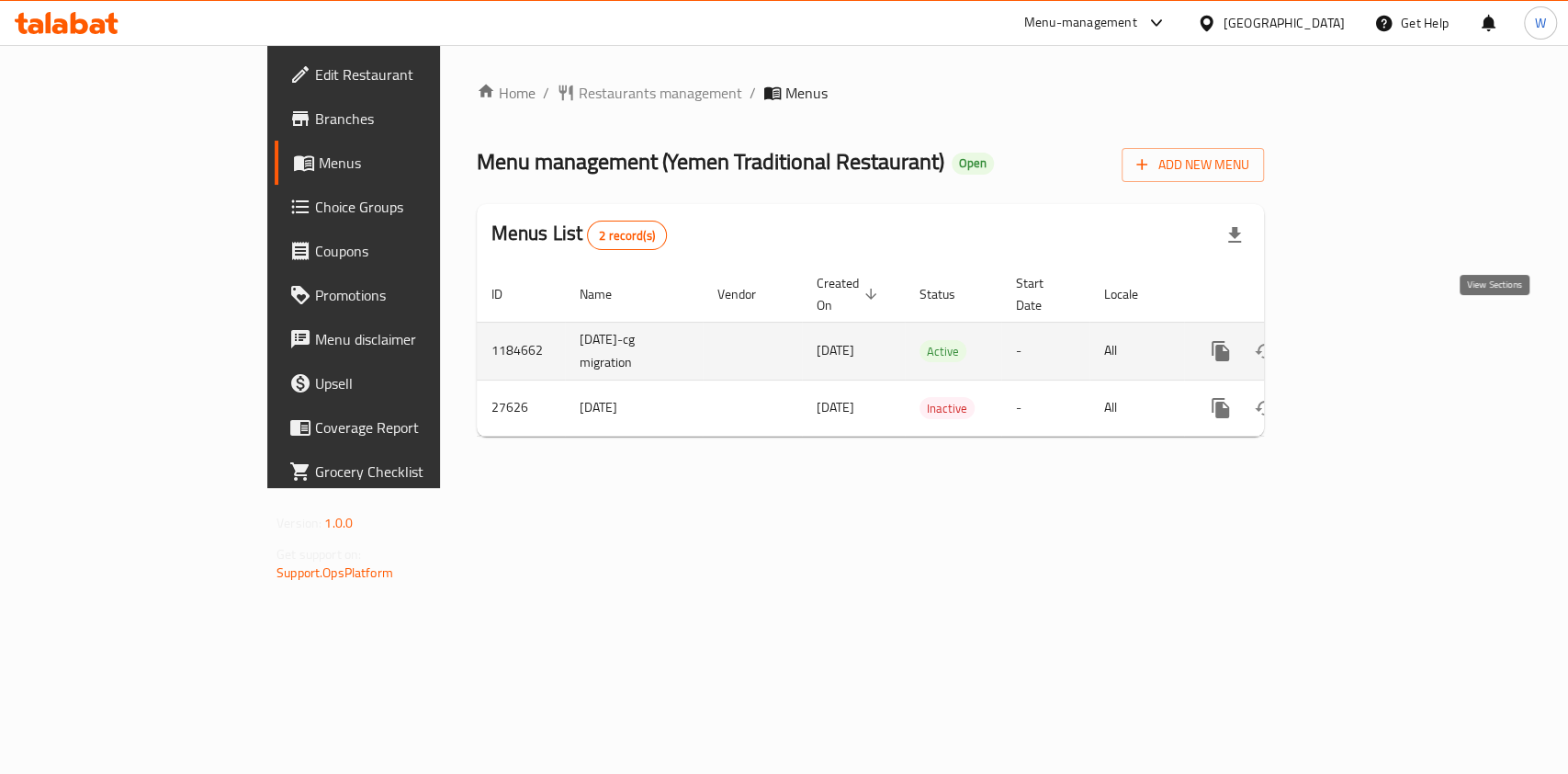
click at [1375, 329] on link "enhanced table" at bounding box center [1352, 350] width 44 height 44
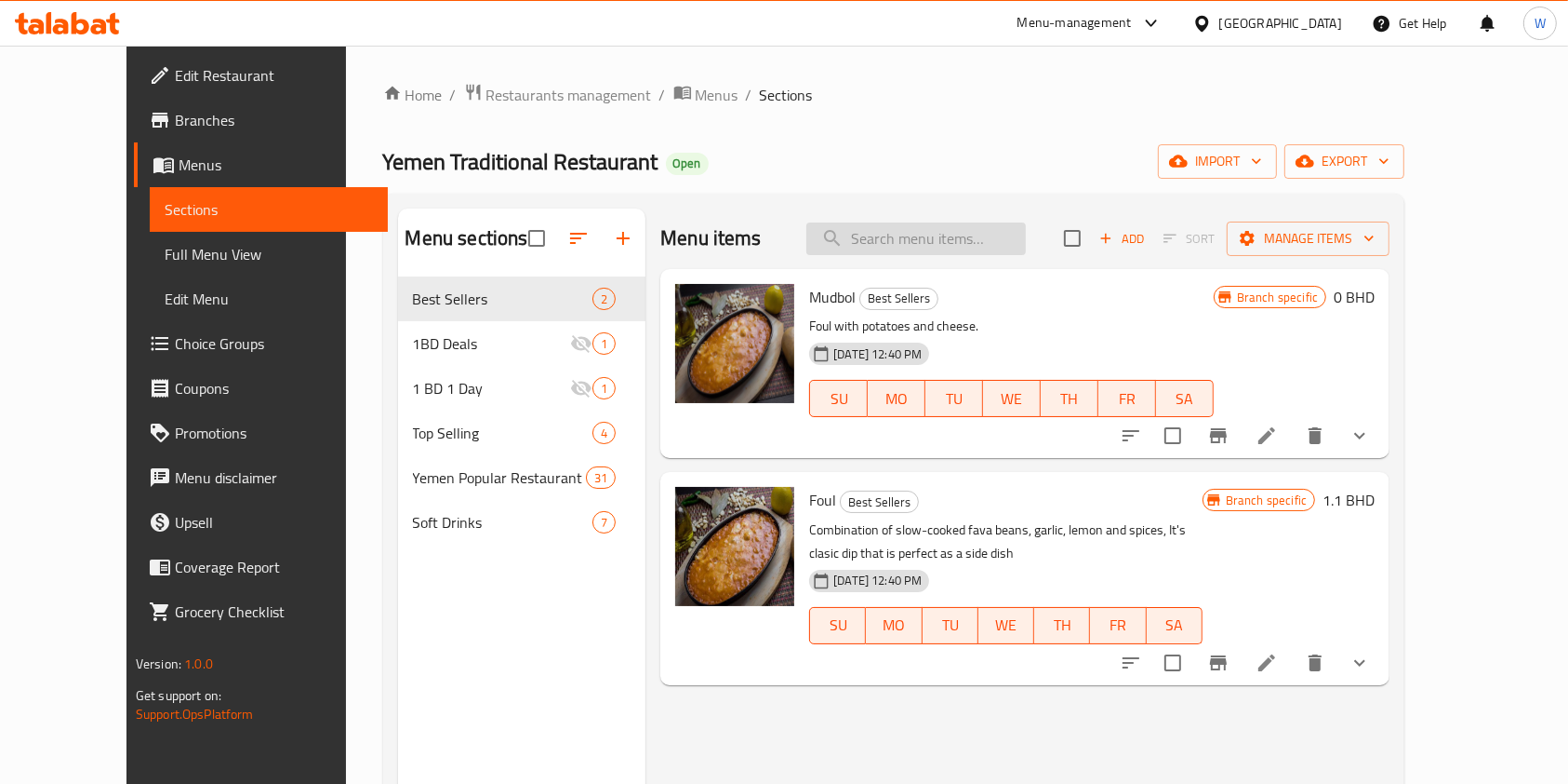
click at [1012, 251] on input "search" at bounding box center [916, 238] width 219 height 32
paste input "Al Shabah"
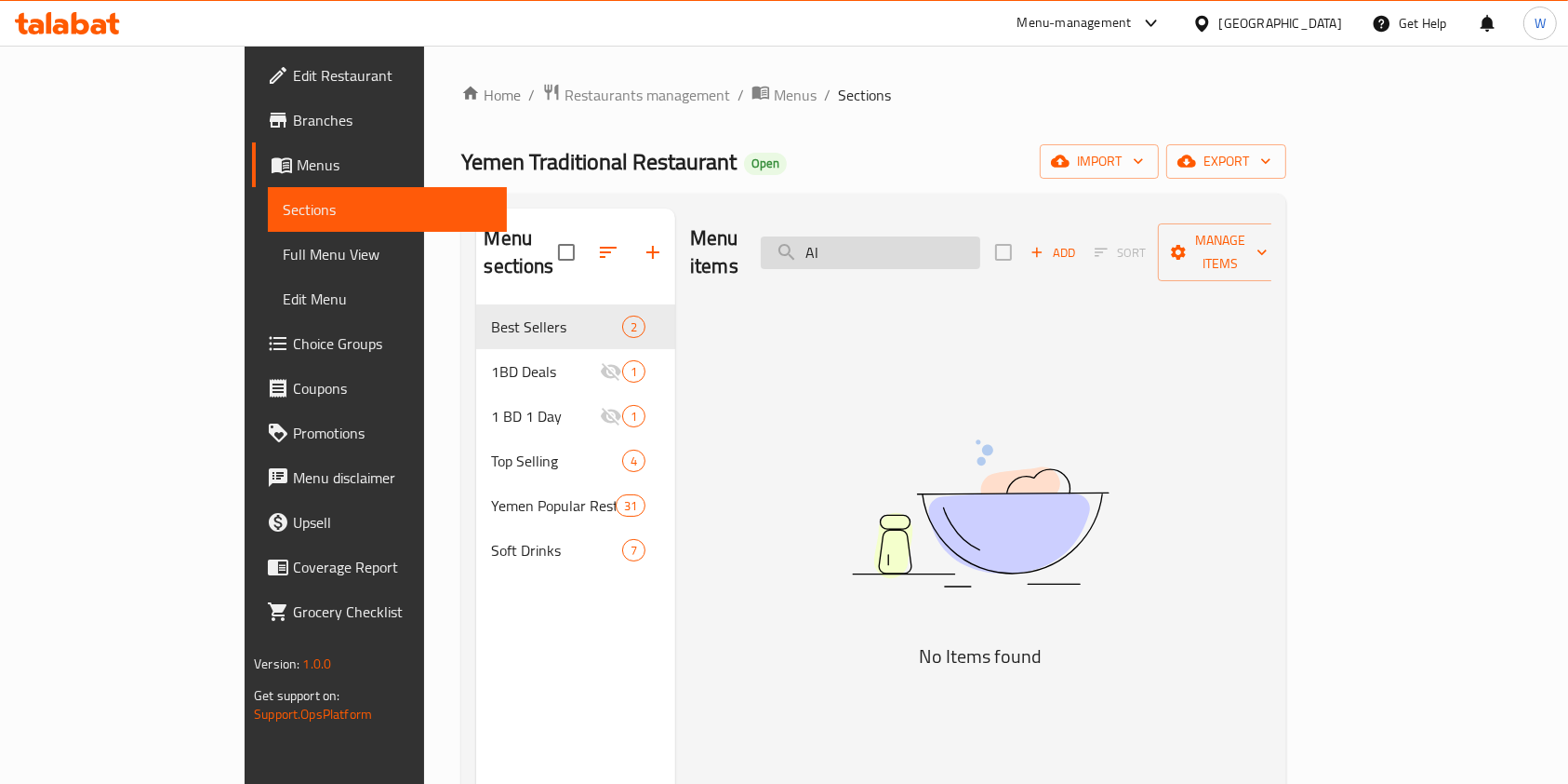
type input "A"
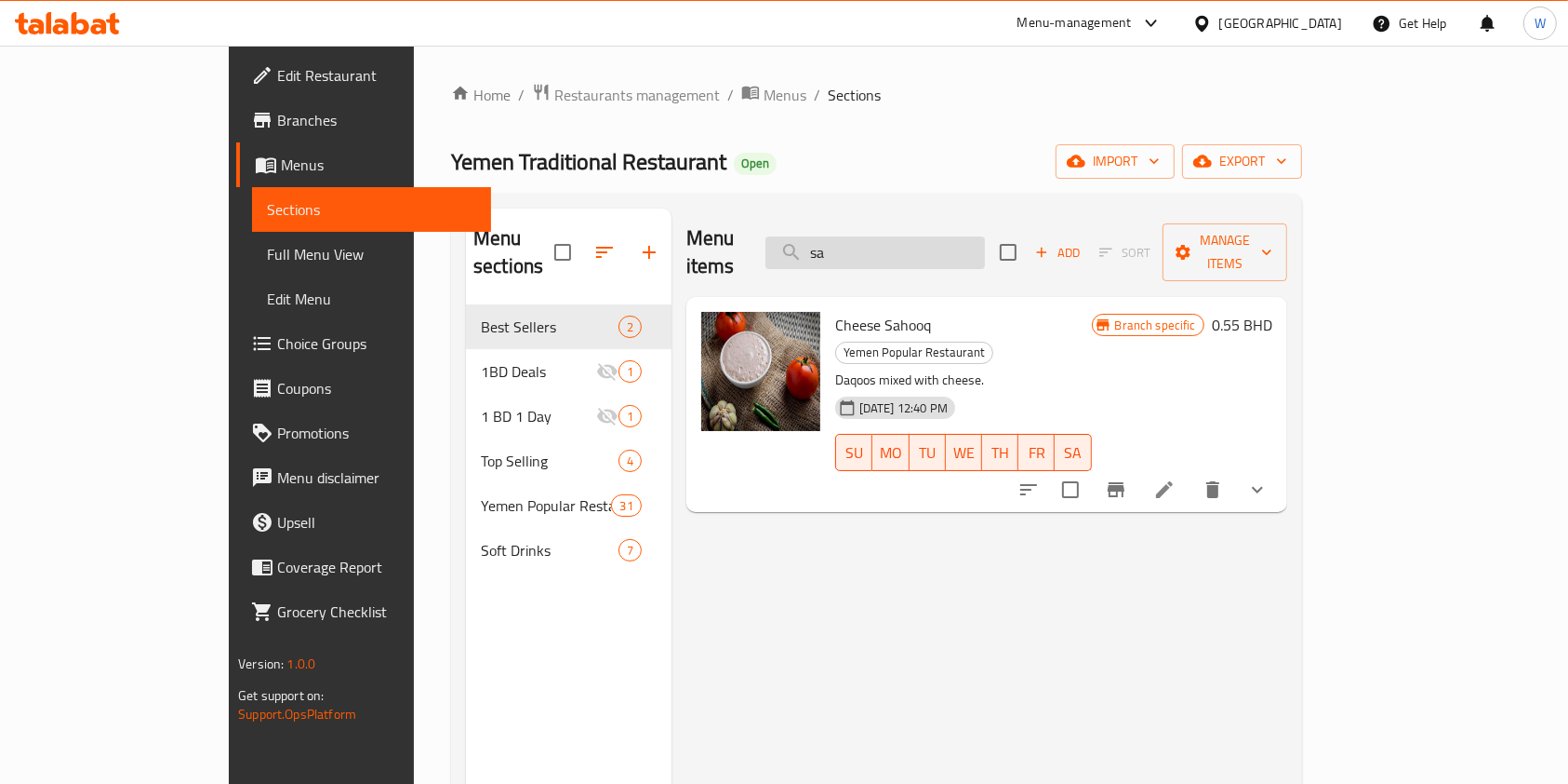
type input "s"
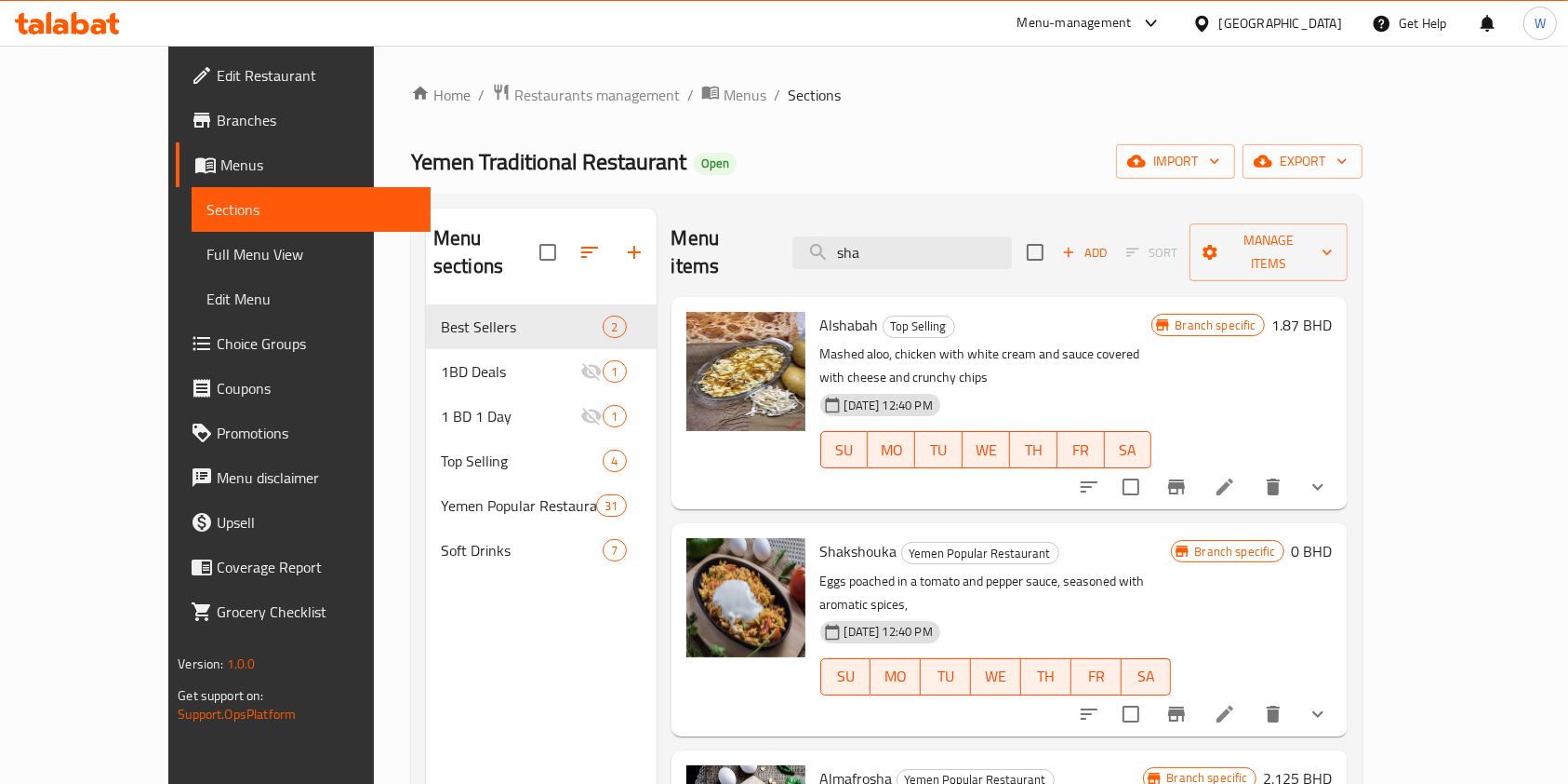
type input "sha"
click at [1333, 312] on h6 "1.87 BHD" at bounding box center [1302, 324] width 60 height 26
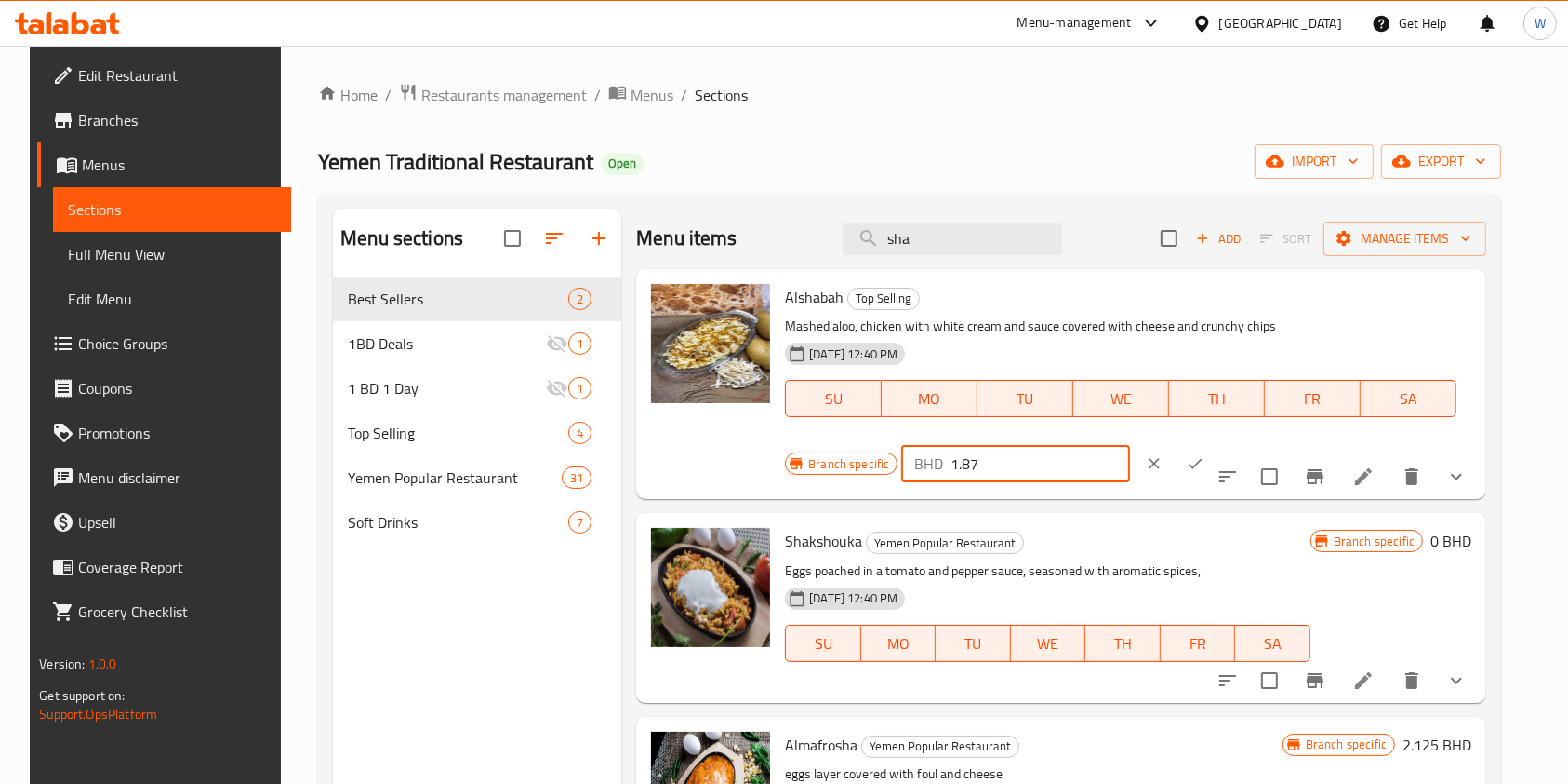
drag, startPoint x: 1292, startPoint y: 307, endPoint x: 1214, endPoint y: 319, distance: 78.9
click at [1130, 444] on div "BHD 1.87 ​" at bounding box center [1015, 463] width 228 height 37
type input "0"
click at [1216, 444] on button "ok" at bounding box center [1195, 464] width 41 height 41
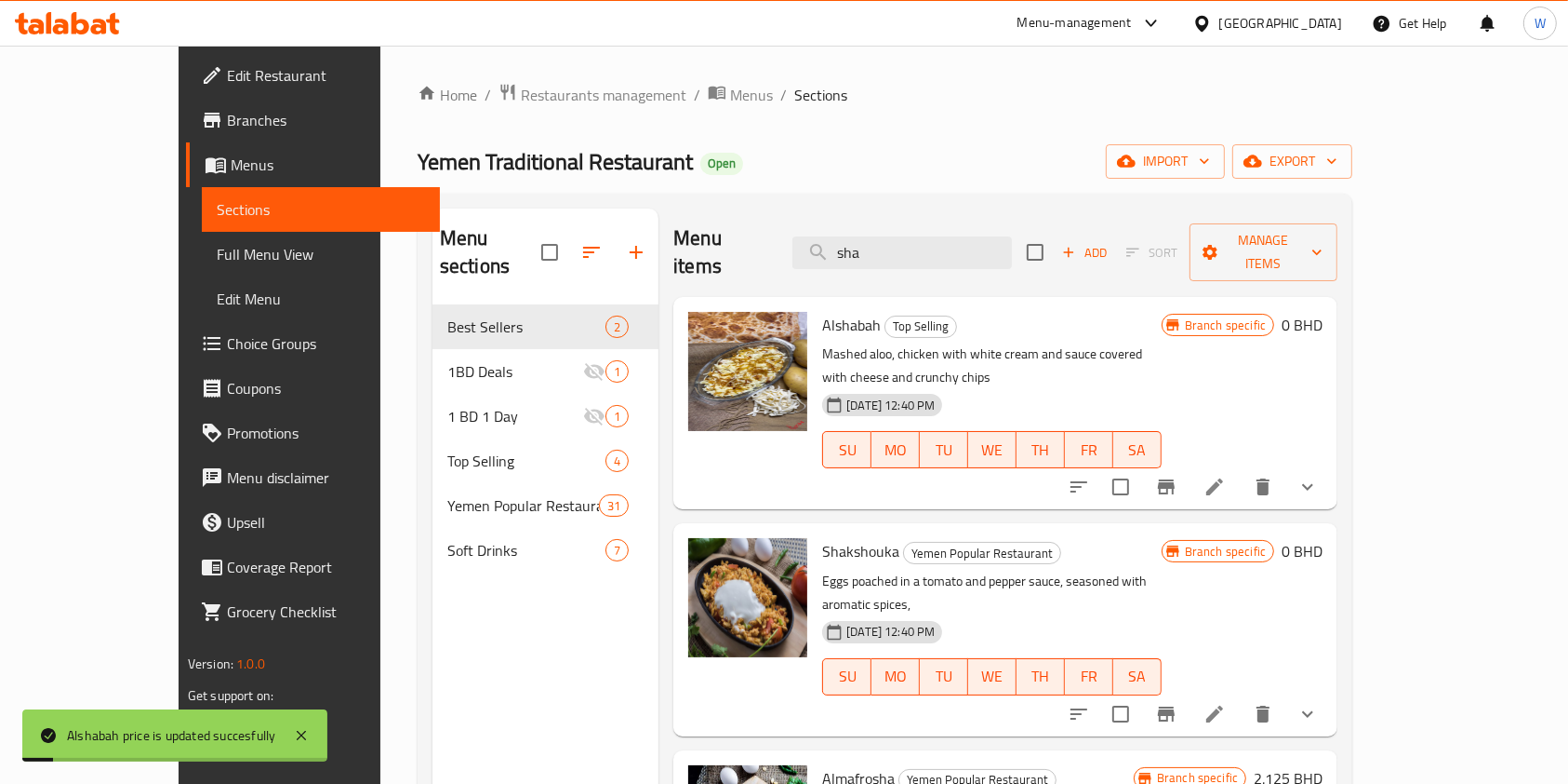
click at [1178, 476] on icon "Branch-specific-item" at bounding box center [1166, 486] width 22 height 22
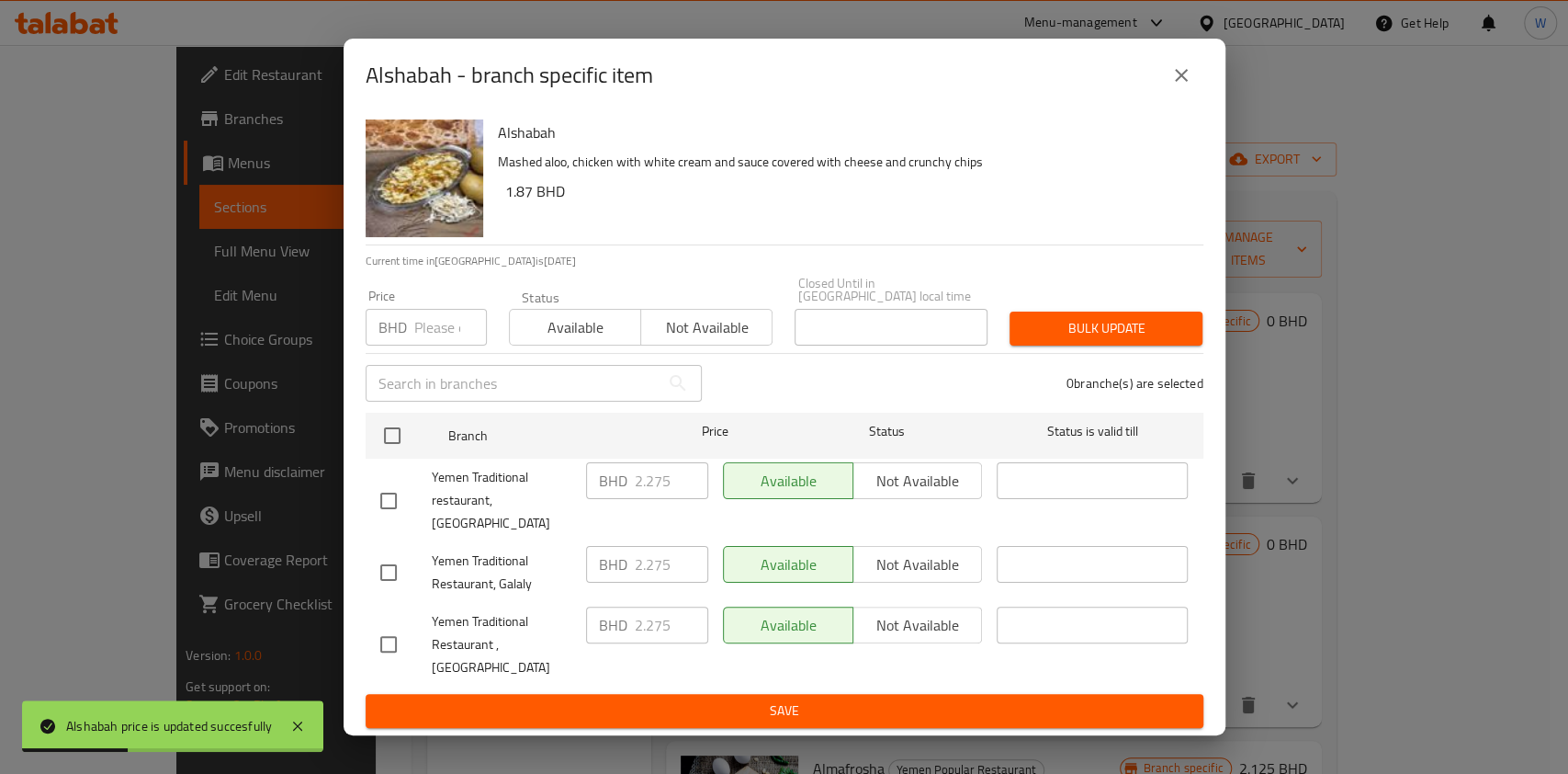
click at [440, 322] on div "Price BHD Price" at bounding box center [425, 317] width 121 height 56
click at [440, 344] on input "number" at bounding box center [450, 327] width 72 height 37
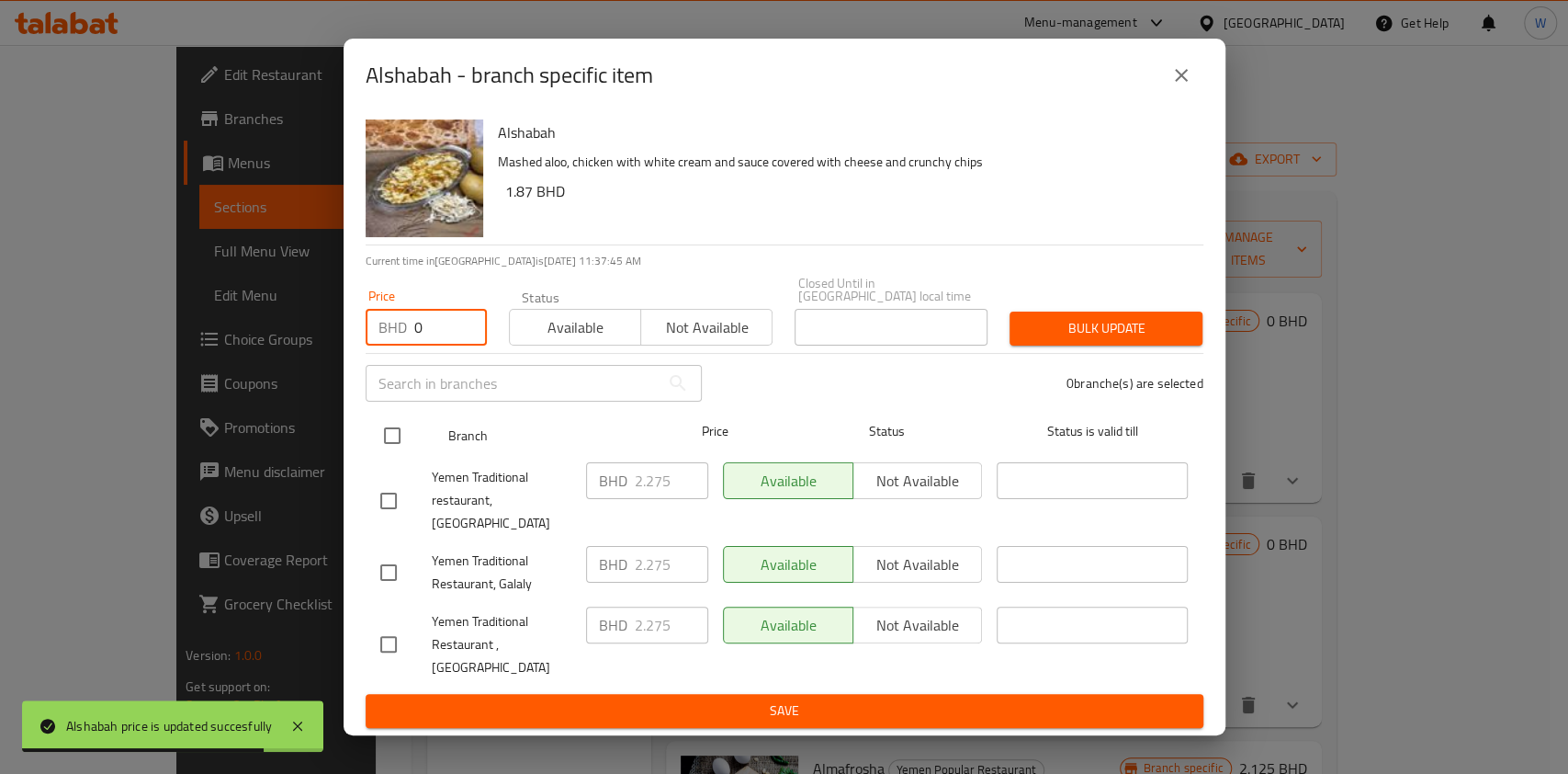
type input "0"
drag, startPoint x: 378, startPoint y: 449, endPoint x: 390, endPoint y: 449, distance: 12.0
click at [379, 449] on input "checkbox" at bounding box center [392, 435] width 39 height 39
checkbox input "true"
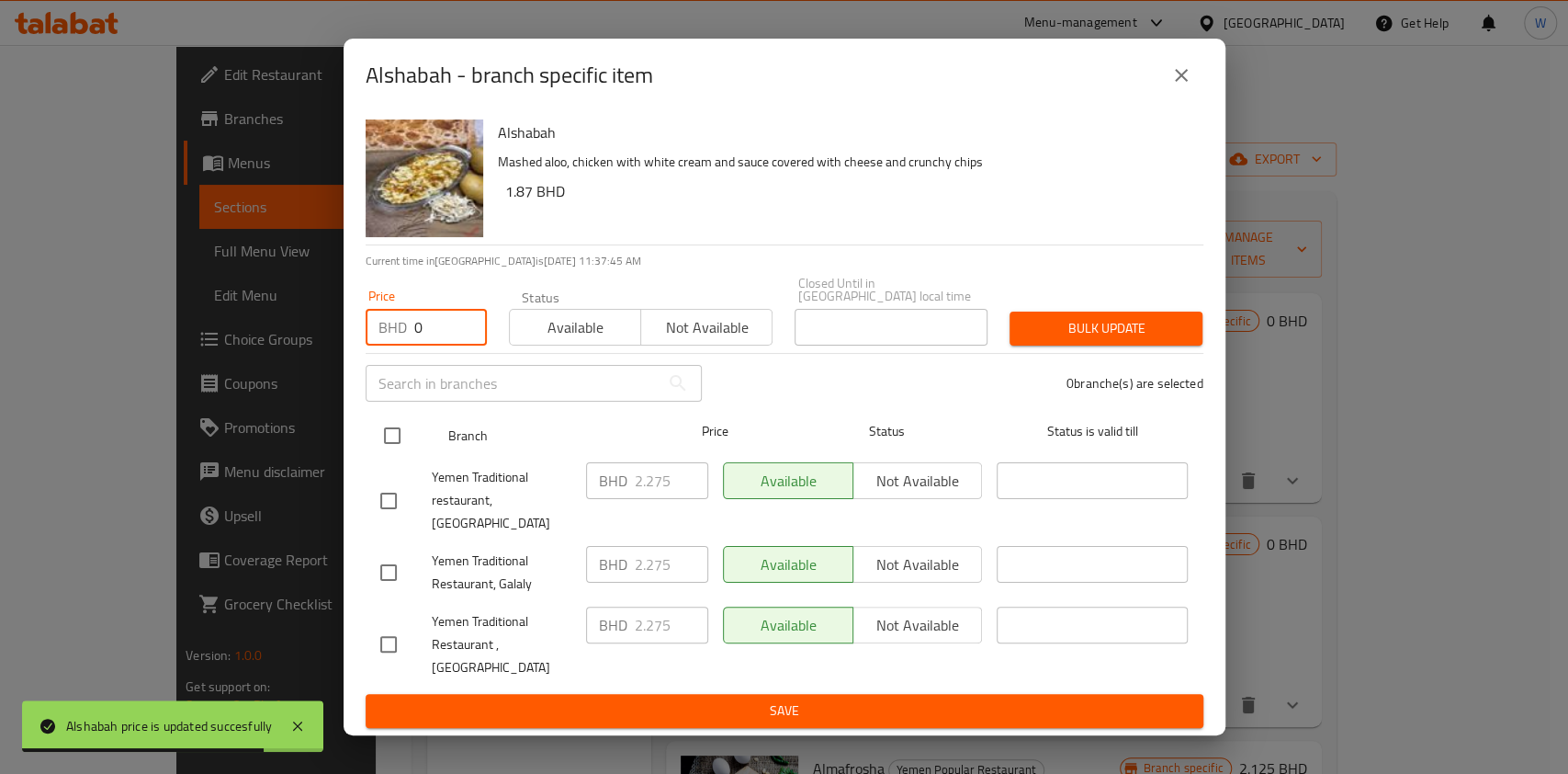
checkbox input "true"
click at [395, 449] on input "checkbox" at bounding box center [392, 435] width 39 height 39
checkbox input "false"
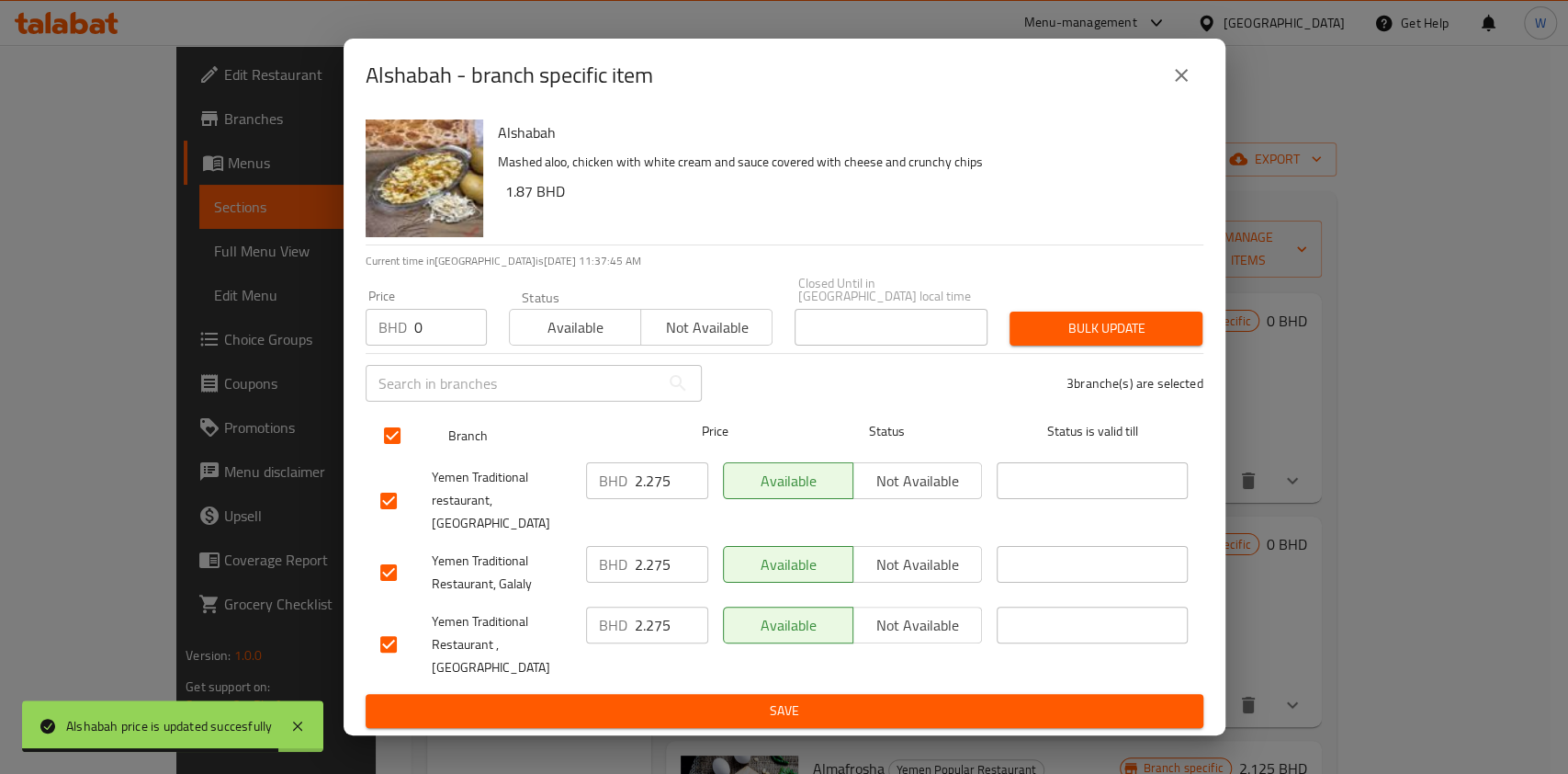
checkbox input "false"
click at [397, 449] on input "checkbox" at bounding box center [392, 435] width 39 height 39
checkbox input "true"
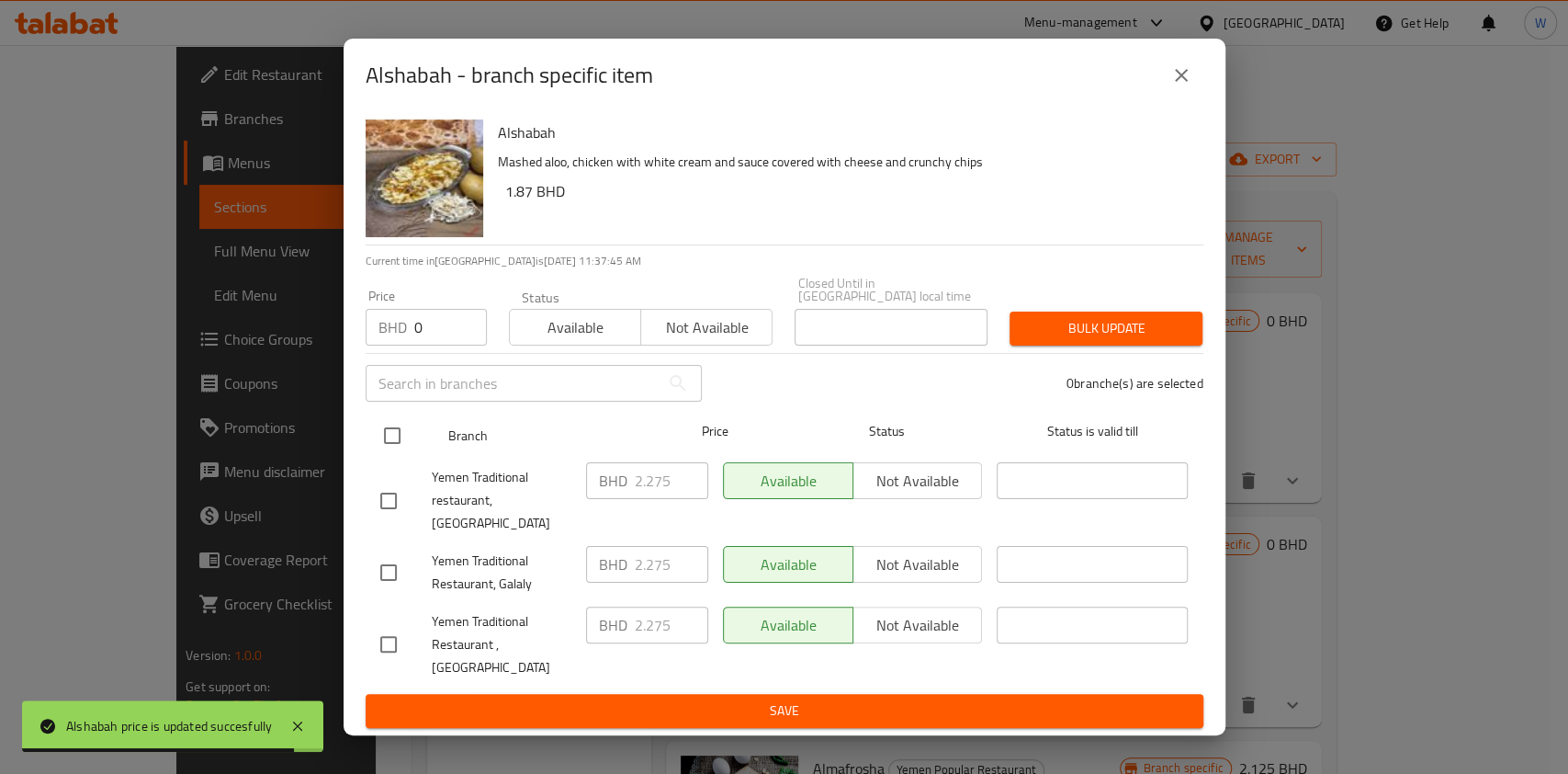
checkbox input "true"
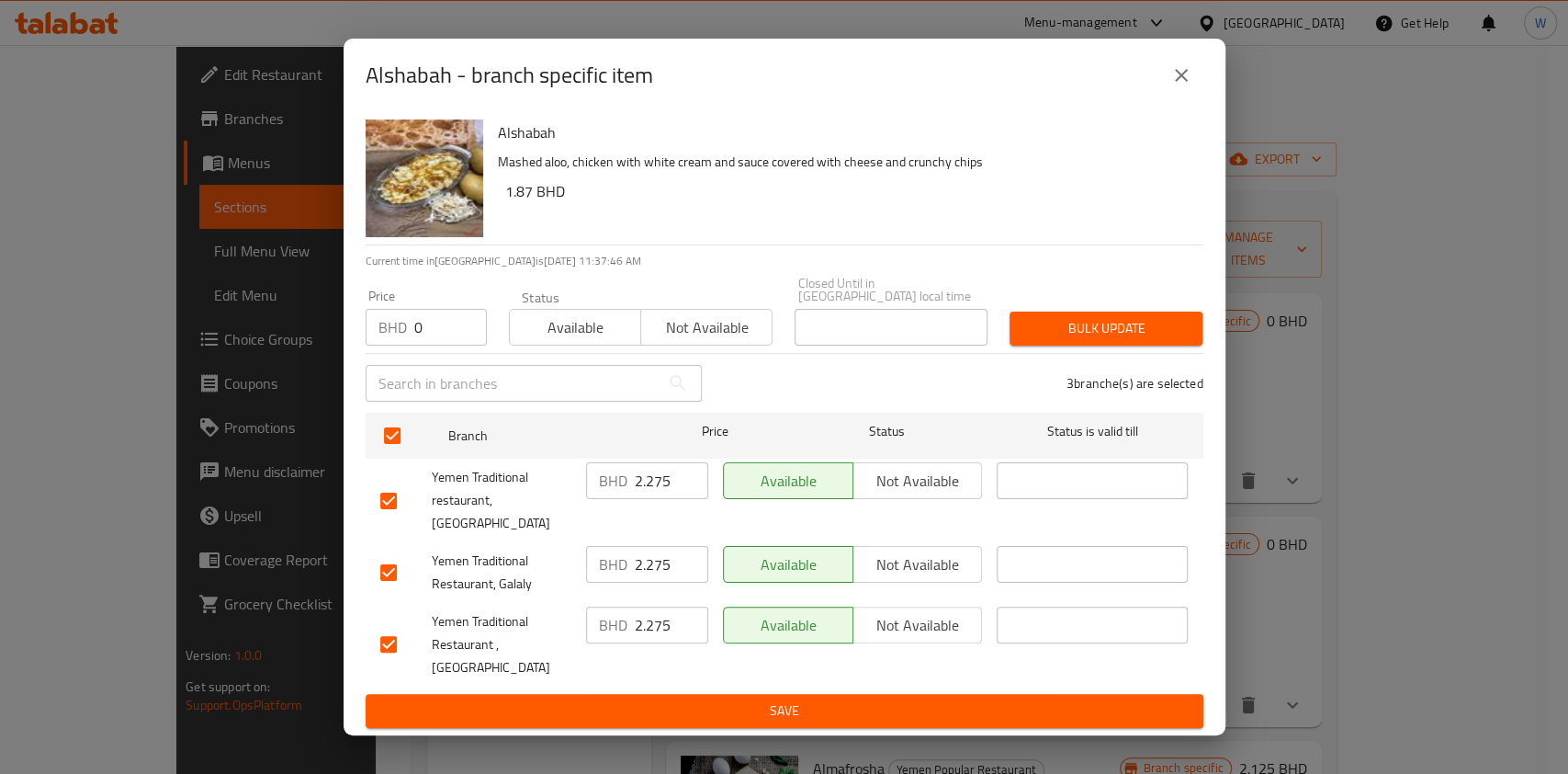
click at [1114, 340] on span "Bulk update" at bounding box center [1106, 329] width 164 height 23
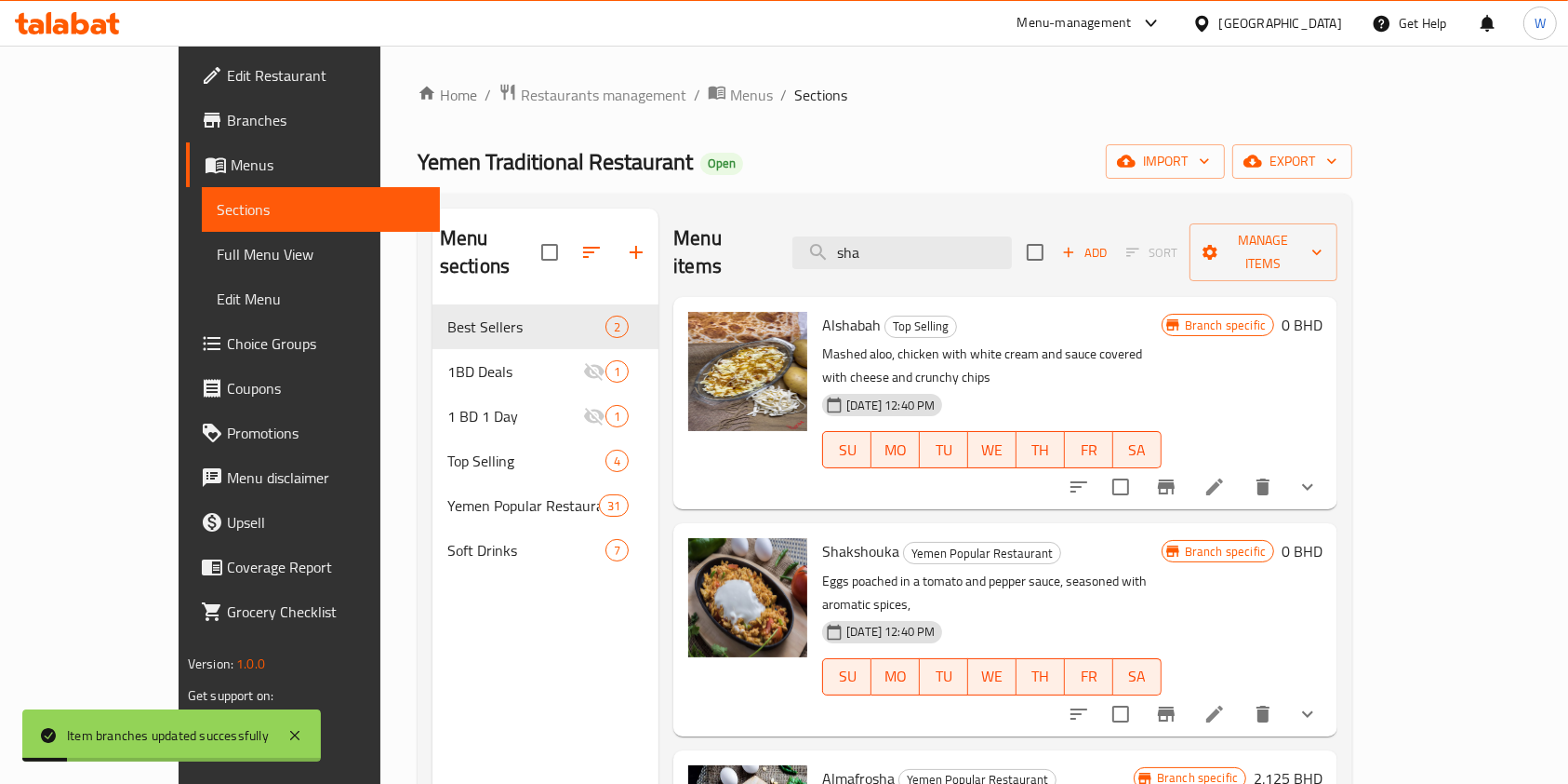
click at [1241, 470] on li at bounding box center [1214, 486] width 52 height 33
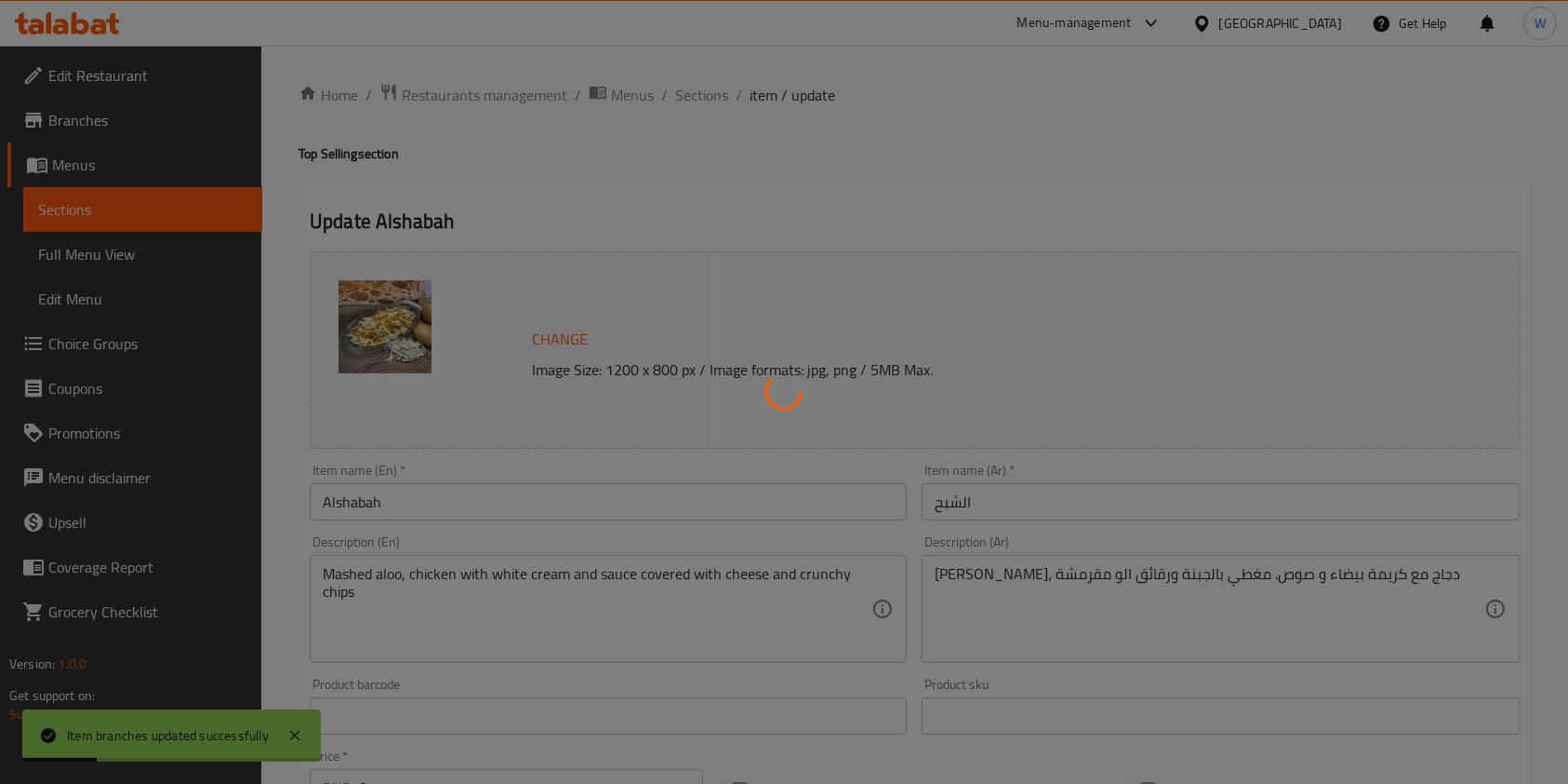
type input "الشبح"
type input "1"
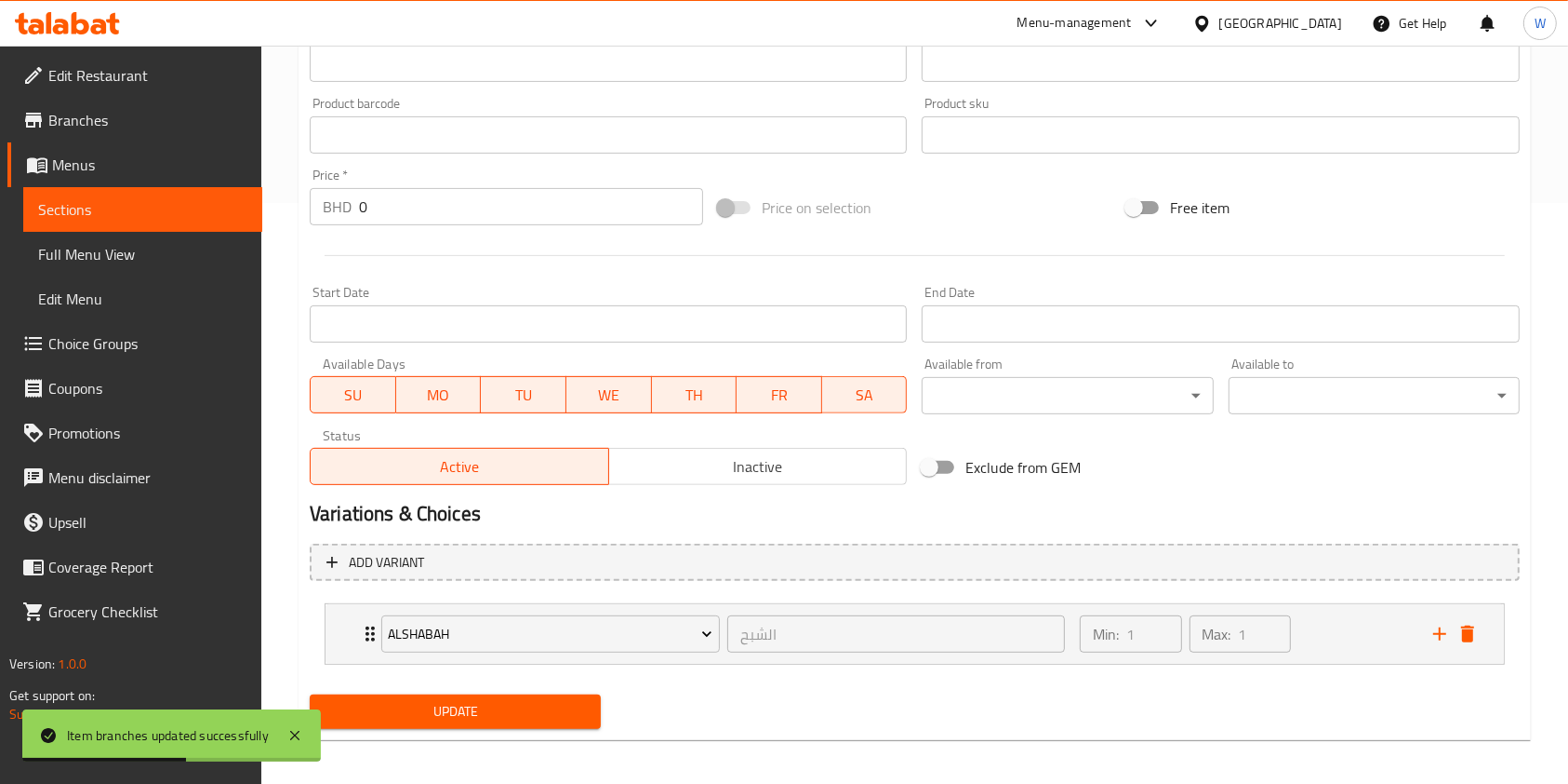
scroll to position [588, 0]
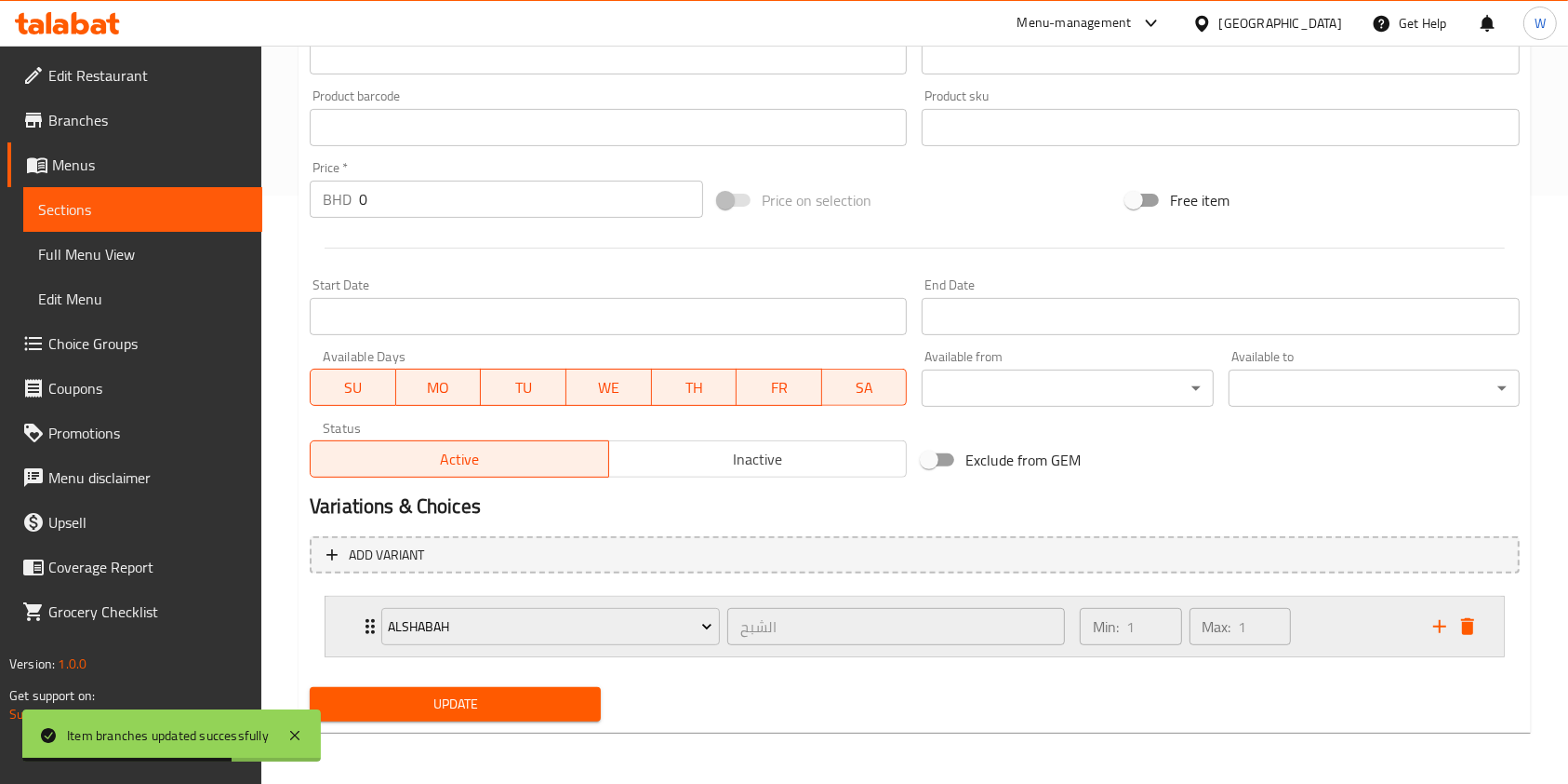
click at [367, 623] on icon "Expand" at bounding box center [370, 626] width 22 height 22
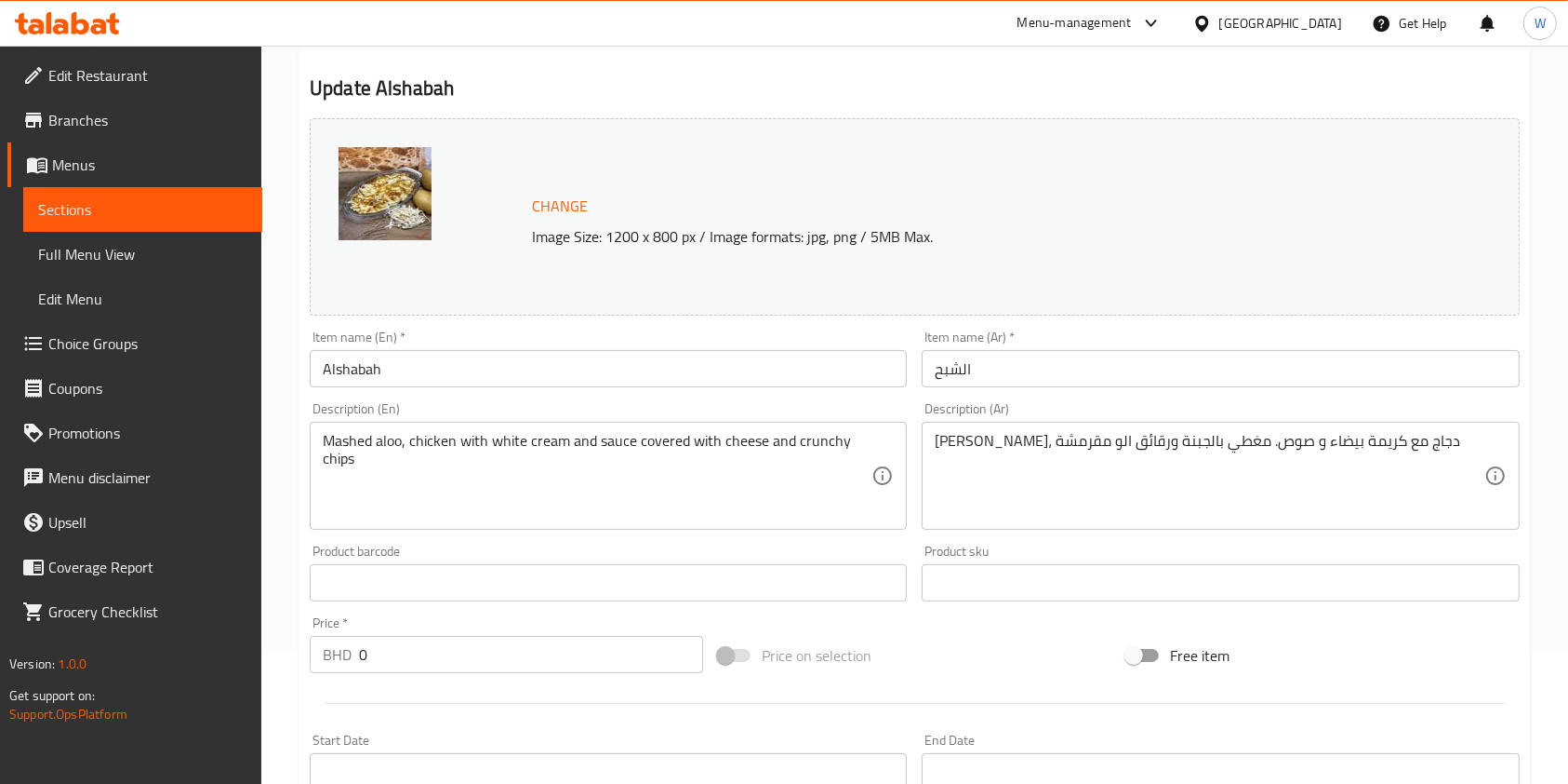
scroll to position [0, 0]
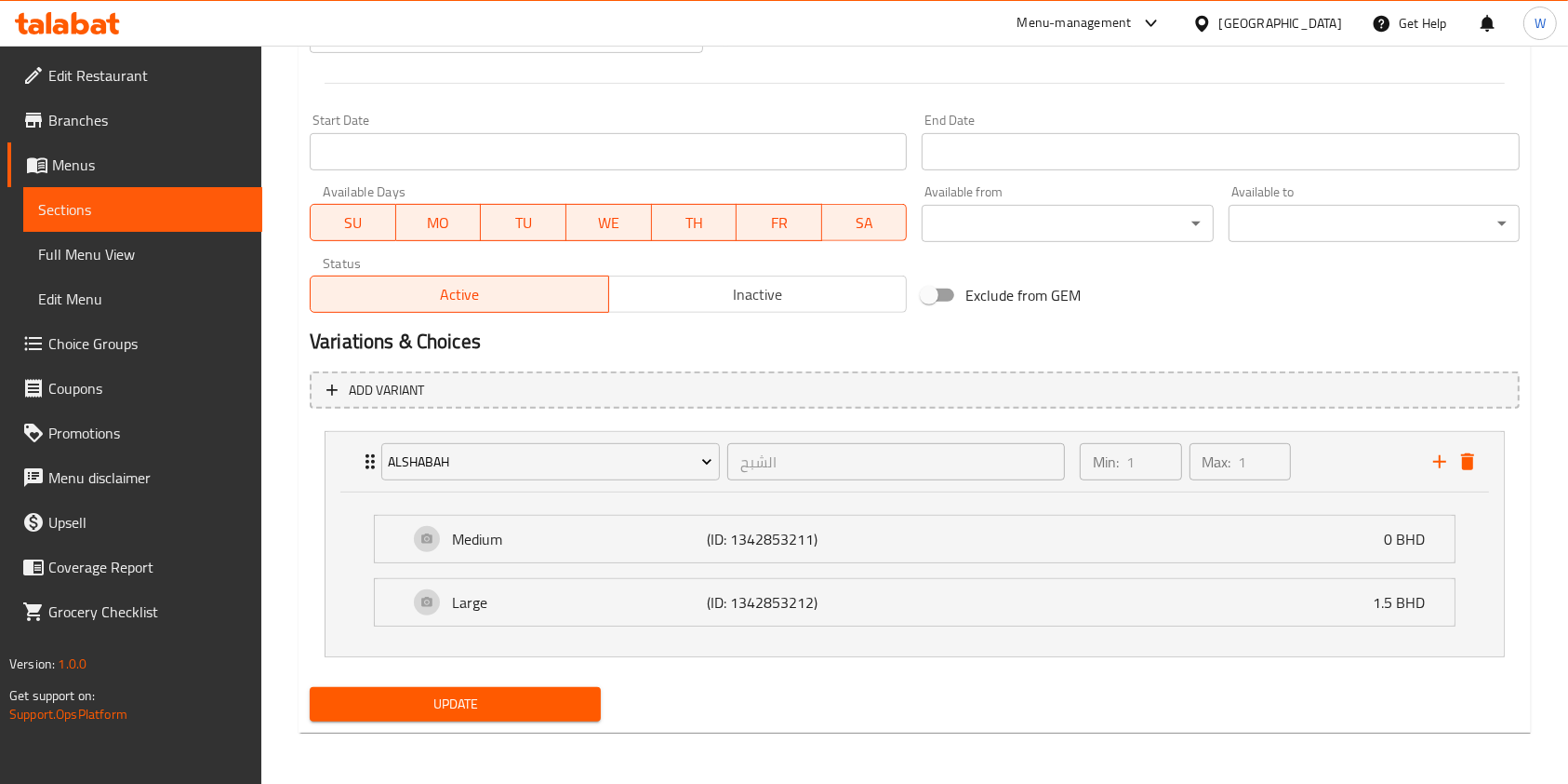
click at [438, 704] on span "Update" at bounding box center [456, 704] width 261 height 23
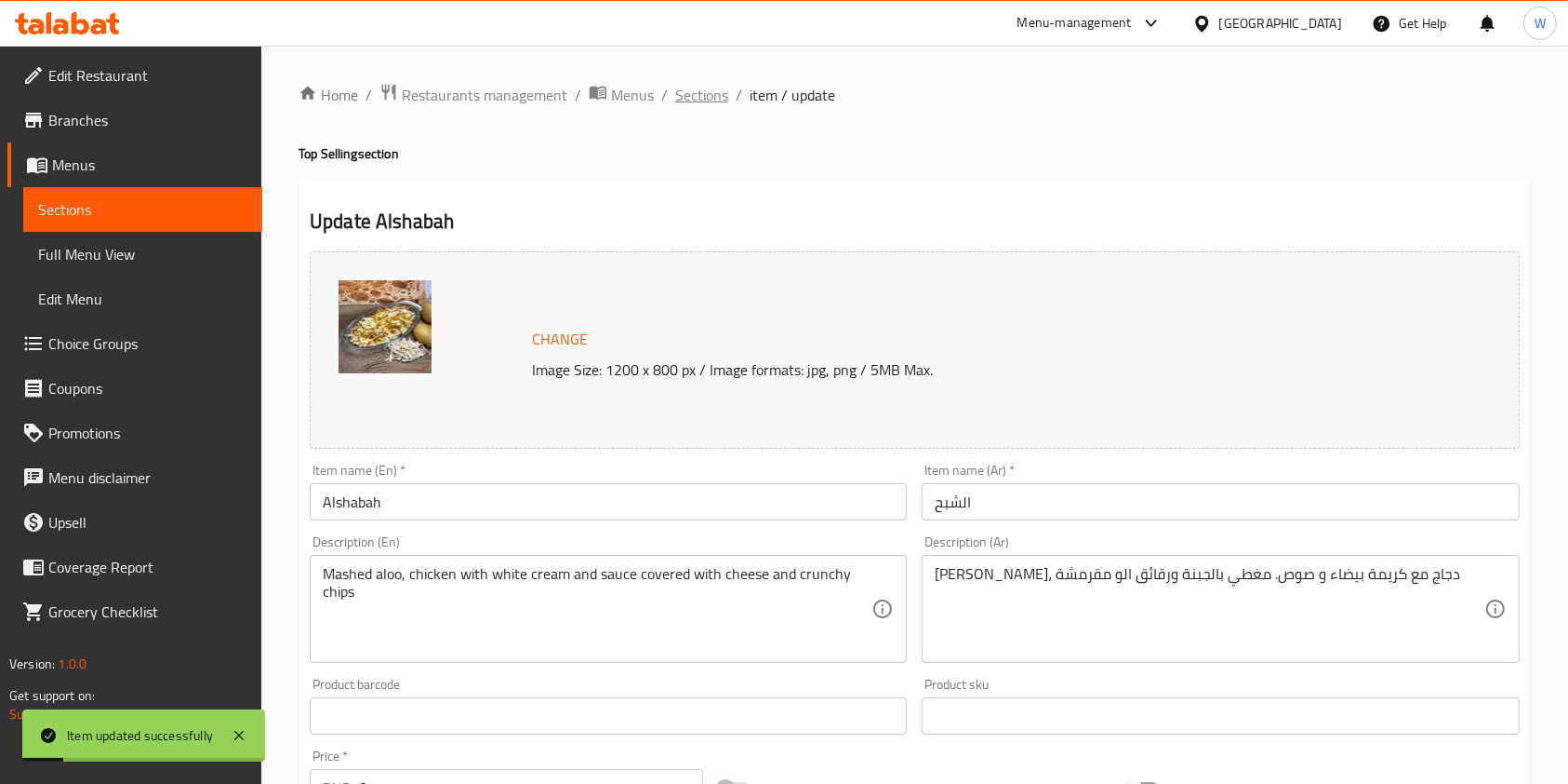
click at [684, 99] on span "Sections" at bounding box center [703, 94] width 53 height 22
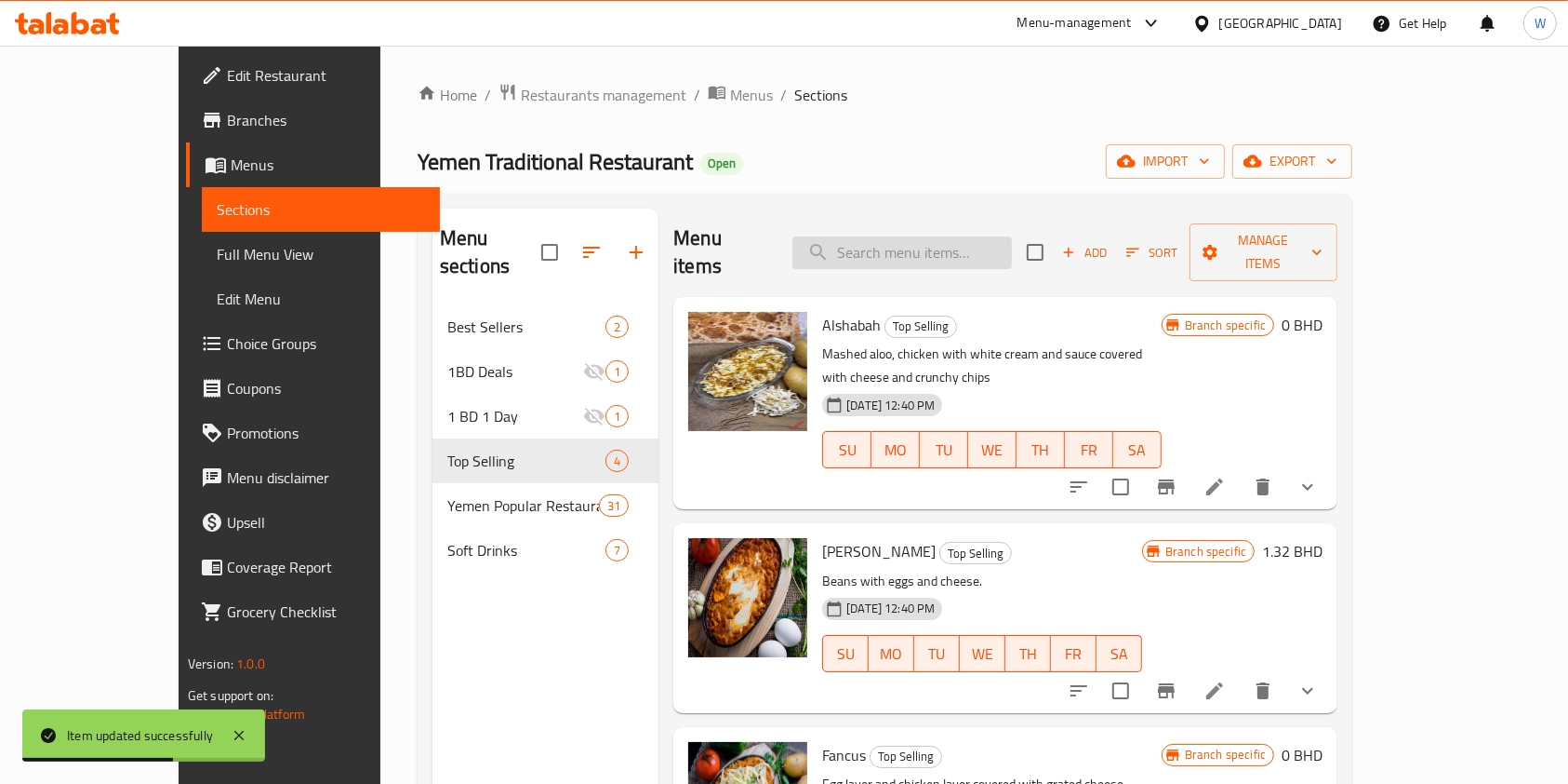
click at [906, 237] on input "search" at bounding box center [902, 253] width 219 height 32
paste input "Lahsa"
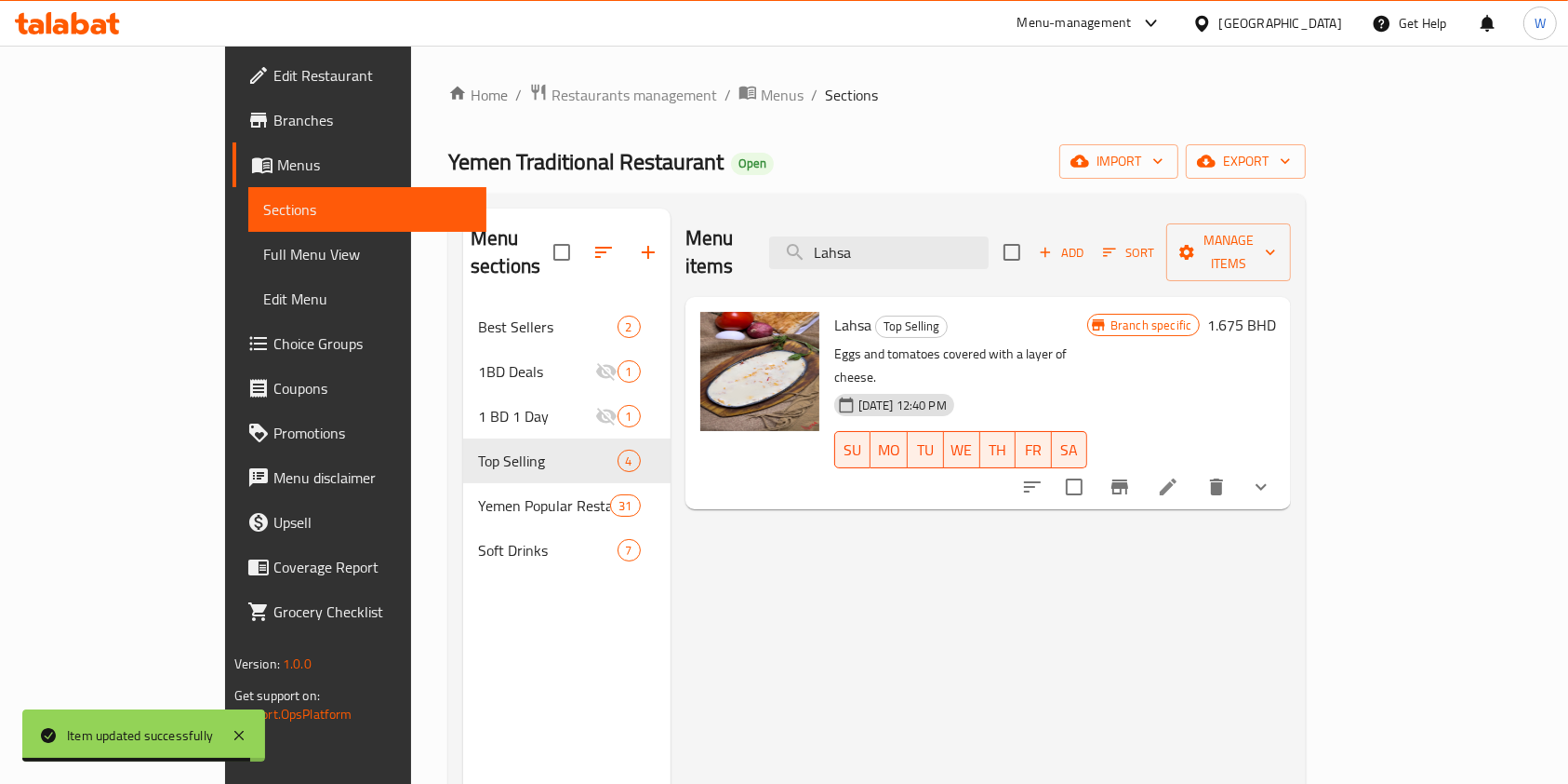
type input "Lahsa"
click at [1276, 312] on h6 "1.675 BHD" at bounding box center [1242, 324] width 69 height 26
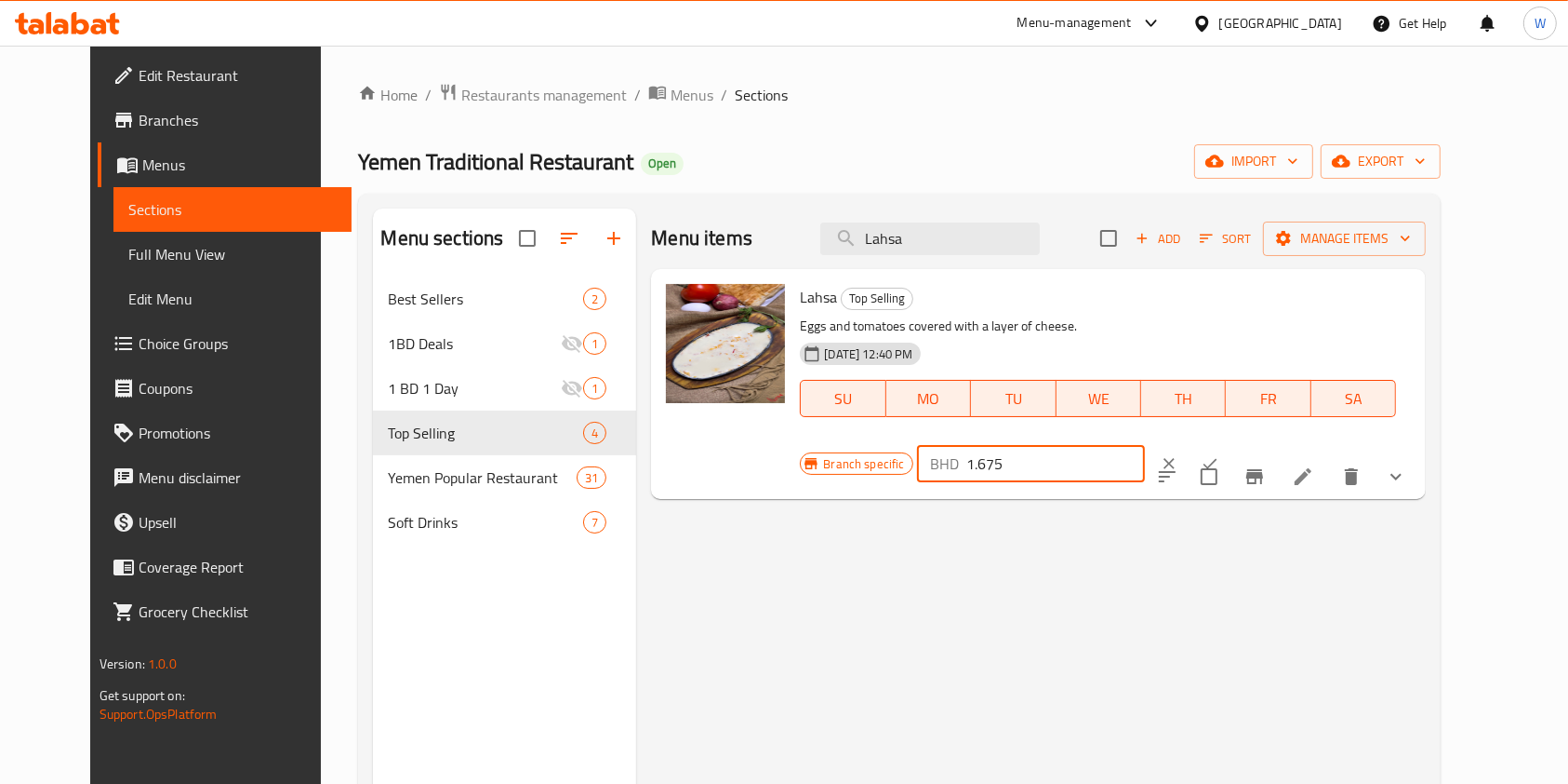
drag, startPoint x: 1332, startPoint y: 285, endPoint x: 1140, endPoint y: 308, distance: 193.4
click at [1167, 444] on div "Branch specific BHD 1.675 ​" at bounding box center [1028, 464] width 458 height 41
type input "0"
click at [1219, 454] on icon "ok" at bounding box center [1211, 464] width 19 height 19
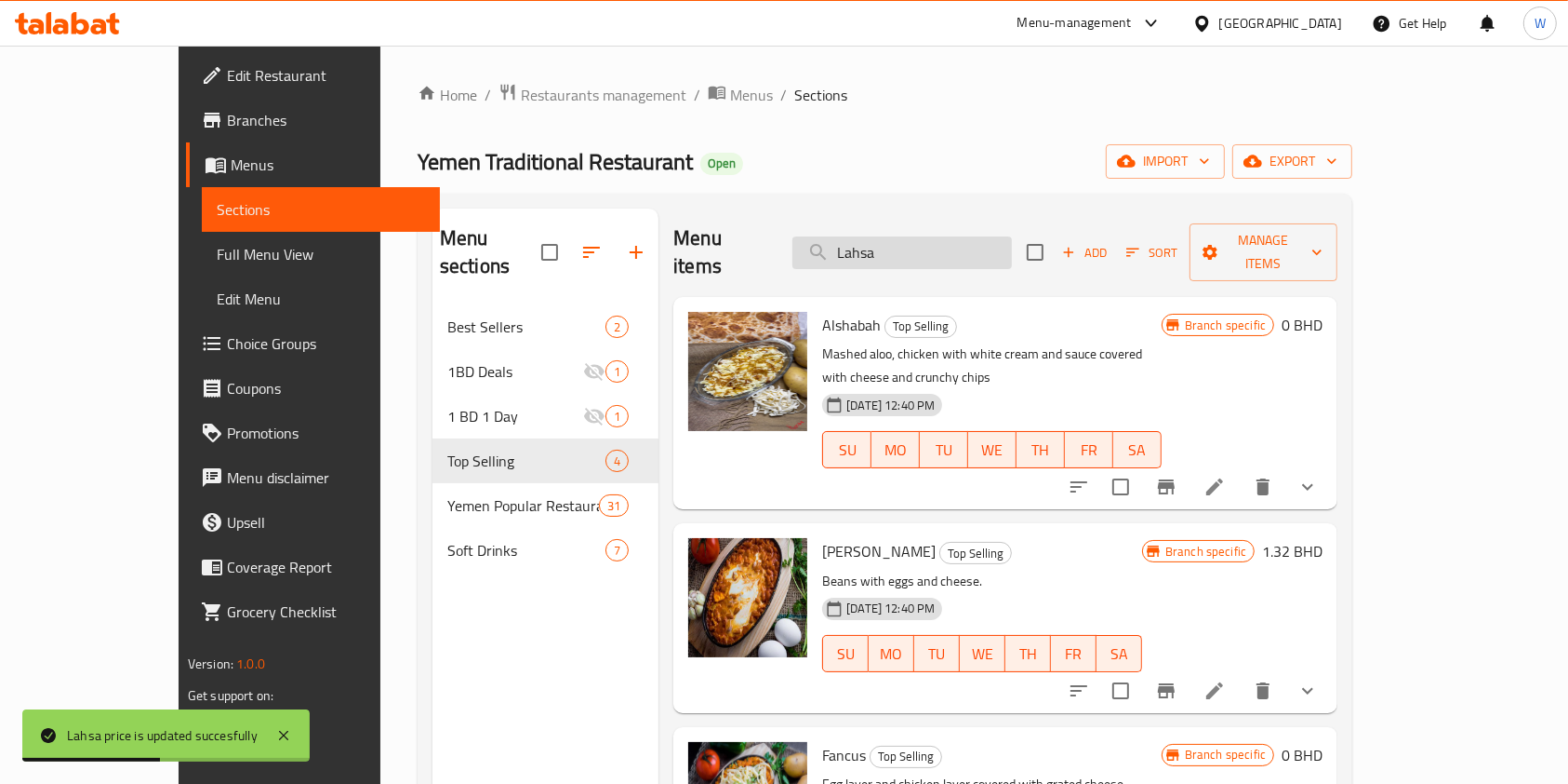
click at [954, 237] on input "Lahsa" at bounding box center [902, 253] width 219 height 32
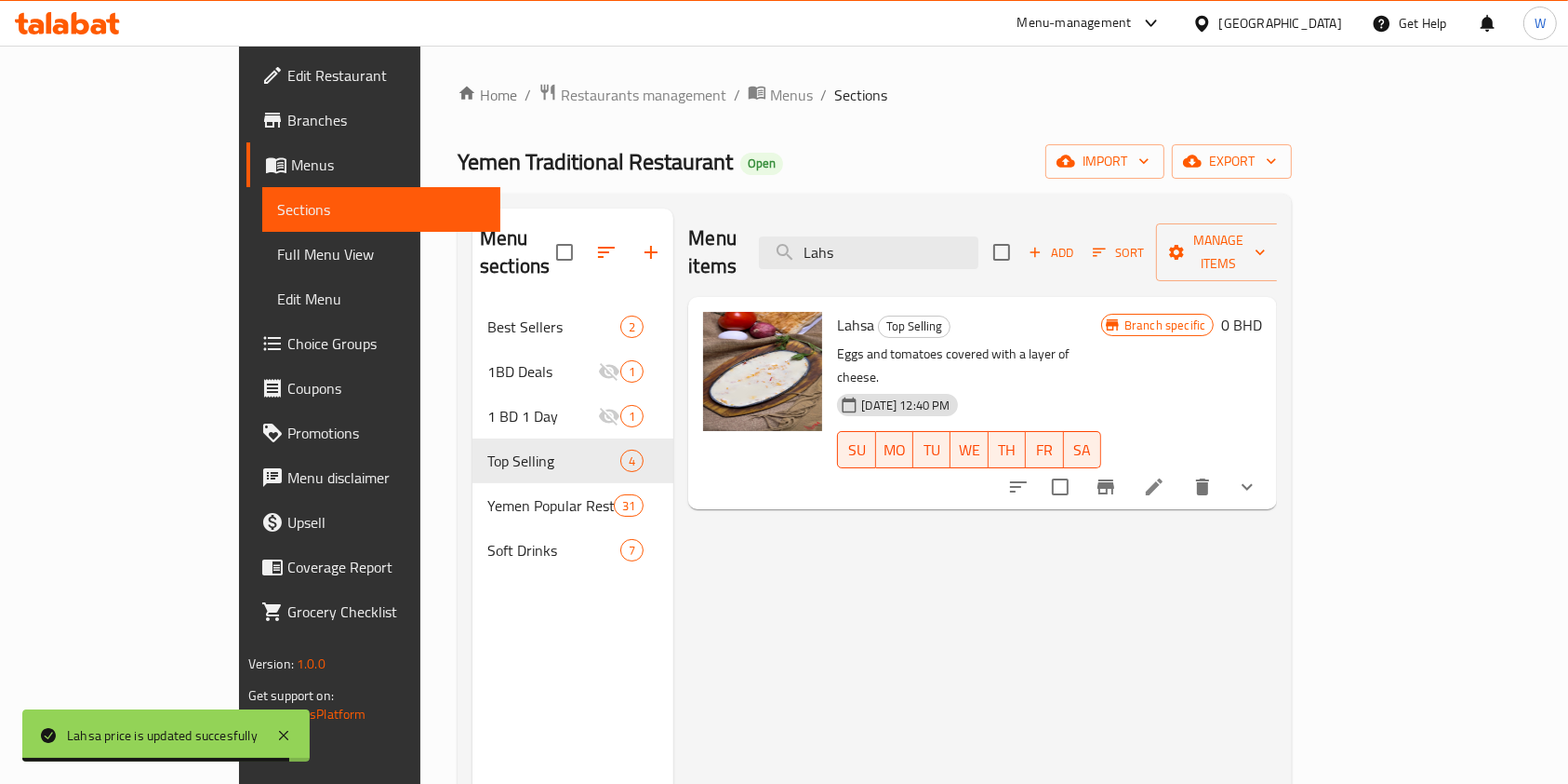
type input "Lahs"
click at [1117, 476] on icon "Branch-specific-item" at bounding box center [1106, 486] width 22 height 22
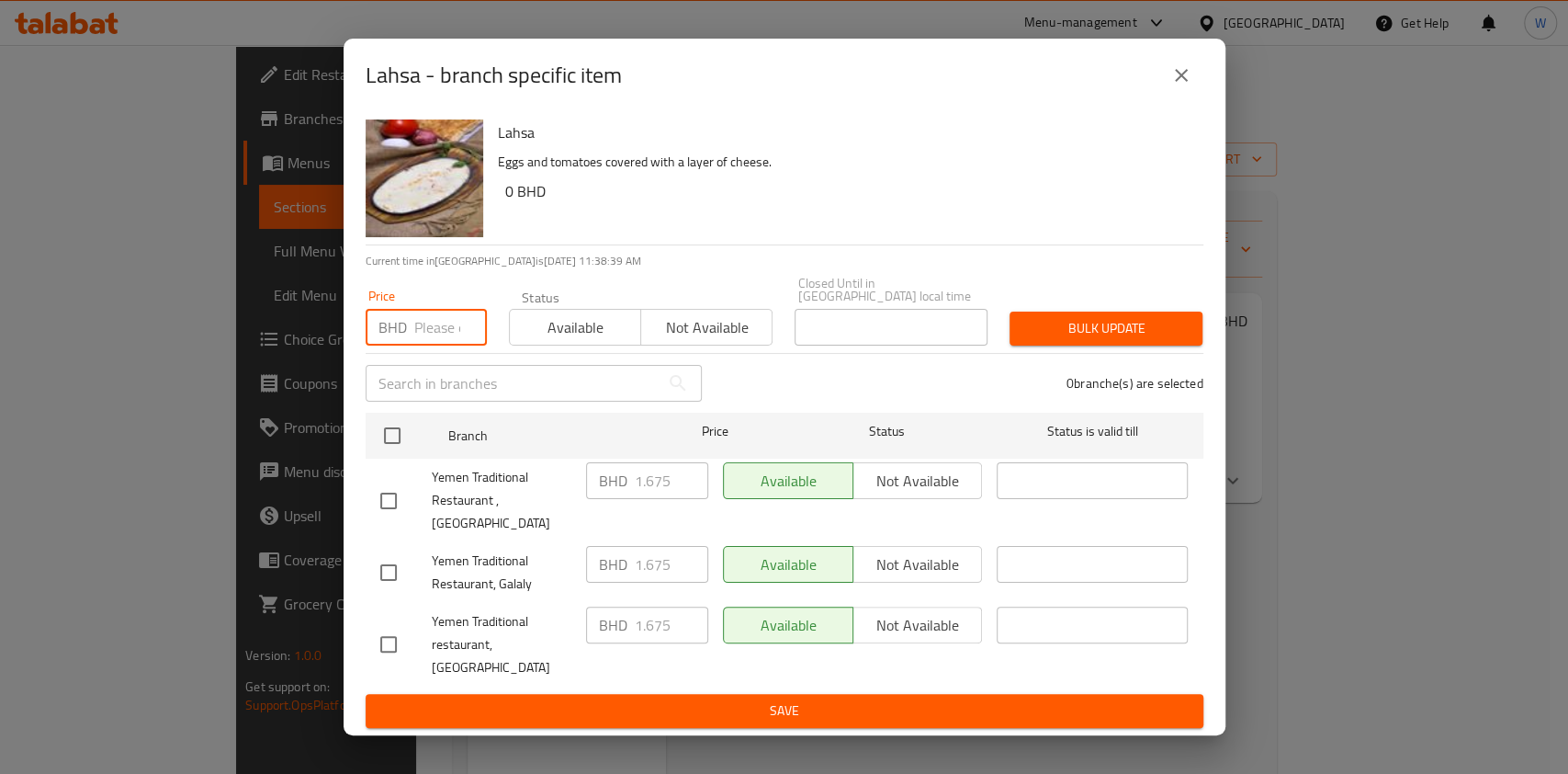
click at [437, 346] on input "number" at bounding box center [450, 327] width 72 height 37
type input "0"
click at [385, 455] on input "checkbox" at bounding box center [392, 435] width 39 height 39
checkbox input "true"
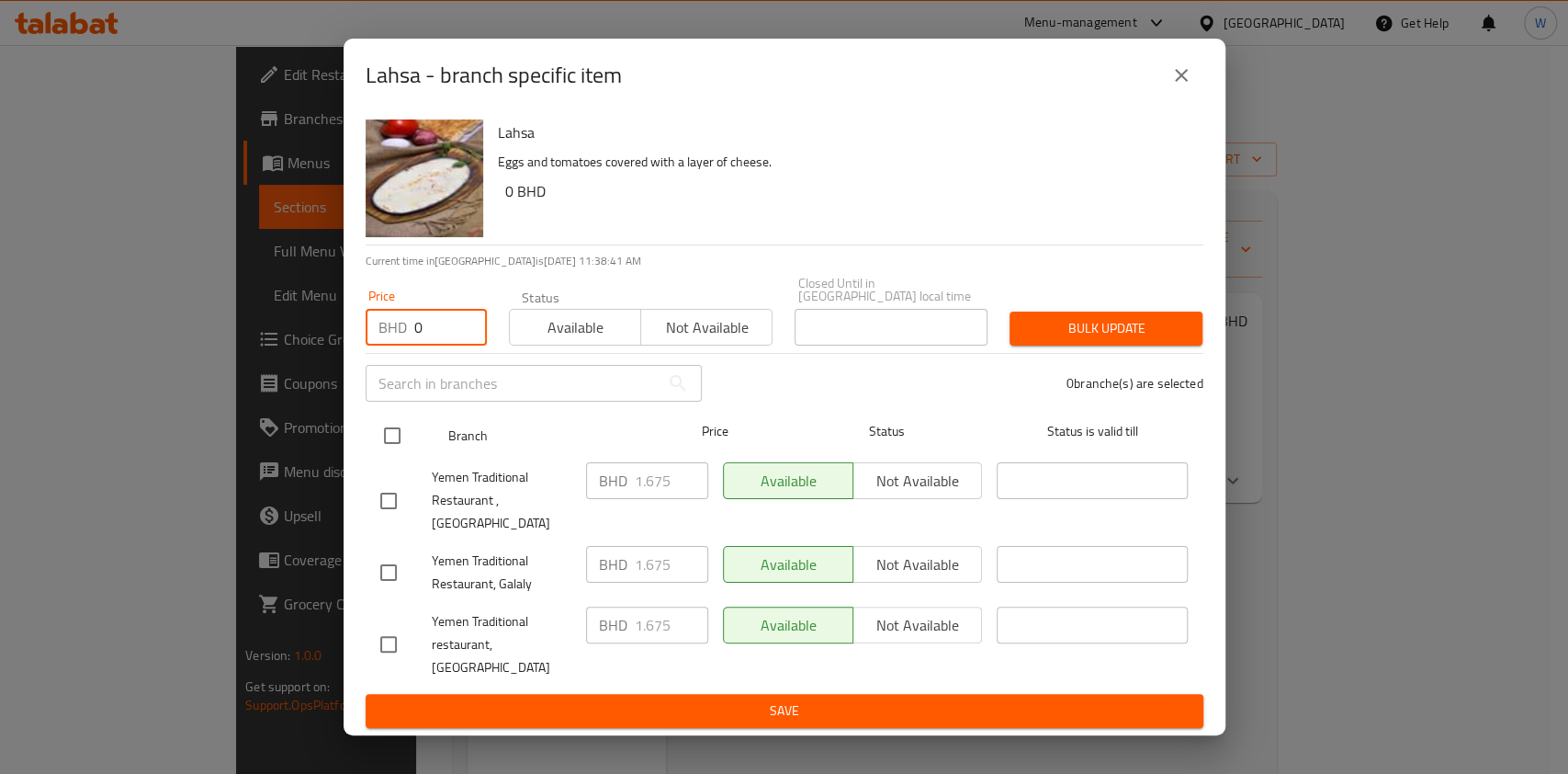
checkbox input "true"
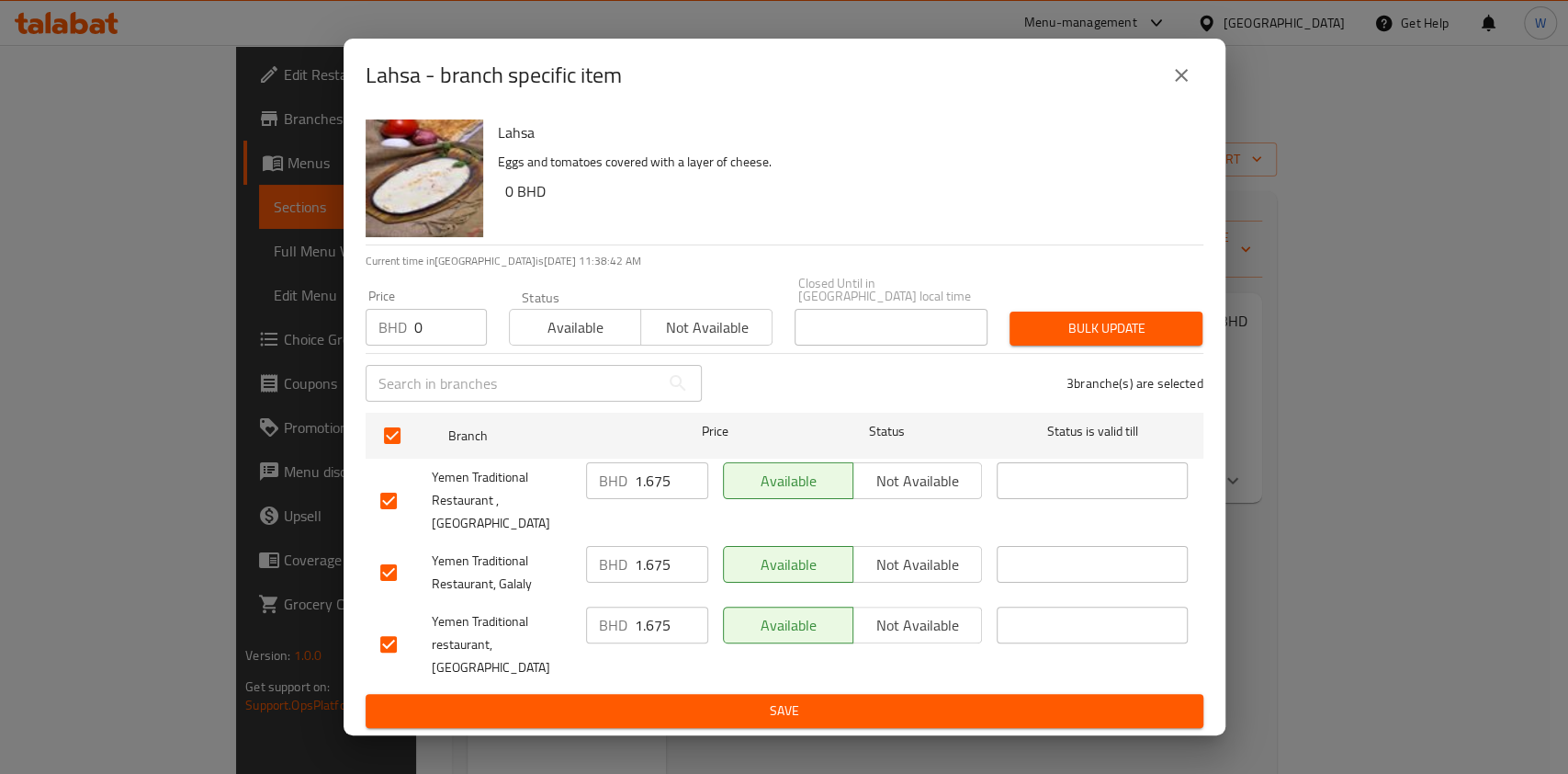
click at [1050, 340] on span "Bulk update" at bounding box center [1106, 329] width 164 height 23
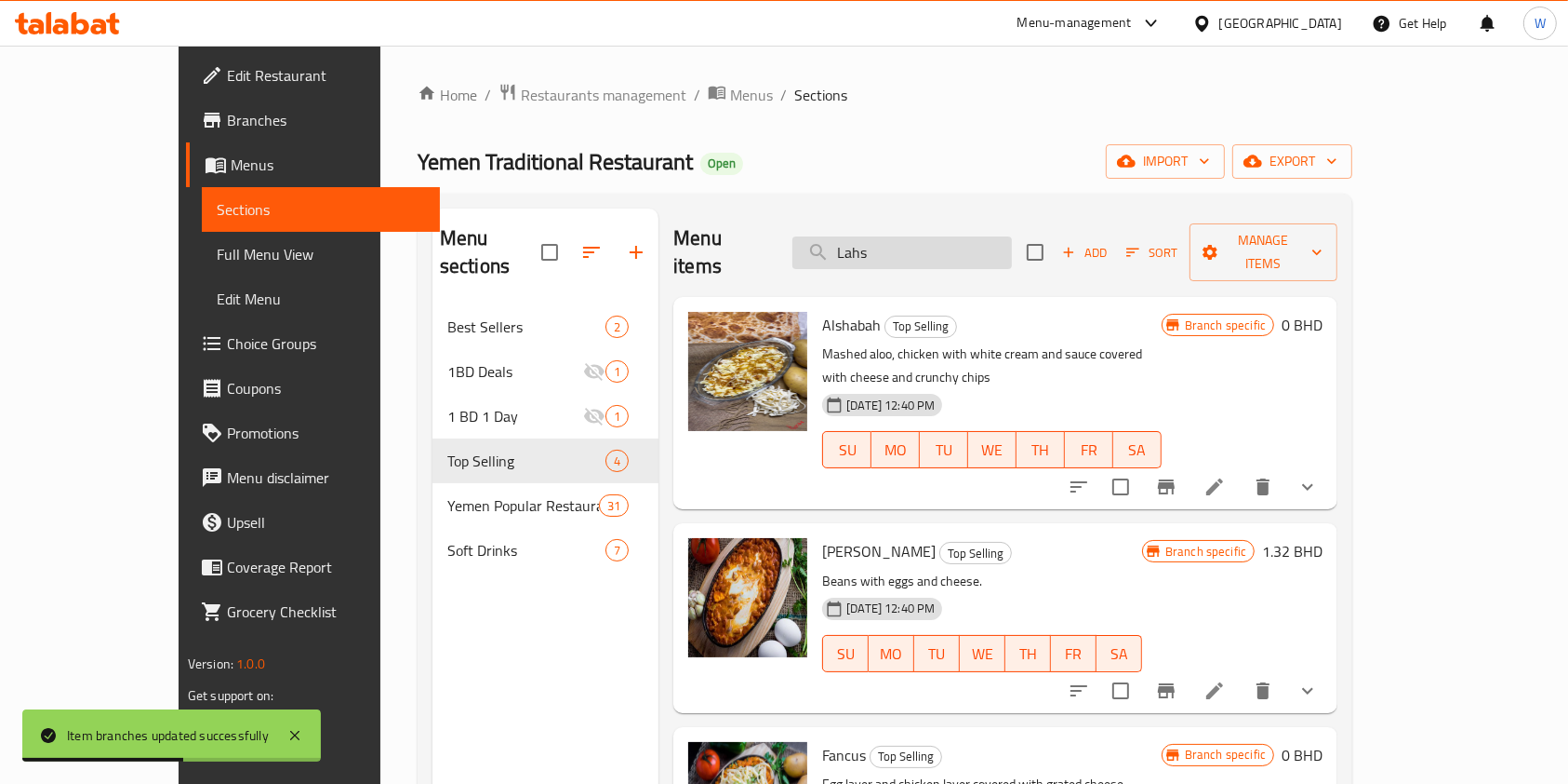
click at [985, 251] on input "Lahs" at bounding box center [902, 253] width 219 height 32
paste input "Oqda"
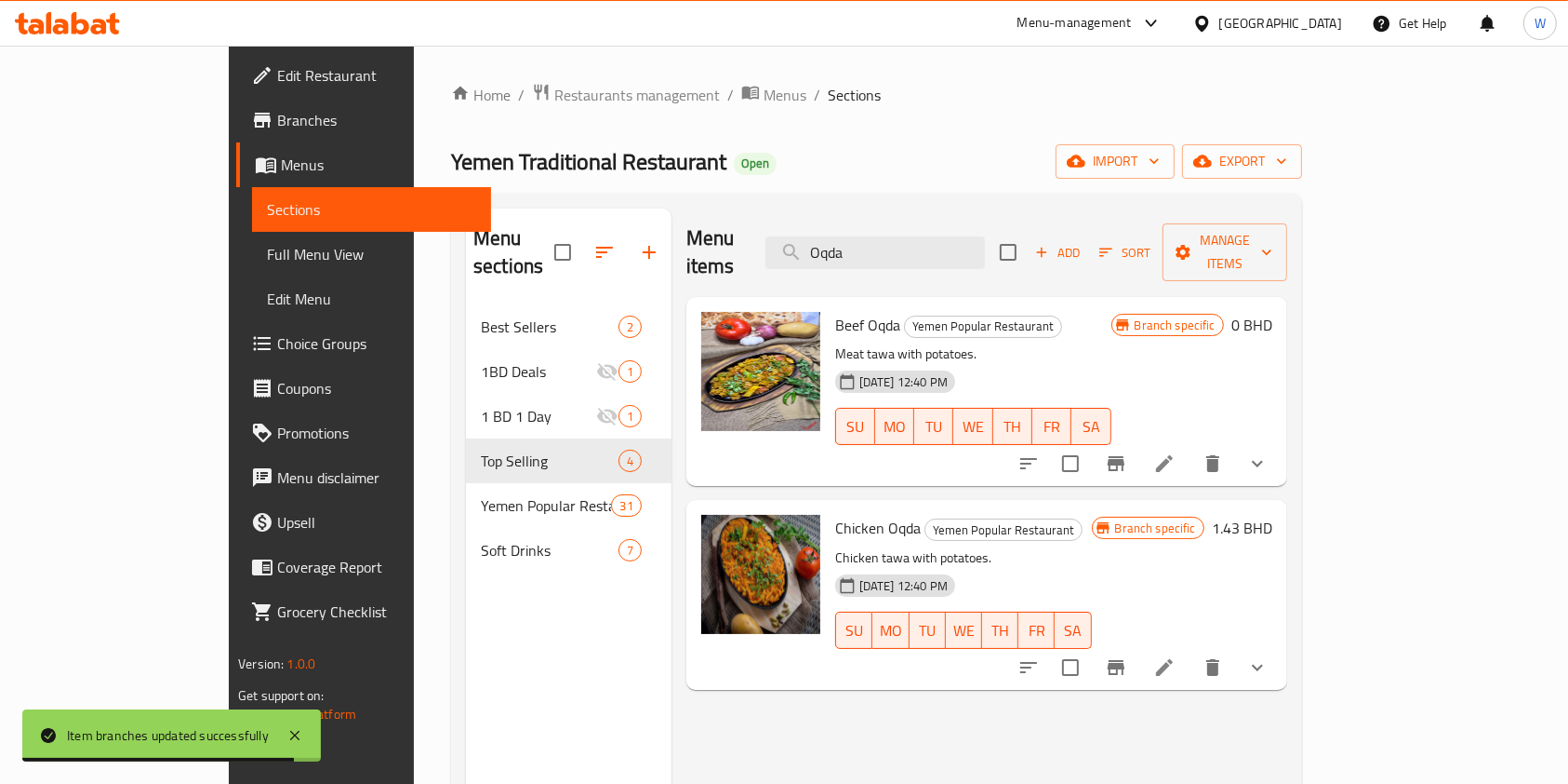
type input "Oqda"
click at [1273, 515] on h6 "1.43 BHD" at bounding box center [1242, 527] width 60 height 26
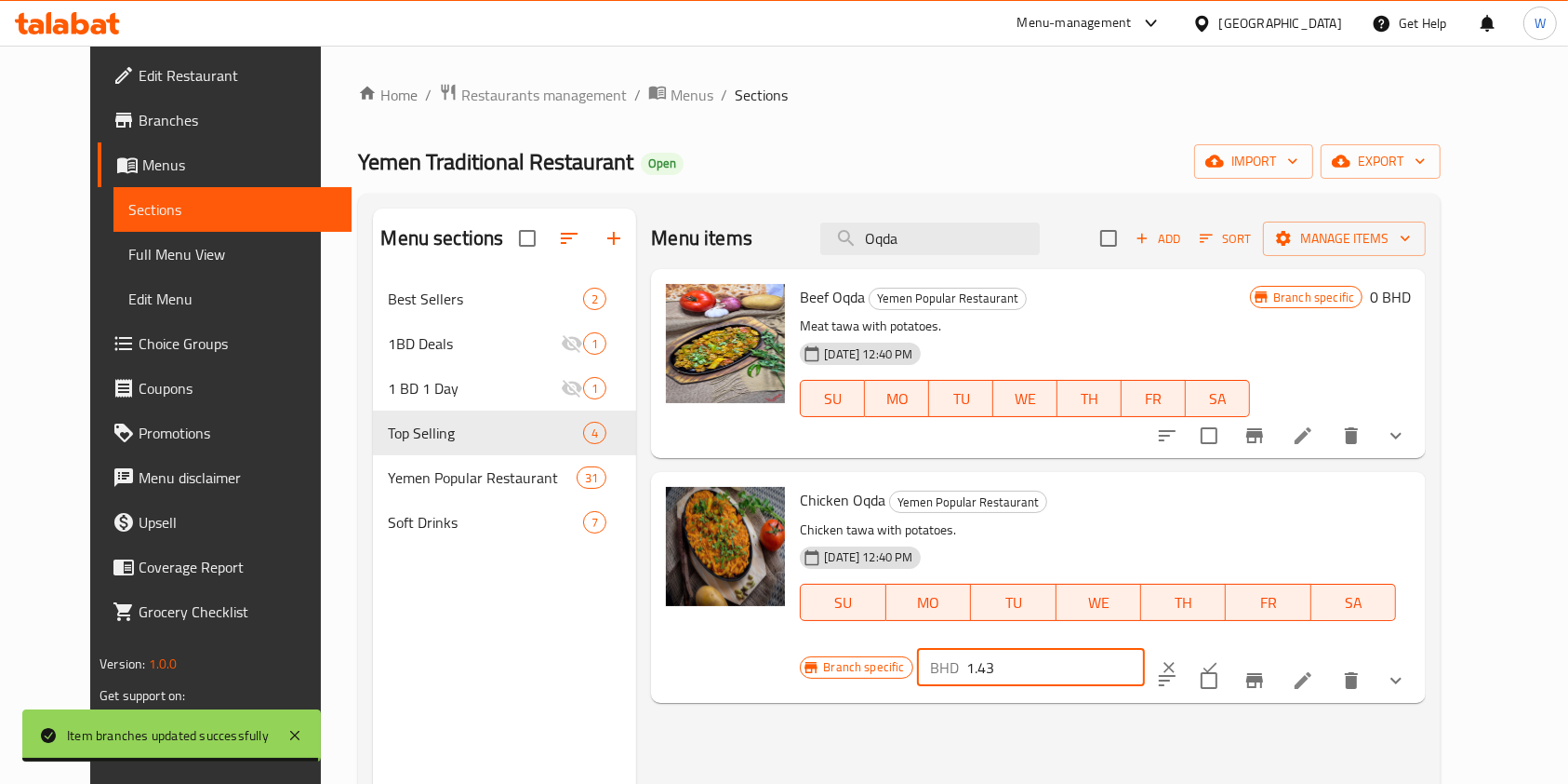
drag, startPoint x: 1314, startPoint y: 501, endPoint x: 1130, endPoint y: 510, distance: 184.2
click at [1147, 647] on div "Branch specific BHD 1.43 ​" at bounding box center [1028, 667] width 458 height 41
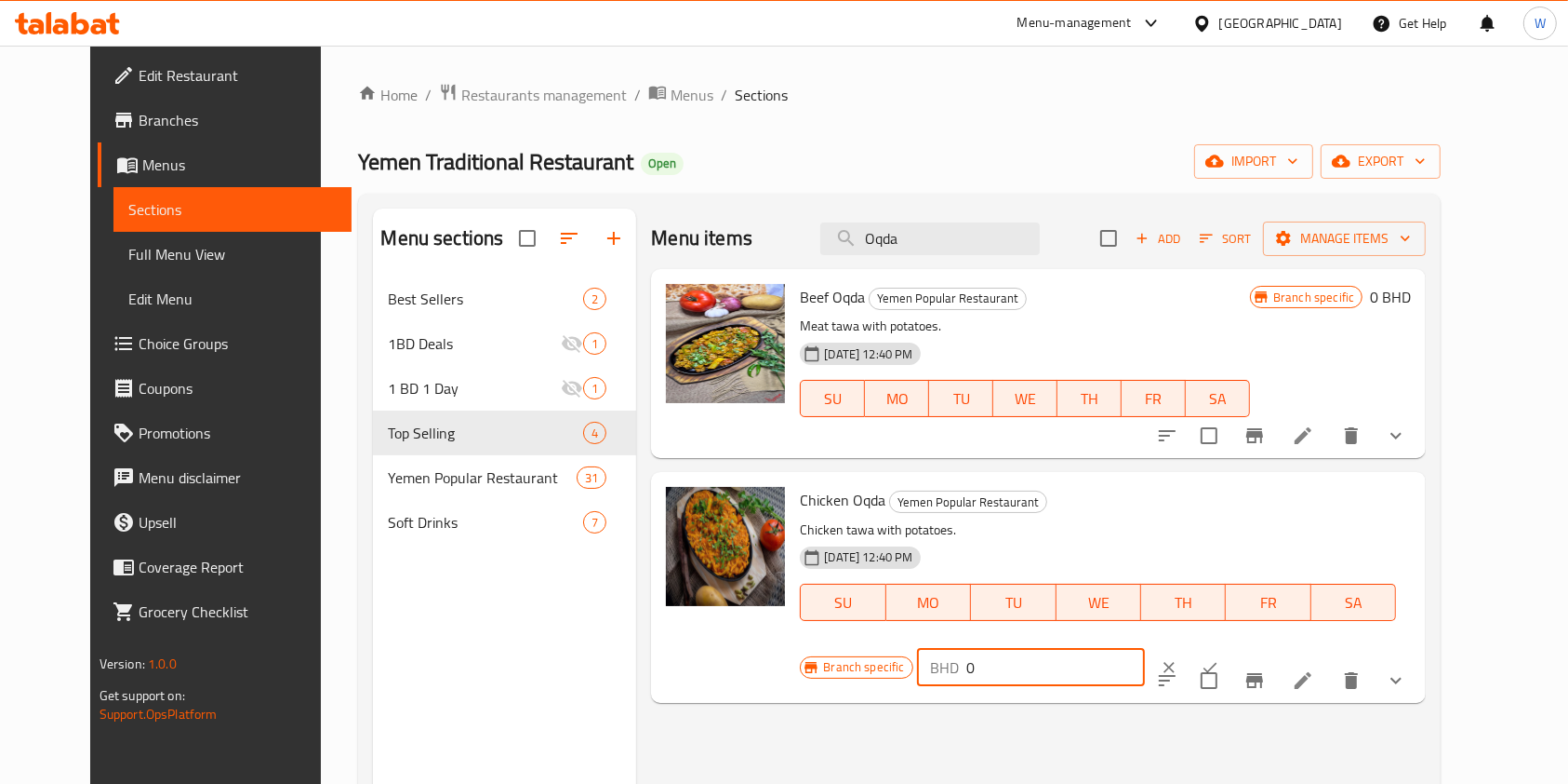
type input "0"
click at [1259, 647] on div "BHD 0 ​" at bounding box center [1088, 667] width 342 height 41
click at [1231, 647] on button "ok" at bounding box center [1210, 667] width 41 height 41
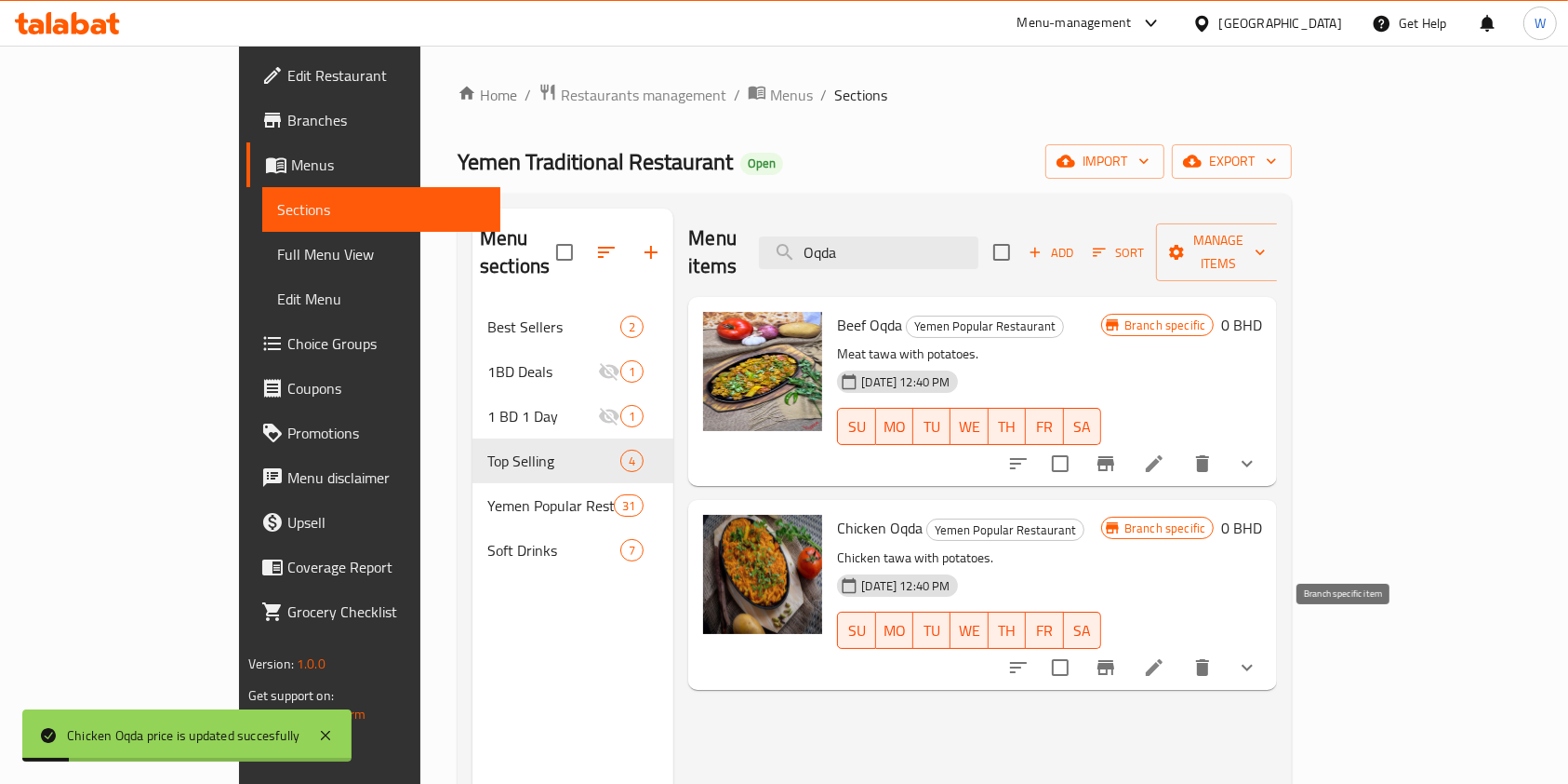
click at [1117, 656] on icon "Branch-specific-item" at bounding box center [1106, 667] width 22 height 22
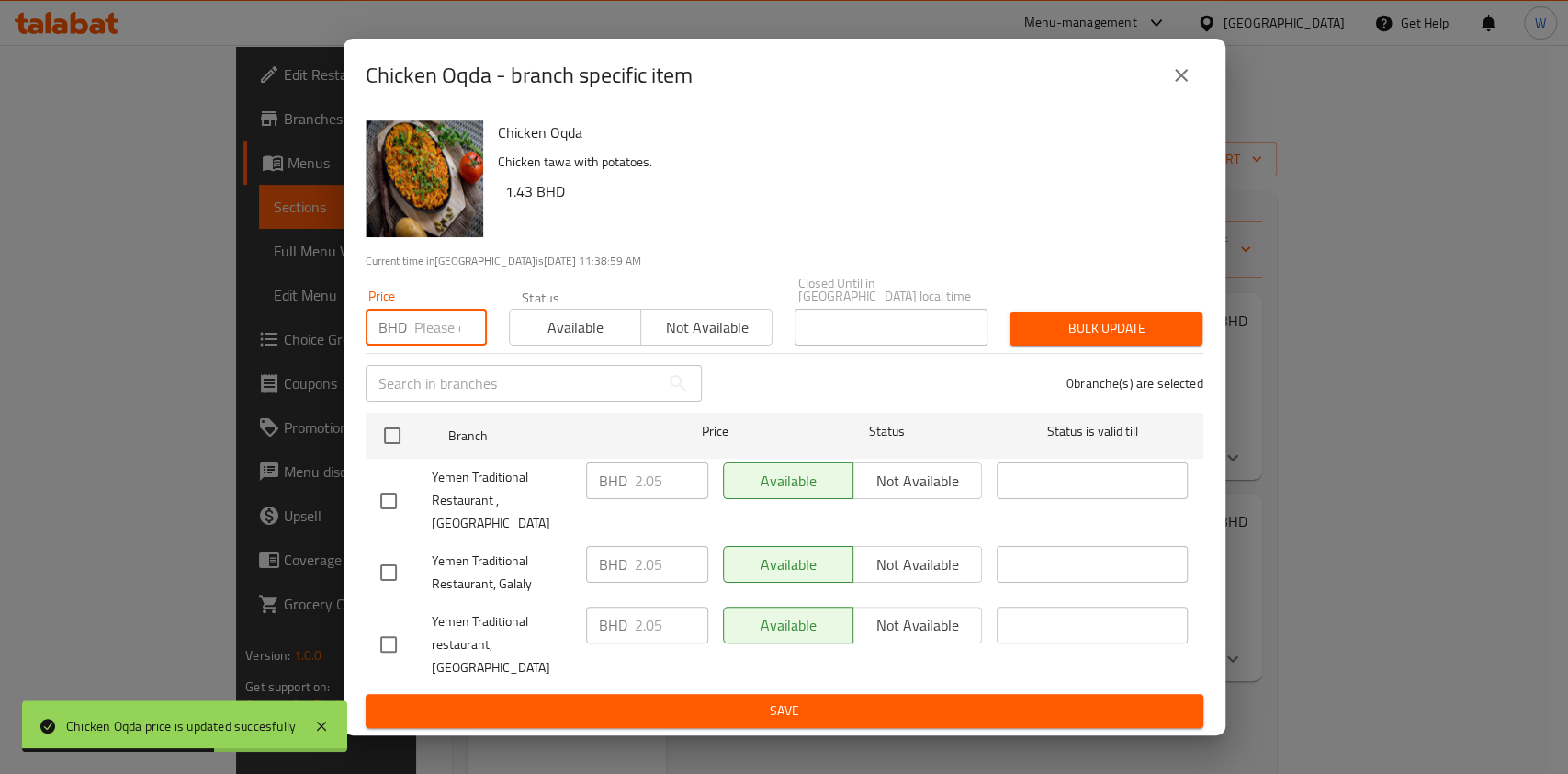
click at [453, 341] on input "number" at bounding box center [450, 327] width 72 height 37
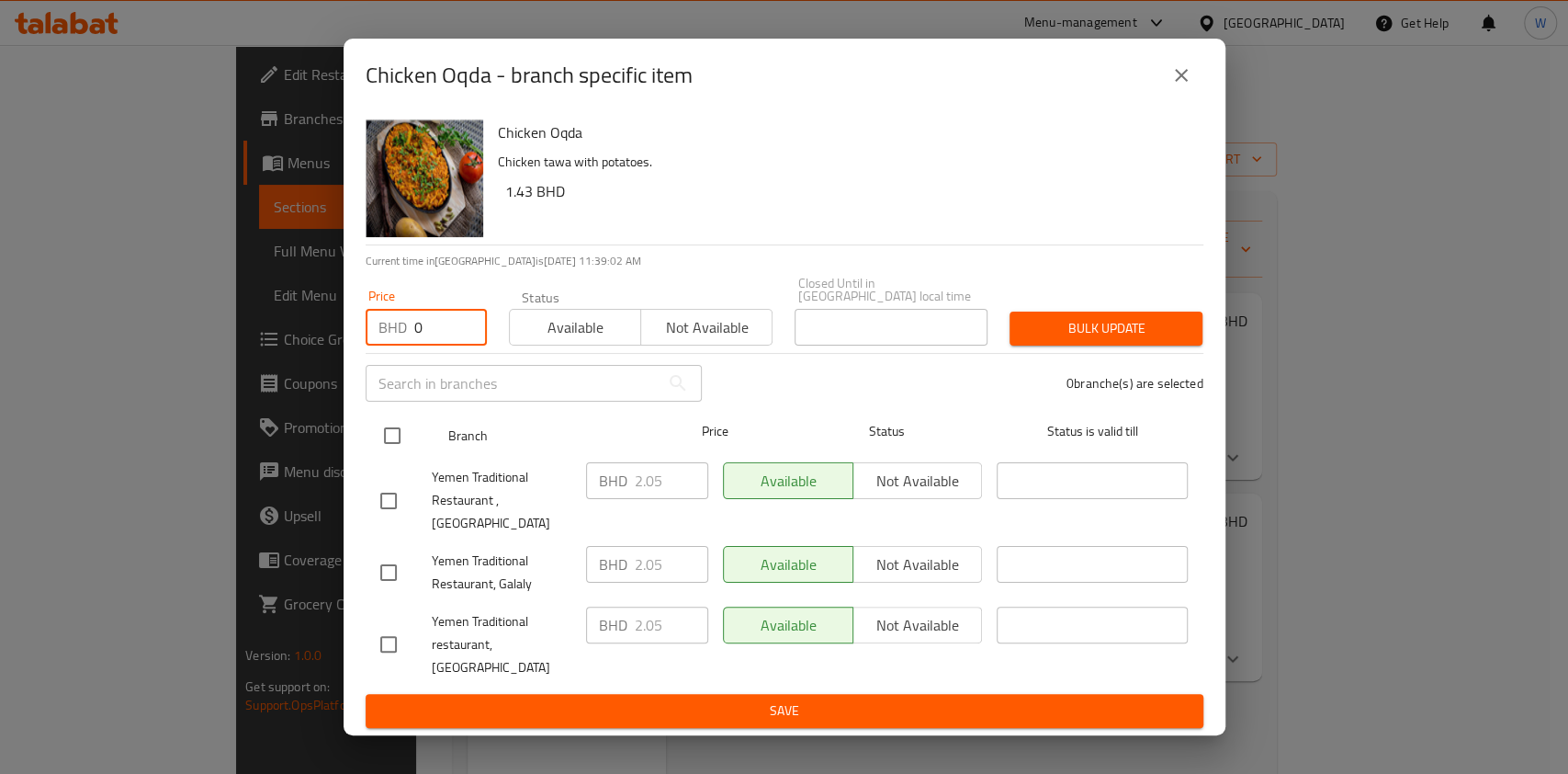
type input "0"
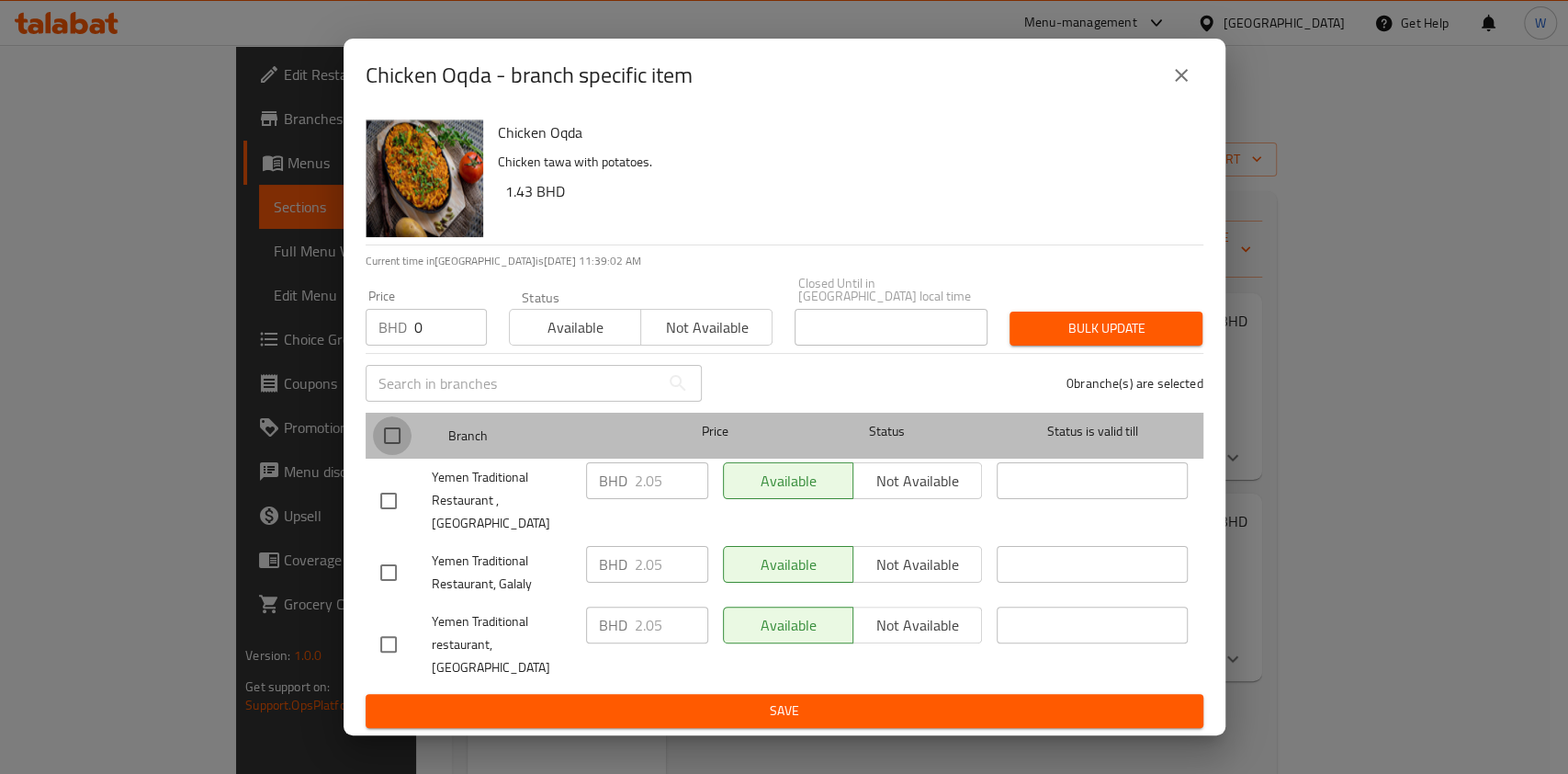
click at [400, 437] on input "checkbox" at bounding box center [392, 435] width 39 height 39
checkbox input "true"
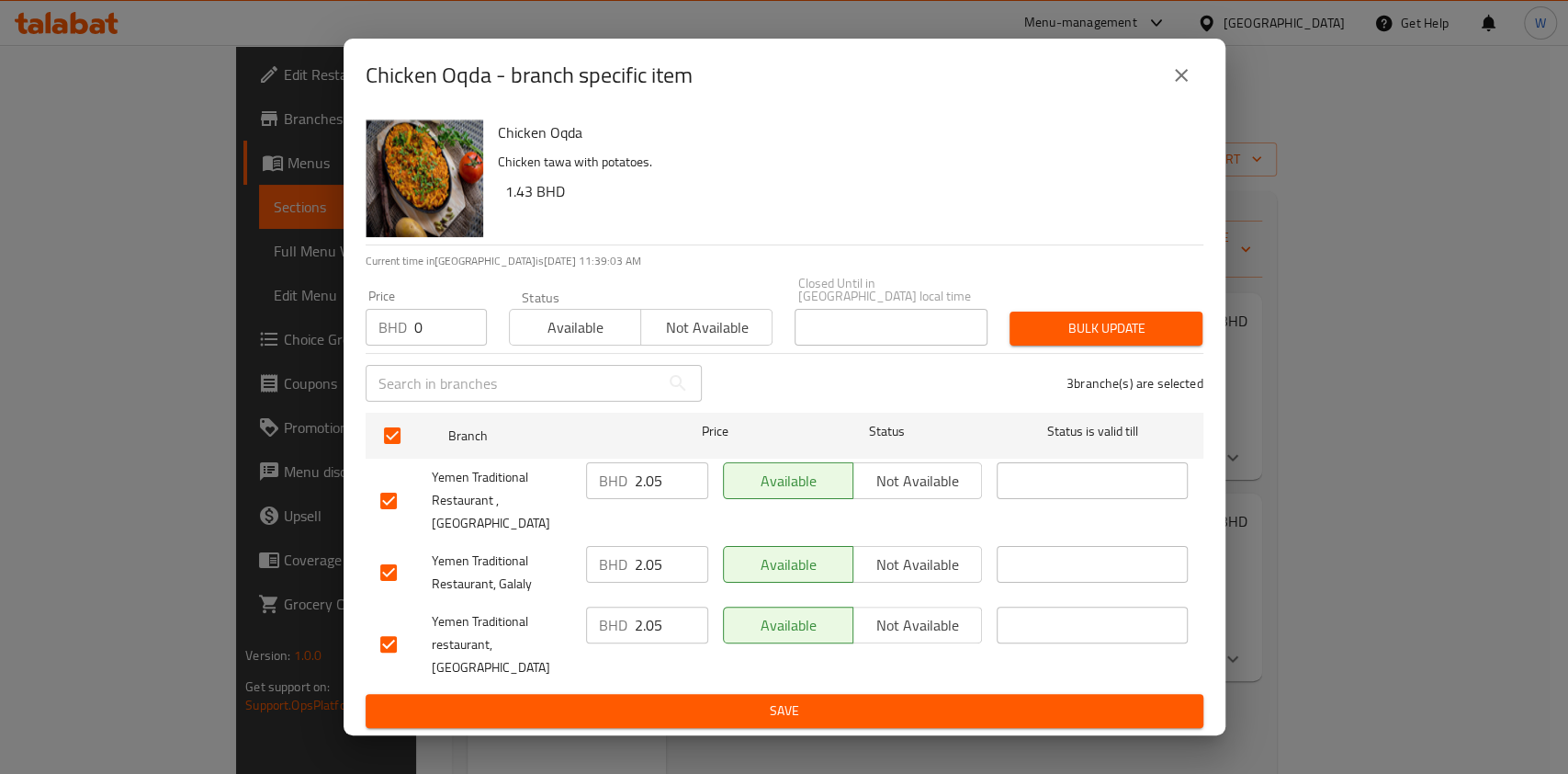
click at [1127, 340] on span "Bulk update" at bounding box center [1106, 329] width 164 height 23
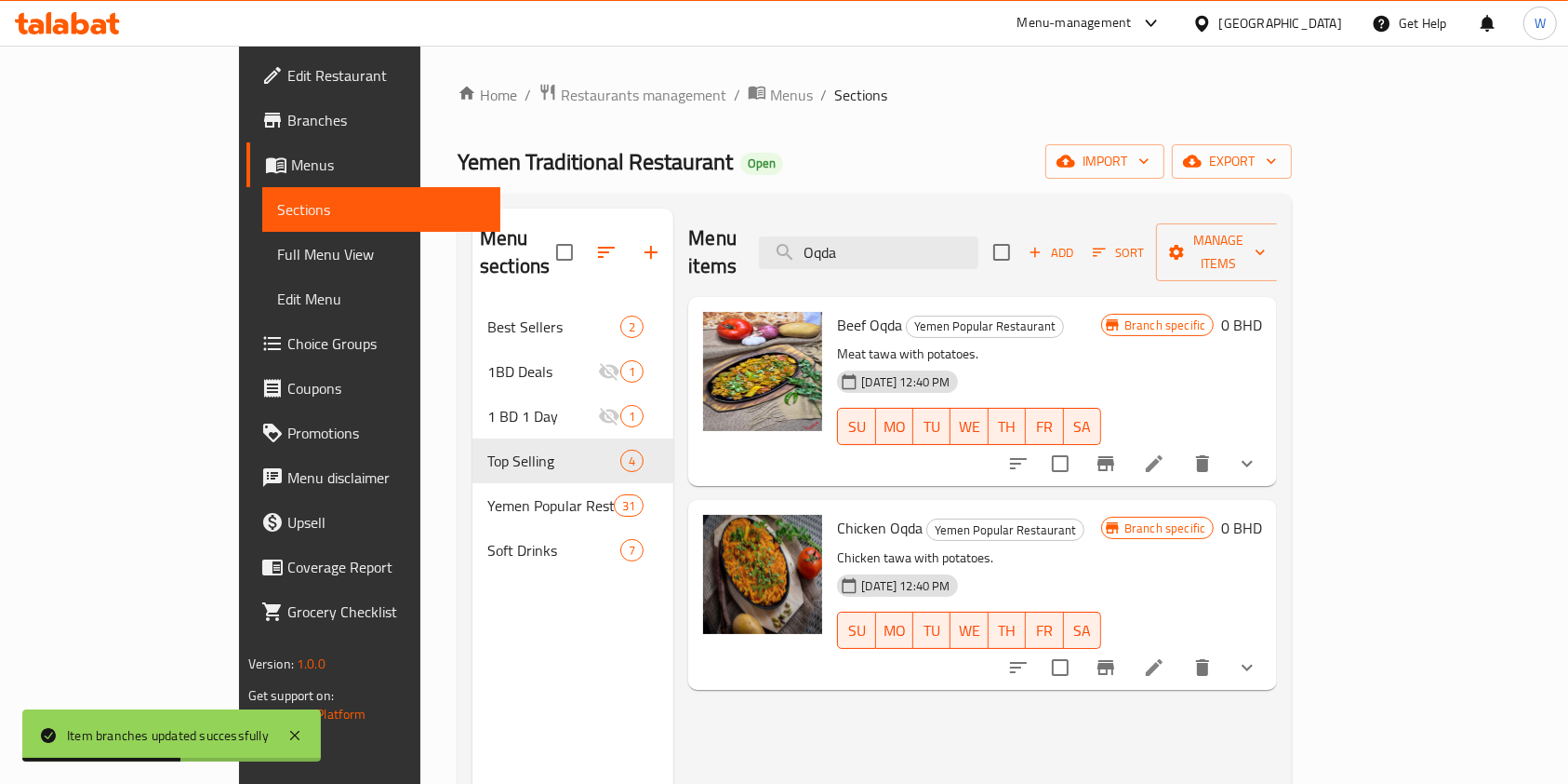
click at [1166, 452] on icon at bounding box center [1153, 463] width 22 height 22
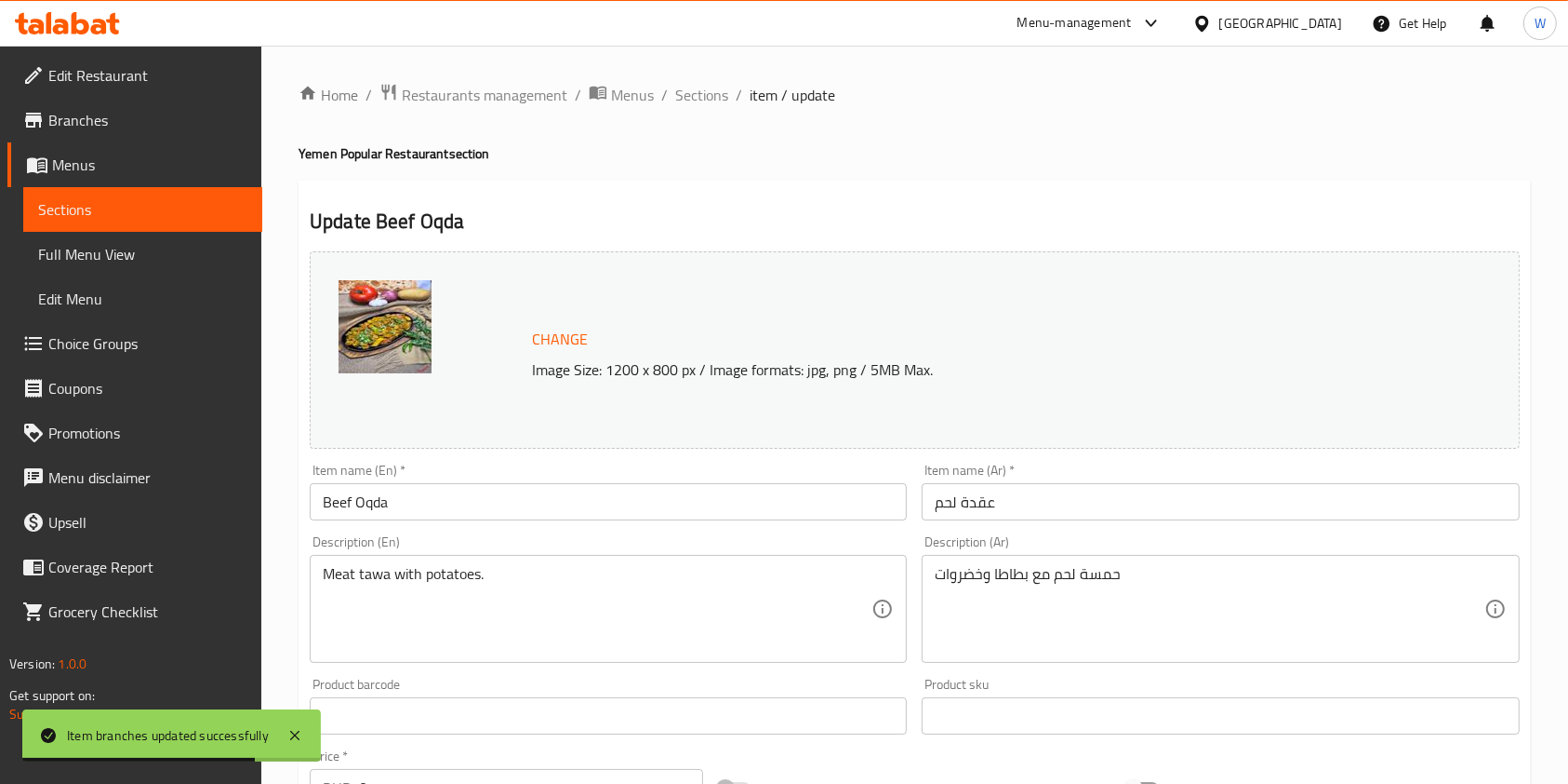
click at [705, 71] on div "Home / Restaurants management / Menus / Sections / item / update [GEOGRAPHIC_DA…" at bounding box center [914, 748] width 1307 height 1404
click at [704, 96] on span "Sections" at bounding box center [703, 94] width 53 height 22
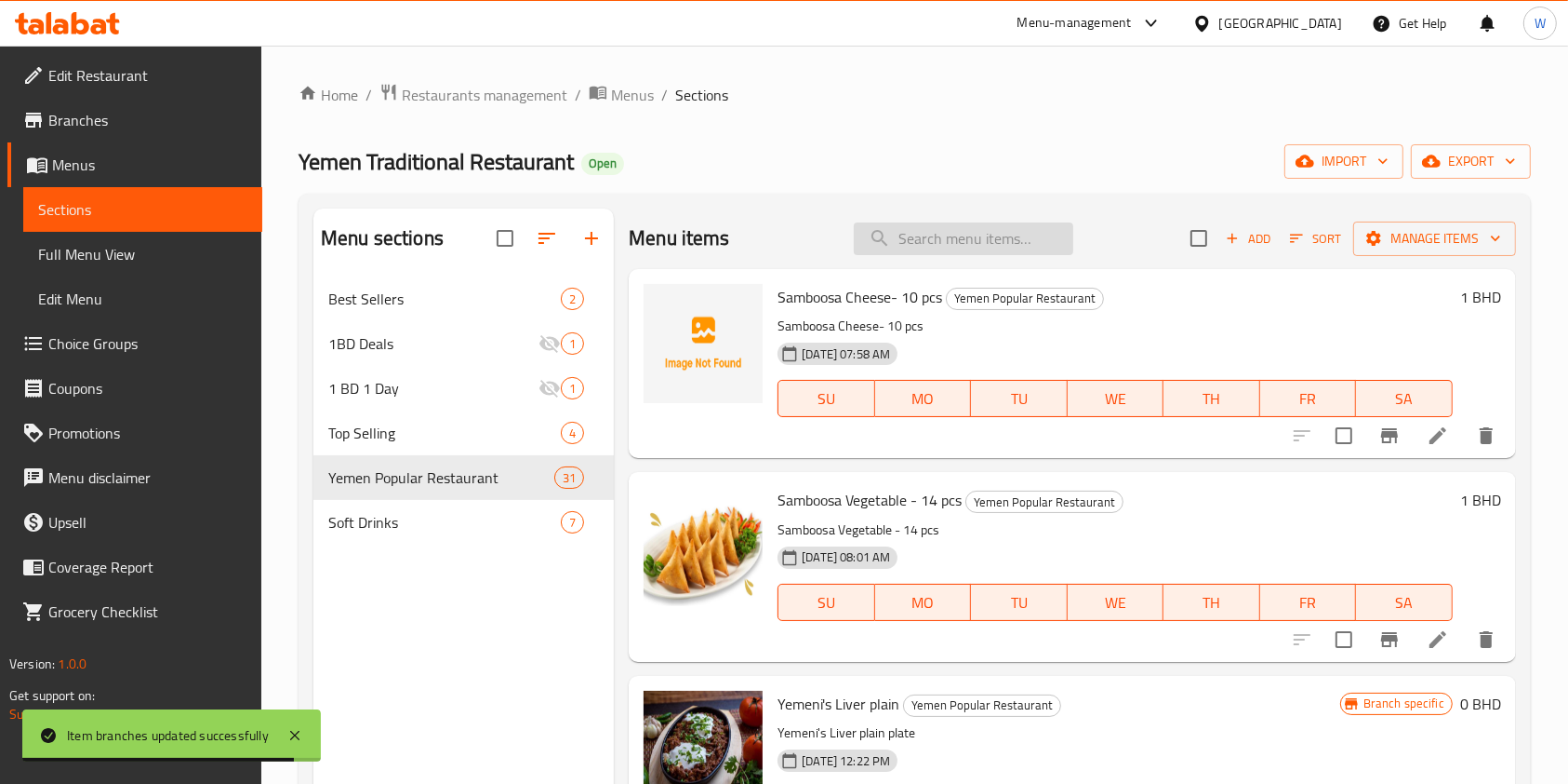
click at [979, 246] on input "search" at bounding box center [964, 238] width 219 height 32
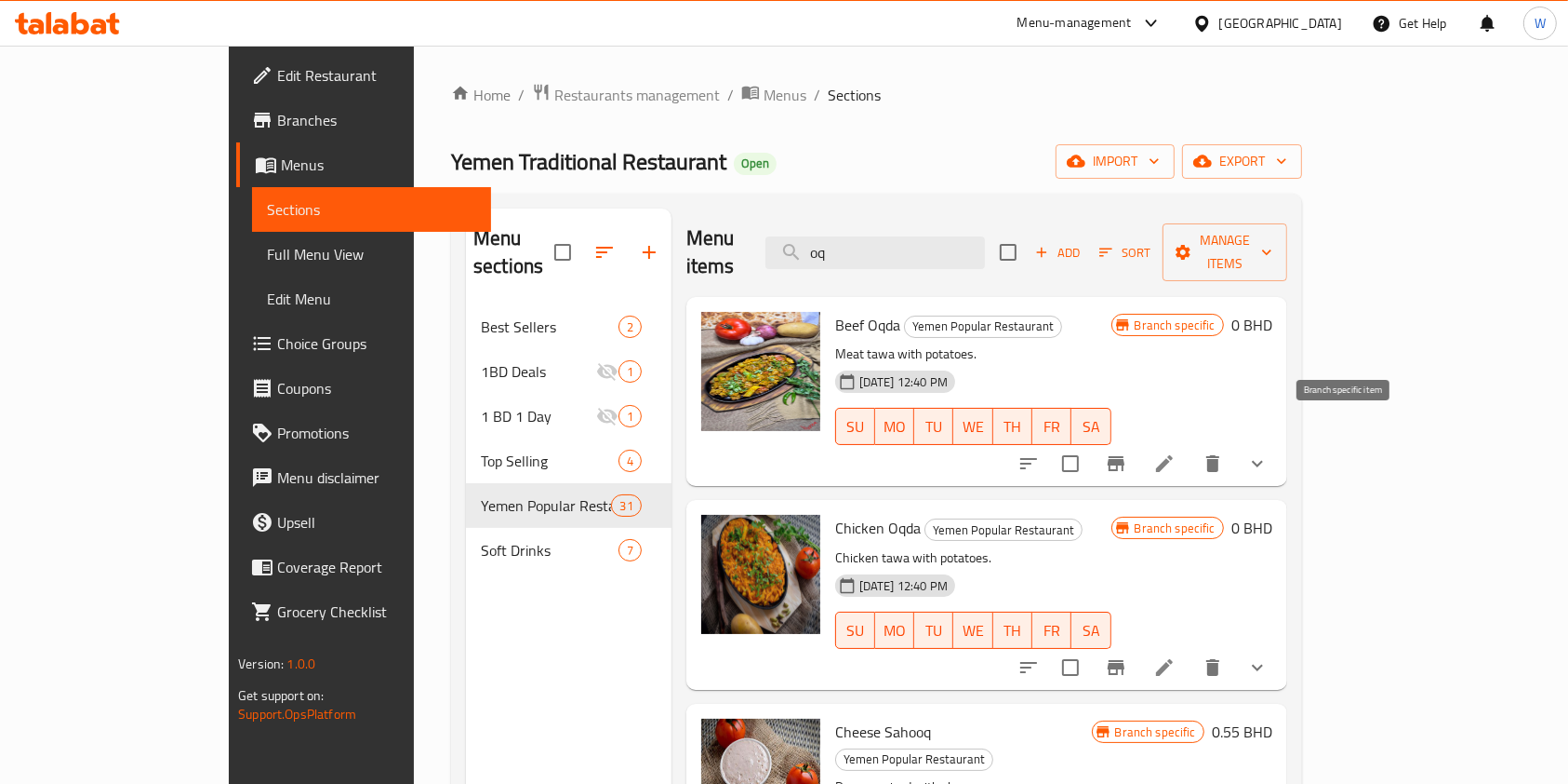
click at [1125, 456] on icon "Branch-specific-item" at bounding box center [1116, 464] width 17 height 15
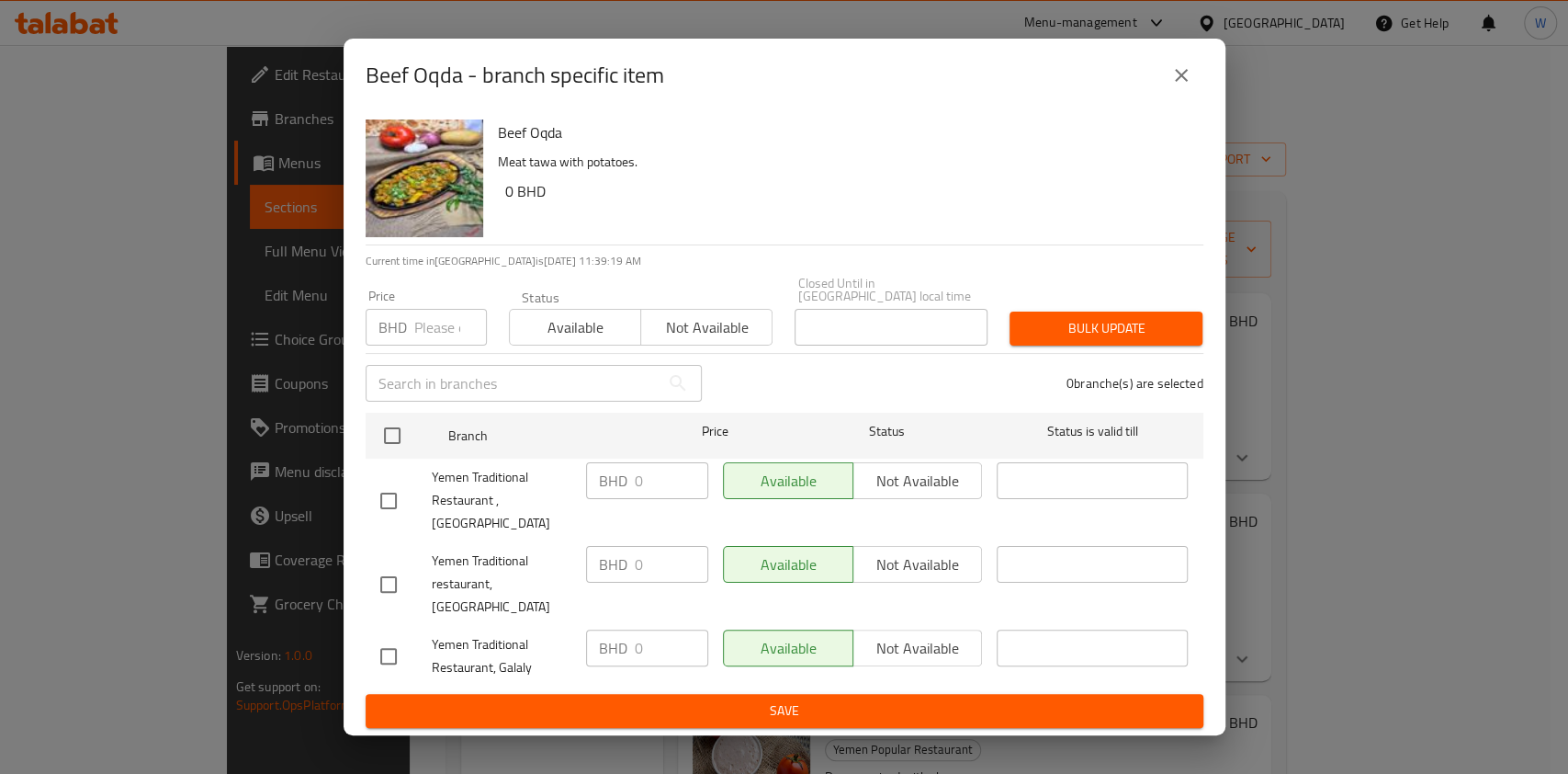
click at [1190, 89] on button "close" at bounding box center [1181, 75] width 44 height 44
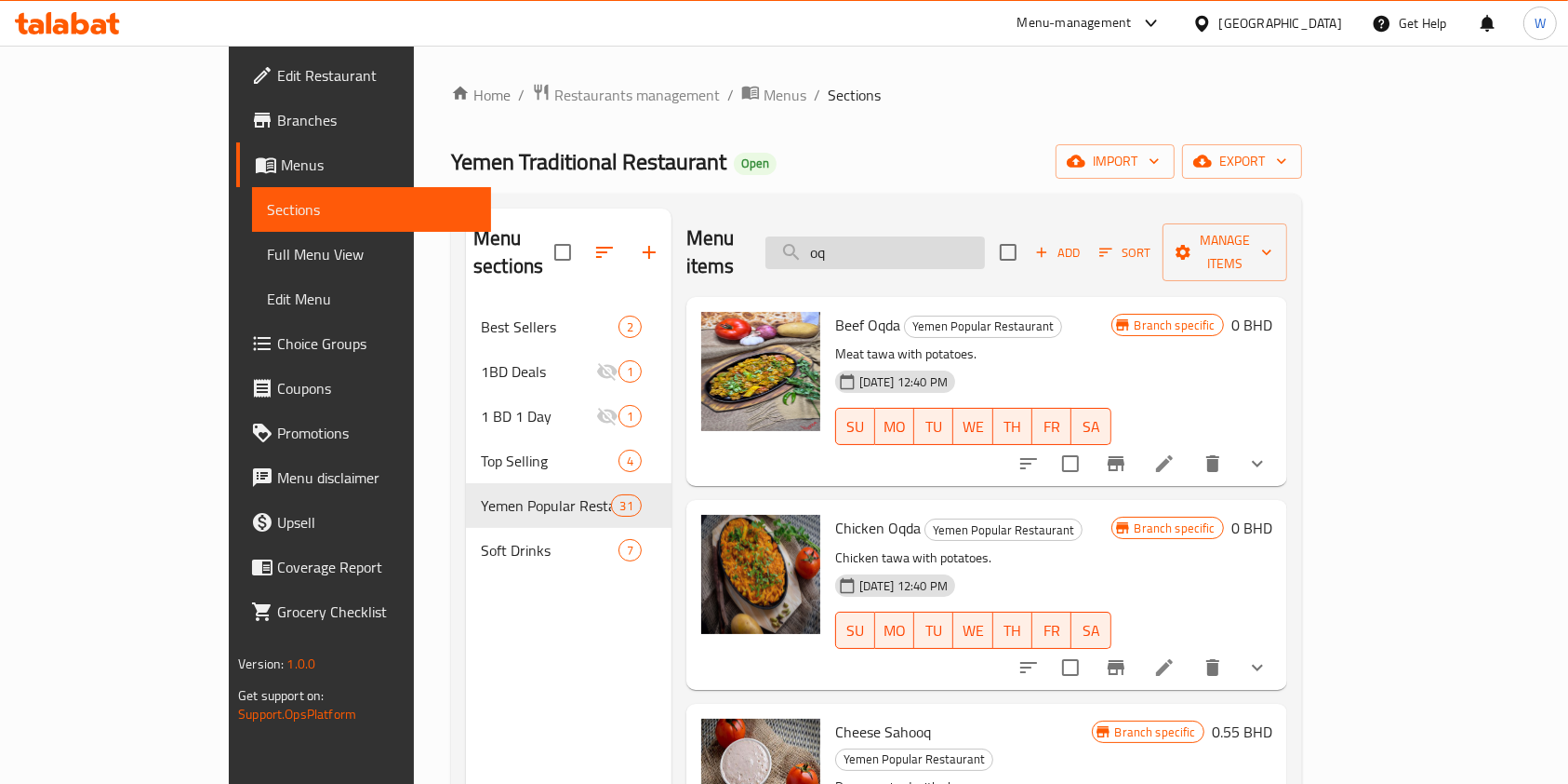
click at [953, 237] on input "oq" at bounding box center [875, 253] width 219 height 32
drag, startPoint x: 953, startPoint y: 232, endPoint x: 859, endPoint y: 235, distance: 94.0
click at [861, 237] on input "oq" at bounding box center [875, 253] width 219 height 32
paste input "liver"
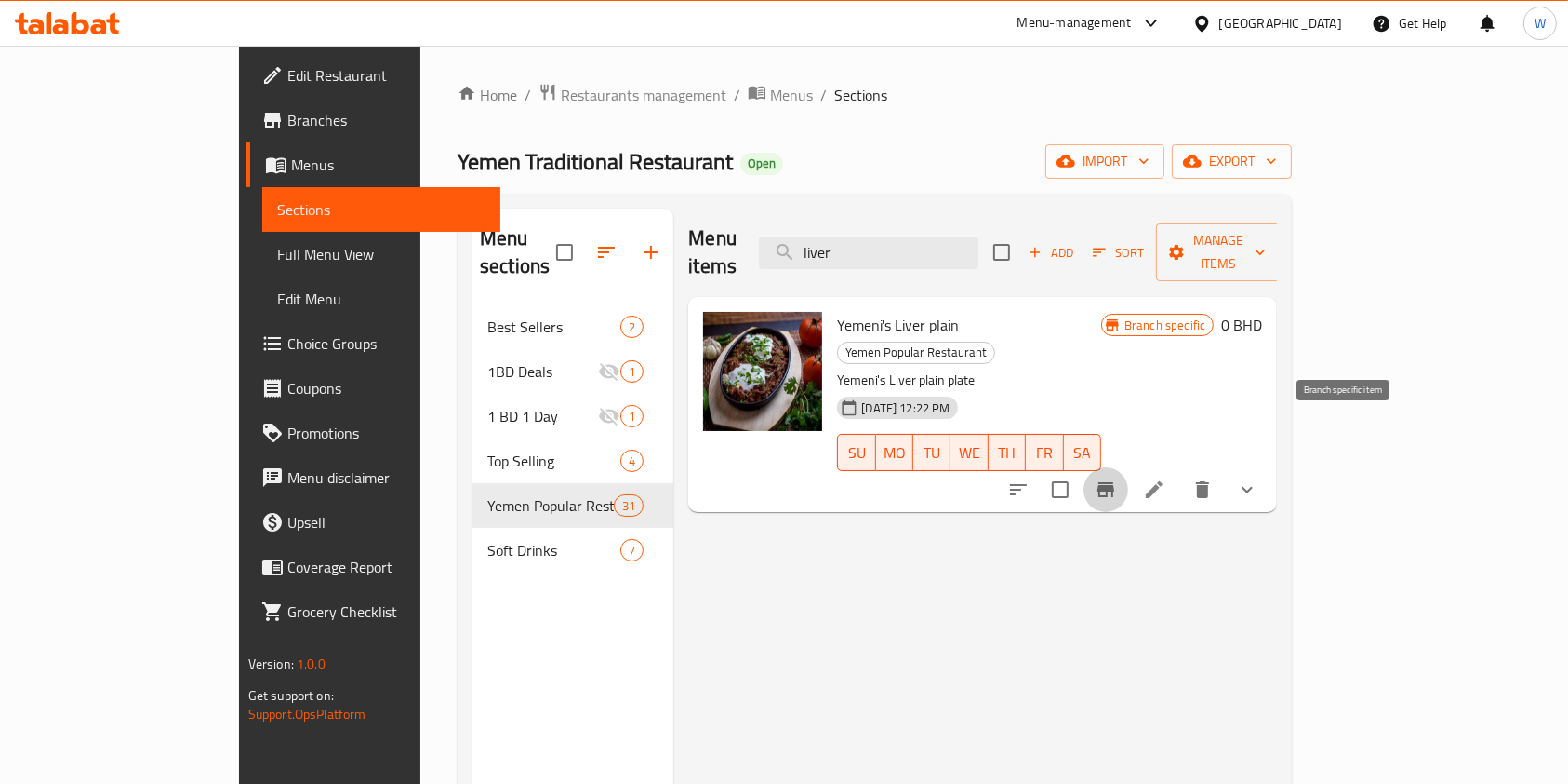
click at [1129, 467] on button "Branch-specific-item" at bounding box center [1106, 489] width 45 height 45
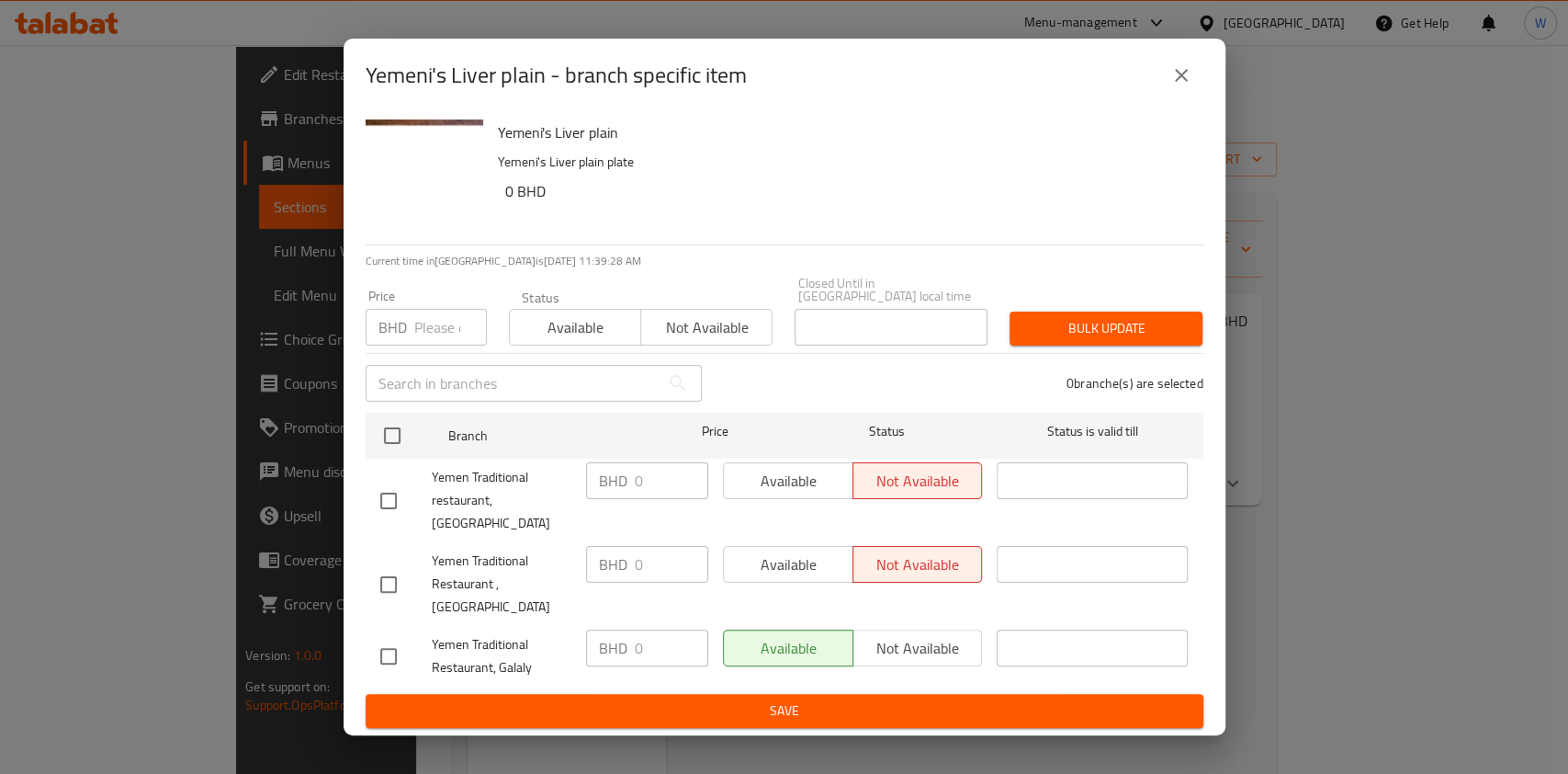
click at [1196, 97] on button "close" at bounding box center [1181, 75] width 44 height 44
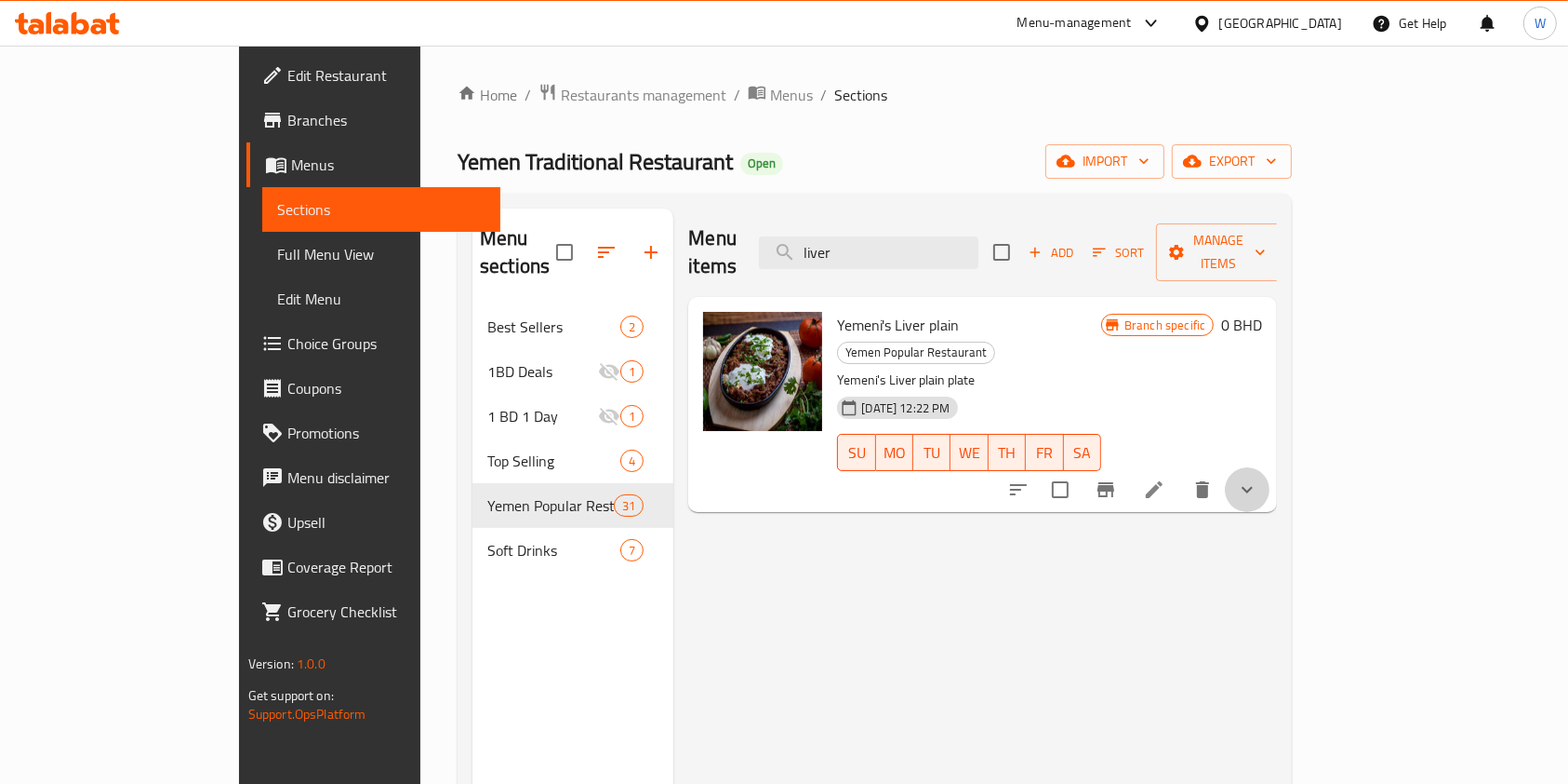
click at [1253, 486] on icon "show more" at bounding box center [1248, 489] width 11 height 7
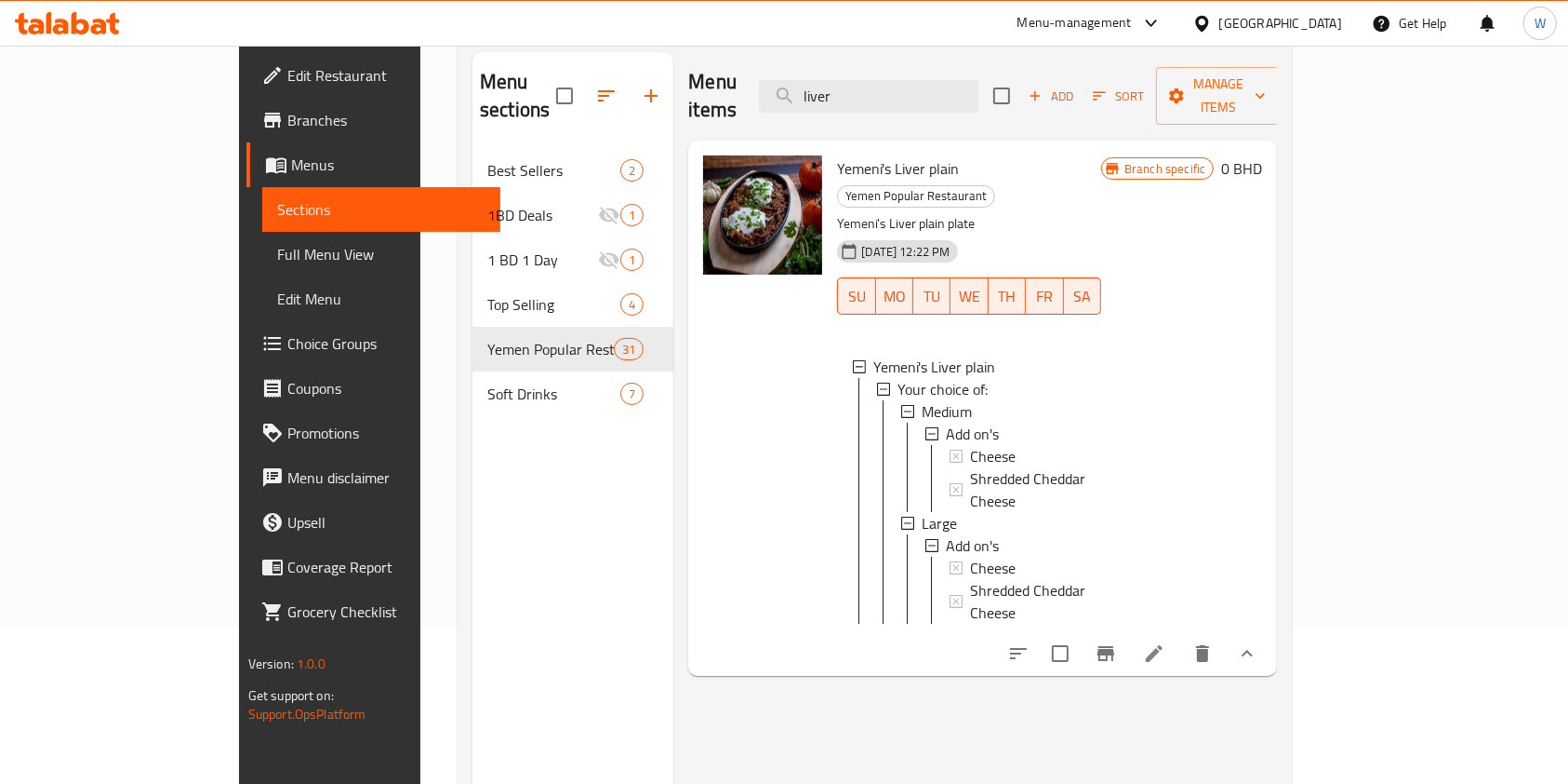
scroll to position [124, 0]
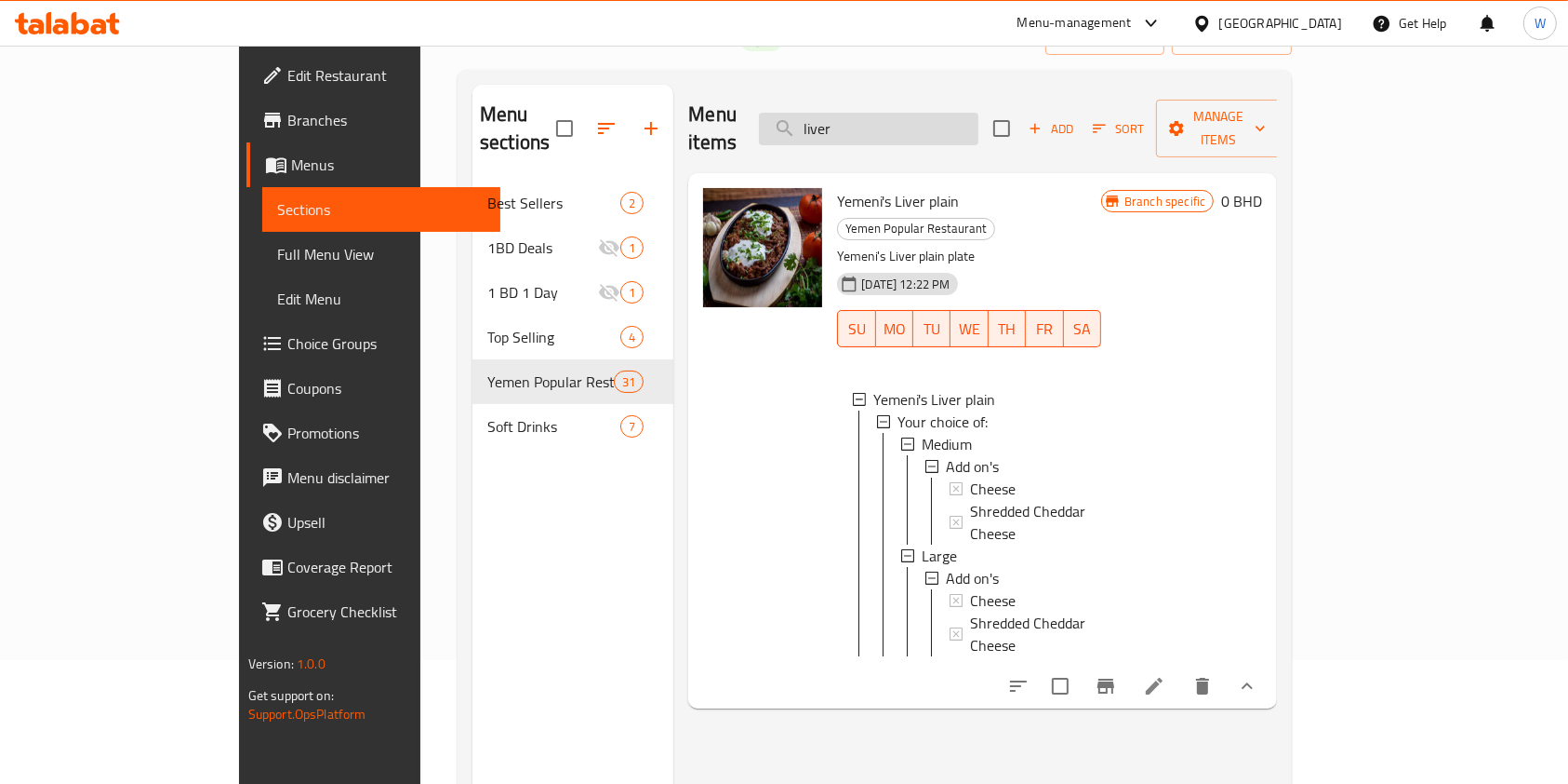
click at [979, 117] on input "liver" at bounding box center [868, 129] width 219 height 32
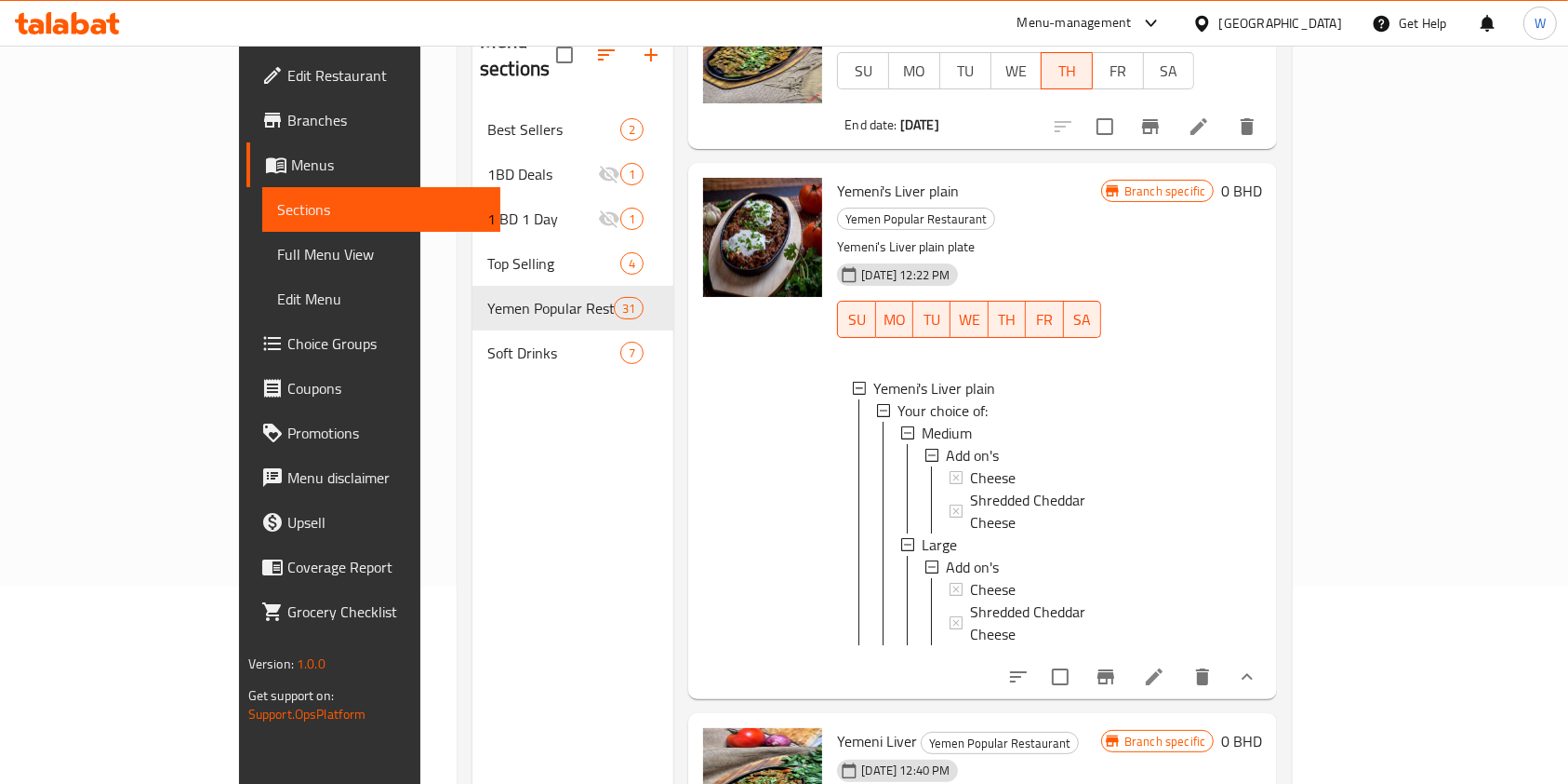
scroll to position [260, 0]
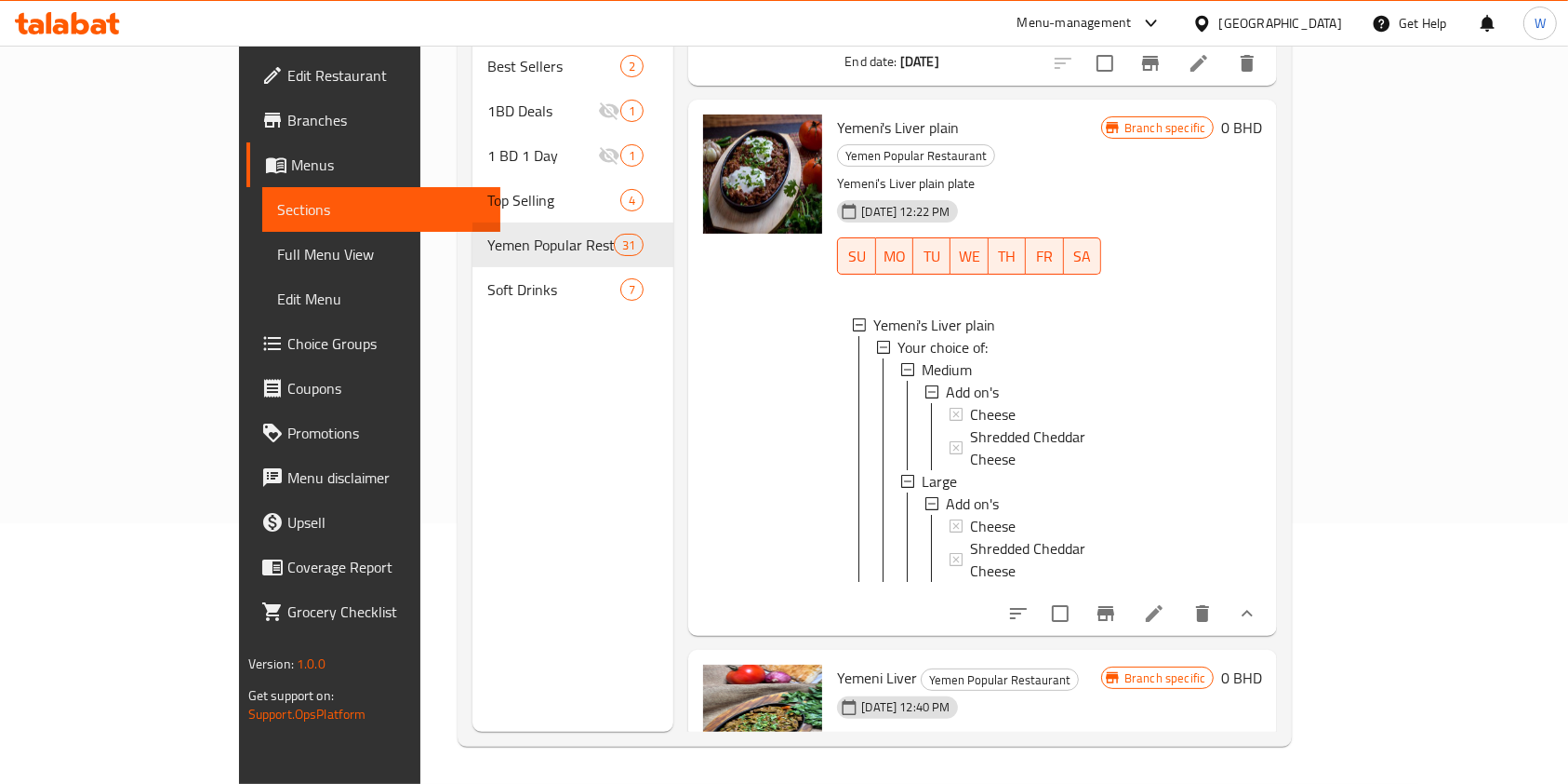
type input "liver"
click at [1129, 591] on button "Branch-specific-item" at bounding box center [1106, 613] width 45 height 45
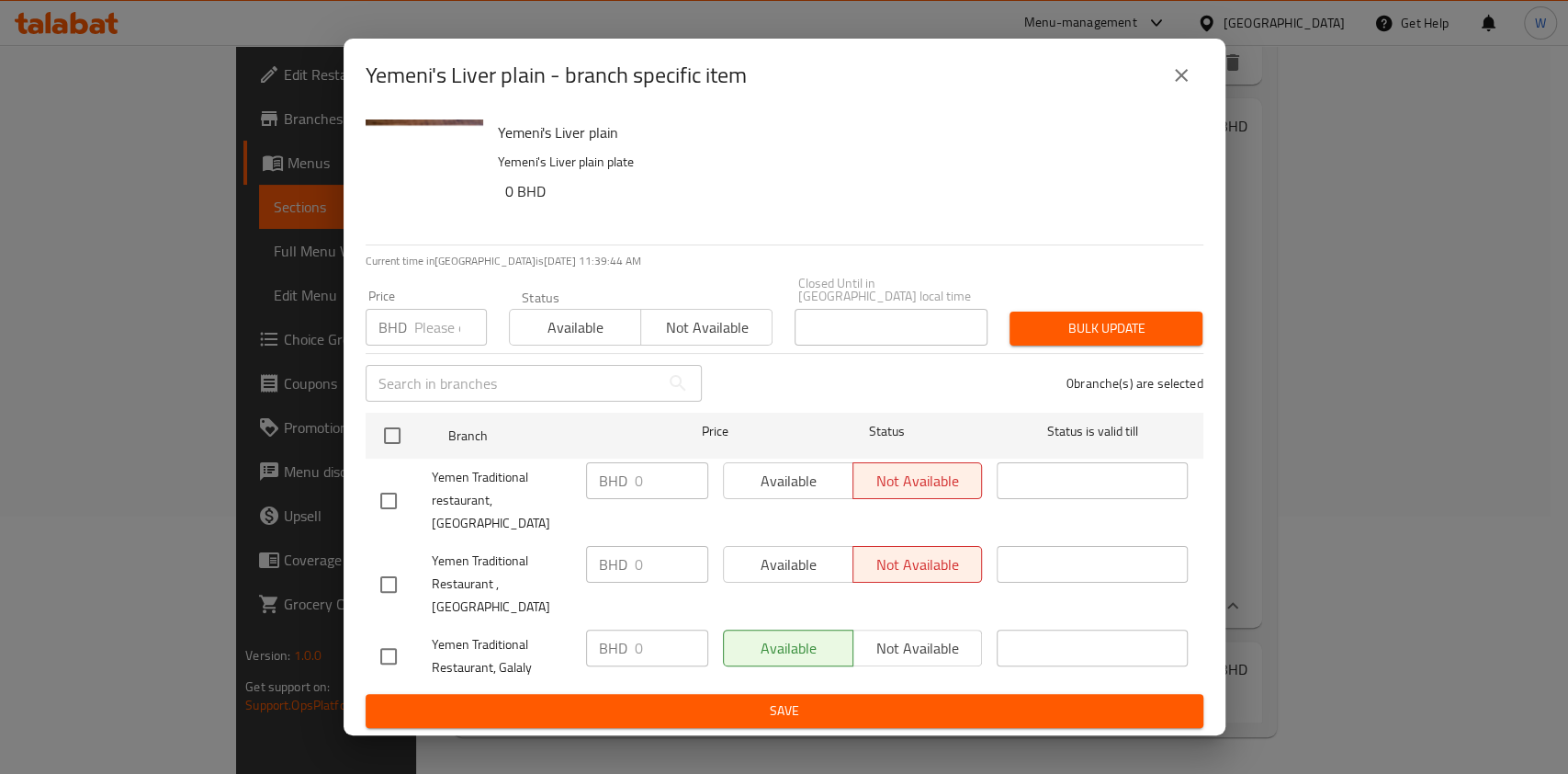
click at [1177, 87] on icon "close" at bounding box center [1180, 74] width 22 height 22
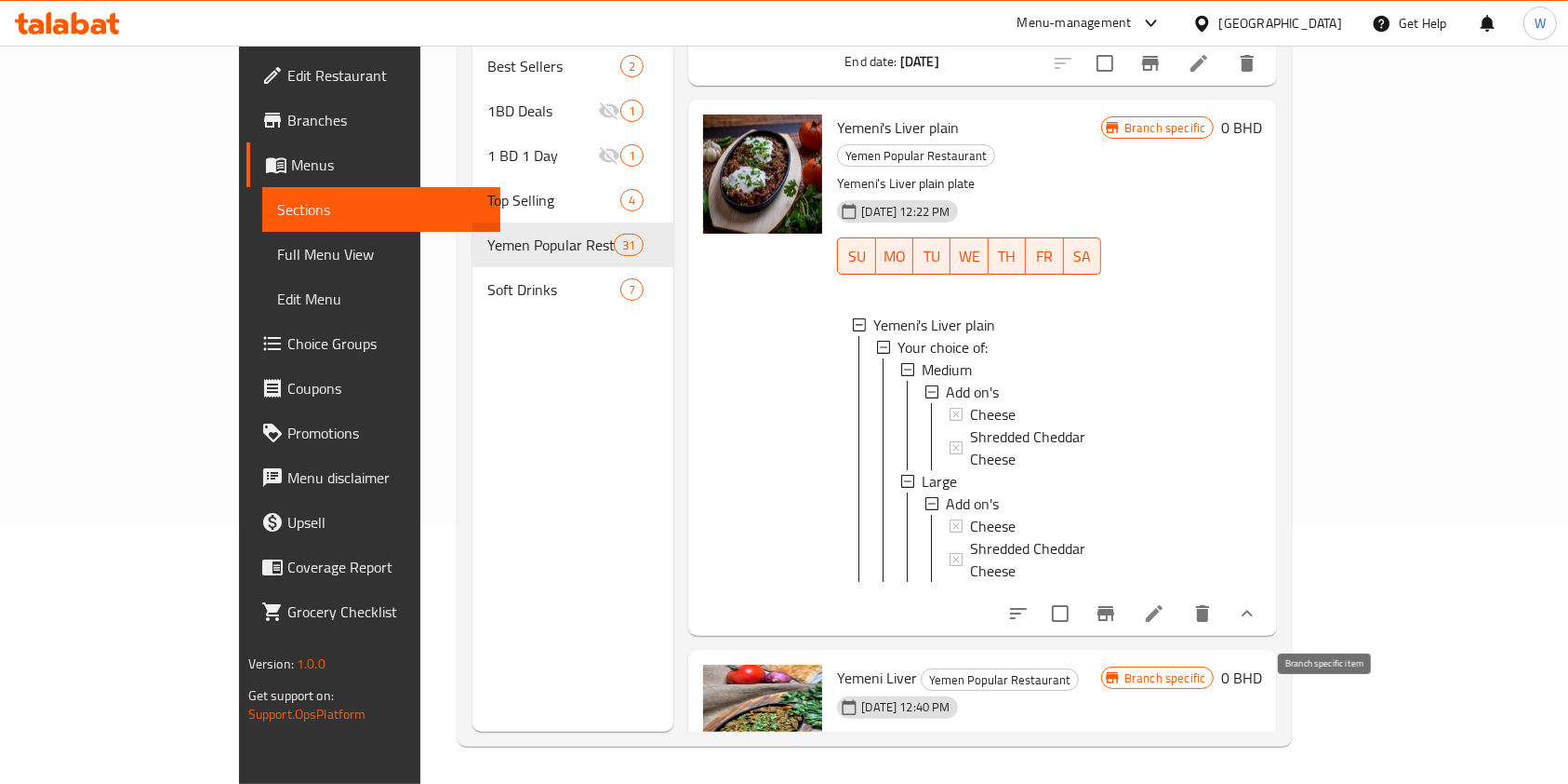
click at [1114, 782] on icon "Branch-specific-item" at bounding box center [1107, 790] width 17 height 15
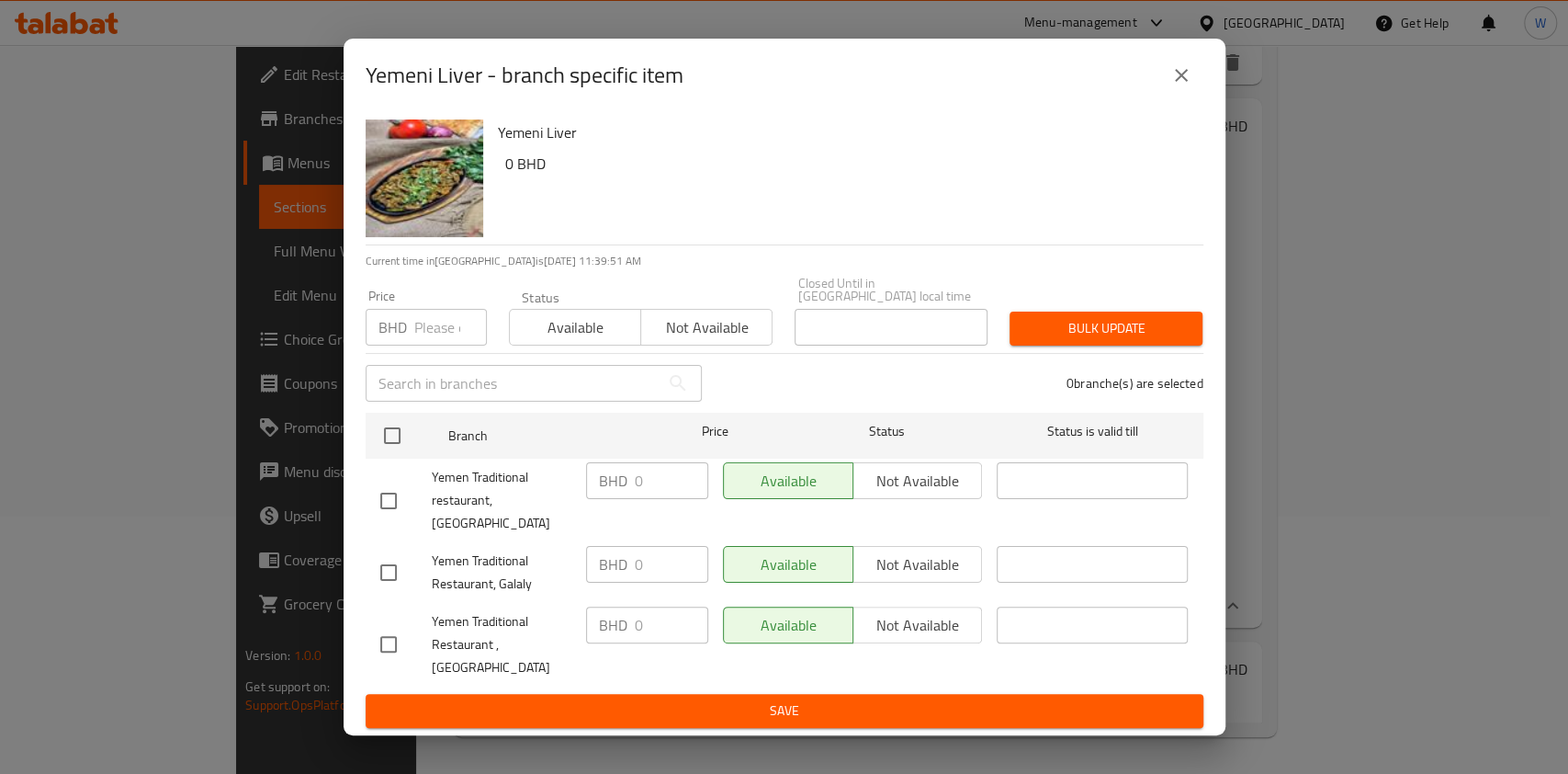
click at [1192, 90] on button "close" at bounding box center [1181, 75] width 44 height 44
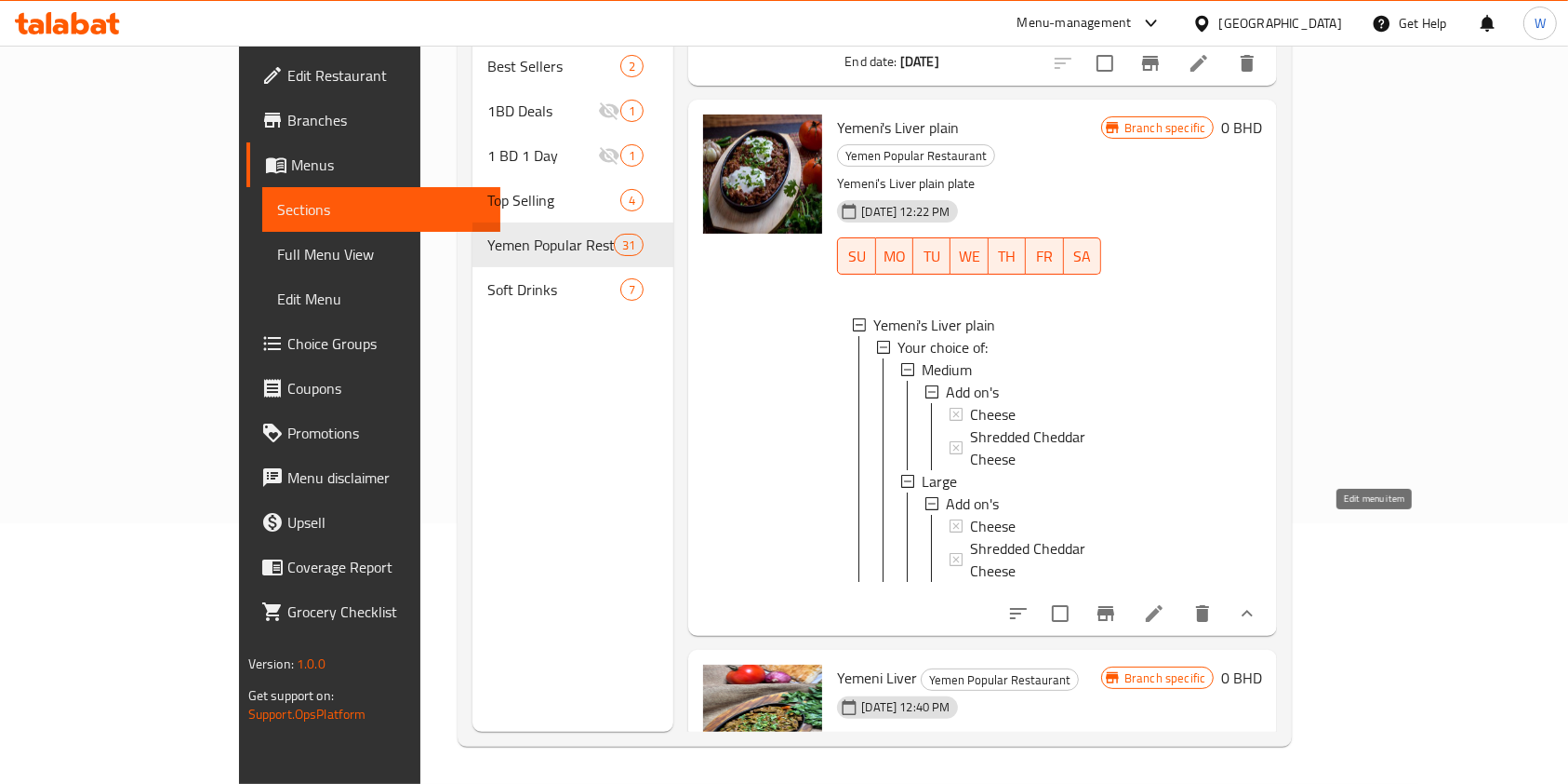
click at [1163, 605] on icon at bounding box center [1154, 613] width 17 height 17
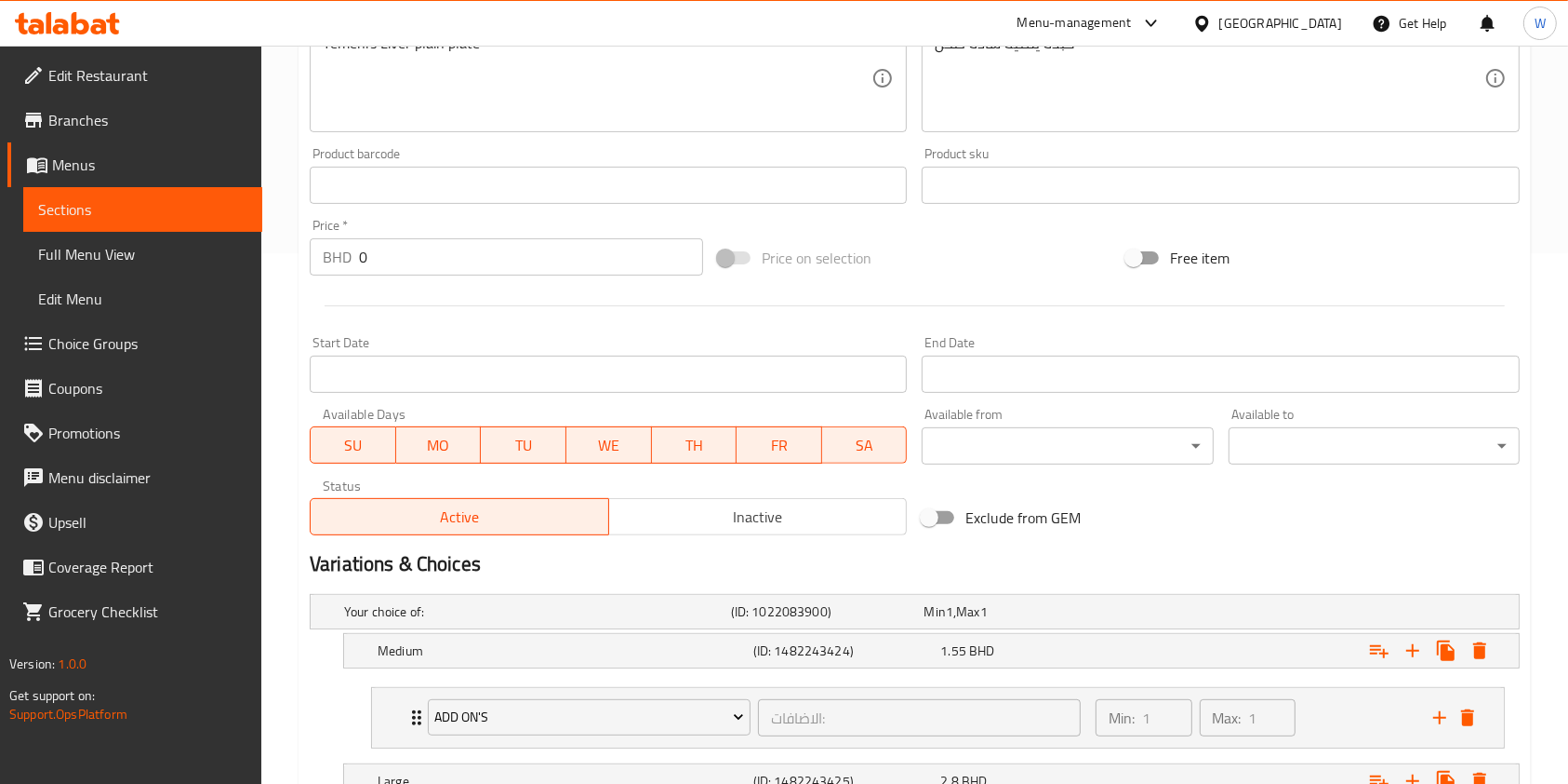
scroll to position [753, 0]
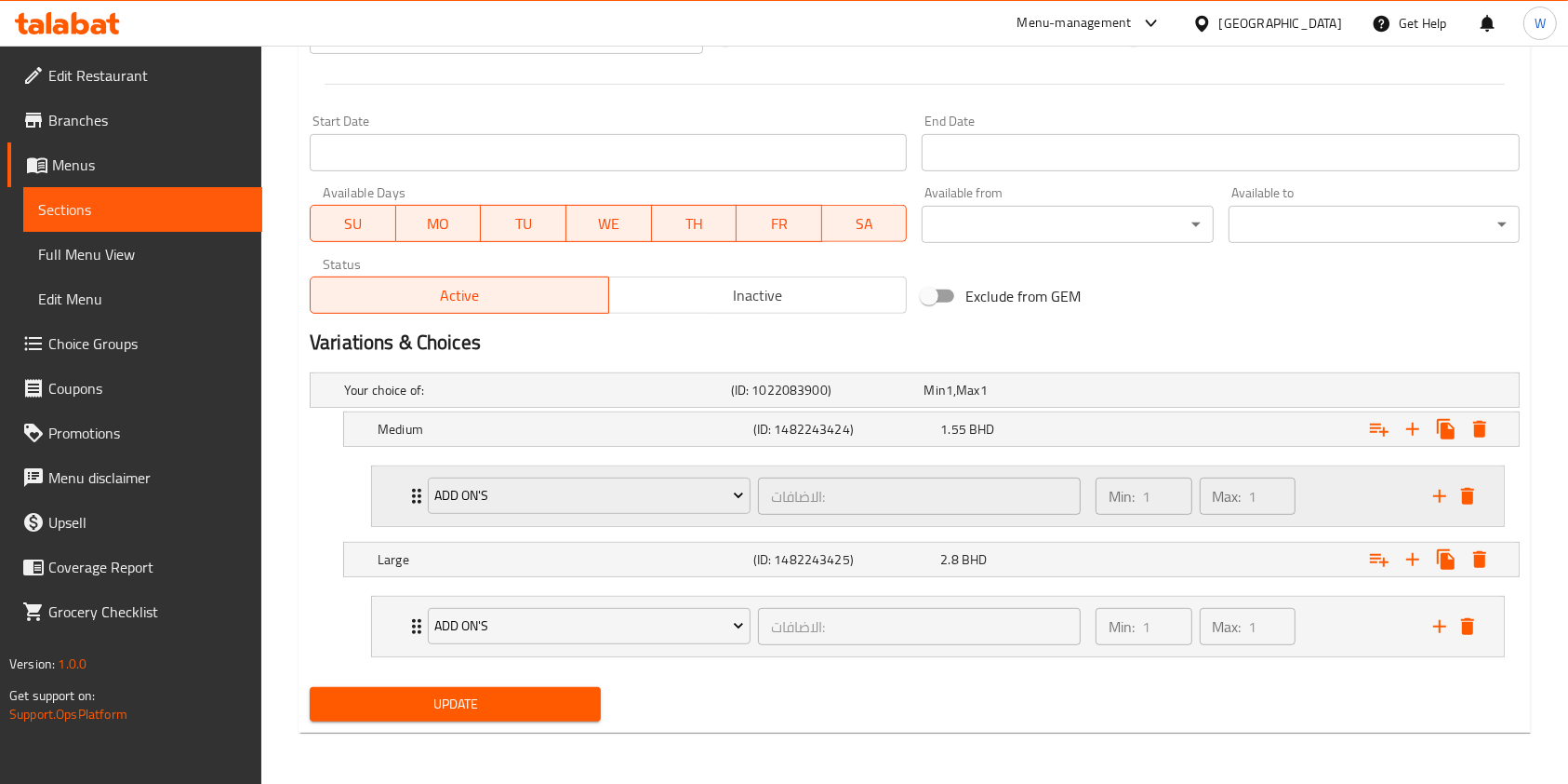
click at [421, 501] on div "Add on's الاضافات: ​" at bounding box center [754, 496] width 676 height 59
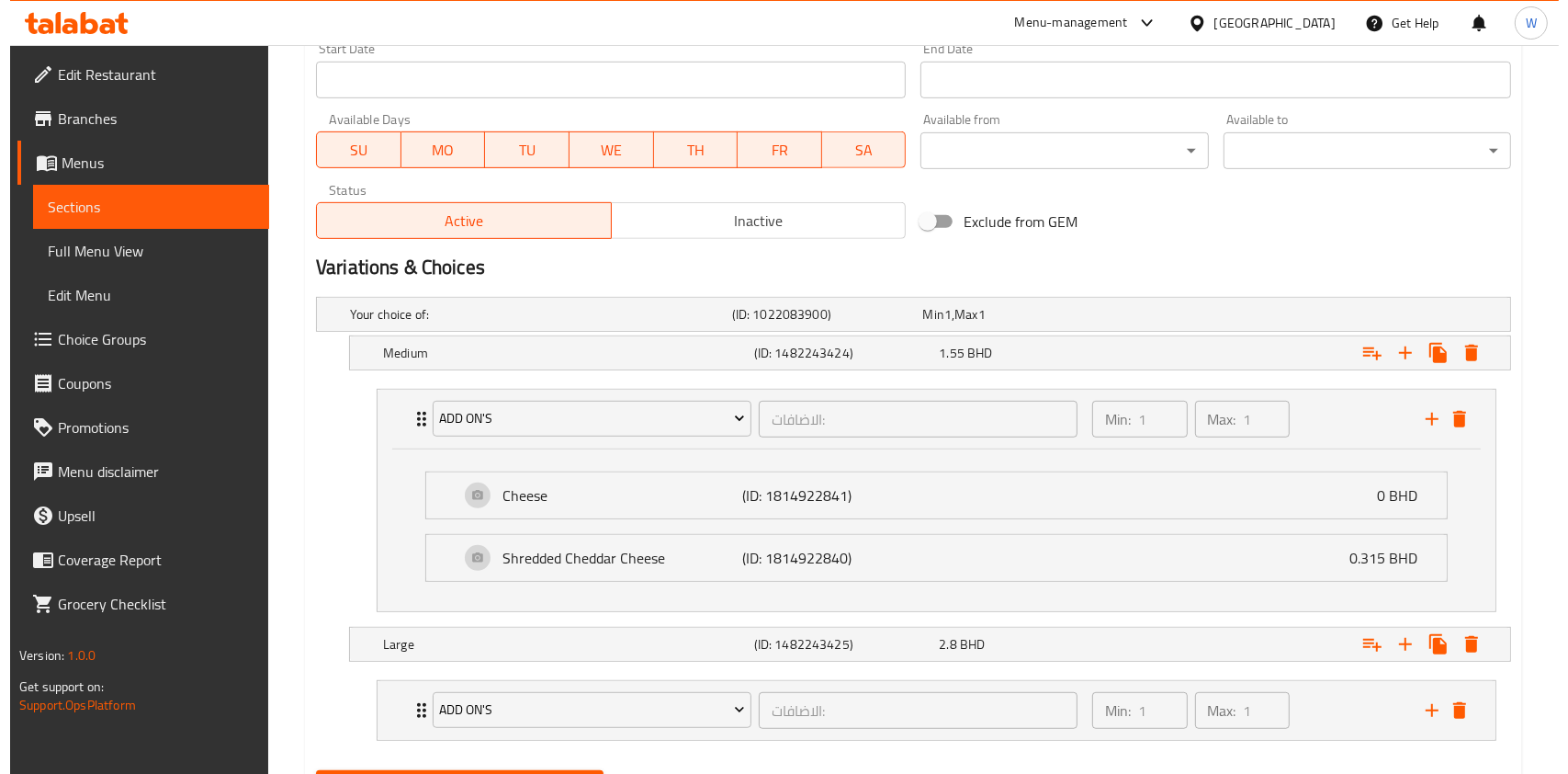
scroll to position [904, 0]
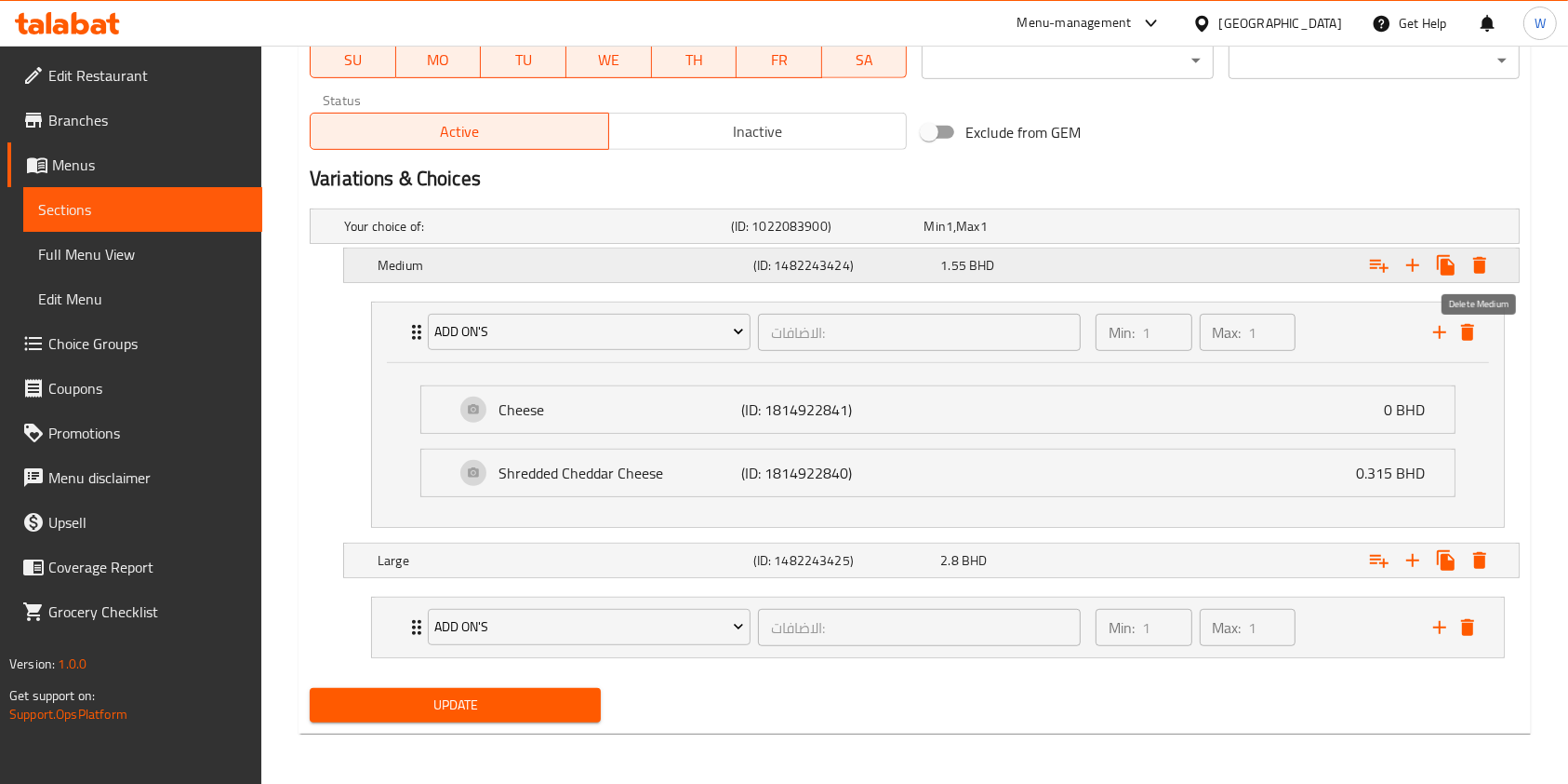
click at [1486, 254] on icon "Expand" at bounding box center [1479, 264] width 22 height 22
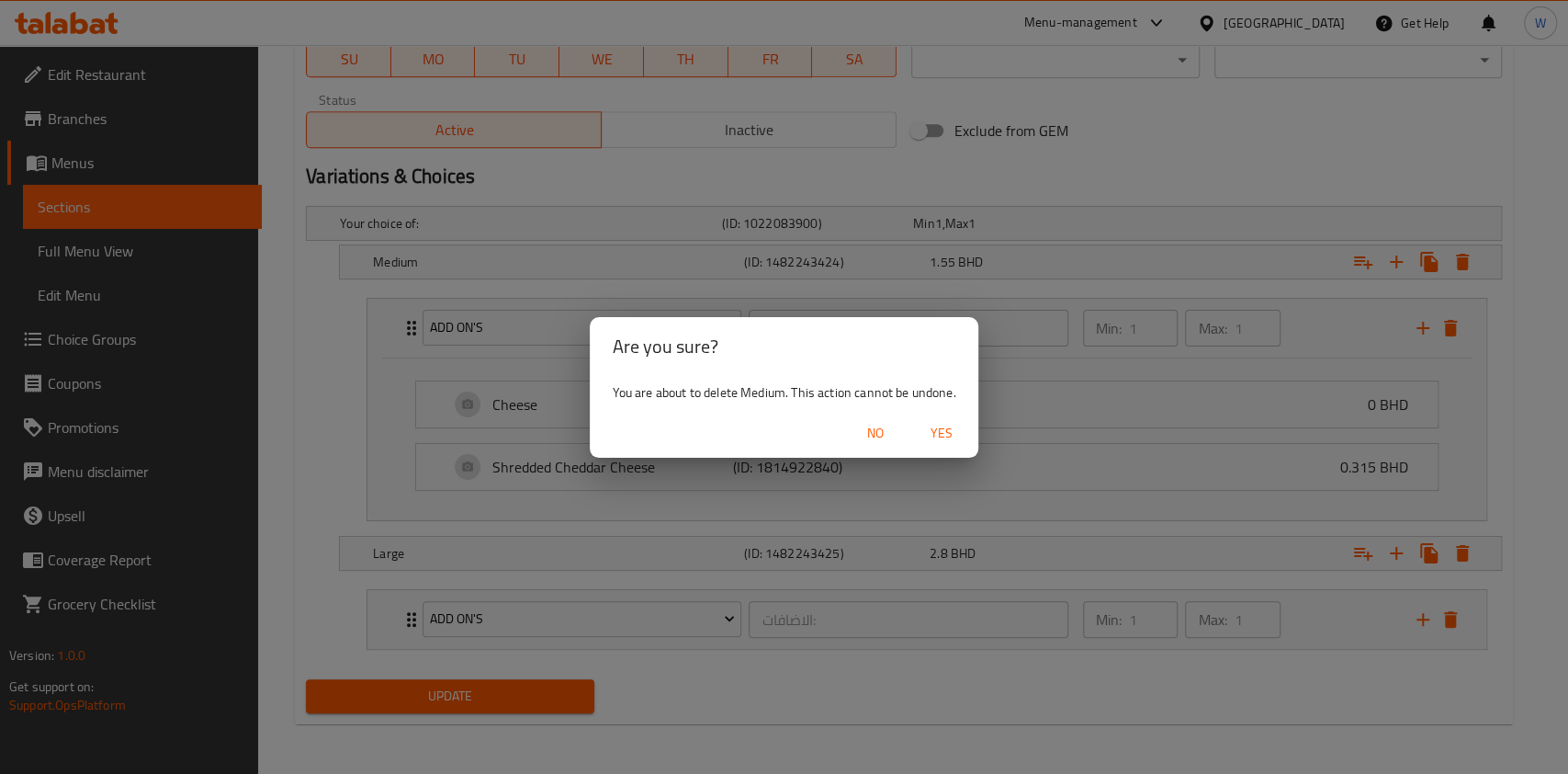
click at [940, 430] on span "Yes" at bounding box center [941, 433] width 44 height 23
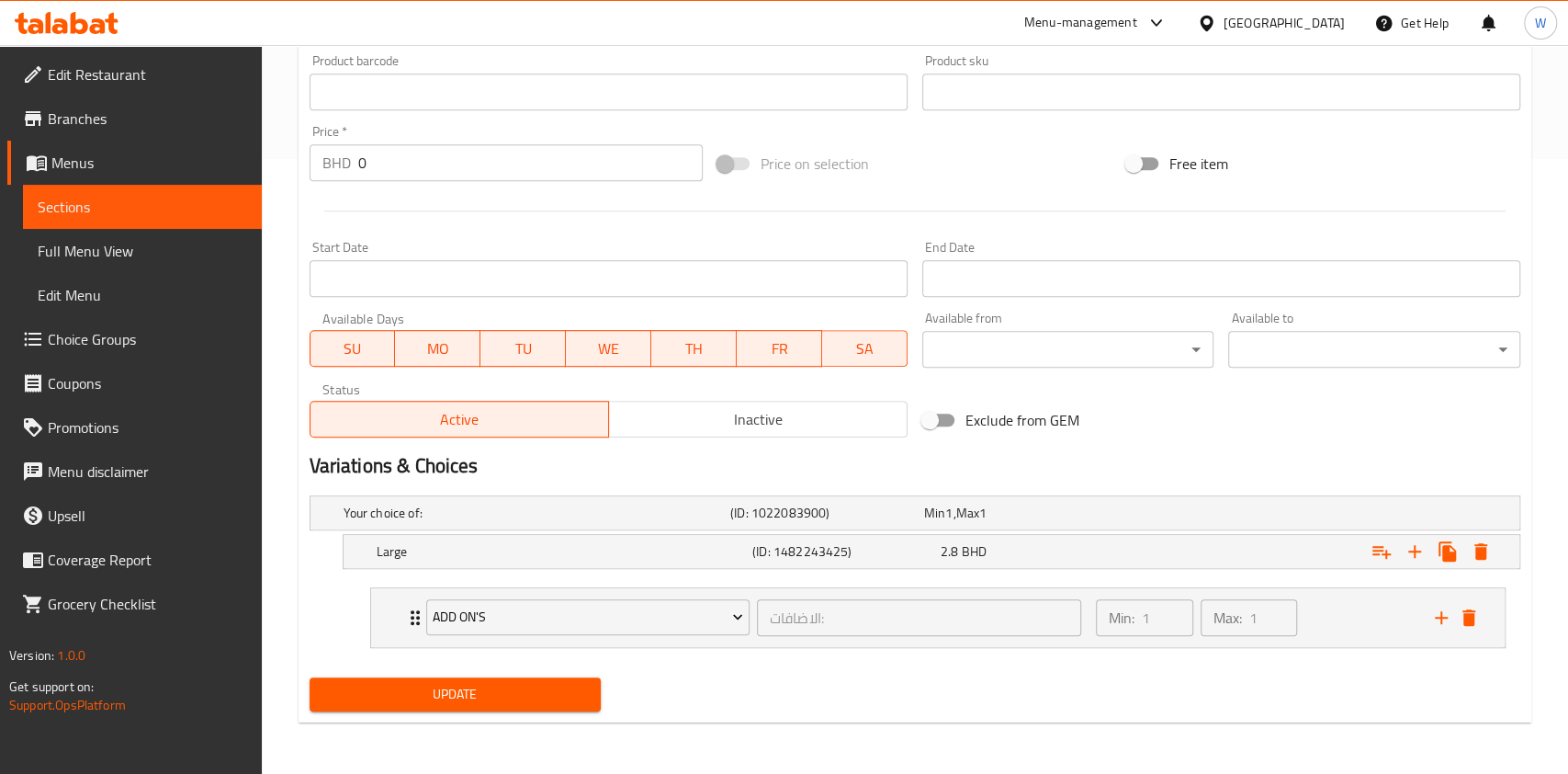
scroll to position [614, 0]
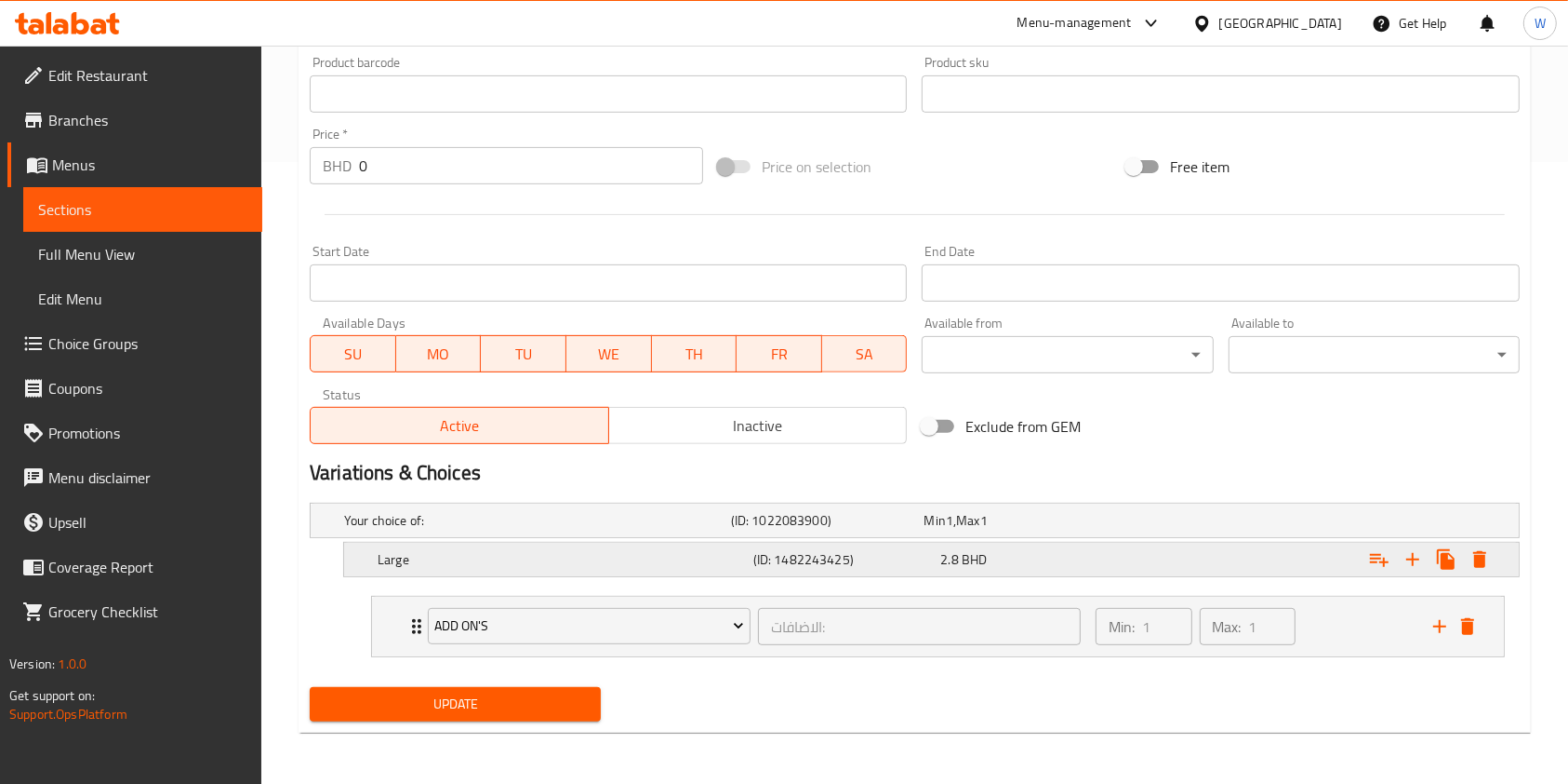
click at [1478, 562] on icon "Expand" at bounding box center [1480, 560] width 13 height 17
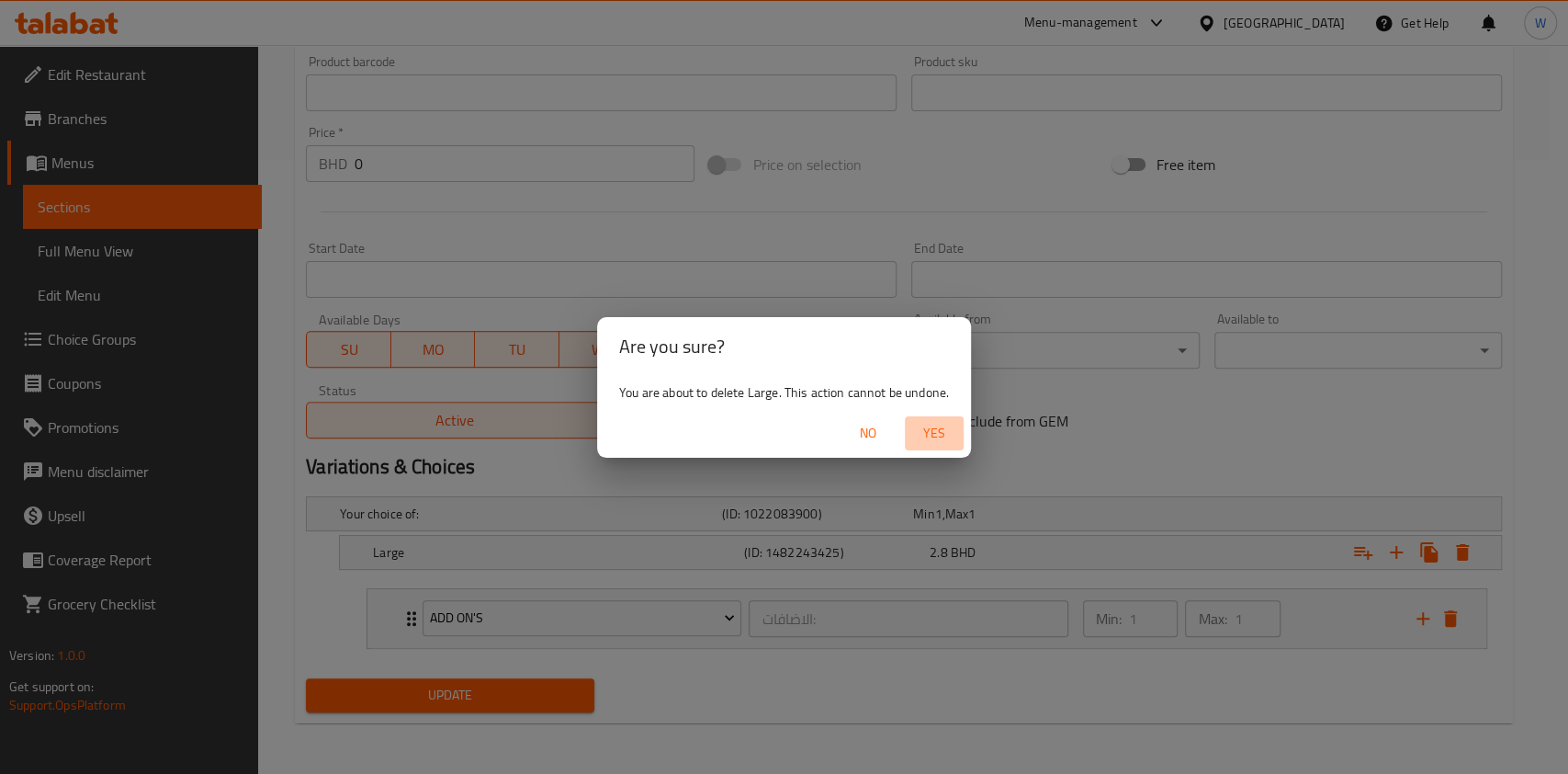
click at [939, 444] on span "Yes" at bounding box center [934, 433] width 44 height 23
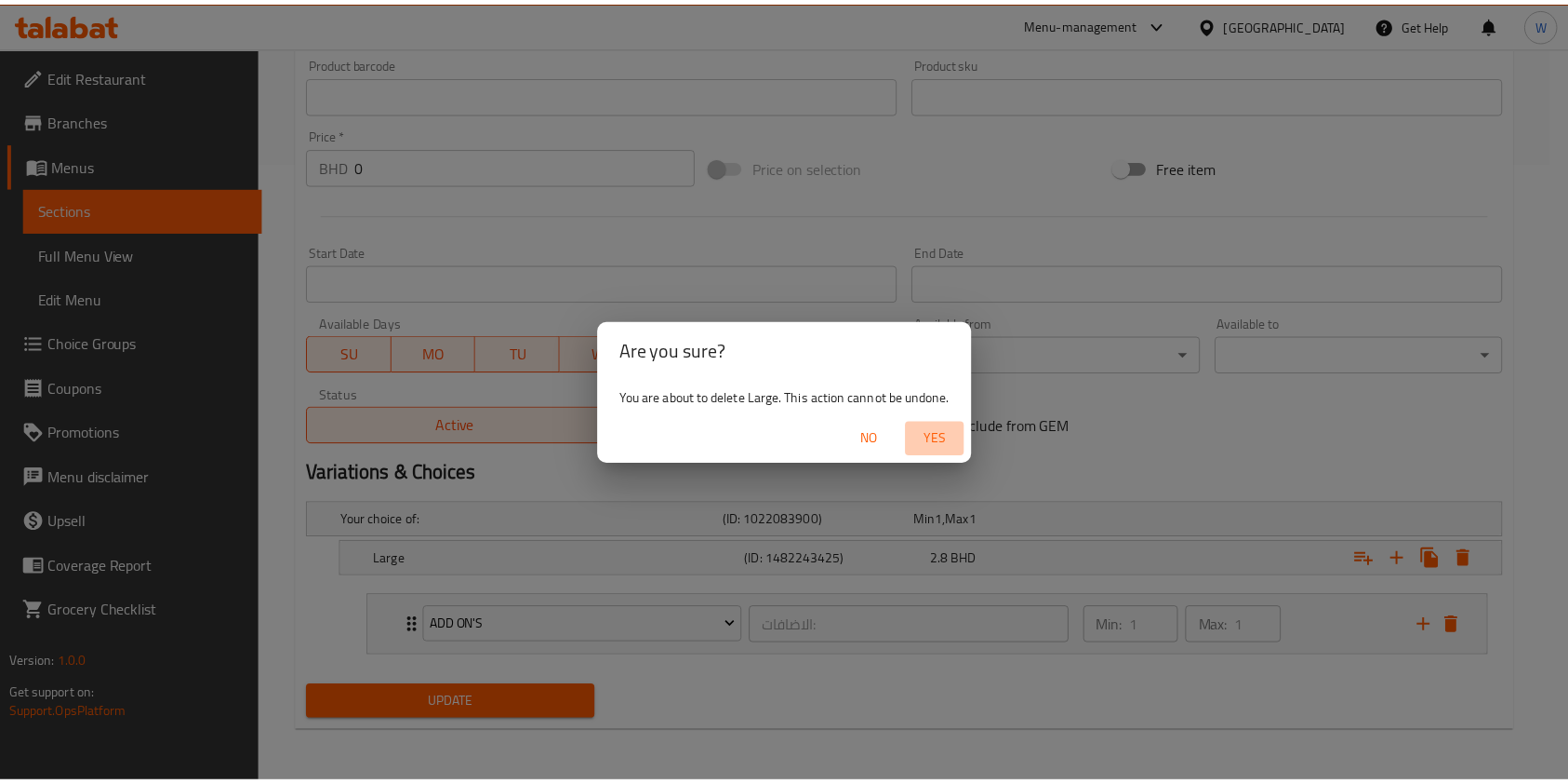
scroll to position [583, 0]
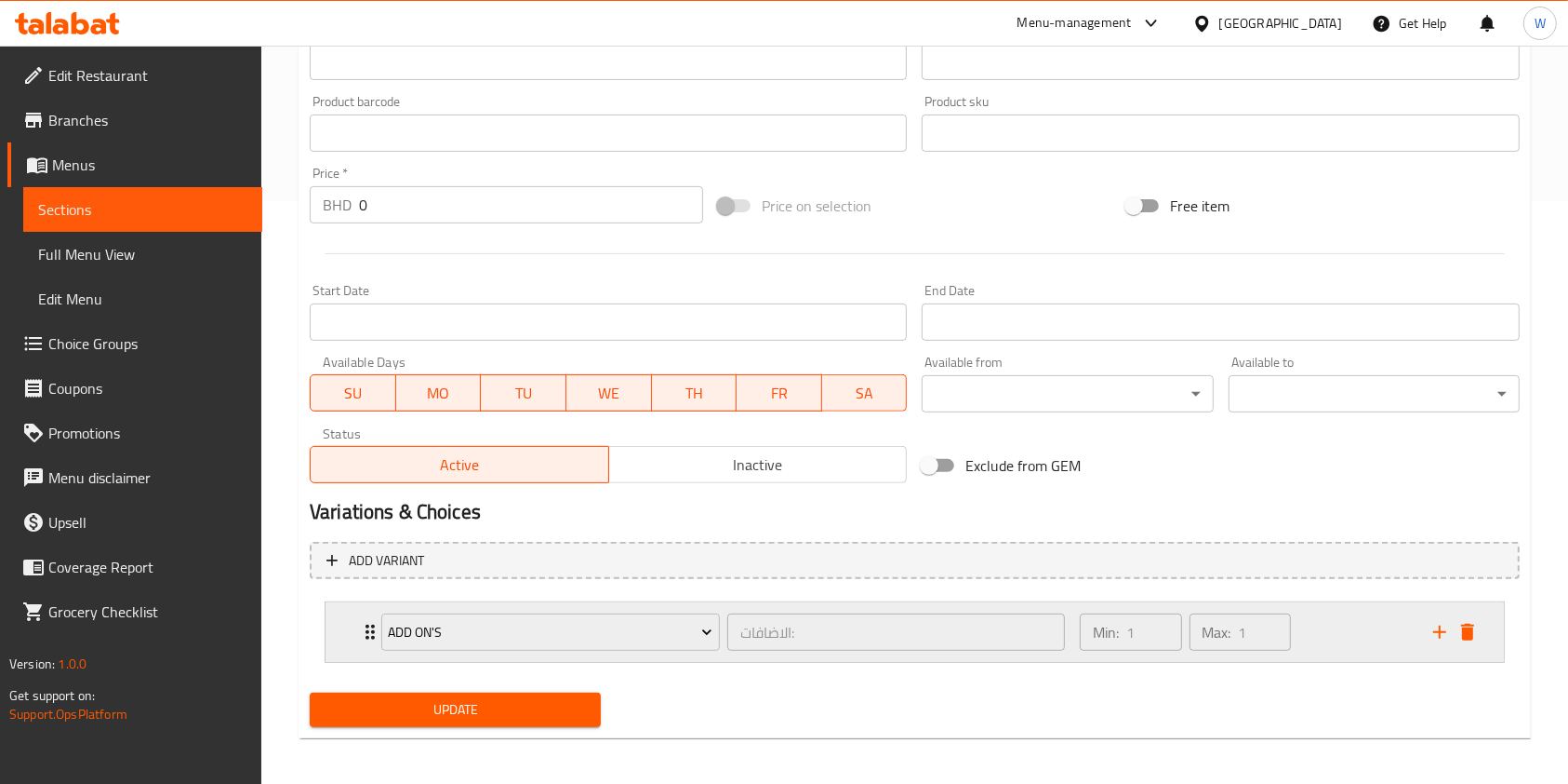
click at [1481, 646] on div "Add on's الاضافات: ​ Min: 1 ​ Max: 1 ​" at bounding box center [921, 631] width 1123 height 59
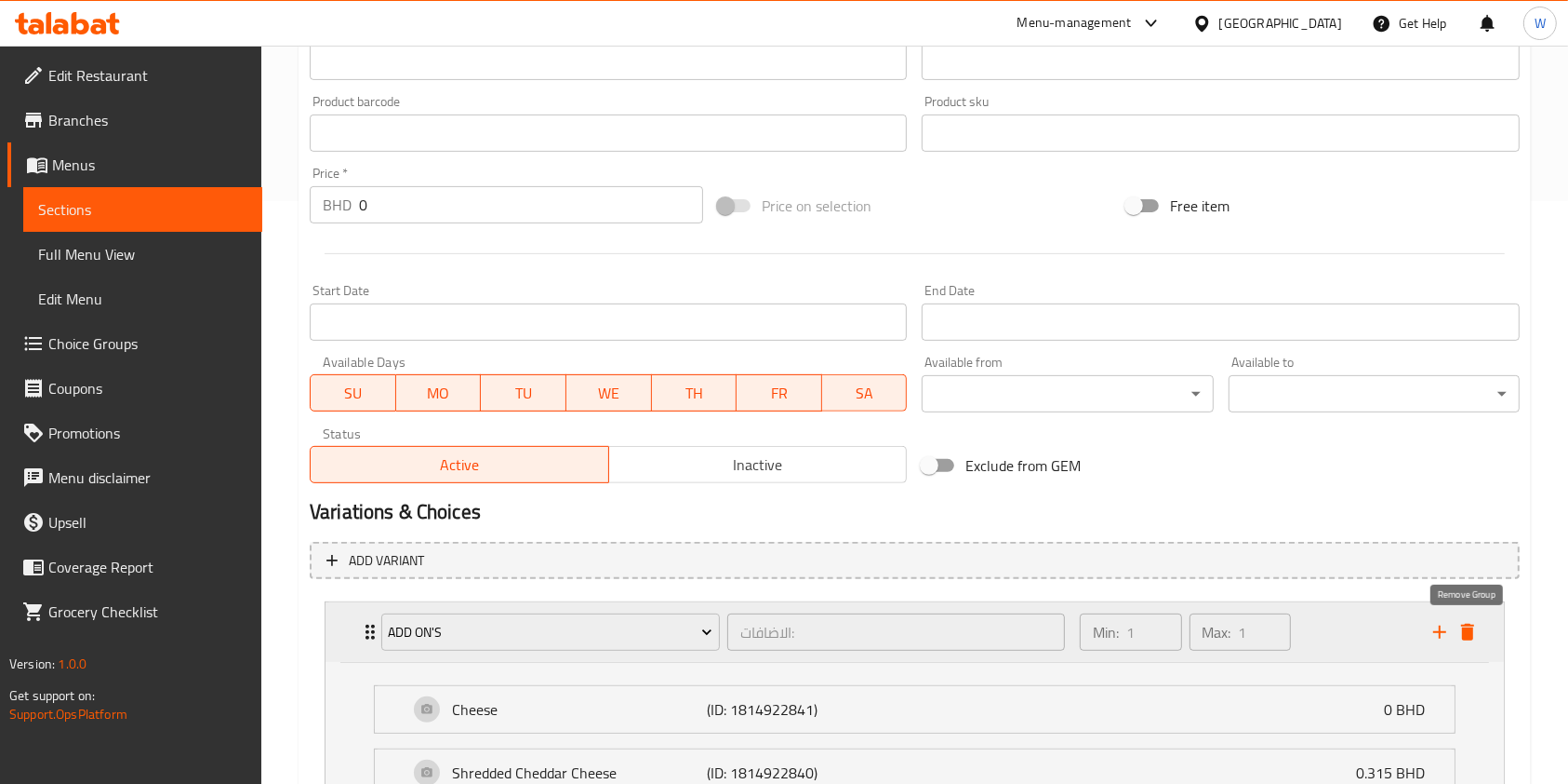
click at [1476, 629] on icon "delete" at bounding box center [1467, 631] width 22 height 22
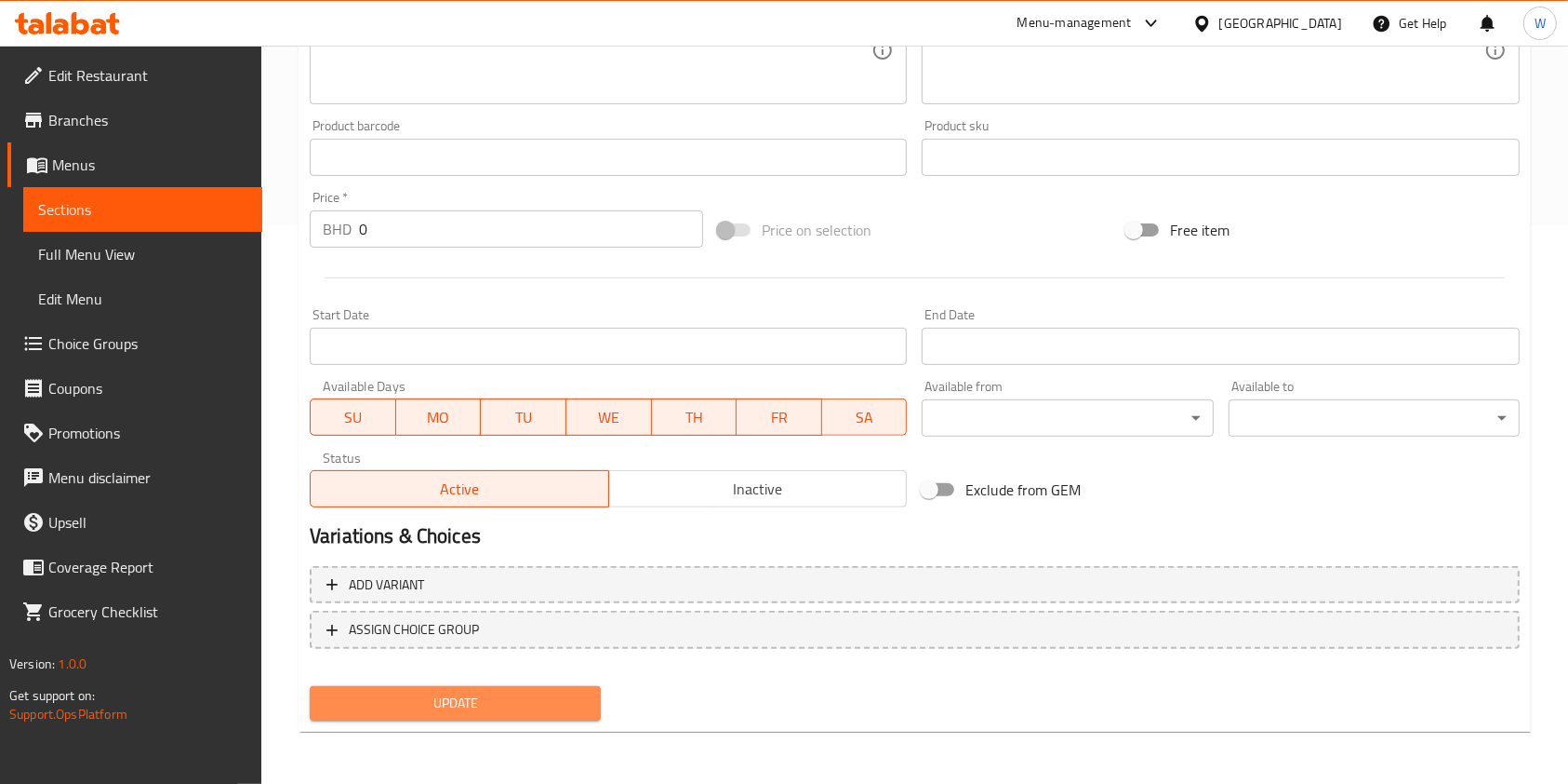
click at [514, 704] on span "Update" at bounding box center [456, 703] width 261 height 23
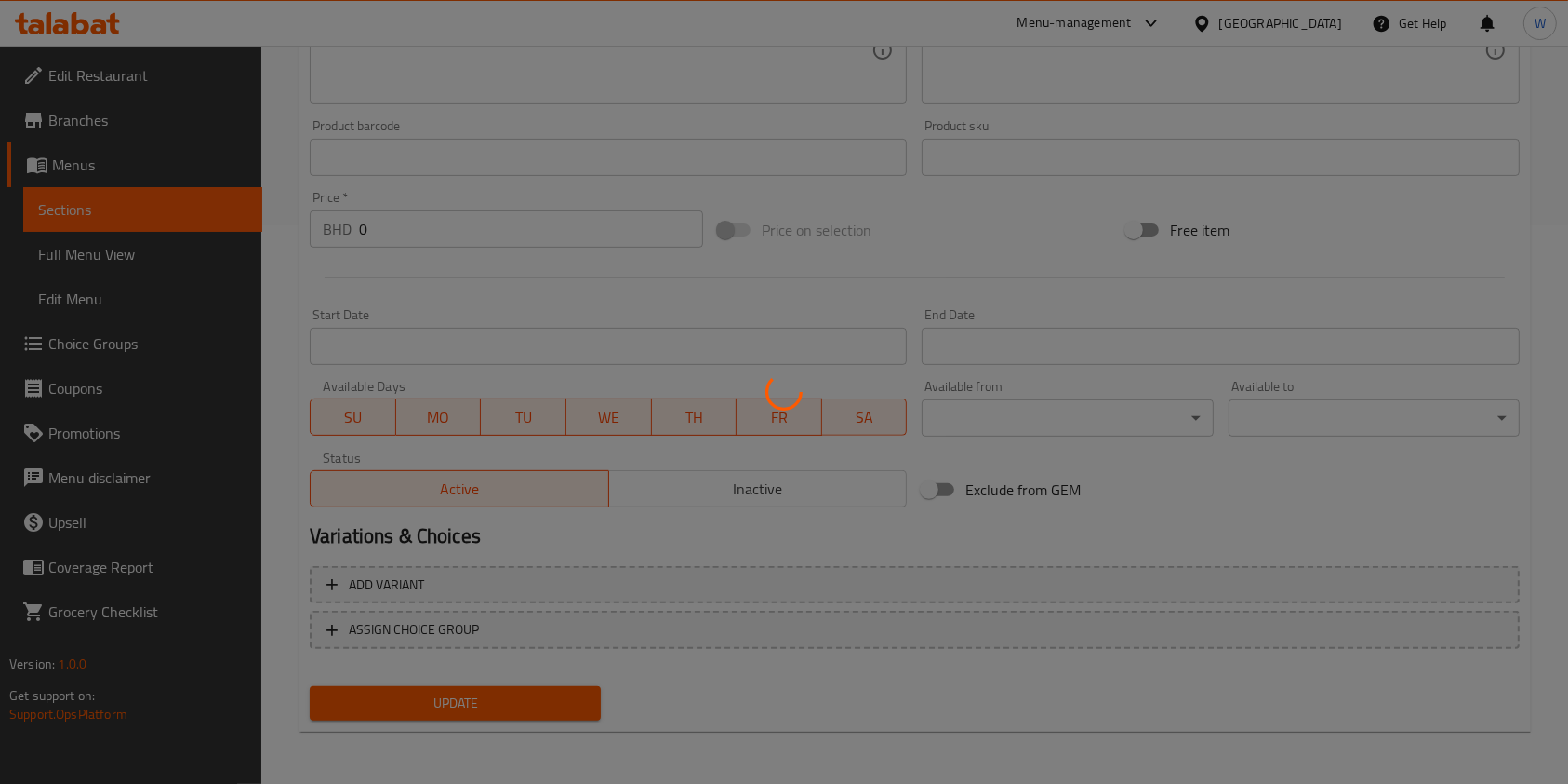
scroll to position [0, 0]
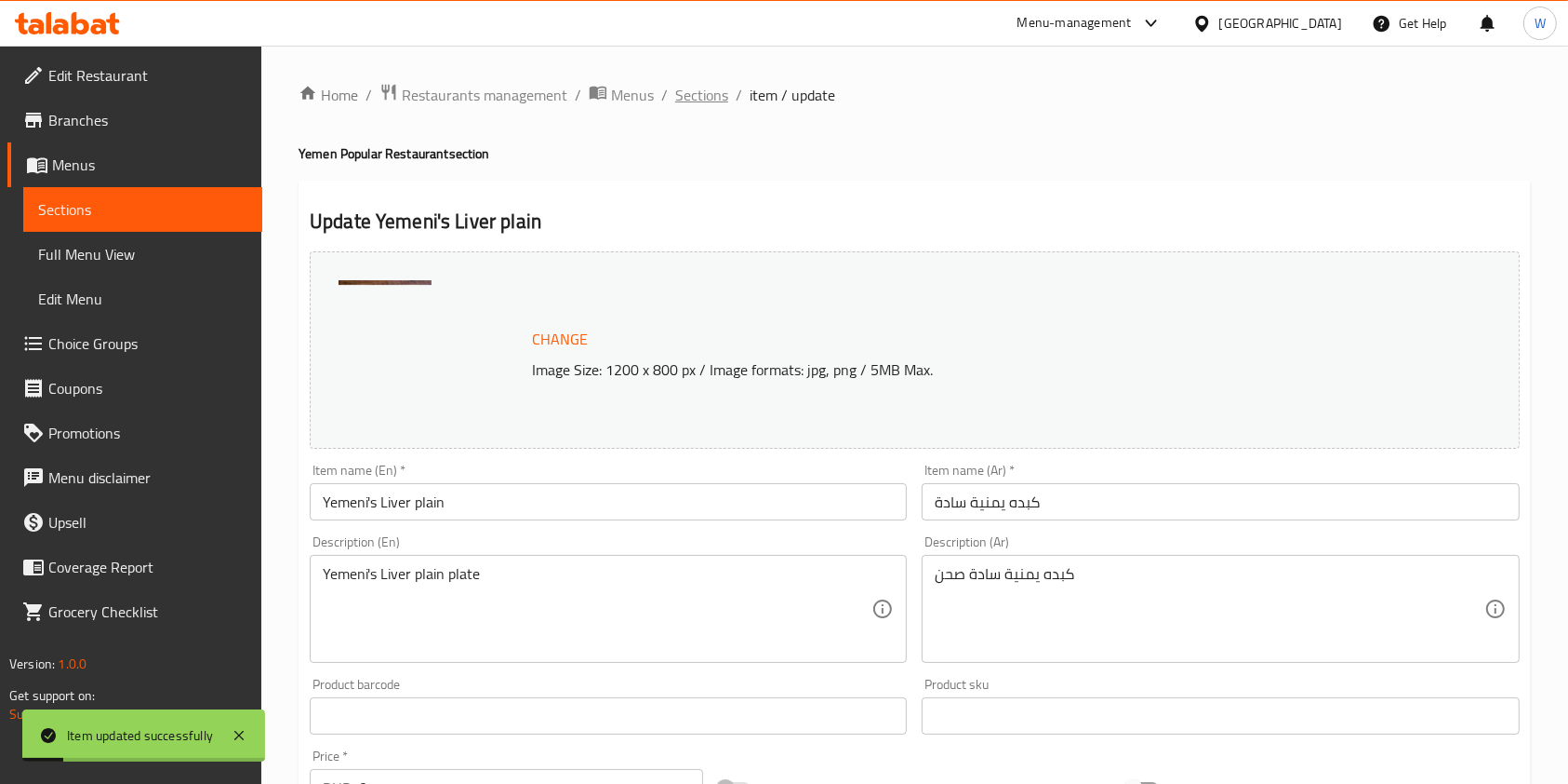
click at [697, 104] on span "Sections" at bounding box center [703, 94] width 53 height 22
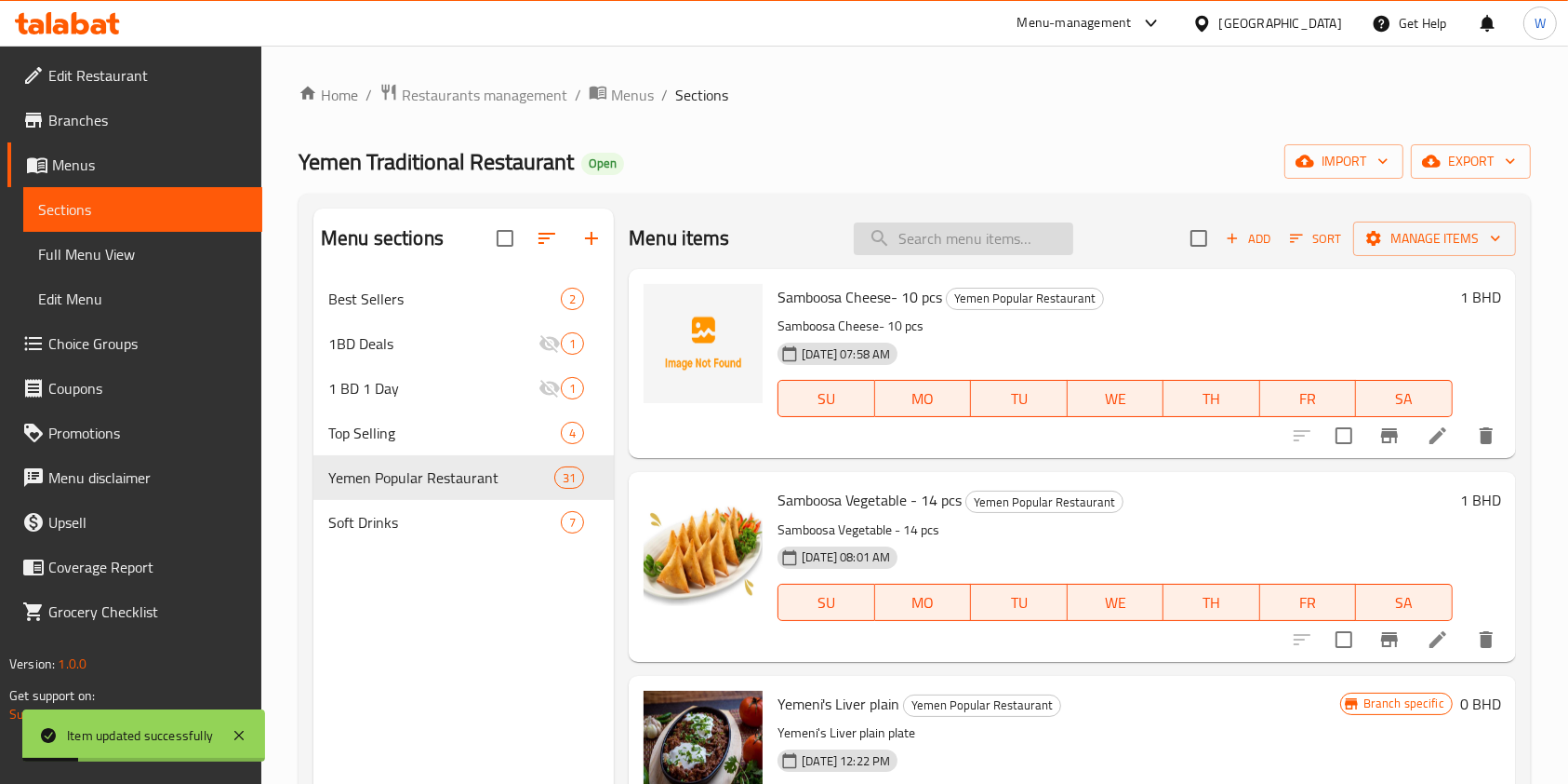
click at [962, 237] on input "search" at bounding box center [964, 238] width 219 height 32
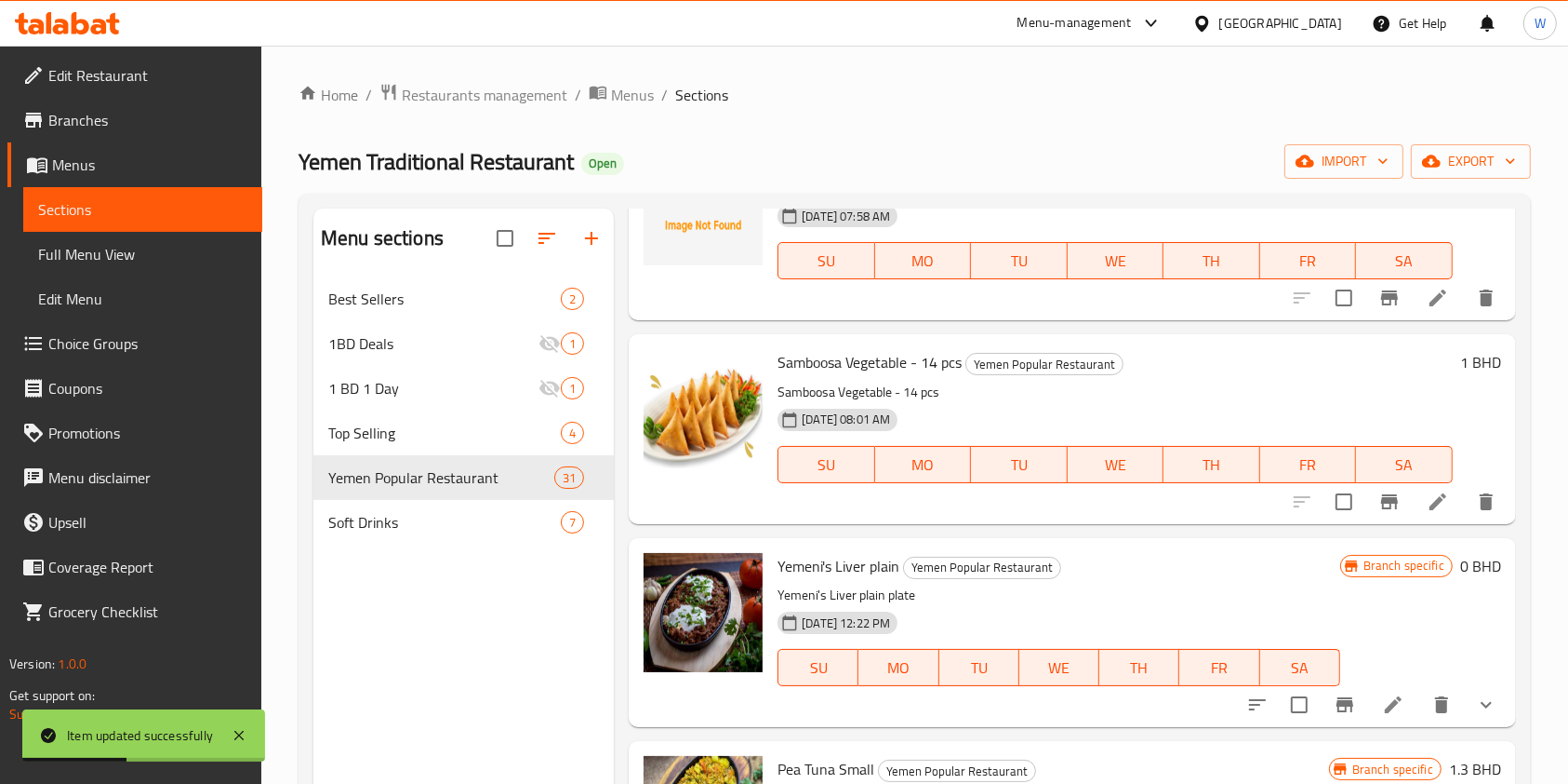
scroll to position [372, 0]
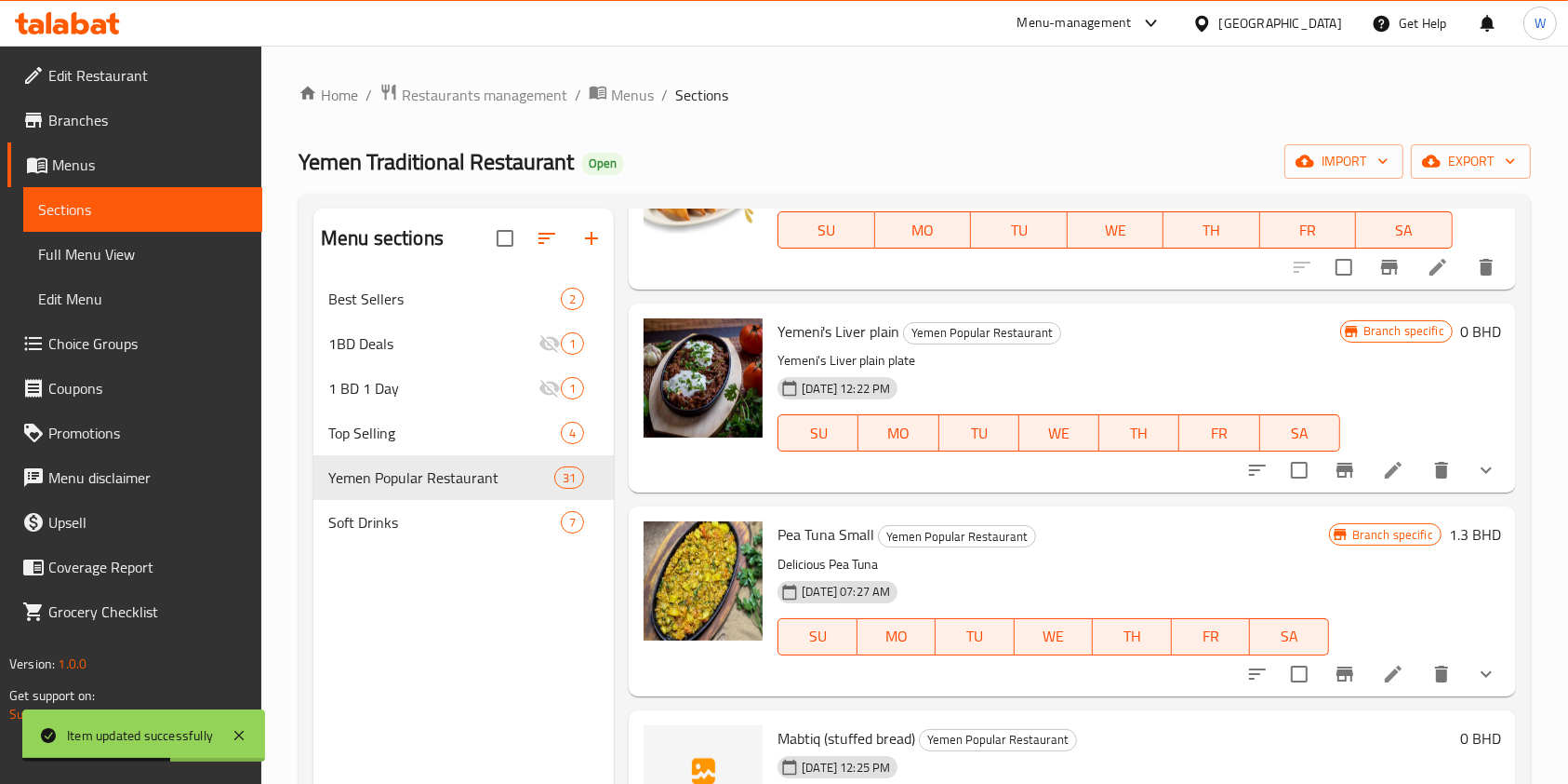
click at [862, 337] on span "Yemeni's Liver plain" at bounding box center [839, 331] width 122 height 28
click at [852, 333] on span "Yemeni's Liver plain" at bounding box center [839, 331] width 122 height 28
copy span "Liver"
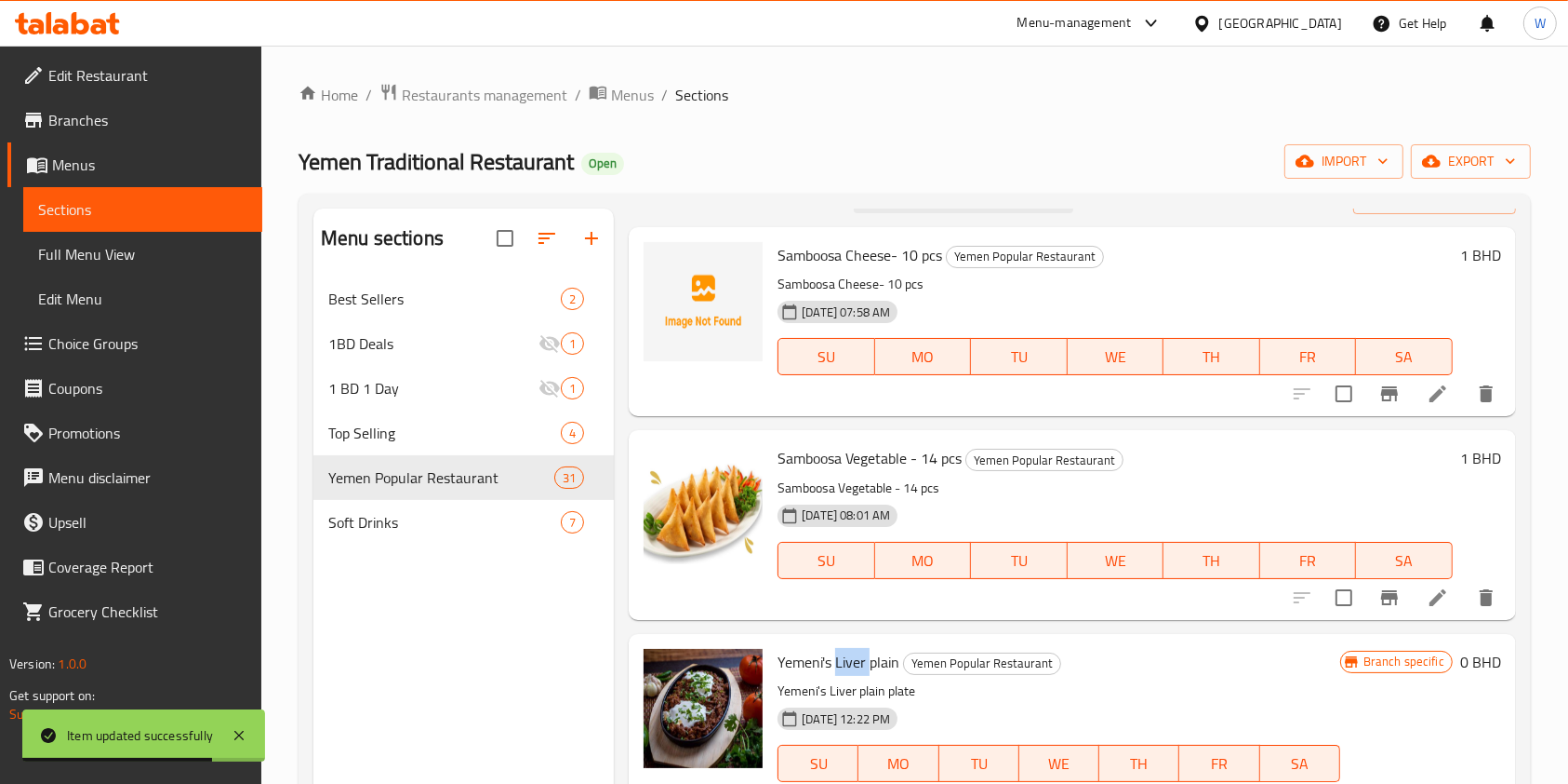
scroll to position [0, 0]
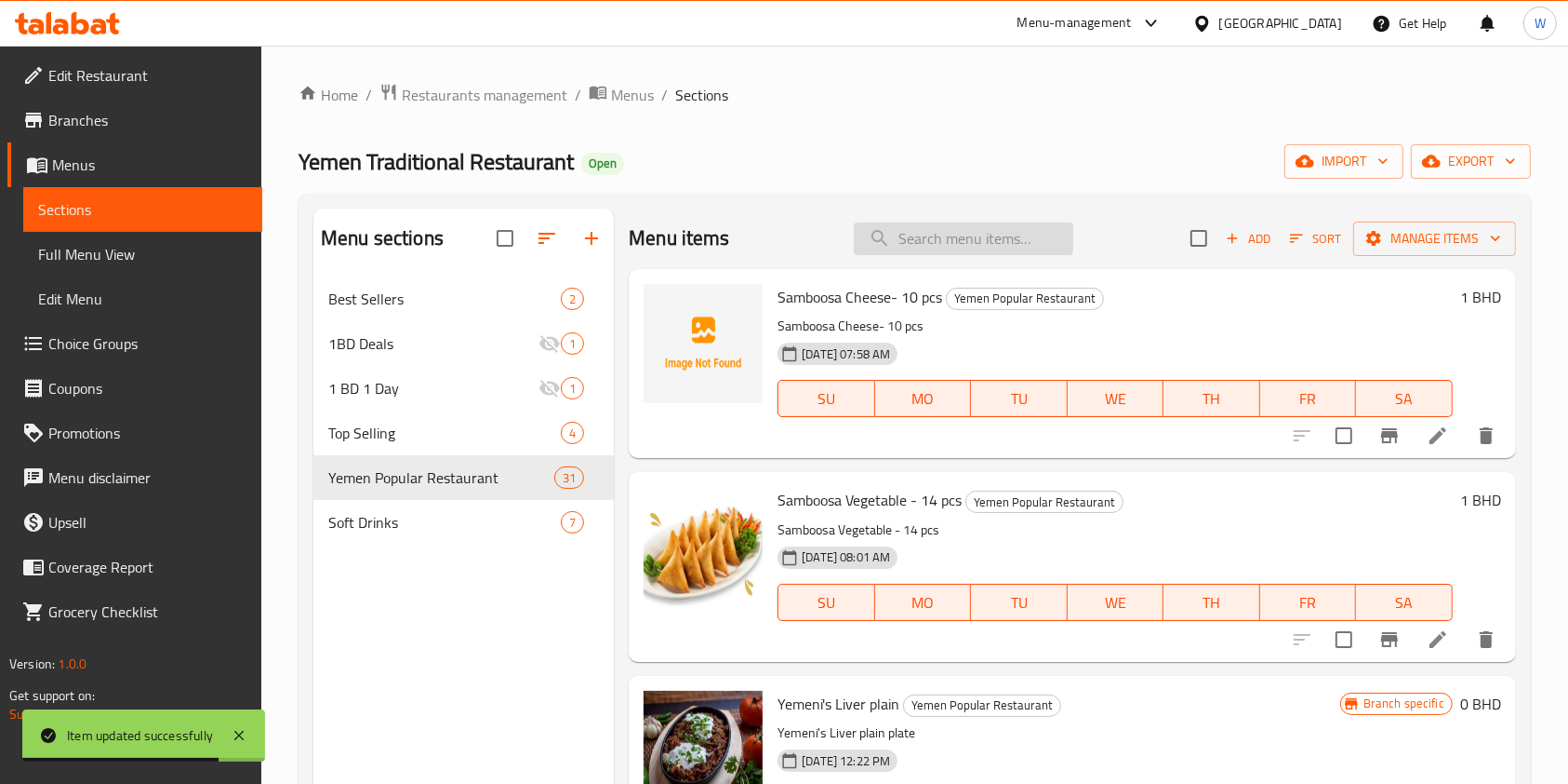
click at [914, 245] on input "search" at bounding box center [964, 238] width 219 height 32
paste input "Liver"
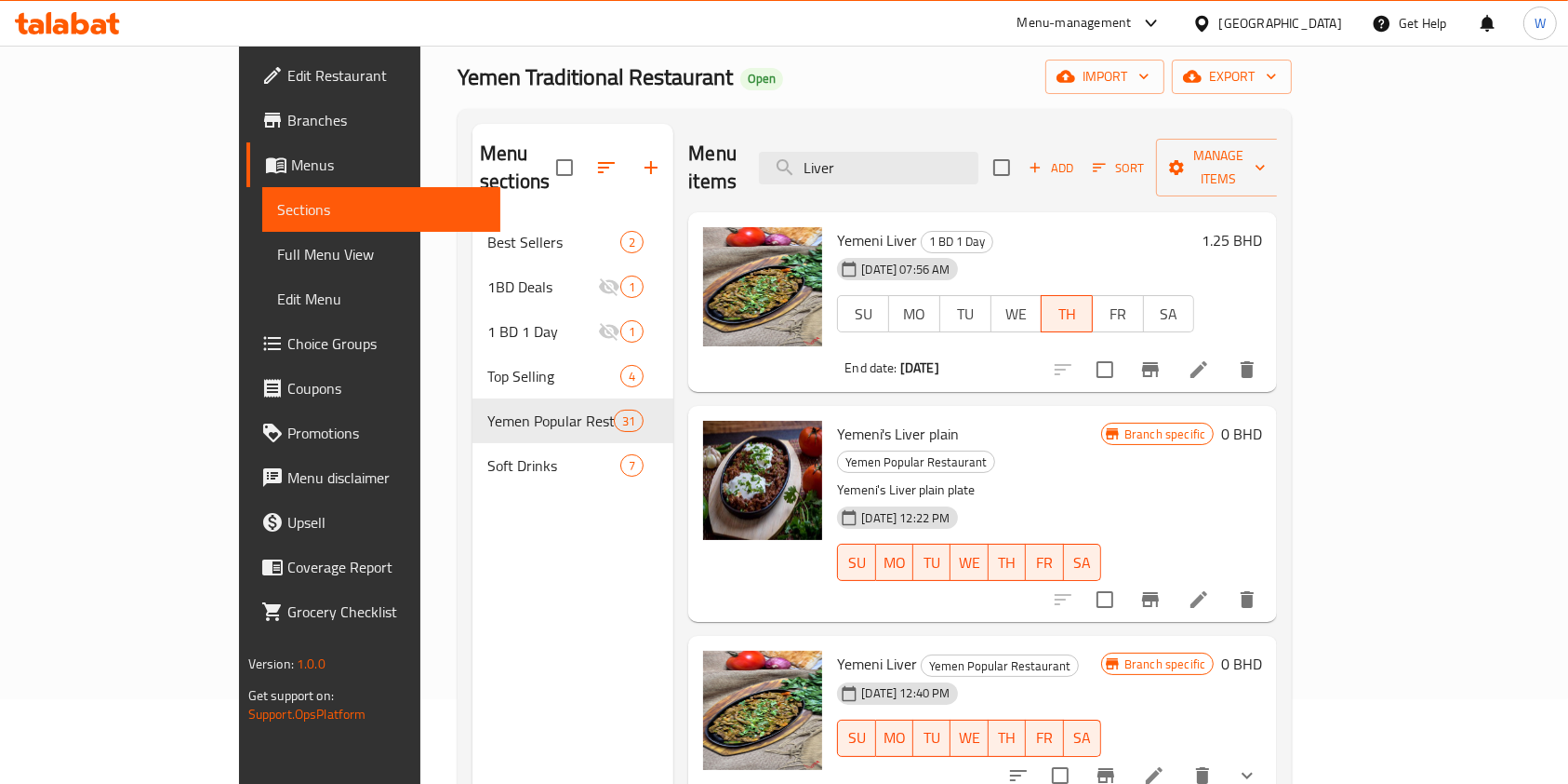
scroll to position [124, 0]
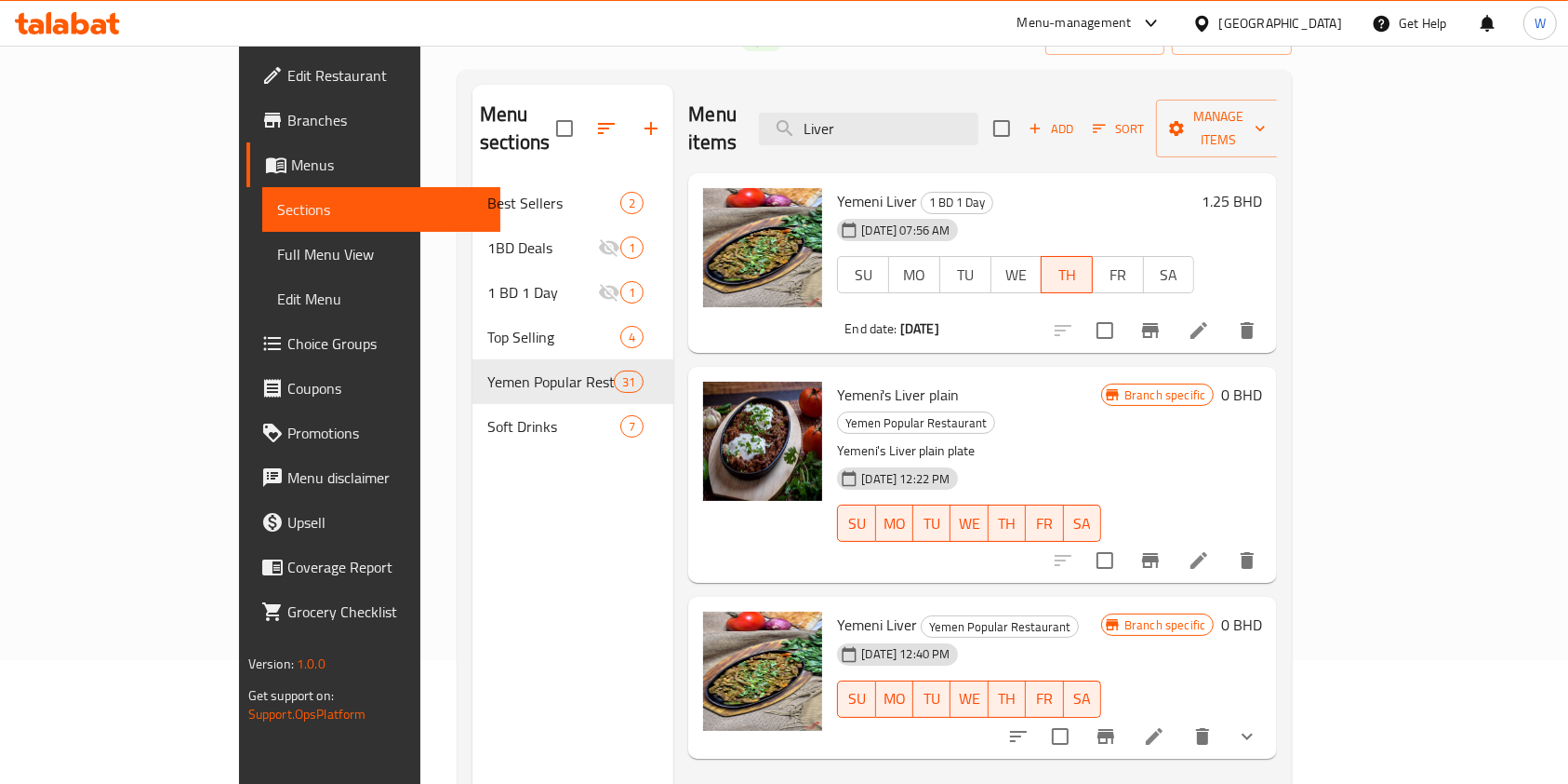
type input "Liver"
click at [1258, 725] on icon "show more" at bounding box center [1247, 735] width 22 height 22
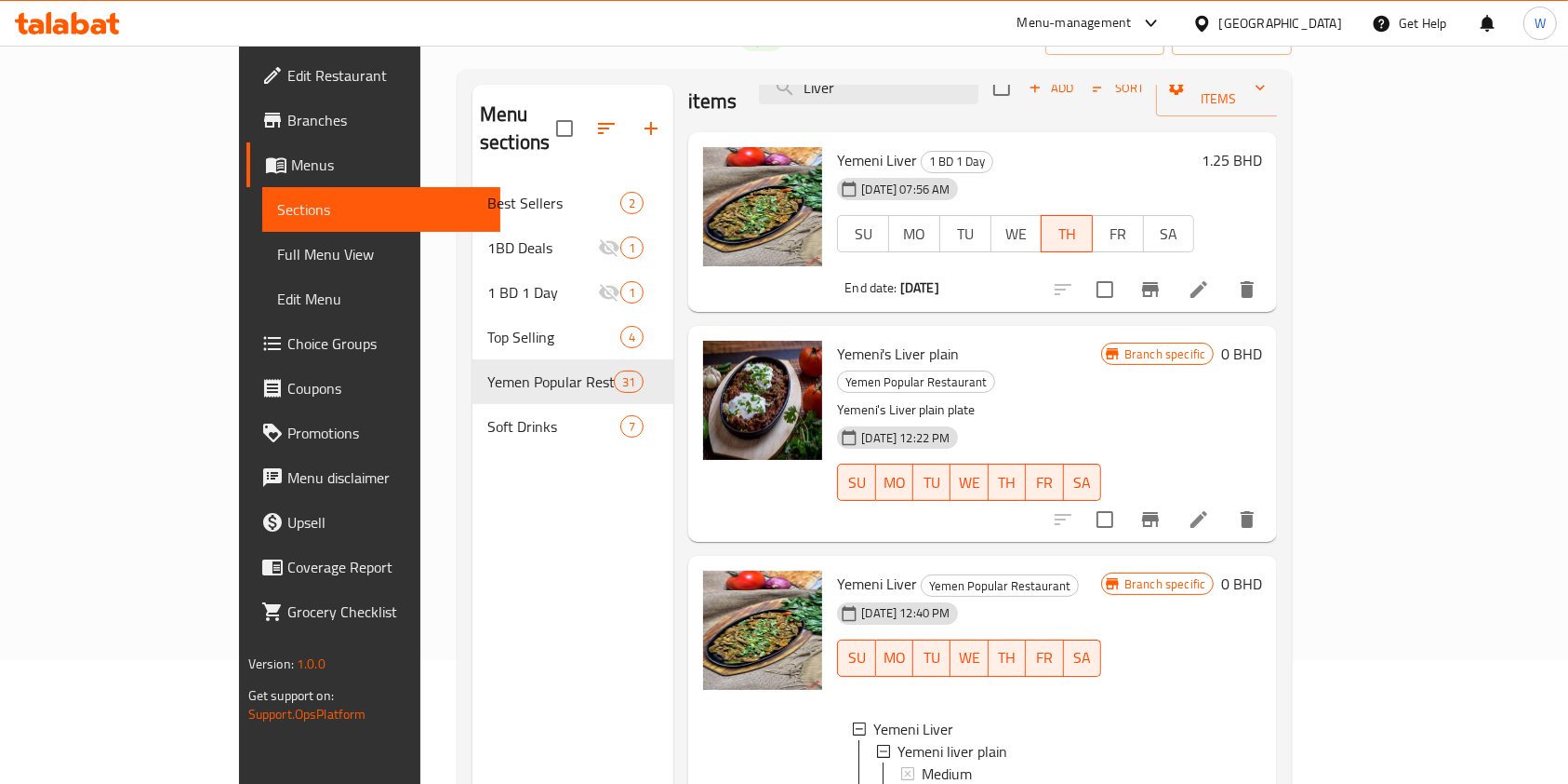
scroll to position [2, 0]
click at [1225, 503] on li at bounding box center [1199, 519] width 52 height 33
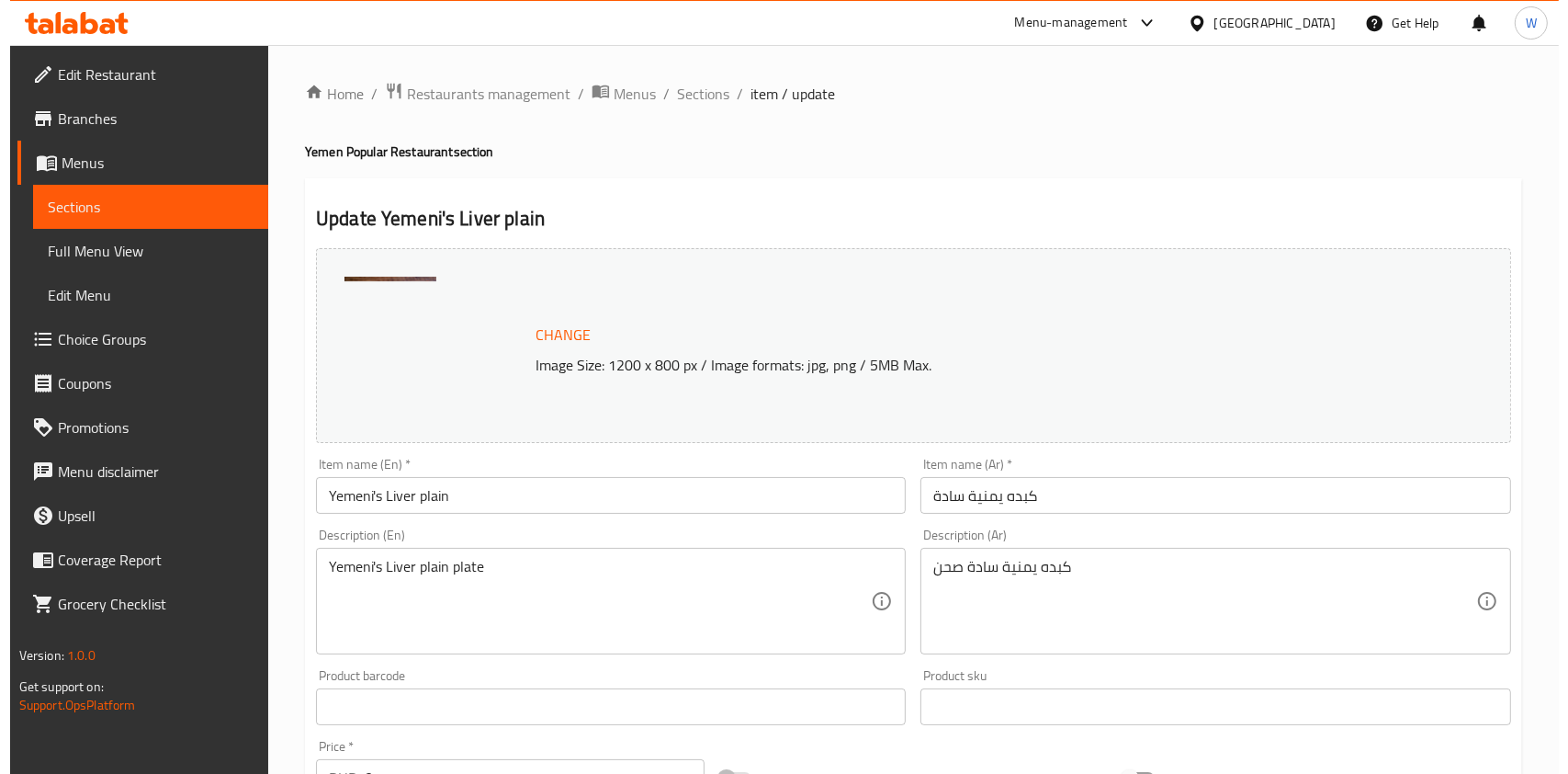
scroll to position [552, 0]
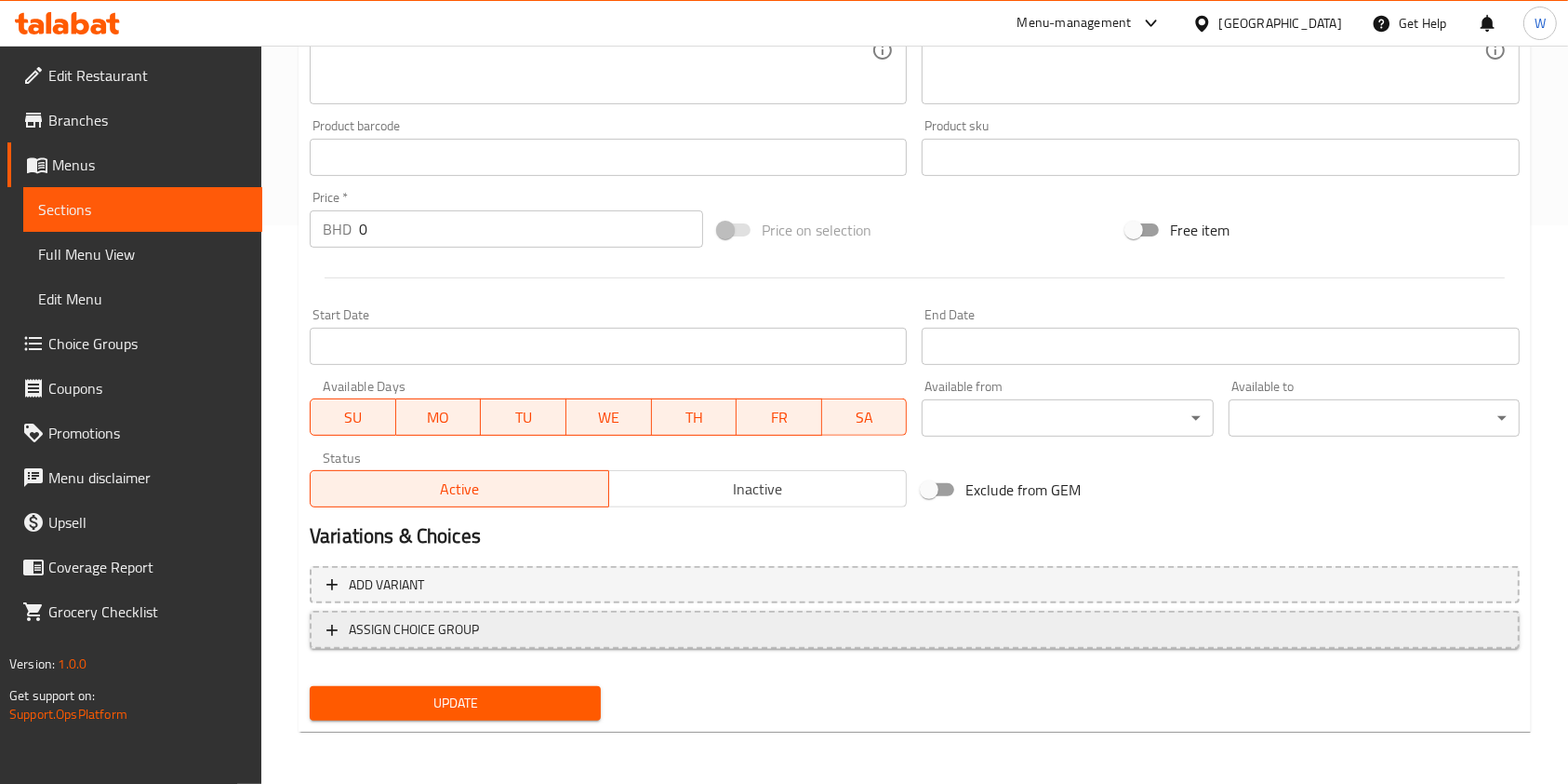
click at [376, 620] on span "ASSIGN CHOICE GROUP" at bounding box center [414, 629] width 131 height 23
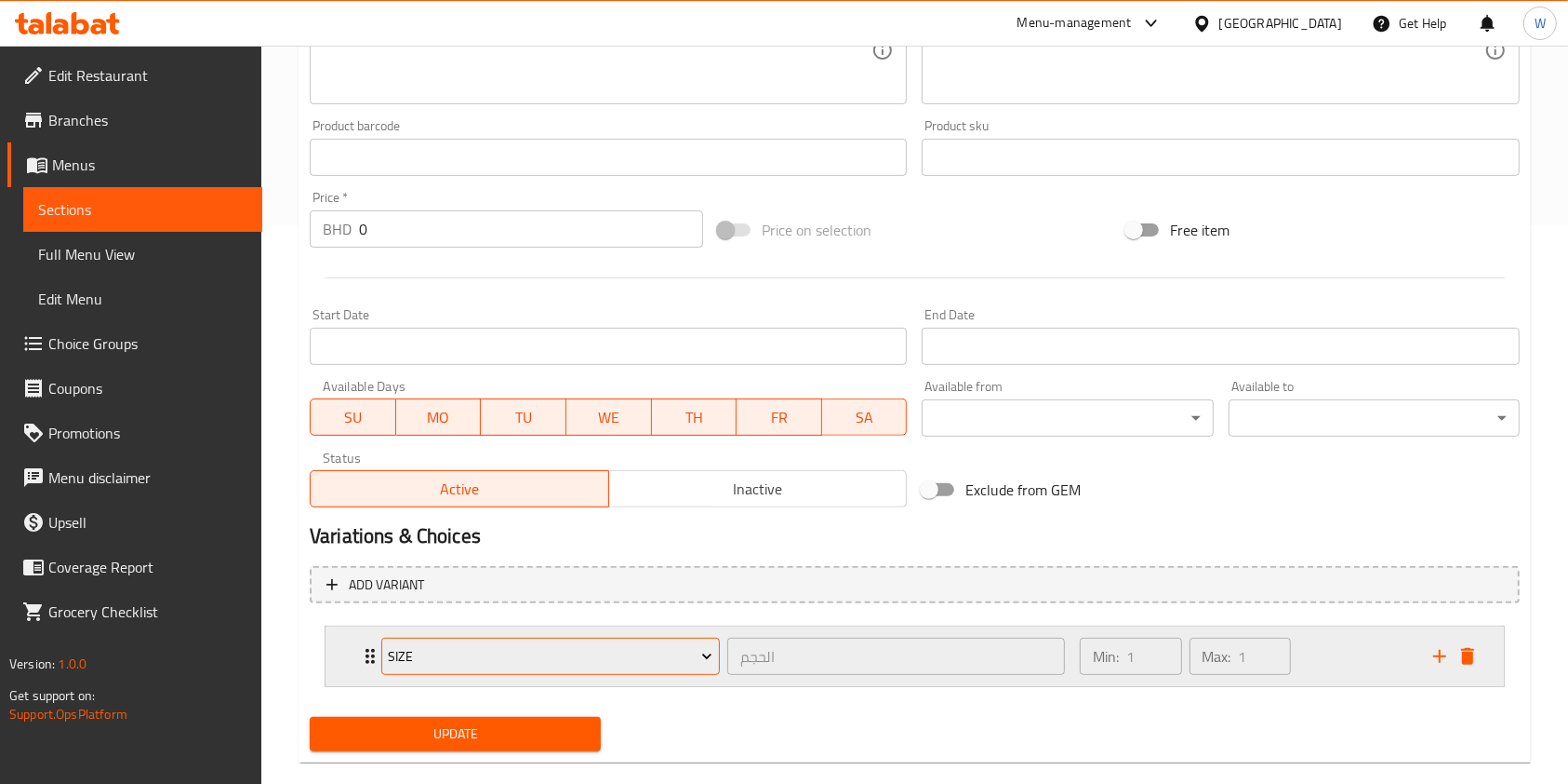
click at [506, 659] on span "size" at bounding box center [550, 656] width 325 height 23
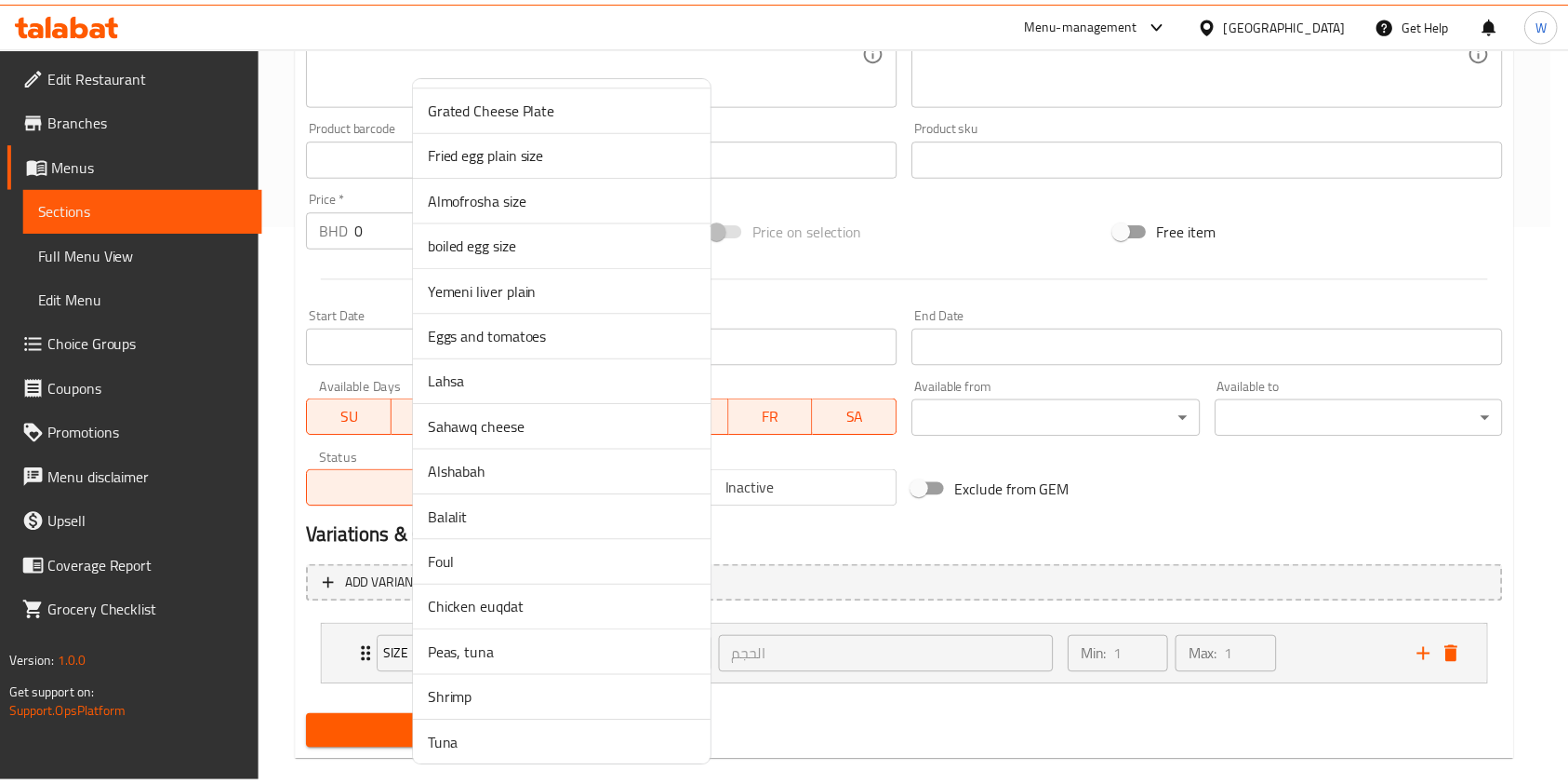
scroll to position [992, 0]
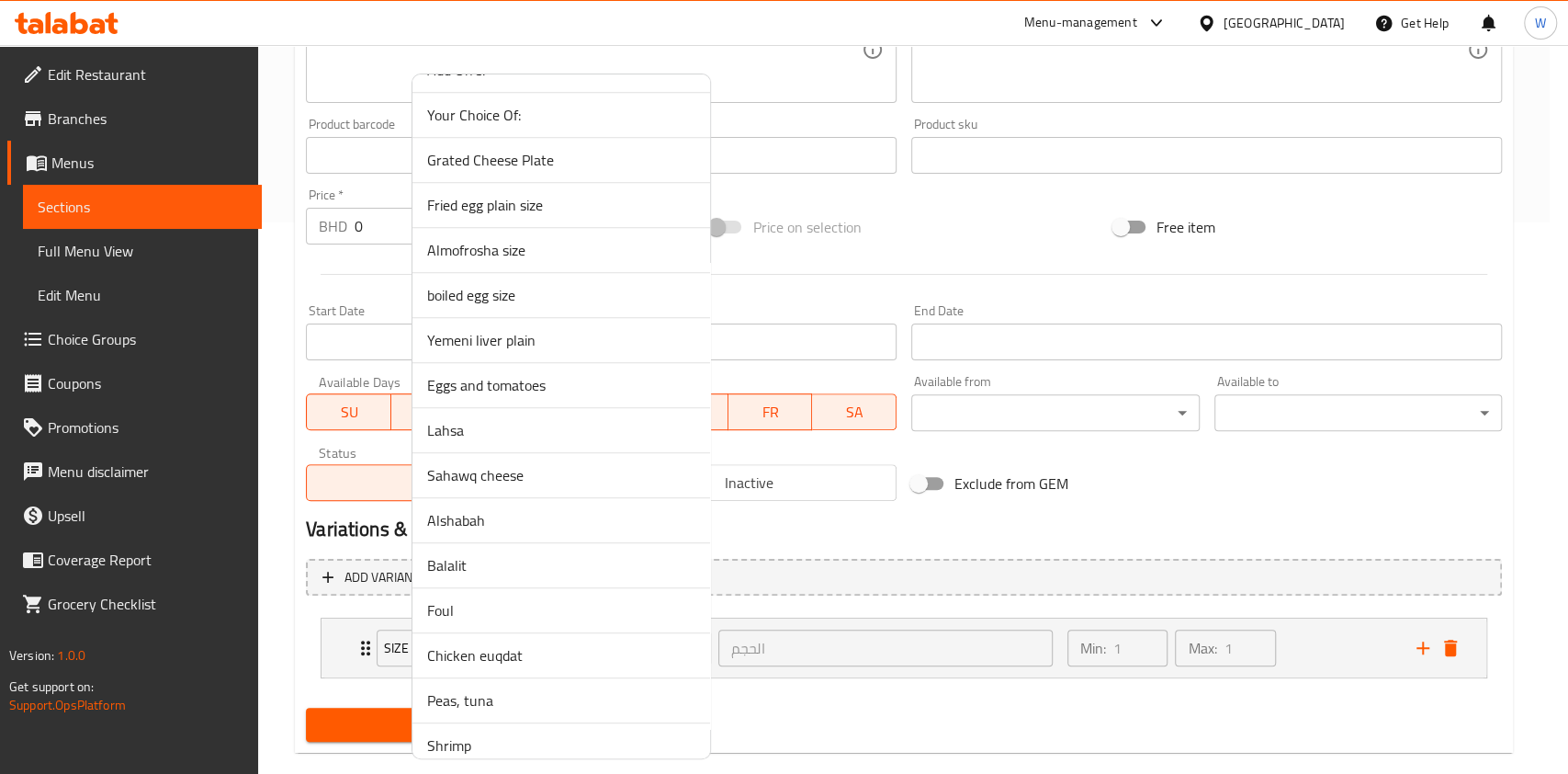
click at [497, 329] on span "Yemeni liver plain" at bounding box center [561, 339] width 268 height 22
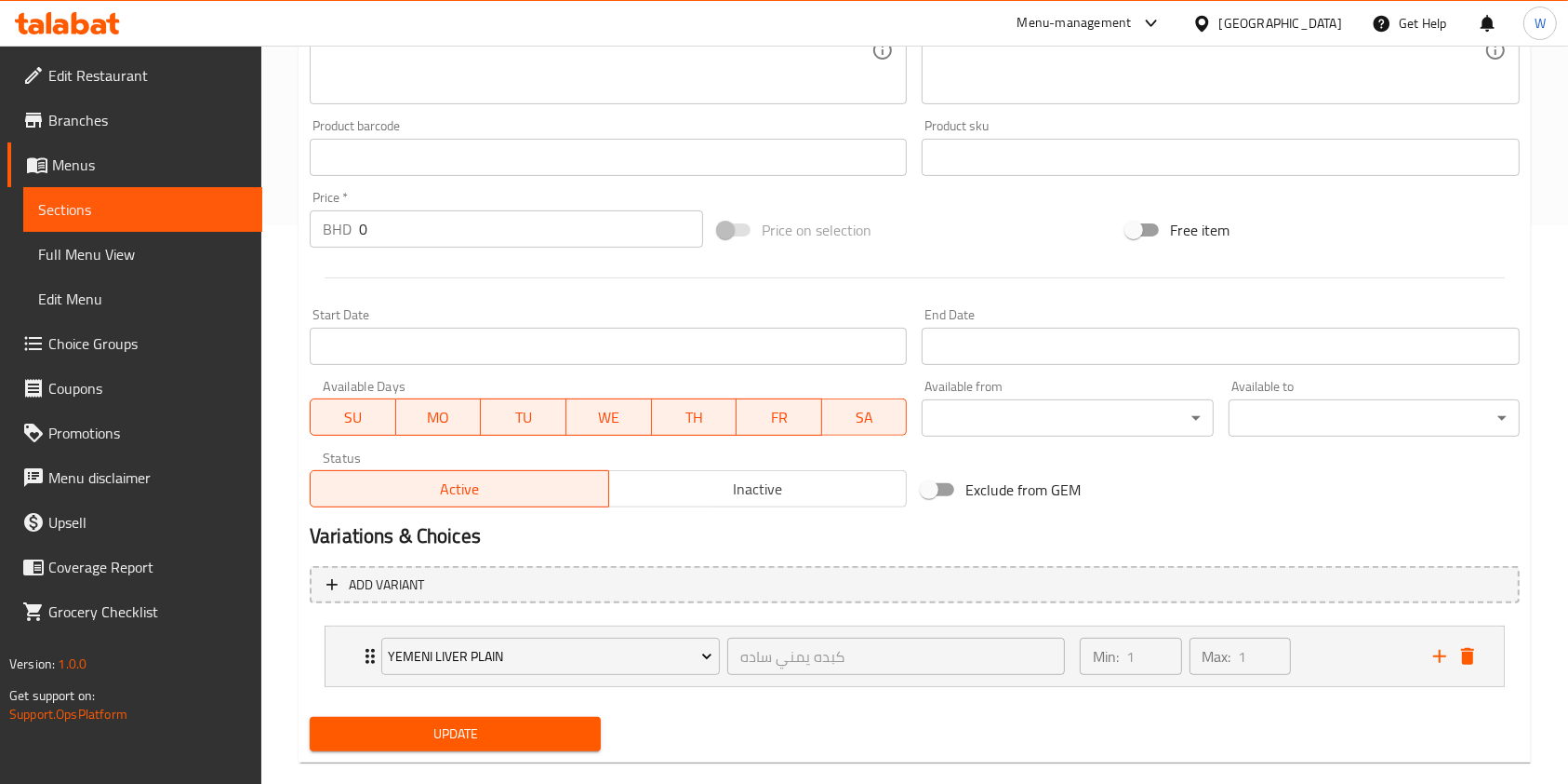
click at [453, 738] on span "Update" at bounding box center [456, 733] width 261 height 23
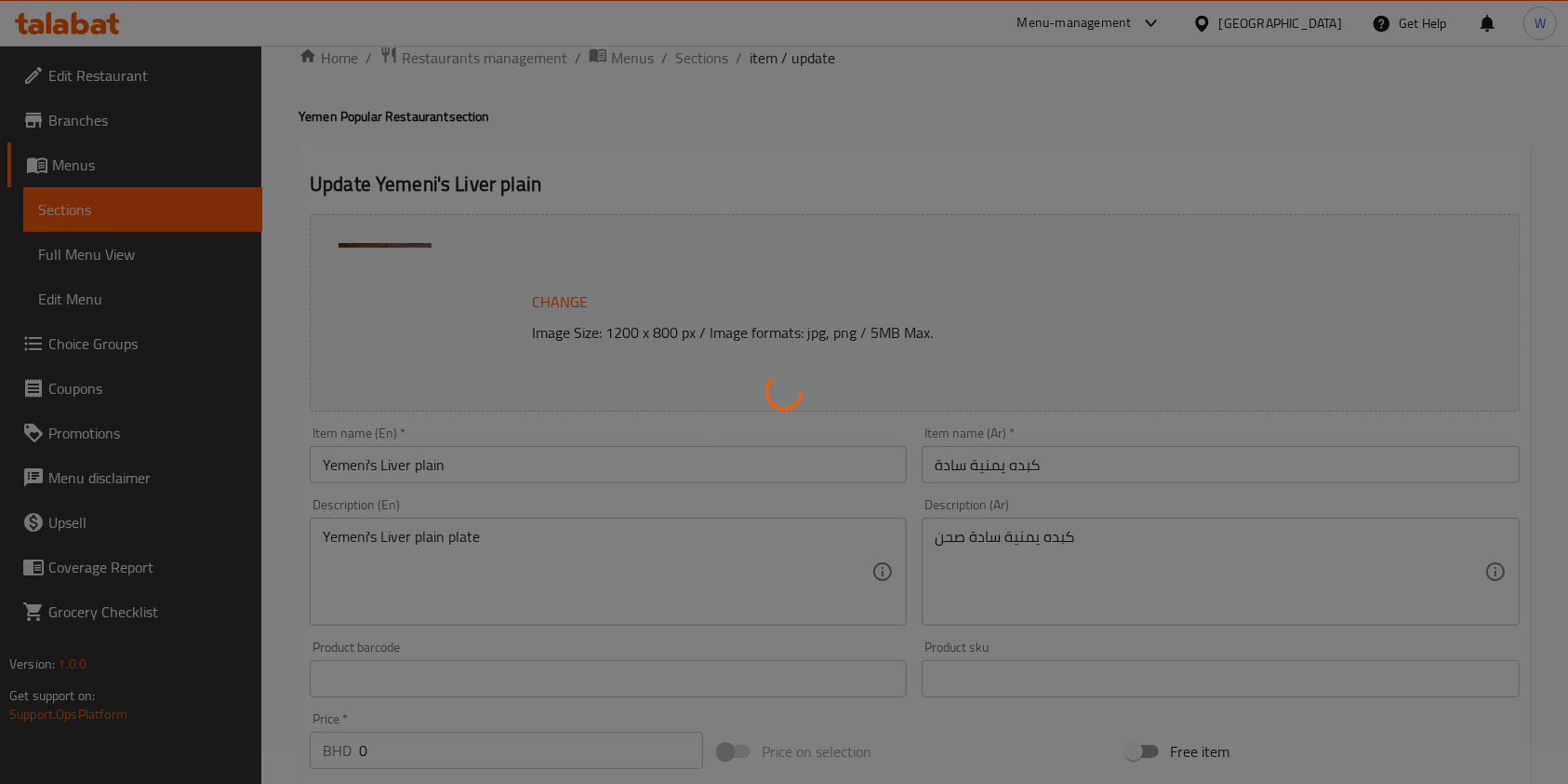
scroll to position [0, 0]
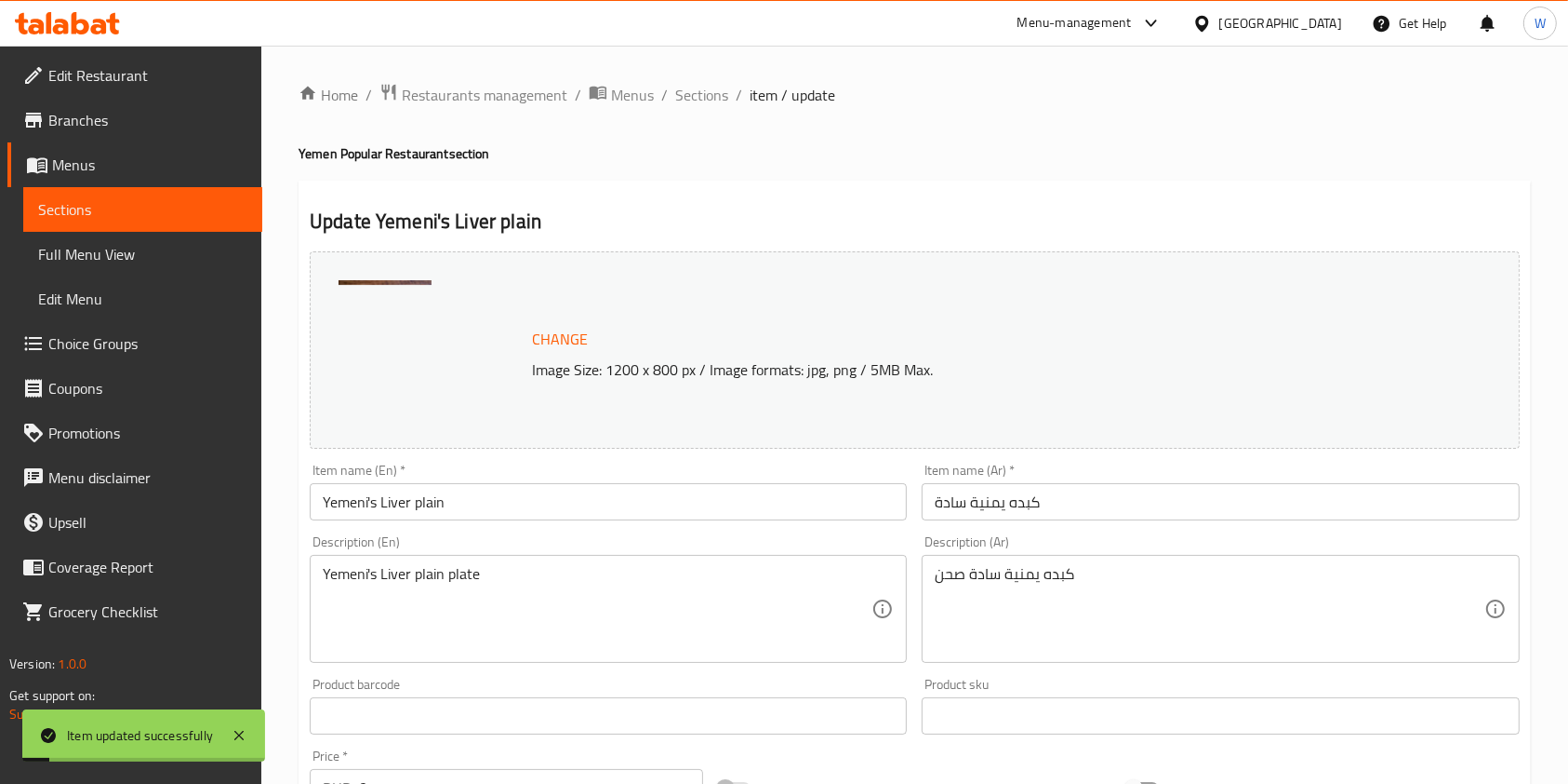
click at [685, 108] on div "Home / Restaurants management / Menus / Sections / item / update Yemen Popular …" at bounding box center [914, 710] width 1232 height 1253
click at [693, 99] on span "Sections" at bounding box center [703, 94] width 53 height 22
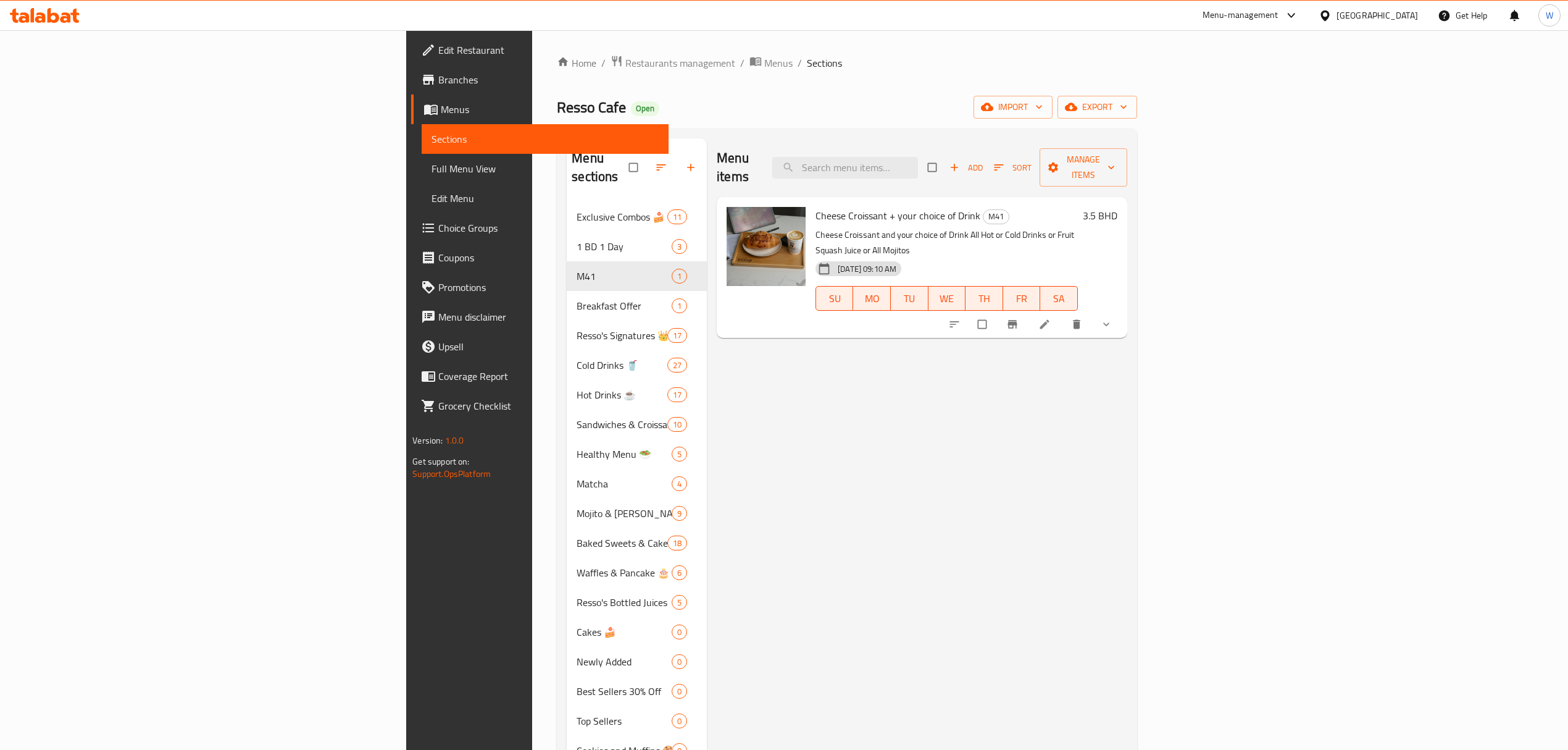
click at [824, 387] on div "Menu items Add Sort Manage items Cheese Croissant + your choice of Drink M41 Ch…" at bounding box center [917, 514] width 421 height 751
click at [1051, 318] on icon at bounding box center [1044, 325] width 13 height 13
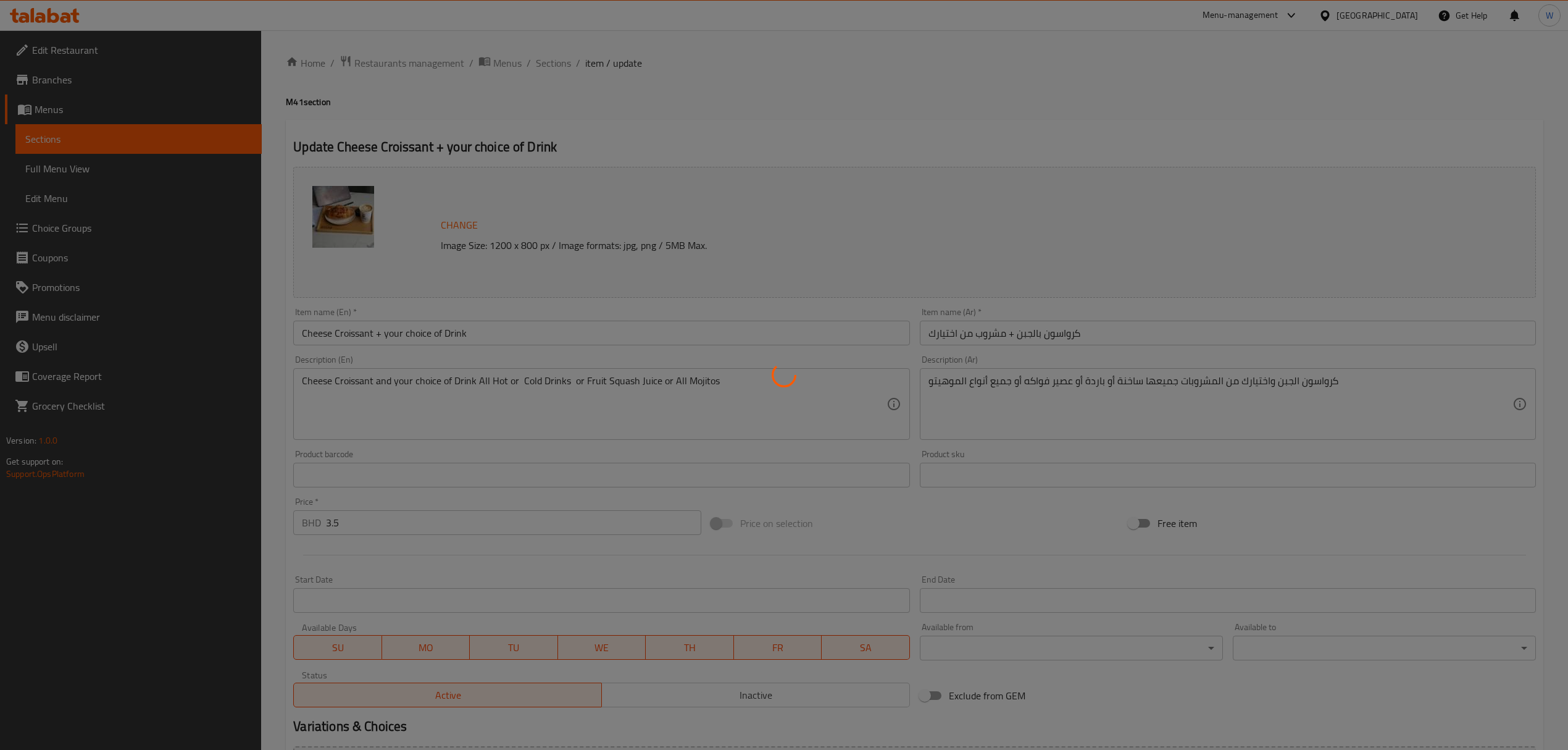
type input "اختيارك من المشروب"
type input "1"
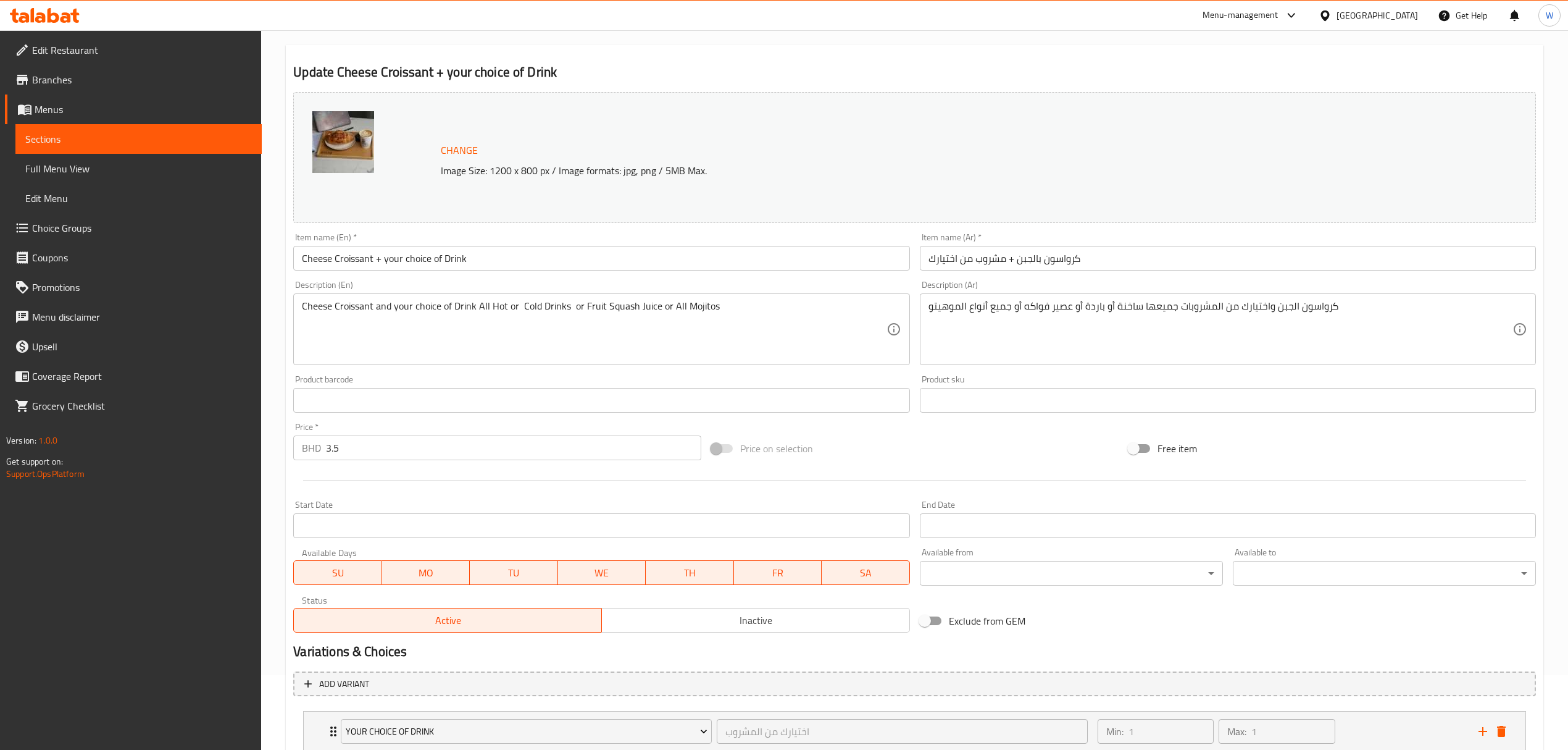
scroll to position [161, 0]
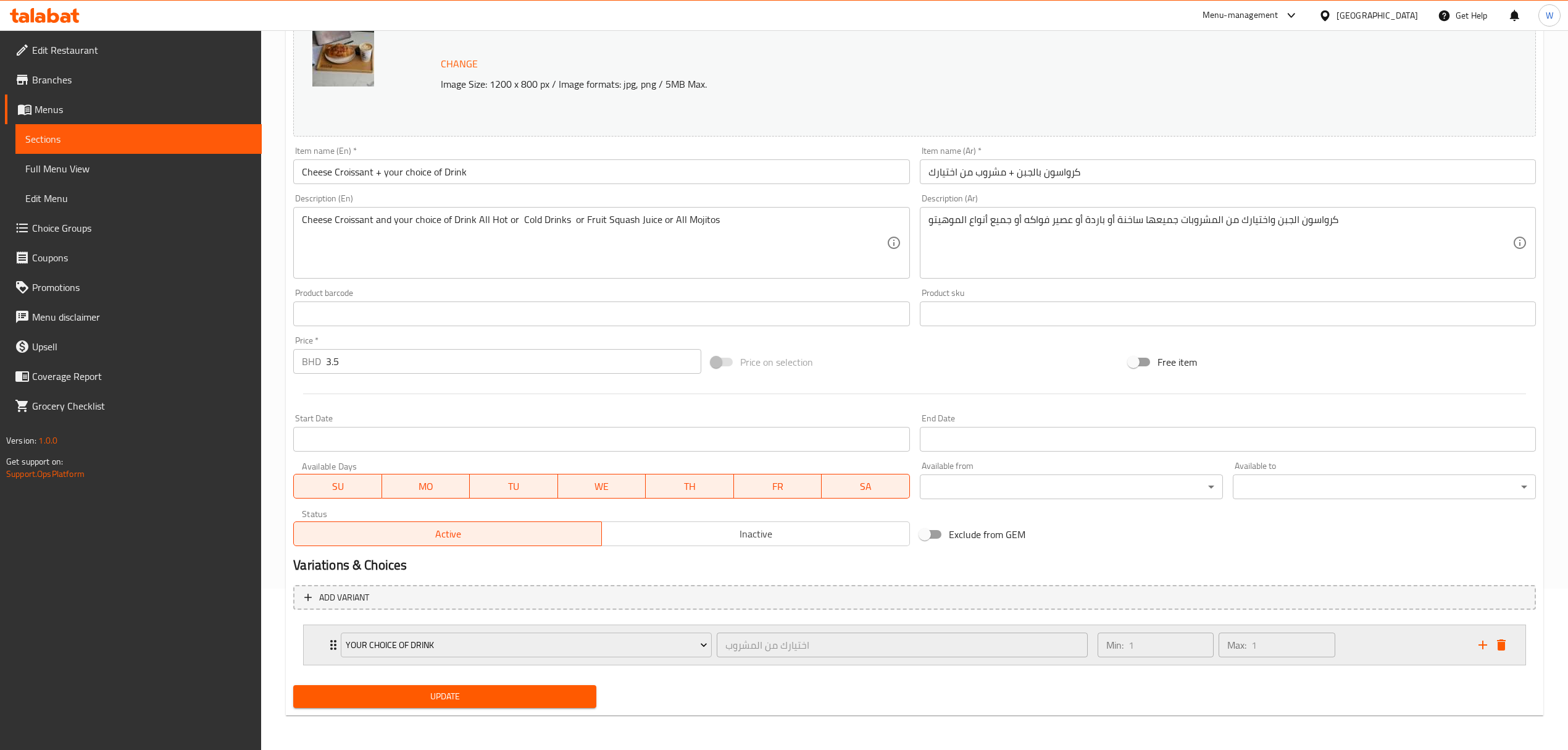
click at [332, 650] on icon "Expand" at bounding box center [333, 645] width 6 height 10
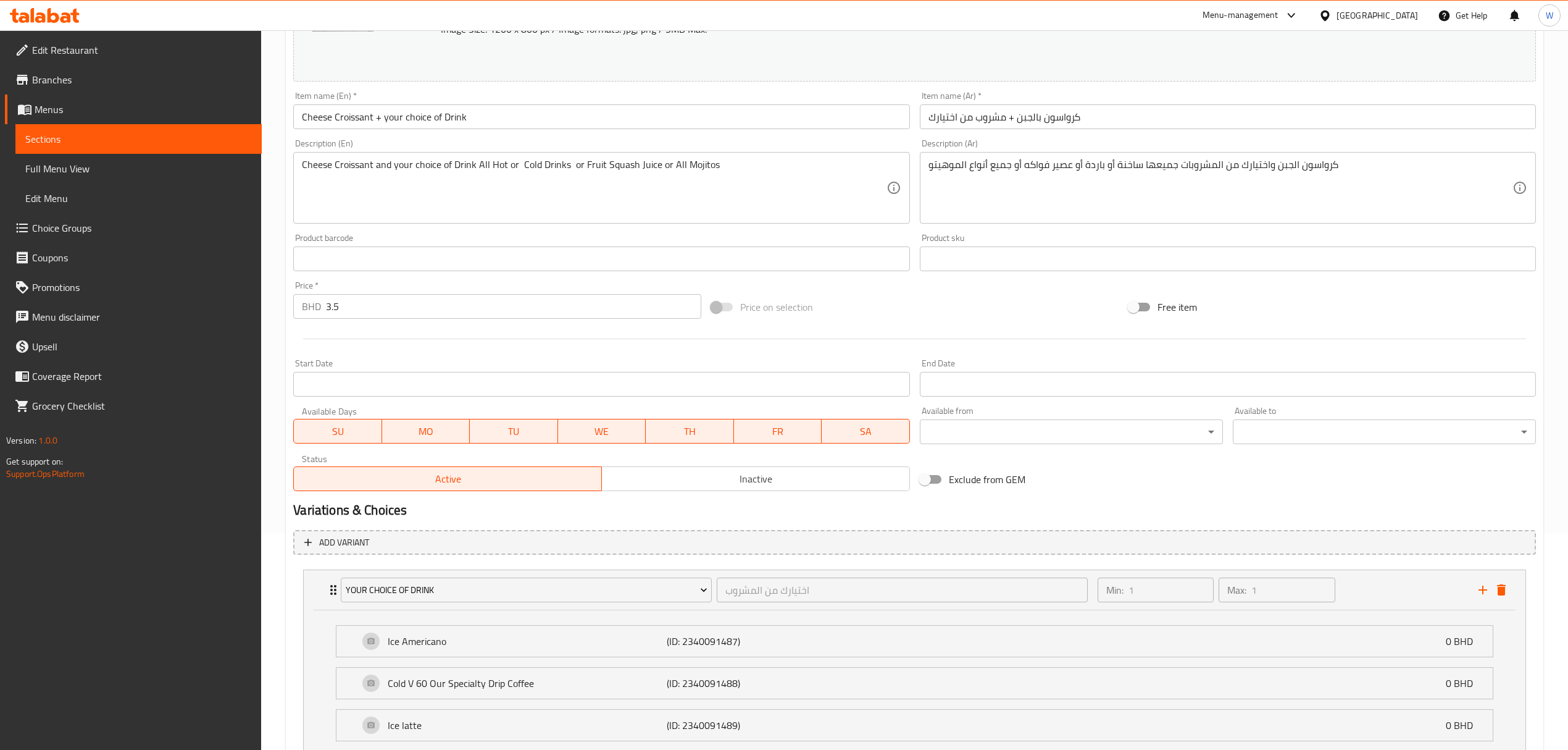
scroll to position [0, 0]
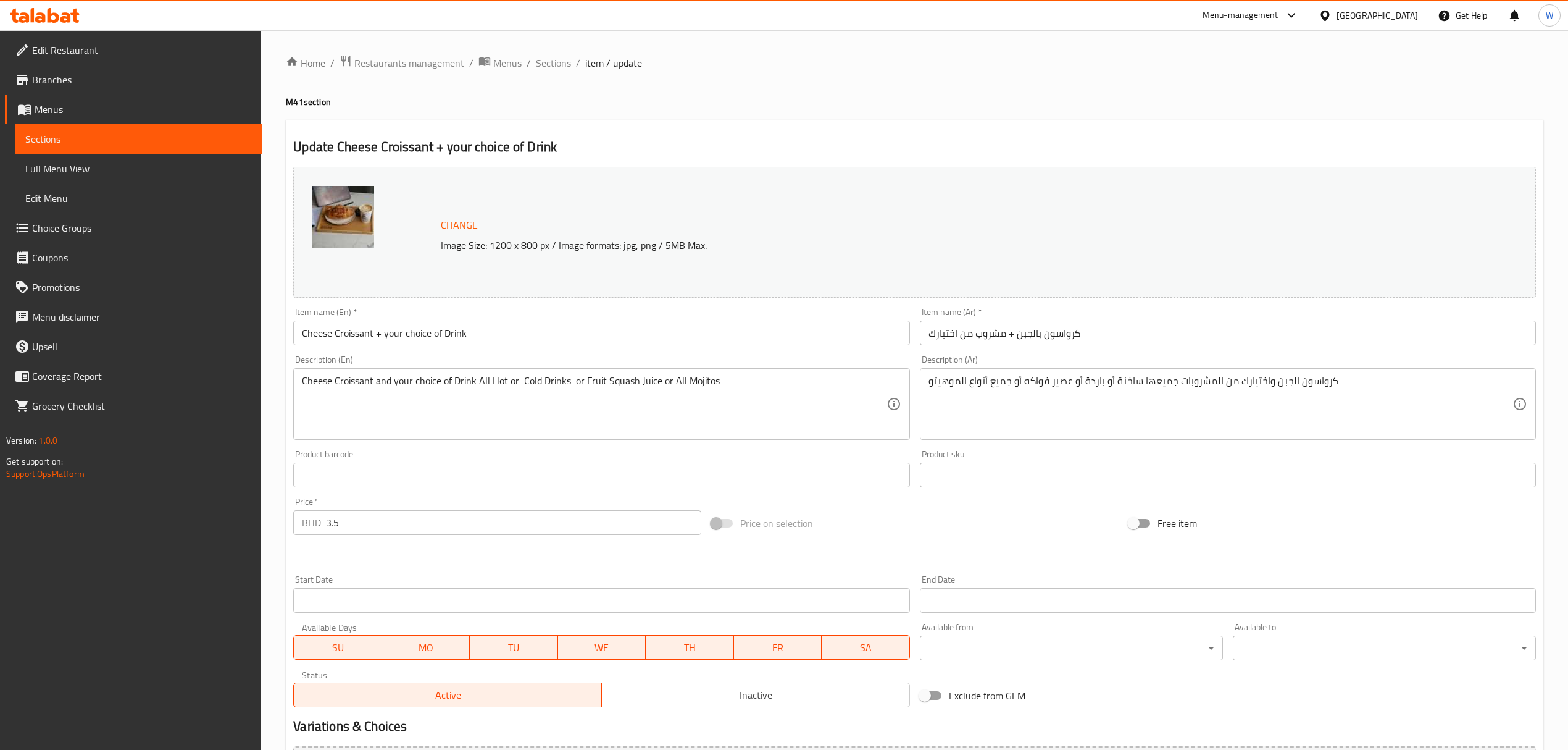
click at [542, 332] on input "Cheese Croissant + your choice of Drink" at bounding box center [602, 333] width 616 height 25
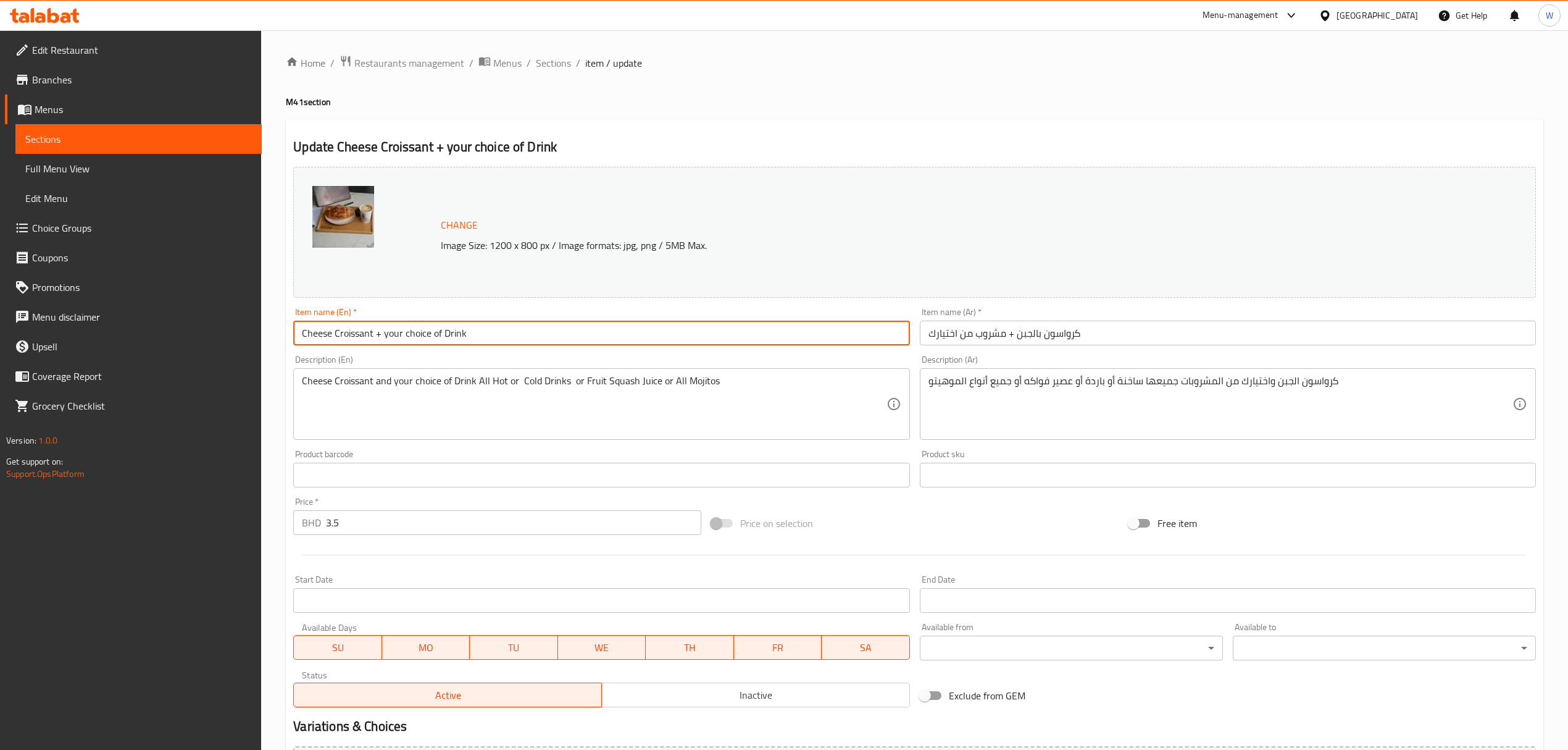
click at [542, 332] on input "Cheese Croissant + your choice of Drink" at bounding box center [602, 333] width 616 height 25
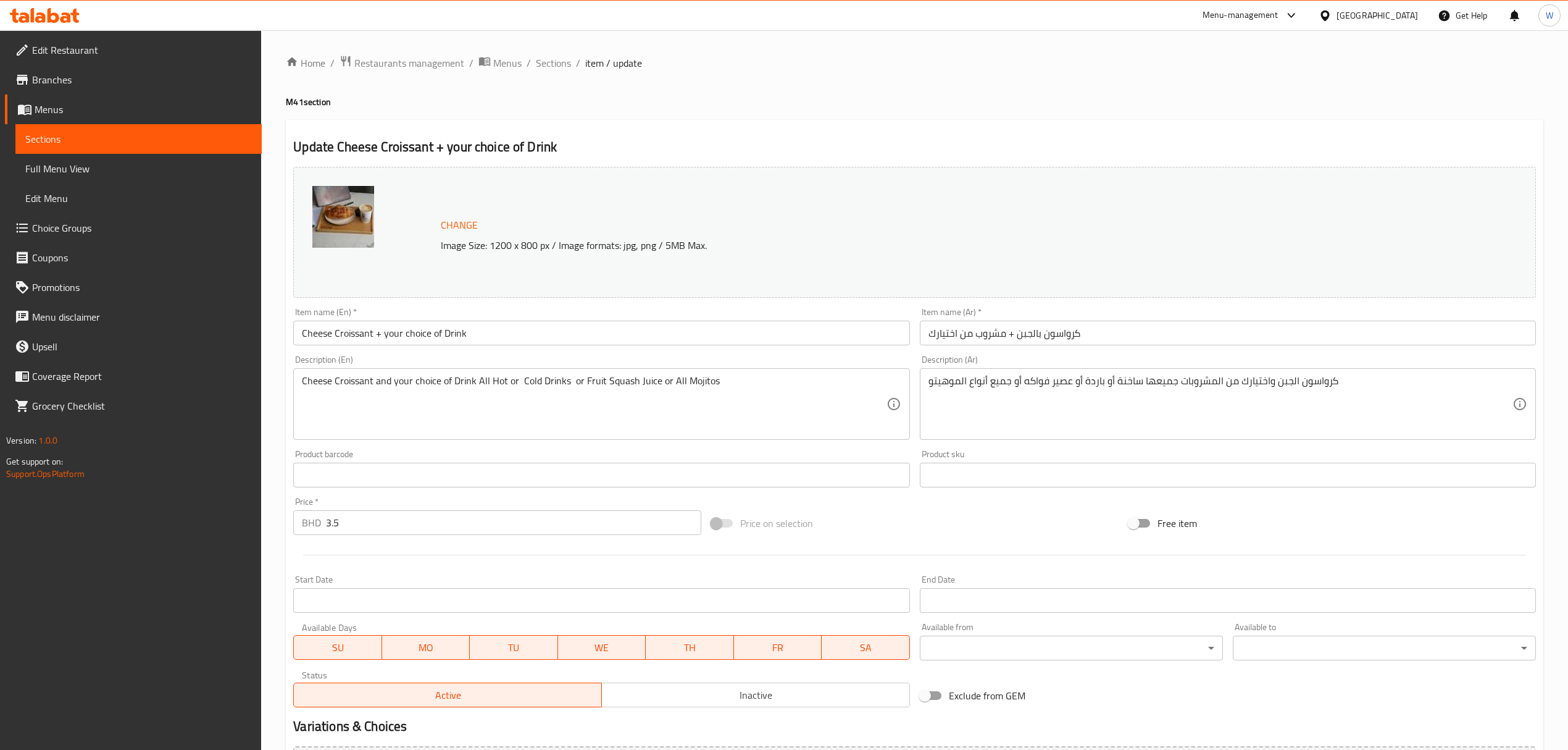
click at [1137, 339] on input "كرواسون بالجبن + مشروب من اختيارك" at bounding box center [1228, 333] width 616 height 25
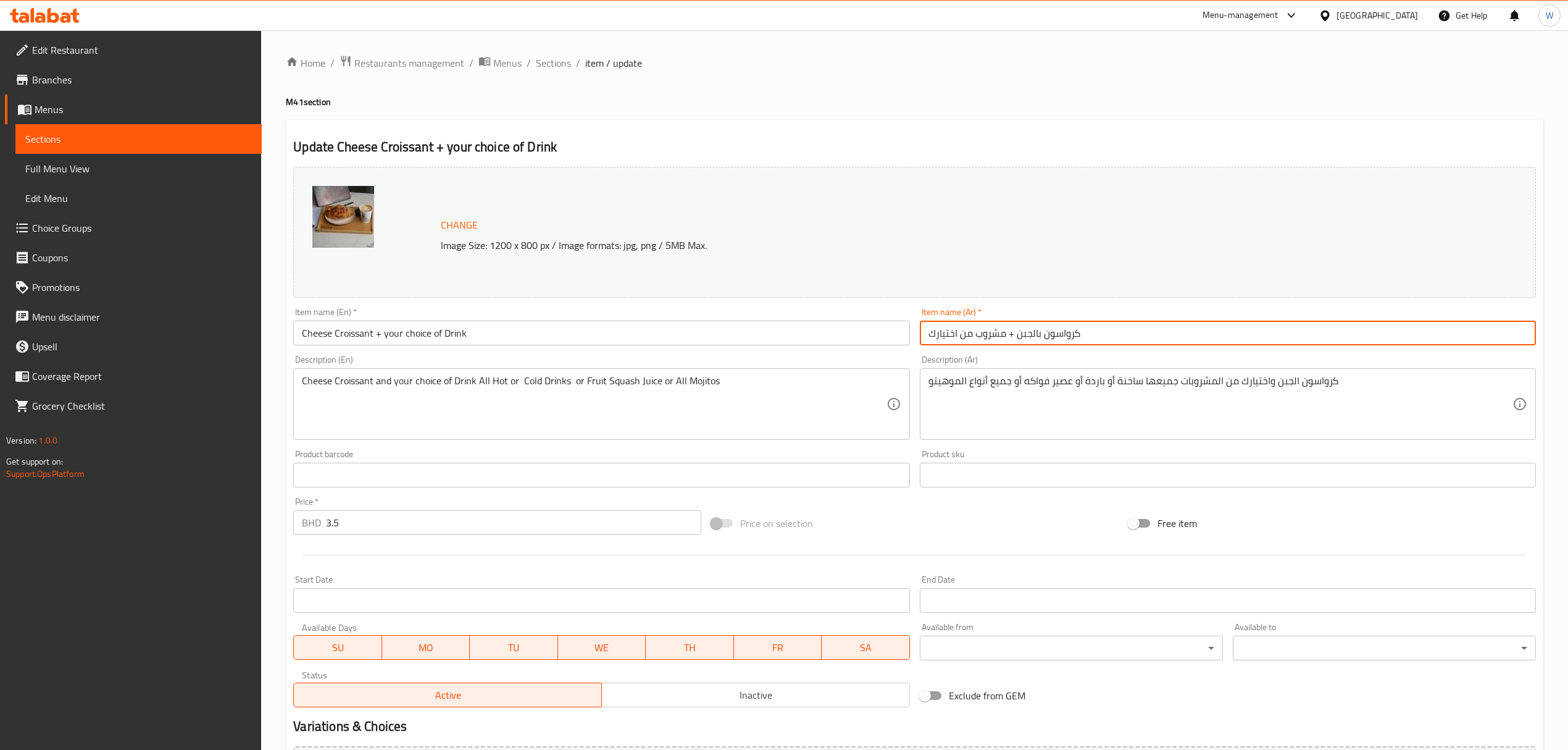
click at [1137, 339] on input "كرواسون بالجبن + مشروب من اختيارك" at bounding box center [1228, 333] width 616 height 25
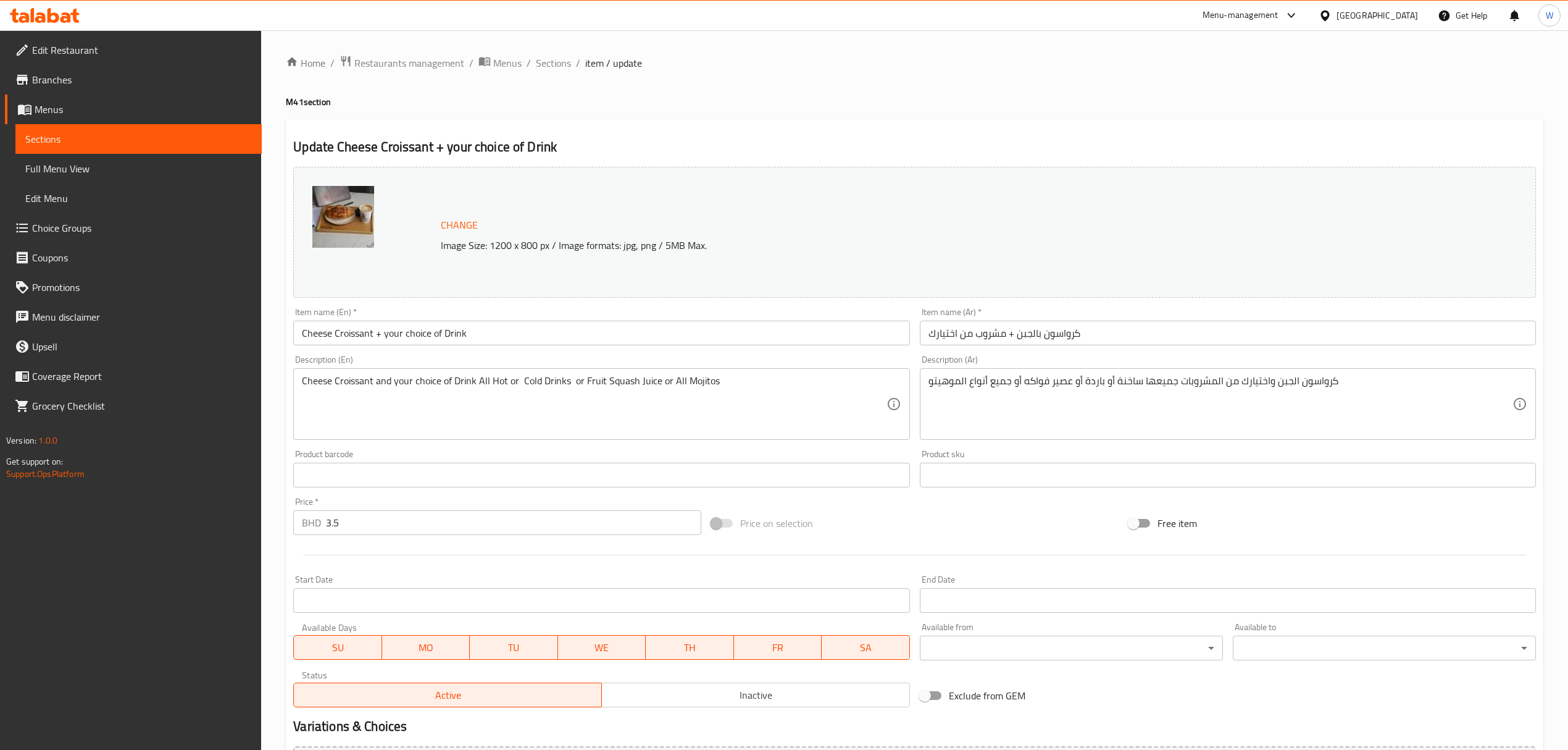
click at [612, 394] on textarea "Cheese Croissant and your choice of Drink All Hot or Cold Drinks or Fruit Squas…" at bounding box center [593, 404] width 584 height 59
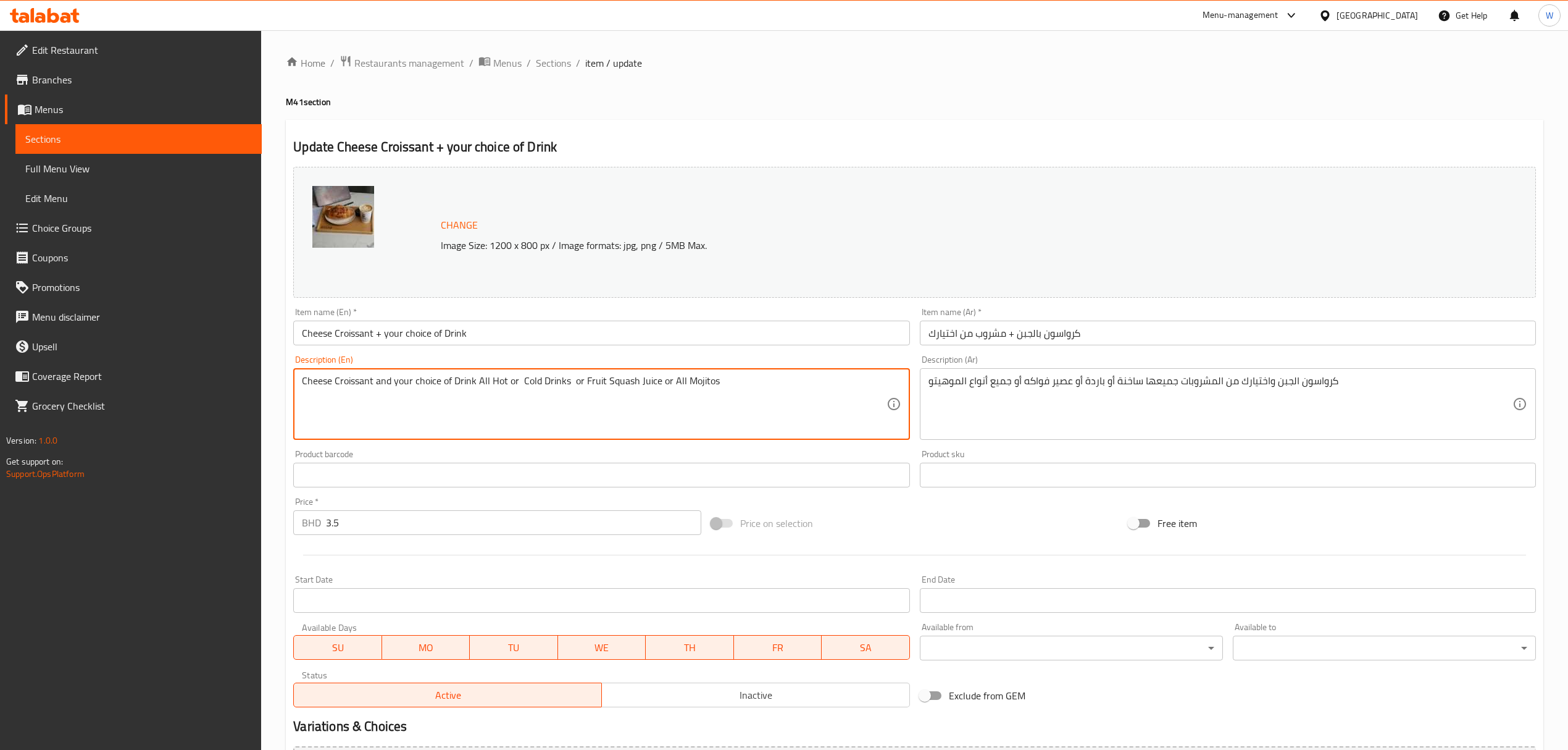
click at [612, 394] on textarea "Cheese Croissant and your choice of Drink All Hot or Cold Drinks or Fruit Squas…" at bounding box center [593, 404] width 584 height 59
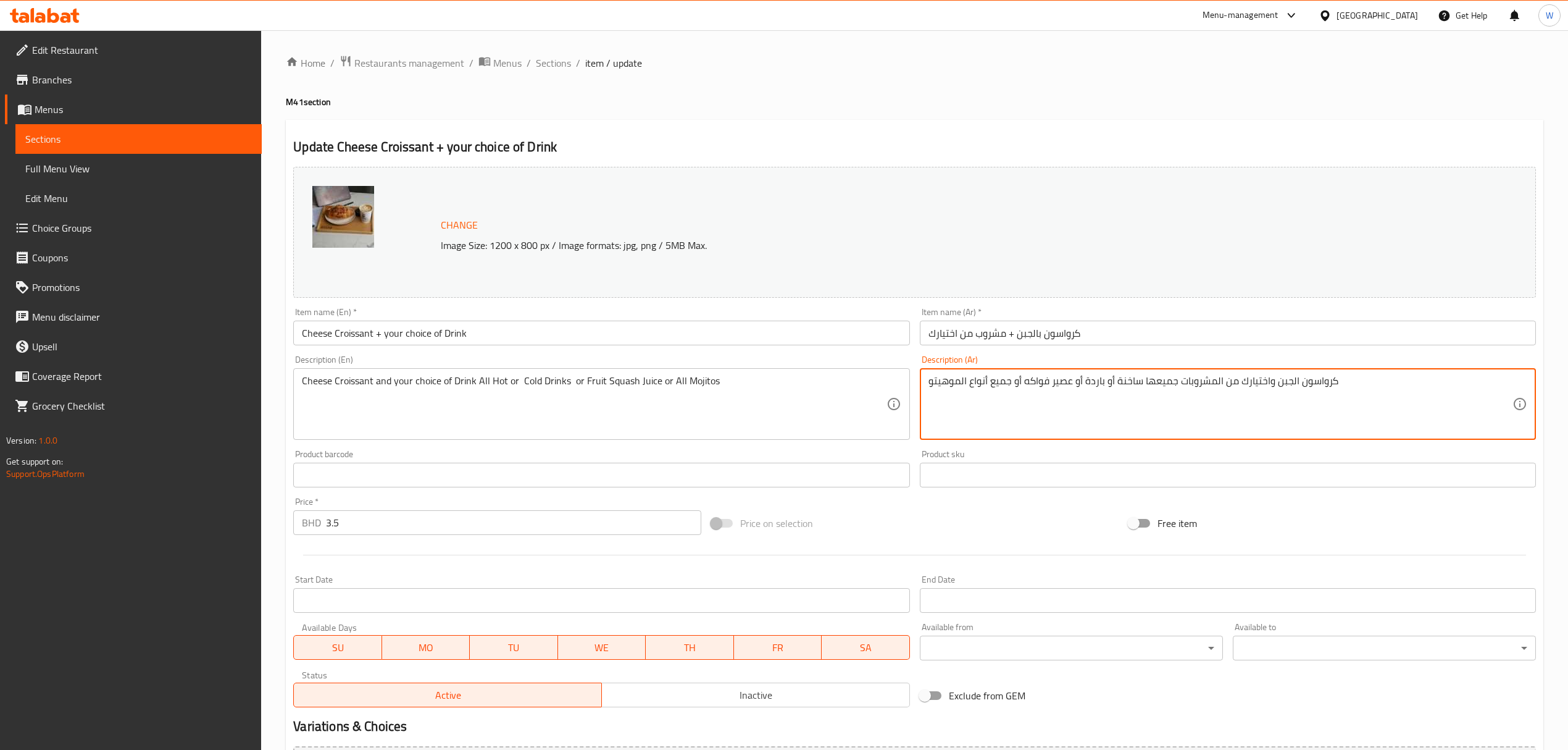
click at [977, 389] on textarea "كرواسون الجبن واختيارك من المشروبات جميعها ساخنة أو باردة أو عصير فواكه أو جميع…" at bounding box center [1220, 404] width 584 height 59
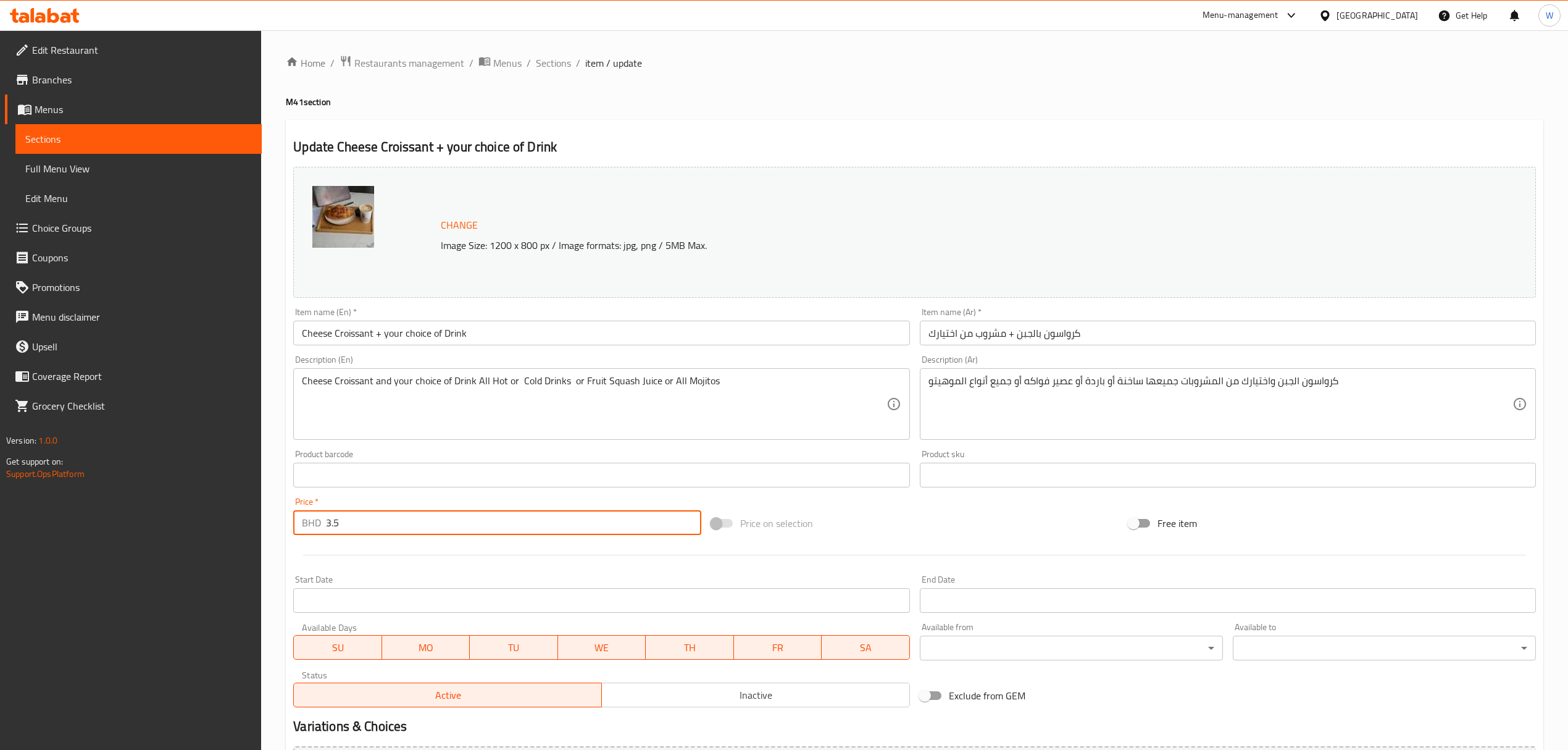
drag, startPoint x: 346, startPoint y: 531, endPoint x: 281, endPoint y: 534, distance: 65.1
click at [645, 465] on input "text" at bounding box center [602, 475] width 616 height 25
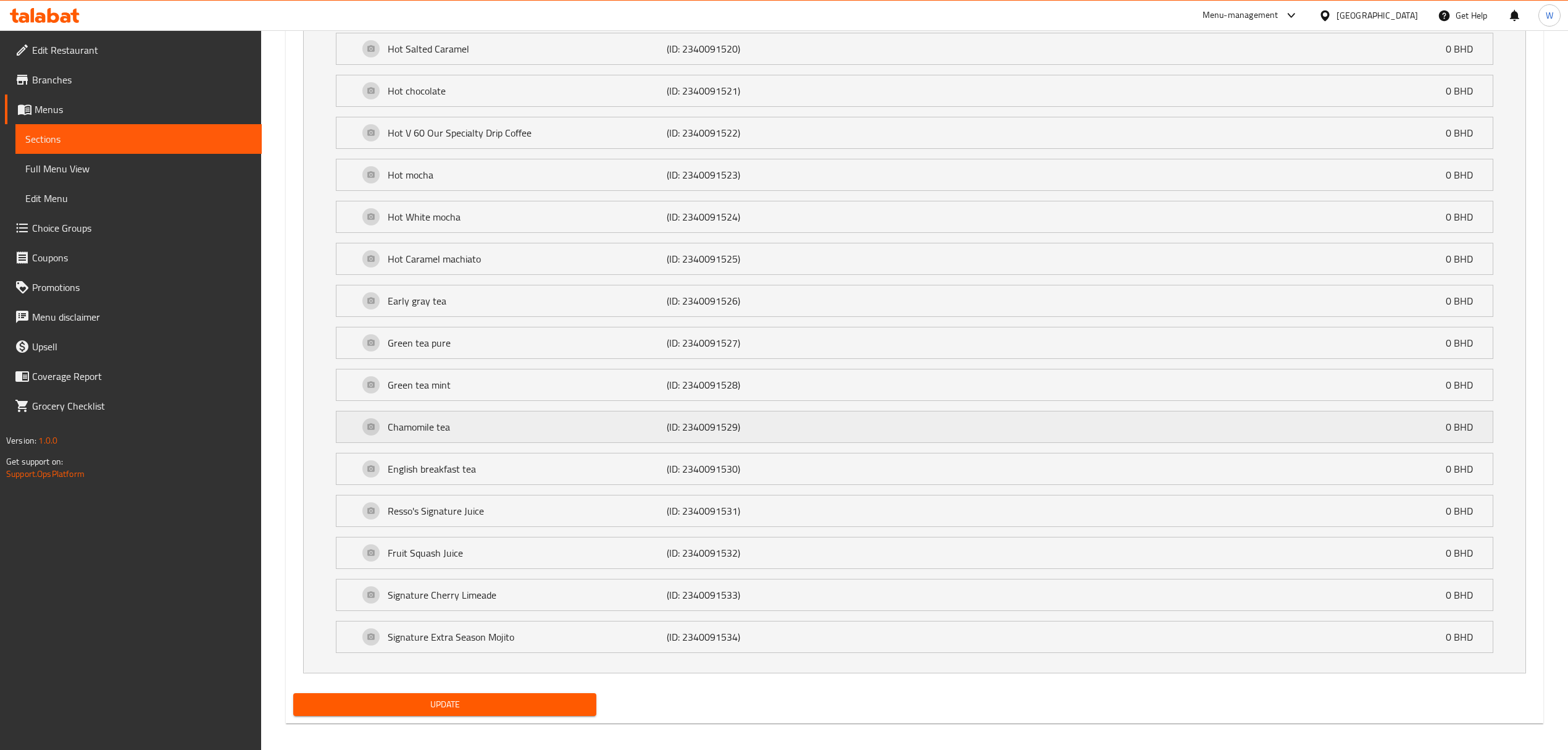
scroll to position [2222, 0]
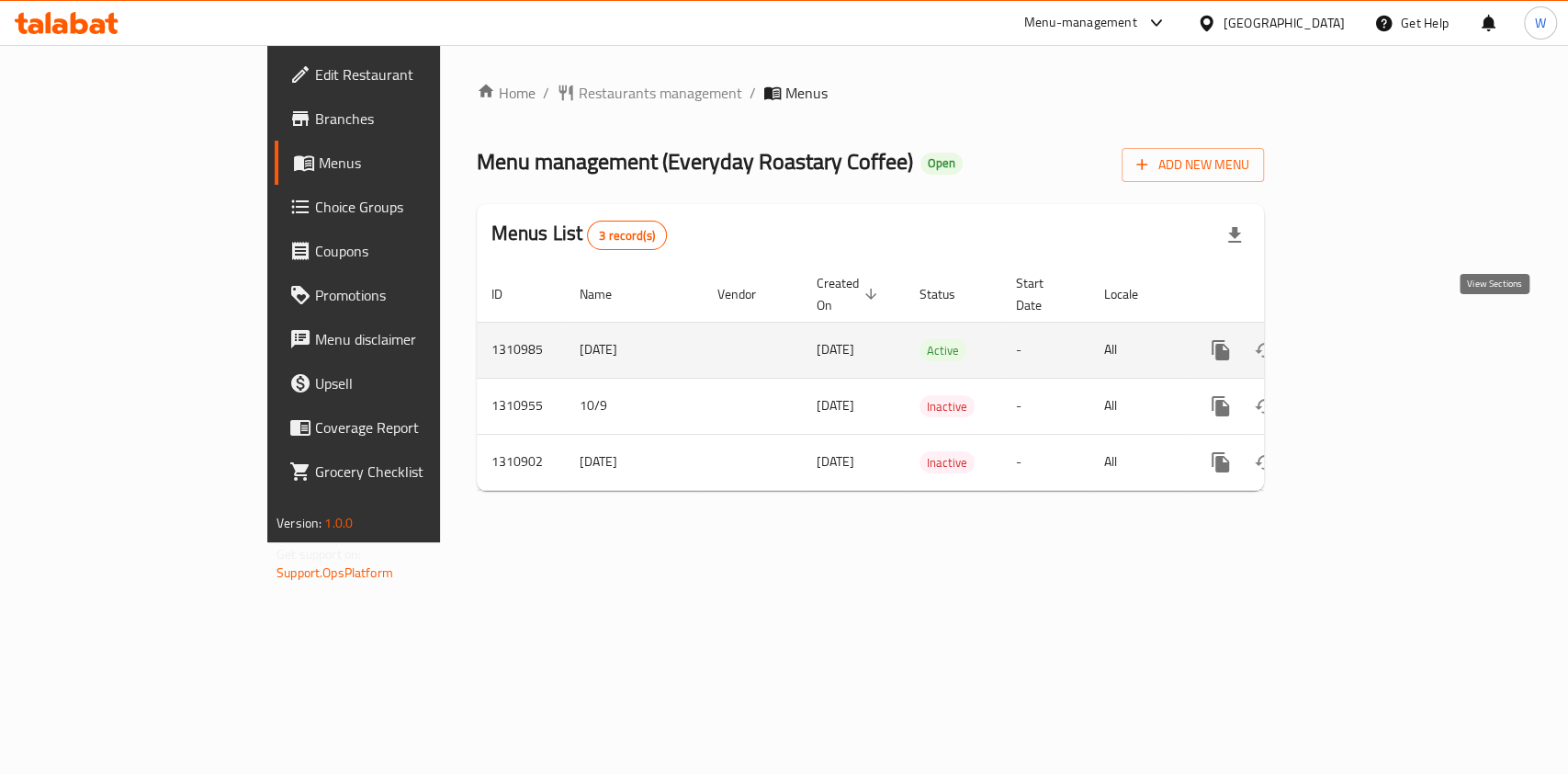
click at [1361, 342] on icon "enhanced table" at bounding box center [1353, 350] width 17 height 17
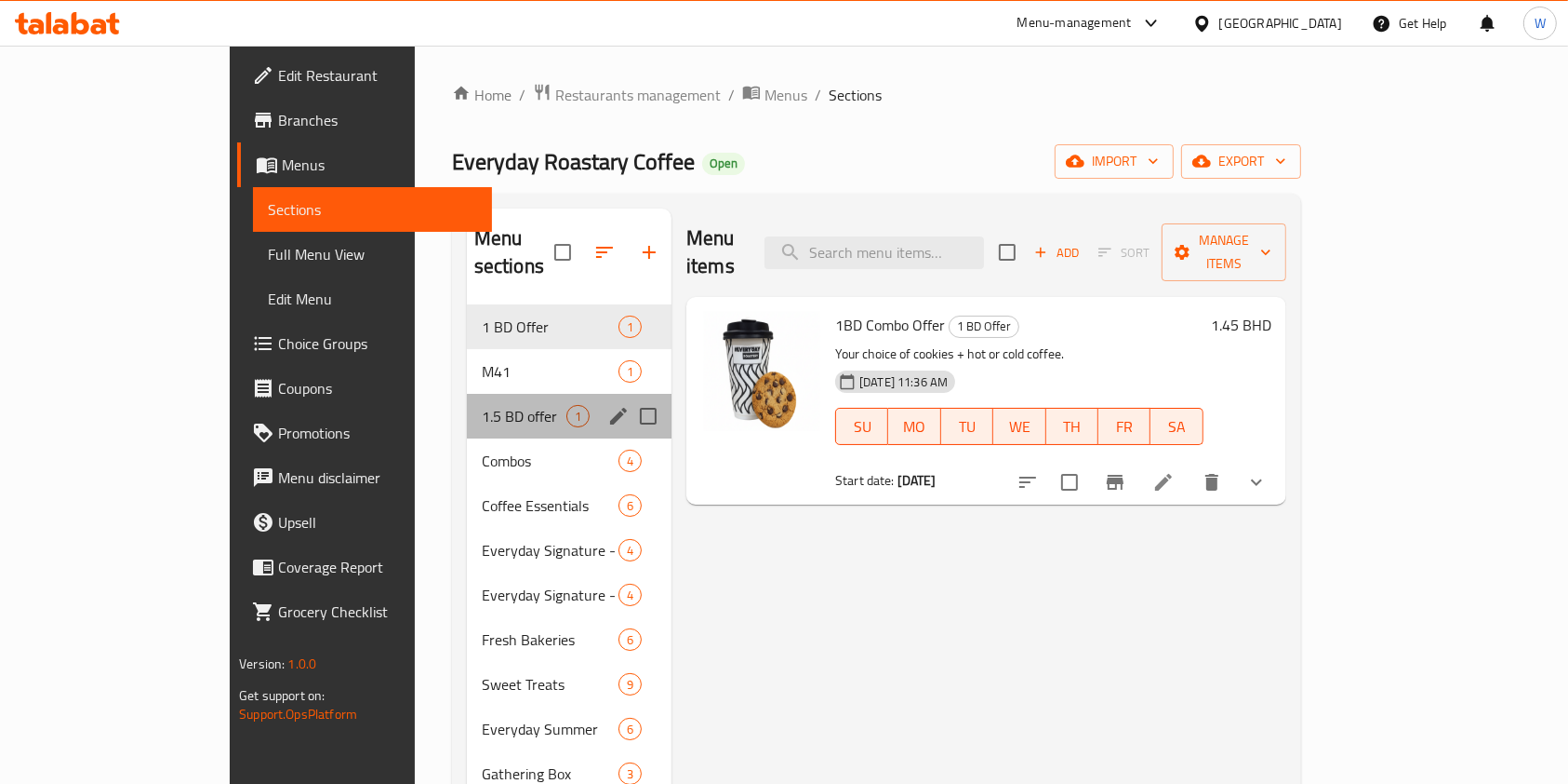
click at [467, 406] on div "1.5 BD offer 1" at bounding box center [569, 416] width 205 height 45
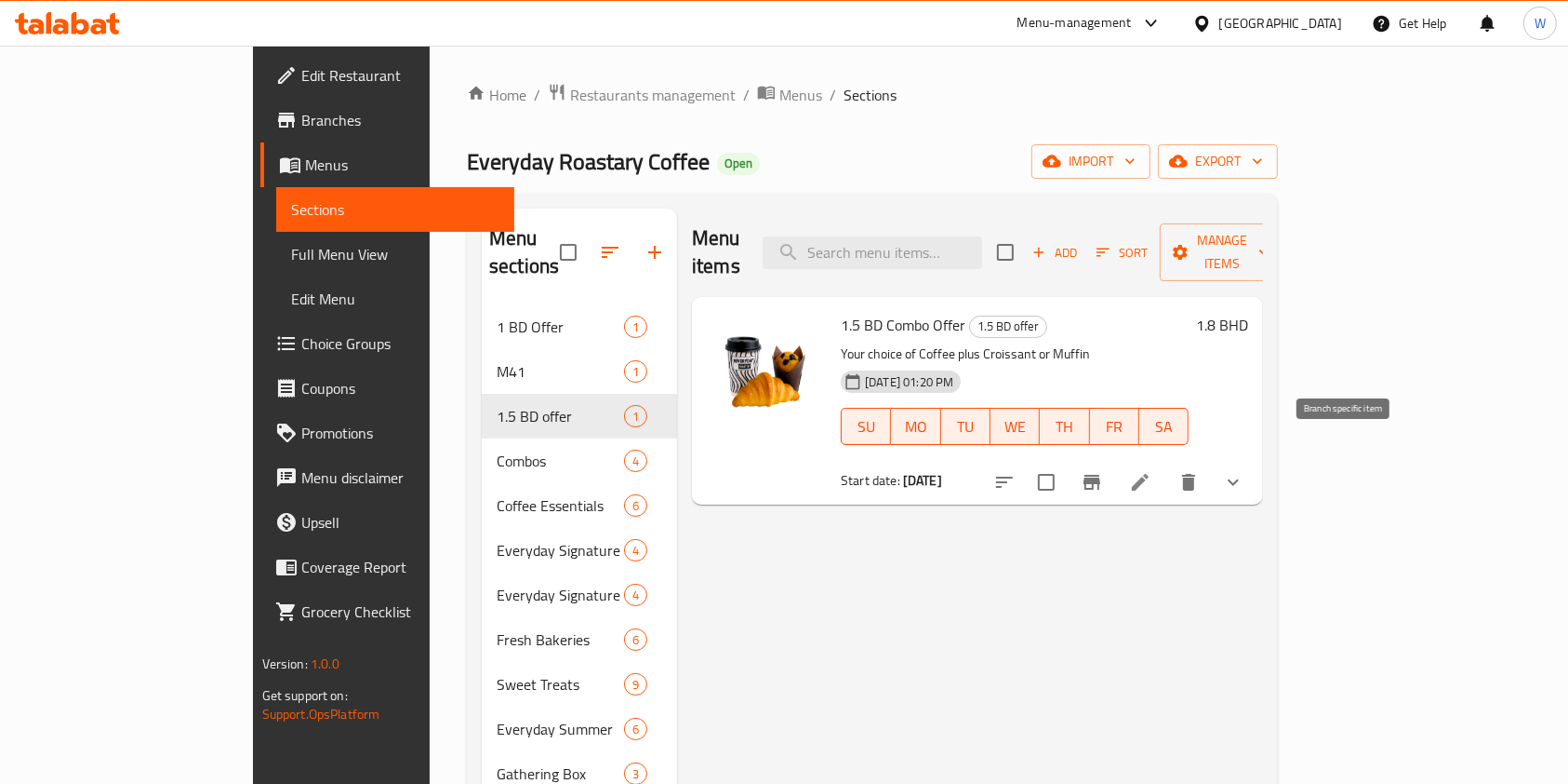
click at [1103, 471] on icon "Branch-specific-item" at bounding box center [1091, 482] width 22 height 22
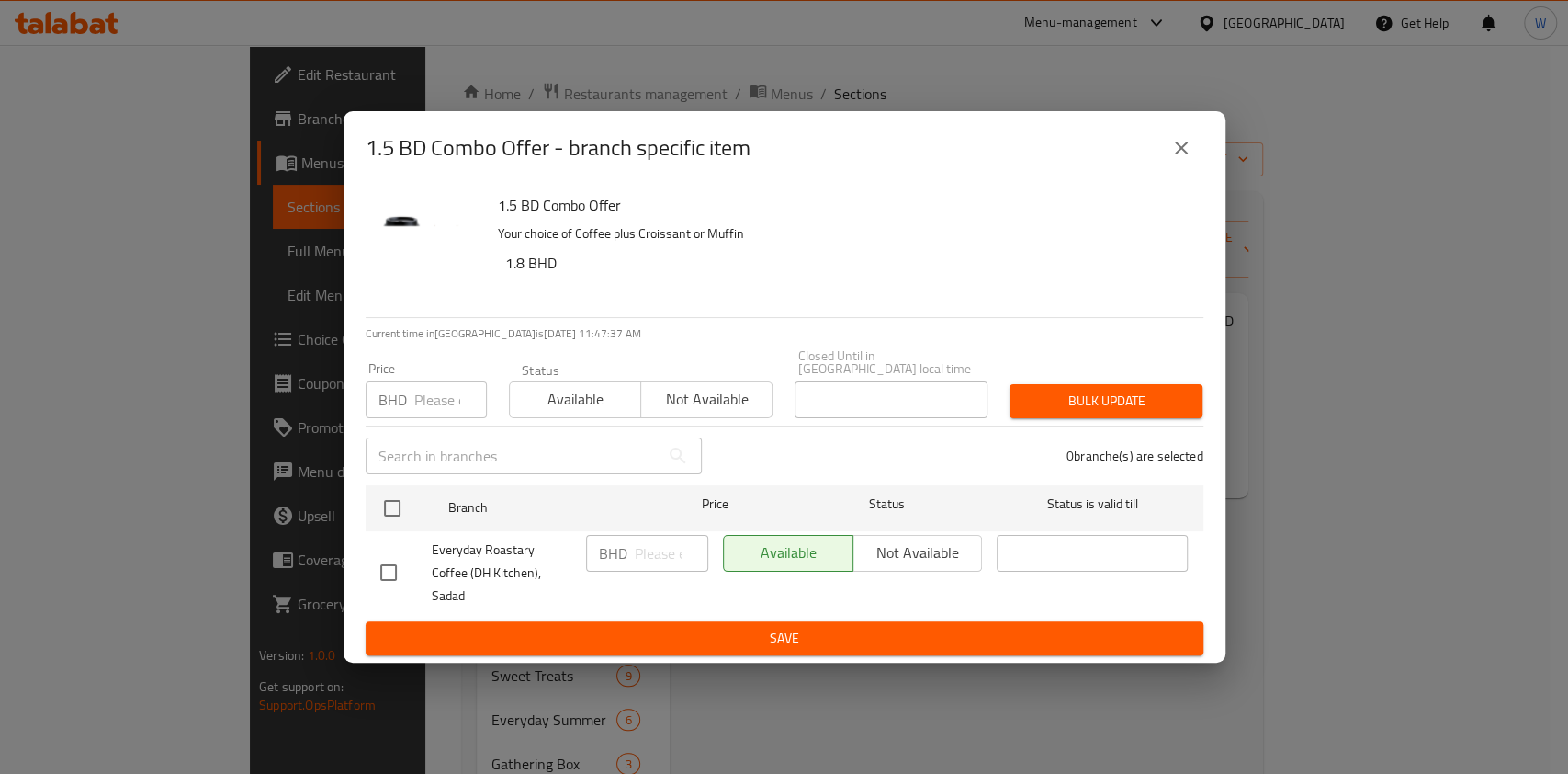
click at [1198, 170] on button "close" at bounding box center [1181, 148] width 44 height 44
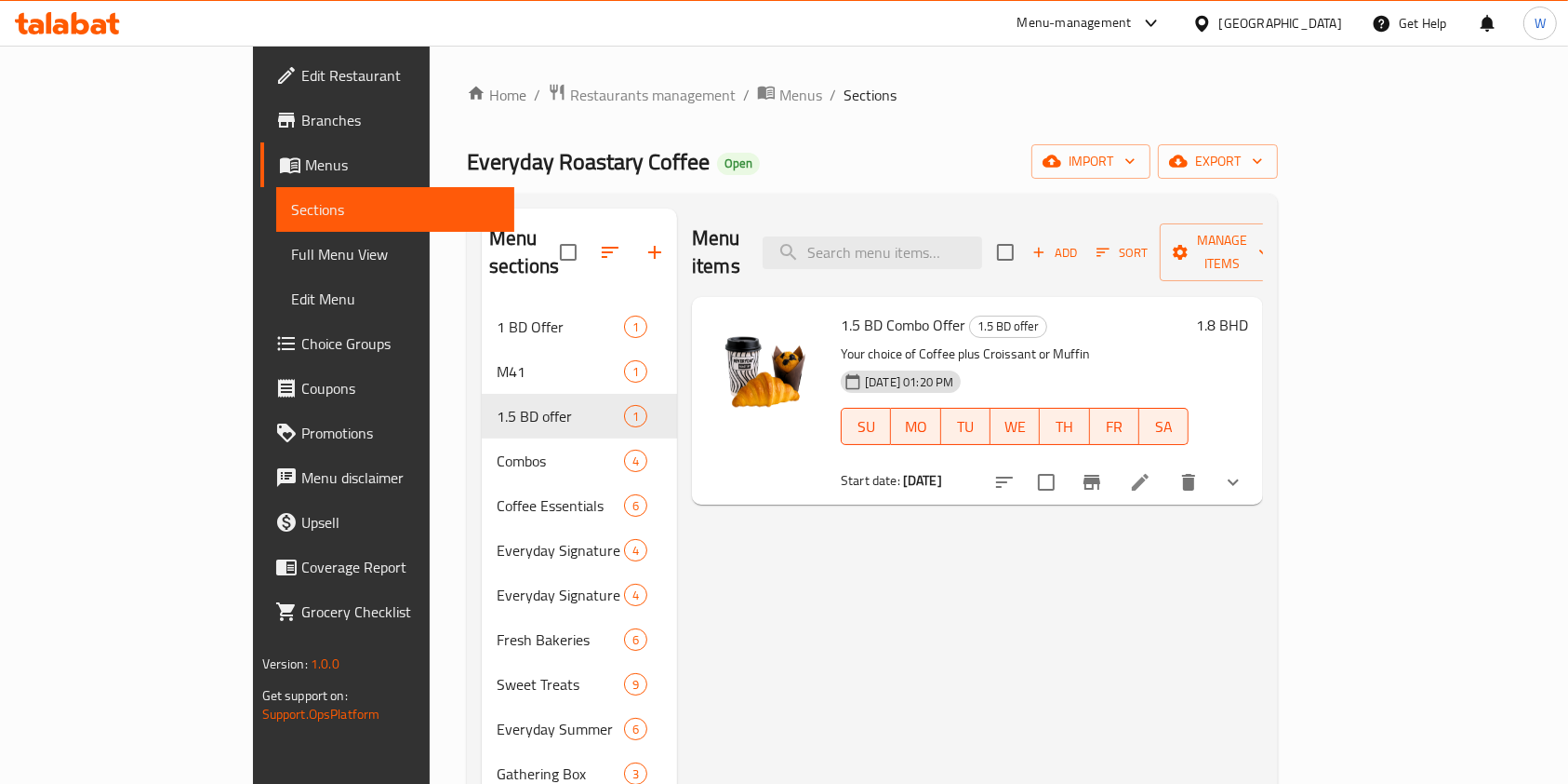
click at [275, 128] on icon at bounding box center [286, 119] width 22 height 22
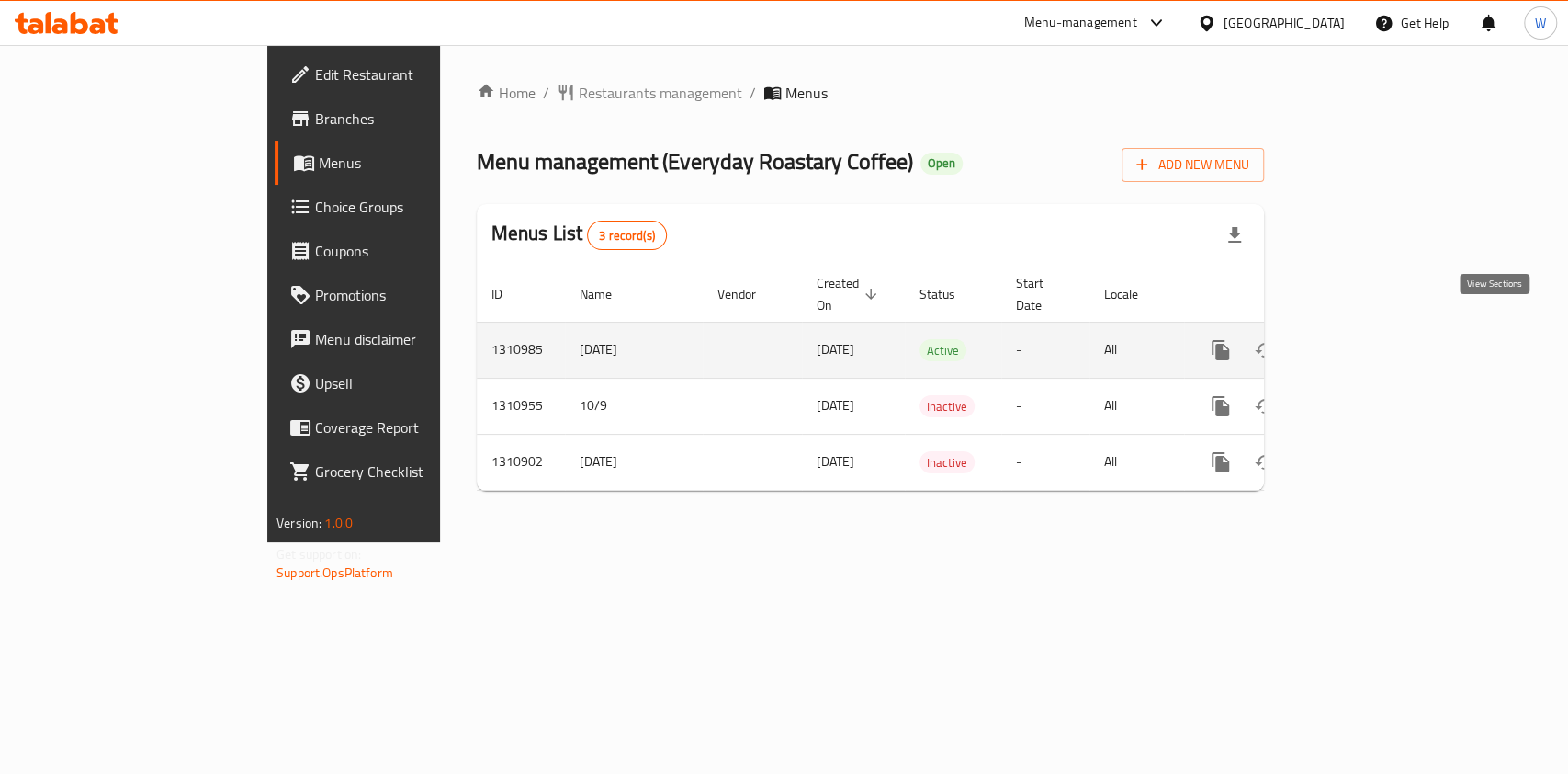
click at [1375, 328] on link "enhanced table" at bounding box center [1352, 349] width 44 height 44
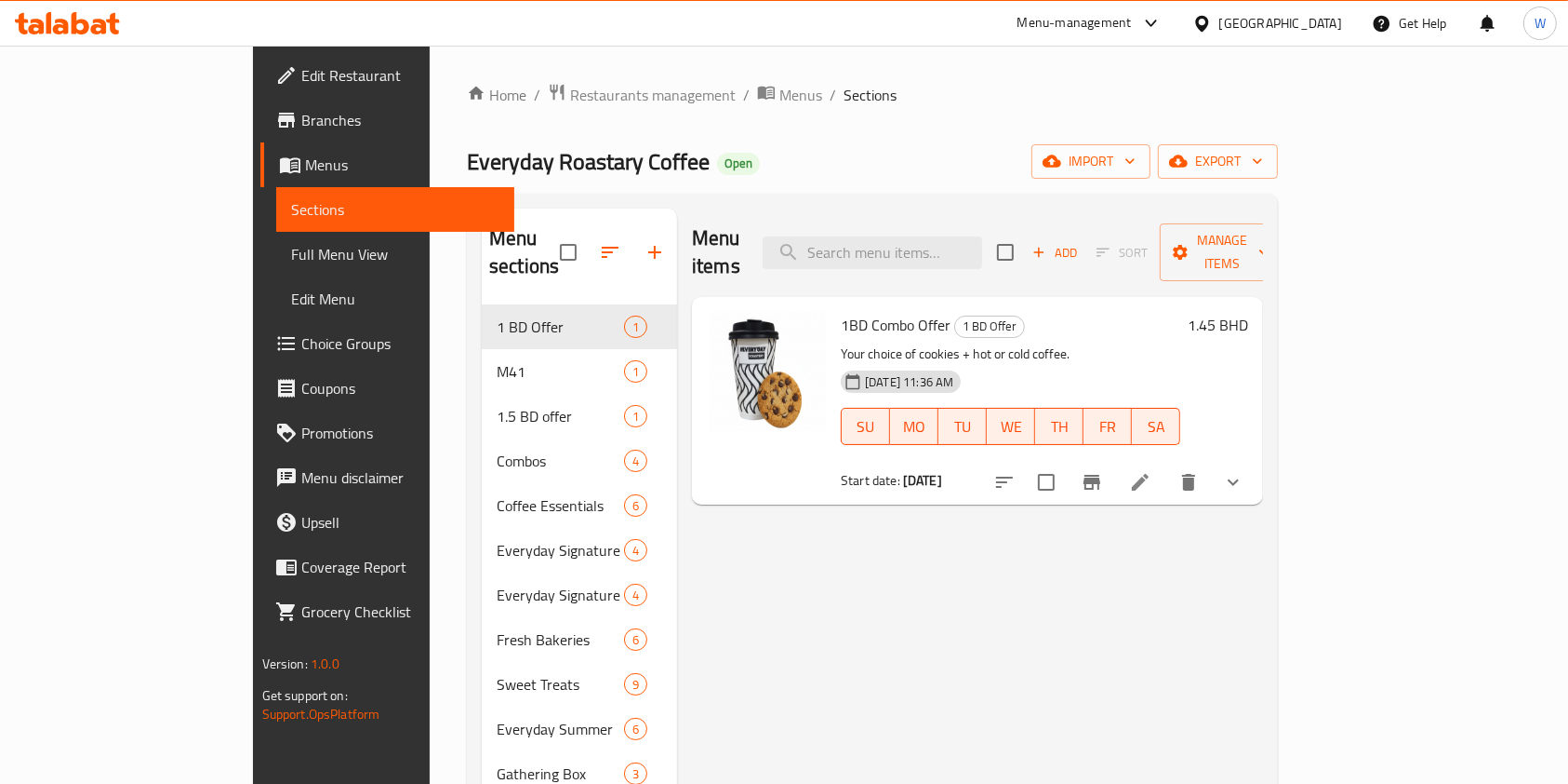
click at [1249, 312] on h6 "1.45 BHD" at bounding box center [1217, 324] width 60 height 26
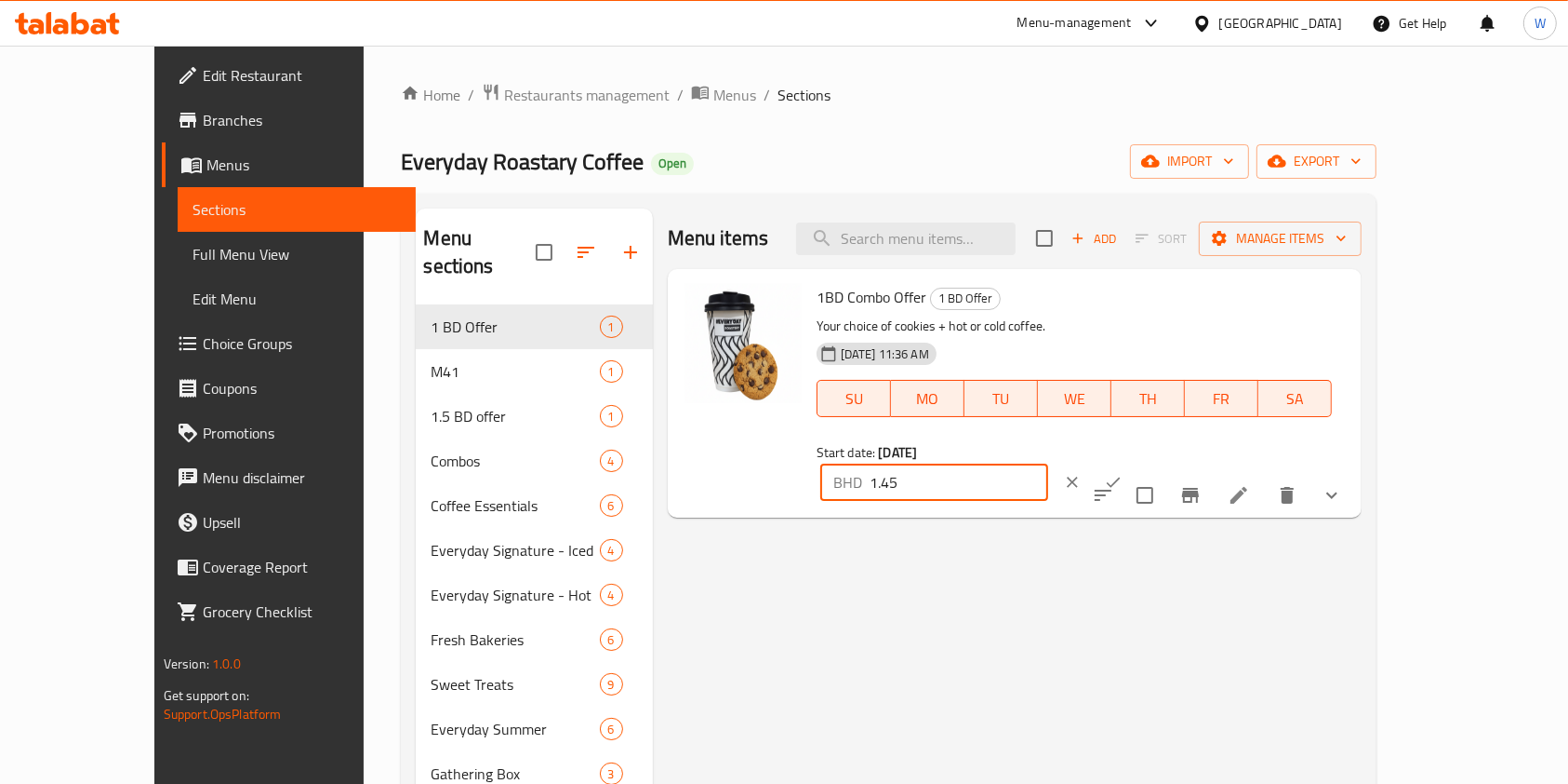
drag, startPoint x: 1292, startPoint y: 295, endPoint x: 1190, endPoint y: 306, distance: 102.6
click at [1190, 306] on div "1BD Combo Offer 1 BD Offer Your choice of cookies + hot or cold coffee. [DATE] …" at bounding box center [1082, 393] width 546 height 234
paste input "8"
type input "1.8"
click at [1134, 462] on button "ok" at bounding box center [1113, 482] width 41 height 41
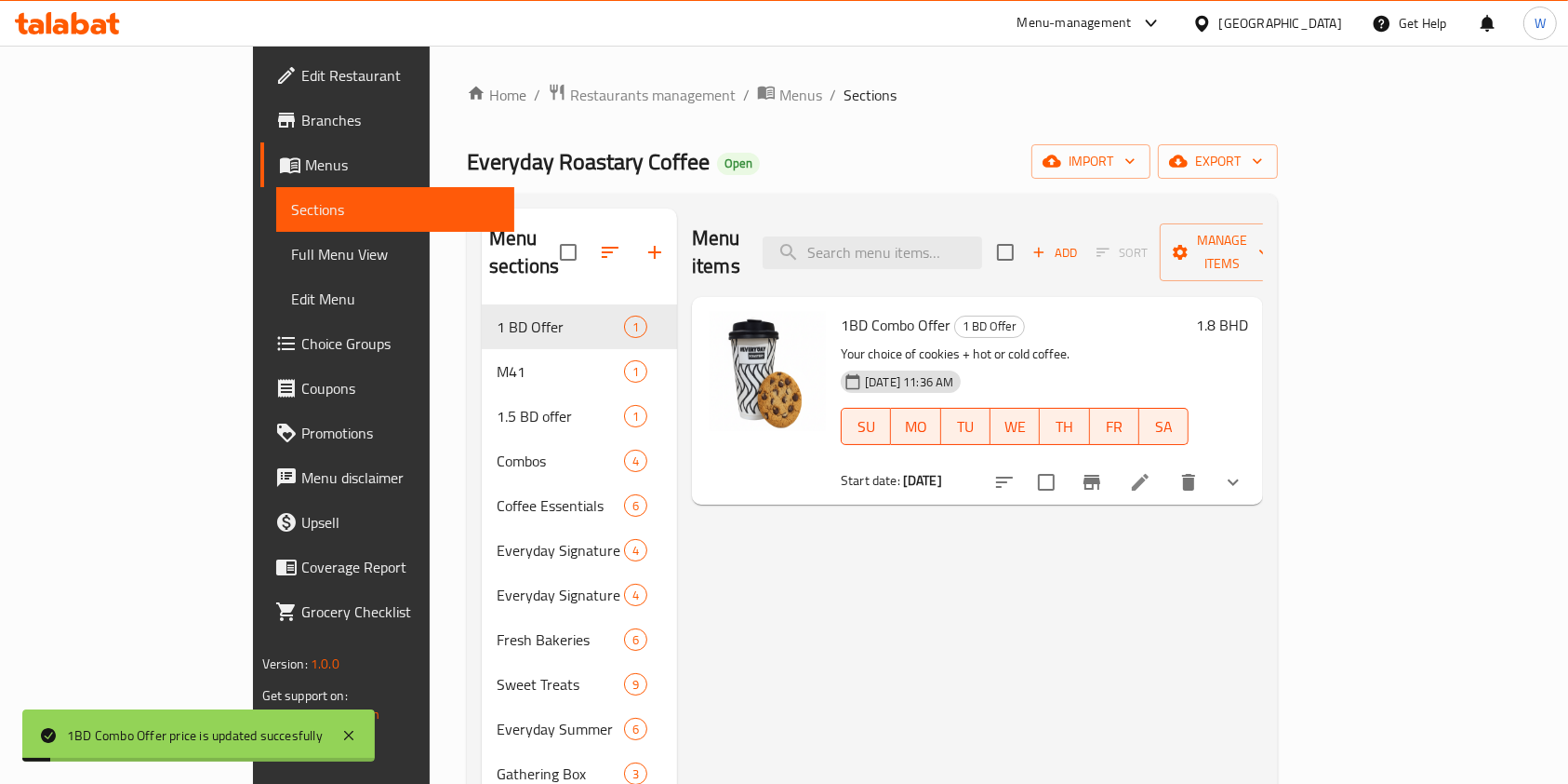
click at [1263, 584] on div "Menu items Add Sort Manage items 1BD Combo Offer 1 BD Offer Your choice of cook…" at bounding box center [969, 685] width 586 height 952
click at [1103, 471] on icon "Branch-specific-item" at bounding box center [1091, 482] width 22 height 22
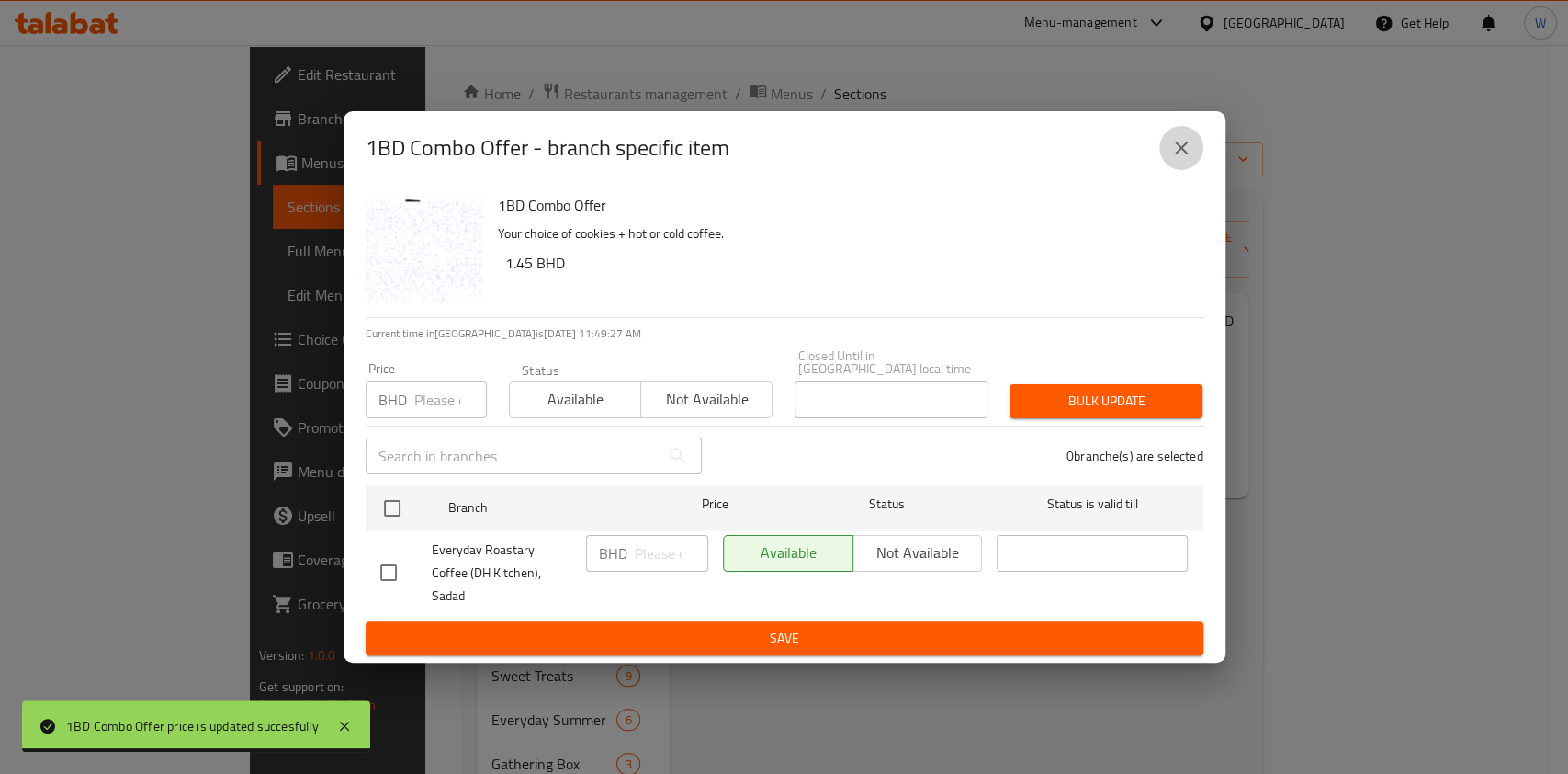
click at [1186, 159] on icon "close" at bounding box center [1180, 147] width 22 height 22
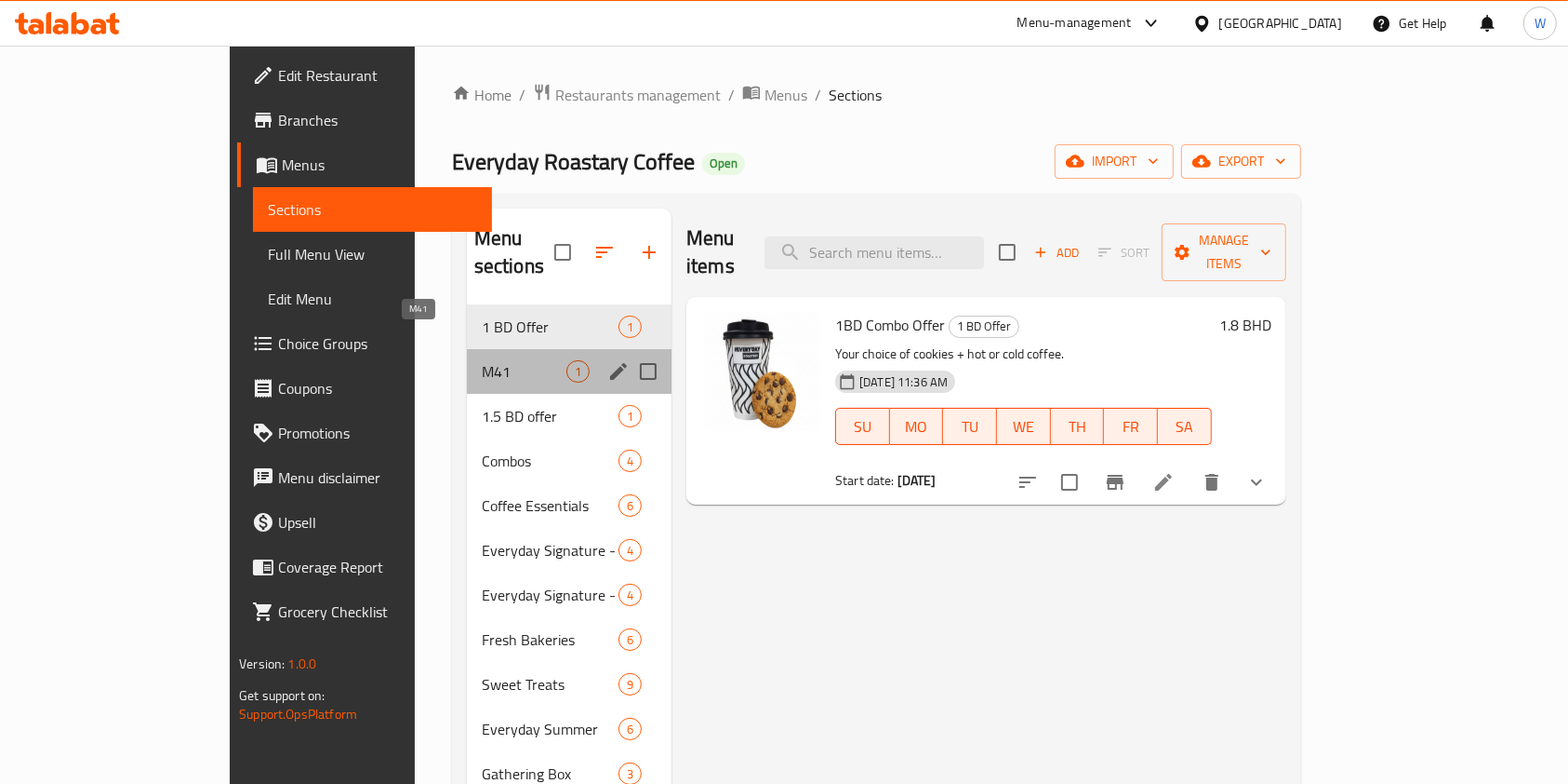
click at [482, 361] on span "M41" at bounding box center [524, 371] width 85 height 22
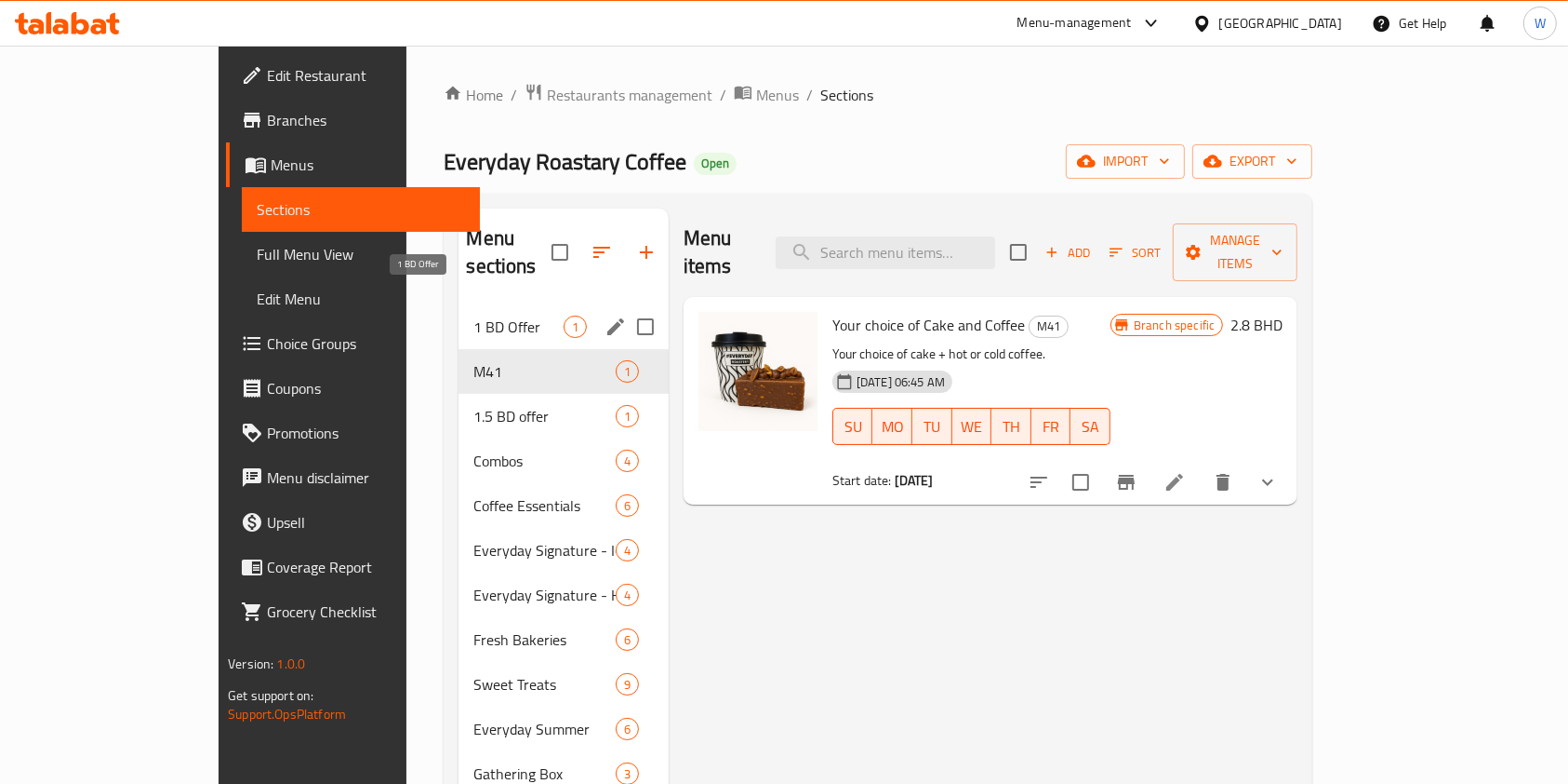
click at [474, 316] on span "1 BD Offer" at bounding box center [519, 326] width 90 height 22
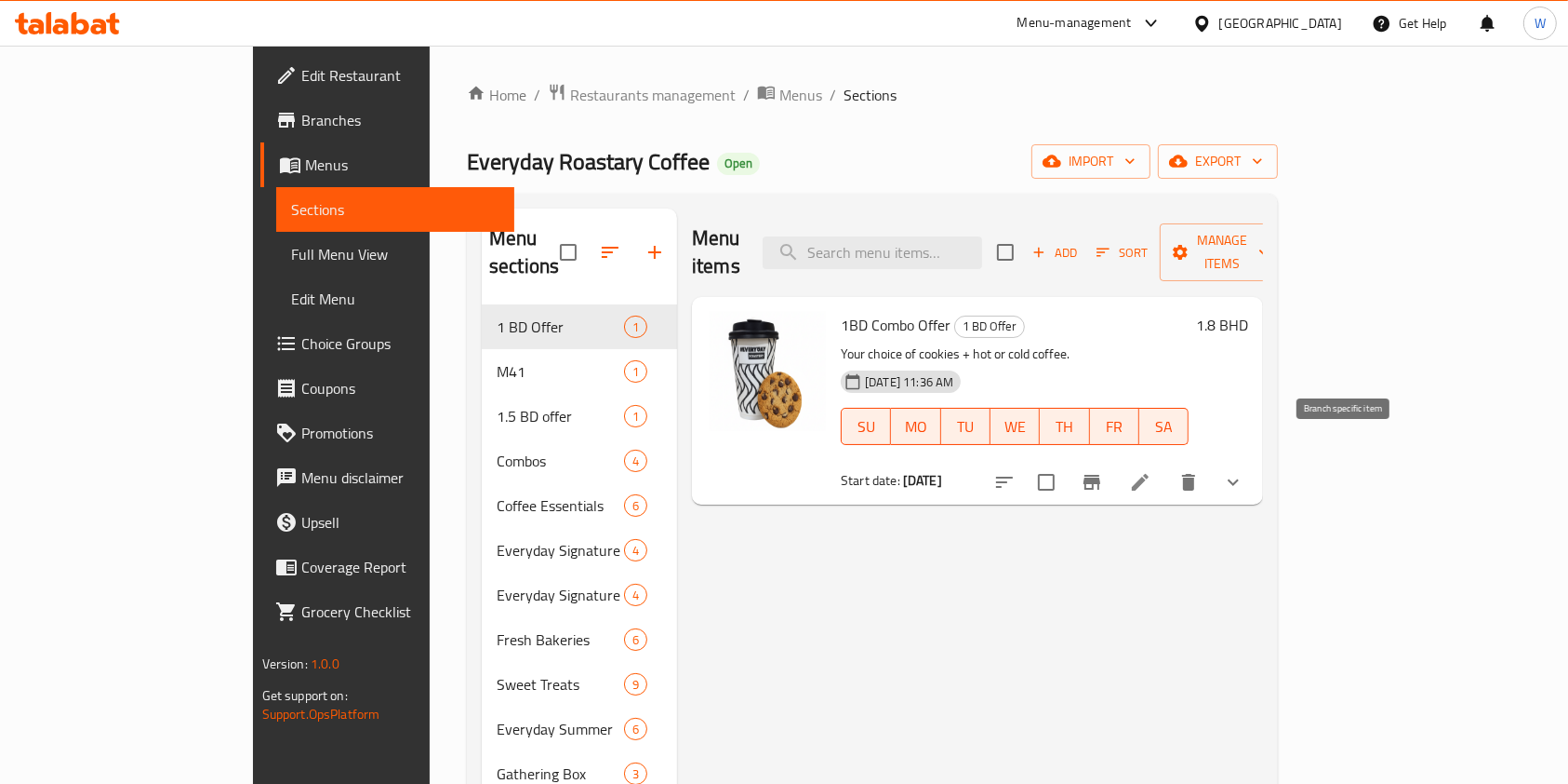
click at [1101, 475] on icon "Branch-specific-item" at bounding box center [1092, 483] width 17 height 15
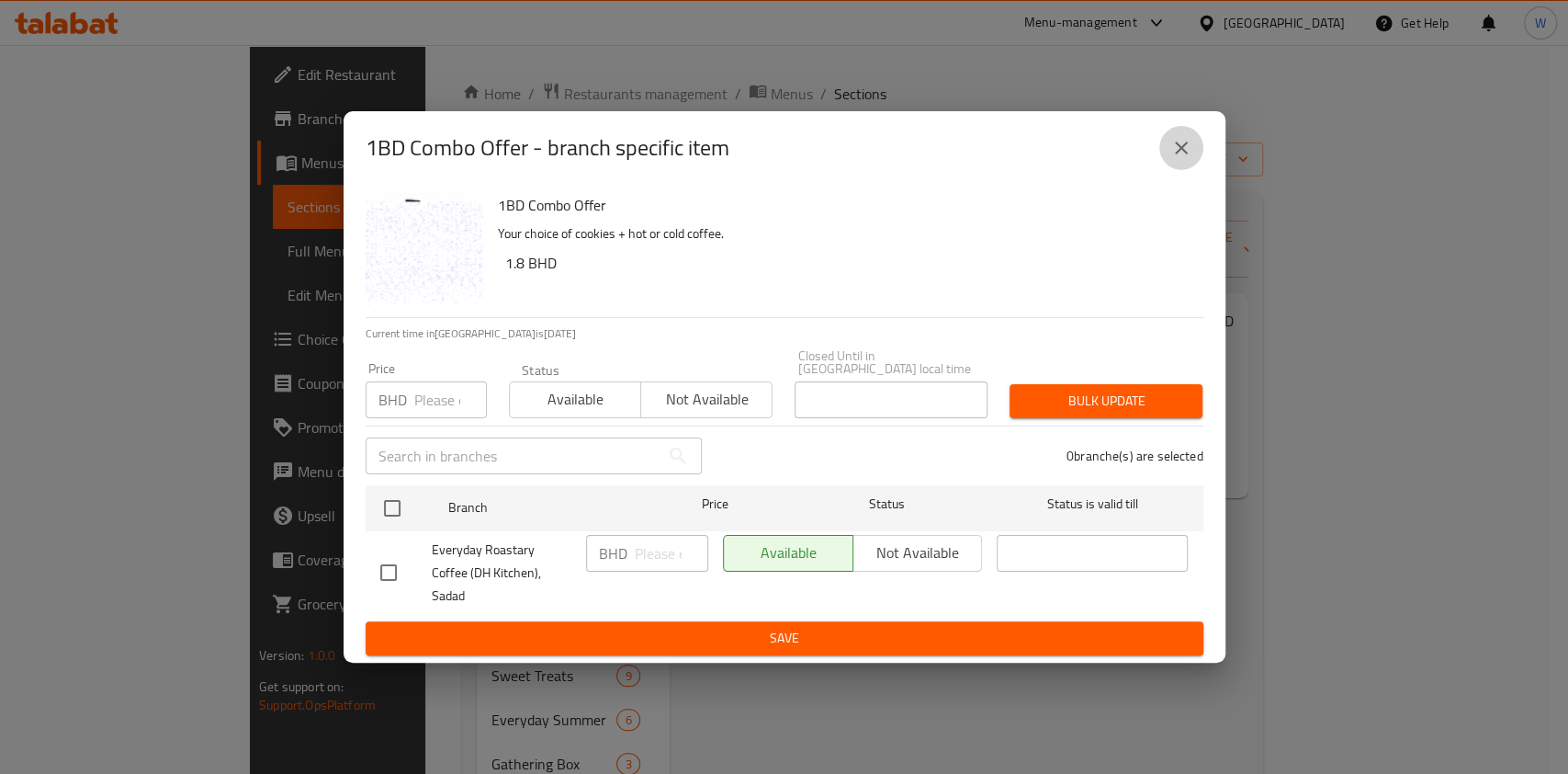
click at [1191, 170] on button "close" at bounding box center [1181, 148] width 44 height 44
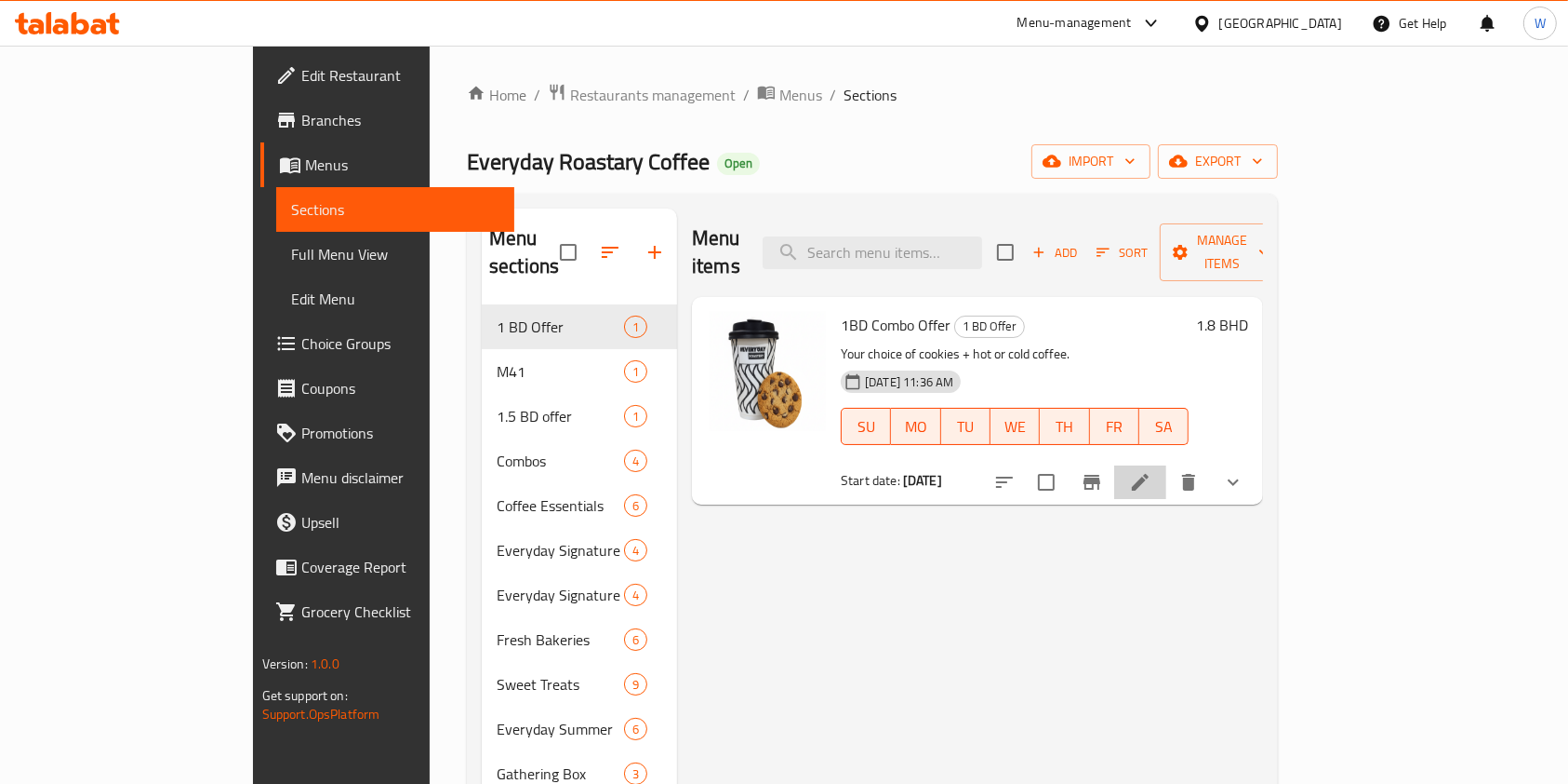
click at [1167, 465] on li at bounding box center [1140, 482] width 52 height 33
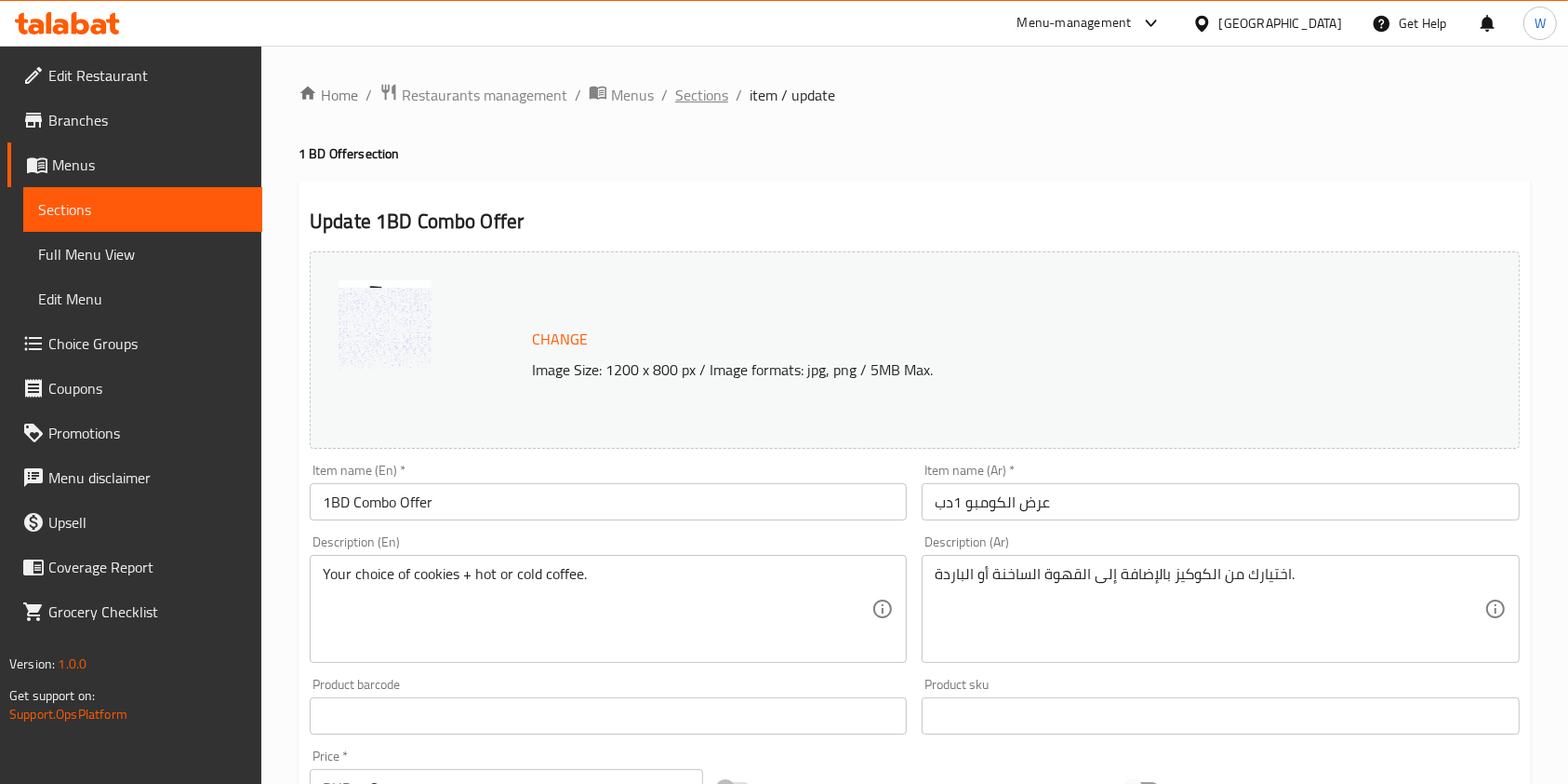
click at [703, 96] on span "Sections" at bounding box center [703, 94] width 53 height 22
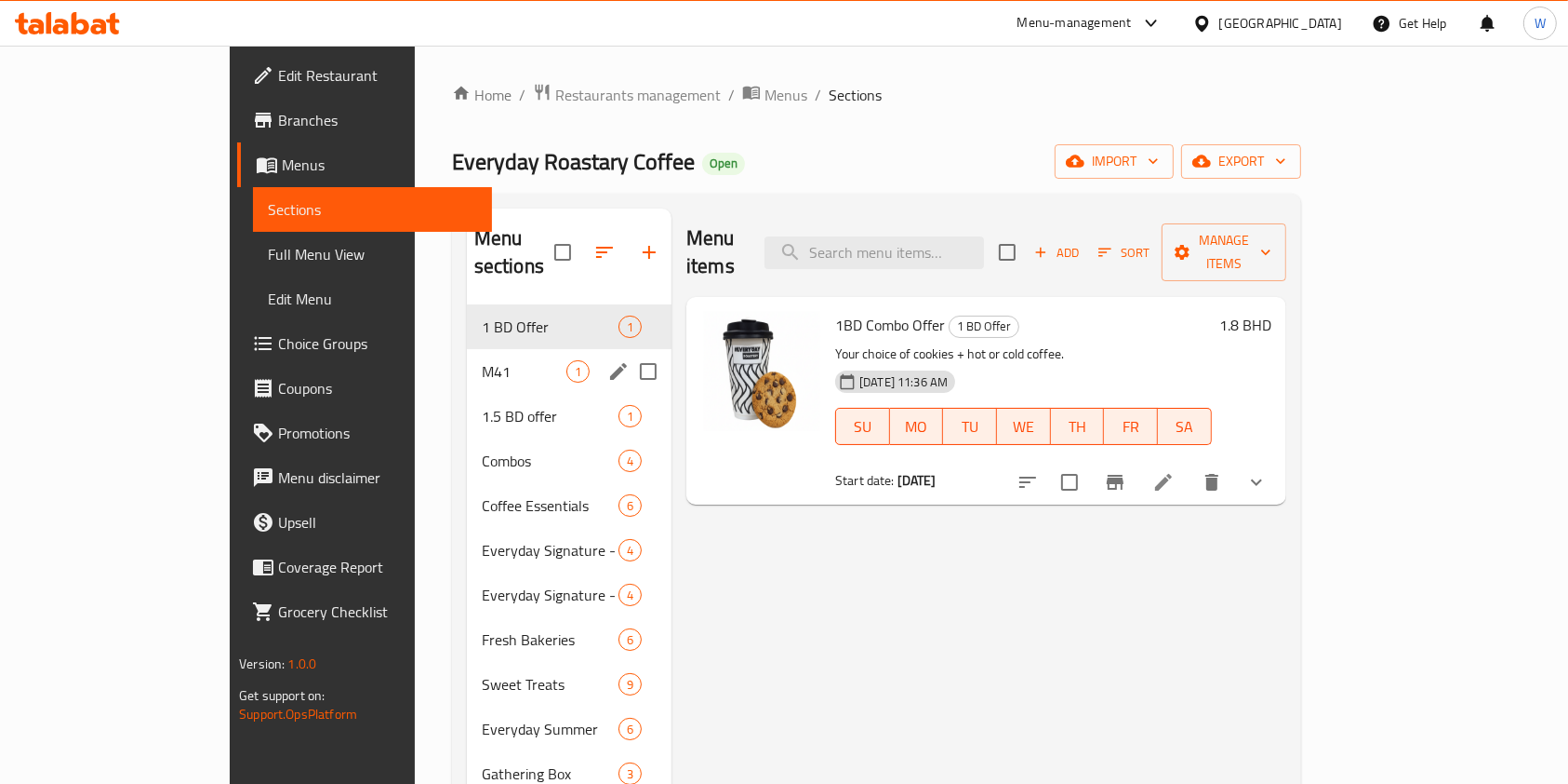
click at [467, 349] on div "M41 1" at bounding box center [569, 371] width 205 height 45
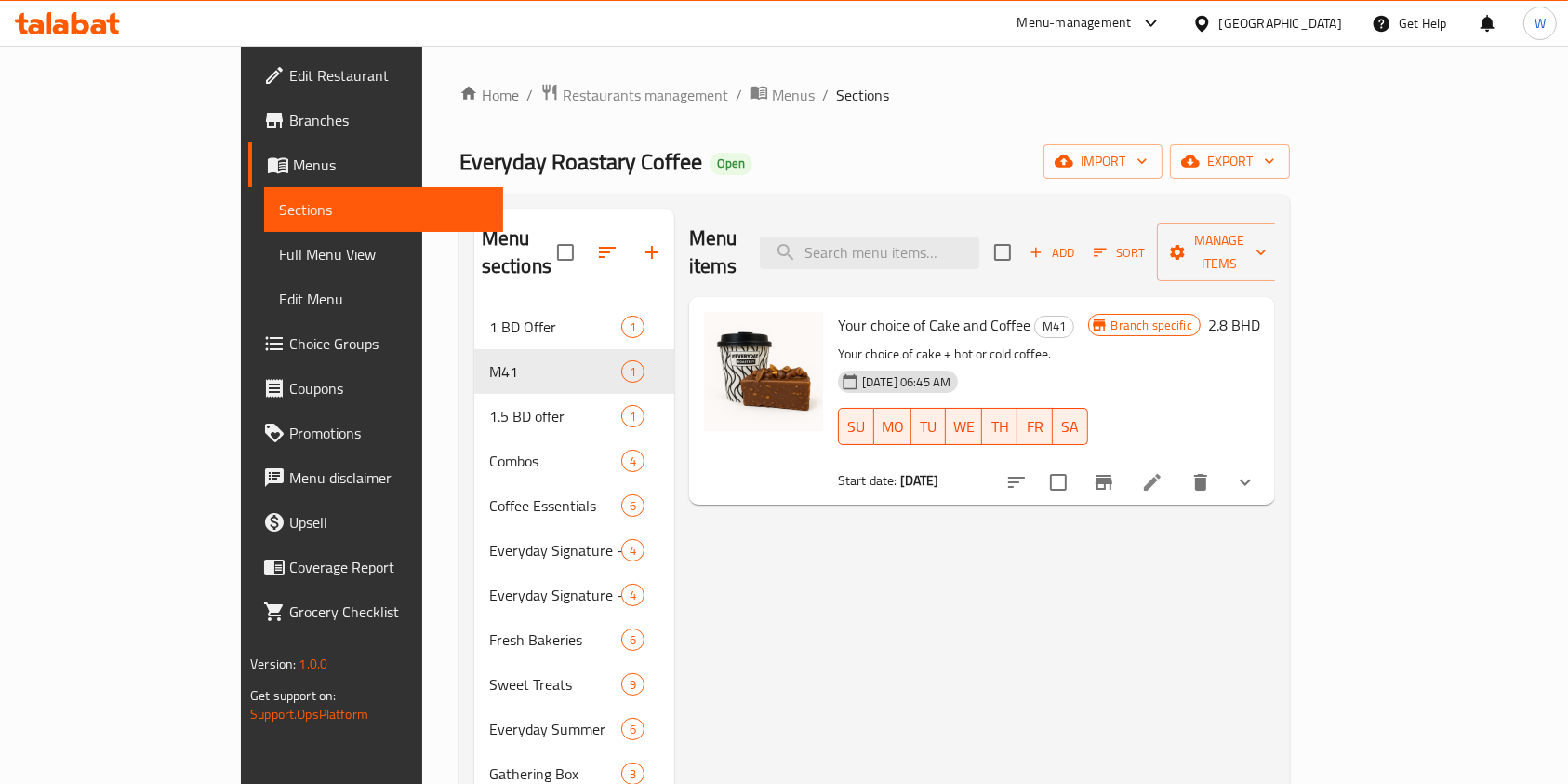
click at [1260, 312] on h6 "2.8 BHD" at bounding box center [1234, 324] width 52 height 26
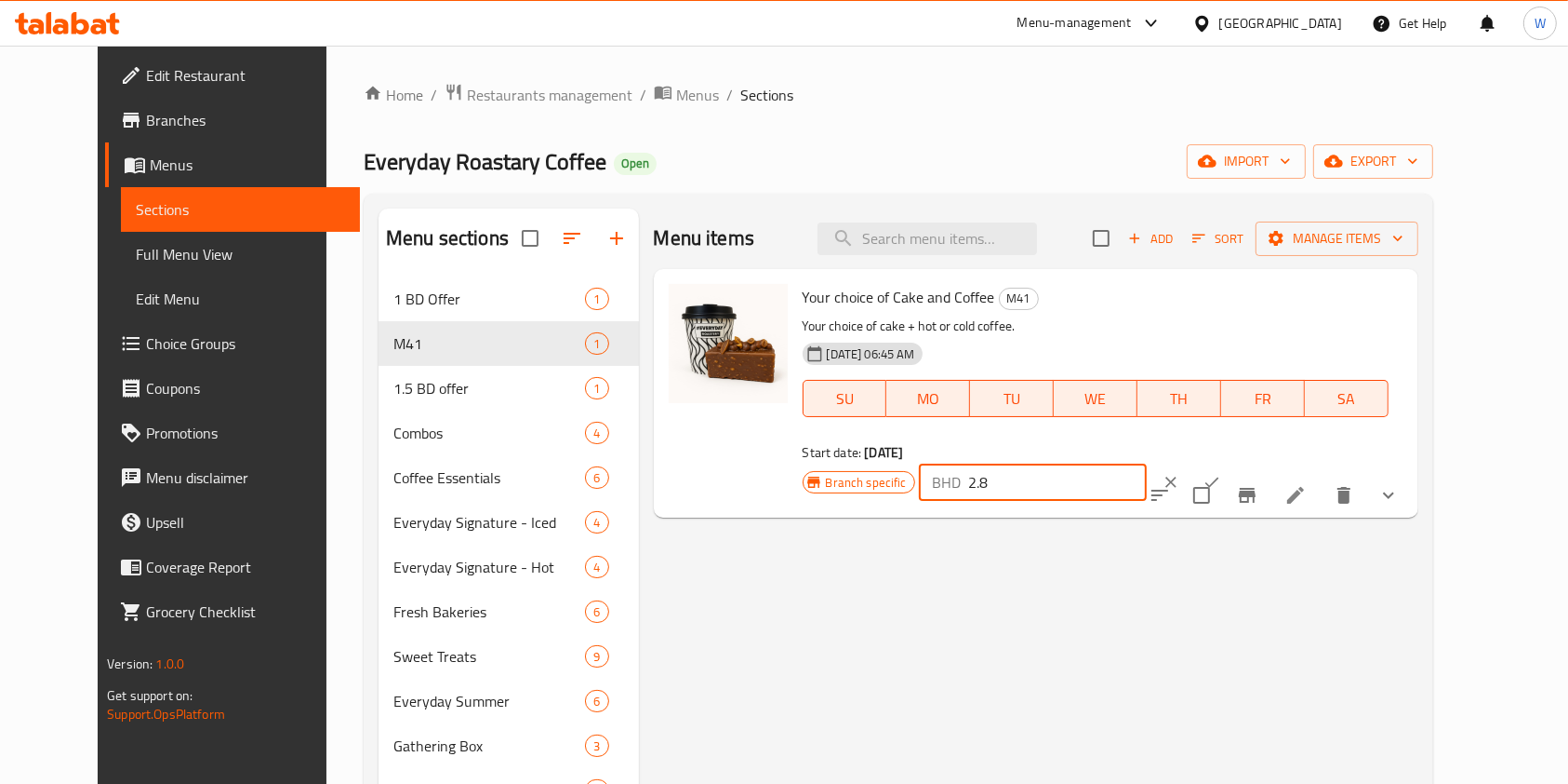
drag, startPoint x: 1325, startPoint y: 305, endPoint x: 1228, endPoint y: 302, distance: 97.0
click at [1147, 464] on div "BHD 2.8 ​" at bounding box center [1032, 482] width 228 height 37
paste input "3.2"
type input "3.2"
click at [1221, 473] on icon "ok" at bounding box center [1212, 483] width 19 height 19
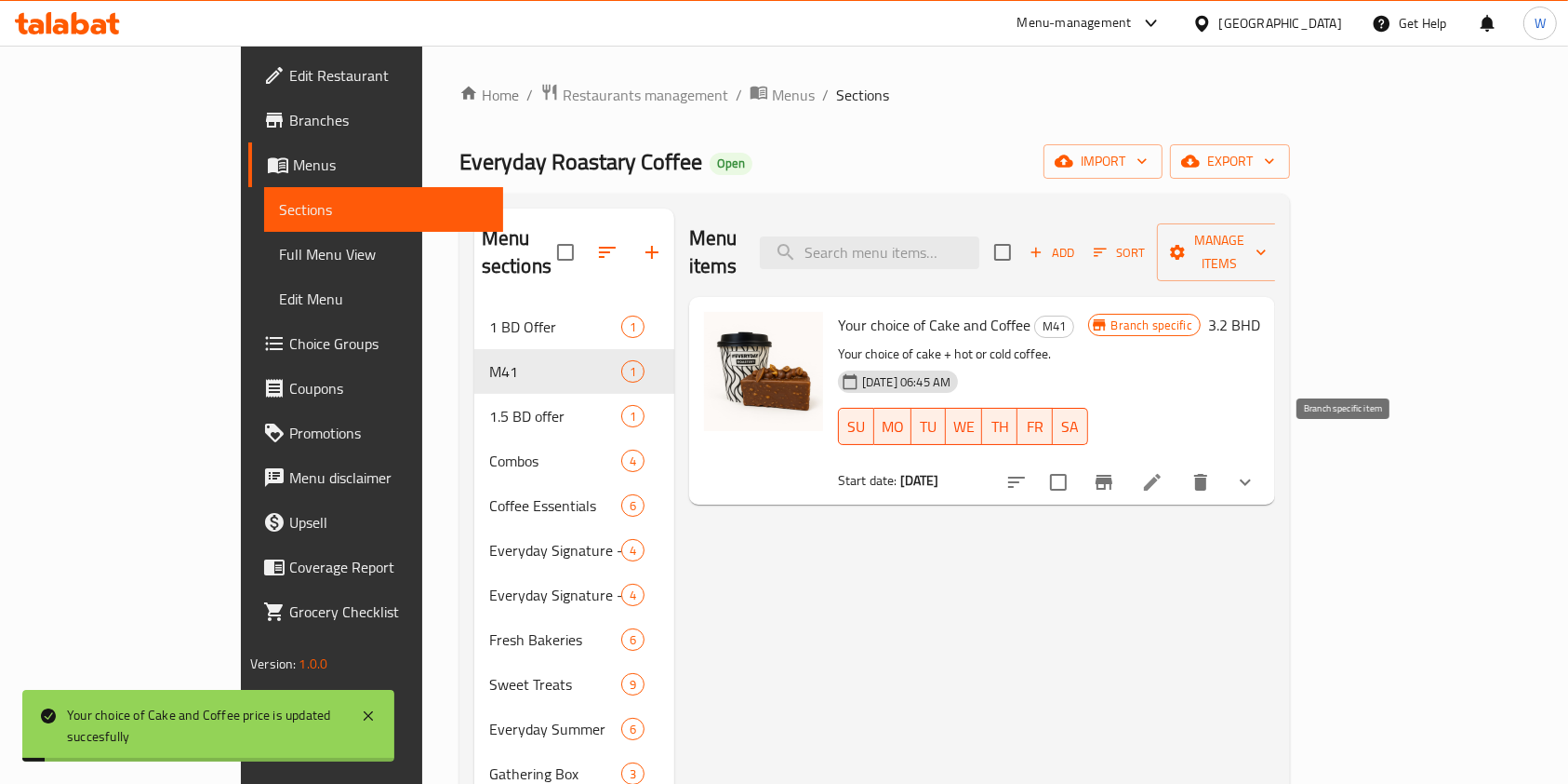
click at [1115, 471] on icon "Branch-specific-item" at bounding box center [1104, 482] width 22 height 22
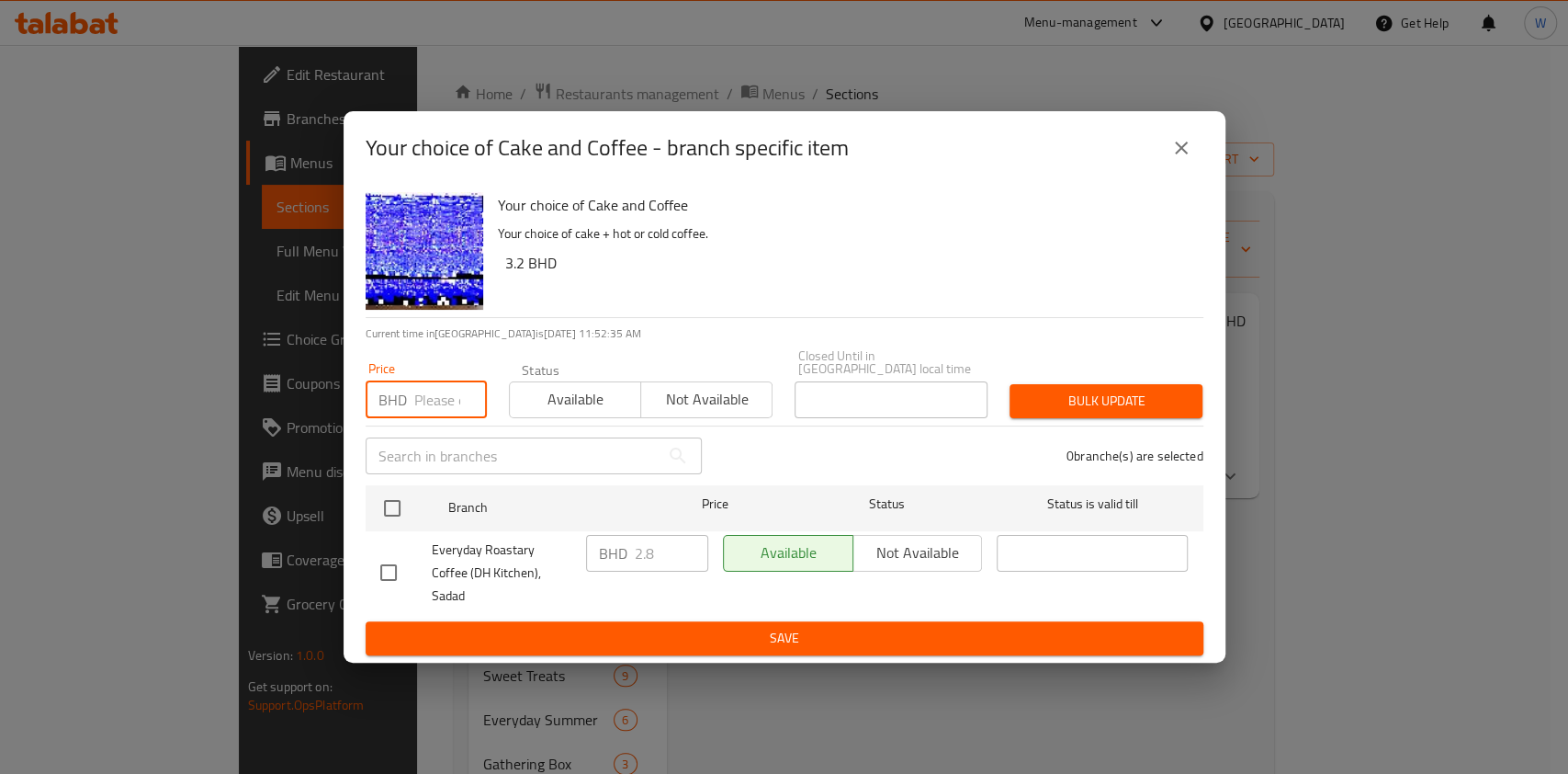
click at [414, 401] on input "number" at bounding box center [450, 399] width 72 height 37
paste input "3.2"
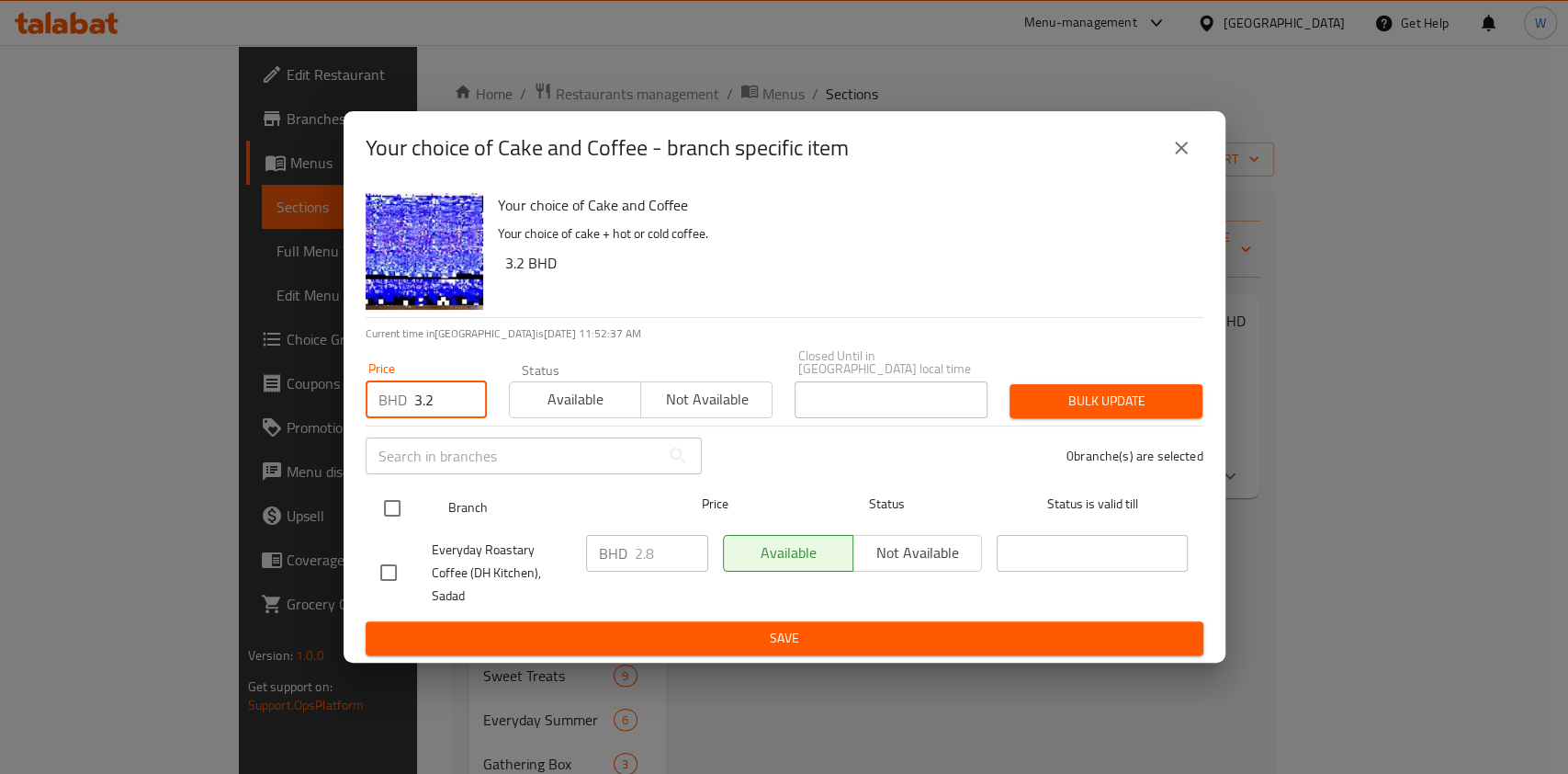
type input "3.2"
click at [395, 509] on input "checkbox" at bounding box center [392, 508] width 39 height 39
checkbox input "true"
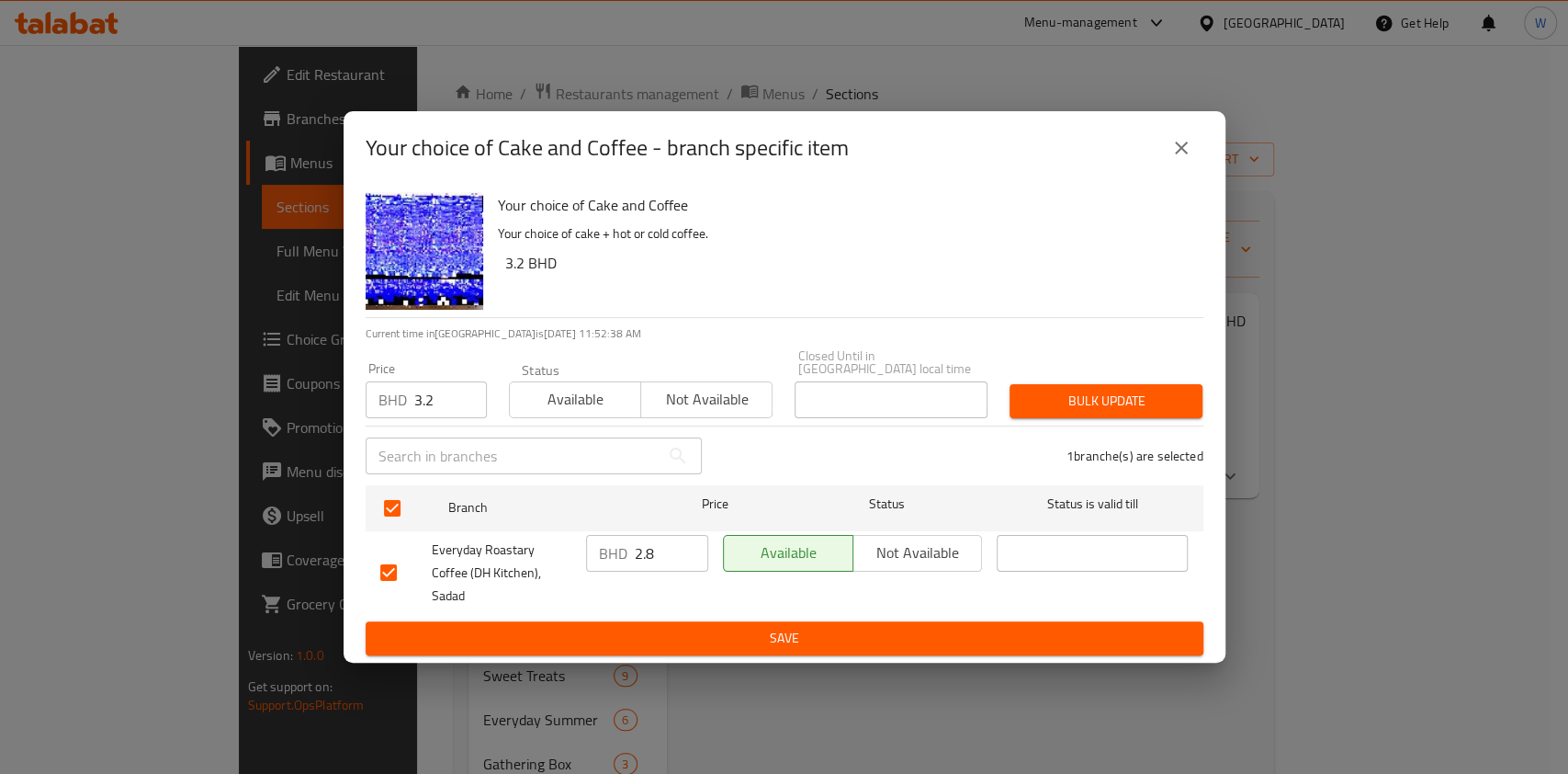
click at [1102, 418] on button "Bulk update" at bounding box center [1106, 401] width 193 height 34
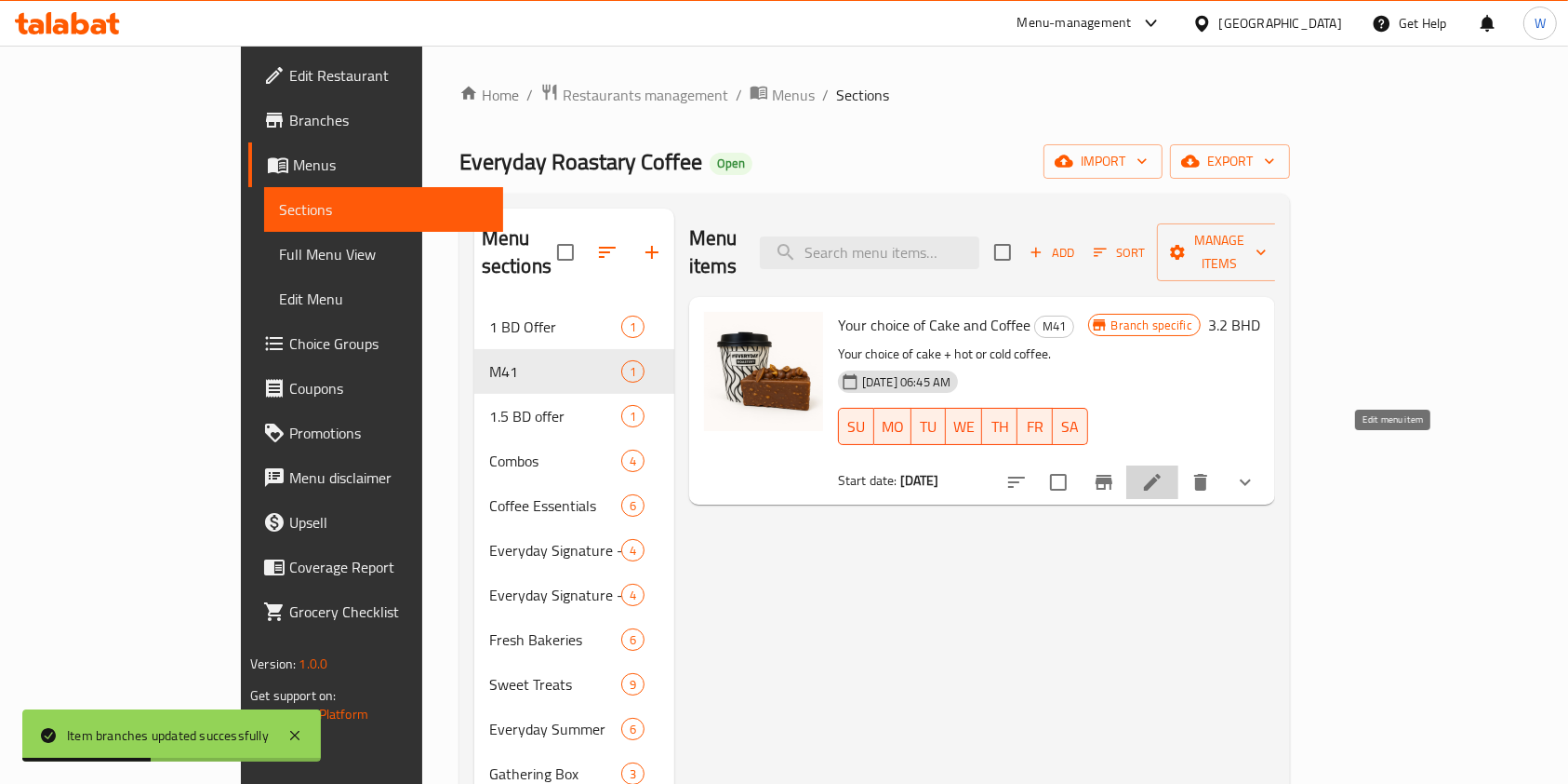
click at [1164, 471] on icon at bounding box center [1151, 482] width 22 height 22
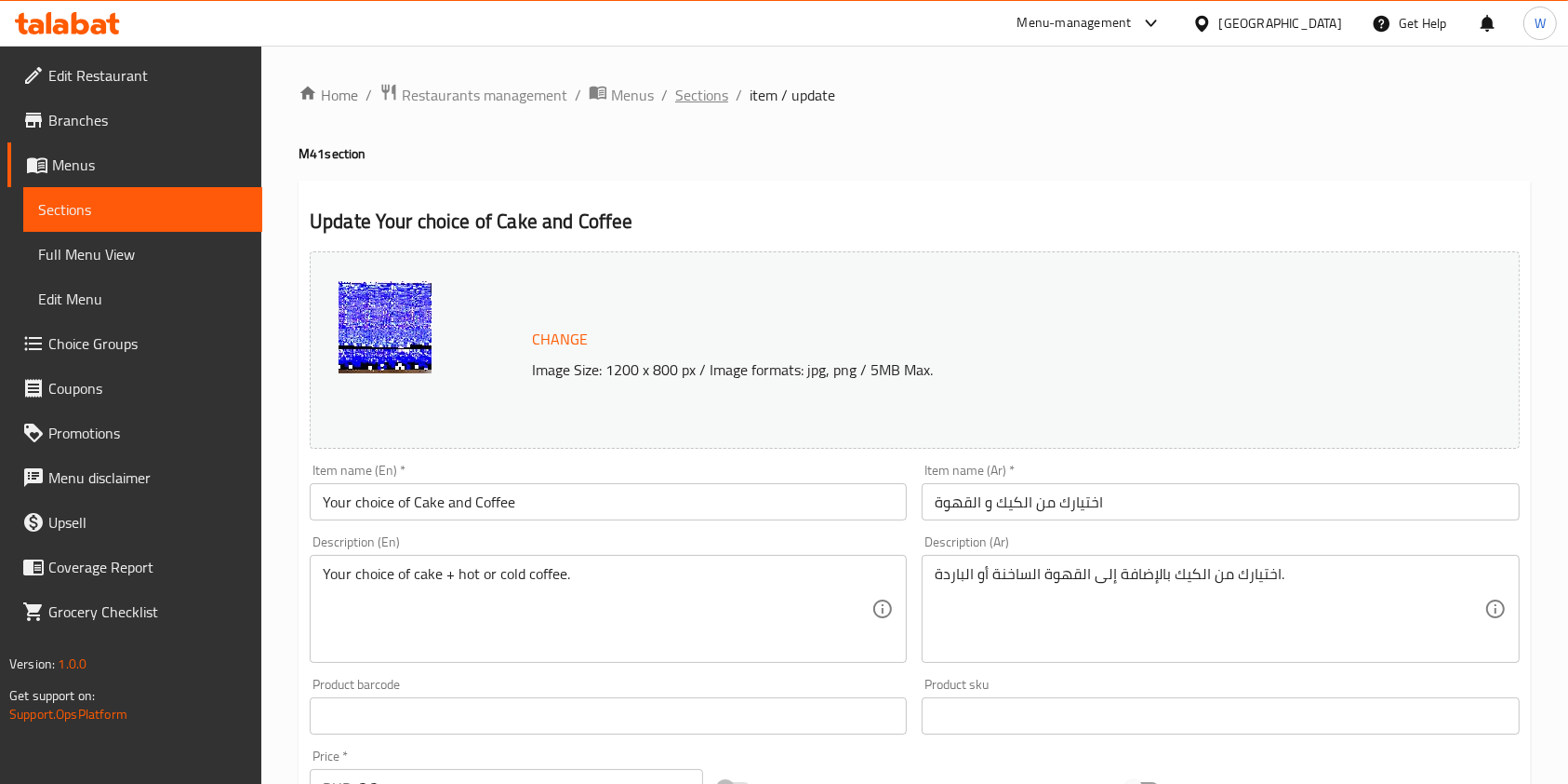
click at [720, 93] on span "Sections" at bounding box center [703, 94] width 53 height 22
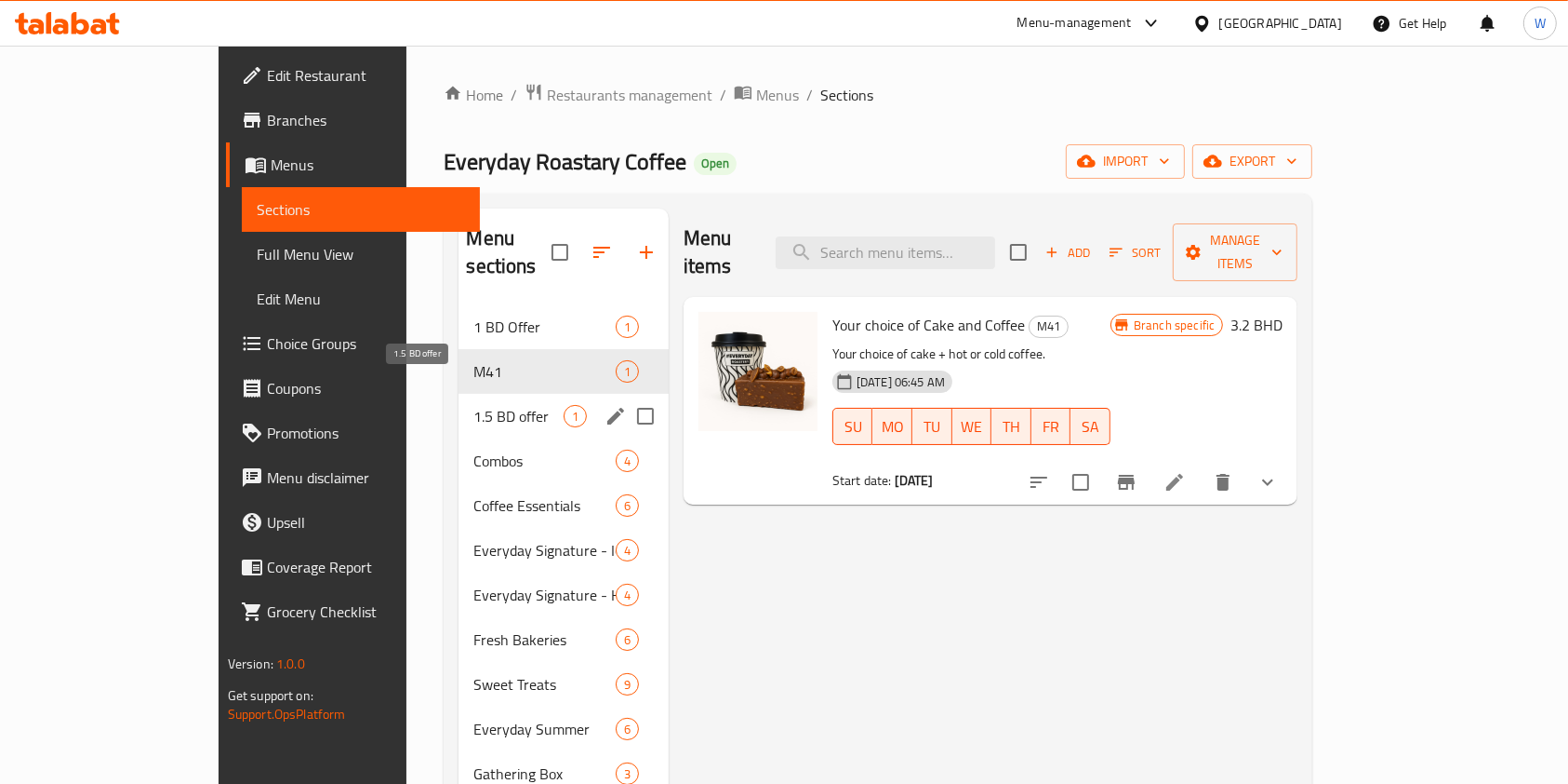
click at [474, 405] on span "1.5 BD offer" at bounding box center [519, 416] width 90 height 22
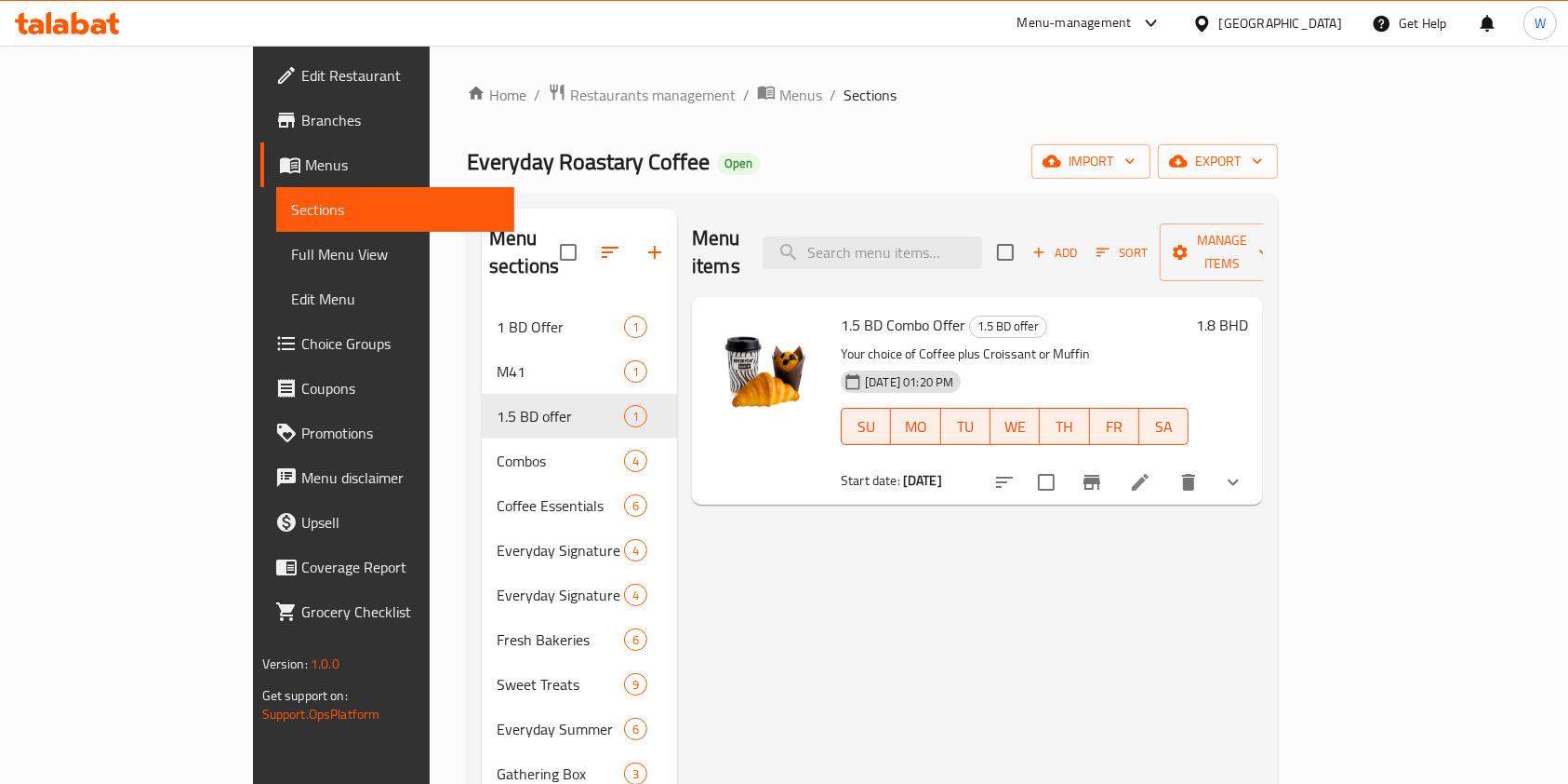
click at [1249, 312] on div "1.8 BHD" at bounding box center [1218, 324] width 59 height 26
click at [1249, 312] on h6 "1.8 BHD" at bounding box center [1222, 324] width 52 height 26
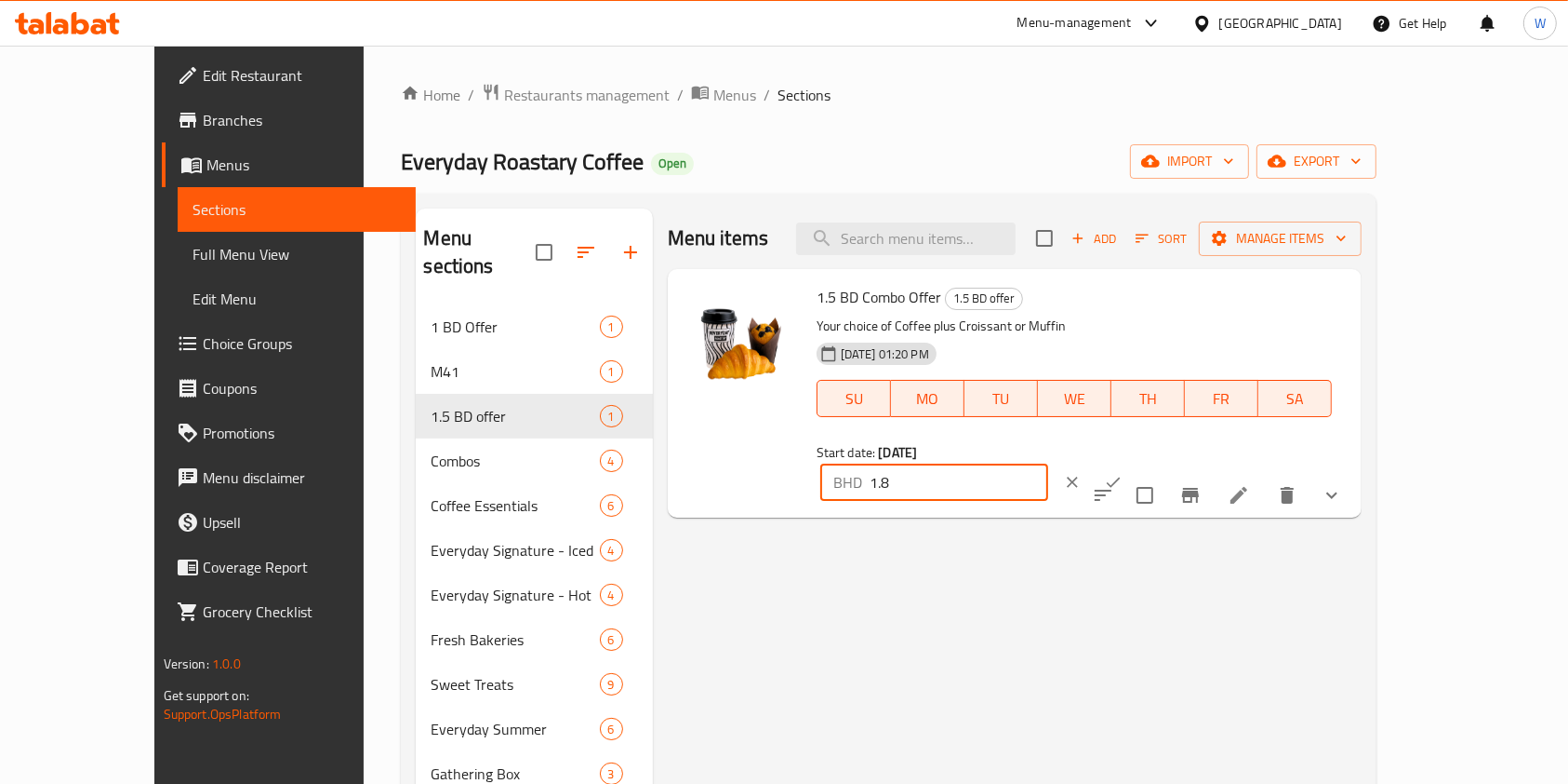
drag, startPoint x: 1348, startPoint y: 290, endPoint x: 1224, endPoint y: 292, distance: 124.0
click at [1049, 464] on div "BHD 1.8 ​" at bounding box center [934, 482] width 228 height 37
paste input "2.2"
type input "2.2"
click at [1134, 462] on button "ok" at bounding box center [1113, 482] width 41 height 41
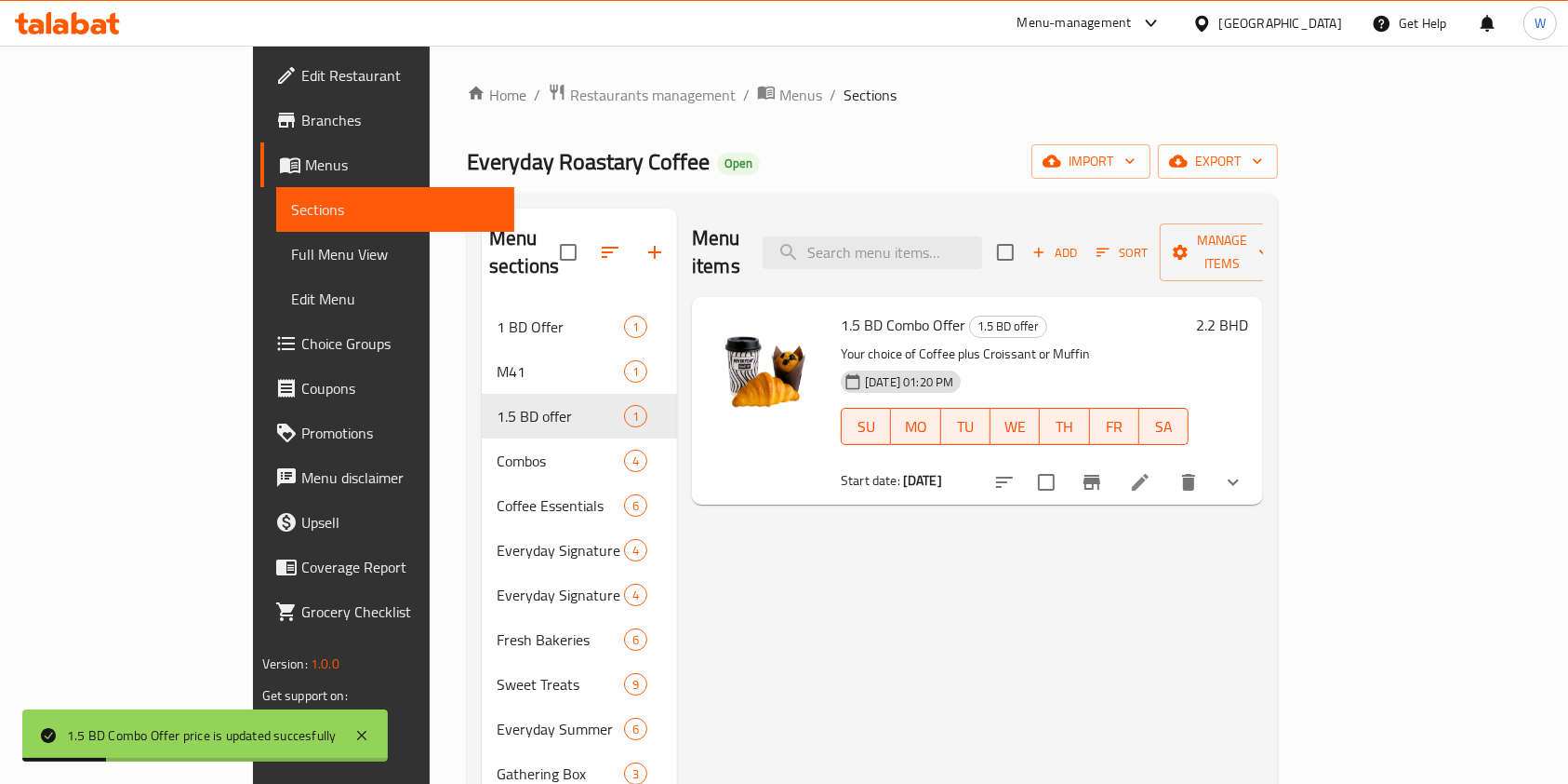
click at [1036, 585] on div "Menu items Add Sort Manage items 1.5 BD Combo Offer 1.5 BD offer Your choice of…" at bounding box center [969, 685] width 586 height 952
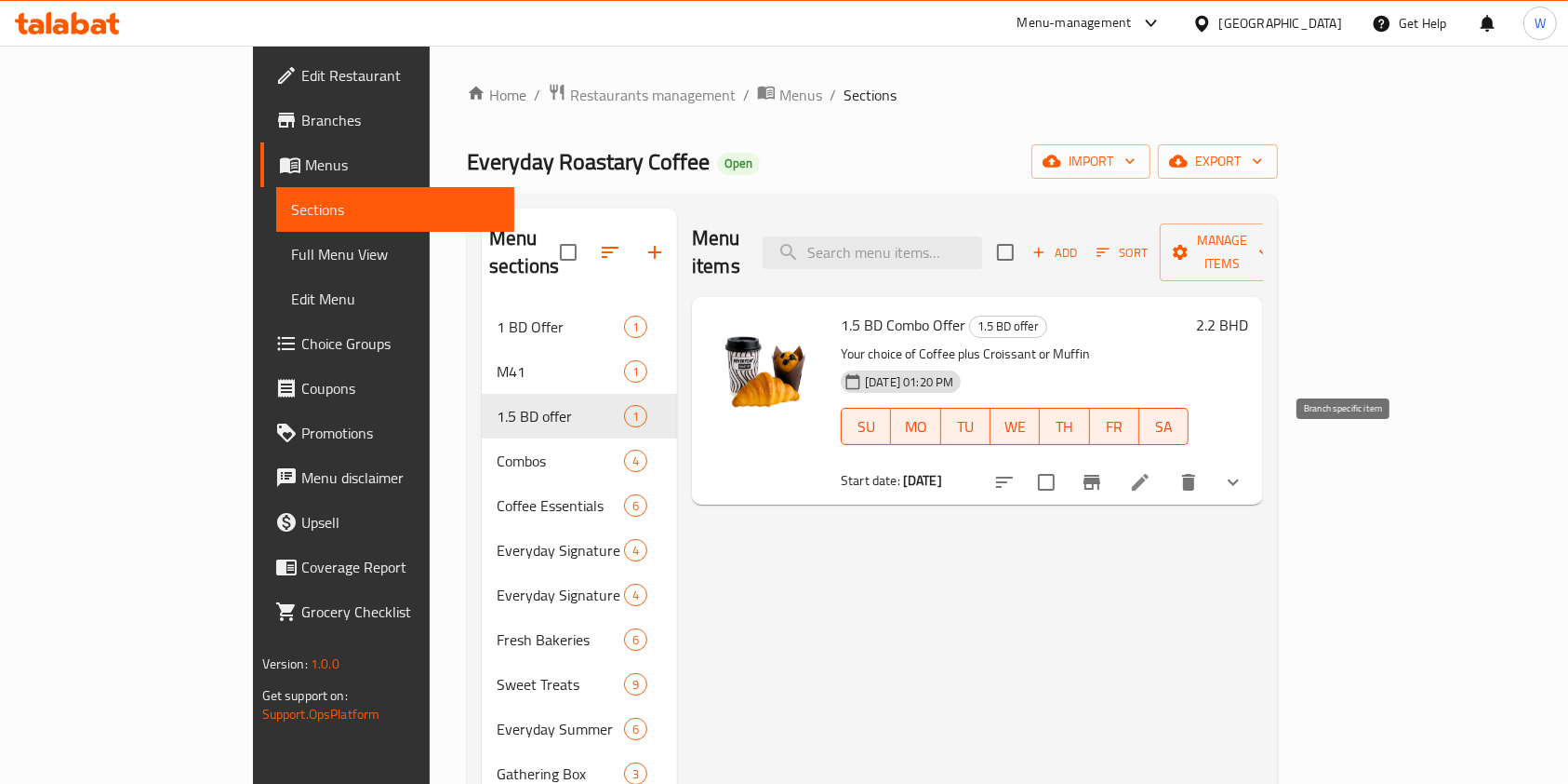
click at [1101, 475] on icon "Branch-specific-item" at bounding box center [1092, 483] width 17 height 15
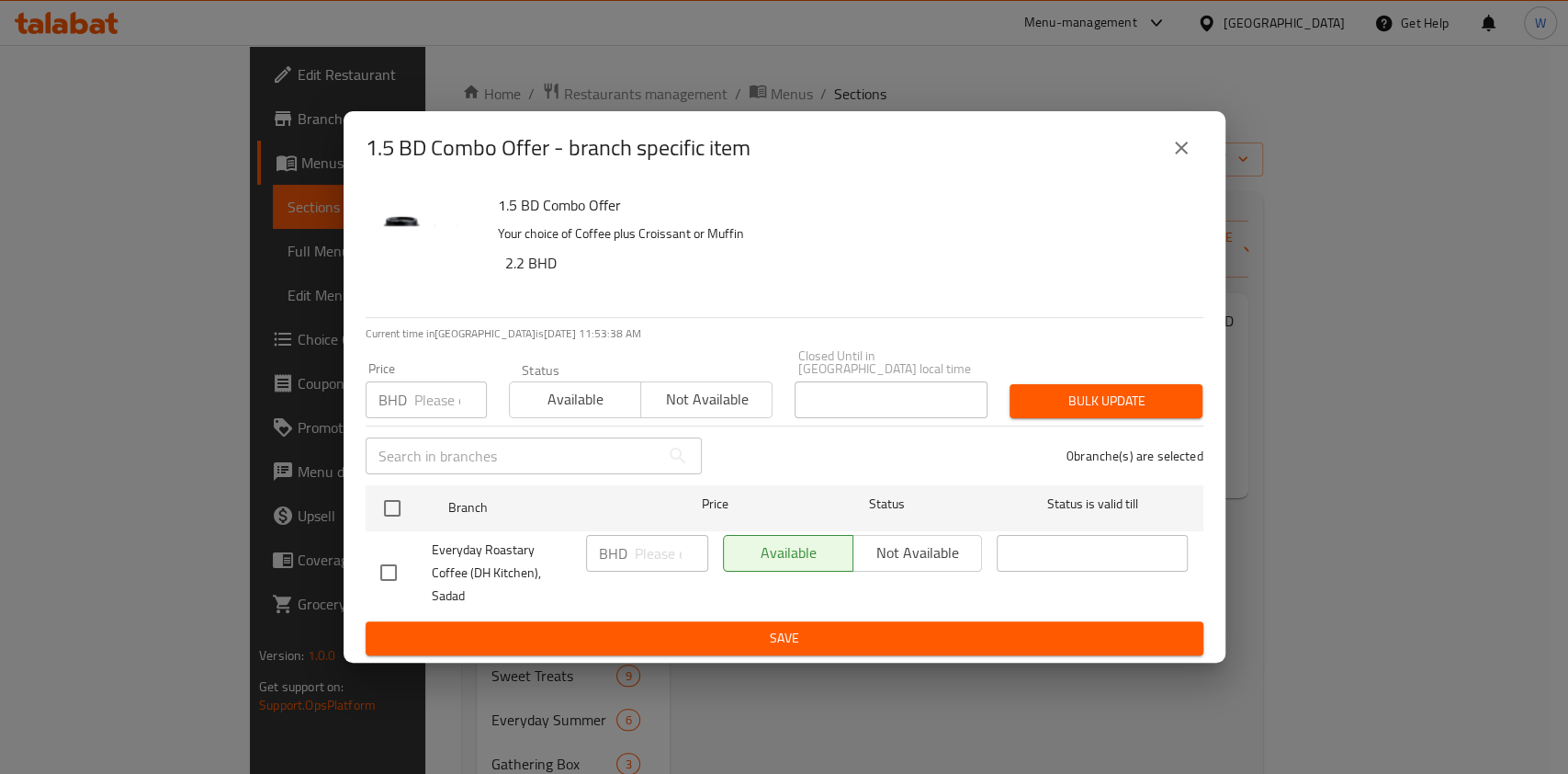
click at [1192, 167] on button "close" at bounding box center [1181, 148] width 44 height 44
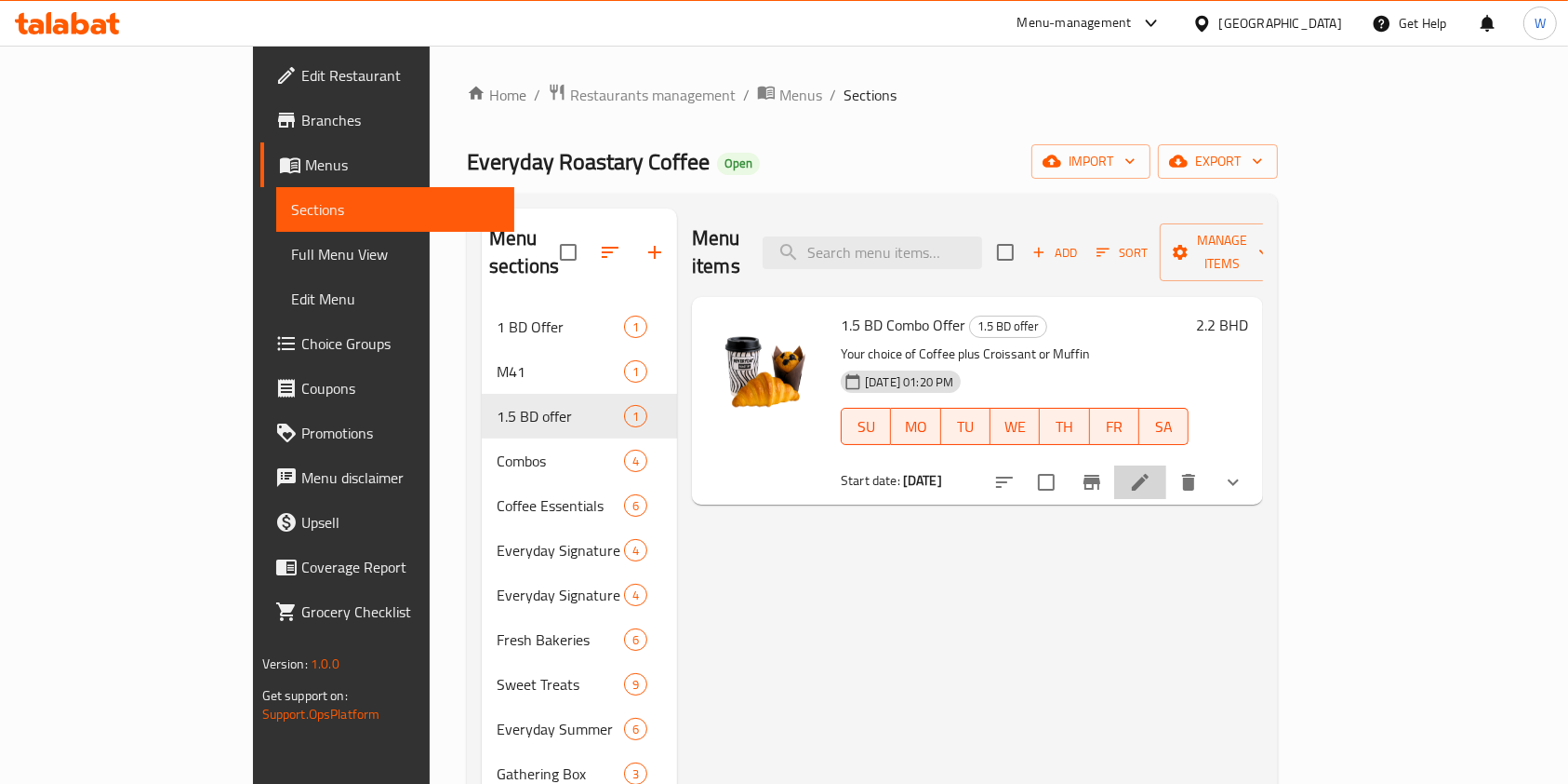
click at [1167, 465] on li at bounding box center [1140, 482] width 52 height 33
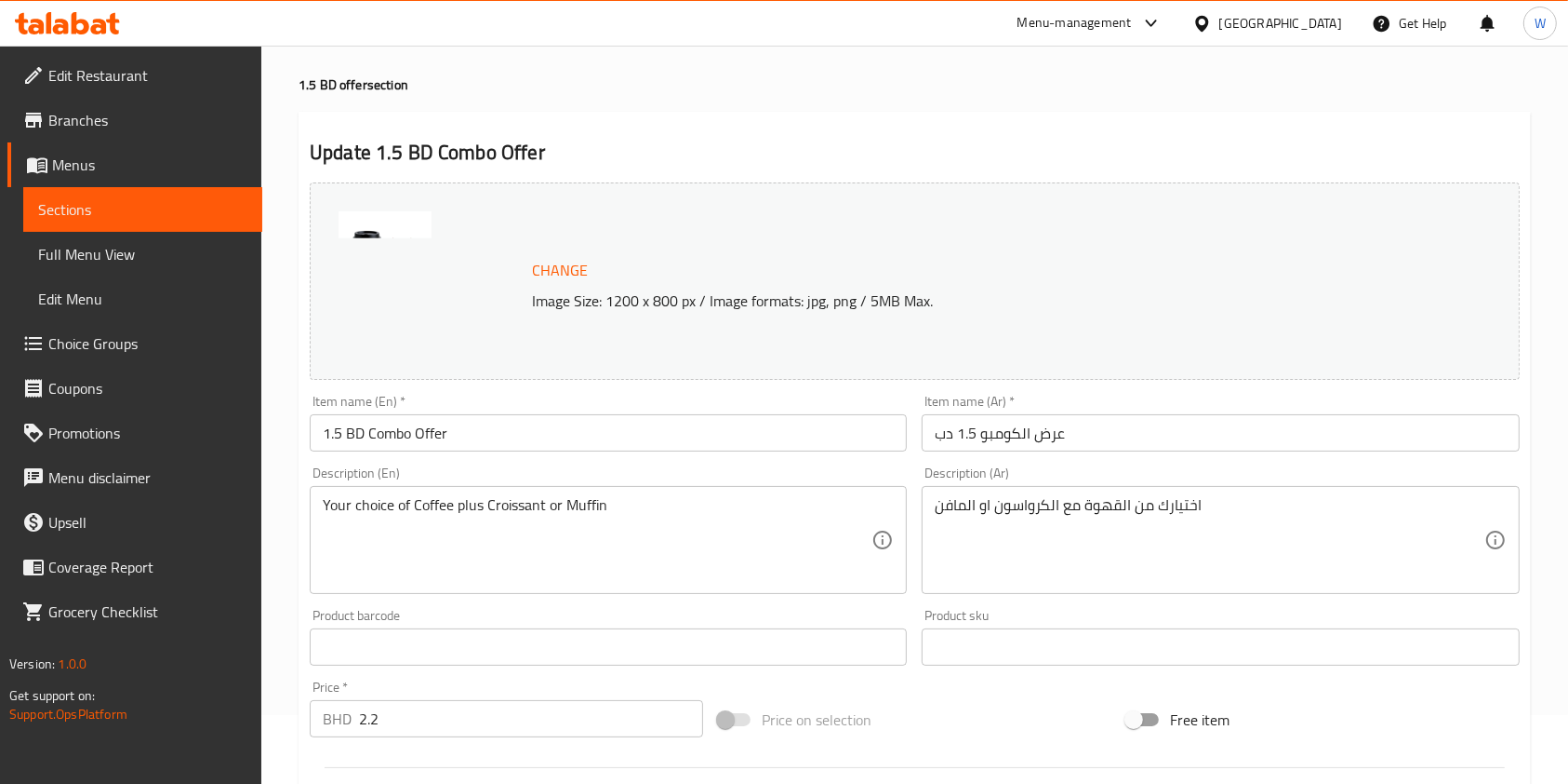
scroll to position [124, 0]
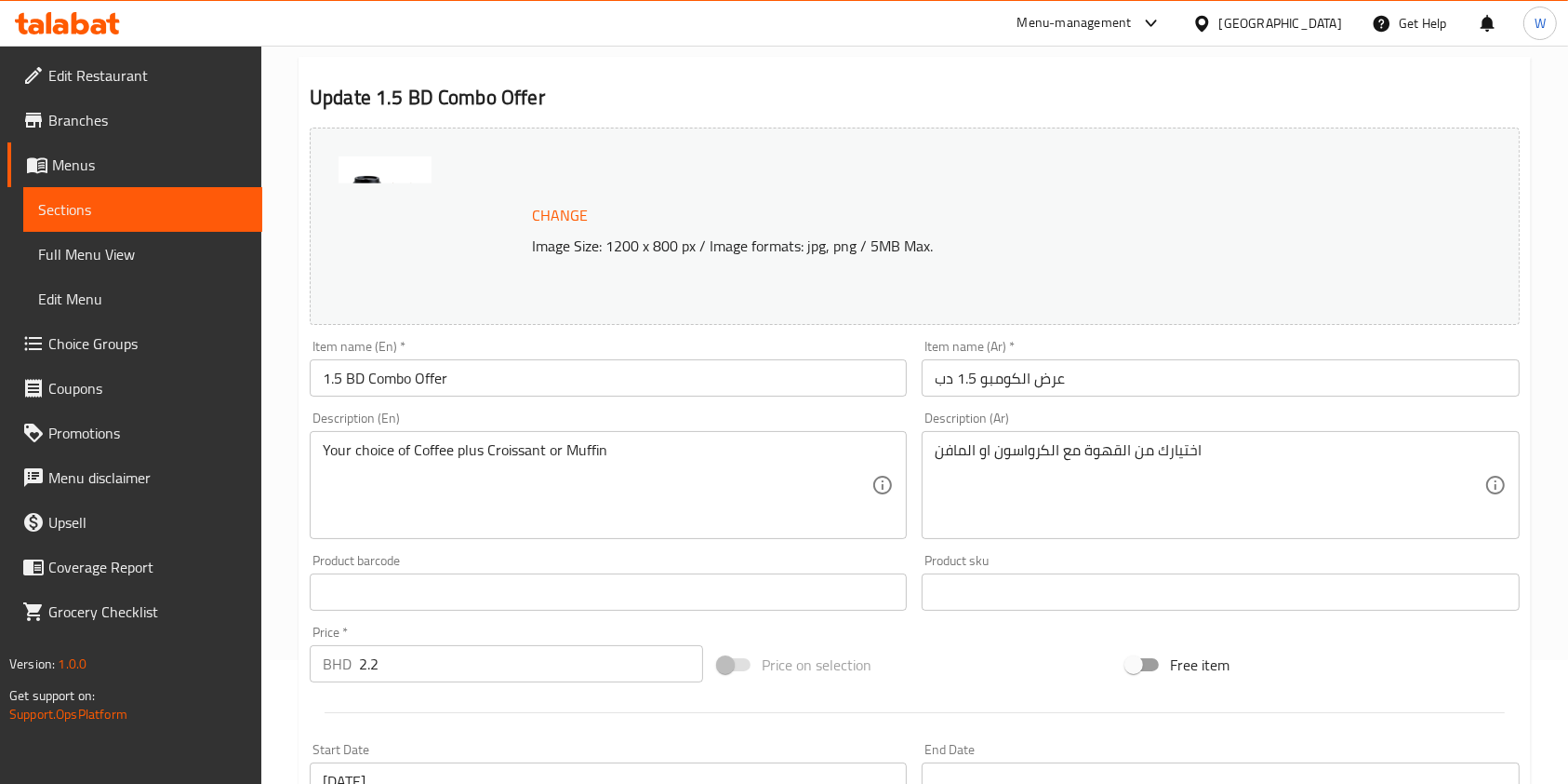
click at [193, 112] on span "Branches" at bounding box center [148, 119] width 199 height 22
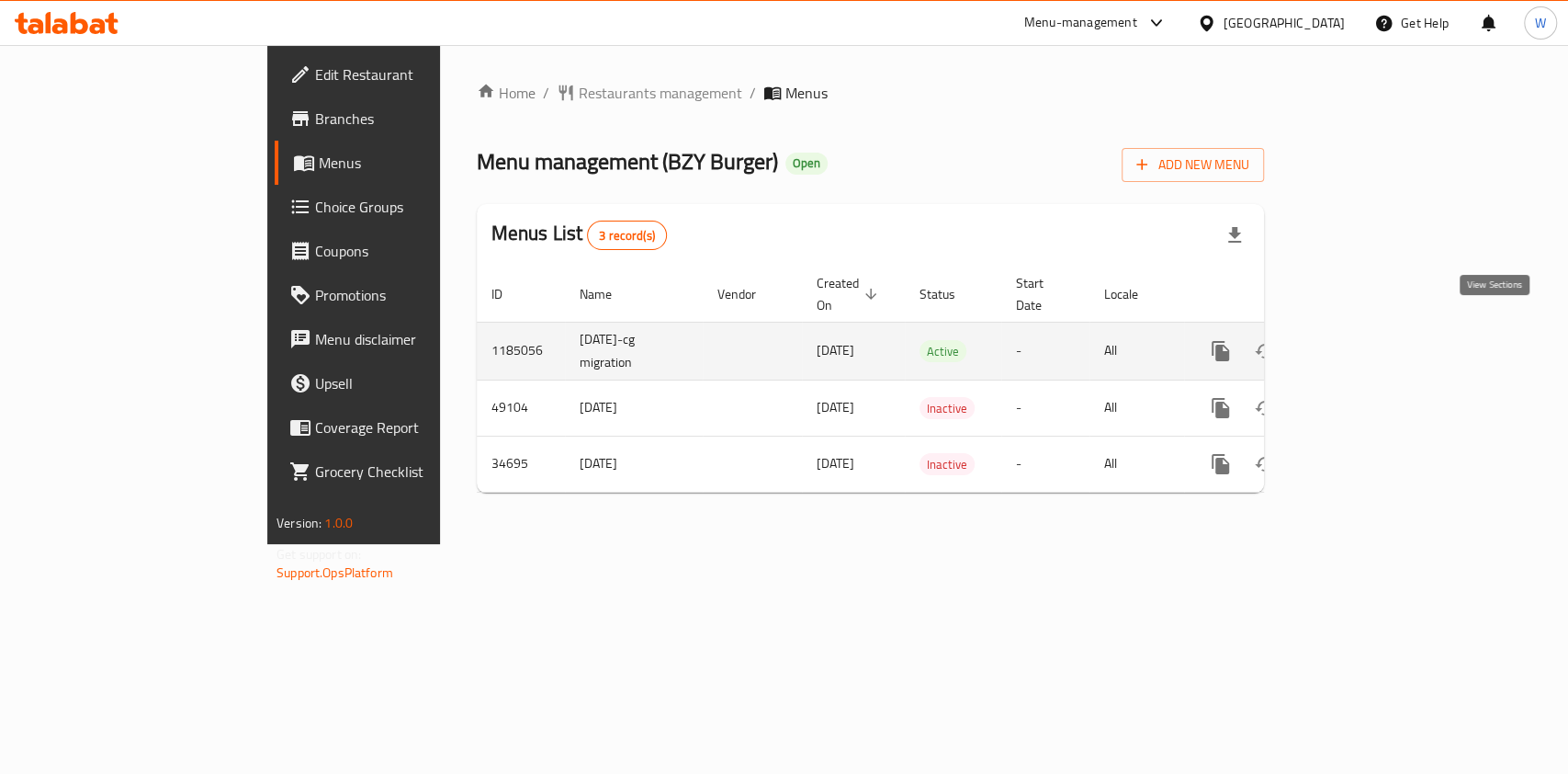
click at [1375, 341] on link "enhanced table" at bounding box center [1352, 350] width 44 height 44
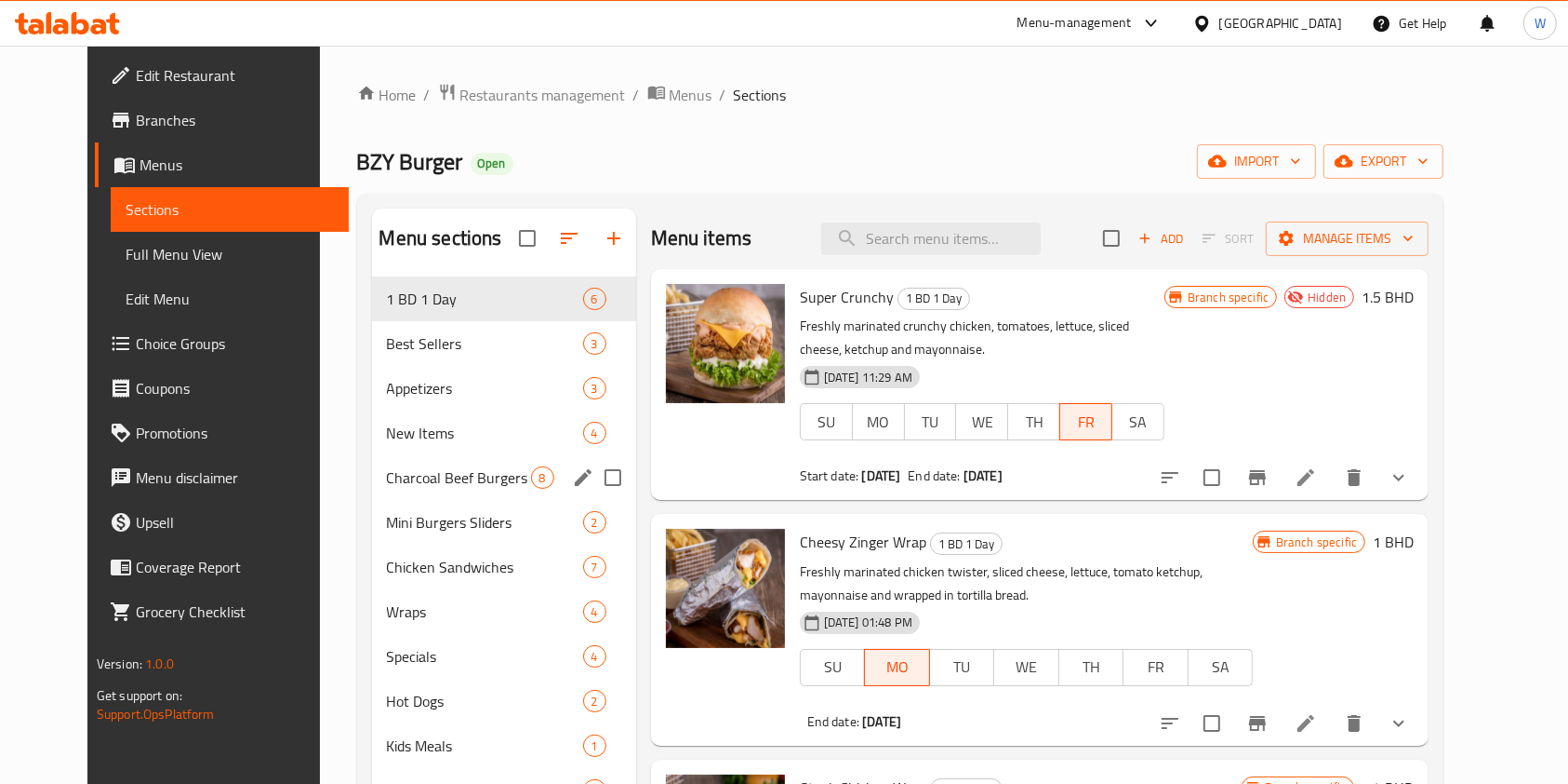
scroll to position [124, 0]
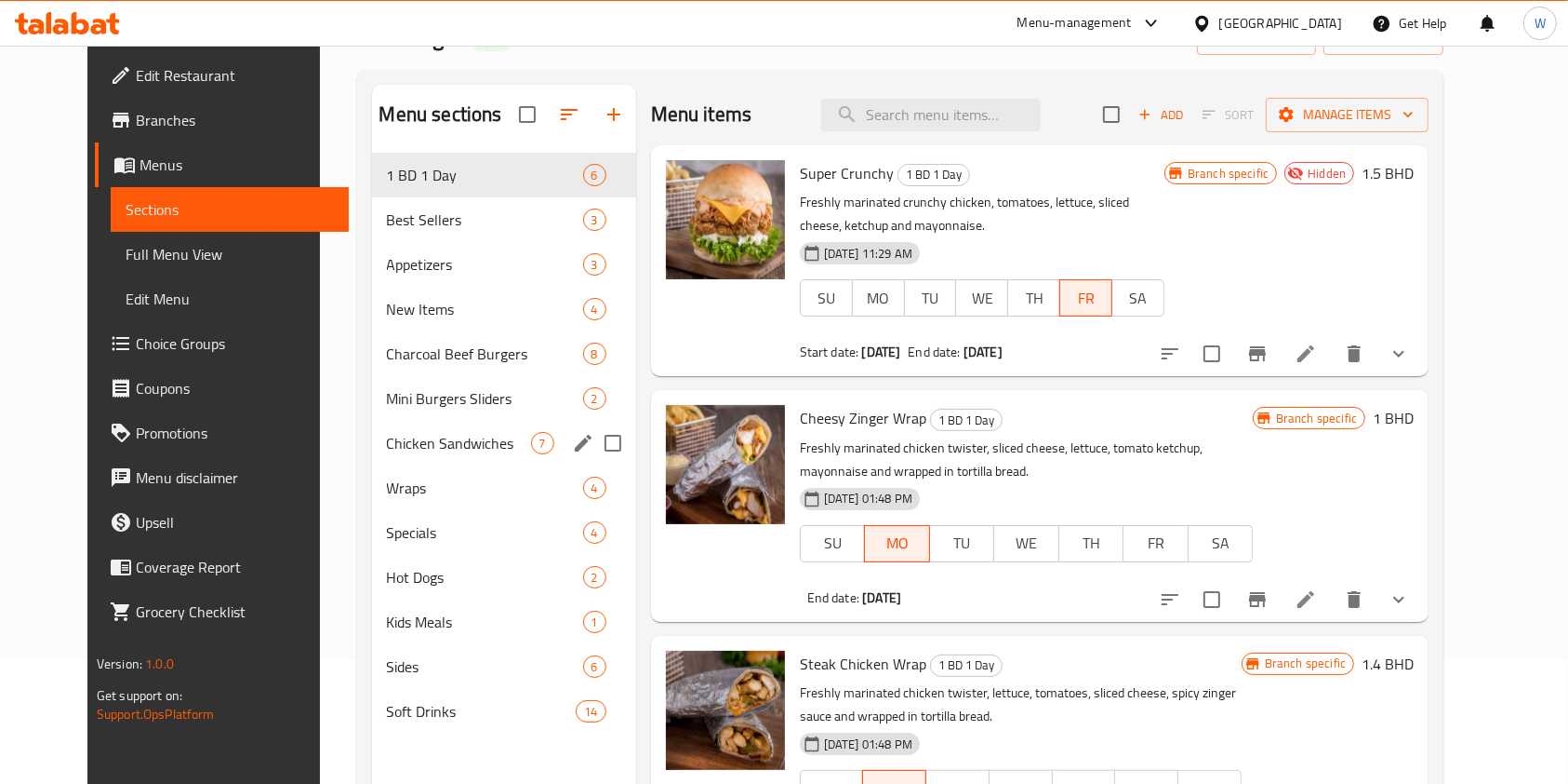
click at [405, 458] on div "Chicken Sandwiches 7" at bounding box center [503, 443] width 264 height 45
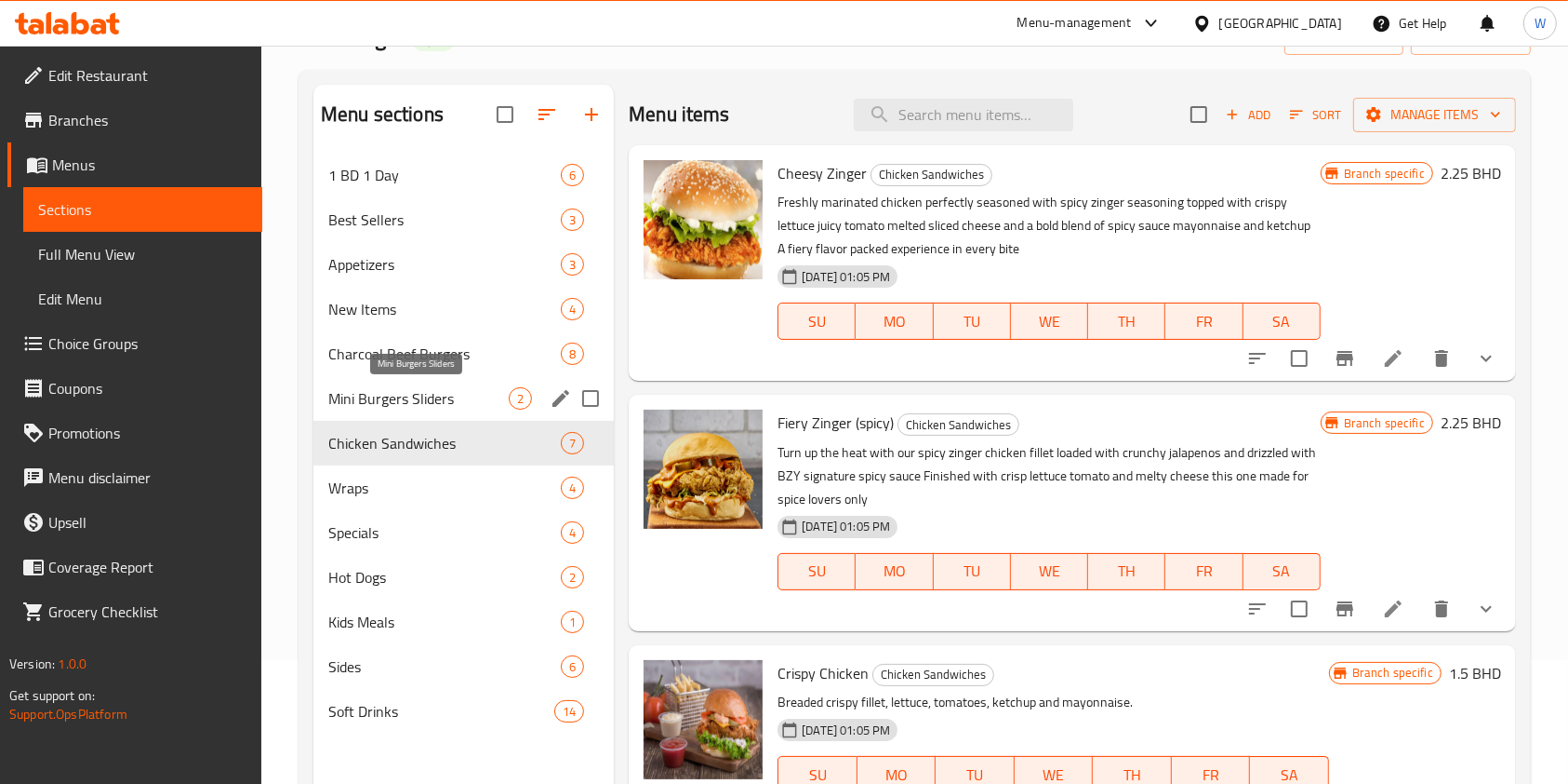
click at [367, 391] on span "Mini Burgers Sliders" at bounding box center [417, 398] width 180 height 22
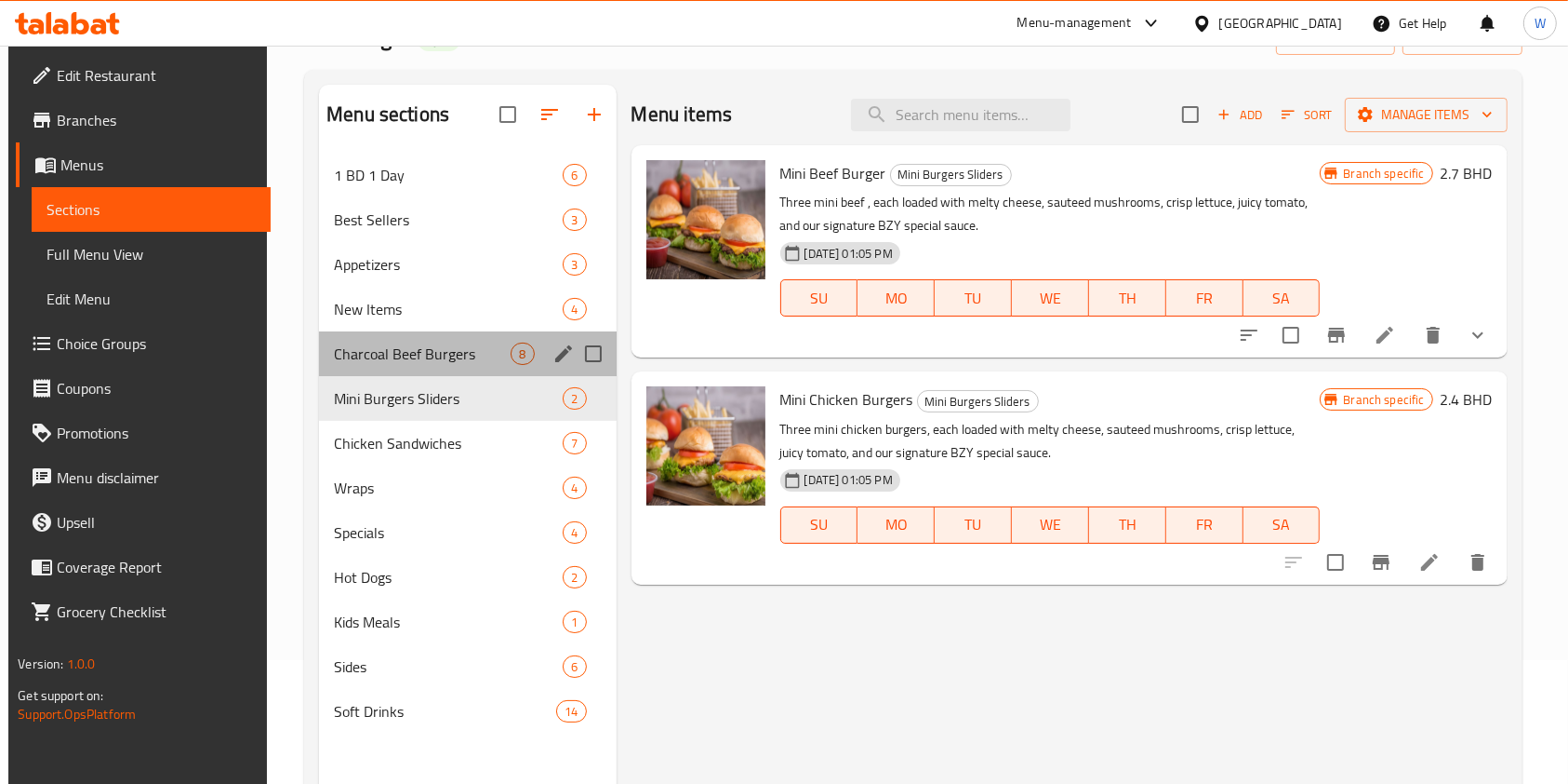
click at [425, 337] on div "Charcoal Beef Burgers 8" at bounding box center [467, 353] width 296 height 45
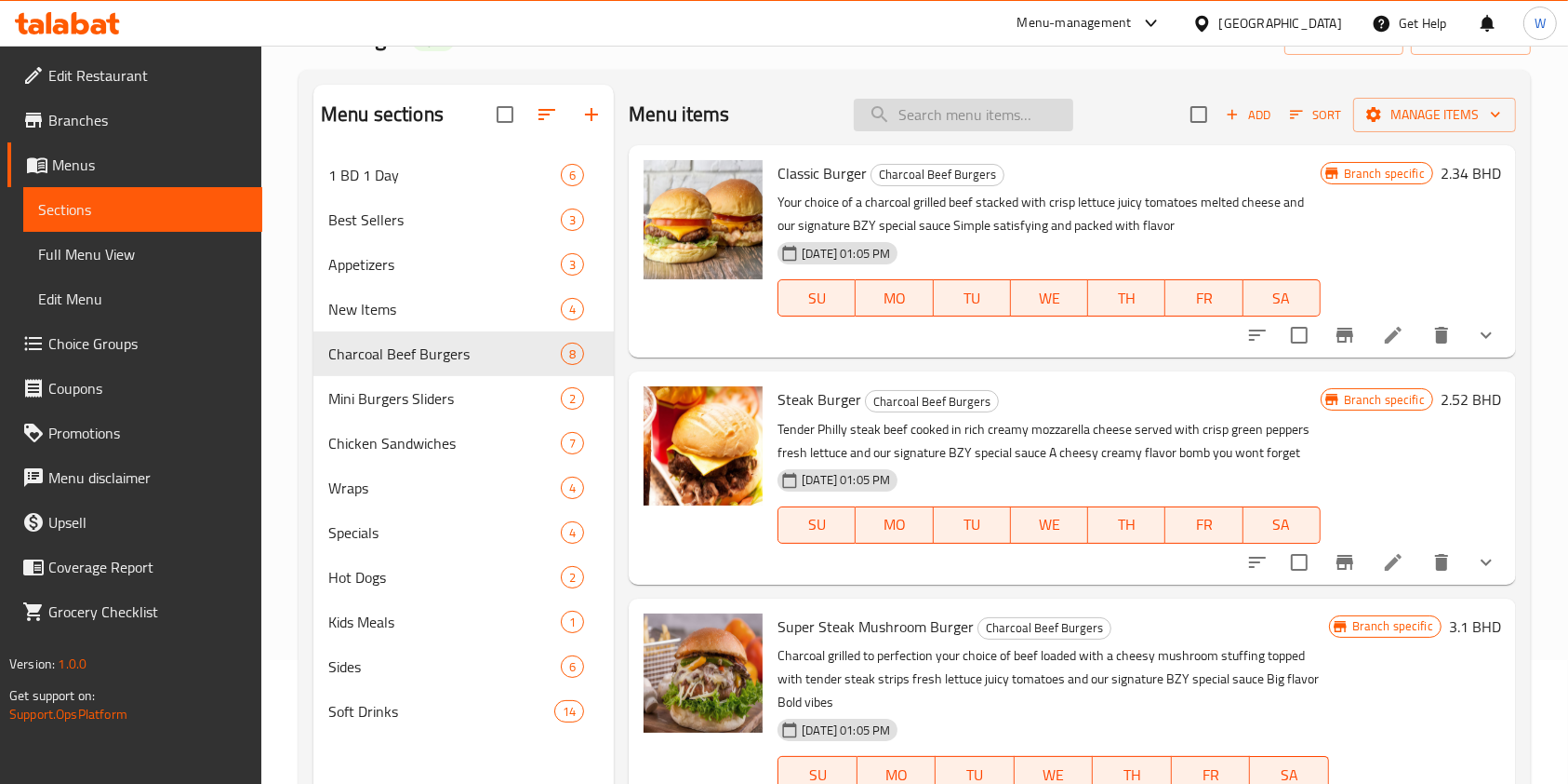
click at [974, 131] on input "search" at bounding box center [964, 114] width 219 height 32
paste input "Fire House"
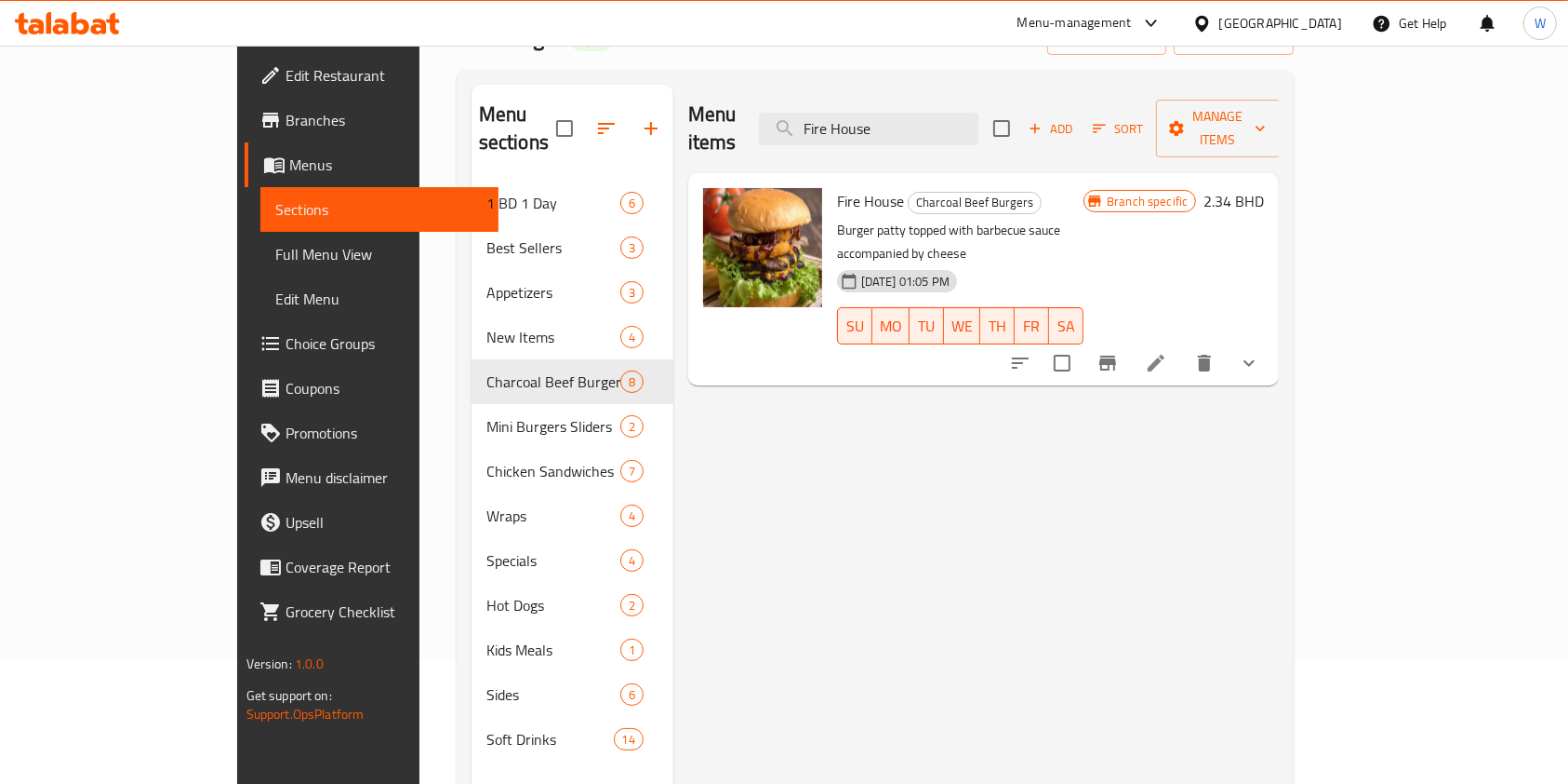
type input "Fire House"
click at [1168, 352] on icon at bounding box center [1155, 362] width 22 height 22
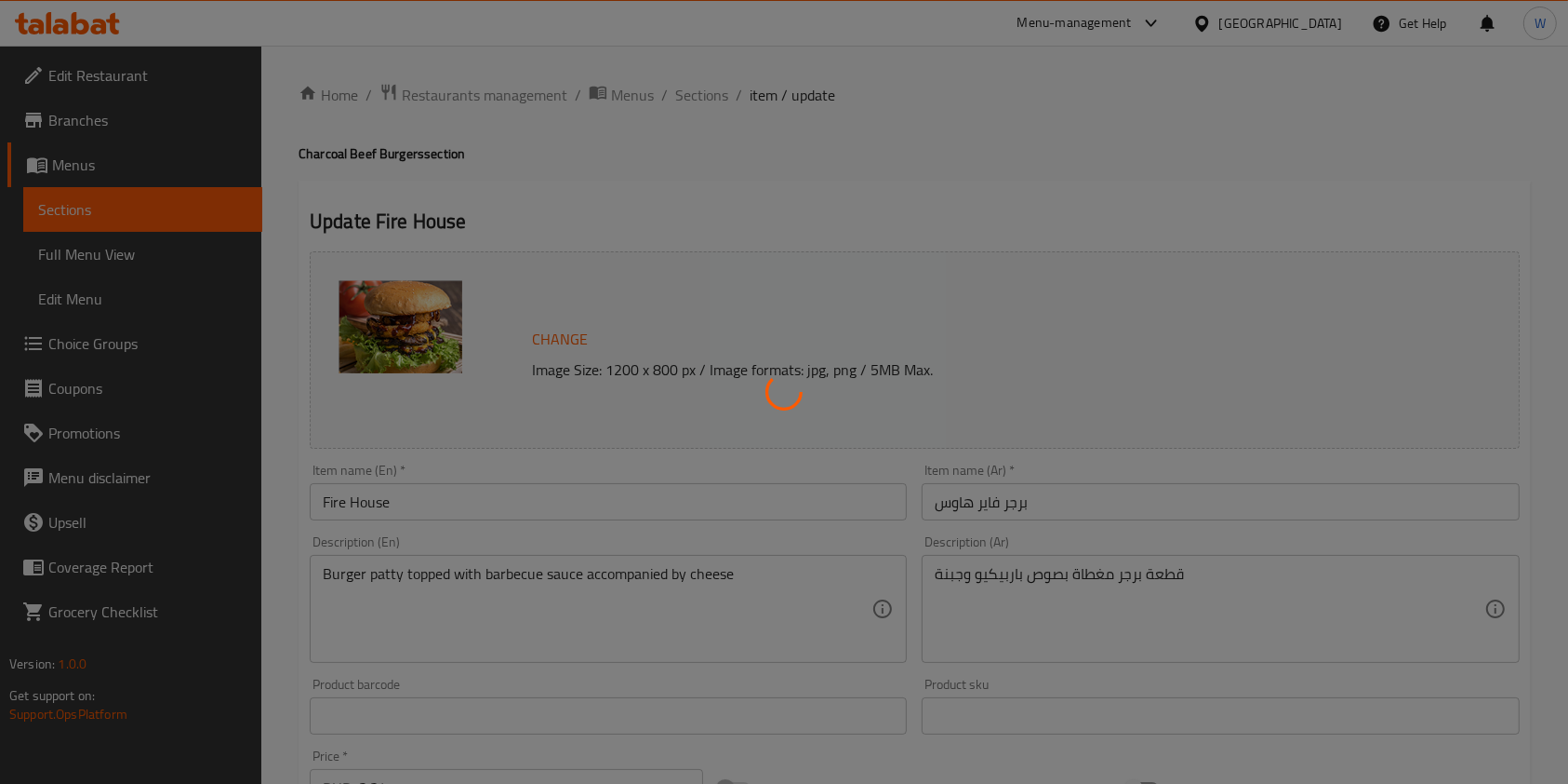
type input "اختيارك من النكهة:"
type input "1"
type input "إختيارك من:"
type input "0"
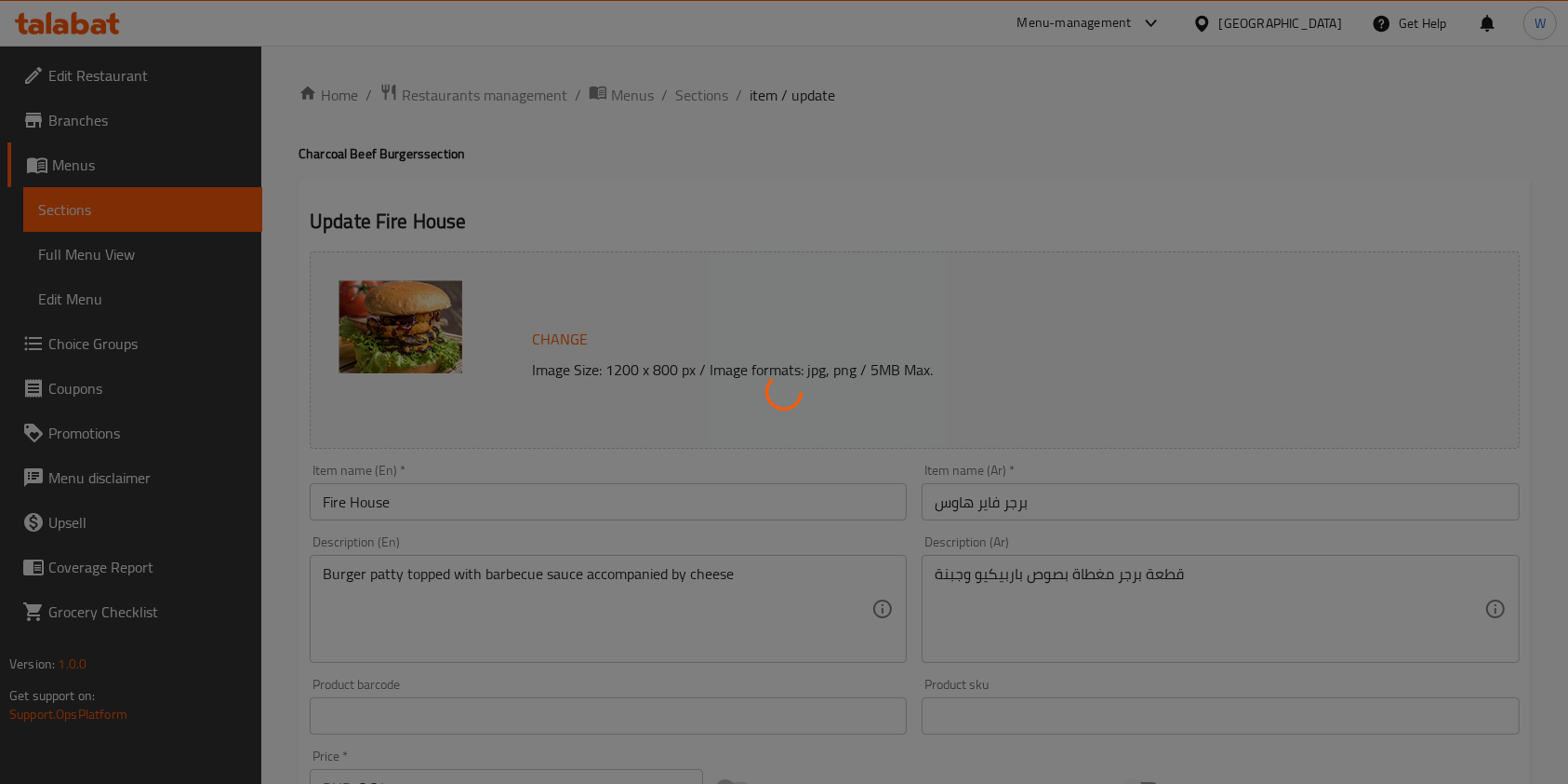
type input "0"
type input "إجعلها كومبو"
type input "0"
type input "4"
type input "إضافة جبنة:"
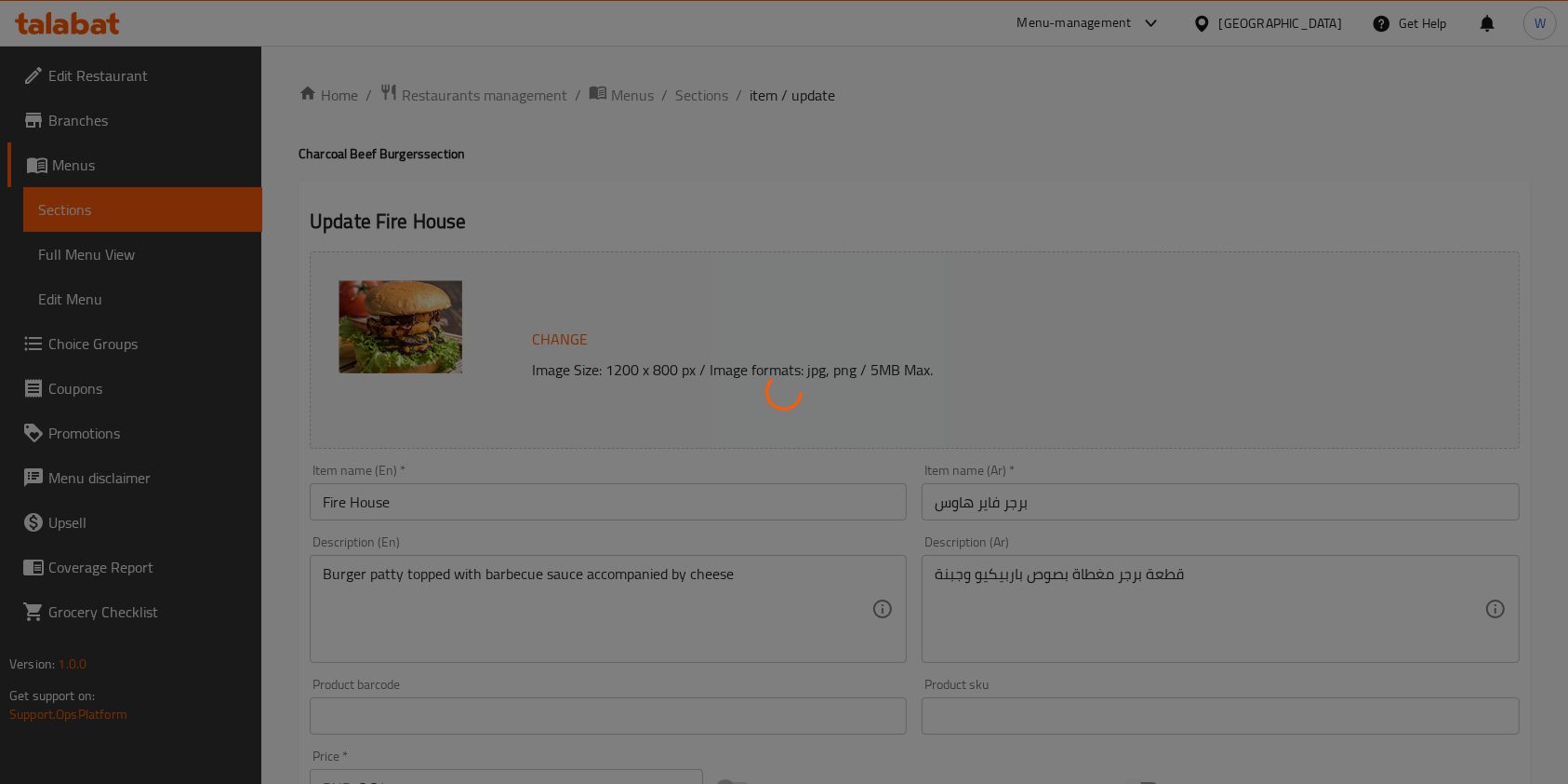
type input "1"
type input "الإضافات:"
type input "0"
type input "8"
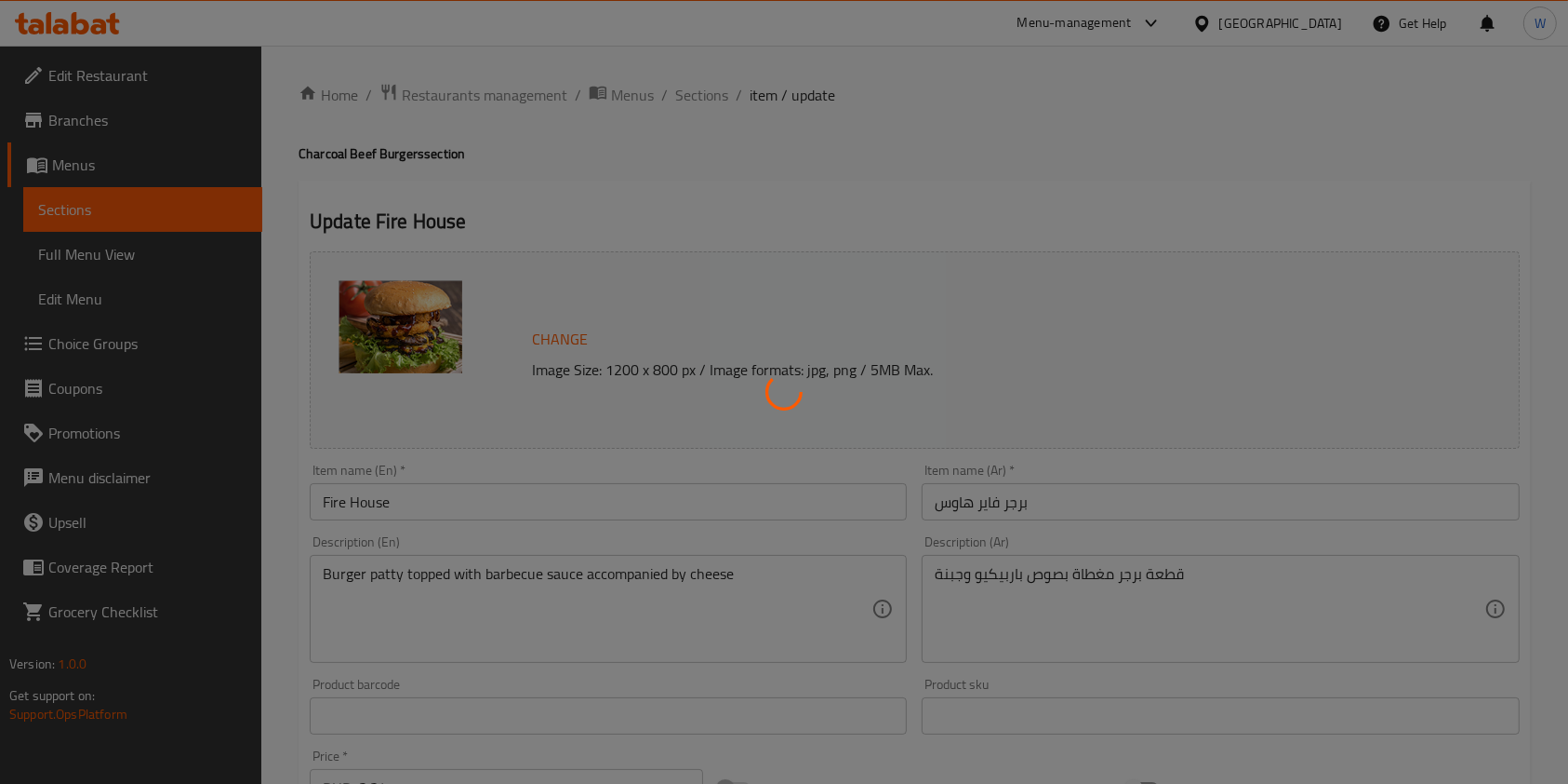
type input "اختيارك من الصوص:"
type input "0"
type input "1"
type input "أزل:"
type input "0"
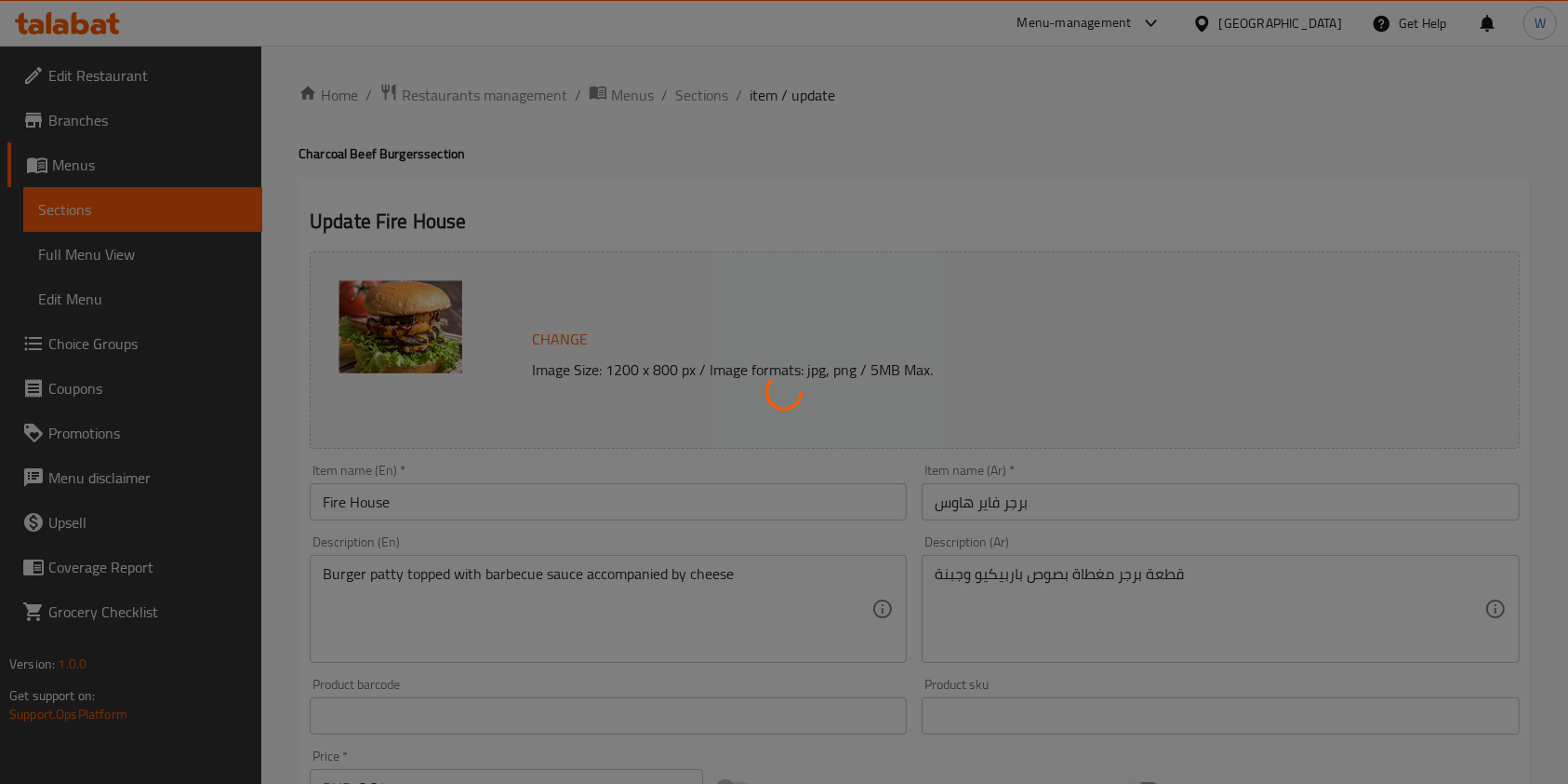
type input "0"
type input "اختيارك من الإضافات الجانبية:"
type input "0"
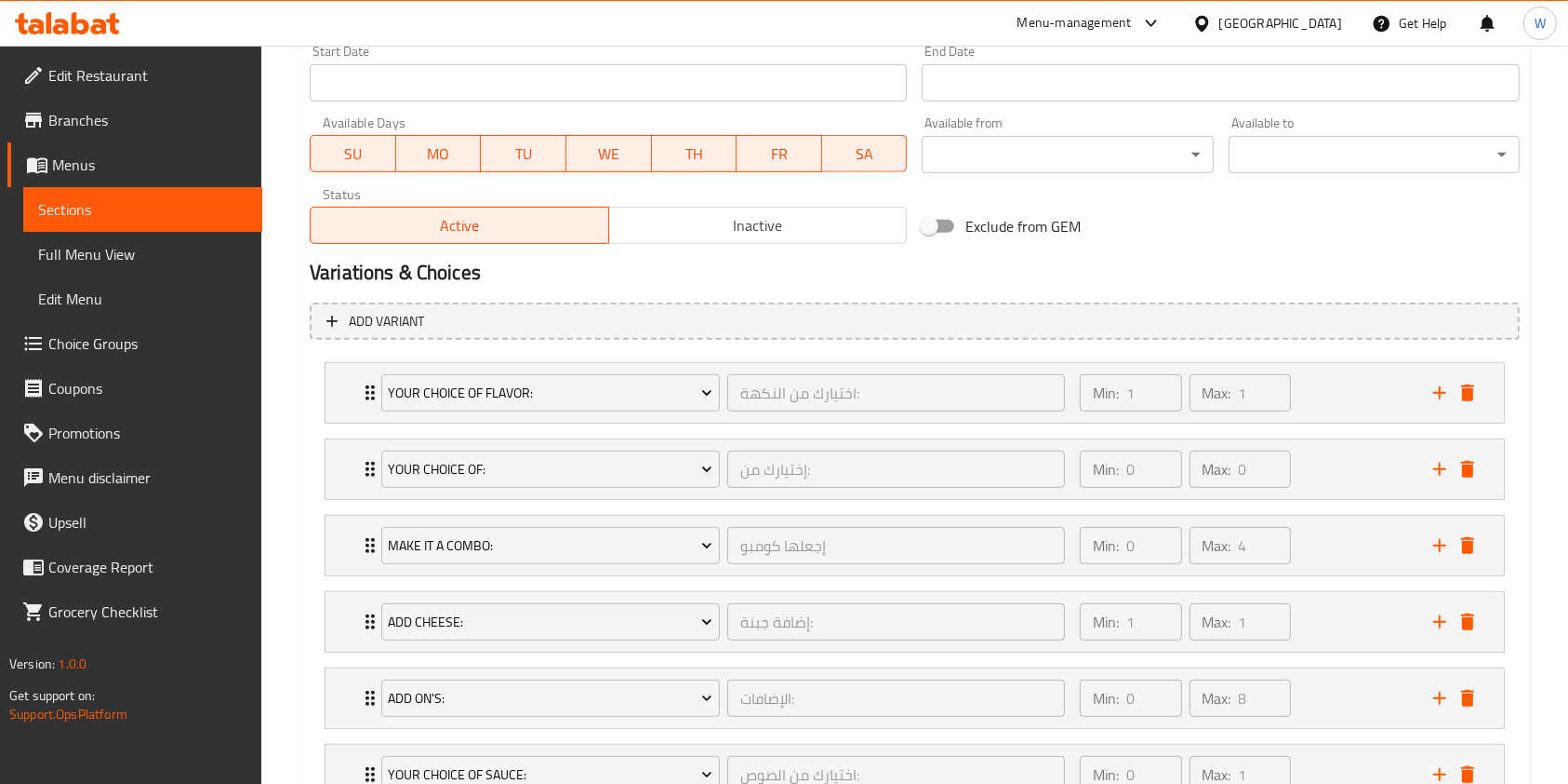
scroll to position [992, 0]
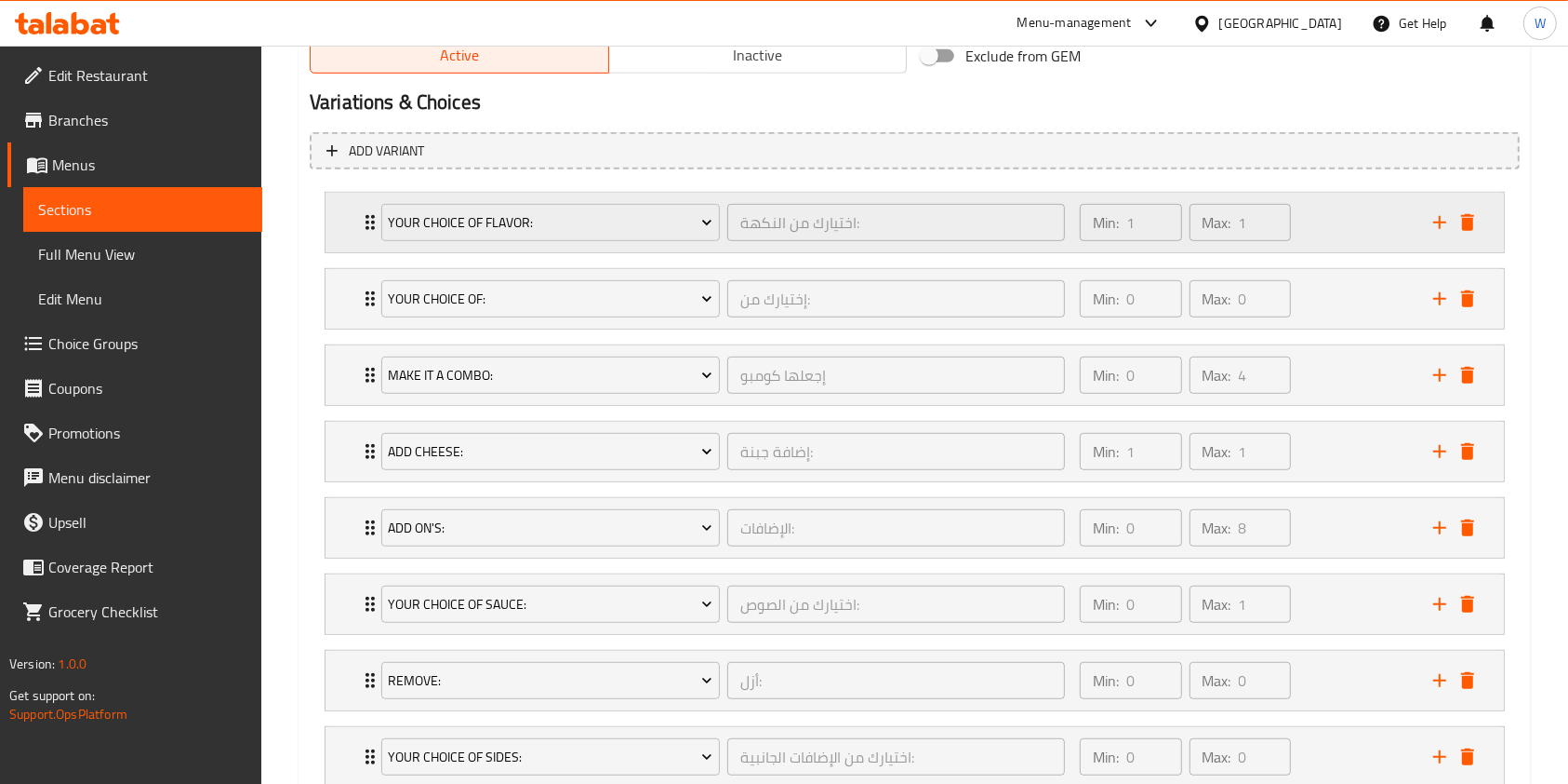
click at [376, 213] on div "Your Choice Of Flavor: اختيارك من النكهة: ​" at bounding box center [723, 222] width 706 height 59
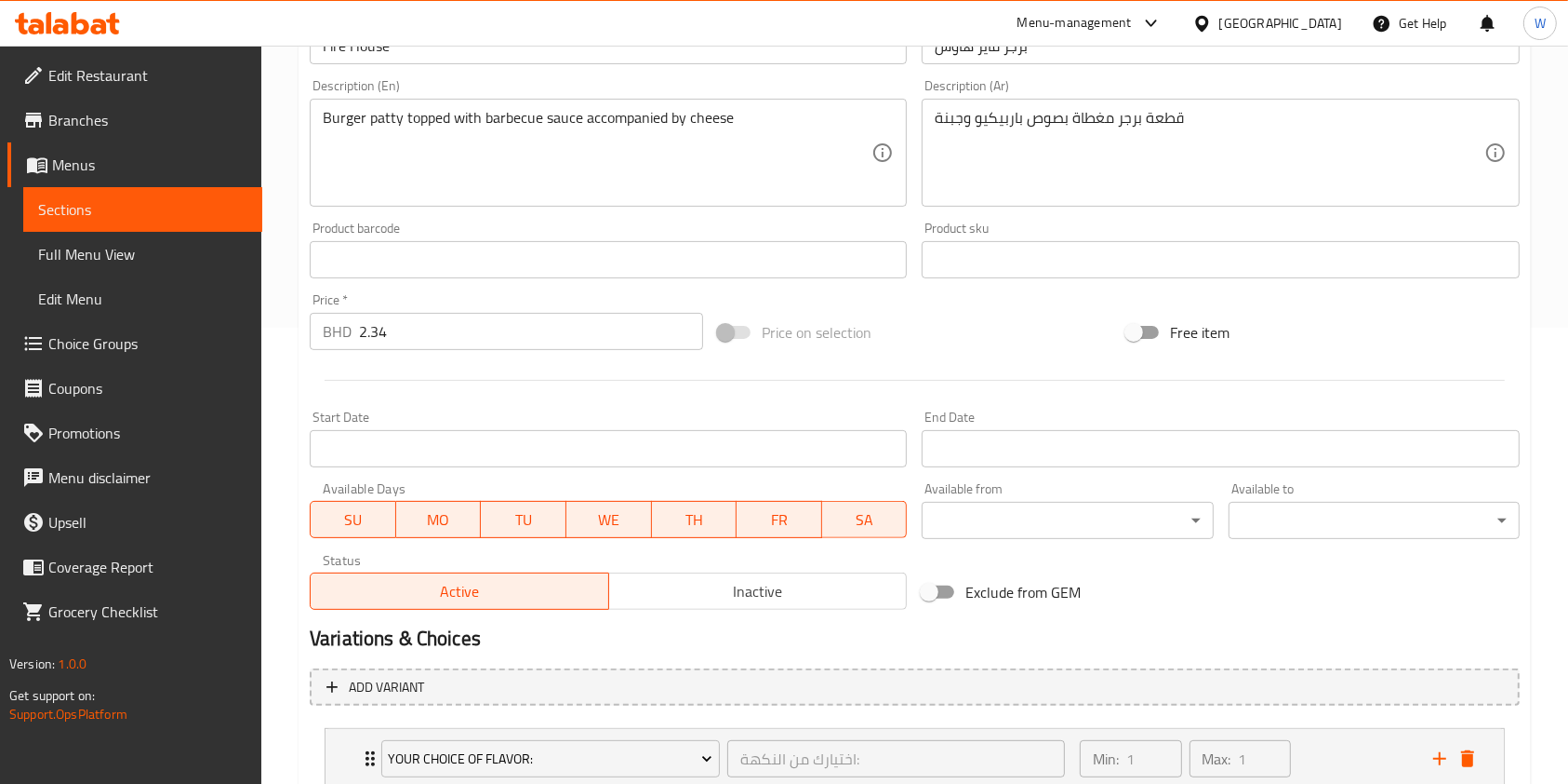
scroll to position [417, 0]
